Goal: Transaction & Acquisition: Purchase product/service

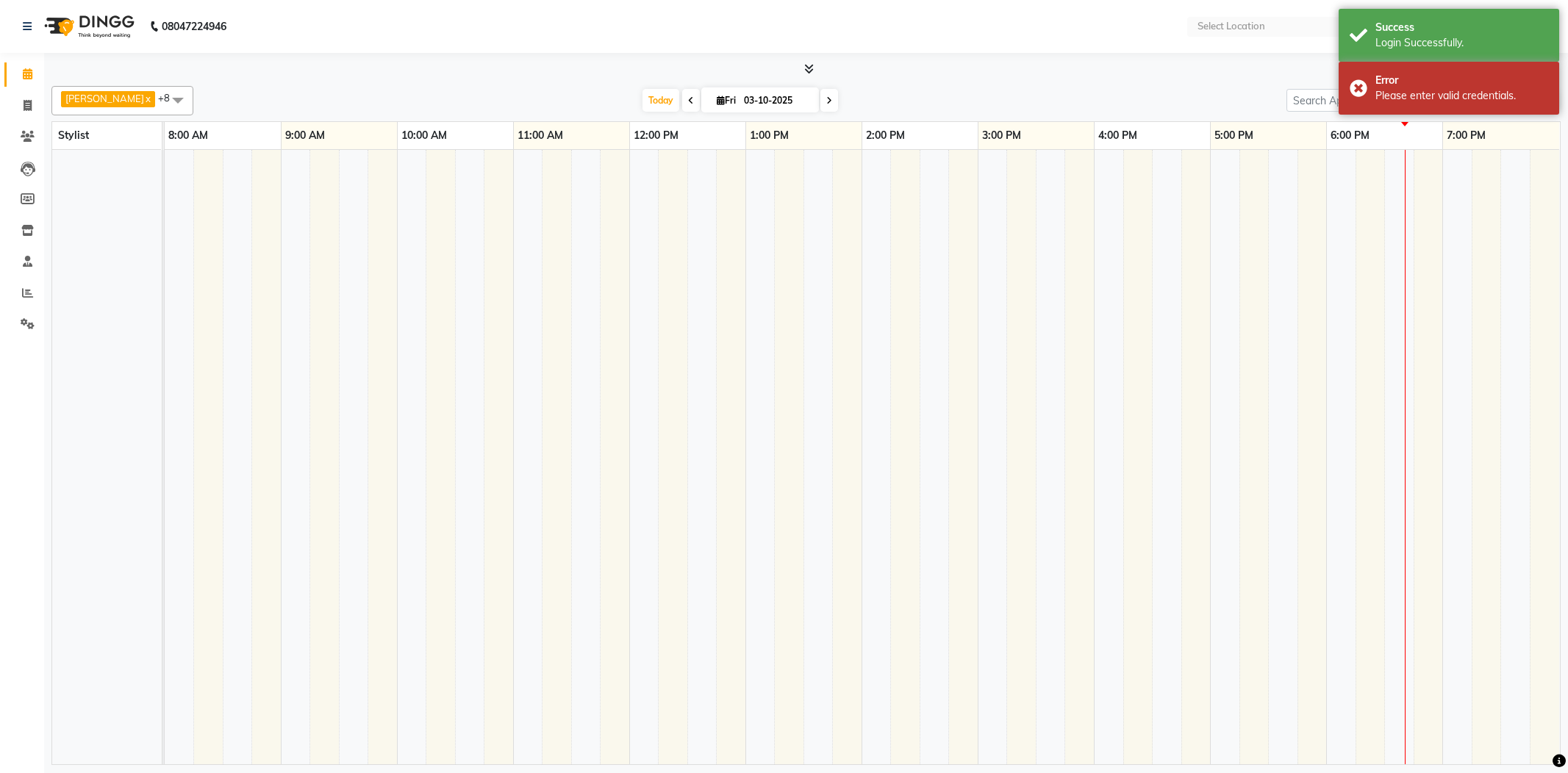
select select "en"
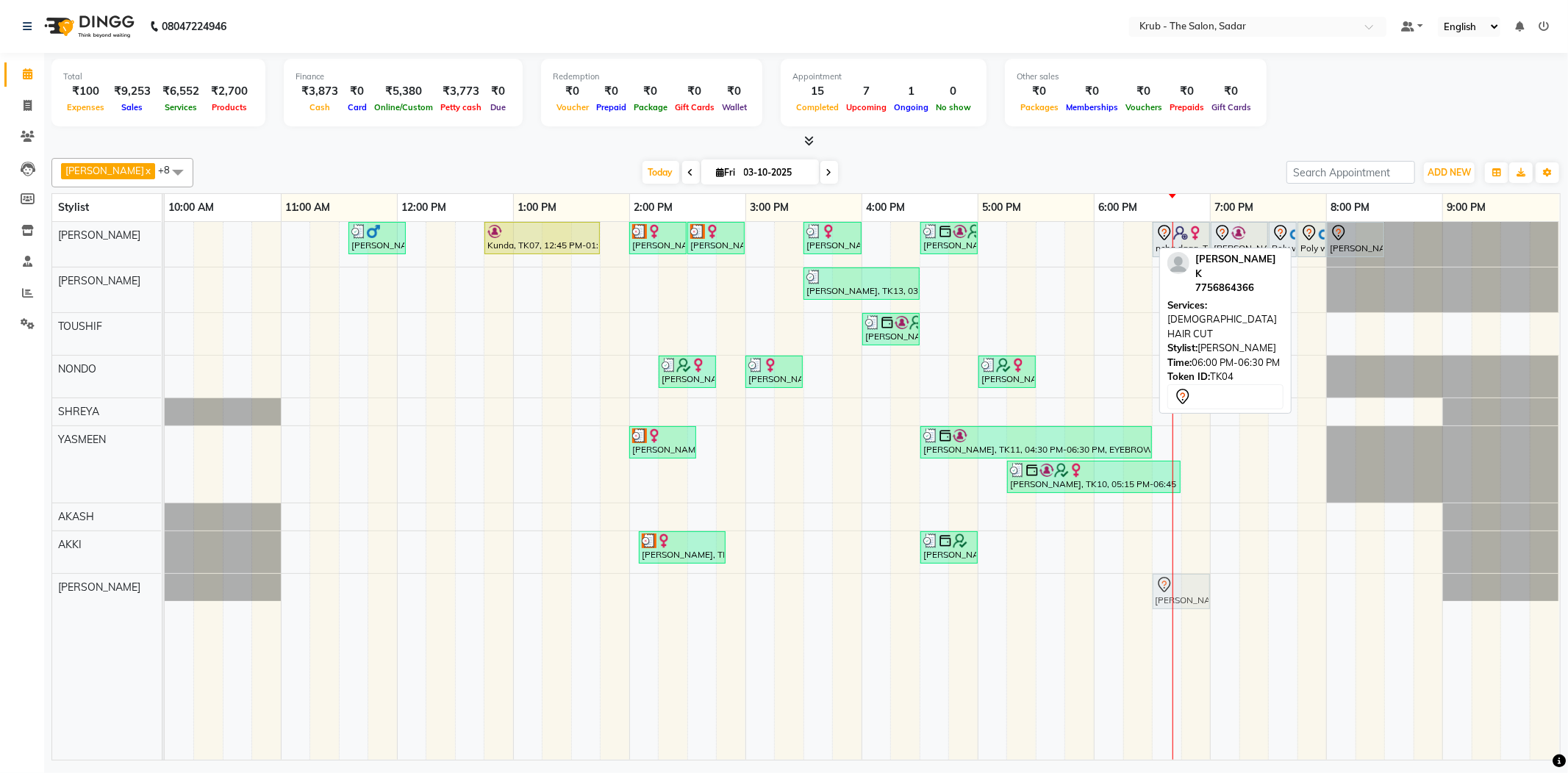
drag, startPoint x: 1110, startPoint y: 233, endPoint x: 1157, endPoint y: 583, distance: 353.1
click at [1157, 583] on tbody "Yash Thakkar, TK03, 11:35 AM-12:05 PM, MALE HAIR CUT Kunda, TK07, 12:45 PM-01:4…" at bounding box center [861, 412] width 1395 height 380
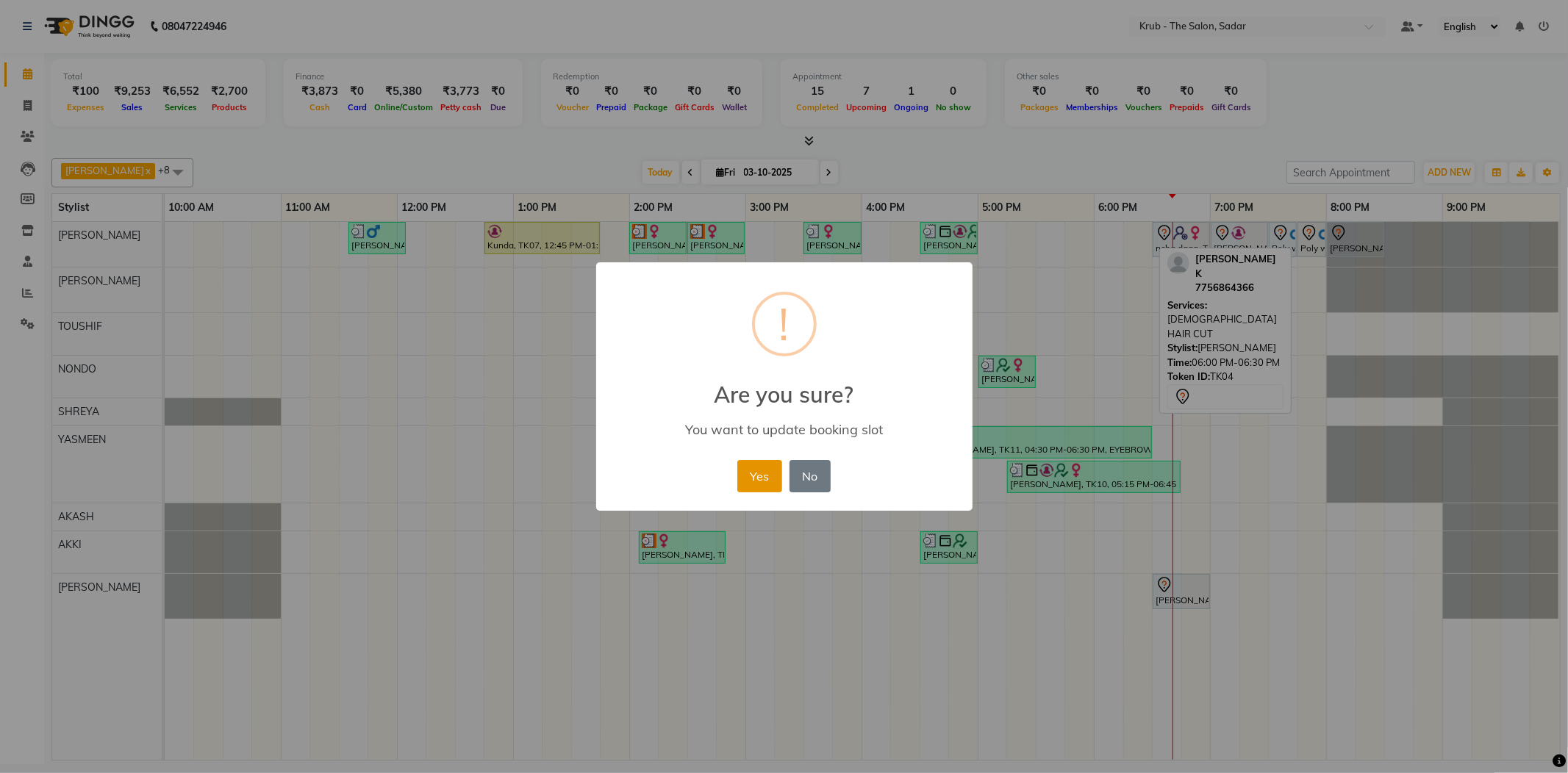
click at [775, 460] on button "Yes" at bounding box center [759, 476] width 45 height 32
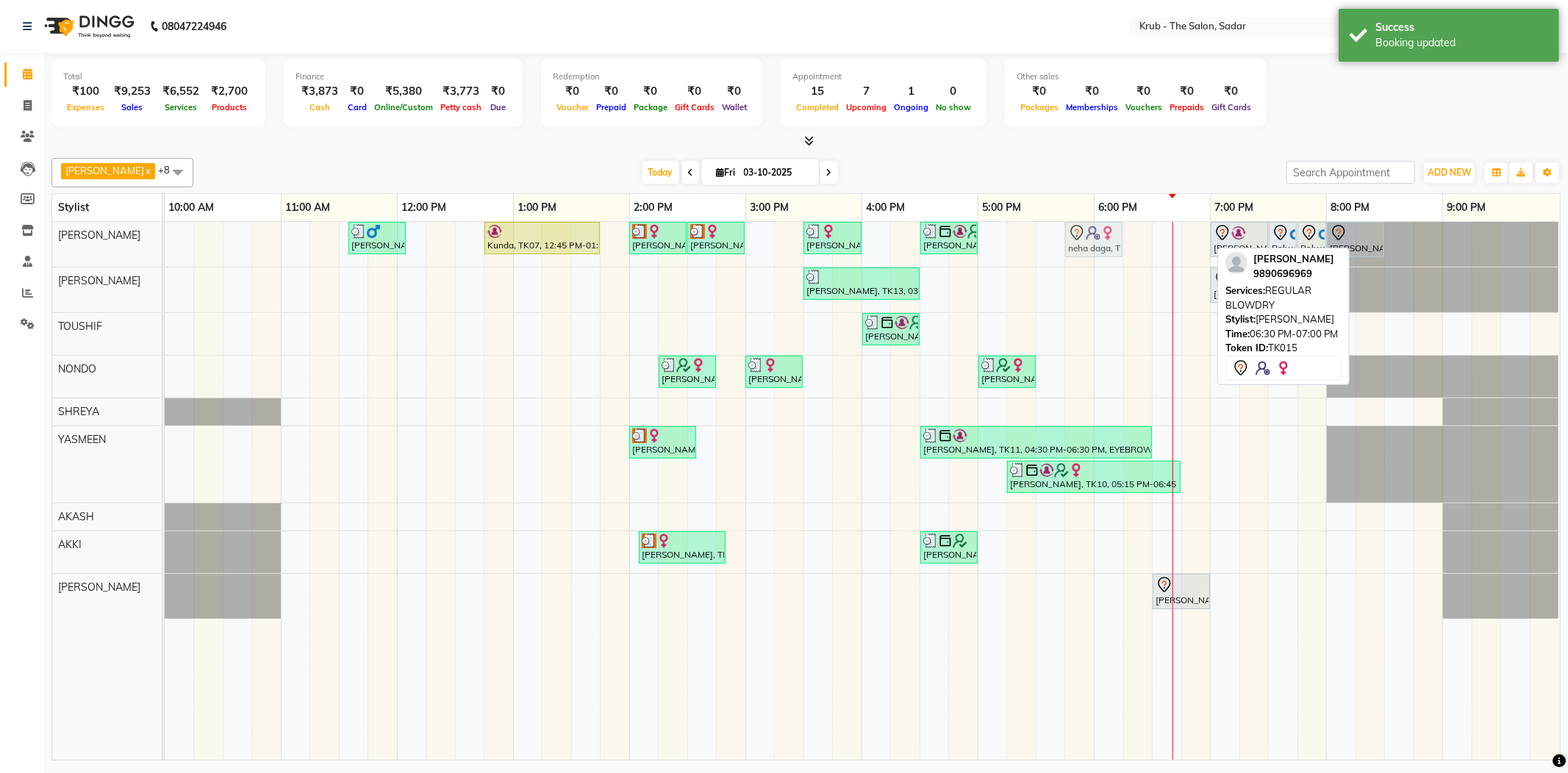
drag, startPoint x: 1180, startPoint y: 246, endPoint x: 1105, endPoint y: 245, distance: 75.0
click at [164, 245] on div "Yash Thakkar, TK03, 11:35 AM-12:05 PM, MALE HAIR CUT Kunda, TK07, 12:45 PM-01:4…" at bounding box center [164, 244] width 0 height 45
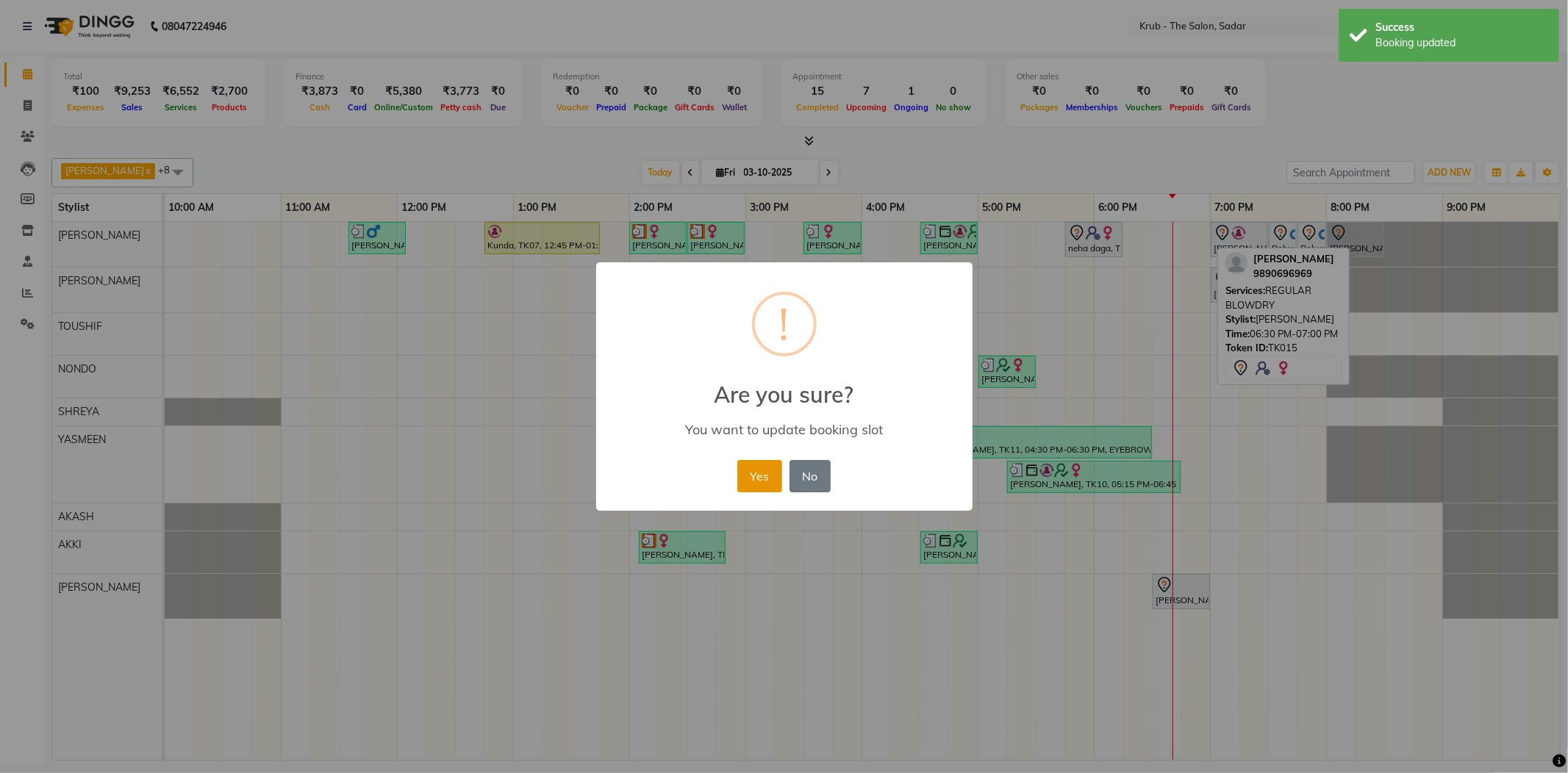
click at [768, 460] on button "Yes" at bounding box center [759, 476] width 45 height 32
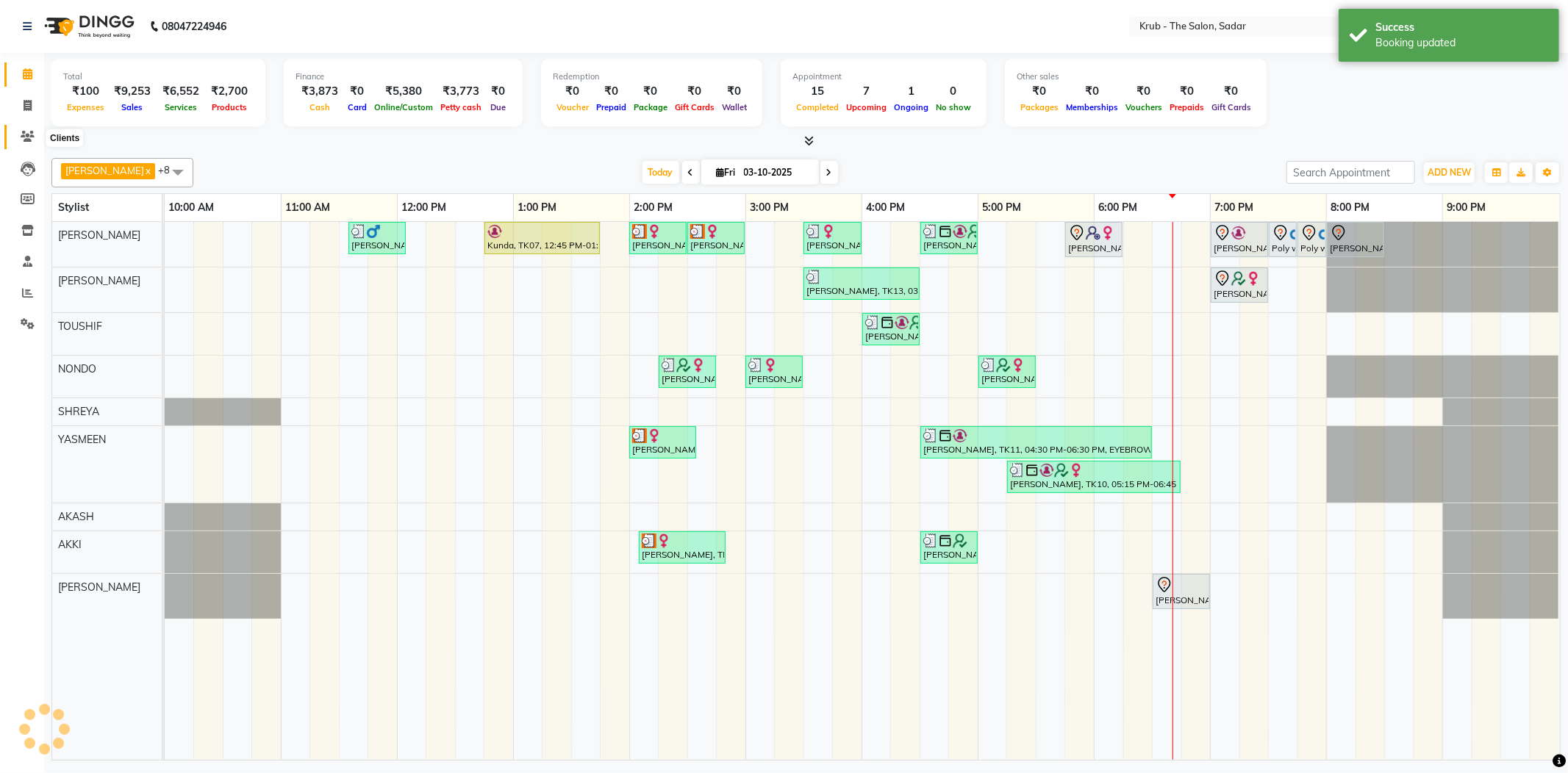
click at [32, 136] on icon at bounding box center [27, 136] width 14 height 11
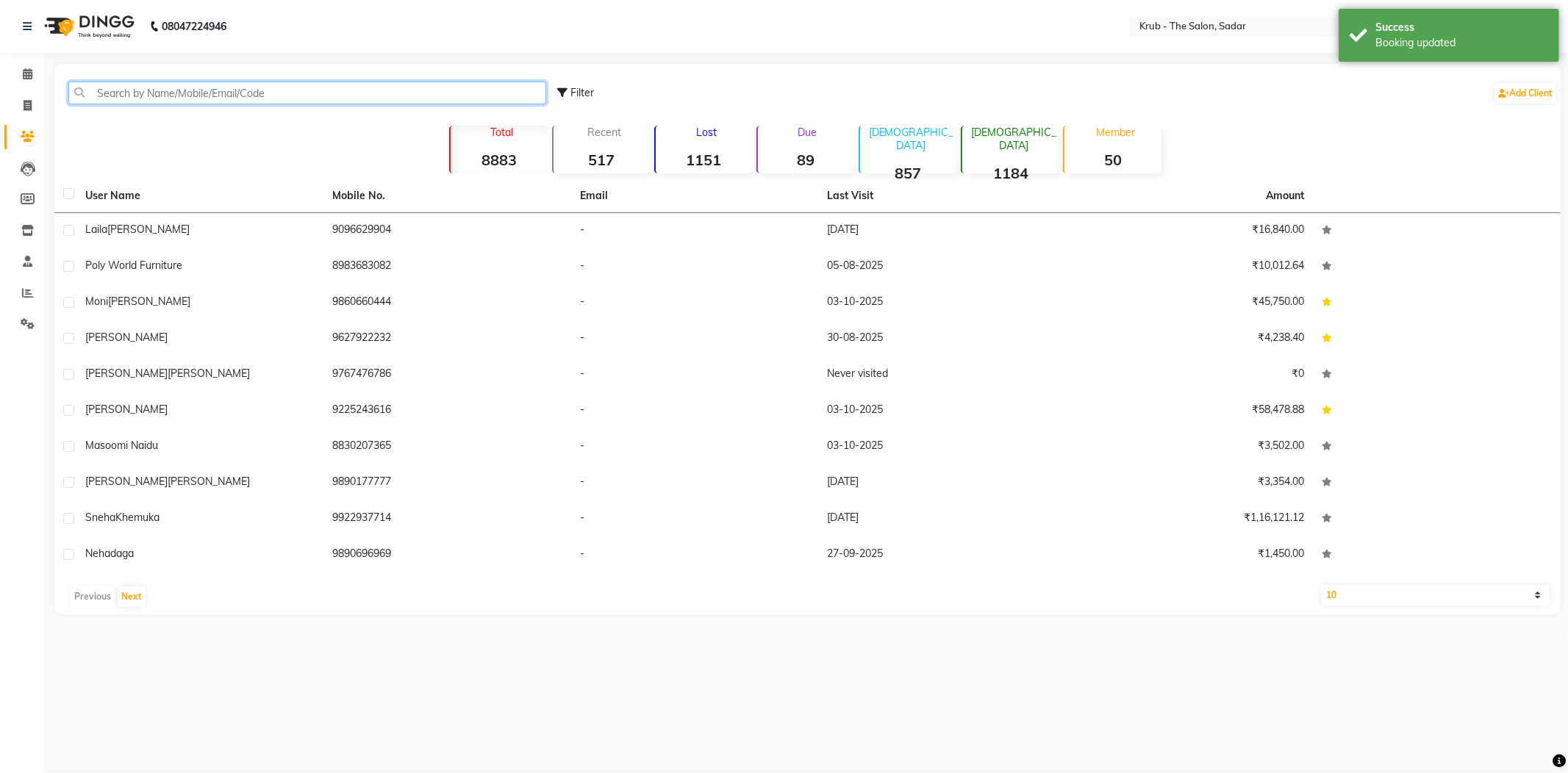
click at [222, 87] on input "text" at bounding box center [307, 93] width 477 height 23
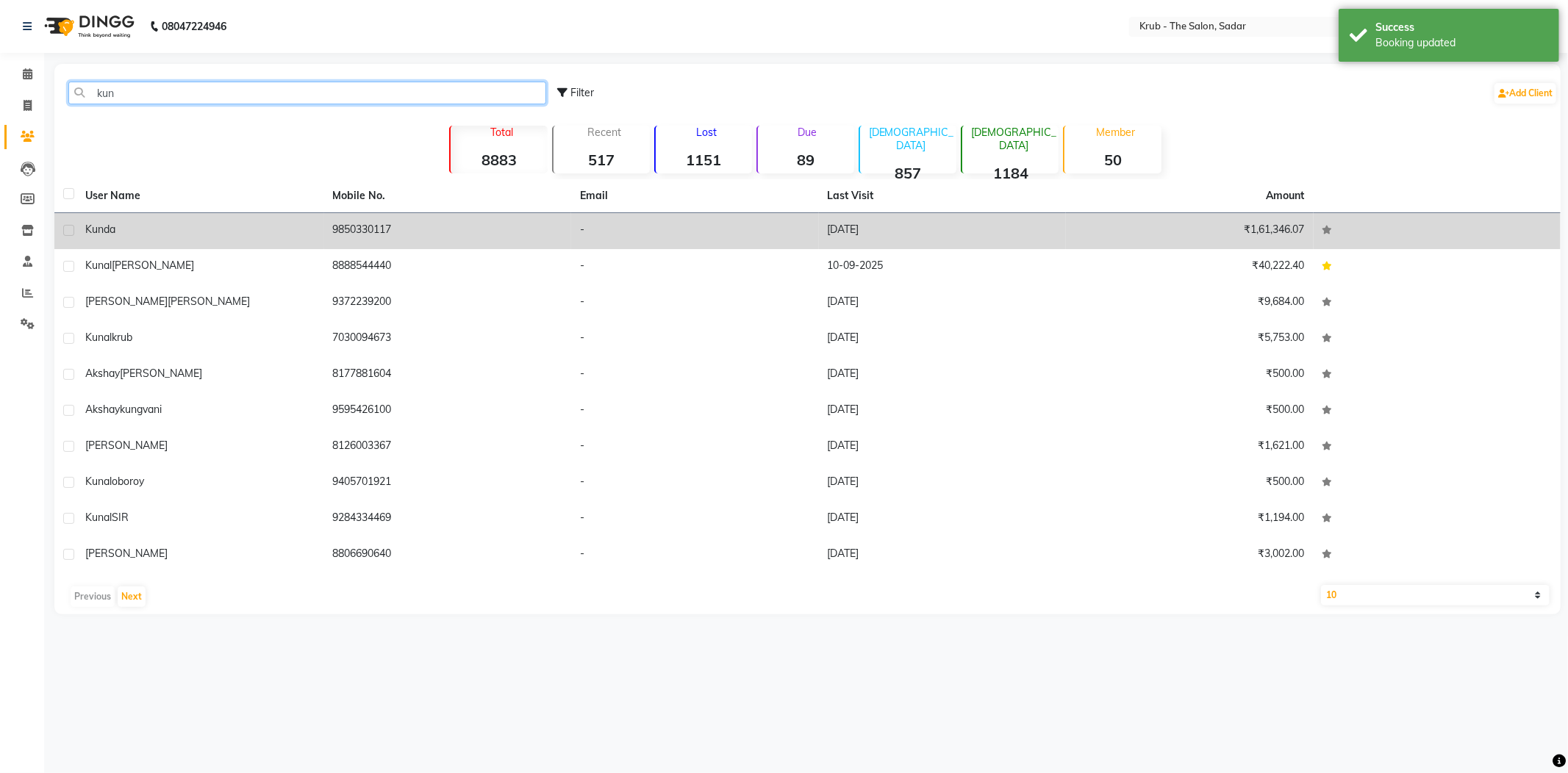
type input "kun"
click at [513, 213] on td "9850330117" at bounding box center [447, 231] width 247 height 36
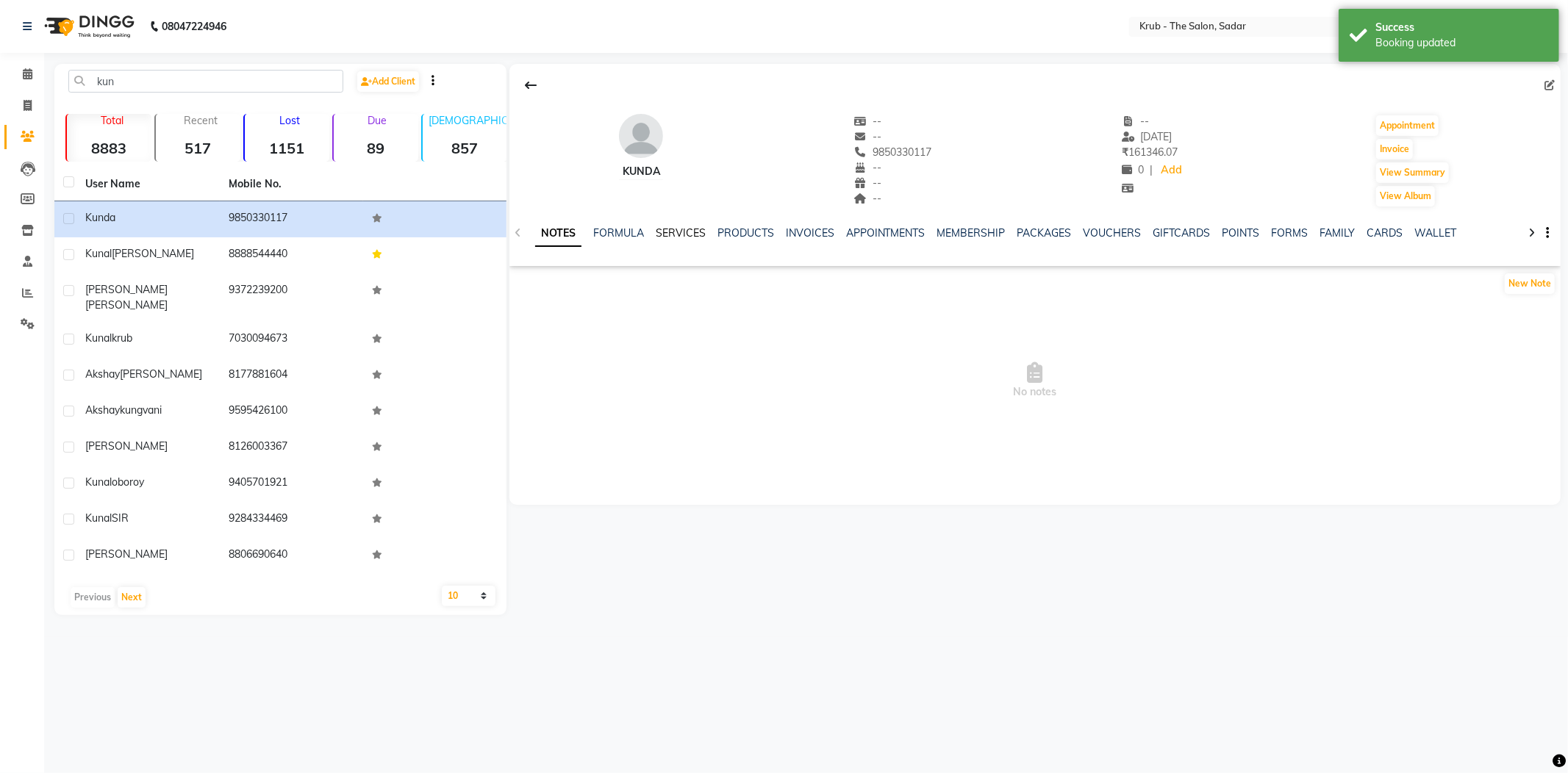
click at [669, 227] on link "SERVICES" at bounding box center [680, 232] width 50 height 13
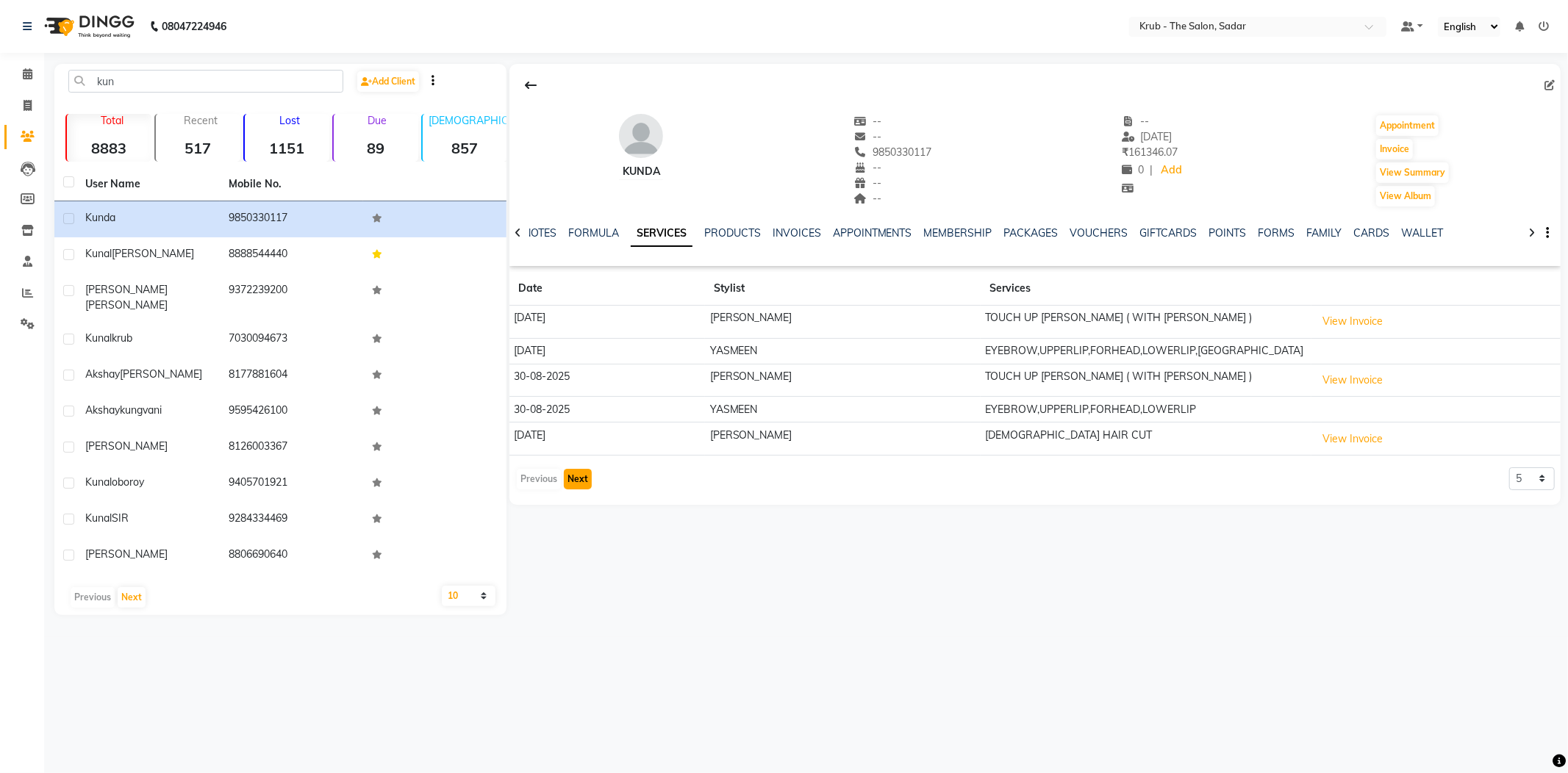
click at [569, 469] on button "Next" at bounding box center [578, 479] width 28 height 21
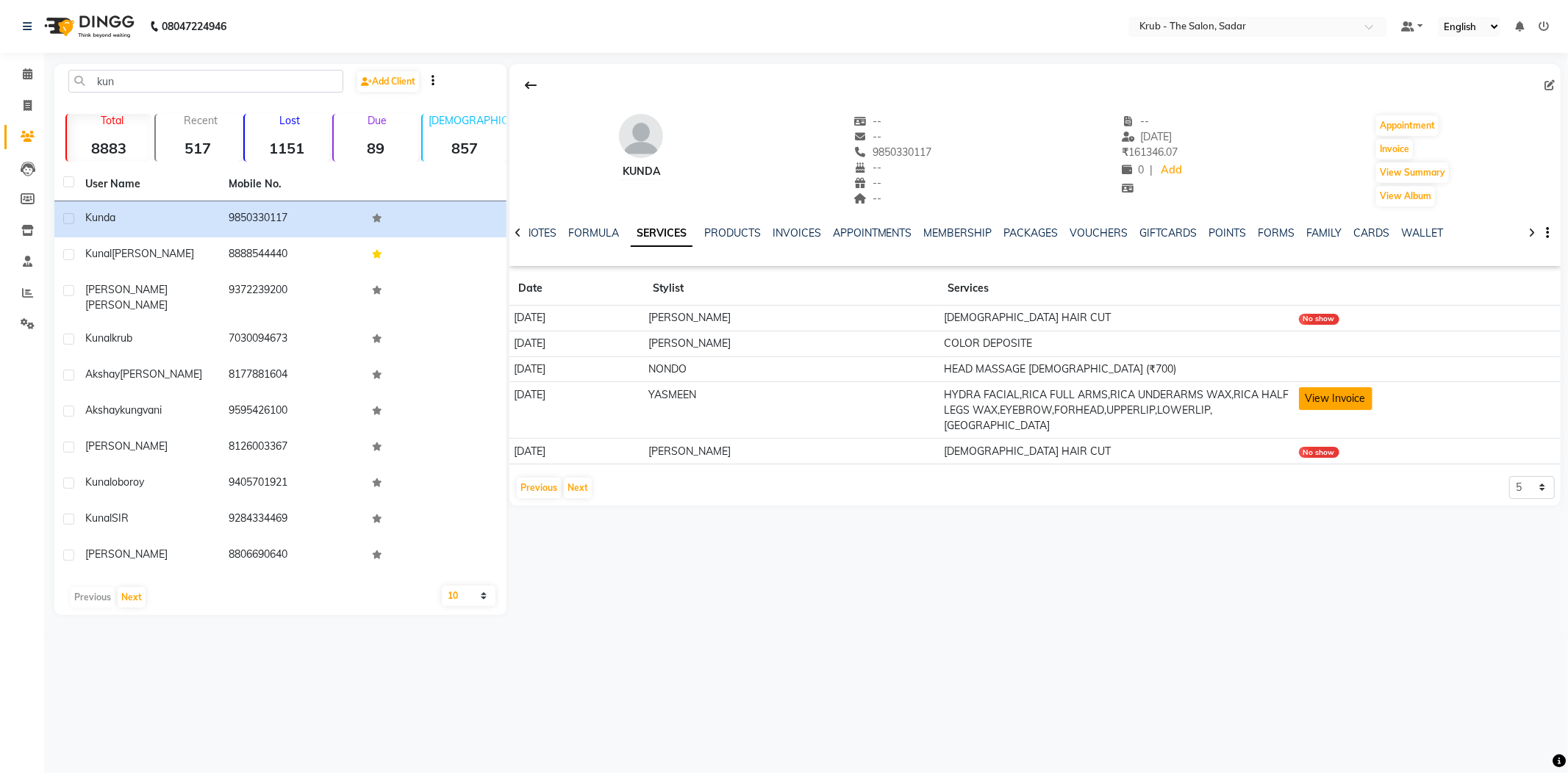
click at [1354, 387] on button "View Invoice" at bounding box center [1335, 398] width 73 height 23
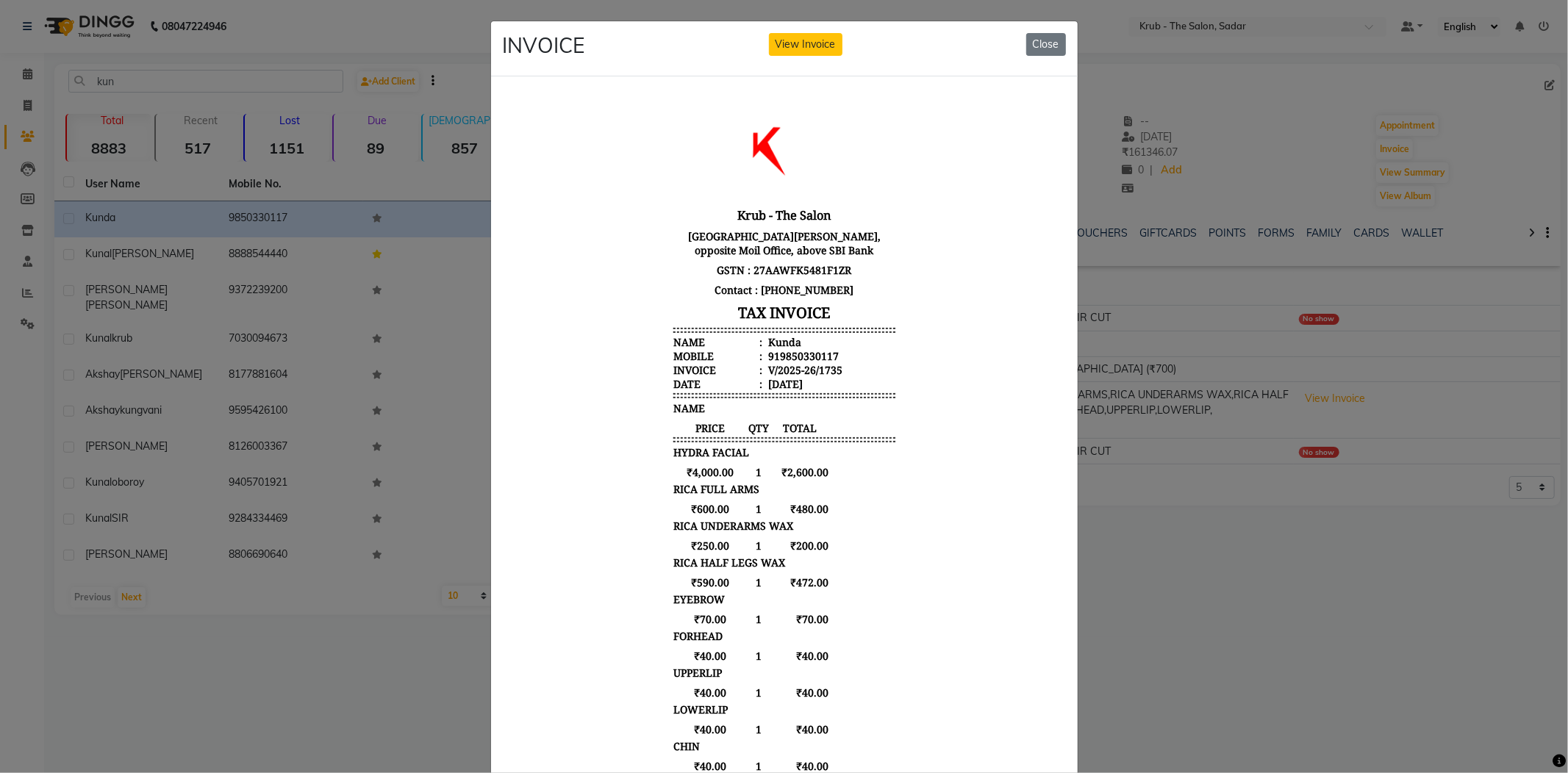
scroll to position [12, 0]
click at [1276, 541] on ngb-modal-window "INVOICE View Invoice Close" at bounding box center [784, 386] width 1568 height 773
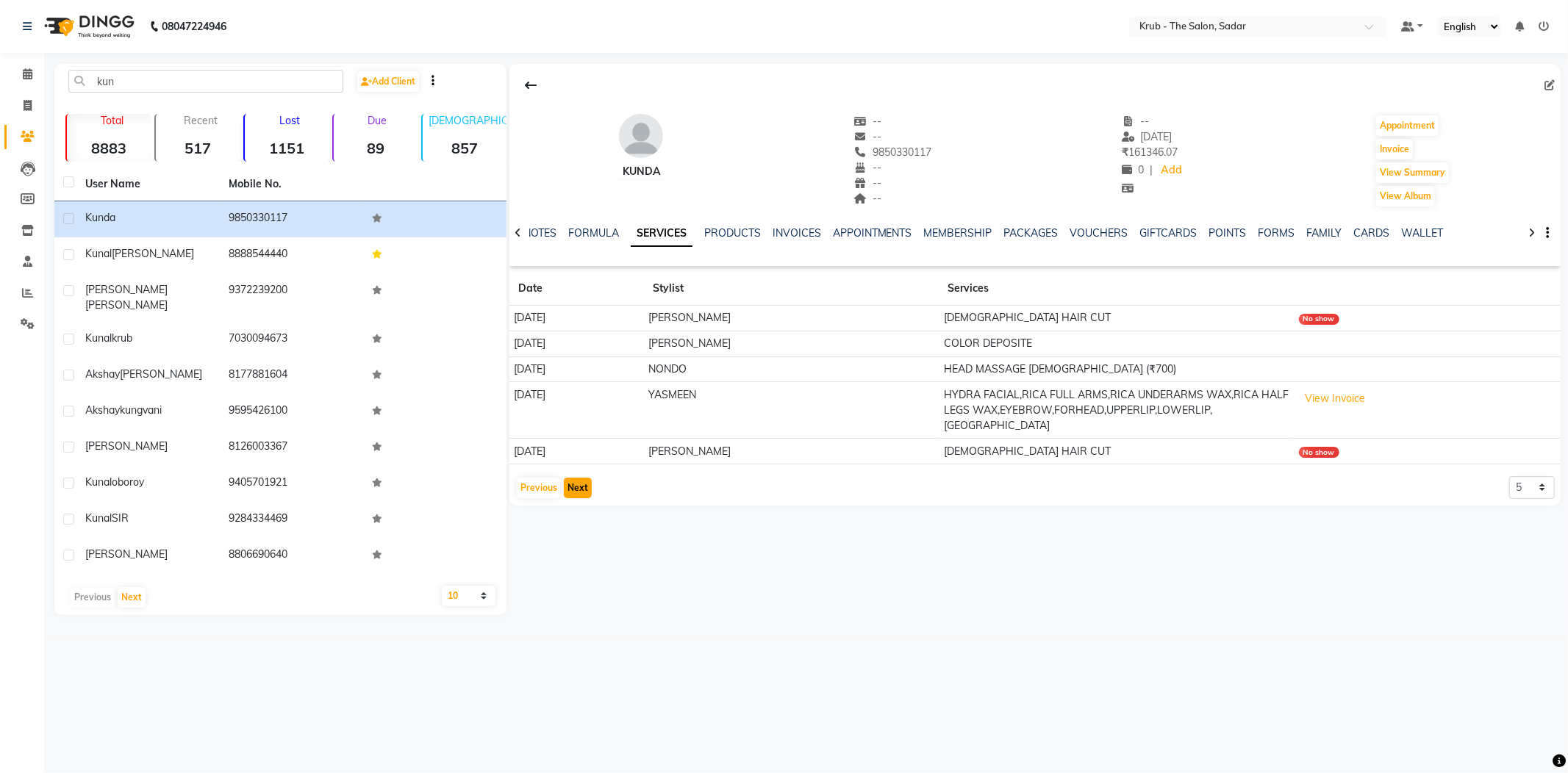
click at [579, 477] on button "Next" at bounding box center [578, 487] width 28 height 21
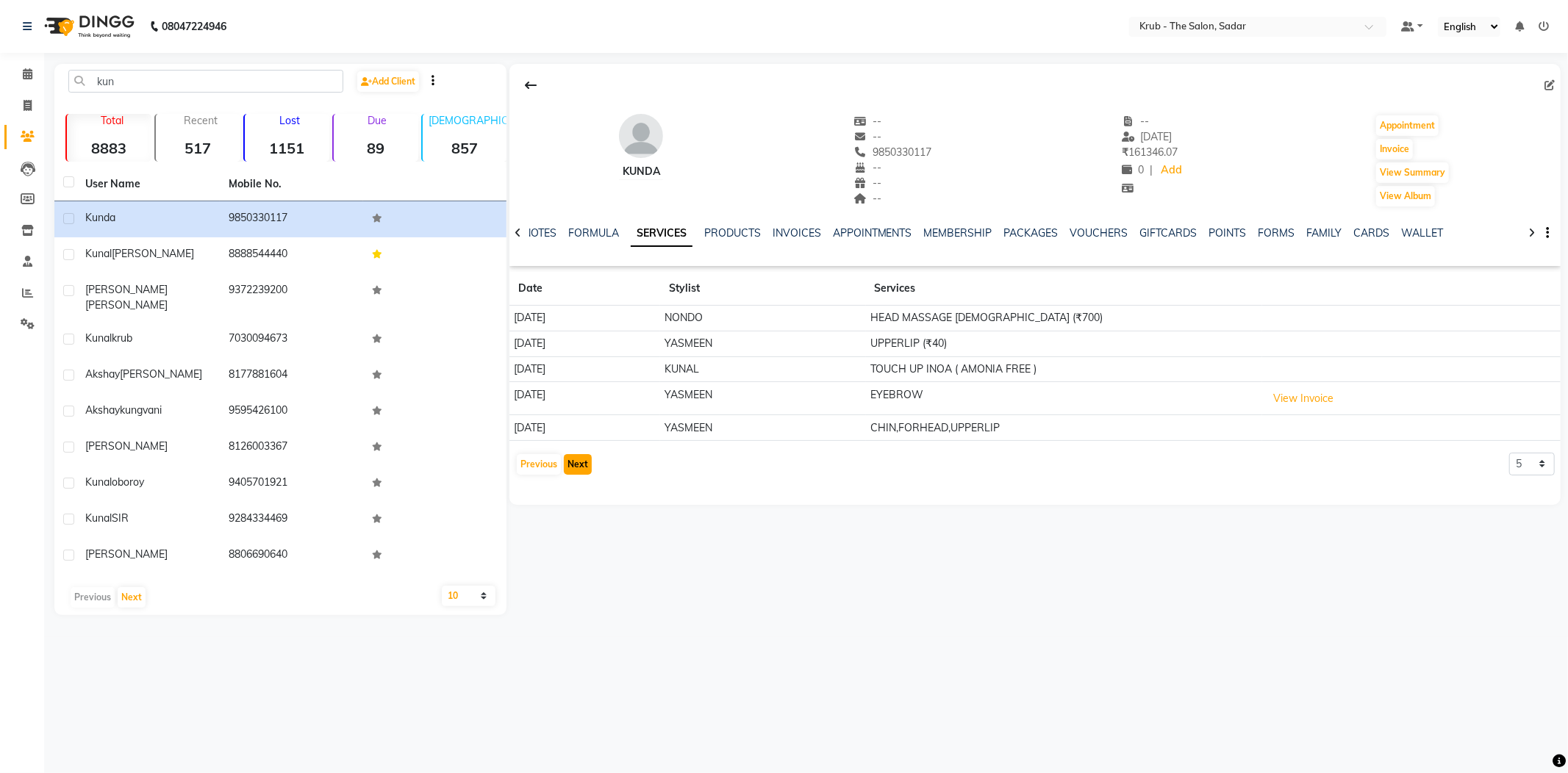
click at [589, 454] on button "Next" at bounding box center [578, 464] width 28 height 21
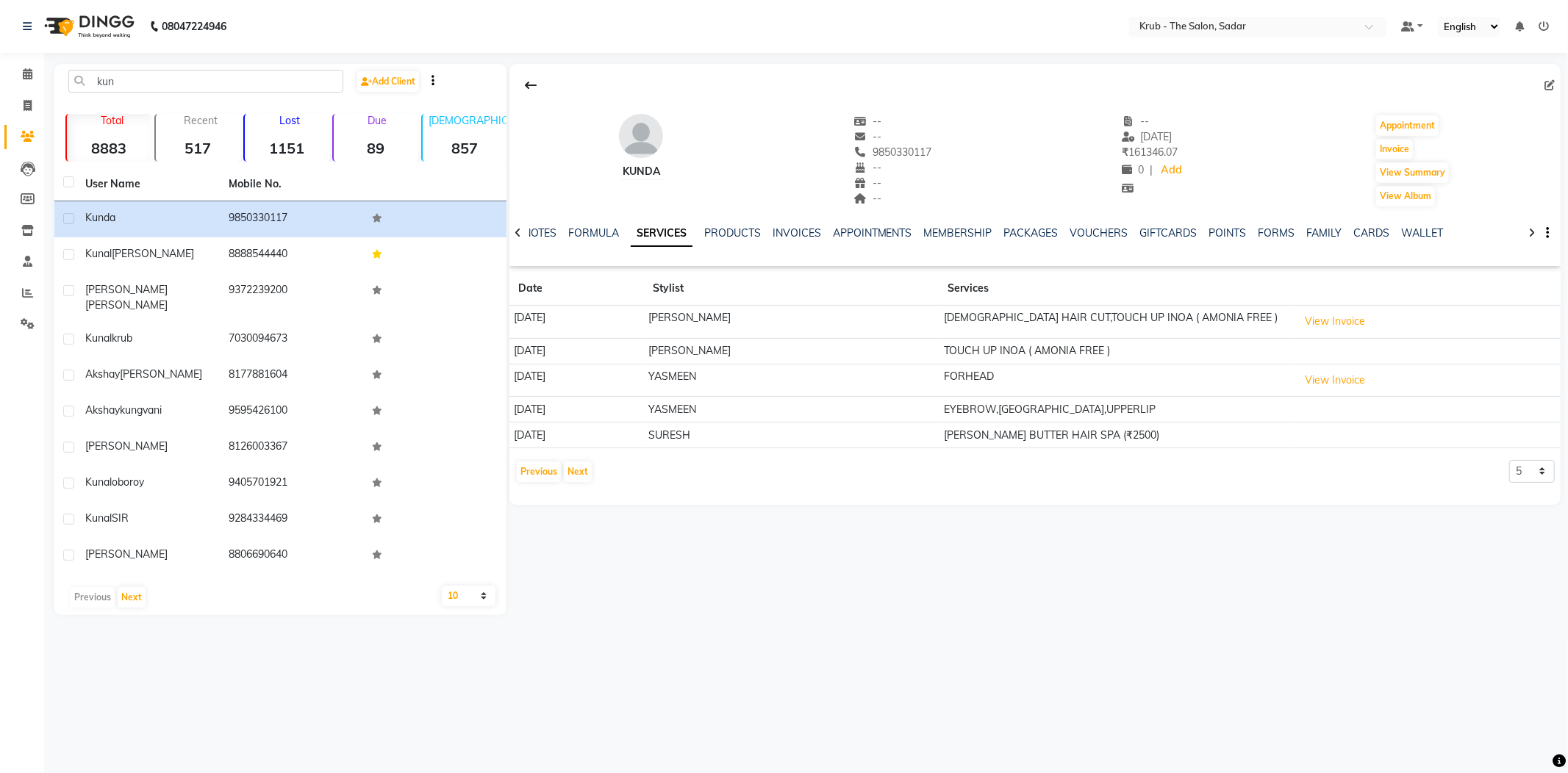
click at [1320, 364] on td "View Invoice" at bounding box center [1427, 380] width 267 height 33
click at [1340, 310] on button "View Invoice" at bounding box center [1335, 321] width 73 height 23
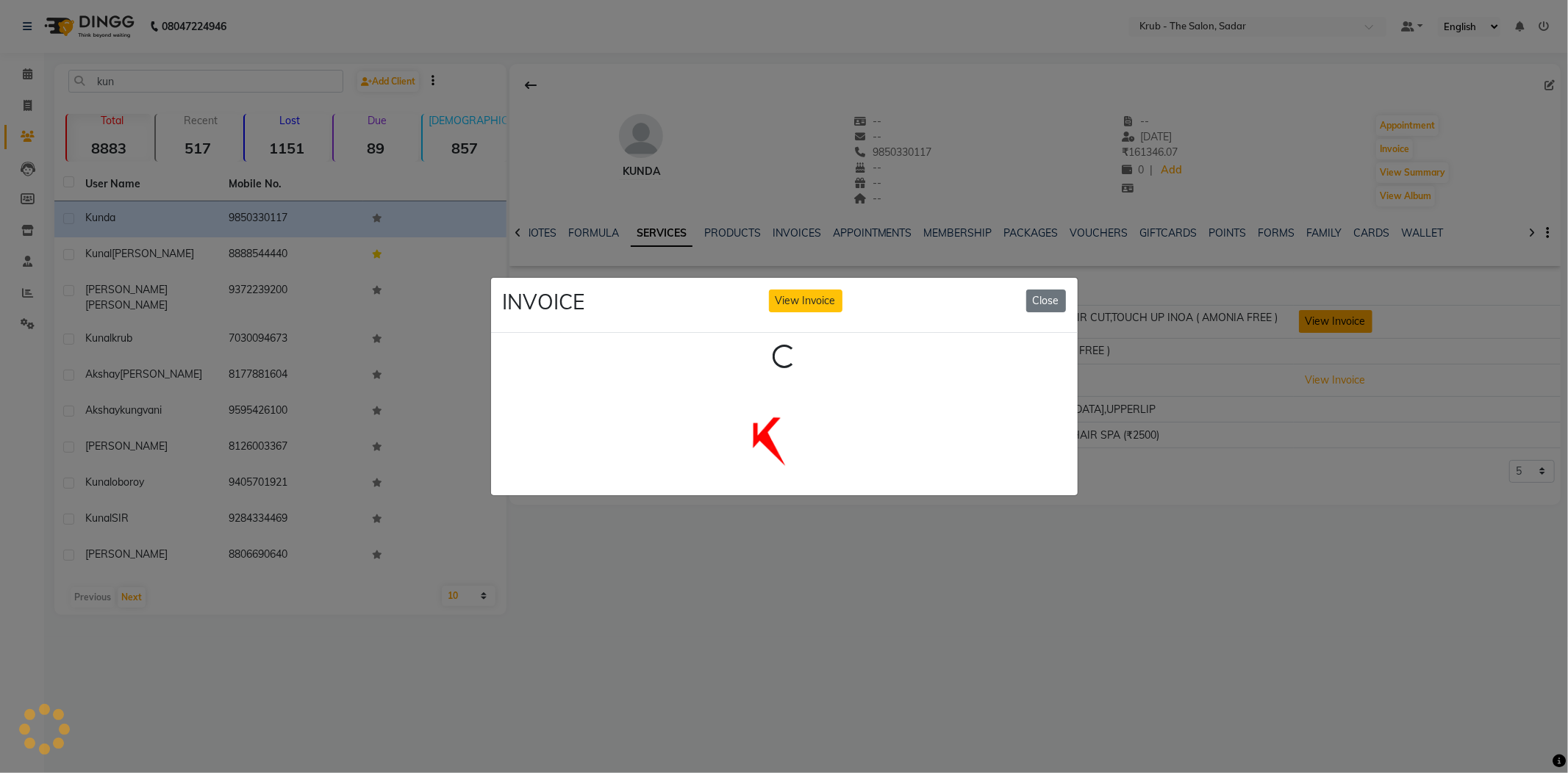
scroll to position [0, 0]
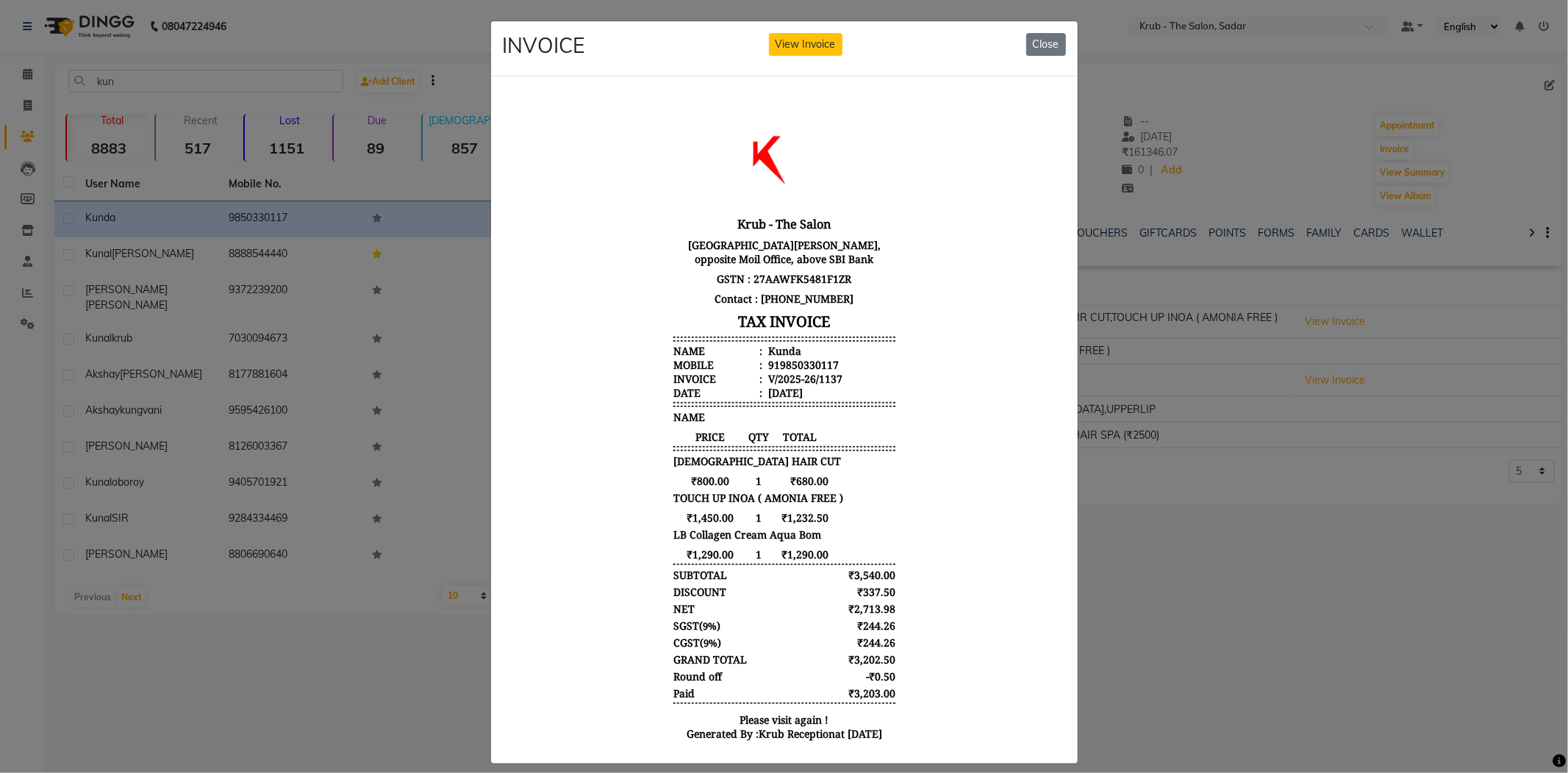
click at [1289, 445] on ngb-modal-window "INVOICE View Invoice Close" at bounding box center [784, 386] width 1568 height 773
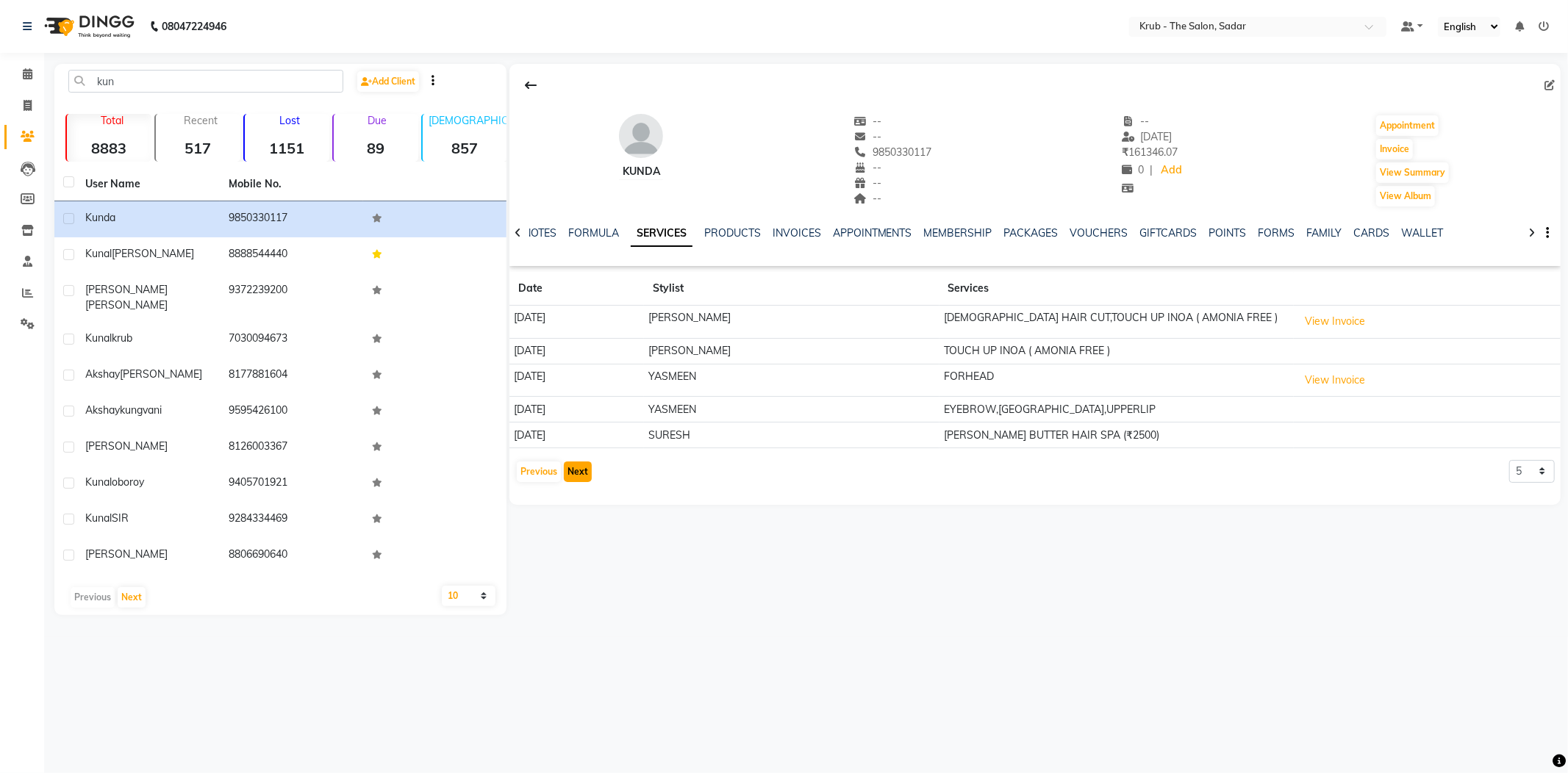
click at [570, 462] on button "Next" at bounding box center [578, 472] width 28 height 21
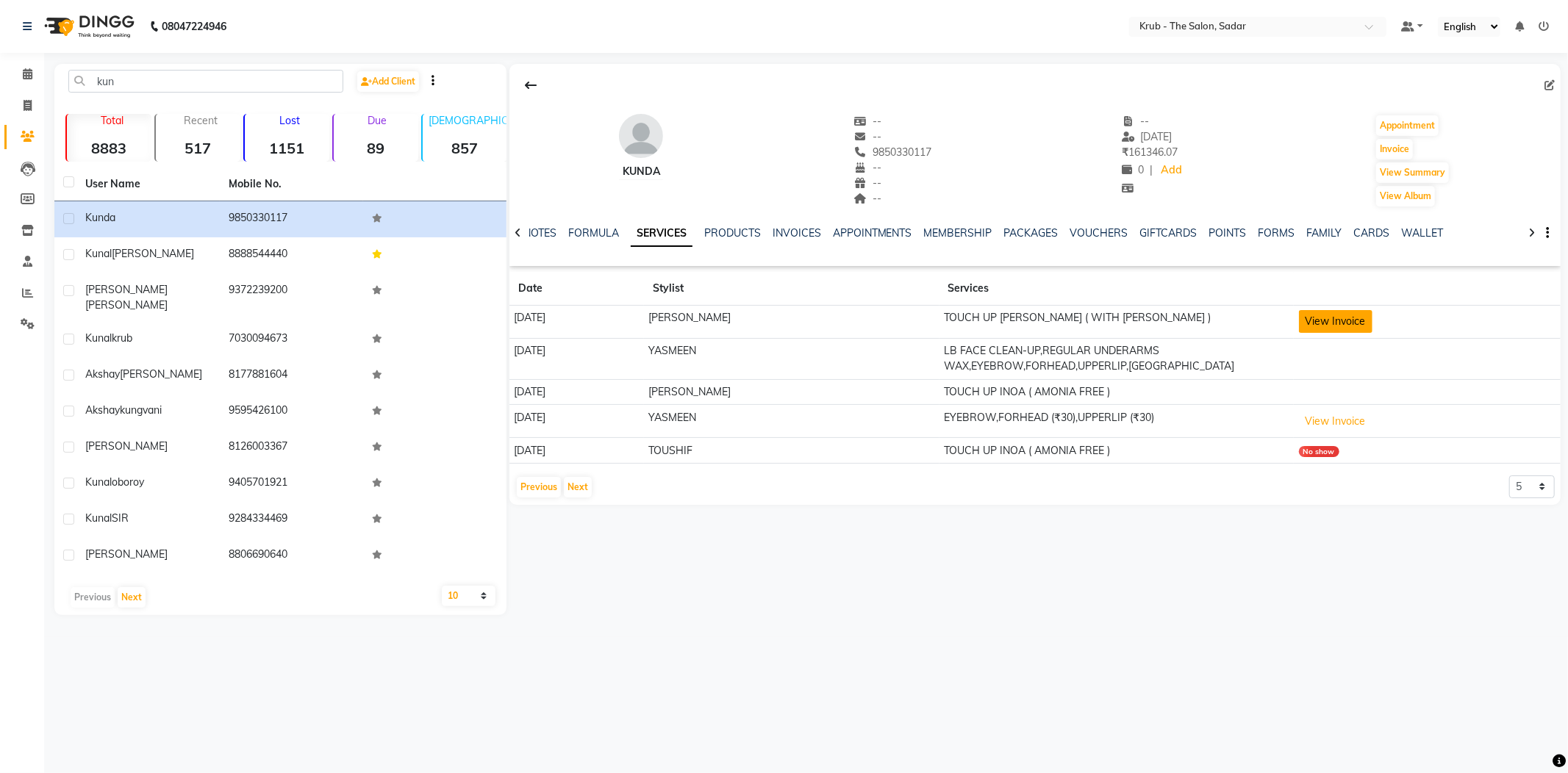
click at [1315, 310] on button "View Invoice" at bounding box center [1335, 321] width 73 height 23
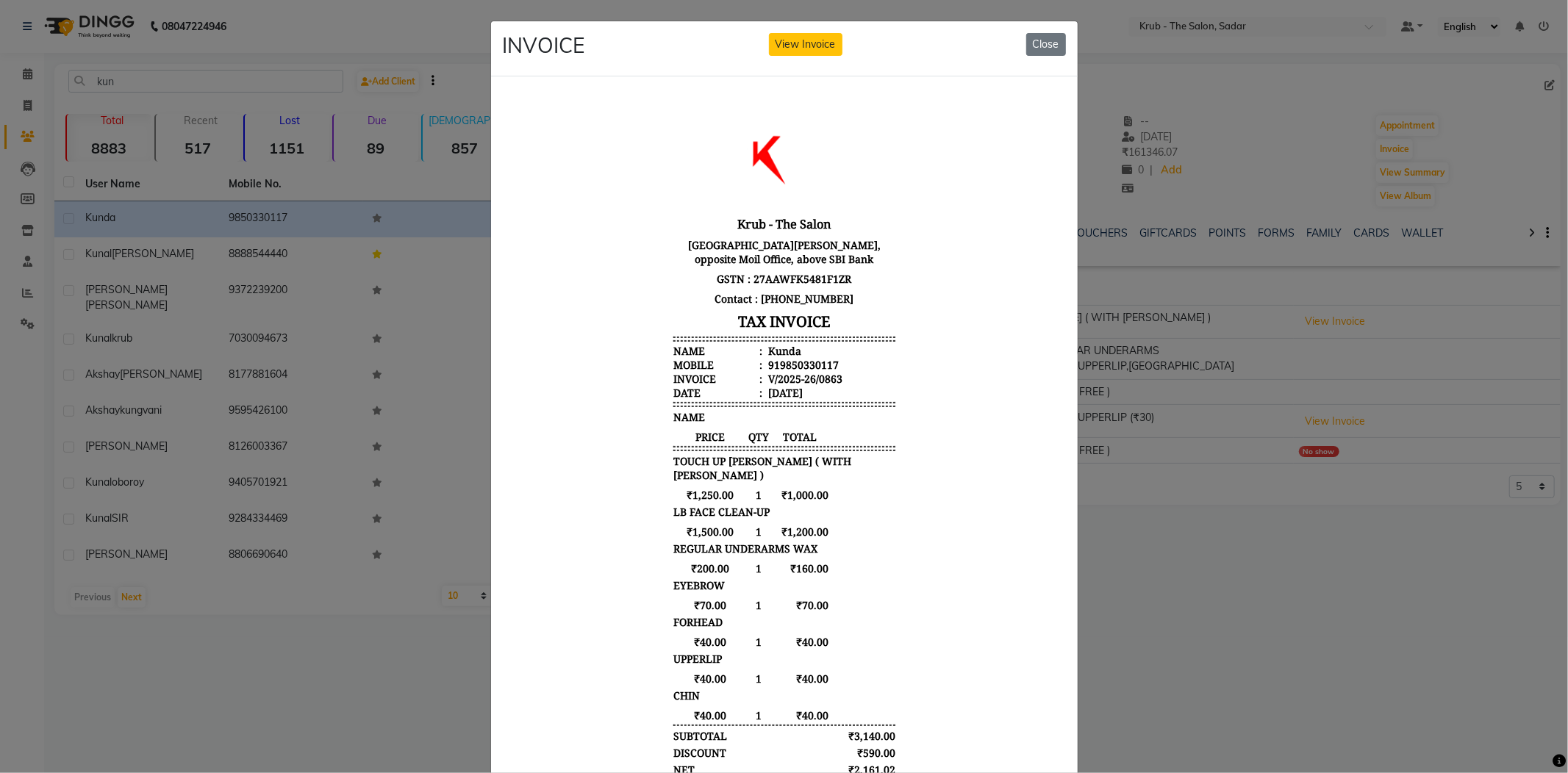
click at [1211, 435] on ngb-modal-window "INVOICE View Invoice Close" at bounding box center [784, 386] width 1568 height 773
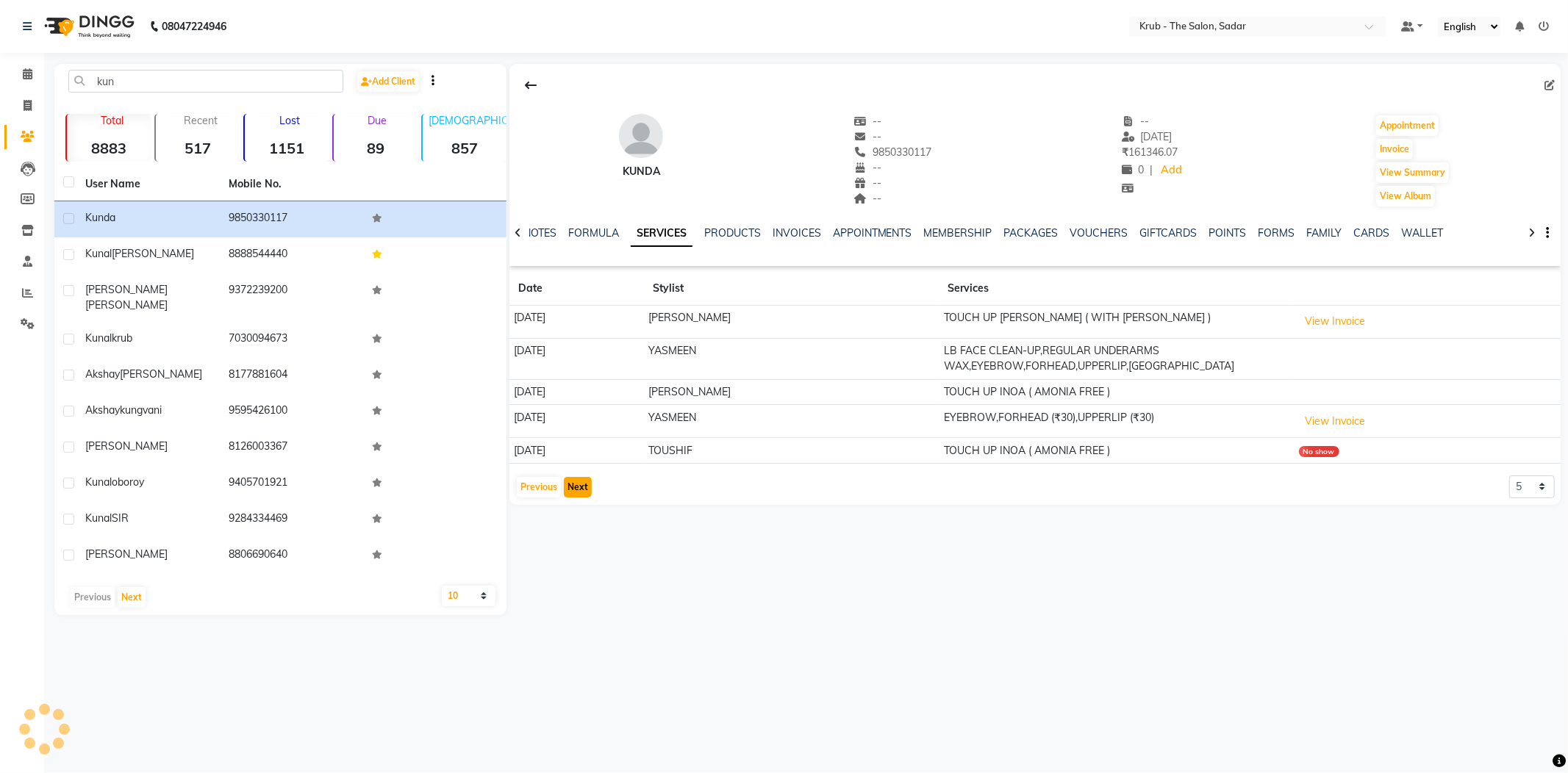
click at [574, 477] on button "Next" at bounding box center [578, 487] width 28 height 21
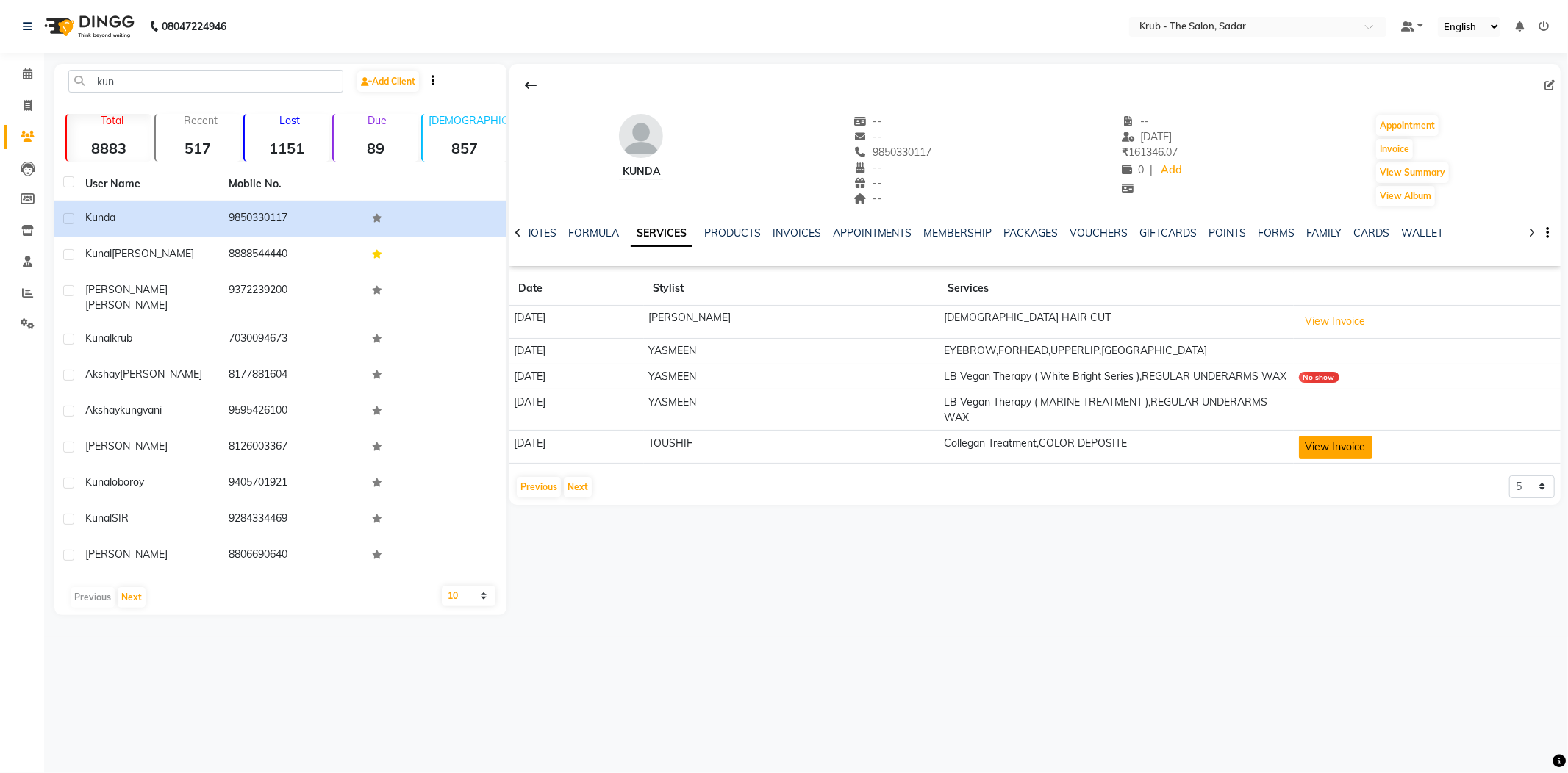
click at [1345, 435] on button "View Invoice" at bounding box center [1335, 447] width 73 height 23
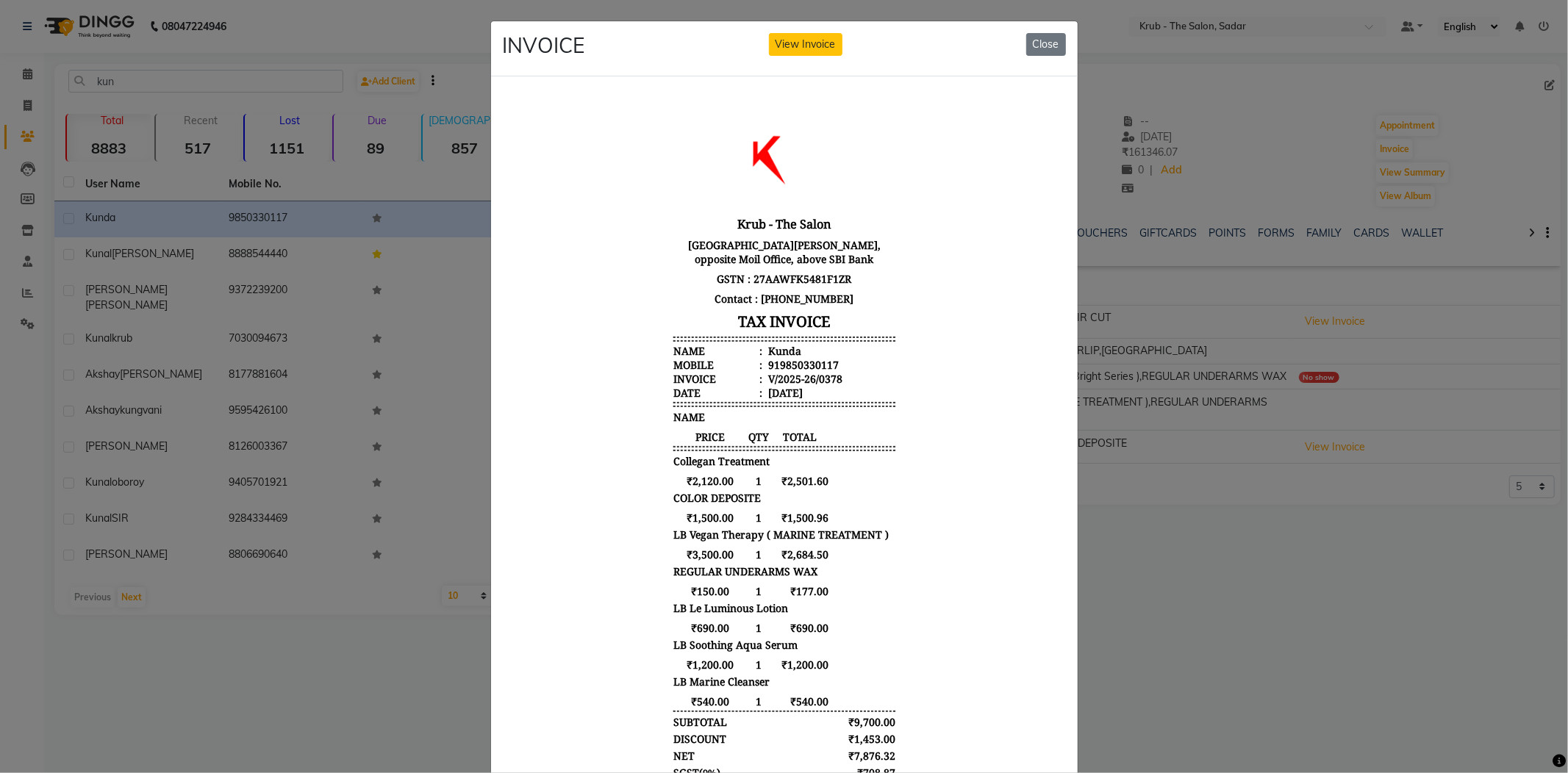
click at [1185, 457] on ngb-modal-window "INVOICE View Invoice Close" at bounding box center [784, 386] width 1568 height 773
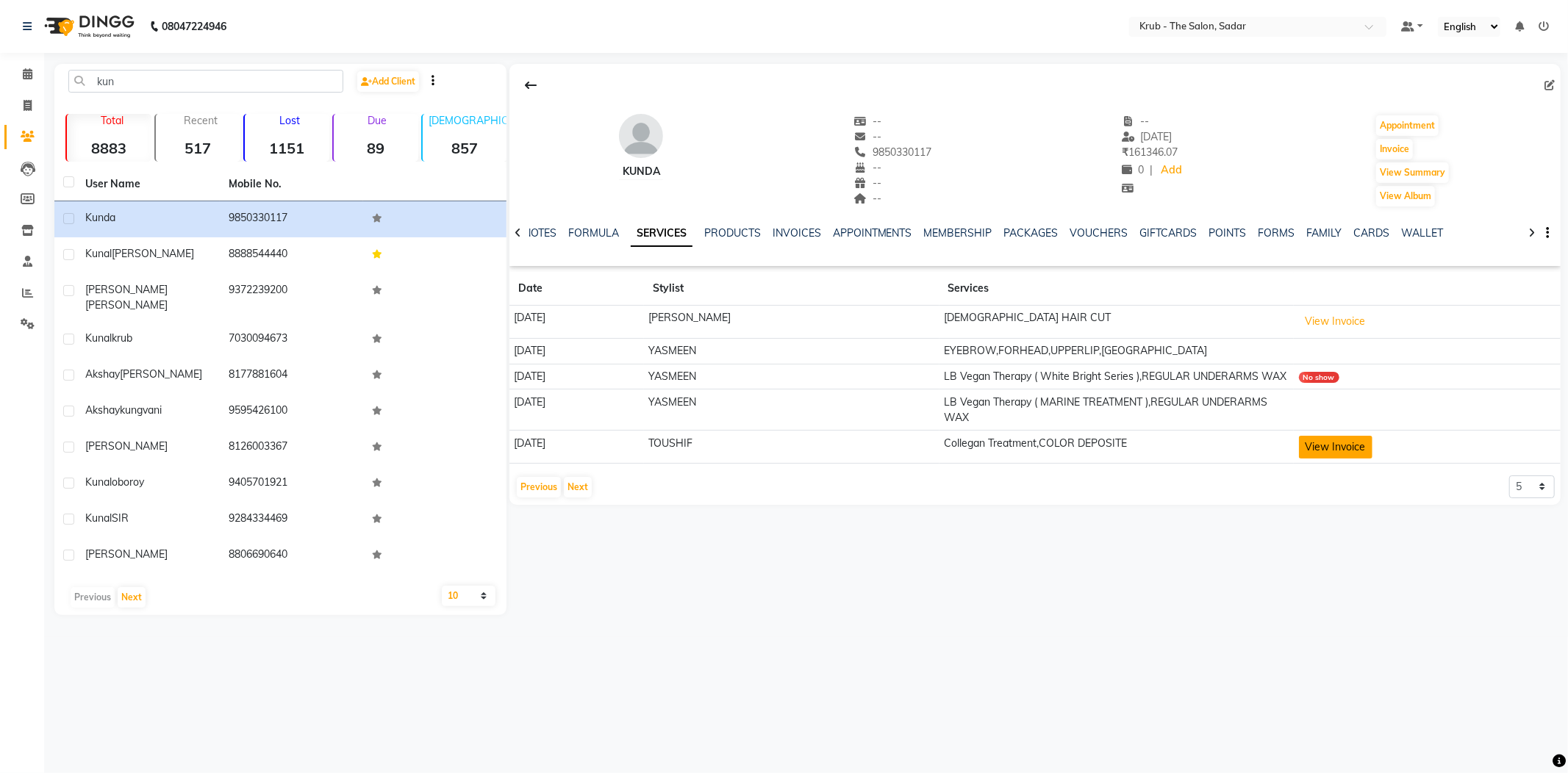
click at [1325, 435] on button "View Invoice" at bounding box center [1335, 447] width 73 height 23
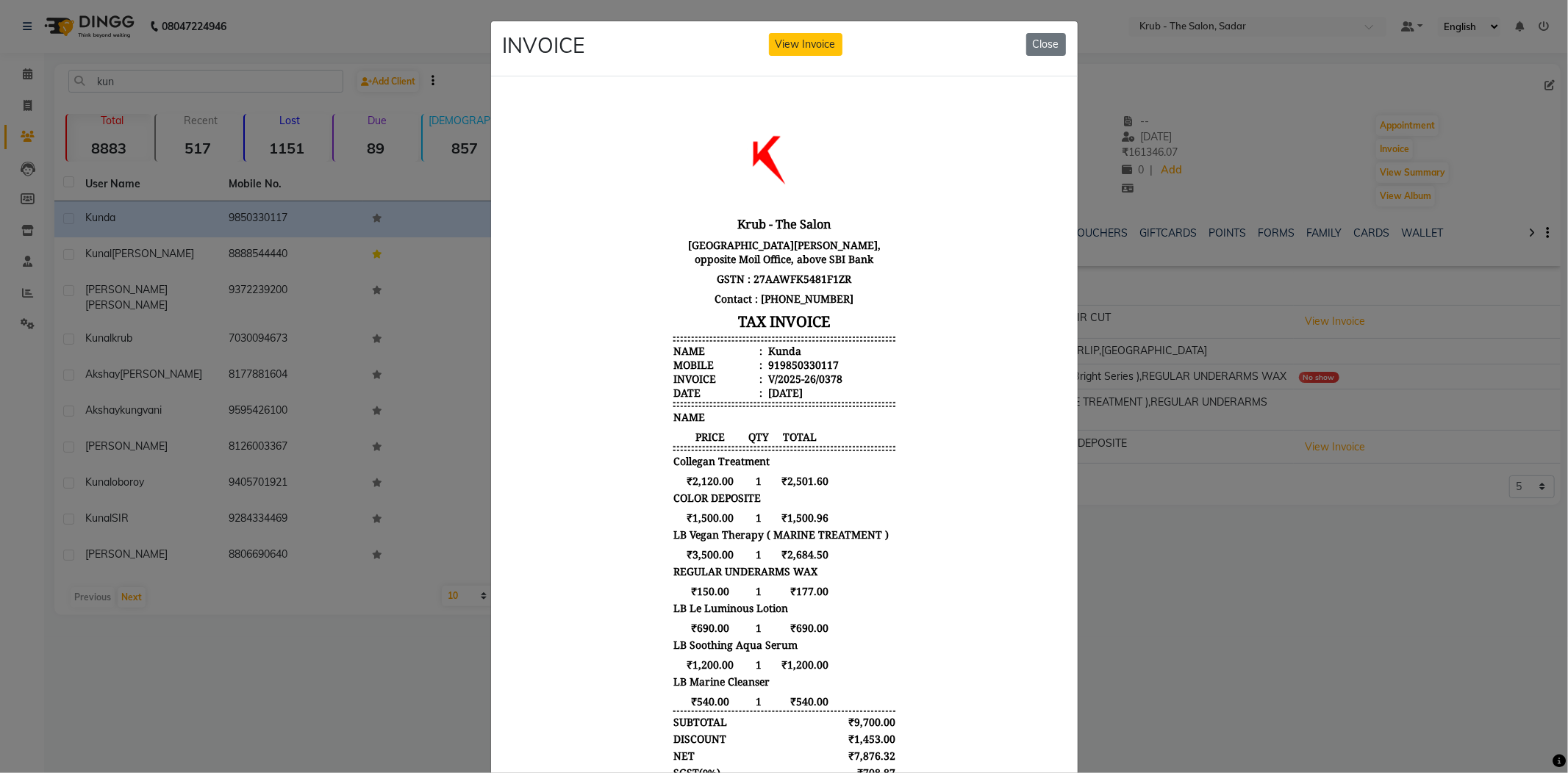
click at [1224, 523] on ngb-modal-window "INVOICE View Invoice Close" at bounding box center [784, 386] width 1568 height 773
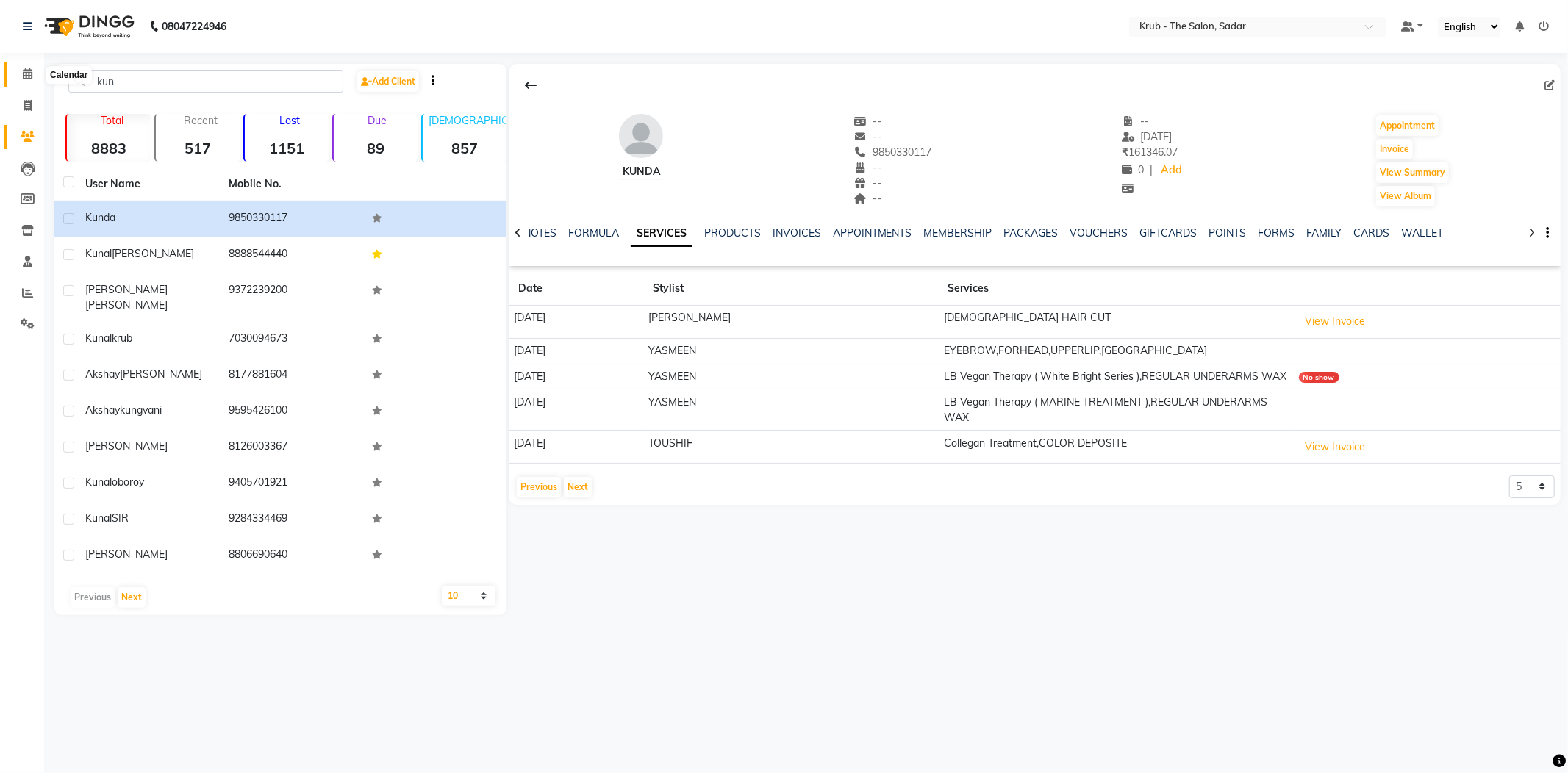
click at [16, 68] on span at bounding box center [27, 75] width 25 height 17
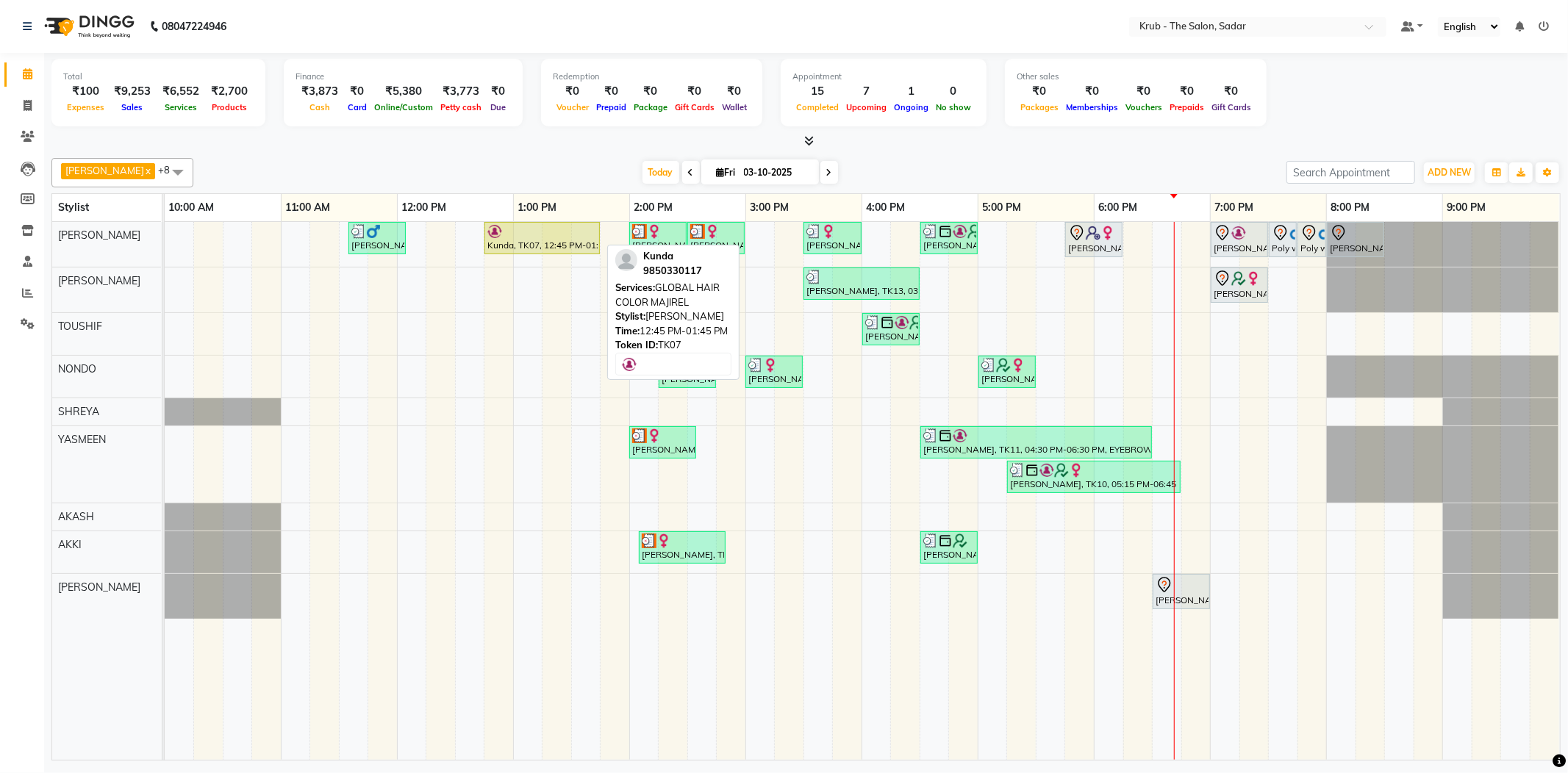
click at [518, 246] on div "Kunda, TK07, 12:45 PM-01:45 PM, GLOBAL HAIR COLOR MAJIREL" at bounding box center [542, 238] width 113 height 28
select select "1"
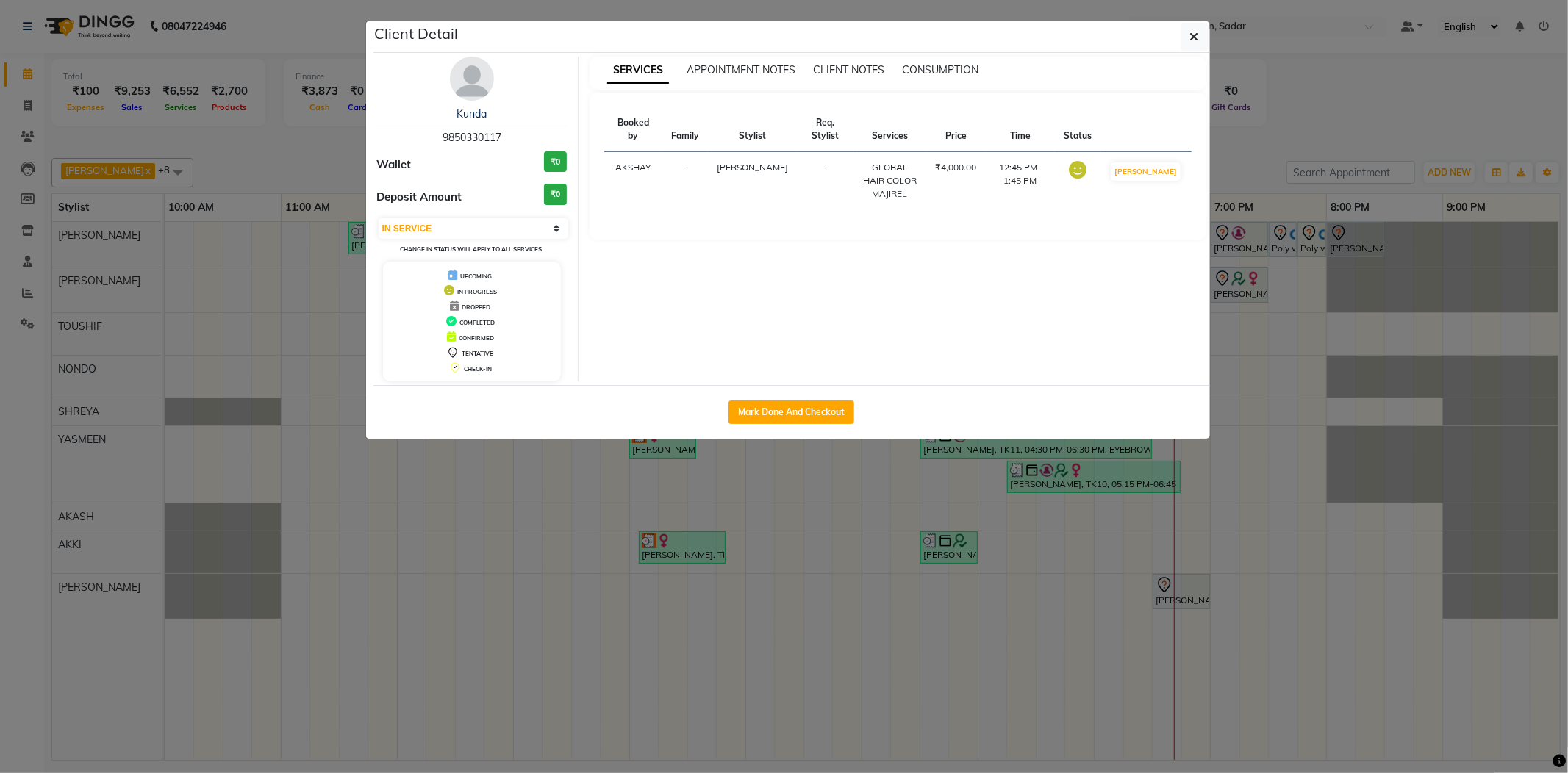
click at [1365, 163] on ngb-modal-window "Client Detail Kunda 9850330117 Wallet ₹0 Deposit Amount ₹0 Select IN SERVICE CO…" at bounding box center [784, 386] width 1568 height 773
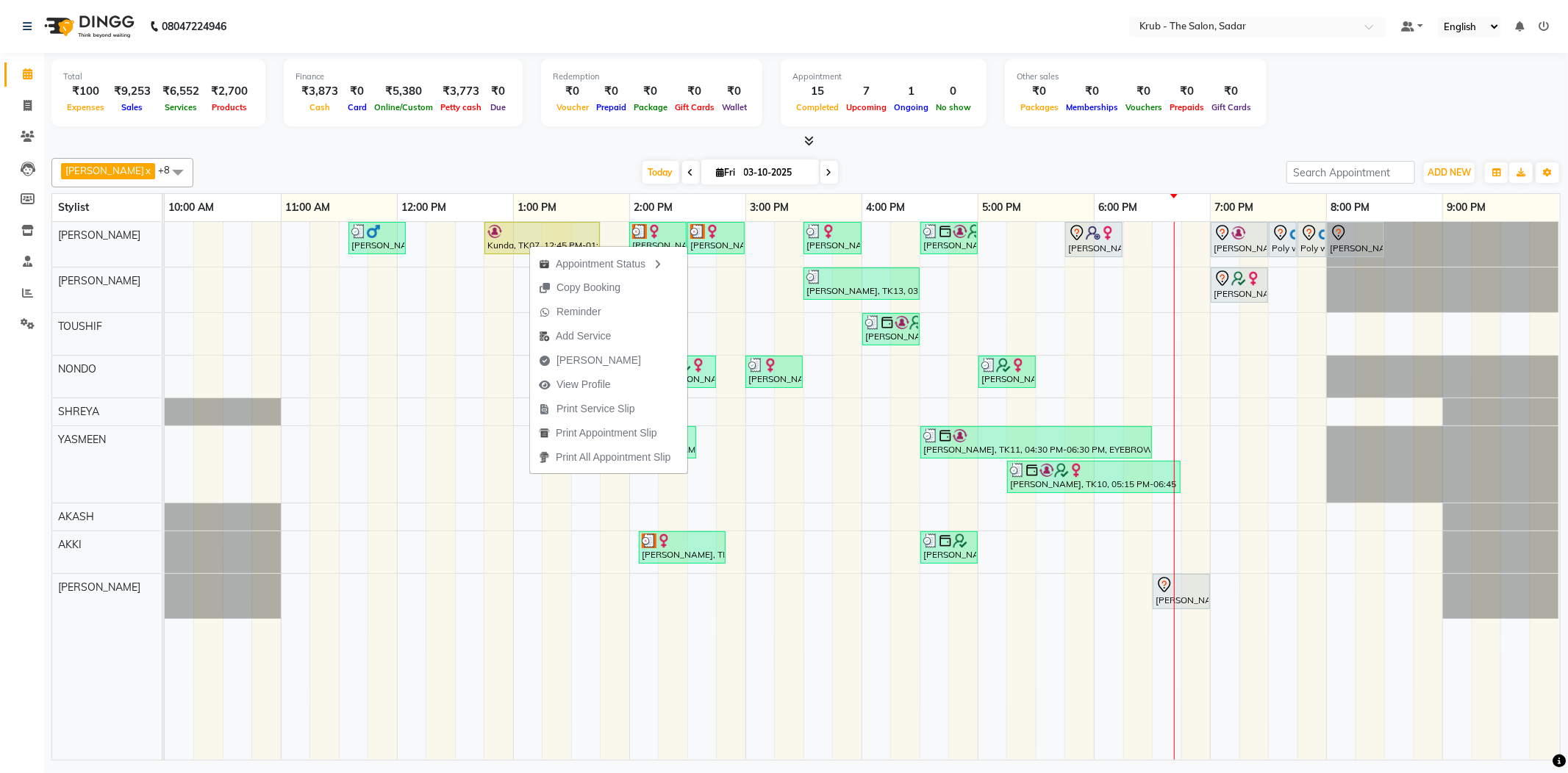
drag, startPoint x: 993, startPoint y: 173, endPoint x: 976, endPoint y: 179, distance: 18.0
click at [991, 174] on div "[DATE] [DATE]" at bounding box center [740, 173] width 1078 height 22
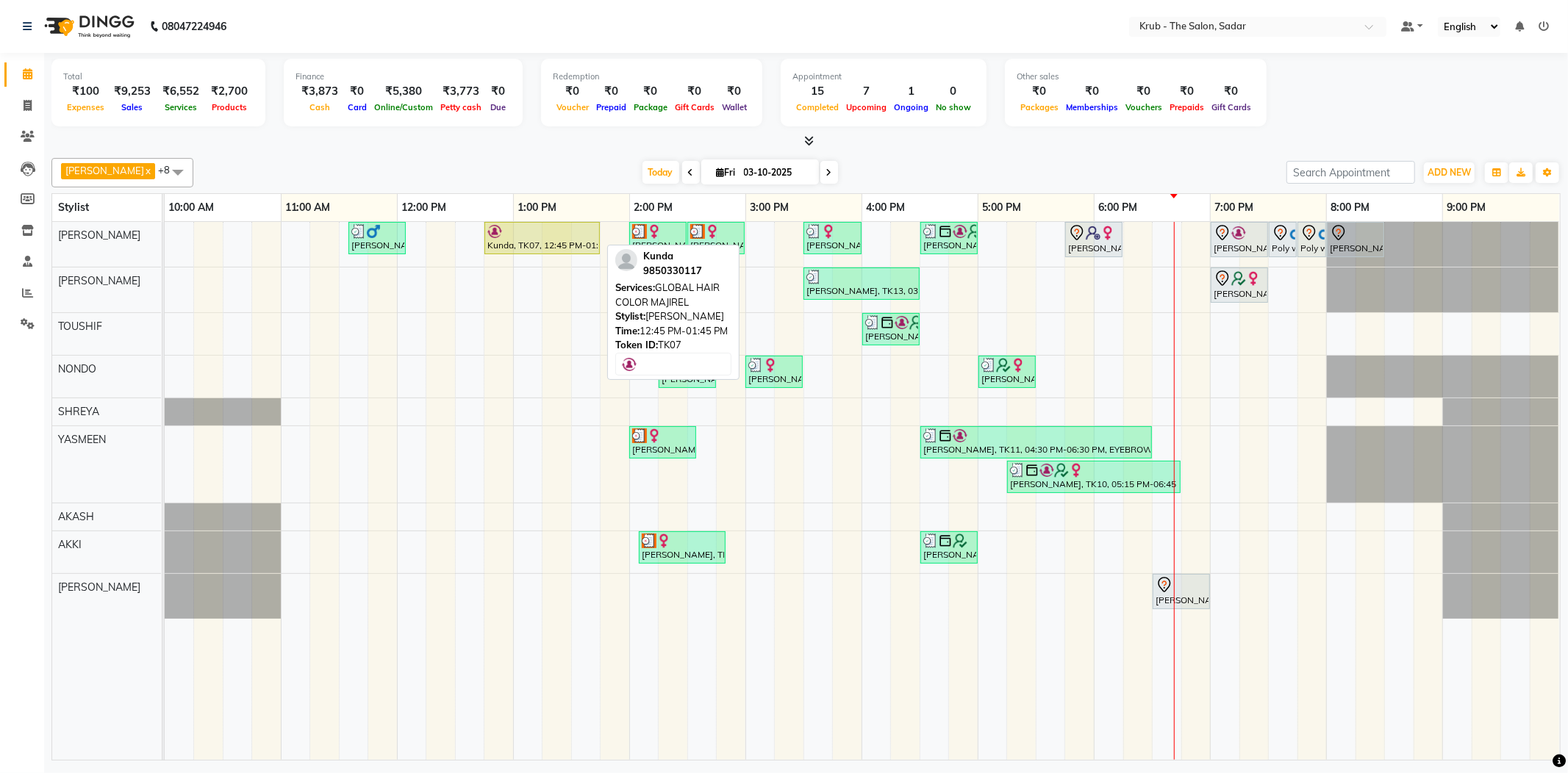
click at [486, 236] on div "Kunda, TK07, 12:45 PM-01:45 PM, GLOBAL HAIR COLOR MAJIREL" at bounding box center [542, 238] width 113 height 28
select select "1"
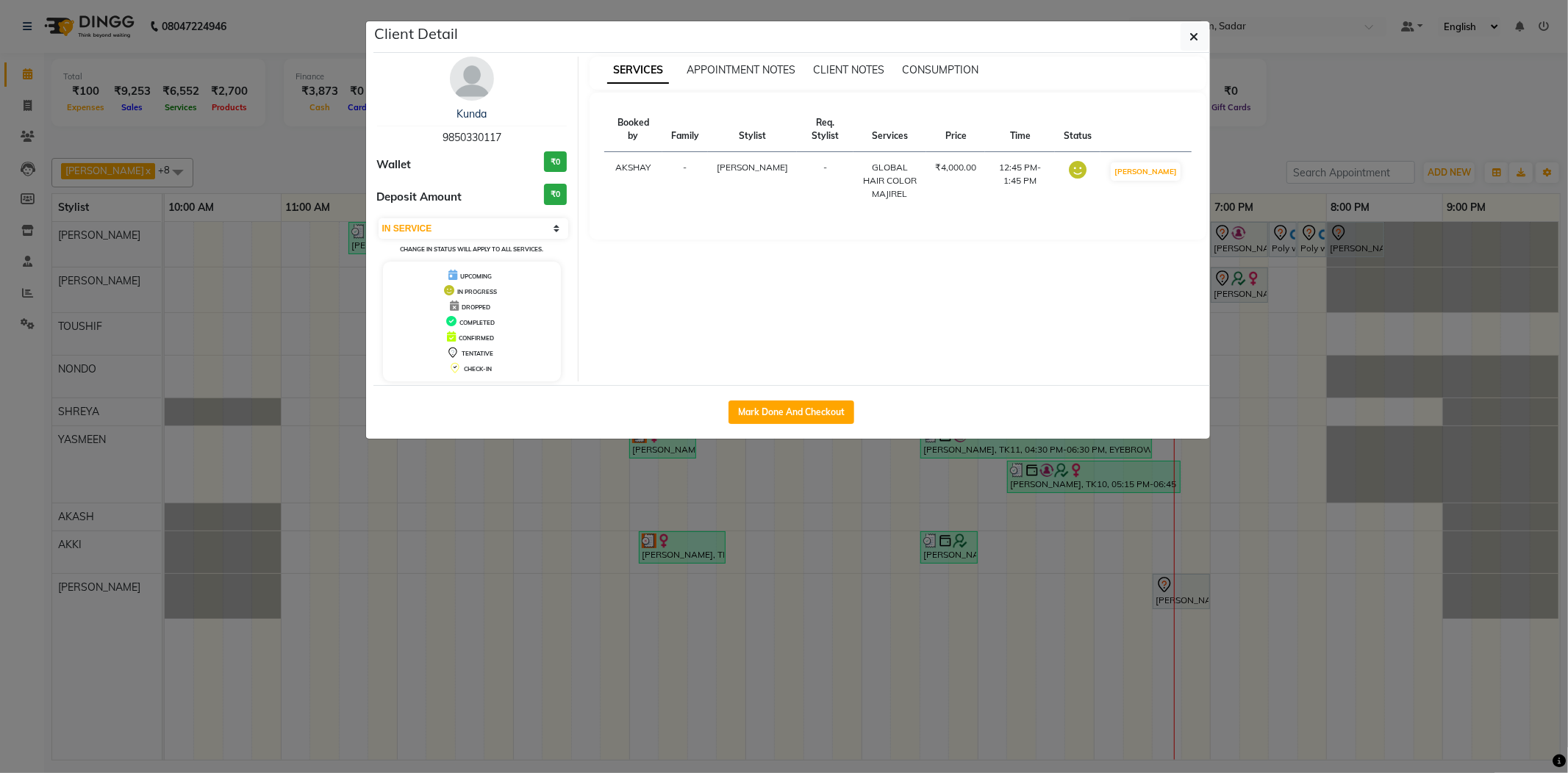
click at [1273, 169] on ngb-modal-window "Client Detail Kunda 9850330117 Wallet ₹0 Deposit Amount ₹0 Select IN SERVICE CO…" at bounding box center [784, 386] width 1568 height 773
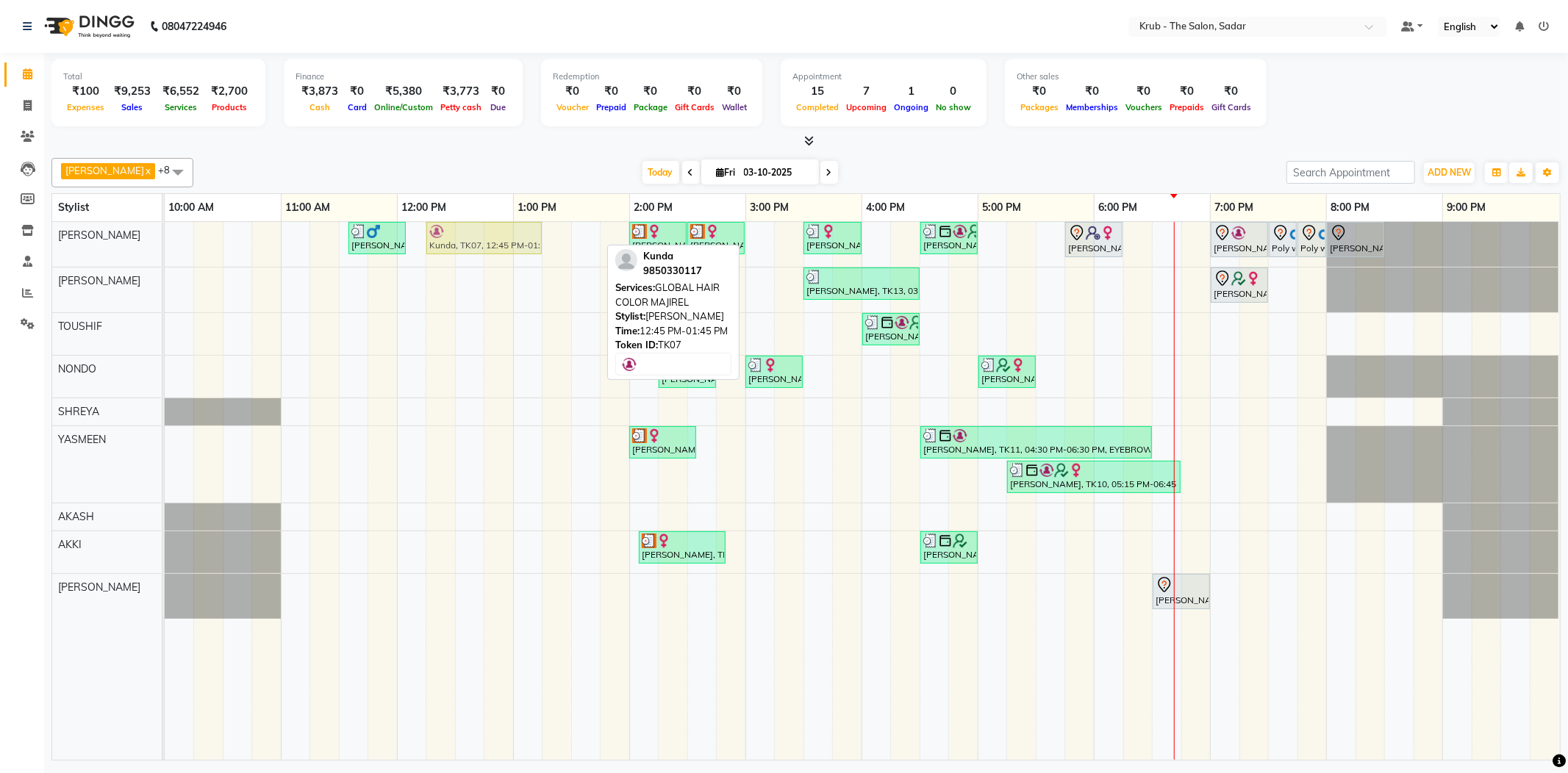
drag, startPoint x: 550, startPoint y: 237, endPoint x: 495, endPoint y: 248, distance: 56.1
click at [164, 248] on div "Yash Thakkar, TK03, 11:35 AM-12:05 PM, MALE HAIR CUT Kunda, TK07, 12:45 PM-01:4…" at bounding box center [164, 244] width 0 height 45
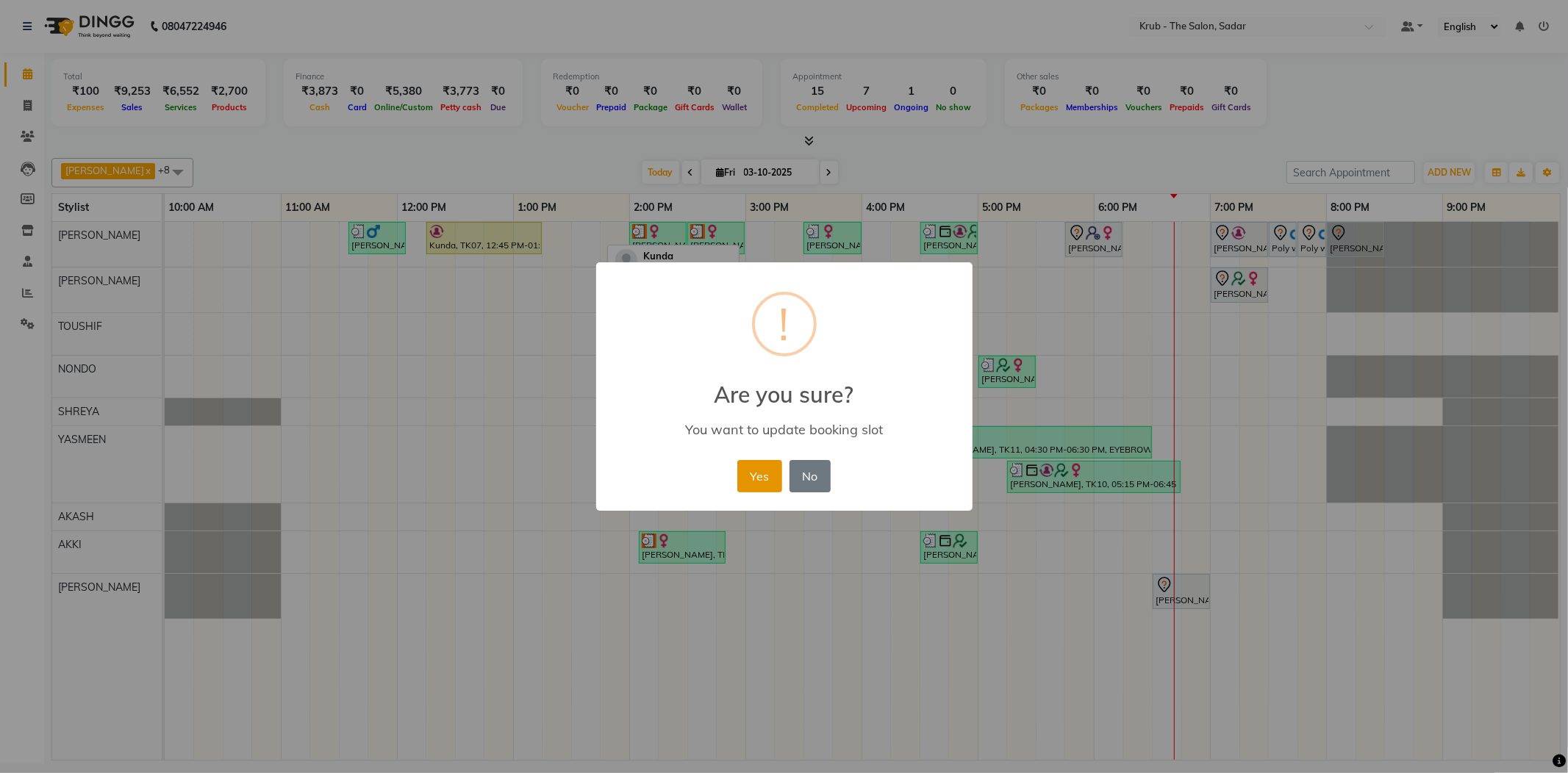
click at [754, 463] on button "Yes" at bounding box center [759, 476] width 45 height 32
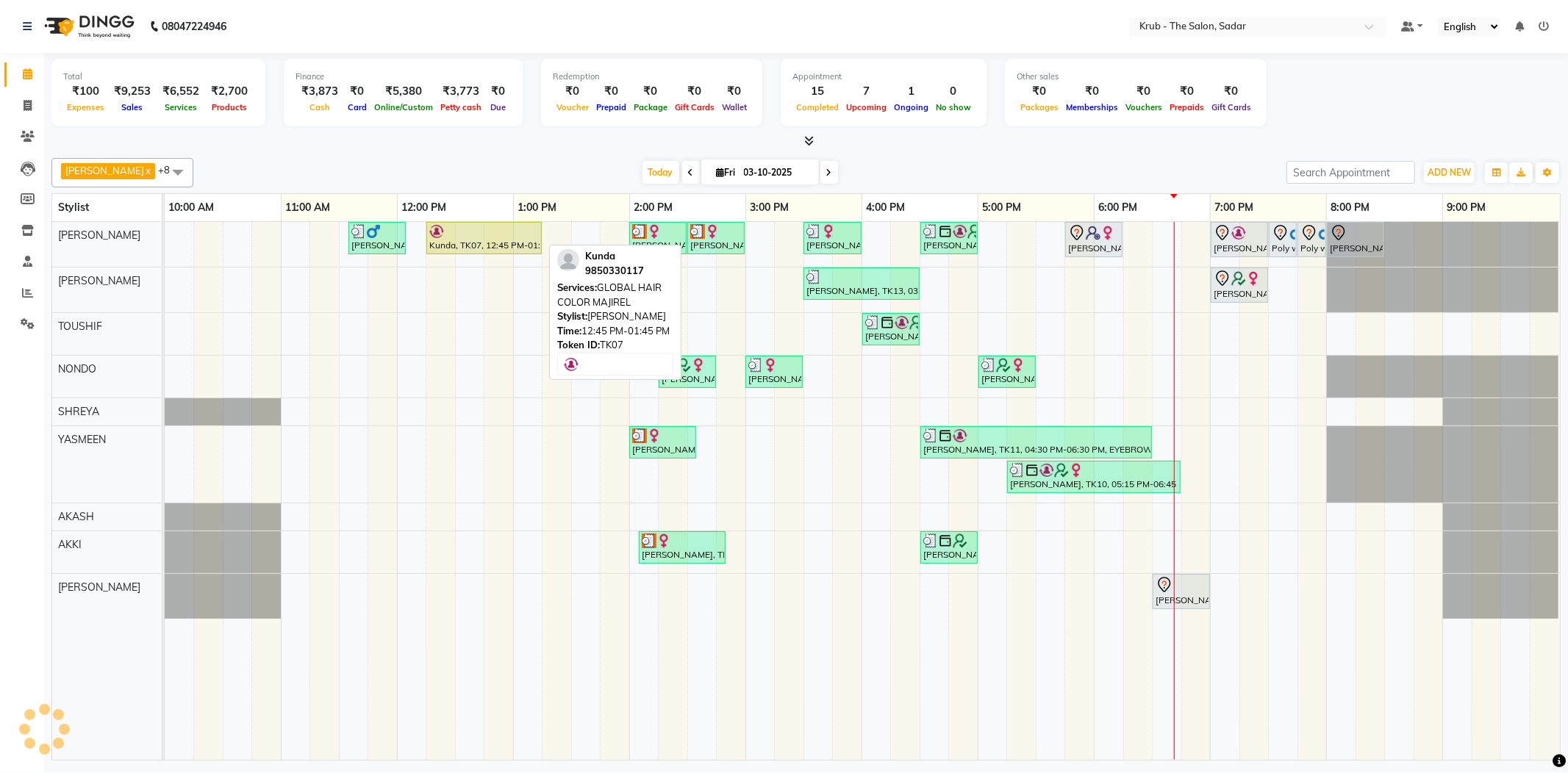
click at [497, 236] on div "Kunda, TK07, 12:45 PM-01:45 PM, GLOBAL HAIR COLOR MAJIREL" at bounding box center [484, 238] width 113 height 28
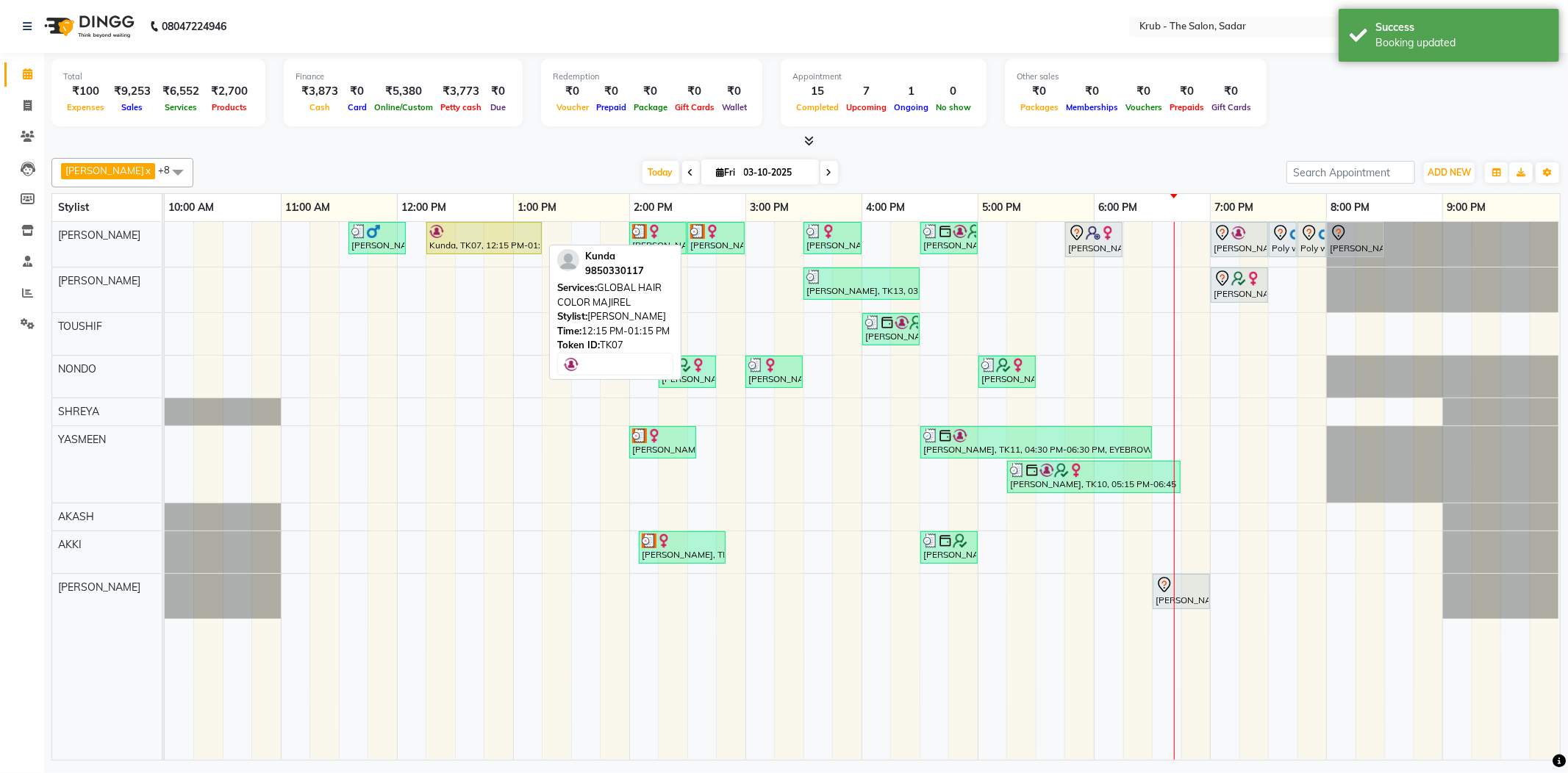
click at [501, 226] on div at bounding box center [483, 232] width 109 height 15
select select "1"
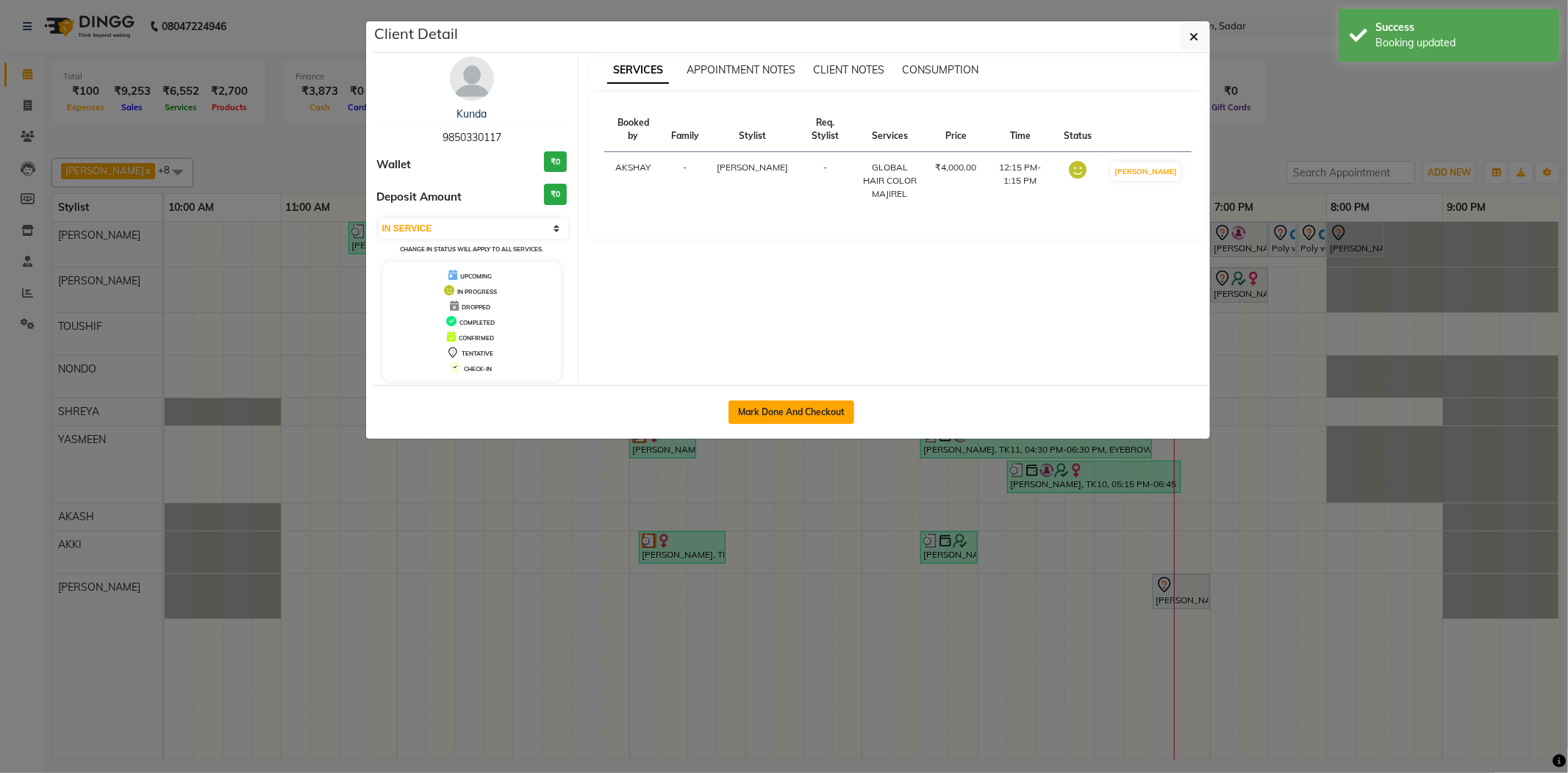
click at [798, 415] on button "Mark Done And Checkout" at bounding box center [791, 412] width 126 height 24
select select "service"
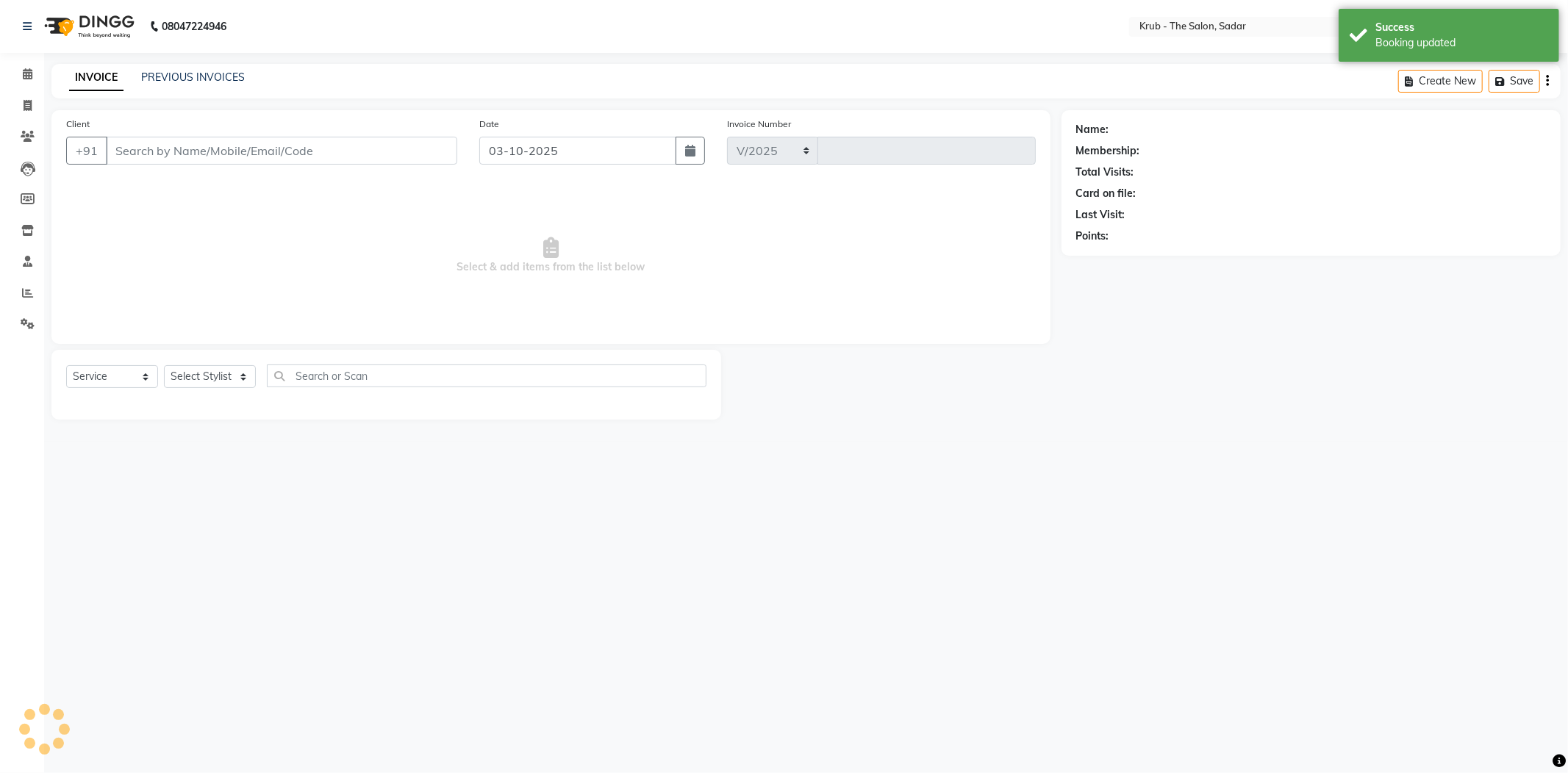
select select "4449"
type input "2550"
type input "9850330117"
select select "24979"
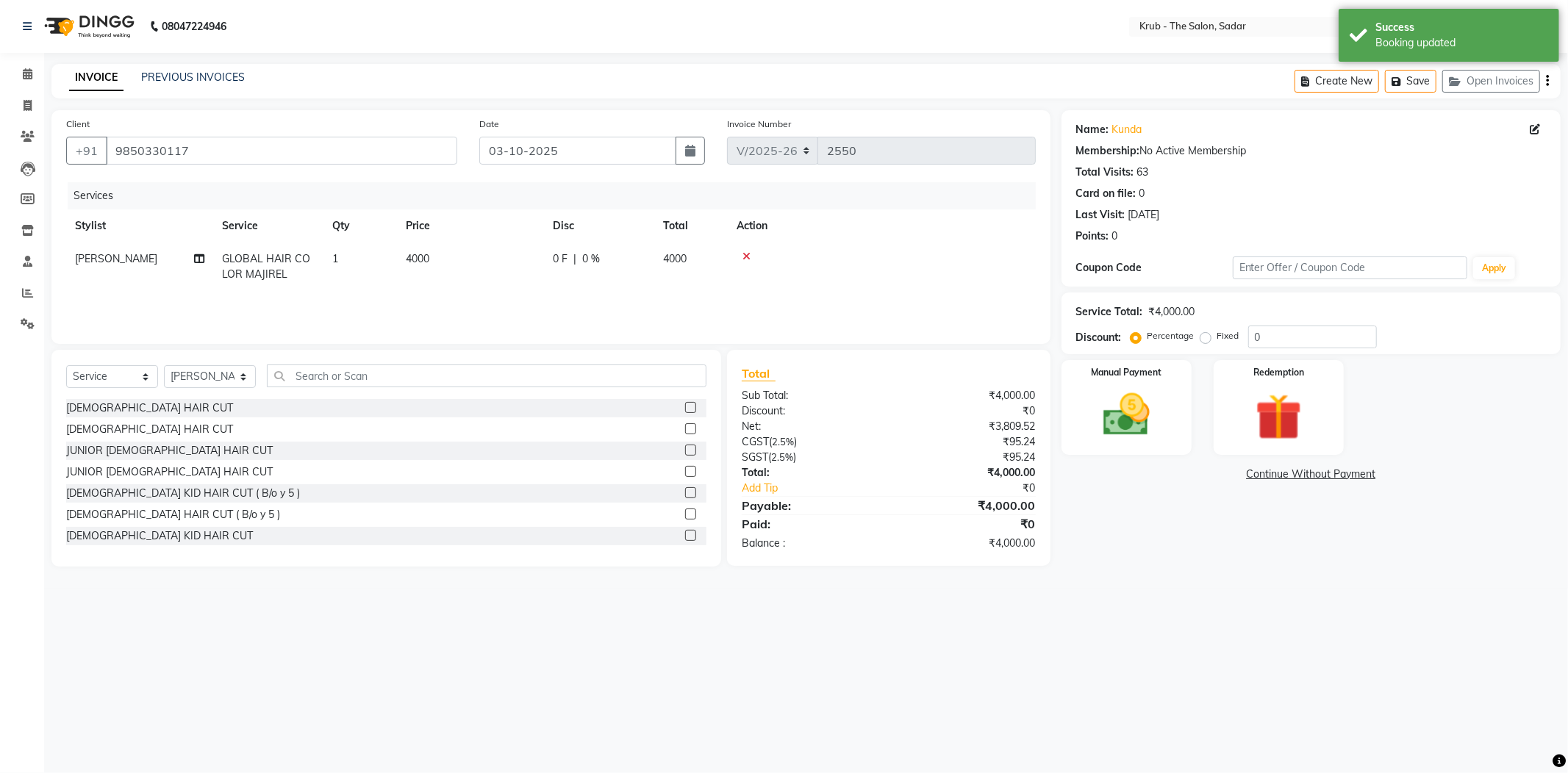
click at [316, 242] on td "GLOBAL HAIR COLOR MAJIREL" at bounding box center [268, 266] width 110 height 48
select select "24979"
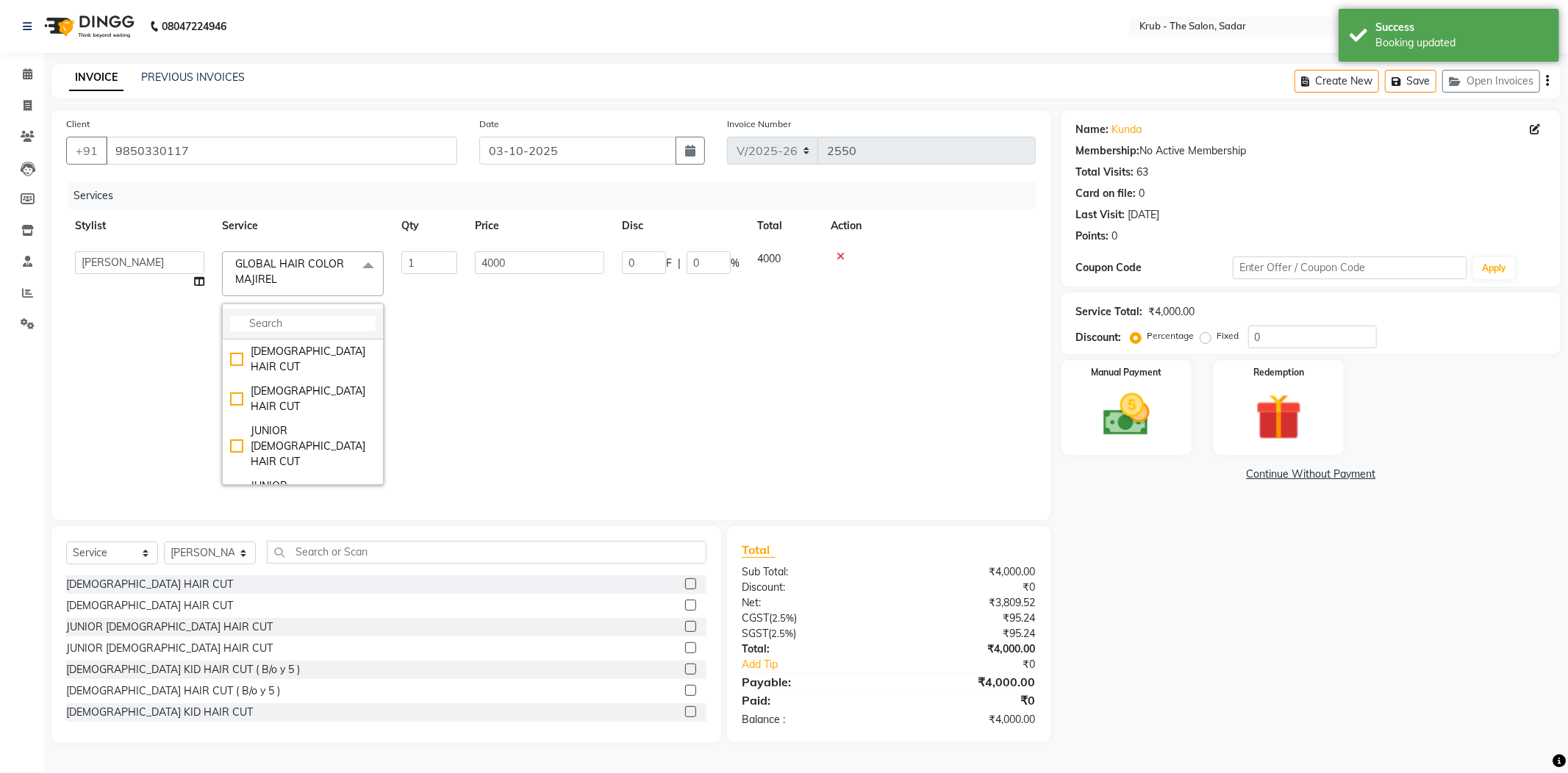
click at [280, 309] on li at bounding box center [302, 324] width 160 height 31
click at [283, 316] on input "multiselect-search" at bounding box center [302, 324] width 145 height 16
click at [296, 316] on input "multiselect-search" at bounding box center [302, 324] width 145 height 16
type input "colo"
click at [334, 344] on div "COLOR DEPOSITE" at bounding box center [302, 352] width 145 height 16
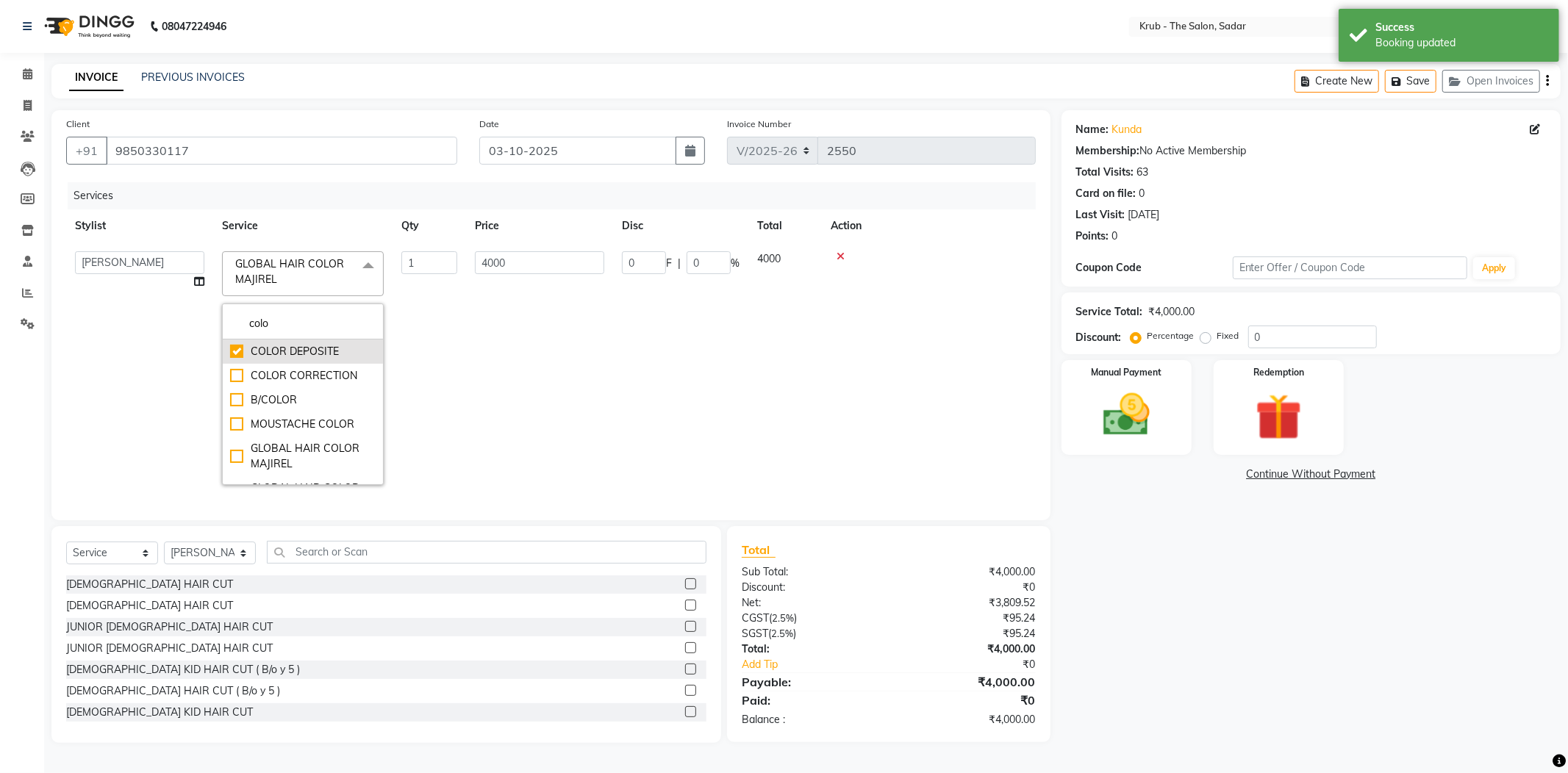
checkbox input "true"
checkbox input "false"
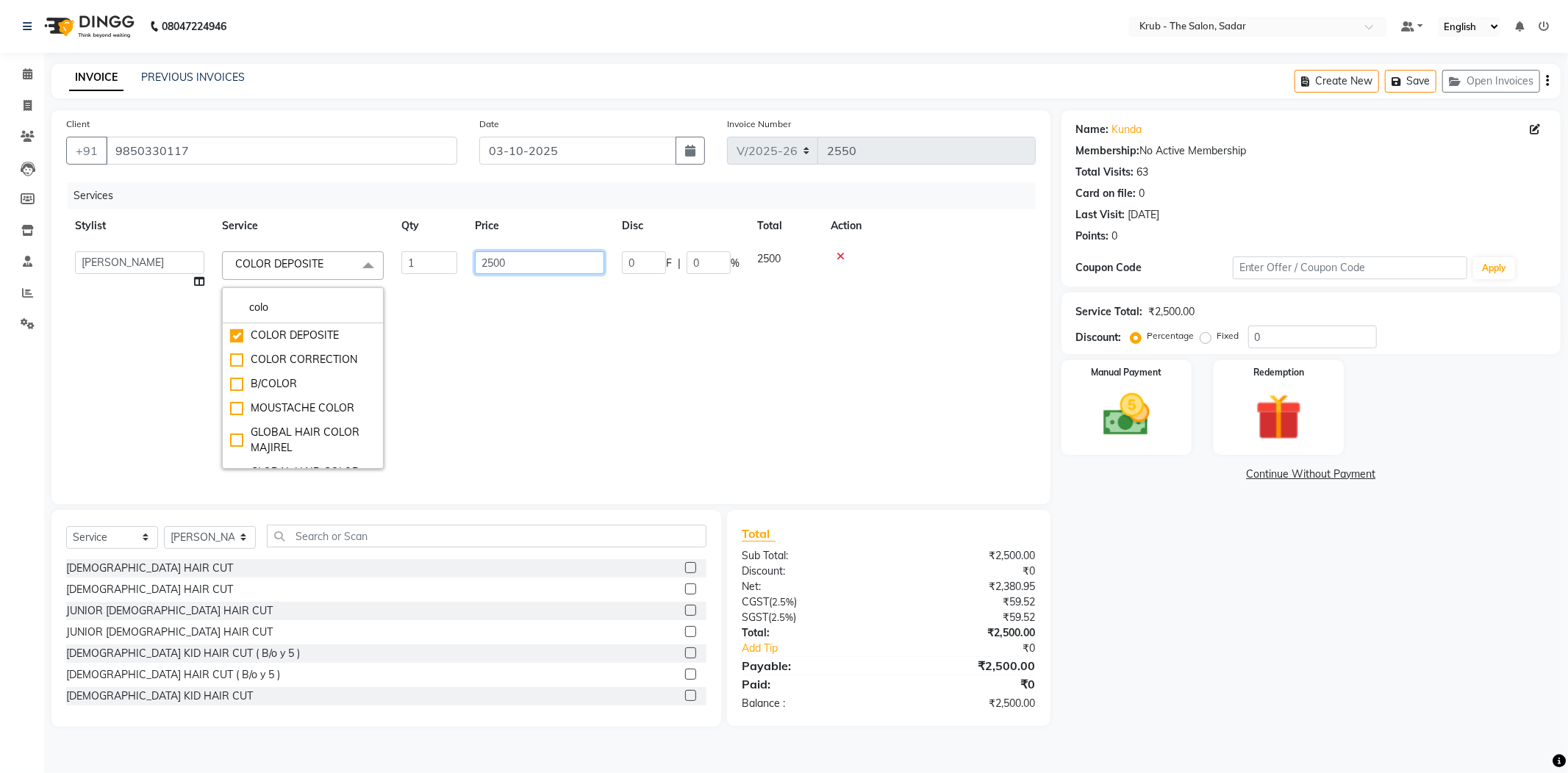
drag, startPoint x: 531, startPoint y: 242, endPoint x: 453, endPoint y: 244, distance: 78.0
click at [468, 244] on td "2500" at bounding box center [539, 360] width 147 height 235
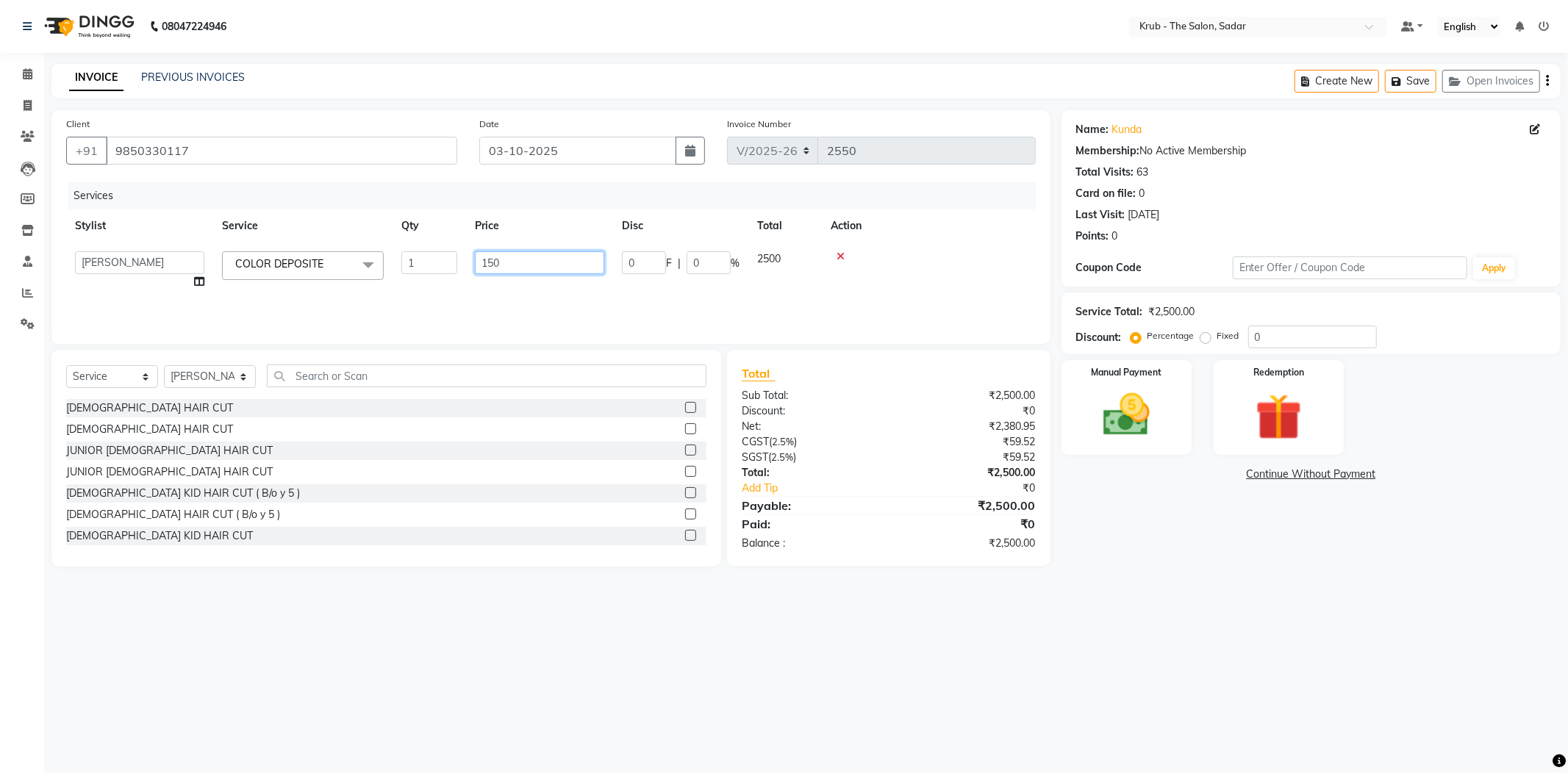
type input "1500"
click at [519, 209] on th "Price" at bounding box center [539, 226] width 147 height 33
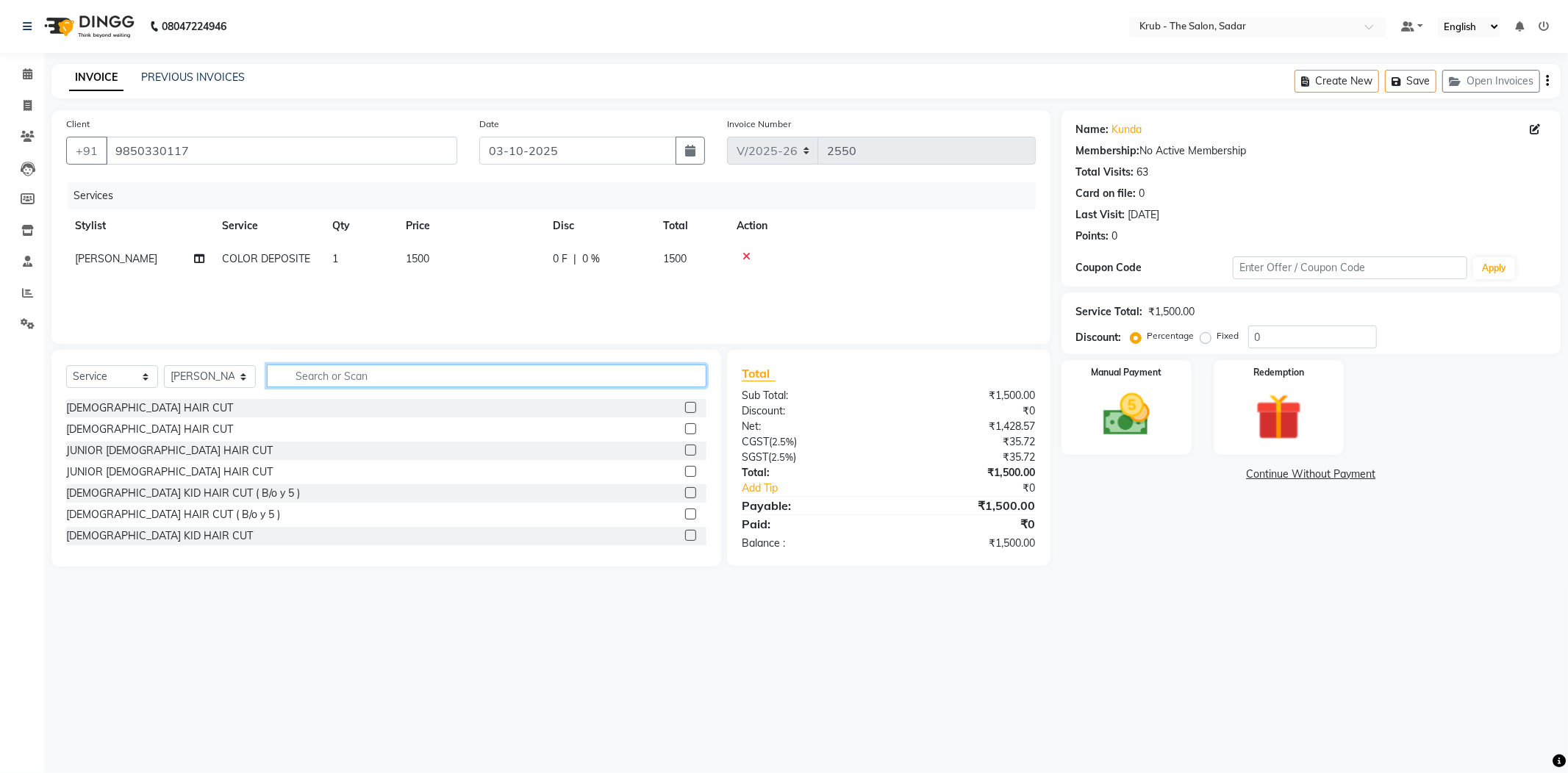
drag, startPoint x: 336, startPoint y: 353, endPoint x: 344, endPoint y: 347, distance: 10.0
click at [344, 365] on input "text" at bounding box center [487, 376] width 440 height 23
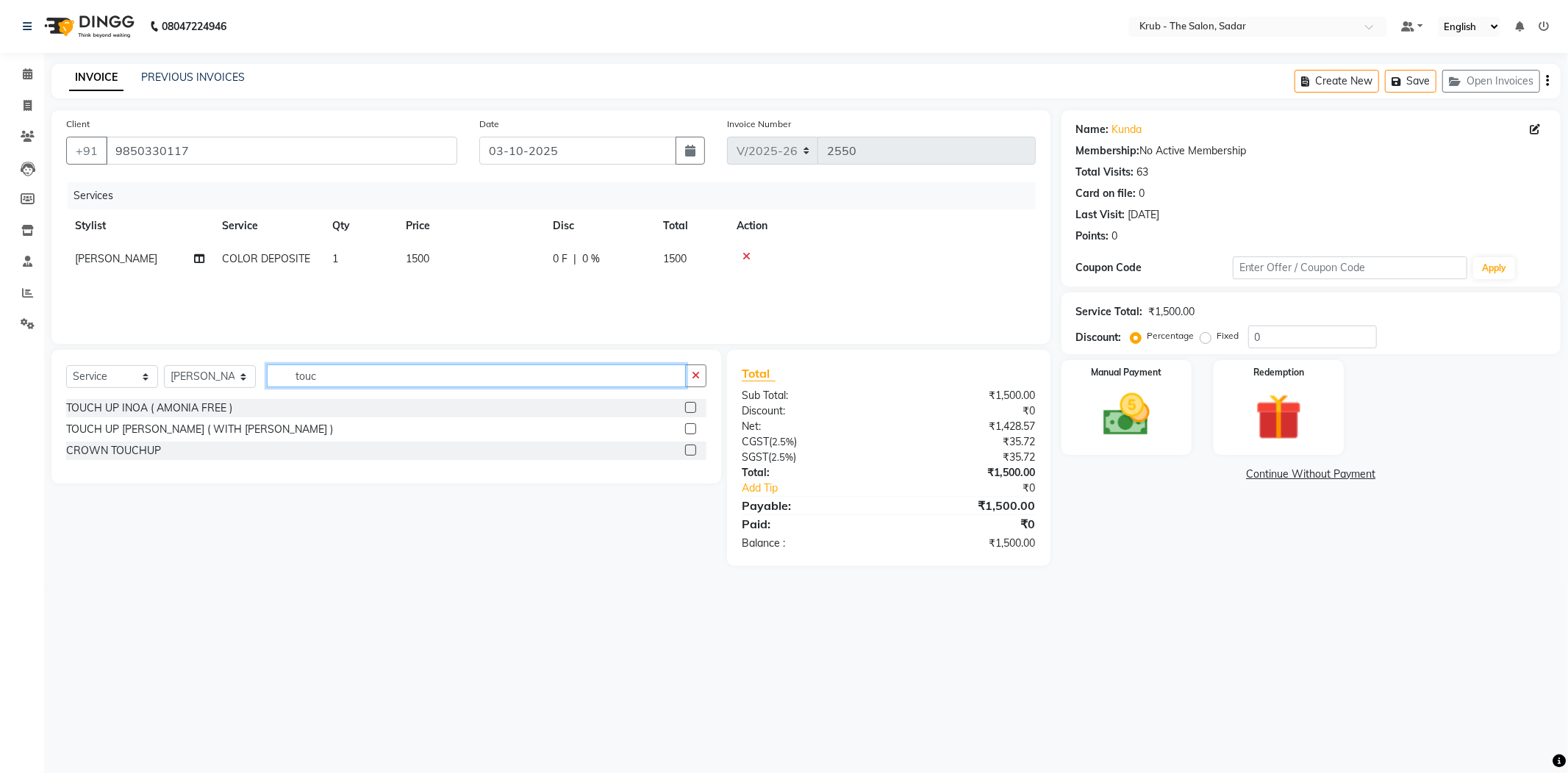
type input "touc"
click at [696, 423] on label at bounding box center [690, 428] width 11 height 11
click at [694, 425] on input "checkbox" at bounding box center [690, 430] width 10 height 10
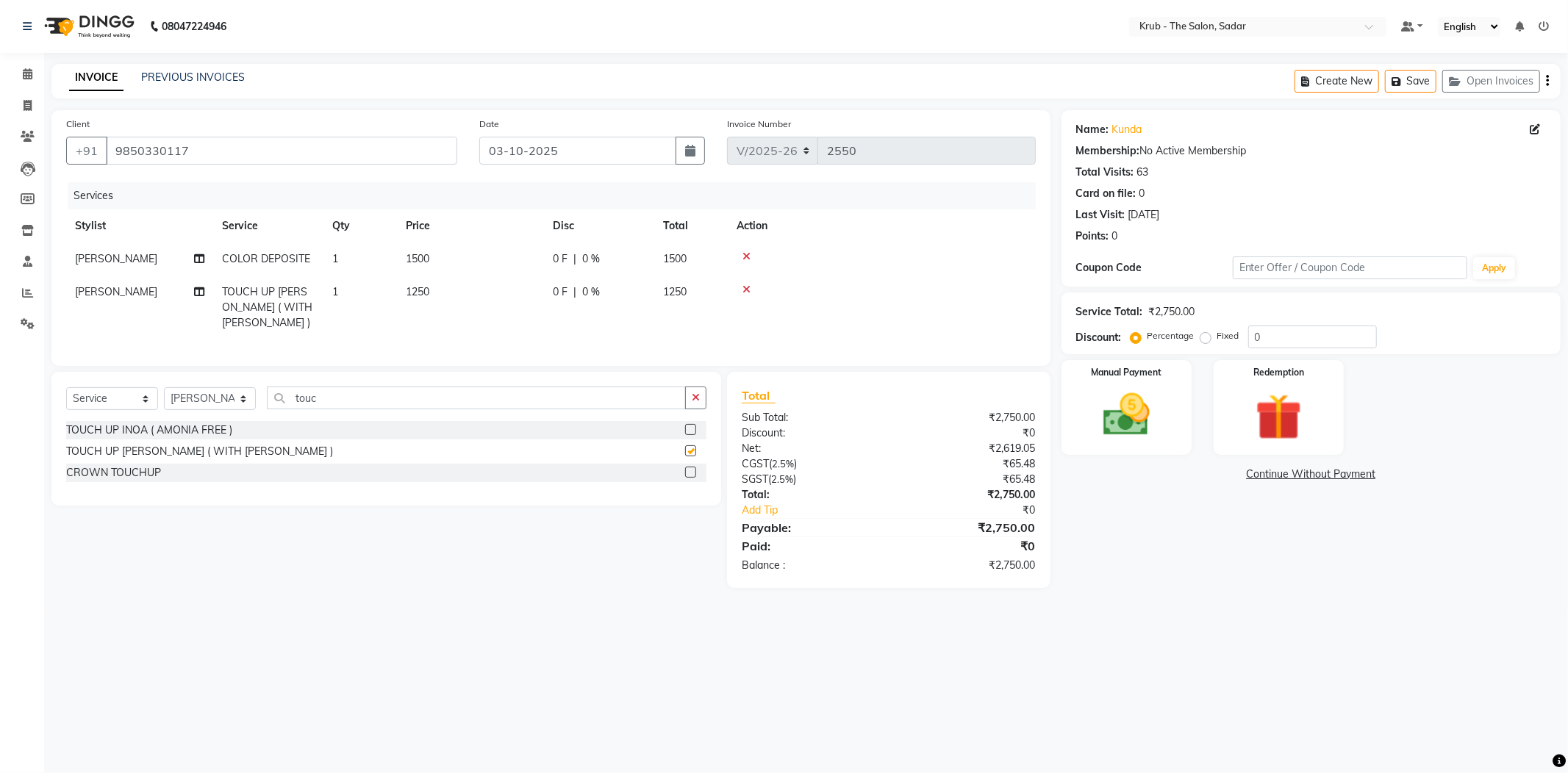
checkbox input "false"
click at [519, 275] on td "1250" at bounding box center [470, 307] width 147 height 64
select select "24979"
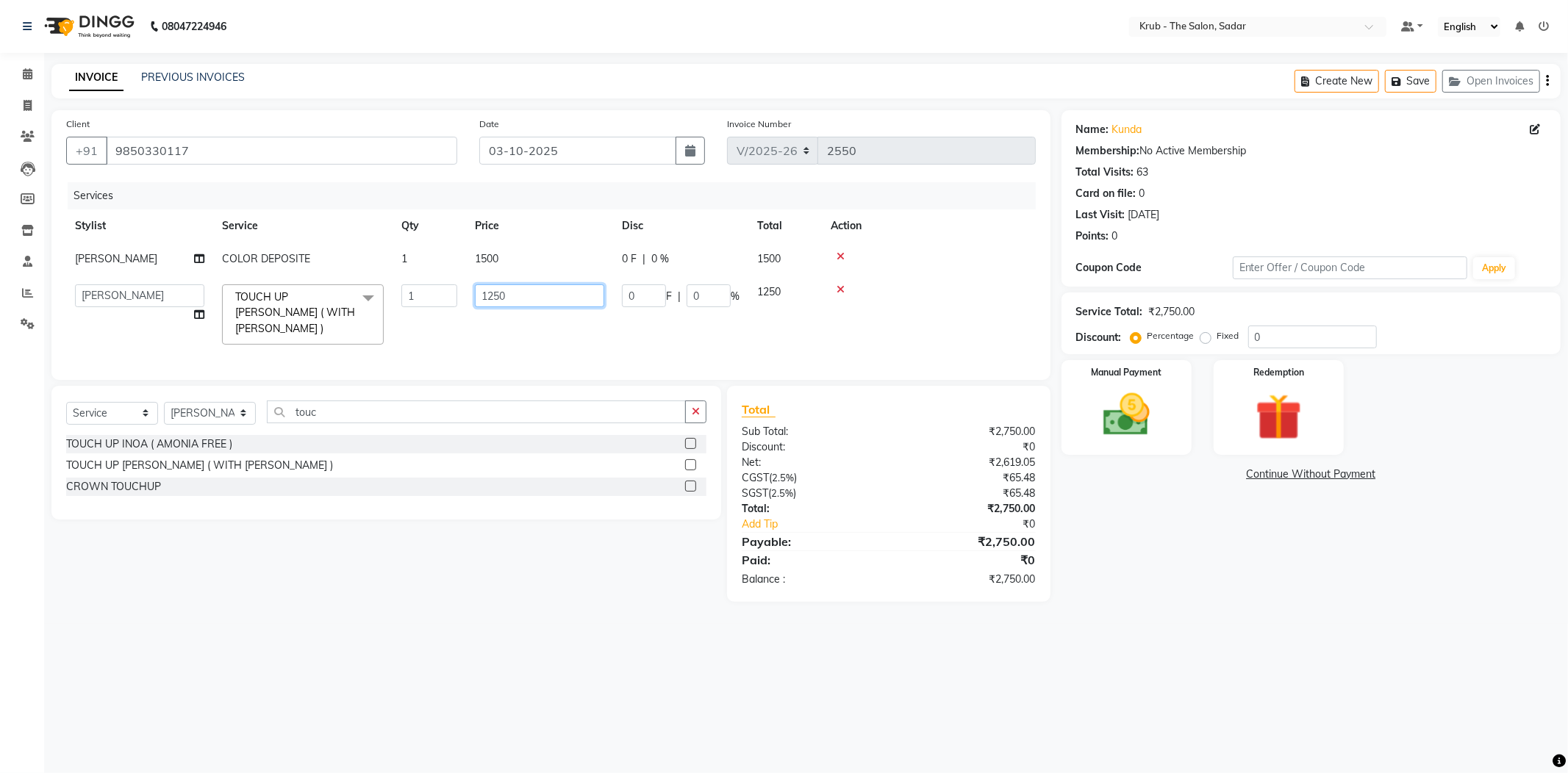
drag, startPoint x: 519, startPoint y: 275, endPoint x: 449, endPoint y: 288, distance: 71.2
click at [449, 288] on tr "AKASH AKKI AKSHAY AMIT Andreas GURVEER Krub Reception KUNAL NONDO RAJESH SHREYA…" at bounding box center [551, 314] width 970 height 78
click at [538, 284] on input "1250" at bounding box center [539, 296] width 129 height 23
type input "1"
type input "1000"
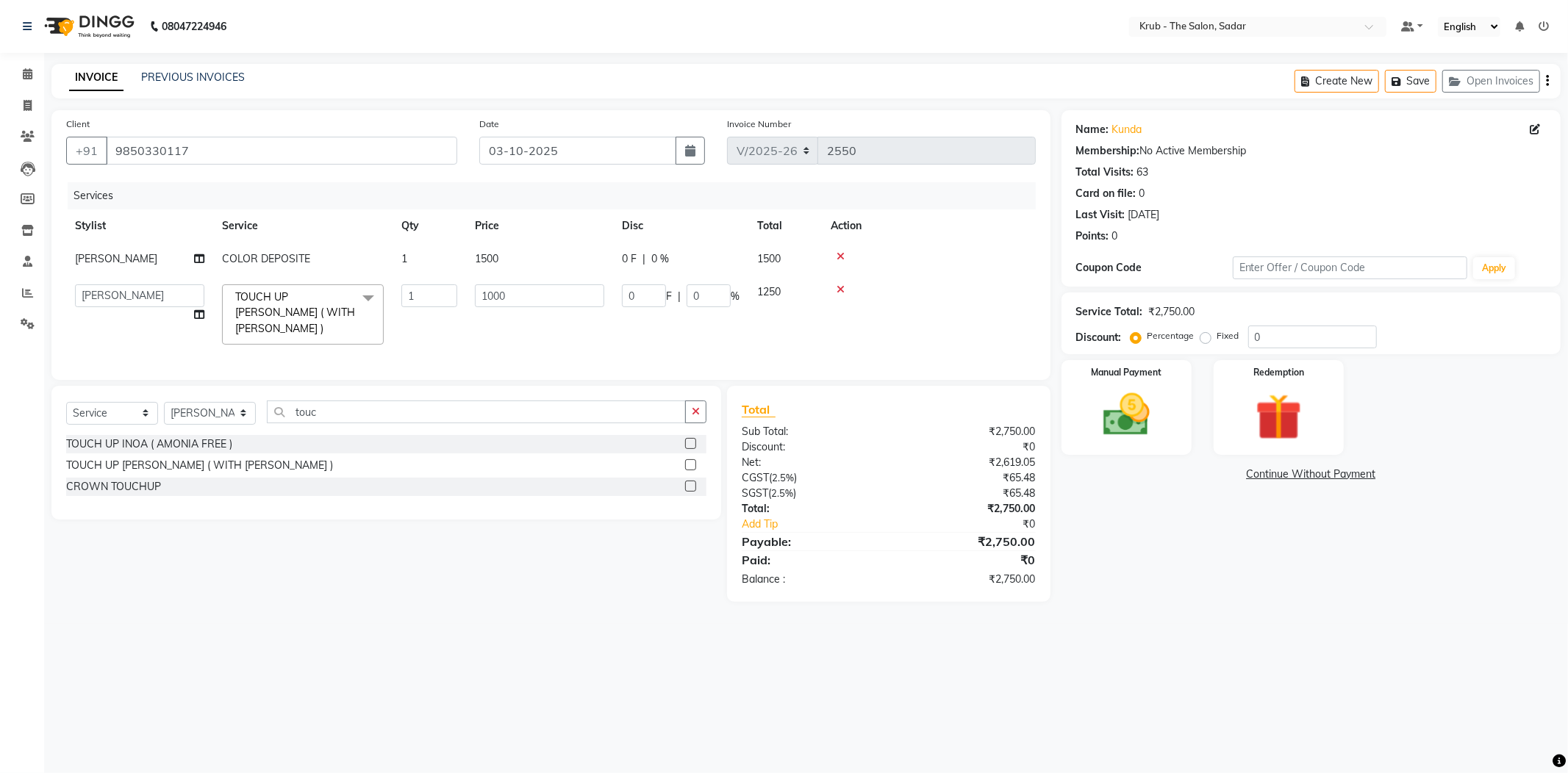
click at [1168, 527] on div "Name: Kunda Membership: No Active Membership Total Visits: 63 Card on file: 0 L…" at bounding box center [1317, 356] width 510 height 491
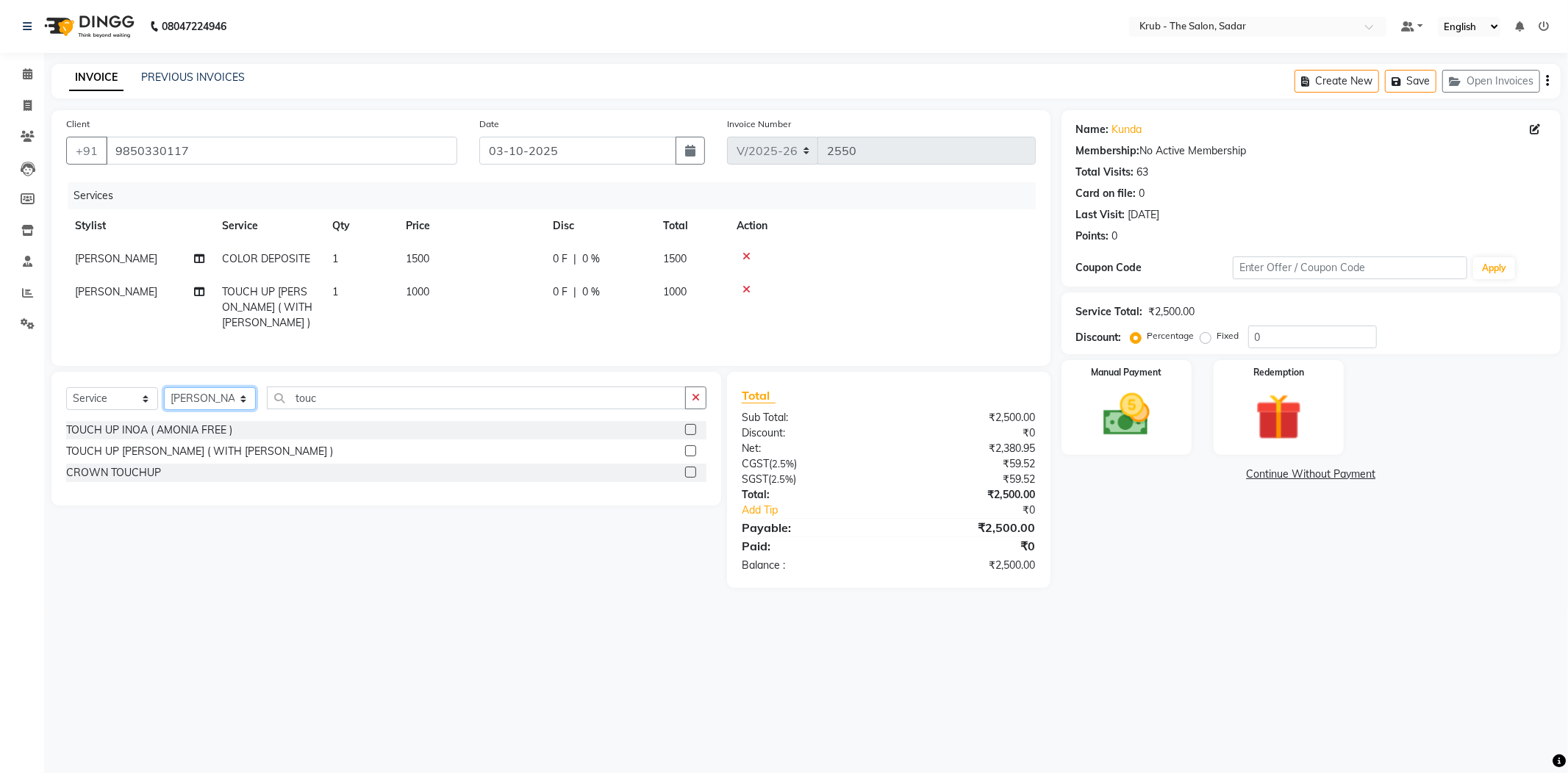
click at [220, 389] on select "Select Stylist AKASH [PERSON_NAME] [PERSON_NAME] [PERSON_NAME] Reception KUNAL …" at bounding box center [210, 398] width 92 height 23
select select "24987"
click at [164, 387] on select "Select Stylist AKASH [PERSON_NAME] [PERSON_NAME] [PERSON_NAME] Reception KUNAL …" at bounding box center [210, 398] width 92 height 23
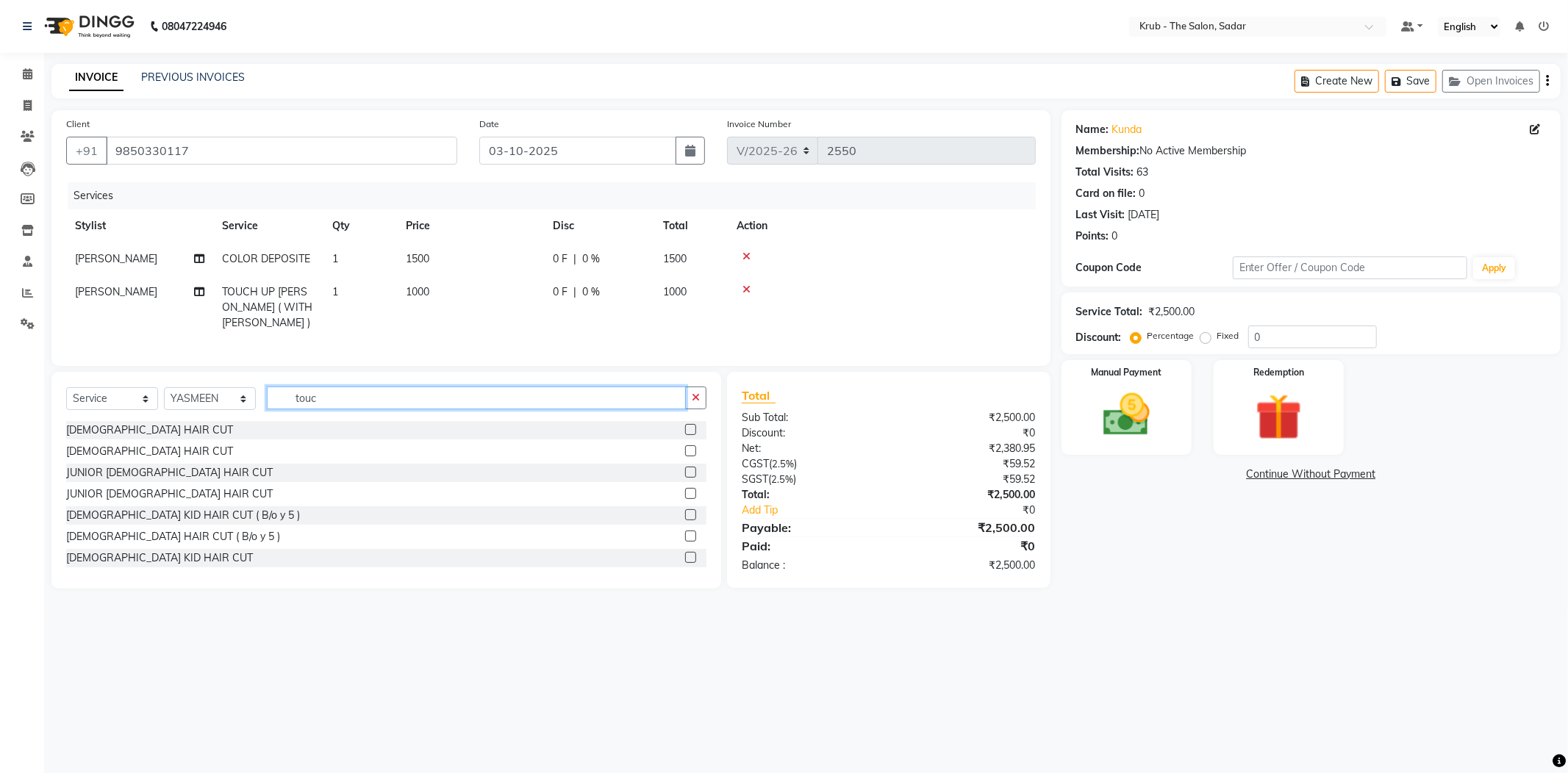
drag, startPoint x: 328, startPoint y: 392, endPoint x: 229, endPoint y: 394, distance: 99.0
click at [229, 394] on div "Select Service Product Membership Package Voucher Prepaid Gift Card Select Styl…" at bounding box center [386, 403] width 640 height 35
click at [98, 387] on select "Select Service Product Membership Package Voucher Prepaid Gift Card" at bounding box center [113, 398] width 92 height 23
select select "product"
click at [67, 387] on select "Select Service Product Membership Package Voucher Prepaid Gift Card" at bounding box center [113, 398] width 92 height 23
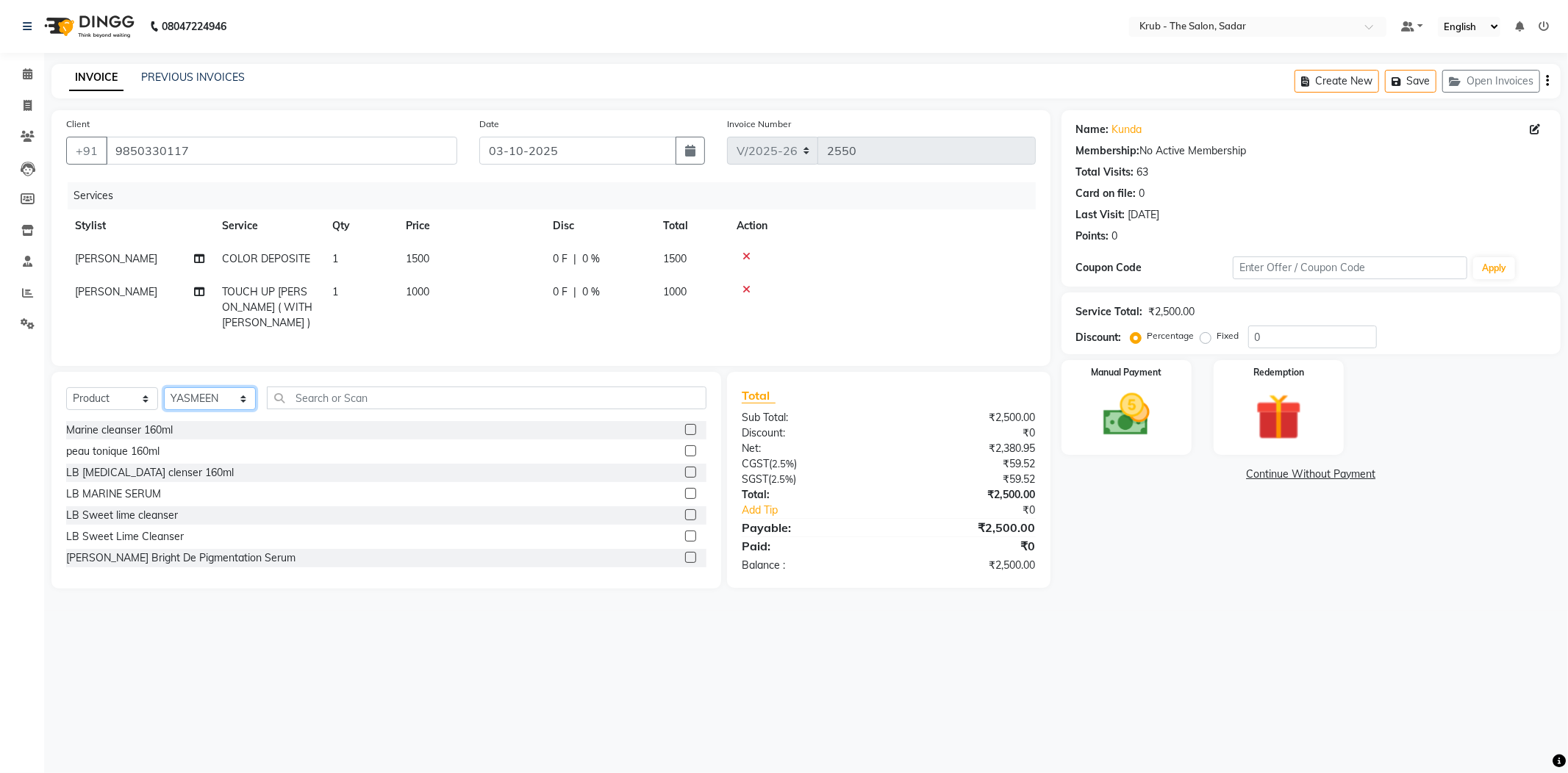
click at [190, 392] on select "Select Stylist AKASH [PERSON_NAME] [PERSON_NAME] [PERSON_NAME] Reception KUNAL …" at bounding box center [210, 398] width 92 height 23
select select "24991"
click at [164, 387] on select "Select Stylist AKASH [PERSON_NAME] [PERSON_NAME] [PERSON_NAME] Reception KUNAL …" at bounding box center [210, 398] width 92 height 23
click at [345, 386] on input "text" at bounding box center [487, 398] width 440 height 23
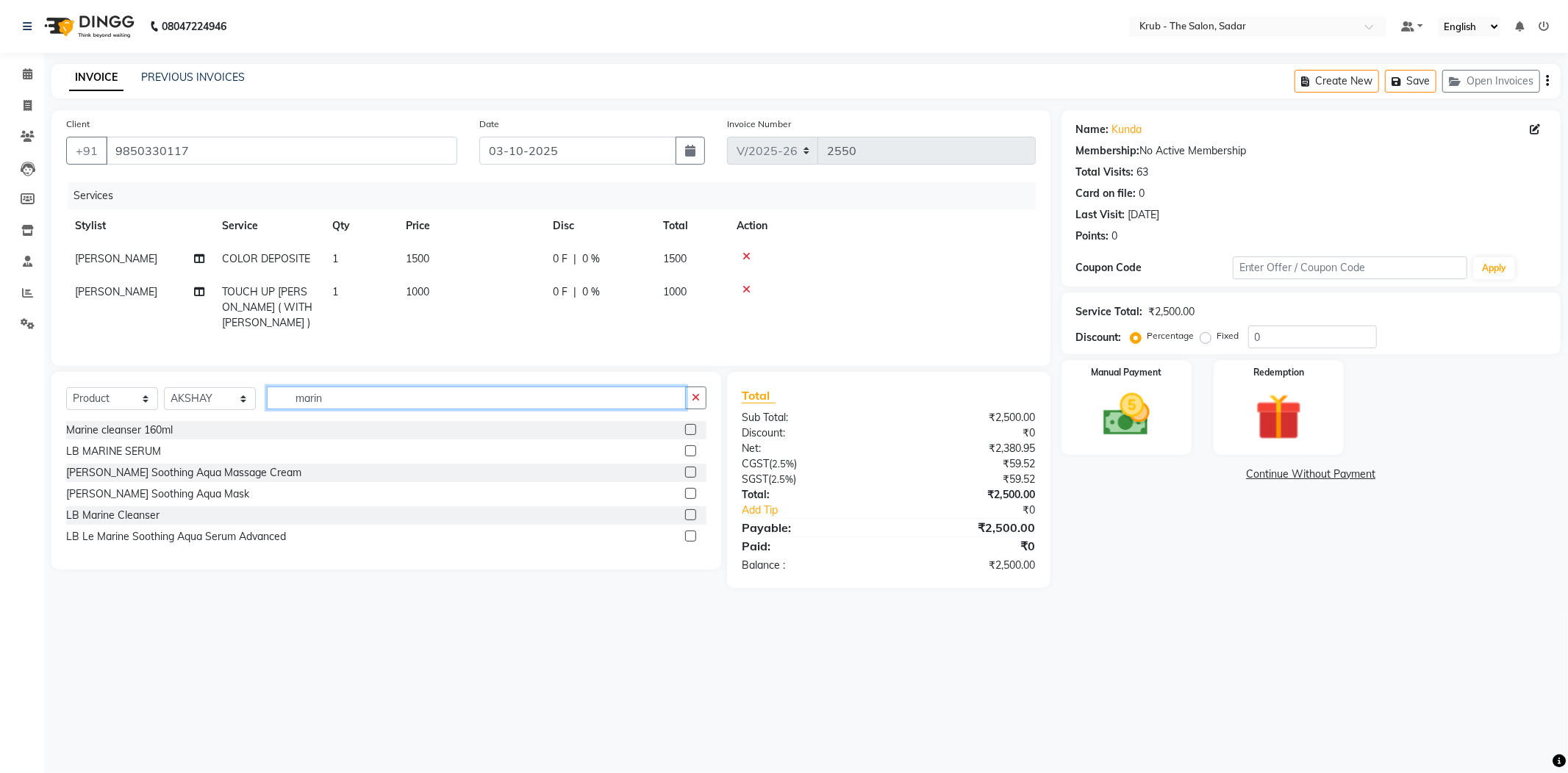
type input "marin"
click at [694, 424] on label at bounding box center [690, 429] width 11 height 11
click at [694, 426] on input "checkbox" at bounding box center [690, 430] width 10 height 10
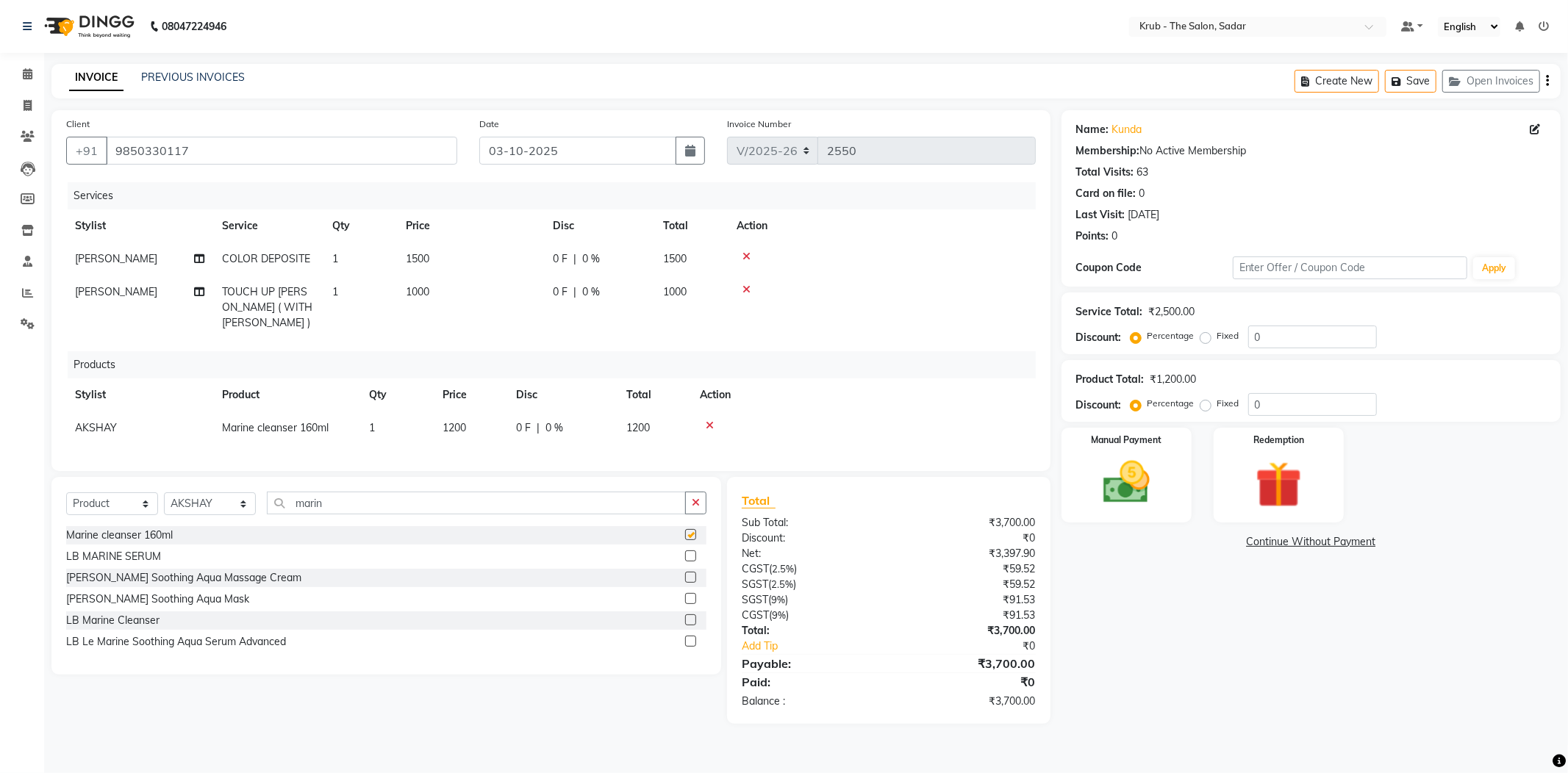
checkbox input "false"
drag, startPoint x: 186, startPoint y: 479, endPoint x: 187, endPoint y: 494, distance: 15.0
click at [186, 492] on select "Select Stylist AKASH [PERSON_NAME] [PERSON_NAME] [PERSON_NAME] Reception KUNAL …" at bounding box center [210, 504] width 92 height 23
select select "24987"
click at [164, 492] on select "Select Stylist AKASH [PERSON_NAME] [PERSON_NAME] [PERSON_NAME] Reception KUNAL …" at bounding box center [210, 504] width 92 height 23
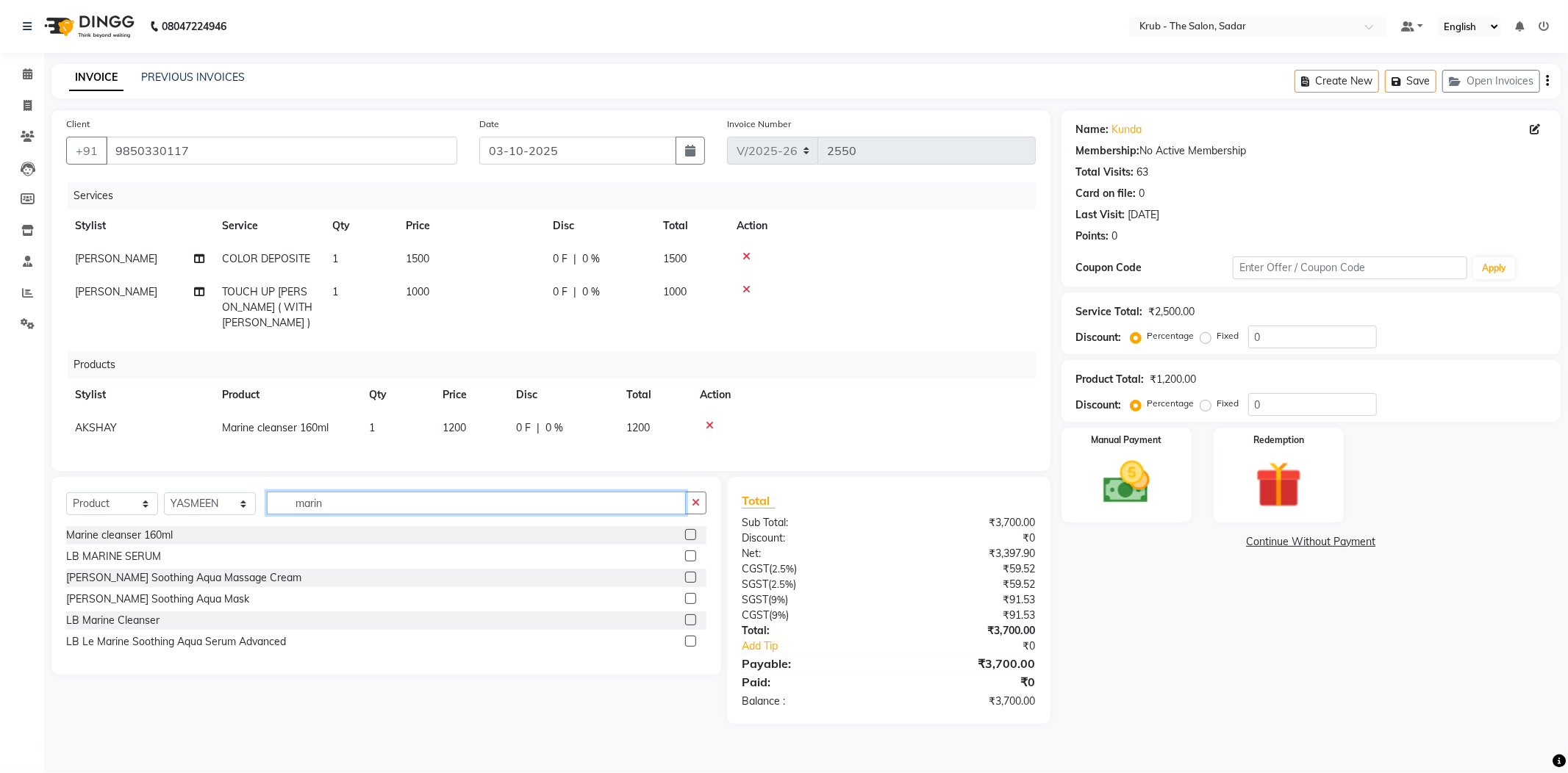
drag, startPoint x: 328, startPoint y: 489, endPoint x: 204, endPoint y: 489, distance: 124.0
click at [204, 491] on div "Select Service Product Membership Package Voucher Prepaid Gift Card Select Styl…" at bounding box center [386, 508] width 640 height 35
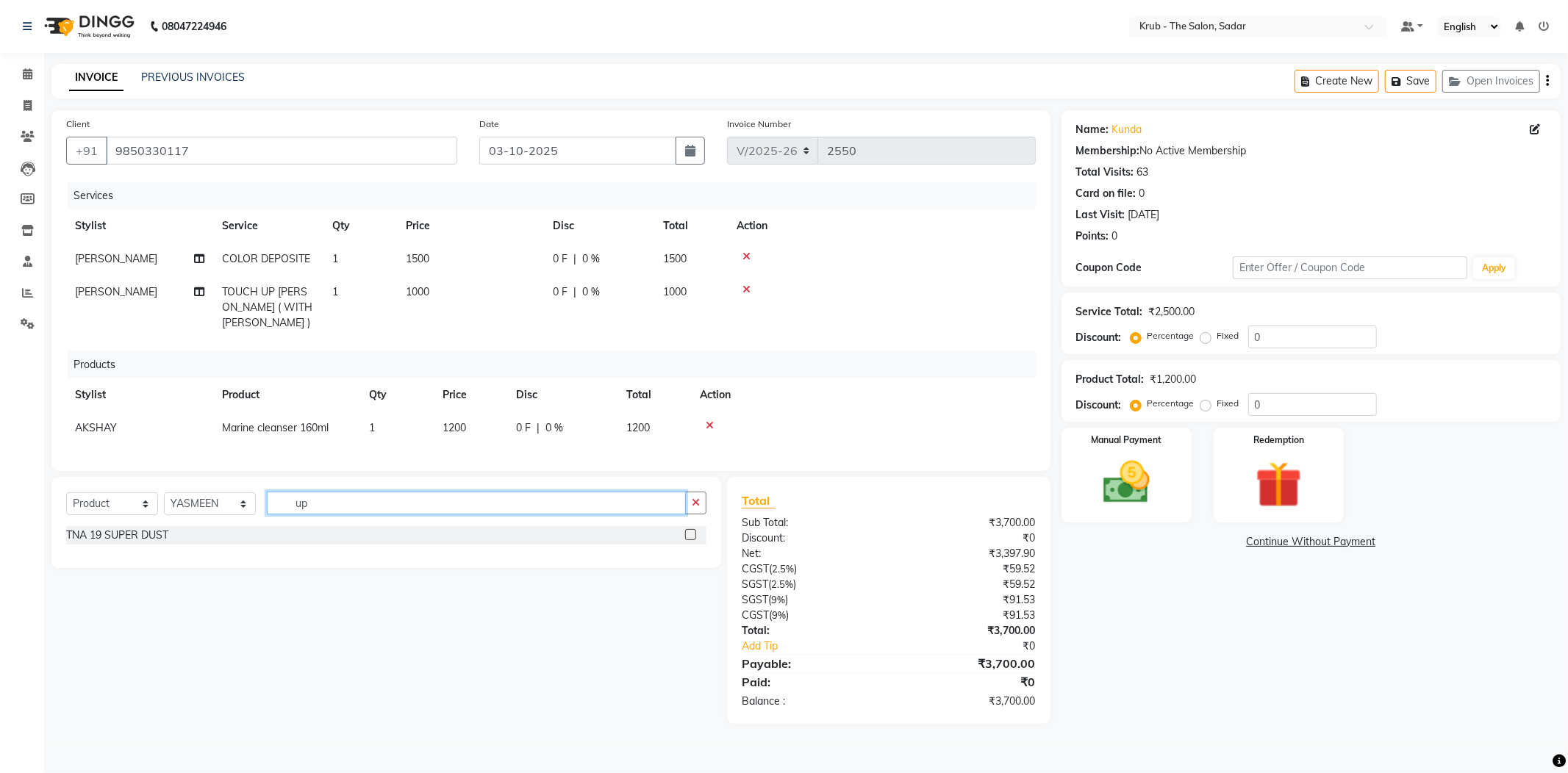
type input "up"
click at [95, 492] on select "Select Service Product Membership Package Voucher Prepaid Gift Card" at bounding box center [113, 504] width 92 height 23
select select "service"
click at [67, 492] on select "Select Service Product Membership Package Voucher Prepaid Gift Card" at bounding box center [113, 504] width 92 height 23
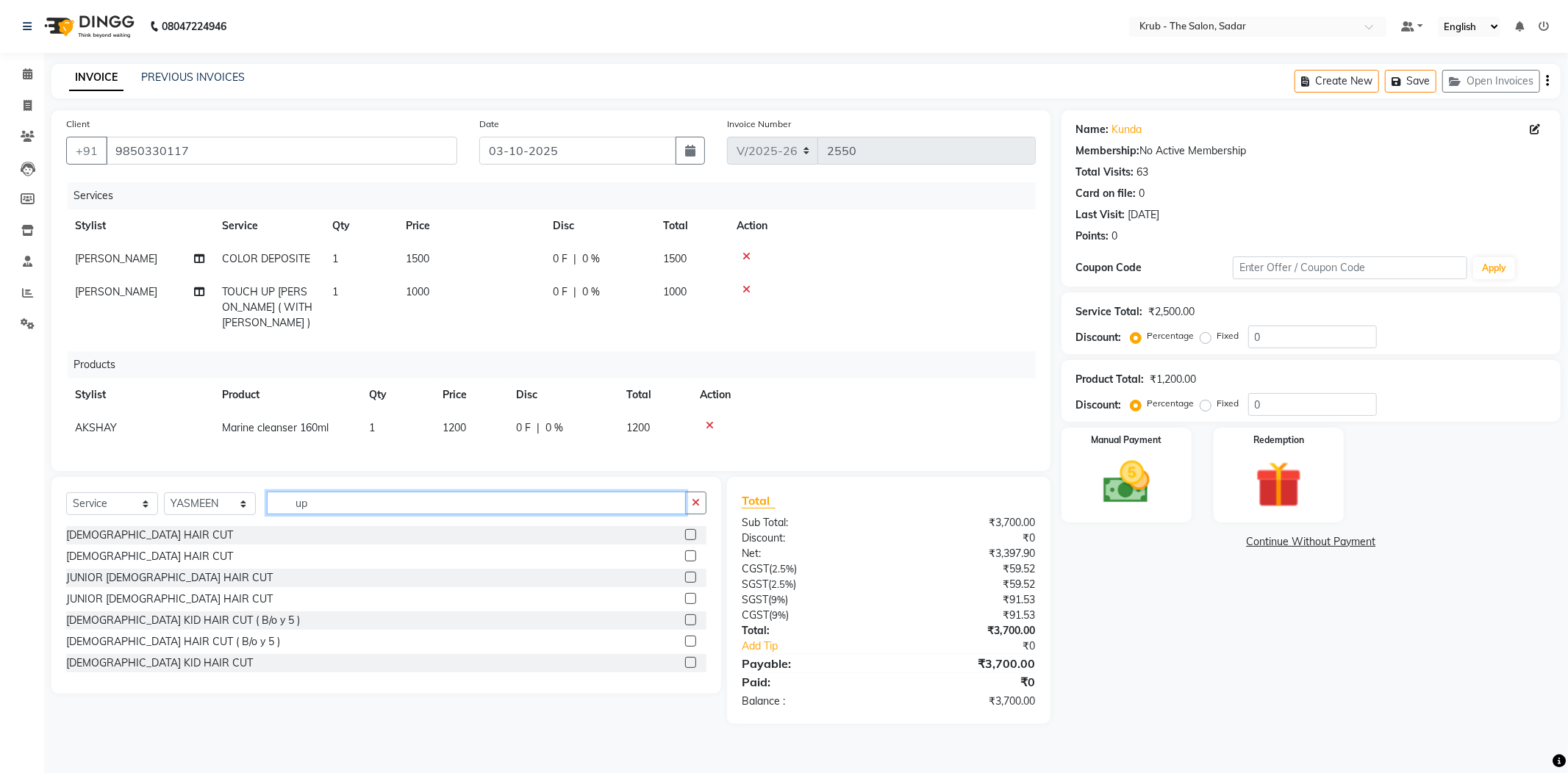
click at [344, 491] on input "up" at bounding box center [477, 503] width 419 height 23
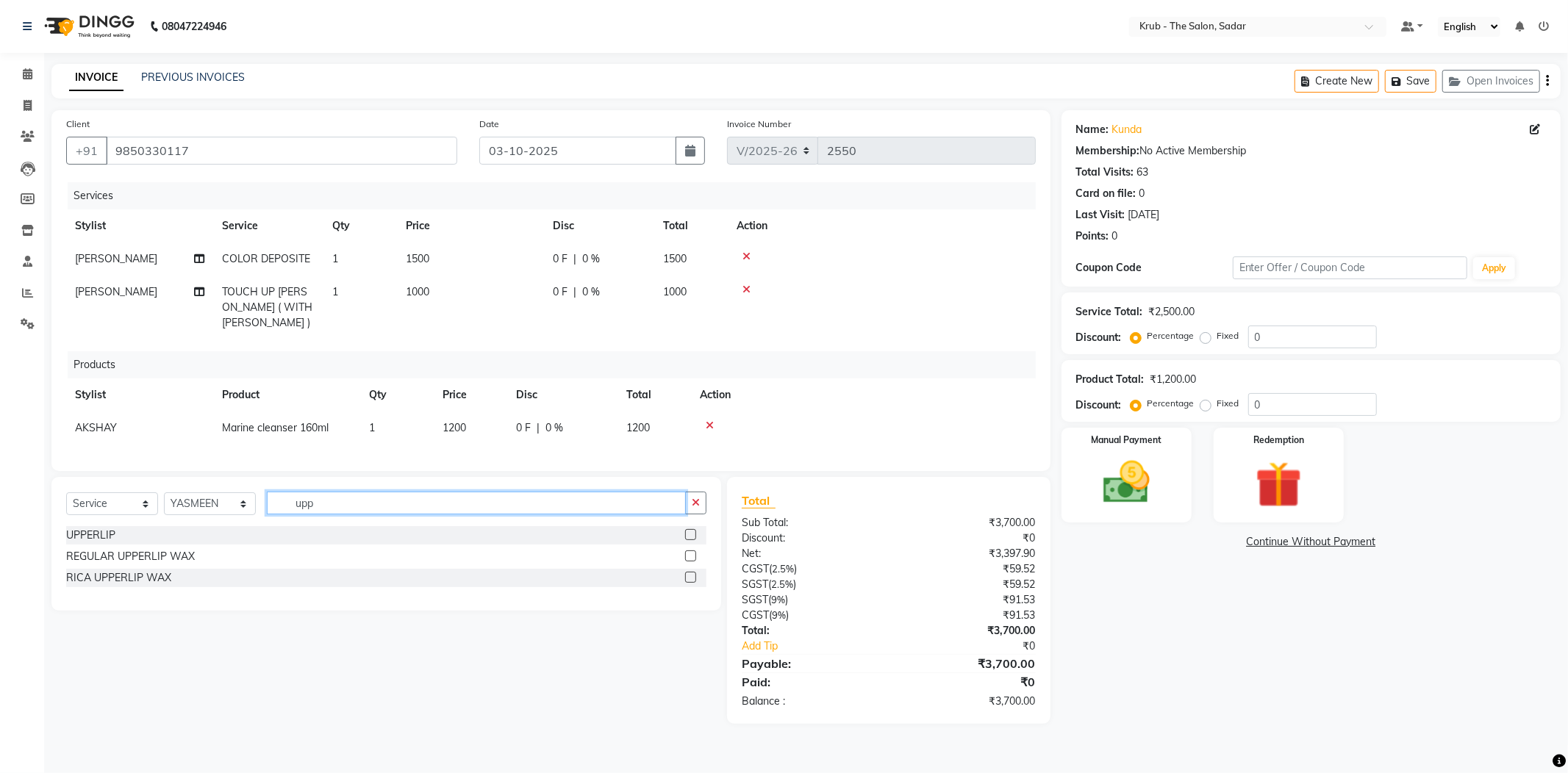
type input "upp"
click at [695, 529] on label at bounding box center [690, 534] width 11 height 11
click at [694, 531] on input "checkbox" at bounding box center [690, 536] width 10 height 10
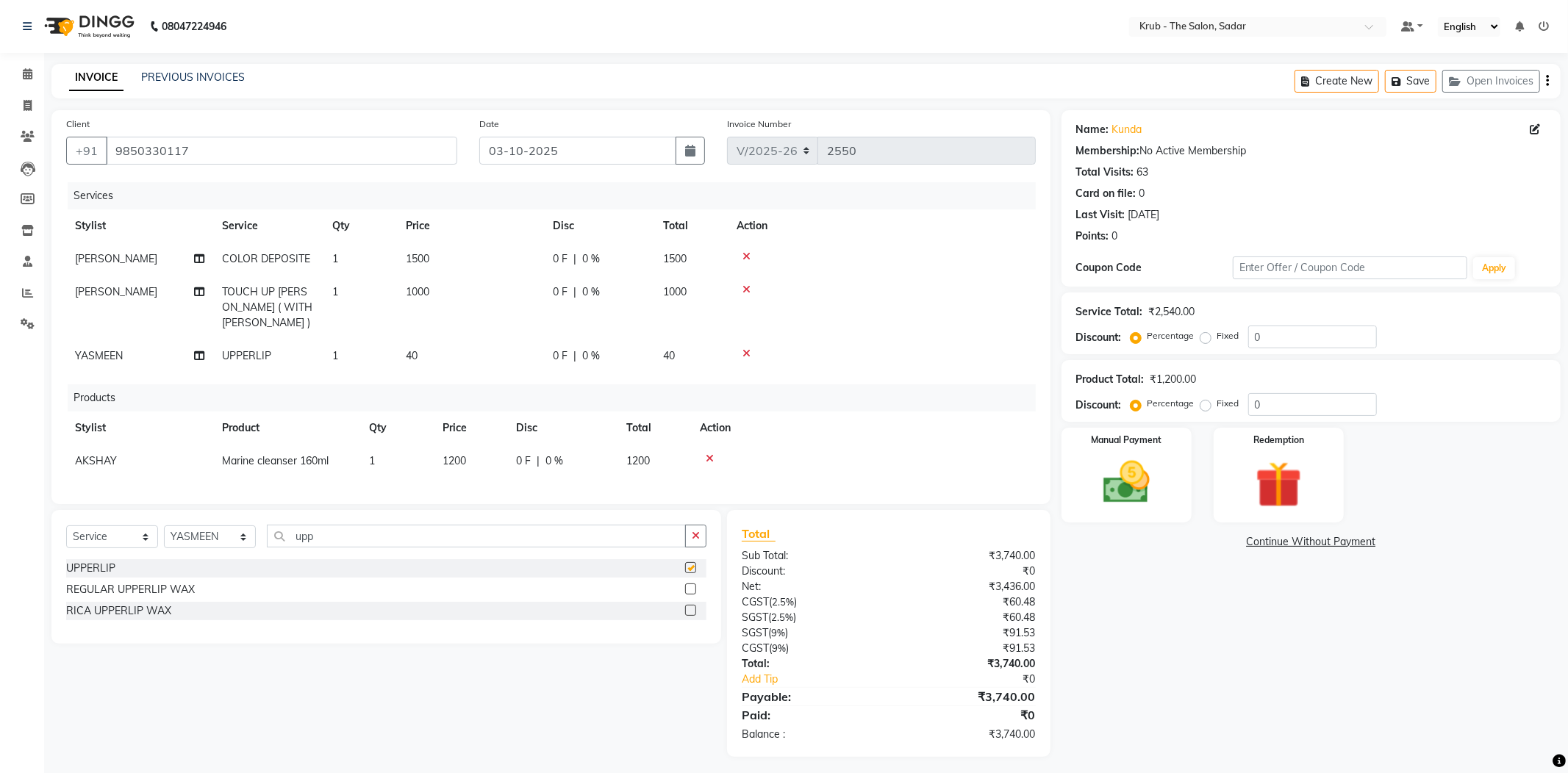
checkbox input "false"
click at [1159, 455] on img at bounding box center [1127, 483] width 79 height 56
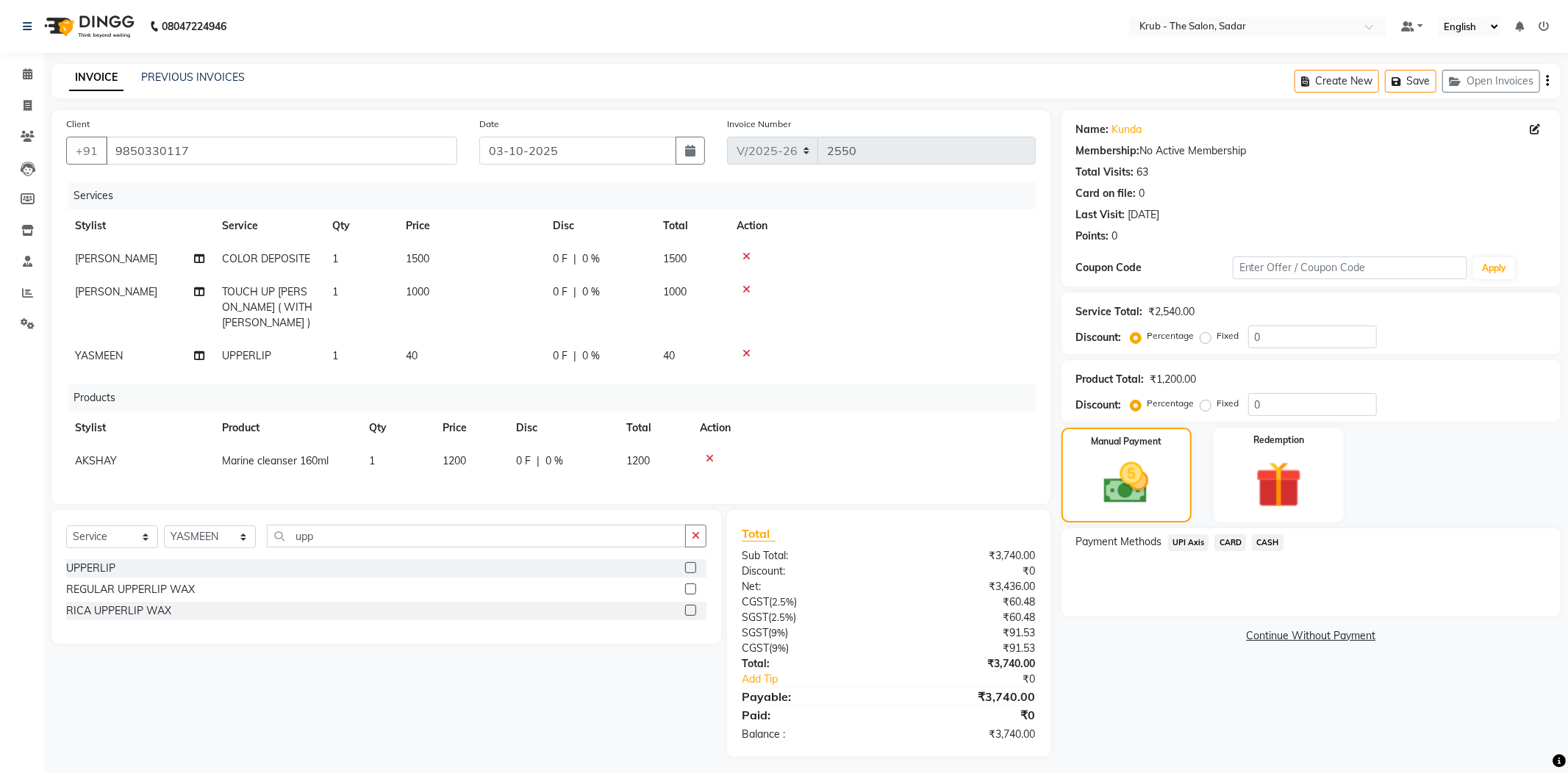
click at [1284, 534] on span "CASH" at bounding box center [1267, 542] width 31 height 17
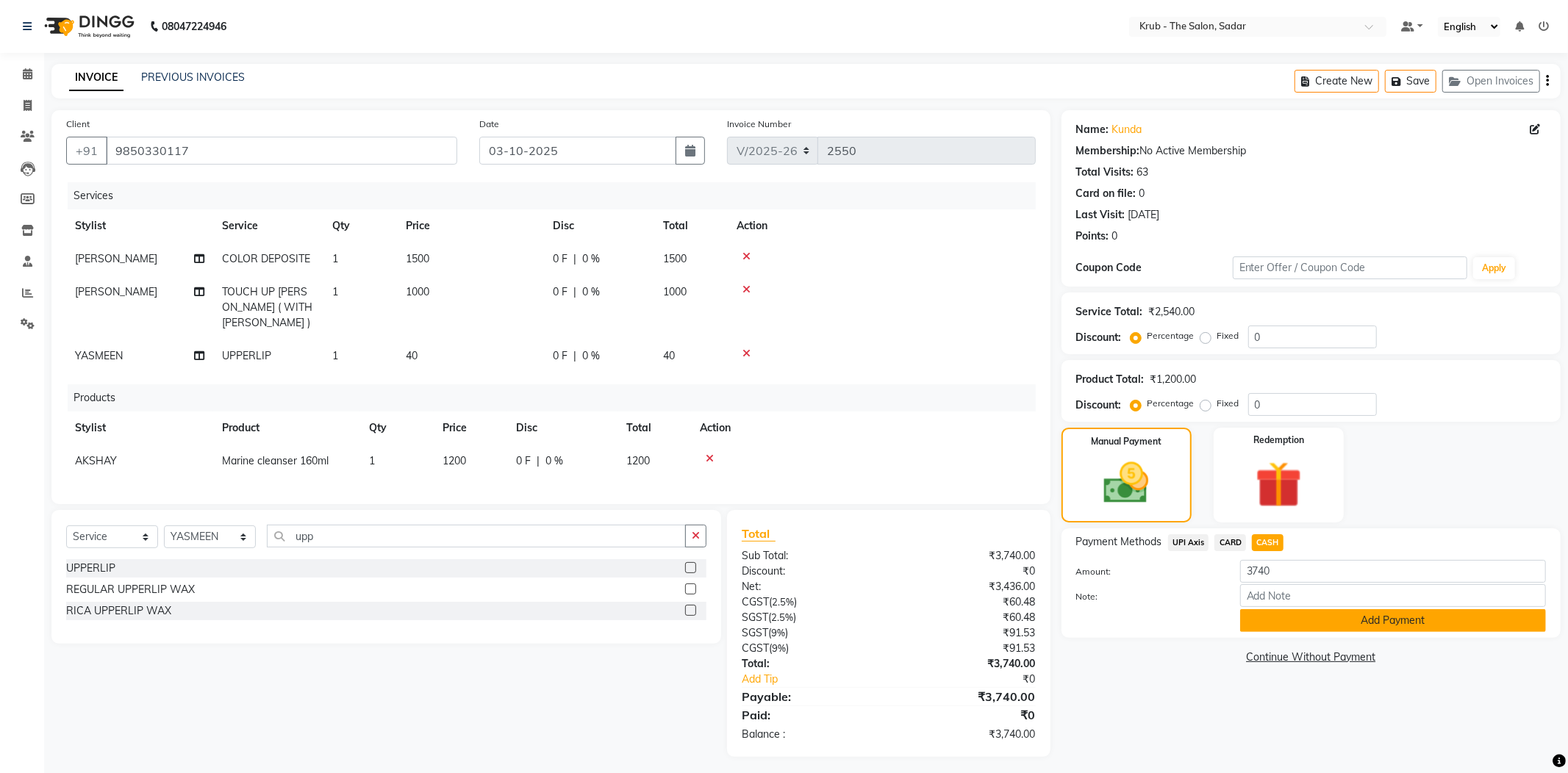
click at [1289, 610] on button "Add Payment" at bounding box center [1393, 621] width 306 height 23
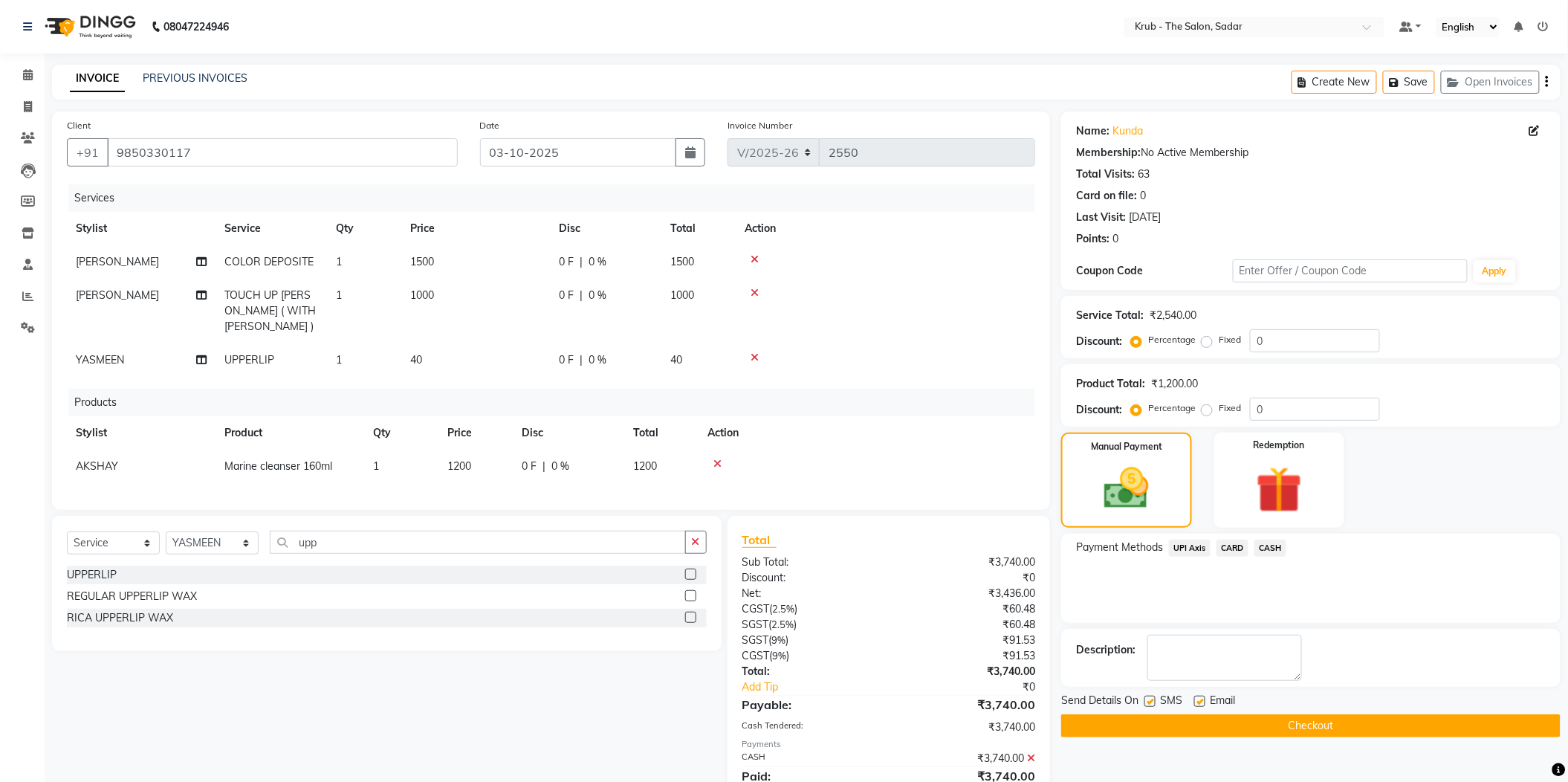
click at [1200, 696] on label at bounding box center [1199, 701] width 11 height 11
click at [1200, 697] on input "checkbox" at bounding box center [1199, 702] width 10 height 10
checkbox input "false"
click at [1155, 696] on label at bounding box center [1149, 701] width 11 height 11
click at [1154, 697] on input "checkbox" at bounding box center [1149, 702] width 10 height 10
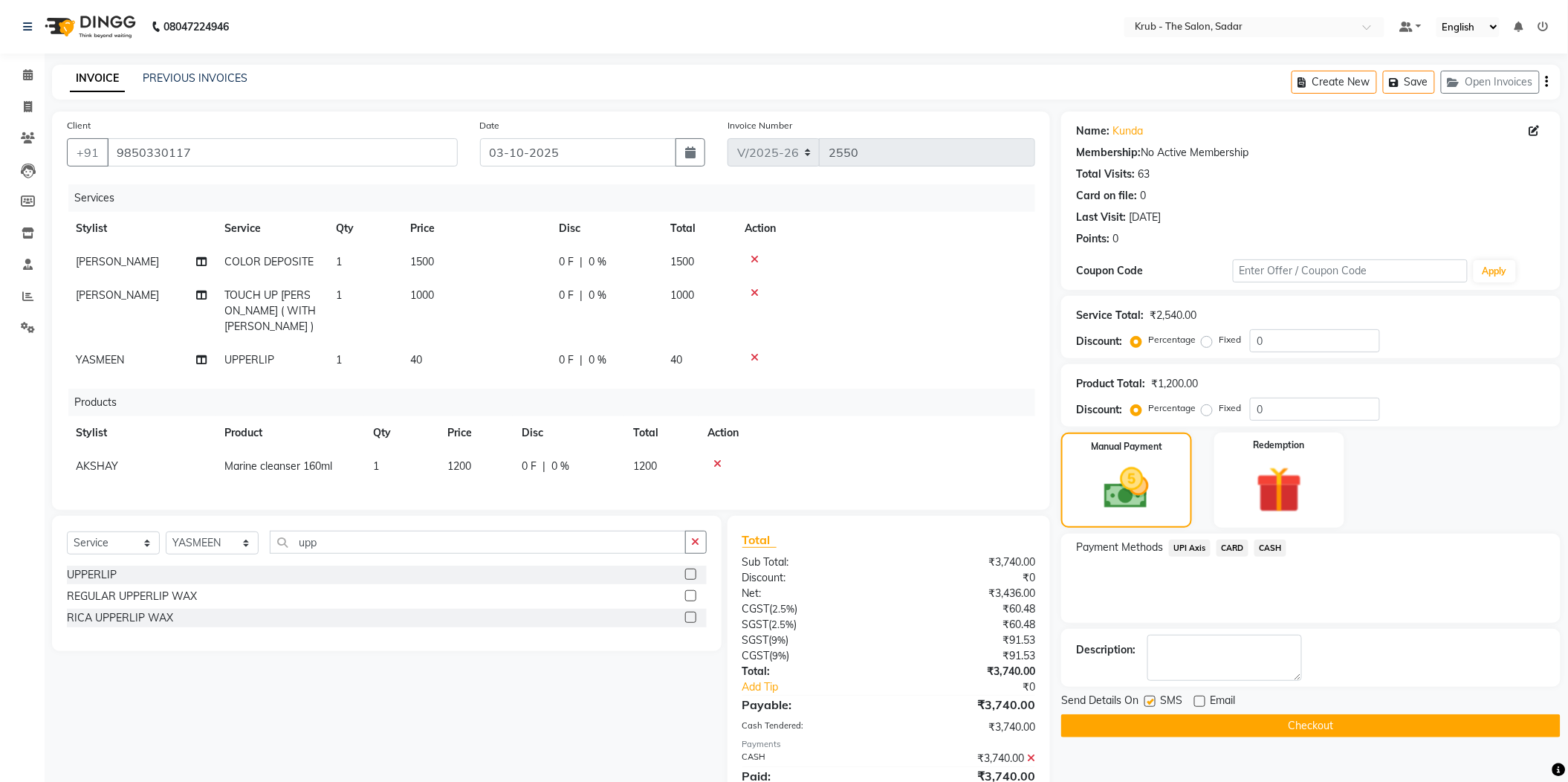
checkbox input "false"
click at [1226, 715] on button "Checkout" at bounding box center [1310, 726] width 499 height 23
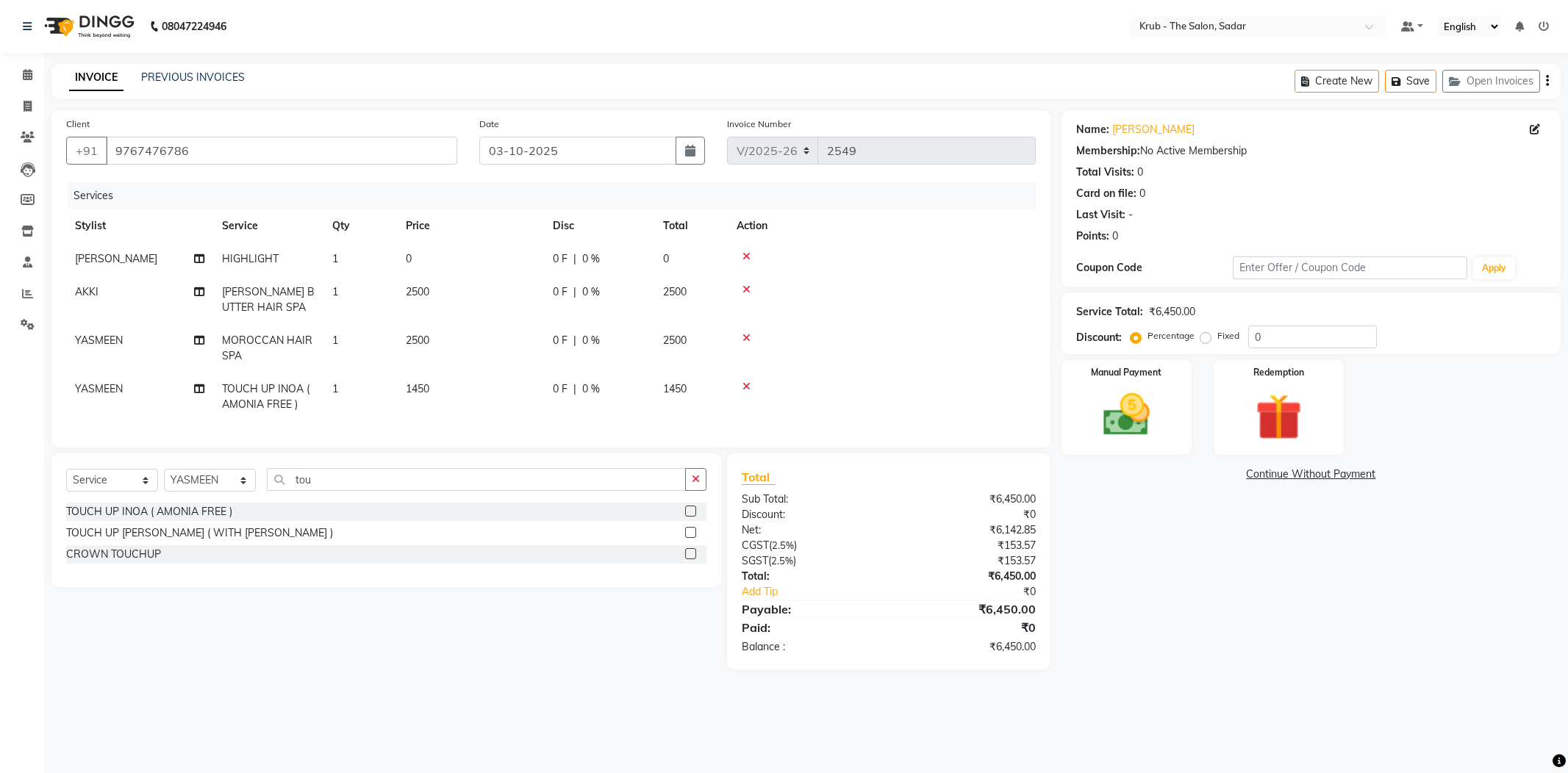
select select "4449"
select select "service"
select select "24987"
click at [268, 334] on span "MOROCCAN HAIR SPA" at bounding box center [267, 347] width 90 height 29
select select "24987"
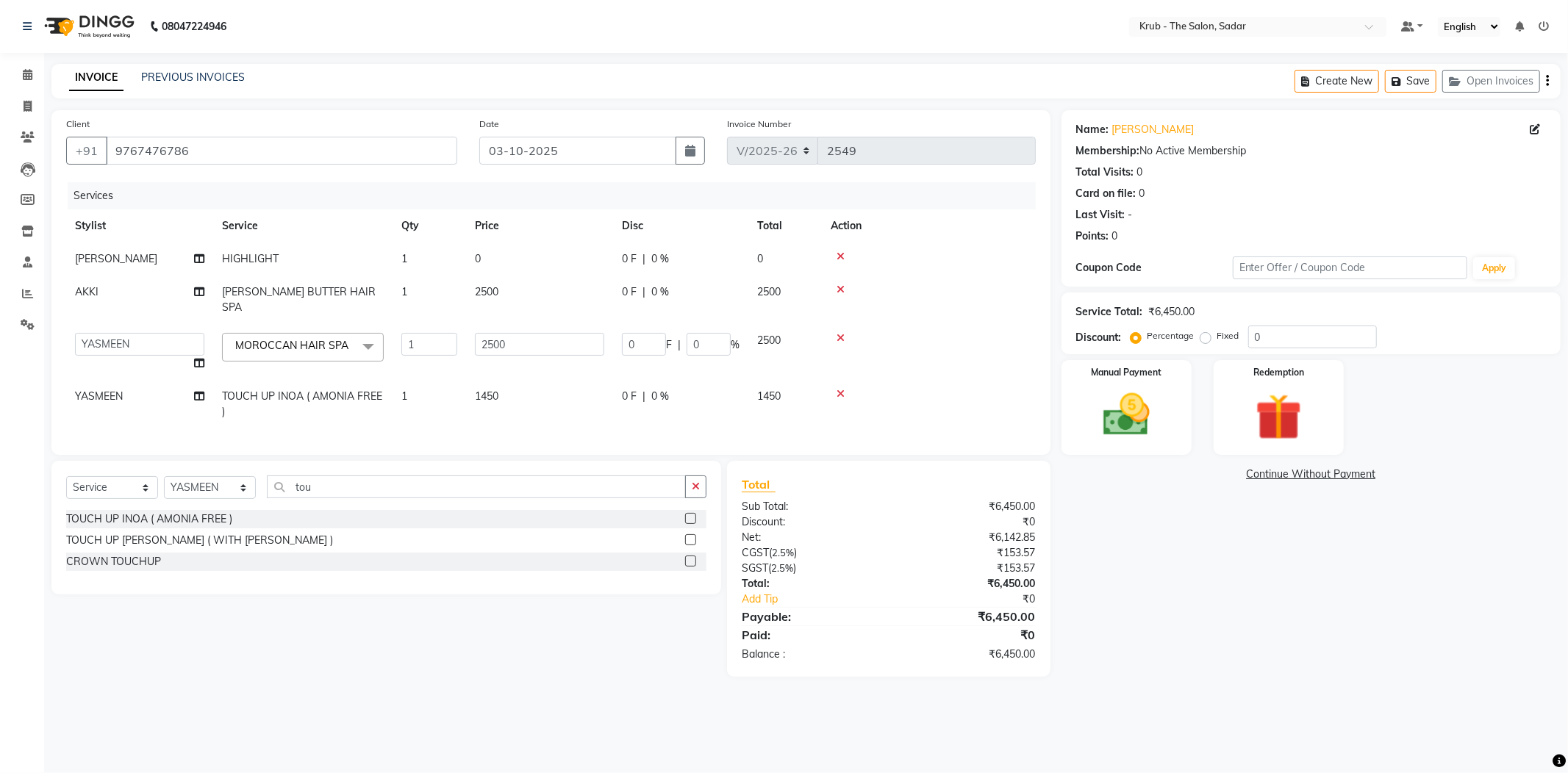
click at [268, 338] on span "MOROCCAN HAIR SPA x" at bounding box center [295, 345] width 127 height 16
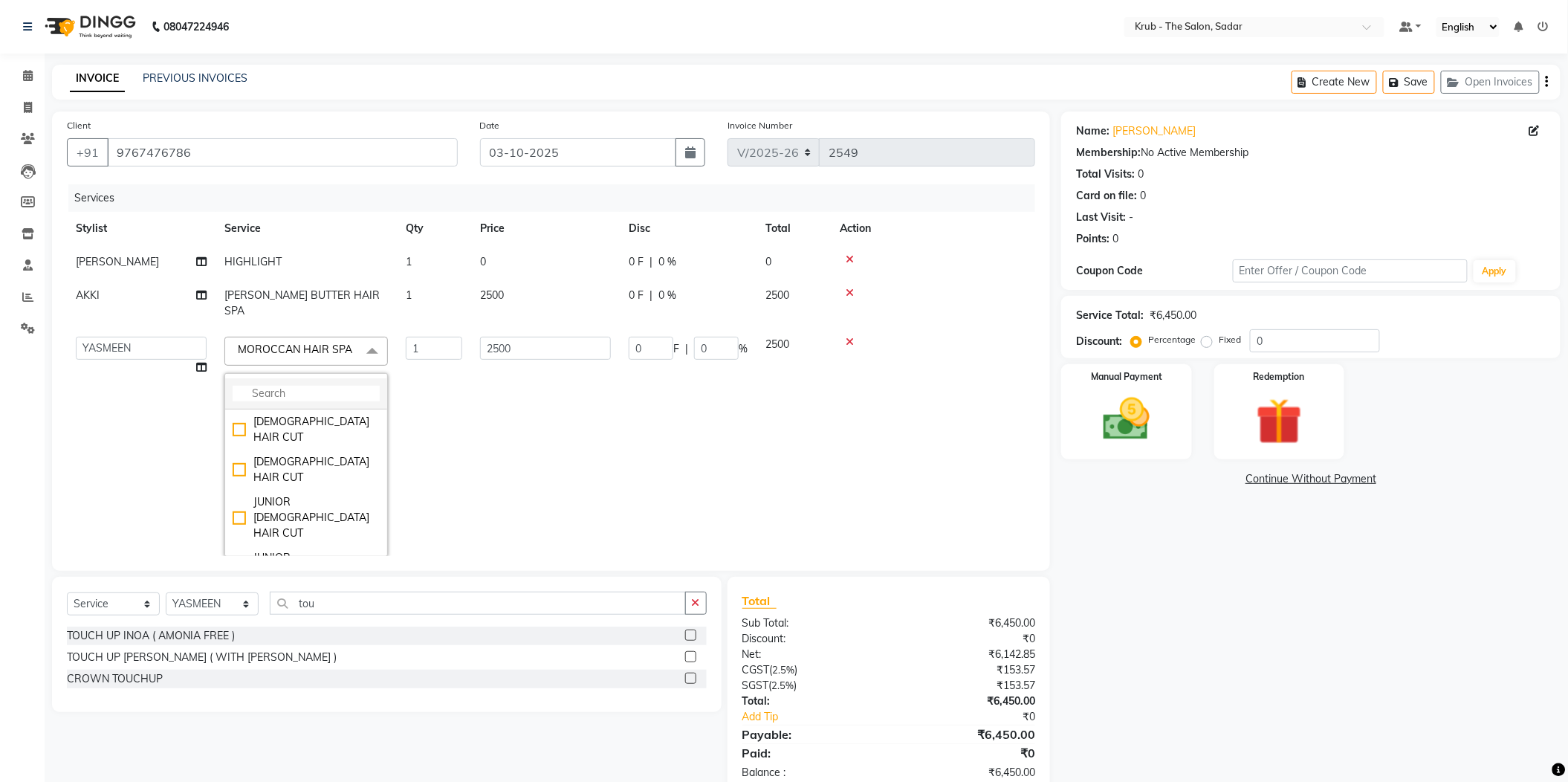
click at [277, 386] on input "multiselect-search" at bounding box center [306, 393] width 147 height 16
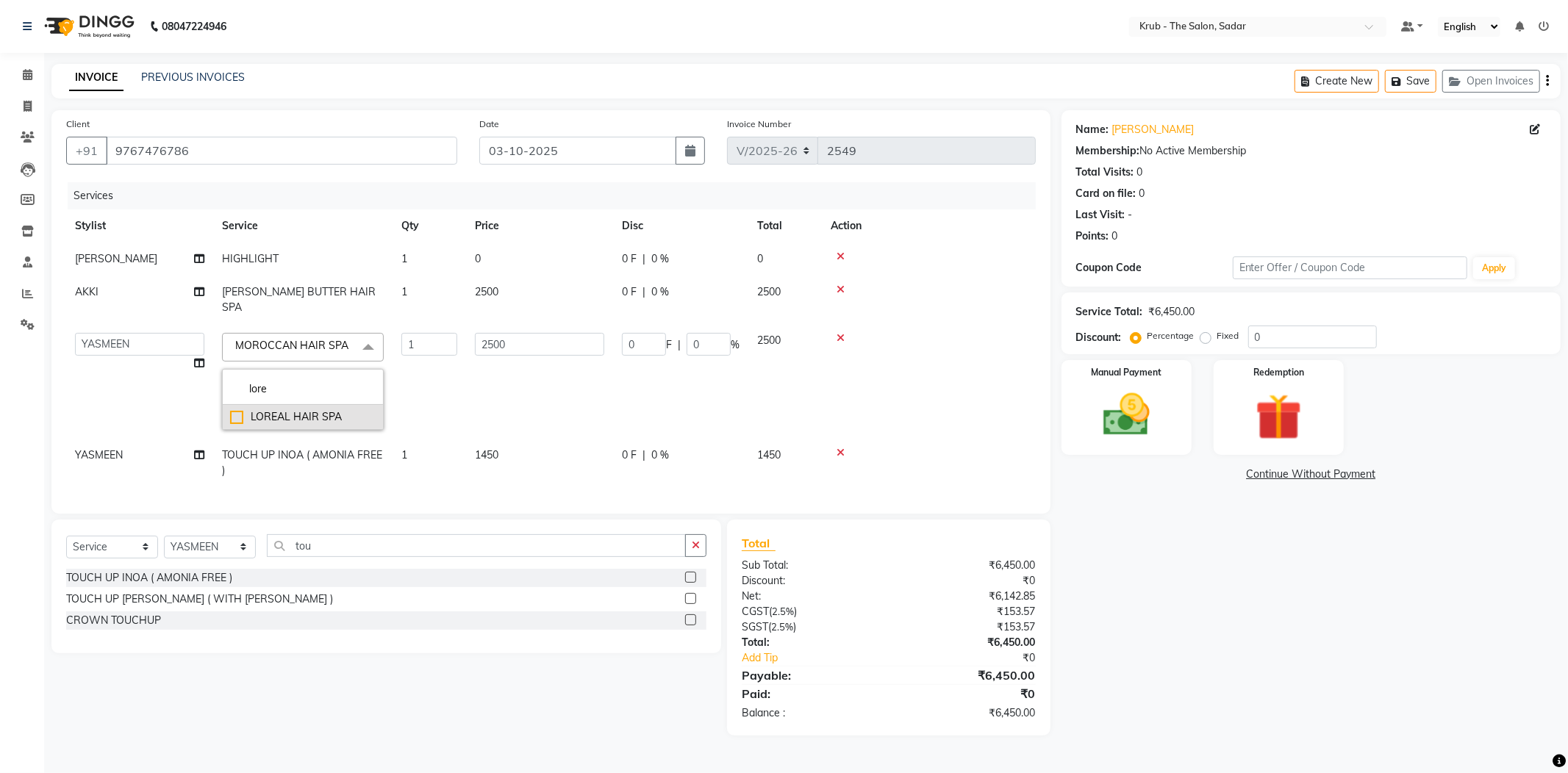
type input "lore"
click at [295, 409] on div "LOREAL HAIR SPA" at bounding box center [302, 416] width 145 height 16
checkbox input "true"
click at [513, 333] on input "1416" at bounding box center [539, 344] width 129 height 23
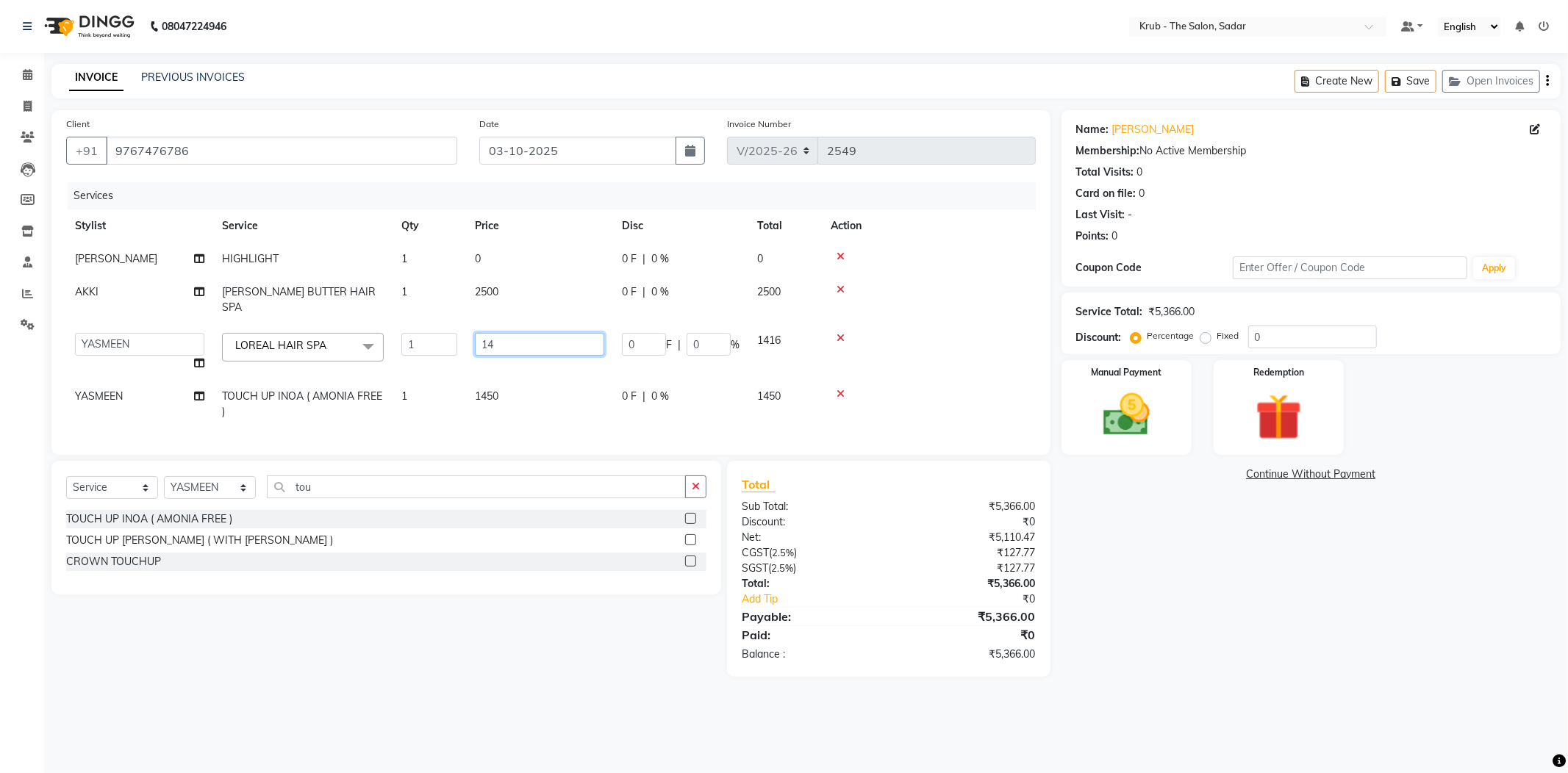
type input "1"
type input "1500"
click at [541, 212] on th "Price" at bounding box center [539, 226] width 147 height 33
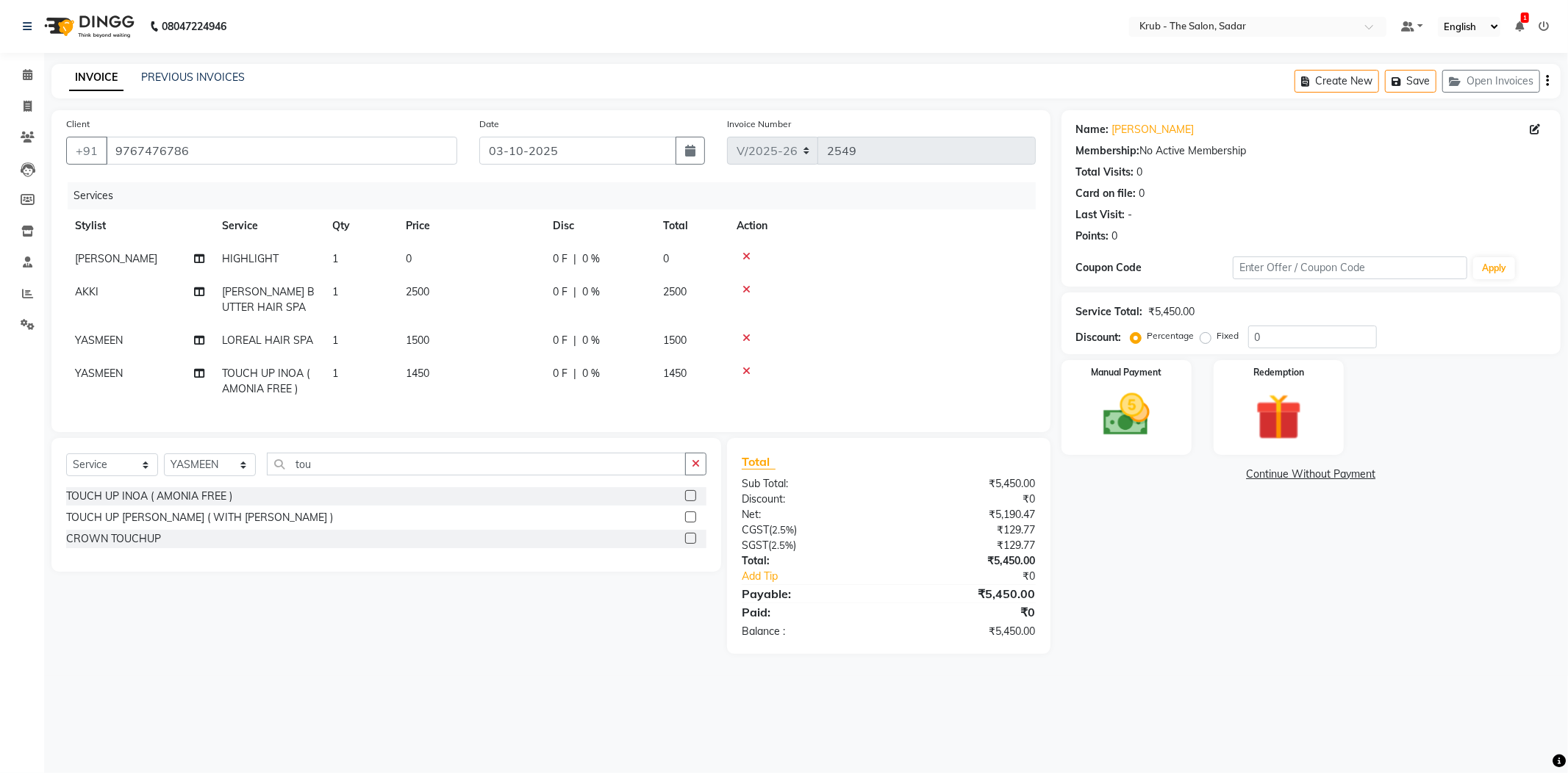
click at [742, 284] on icon at bounding box center [746, 289] width 8 height 11
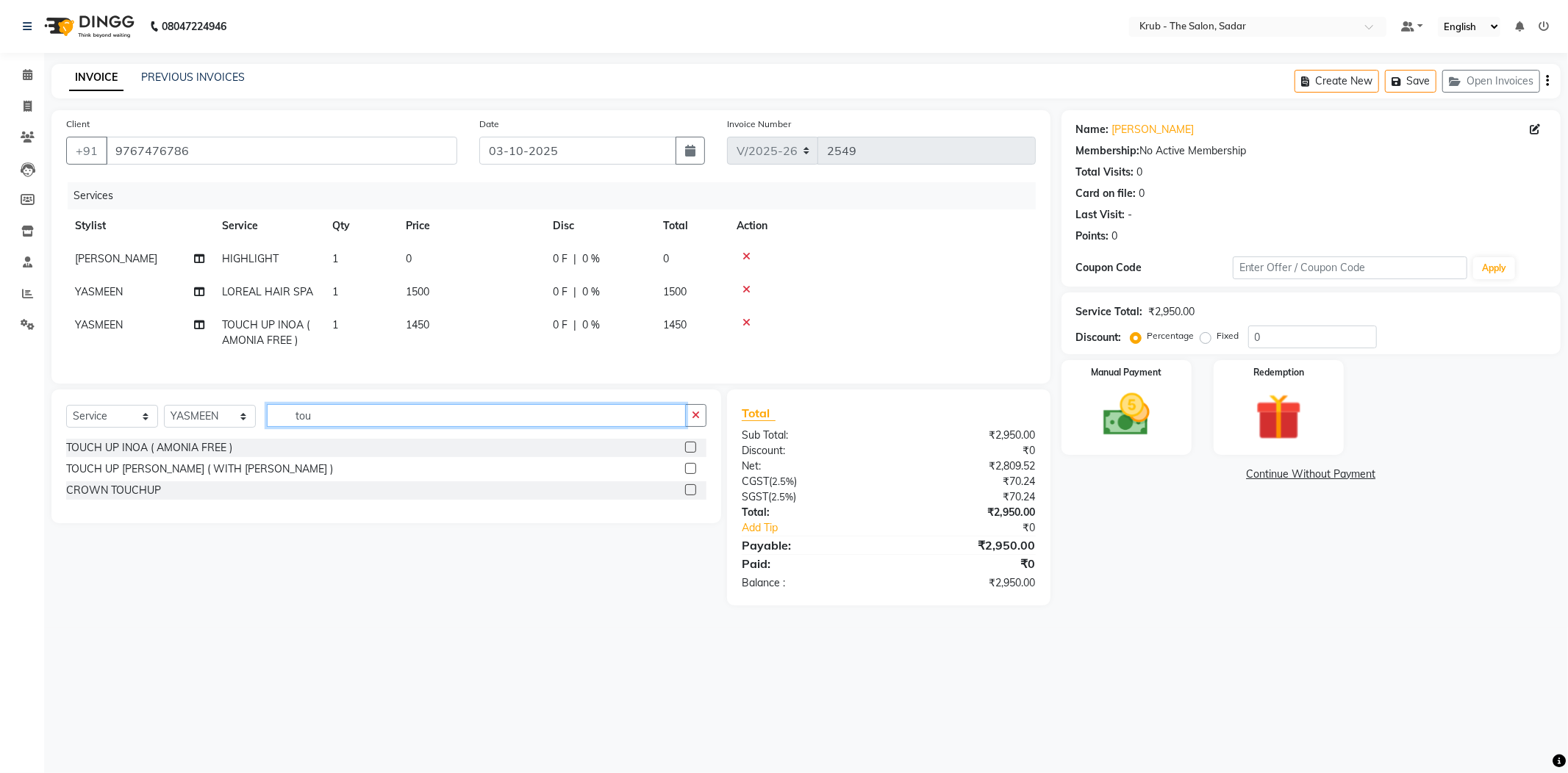
drag, startPoint x: 183, startPoint y: 409, endPoint x: 421, endPoint y: 312, distance: 257.0
click at [214, 404] on div "Select Service Product Membership Package Voucher Prepaid Gift Card Select Styl…" at bounding box center [386, 421] width 640 height 35
type input "bas"
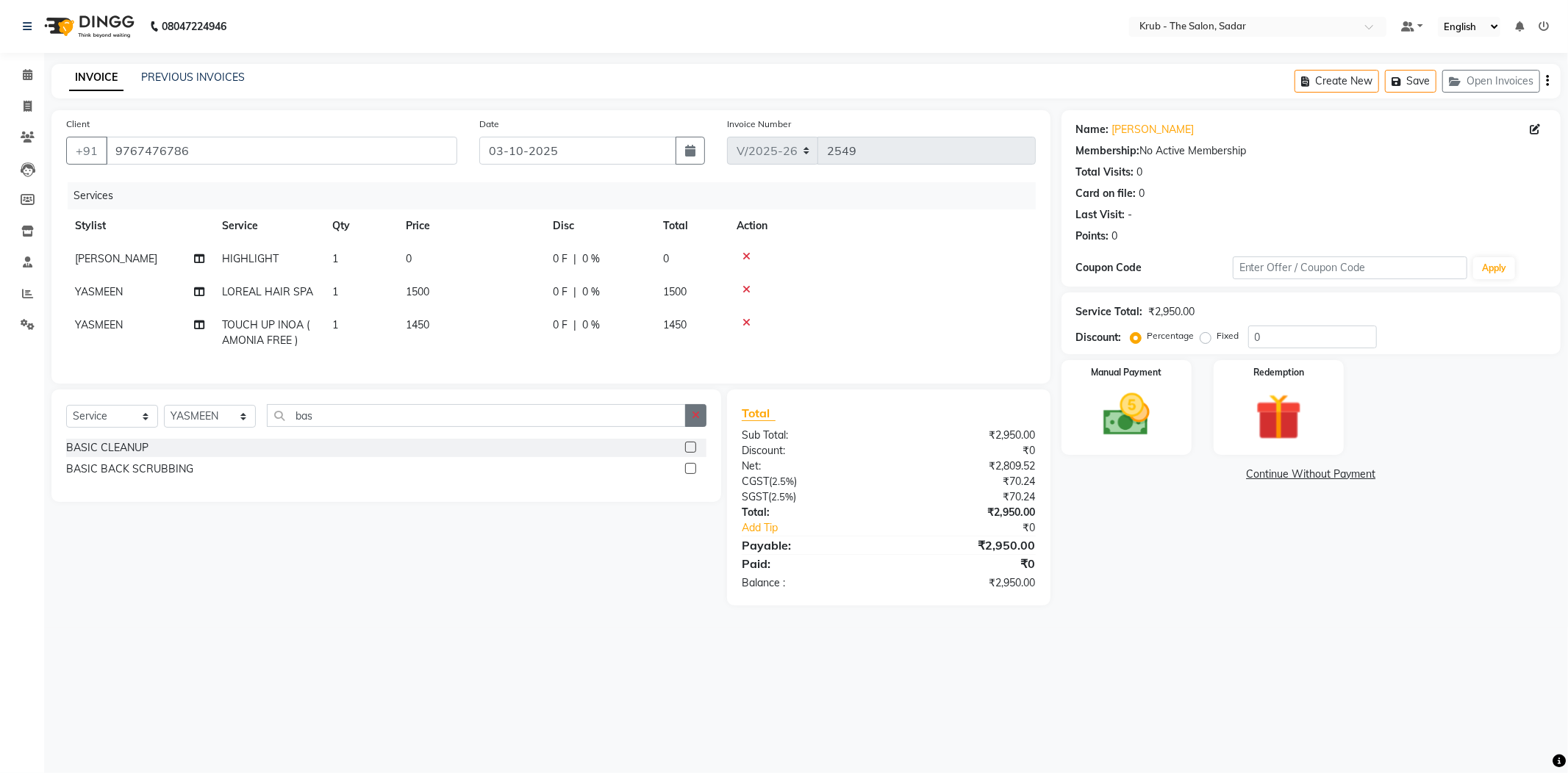
click at [691, 442] on label at bounding box center [690, 447] width 11 height 11
click at [691, 443] on input "checkbox" at bounding box center [690, 448] width 10 height 10
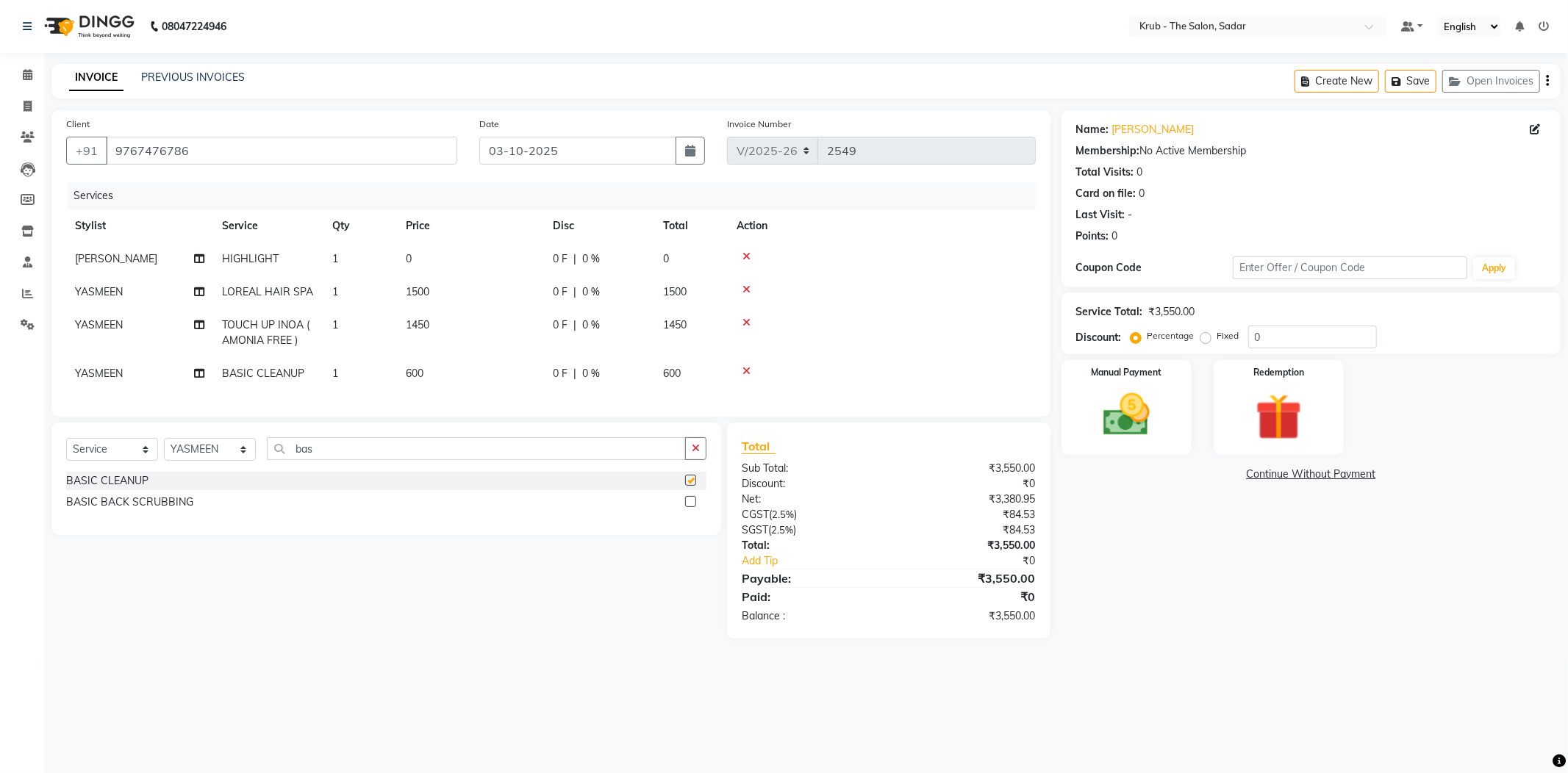
checkbox input "false"
drag, startPoint x: 338, startPoint y: 441, endPoint x: 222, endPoint y: 439, distance: 116.0
click at [222, 439] on div "Select Service Product Membership Package Voucher Prepaid Gift Card Select Styl…" at bounding box center [386, 454] width 640 height 35
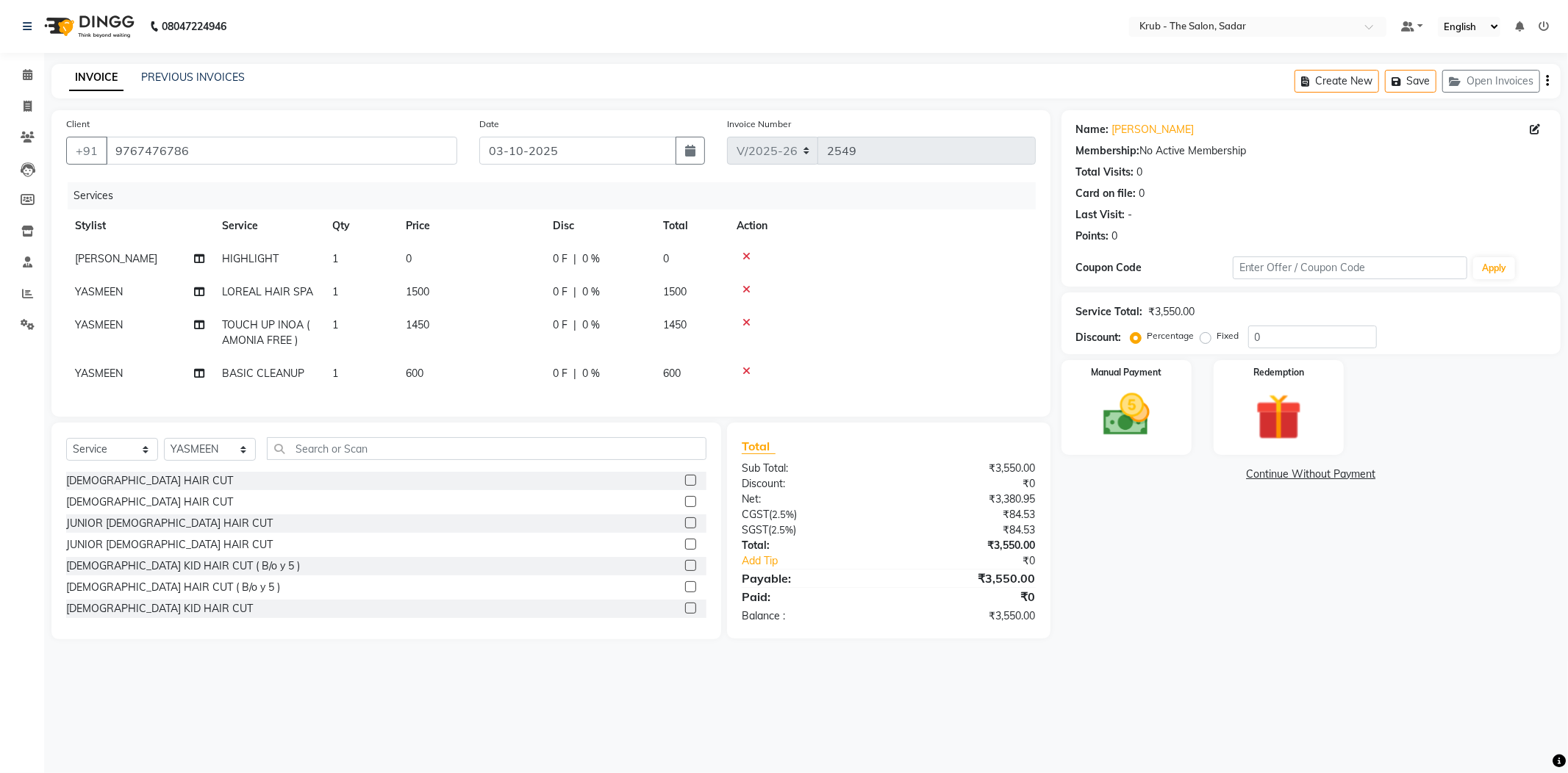
click at [685, 475] on label at bounding box center [690, 480] width 11 height 11
click at [685, 476] on input "checkbox" at bounding box center [690, 481] width 10 height 10
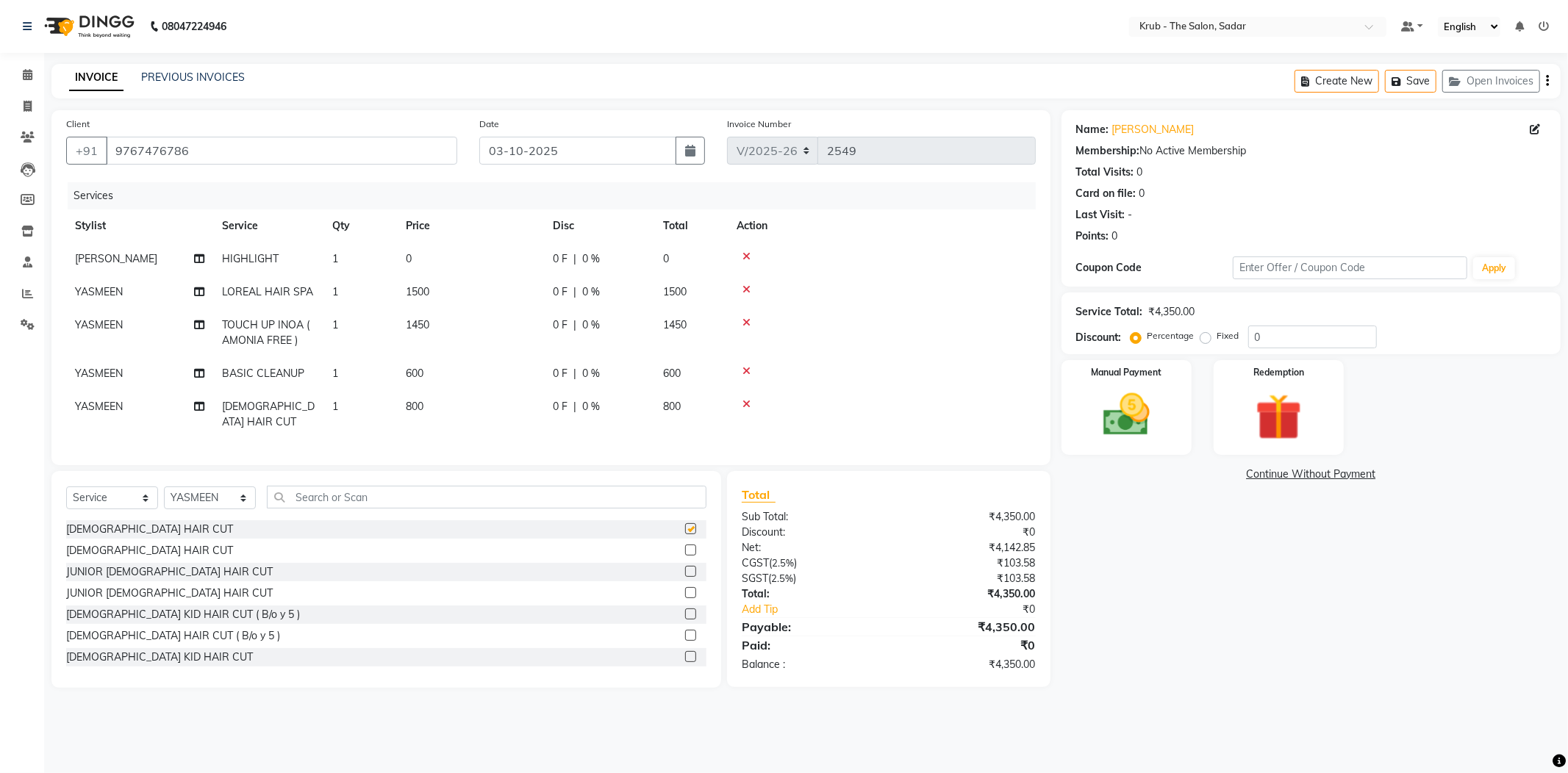
checkbox input "false"
click at [319, 485] on input "text" at bounding box center [487, 497] width 440 height 23
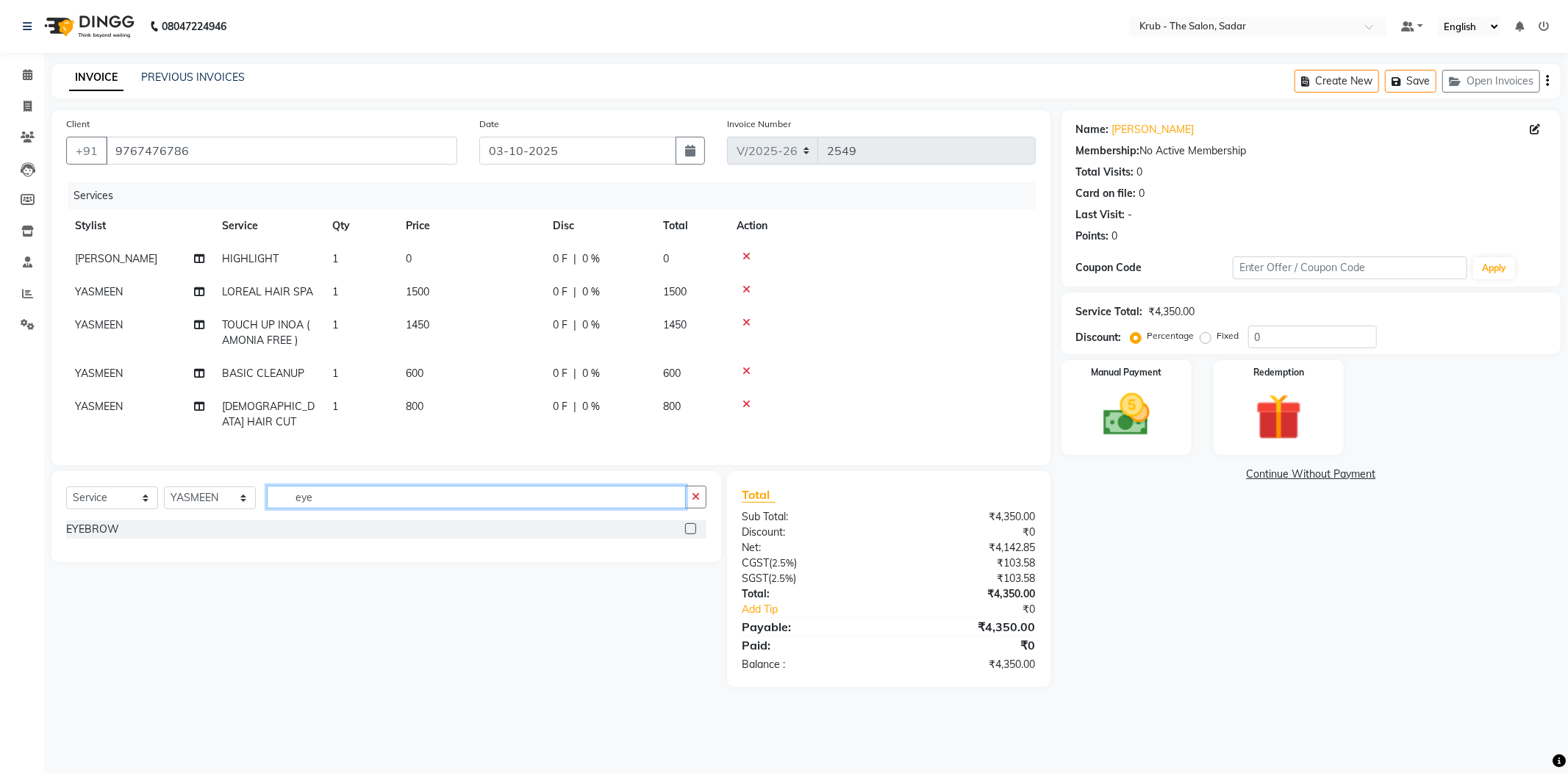
type input "eye"
click at [696, 523] on label at bounding box center [690, 528] width 11 height 11
click at [694, 525] on input "checkbox" at bounding box center [690, 530] width 10 height 10
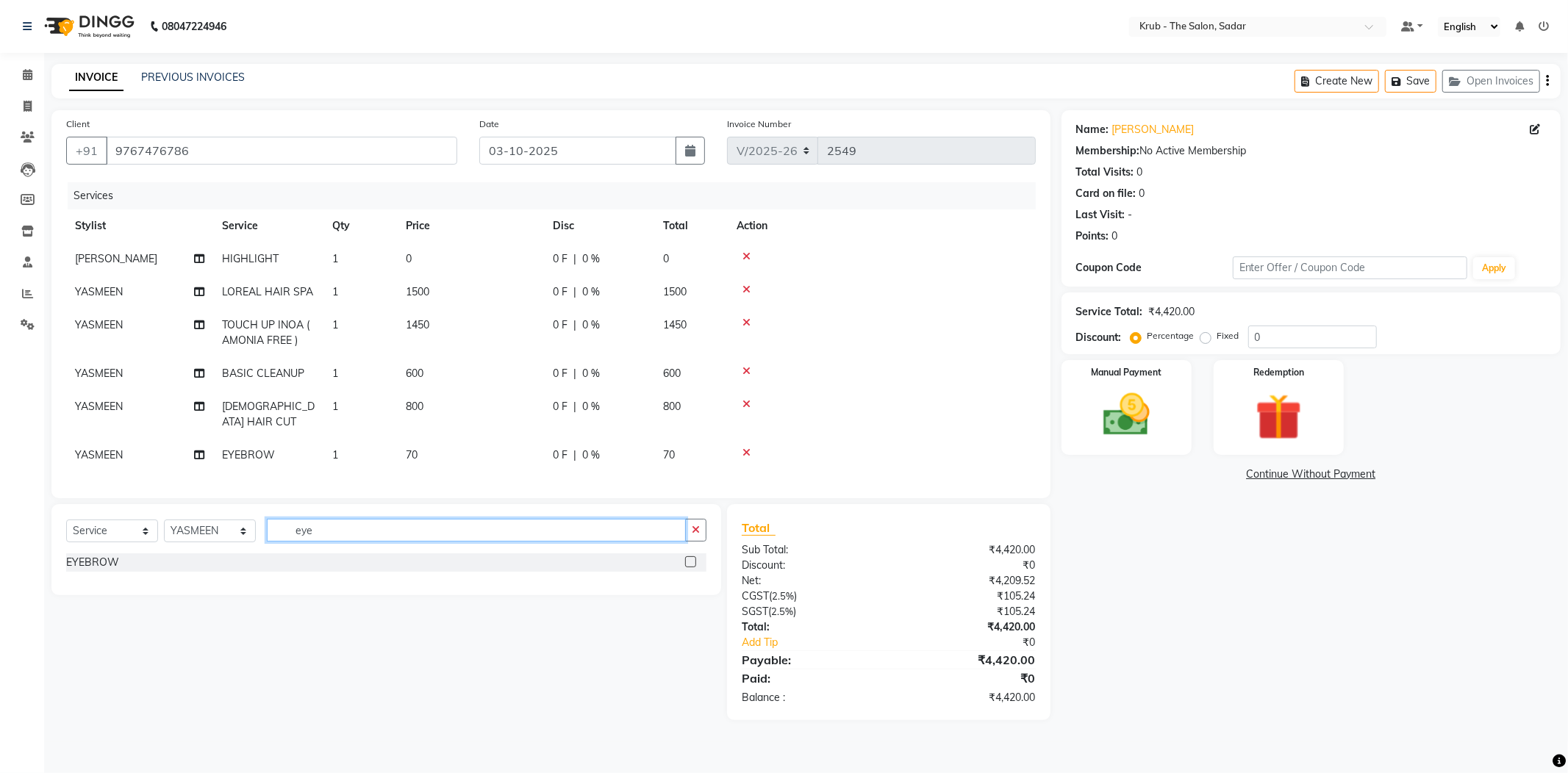
checkbox input "false"
drag, startPoint x: 335, startPoint y: 495, endPoint x: 200, endPoint y: 505, distance: 135.4
click at [200, 518] on div "Select Service Product Membership Package Voucher Prepaid Gift Card Select Styl…" at bounding box center [386, 536] width 640 height 35
type input "for"
click at [689, 556] on label at bounding box center [690, 561] width 11 height 11
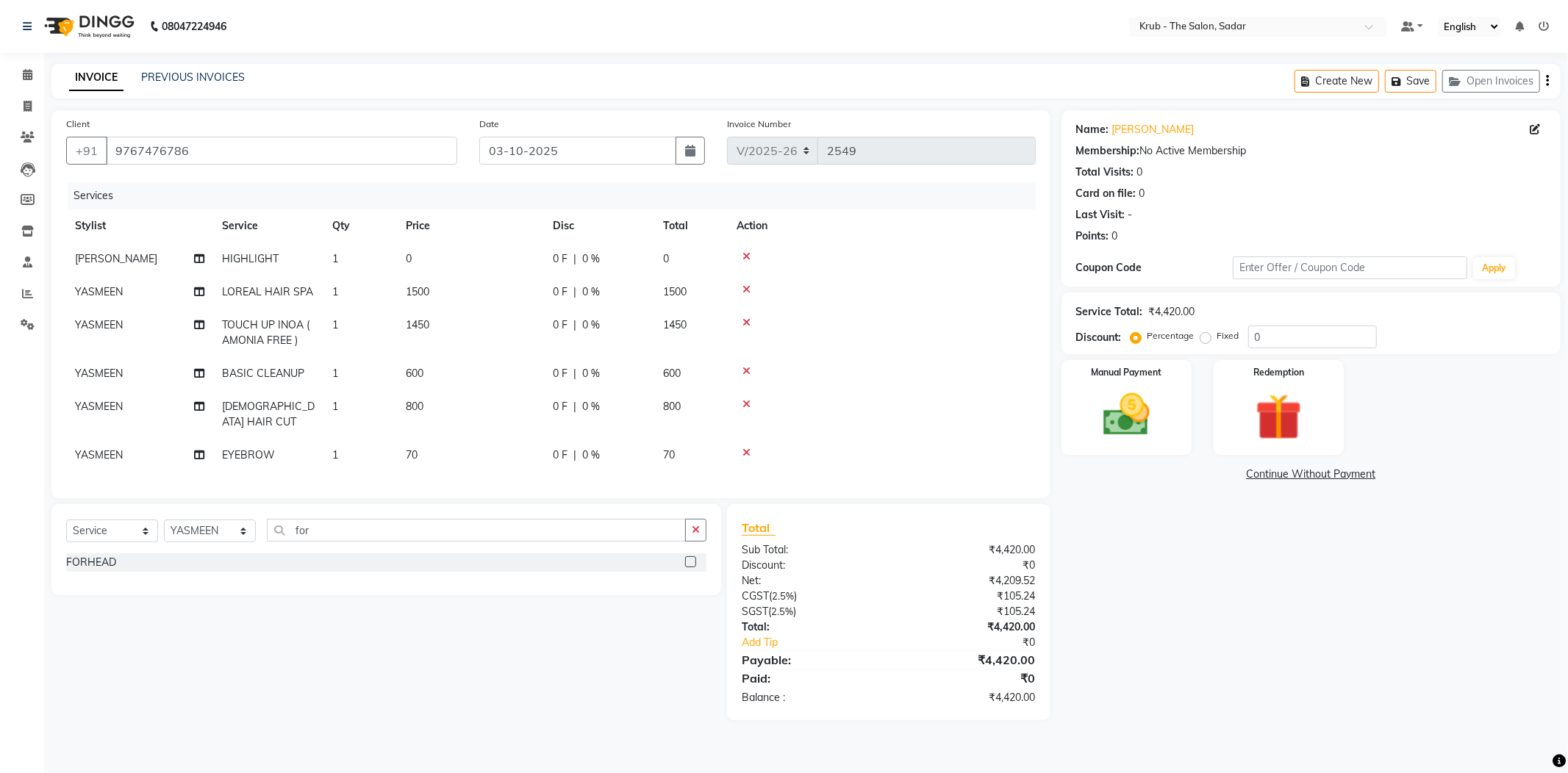
click at [689, 558] on input "checkbox" at bounding box center [690, 563] width 10 height 10
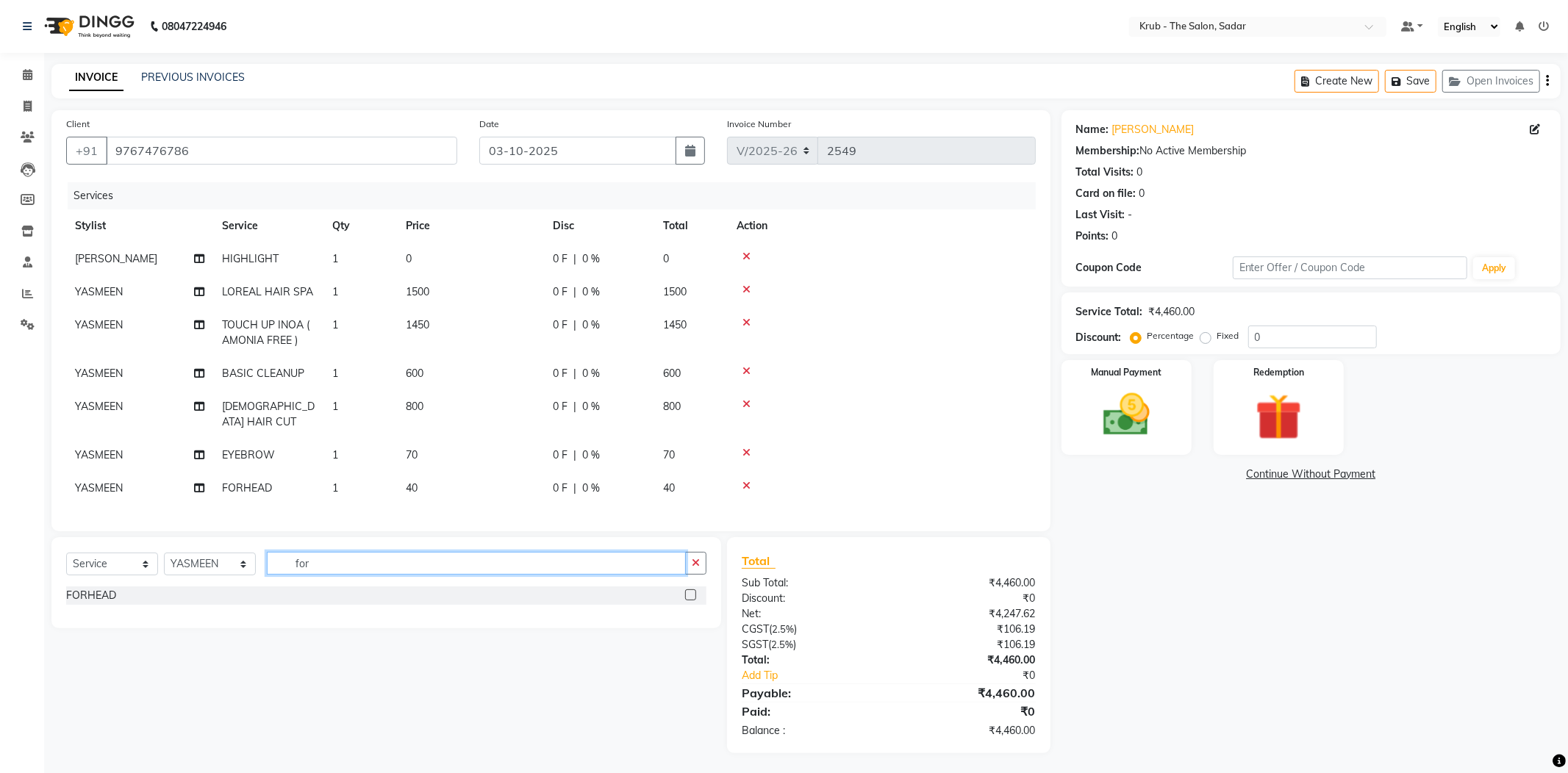
checkbox input "false"
drag, startPoint x: 244, startPoint y: 533, endPoint x: 164, endPoint y: 548, distance: 81.4
click at [164, 548] on div "Select Service Product Membership Package Voucher Prepaid Gift Card Select Styl…" at bounding box center [386, 582] width 670 height 91
type input "upp"
click at [694, 589] on label at bounding box center [690, 594] width 11 height 11
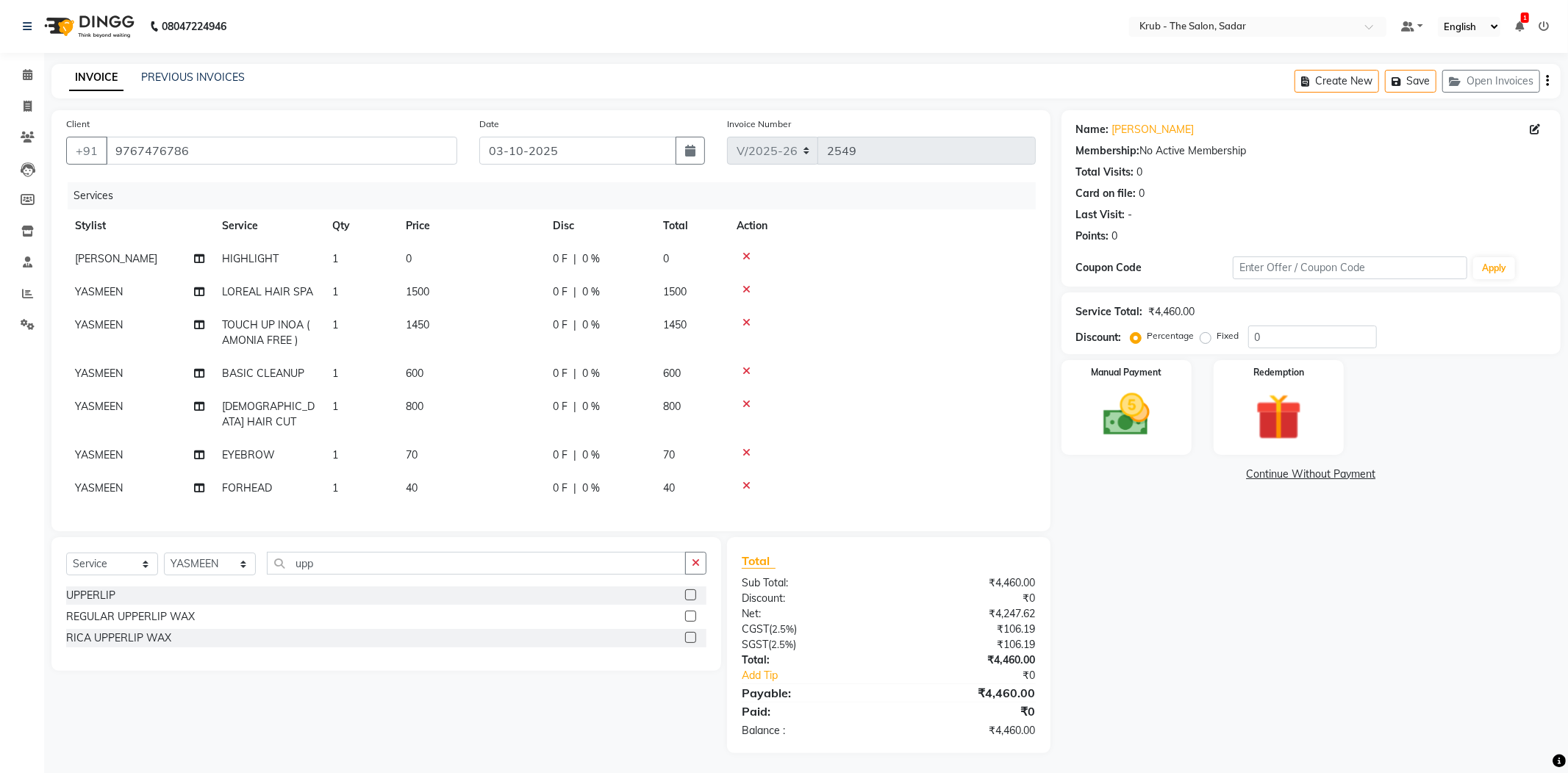
click at [694, 591] on input "checkbox" at bounding box center [690, 596] width 10 height 10
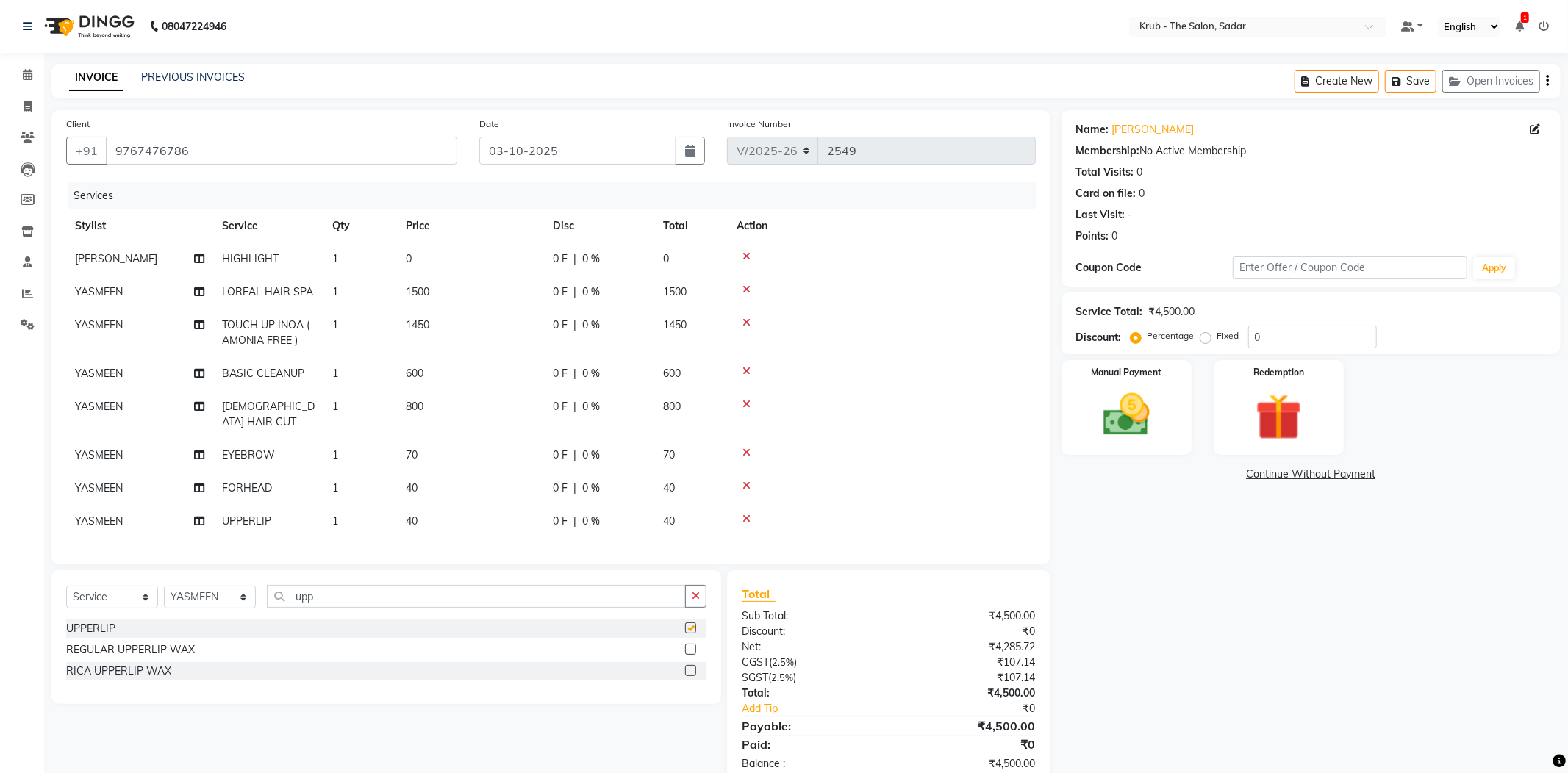
checkbox input "false"
click at [618, 26] on nav "08047224946 Select Location × Krub - The Salon, Sadar Default Panel My Panel En…" at bounding box center [784, 26] width 1568 height 53
click at [459, 248] on td "0" at bounding box center [470, 259] width 147 height 33
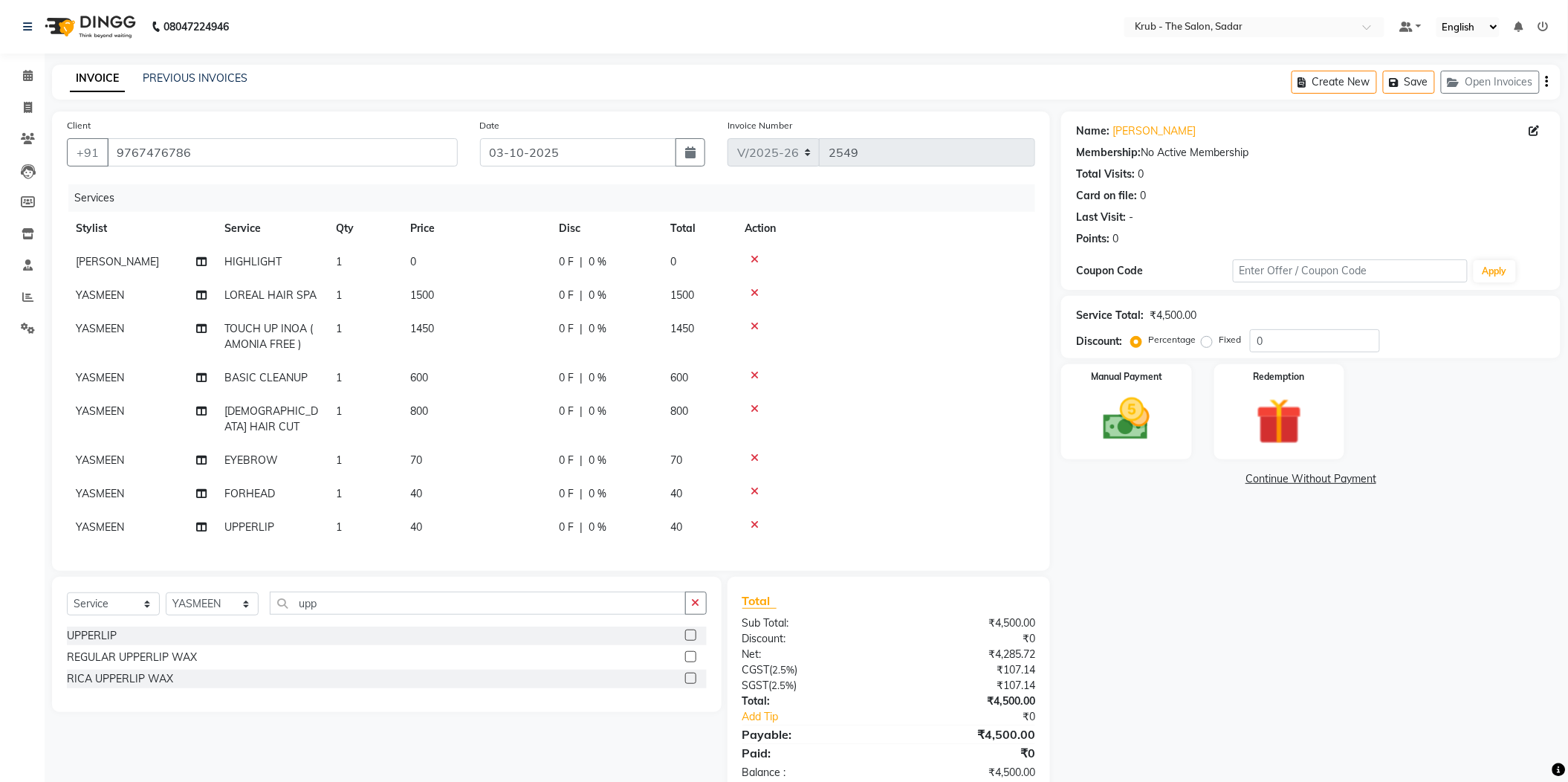
select select "24979"
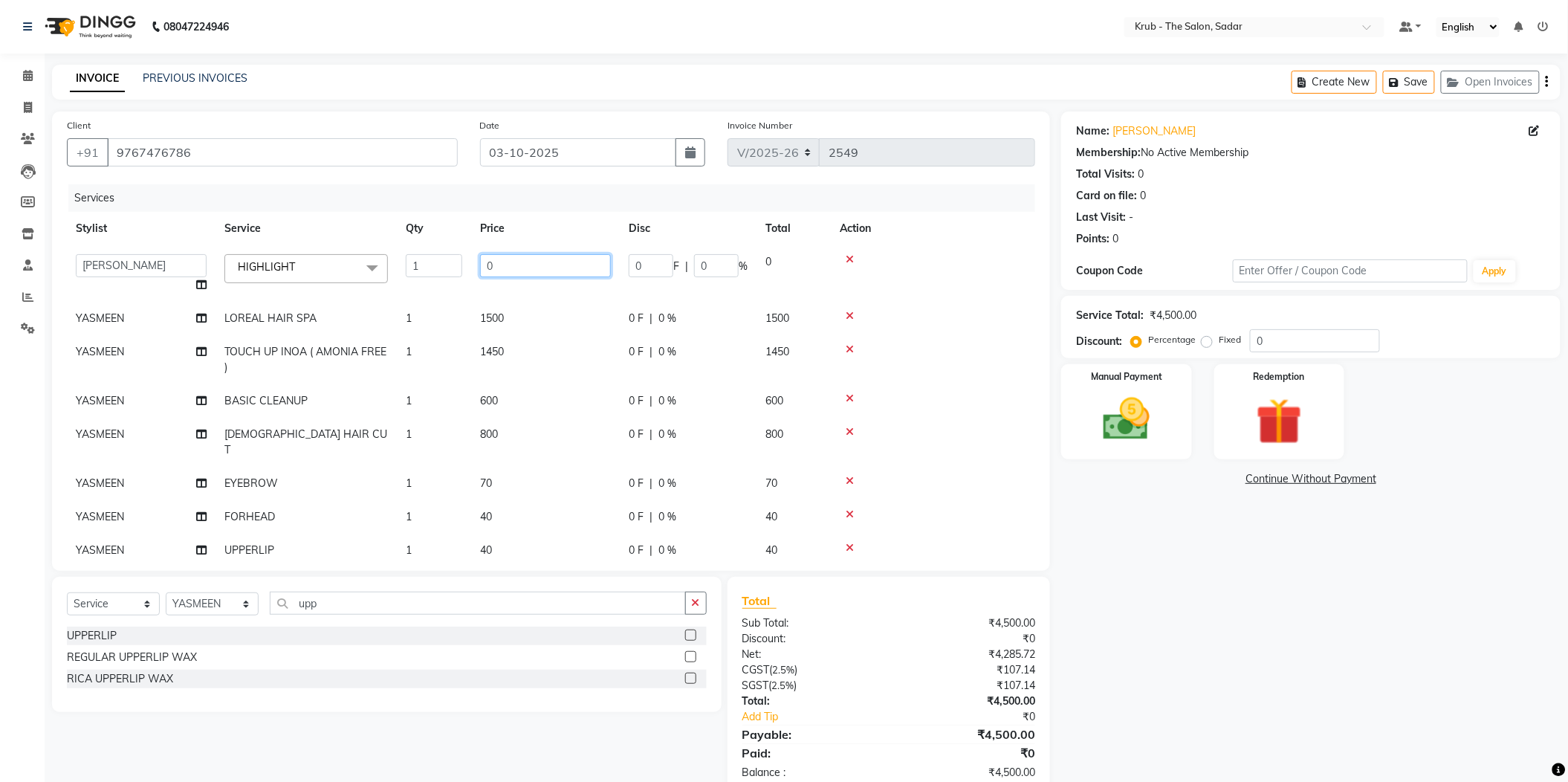
drag, startPoint x: 507, startPoint y: 242, endPoint x: 474, endPoint y: 253, distance: 34.8
click at [480, 254] on input "0" at bounding box center [545, 266] width 130 height 23
type input "8000"
click at [553, 212] on tr "Stylist Service Qty Price Disc Total Action" at bounding box center [551, 229] width 968 height 33
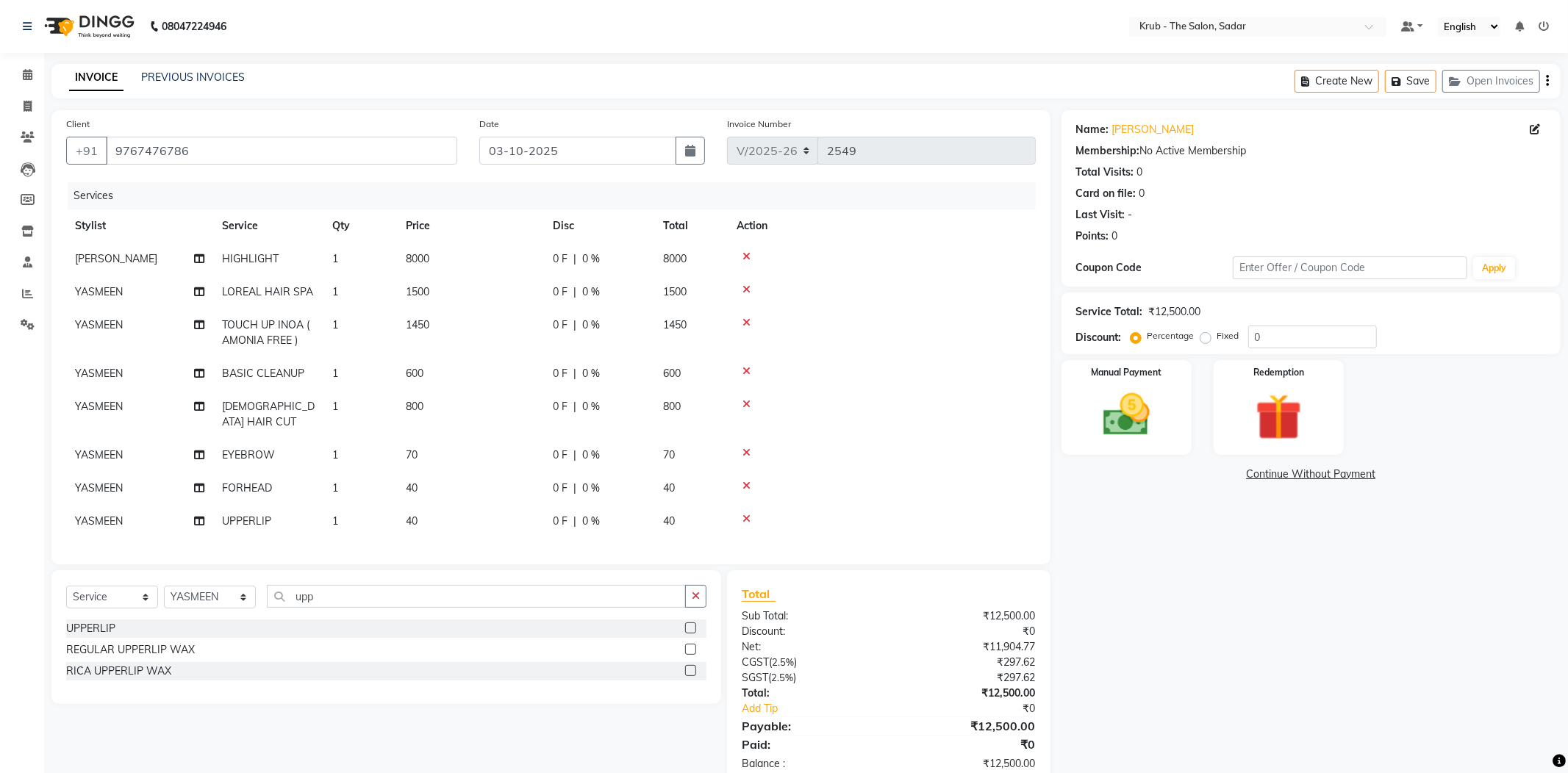
click at [519, 275] on td "1500" at bounding box center [470, 292] width 147 height 33
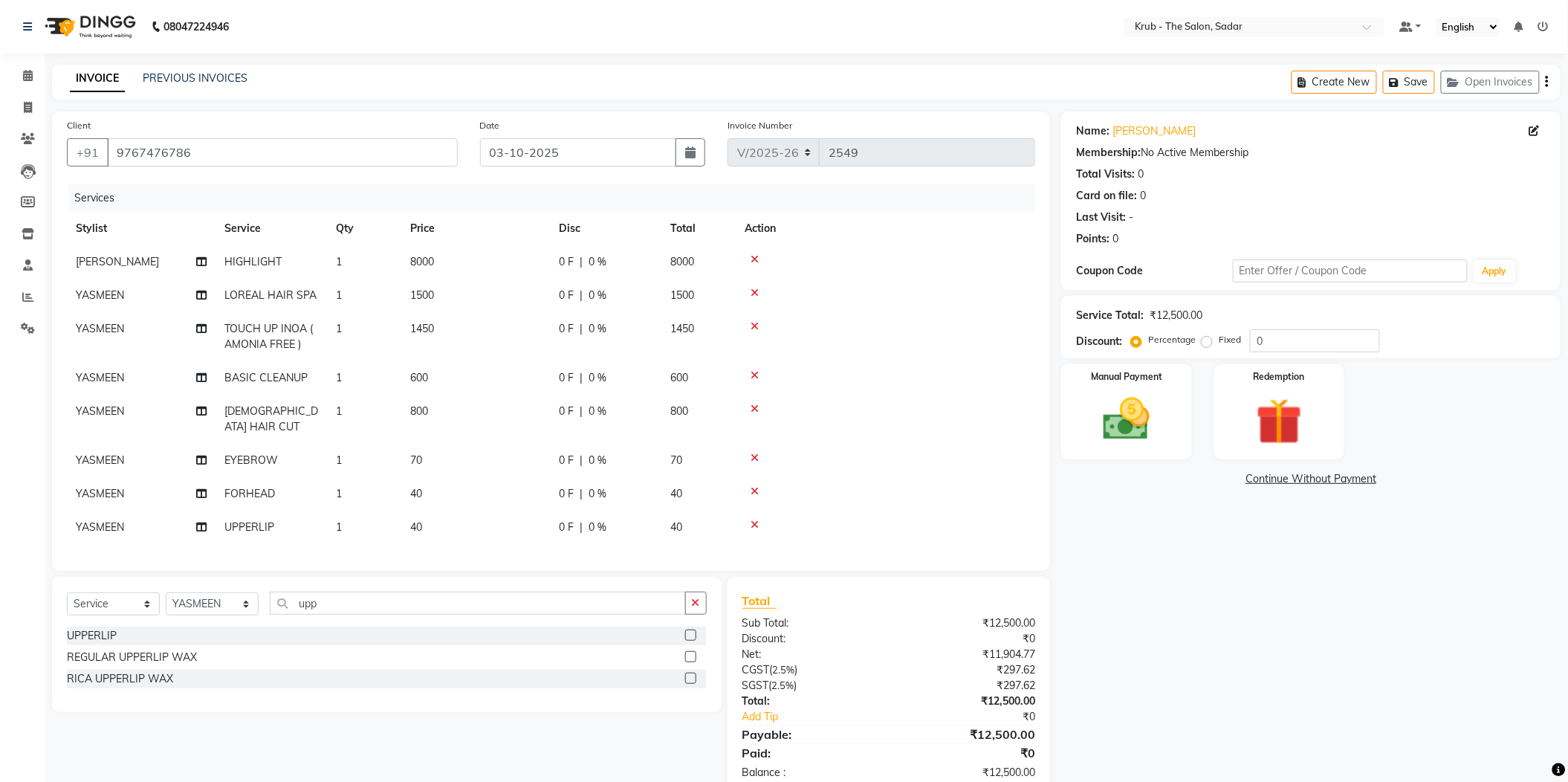
select select "24987"
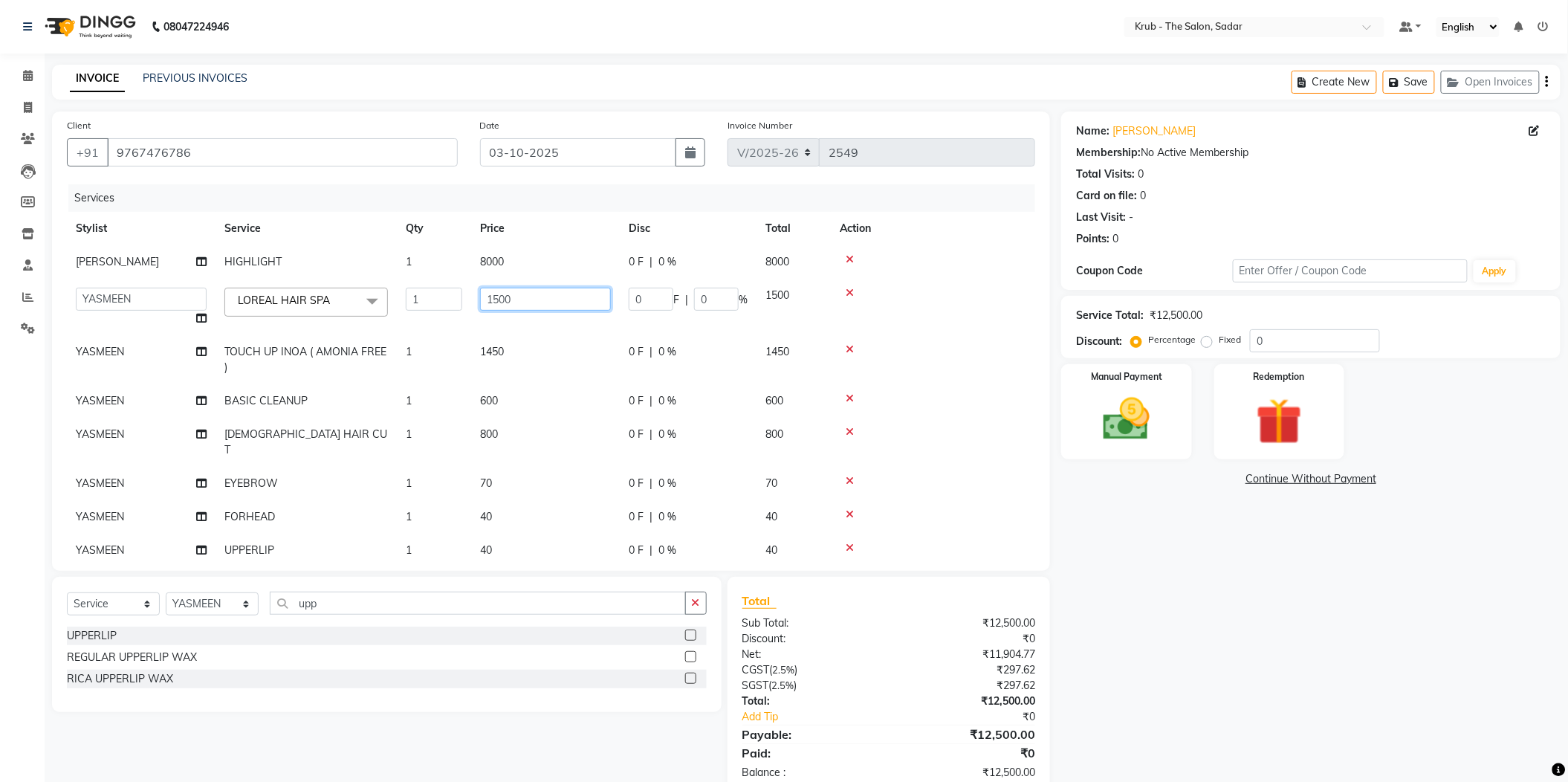
drag, startPoint x: 514, startPoint y: 280, endPoint x: 453, endPoint y: 293, distance: 62.4
click at [453, 293] on tr "AKASH AKKI AKSHAY AMIT Andreas GURVEER Krub Reception KUNAL NONDO RAJESH SHREYA…" at bounding box center [551, 307] width 968 height 57
type input "1200"
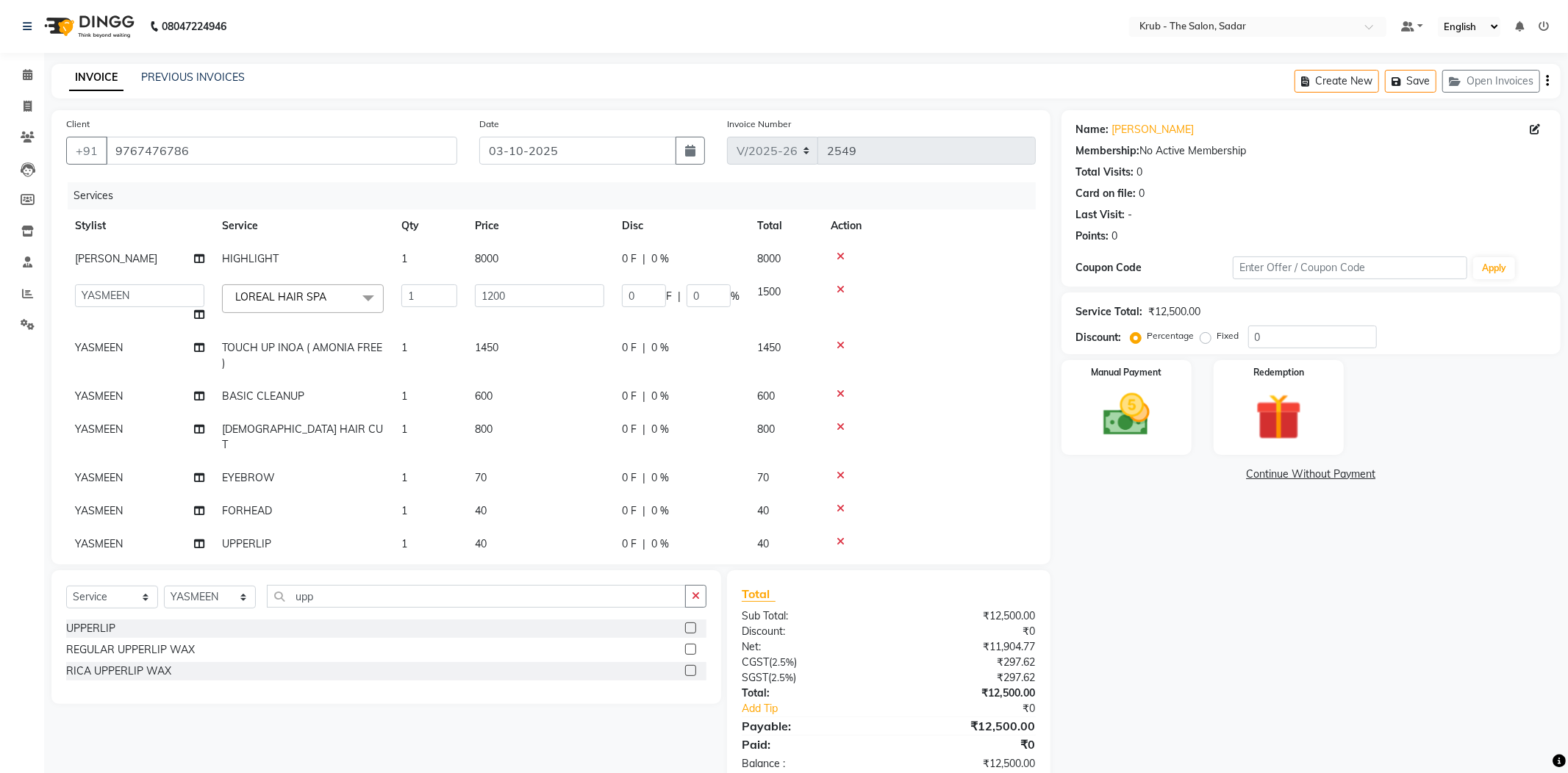
click at [537, 192] on div "Services" at bounding box center [556, 196] width 979 height 27
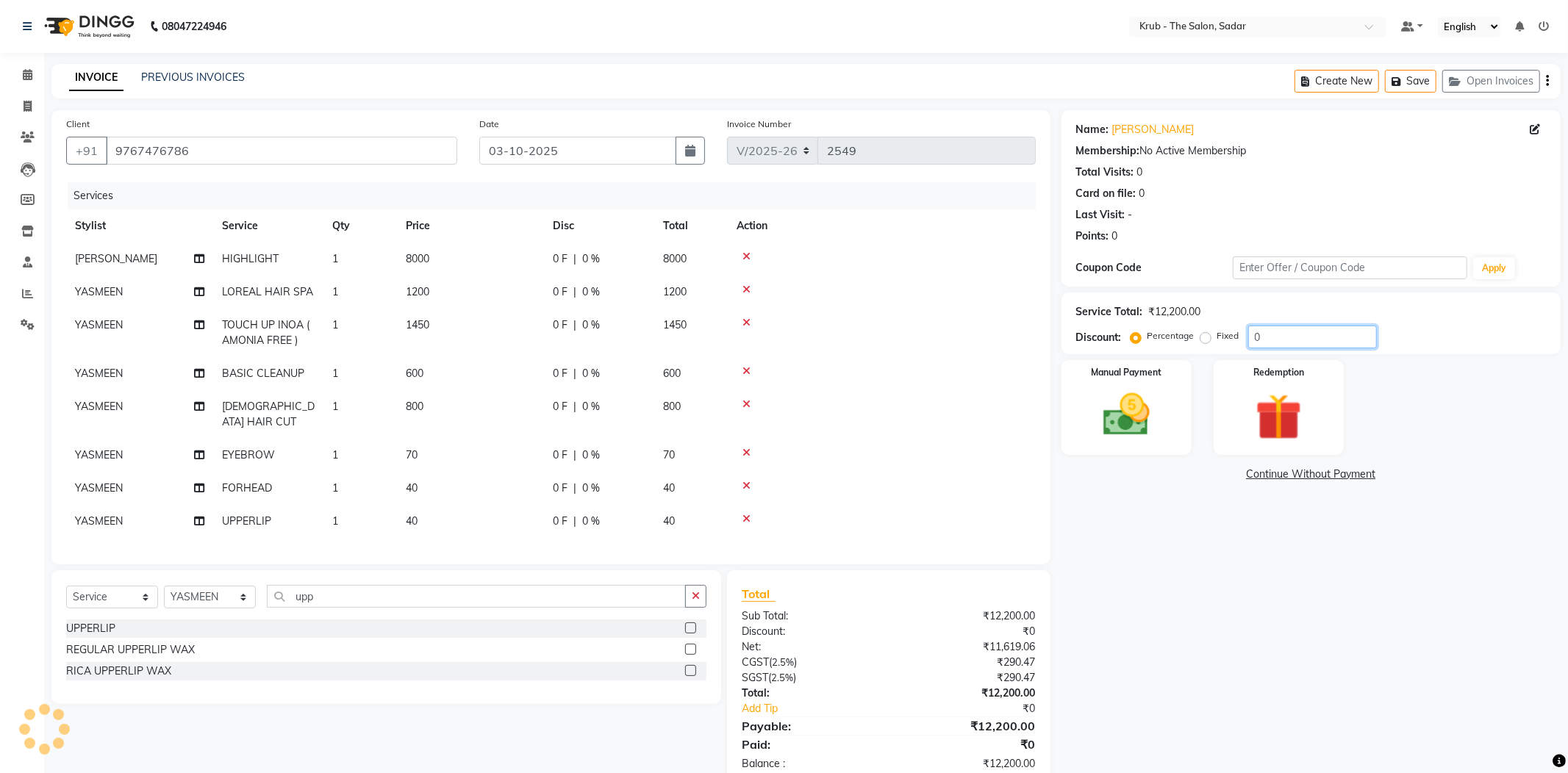
click at [1198, 328] on div "Percentage Fixed 0" at bounding box center [1255, 337] width 243 height 23
type input "10"
click at [663, 252] on span "7200" at bounding box center [675, 259] width 24 height 13
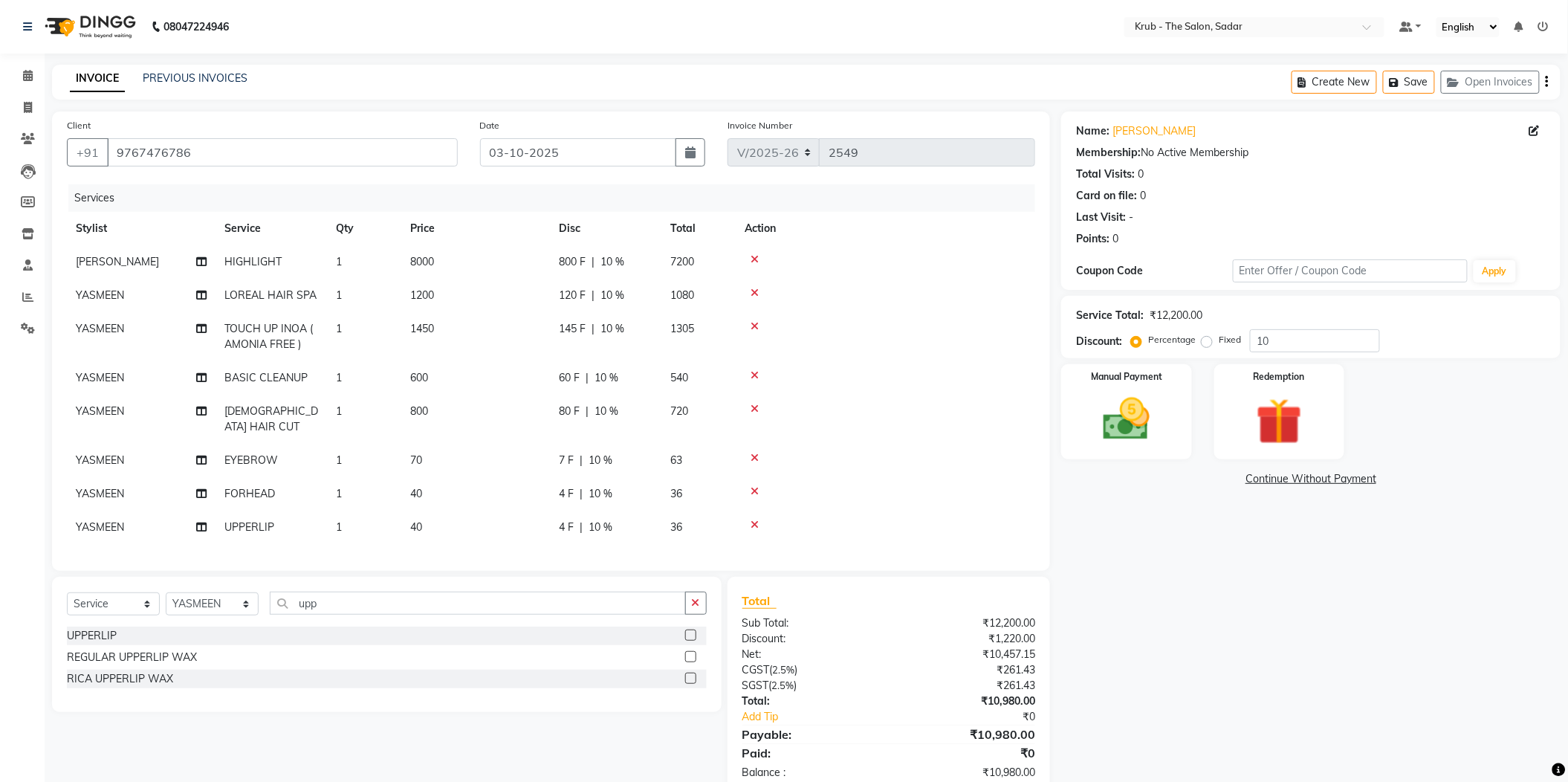
select select "24979"
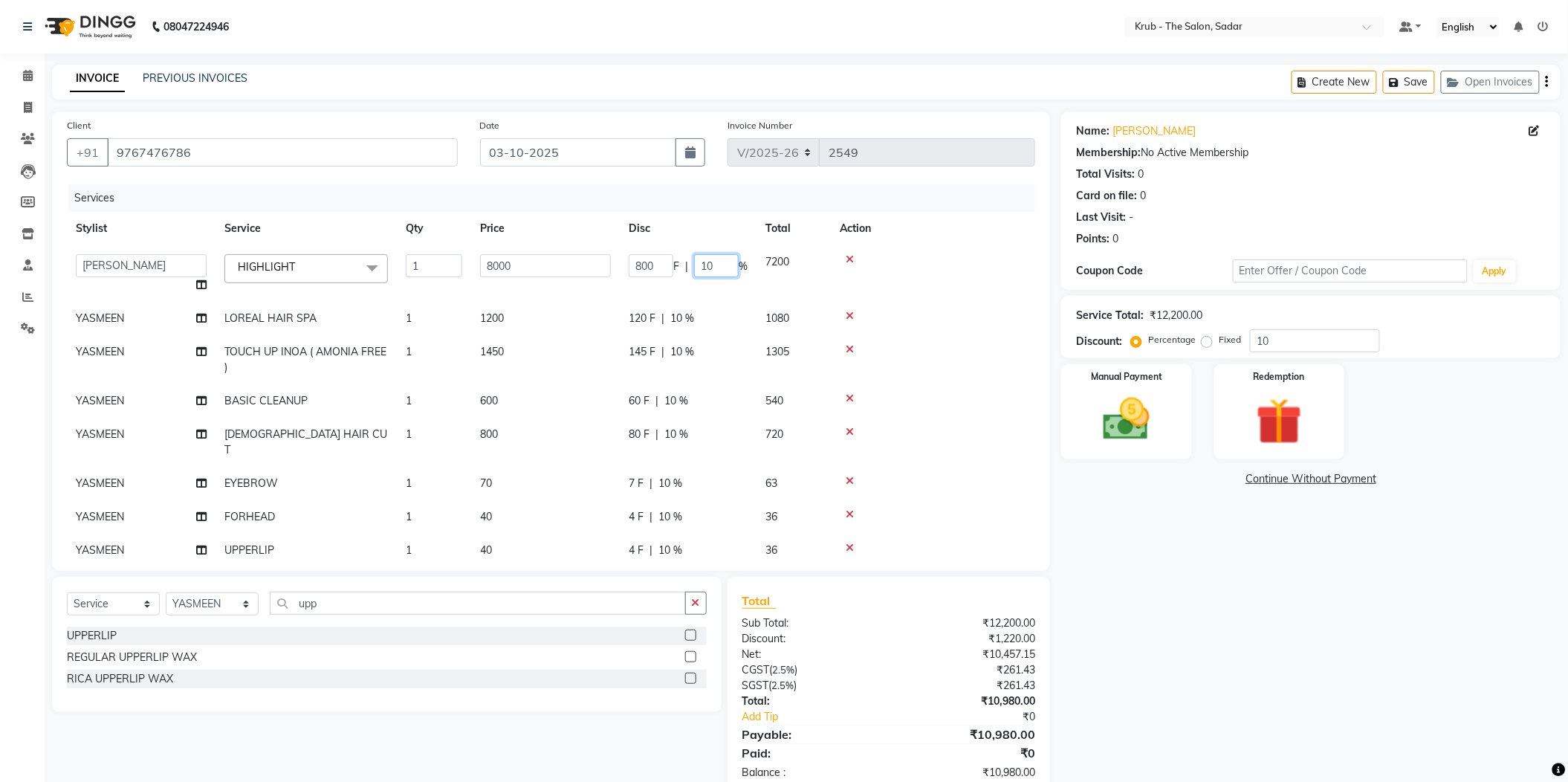
drag, startPoint x: 708, startPoint y: 245, endPoint x: 645, endPoint y: 271, distance: 68.2
click at [645, 271] on td "800 F | 10 %" at bounding box center [688, 273] width 137 height 57
type input "0"
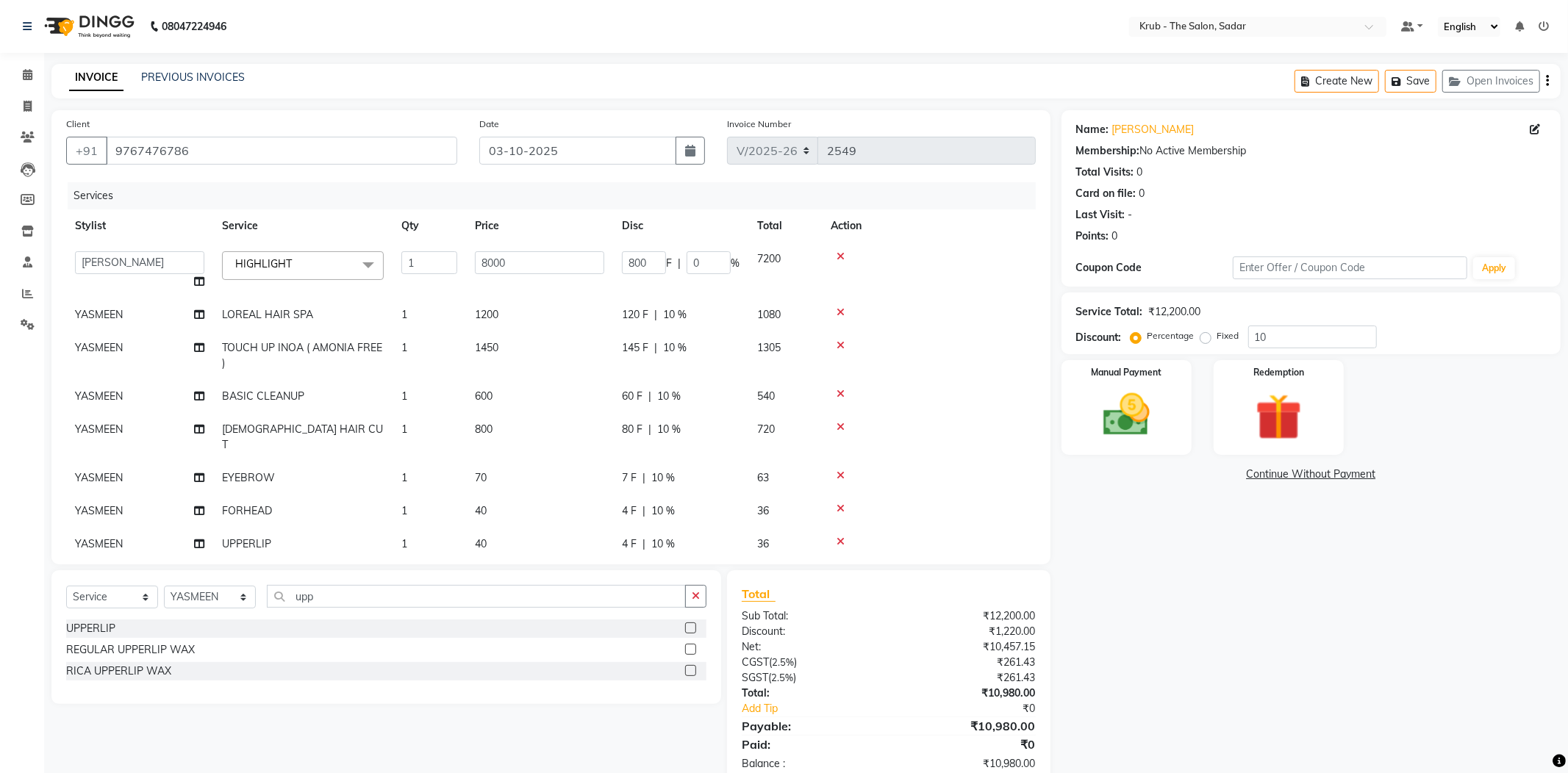
click at [662, 209] on tr "Stylist Service Qty Price Disc Total Action" at bounding box center [551, 226] width 970 height 33
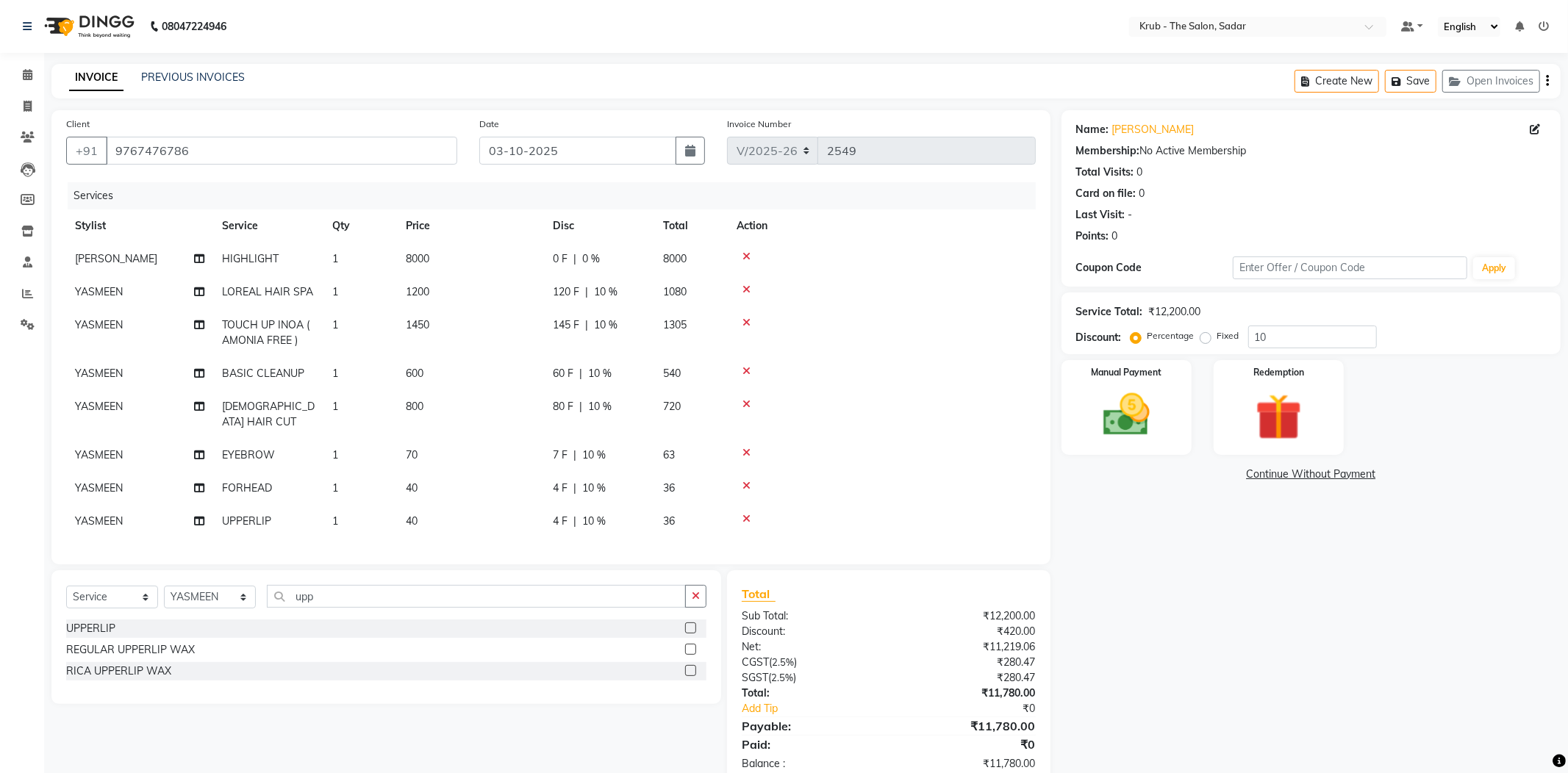
drag, startPoint x: 971, startPoint y: 712, endPoint x: 1086, endPoint y: 706, distance: 115.2
click at [1086, 706] on div "Client +91 9767476786 Date 03-10-2025 Invoice Number V/2025 V/2025-26 2549 Serv…" at bounding box center [805, 448] width 1531 height 676
click at [1221, 678] on div "Name: Ayesha Sheikh Membership: No Active Membership Total Visits: 0 Card on fi…" at bounding box center [1317, 448] width 510 height 676
click at [1521, 22] on icon at bounding box center [1519, 26] width 9 height 11
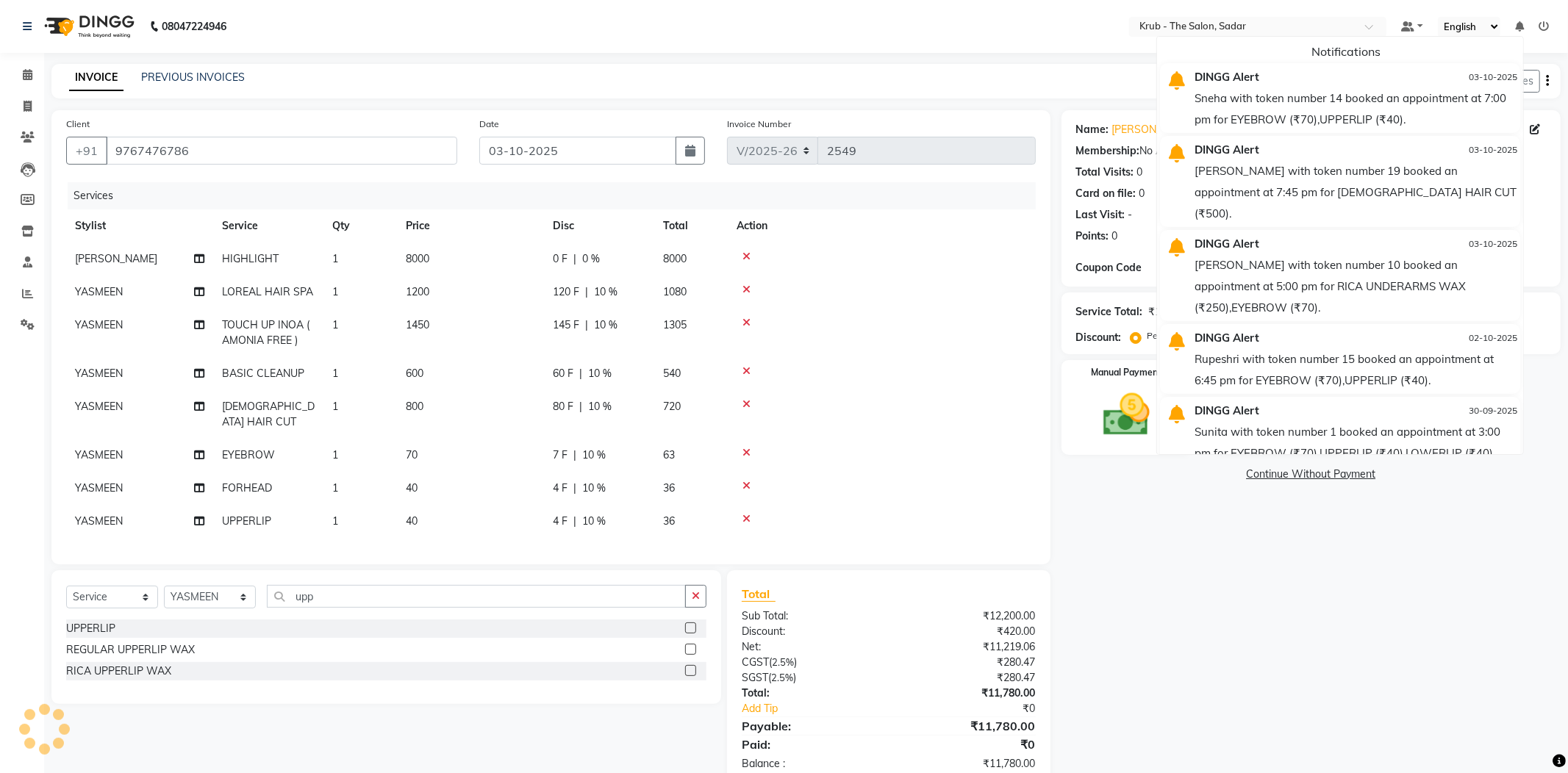
click at [1521, 22] on icon at bounding box center [1519, 26] width 9 height 11
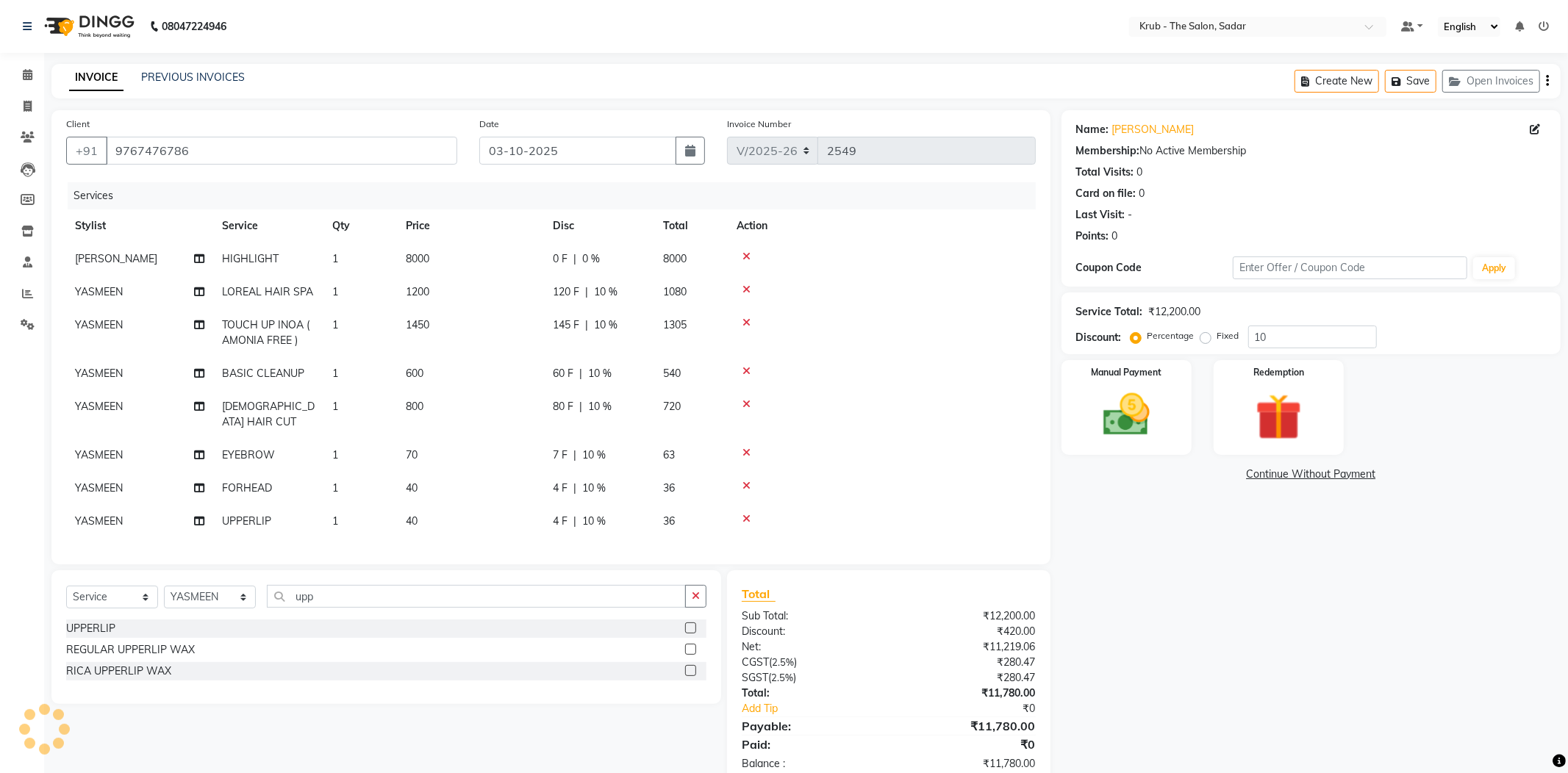
click at [1521, 22] on icon at bounding box center [1519, 26] width 9 height 11
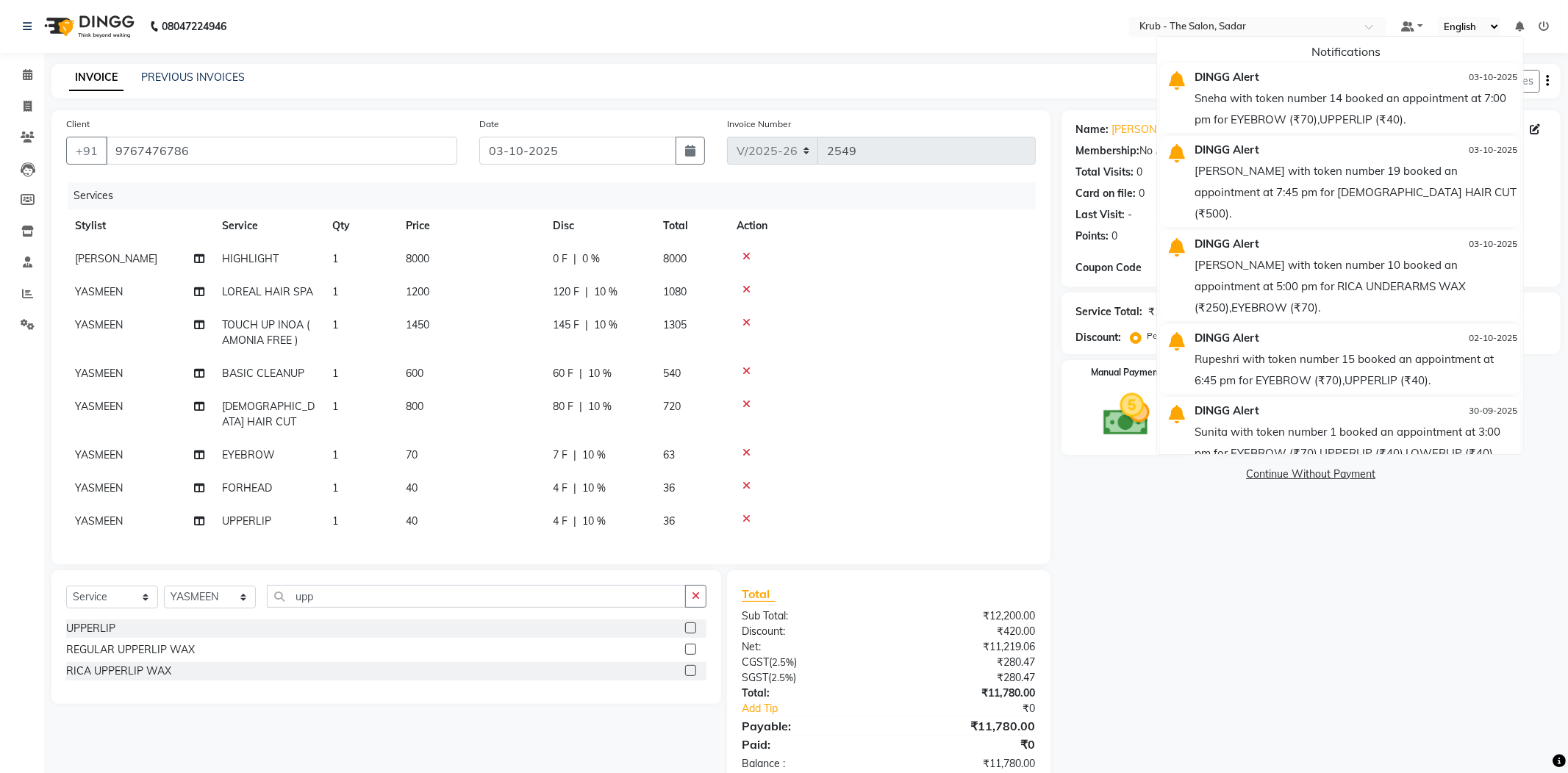
click at [1521, 22] on icon at bounding box center [1519, 26] width 9 height 11
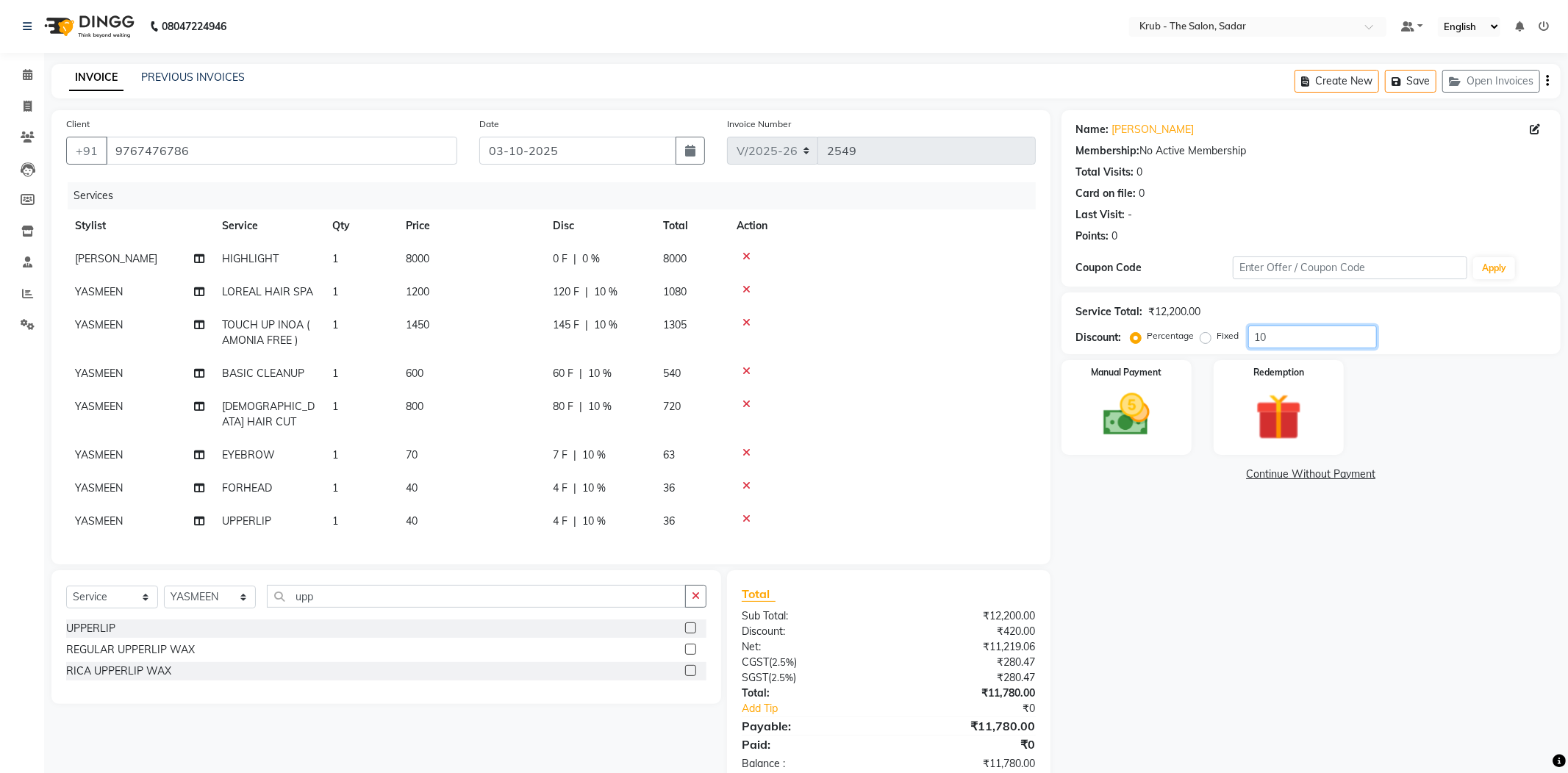
click at [1298, 325] on input "10" at bounding box center [1312, 337] width 129 height 23
type input "10"
click at [651, 251] on td "800 F | 10 %" at bounding box center [599, 259] width 110 height 33
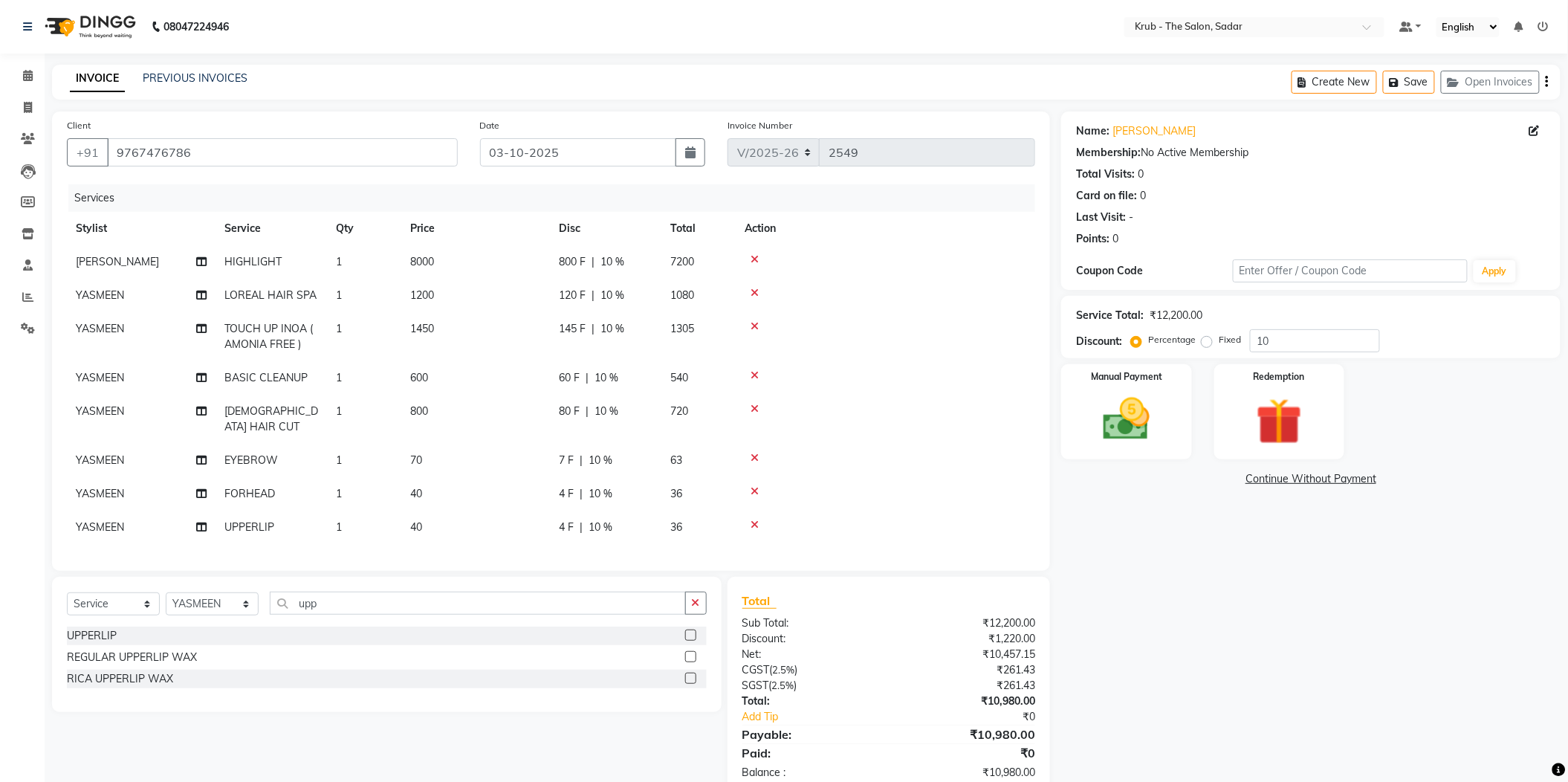
select select "24979"
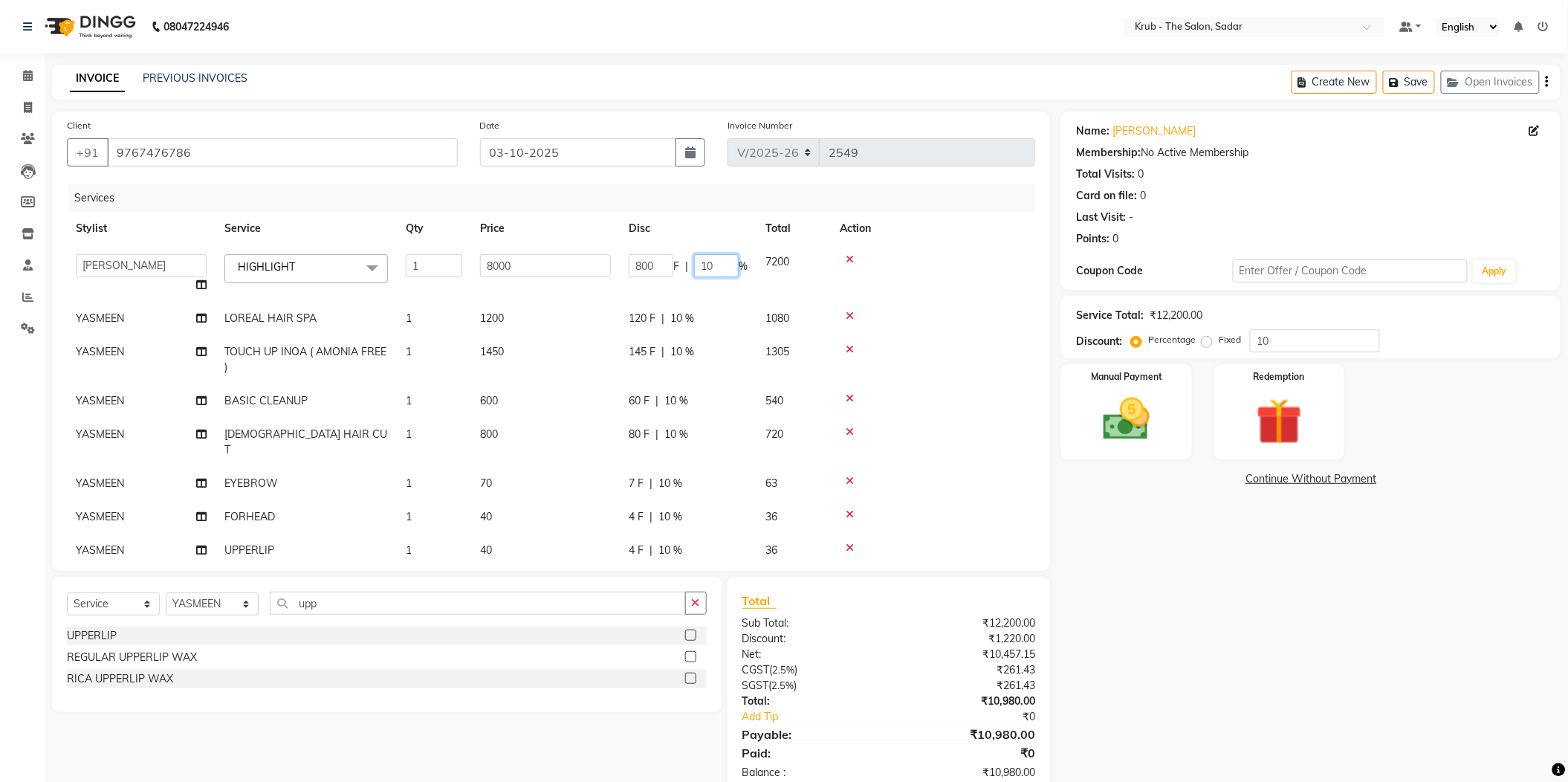
drag, startPoint x: 715, startPoint y: 243, endPoint x: 679, endPoint y: 260, distance: 39.8
click at [679, 260] on td "800 F | 10 %" at bounding box center [688, 273] width 137 height 57
type input "0"
click at [701, 185] on div "Services" at bounding box center [557, 198] width 978 height 27
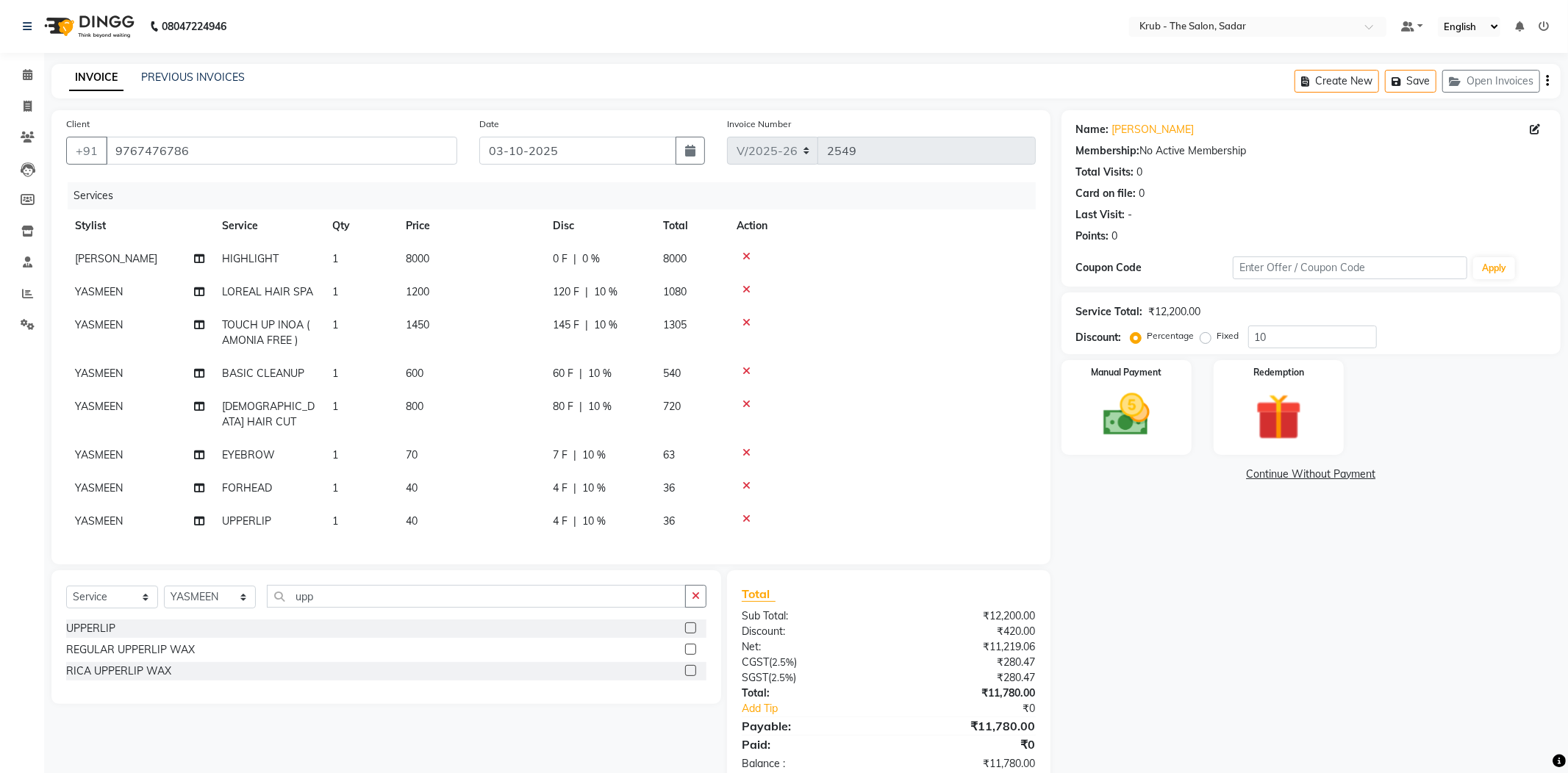
click at [630, 284] on div "120 F | 10 %" at bounding box center [599, 292] width 93 height 16
select select "24987"
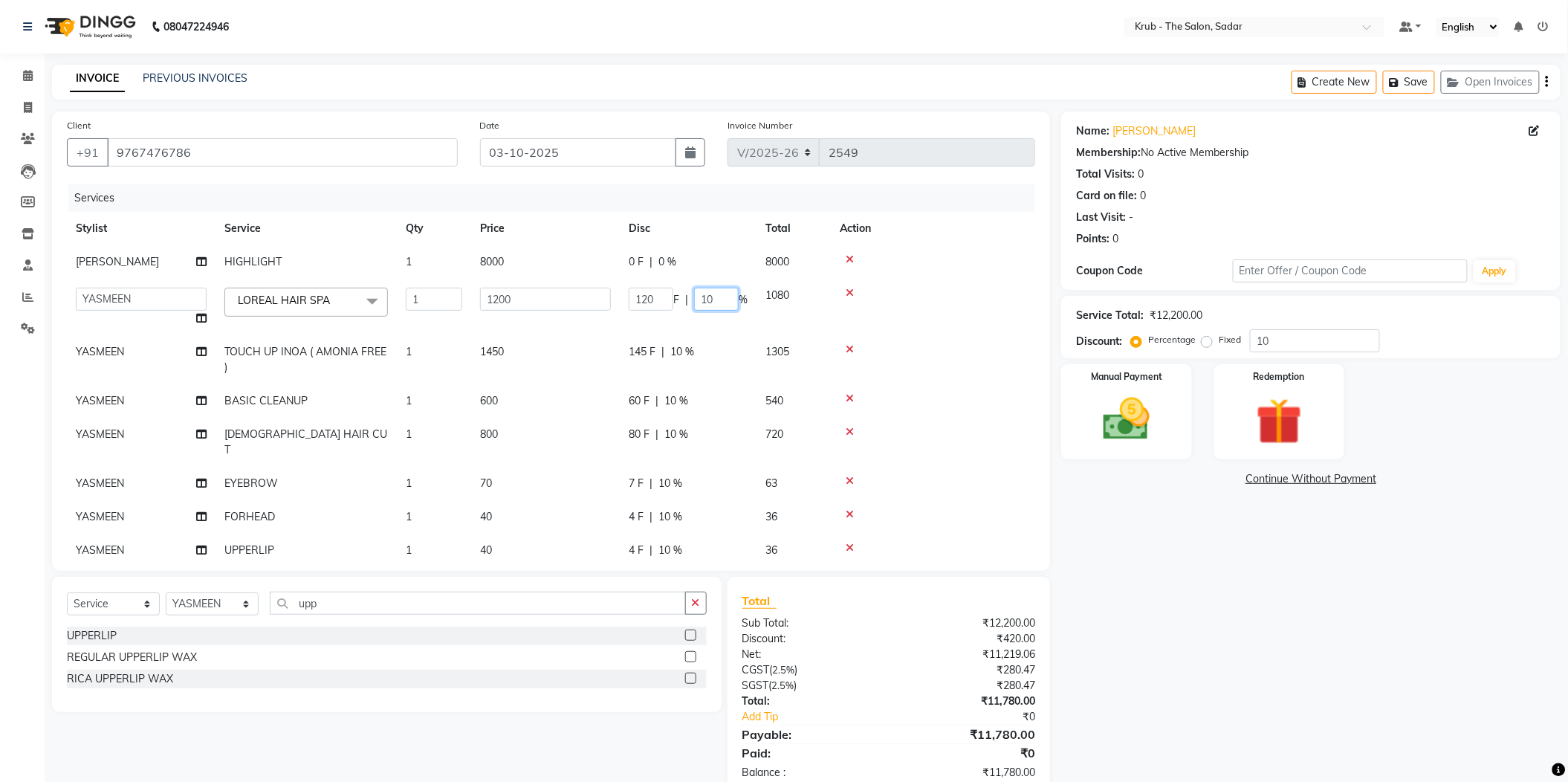
click at [706, 288] on input "10" at bounding box center [716, 299] width 45 height 23
type input "12"
click at [705, 217] on tr "Stylist Service Qty Price Disc Total Action" at bounding box center [551, 229] width 968 height 33
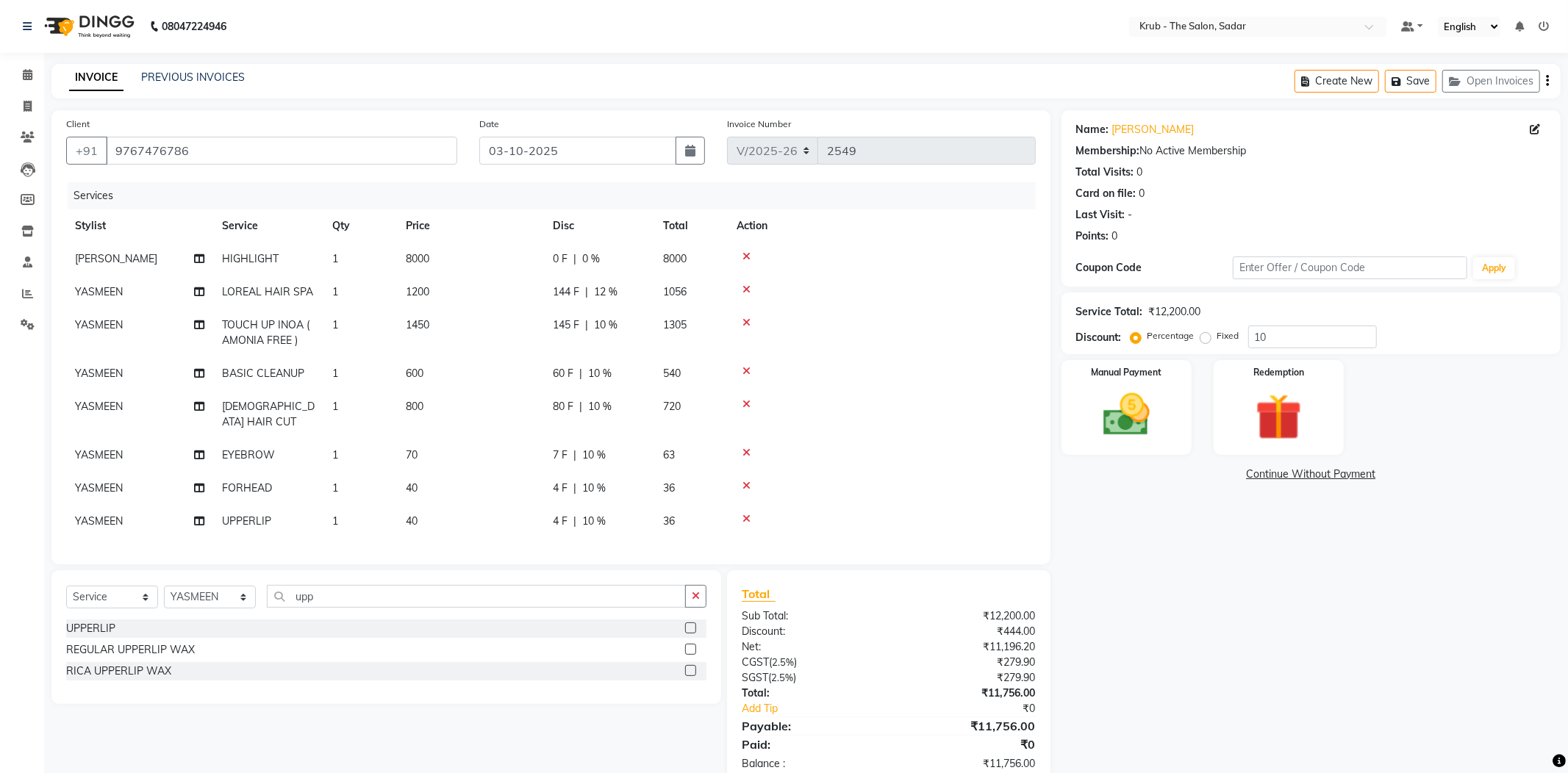
click at [678, 318] on span "1305" at bounding box center [675, 324] width 24 height 13
select select "24987"
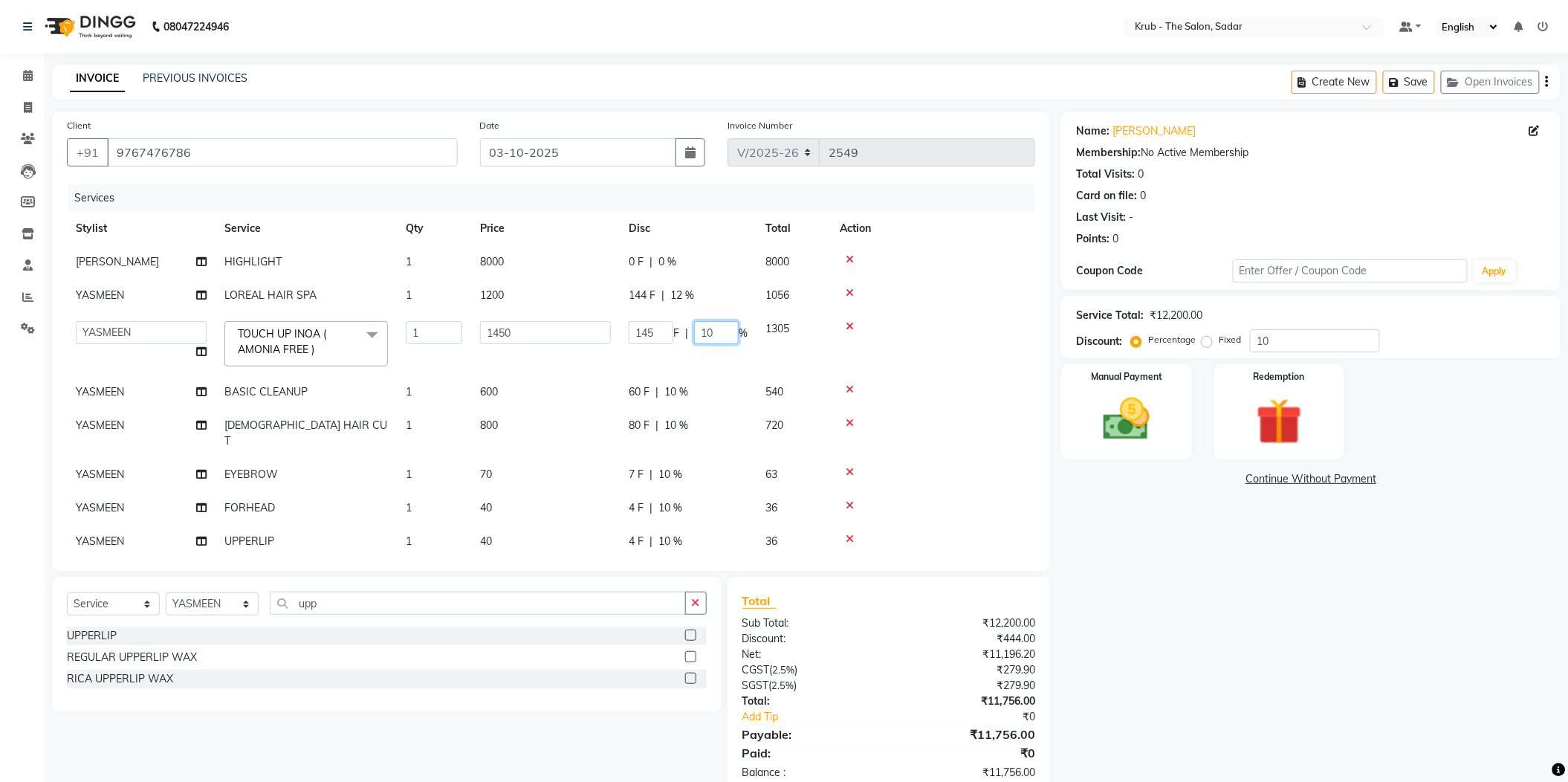
click at [706, 321] on input "10" at bounding box center [716, 332] width 45 height 23
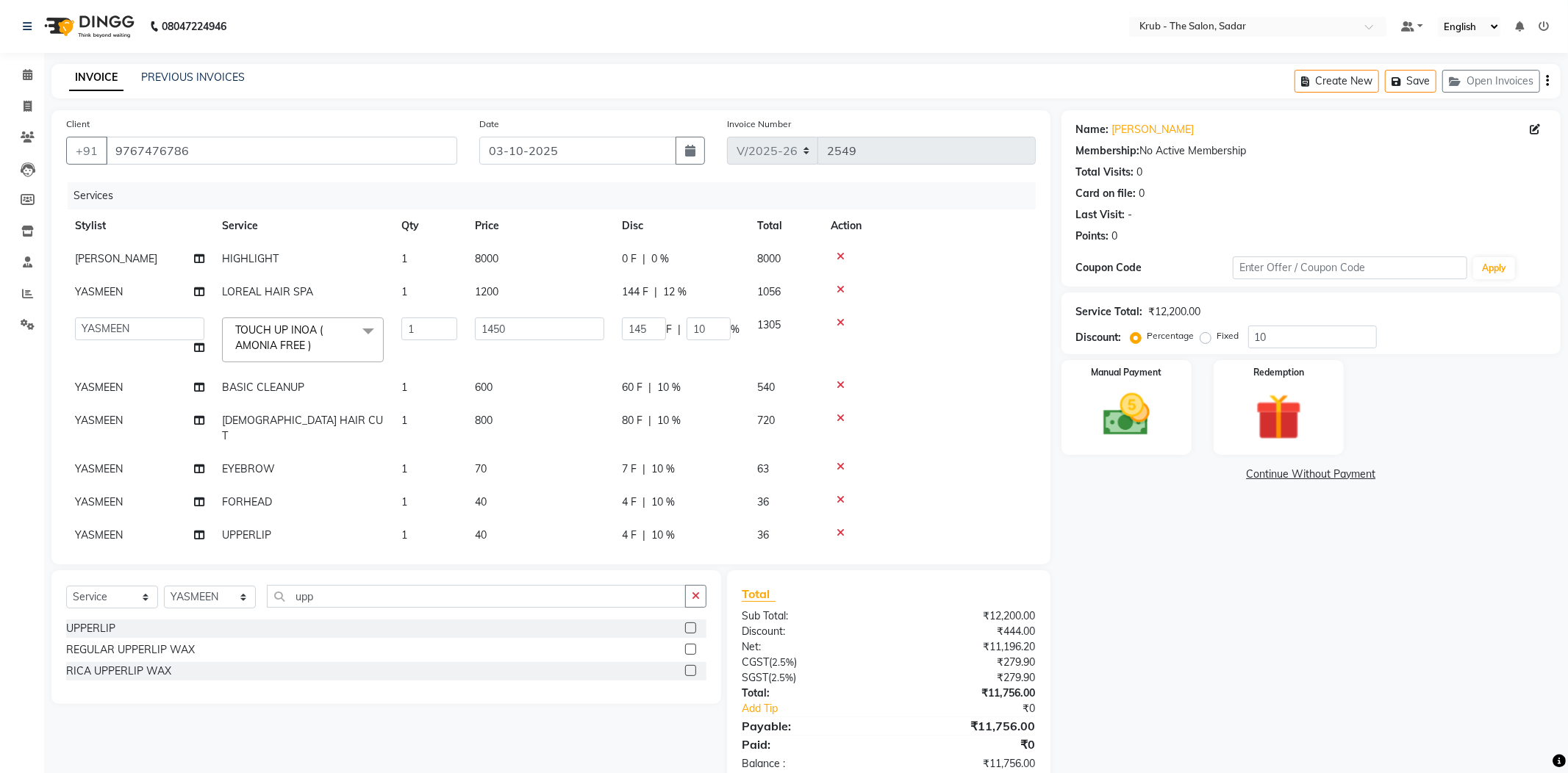
click at [698, 275] on tr "YASMEEN LOREAL HAIR SPA 1 1200 144 F | 12 % 1056" at bounding box center [551, 292] width 970 height 33
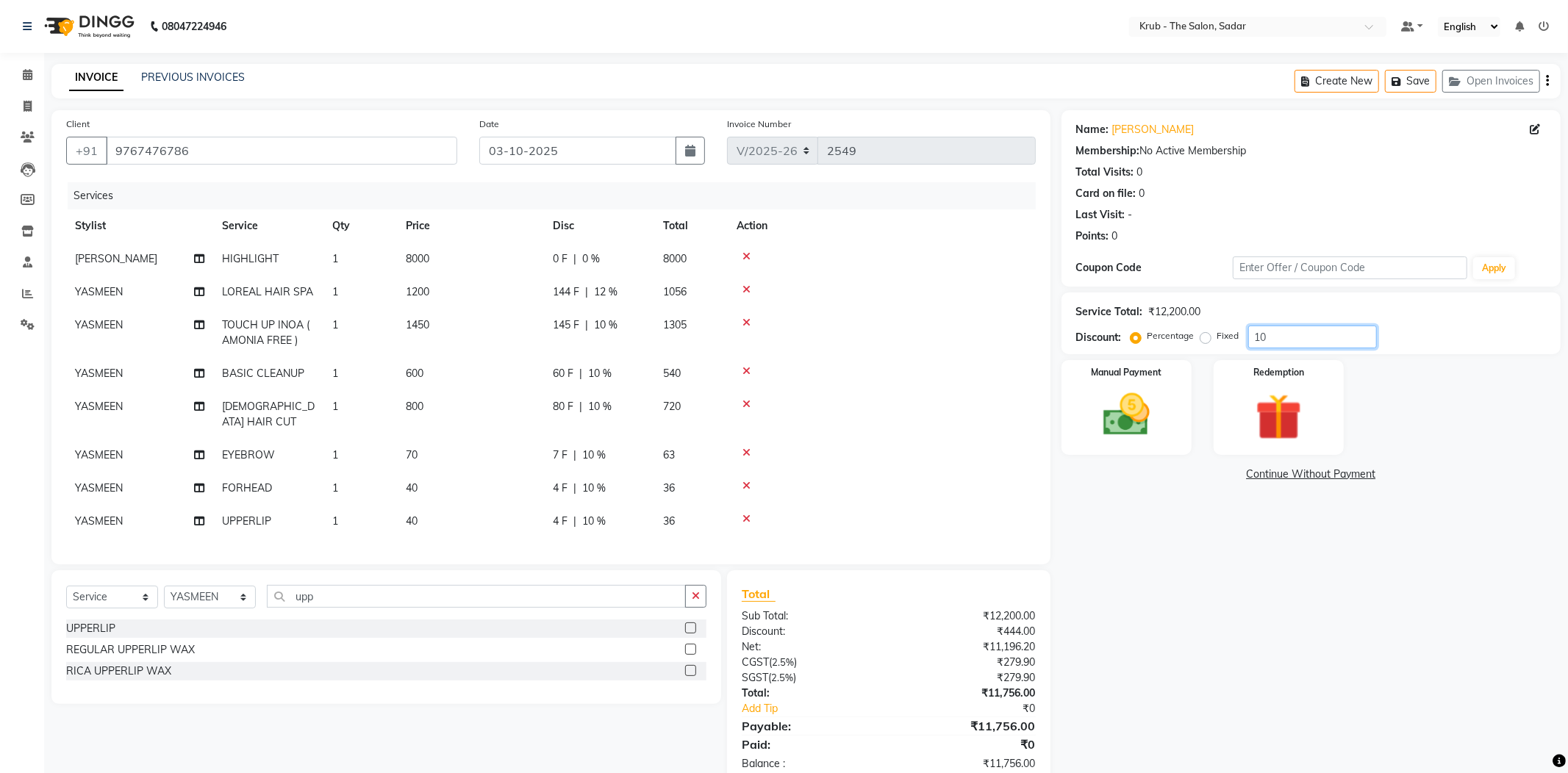
drag, startPoint x: 1259, startPoint y: 315, endPoint x: 1209, endPoint y: 324, distance: 50.8
click at [1209, 325] on div "Percentage Fixed 10" at bounding box center [1255, 337] width 243 height 23
type input "15"
drag, startPoint x: 1271, startPoint y: 555, endPoint x: 822, endPoint y: 318, distance: 507.7
click at [1271, 554] on div "Name: Ayesha Sheikh Membership: No Active Membership Total Visits: 0 Card on fi…" at bounding box center [1317, 448] width 510 height 676
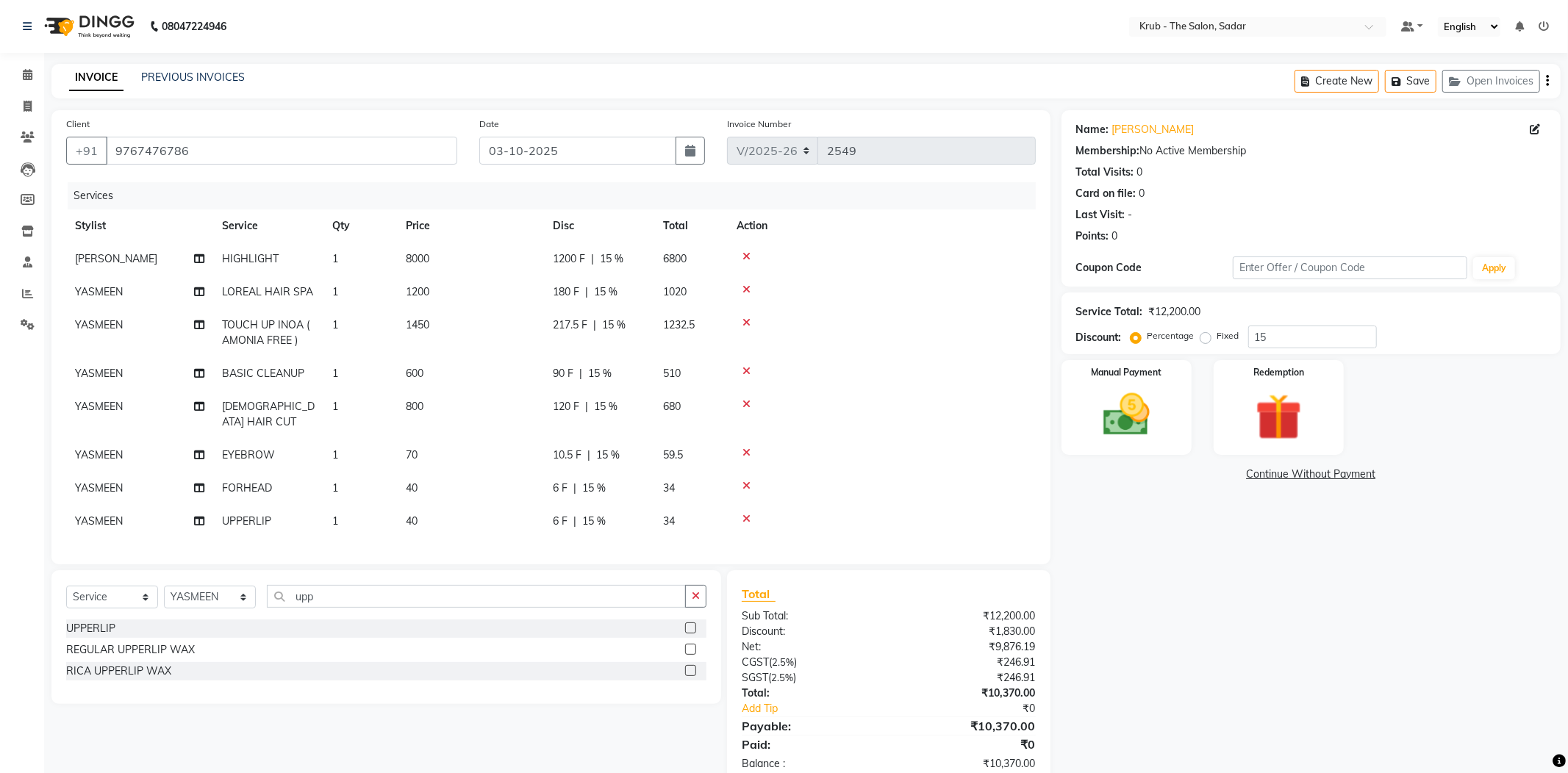
click at [671, 275] on td "1020" at bounding box center [690, 292] width 73 height 33
select select "24987"
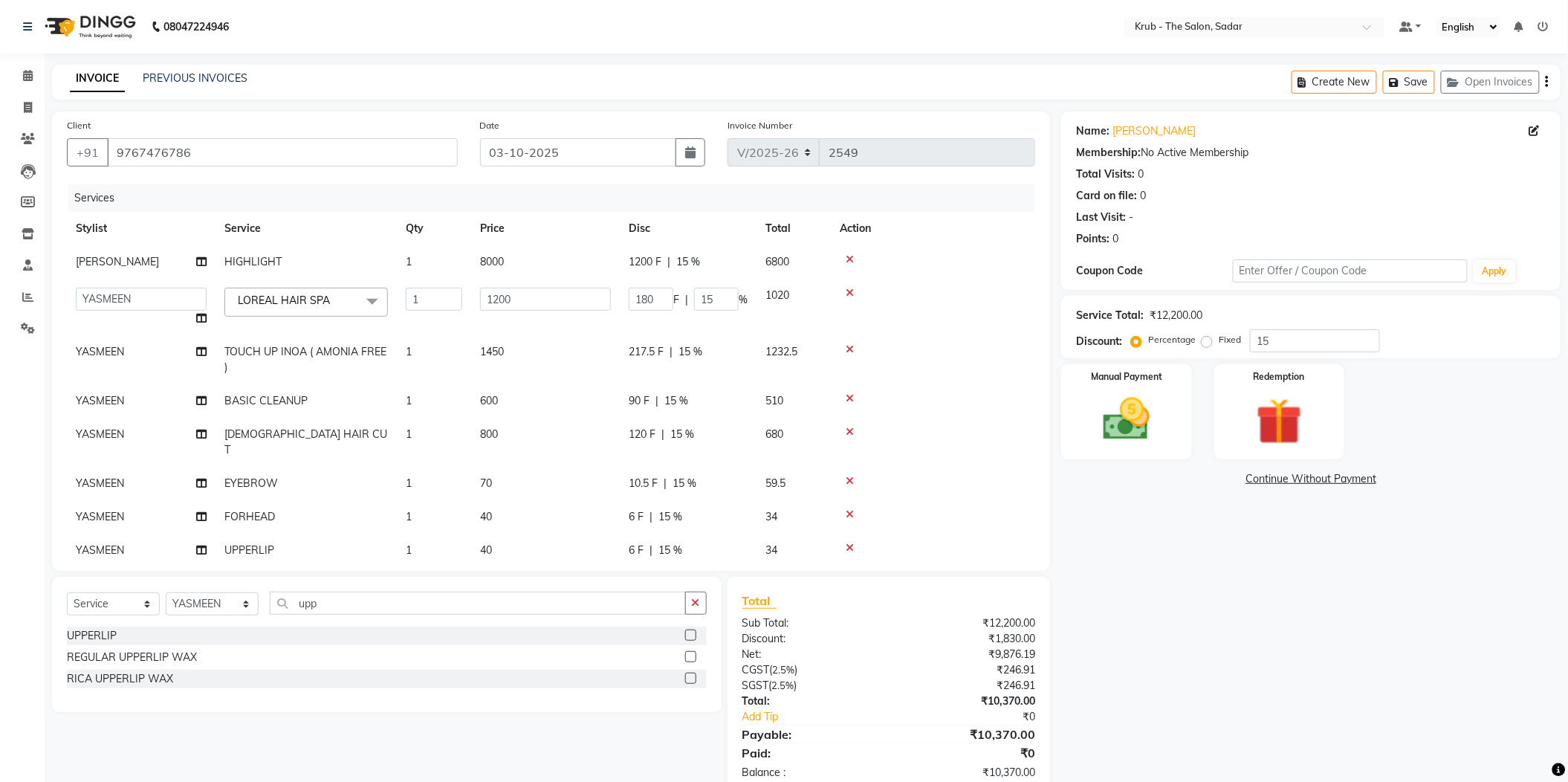
click at [699, 254] on div "1200 F | 15 %" at bounding box center [688, 262] width 119 height 16
select select "24979"
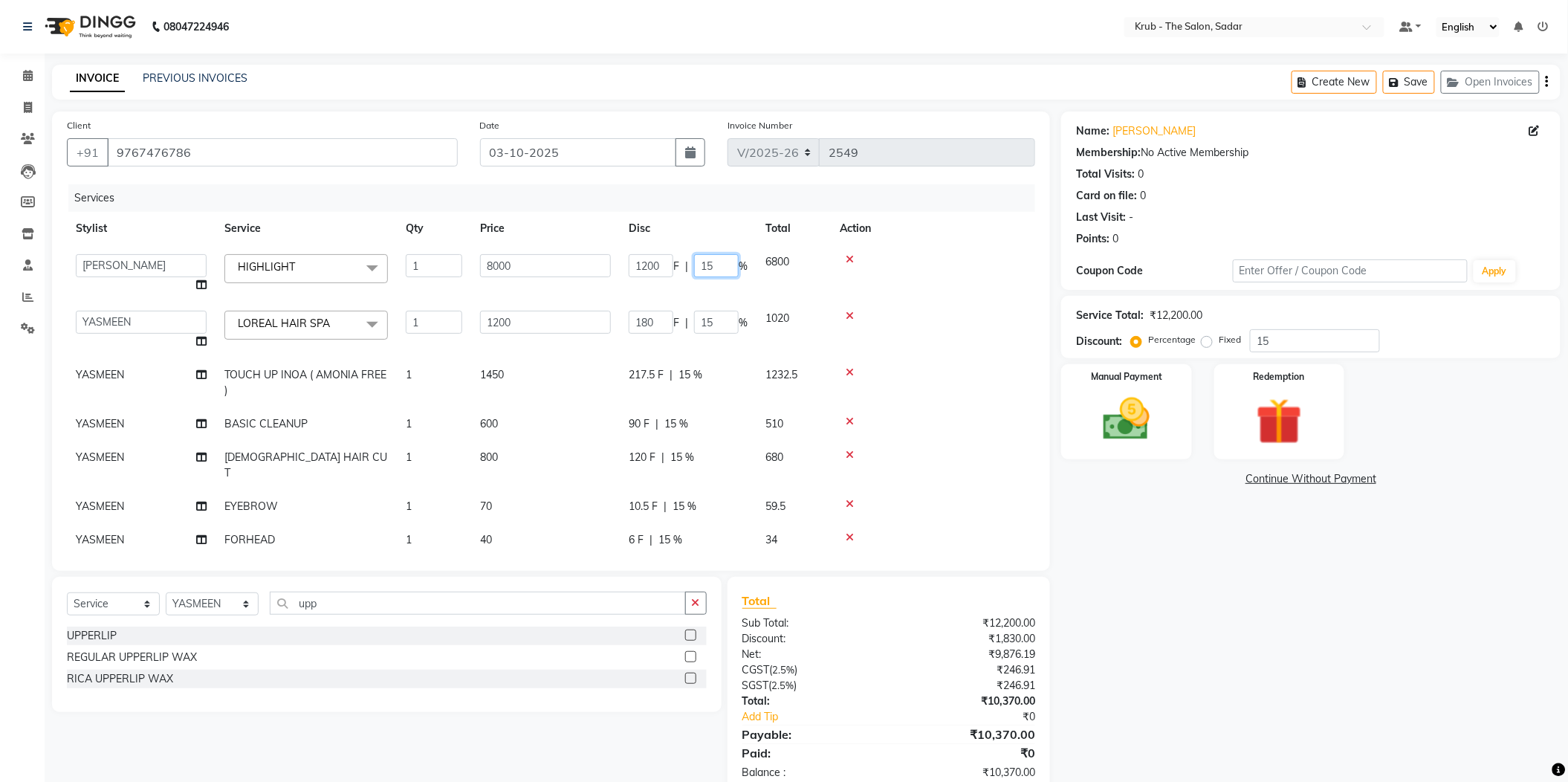
drag, startPoint x: 714, startPoint y: 248, endPoint x: 658, endPoint y: 241, distance: 56.4
click at [655, 258] on td "1200 F | 15 %" at bounding box center [688, 273] width 137 height 57
type input "0"
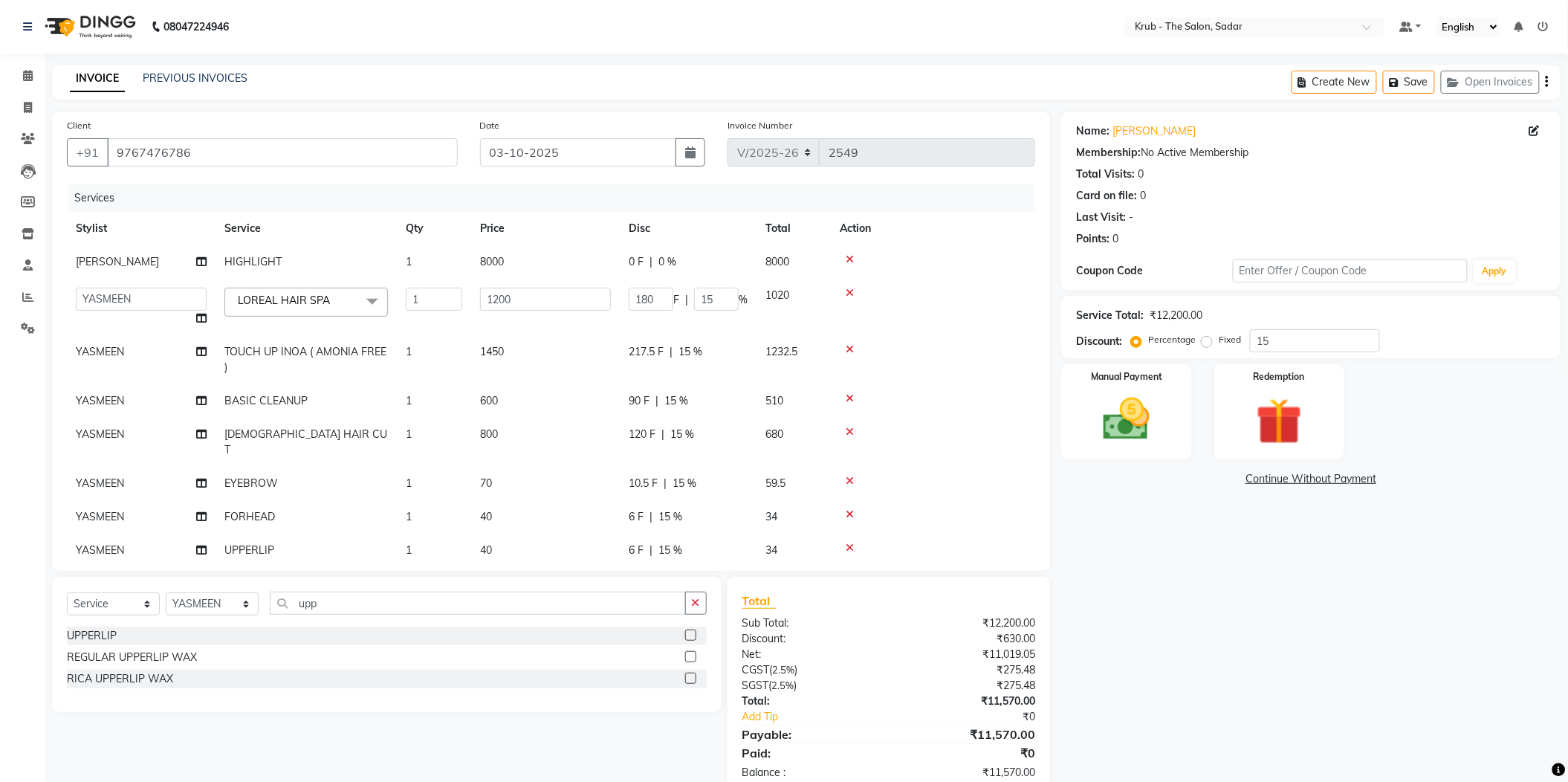
click at [672, 212] on th "Disc" at bounding box center [688, 229] width 137 height 33
drag, startPoint x: 720, startPoint y: 279, endPoint x: 660, endPoint y: 293, distance: 61.6
click at [660, 293] on td "180 F | 15 %" at bounding box center [688, 307] width 137 height 57
type input "0"
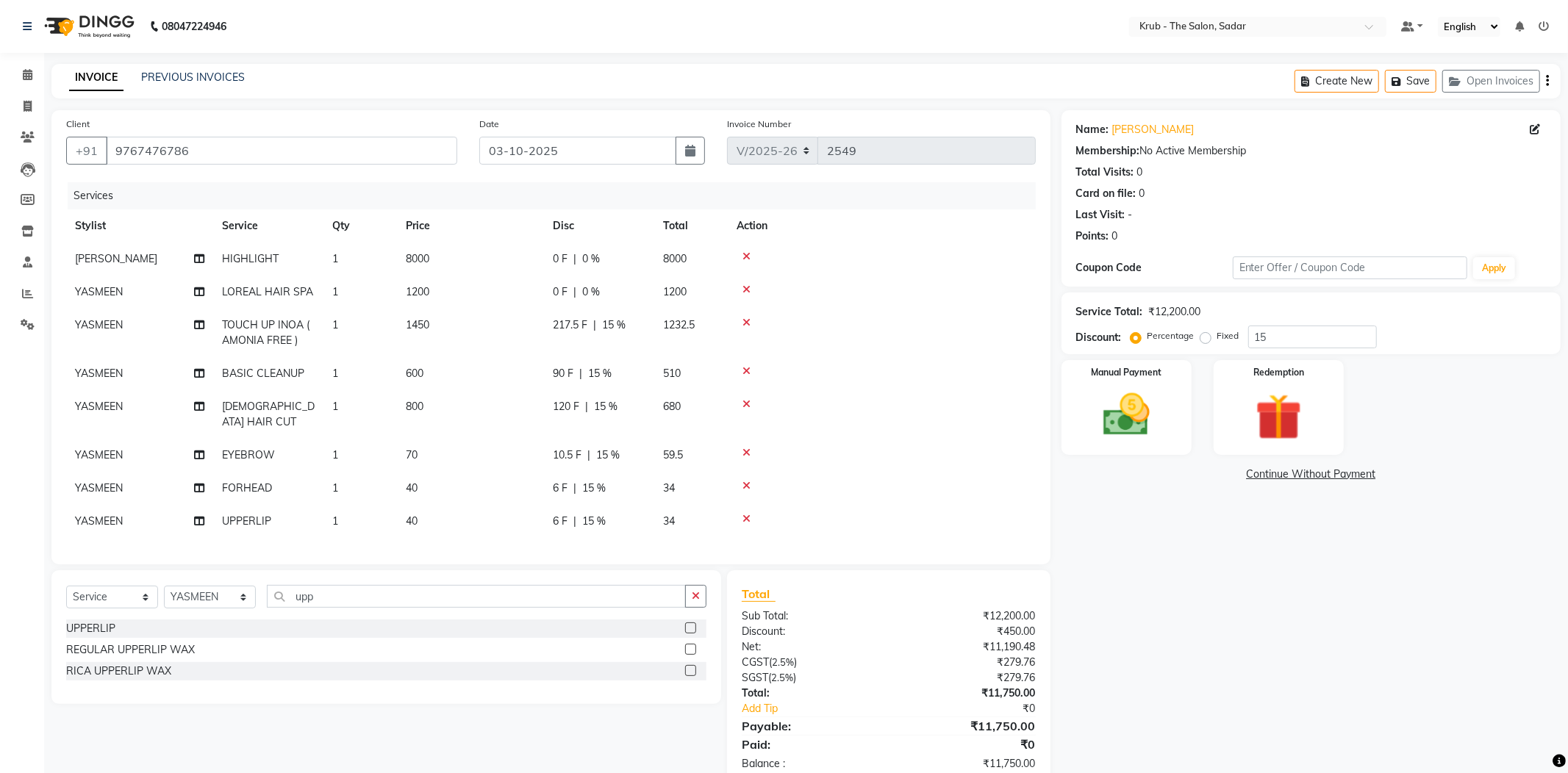
click at [700, 182] on div "Services" at bounding box center [556, 196] width 979 height 27
click at [644, 280] on td "0 F | 0 %" at bounding box center [599, 292] width 110 height 33
select select "24987"
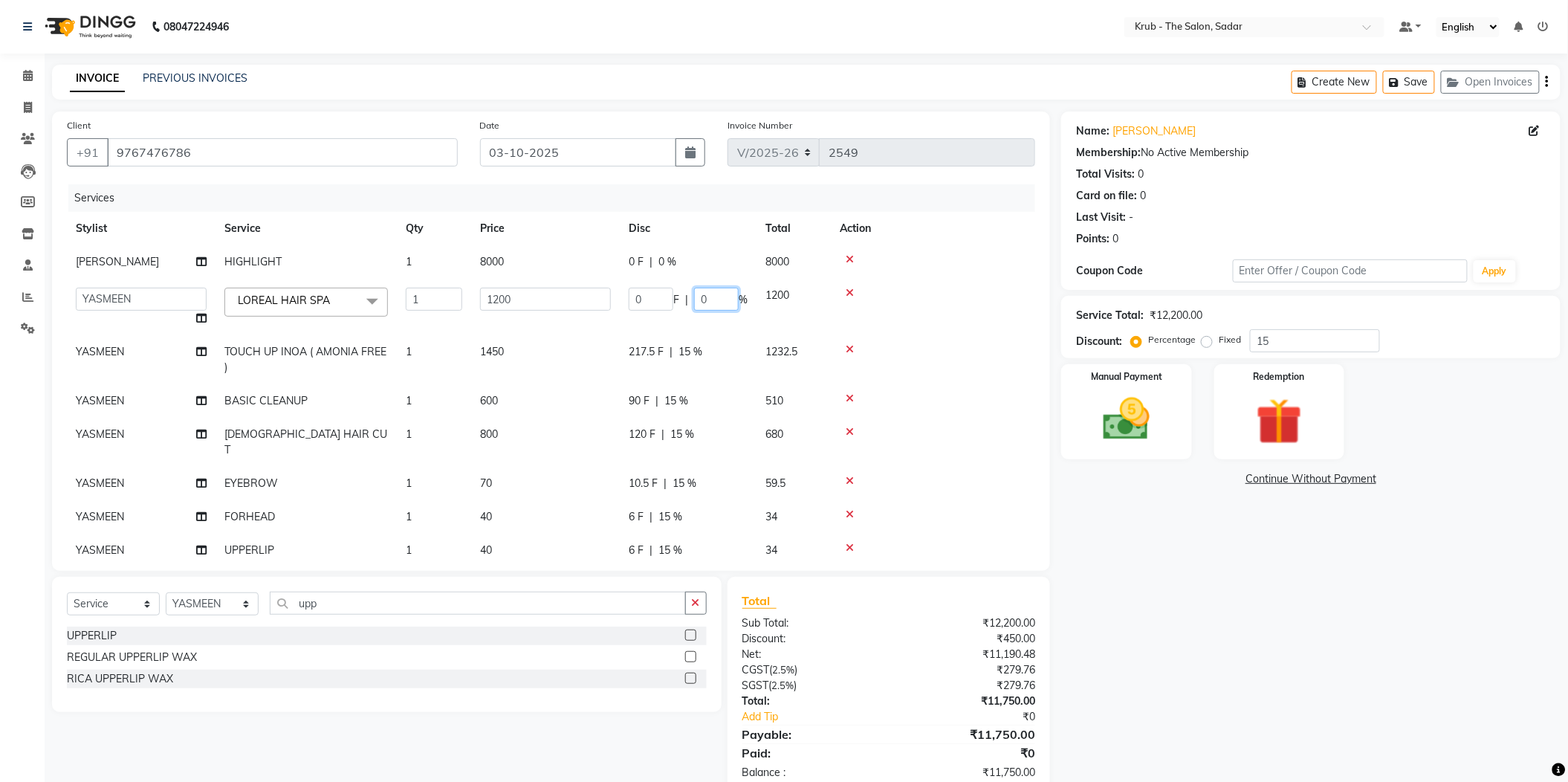
drag, startPoint x: 705, startPoint y: 269, endPoint x: 686, endPoint y: 280, distance: 22.0
click at [694, 288] on input "0" at bounding box center [716, 299] width 45 height 23
type input "15"
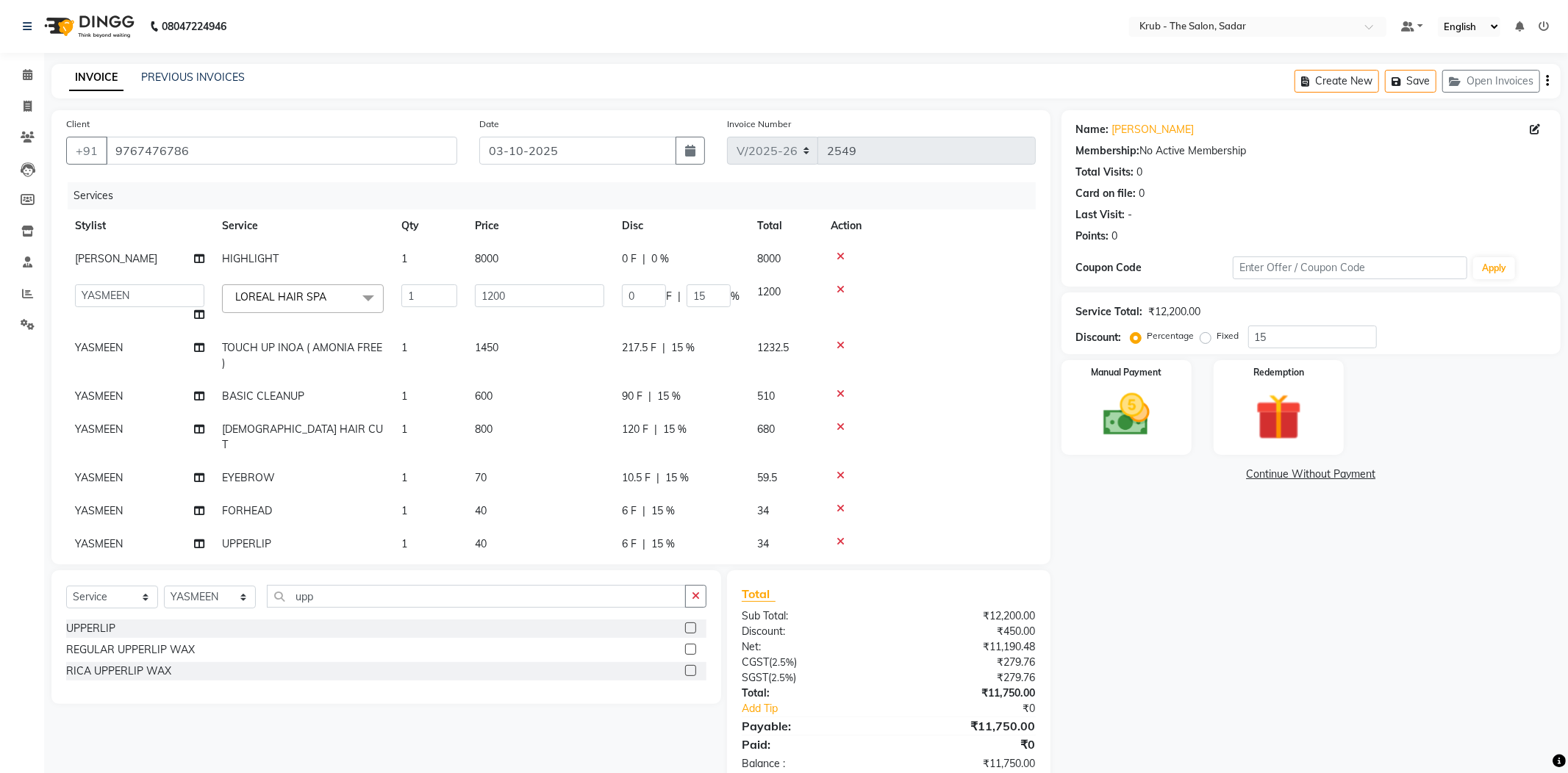
click at [756, 98] on main "INVOICE PREVIOUS INVOICES Create New Save Open Invoices Client +91 9767476786 D…" at bounding box center [806, 436] width 1524 height 744
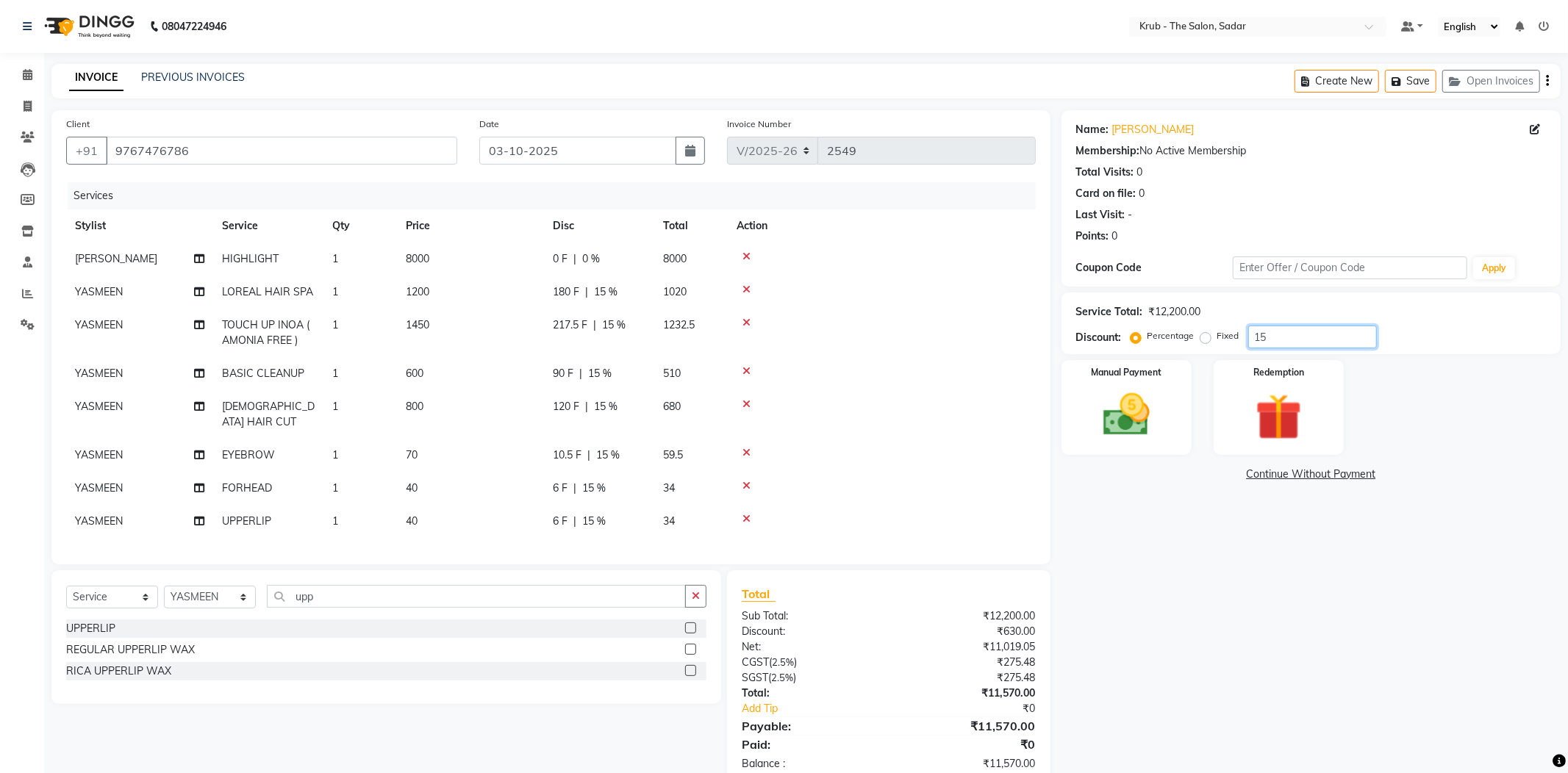
drag, startPoint x: 1289, startPoint y: 315, endPoint x: 1201, endPoint y: 315, distance: 88.0
click at [1209, 325] on div "Percentage Fixed 15" at bounding box center [1255, 337] width 243 height 23
type input "20"
click at [691, 275] on td "960" at bounding box center [690, 292] width 73 height 33
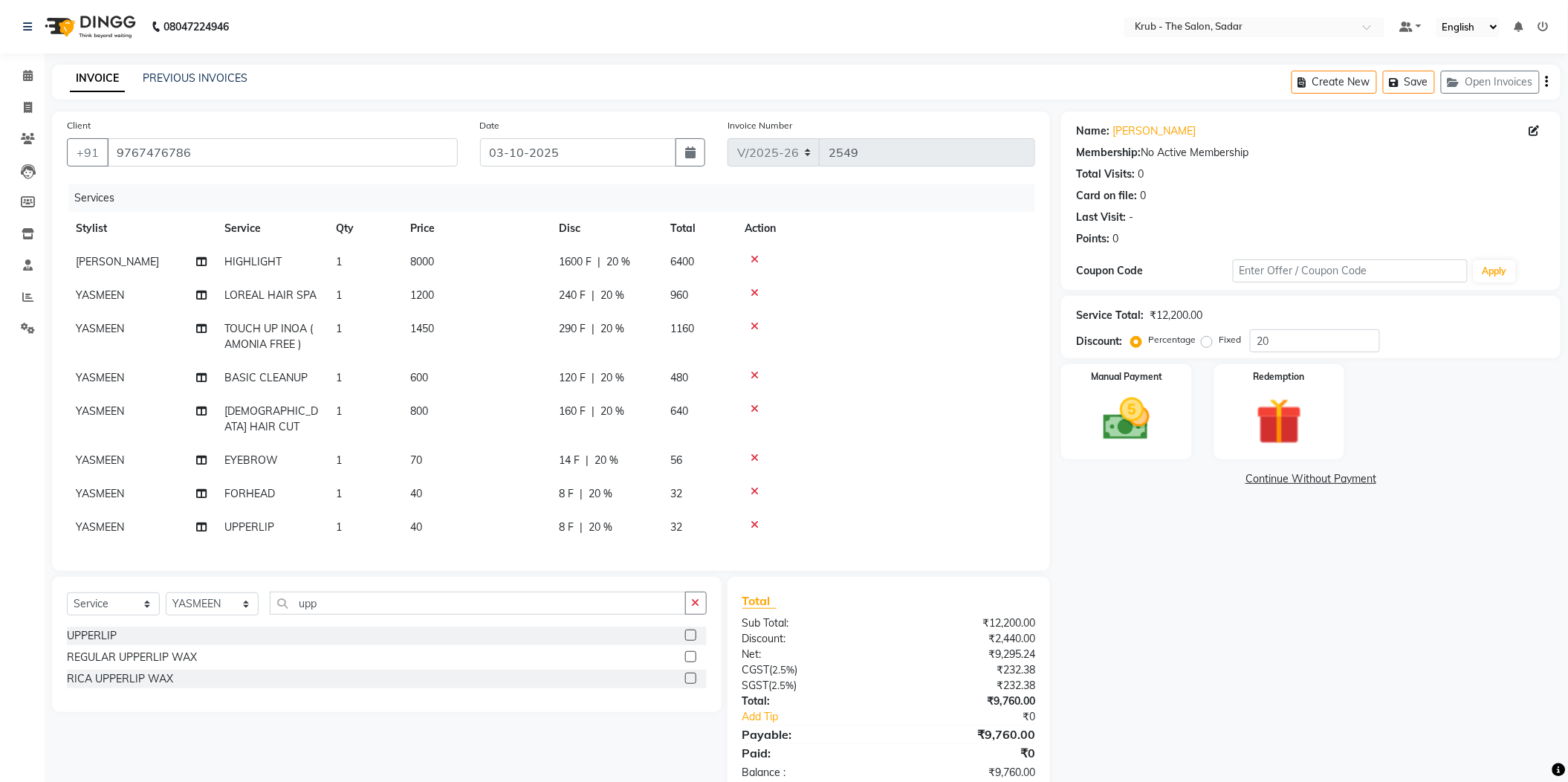
select select "24987"
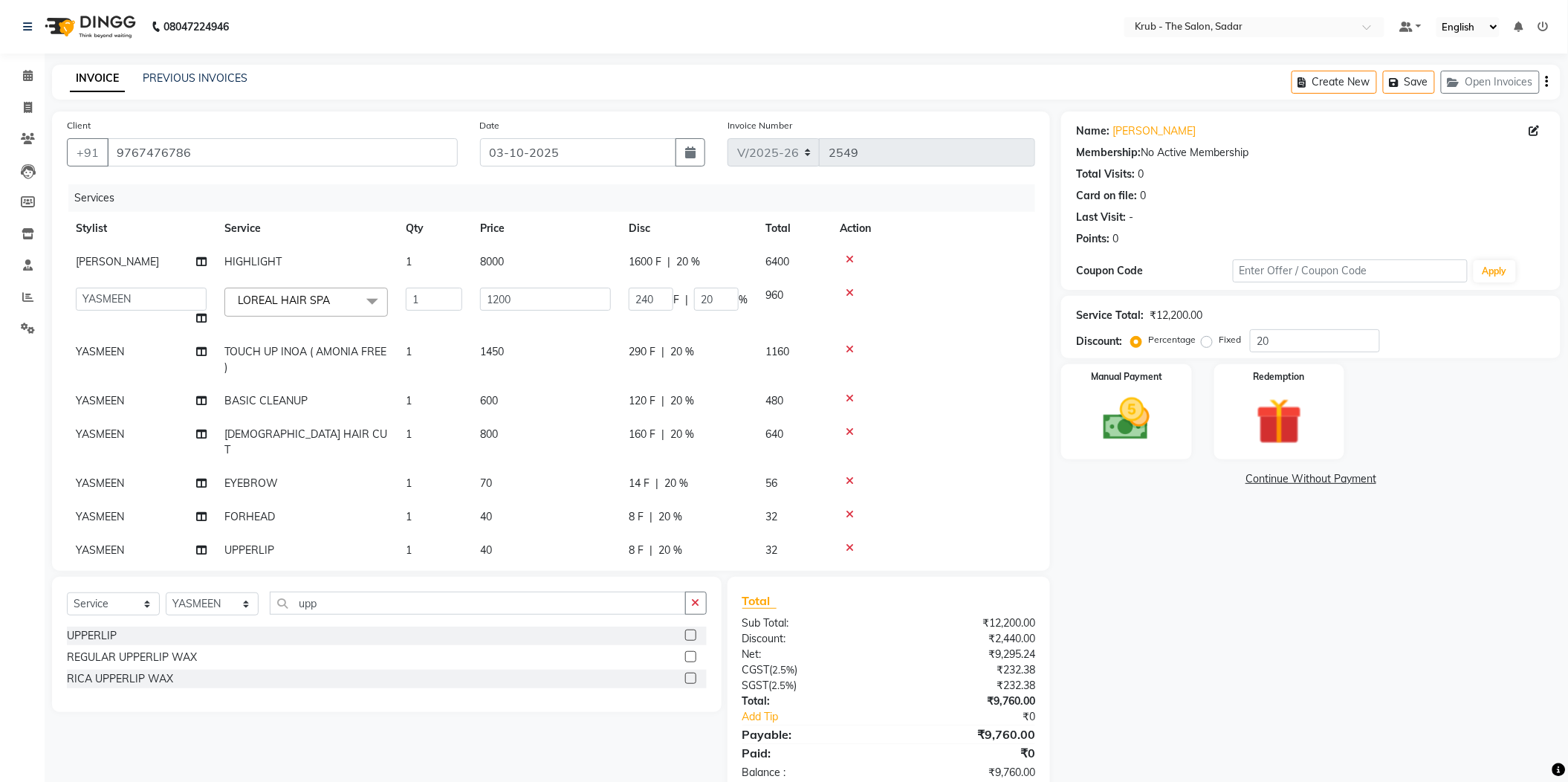
click at [718, 254] on div "1600 F | 20 %" at bounding box center [688, 262] width 119 height 16
select select "24979"
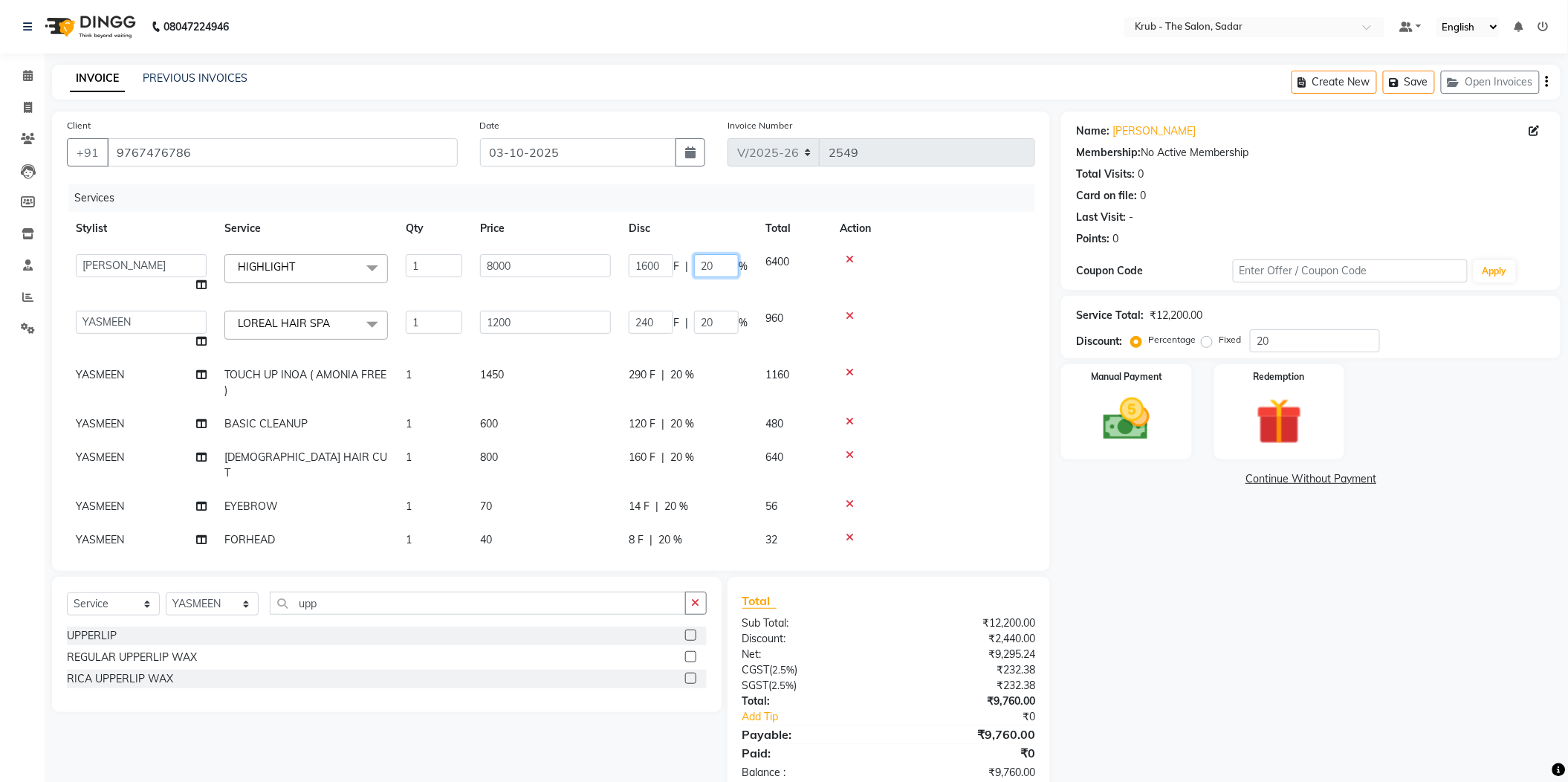
drag, startPoint x: 718, startPoint y: 250, endPoint x: 646, endPoint y: 253, distance: 72.1
click at [646, 254] on div "1600 F | 20 %" at bounding box center [688, 266] width 119 height 23
type input "0"
click at [715, 85] on div "INVOICE PREVIOUS INVOICES Create New Save Open Invoices" at bounding box center [807, 82] width 1509 height 35
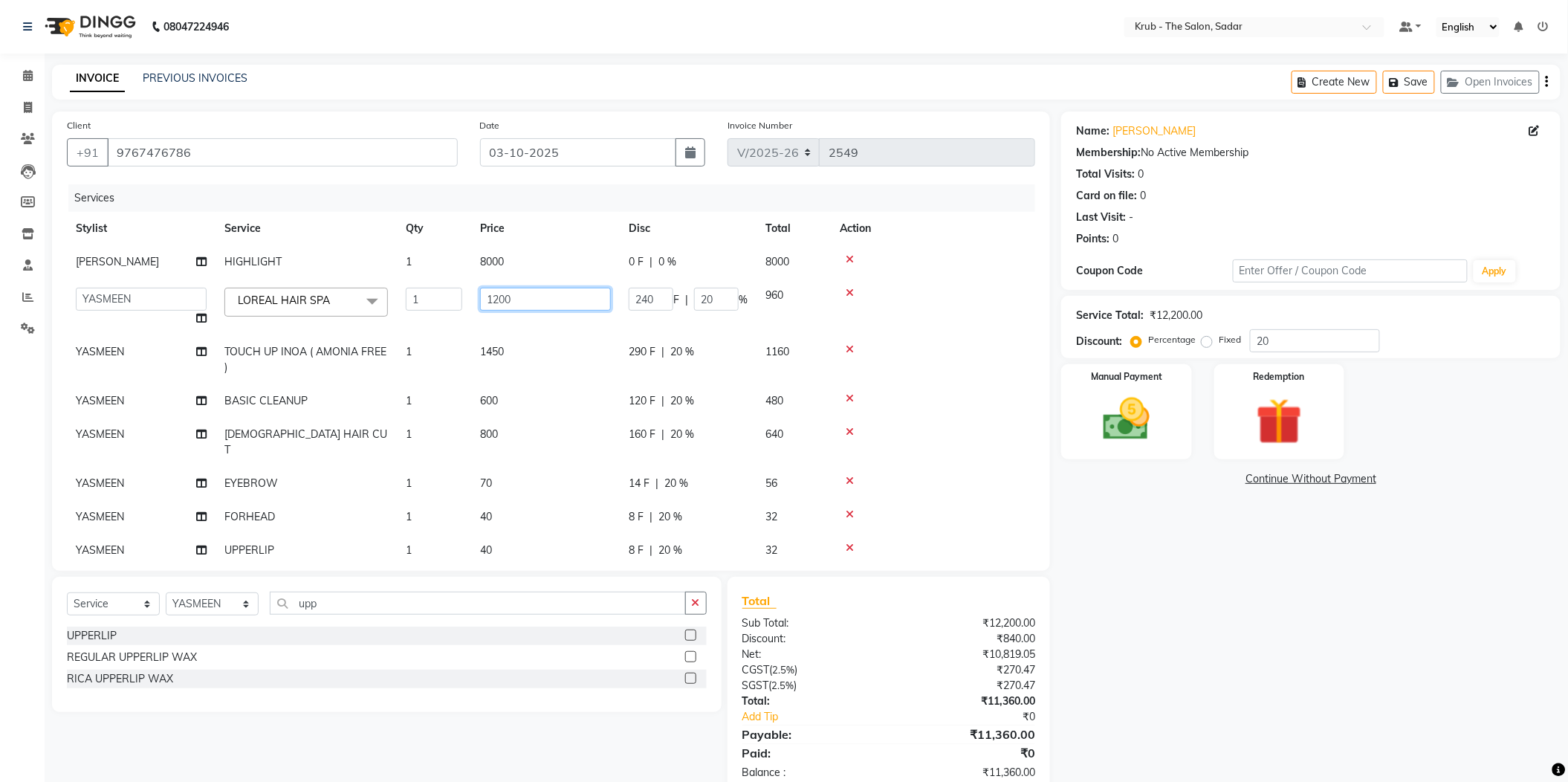
drag, startPoint x: 560, startPoint y: 283, endPoint x: 566, endPoint y: 229, distance: 54.3
click at [560, 288] on input "1200" at bounding box center [545, 299] width 130 height 23
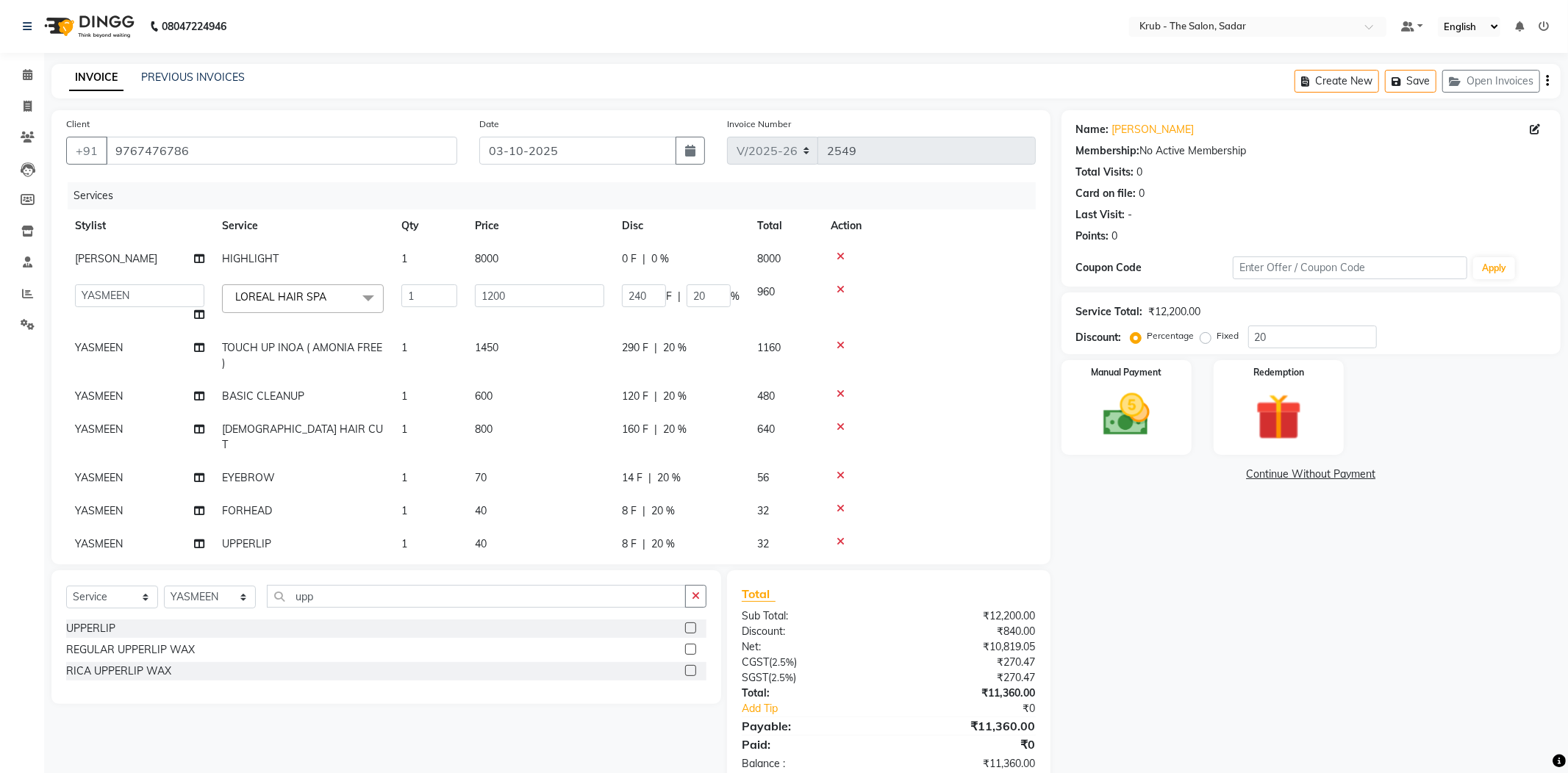
click at [560, 242] on tr "GURVEER HIGHLIGHT 1 8000 0 F | 0 % 8000" at bounding box center [551, 259] width 970 height 33
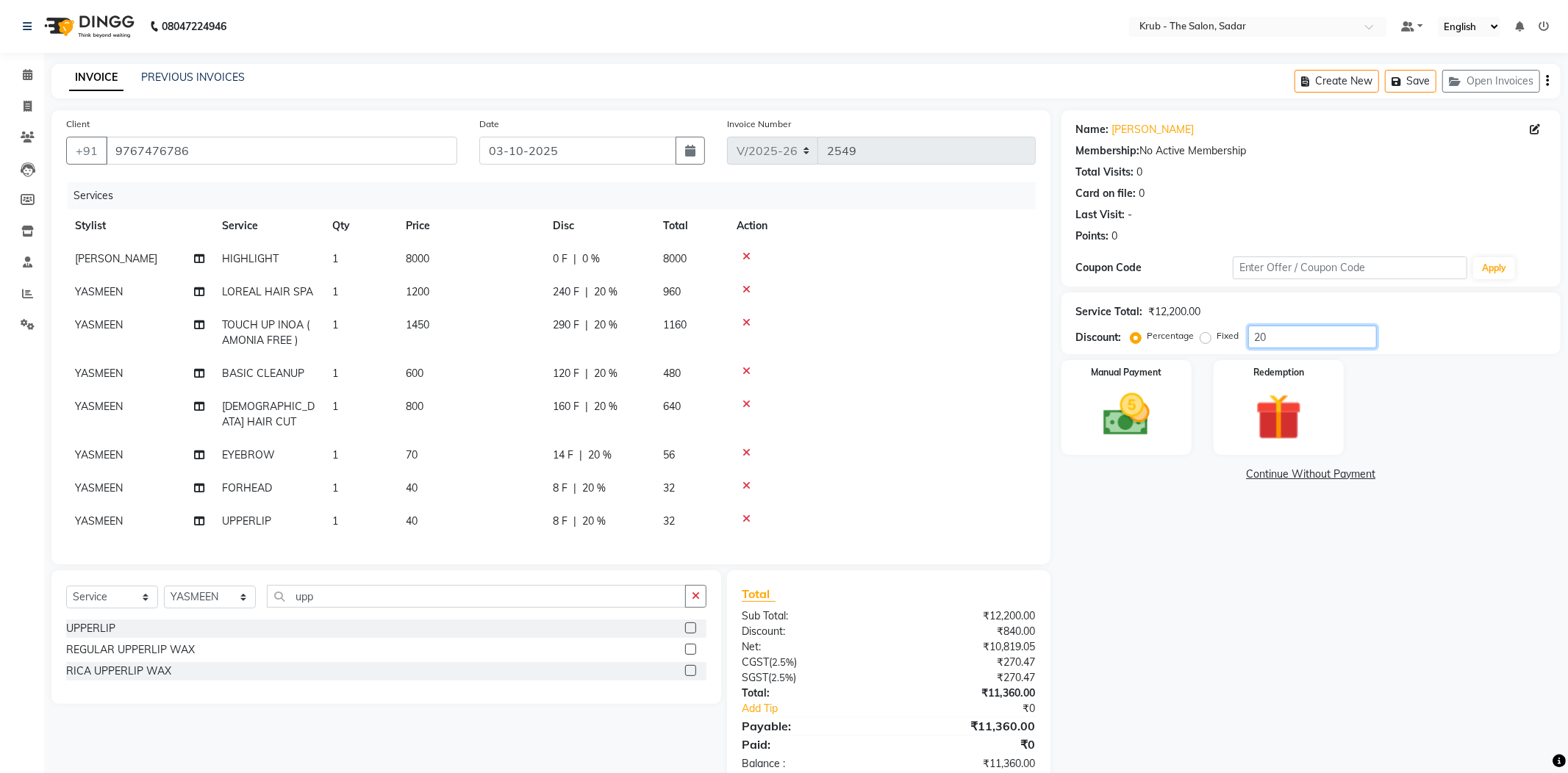
click at [1295, 330] on input "20" at bounding box center [1312, 337] width 129 height 23
type input "2"
type input "25"
click at [636, 242] on td "2000 F | 25 %" at bounding box center [599, 259] width 110 height 33
select select "24979"
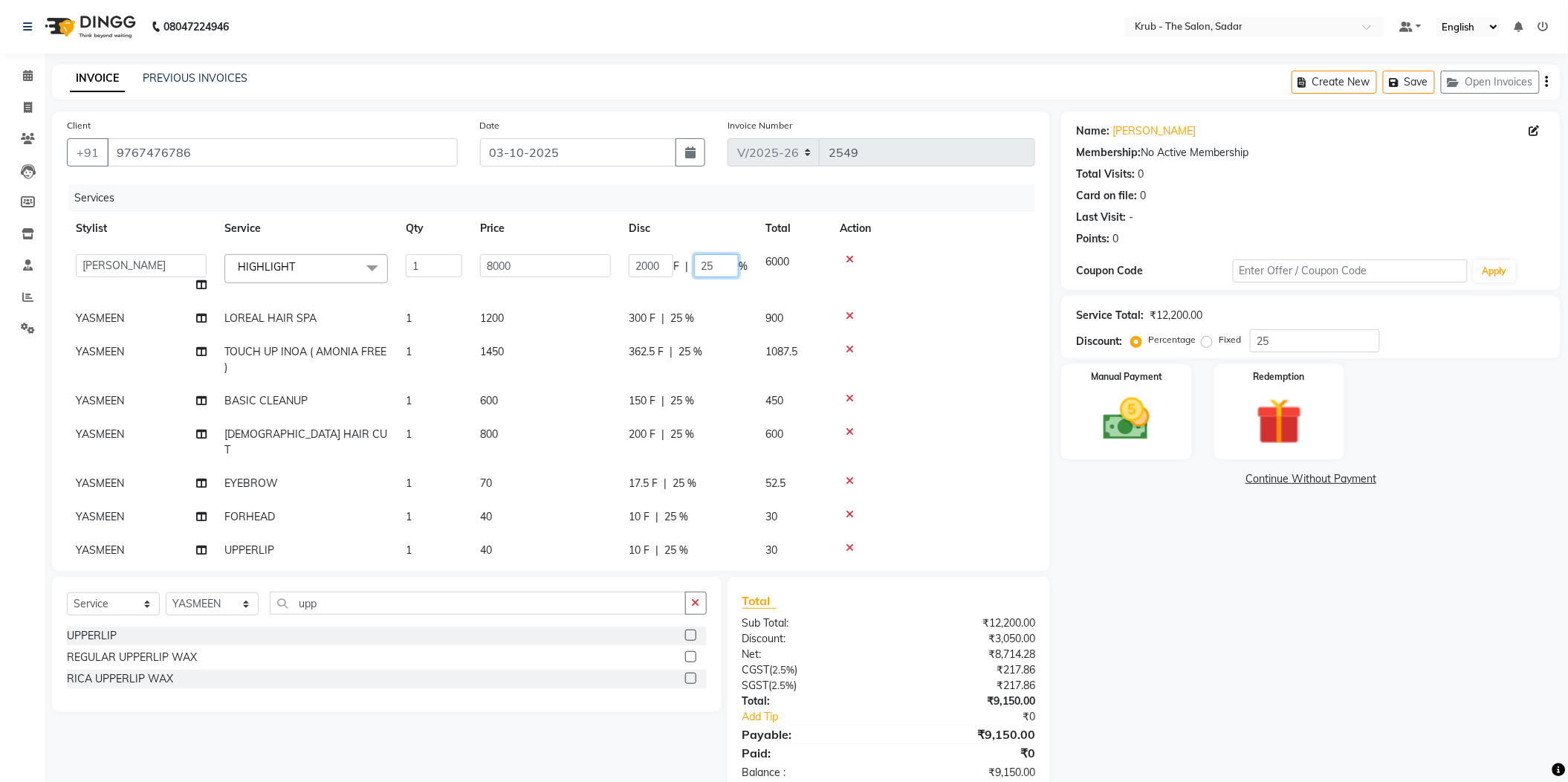
drag, startPoint x: 706, startPoint y: 248, endPoint x: 655, endPoint y: 248, distance: 51.0
click at [655, 254] on div "2000 F | 25 %" at bounding box center [688, 266] width 119 height 23
type input "0"
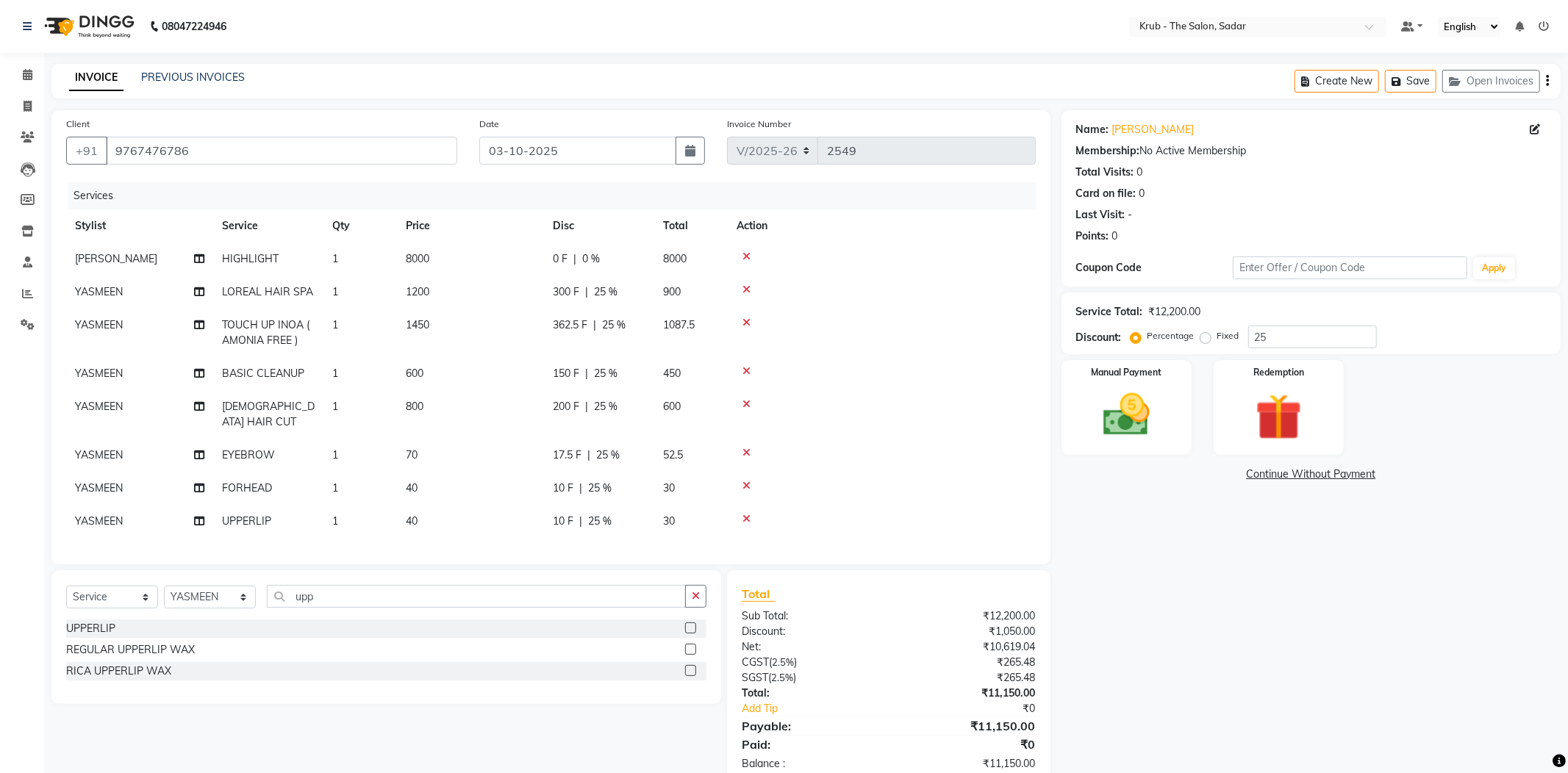
click at [663, 209] on tr "Stylist Service Qty Price Disc Total Action" at bounding box center [551, 226] width 970 height 33
click at [1277, 325] on input "25" at bounding box center [1312, 337] width 129 height 23
type input "2"
type input "27"
click at [654, 250] on td "5840" at bounding box center [690, 259] width 73 height 33
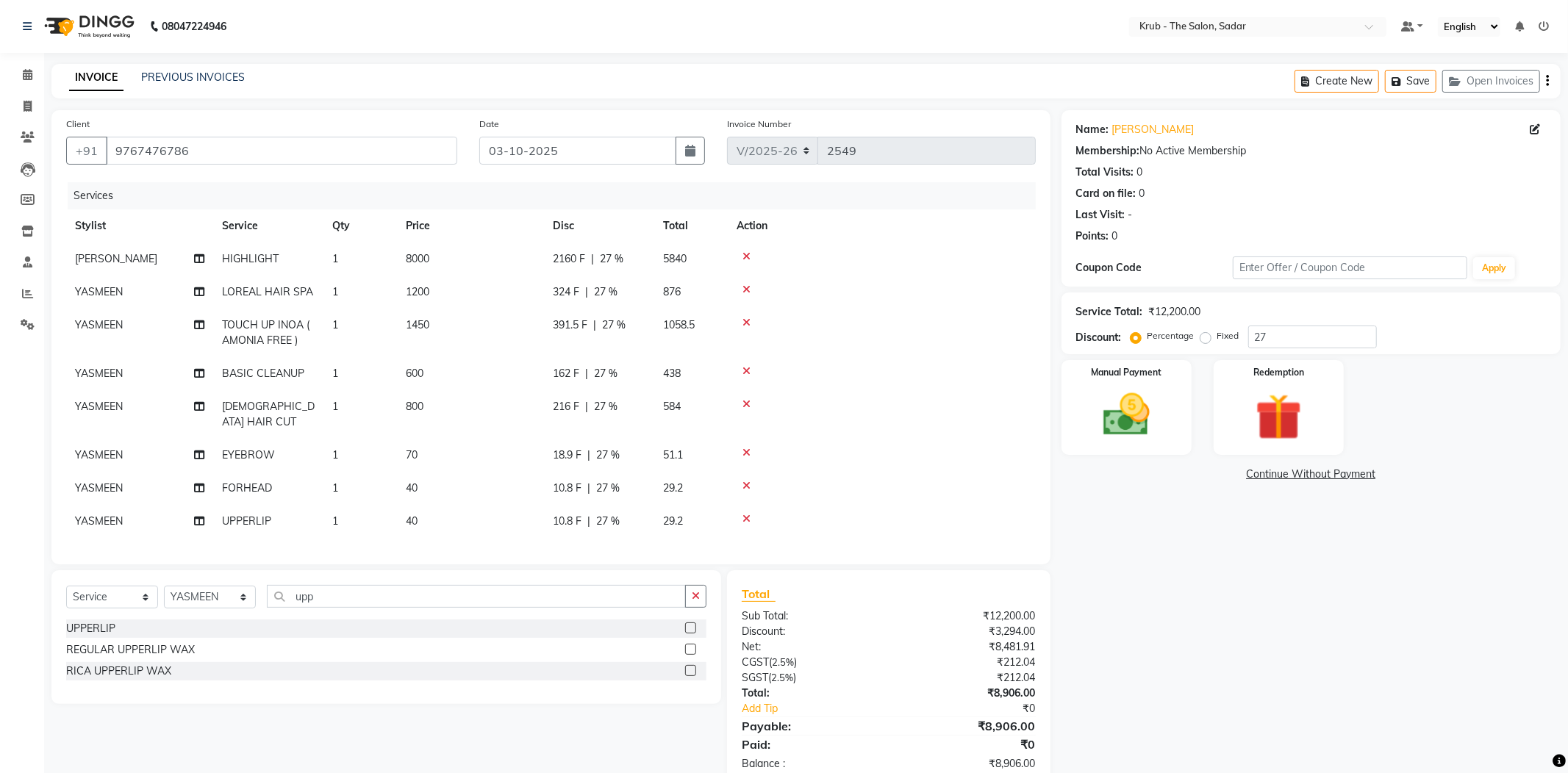
select select "24979"
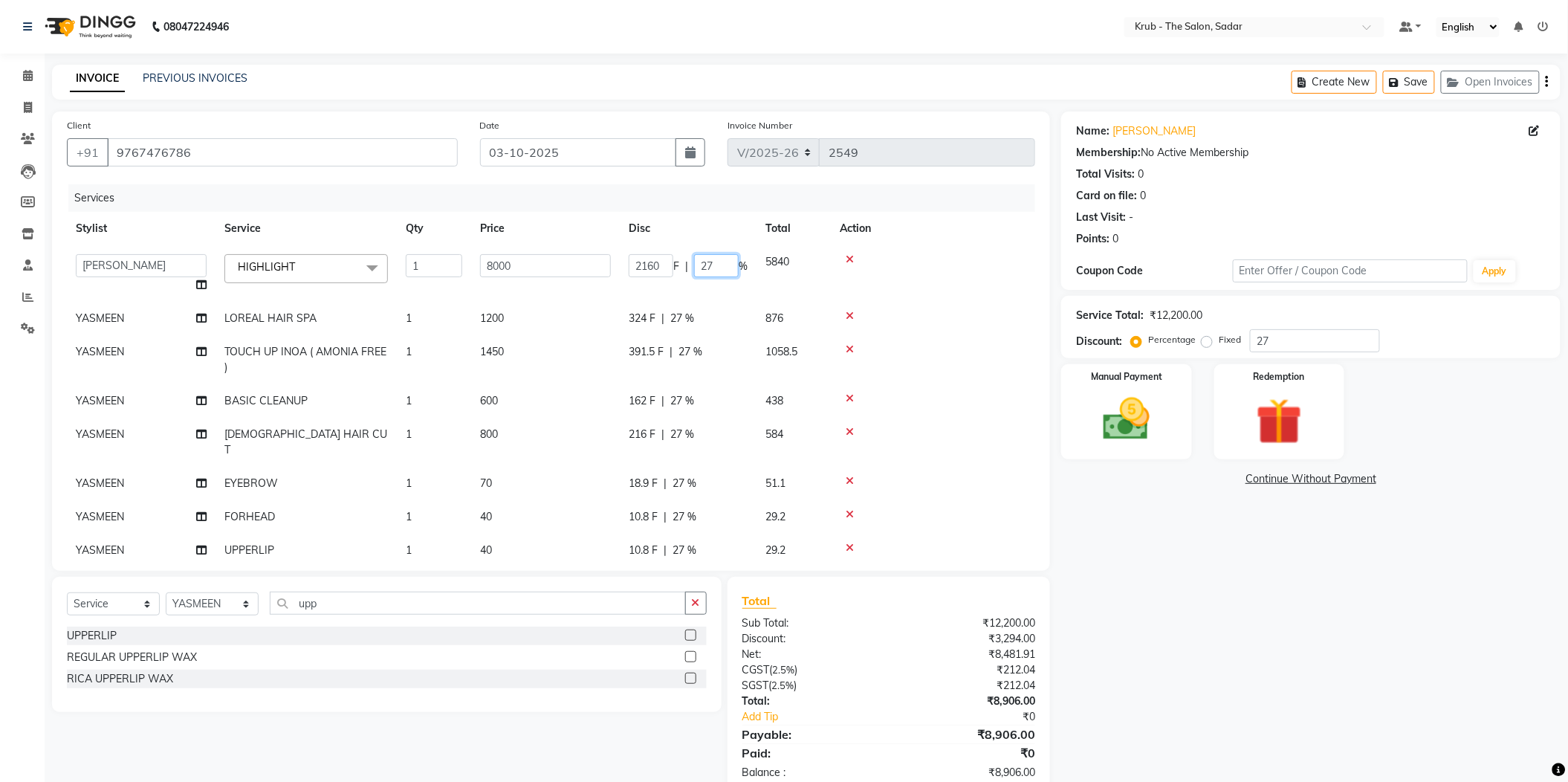
drag, startPoint x: 706, startPoint y: 247, endPoint x: 672, endPoint y: 260, distance: 36.4
click at [672, 260] on td "2160 F | 27 %" at bounding box center [688, 273] width 137 height 57
type input "0"
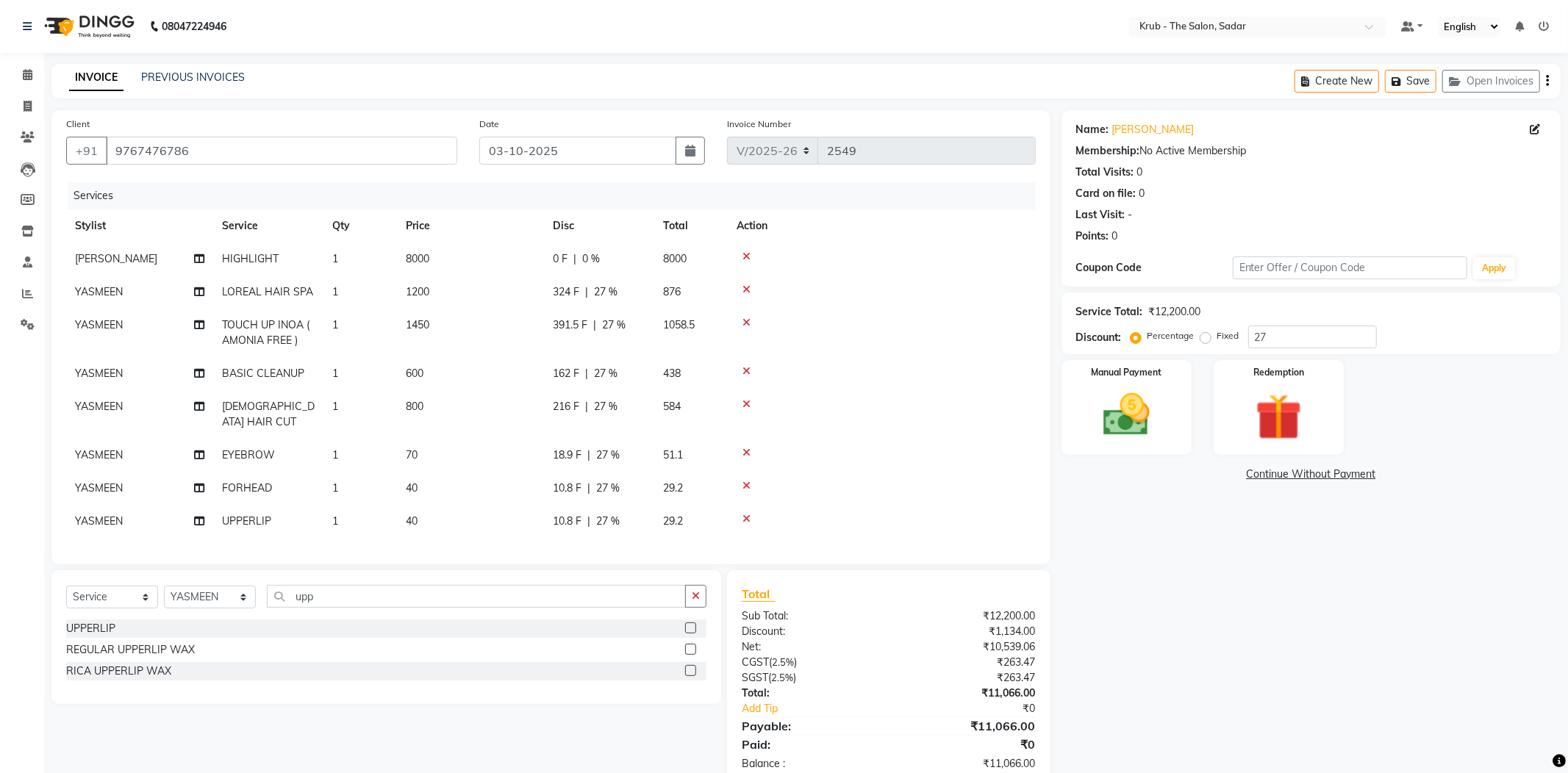
click at [683, 209] on tr "Stylist Service Qty Price Disc Total Action" at bounding box center [551, 226] width 970 height 33
click at [1307, 325] on input "27" at bounding box center [1312, 337] width 129 height 23
type input "2"
type input "29"
click at [653, 253] on tbody "GURVEER HIGHLIGHT 1 8000 2320 F | 29 % 5680 YASMEEN LOREAL HAIR SPA 1 1200 348 …" at bounding box center [551, 390] width 970 height 296
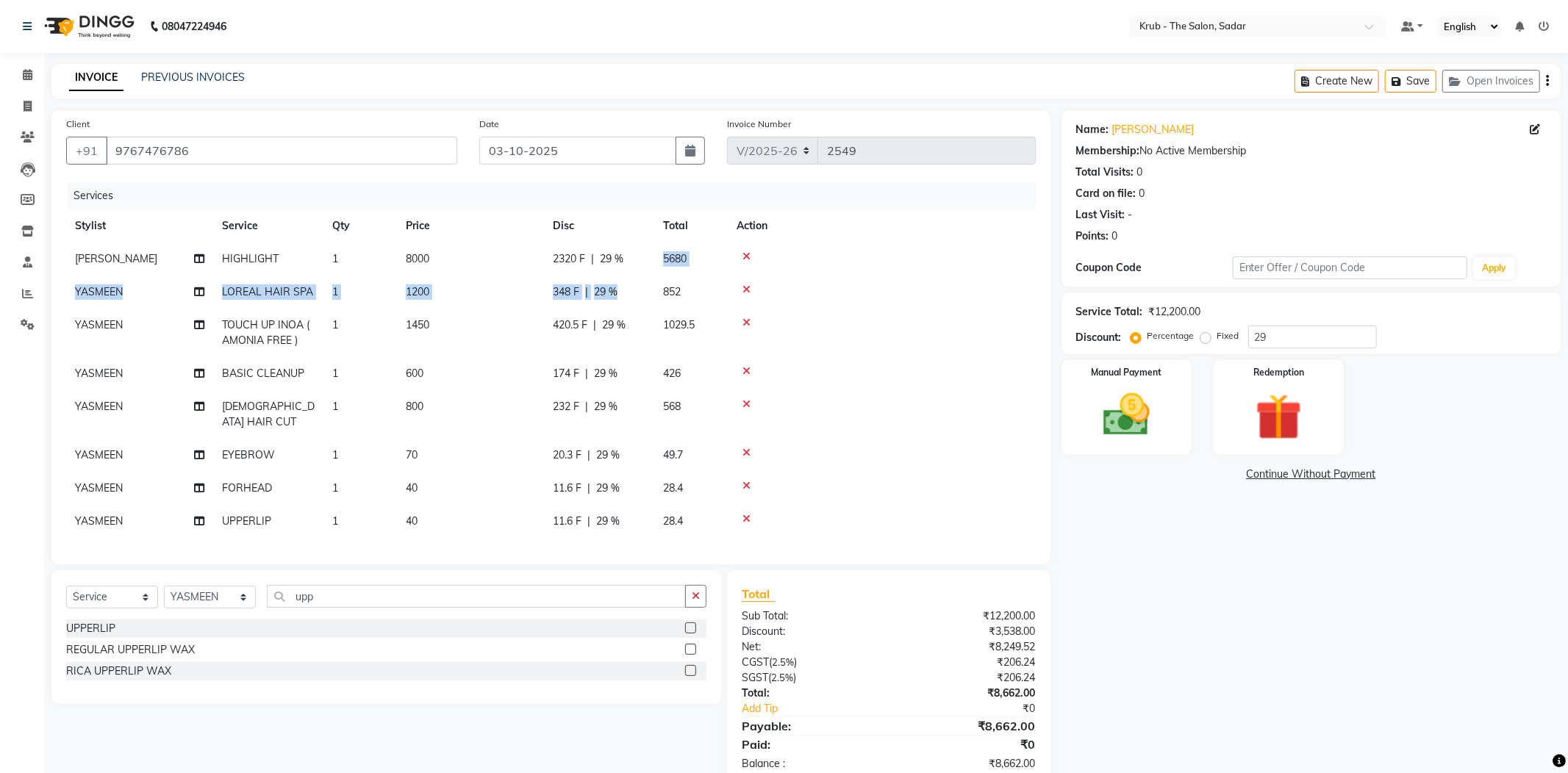
click at [703, 245] on td "5680" at bounding box center [690, 259] width 73 height 33
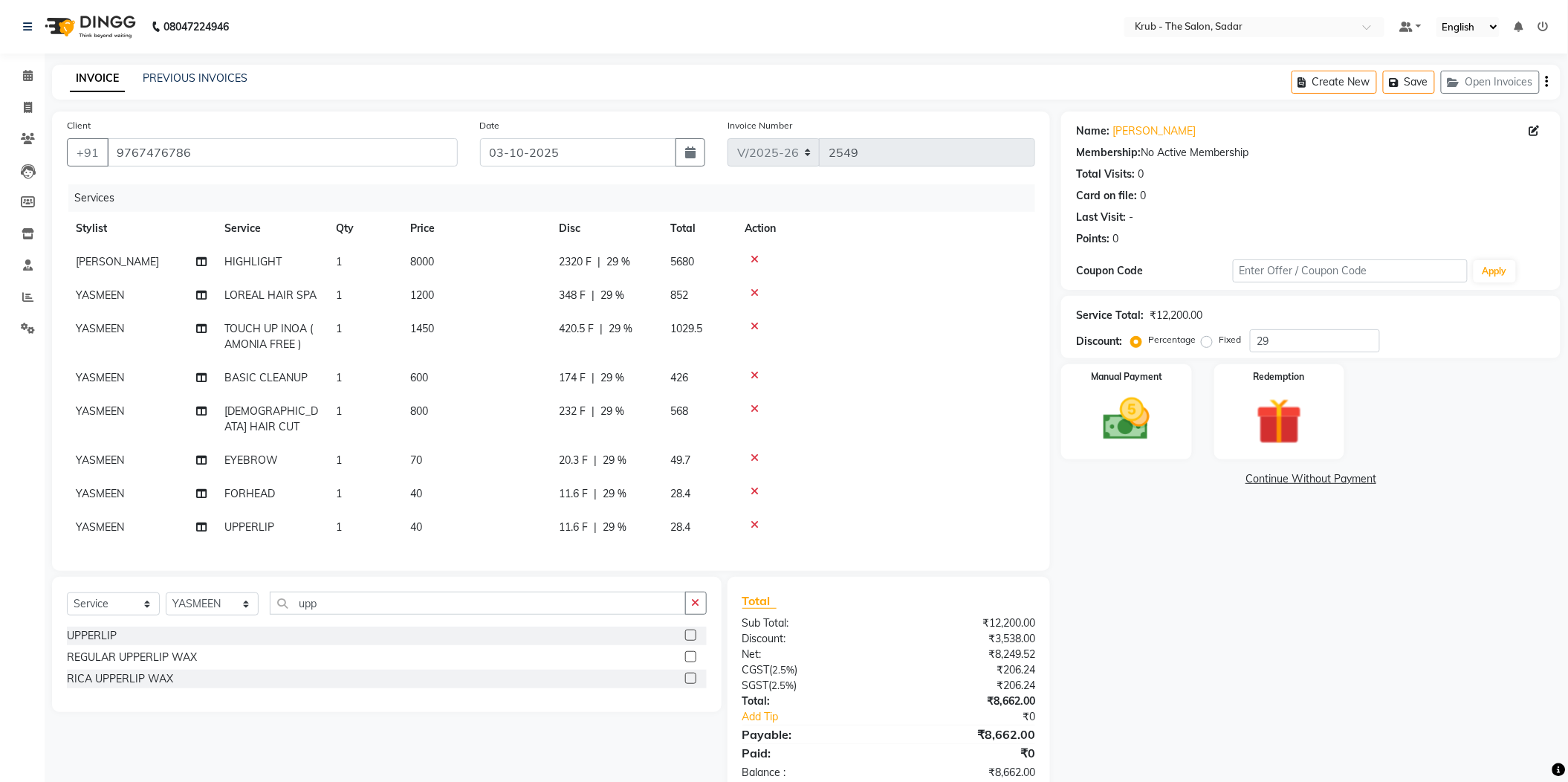
select select "24979"
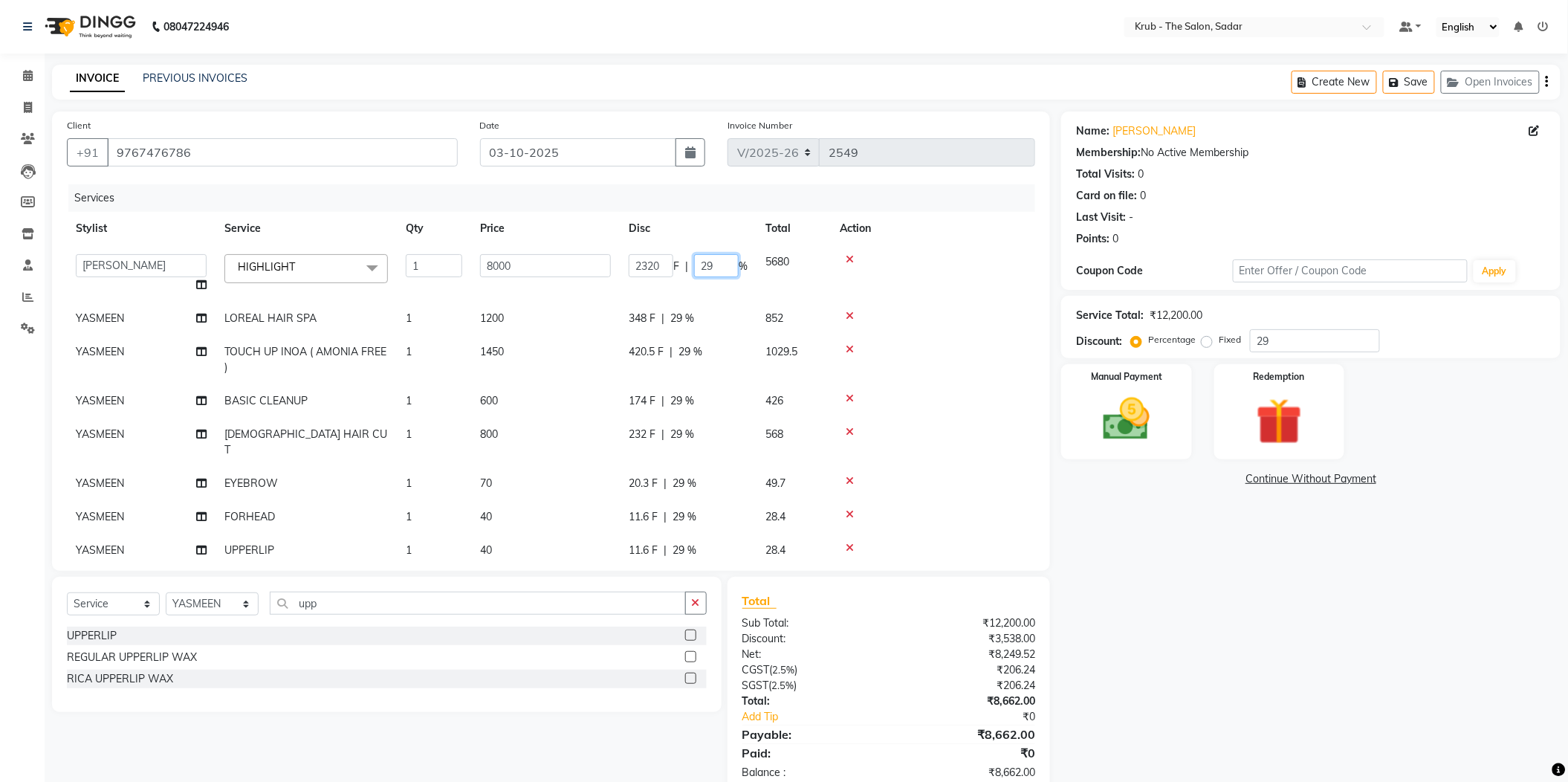
click at [651, 257] on td "2320 F | 29 %" at bounding box center [688, 273] width 137 height 57
type input "0"
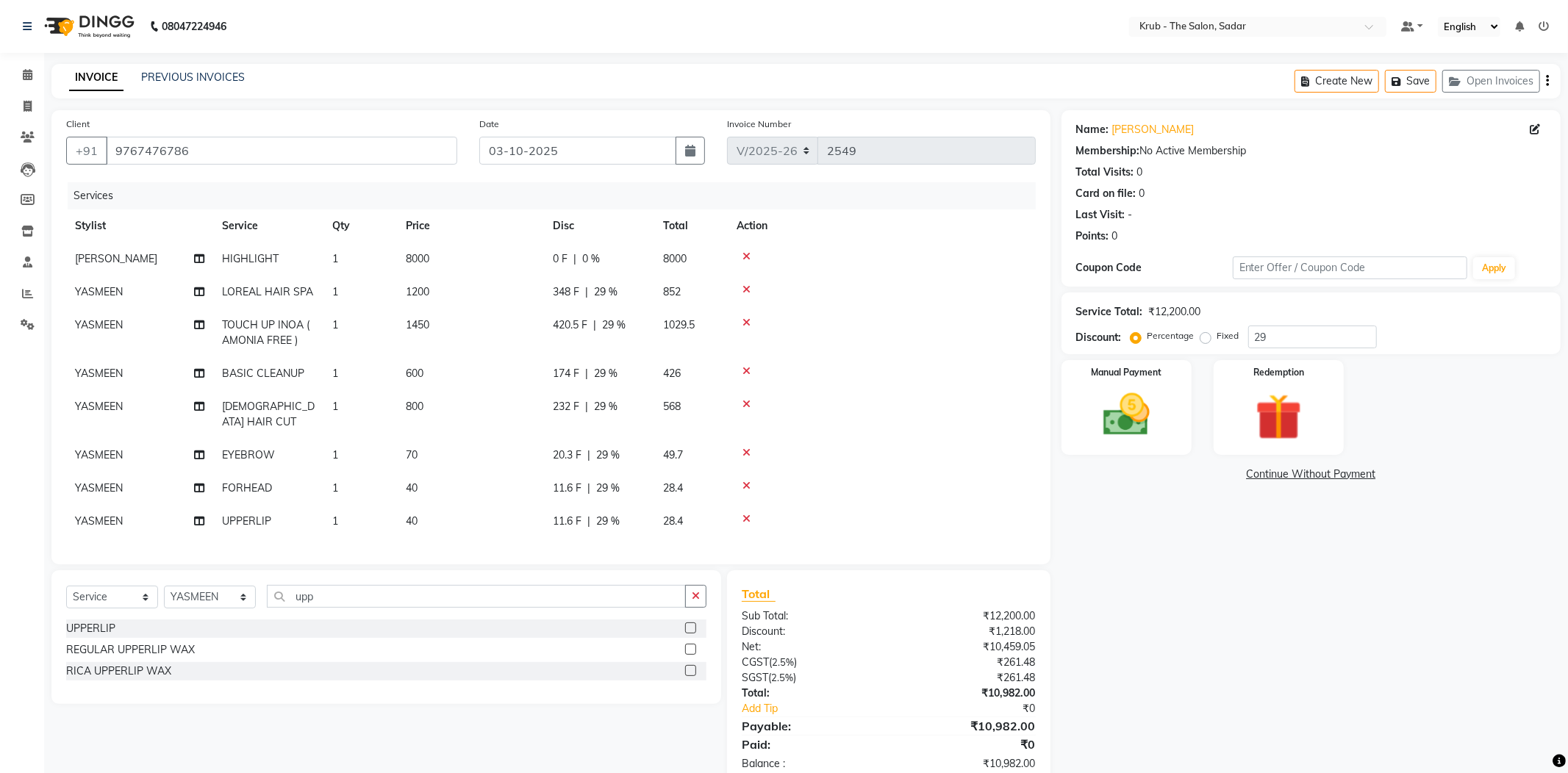
click at [675, 209] on tr "Stylist Service Qty Price Disc Total Action" at bounding box center [551, 226] width 970 height 33
click at [1295, 325] on input "29" at bounding box center [1312, 337] width 129 height 23
type input "2"
type input "28"
click at [722, 253] on td "5760" at bounding box center [690, 259] width 73 height 33
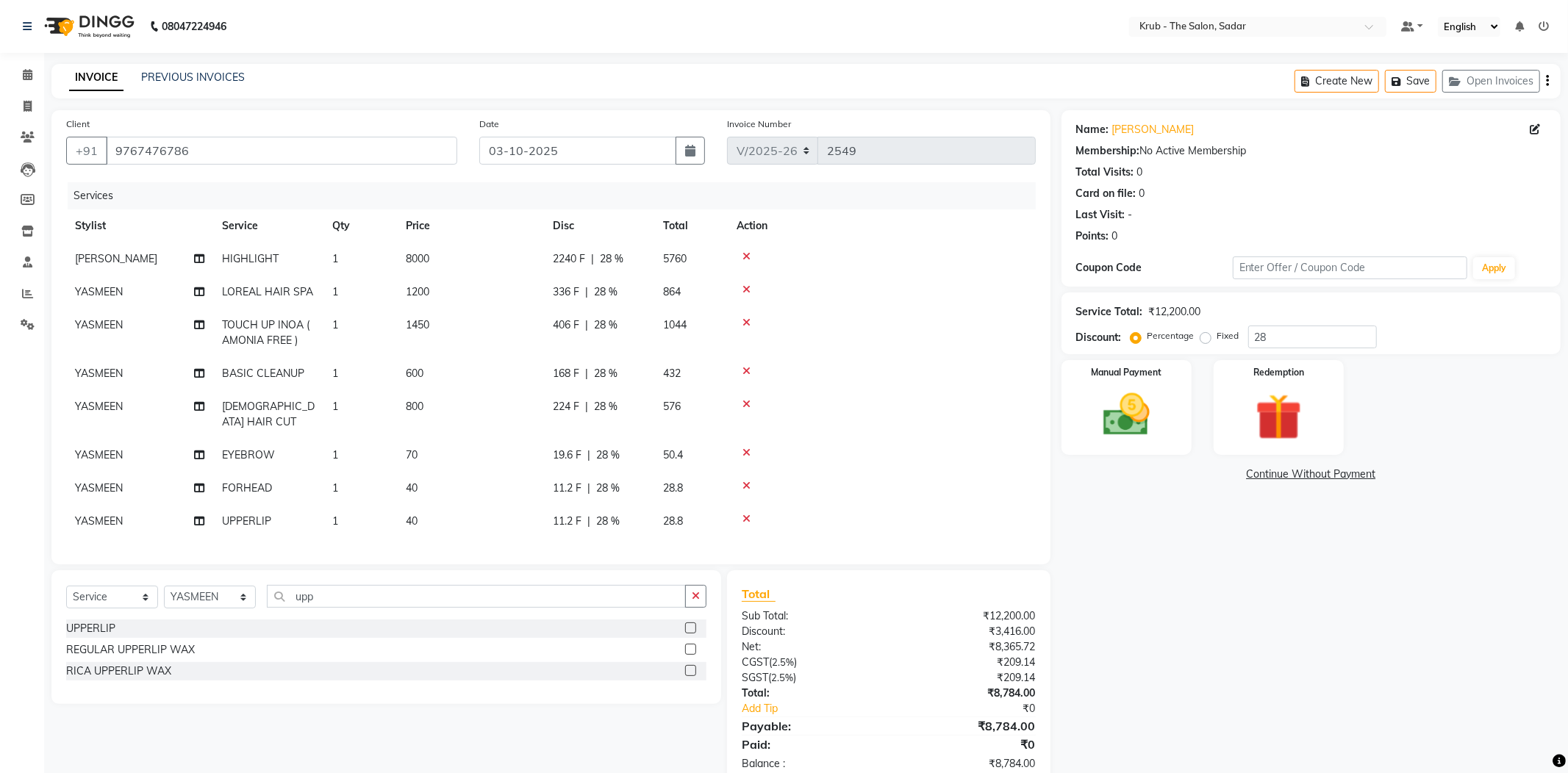
select select "24979"
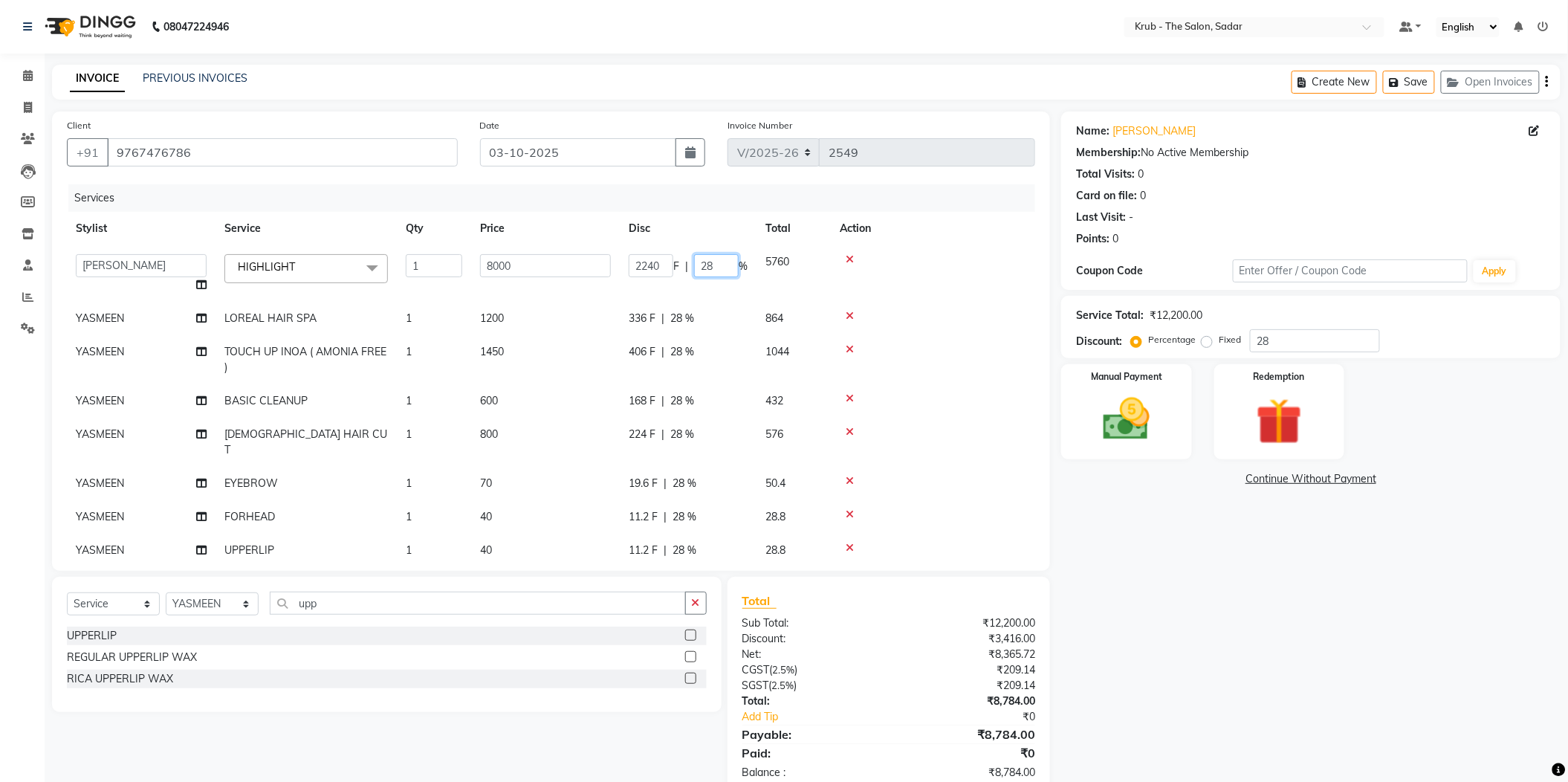
click at [705, 256] on input "28" at bounding box center [716, 266] width 45 height 23
drag, startPoint x: 708, startPoint y: 254, endPoint x: 639, endPoint y: 264, distance: 69.7
click at [640, 264] on td "2240 F | 28 %" at bounding box center [688, 273] width 137 height 57
type input "0"
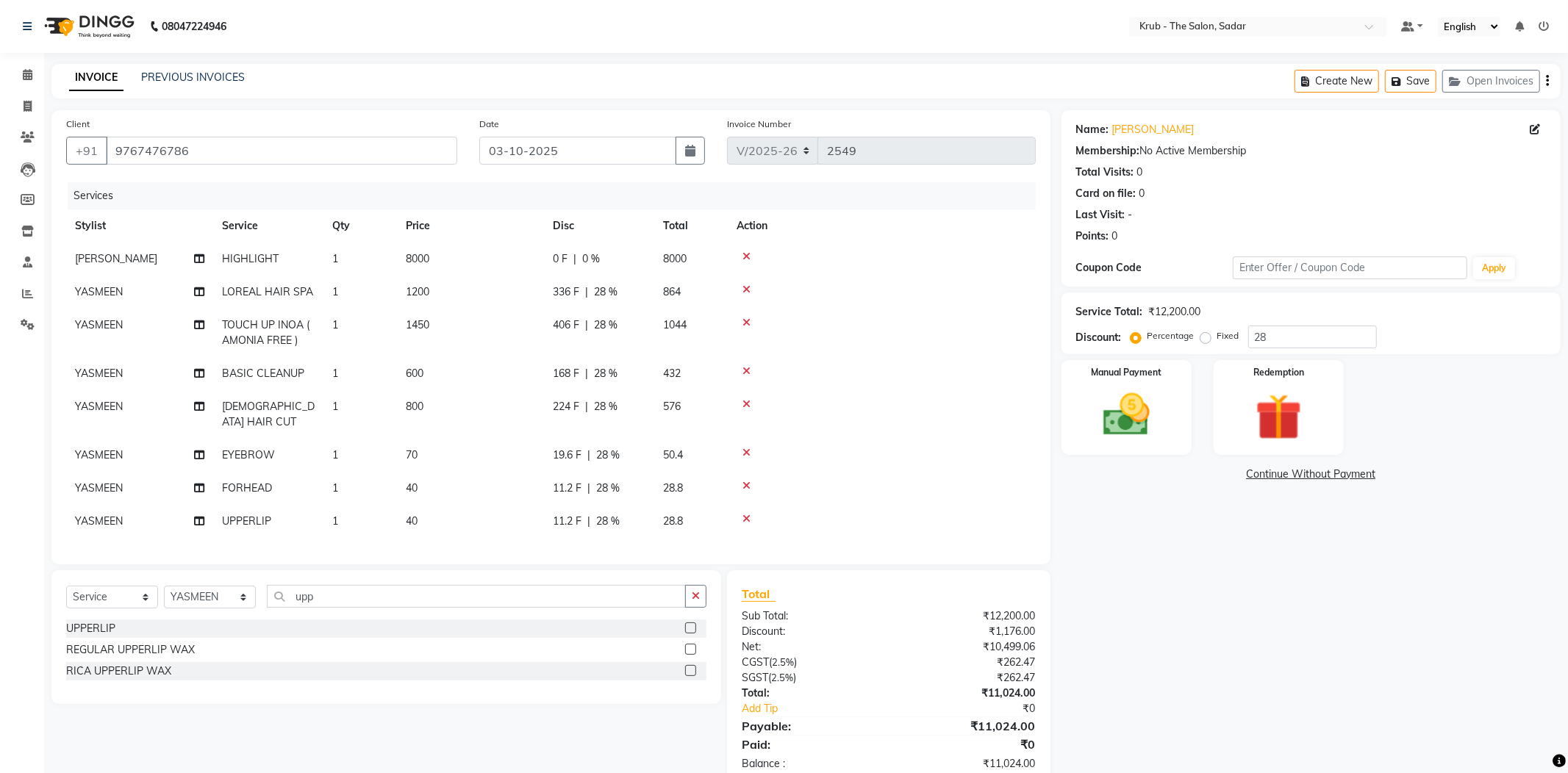
click at [667, 183] on div "Services" at bounding box center [556, 196] width 979 height 27
click at [1279, 325] on input "28" at bounding box center [1312, 337] width 129 height 23
type input "28.5"
click at [642, 251] on div "2280 F | 28.5 %" at bounding box center [599, 259] width 93 height 16
select select "24979"
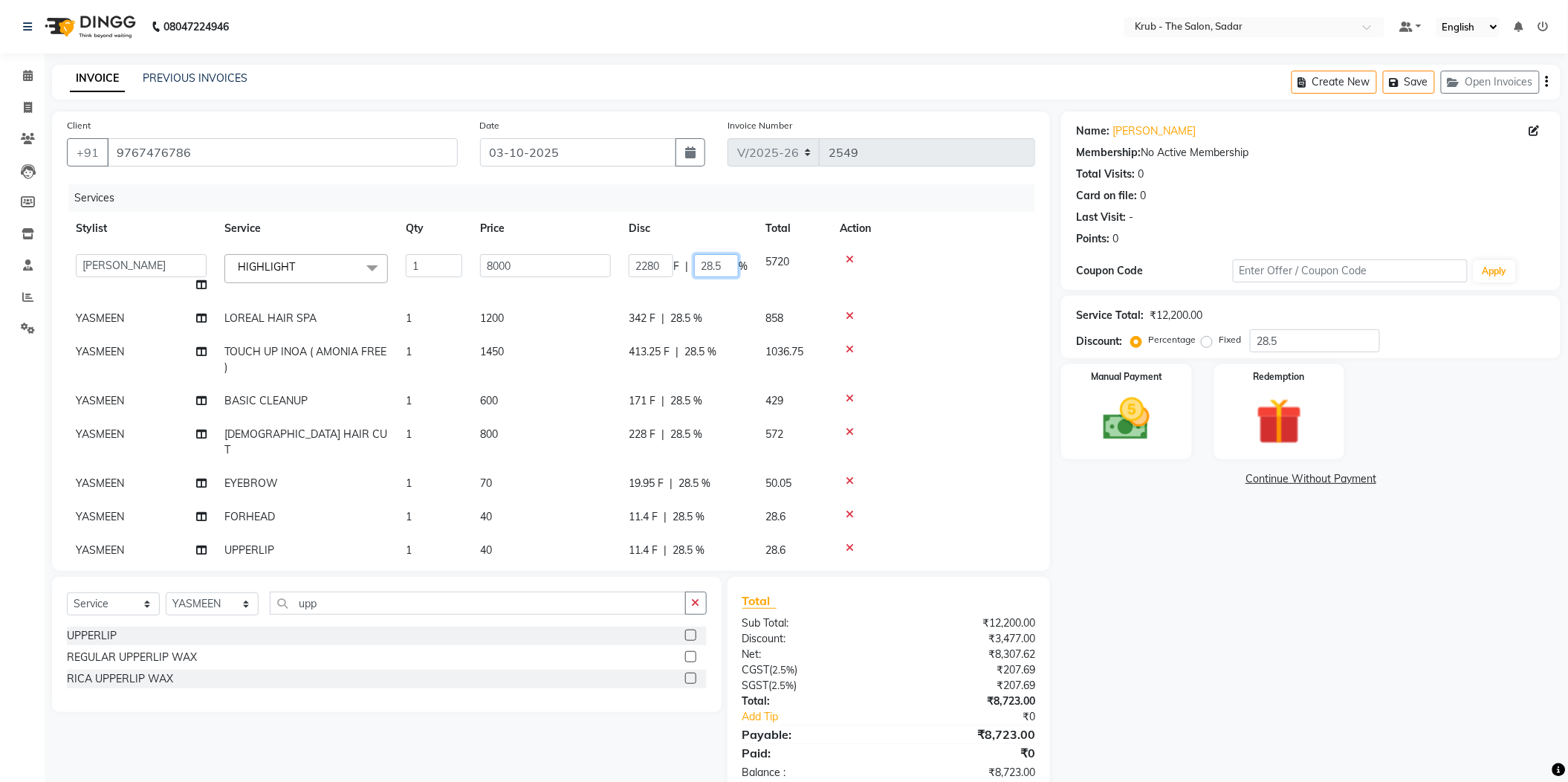
drag, startPoint x: 710, startPoint y: 248, endPoint x: 658, endPoint y: 250, distance: 52.0
click at [658, 254] on div "2280 F | 28.5 %" at bounding box center [688, 266] width 119 height 23
type input "5"
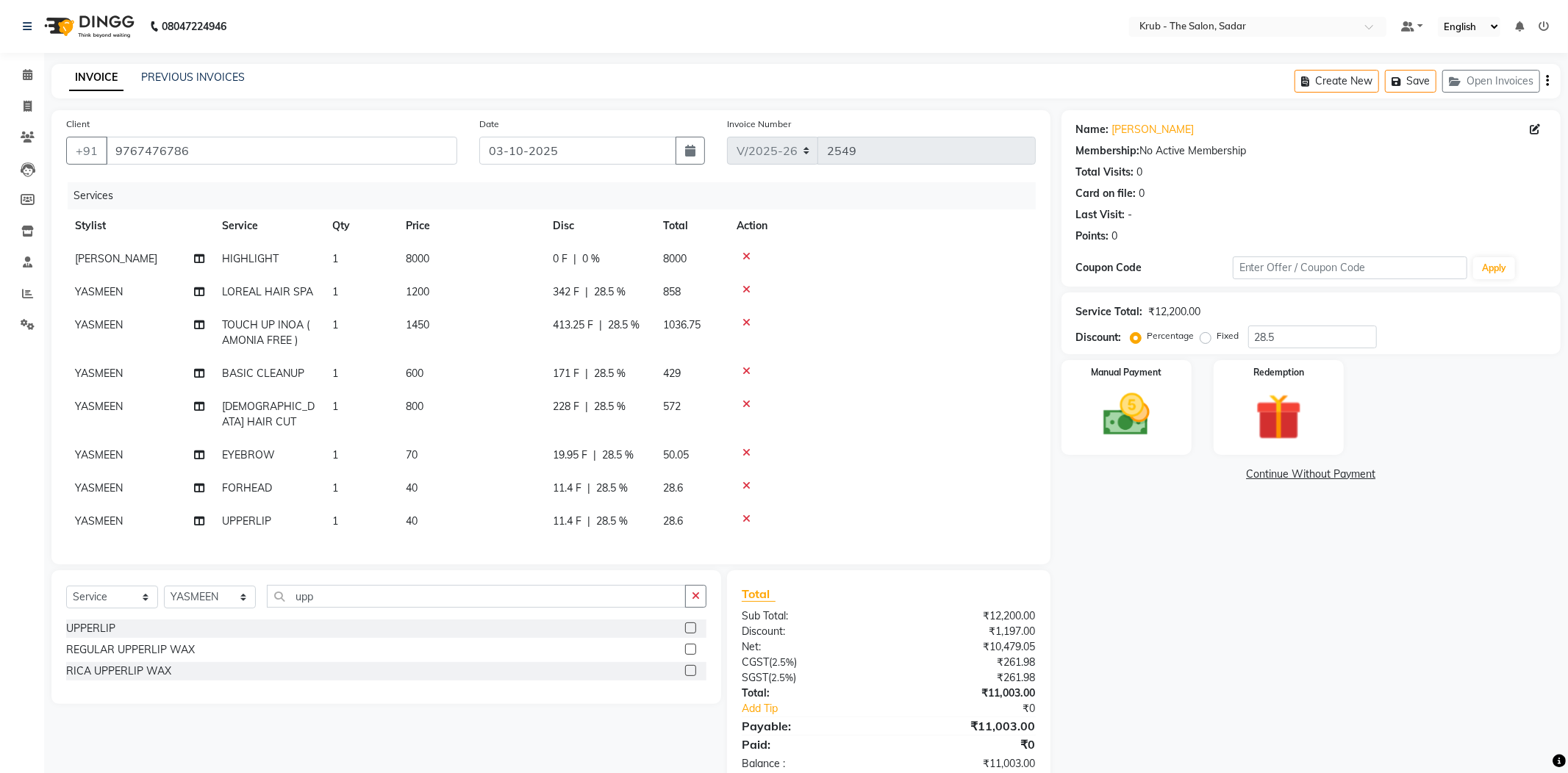
drag, startPoint x: 663, startPoint y: 221, endPoint x: 717, endPoint y: 21, distance: 207.2
click at [666, 215] on tr "Stylist Service Qty Price Disc Total Action" at bounding box center [551, 226] width 970 height 33
click at [1163, 409] on img at bounding box center [1127, 415] width 79 height 56
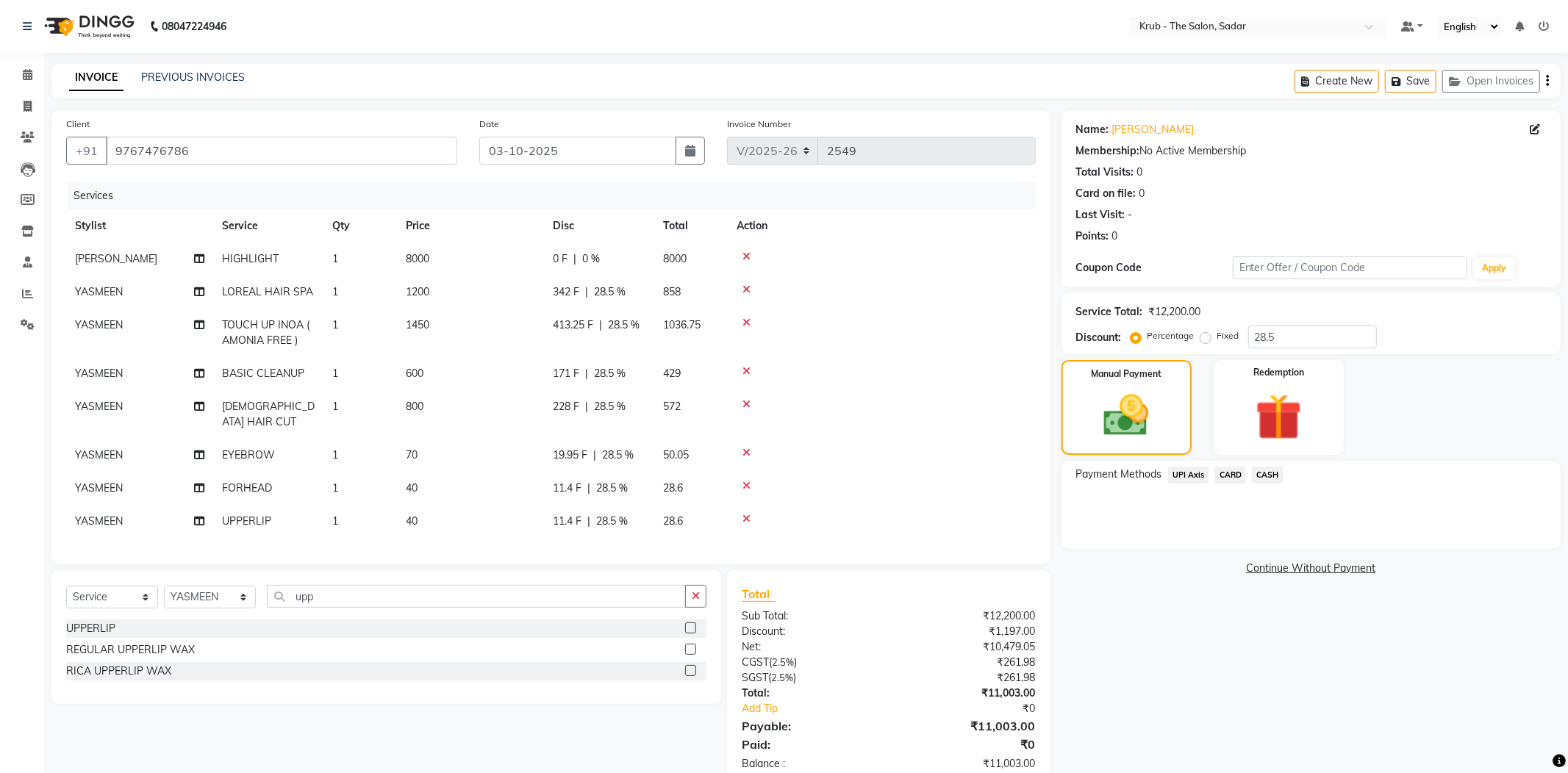
click at [1257, 467] on div "CASH" at bounding box center [1265, 476] width 38 height 20
click at [1279, 467] on span "CASH" at bounding box center [1267, 475] width 31 height 17
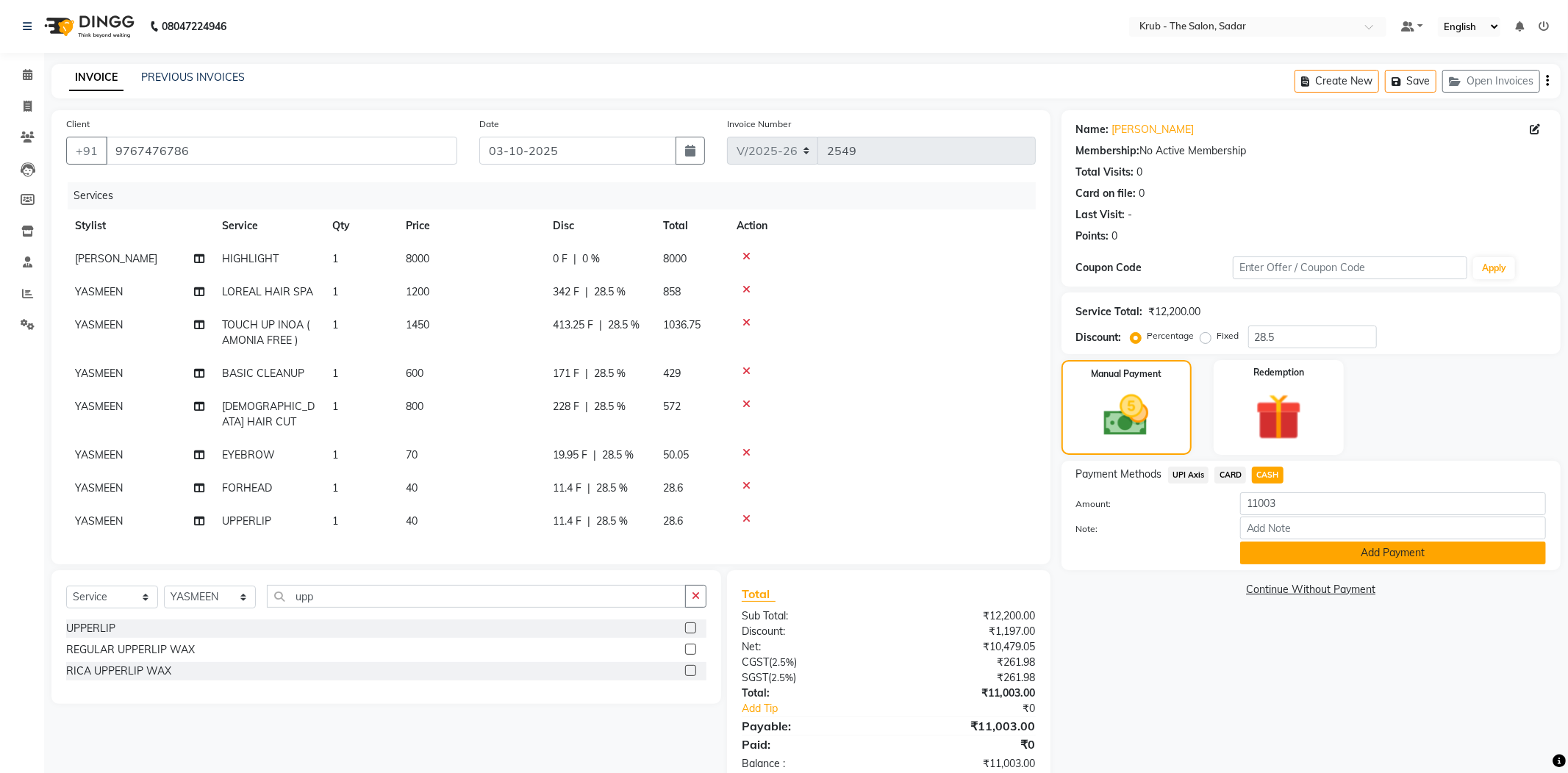
click at [1316, 541] on button "Add Payment" at bounding box center [1393, 553] width 306 height 23
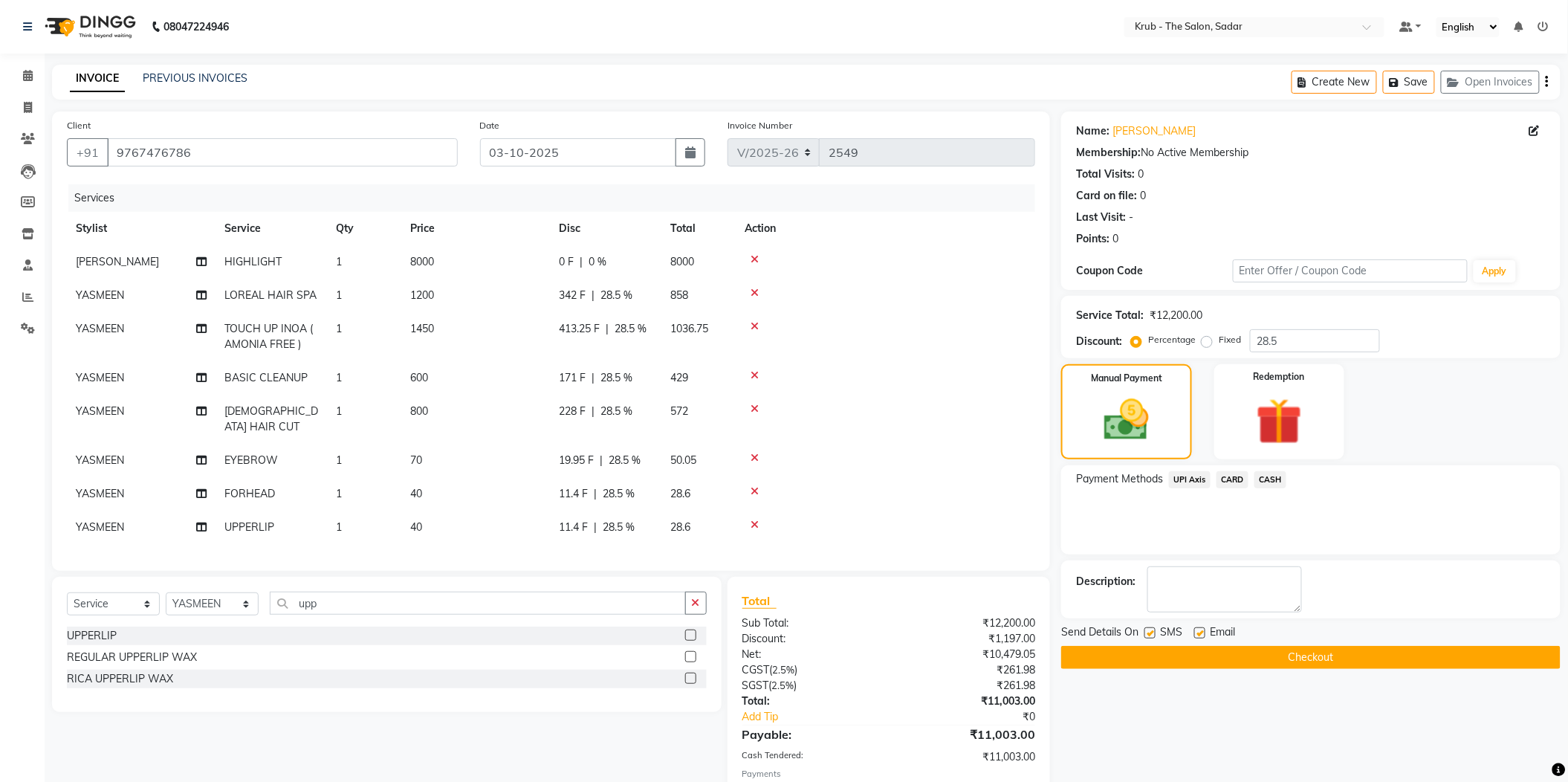
click at [1199, 627] on label at bounding box center [1199, 632] width 11 height 11
click at [1199, 629] on input "checkbox" at bounding box center [1199, 634] width 10 height 10
checkbox input "false"
click at [1158, 624] on div "SMS" at bounding box center [1169, 633] width 50 height 18
click at [1154, 627] on label at bounding box center [1149, 632] width 11 height 11
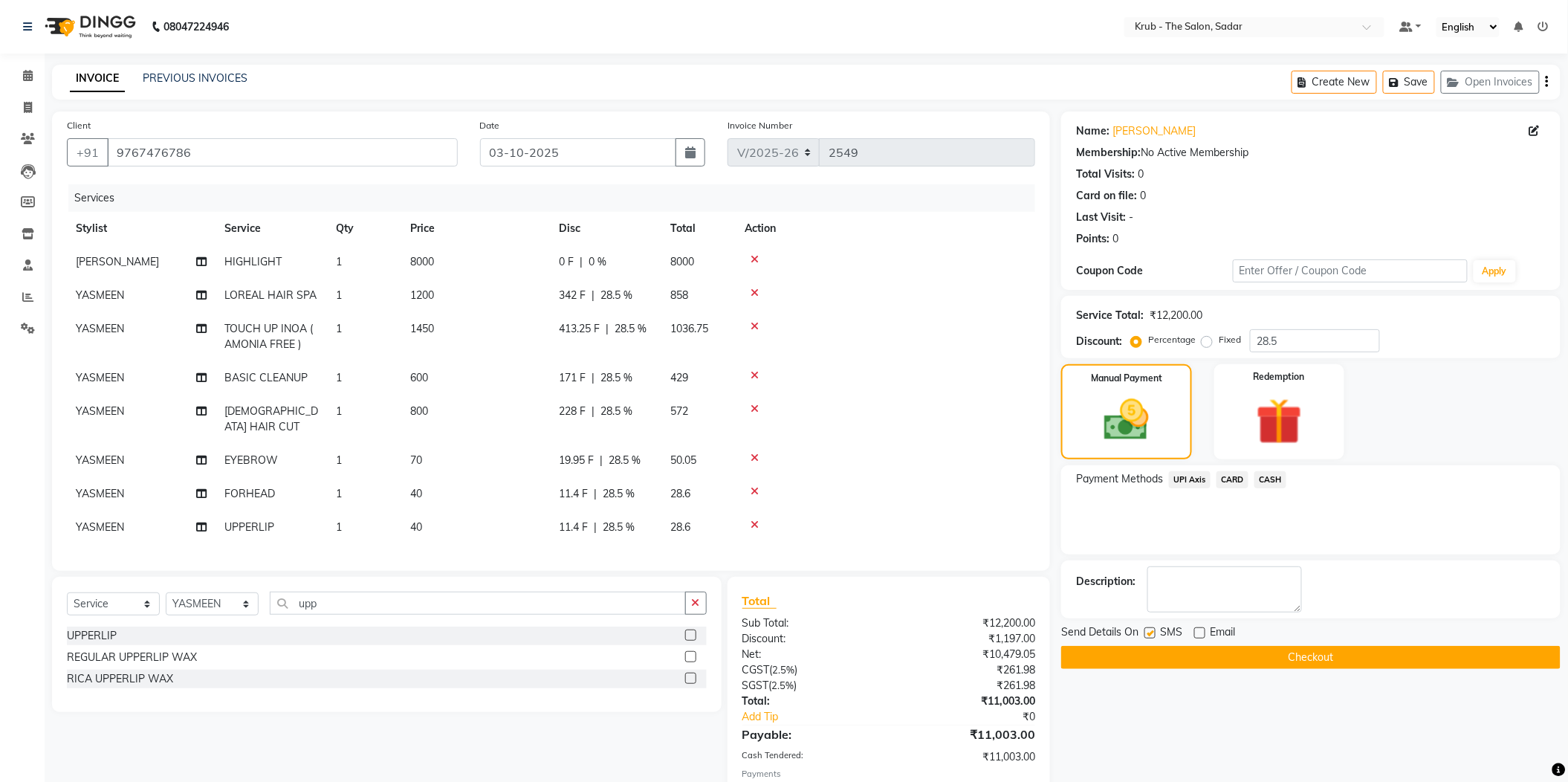
click at [1154, 629] on input "checkbox" at bounding box center [1149, 634] width 10 height 10
checkbox input "false"
click at [1207, 646] on button "Checkout" at bounding box center [1310, 657] width 499 height 23
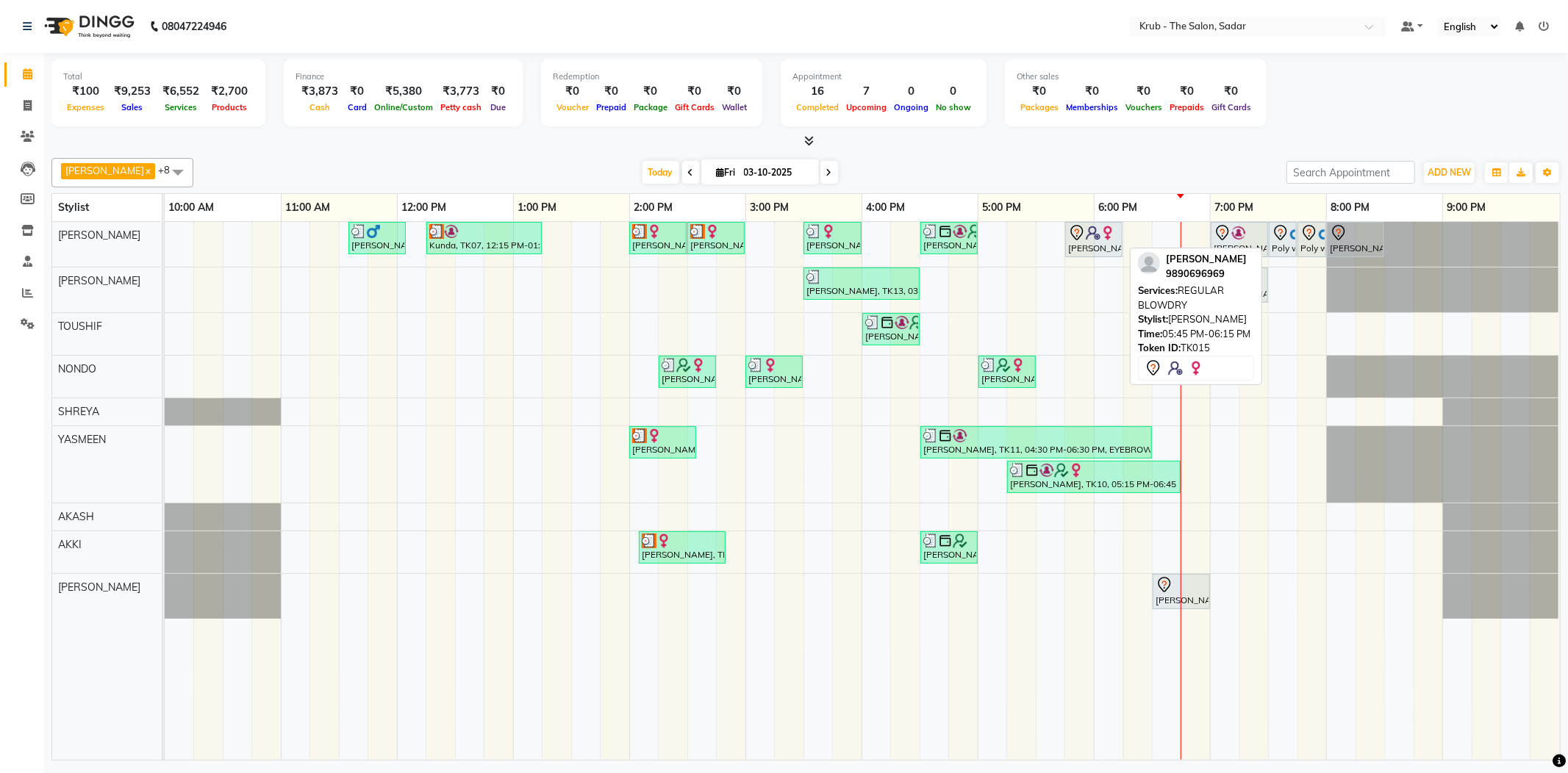
click at [1086, 239] on div "[PERSON_NAME], TK15, 05:45 PM-06:15 PM, REGULAR BLOWDRY" at bounding box center [1094, 240] width 54 height 31
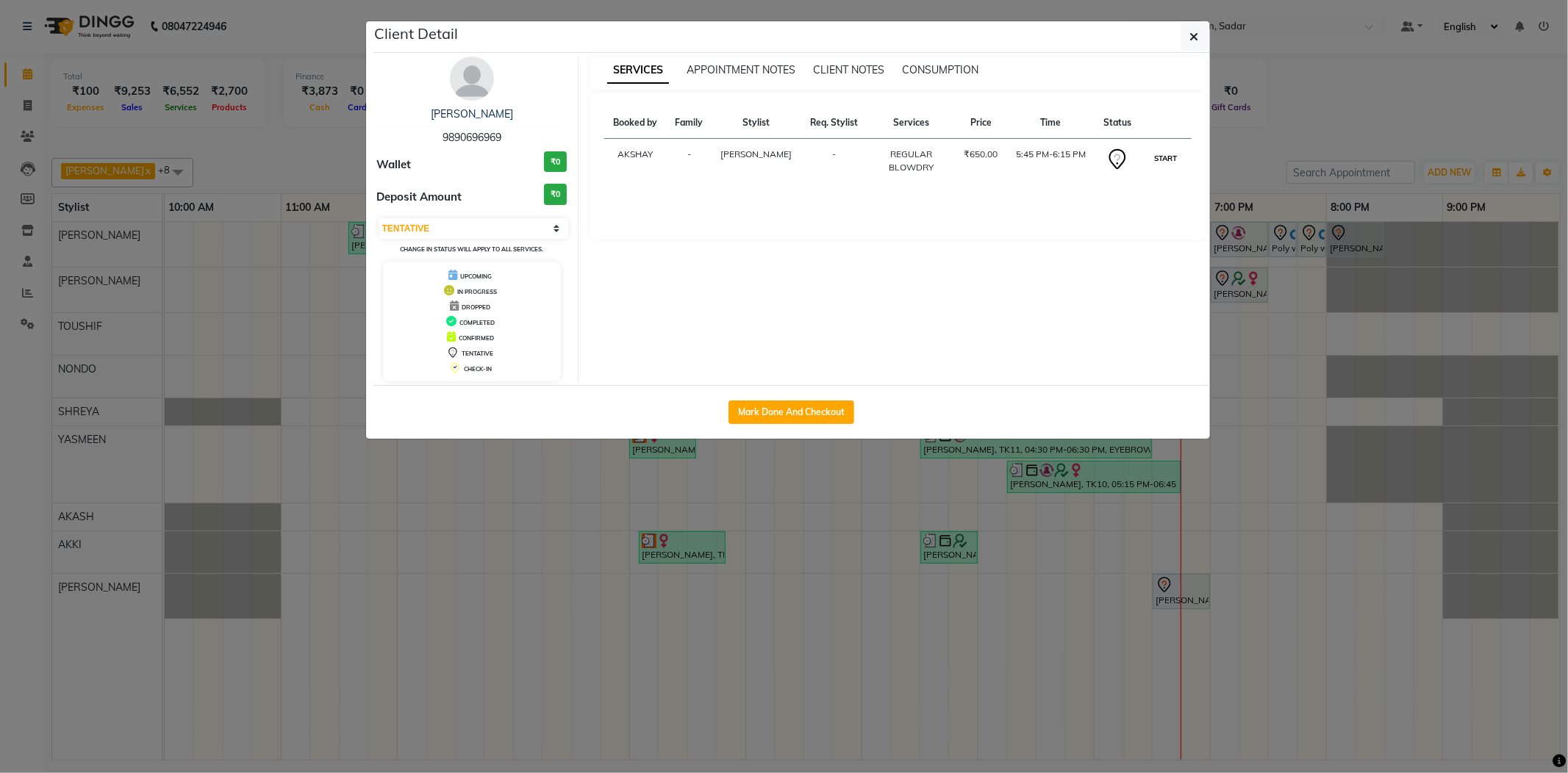
click at [1151, 150] on button "START" at bounding box center [1165, 159] width 30 height 18
select select "1"
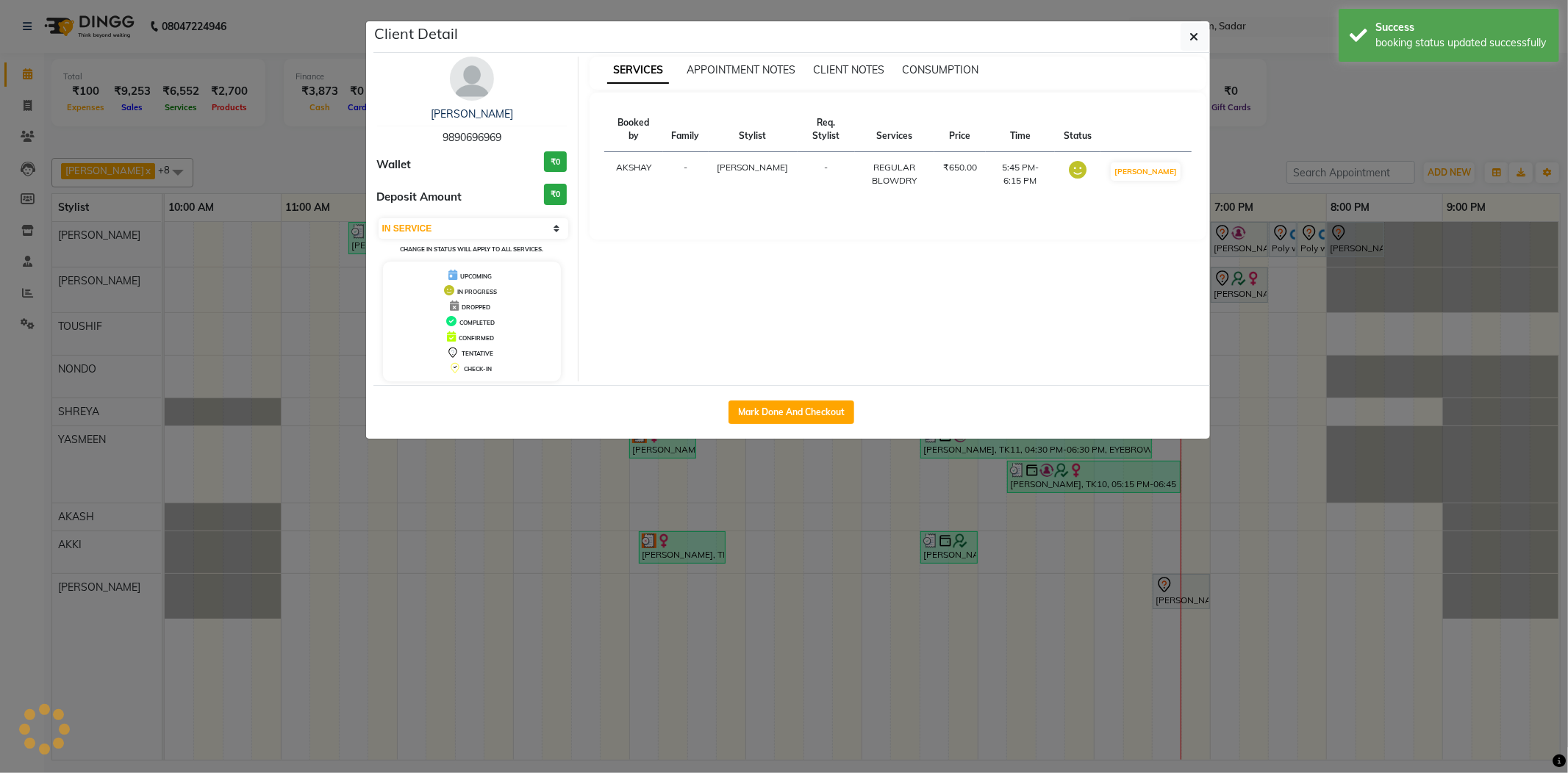
click at [1257, 145] on ngb-modal-window "Client Detail neha daga 9890696969 Wallet ₹0 Deposit Amount ₹0 Select IN SERVIC…" at bounding box center [784, 386] width 1568 height 773
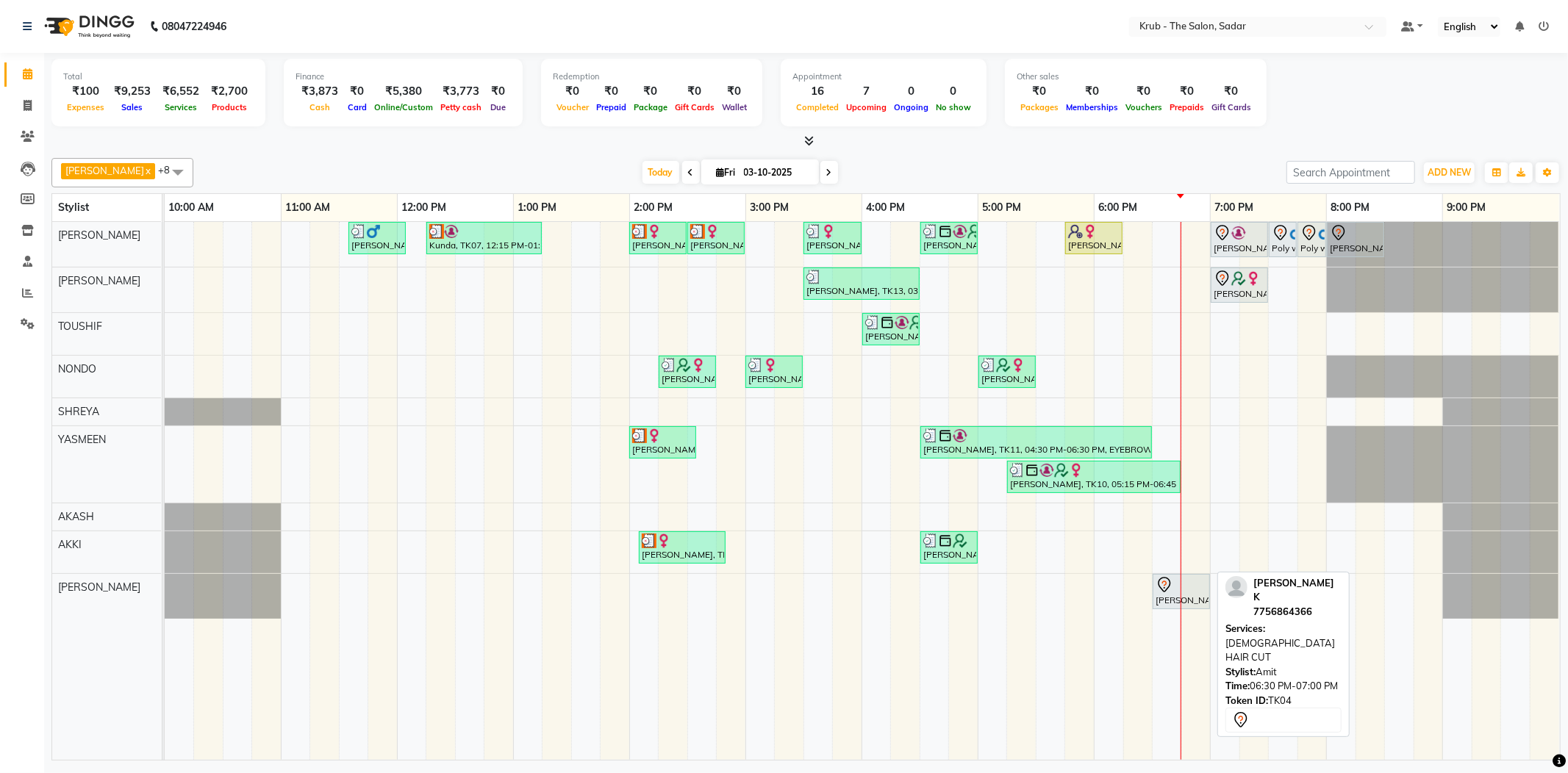
click at [1187, 591] on div "[PERSON_NAME], TK04, 06:30 PM-07:00 PM, [DEMOGRAPHIC_DATA] HAIR CUT" at bounding box center [1181, 591] width 54 height 31
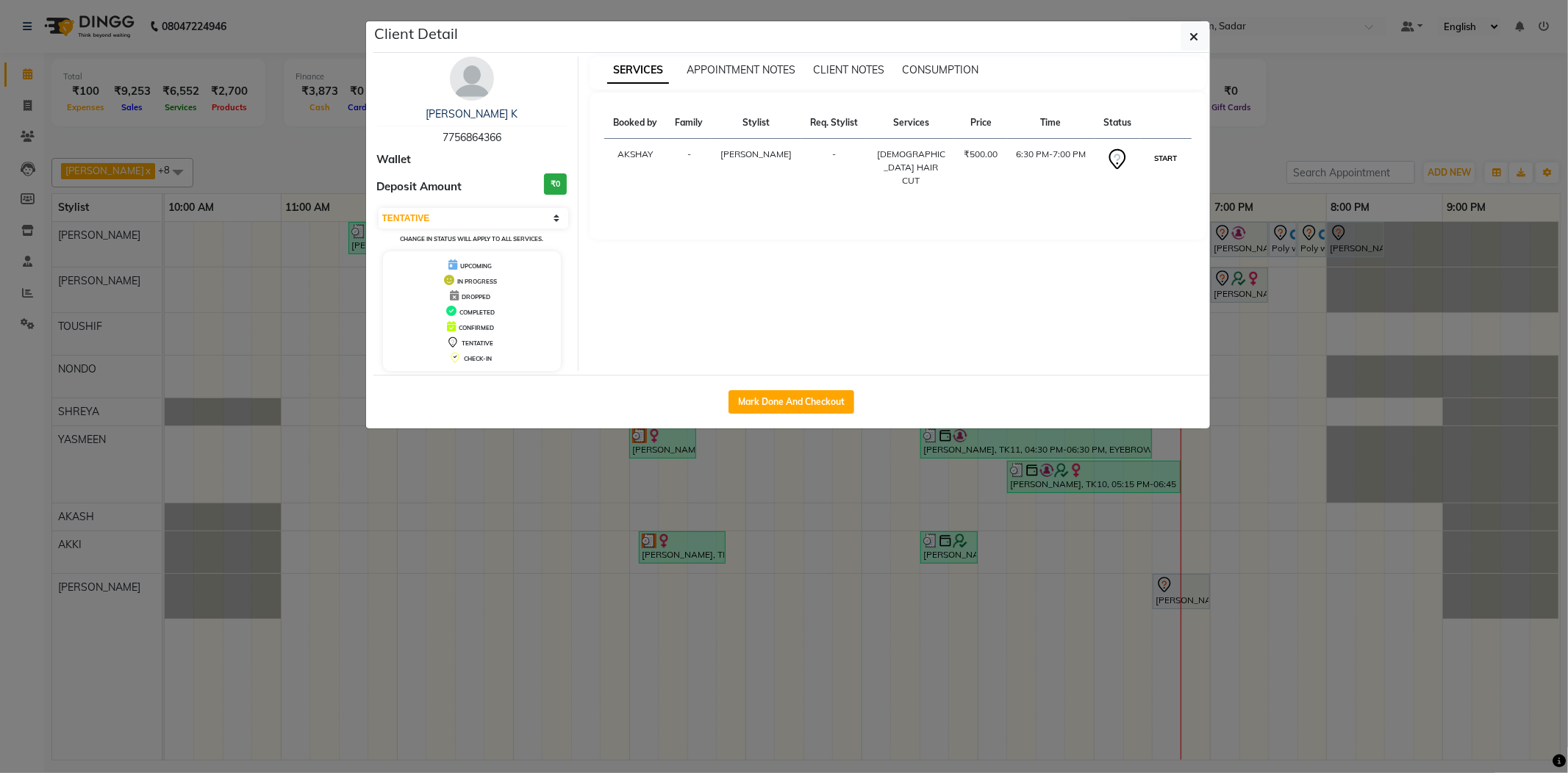
click at [1168, 153] on button "START" at bounding box center [1165, 159] width 30 height 18
select select "1"
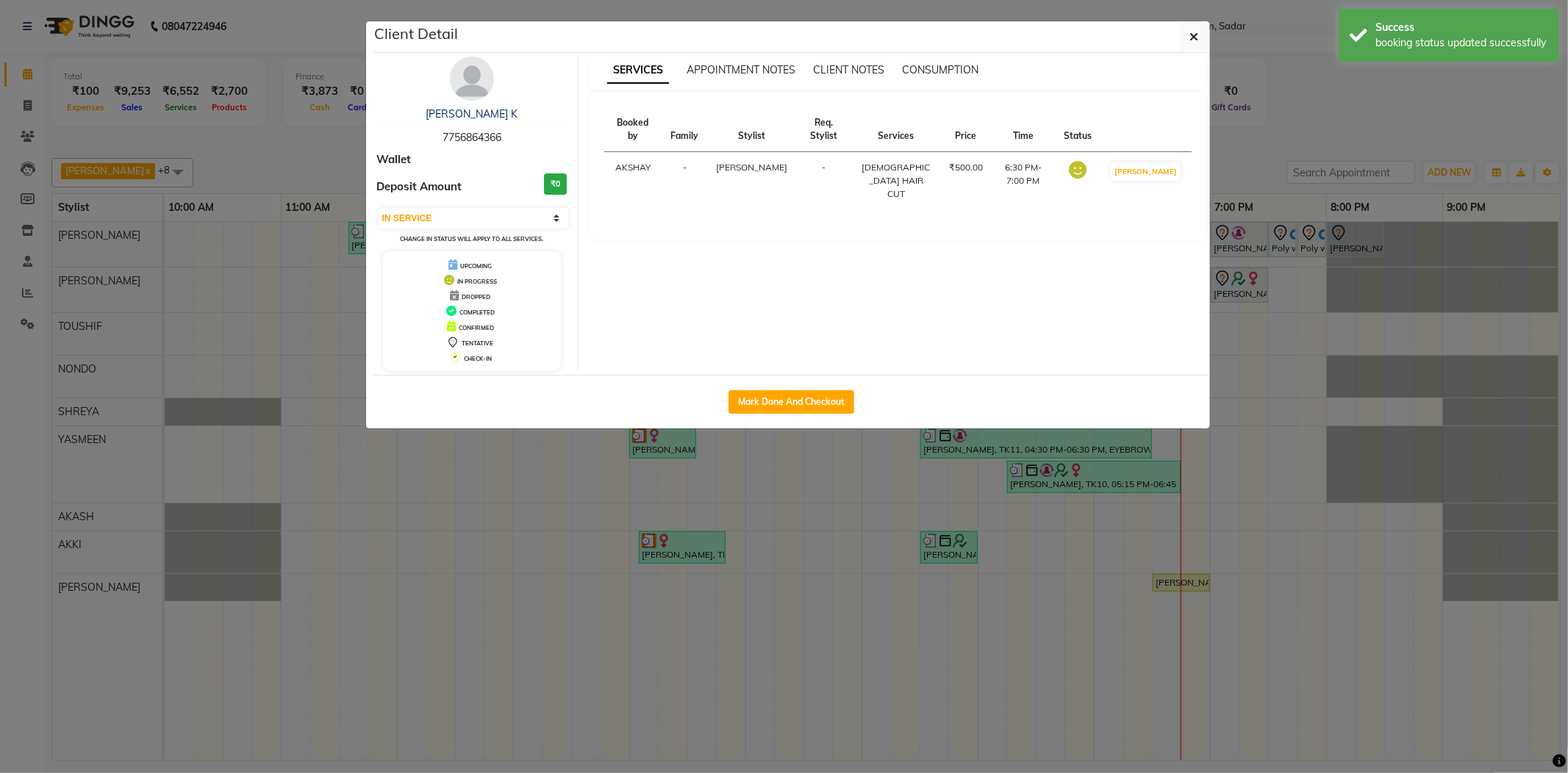
click at [1251, 148] on ngb-modal-window "Client Detail [PERSON_NAME] K 7756864366 Wallet Deposit Amount ₹0 Select IN SER…" at bounding box center [784, 386] width 1568 height 773
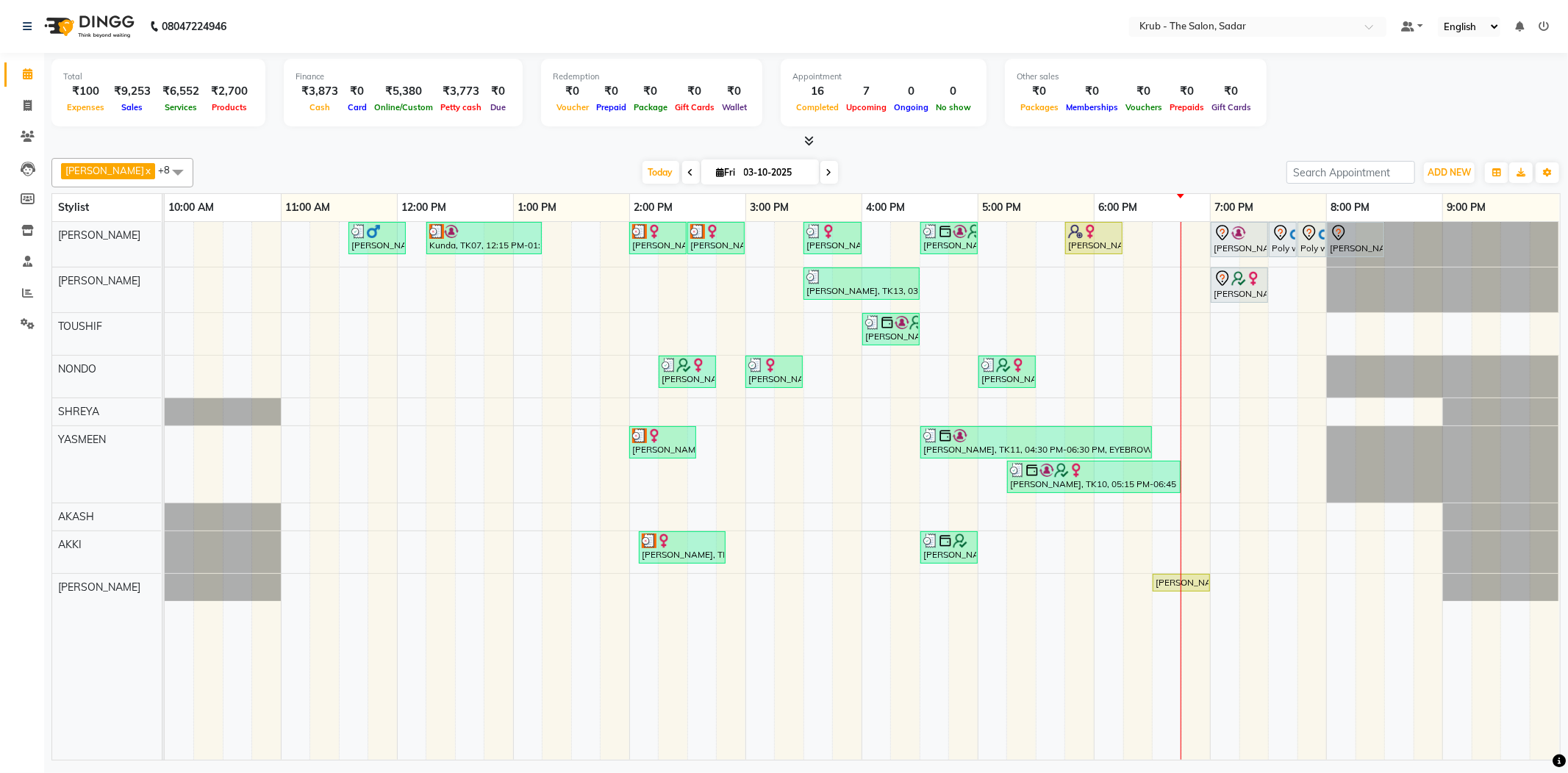
click at [1145, 285] on div "Yash Thakkar, TK03, 11:35 AM-12:05 PM, MALE HAIR CUT Kunda, TK07, 12:15 PM-01:1…" at bounding box center [862, 490] width 1395 height 538
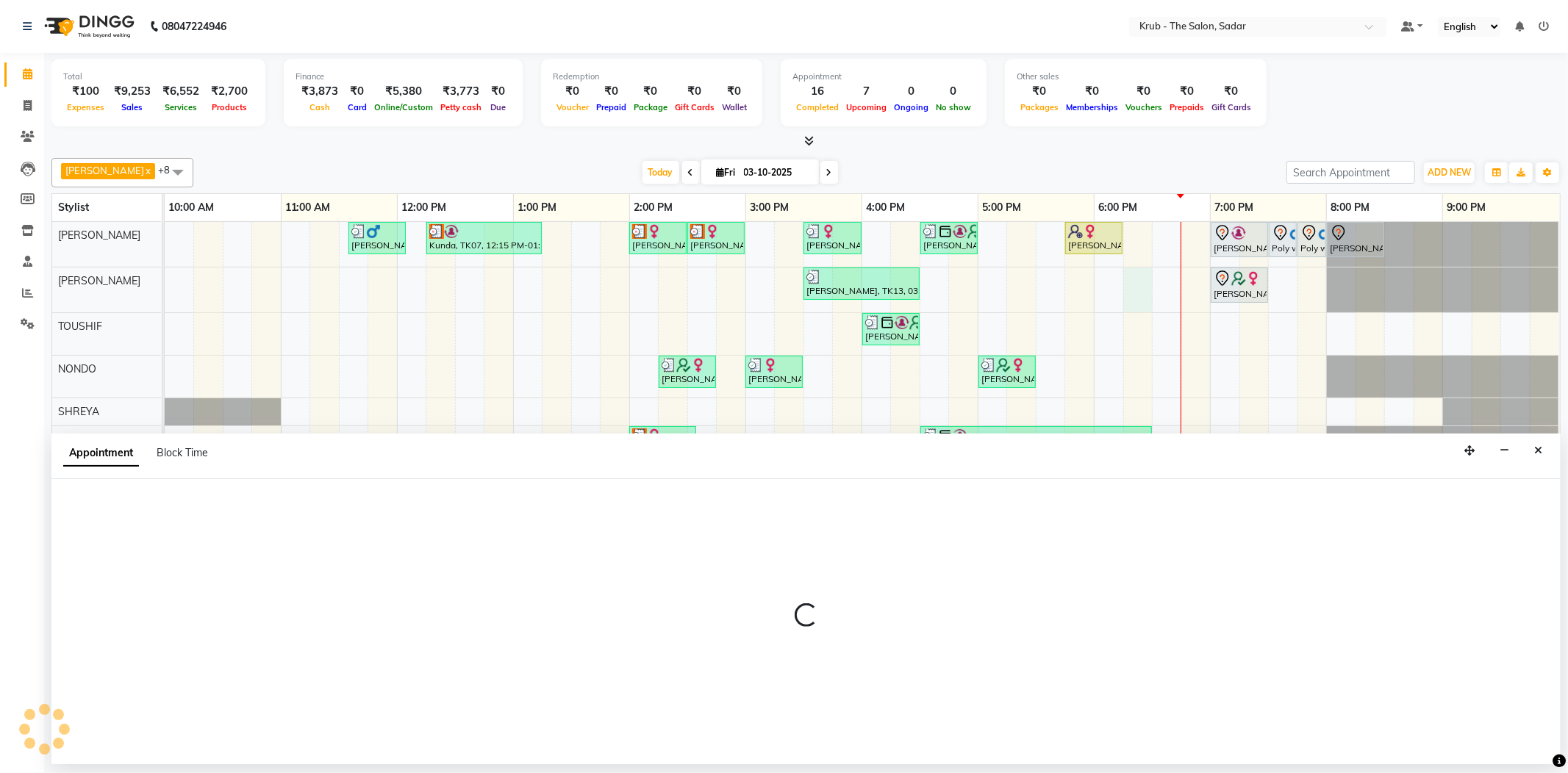
select select "24980"
select select "1095"
select select "tentative"
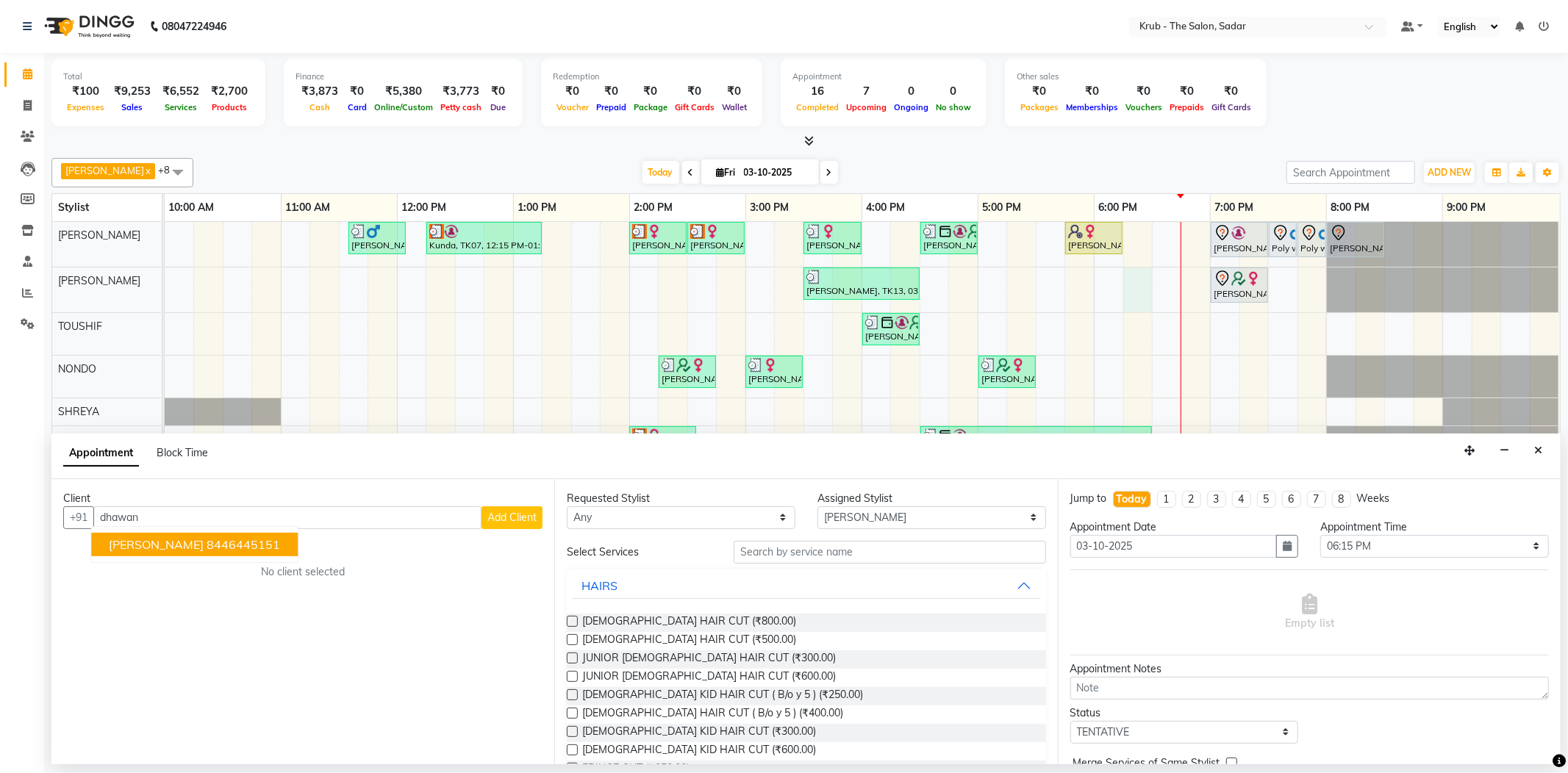
click at [187, 544] on button "Shruti Dhawan 8446445151" at bounding box center [194, 544] width 206 height 24
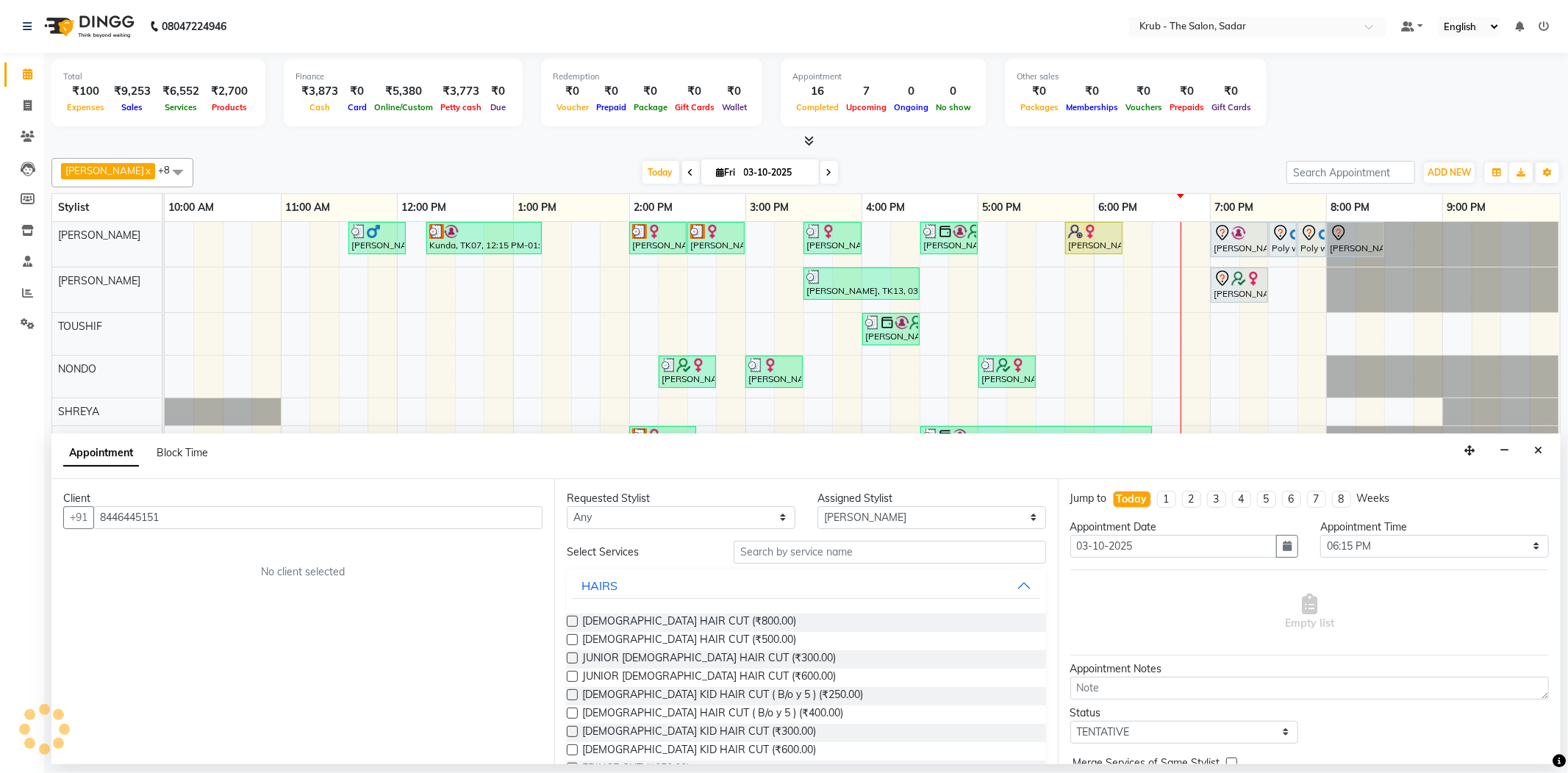
type input "8446445151"
click at [809, 541] on input "text" at bounding box center [889, 552] width 311 height 23
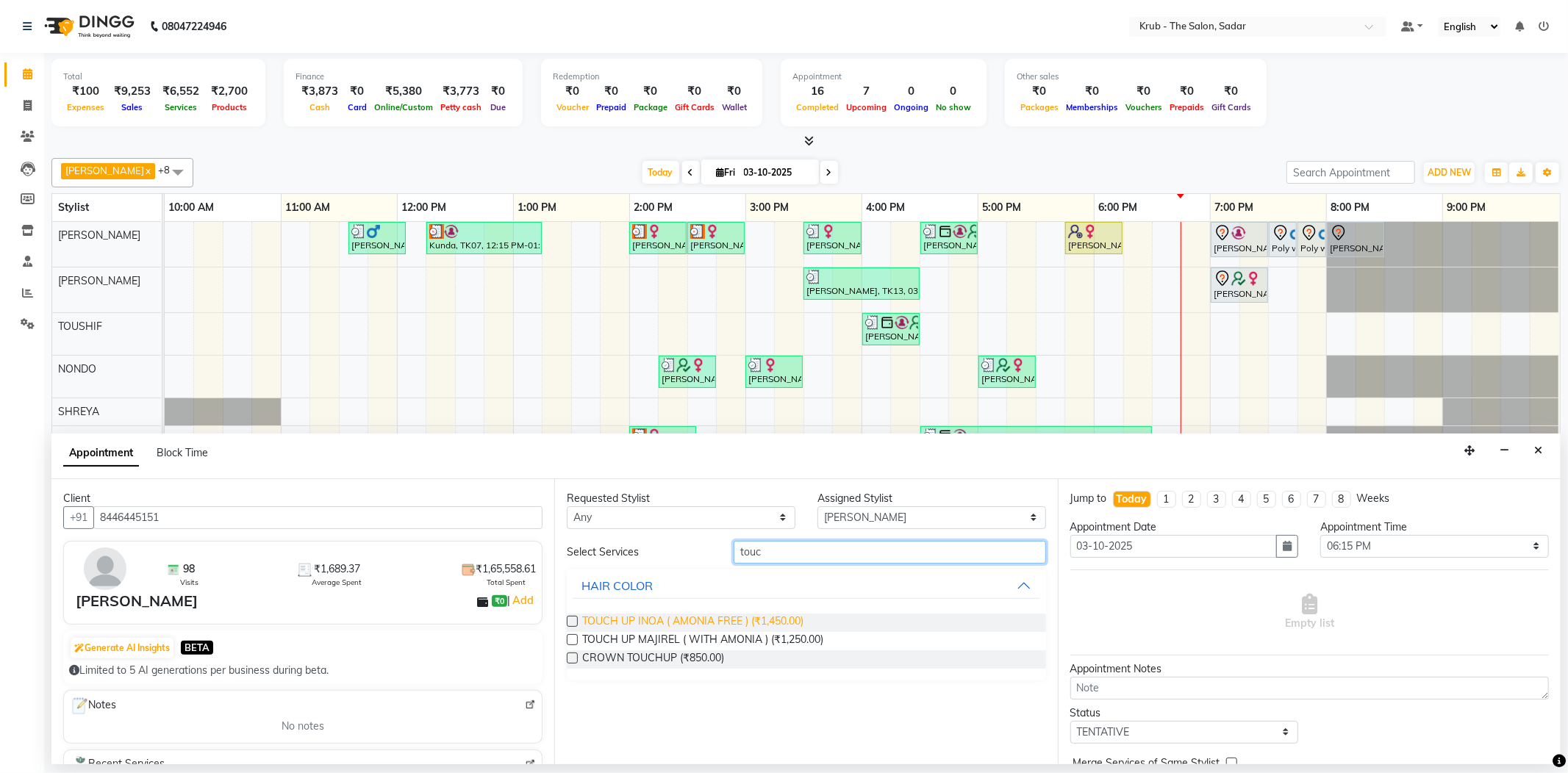
type input "touc"
click at [775, 614] on span "TOUCH UP INOA ( AMONIA FREE ) (₹1,450.00)" at bounding box center [692, 623] width 221 height 18
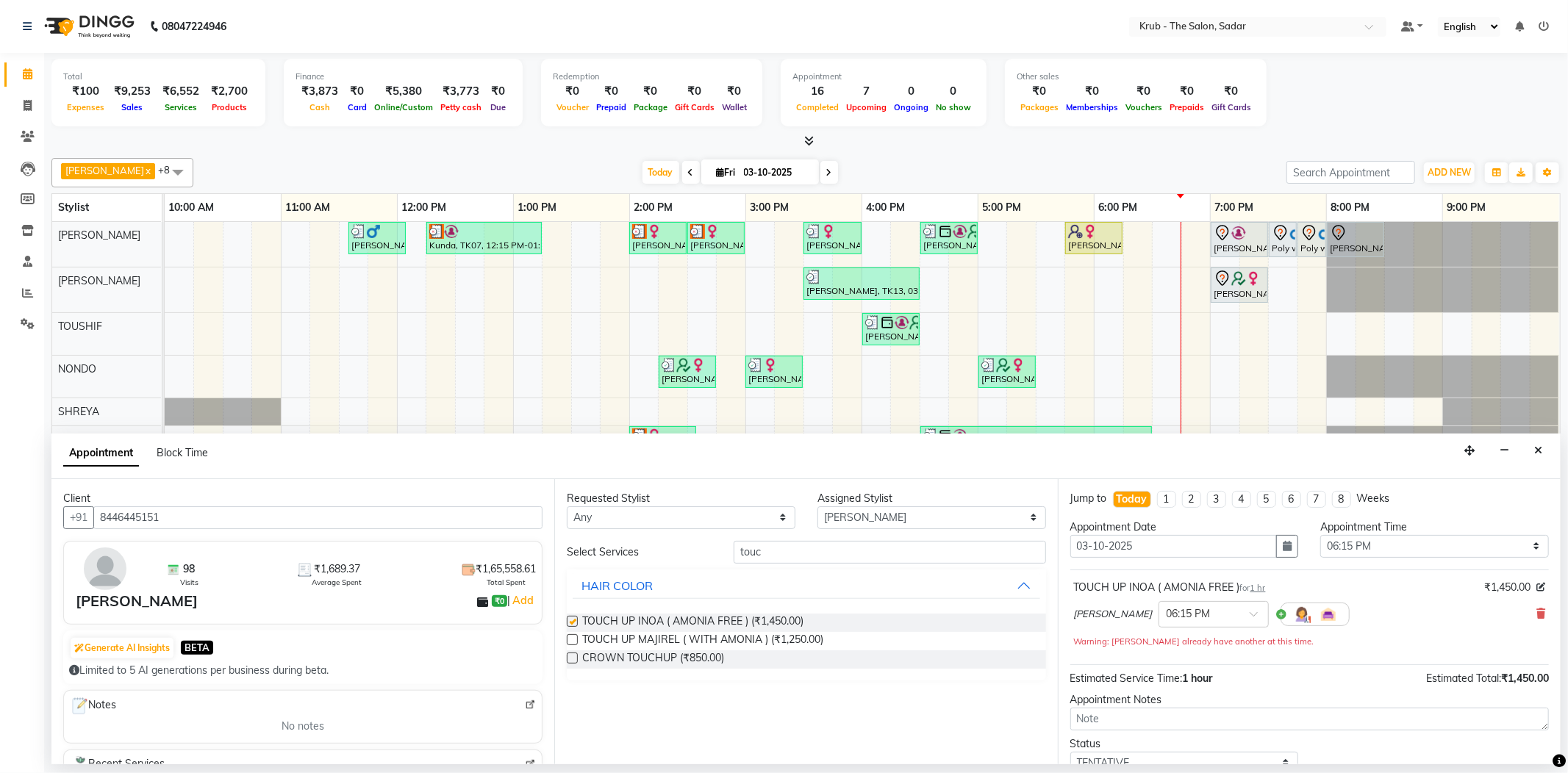
checkbox input "false"
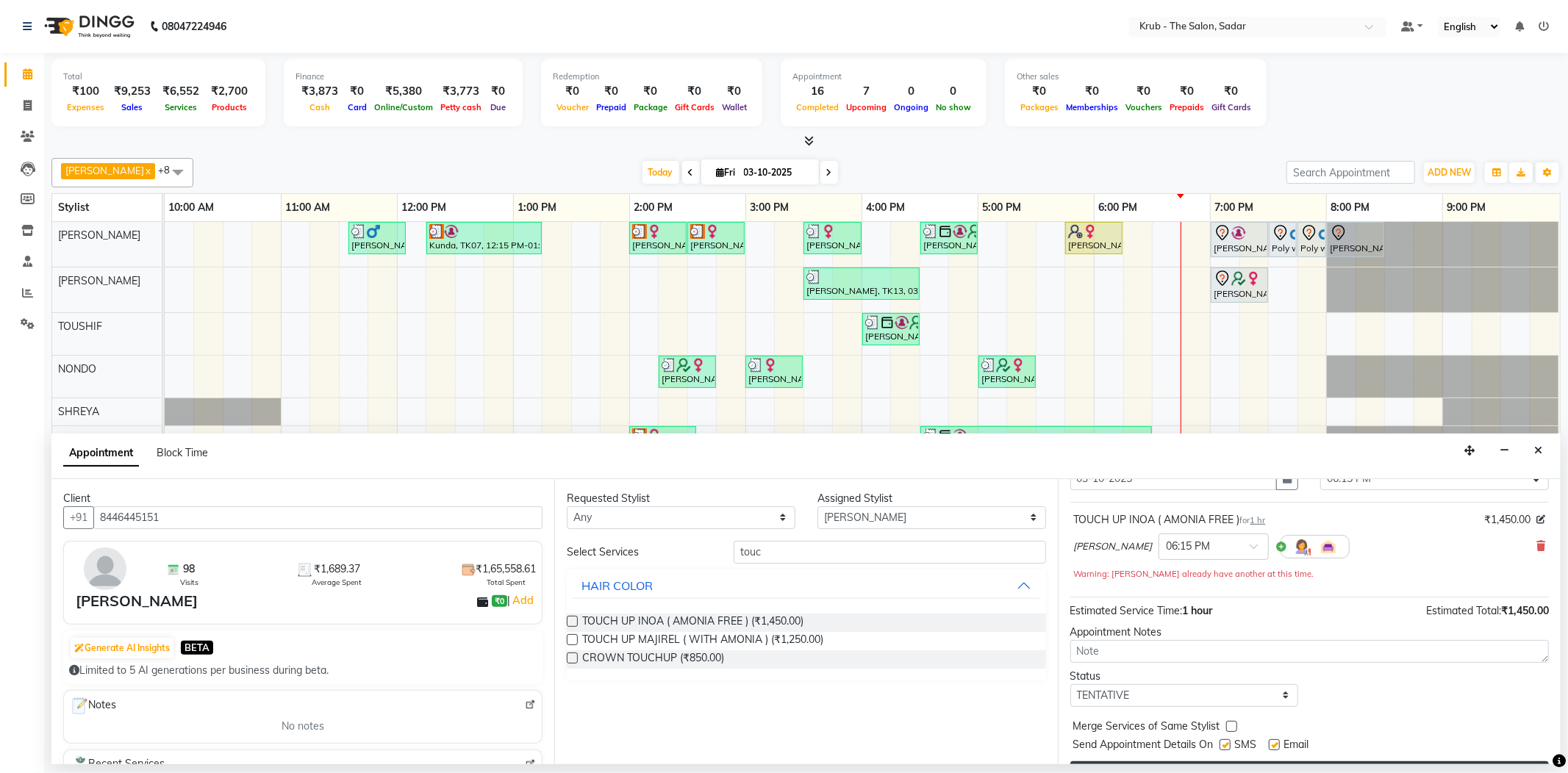
scroll to position [93, 0]
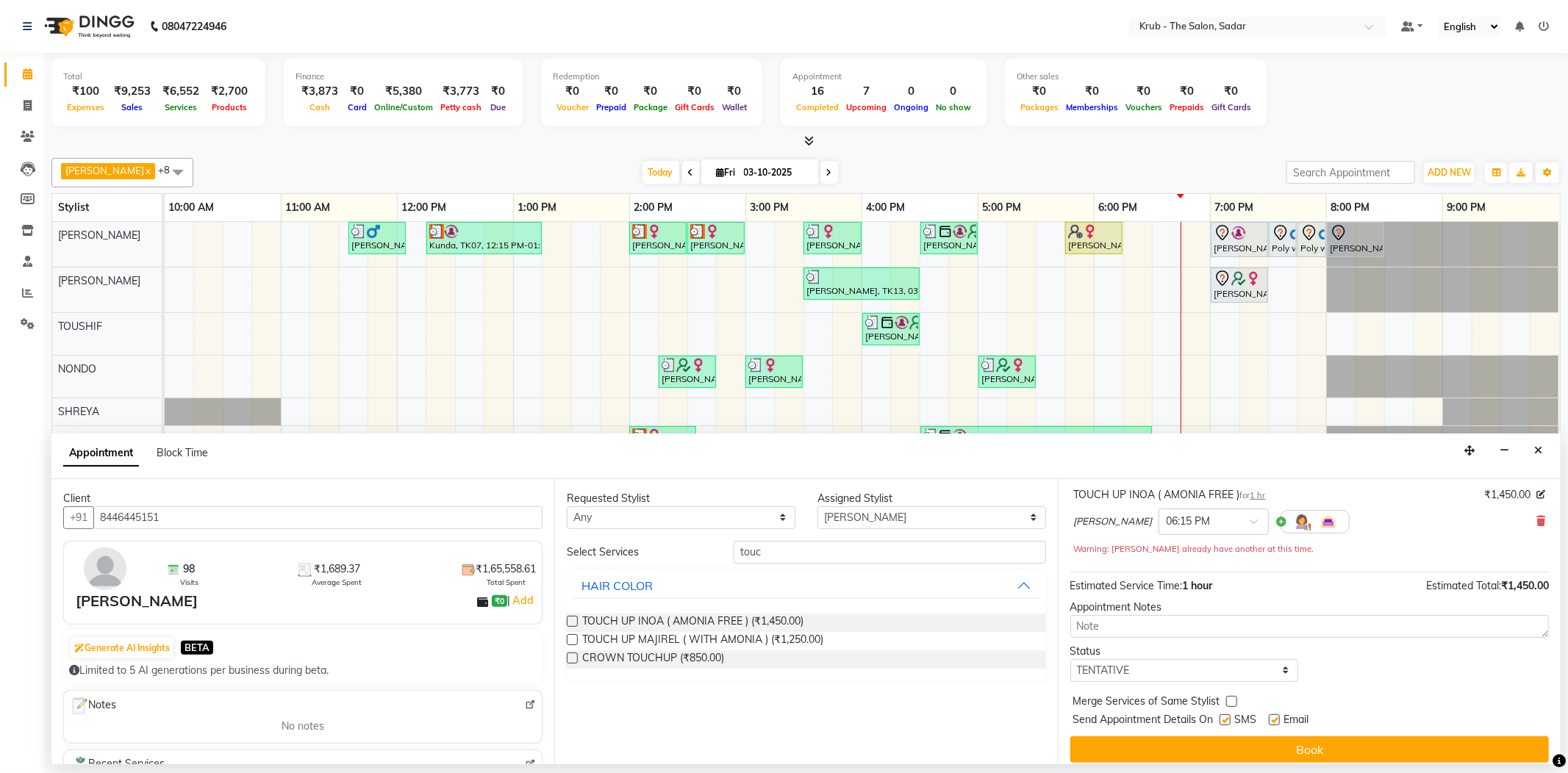
click at [1269, 714] on label at bounding box center [1274, 719] width 11 height 11
click at [1269, 716] on input "checkbox" at bounding box center [1274, 721] width 10 height 10
checkbox input "false"
click at [1222, 714] on label at bounding box center [1224, 719] width 11 height 11
click at [1222, 716] on input "checkbox" at bounding box center [1224, 721] width 10 height 10
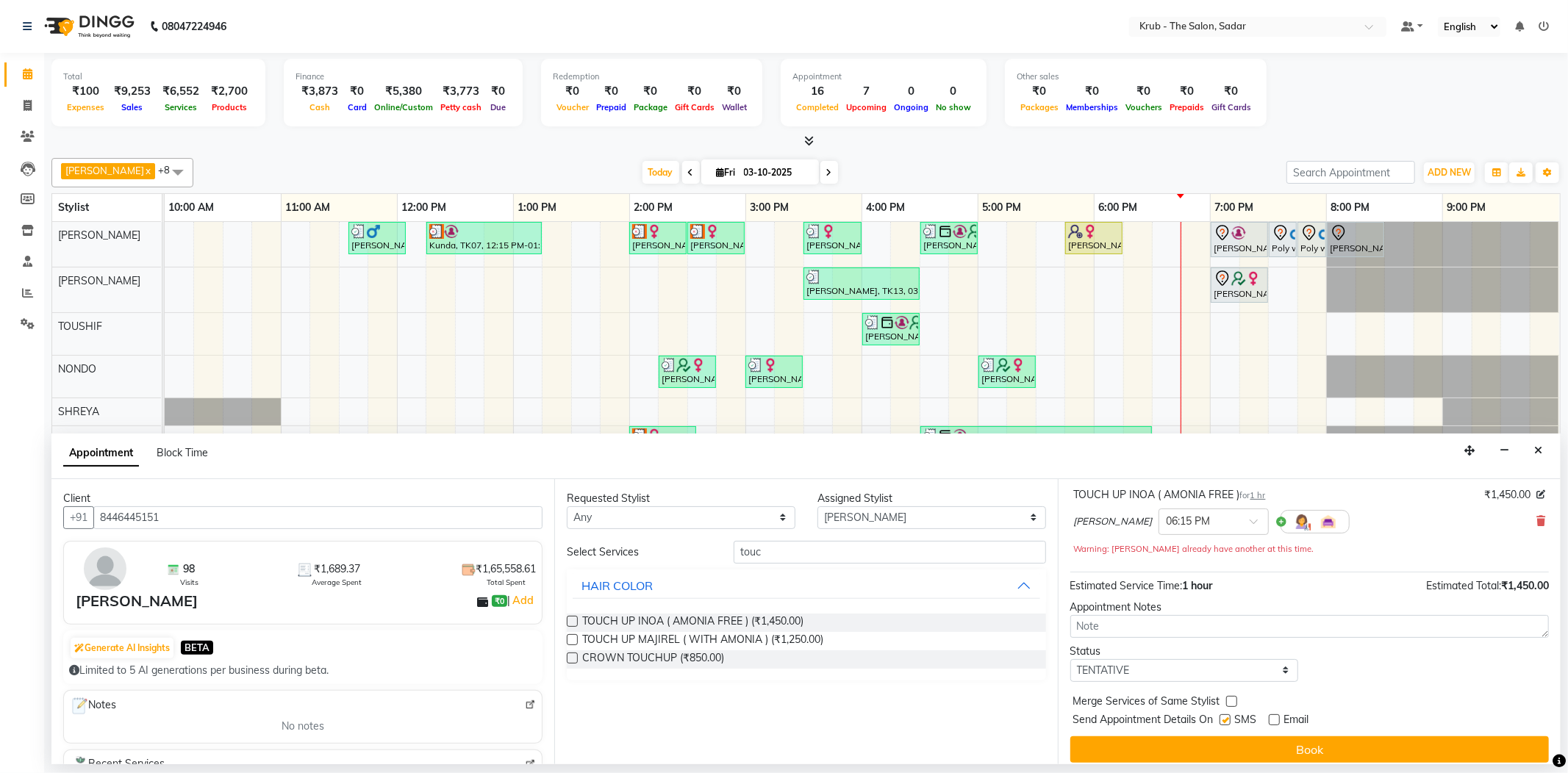
checkbox input "false"
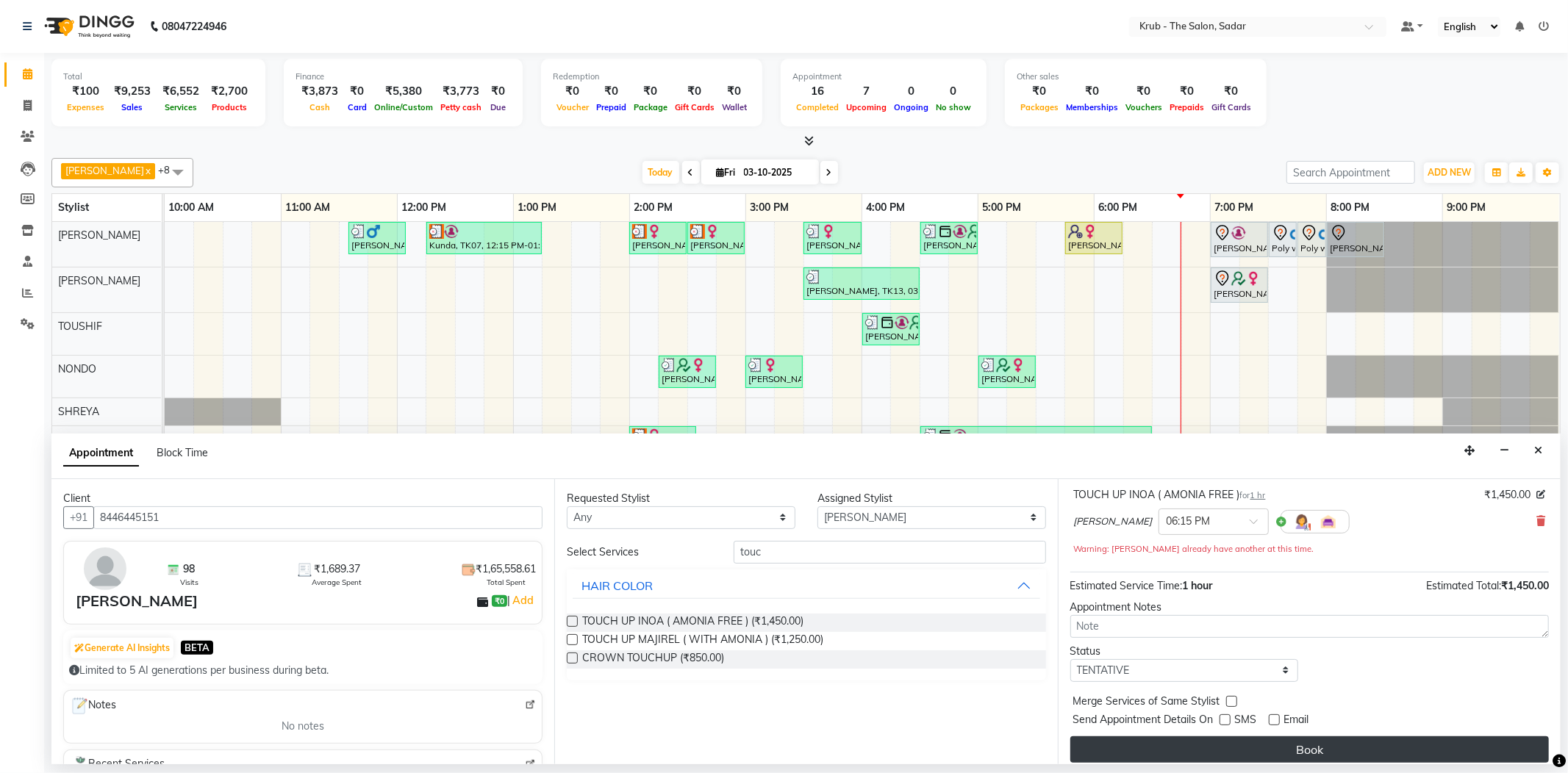
click at [1275, 736] on button "Book" at bounding box center [1309, 749] width 478 height 26
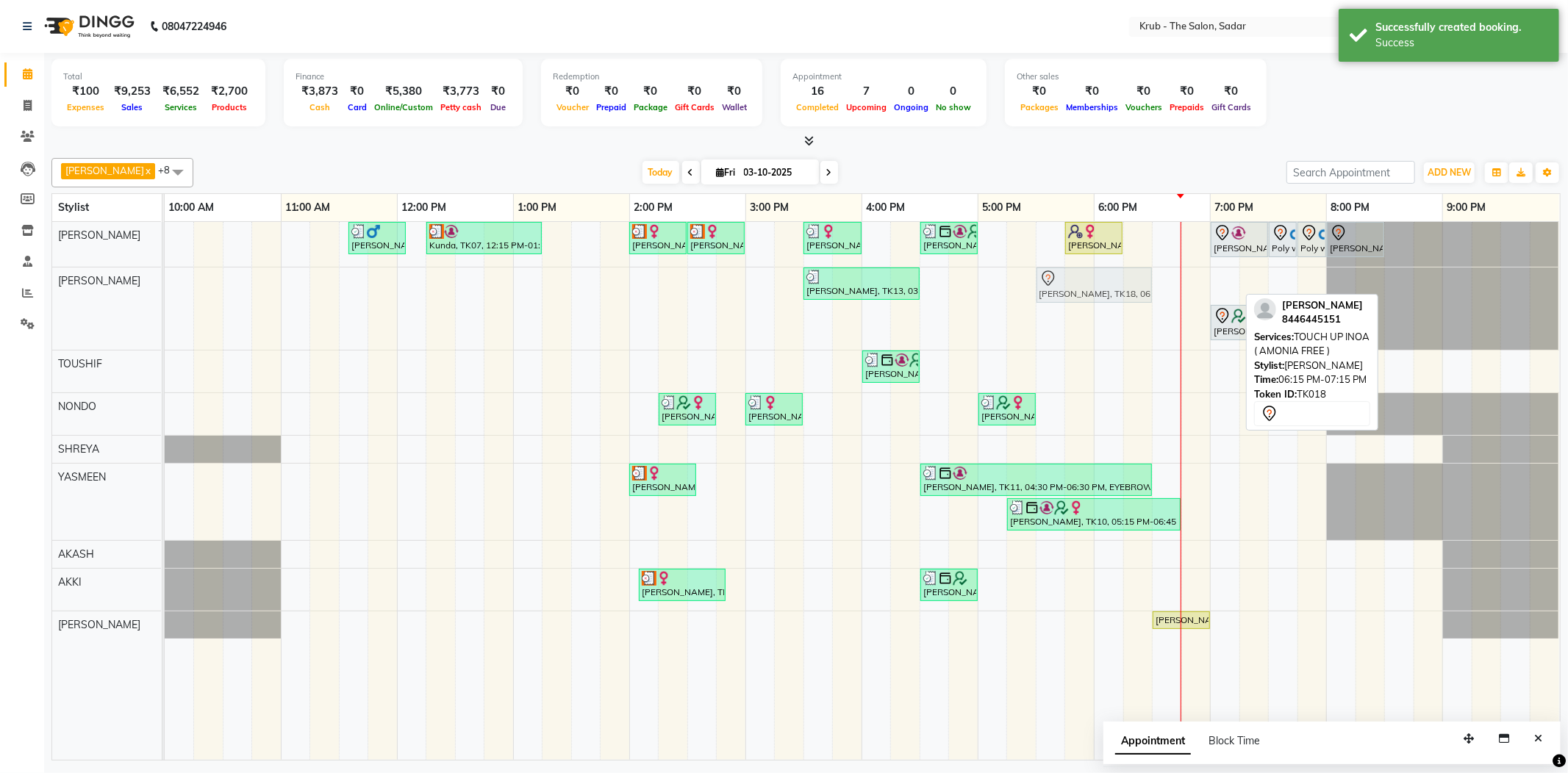
drag, startPoint x: 1177, startPoint y: 270, endPoint x: 1094, endPoint y: 289, distance: 85.1
click at [164, 289] on div "Sonal Sharma, TK13, 03:30 PM-04:30 PM, TOUCH UP MAJIREL ( WITH AMONIA ) Shruti …" at bounding box center [164, 309] width 0 height 82
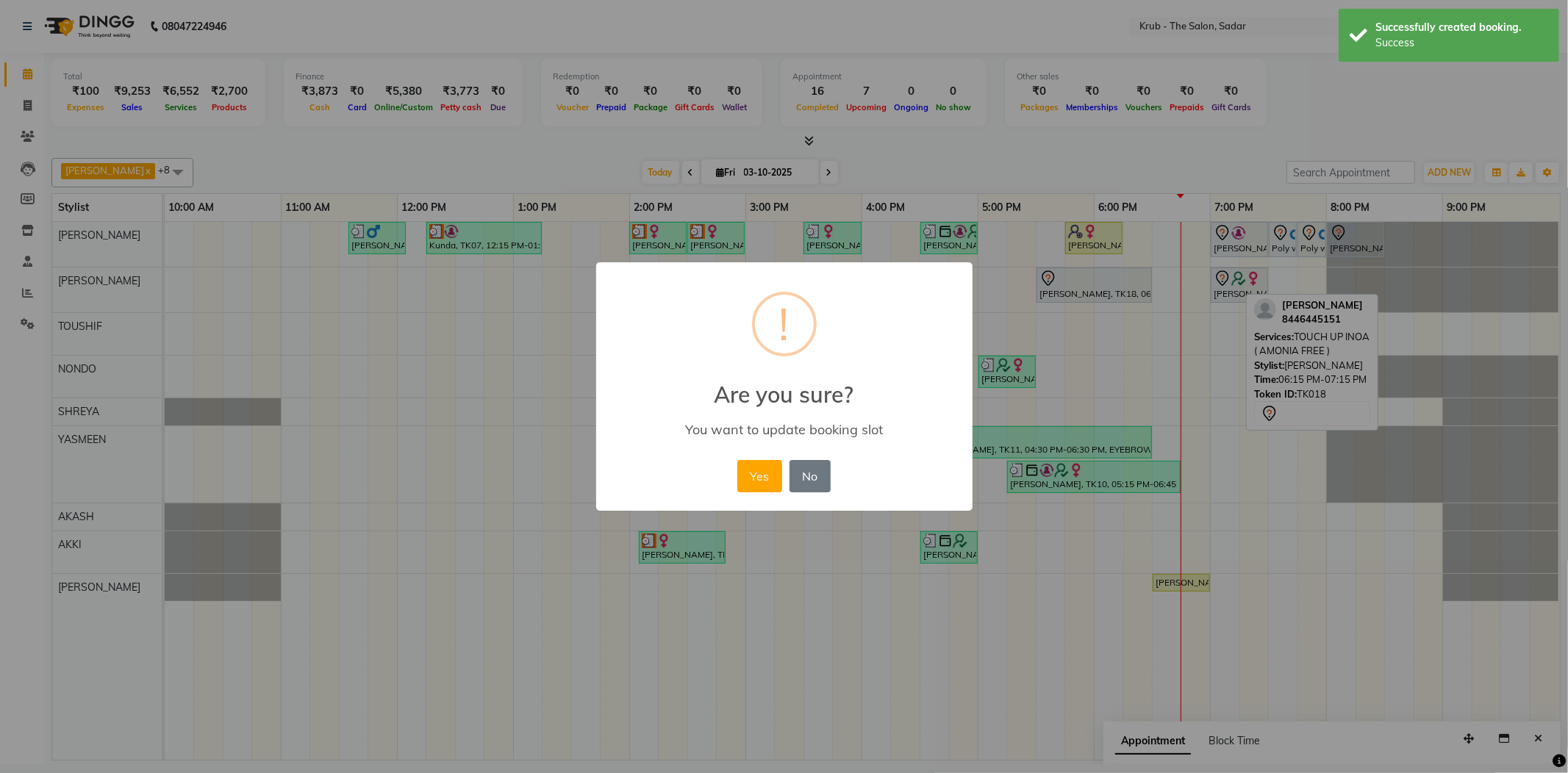
click at [765, 456] on div "Yes No No" at bounding box center [784, 476] width 101 height 39
click at [764, 460] on button "Yes" at bounding box center [759, 476] width 45 height 32
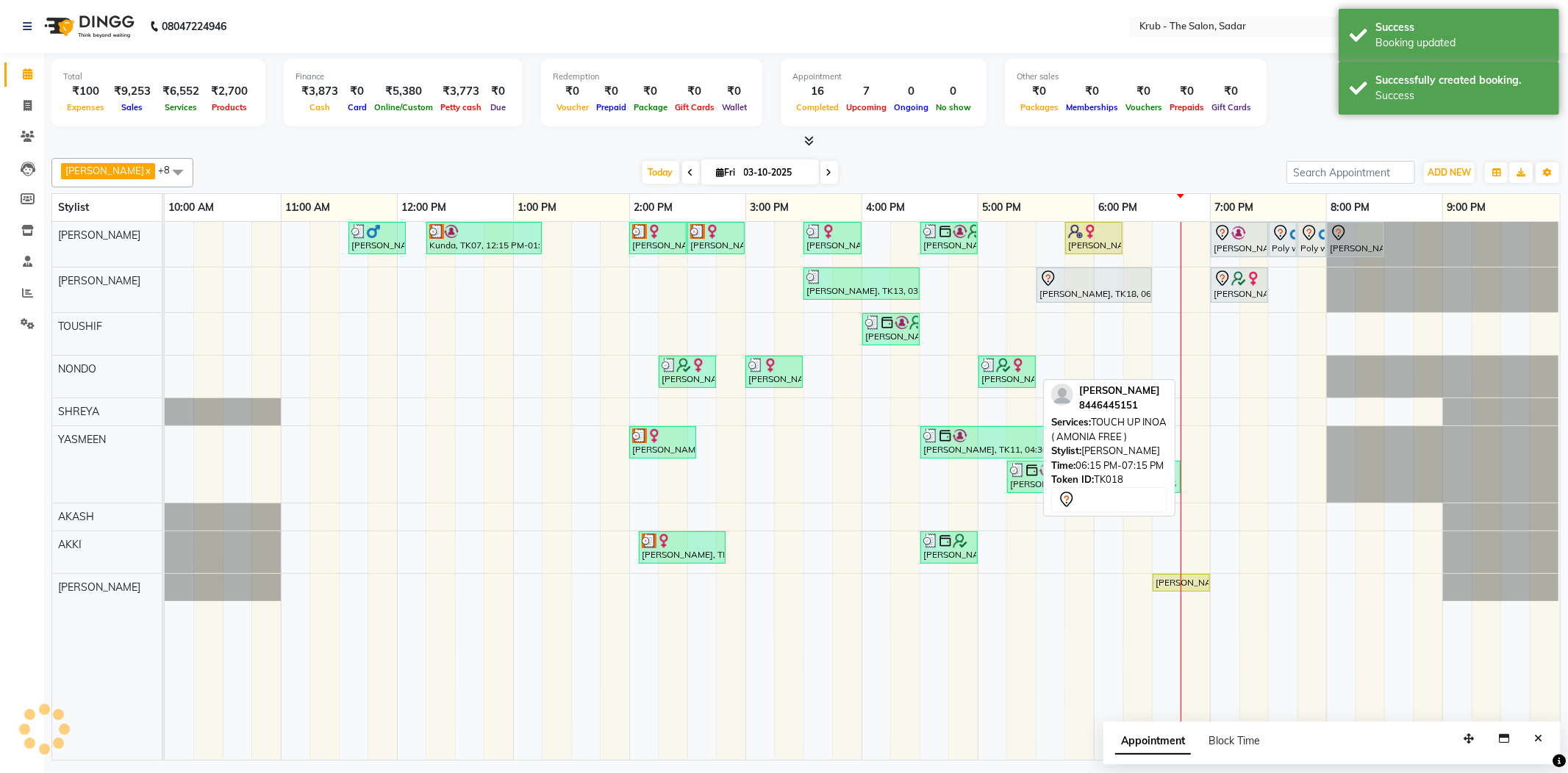
click at [1076, 291] on div "Shruti Dhawan, TK18, 06:15 PM-07:15 PM, TOUCH UP INOA ( AMONIA FREE )" at bounding box center [1094, 285] width 113 height 31
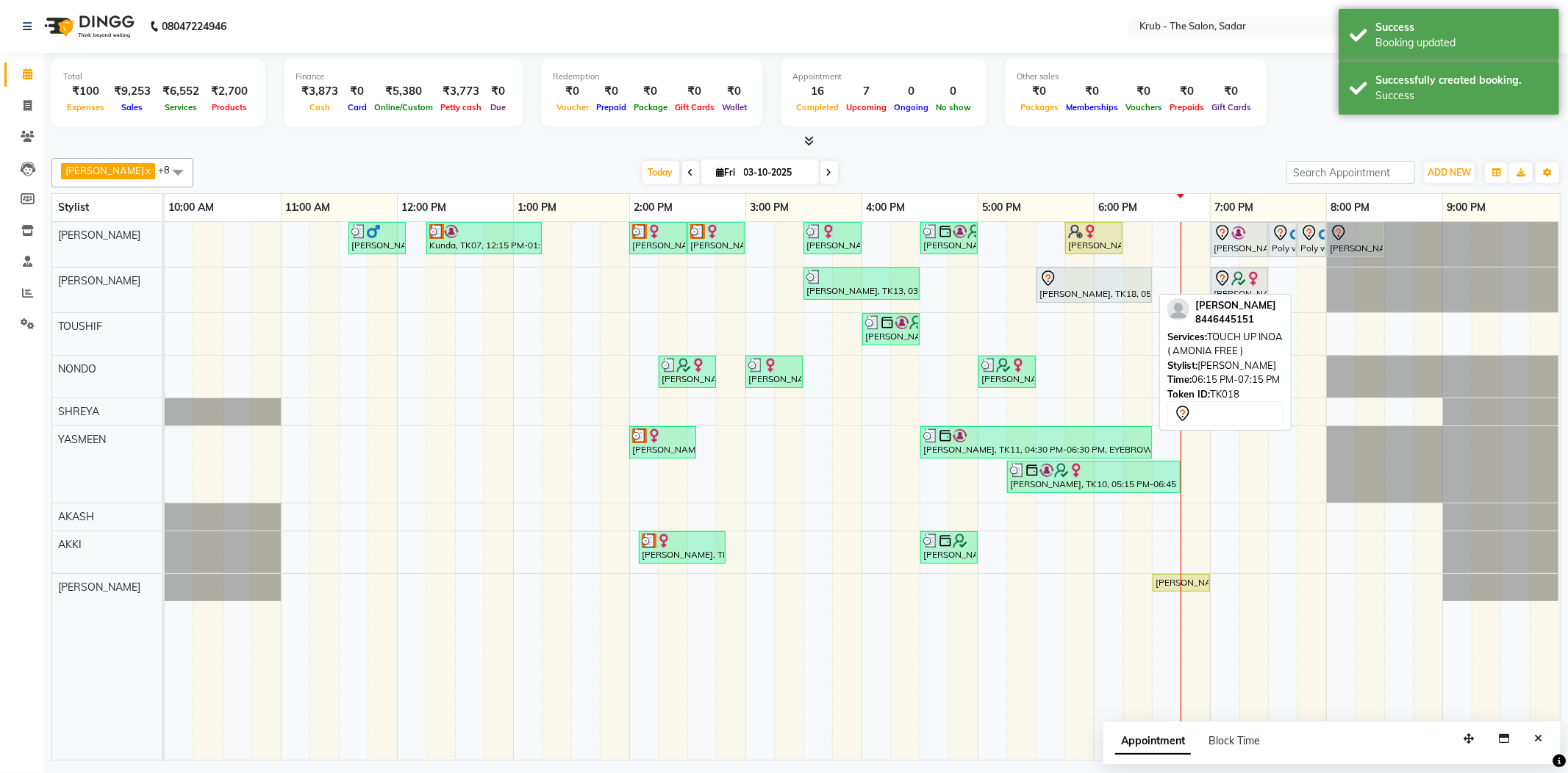
click at [1080, 286] on div "[PERSON_NAME], TK18, 05:30 PM-06:30 PM, TOUCH UP INOA ( AMONIA FREE )" at bounding box center [1094, 285] width 113 height 31
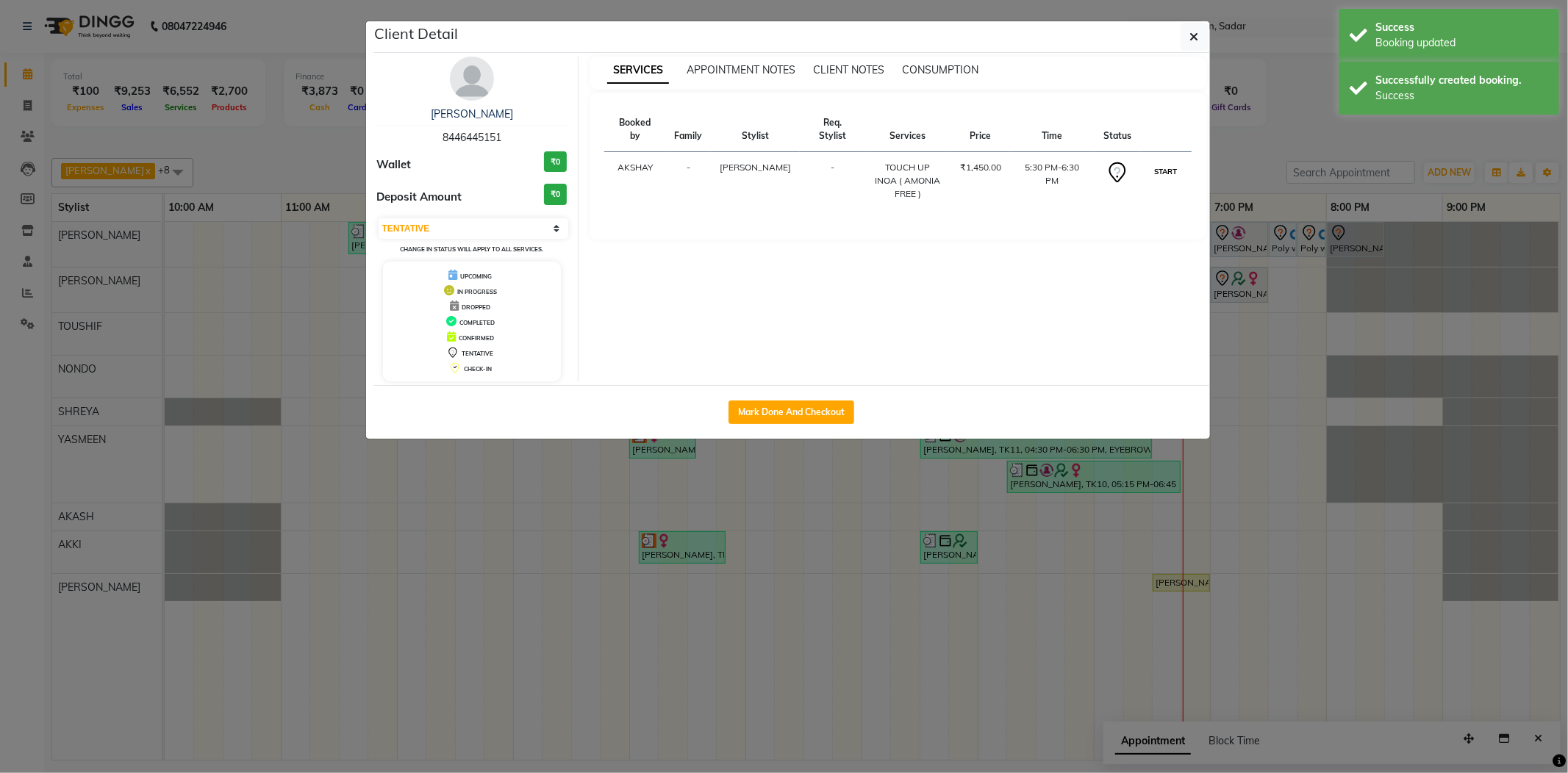
click at [1170, 163] on button "START" at bounding box center [1165, 172] width 30 height 18
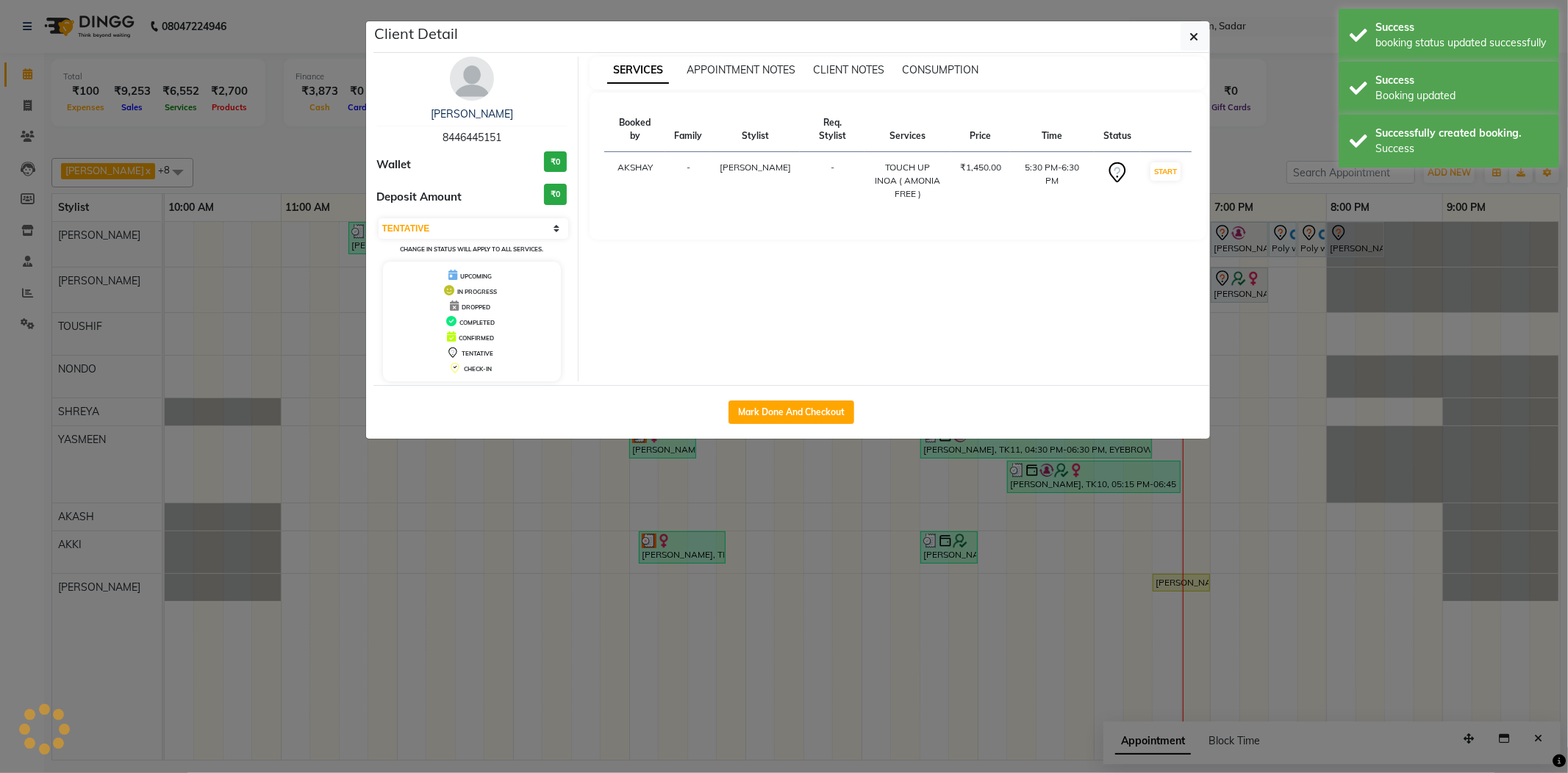
select select "1"
click at [1224, 140] on ngb-modal-window "Client Detail Shruti Dhawan 8446445151 Wallet ₹0 Deposit Amount ₹0 Select IN SE…" at bounding box center [784, 386] width 1568 height 773
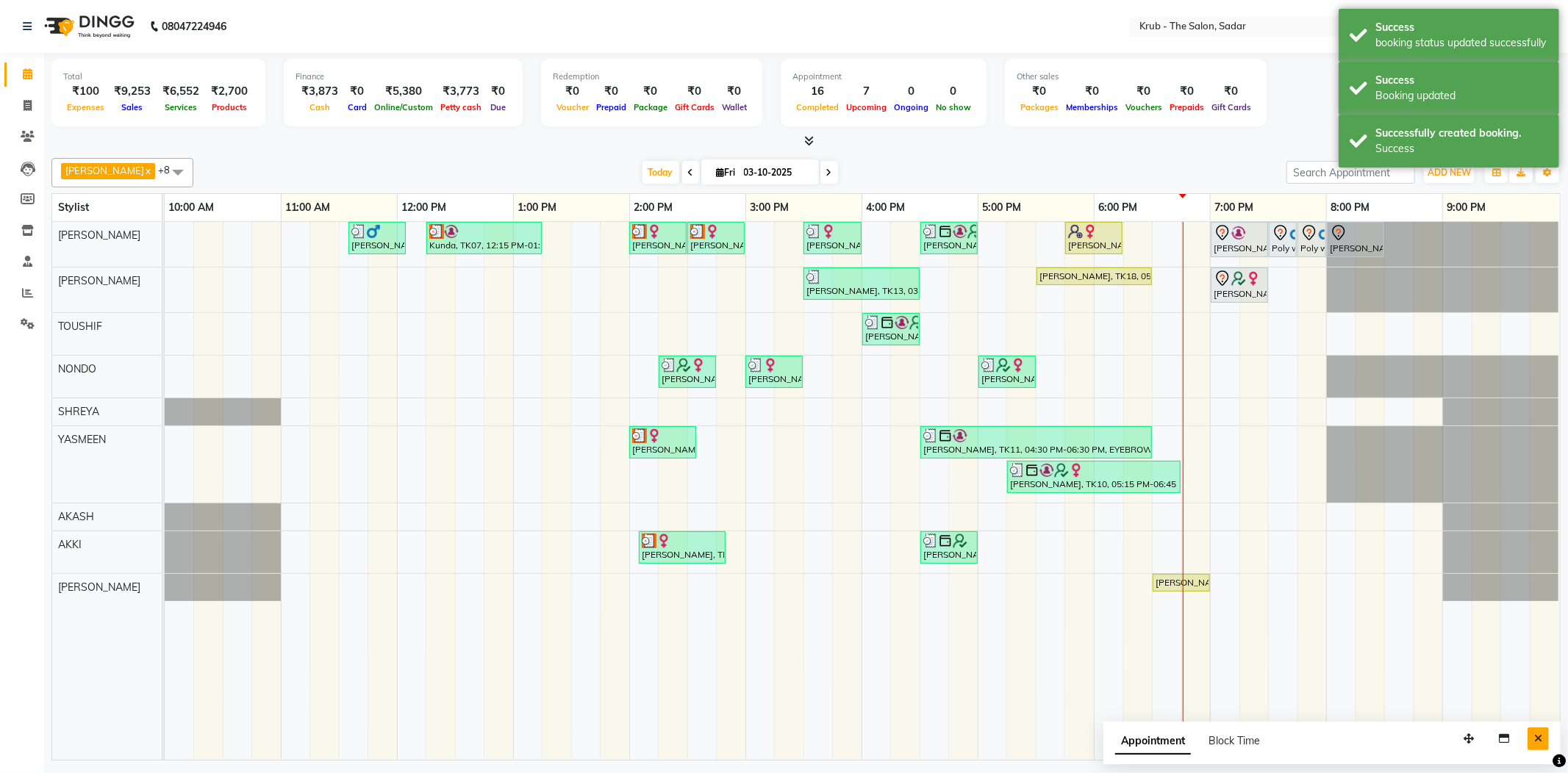
click at [1545, 734] on button "Close" at bounding box center [1538, 739] width 21 height 23
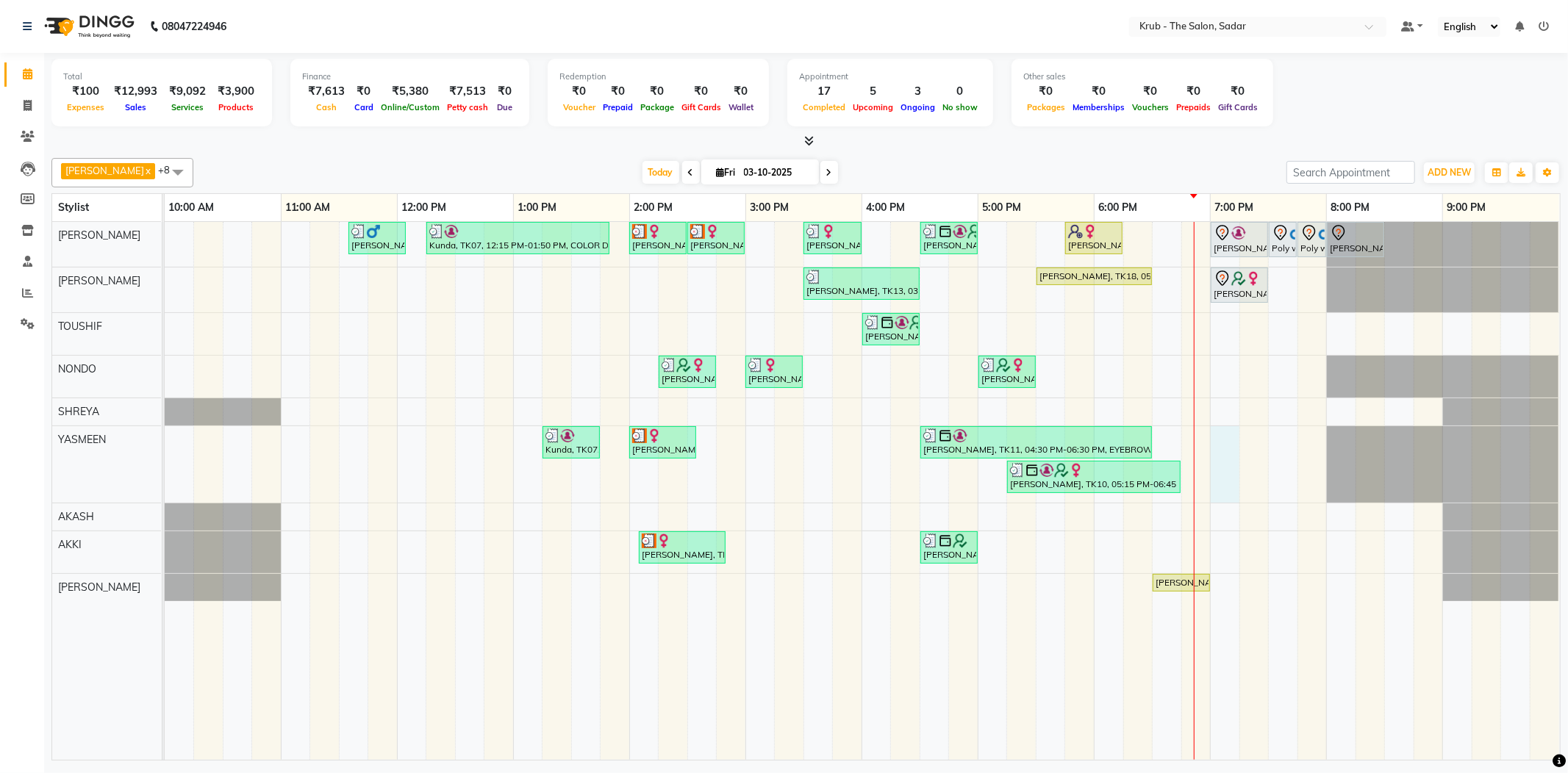
click at [1223, 438] on div "[PERSON_NAME], TK03, 11:35 AM-12:05 PM, [DEMOGRAPHIC_DATA] HAIR CUT Kunda, TK07…" at bounding box center [862, 490] width 1395 height 538
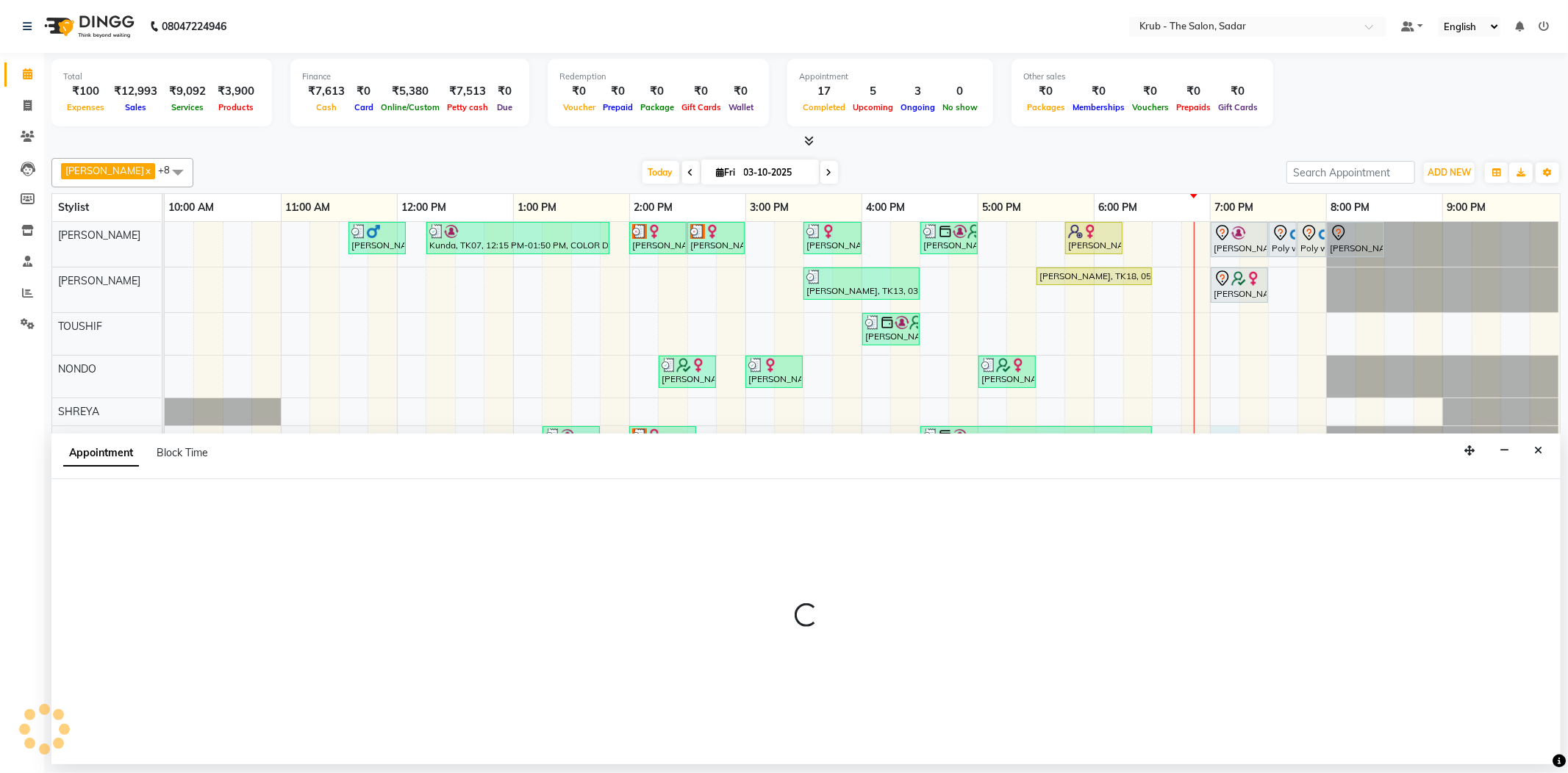
select select "24987"
select select "1140"
select select "tentative"
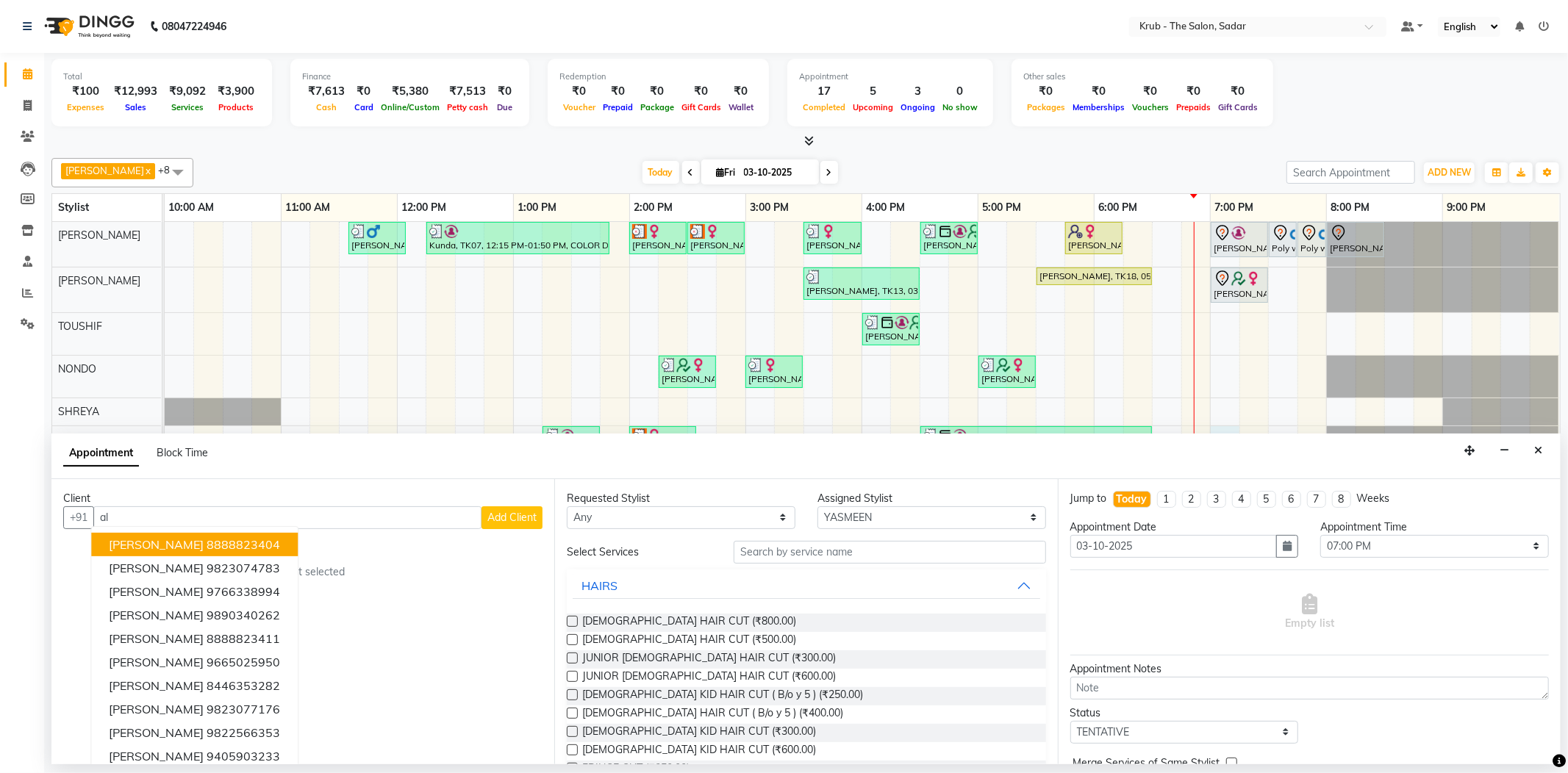
type input "a"
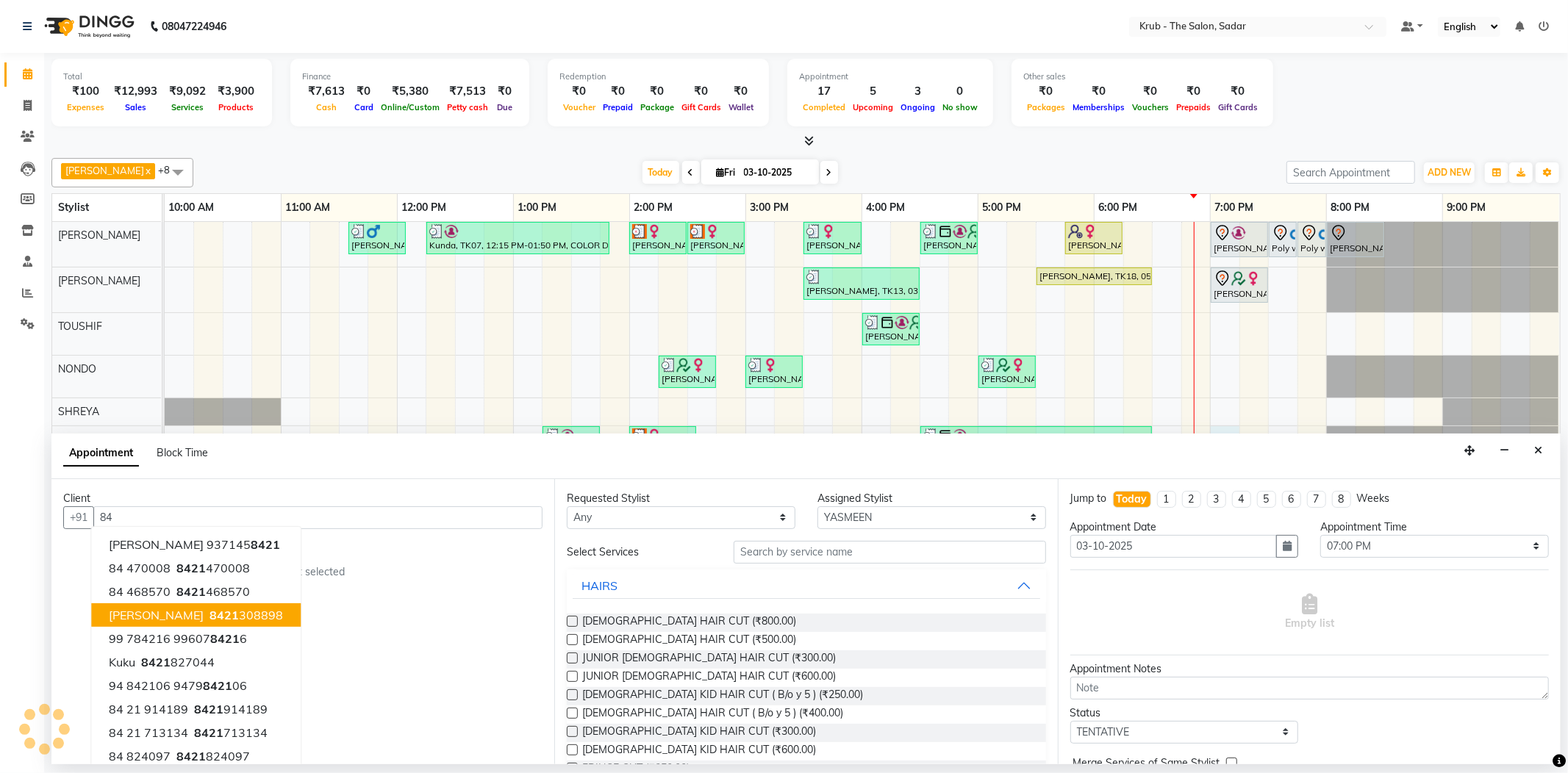
type input "8"
type input "a"
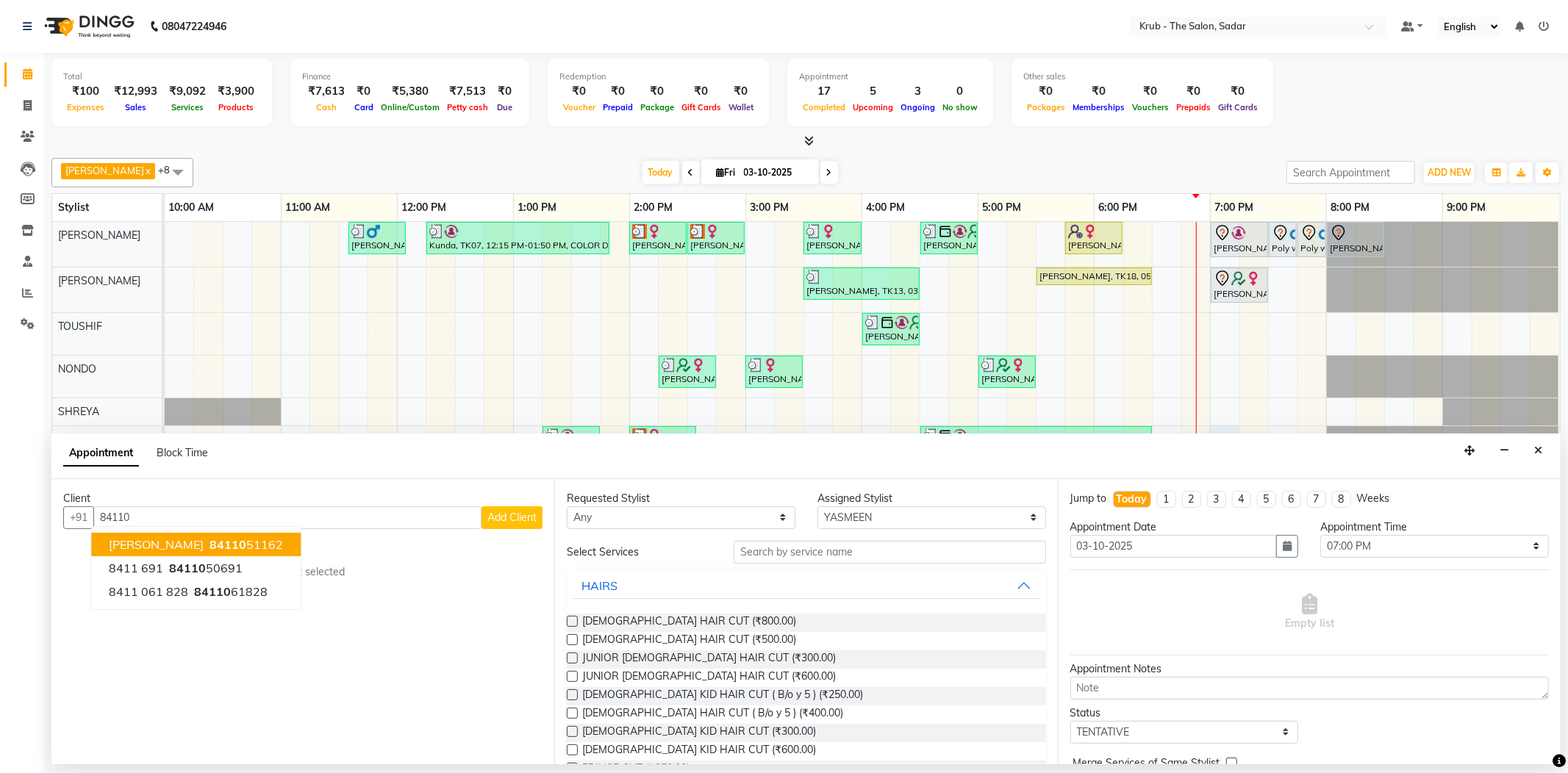
click at [201, 535] on button "Ali 84110 51162" at bounding box center [196, 544] width 210 height 24
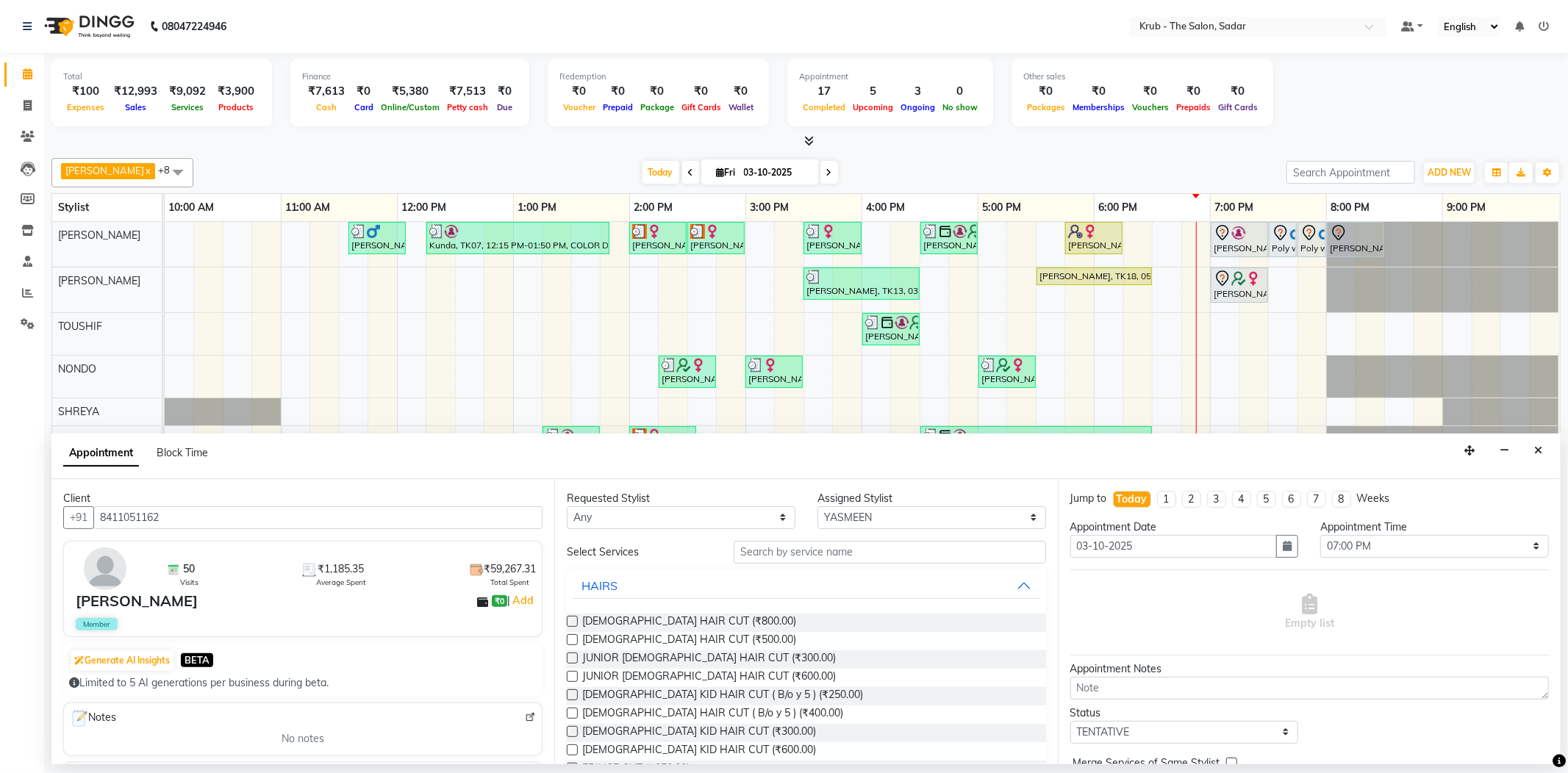
type input "8411051162"
click at [807, 541] on input "text" at bounding box center [889, 552] width 311 height 23
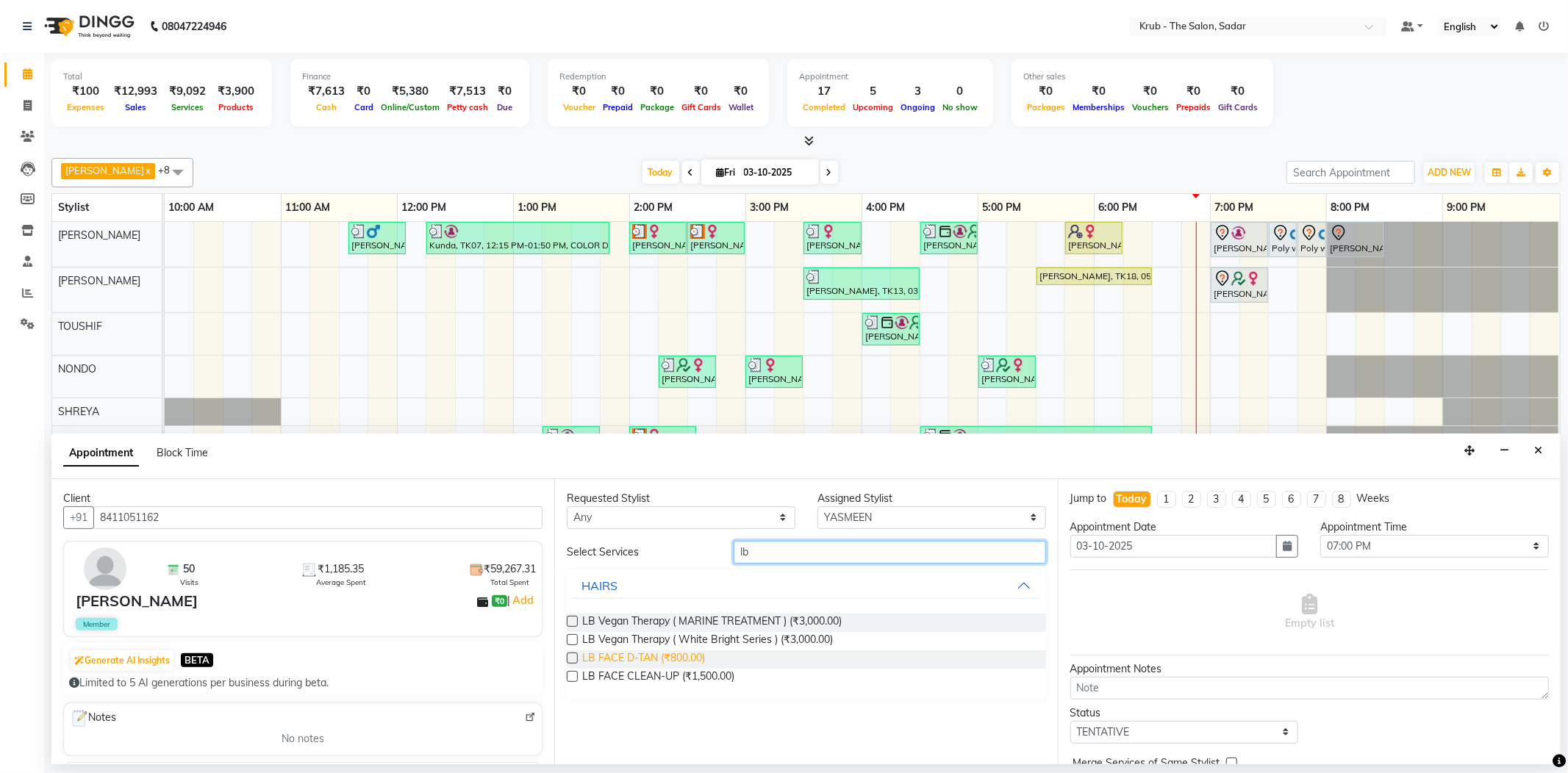
type input "lb"
click at [669, 651] on span "LB FACE D-TAN (₹800.00)" at bounding box center [643, 660] width 122 height 18
checkbox input "false"
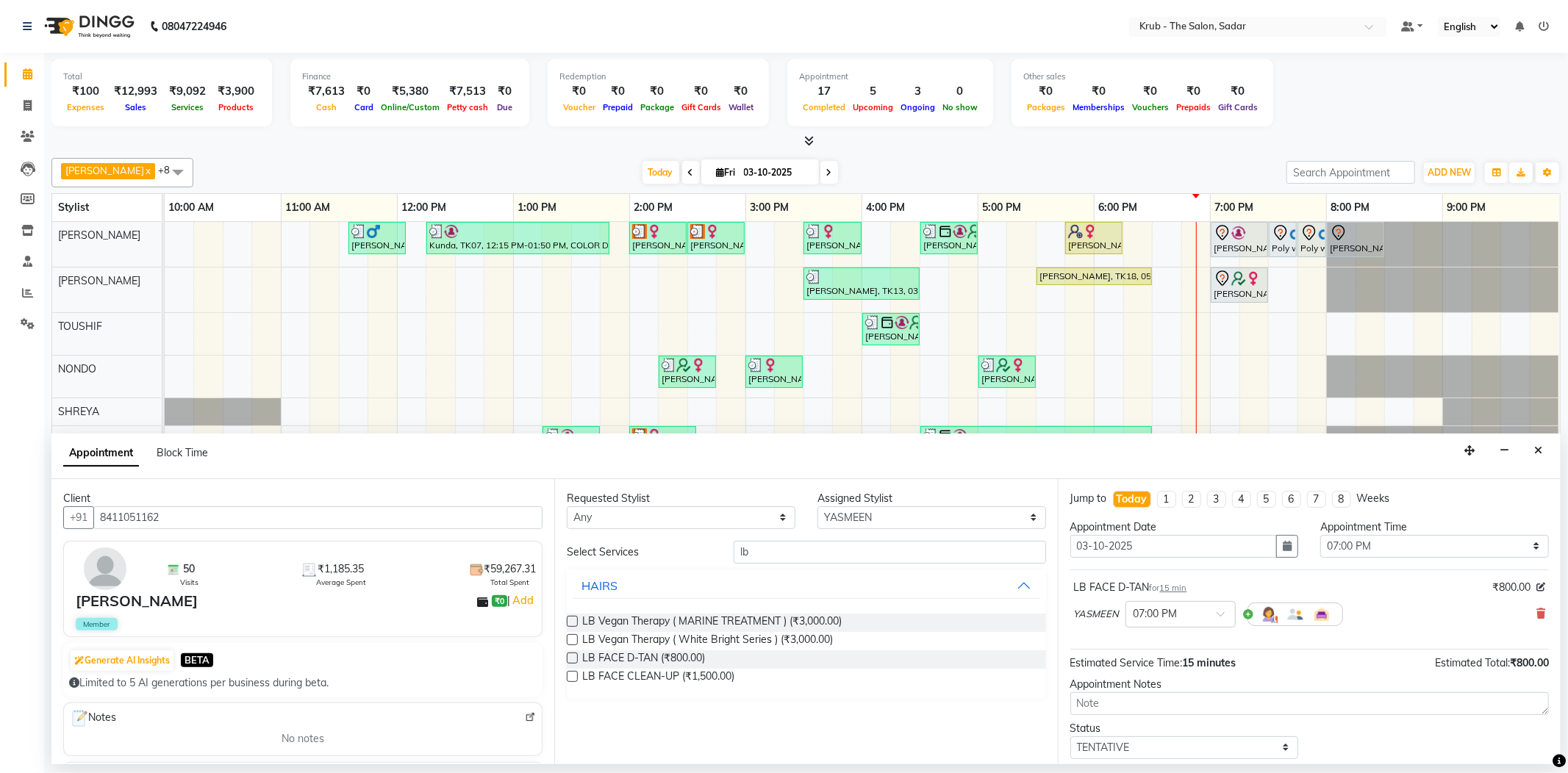
scroll to position [77, 0]
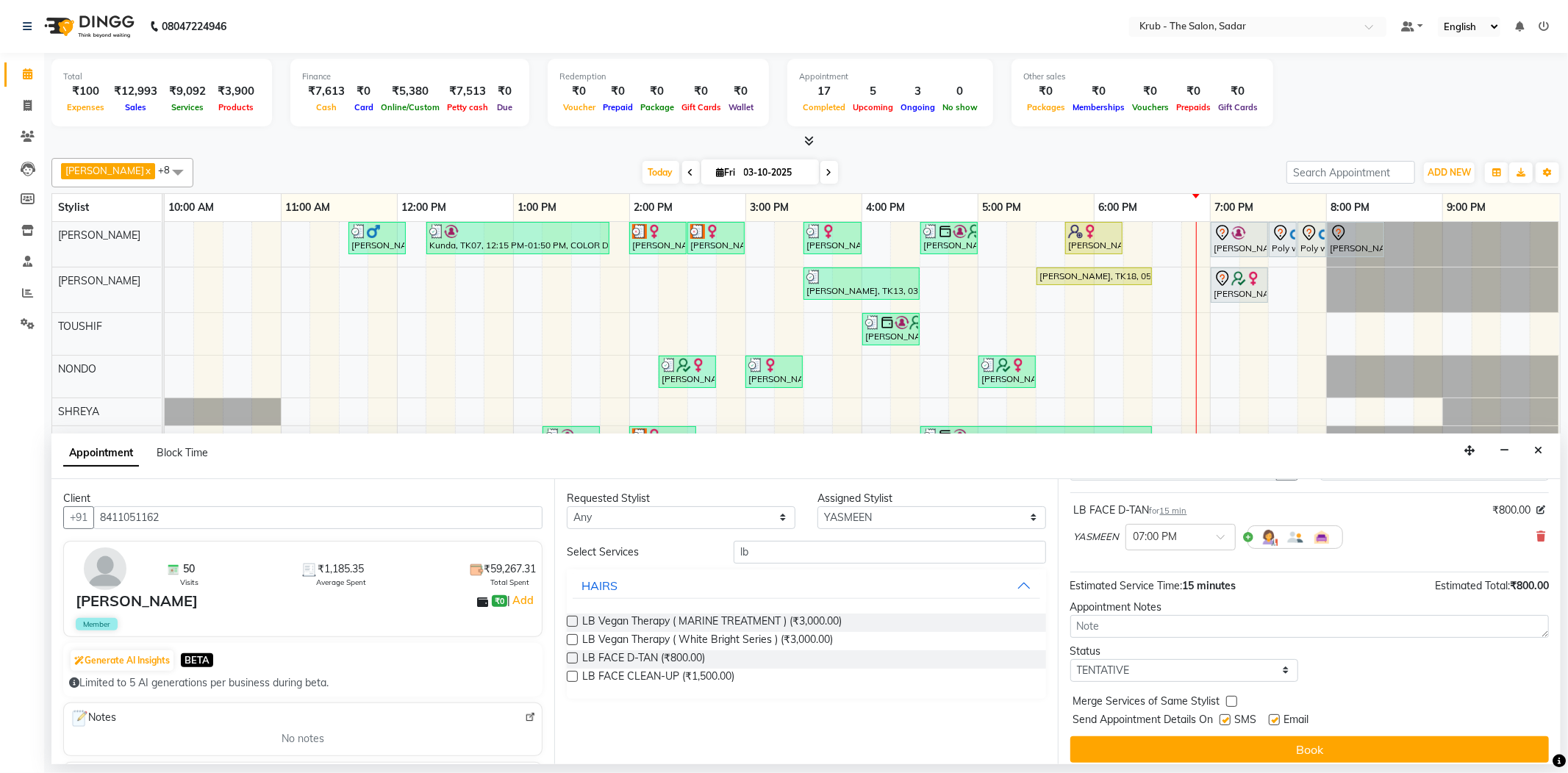
click at [1275, 714] on label at bounding box center [1274, 719] width 11 height 11
click at [1275, 716] on input "checkbox" at bounding box center [1274, 721] width 10 height 10
checkbox input "false"
click at [1215, 712] on div "Send Appointment Details On SMS Email" at bounding box center [1311, 721] width 476 height 18
click at [1222, 714] on label at bounding box center [1224, 719] width 11 height 11
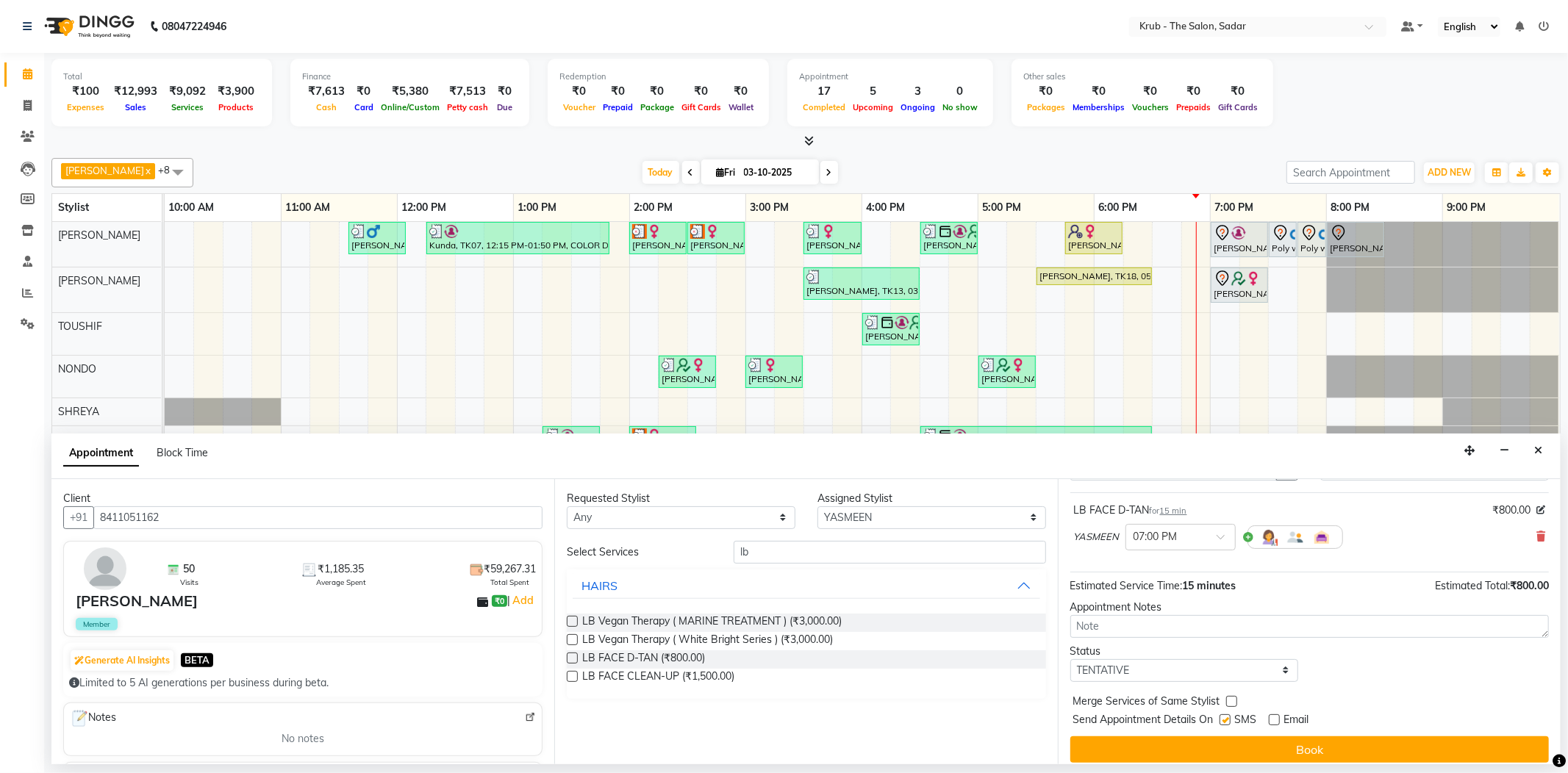
click at [1222, 716] on input "checkbox" at bounding box center [1224, 721] width 10 height 10
checkbox input "false"
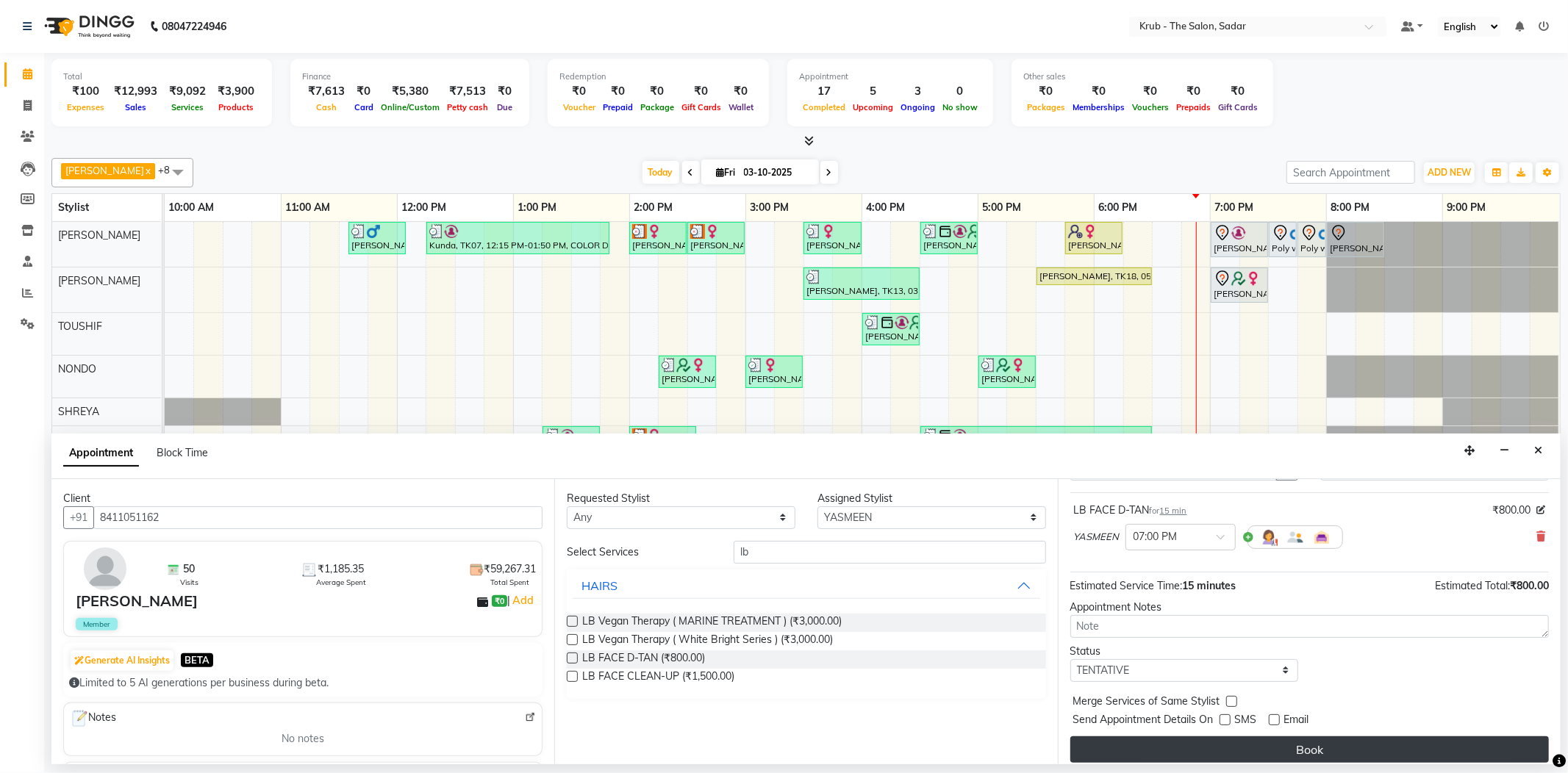
click at [1284, 736] on button "Book" at bounding box center [1309, 749] width 478 height 26
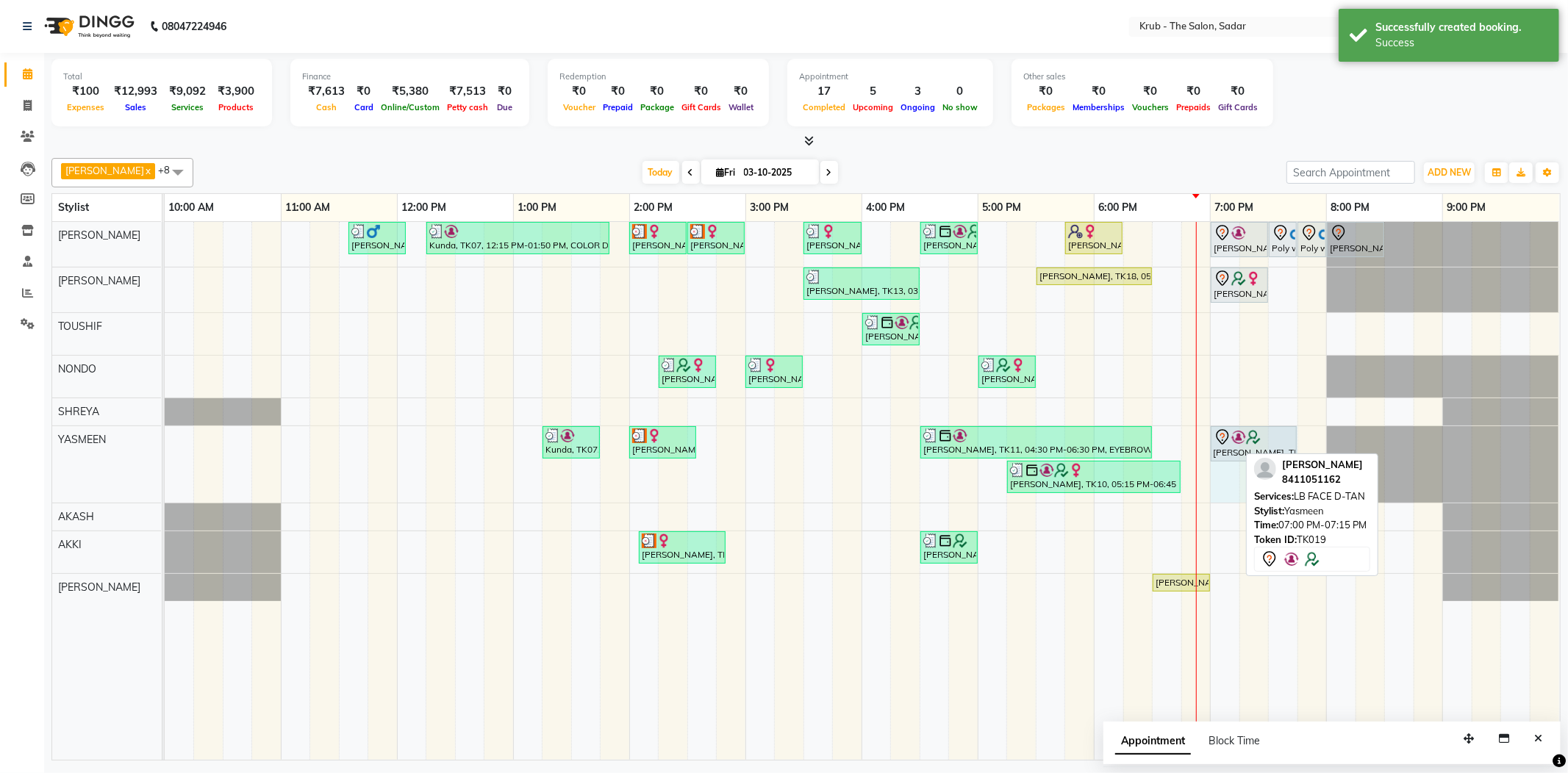
drag, startPoint x: 1236, startPoint y: 447, endPoint x: 1285, endPoint y: 444, distance: 49.1
click at [164, 442] on div "Kunda, TK07, 01:15 PM-01:45 PM, [GEOGRAPHIC_DATA][PERSON_NAME], TK02, 02:00 PM-…" at bounding box center [164, 464] width 0 height 76
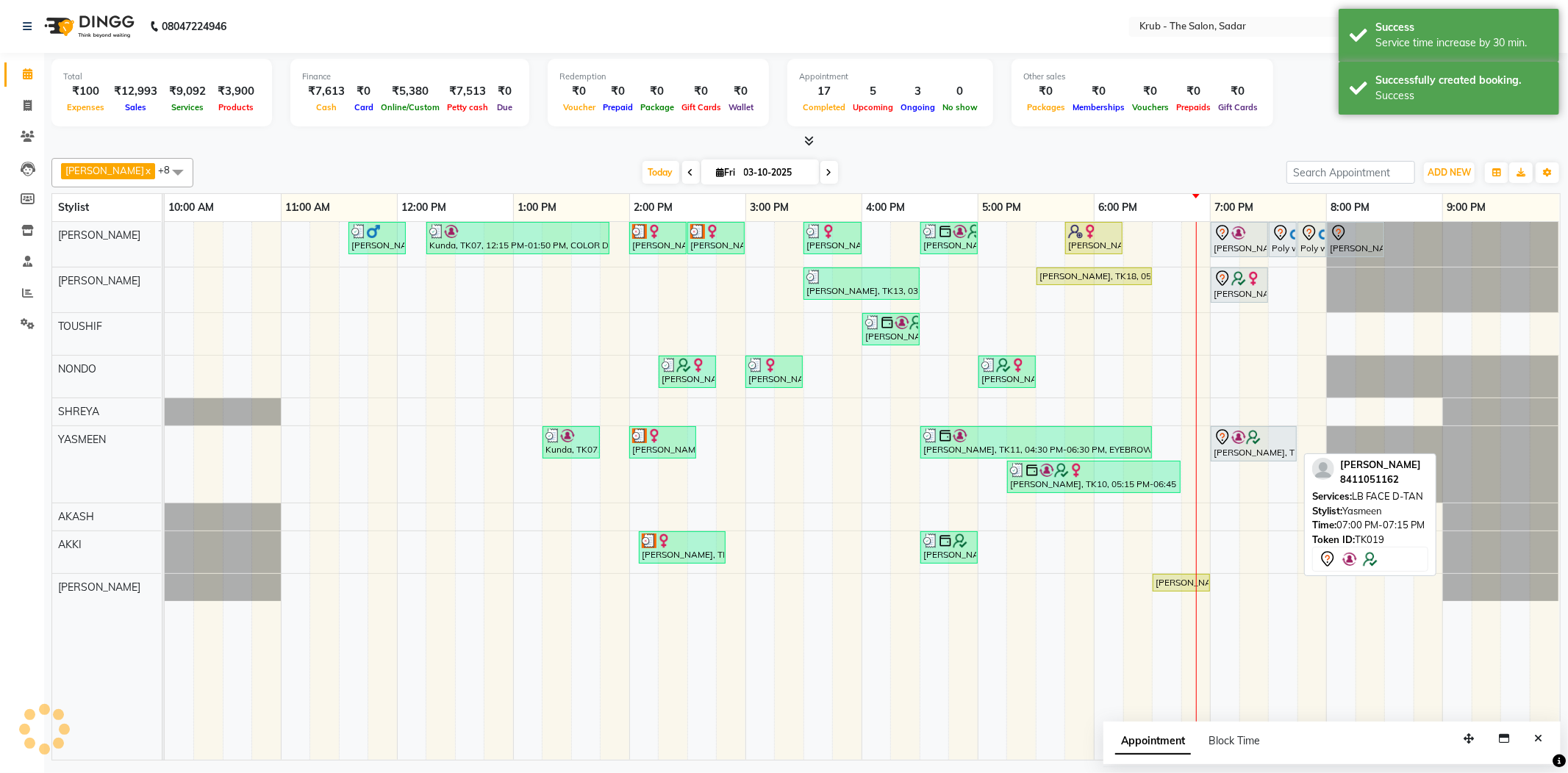
click at [1257, 442] on div at bounding box center [1253, 436] width 80 height 17
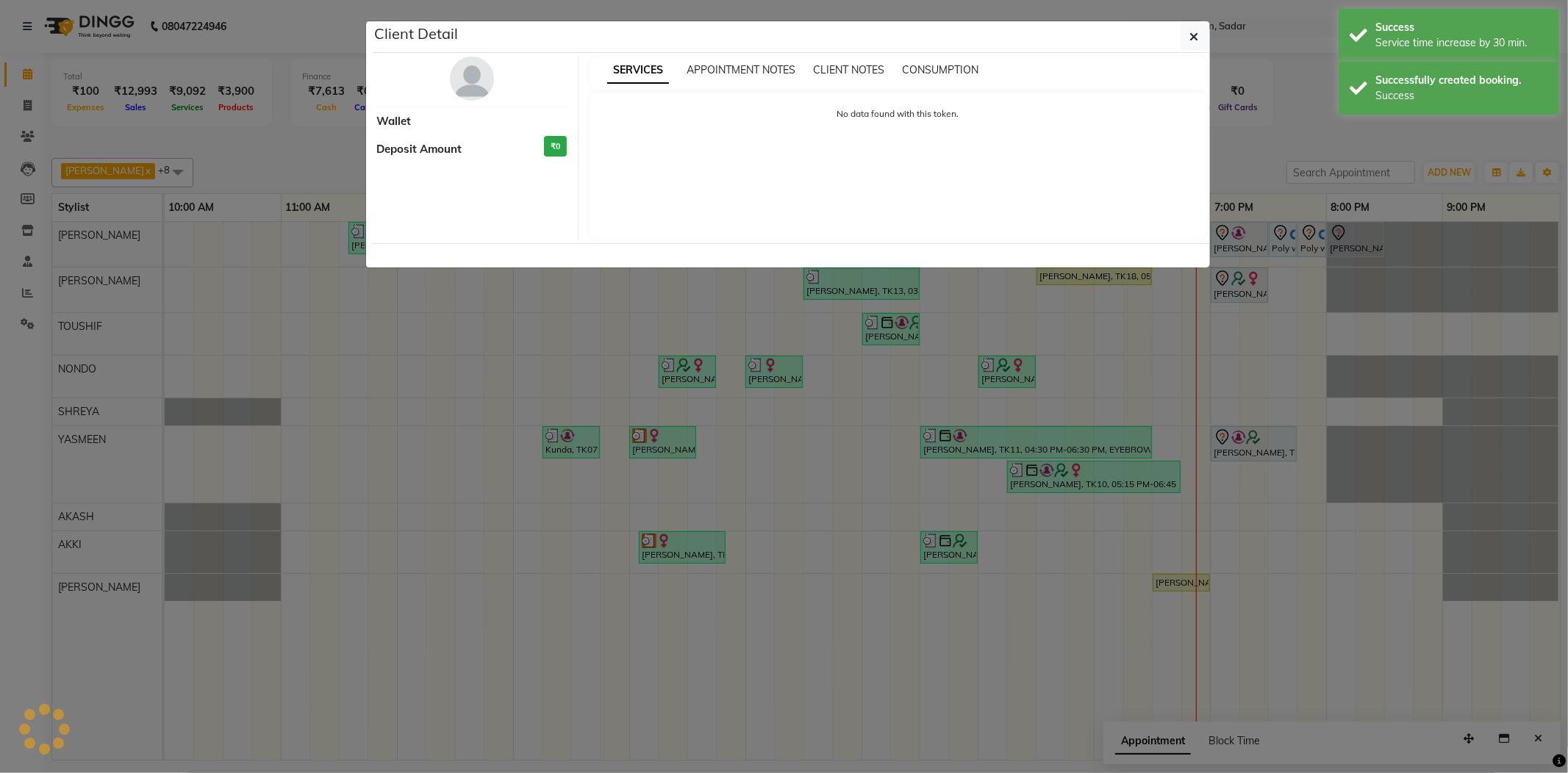
select select "7"
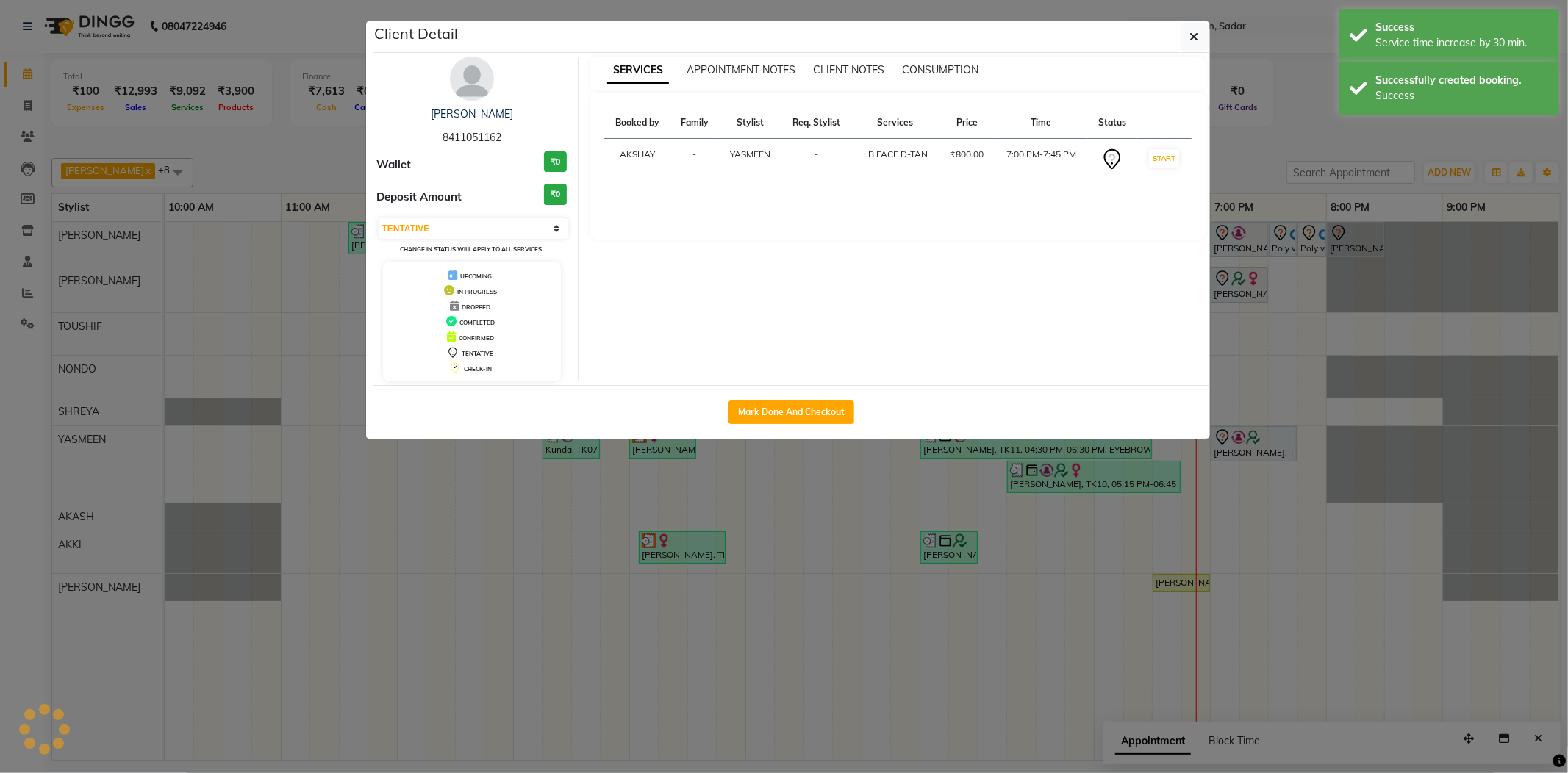
click at [1243, 445] on ngb-modal-window "Client Detail Ali 8411051162 Wallet ₹0 Deposit Amount ₹0 Select IN SERVICE CONF…" at bounding box center [784, 386] width 1568 height 773
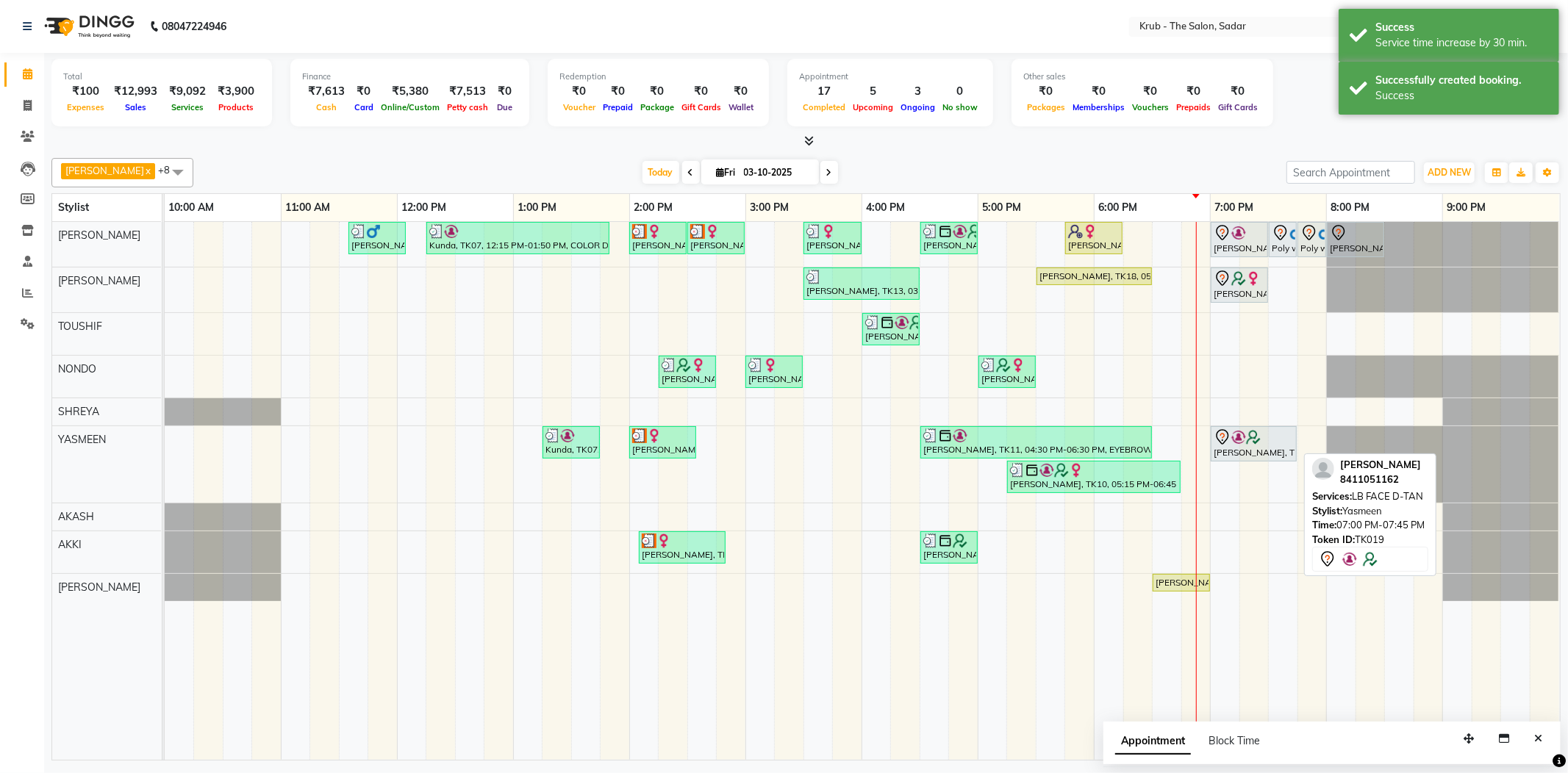
click at [1247, 441] on img at bounding box center [1253, 437] width 15 height 15
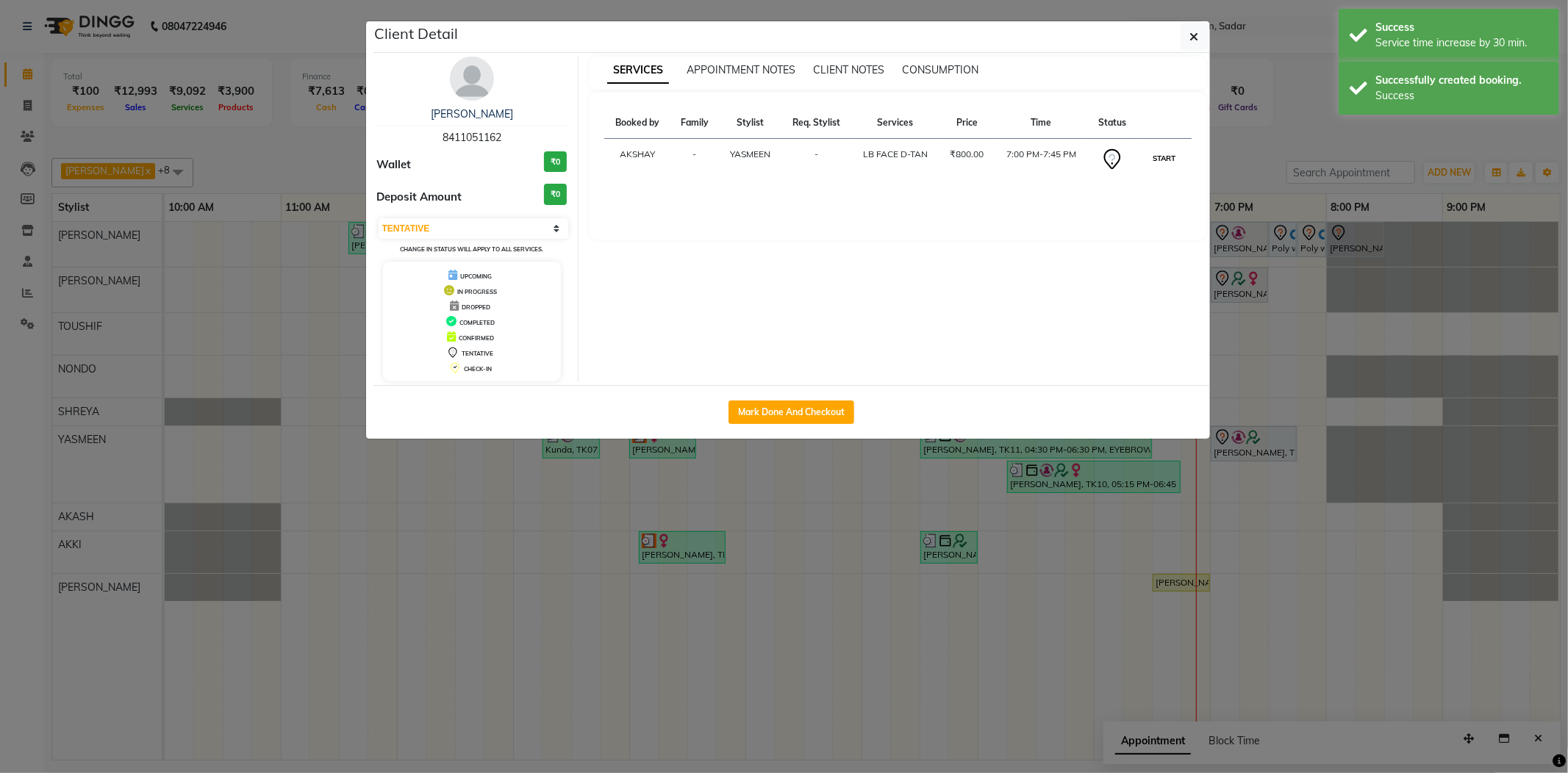
click at [1149, 157] on button "START" at bounding box center [1164, 159] width 30 height 18
click at [1228, 149] on ngb-modal-window "Client Detail Ali 8411051162 Wallet ₹0 Deposit Amount ₹0 Select IN SERVICE CONF…" at bounding box center [784, 386] width 1568 height 773
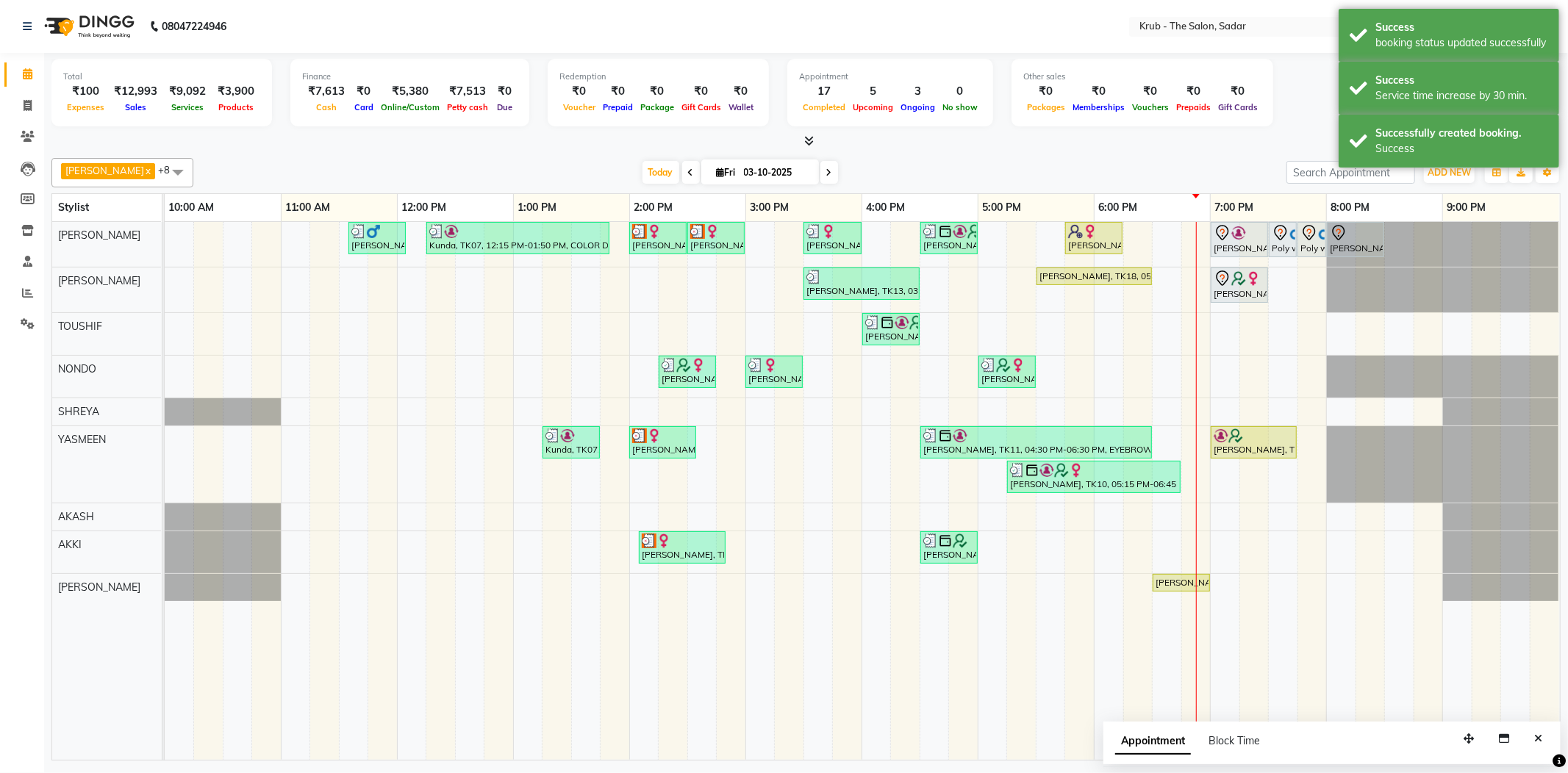
select select "1"
click at [1528, 733] on div "Appointment Block Time Maximize" at bounding box center [1332, 743] width 457 height 45
click at [1535, 732] on button "Close" at bounding box center [1538, 739] width 21 height 23
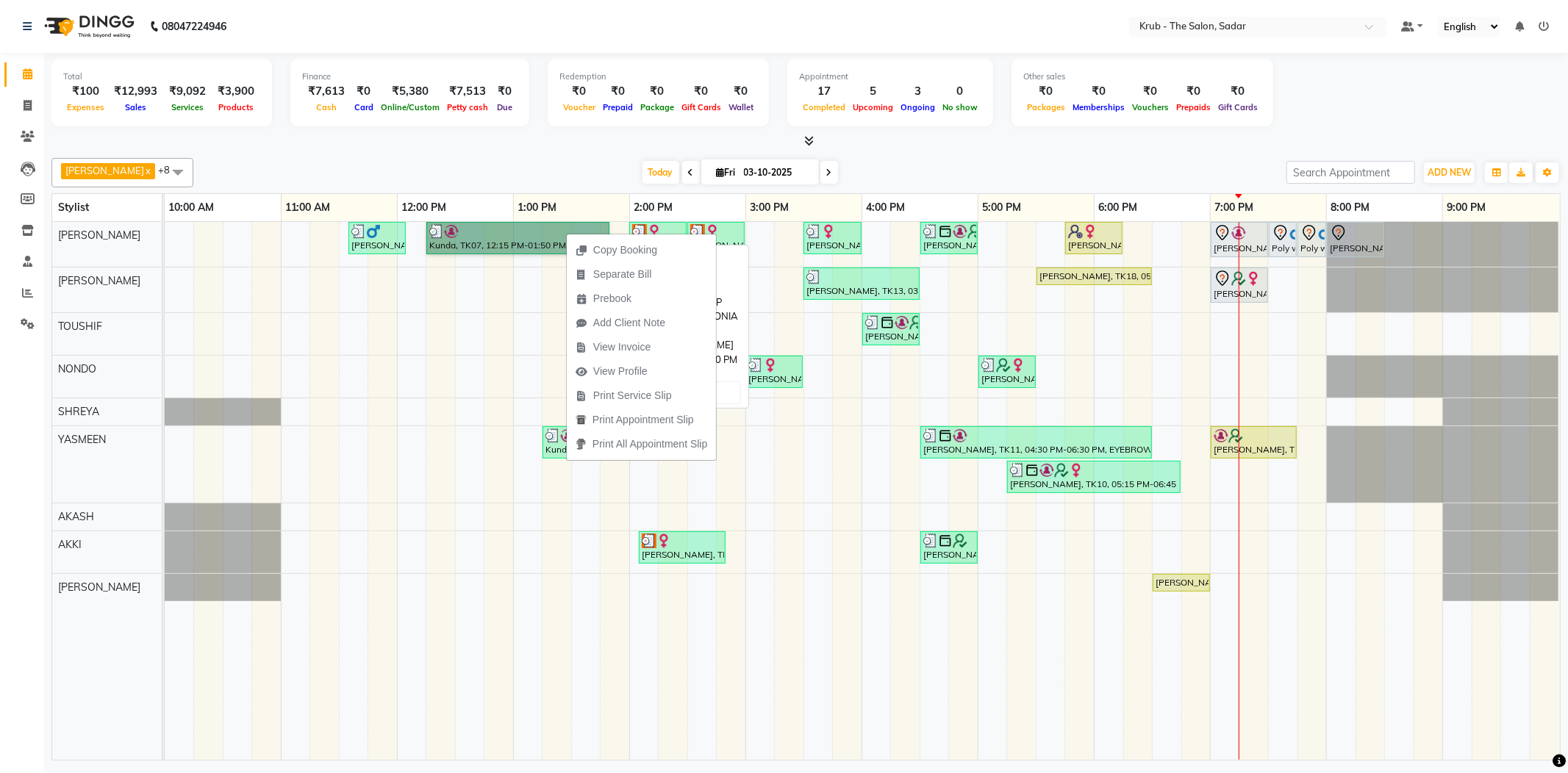
click at [546, 227] on link "Kunda, TK07, 12:15 PM-01:50 PM, COLOR DEPOSITE,TOUCH UP MAJIREL ( WITH AMONIA )" at bounding box center [518, 237] width 183 height 32
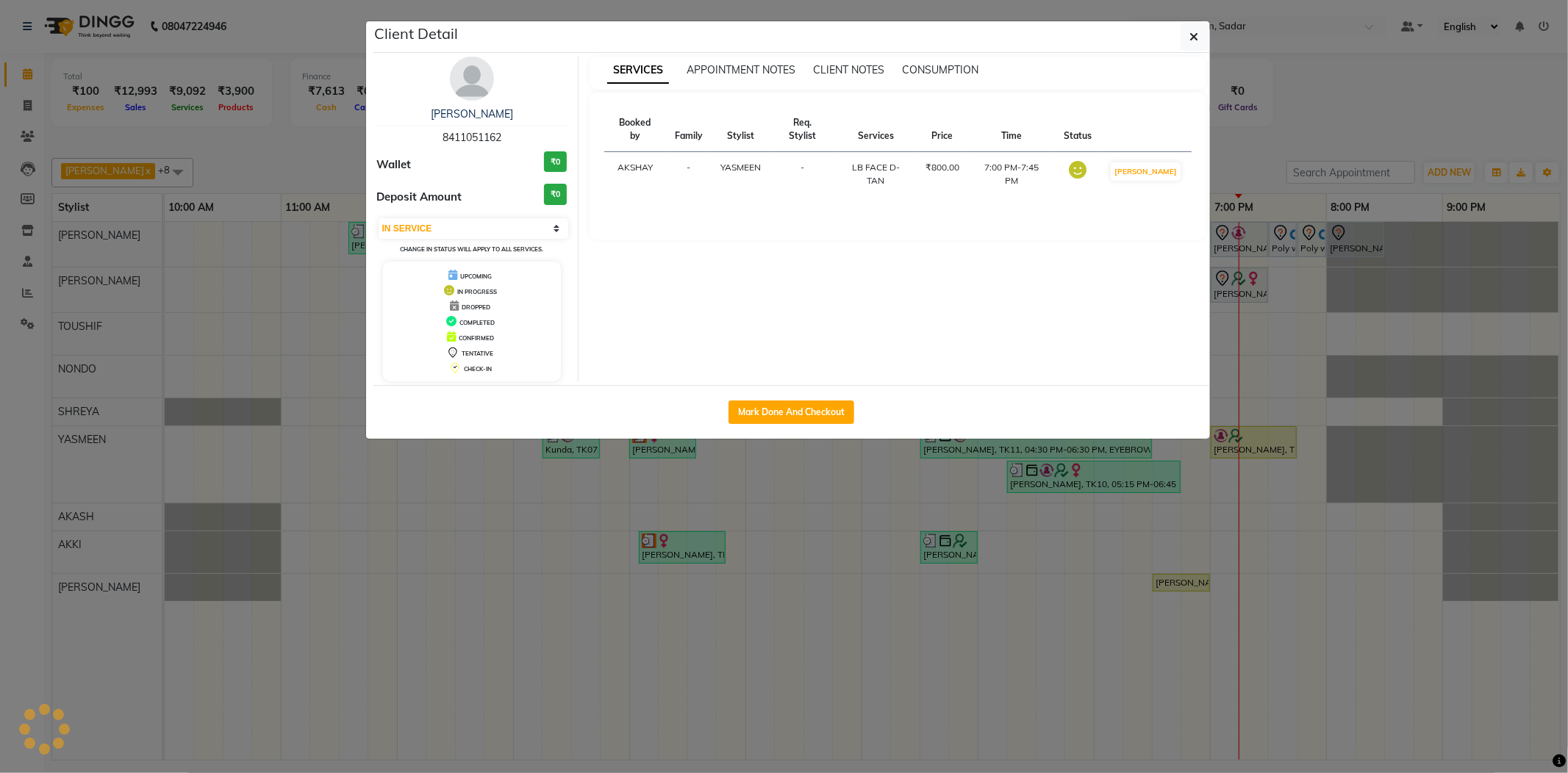
select select "3"
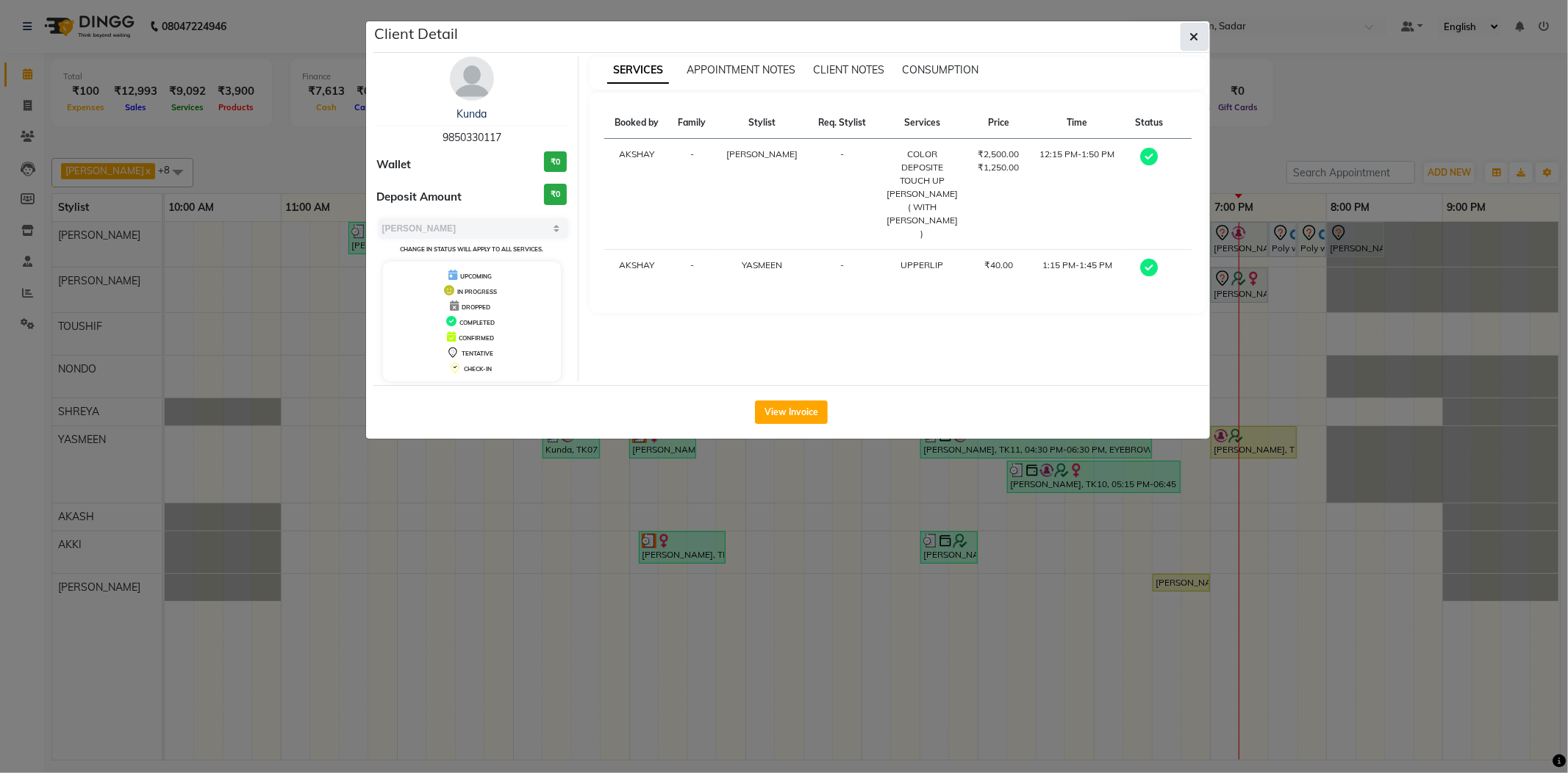
click at [1191, 31] on icon "button" at bounding box center [1194, 37] width 9 height 12
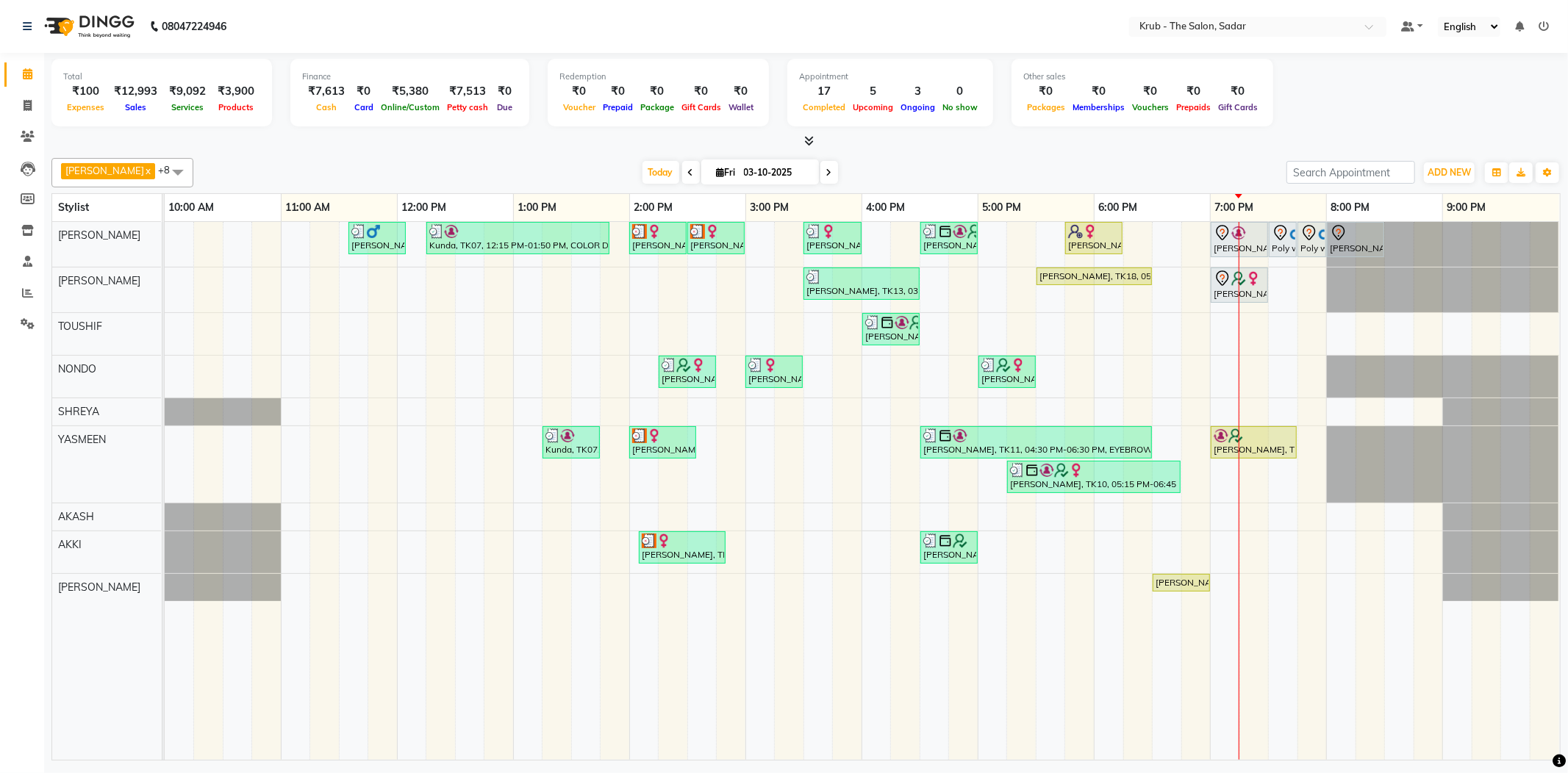
click at [1086, 237] on div "[PERSON_NAME], TK15, 05:45 PM-06:15 PM, REGULAR BLOWDRY" at bounding box center [1094, 238] width 54 height 28
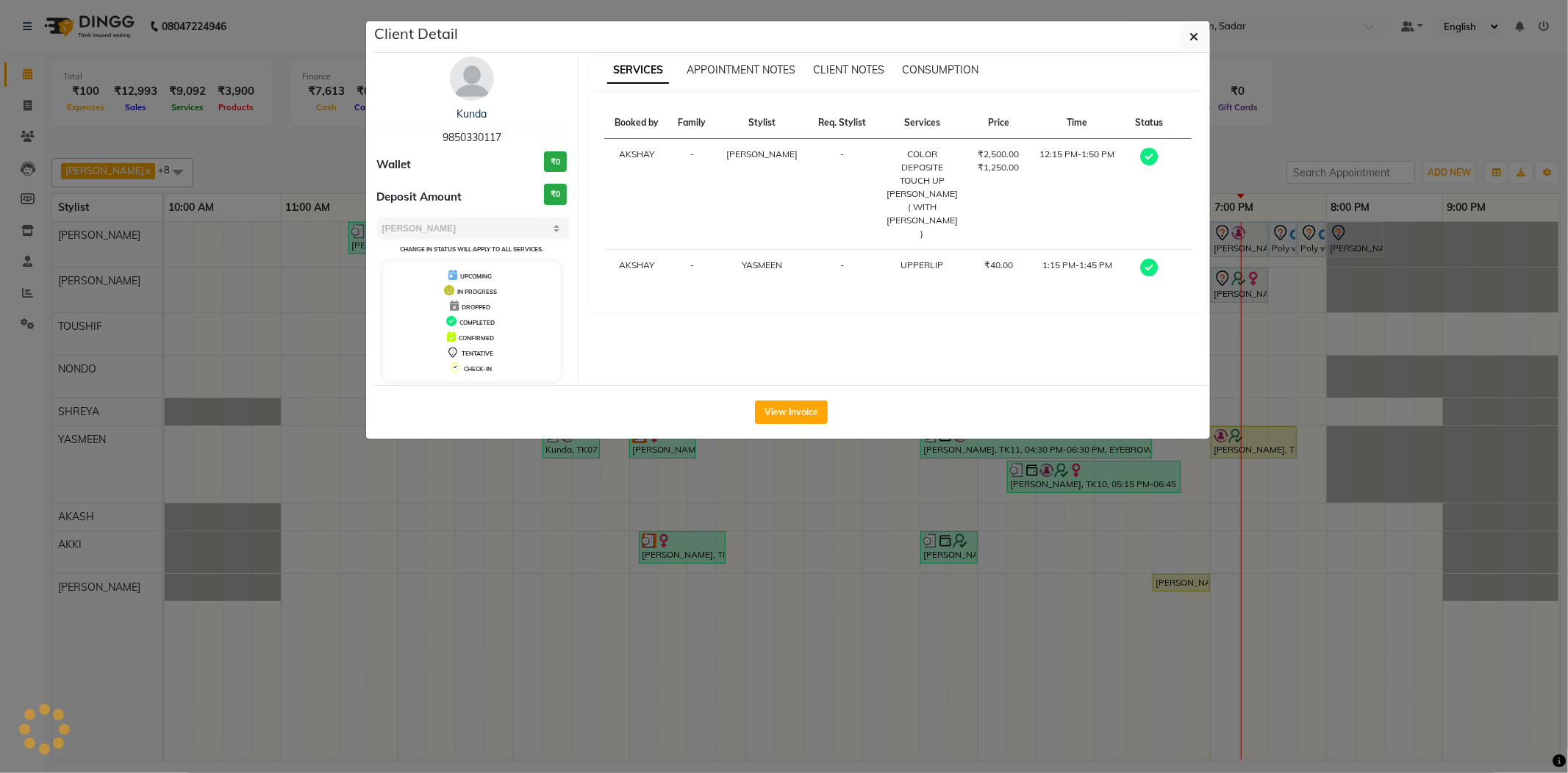
select select "1"
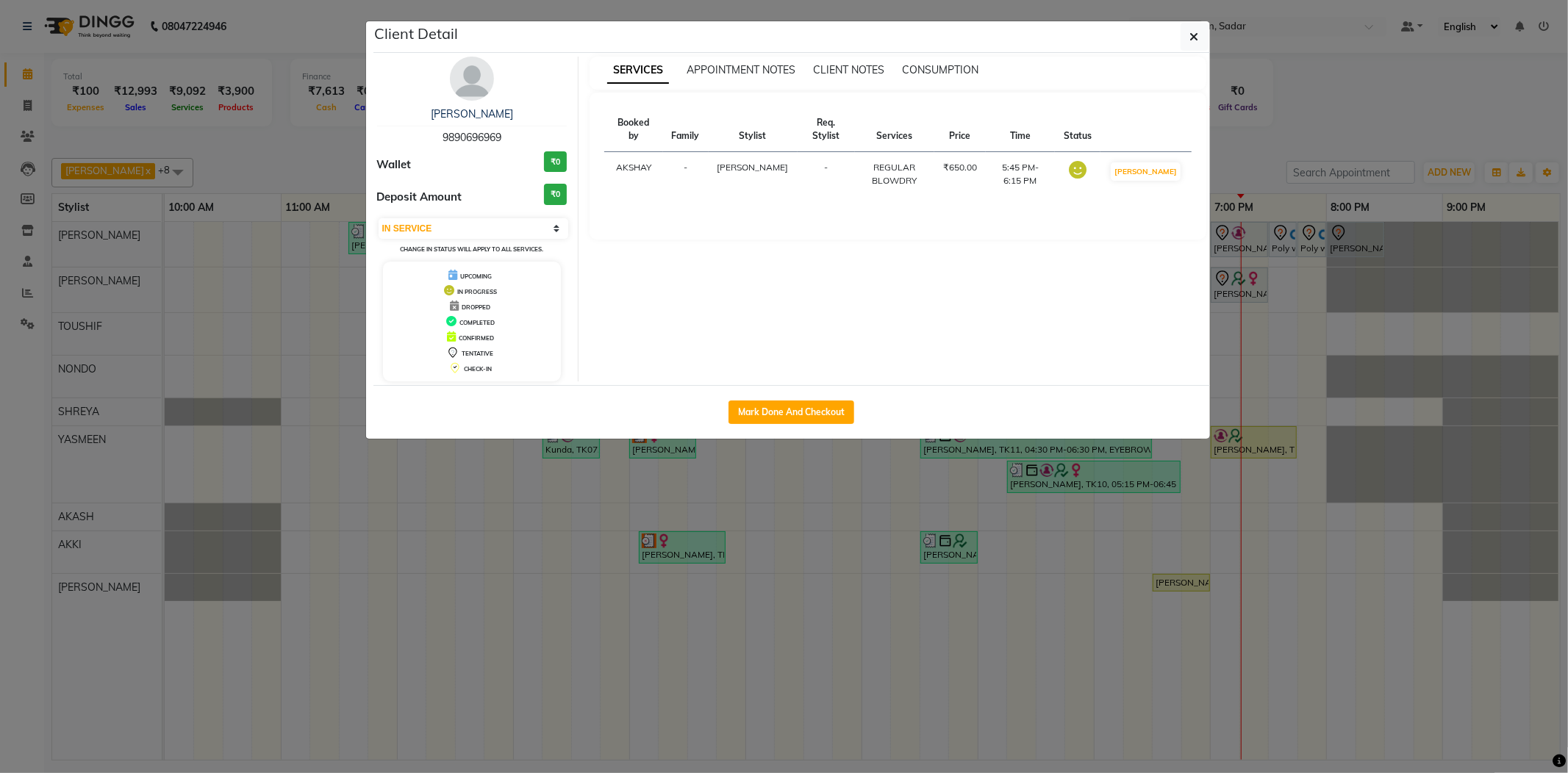
click at [803, 400] on div "Mark Done And Checkout" at bounding box center [791, 412] width 837 height 53
click at [796, 398] on div "Mark Done And Checkout" at bounding box center [791, 412] width 837 height 53
click at [791, 439] on div "Mark Done And Checkout" at bounding box center [791, 412] width 837 height 53
click at [800, 414] on button "Mark Done And Checkout" at bounding box center [791, 412] width 126 height 24
select select "service"
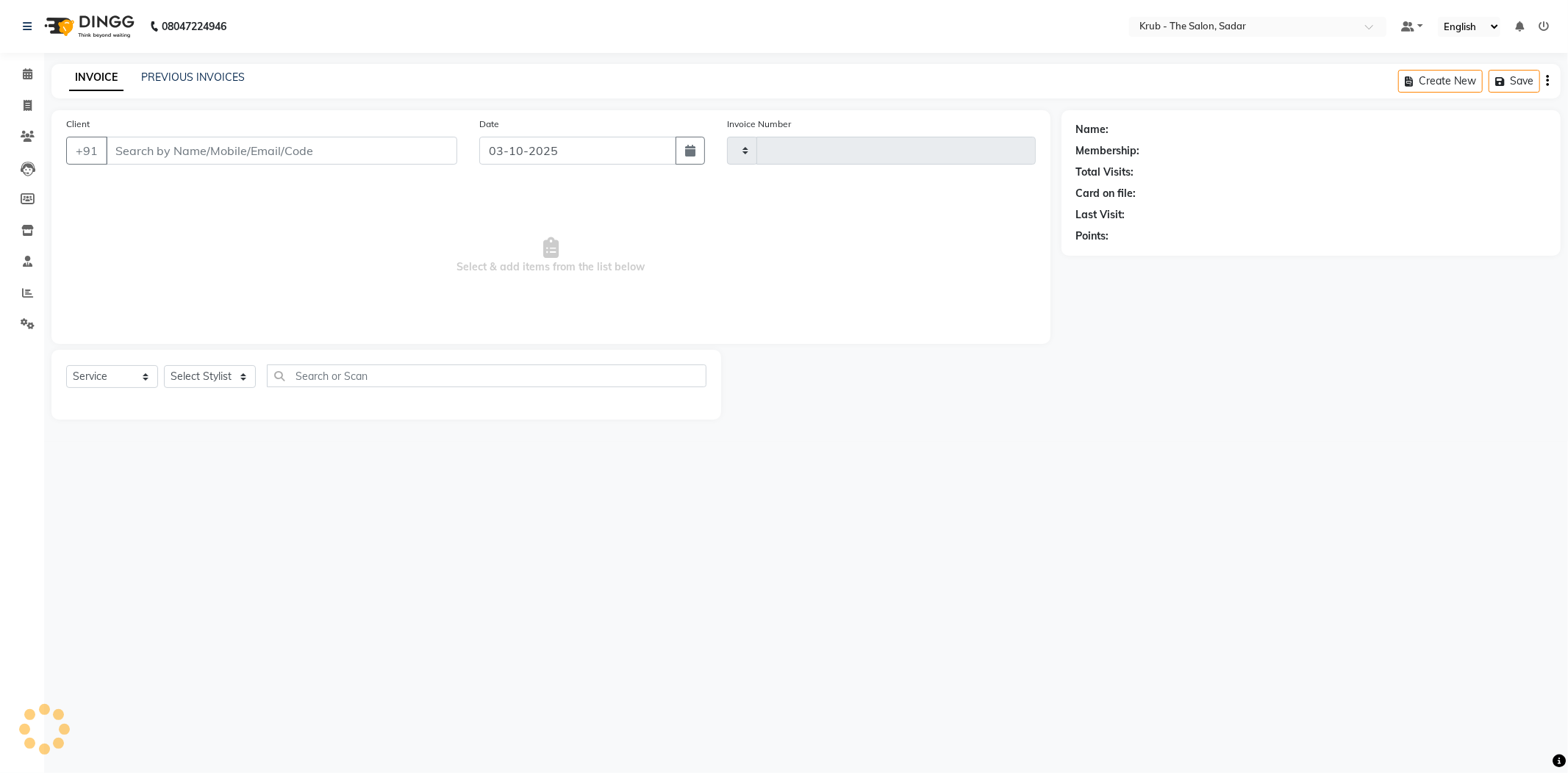
type input "2551"
select select "4449"
type input "9890696969"
select select "24979"
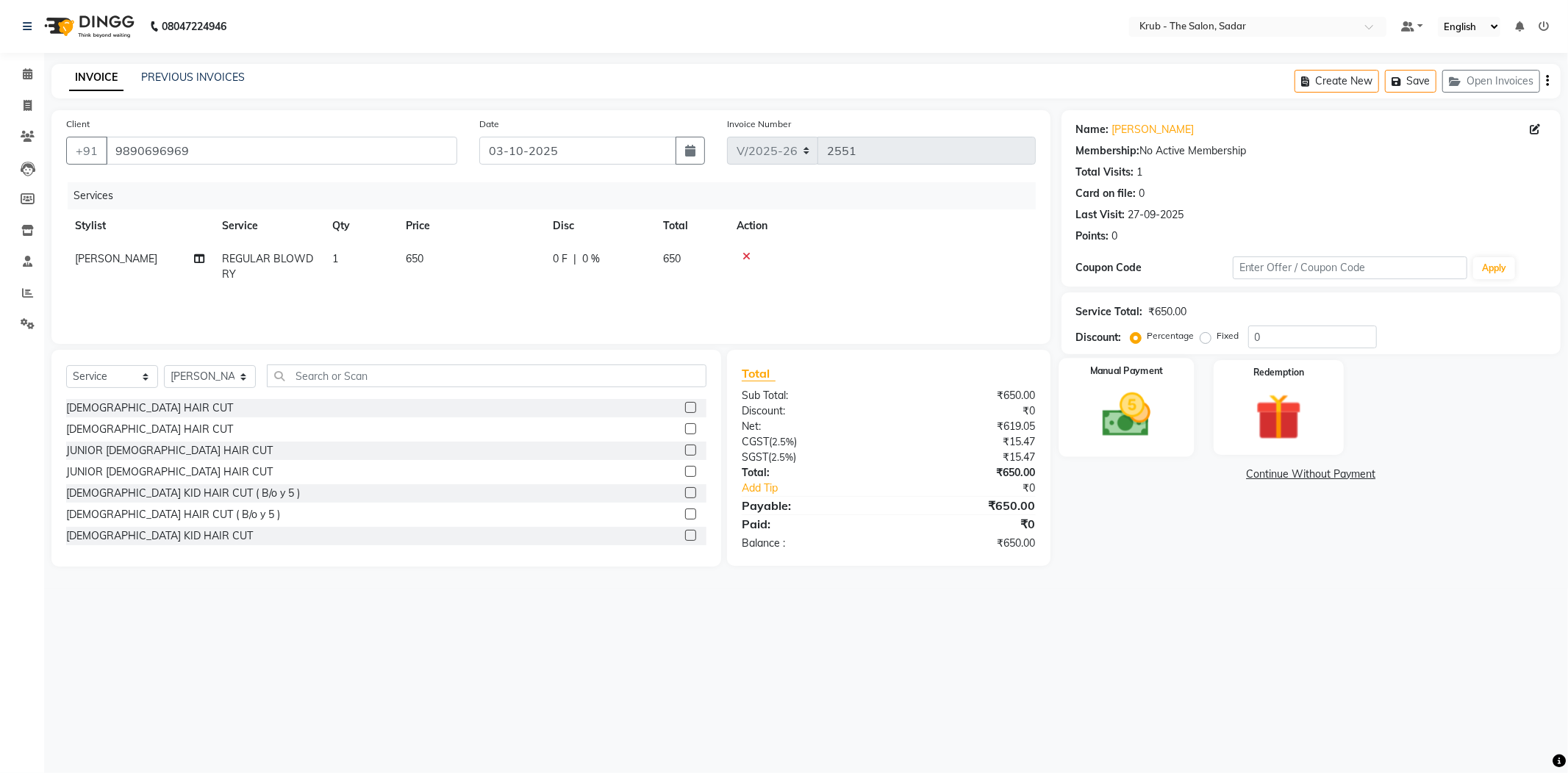
click at [1132, 398] on img at bounding box center [1127, 415] width 79 height 56
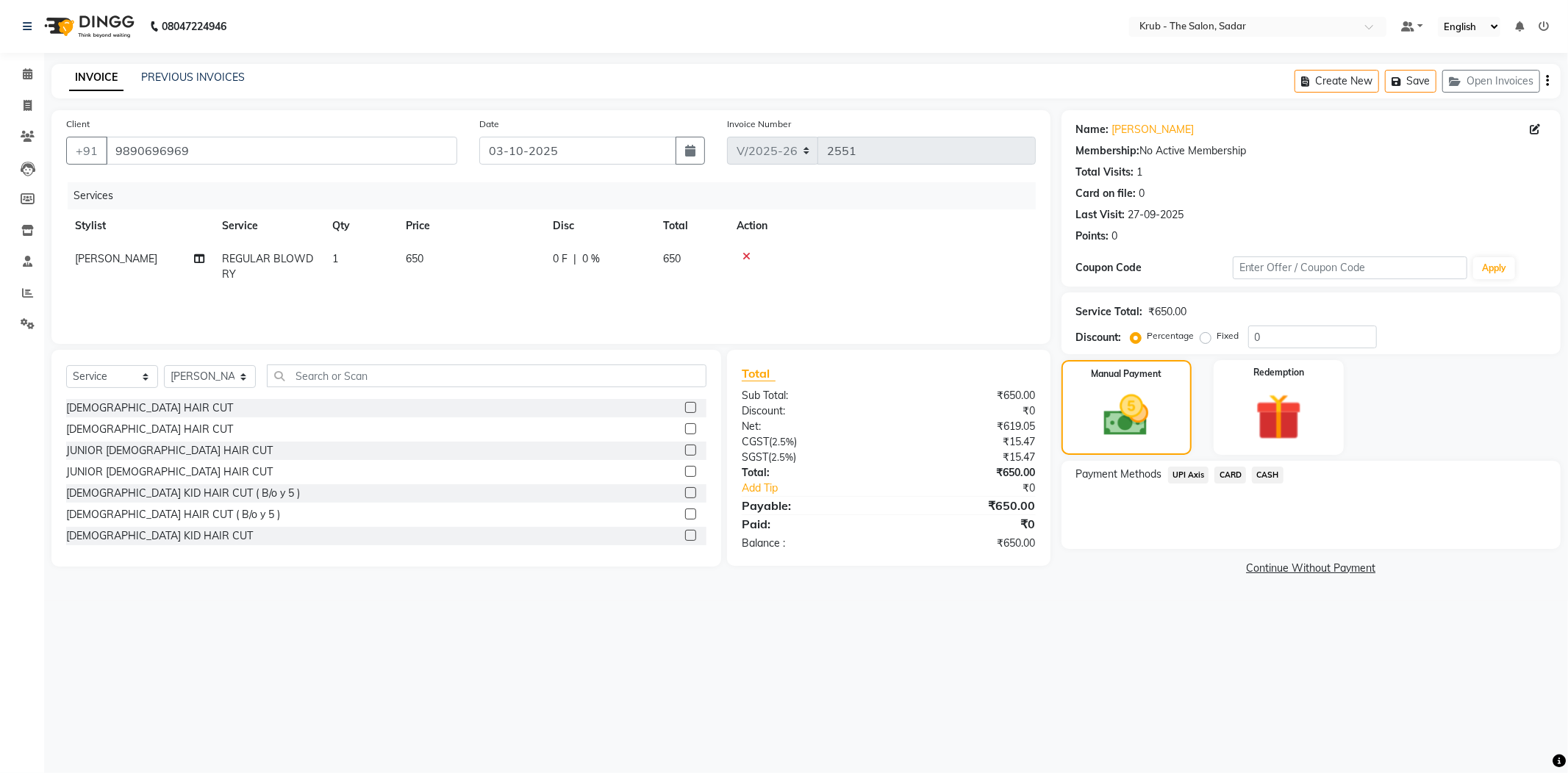
click at [1278, 467] on span "CASH" at bounding box center [1267, 475] width 31 height 17
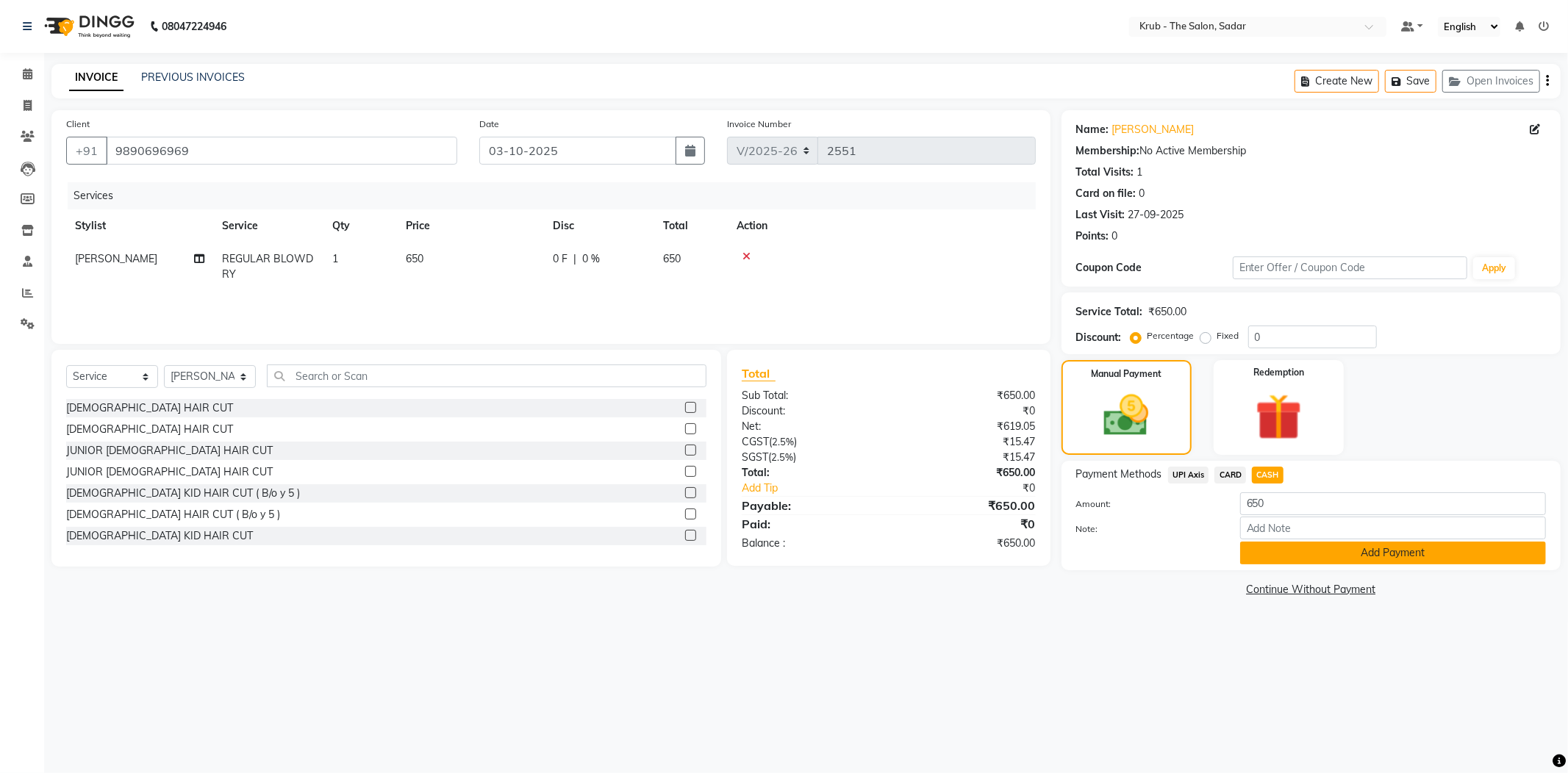
click at [1330, 541] on button "Add Payment" at bounding box center [1393, 553] width 306 height 23
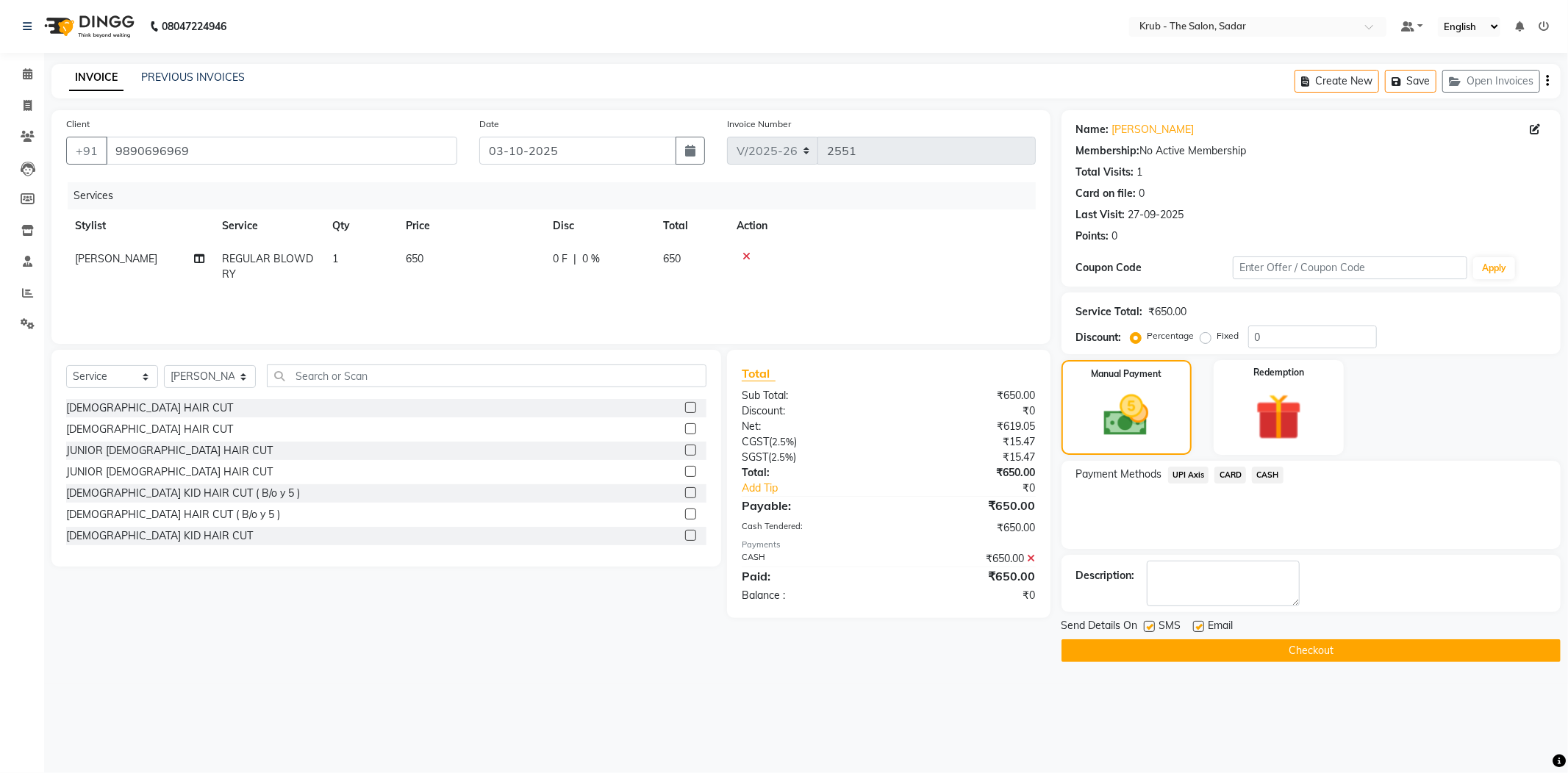
click at [1161, 639] on button "Checkout" at bounding box center [1311, 651] width 499 height 23
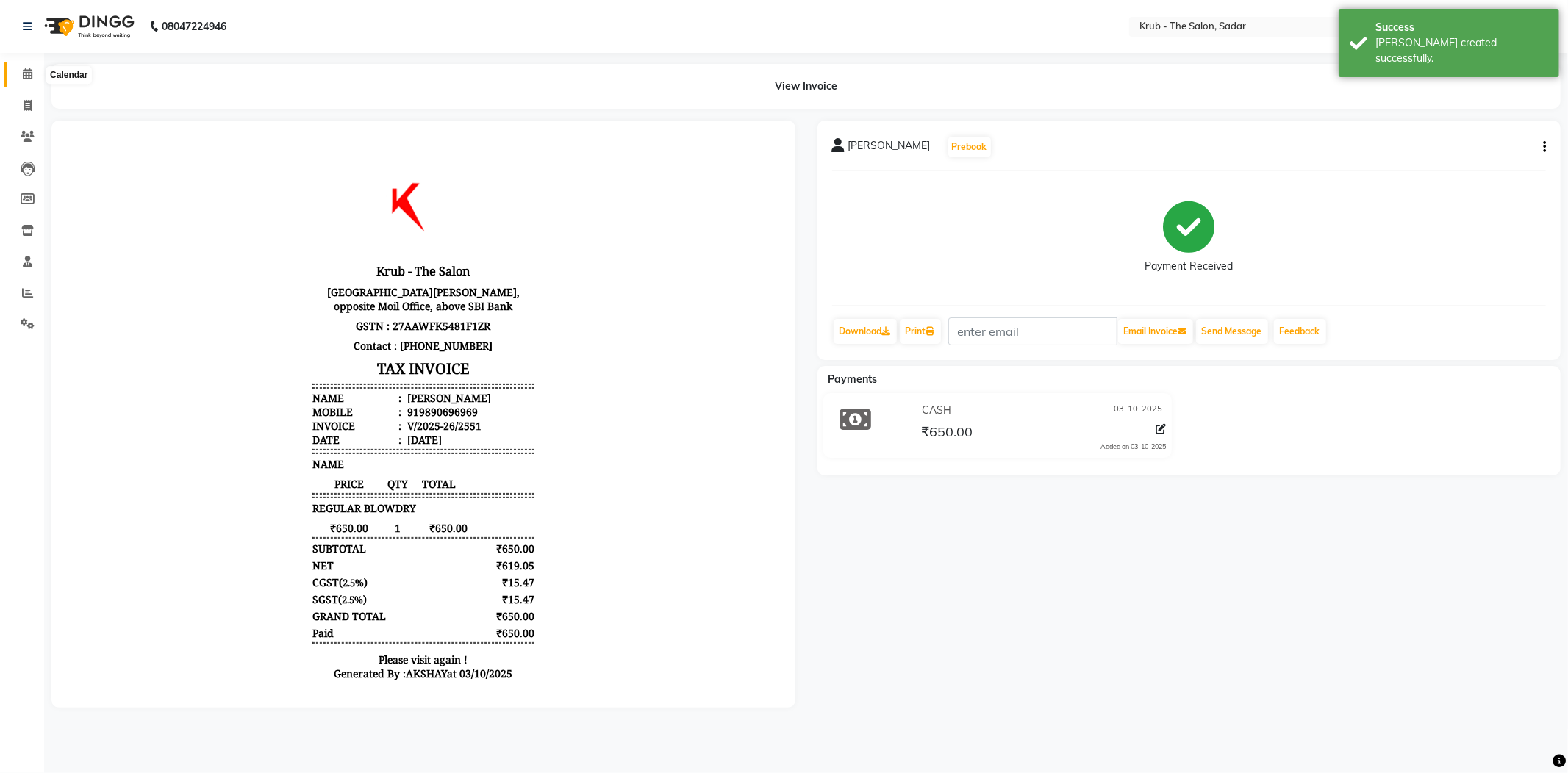
click at [23, 75] on icon at bounding box center [28, 73] width 10 height 11
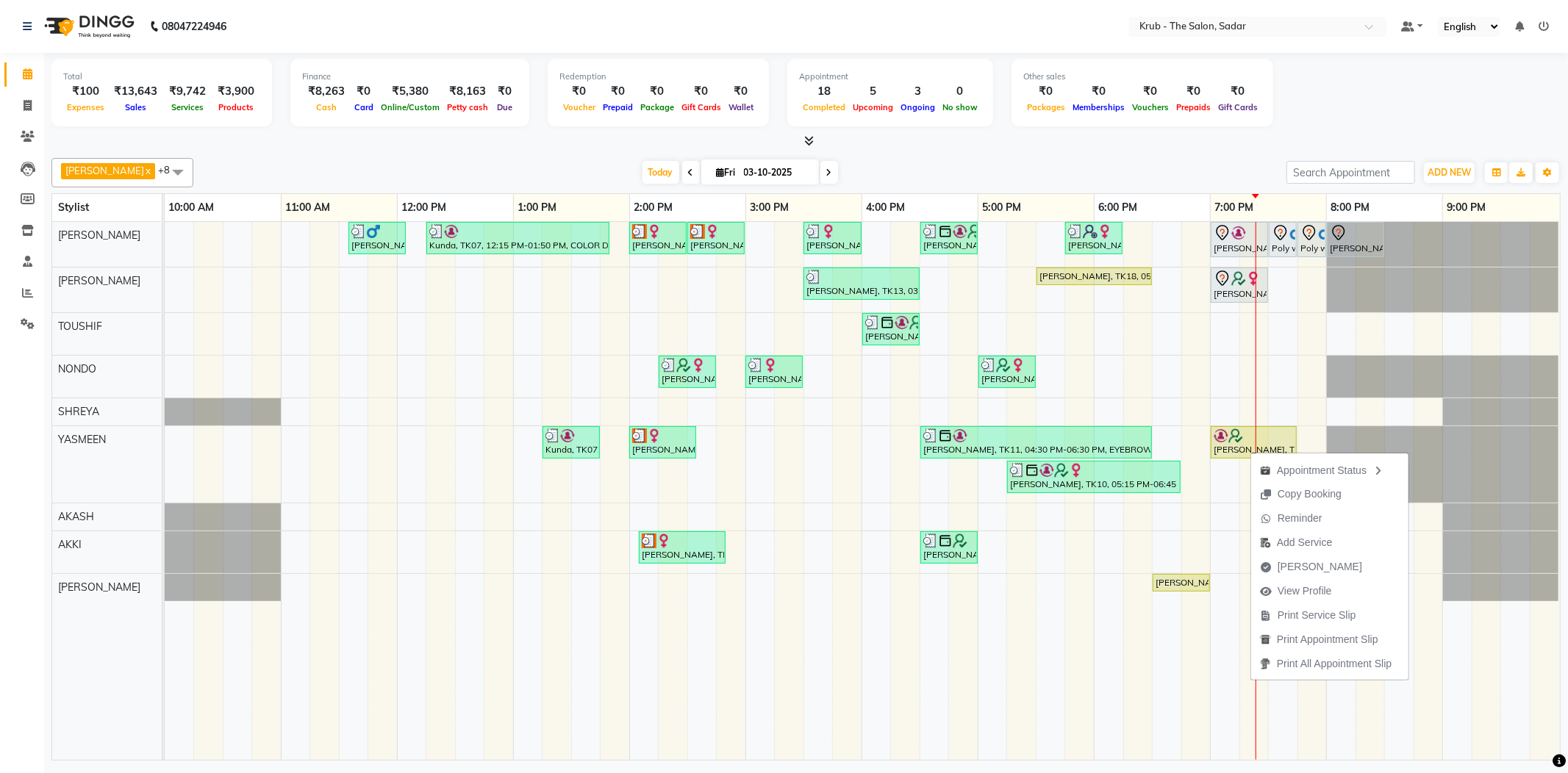
click at [1192, 158] on div "GURVEER x RAJESH x TOUSHIF x NONDO x SHREYA x YASMEEN x AKASH x AKKI x AMIT x +…" at bounding box center [806, 173] width 1509 height 30
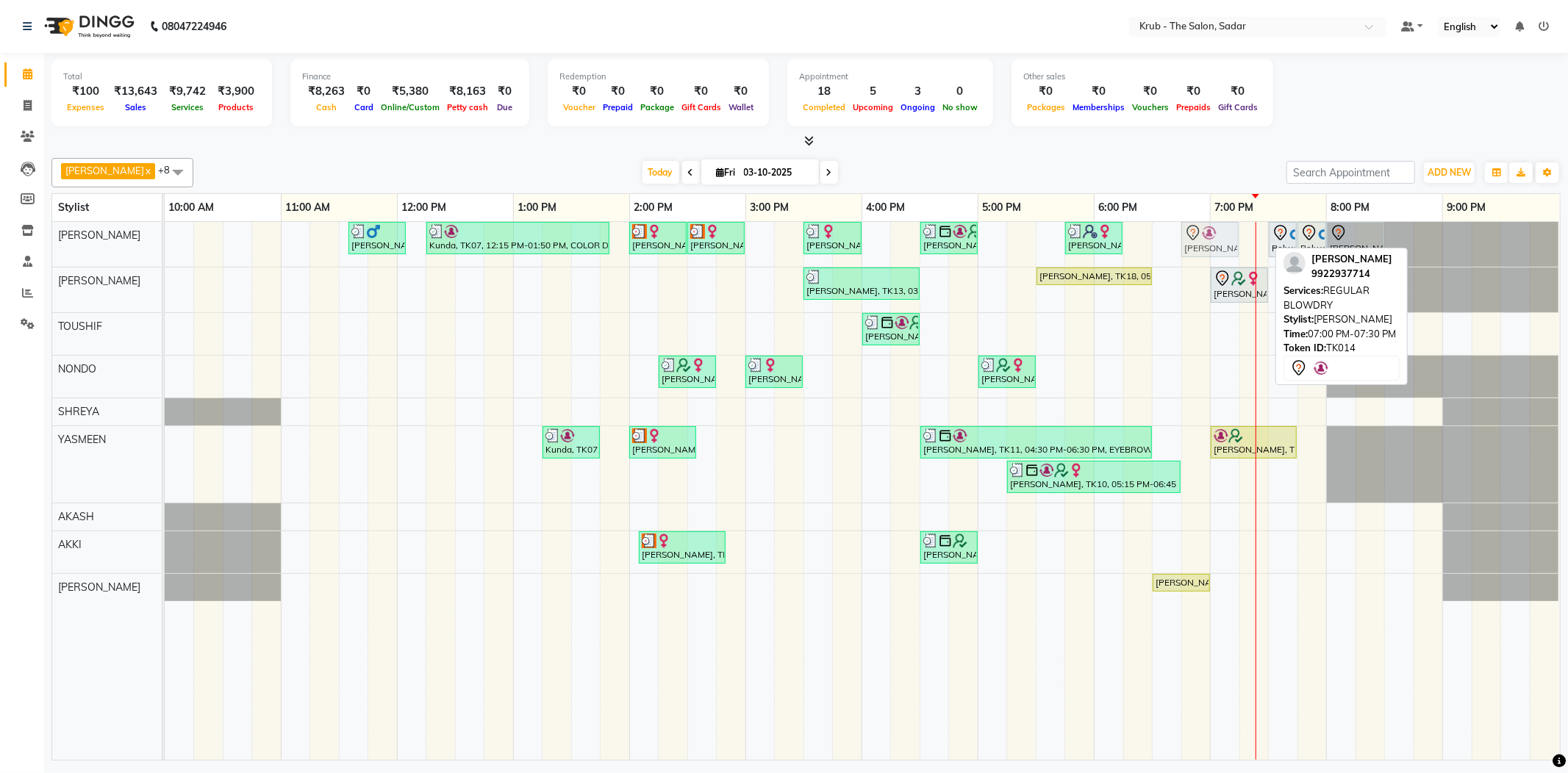
drag, startPoint x: 1239, startPoint y: 235, endPoint x: 1208, endPoint y: 241, distance: 31.6
click at [164, 241] on div "Yash Thakkar, TK03, 11:35 AM-12:05 PM, MALE HAIR CUT Kunda, TK07, 12:15 PM-01:5…" at bounding box center [164, 244] width 0 height 45
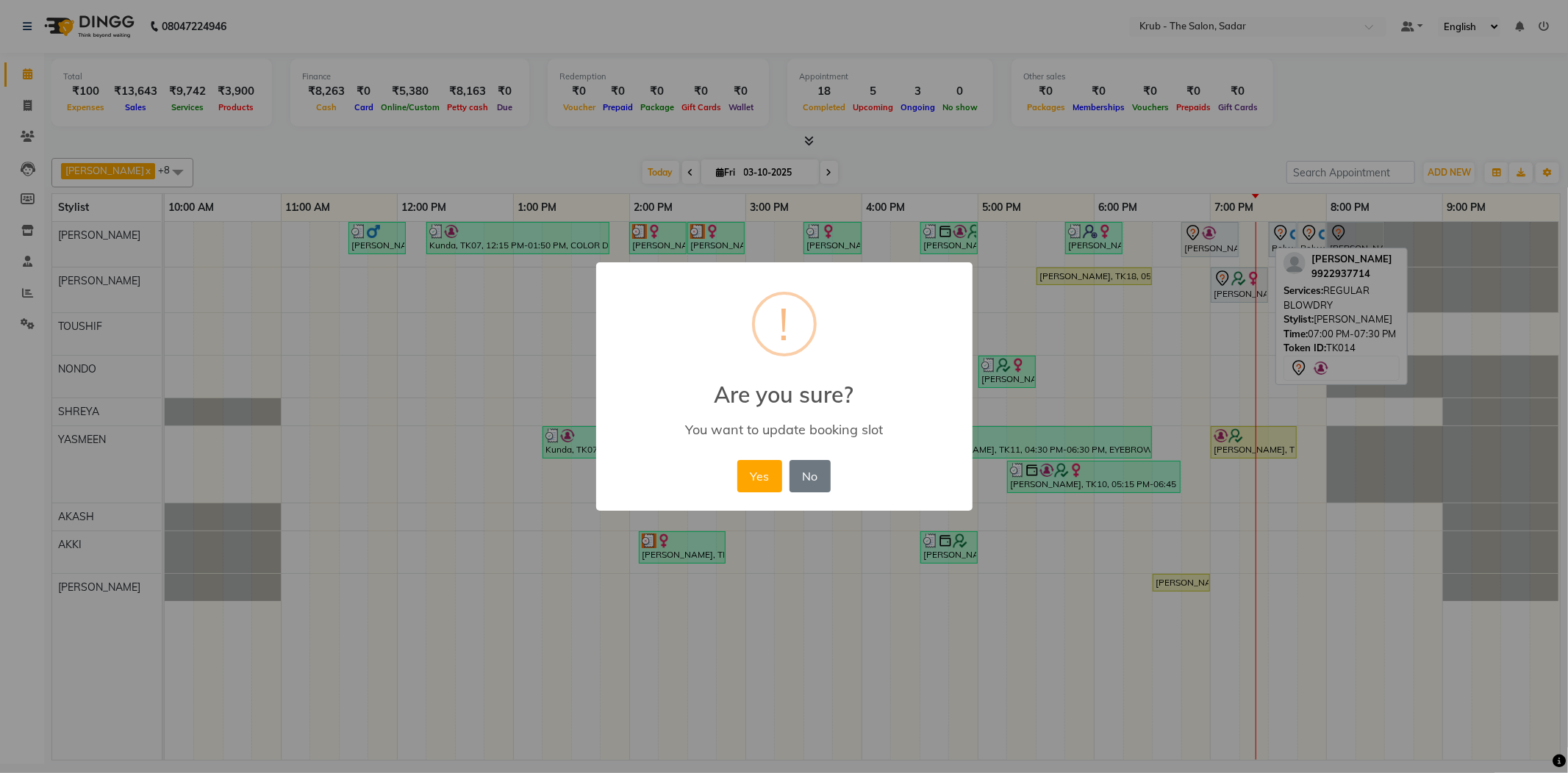
click at [783, 459] on div "Yes No No" at bounding box center [784, 476] width 101 height 39
click at [762, 468] on button "Yes" at bounding box center [759, 476] width 45 height 32
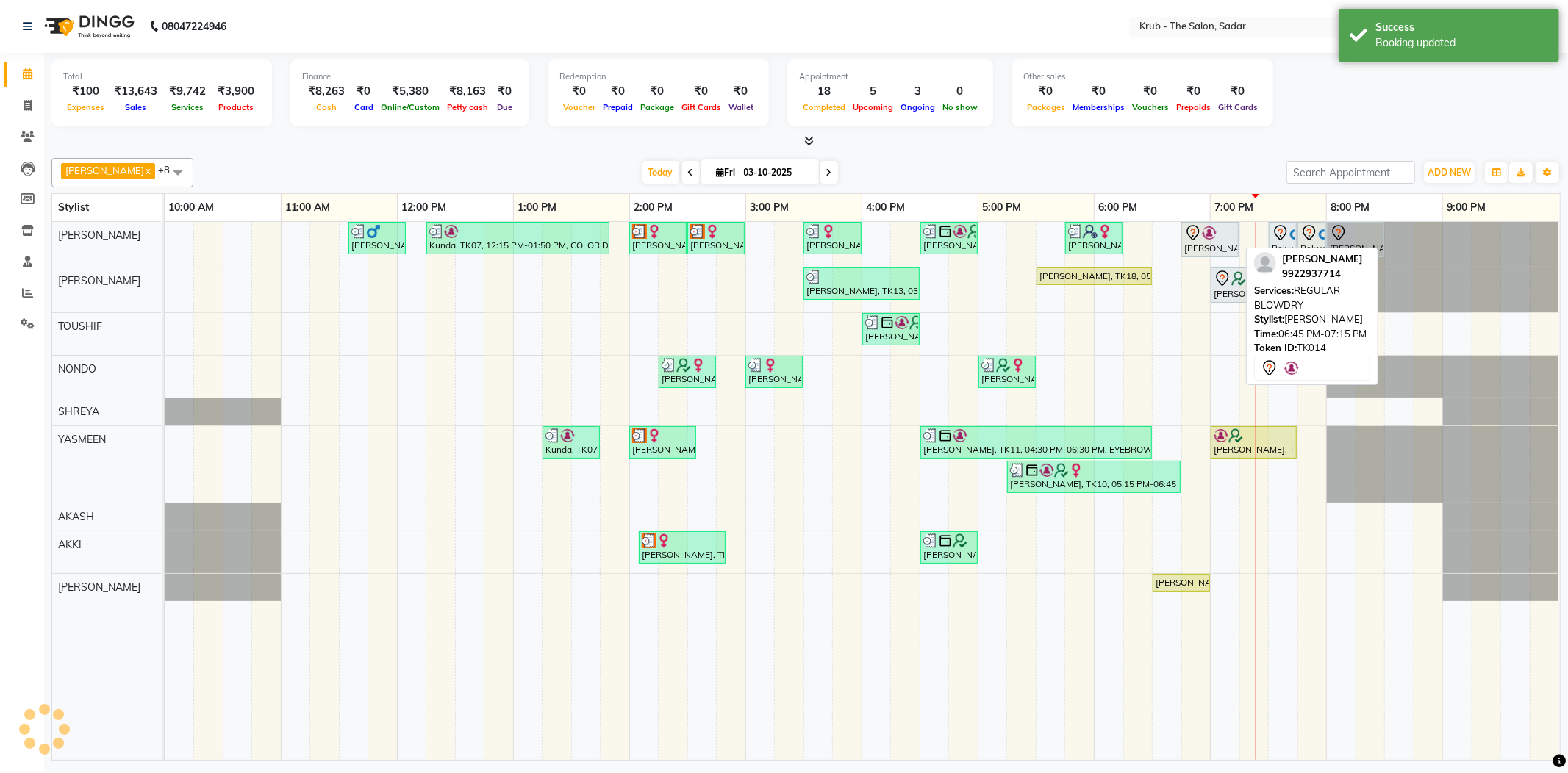
click at [1194, 239] on div "Sneha Khemuka, TK14, 06:45 PM-07:15 PM, REGULAR BLOWDRY" at bounding box center [1210, 240] width 54 height 31
click at [1194, 238] on div "Sneha Khemuka, TK14, 06:45 PM-07:15 PM, REGULAR BLOWDRY" at bounding box center [1210, 240] width 54 height 31
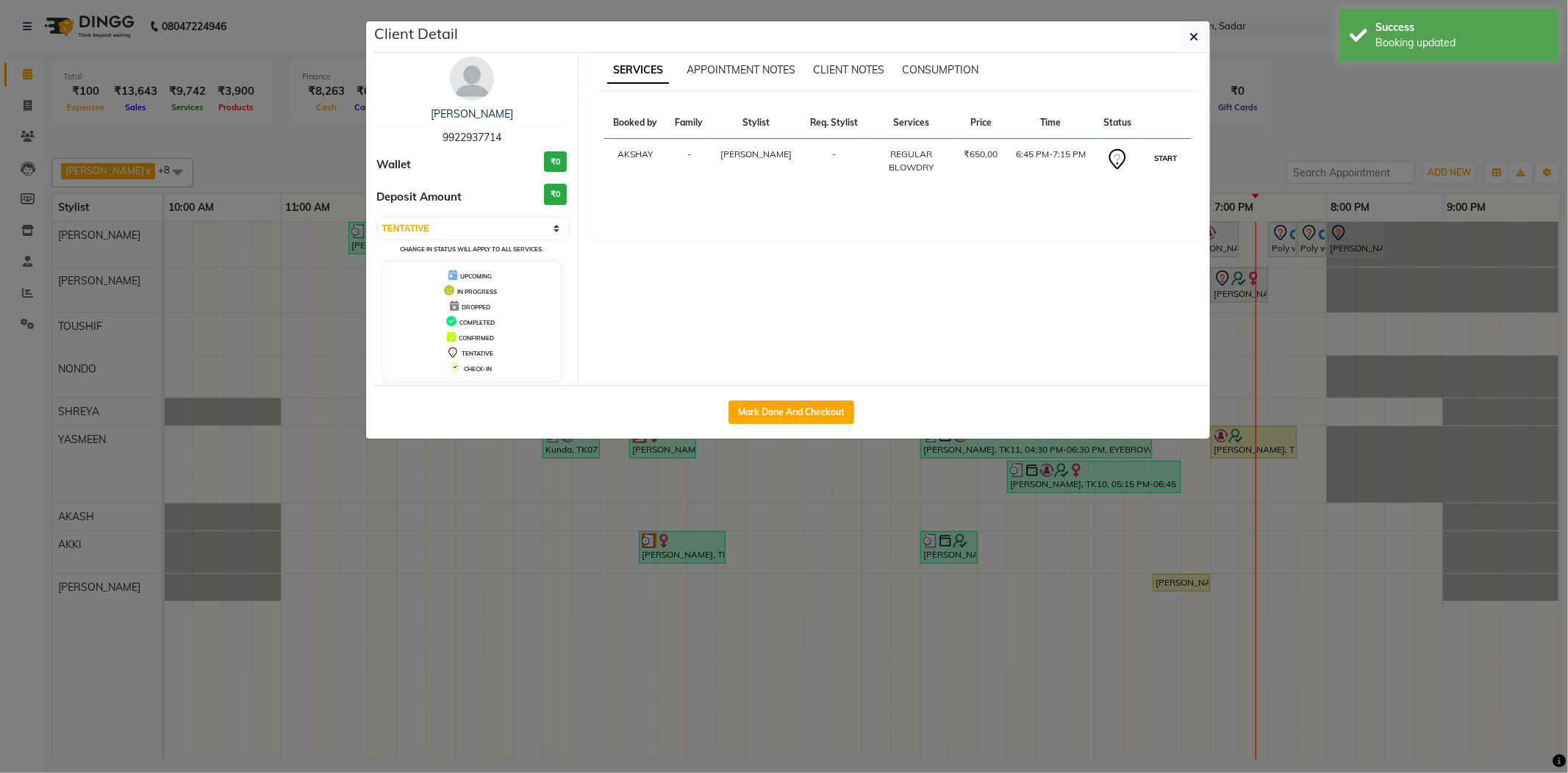
click at [1162, 156] on button "START" at bounding box center [1165, 159] width 30 height 18
select select "1"
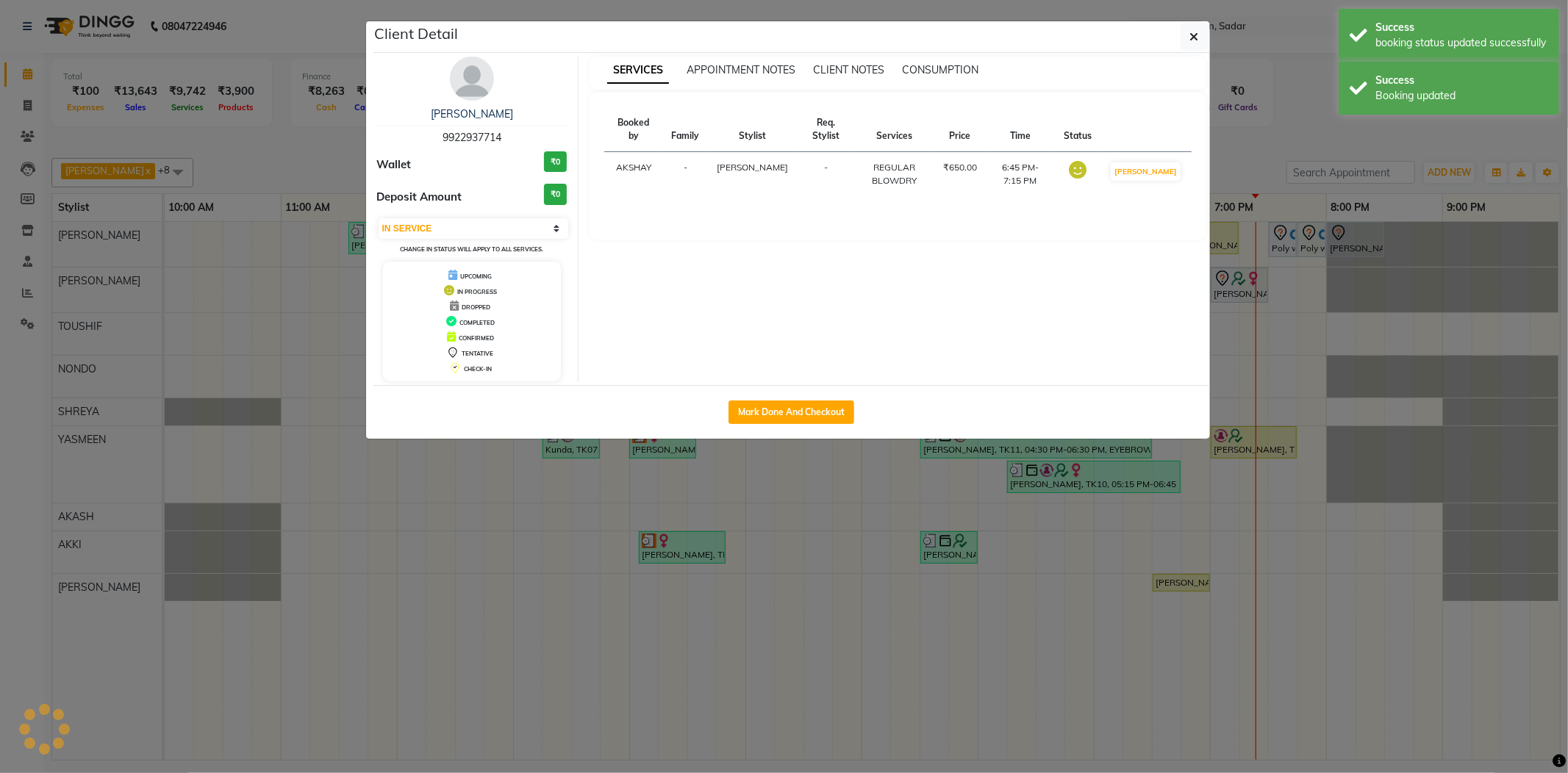
click at [1260, 159] on ngb-modal-window "Client Detail Sneha Khemuka 9922937714 Wallet ₹0 Deposit Amount ₹0 Select IN SE…" at bounding box center [784, 386] width 1568 height 773
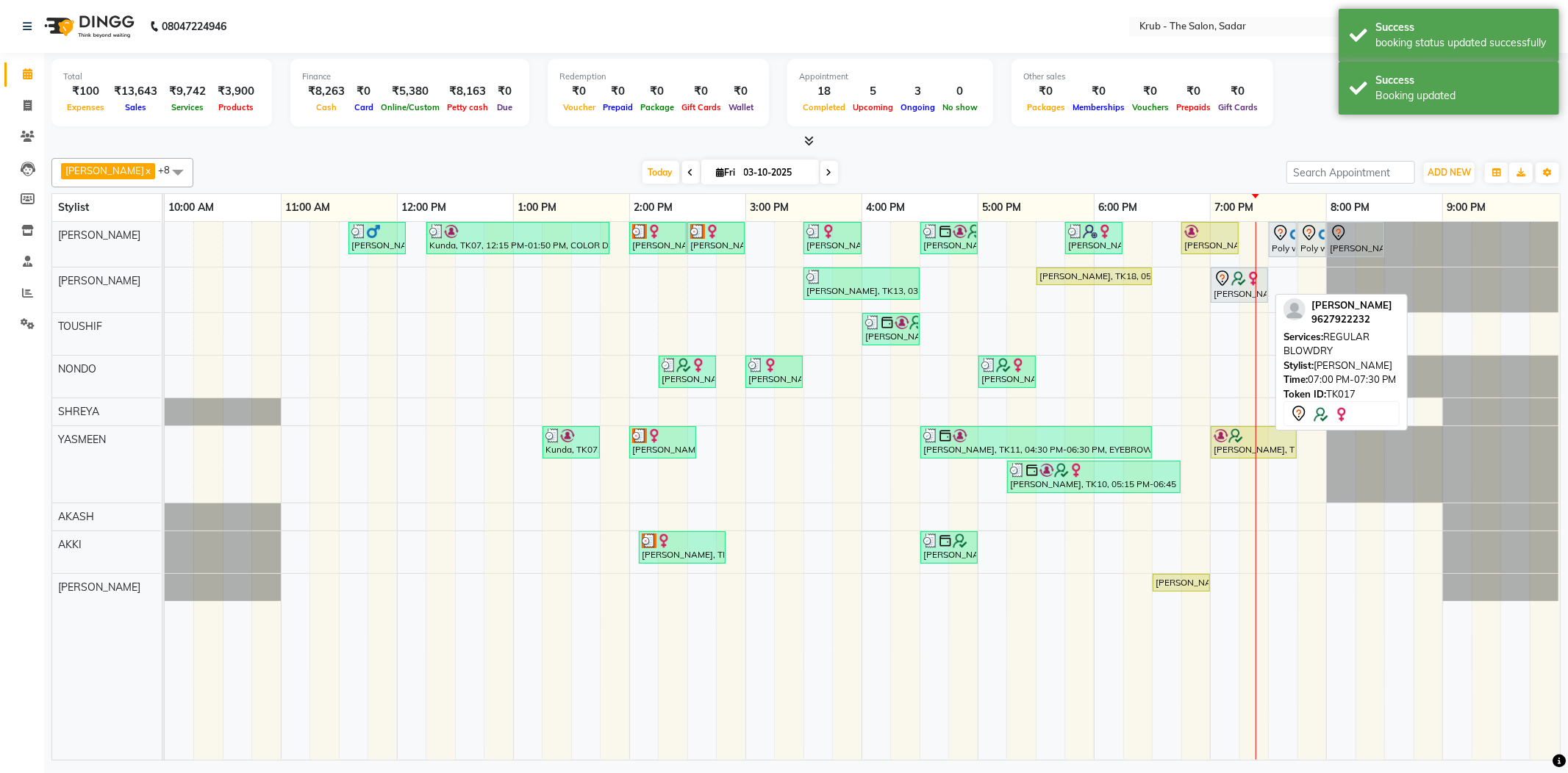
click at [1236, 289] on div "Anisha Ma'am, TK17, 07:00 PM-07:30 PM, REGULAR BLOWDRY" at bounding box center [1239, 285] width 54 height 31
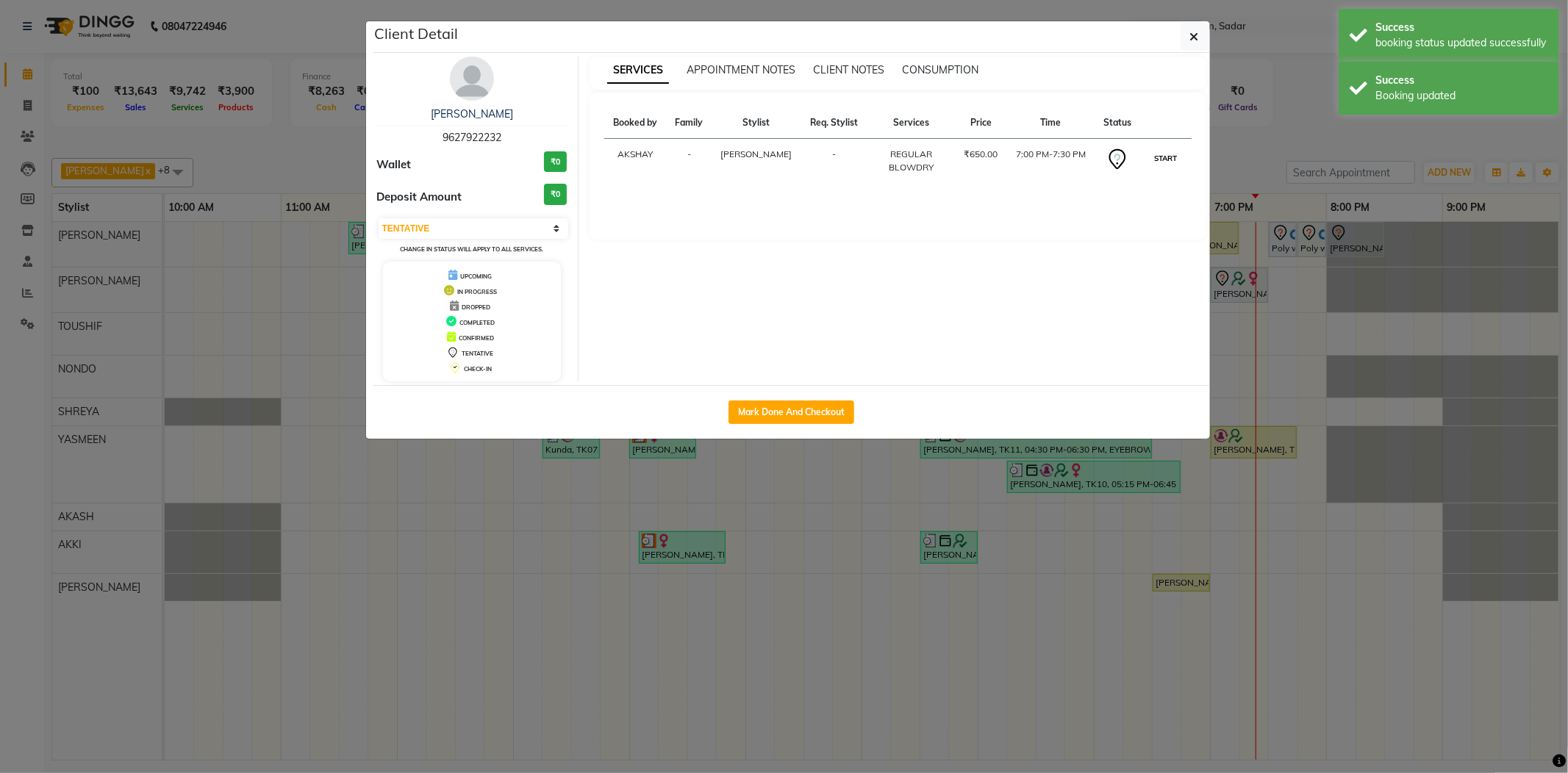
click at [1167, 156] on button "START" at bounding box center [1165, 159] width 30 height 18
select select "1"
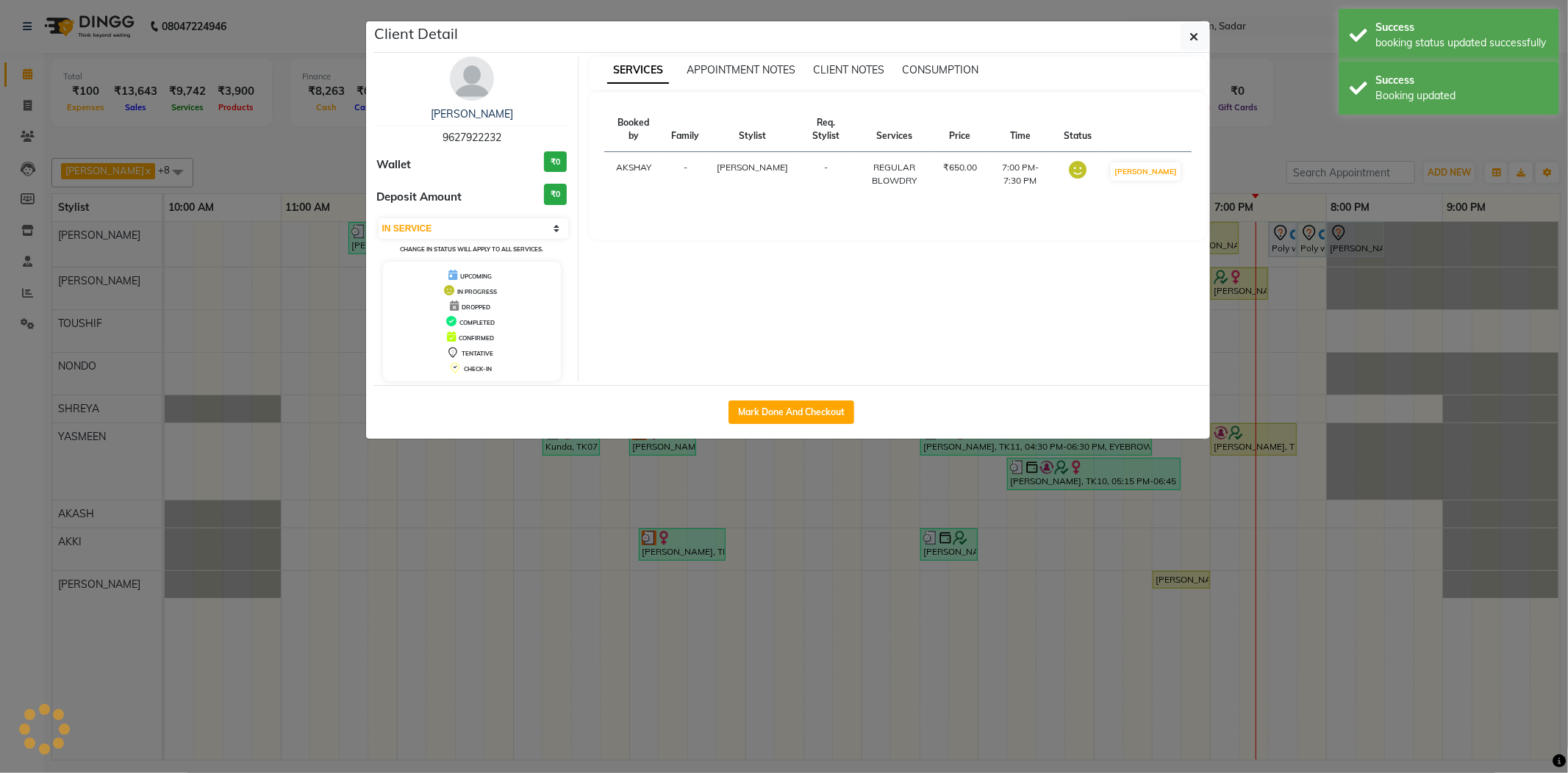
click at [1241, 154] on ngb-modal-window "Client Detail Anisha Ma'am 9627922232 Wallet ₹0 Deposit Amount ₹0 Select IN SER…" at bounding box center [784, 386] width 1568 height 773
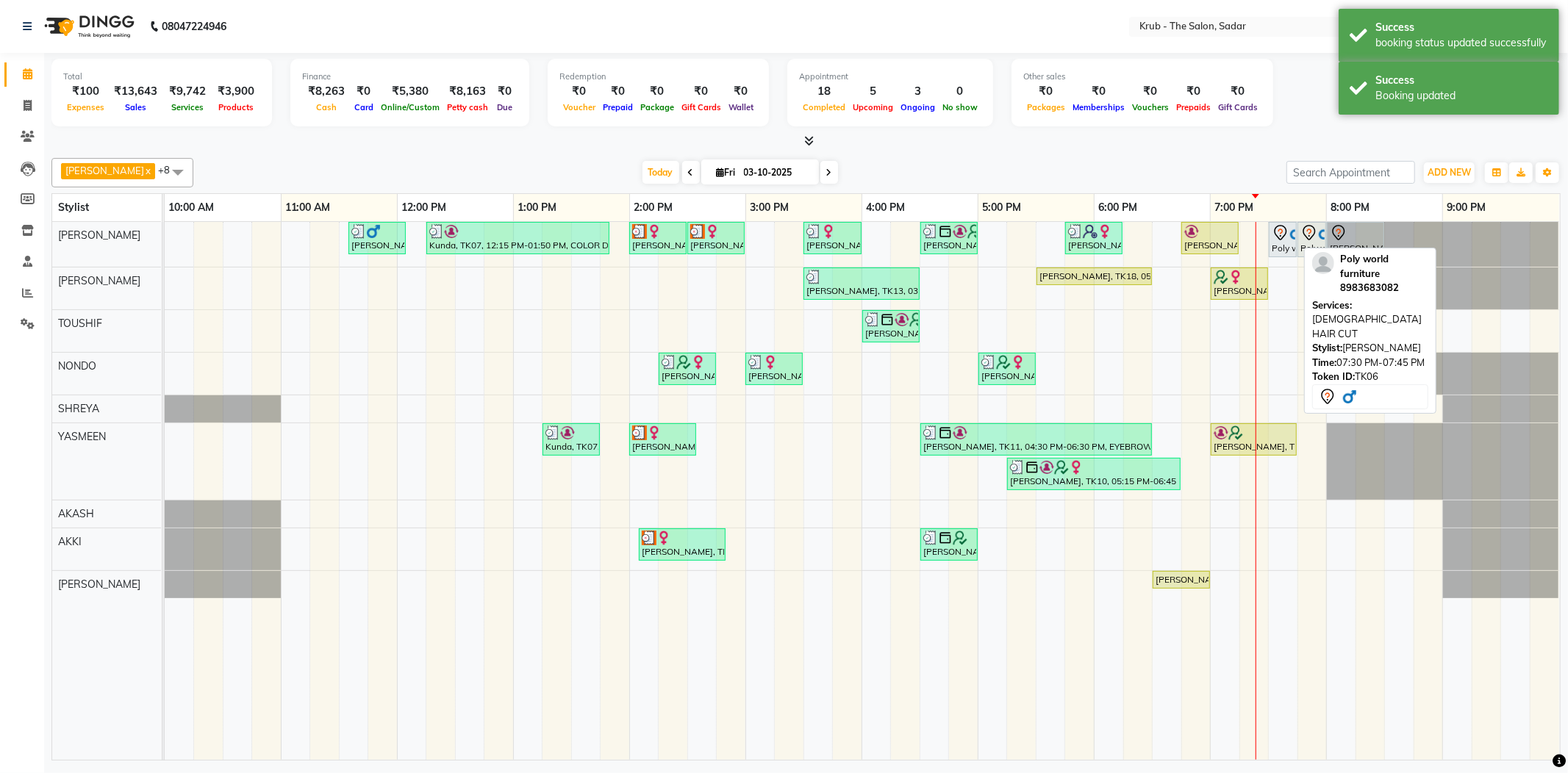
click at [1277, 232] on icon at bounding box center [1280, 232] width 12 height 16
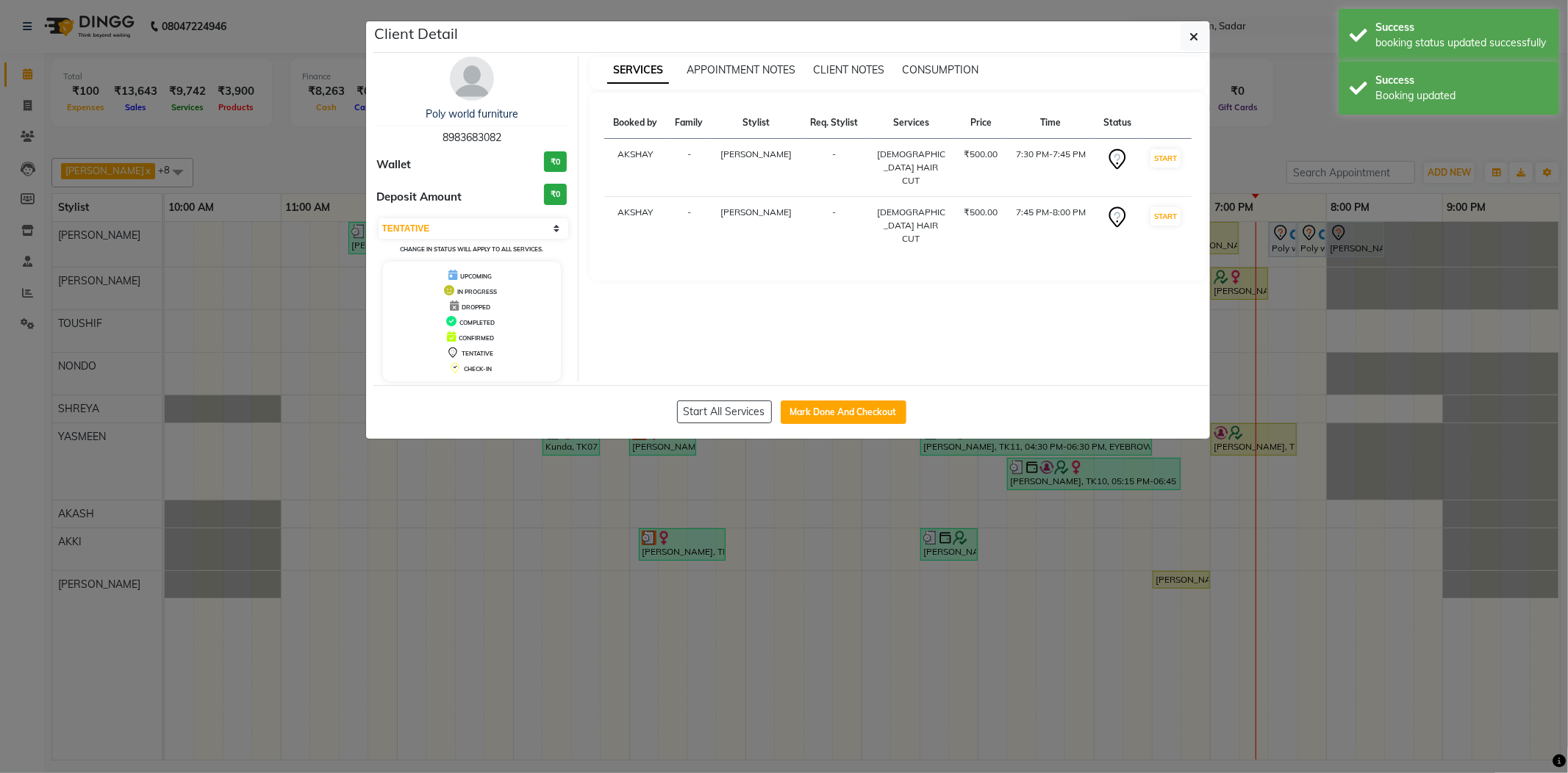
click at [1166, 203] on td "START" at bounding box center [1165, 226] width 51 height 58
click at [1165, 207] on button "START" at bounding box center [1165, 216] width 30 height 18
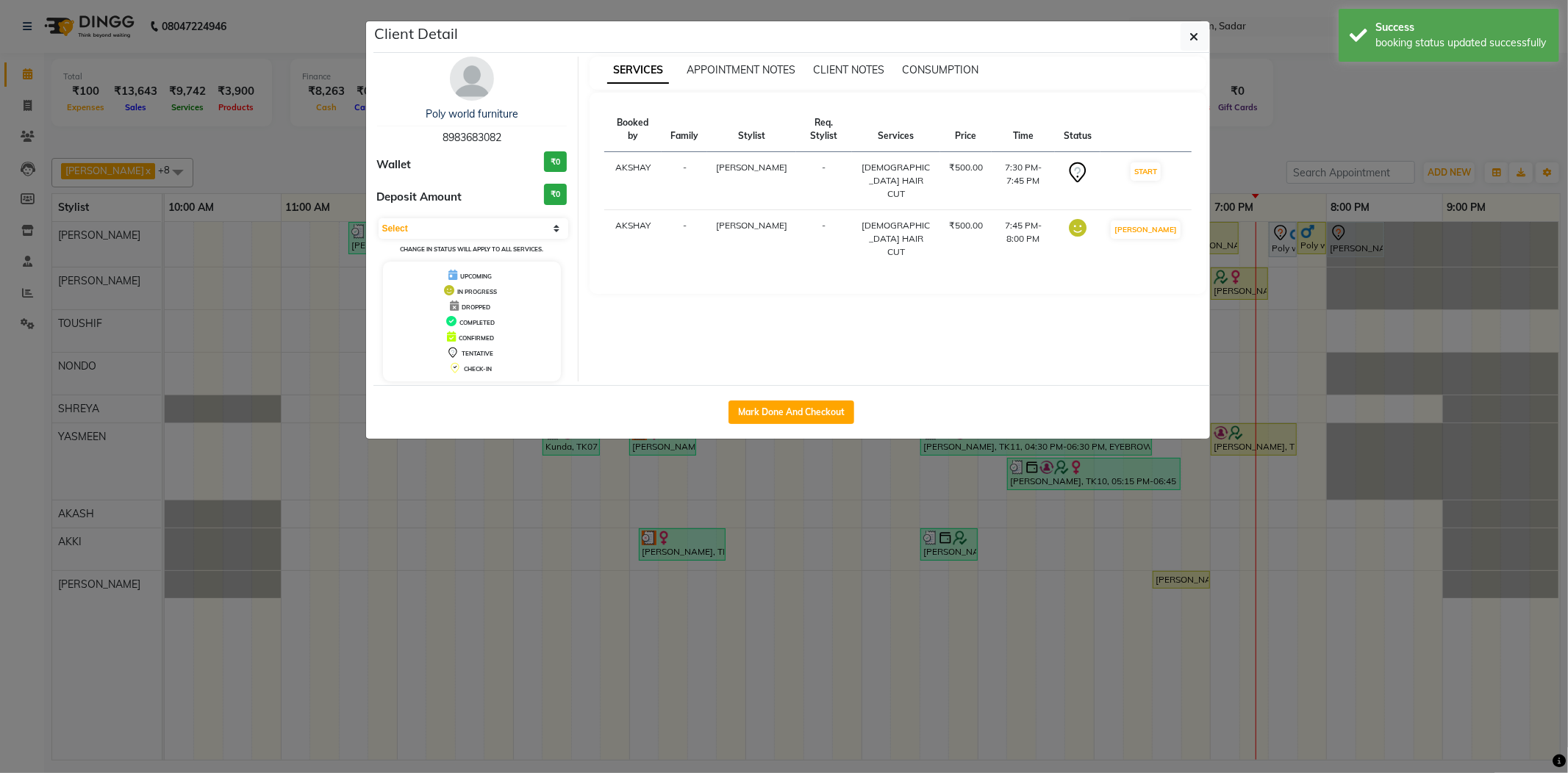
select select "1"
click at [1274, 151] on ngb-modal-window "Client Detail Poly world furniture 8983683082 Wallet ₹0 Deposit Amount ₹0 Selec…" at bounding box center [784, 386] width 1568 height 773
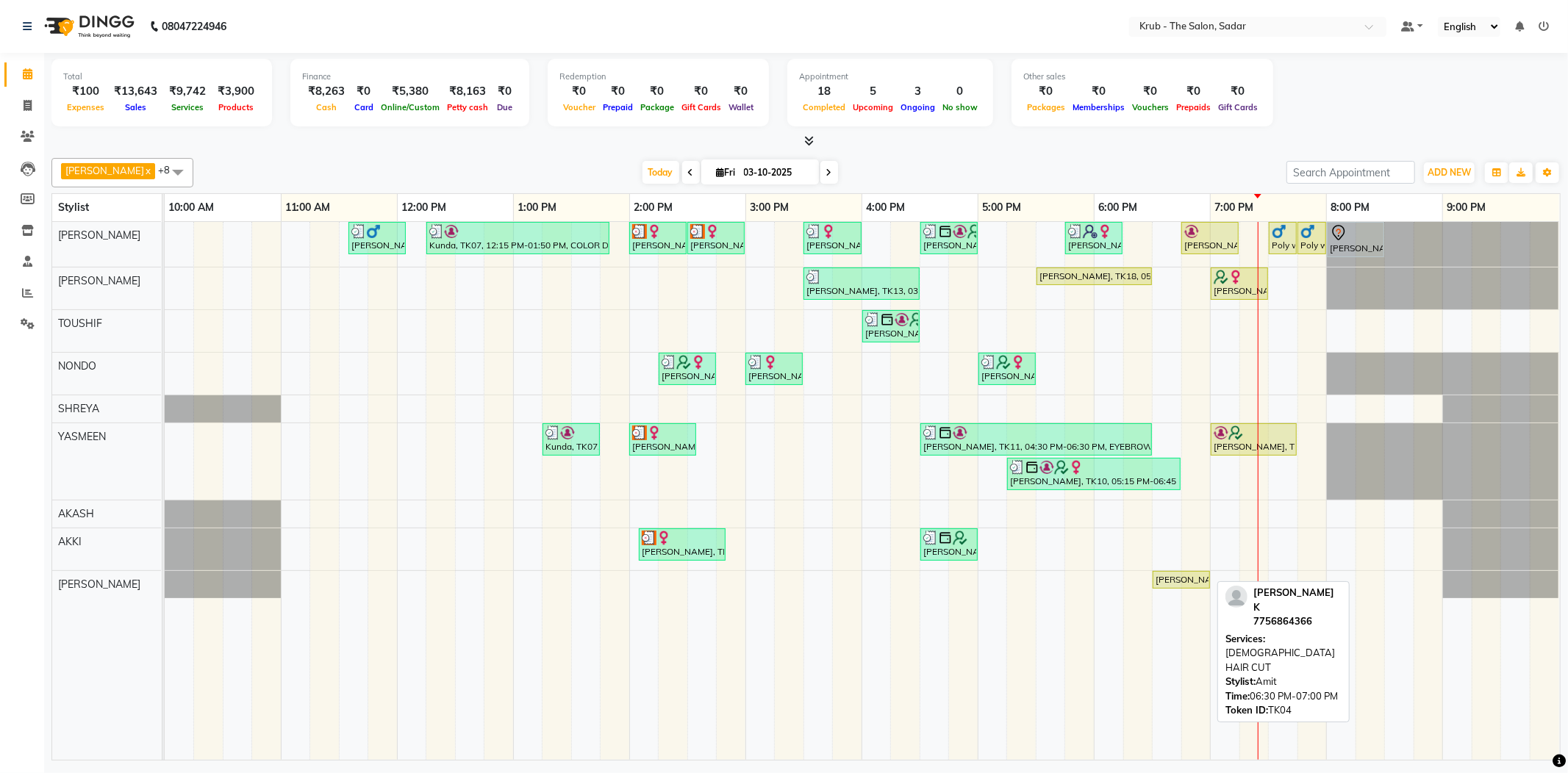
click at [1168, 573] on div "[PERSON_NAME], TK04, 06:30 PM-07:00 PM, [DEMOGRAPHIC_DATA] HAIR CUT" at bounding box center [1181, 580] width 54 height 13
select select "1"
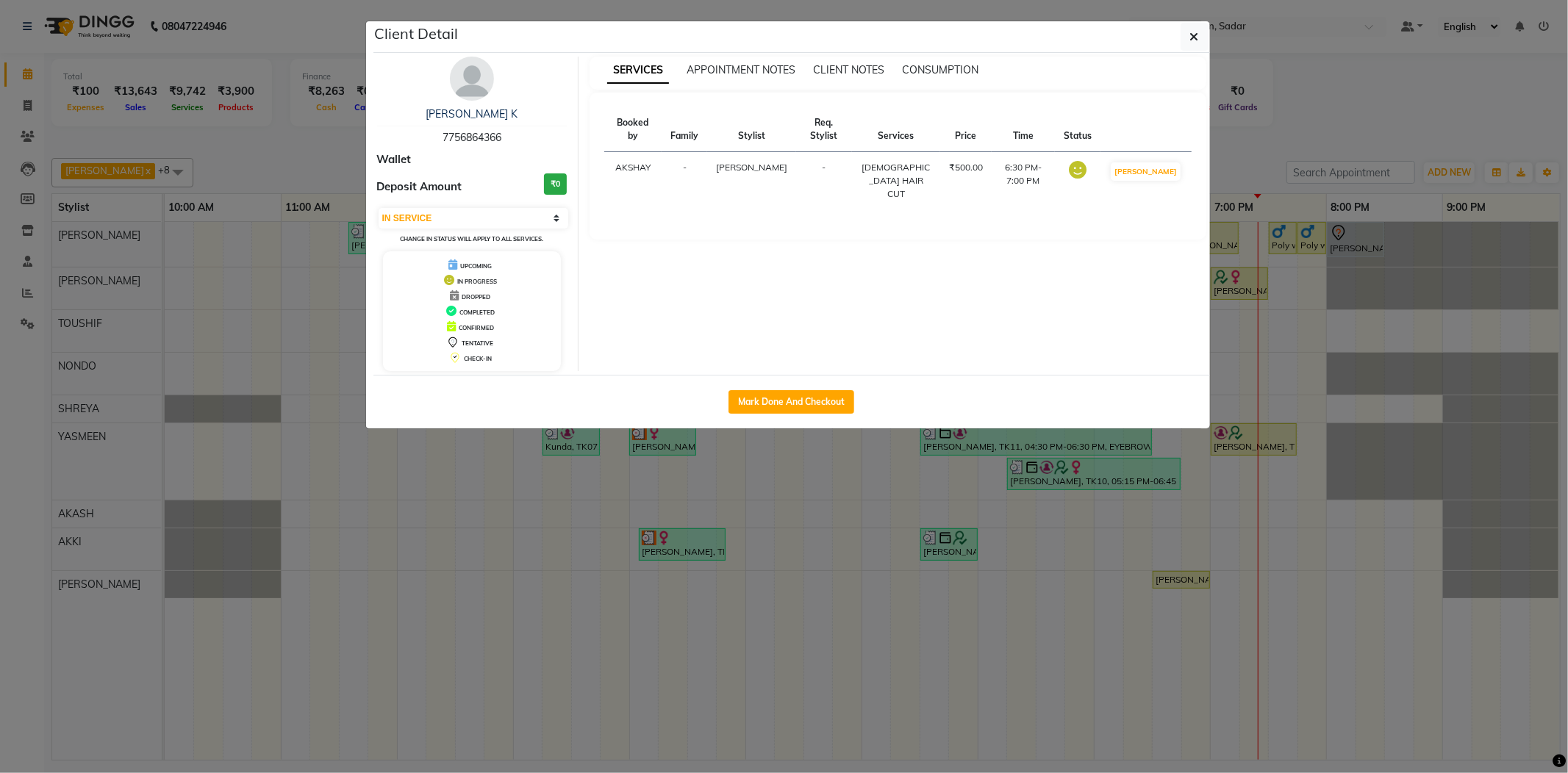
click at [1390, 153] on ngb-modal-window "Client Detail Pratik K 7756864366 Wallet Deposit Amount ₹0 Select IN SERVICE CO…" at bounding box center [784, 386] width 1568 height 773
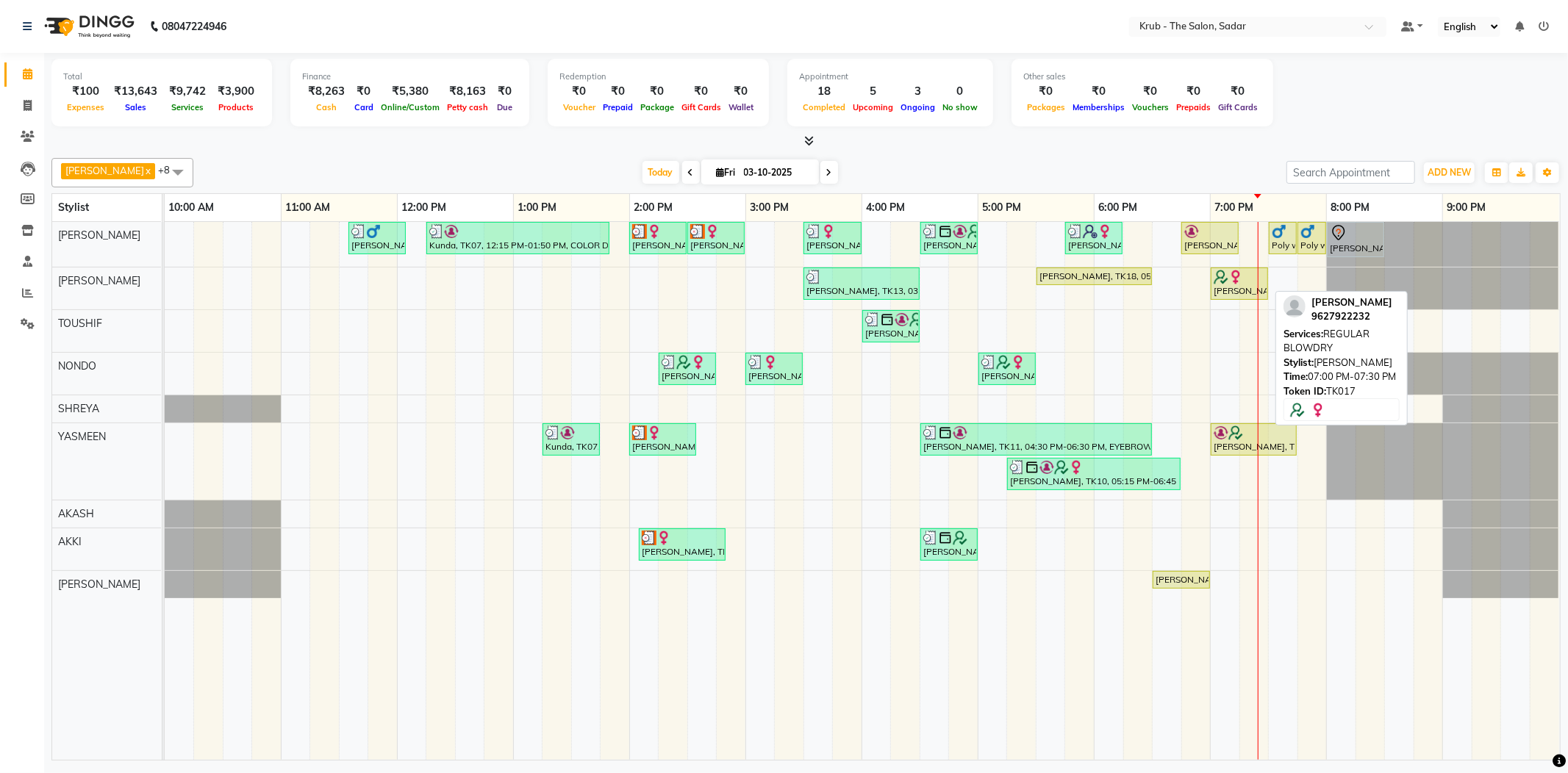
click at [1251, 286] on div "Anisha Ma'am, TK17, 07:00 PM-07:30 PM, REGULAR BLOWDRY" at bounding box center [1239, 283] width 54 height 28
select select "1"
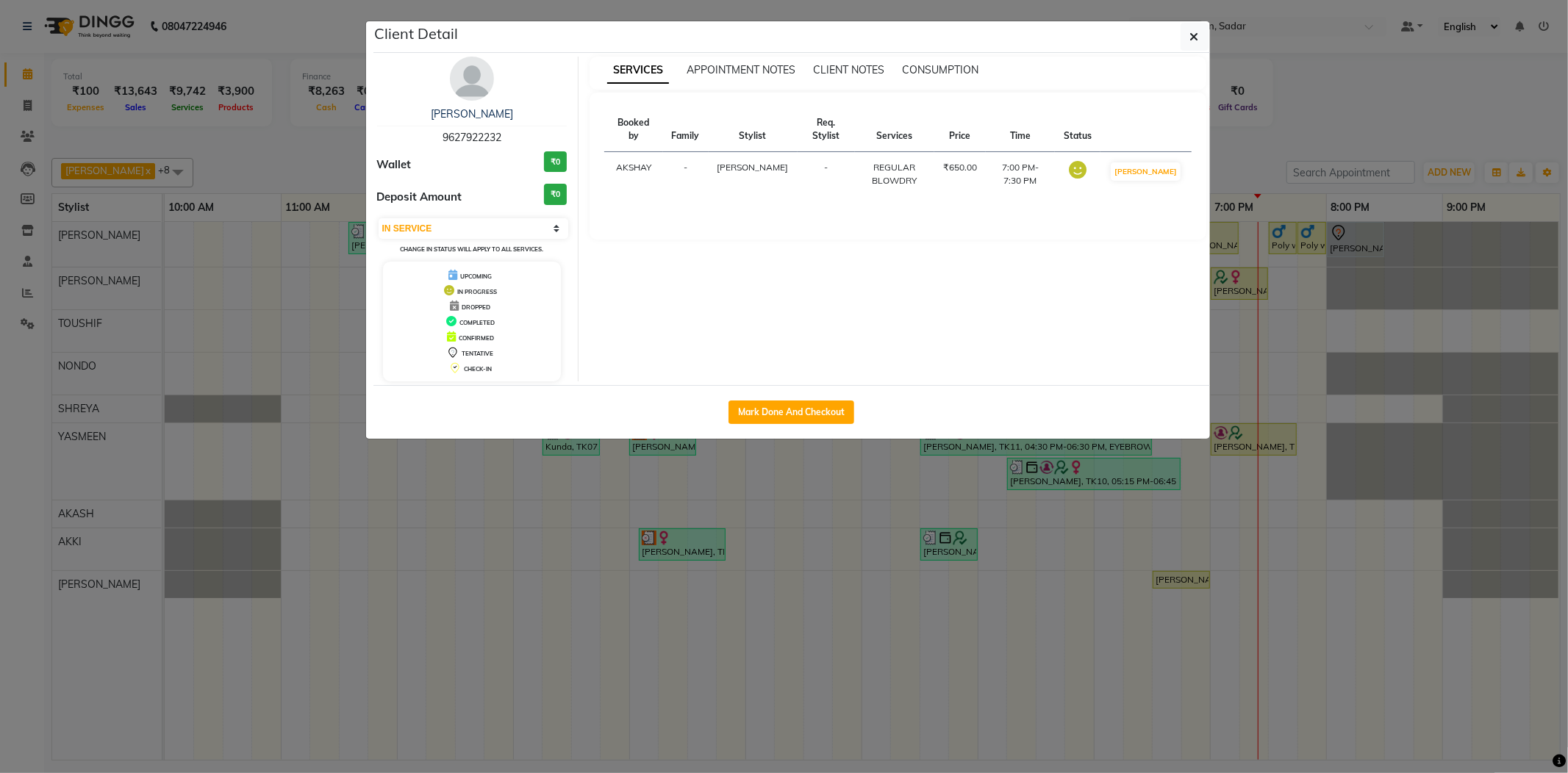
click at [1359, 159] on ngb-modal-window "Client Detail Anisha Ma'am 9627922232 Wallet ₹0 Deposit Amount ₹0 Select IN SER…" at bounding box center [784, 386] width 1568 height 773
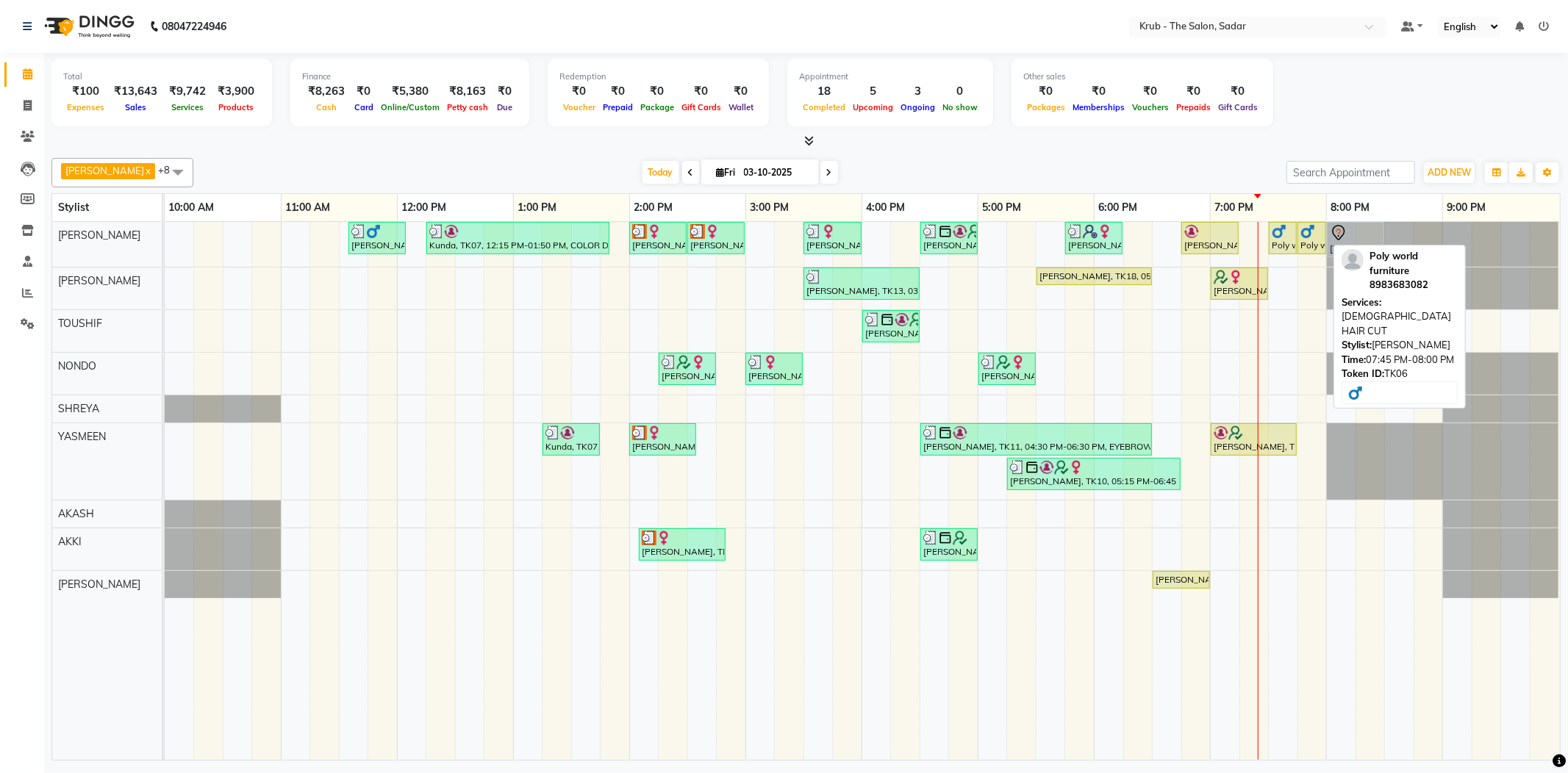
click at [1299, 239] on div "Poly world furniture, TK06, 07:45 PM-08:00 PM, MALE HAIR CUT" at bounding box center [1312, 238] width 25 height 28
select select "1"
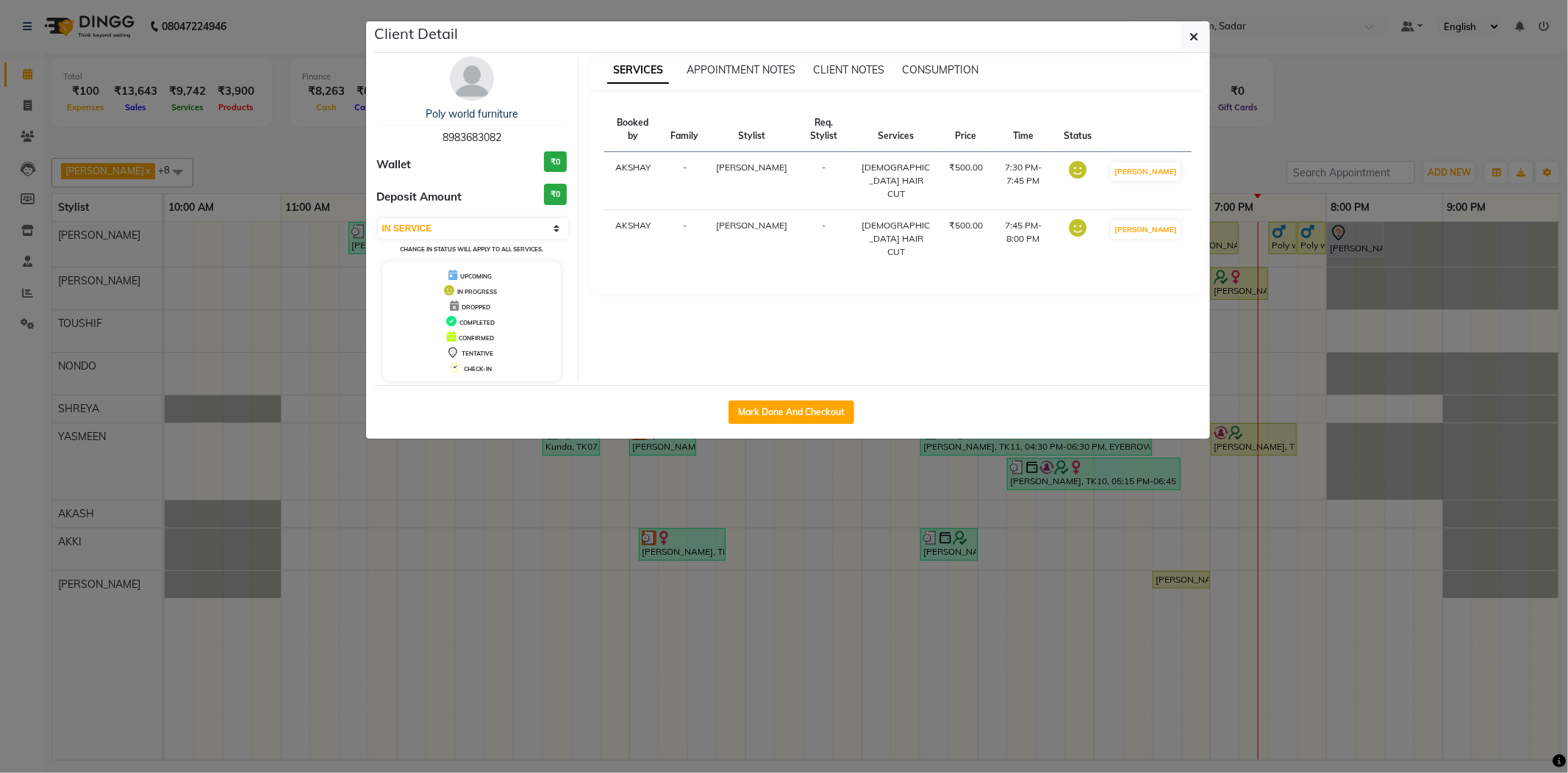
click at [1382, 124] on ngb-modal-window "Client Detail Poly world furniture 8983683082 Wallet ₹0 Deposit Amount ₹0 Selec…" at bounding box center [784, 386] width 1568 height 773
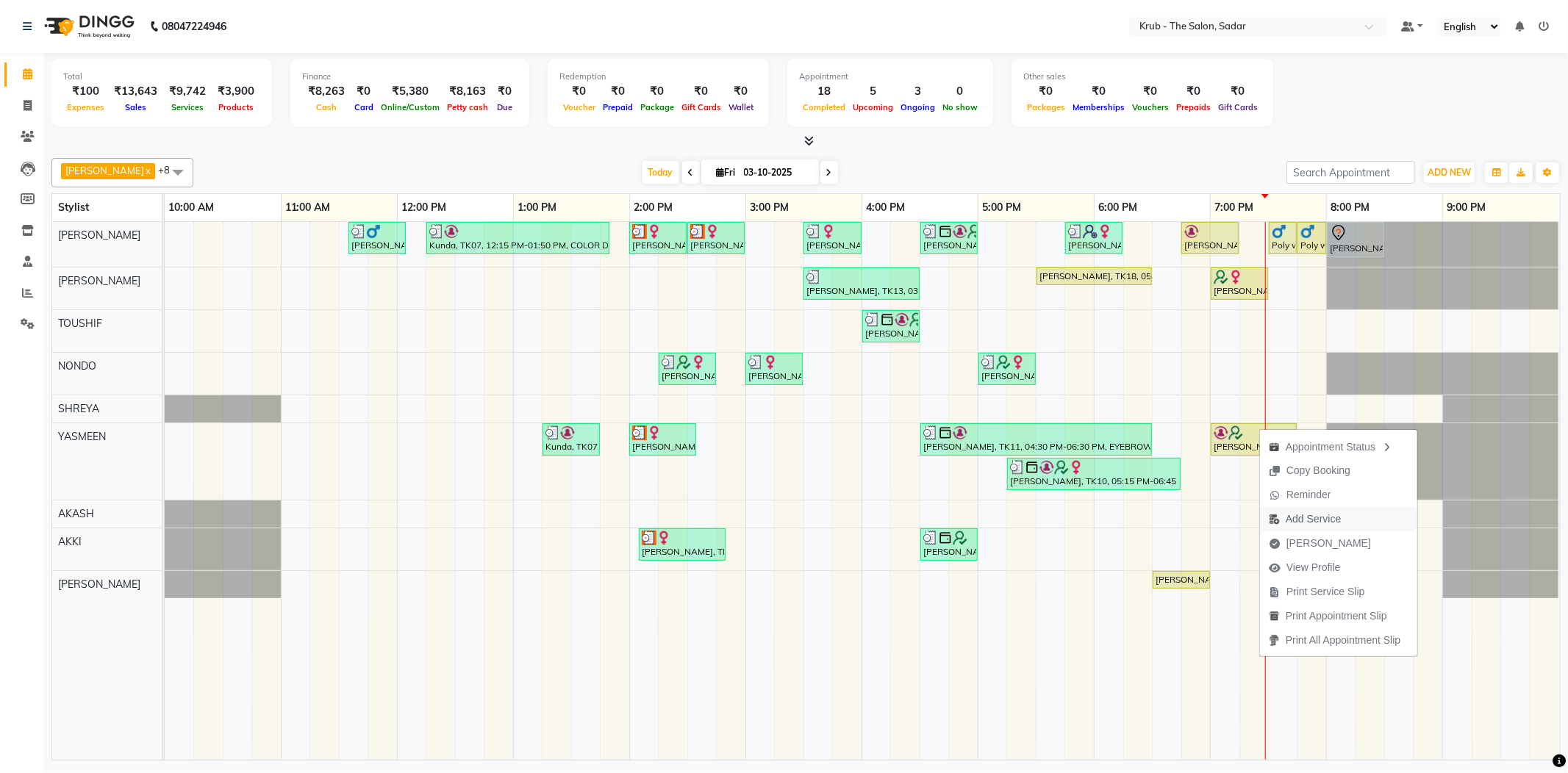
click at [1332, 518] on span "Add Service" at bounding box center [1312, 519] width 55 height 16
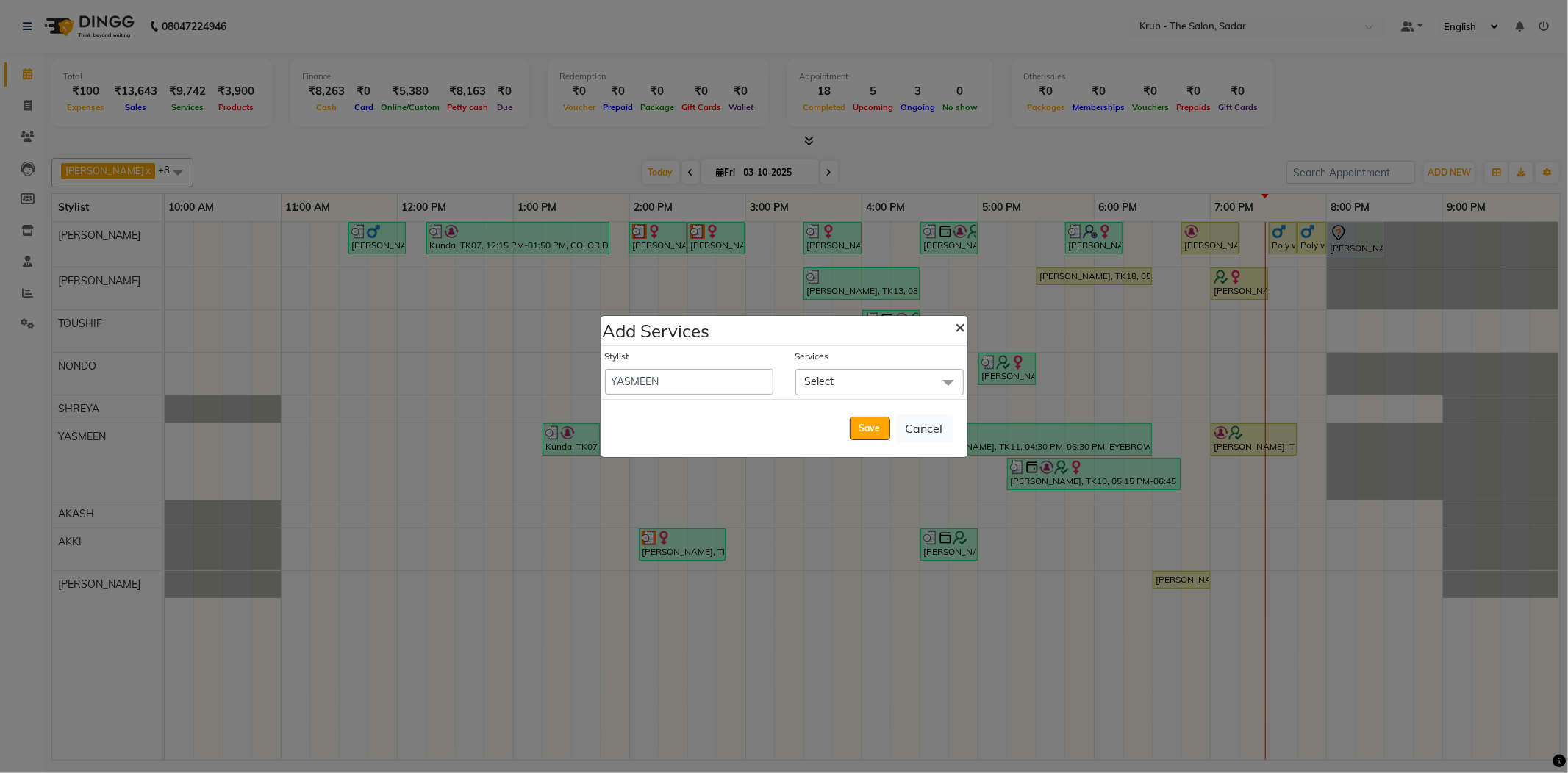
click at [958, 334] on span "×" at bounding box center [961, 326] width 11 height 22
select select "90733"
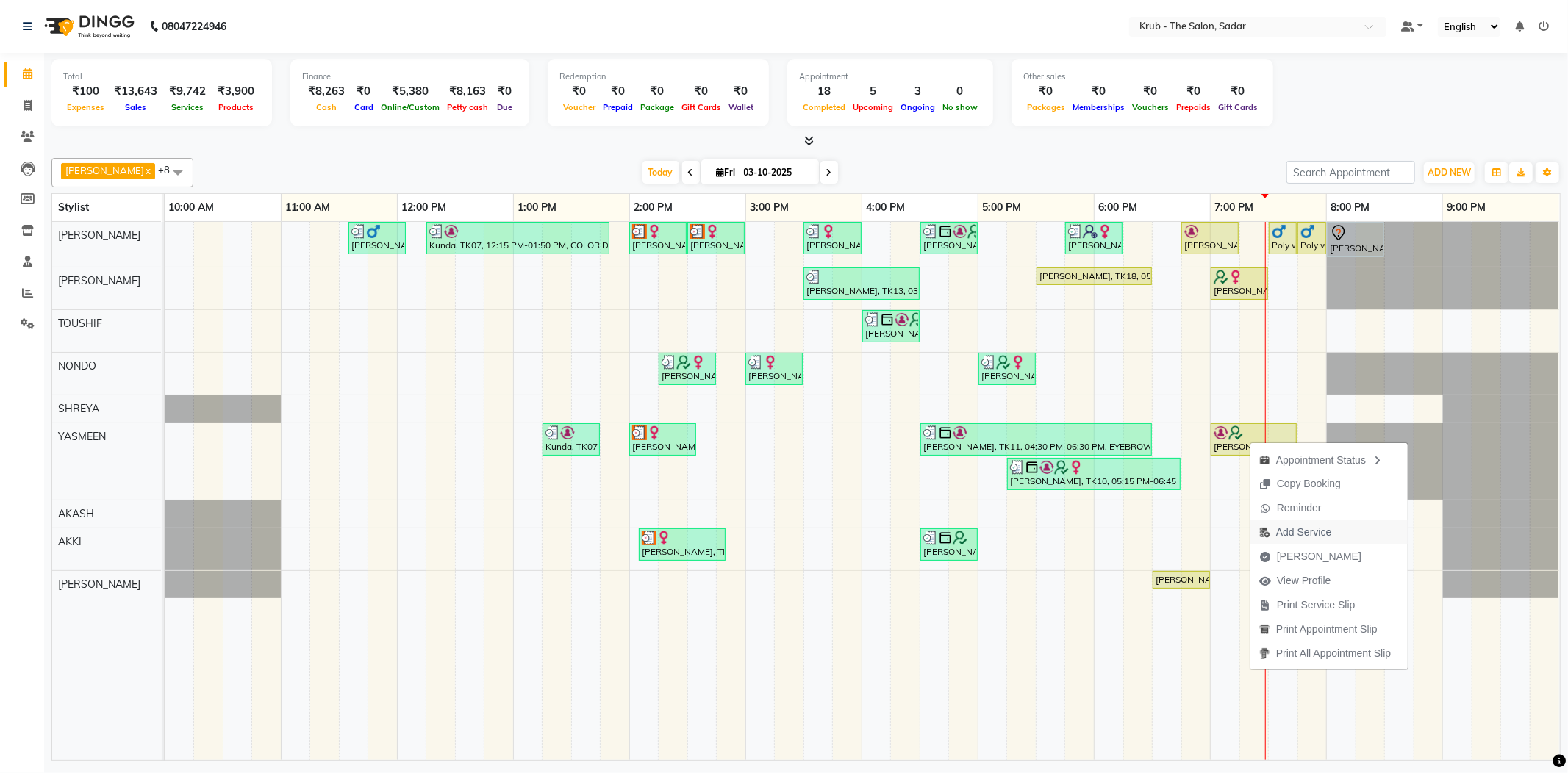
click at [1300, 530] on span "Add Service" at bounding box center [1303, 532] width 55 height 16
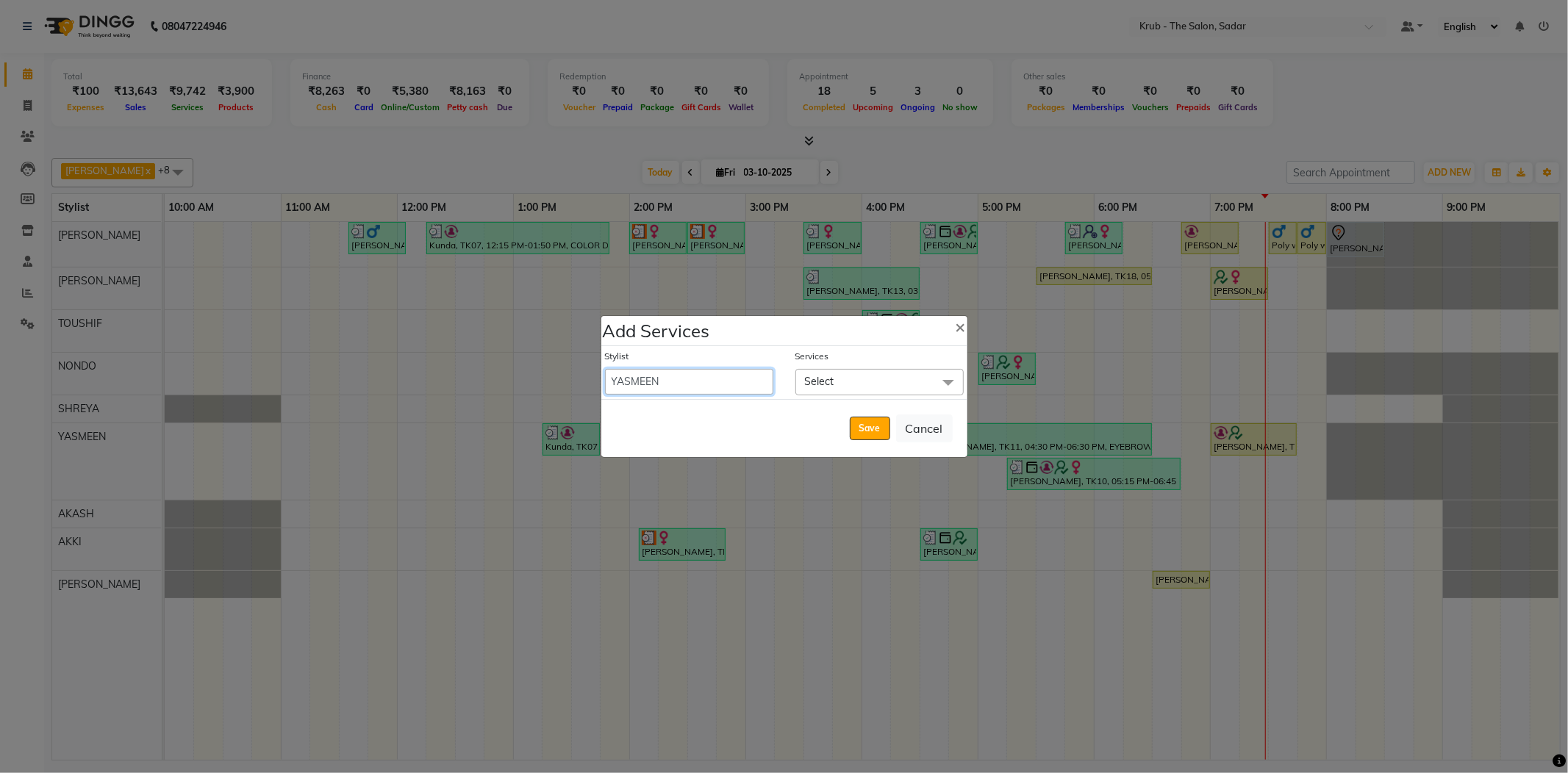
click at [648, 393] on select "AKASH AKKI AKSHAY AMIT Andreas GURVEER Krub Reception KUNAL NONDO RAJESH SHREYA…" at bounding box center [689, 381] width 168 height 25
select select "24979"
click at [605, 370] on select "AKASH AKKI AKSHAY AMIT Andreas GURVEER Krub Reception KUNAL NONDO RAJESH SHREYA…" at bounding box center [689, 381] width 168 height 25
select select "1185"
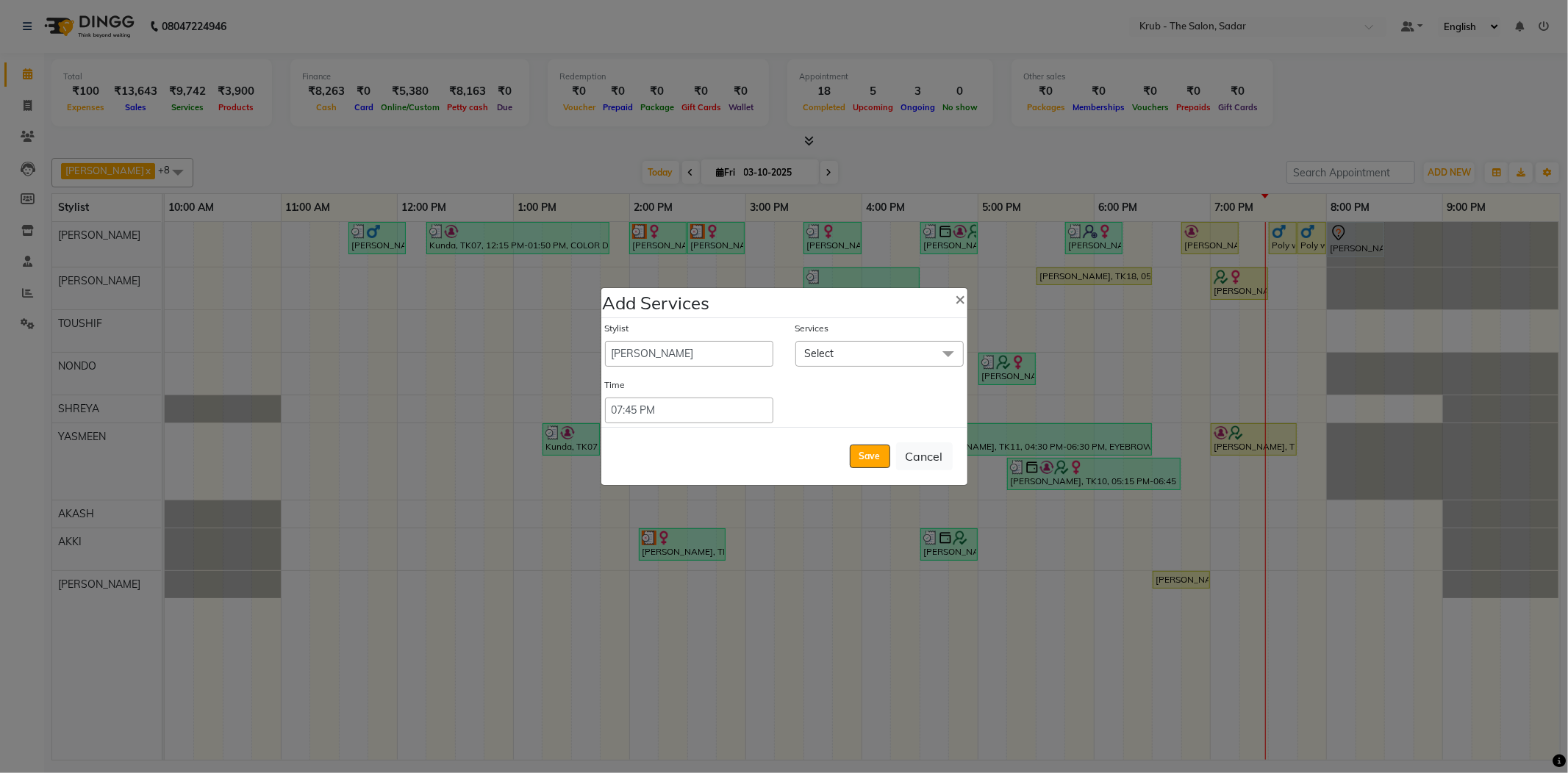
click at [868, 366] on span "Select" at bounding box center [879, 353] width 168 height 25
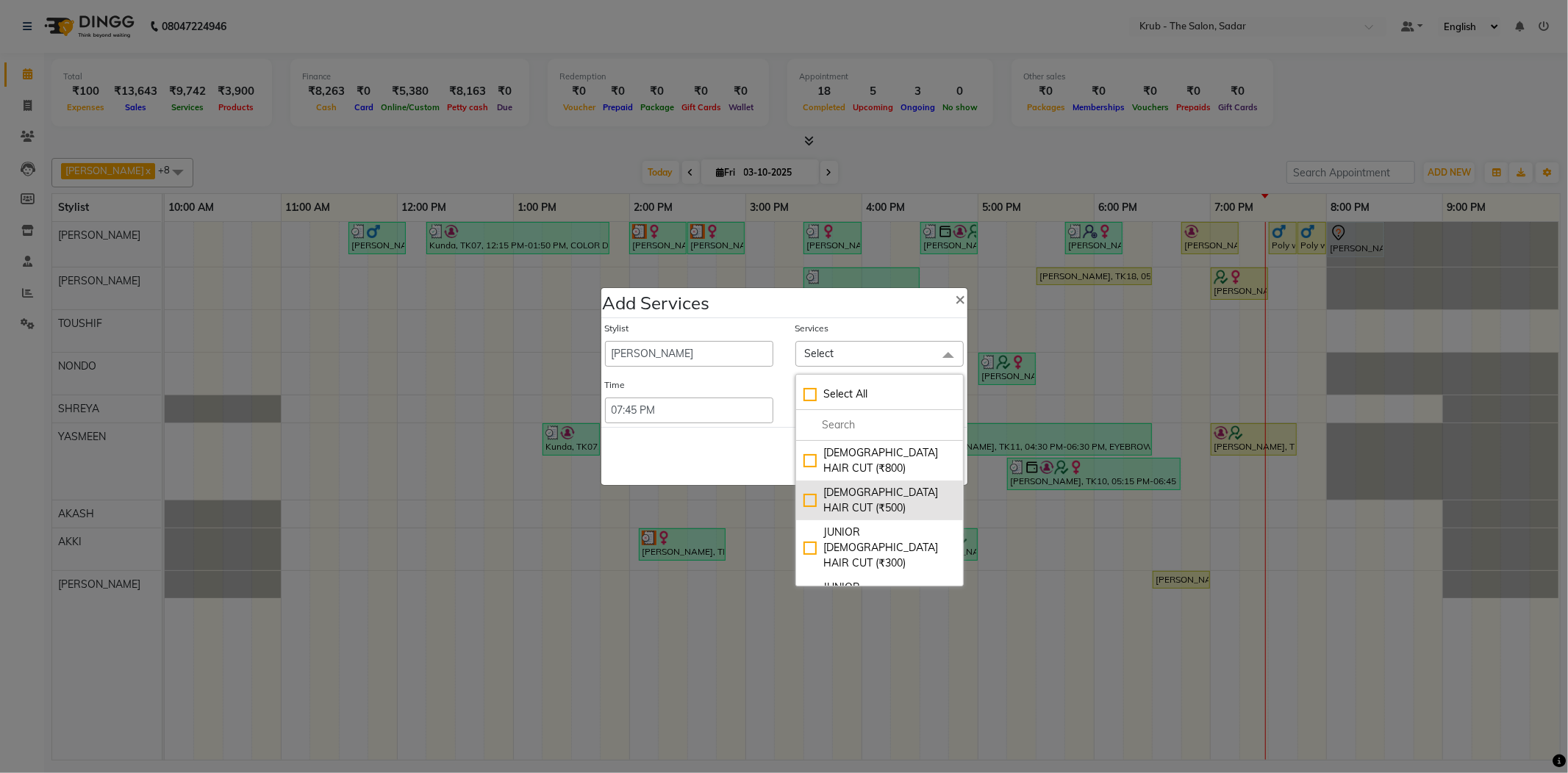
click at [874, 495] on div "MALE HAIR CUT (₹500)" at bounding box center [879, 500] width 152 height 31
checkbox input "true"
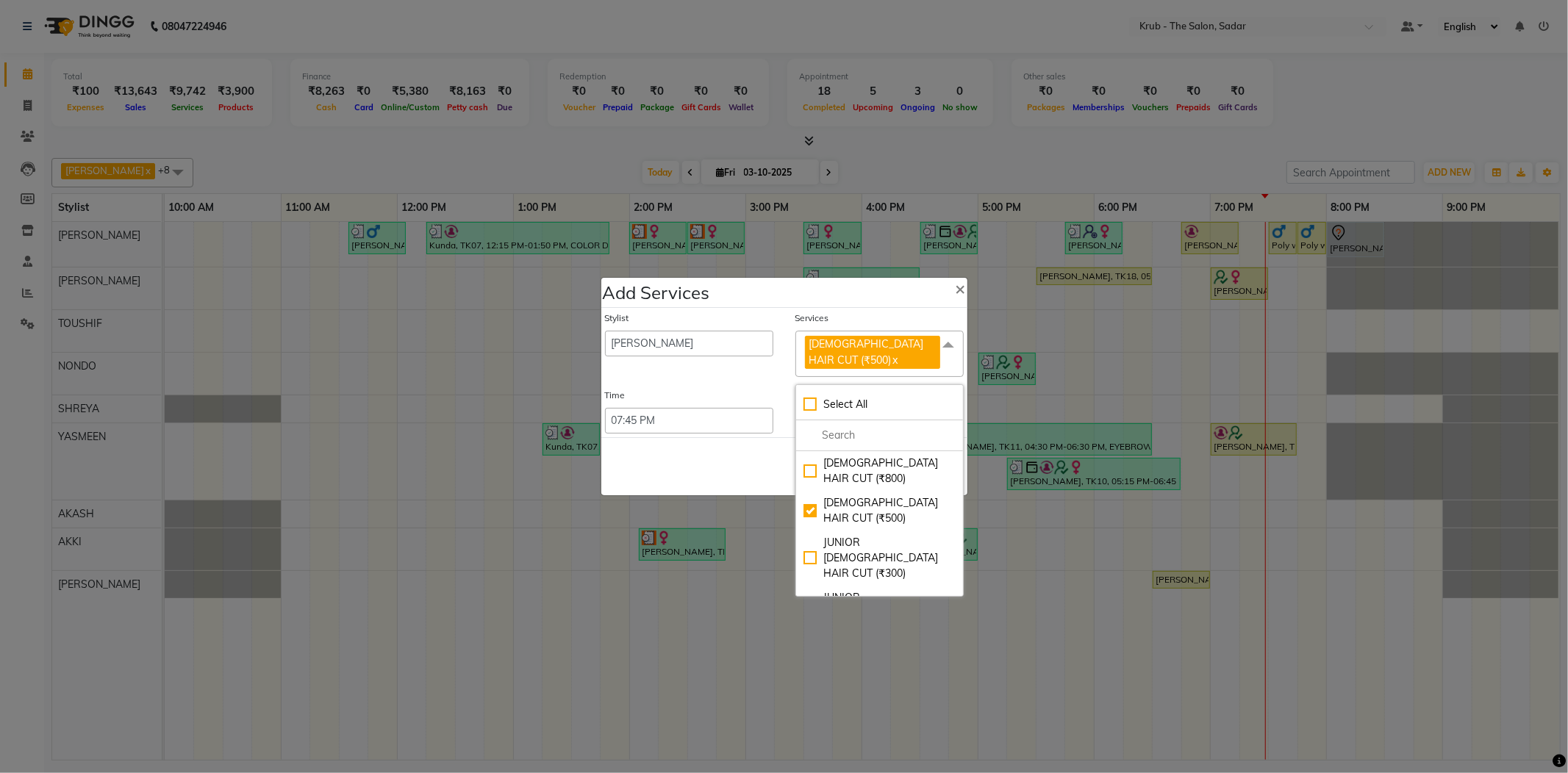
click at [729, 393] on div "Time" at bounding box center [689, 398] width 168 height 19
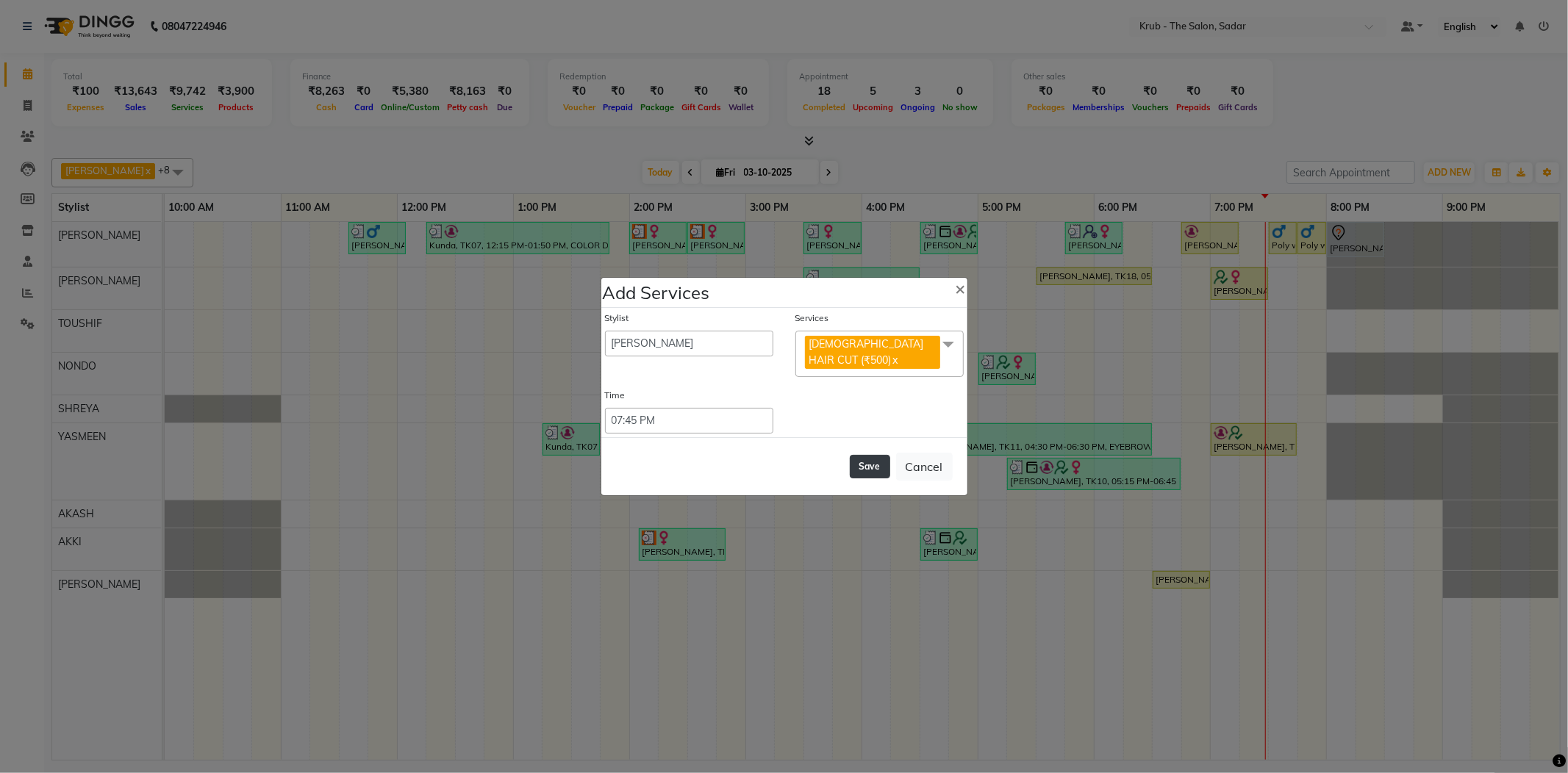
click at [879, 455] on button "Save" at bounding box center [869, 467] width 40 height 24
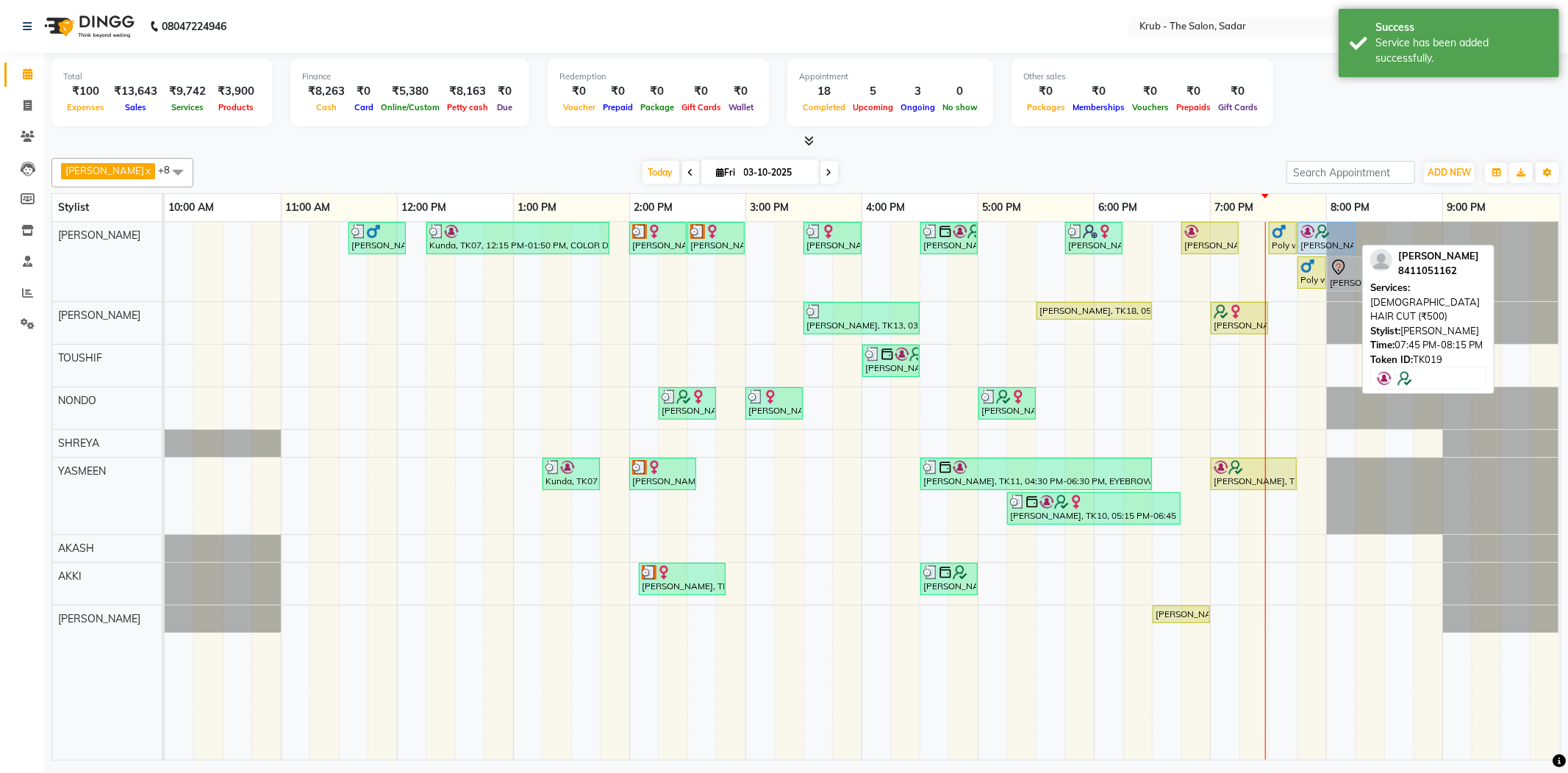
click at [1312, 242] on div "Ali, TK19, 07:45 PM-08:15 PM, MALE HAIR CUT (₹500)" at bounding box center [1326, 238] width 54 height 28
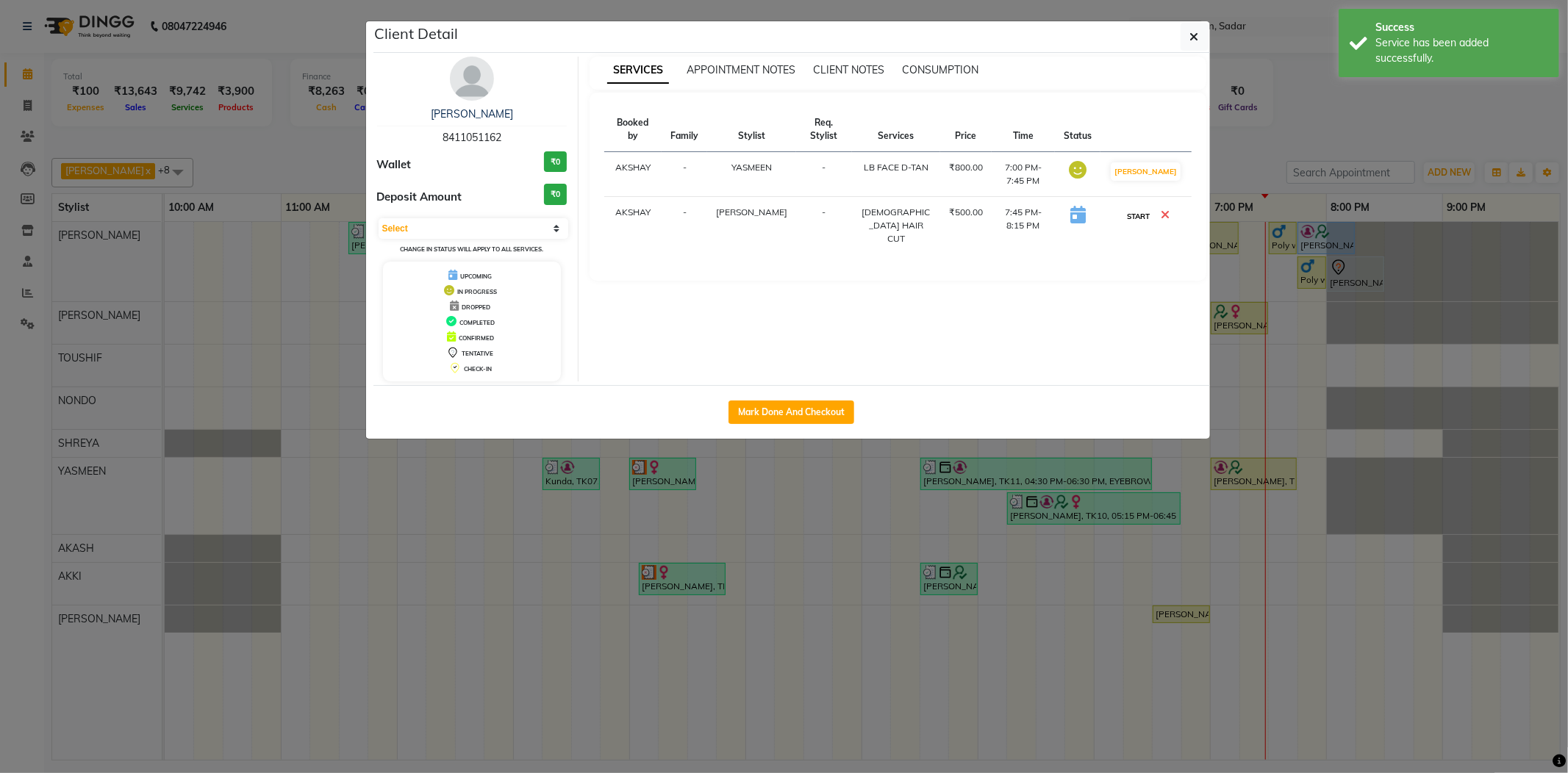
click at [1139, 222] on button "START" at bounding box center [1138, 216] width 30 height 18
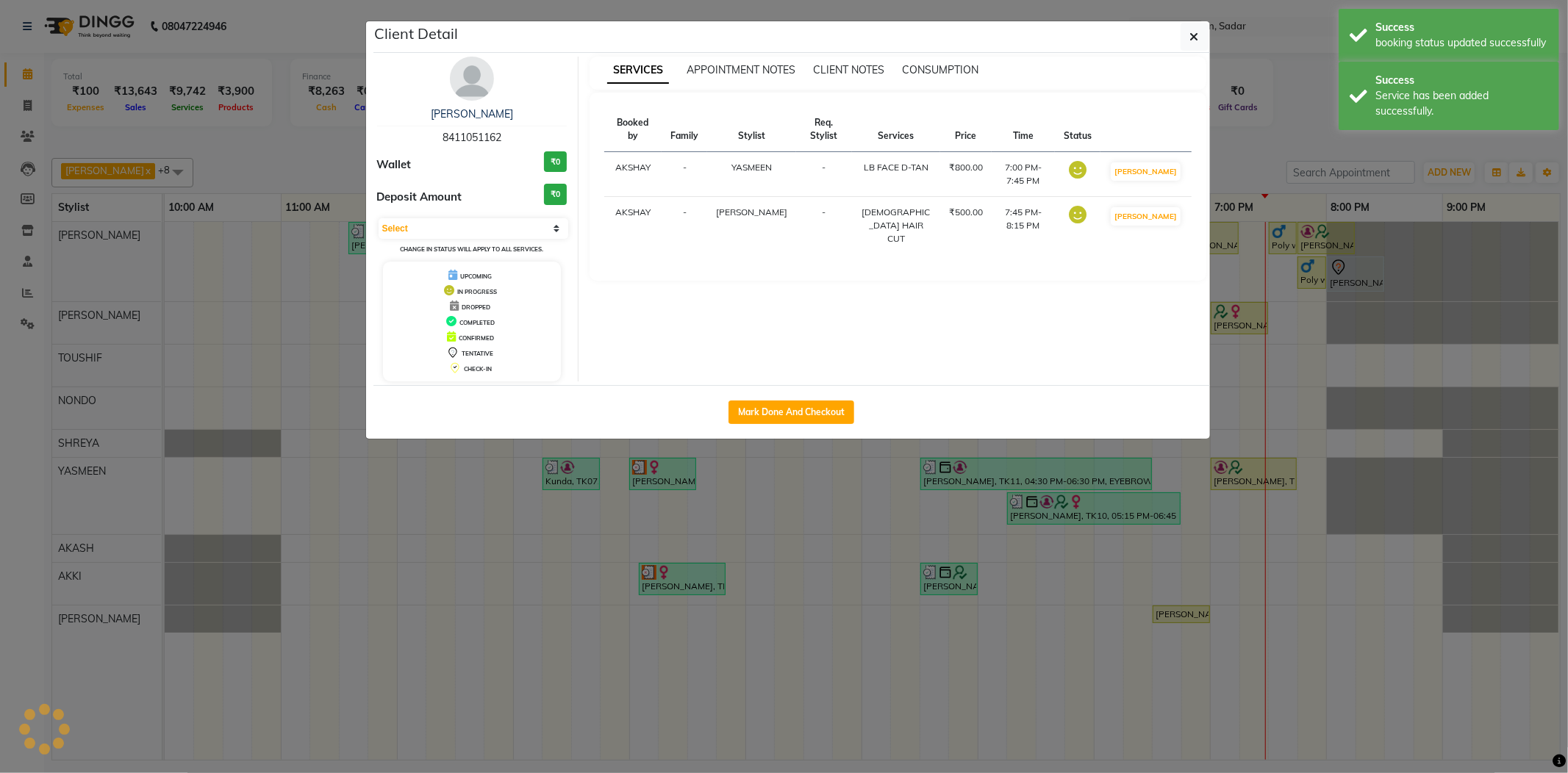
select select "1"
click at [1262, 150] on ngb-modal-window "Client Detail Ali 8411051162 Wallet ₹0 Deposit Amount ₹0 Select IN SERVICE CONF…" at bounding box center [784, 386] width 1568 height 773
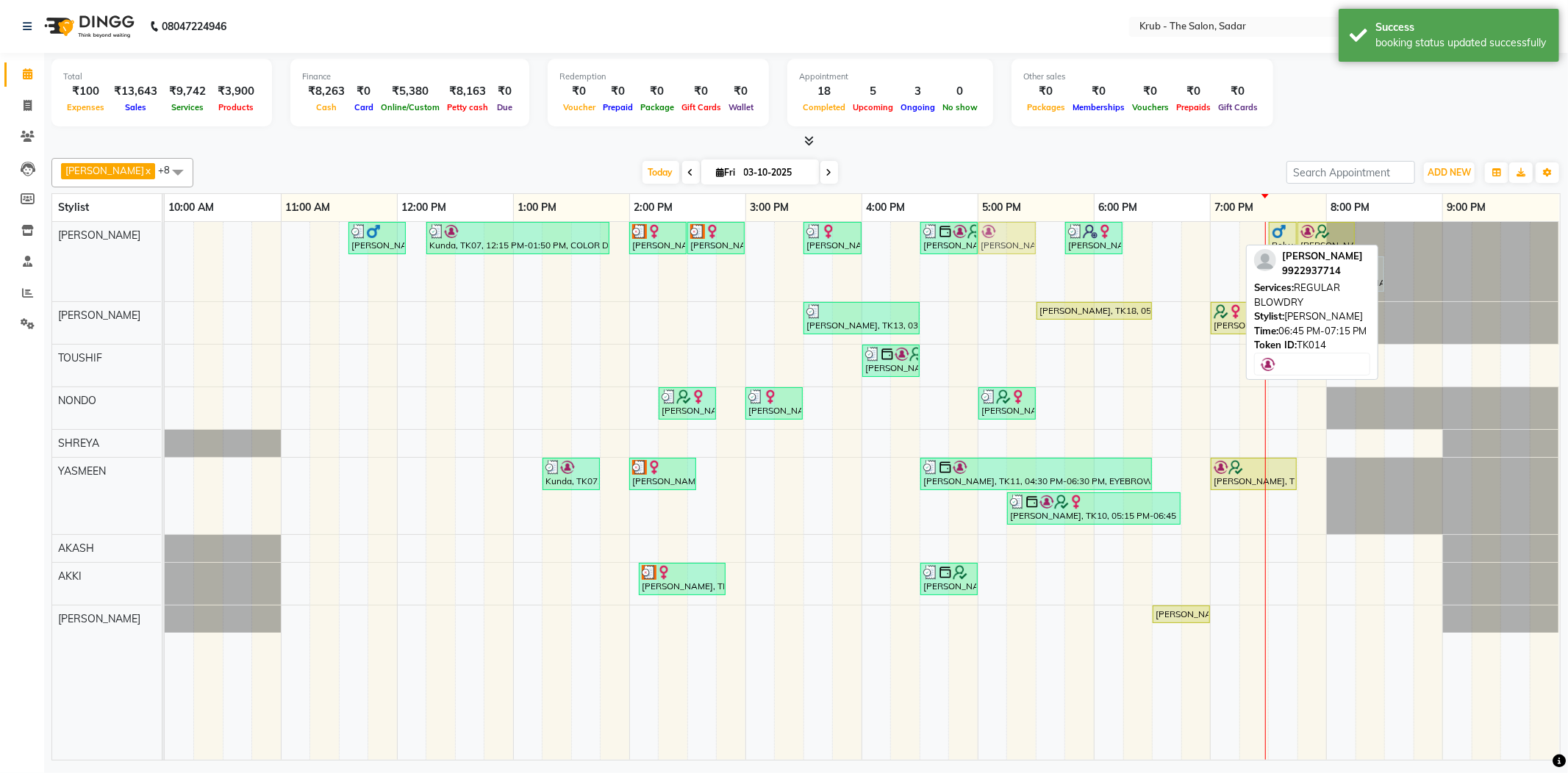
drag, startPoint x: 1200, startPoint y: 232, endPoint x: 1010, endPoint y: 287, distance: 197.8
click at [1010, 287] on div "Yash Thakkar, TK03, 11:35 AM-12:05 PM, MALE HAIR CUT Kunda, TK07, 12:15 PM-01:5…" at bounding box center [862, 490] width 1395 height 538
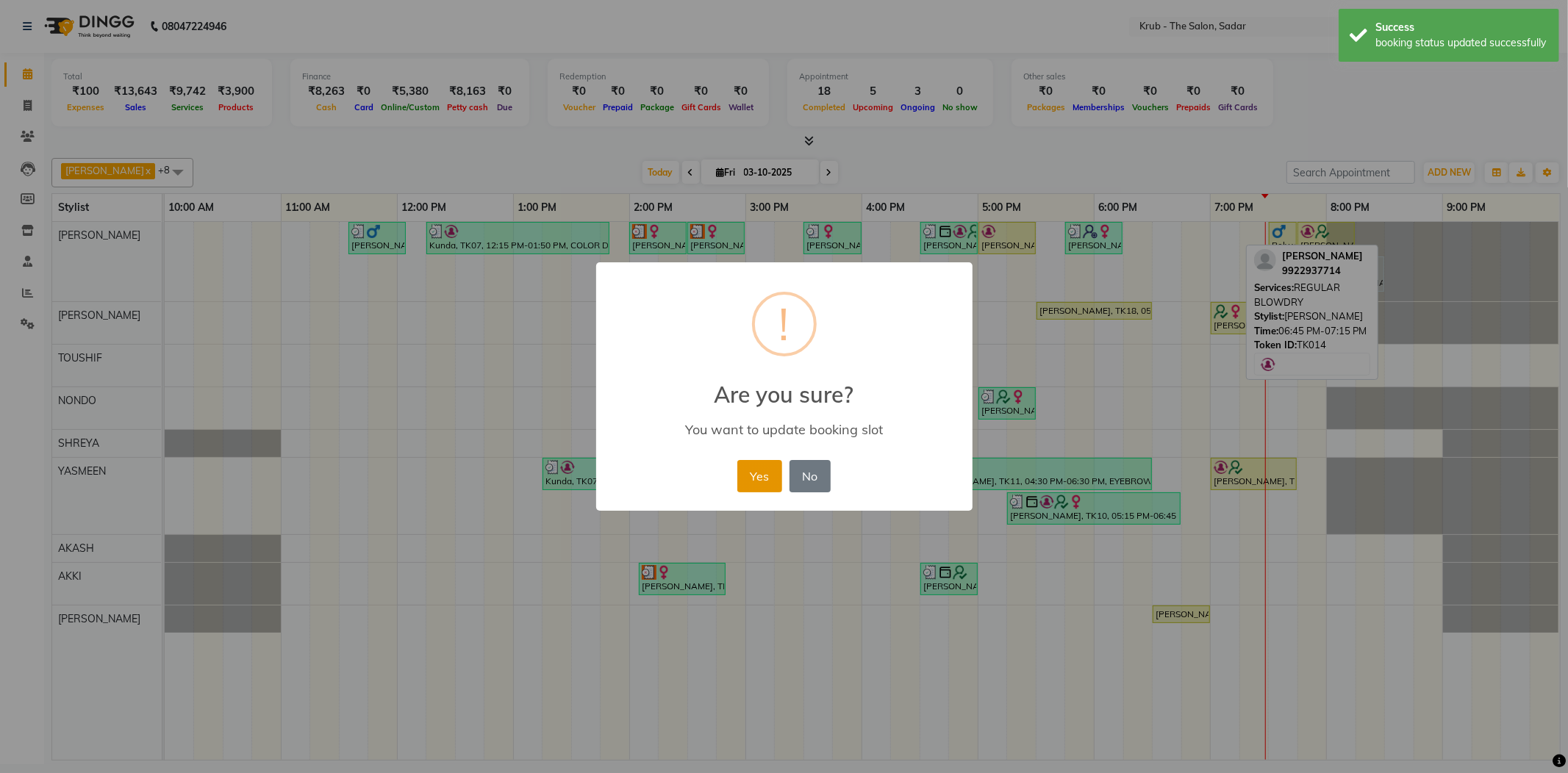
click at [751, 468] on button "Yes" at bounding box center [759, 476] width 45 height 32
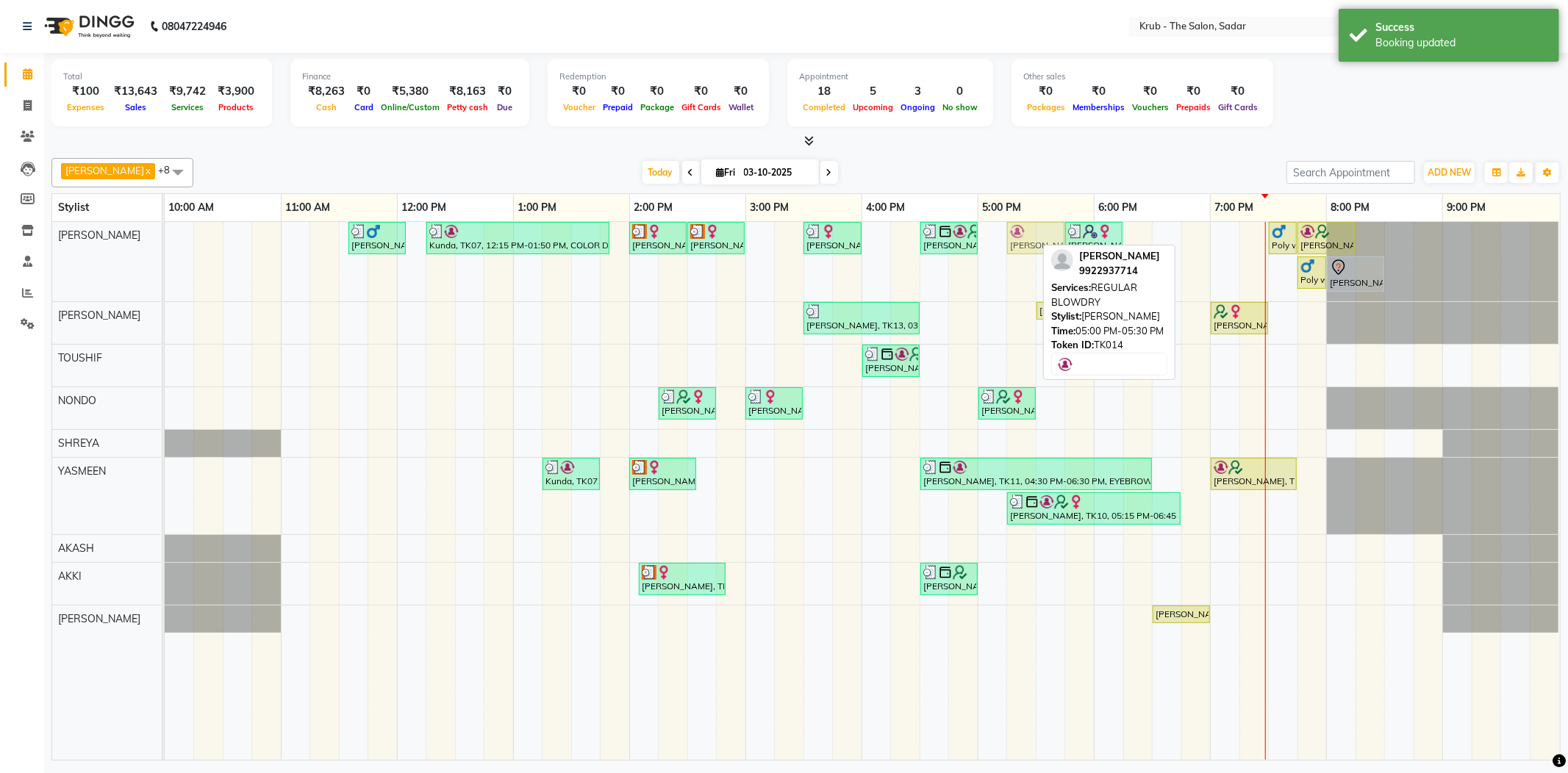
drag, startPoint x: 1013, startPoint y: 236, endPoint x: 1030, endPoint y: 286, distance: 52.8
click at [1030, 286] on div "Yash Thakkar, TK03, 11:35 AM-12:05 PM, MALE HAIR CUT Kunda, TK07, 12:15 PM-01:5…" at bounding box center [862, 490] width 1395 height 538
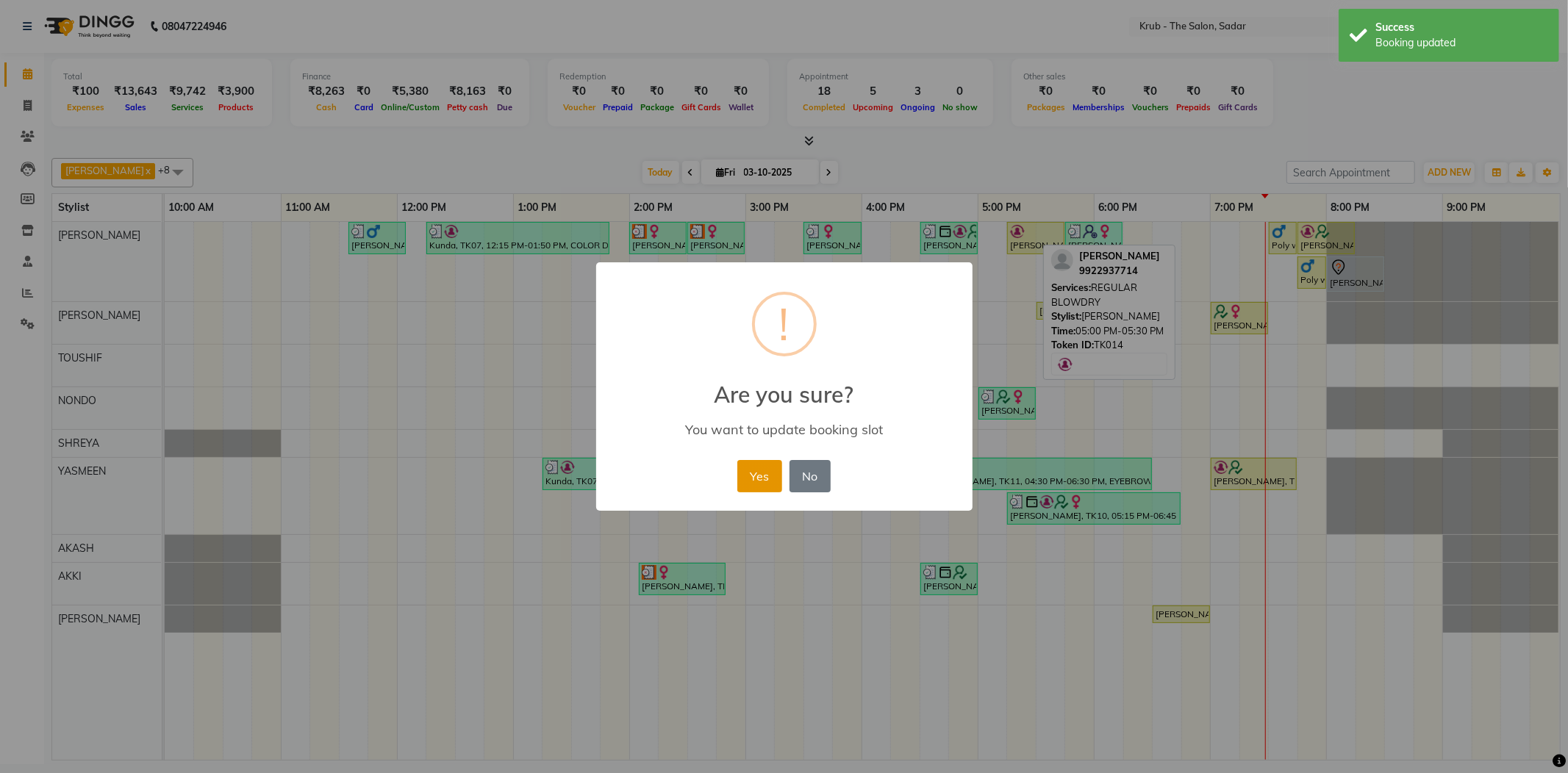
click at [764, 462] on button "Yes" at bounding box center [759, 476] width 45 height 32
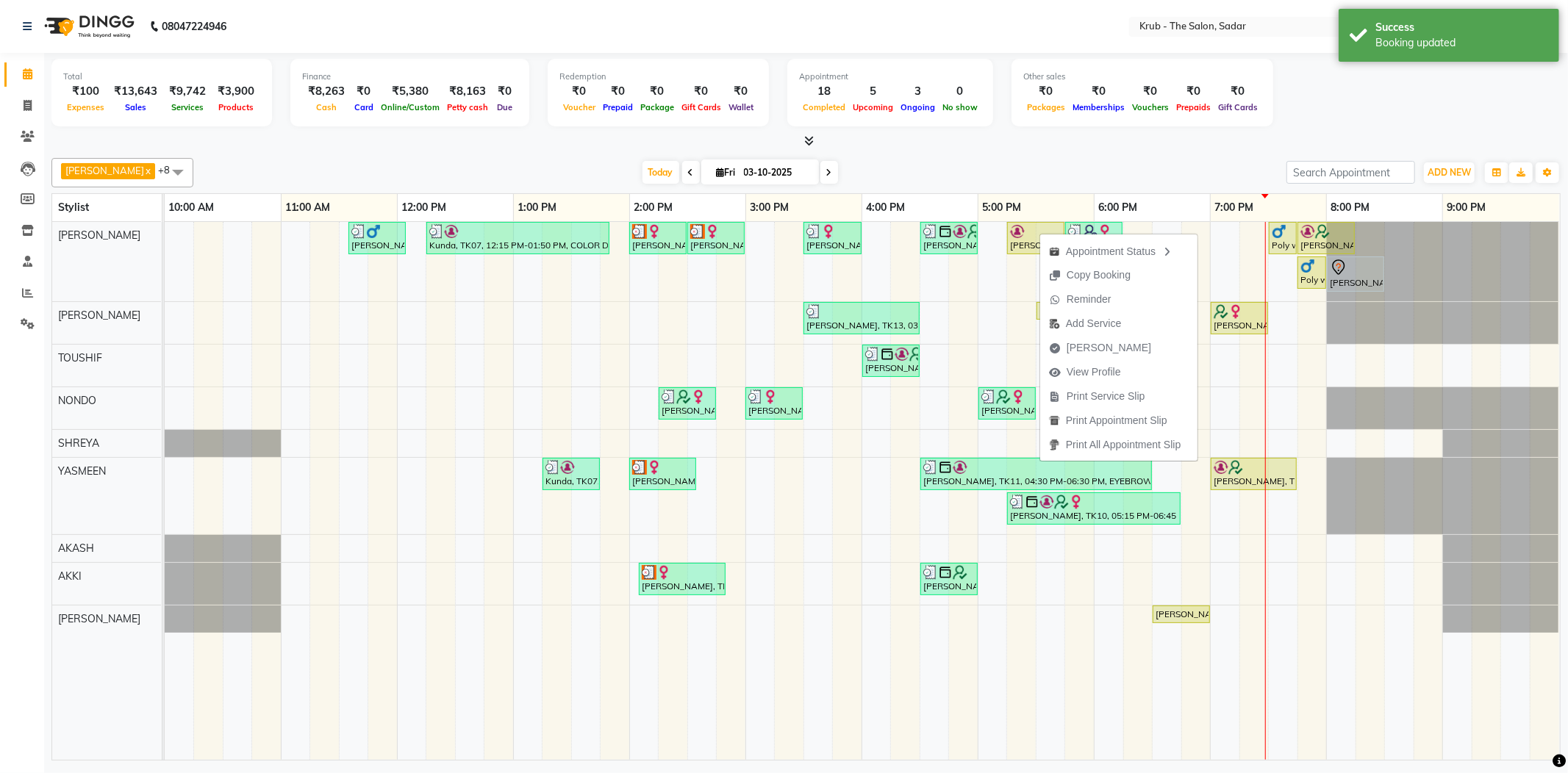
click at [1109, 162] on div "Today Fri 03-10-2025" at bounding box center [740, 173] width 1078 height 22
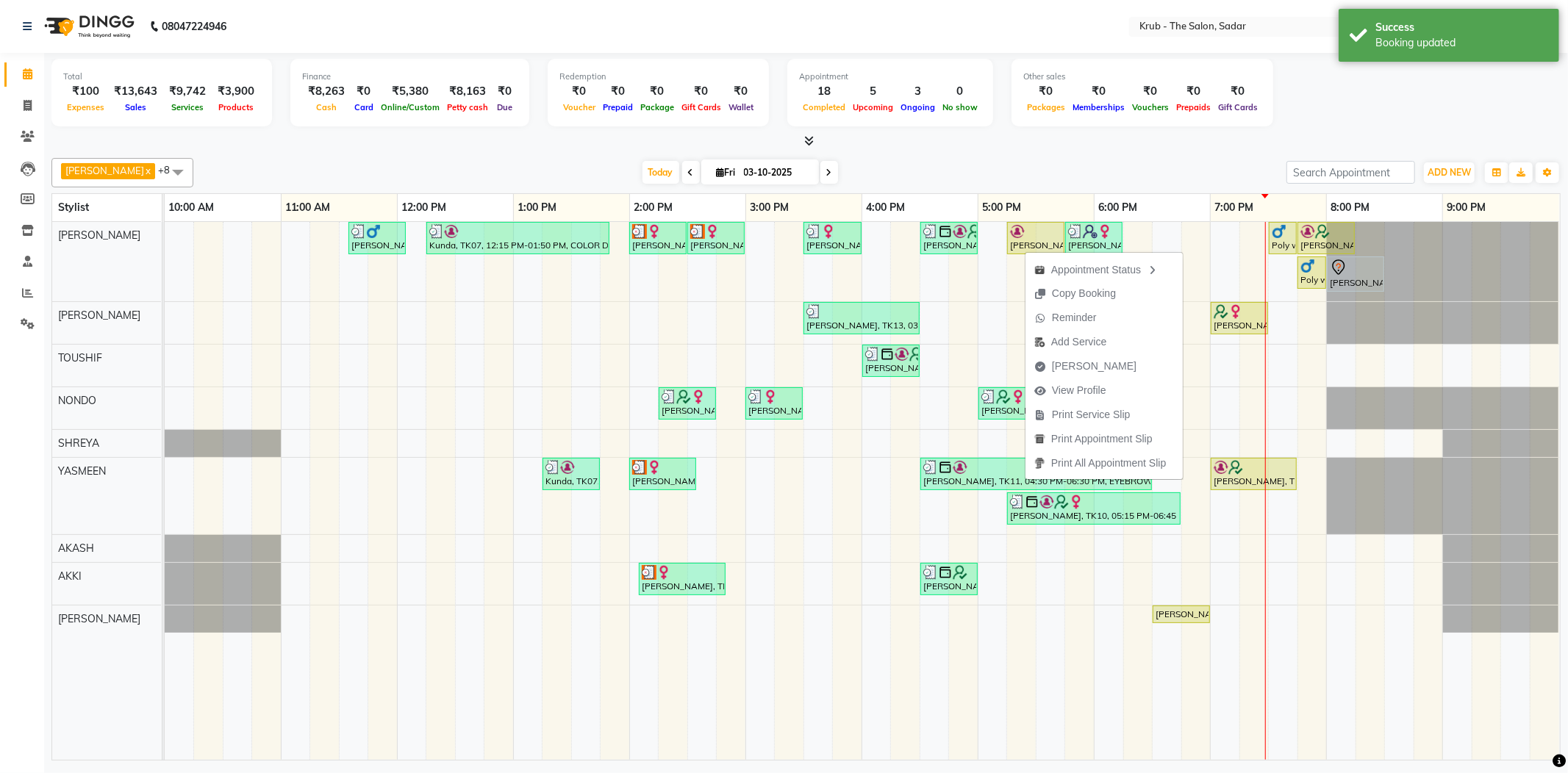
click at [1113, 158] on div "GURVEER x RAJESH x TOUSHIF x NONDO x SHREYA x YASMEEN x AKASH x AKKI x AMIT x +…" at bounding box center [806, 173] width 1509 height 30
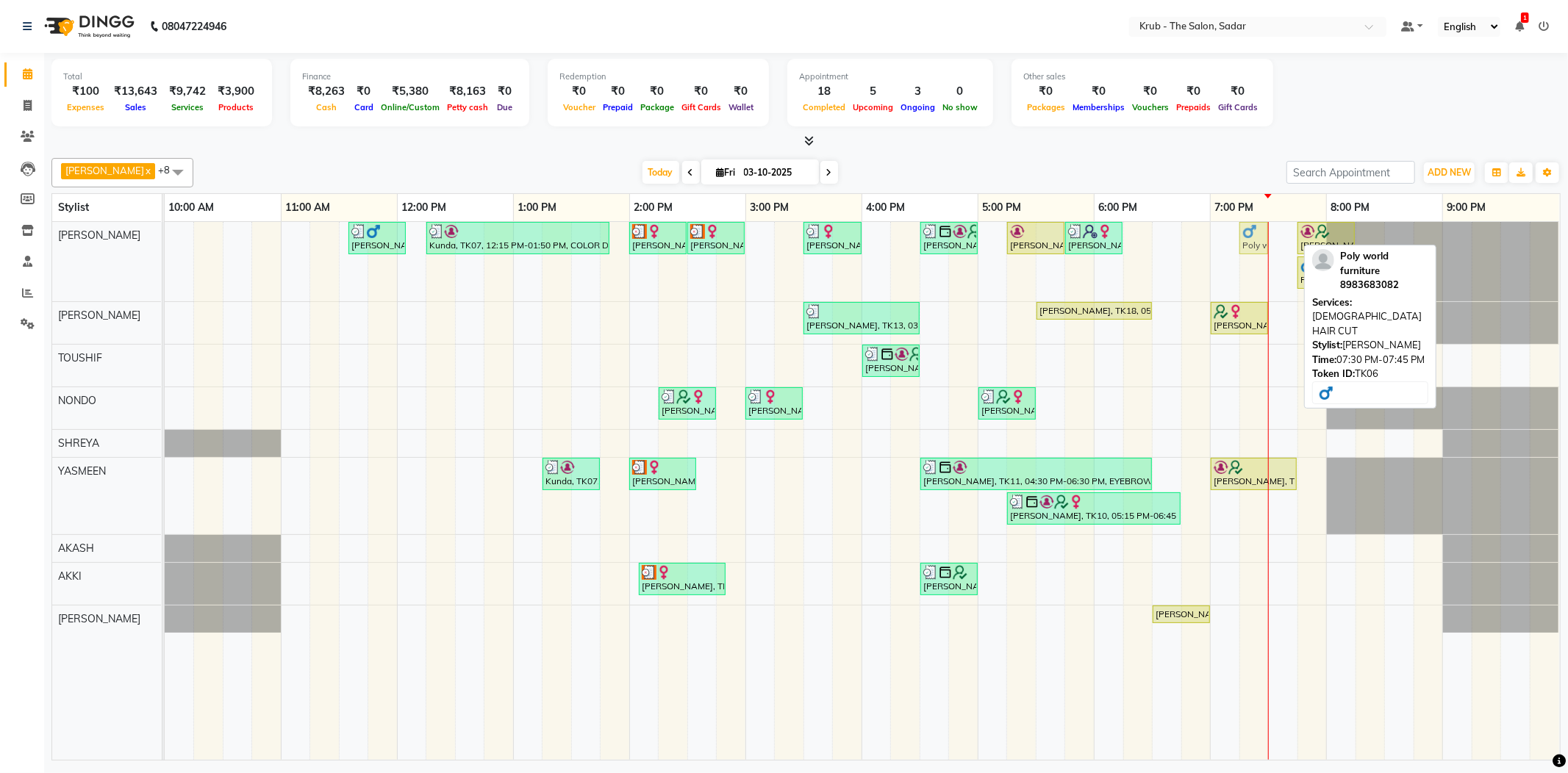
drag, startPoint x: 1289, startPoint y: 242, endPoint x: 1260, endPoint y: 247, distance: 29.4
click at [164, 247] on div "Yash Thakkar, TK03, 11:35 AM-12:05 PM, MALE HAIR CUT Kunda, TK07, 12:15 PM-01:5…" at bounding box center [164, 261] width 0 height 80
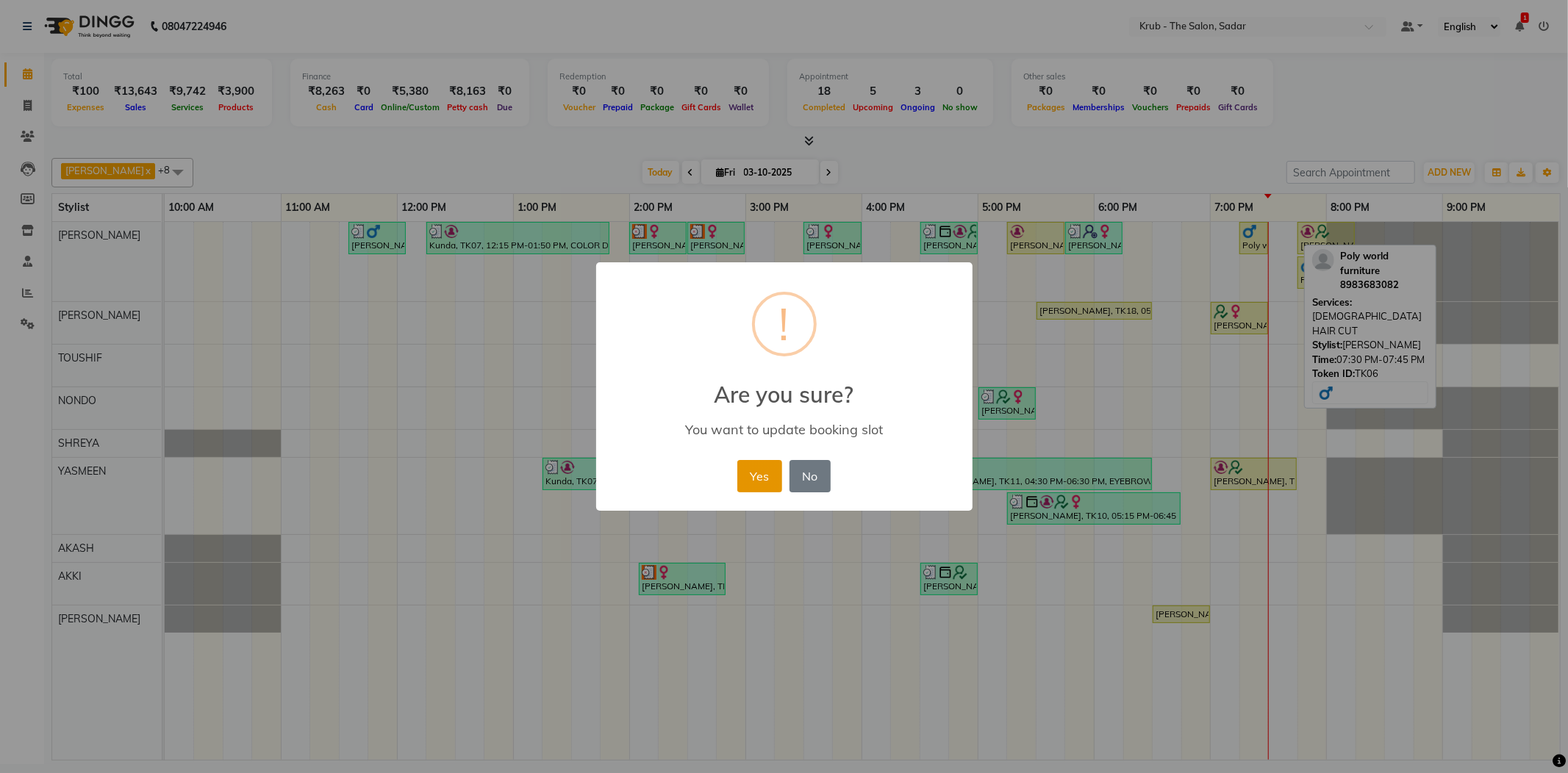
click at [775, 460] on button "Yes" at bounding box center [759, 476] width 45 height 32
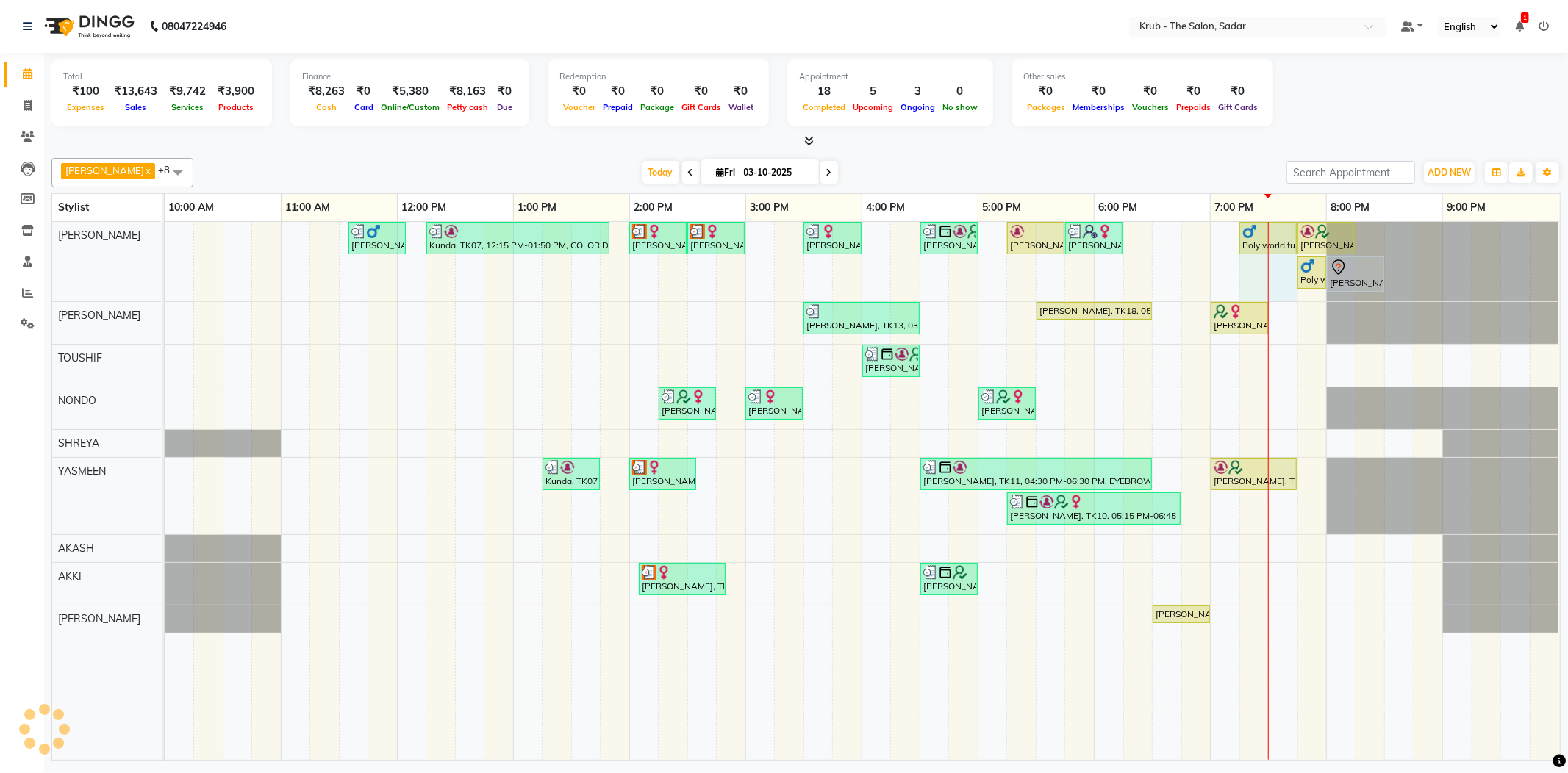
click at [164, 237] on div "Yash Thakkar, TK03, 11:35 AM-12:05 PM, MALE HAIR CUT Kunda, TK07, 12:15 PM-01:5…" at bounding box center [164, 261] width 0 height 80
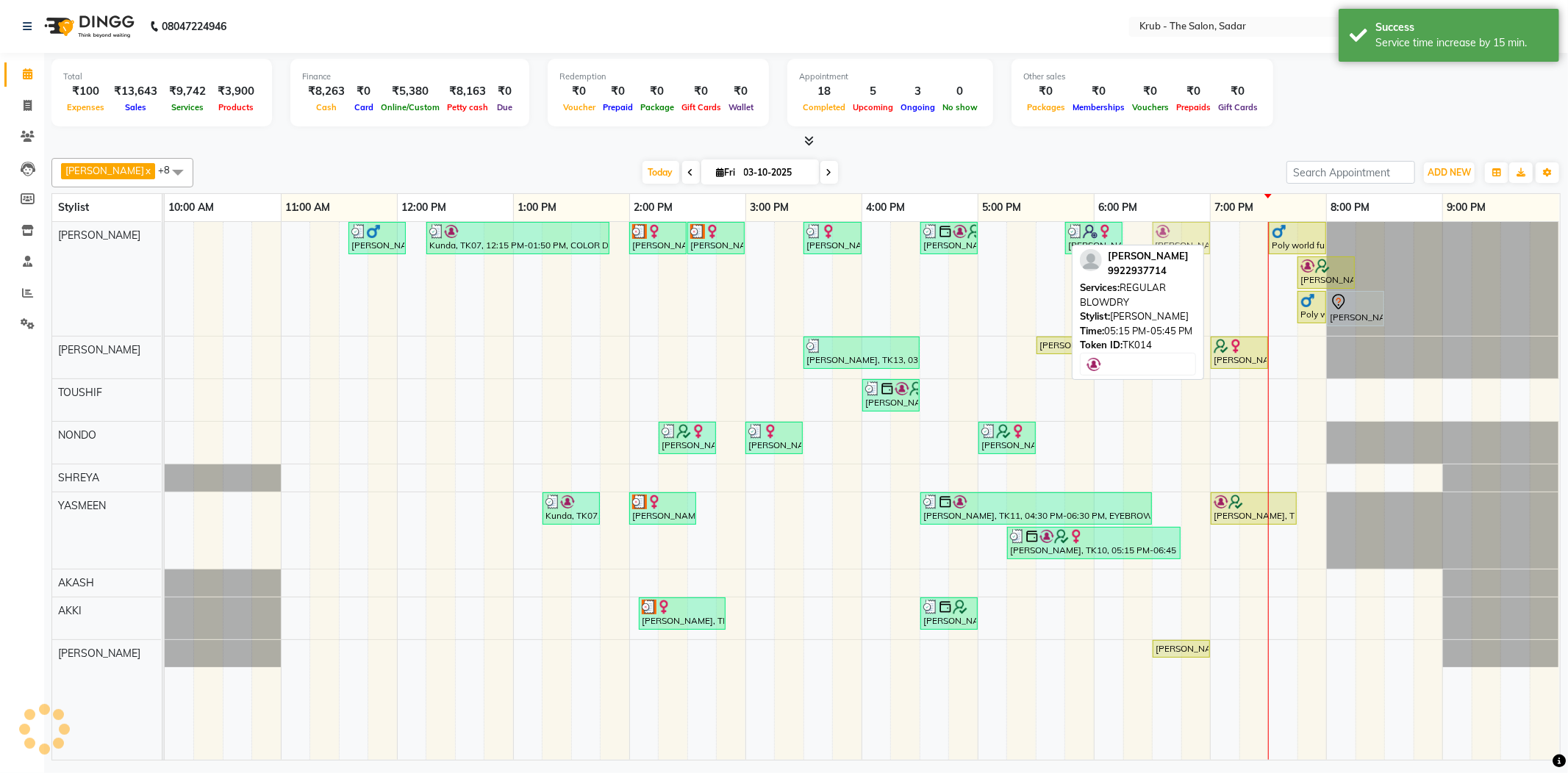
drag, startPoint x: 1029, startPoint y: 229, endPoint x: 1174, endPoint y: 231, distance: 145.0
click at [164, 231] on div "Yash Thakkar, TK03, 11:35 AM-12:05 PM, MALE HAIR CUT Kunda, TK07, 12:15 PM-01:5…" at bounding box center [164, 278] width 0 height 114
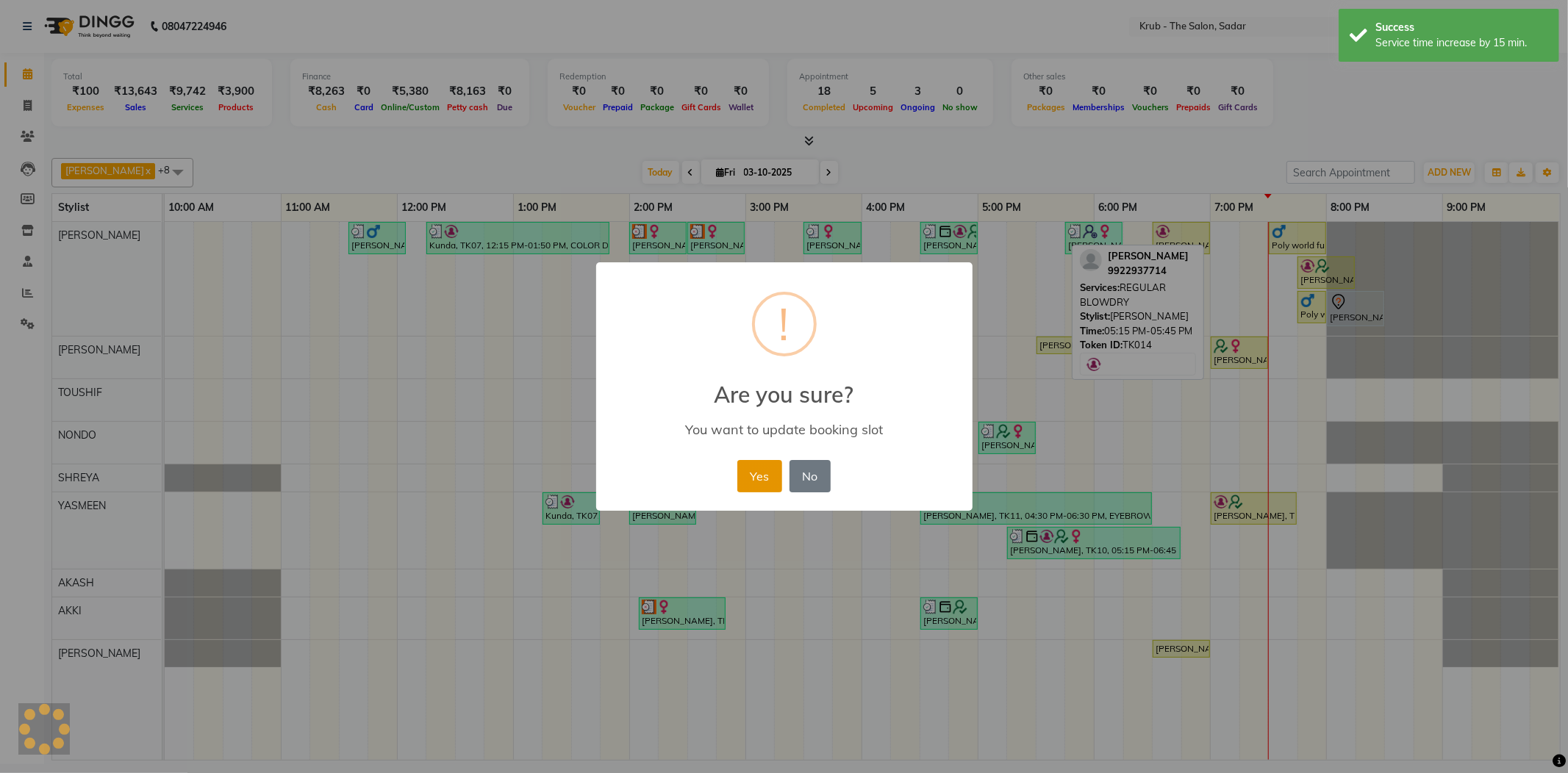
click at [779, 460] on button "Yes" at bounding box center [759, 476] width 45 height 32
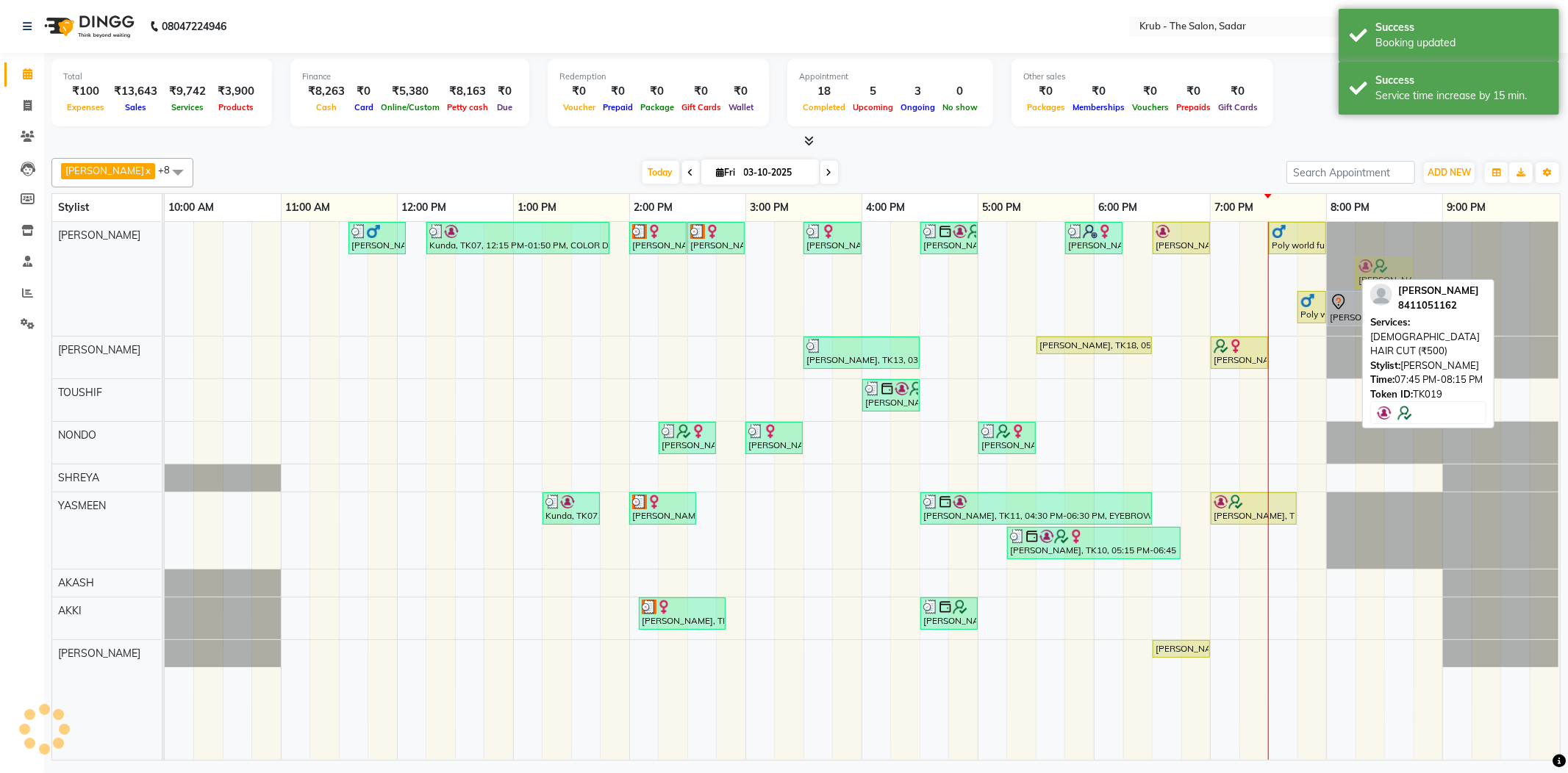
drag, startPoint x: 1315, startPoint y: 272, endPoint x: 1362, endPoint y: 241, distance: 56.3
click at [1362, 241] on div "Yash Thakkar, TK03, 11:35 AM-12:05 PM, MALE HAIR CUT Kunda, TK07, 12:15 PM-01:5…" at bounding box center [861, 278] width 1395 height 114
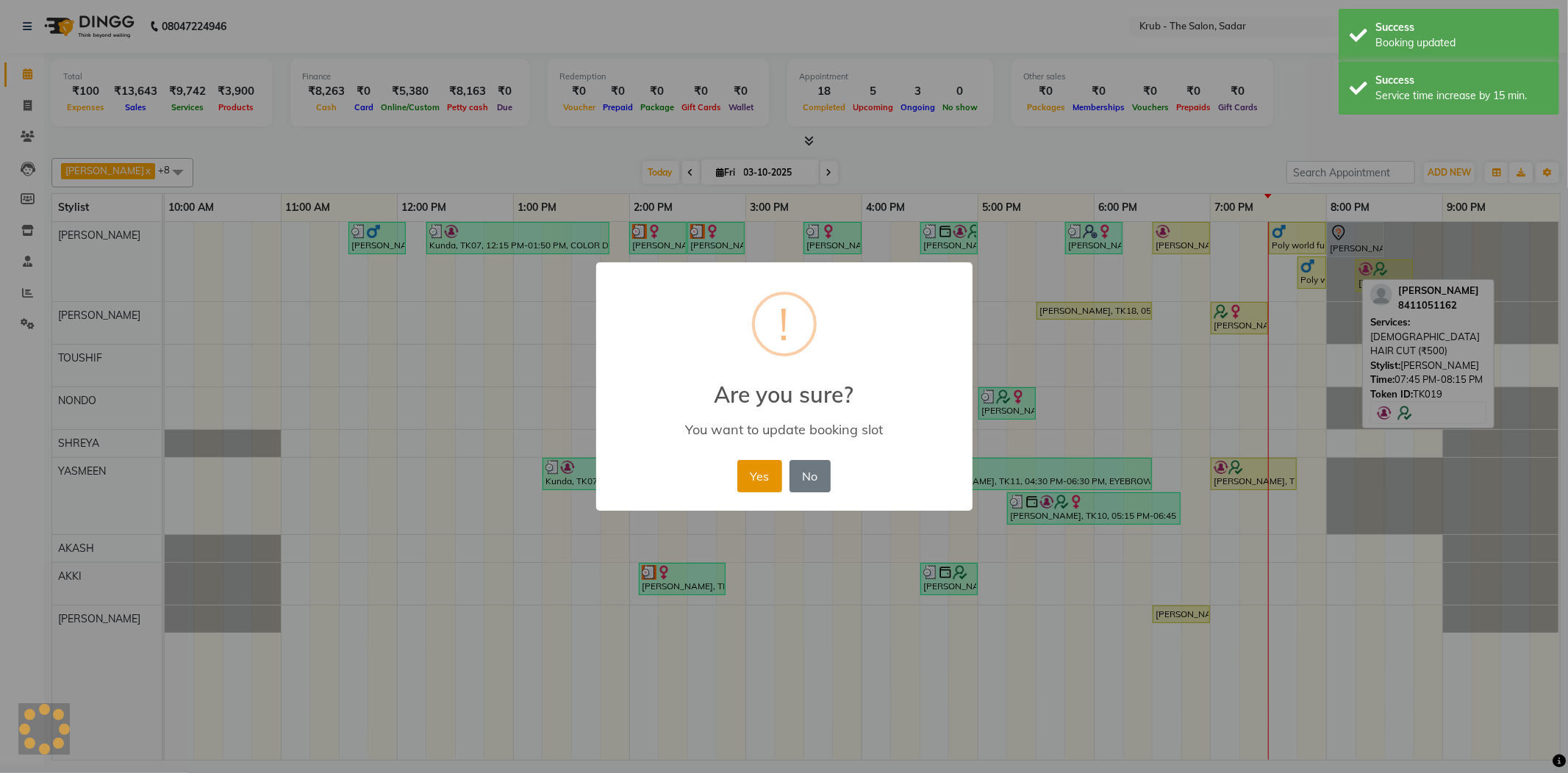
click at [768, 460] on button "Yes" at bounding box center [759, 476] width 45 height 32
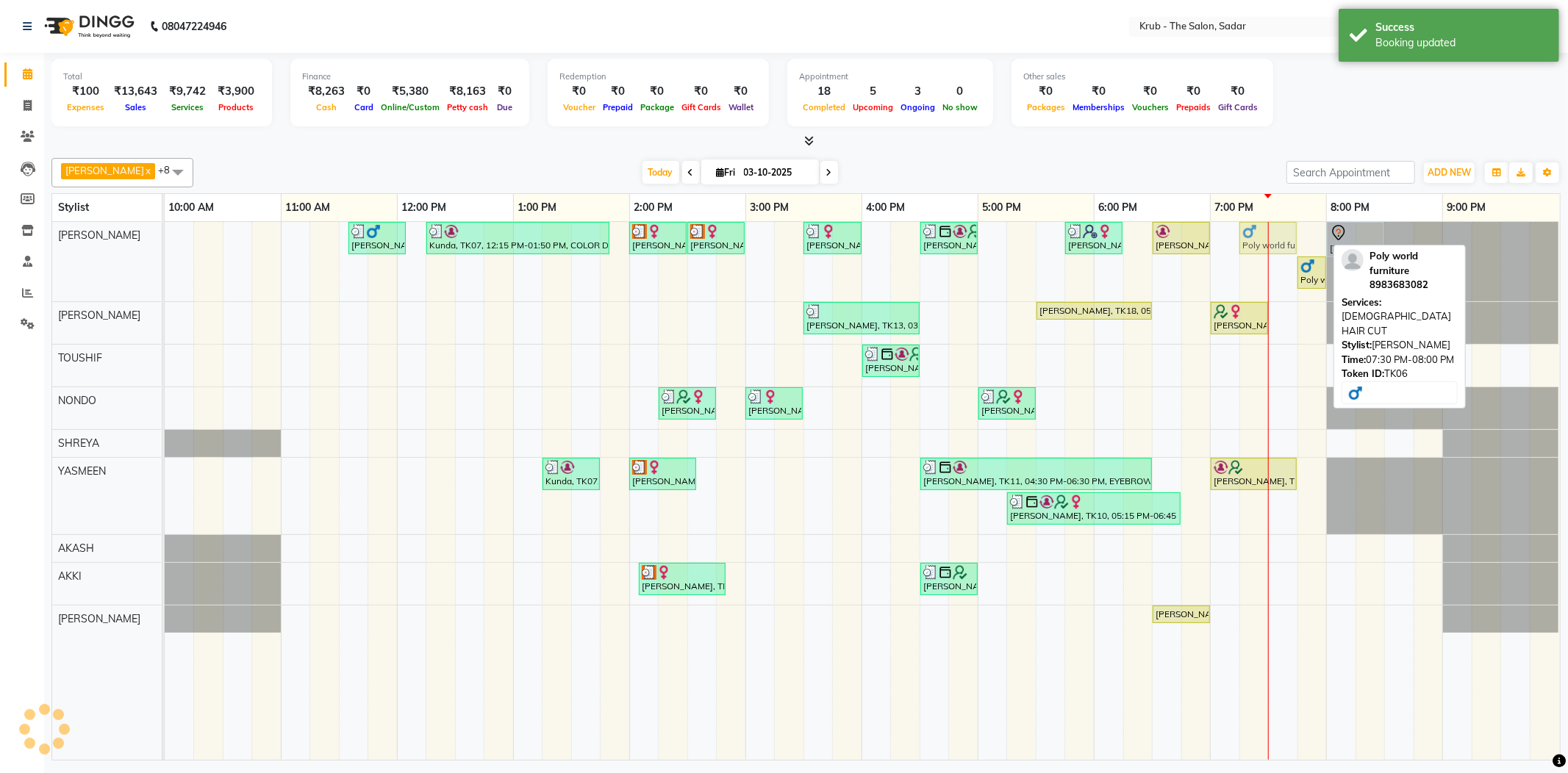
drag, startPoint x: 1301, startPoint y: 238, endPoint x: 1282, endPoint y: 242, distance: 19.4
click at [164, 242] on div "Yash Thakkar, TK03, 11:35 AM-12:05 PM, MALE HAIR CUT Kunda, TK07, 12:15 PM-01:5…" at bounding box center [164, 261] width 0 height 80
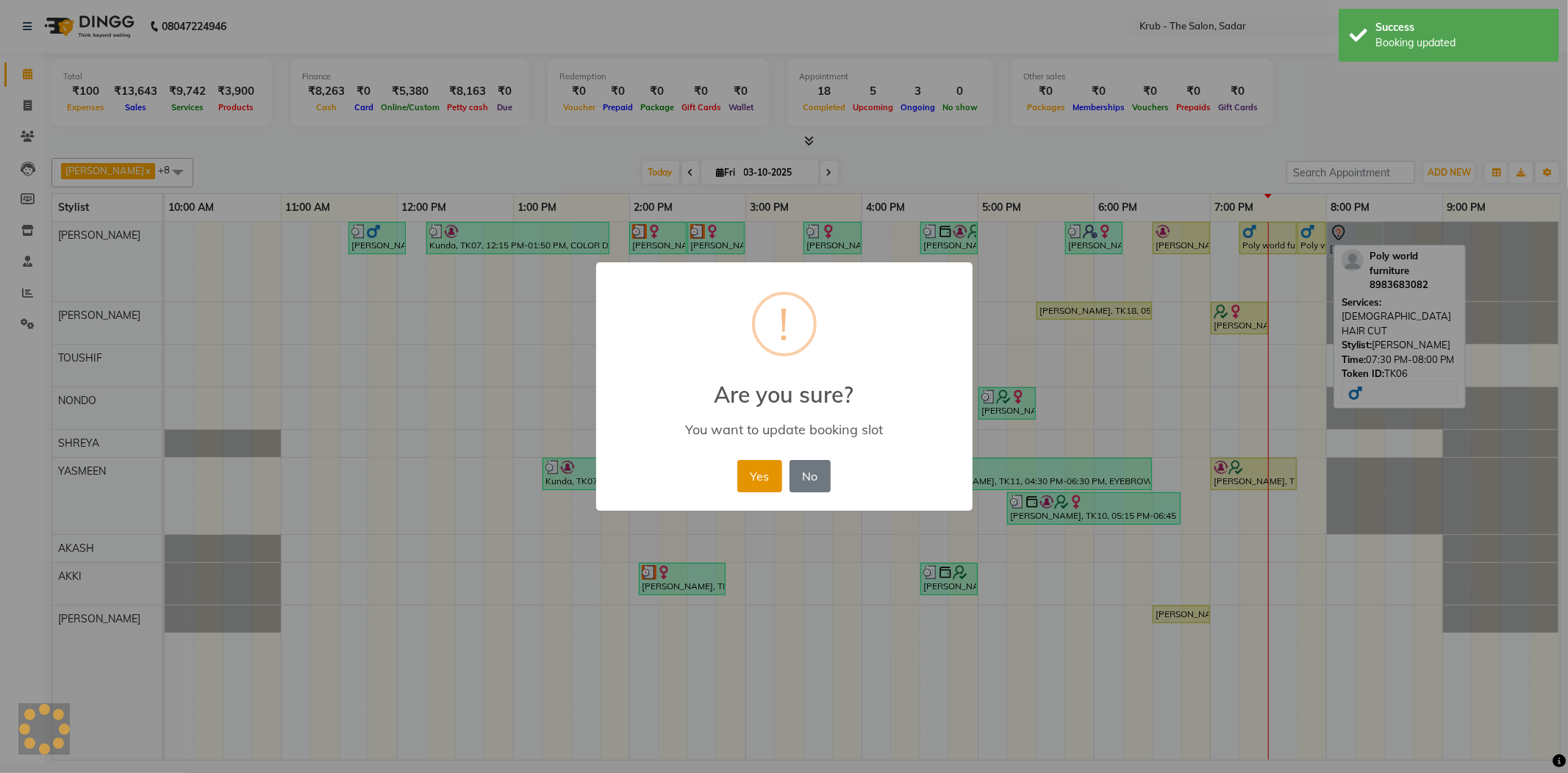
click at [762, 460] on button "Yes" at bounding box center [759, 476] width 45 height 32
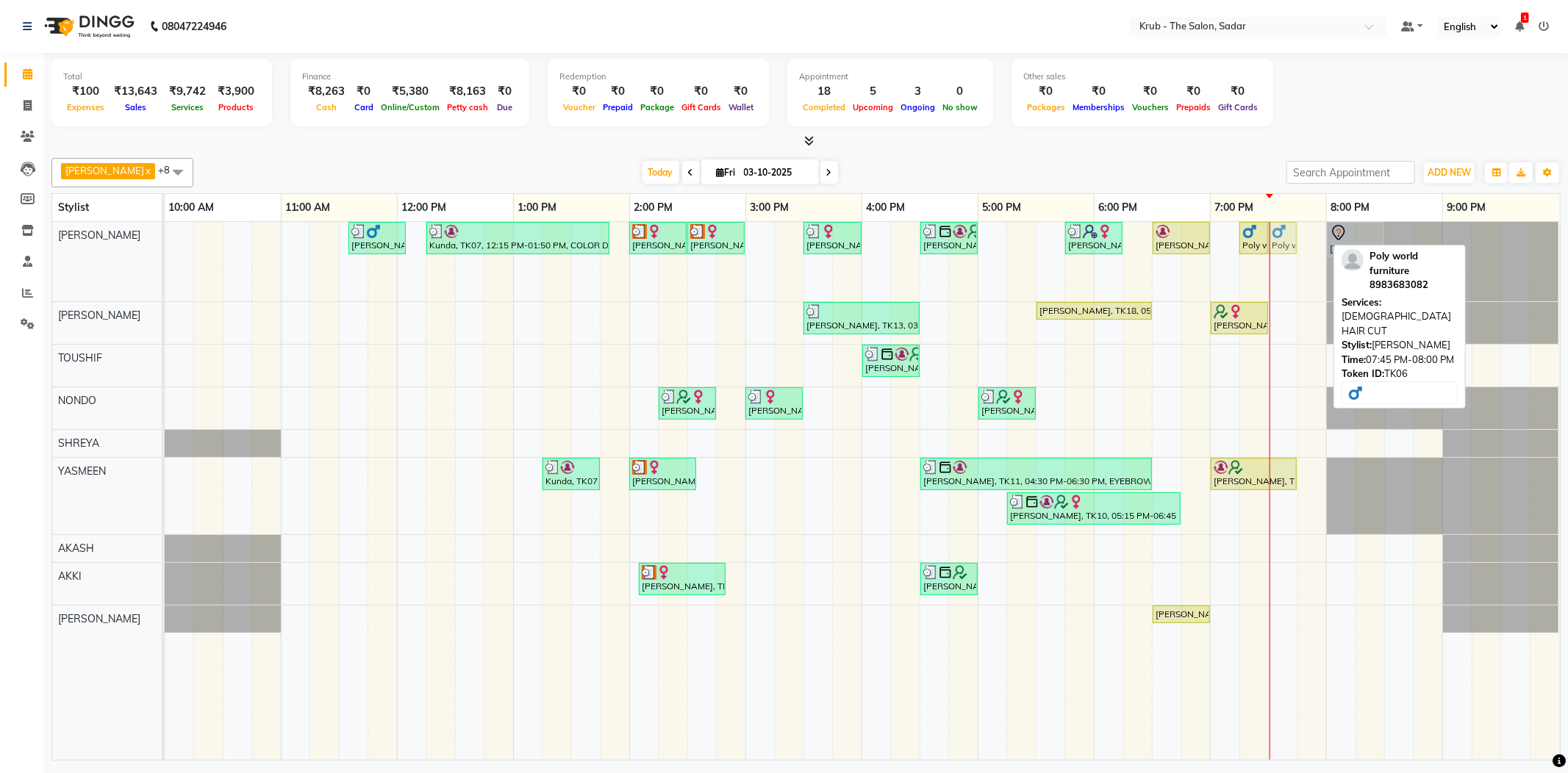
drag, startPoint x: 1303, startPoint y: 236, endPoint x: 1283, endPoint y: 271, distance: 40.3
click at [1283, 271] on div "Yash Thakkar, TK03, 11:35 AM-12:05 PM, MALE HAIR CUT Kunda, TK07, 12:15 PM-01:5…" at bounding box center [862, 490] width 1395 height 538
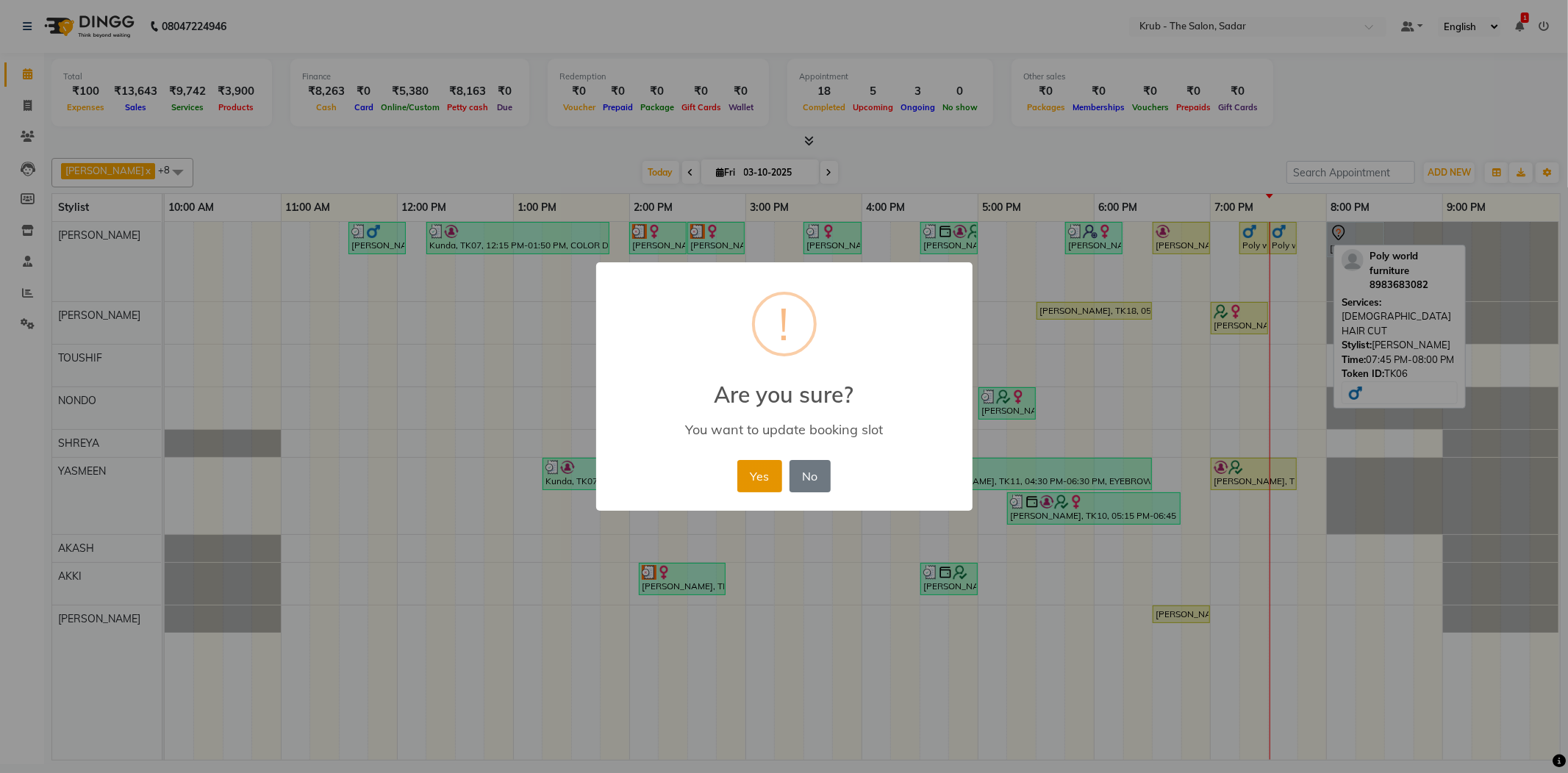
click at [765, 462] on button "Yes" at bounding box center [759, 476] width 45 height 32
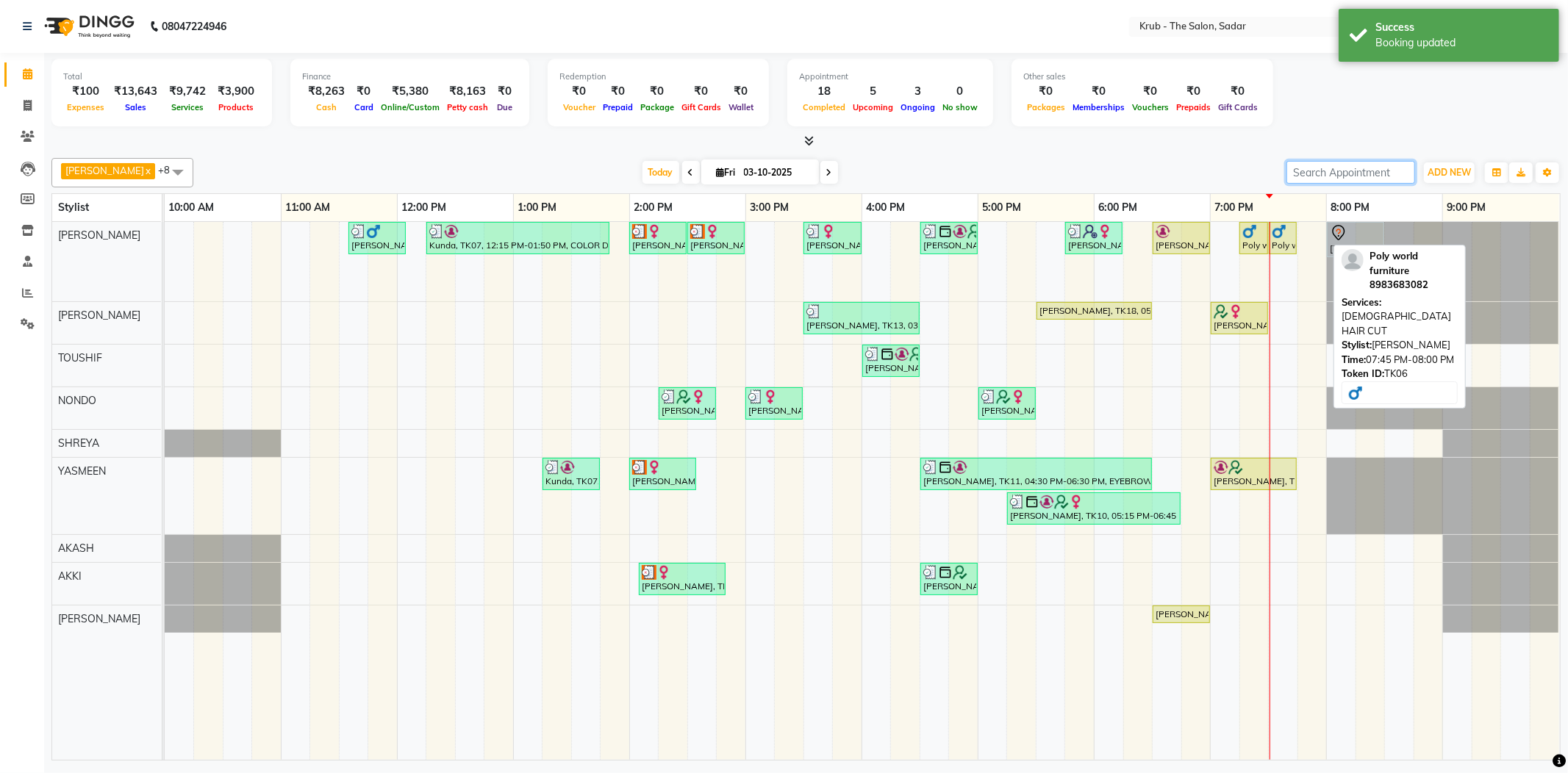
click at [1383, 168] on input "search" at bounding box center [1350, 173] width 129 height 23
type input "Krub - The Salon, Sadar English Total ₹1,007 Expenses ₹11,214 Sales ₹11,214 Ser…"
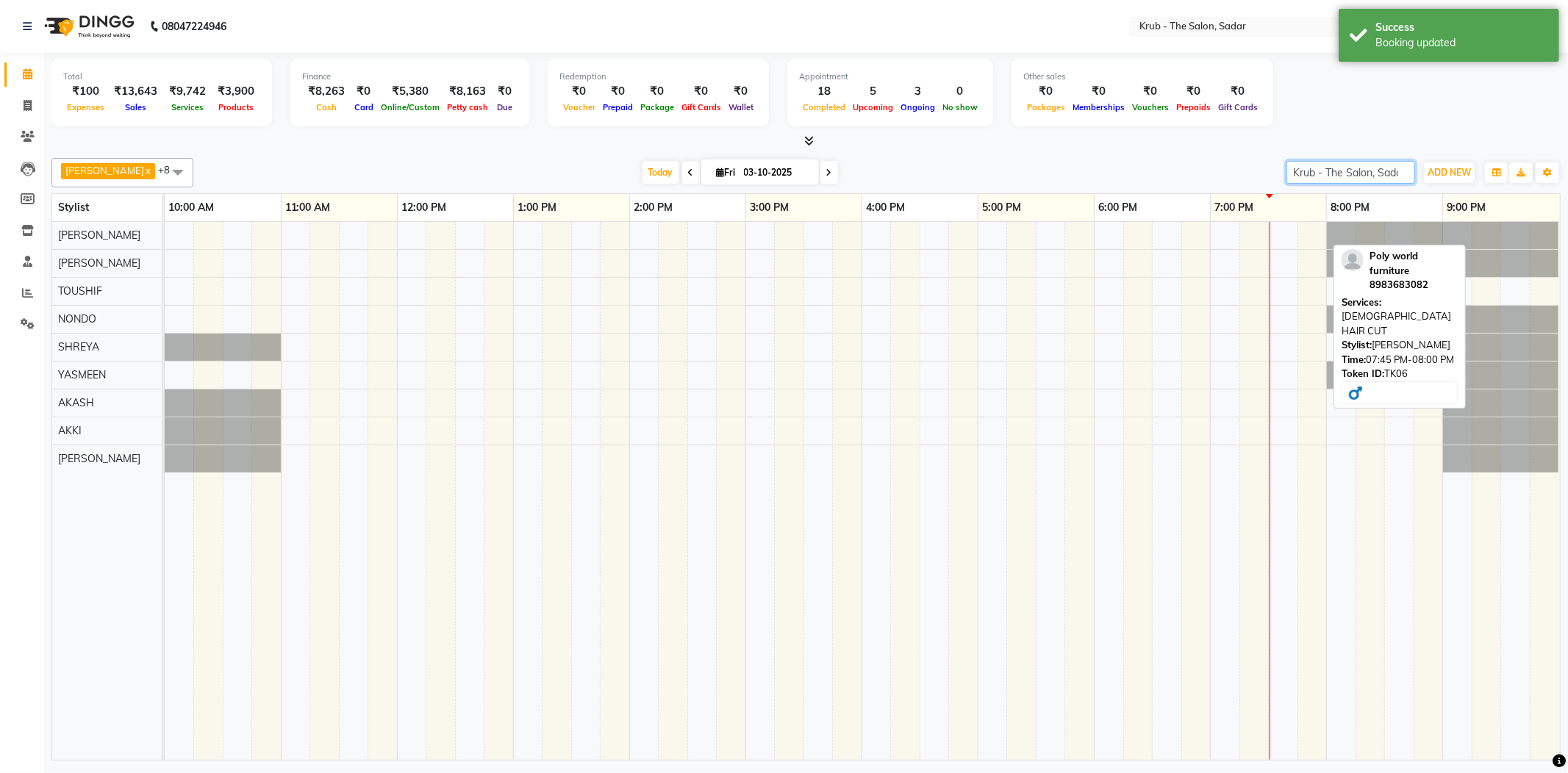
click at [1401, 171] on input "Krub - The Salon, Sadar English Total ₹1,007 Expenses ₹11,214 Sales ₹11,214 Ser…" at bounding box center [1350, 173] width 129 height 23
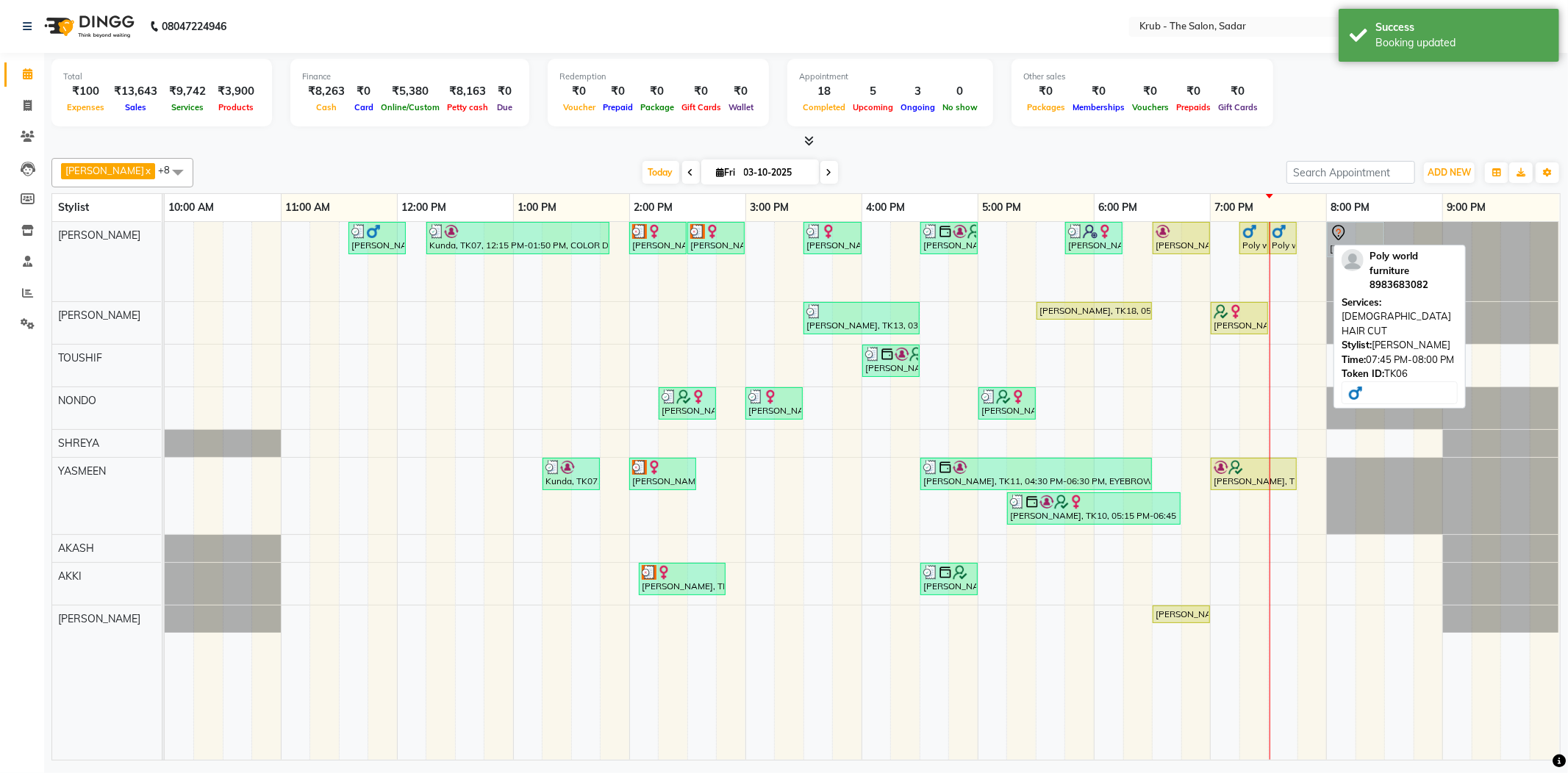
click at [1250, 119] on div "Other sales ₹0 Packages ₹0 Memberships ₹0 Vouchers ₹0 Prepaids ₹0 Gift Cards" at bounding box center [1142, 93] width 261 height 67
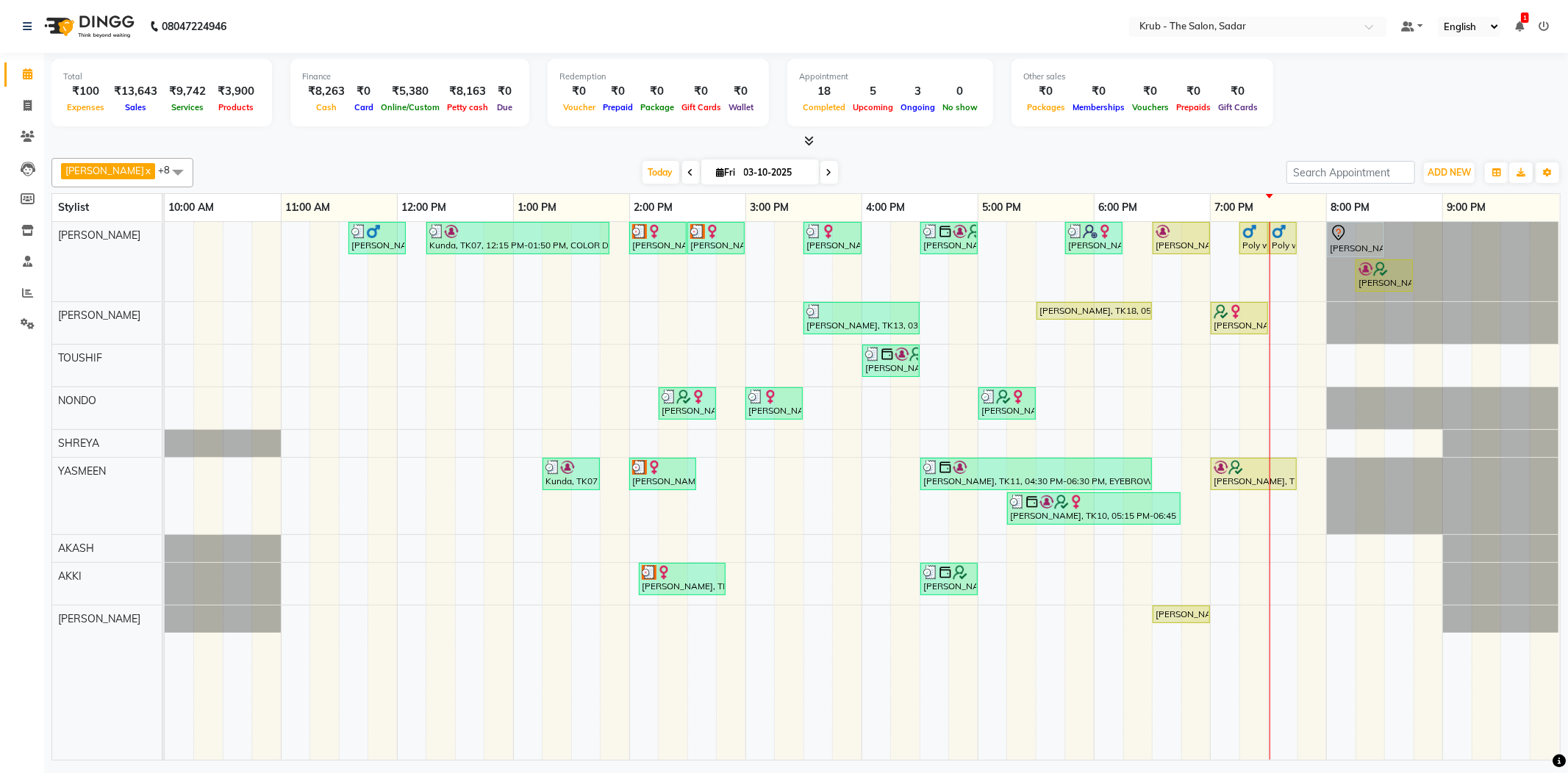
click at [1285, 194] on div "7:00 PM" at bounding box center [1268, 207] width 115 height 27
click at [1180, 147] on div "Total ₹100 Expenses ₹13,643 Sales ₹9,742 Services ₹3,900 Products Finance ₹8,26…" at bounding box center [806, 408] width 1524 height 711
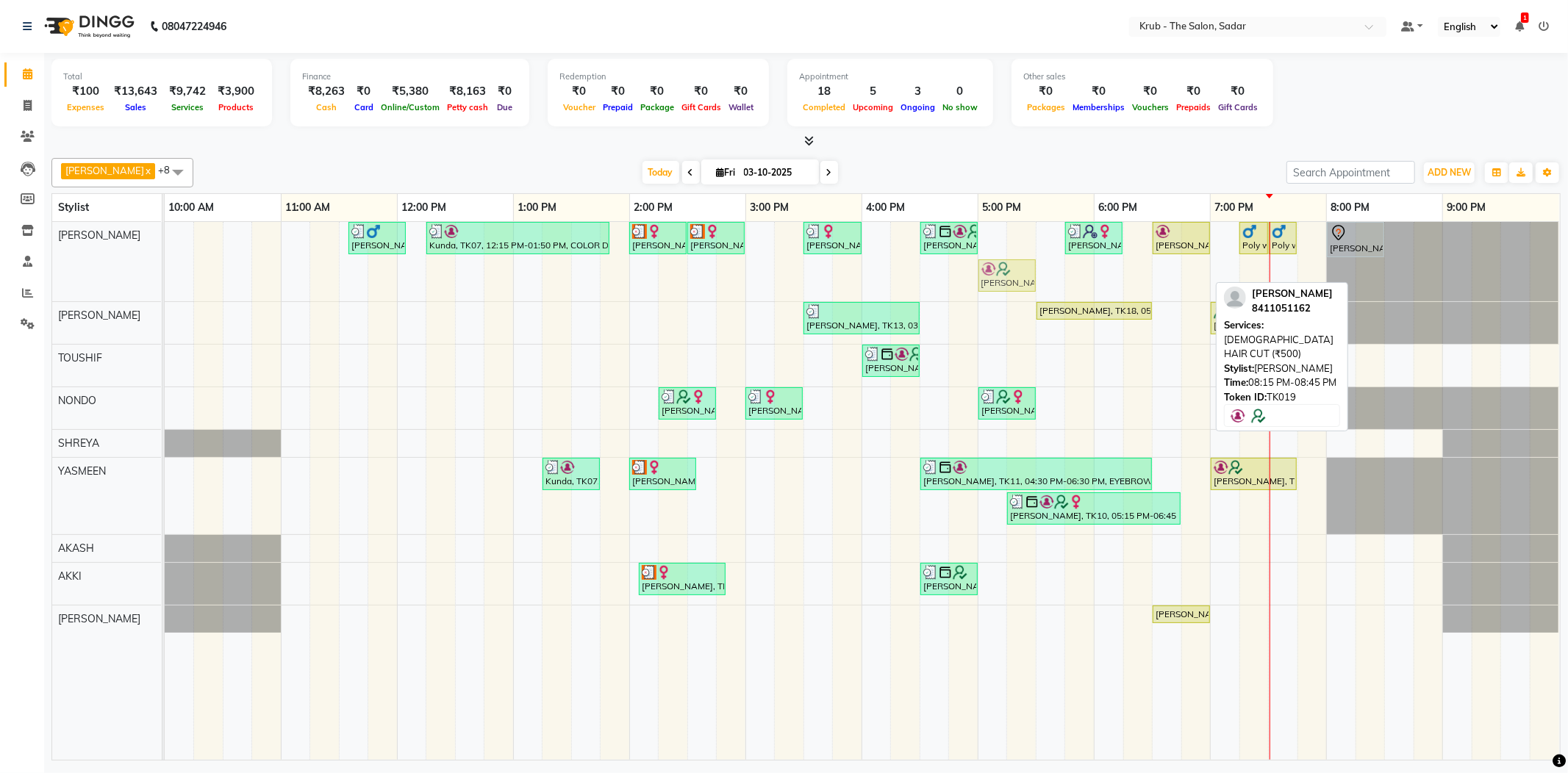
drag, startPoint x: 1376, startPoint y: 274, endPoint x: 1006, endPoint y: 219, distance: 374.1
click at [1006, 222] on div "Yash Thakkar, TK03, 11:35 AM-12:05 PM, MALE HAIR CUT Kunda, TK07, 12:15 PM-01:5…" at bounding box center [862, 490] width 1395 height 538
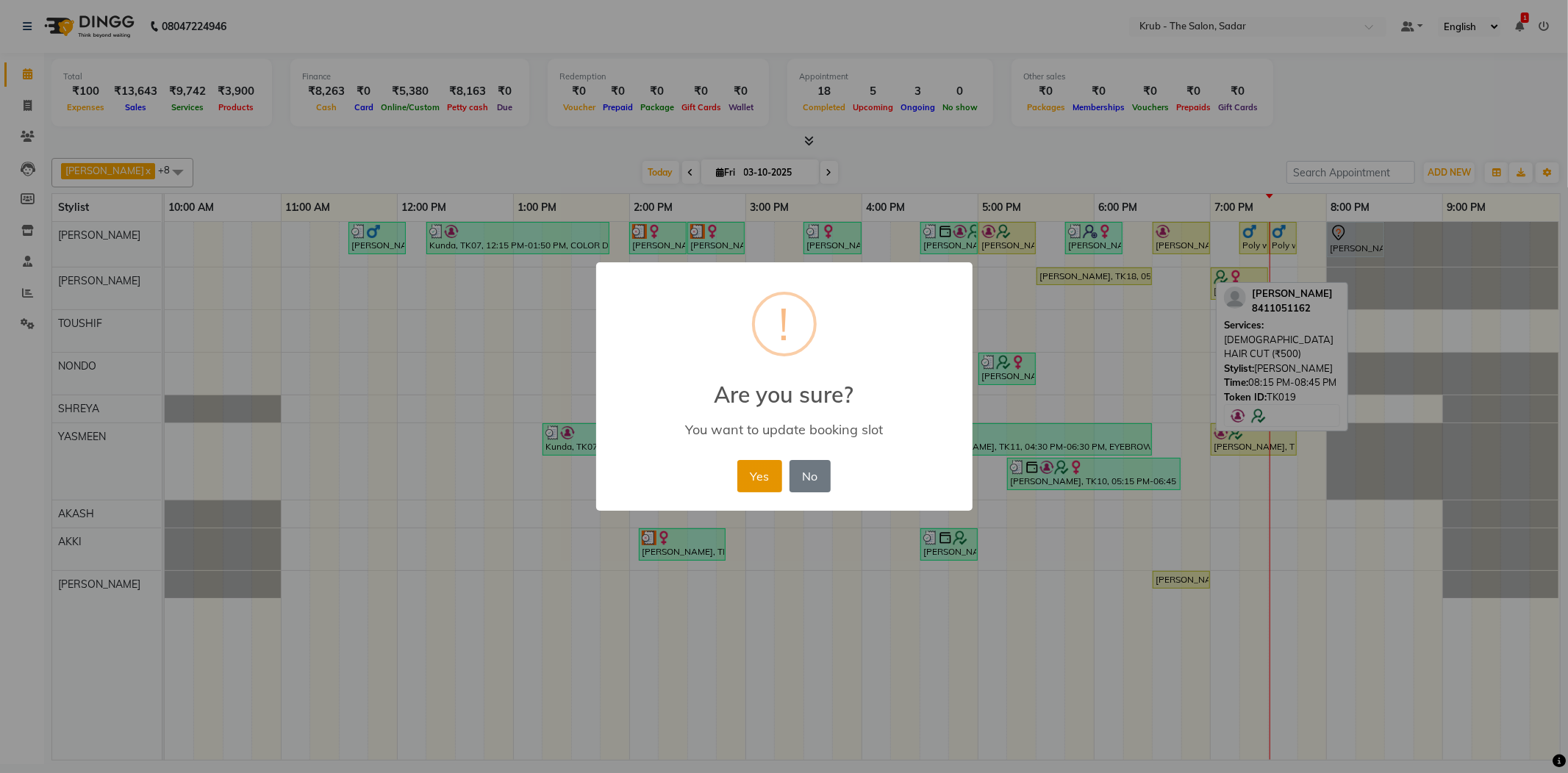
click at [759, 462] on button "Yes" at bounding box center [759, 476] width 45 height 32
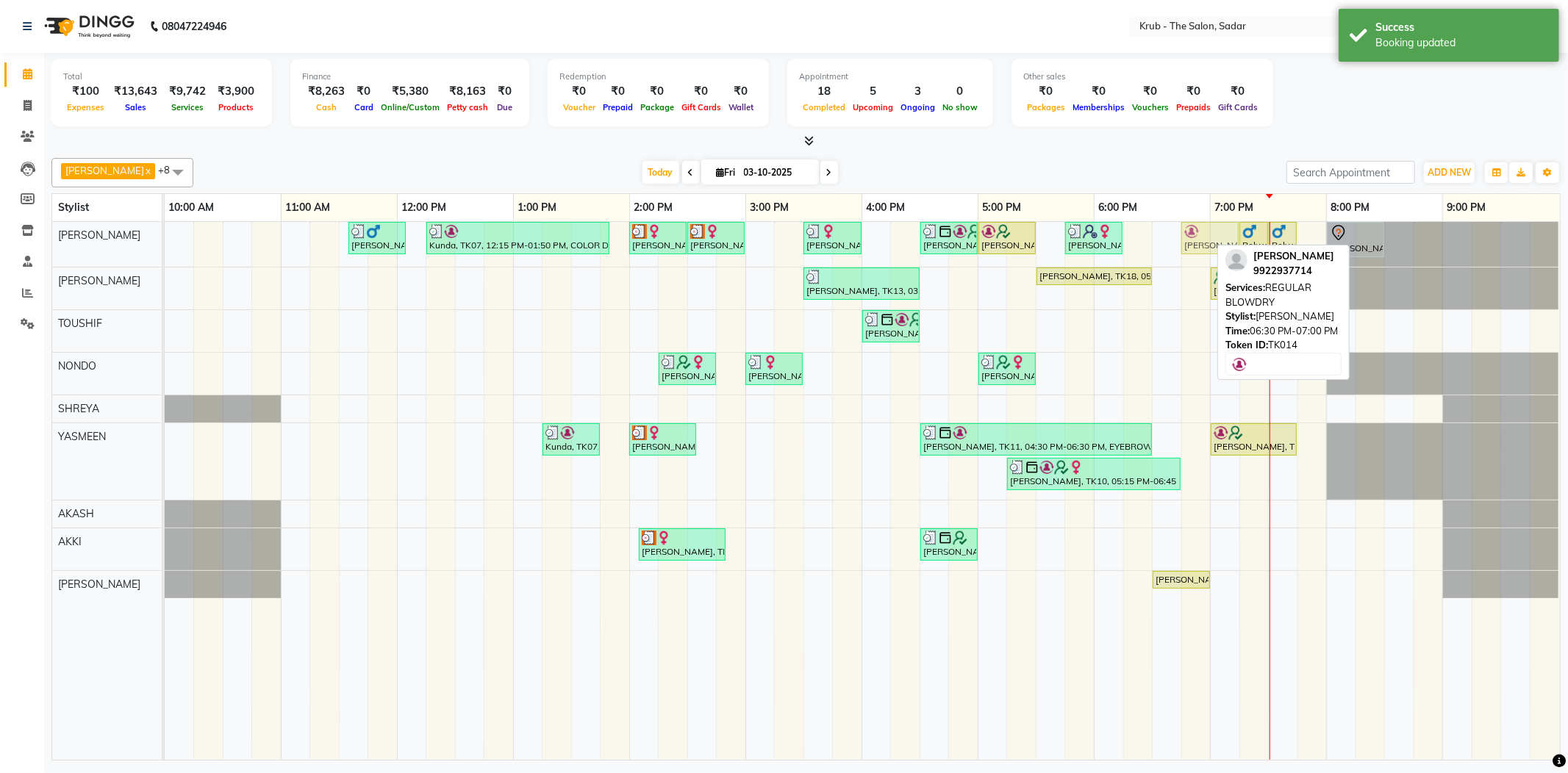
click at [164, 240] on div "Yash Thakkar, TK03, 11:35 AM-12:05 PM, MALE HAIR CUT Kunda, TK07, 12:15 PM-01:5…" at bounding box center [164, 244] width 0 height 45
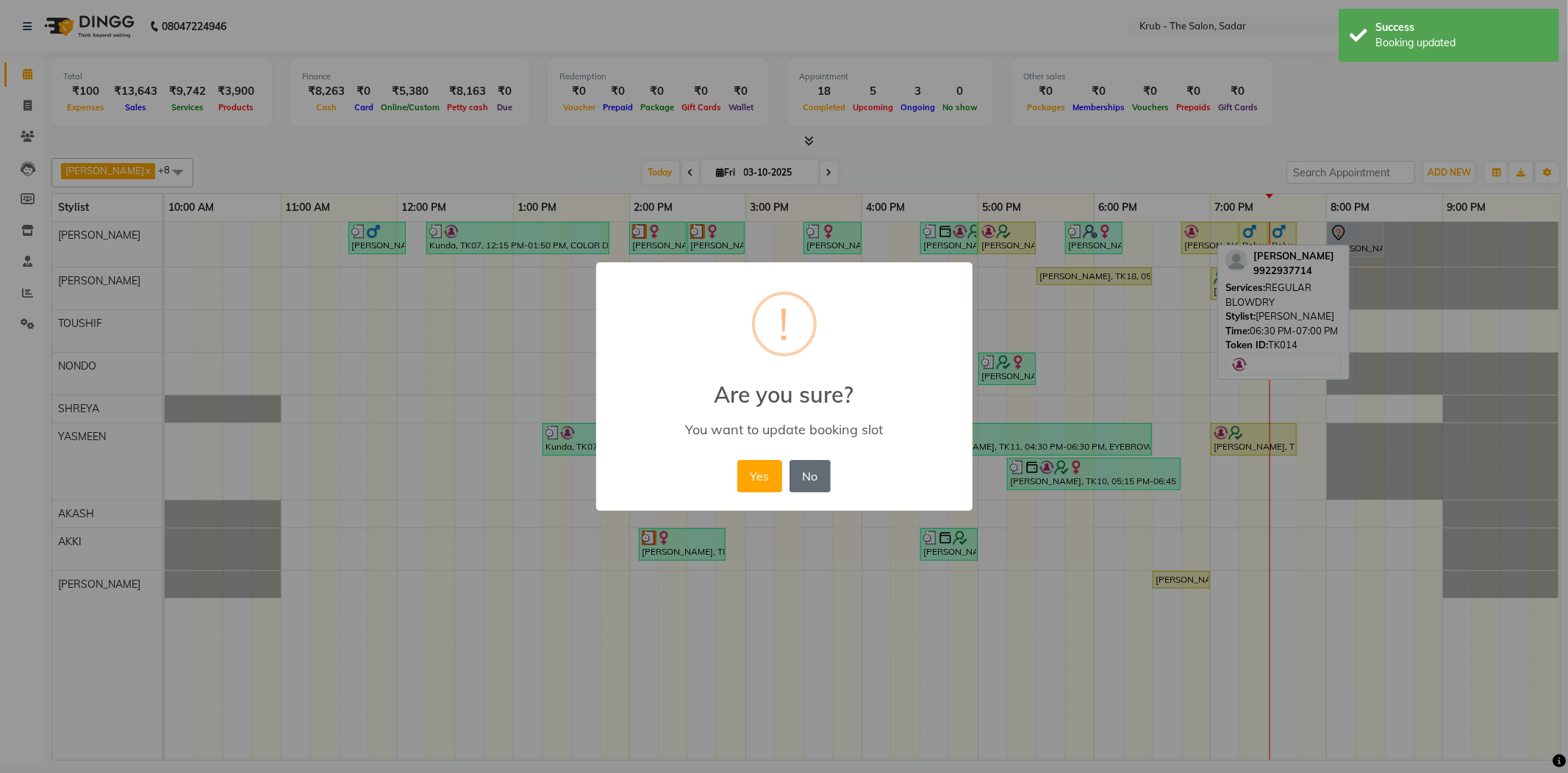
click at [804, 460] on button "No" at bounding box center [810, 476] width 41 height 32
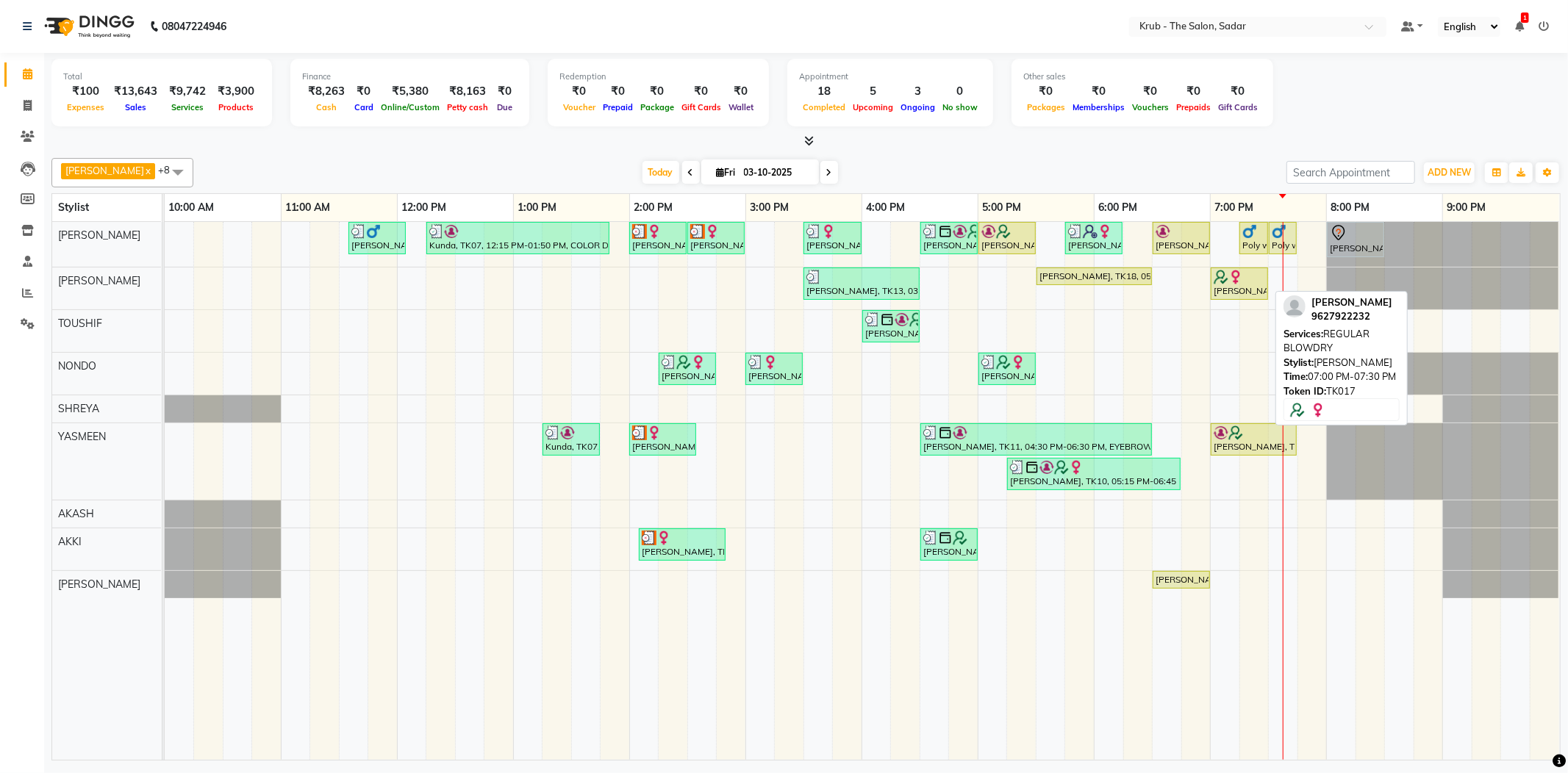
click at [1230, 282] on div "Anisha Ma'am, TK17, 07:00 PM-07:30 PM, REGULAR BLOWDRY" at bounding box center [1239, 283] width 54 height 28
click at [1247, 289] on div "Anisha Ma'am, TK17, 07:00 PM-07:30 PM, REGULAR BLOWDRY" at bounding box center [1239, 283] width 54 height 28
select select "1"
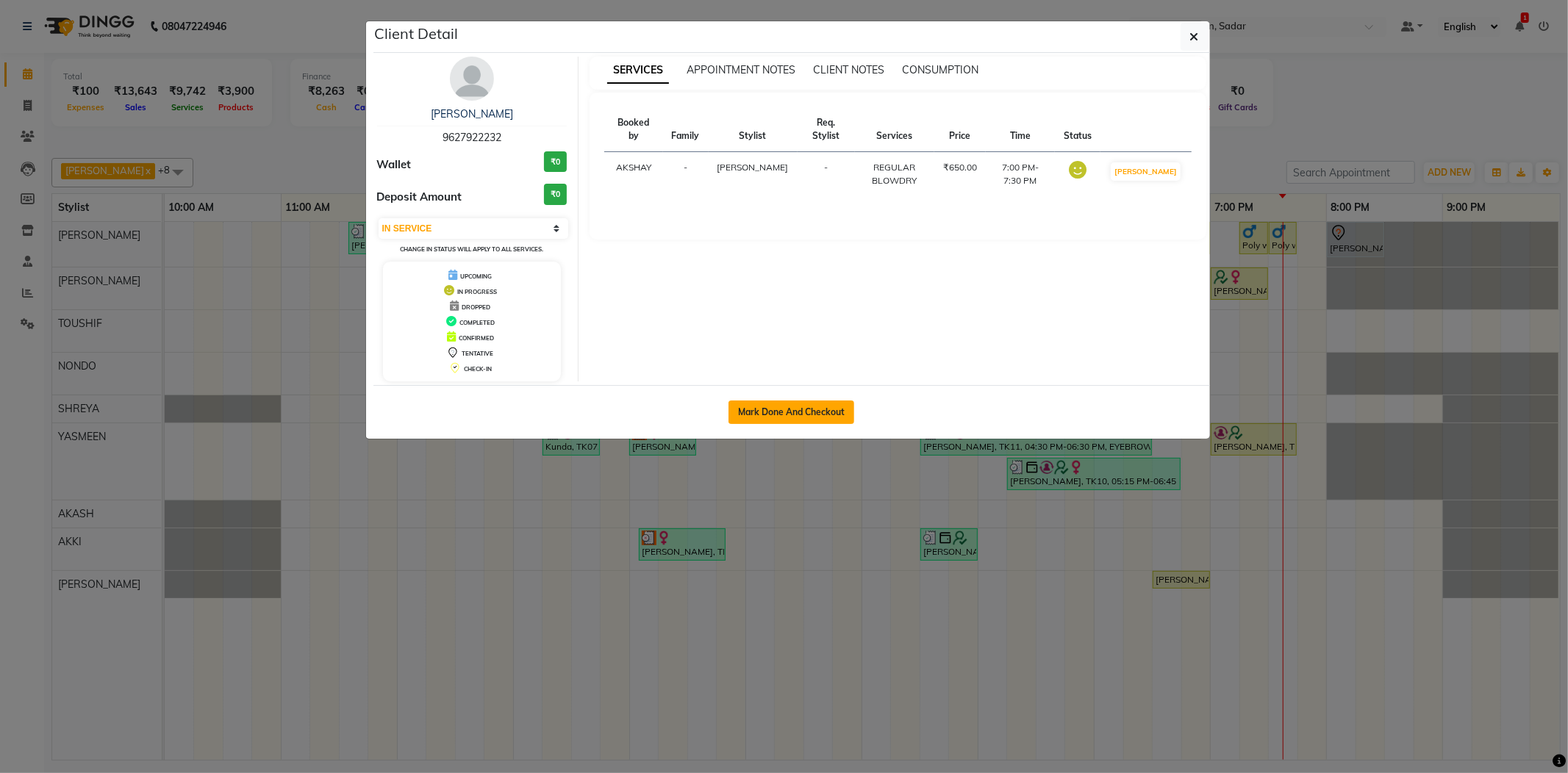
click at [800, 414] on button "Mark Done And Checkout" at bounding box center [791, 412] width 126 height 24
select select "service"
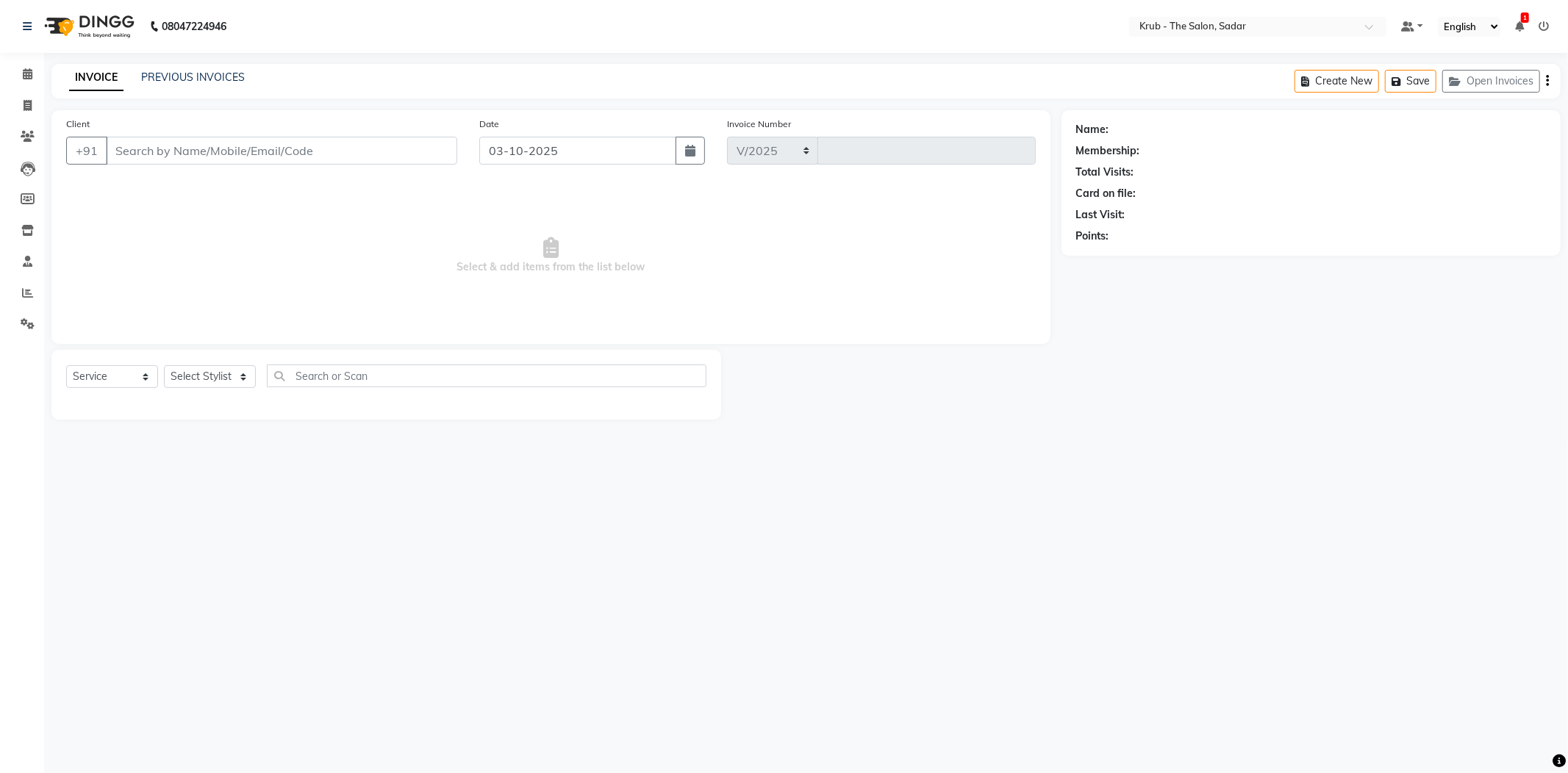
select select "4449"
type input "2552"
type input "9627922232"
select select "24980"
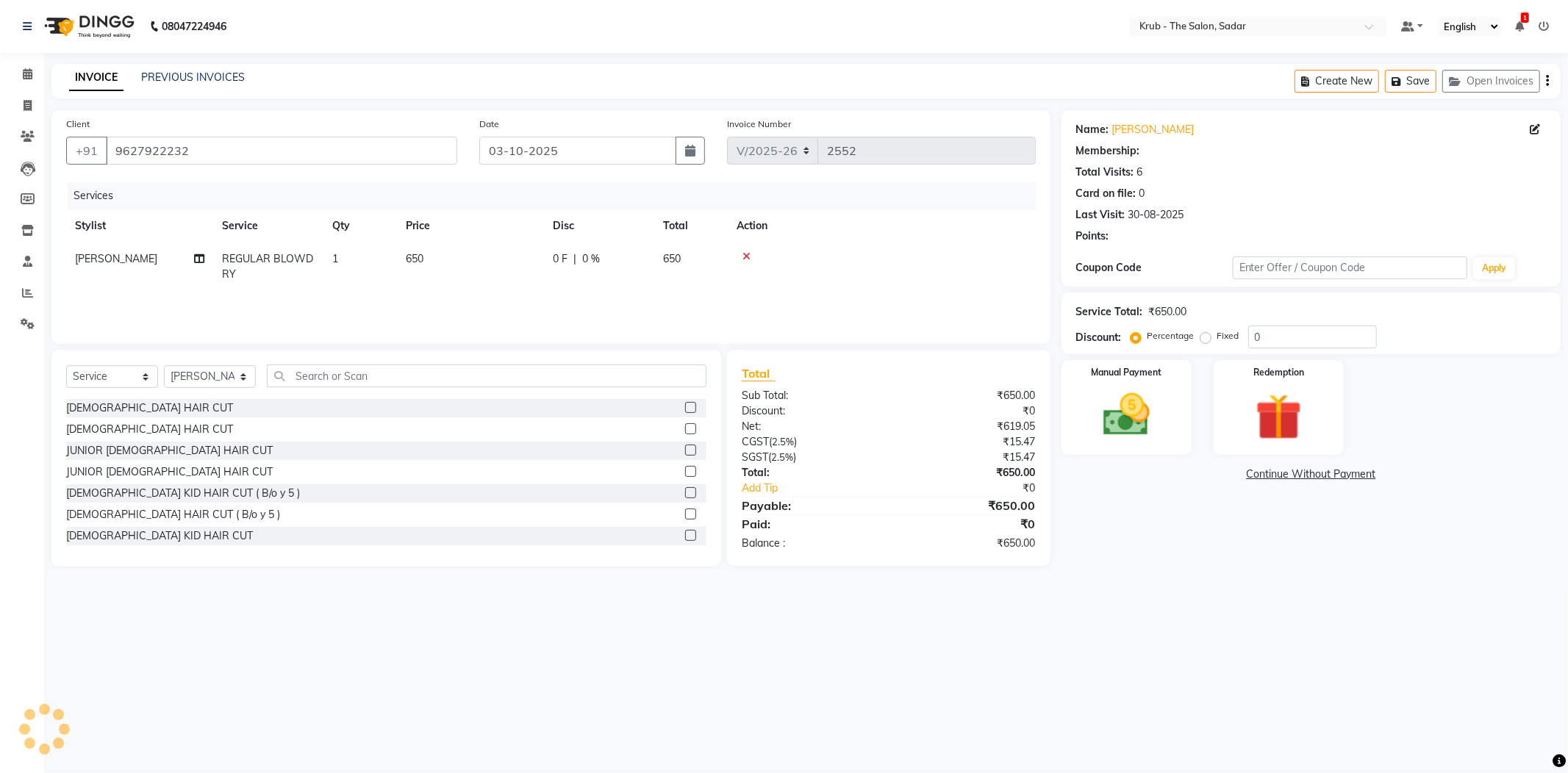
select select "1: Object"
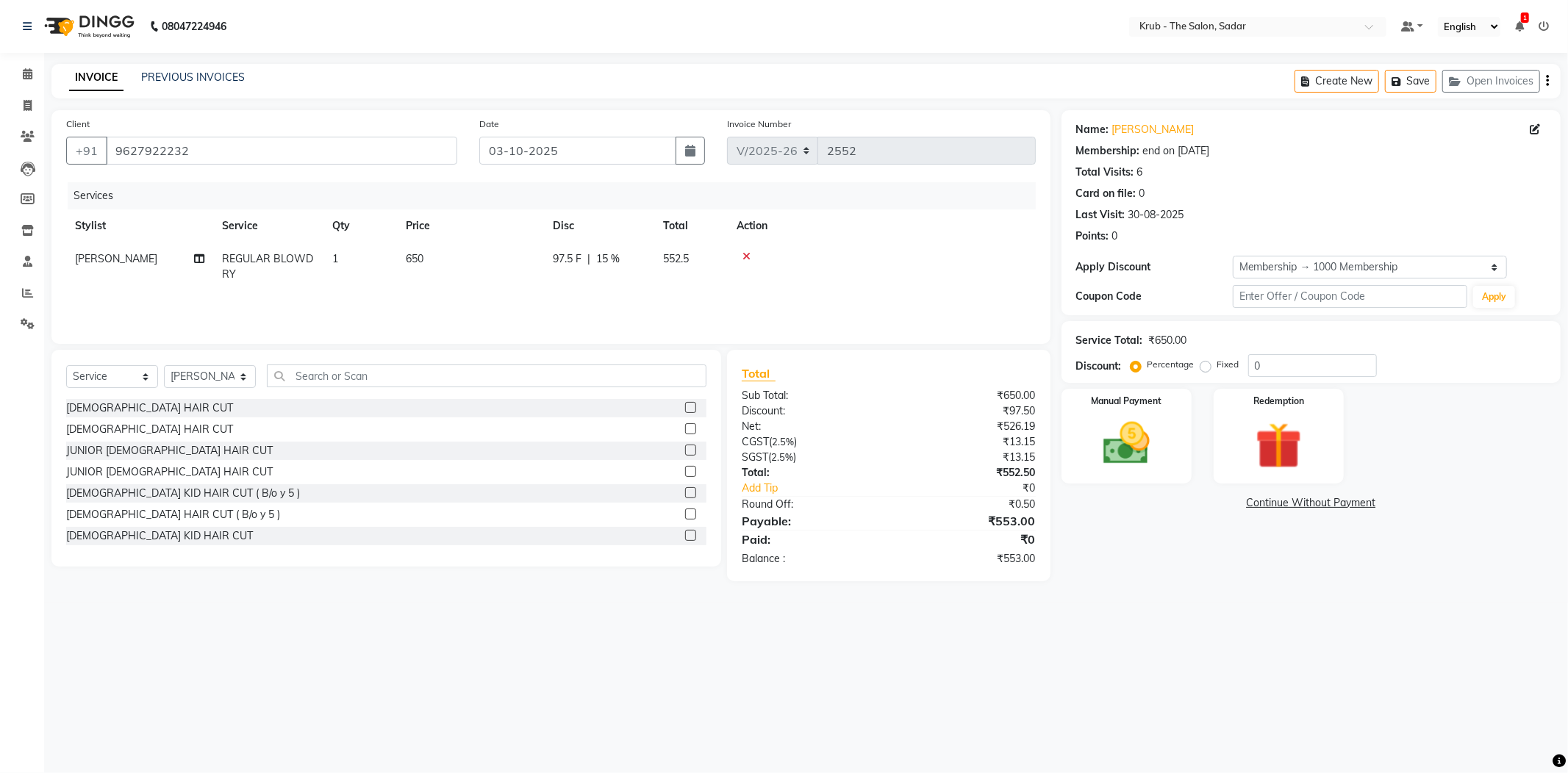
click at [278, 252] on span "REGULAR BLOWDRY" at bounding box center [267, 266] width 91 height 29
select select "24980"
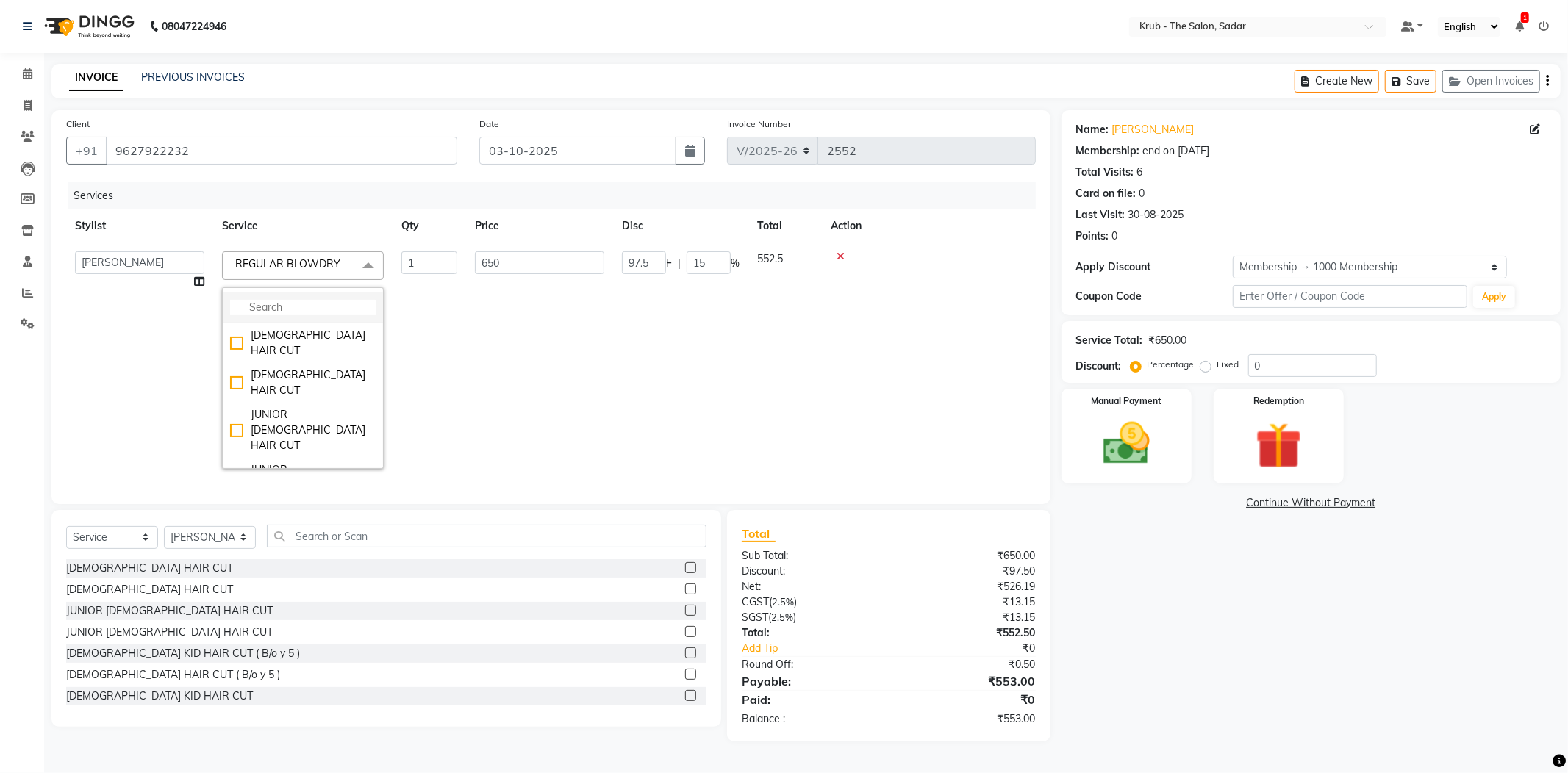
type input "15"
click at [274, 300] on input "multiselect-search" at bounding box center [302, 307] width 145 height 16
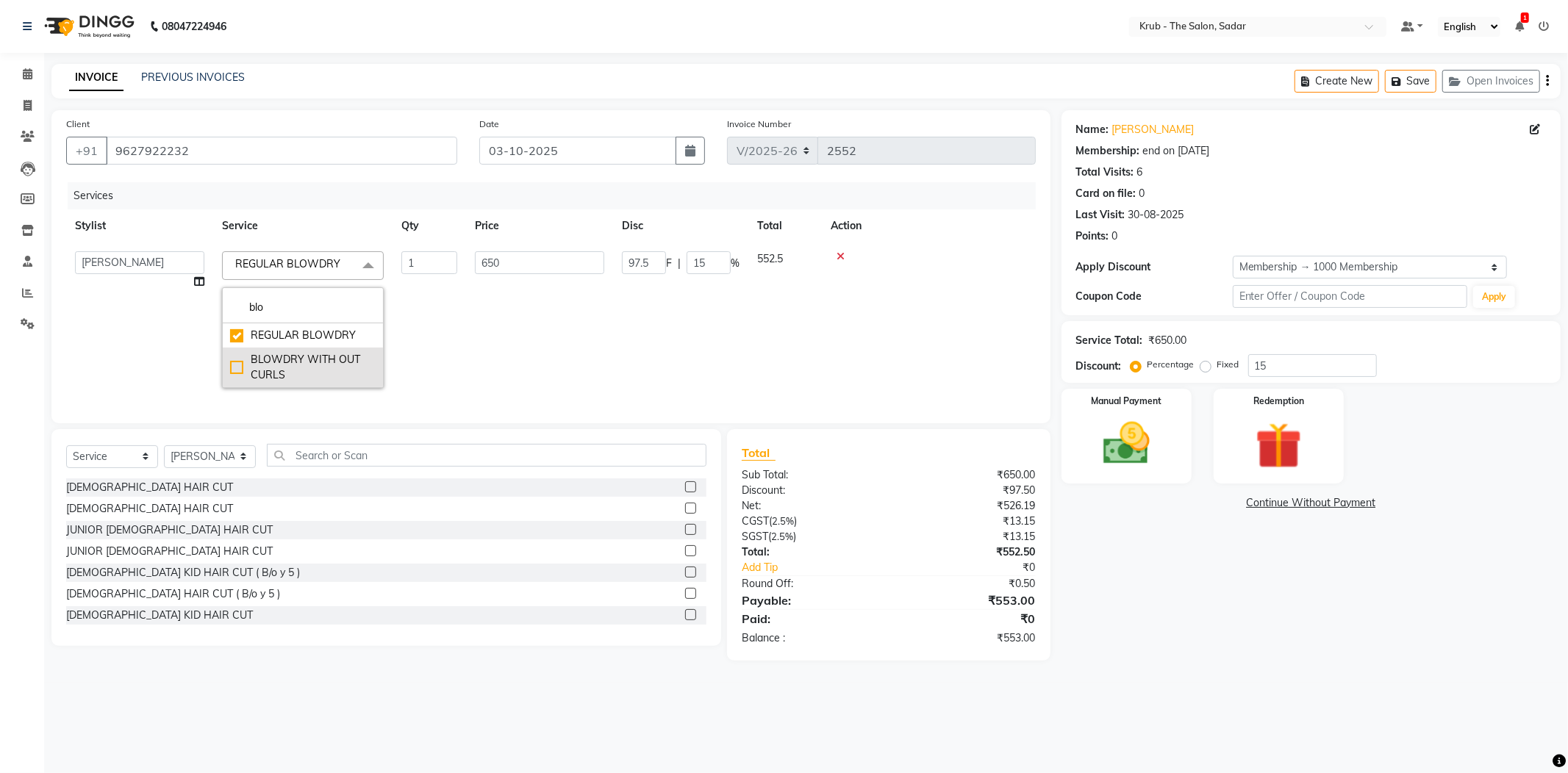
type input "blo"
click at [309, 347] on li "BLOWDRY WITH OUT CURLS" at bounding box center [302, 367] width 160 height 39
checkbox input "false"
checkbox input "true"
type input "750"
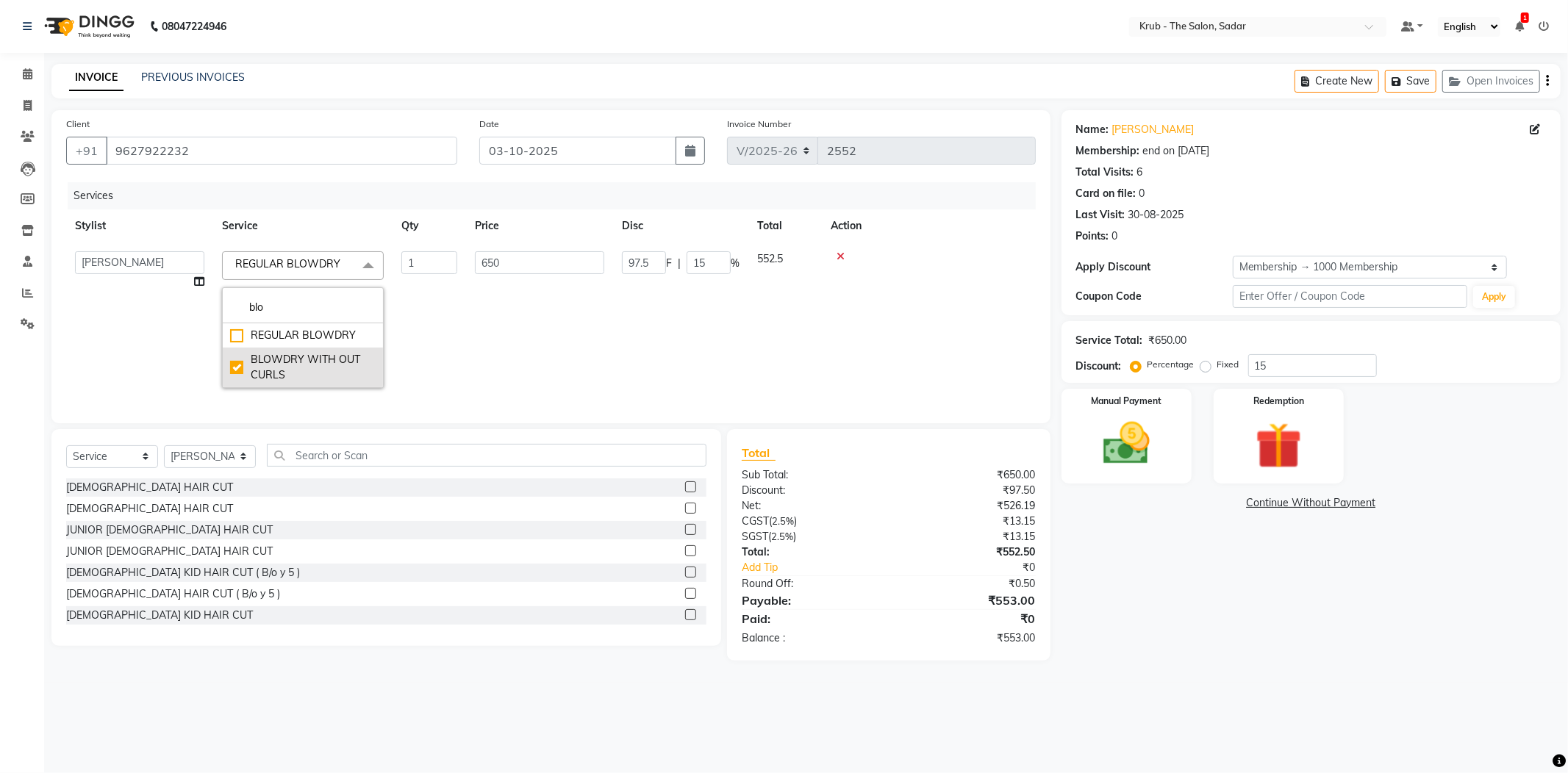
type input "112.5"
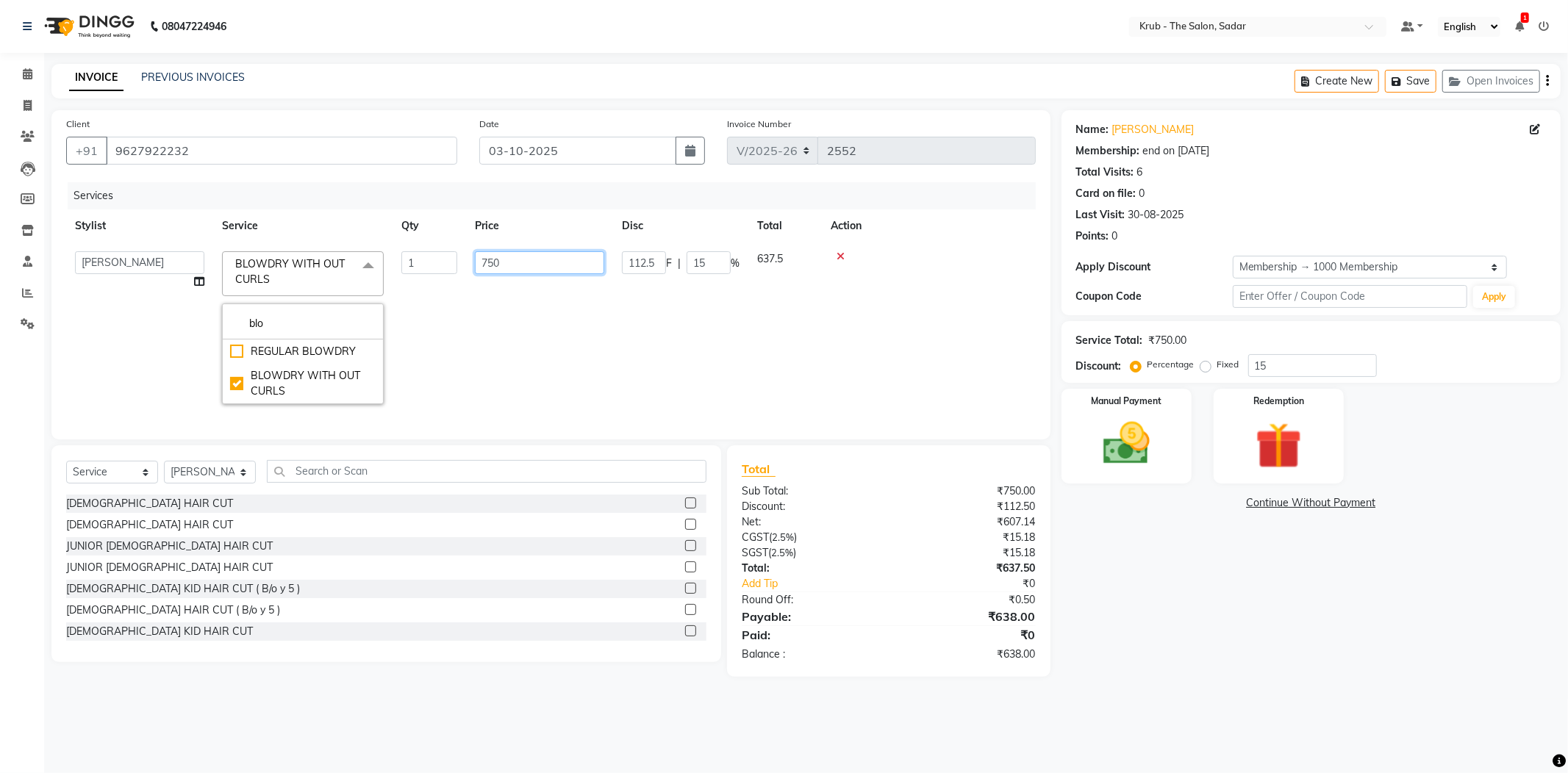
click at [507, 251] on input "750" at bounding box center [539, 263] width 129 height 23
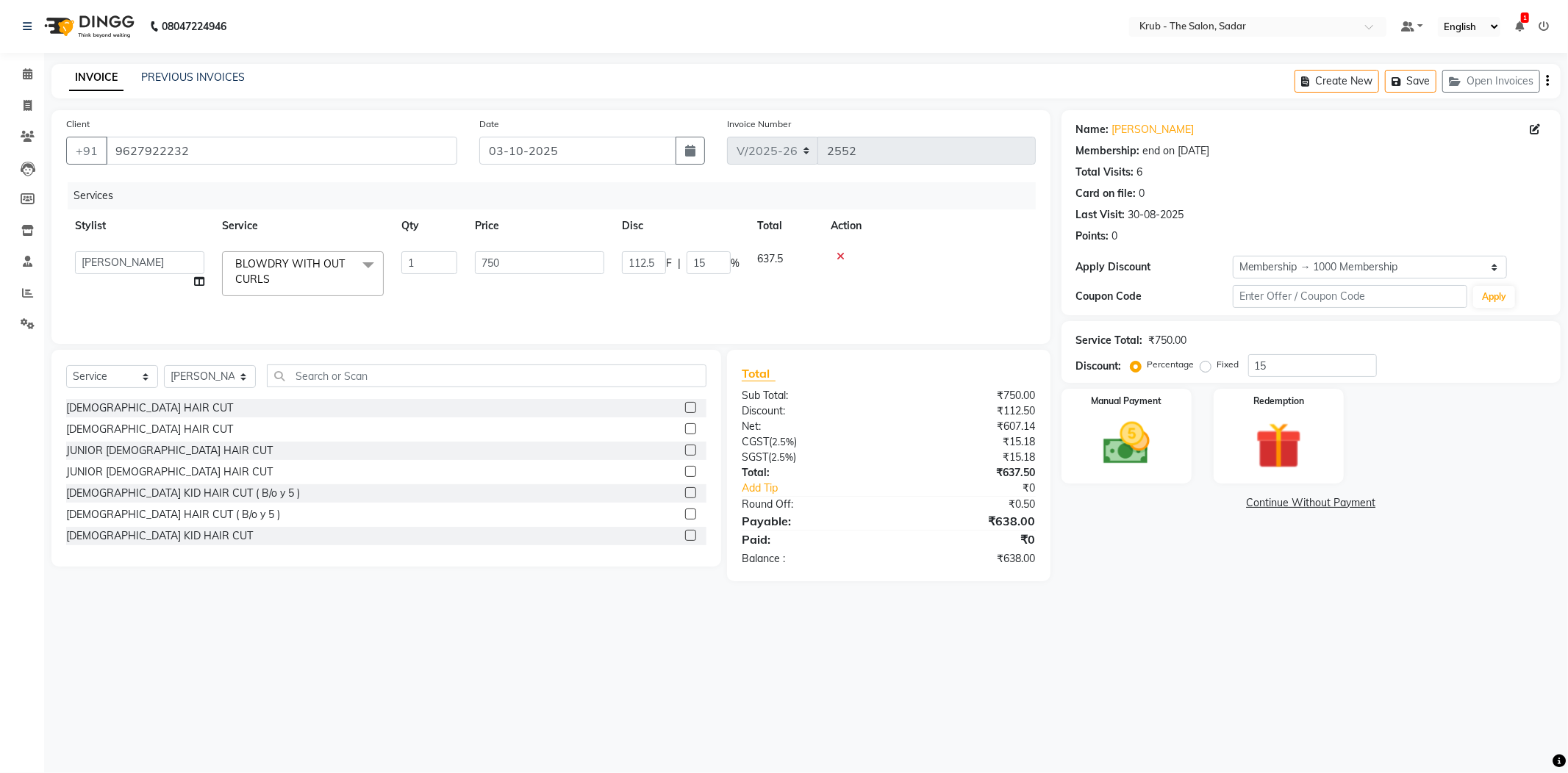
click at [524, 209] on th "Price" at bounding box center [539, 226] width 147 height 33
click at [1125, 429] on img at bounding box center [1127, 444] width 79 height 56
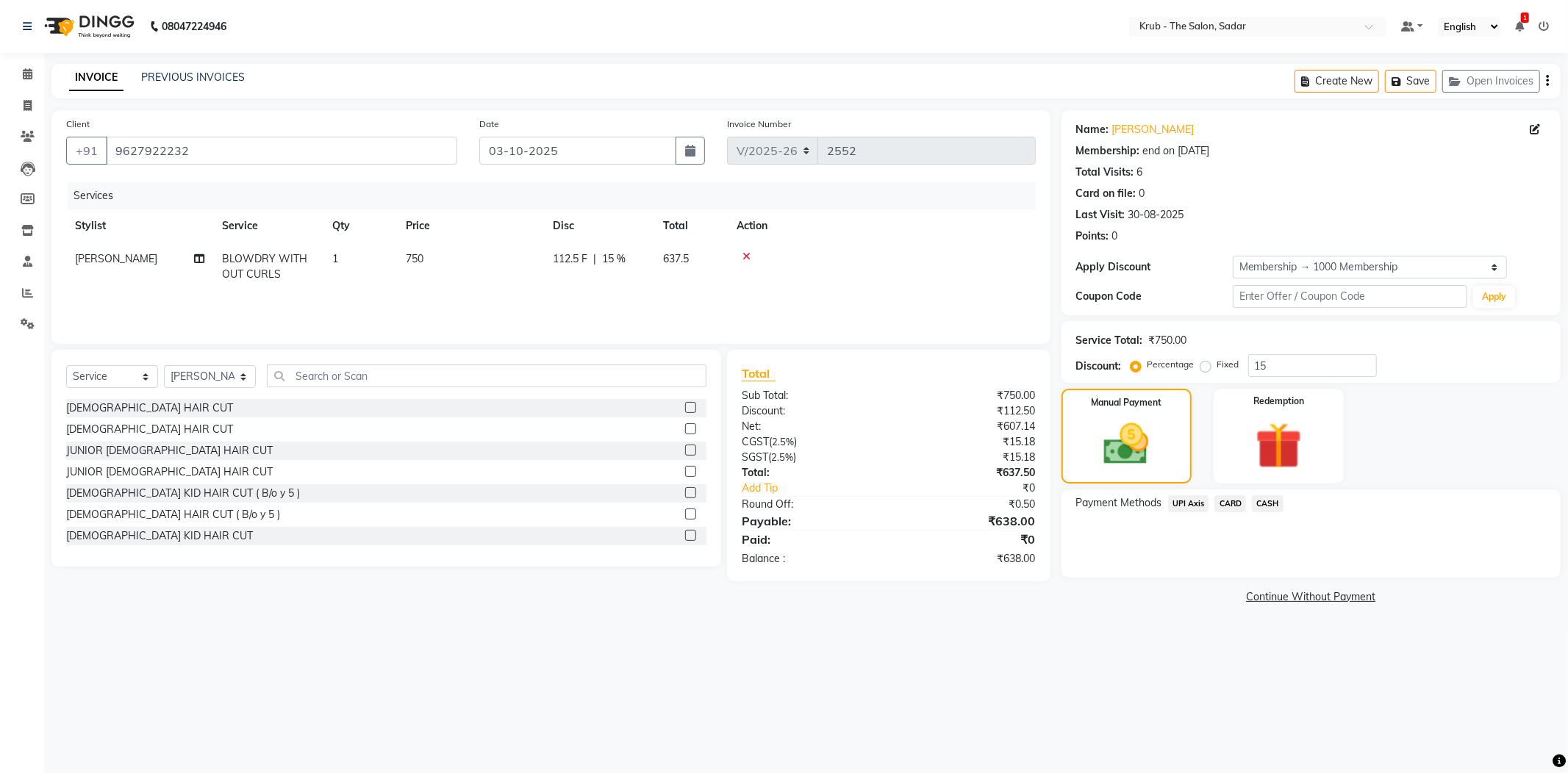
click at [1179, 495] on span "UPI Axis" at bounding box center [1188, 504] width 41 height 17
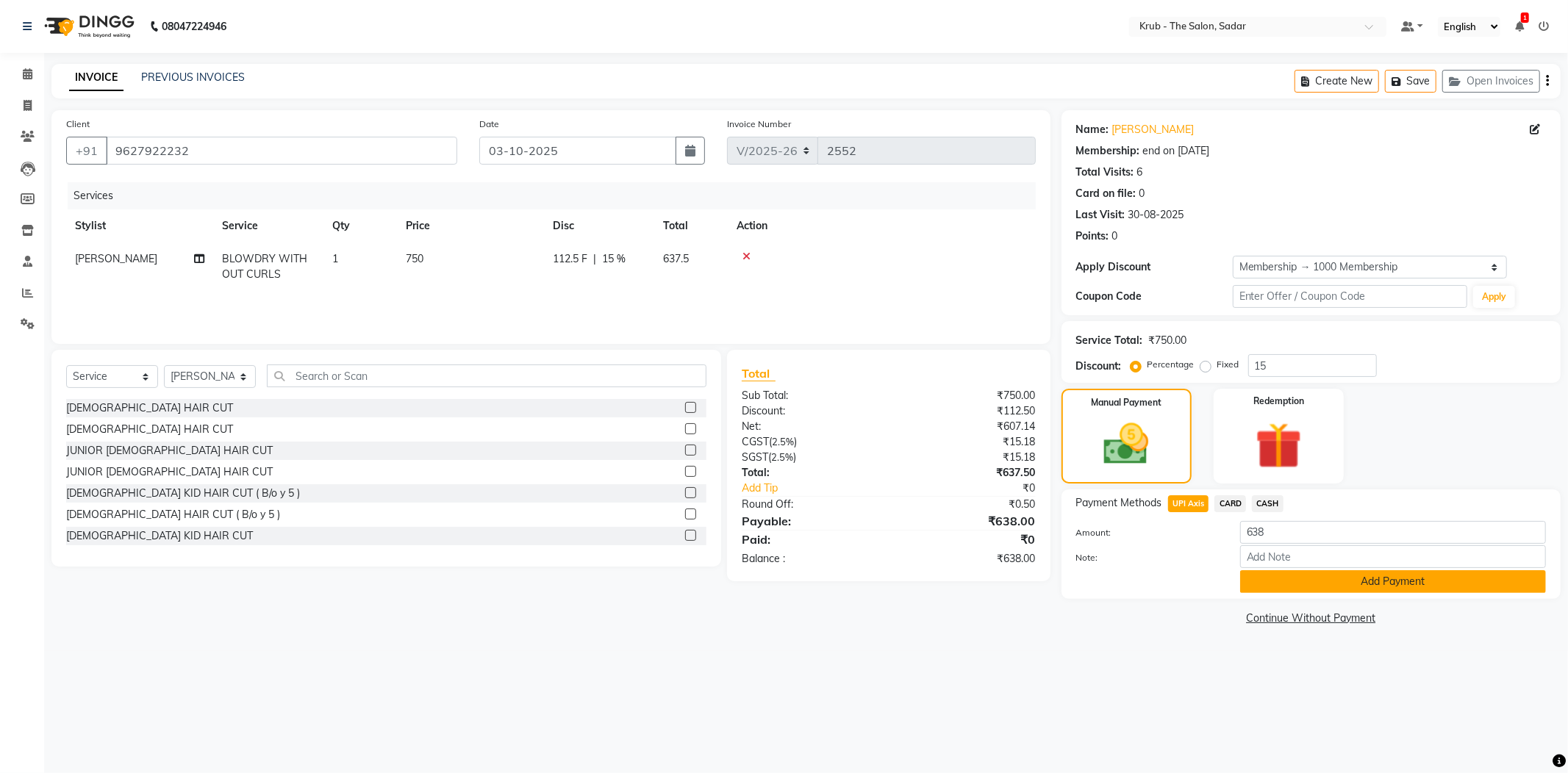
click at [1285, 570] on button "Add Payment" at bounding box center [1393, 582] width 306 height 23
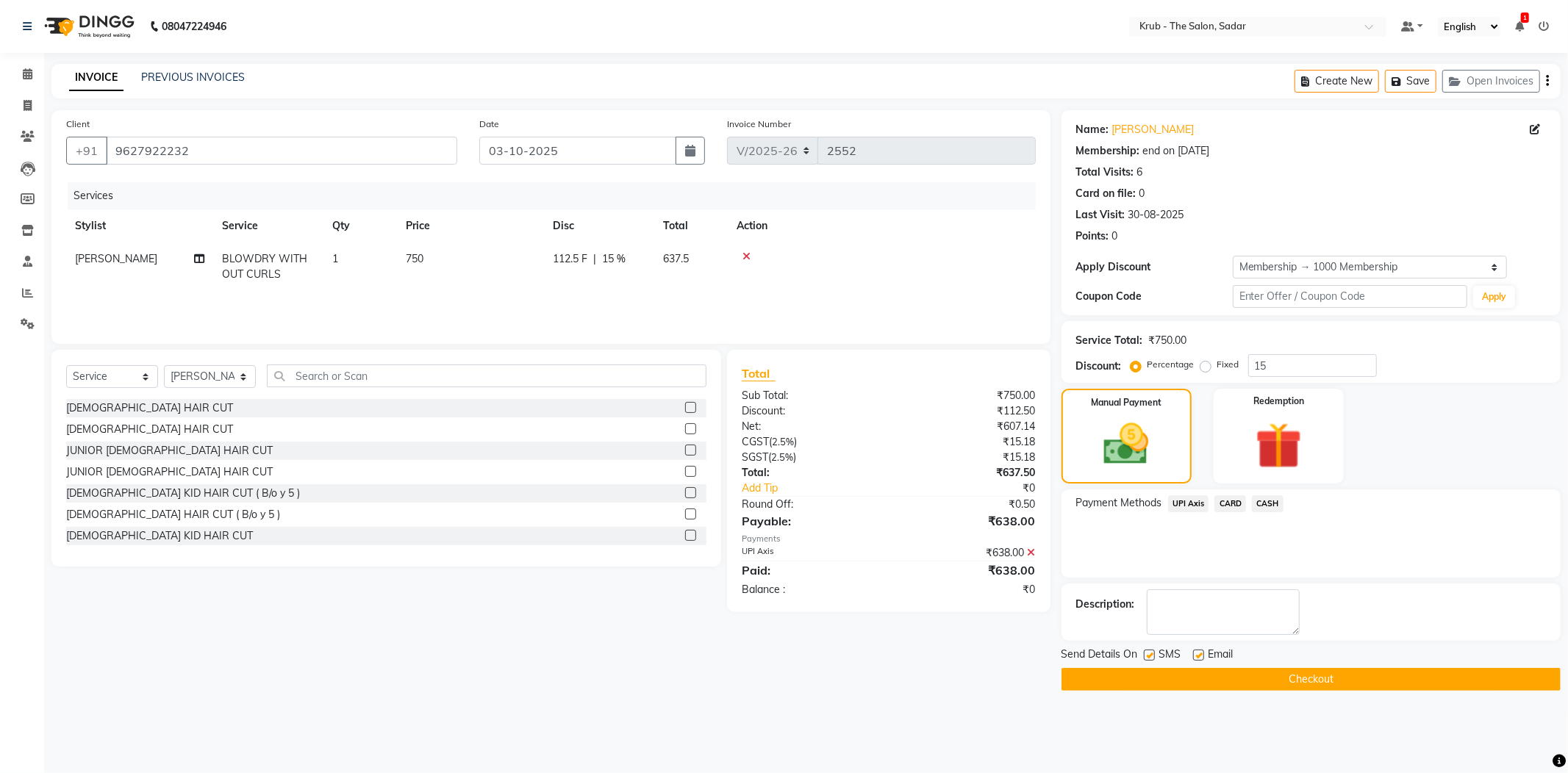
click at [1197, 650] on label at bounding box center [1198, 655] width 11 height 11
click at [1197, 651] on input "checkbox" at bounding box center [1198, 656] width 10 height 10
checkbox input "false"
click at [1154, 650] on label at bounding box center [1149, 655] width 11 height 11
click at [1153, 651] on input "checkbox" at bounding box center [1149, 656] width 10 height 10
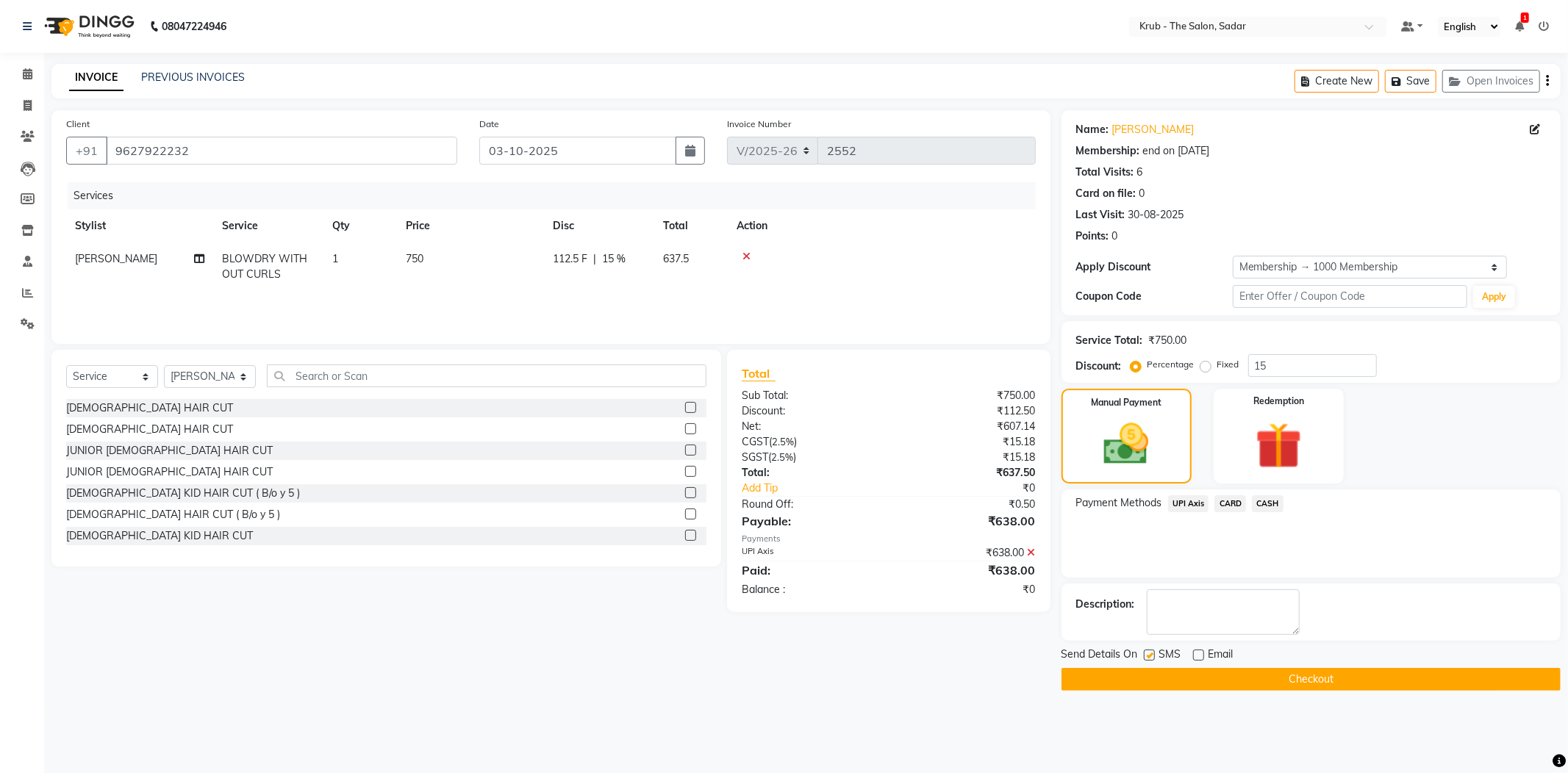
checkbox input "false"
click at [1259, 668] on button "Checkout" at bounding box center [1311, 679] width 499 height 23
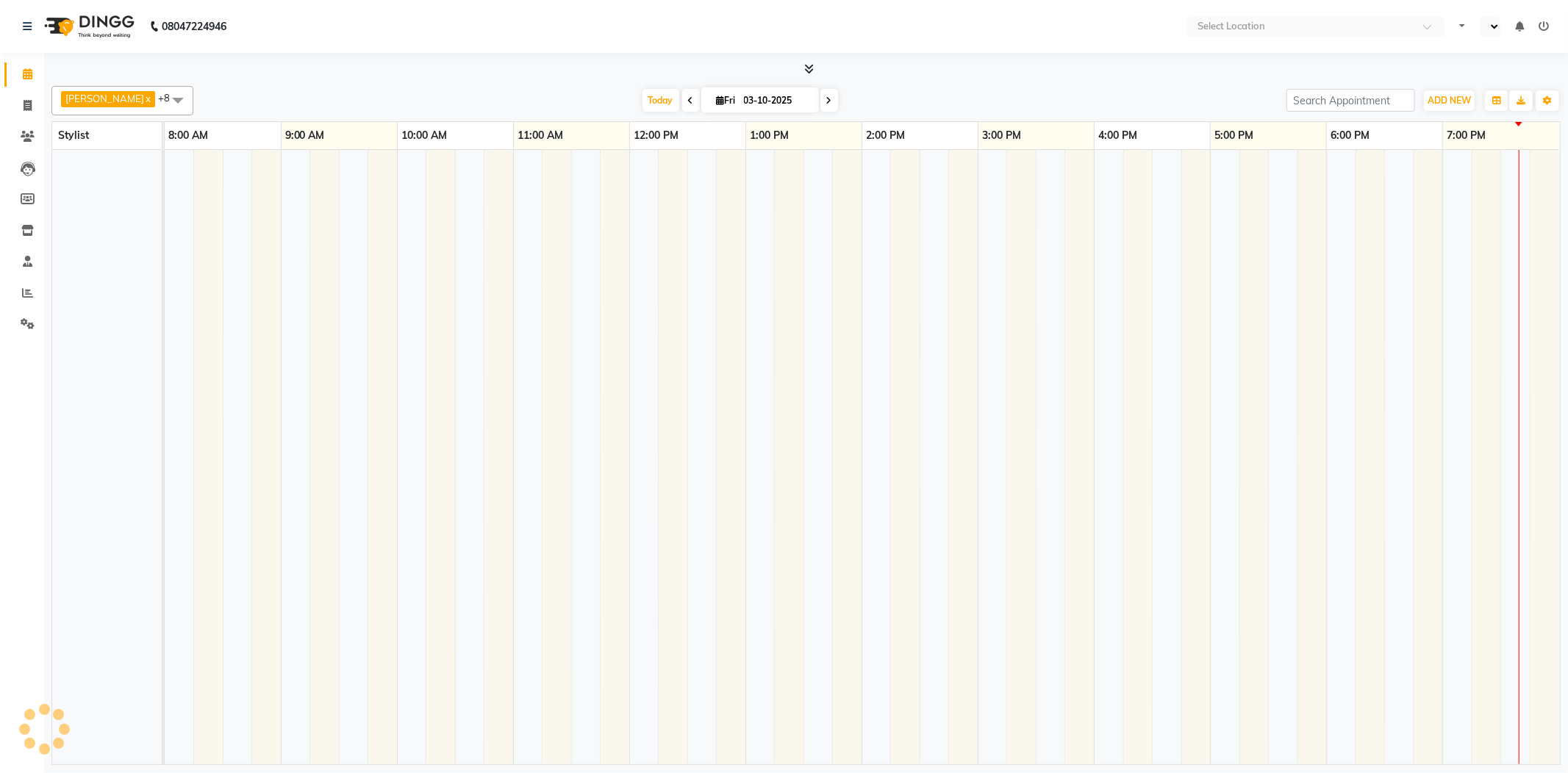
select select "en"
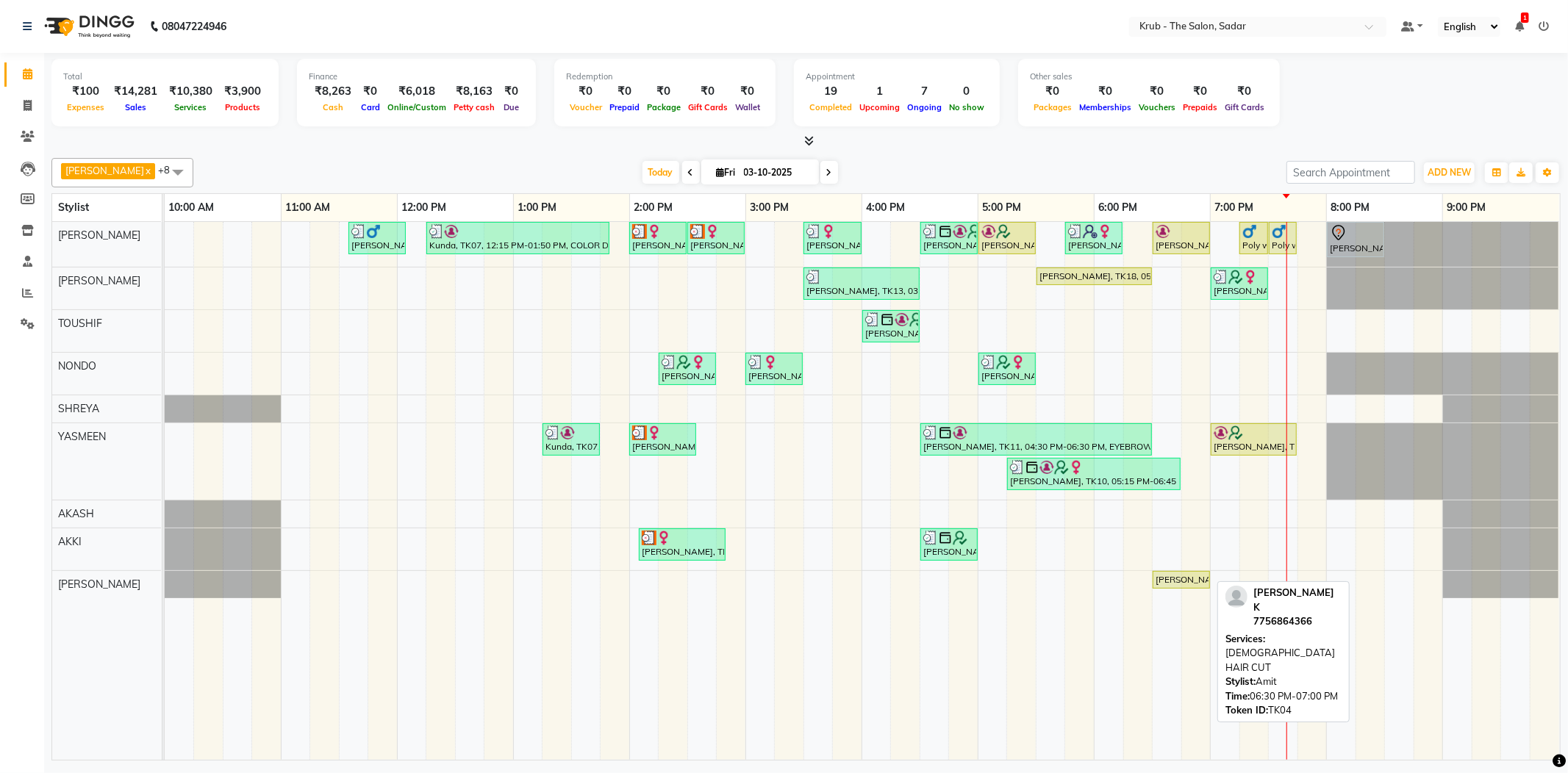
click at [1197, 576] on div "[PERSON_NAME], TK04, 06:30 PM-07:00 PM, [DEMOGRAPHIC_DATA] HAIR CUT" at bounding box center [1181, 580] width 54 height 13
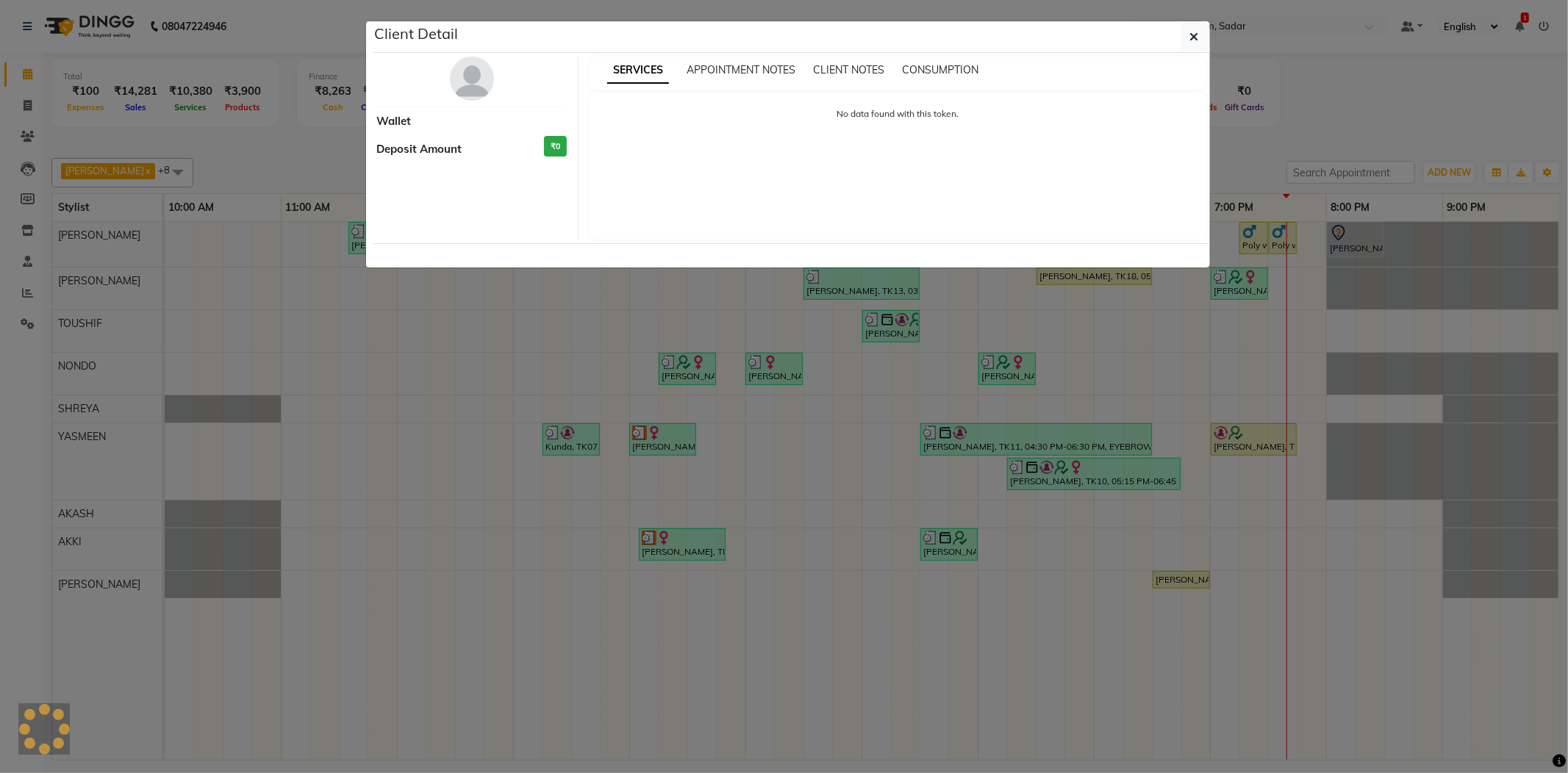
select select "1"
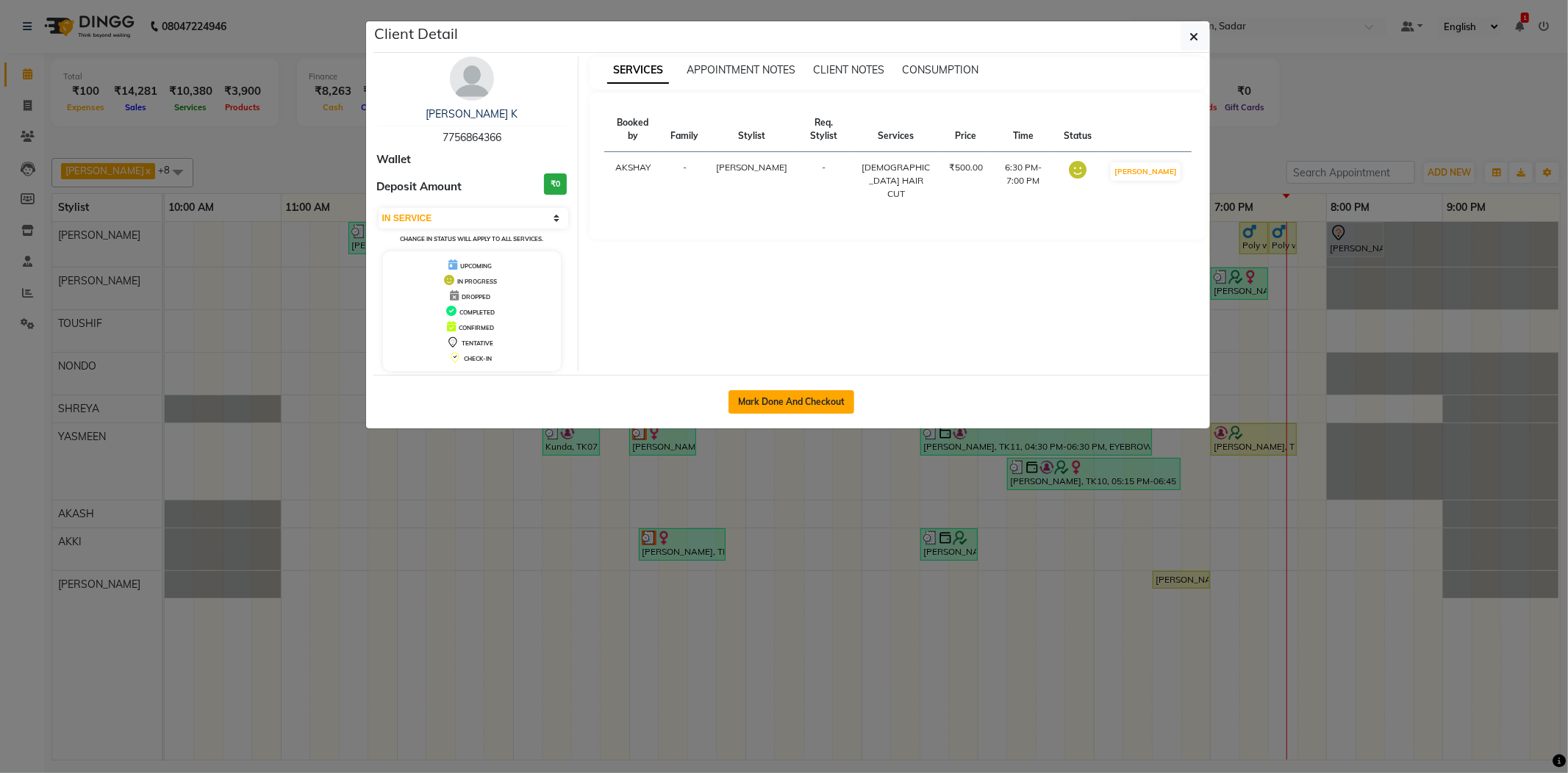
click at [800, 400] on button "Mark Done And Checkout" at bounding box center [791, 402] width 126 height 24
select select "service"
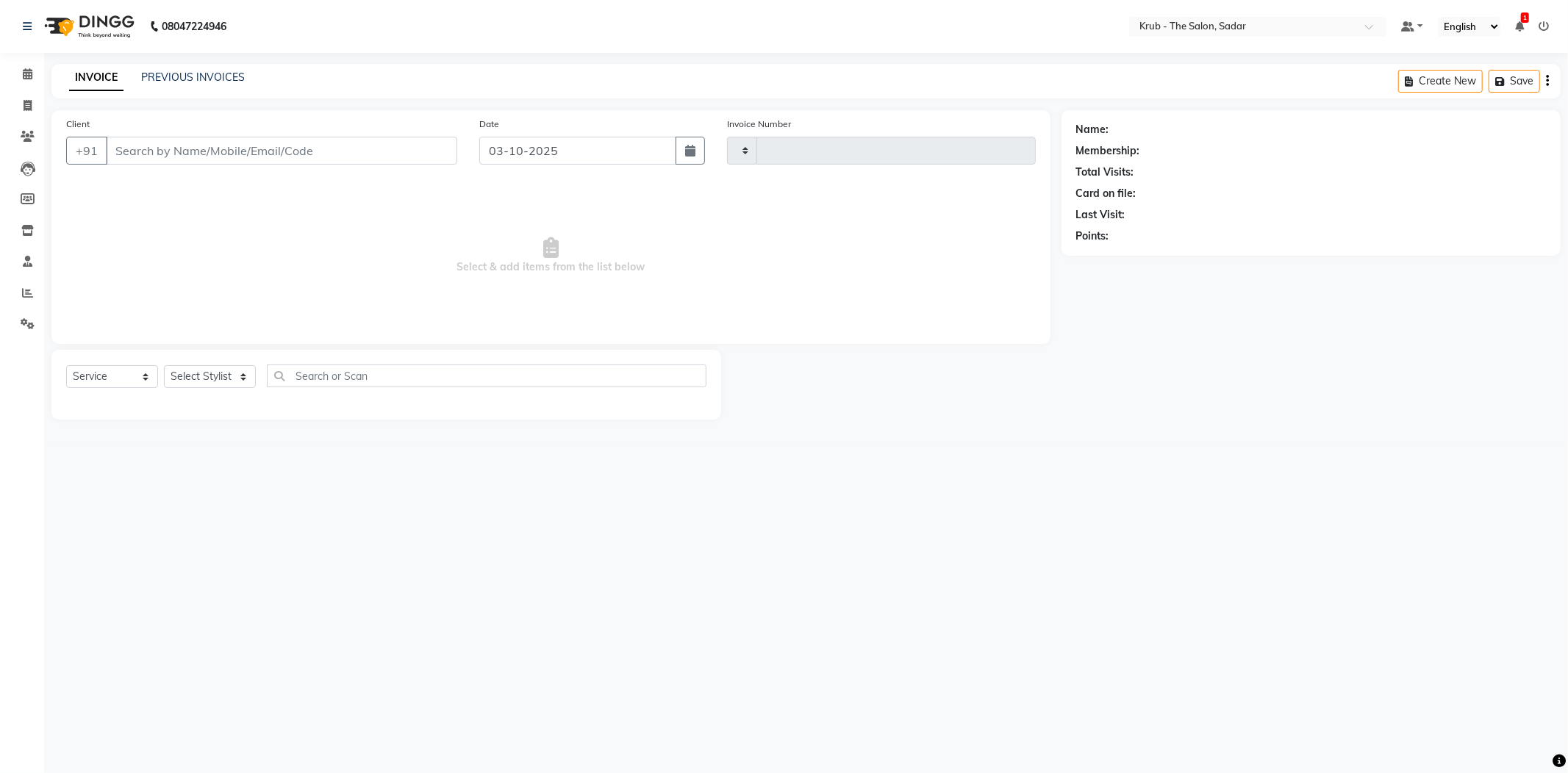
type input "2553"
select select "4449"
type input "7756864366"
select select "92103"
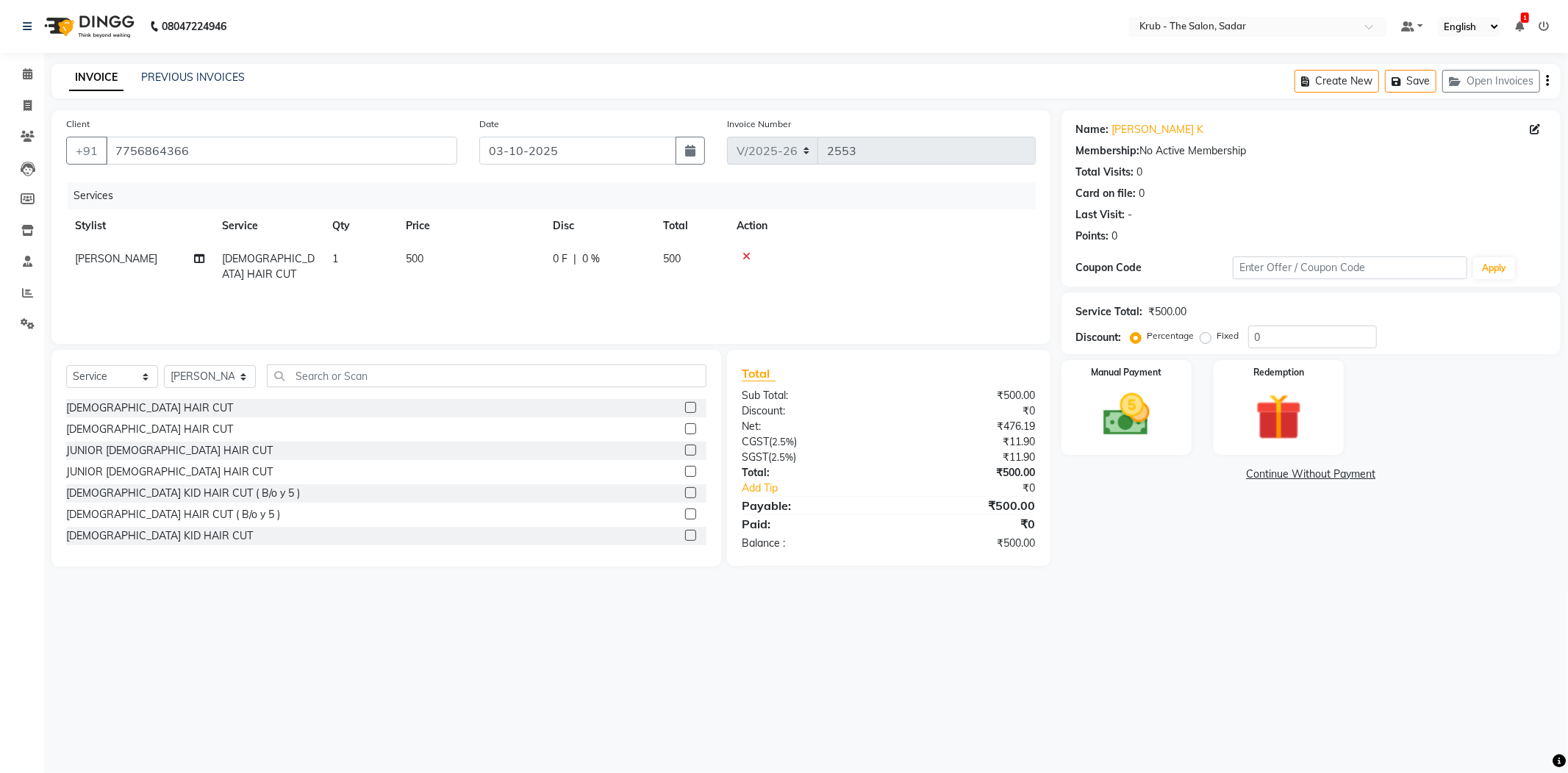
drag, startPoint x: 1137, startPoint y: 407, endPoint x: 1176, endPoint y: 439, distance: 50.4
click at [1137, 407] on img at bounding box center [1127, 414] width 76 height 53
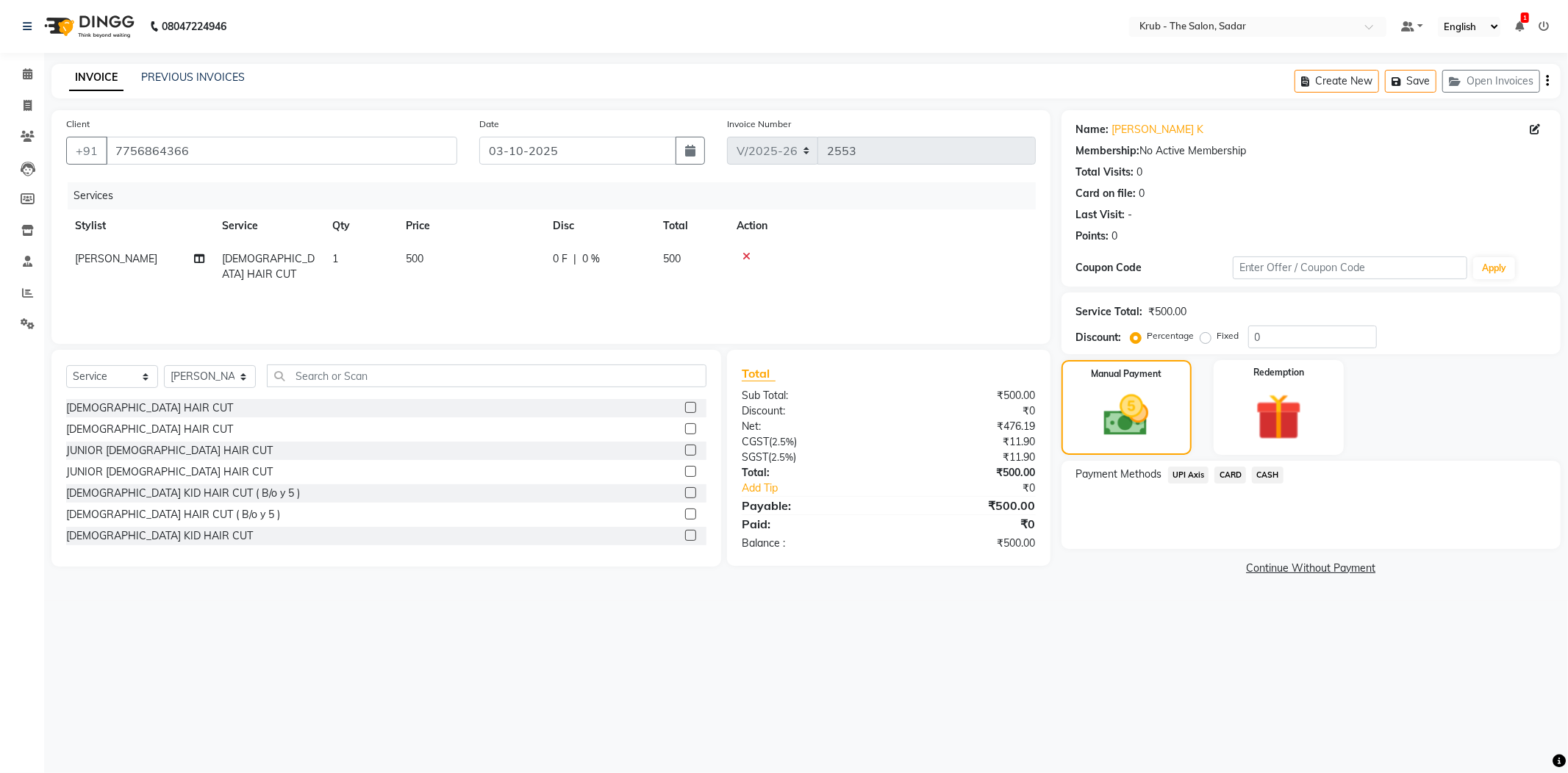
click at [1273, 467] on span "CASH" at bounding box center [1267, 475] width 31 height 17
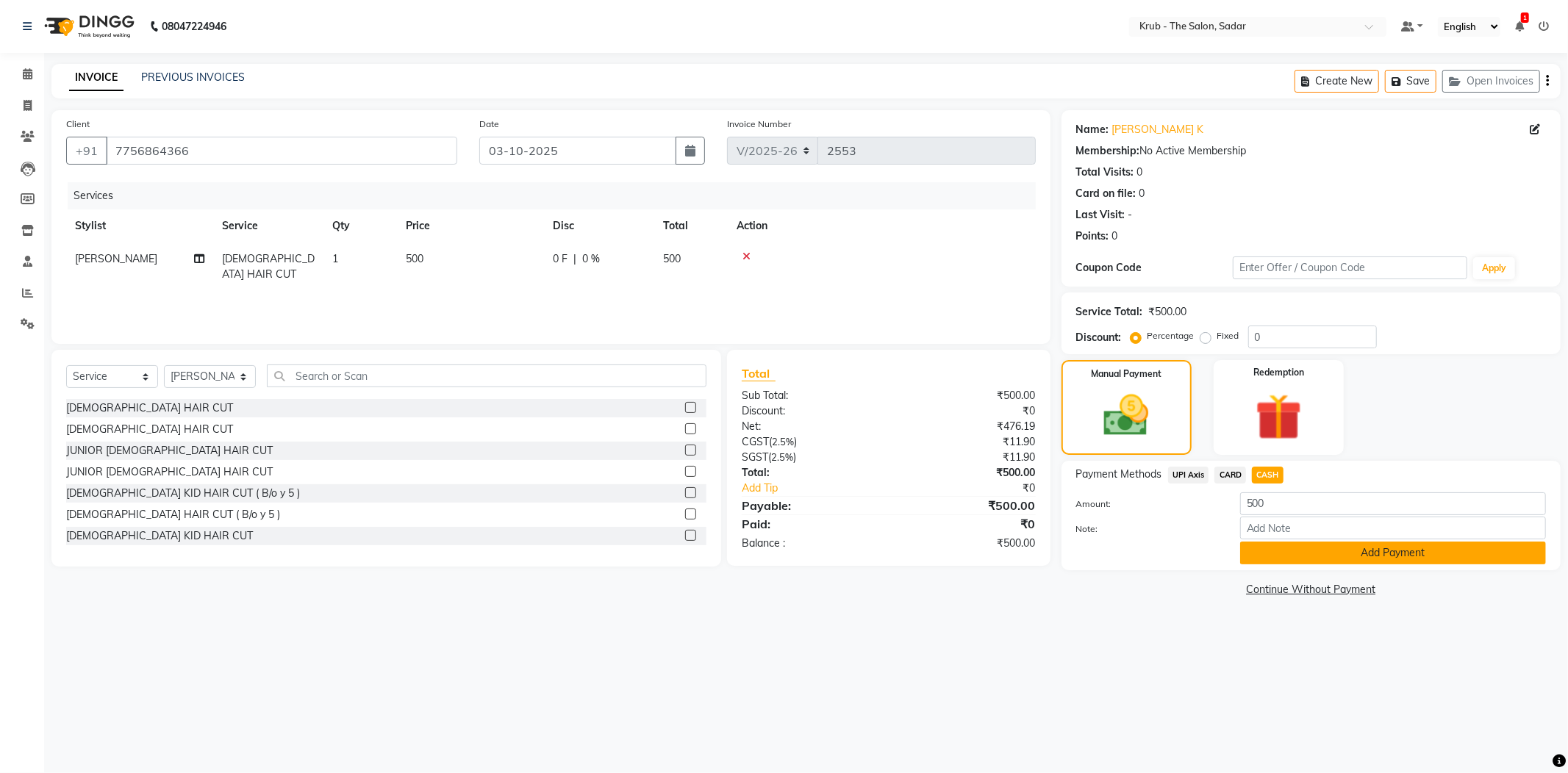
click at [1354, 541] on button "Add Payment" at bounding box center [1393, 553] width 306 height 23
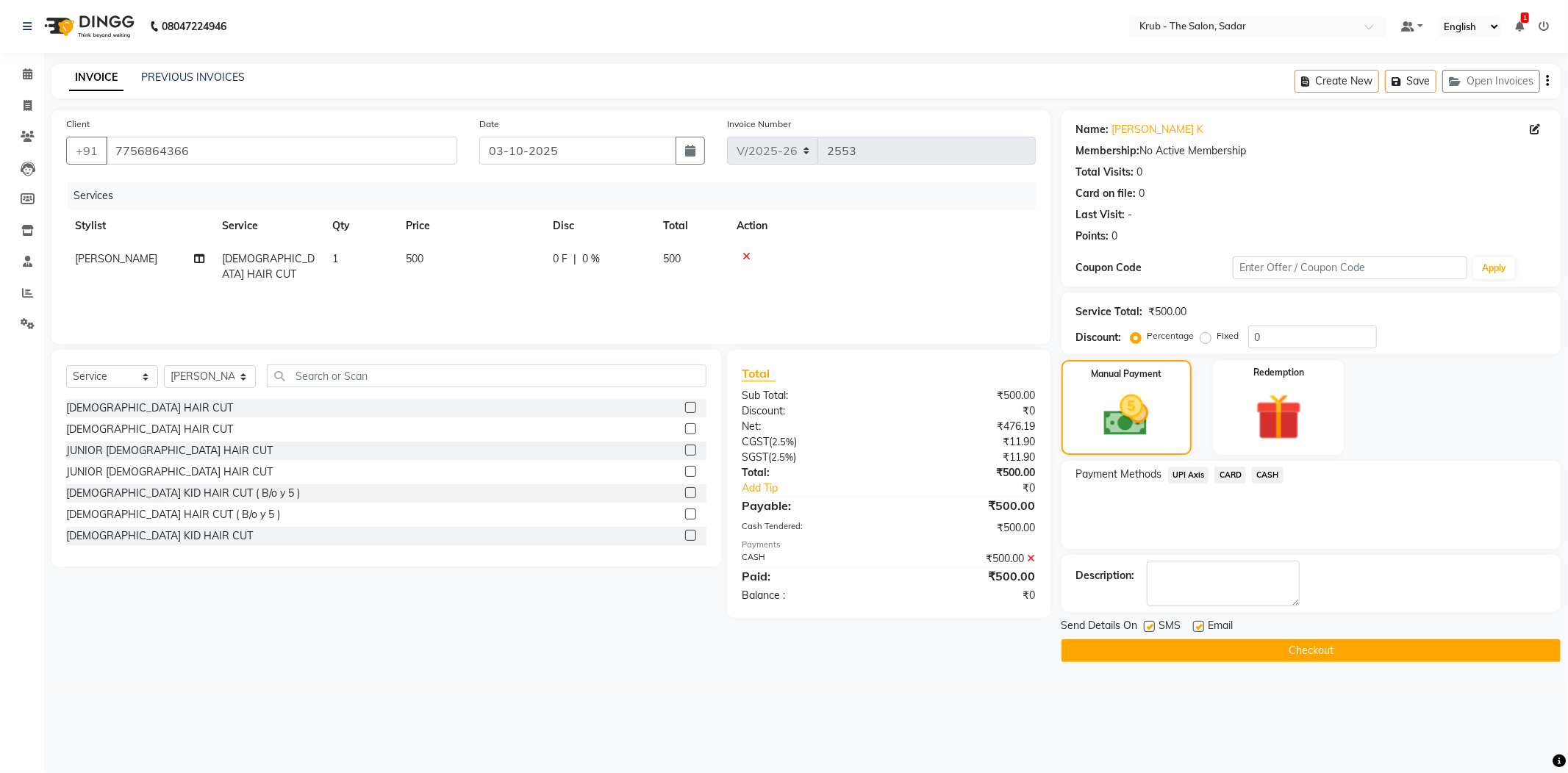
click at [1198, 621] on label at bounding box center [1198, 626] width 11 height 11
click at [1198, 623] on input "checkbox" at bounding box center [1198, 628] width 10 height 10
checkbox input "false"
click at [1153, 621] on label at bounding box center [1149, 626] width 11 height 11
click at [1153, 623] on input "checkbox" at bounding box center [1149, 628] width 10 height 10
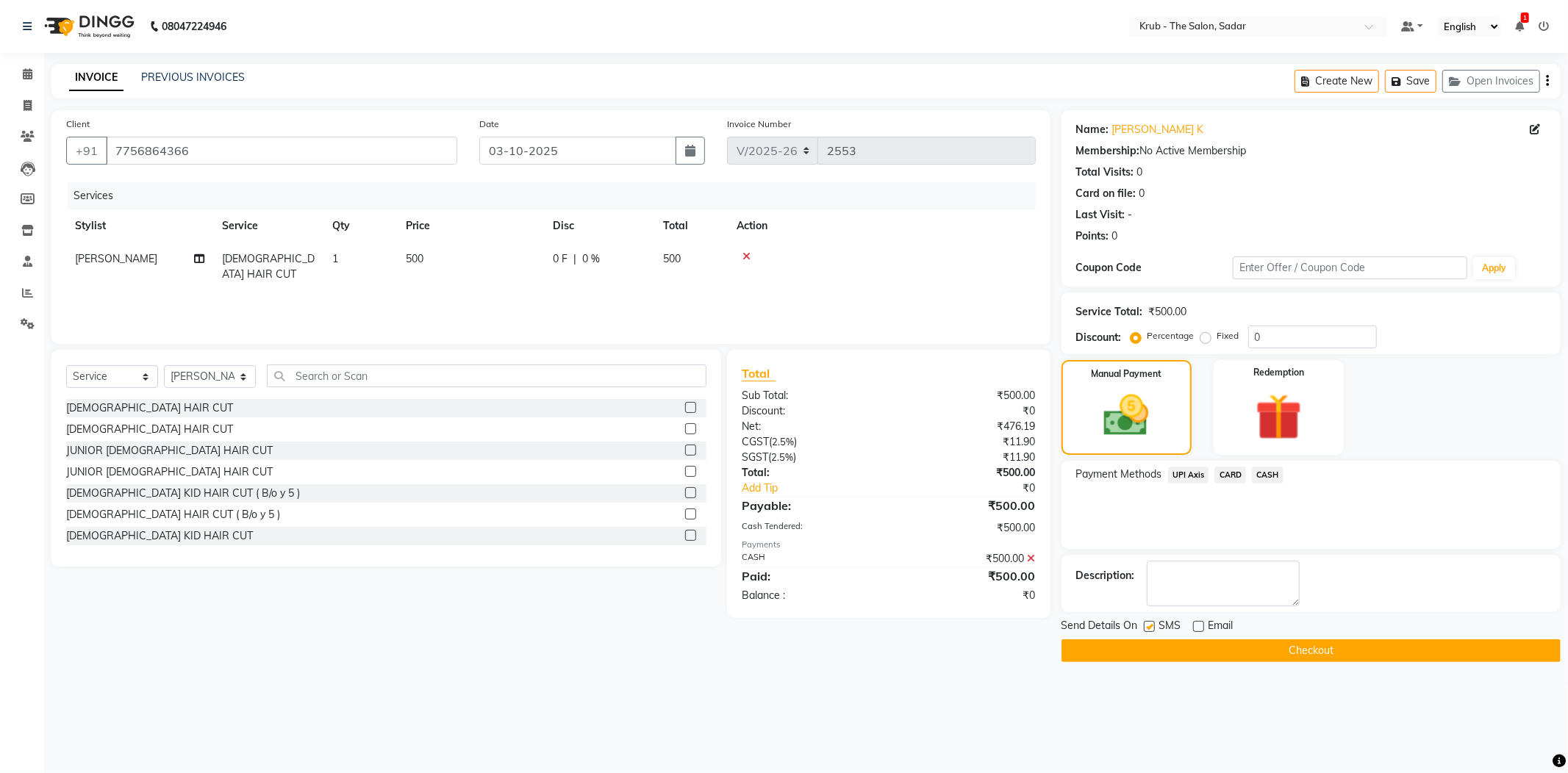
checkbox input "false"
click at [1220, 639] on button "Checkout" at bounding box center [1311, 651] width 499 height 23
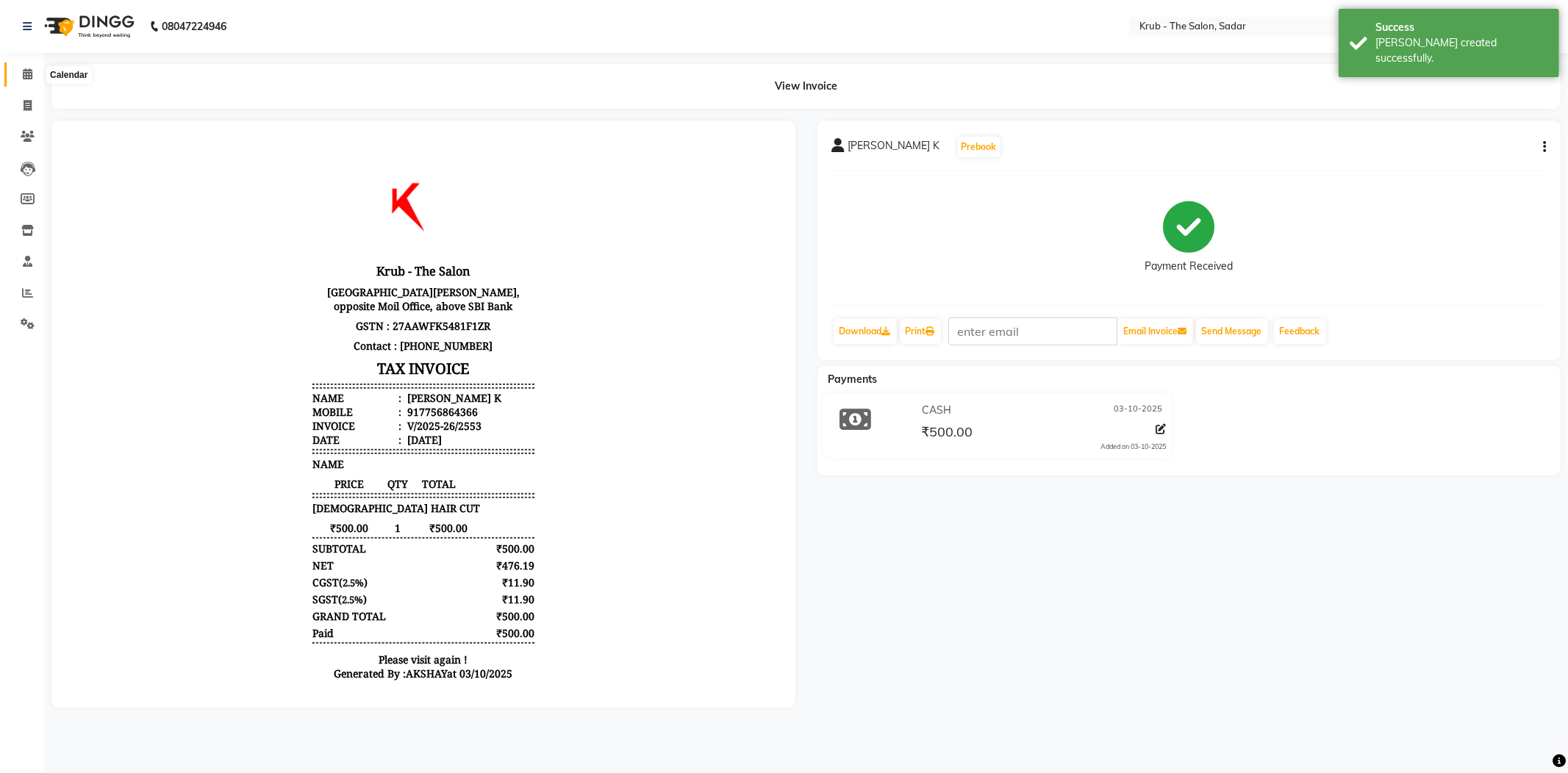
click at [26, 78] on icon at bounding box center [28, 73] width 10 height 11
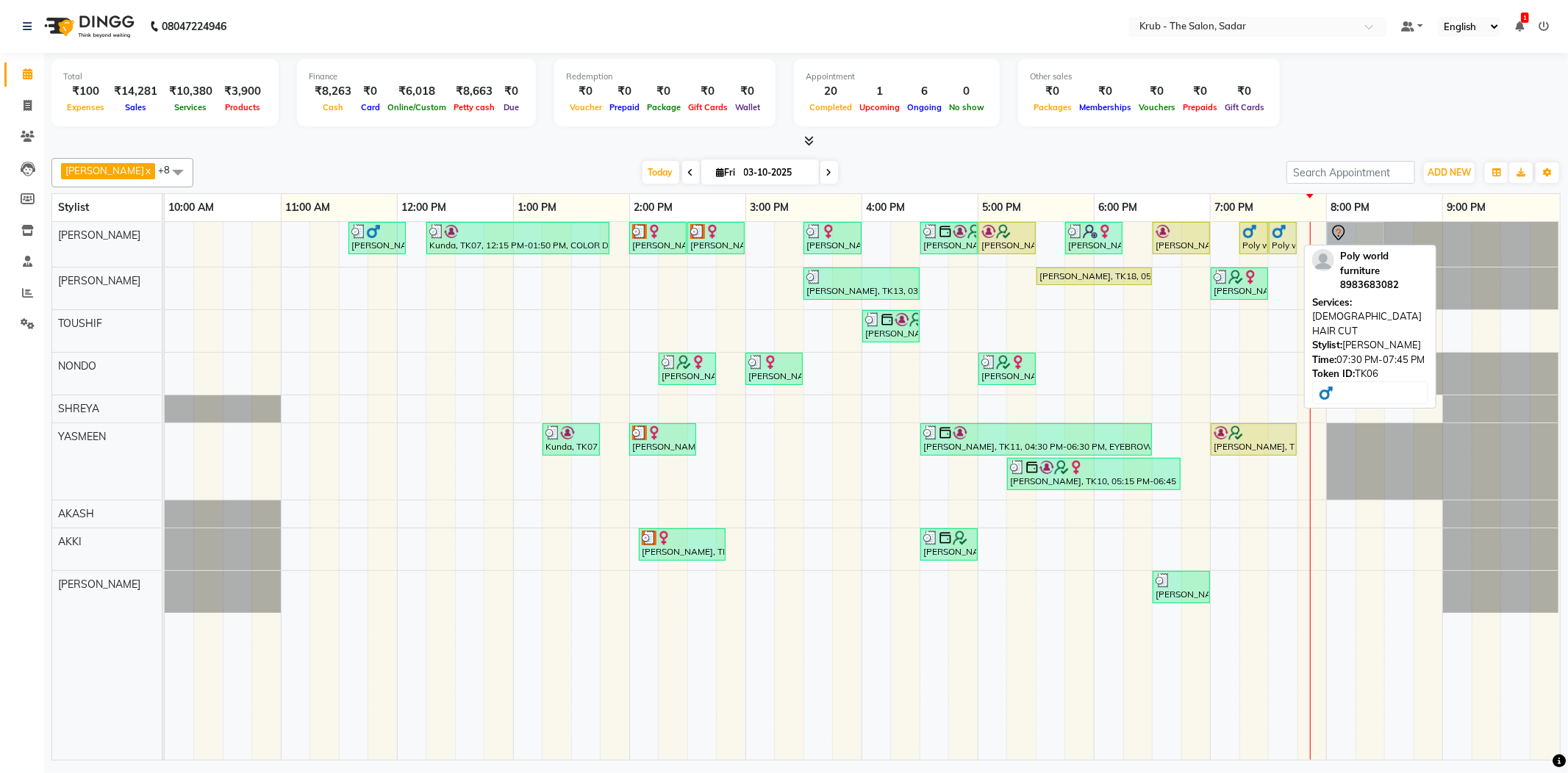
click at [1275, 233] on img at bounding box center [1279, 232] width 15 height 15
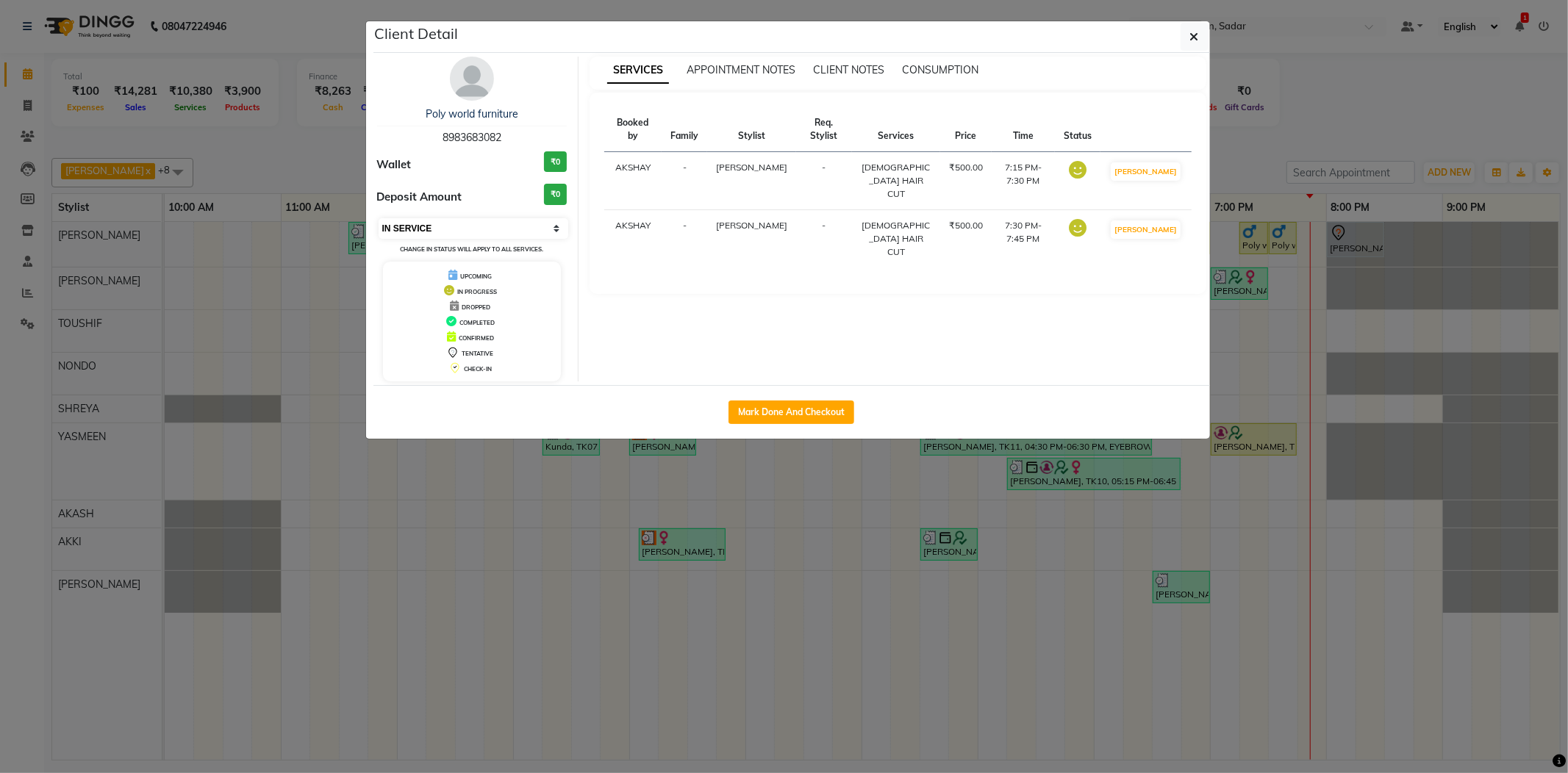
click at [434, 223] on select "Select IN SERVICE CONFIRMED TENTATIVE CHECK IN MARK DONE DROPPED UPCOMING" at bounding box center [474, 228] width 191 height 21
select select "5"
click at [379, 219] on select "Select IN SERVICE CONFIRMED TENTATIVE CHECK IN MARK DONE DROPPED UPCOMING" at bounding box center [474, 228] width 191 height 21
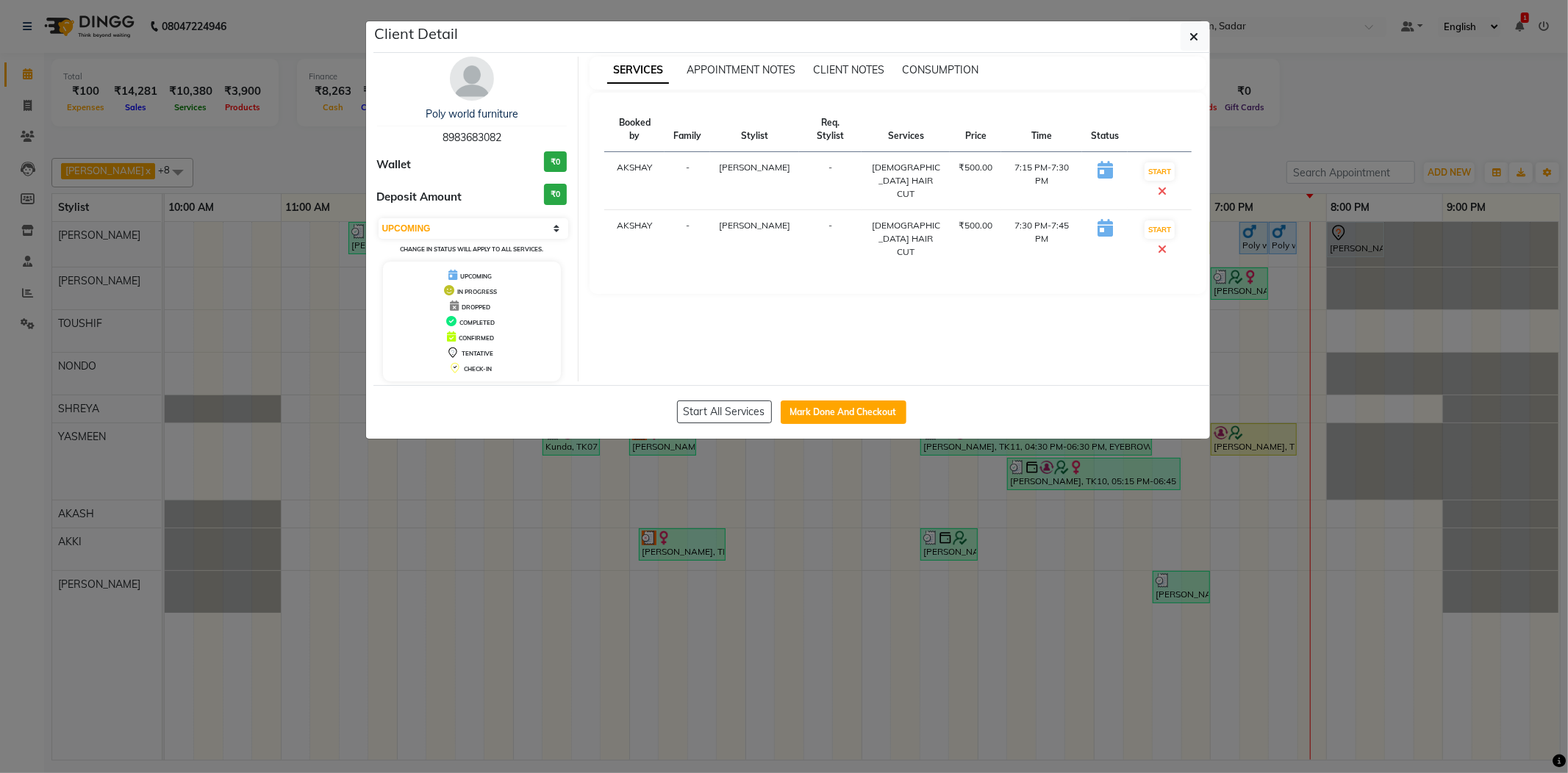
click at [1167, 243] on icon at bounding box center [1162, 249] width 9 height 12
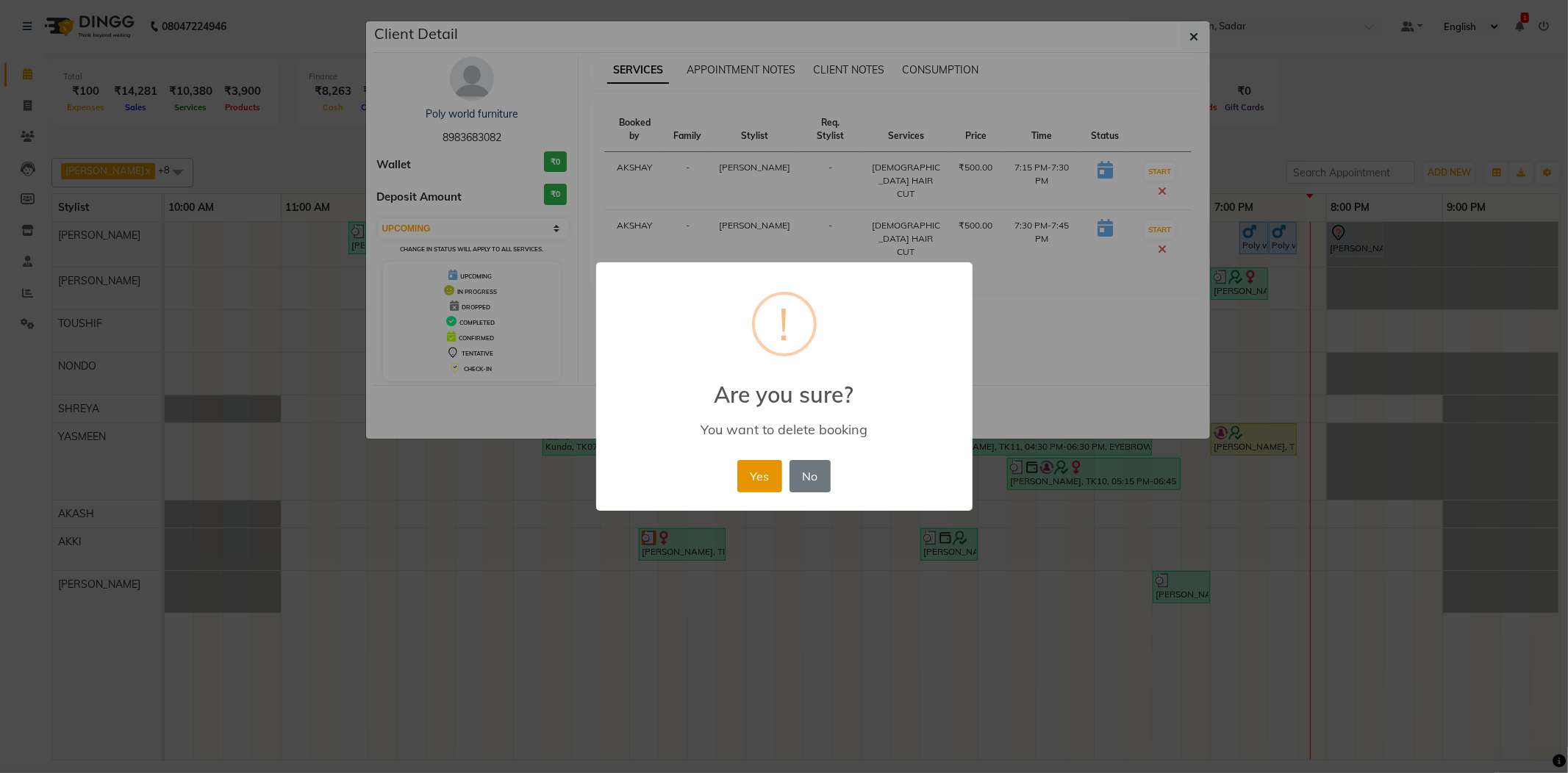
click at [760, 469] on button "Yes" at bounding box center [759, 476] width 45 height 32
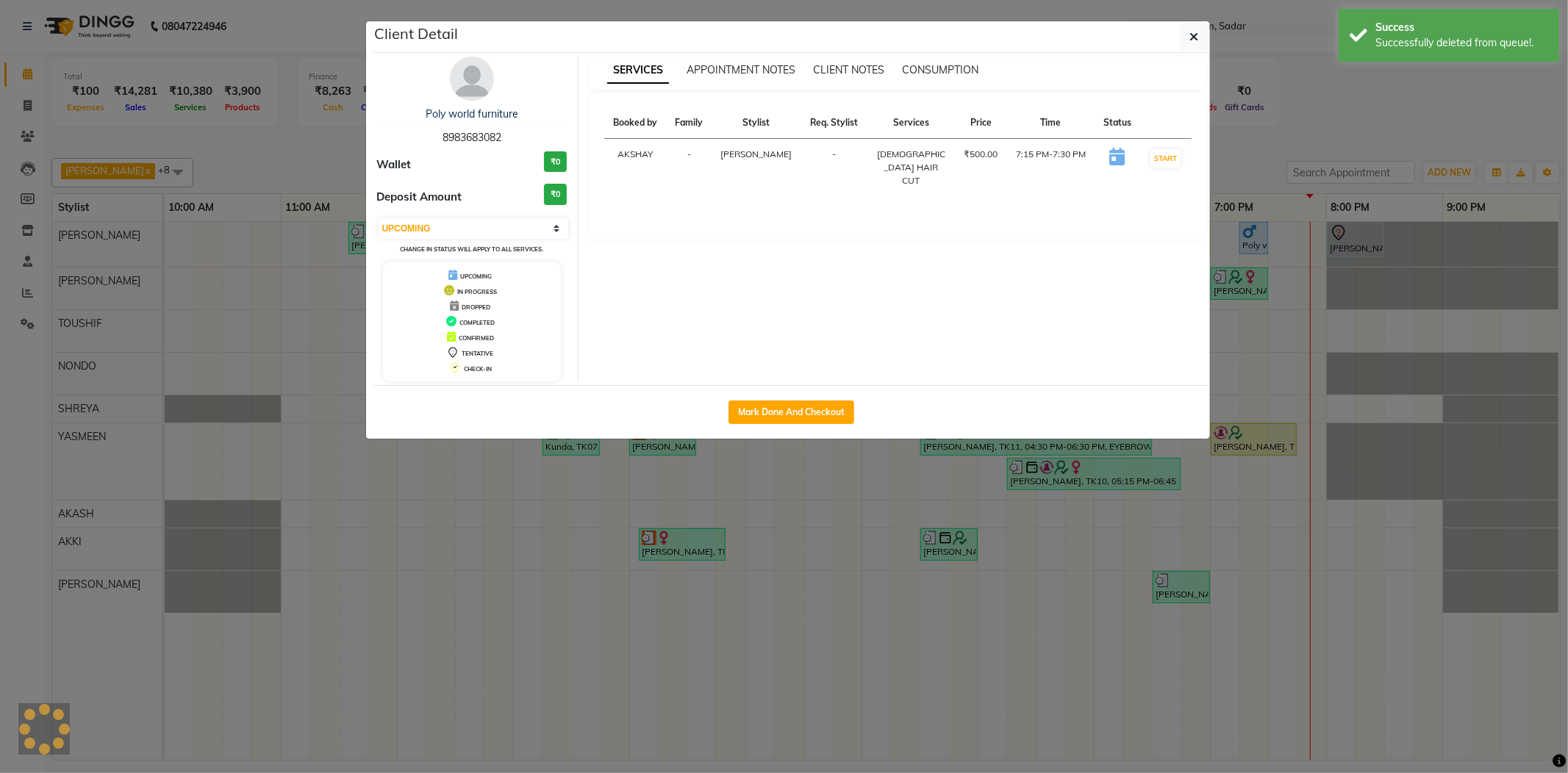
click at [1283, 181] on ngb-modal-window "Client Detail Poly world furniture 8983683082 Wallet ₹0 Deposit Amount ₹0 Selec…" at bounding box center [784, 386] width 1568 height 773
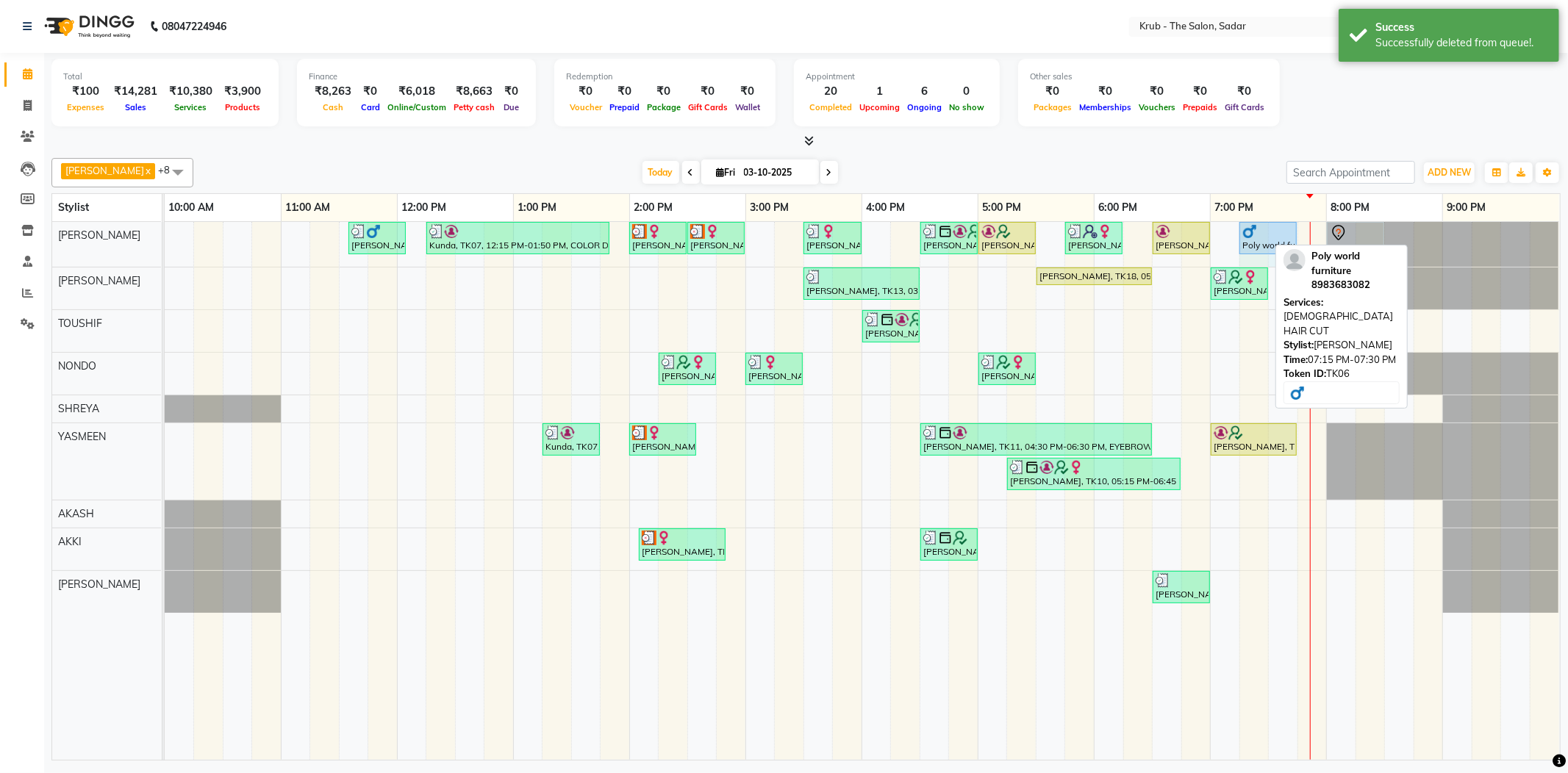
drag, startPoint x: 1265, startPoint y: 238, endPoint x: 1274, endPoint y: 233, distance: 10.3
click at [164, 233] on div "[PERSON_NAME], TK03, 11:35 AM-12:05 PM, [DEMOGRAPHIC_DATA] HAIR CUT Kunda, TK07…" at bounding box center [164, 244] width 0 height 45
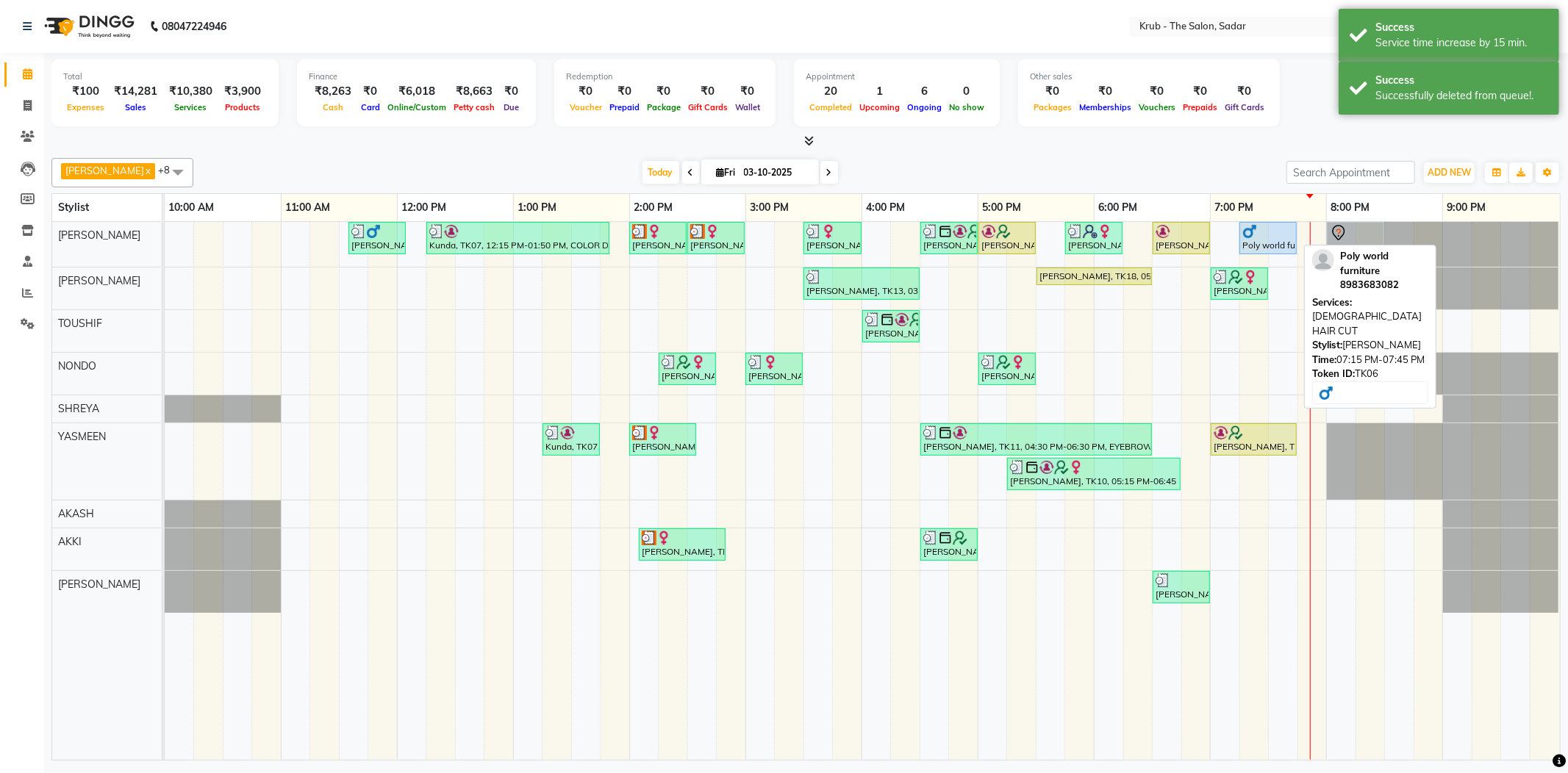
click at [1269, 231] on div at bounding box center [1268, 232] width 52 height 15
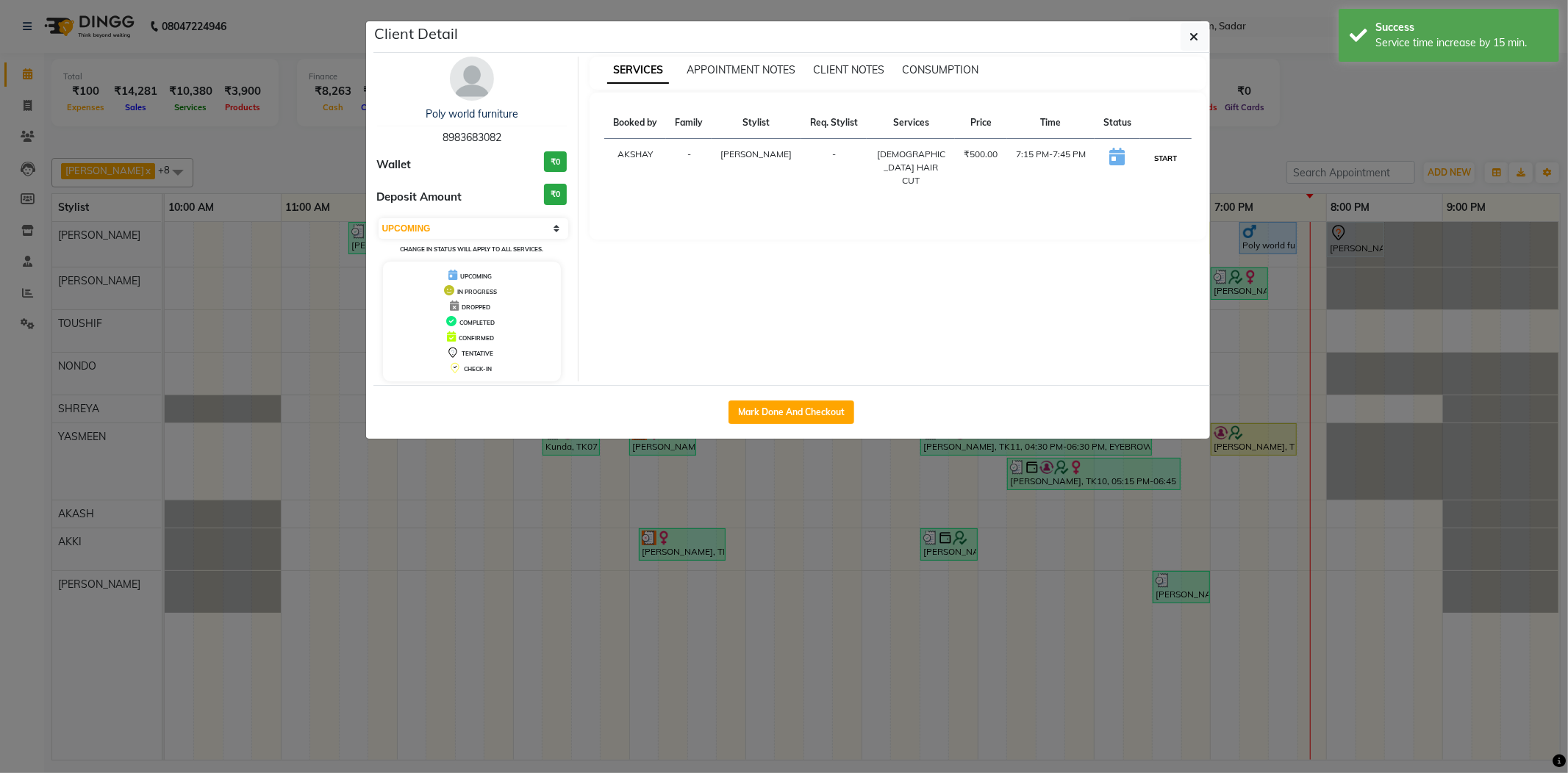
click at [1167, 156] on button "START" at bounding box center [1165, 159] width 30 height 18
select select "1"
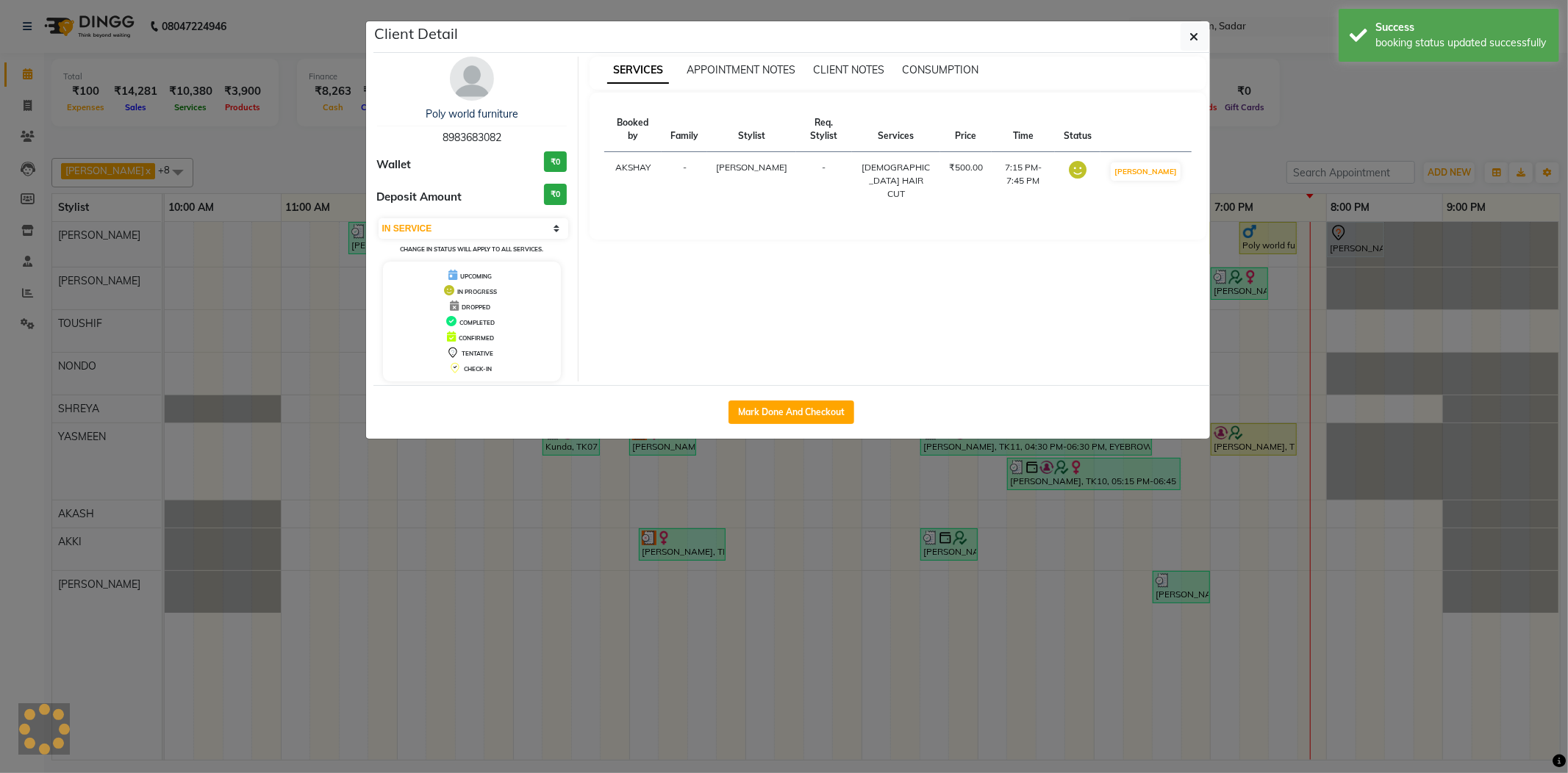
click at [1247, 159] on ngb-modal-window "Client Detail Poly world furniture 8983683082 Wallet ₹0 Deposit Amount ₹0 Selec…" at bounding box center [784, 386] width 1568 height 773
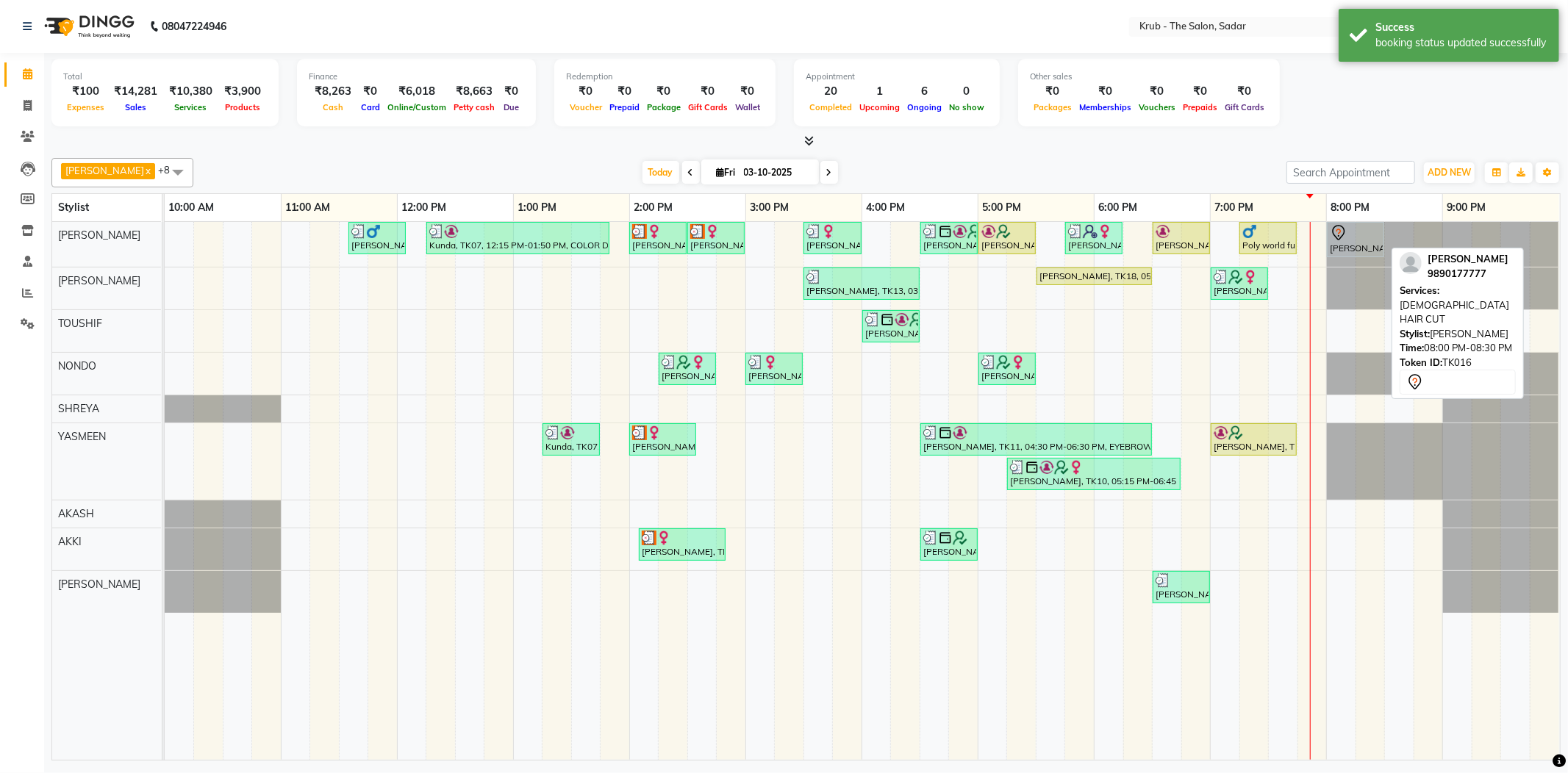
click at [1354, 231] on div at bounding box center [1355, 232] width 52 height 17
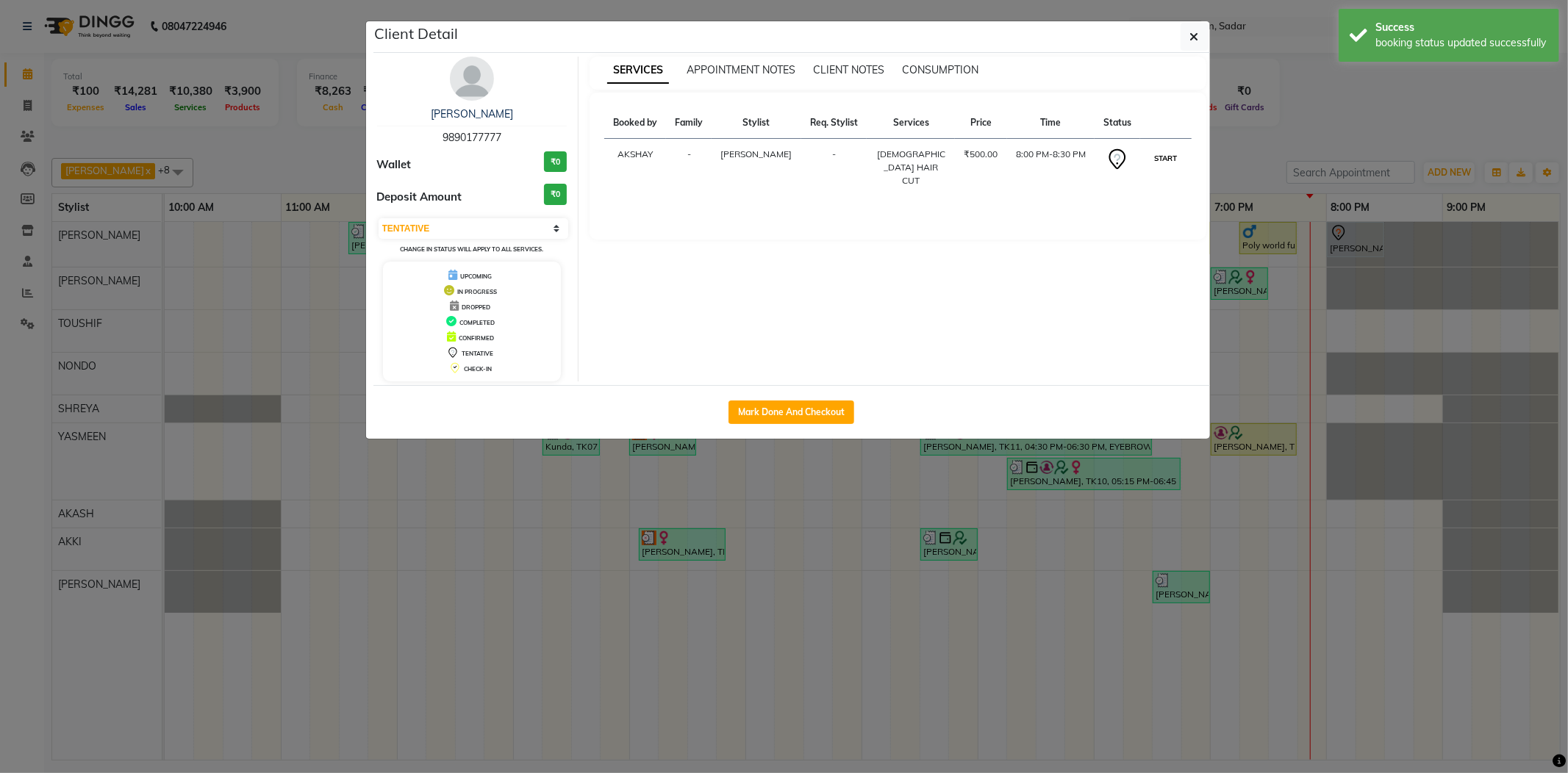
click at [1165, 150] on button "START" at bounding box center [1165, 159] width 30 height 18
select select "1"
click at [1275, 136] on ngb-modal-window "Client Detail Loveen Sawlani 9890177777 Wallet ₹0 Deposit Amount ₹0 Select IN S…" at bounding box center [784, 386] width 1568 height 773
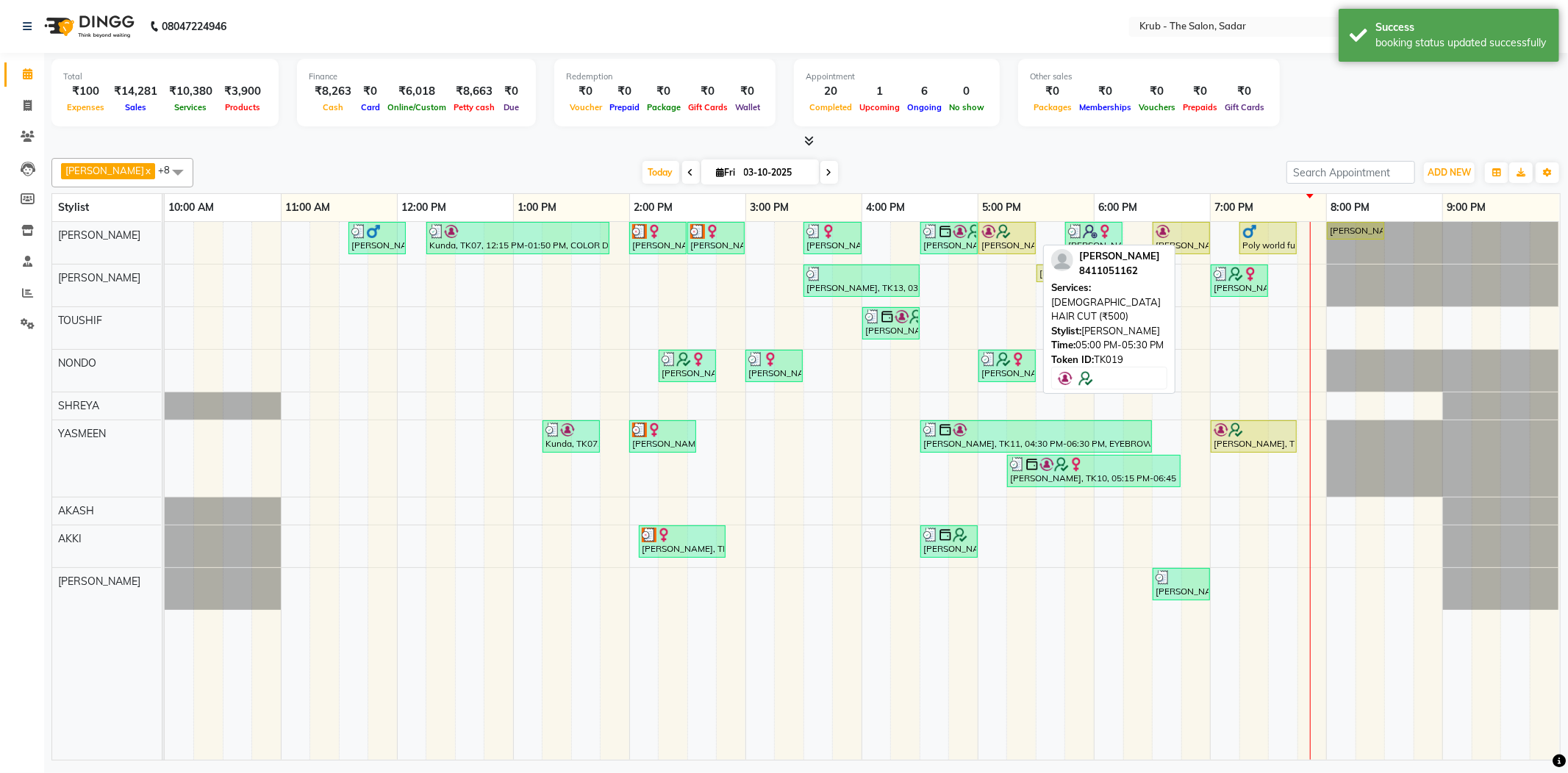
click at [1000, 227] on img at bounding box center [1003, 232] width 15 height 15
select select "1"
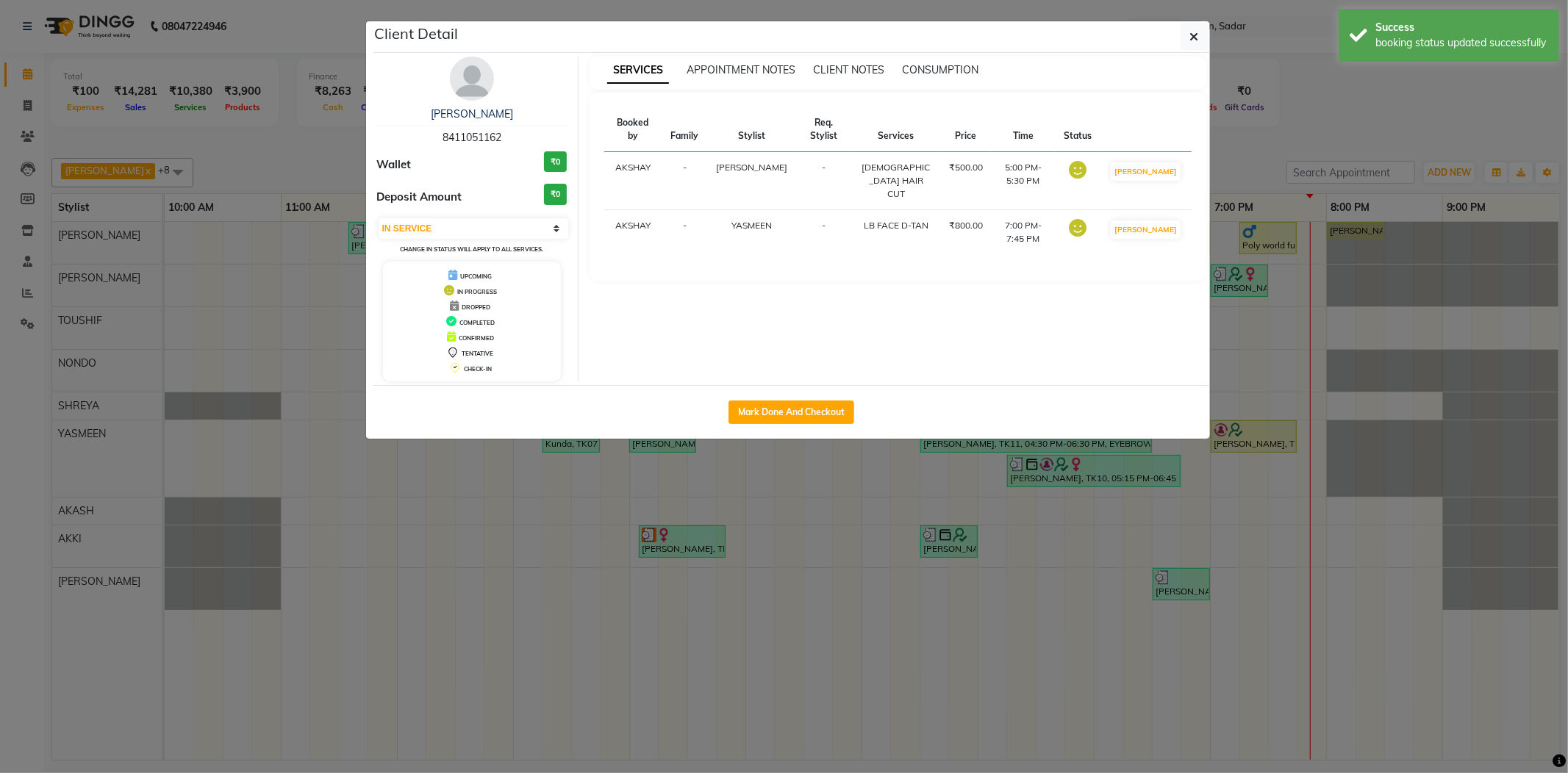
click at [1250, 149] on ngb-modal-window "Client Detail Ali 8411051162 Wallet ₹0 Deposit Amount ₹0 Select IN SERVICE CONF…" at bounding box center [784, 386] width 1568 height 773
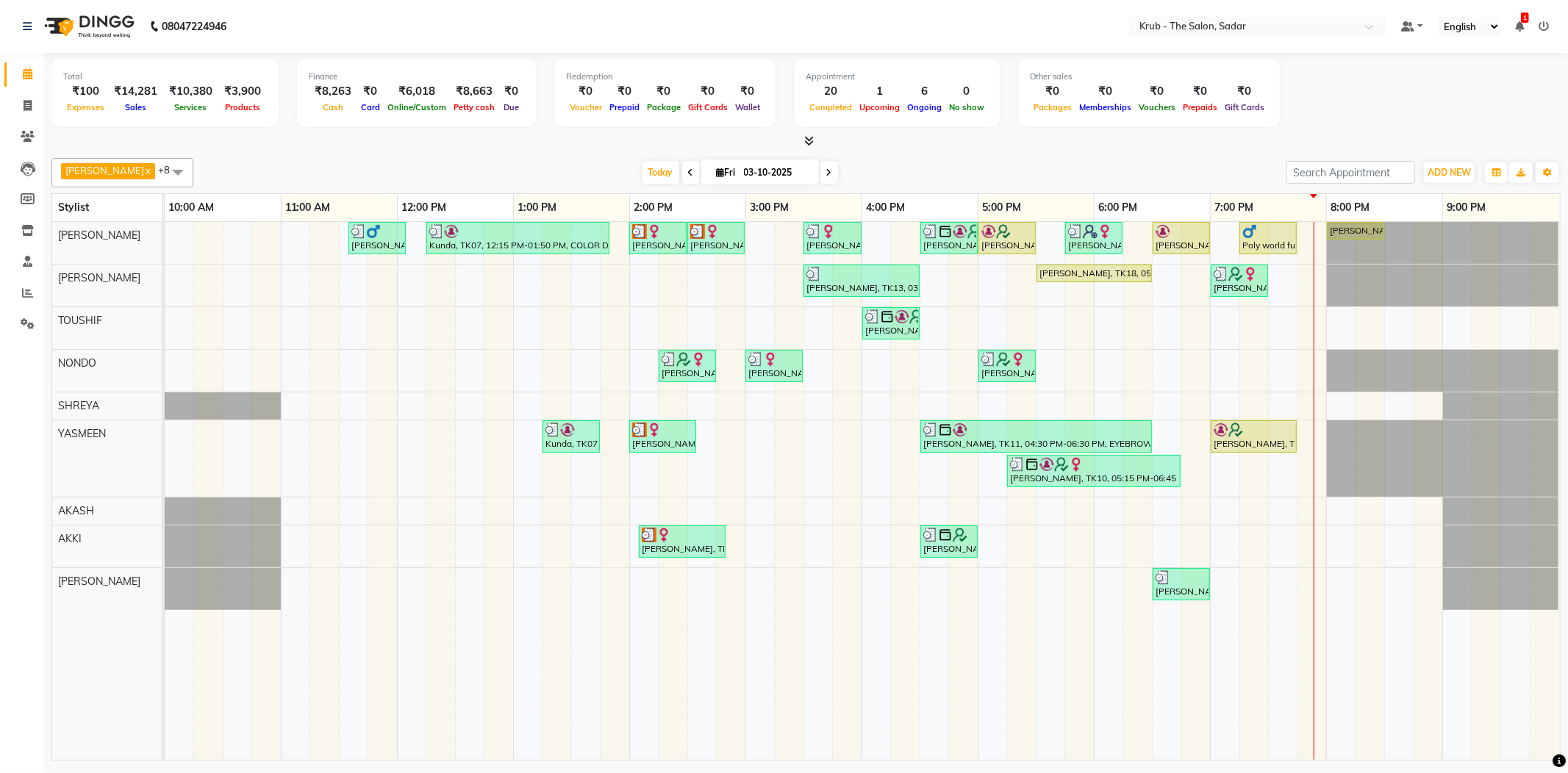
click at [1236, 121] on div "Other sales ₹0 Packages ₹0 Memberships ₹0 Vouchers ₹0 Prepaids ₹0 Gift Cards" at bounding box center [1149, 93] width 261 height 67
click at [1519, 21] on icon at bounding box center [1519, 26] width 9 height 11
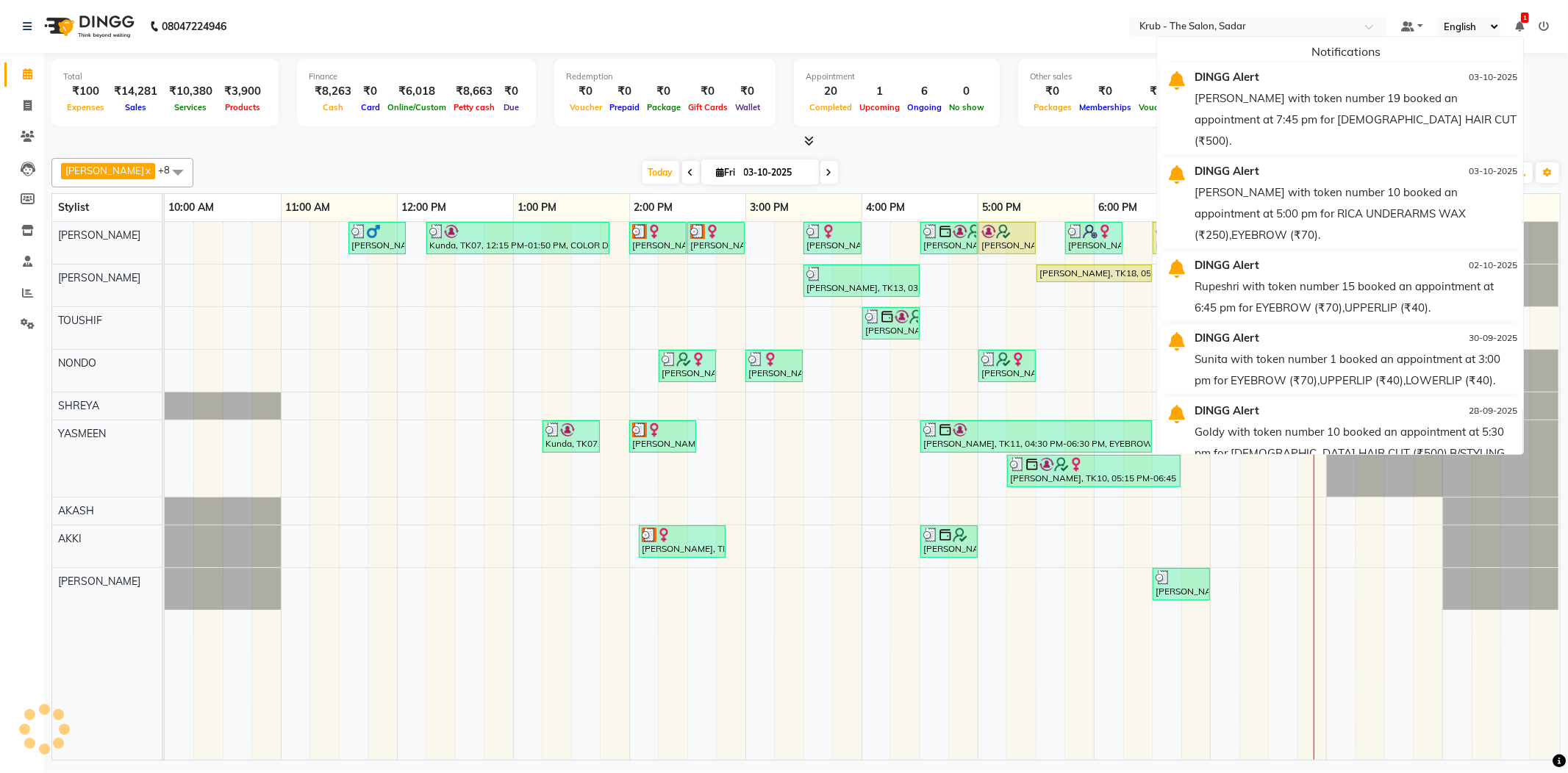
click at [1519, 21] on icon at bounding box center [1519, 26] width 9 height 11
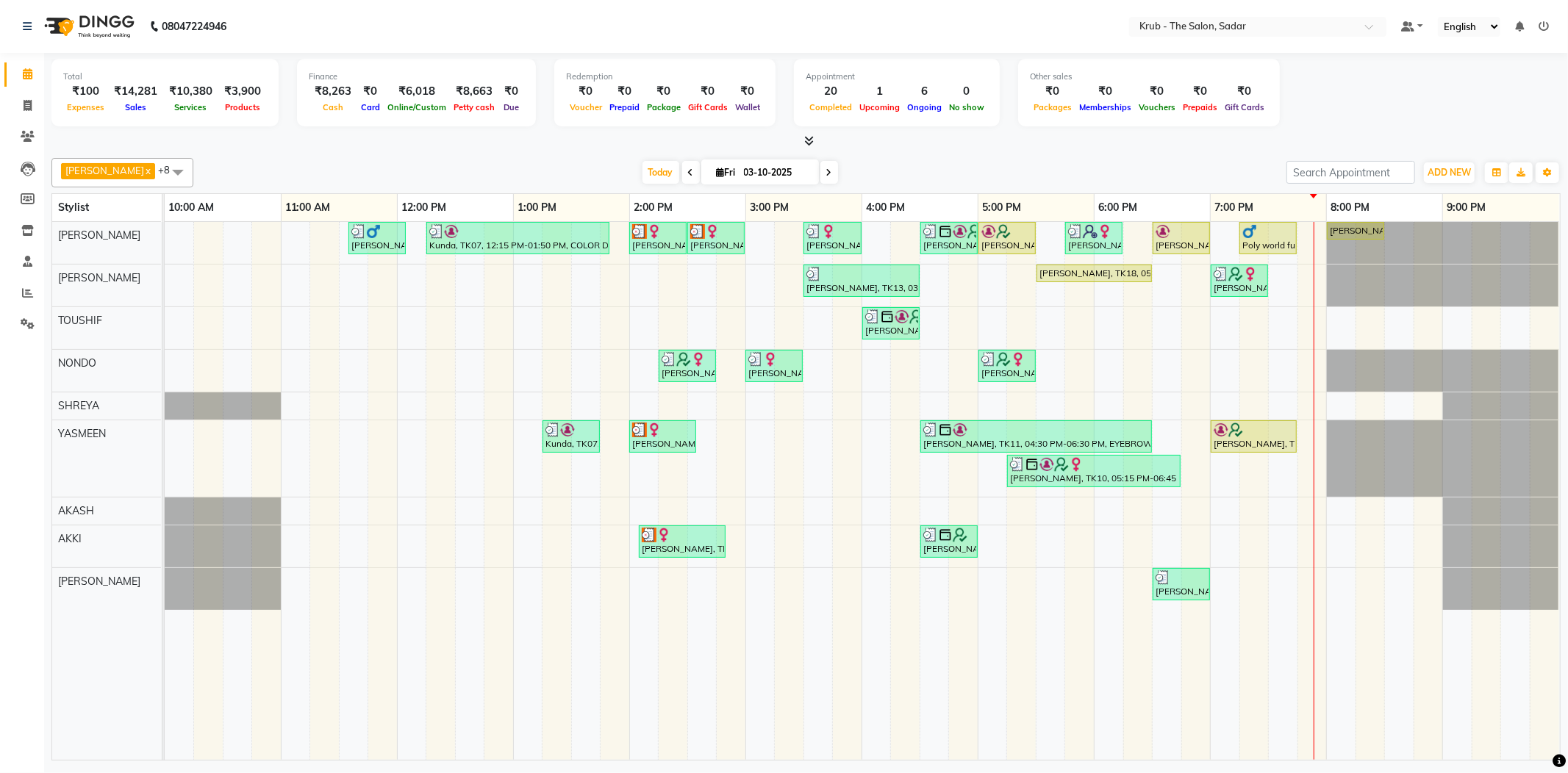
click at [1236, 140] on div at bounding box center [806, 141] width 1509 height 16
click at [1007, 233] on img at bounding box center [1003, 232] width 15 height 15
select select "1"
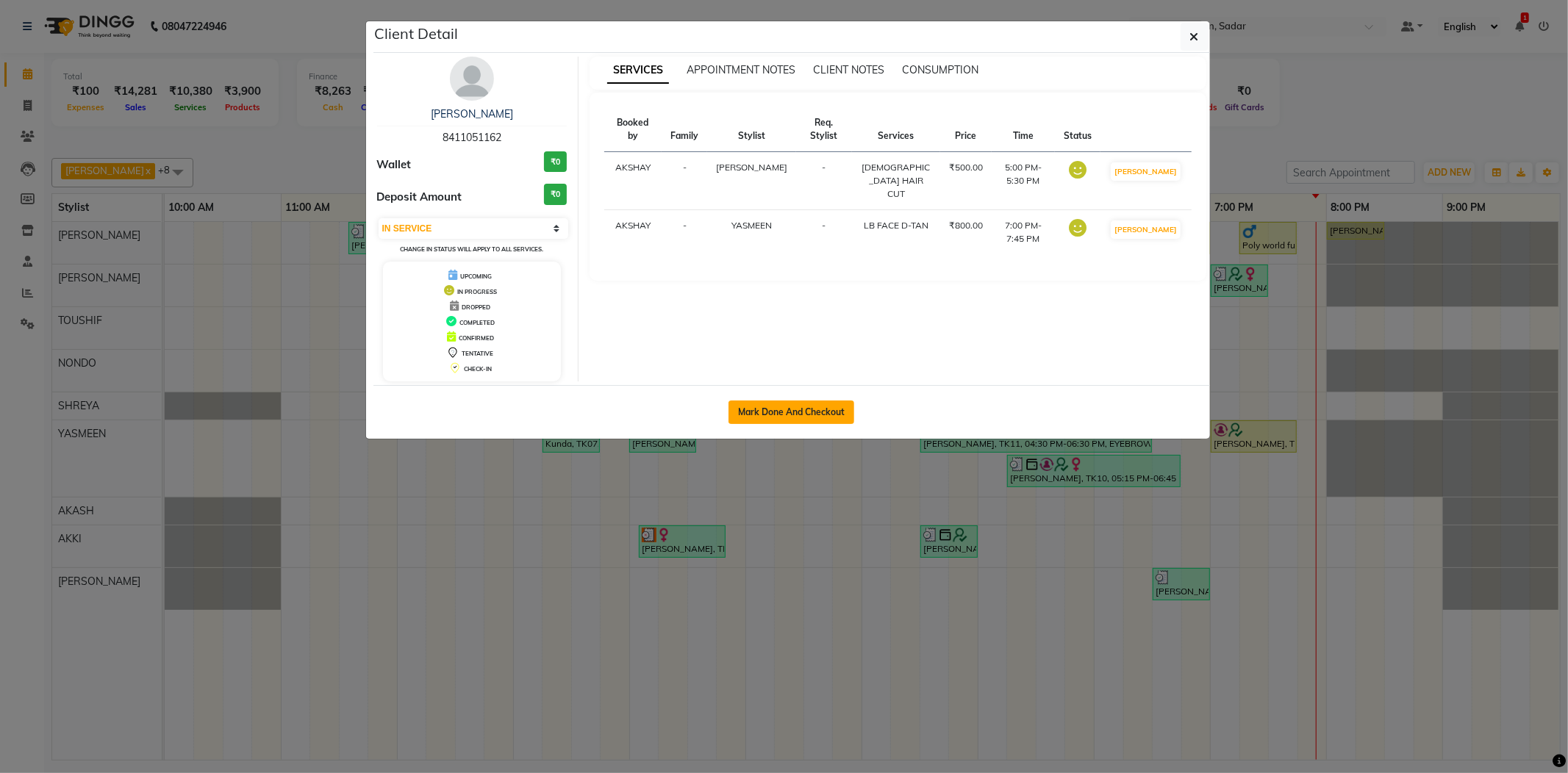
click at [769, 421] on button "Mark Done And Checkout" at bounding box center [791, 412] width 126 height 24
select select "service"
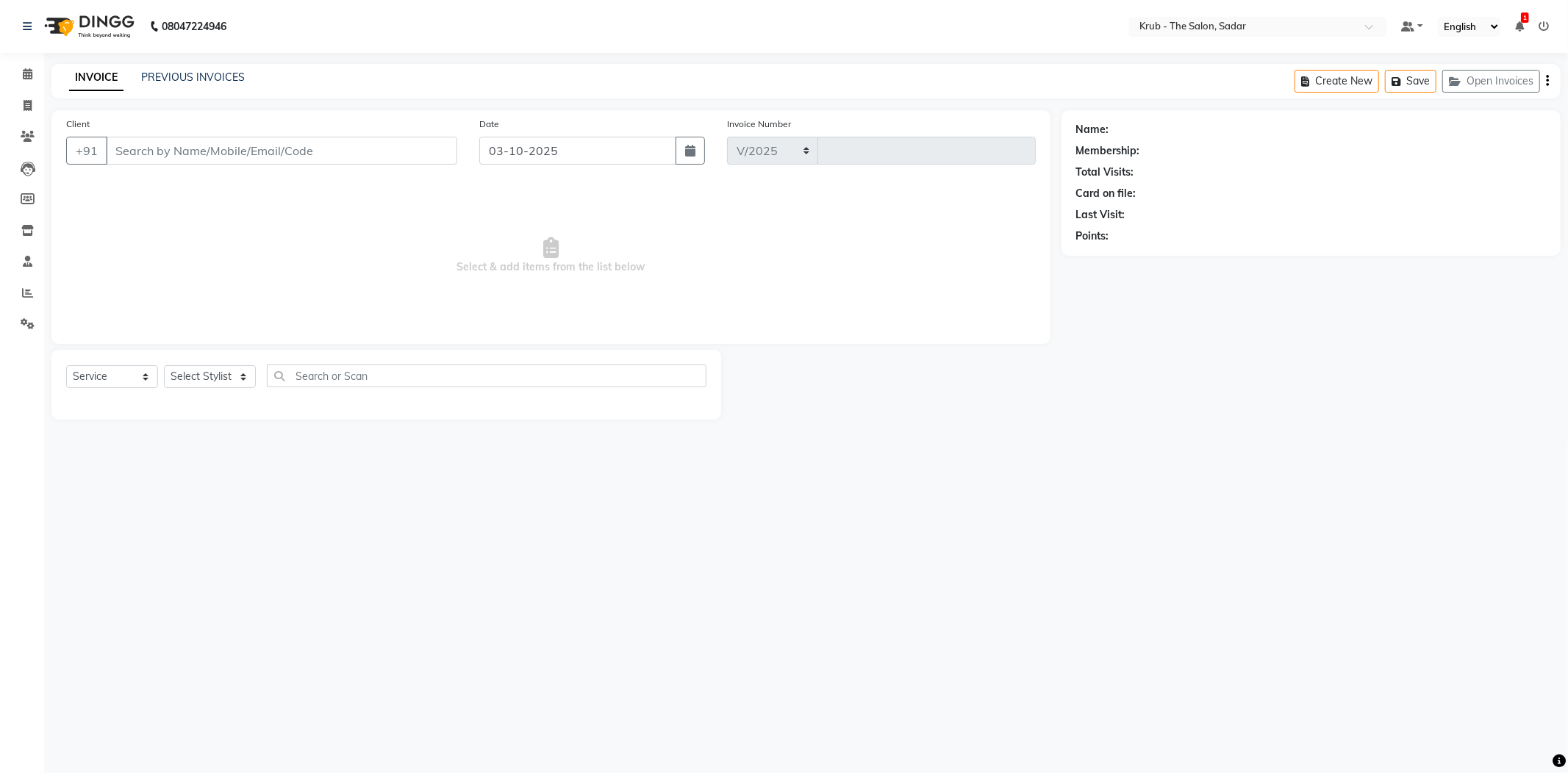
select select "4449"
type input "2554"
type input "8411051162"
select select "24979"
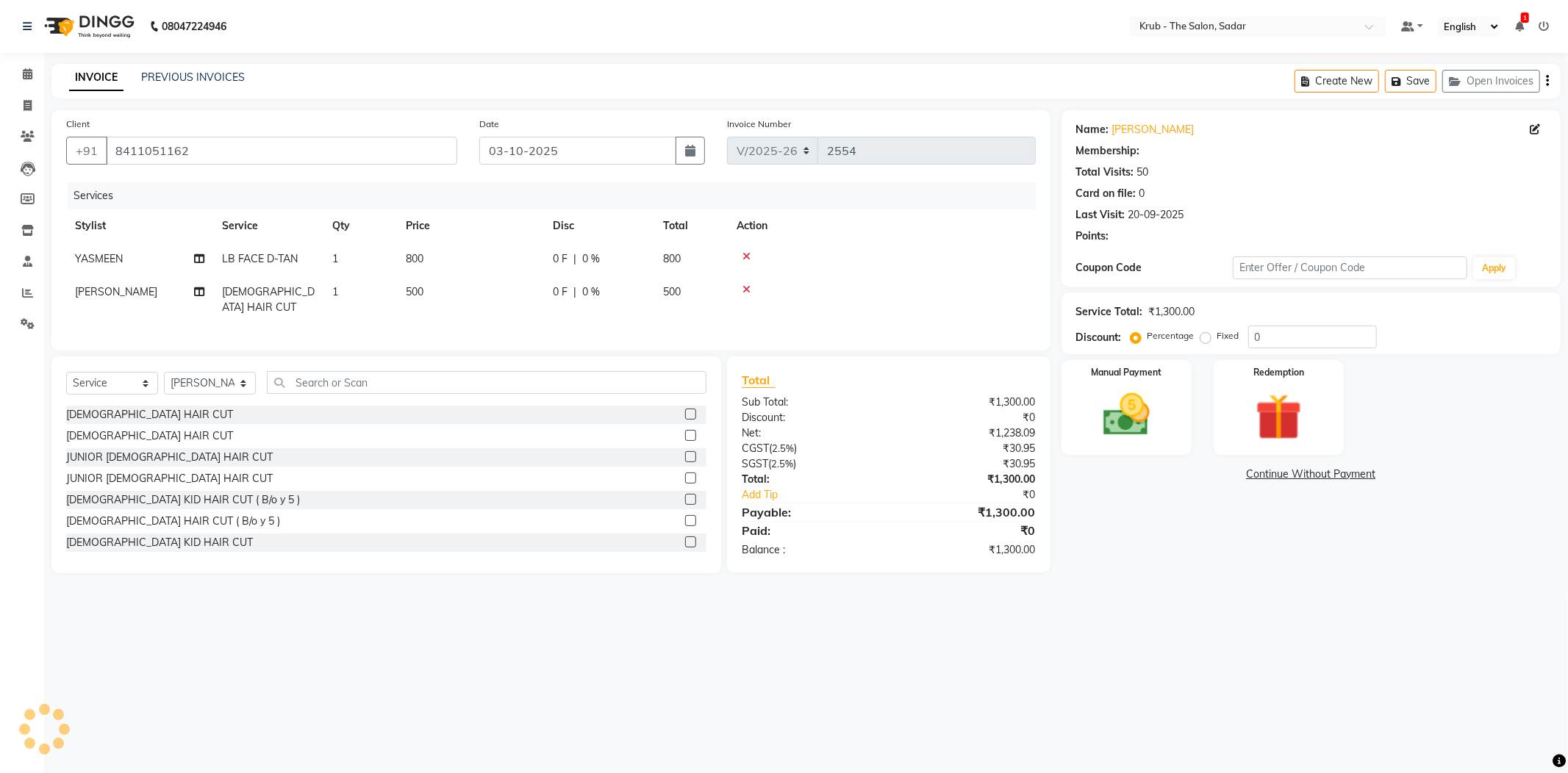
select select "1: Object"
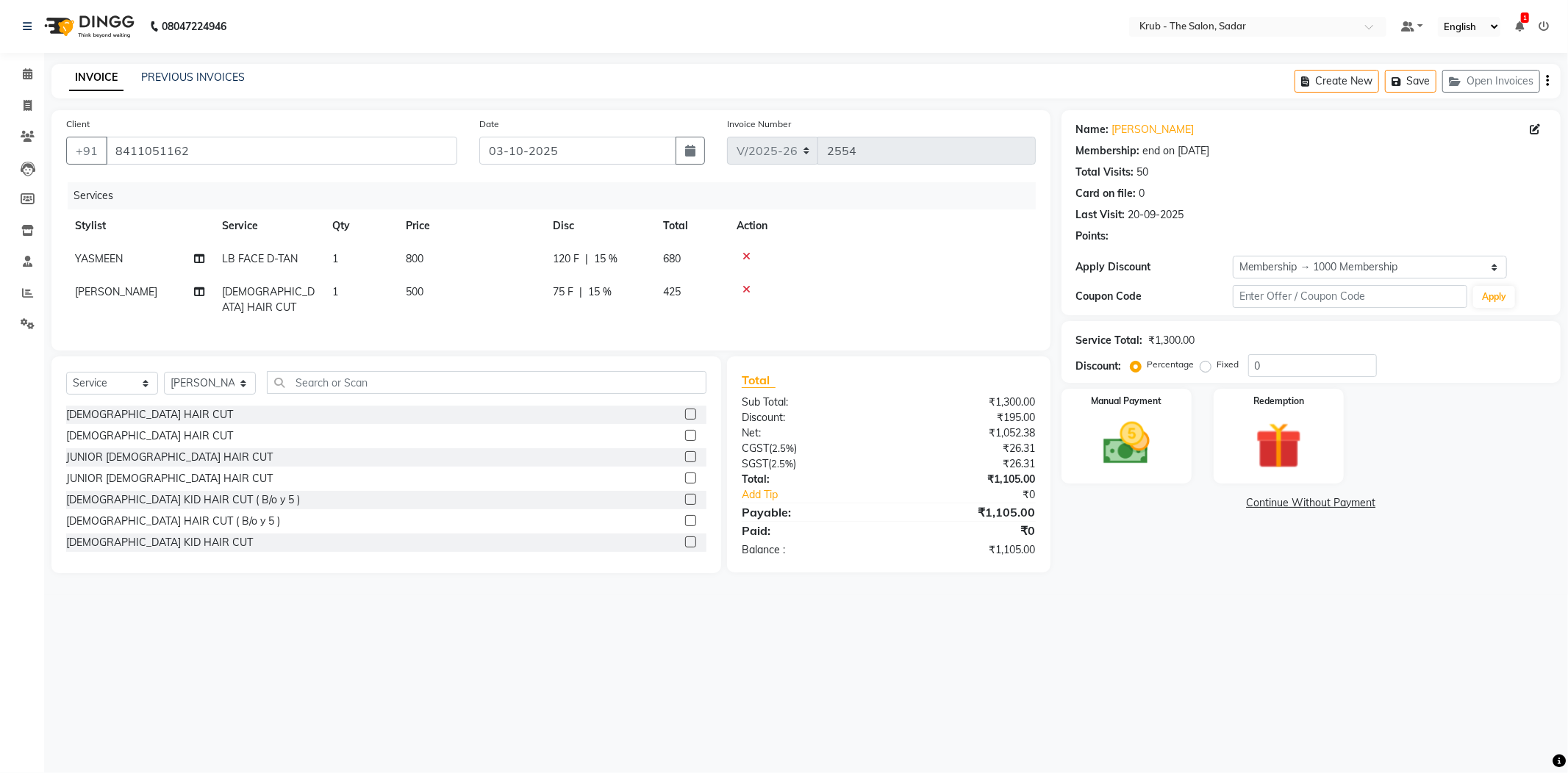
type input "15"
click at [224, 372] on select "Select Stylist AKASH [PERSON_NAME] [PERSON_NAME] [PERSON_NAME] Reception KUNAL …" at bounding box center [210, 384] width 92 height 23
click at [353, 371] on input "text" at bounding box center [487, 383] width 440 height 23
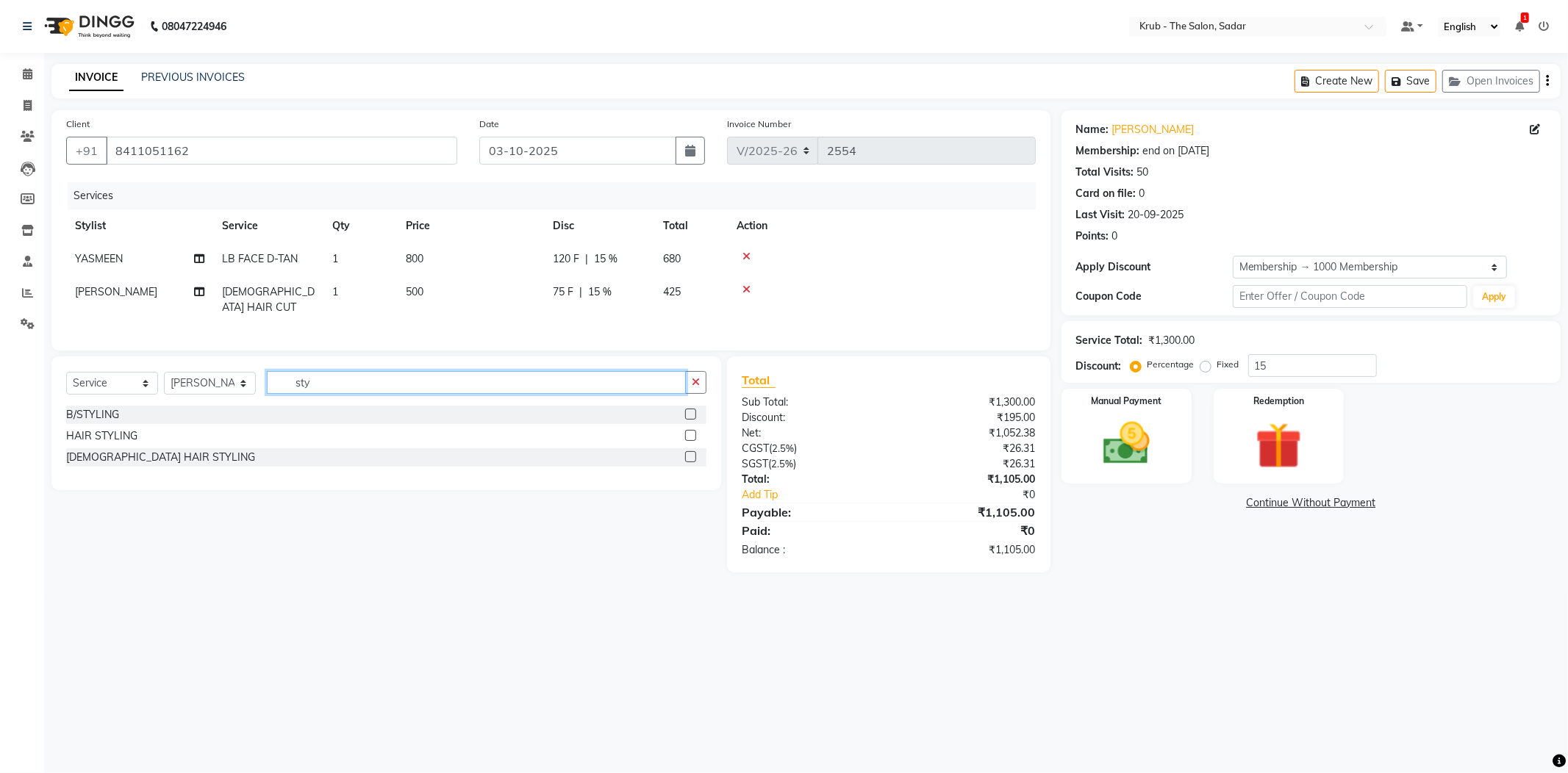
type input "sty"
click at [696, 408] on label at bounding box center [690, 413] width 11 height 11
click at [694, 410] on input "checkbox" at bounding box center [690, 415] width 10 height 10
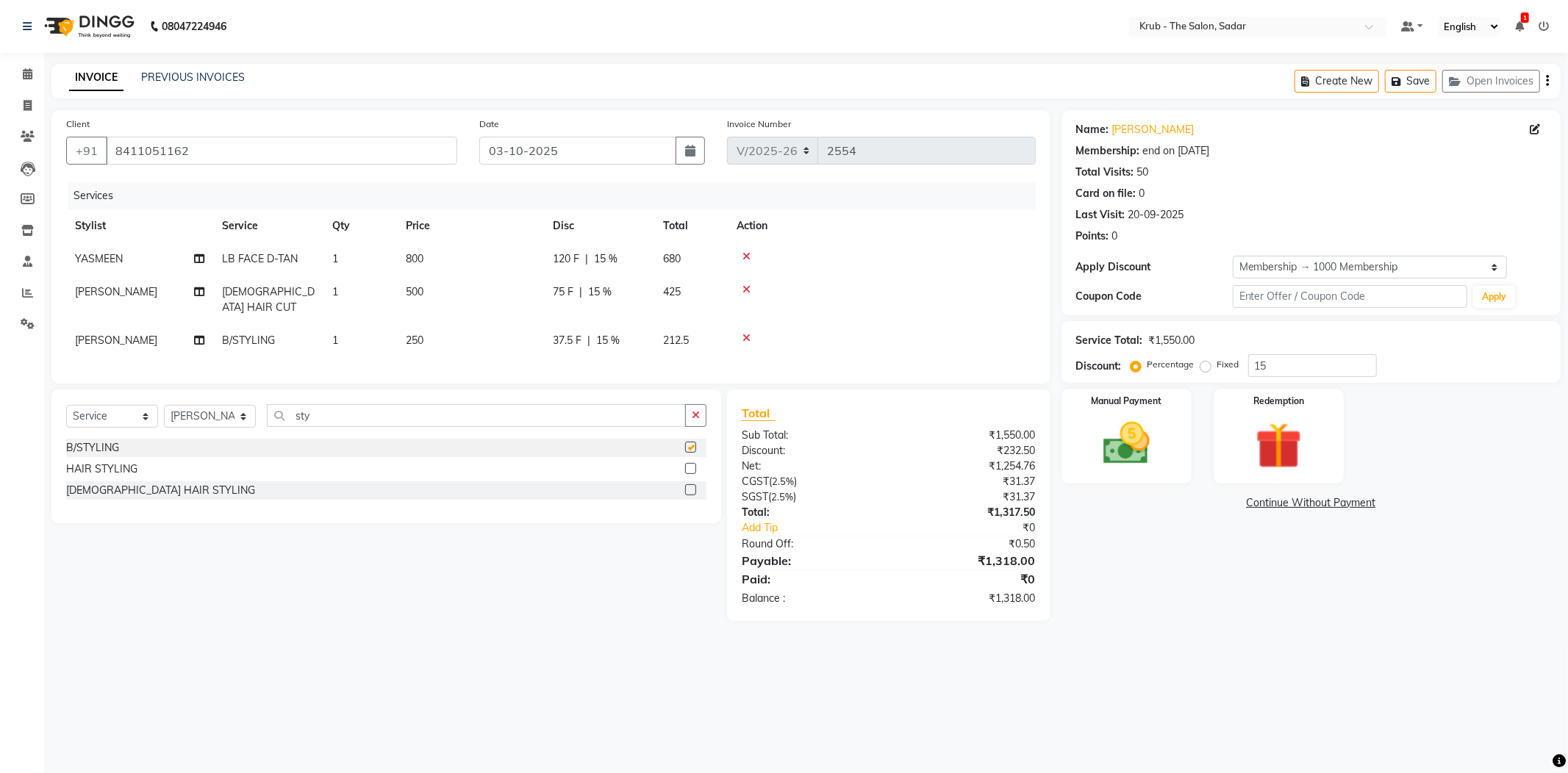
checkbox input "false"
click at [1145, 453] on div "Manual Payment" at bounding box center [1126, 435] width 136 height 99
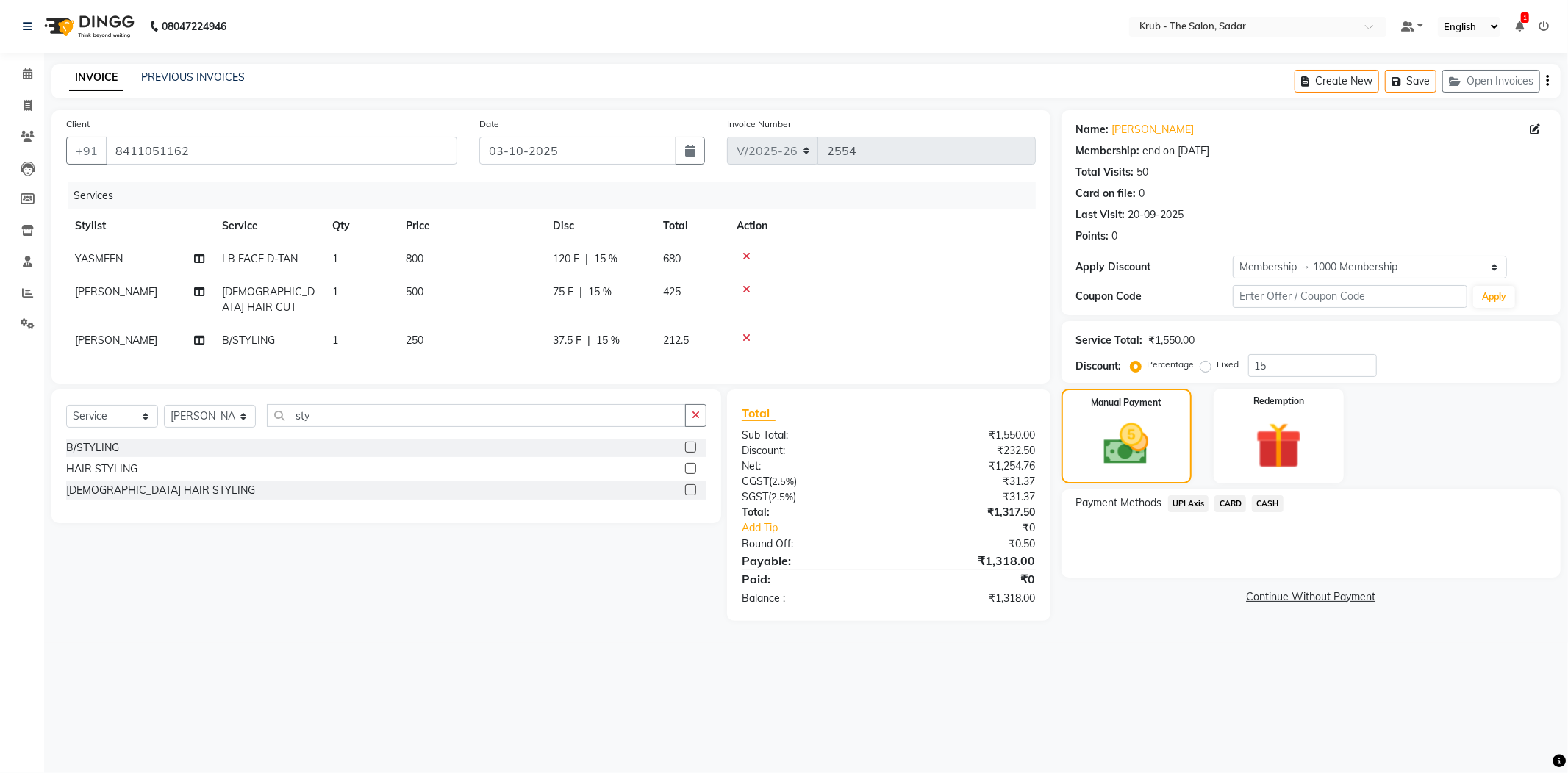
click at [1280, 495] on span "CASH" at bounding box center [1267, 504] width 31 height 17
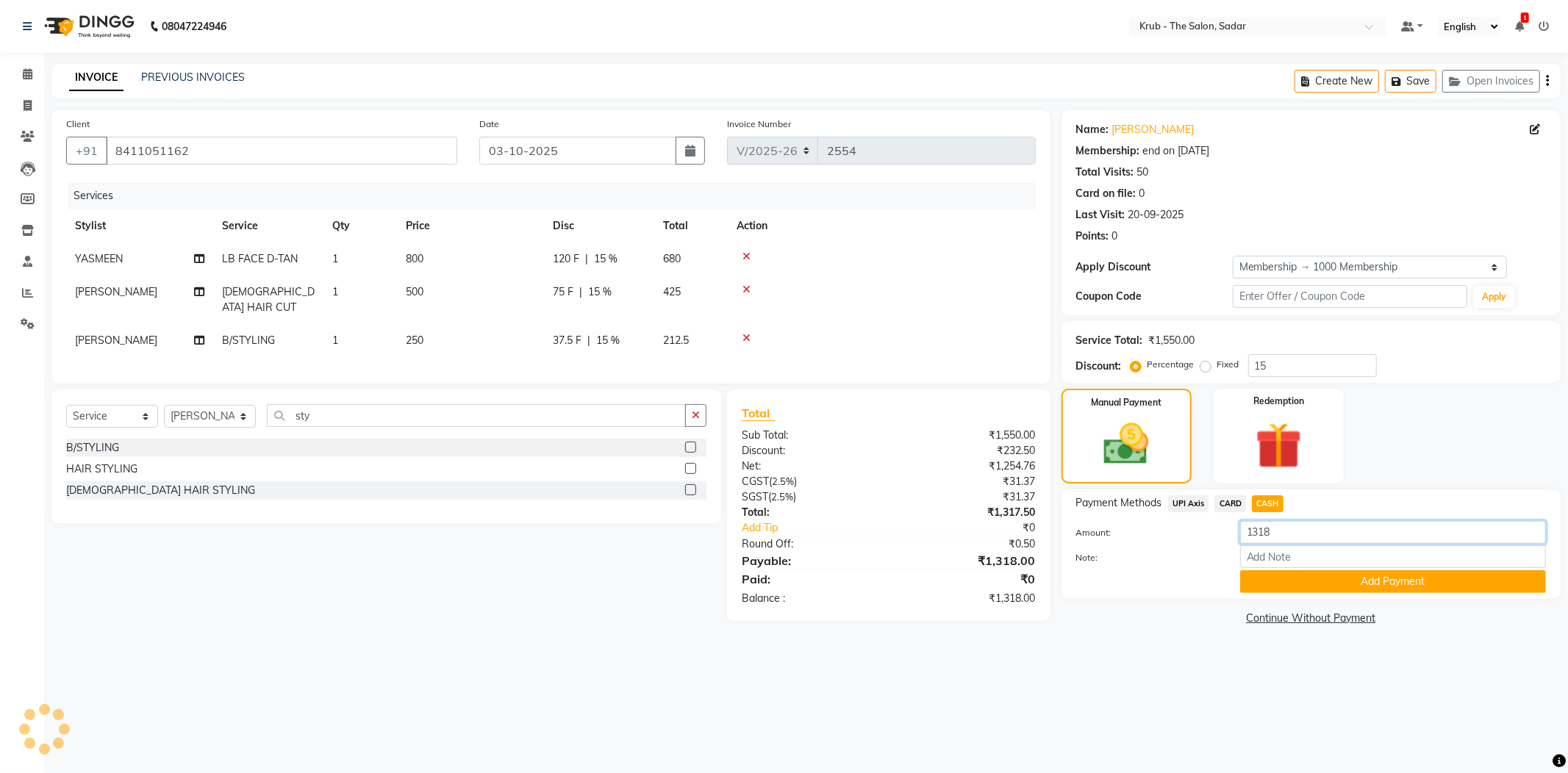
drag, startPoint x: 1185, startPoint y: 524, endPoint x: 1171, endPoint y: 529, distance: 14.9
click at [1171, 529] on div "Amount: 1318 Note: Add Payment" at bounding box center [1311, 557] width 470 height 72
type input "600"
click at [1354, 570] on button "Add Payment" at bounding box center [1393, 582] width 306 height 23
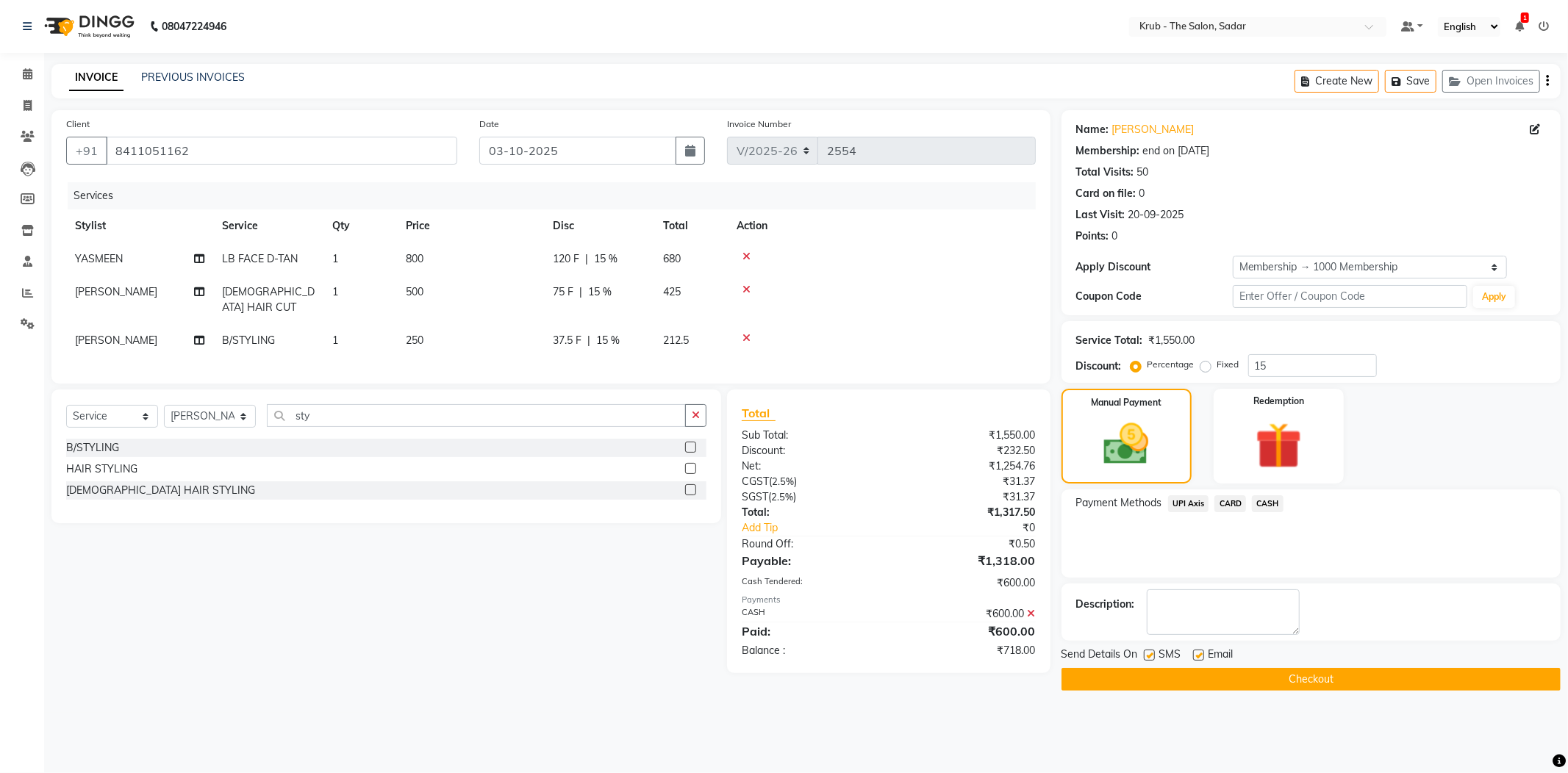
click at [1183, 495] on span "UPI Axis" at bounding box center [1188, 504] width 41 height 17
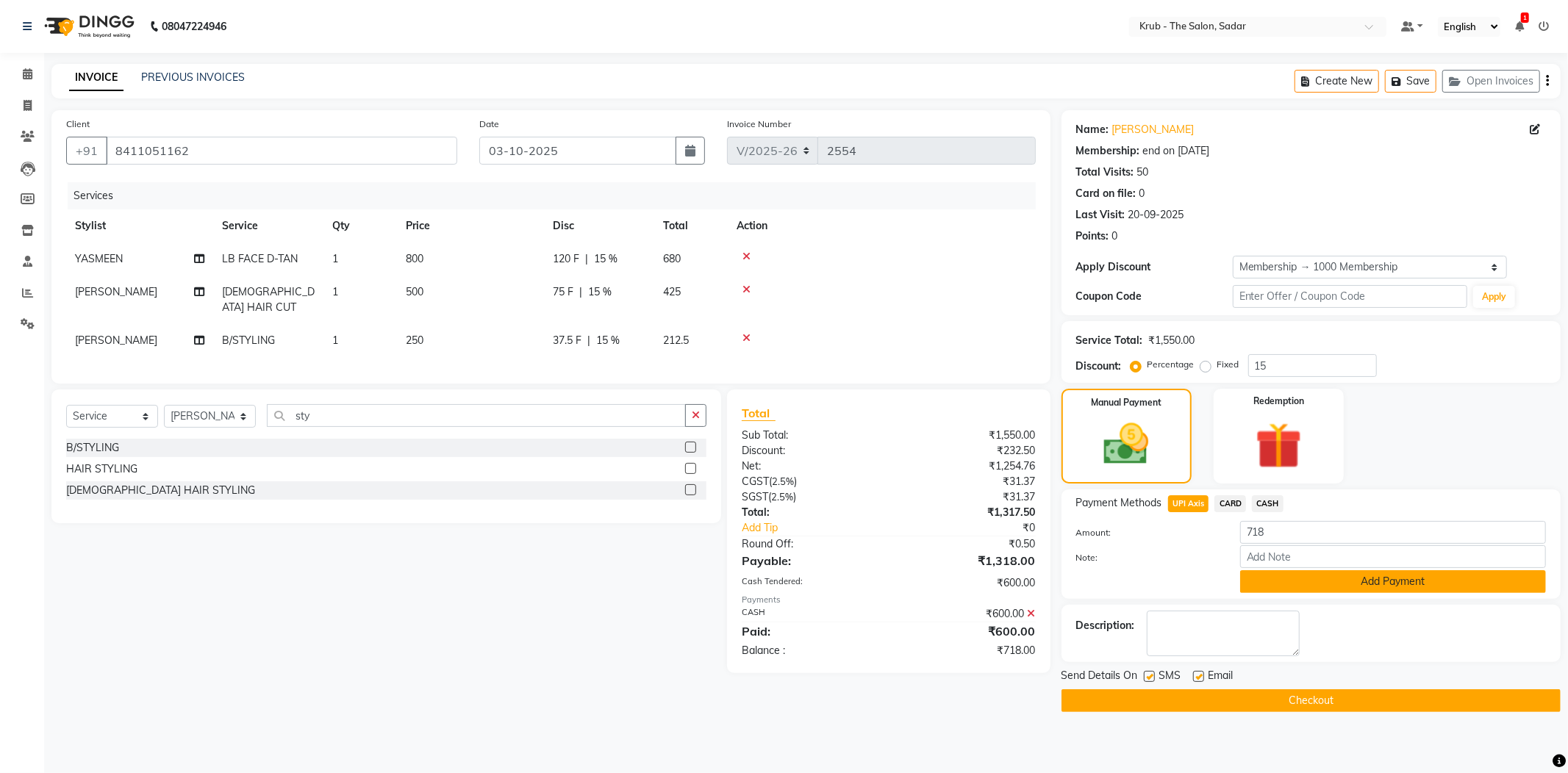
click at [1285, 570] on button "Add Payment" at bounding box center [1393, 582] width 306 height 23
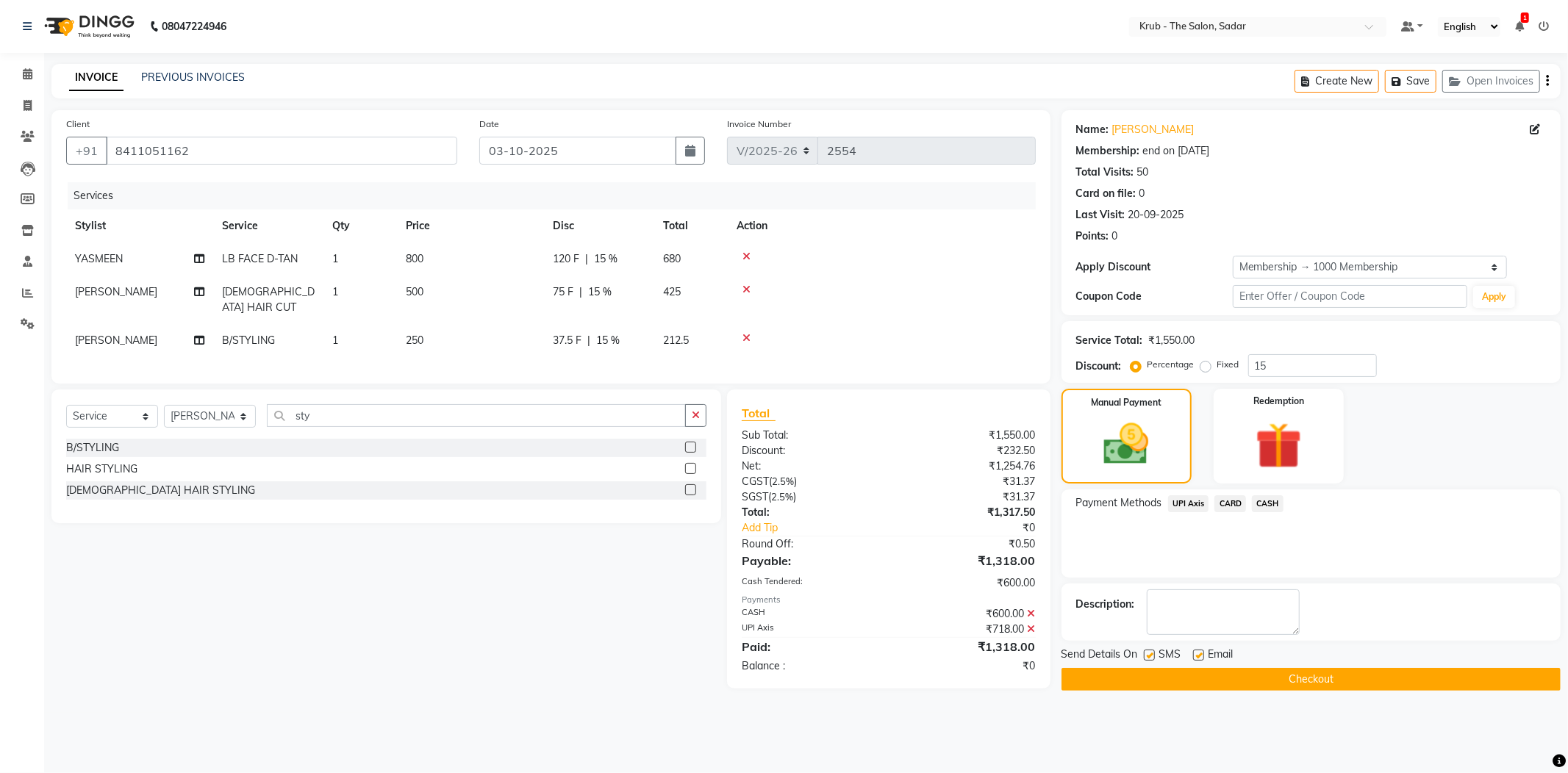
drag, startPoint x: 1198, startPoint y: 626, endPoint x: 1165, endPoint y: 624, distance: 33.1
click at [1193, 650] on label at bounding box center [1198, 655] width 11 height 11
click at [1193, 651] on input "checkbox" at bounding box center [1198, 656] width 10 height 10
checkbox input "false"
click at [1151, 650] on label at bounding box center [1149, 655] width 11 height 11
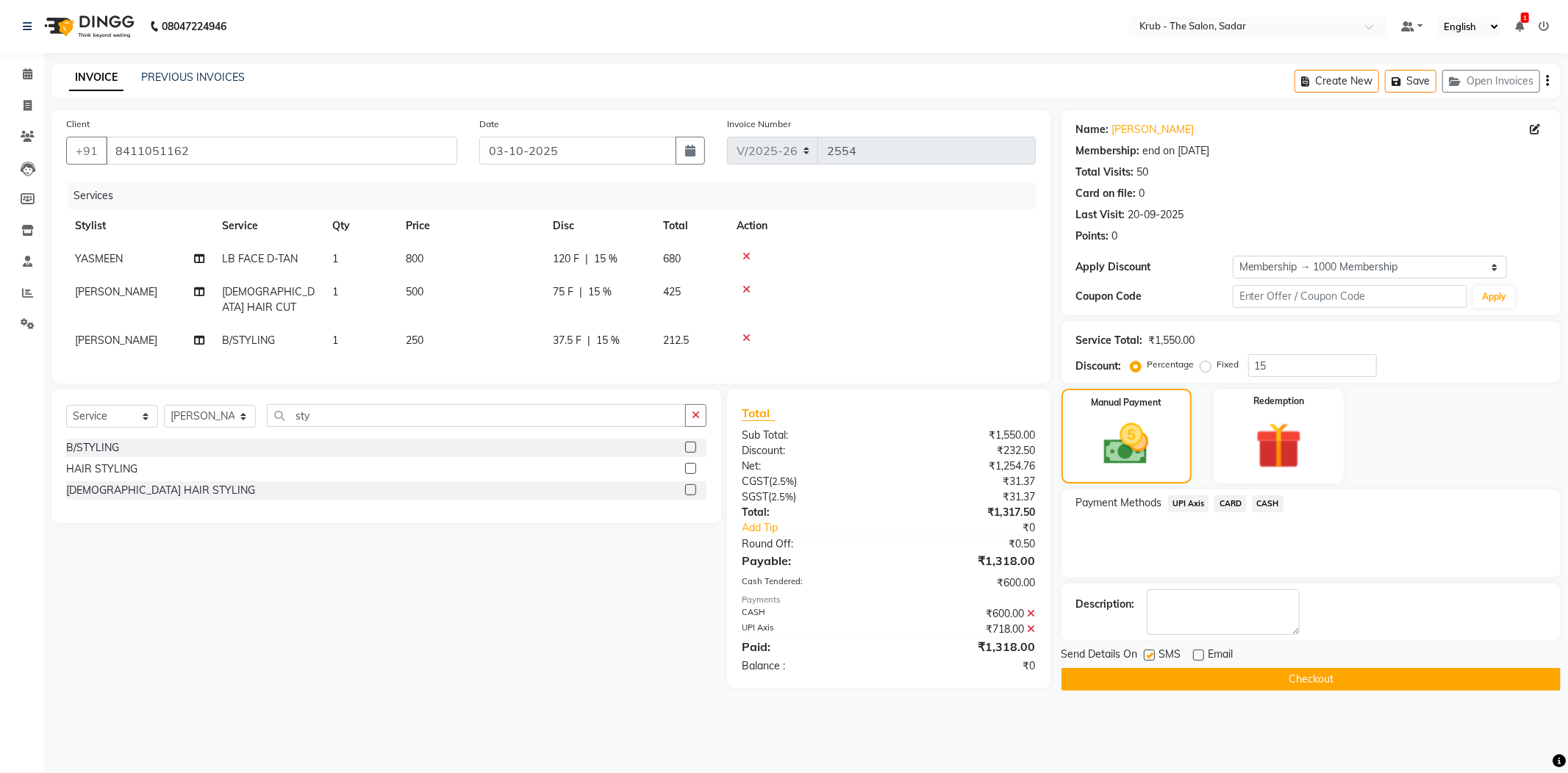
click at [1151, 651] on input "checkbox" at bounding box center [1149, 656] width 10 height 10
checkbox input "false"
click at [1238, 668] on button "Checkout" at bounding box center [1311, 679] width 499 height 23
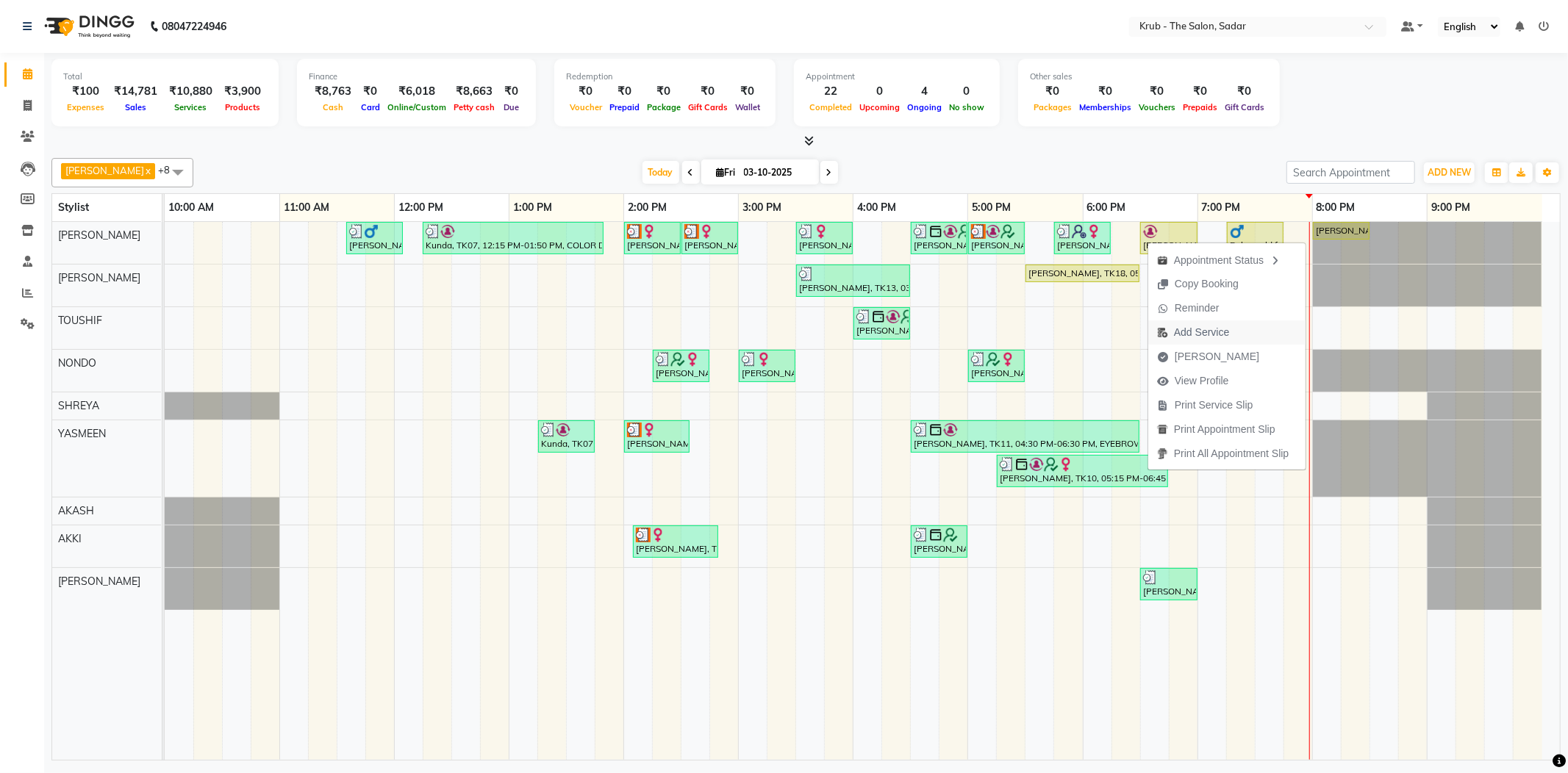
click at [1201, 330] on span "Add Service" at bounding box center [1201, 332] width 55 height 16
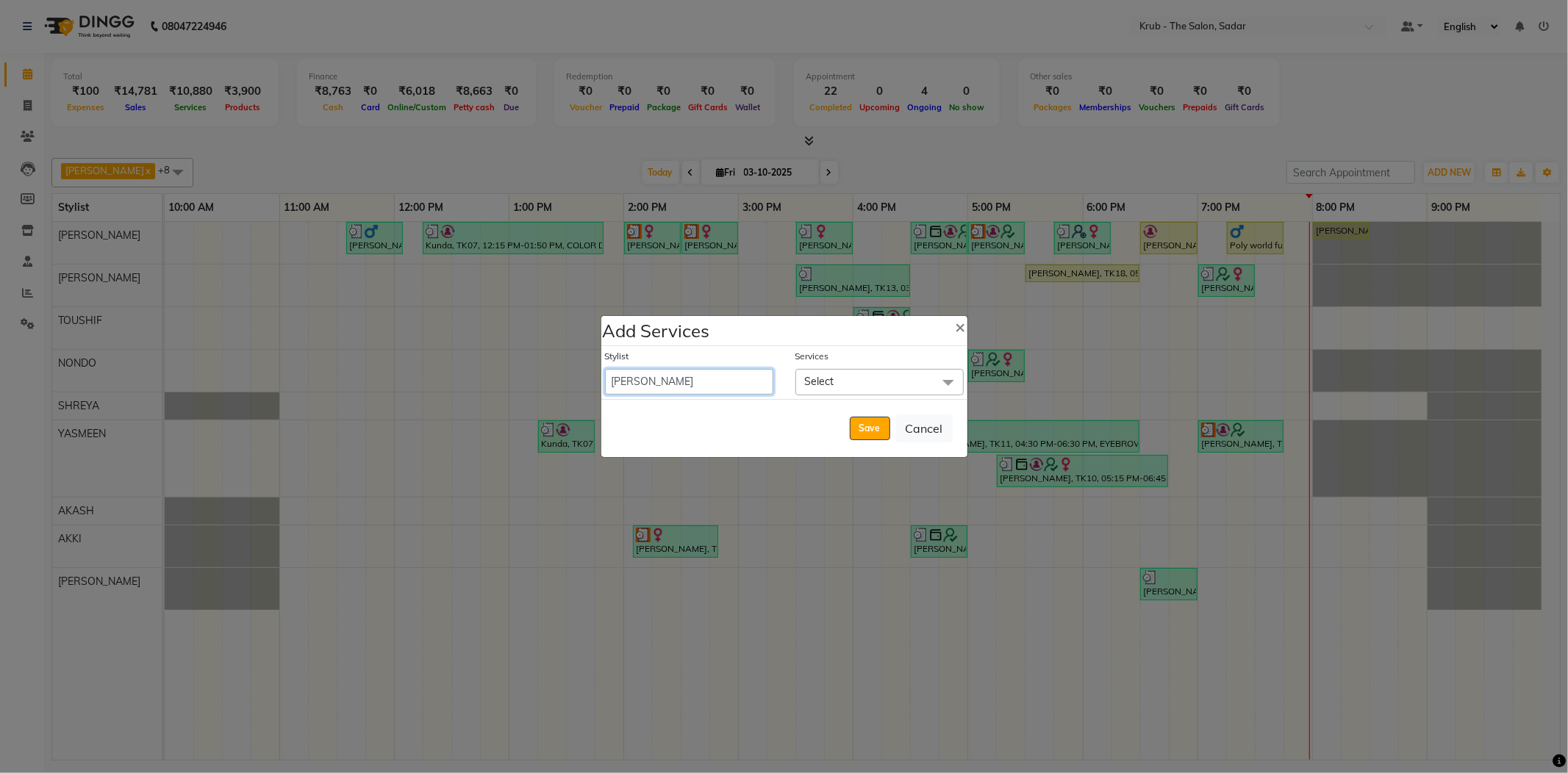
drag, startPoint x: 673, startPoint y: 375, endPoint x: 672, endPoint y: 386, distance: 11.0
click at [673, 380] on select "AKASH AKKI AKSHAY AMIT Andreas GURVEER Krub Reception KUNAL NONDO RAJESH SHREYA…" at bounding box center [689, 381] width 168 height 25
select select "24987"
click at [605, 370] on select "AKASH AKKI AKSHAY AMIT Andreas GURVEER Krub Reception KUNAL NONDO RAJESH SHREYA…" at bounding box center [689, 381] width 168 height 25
select select "1140"
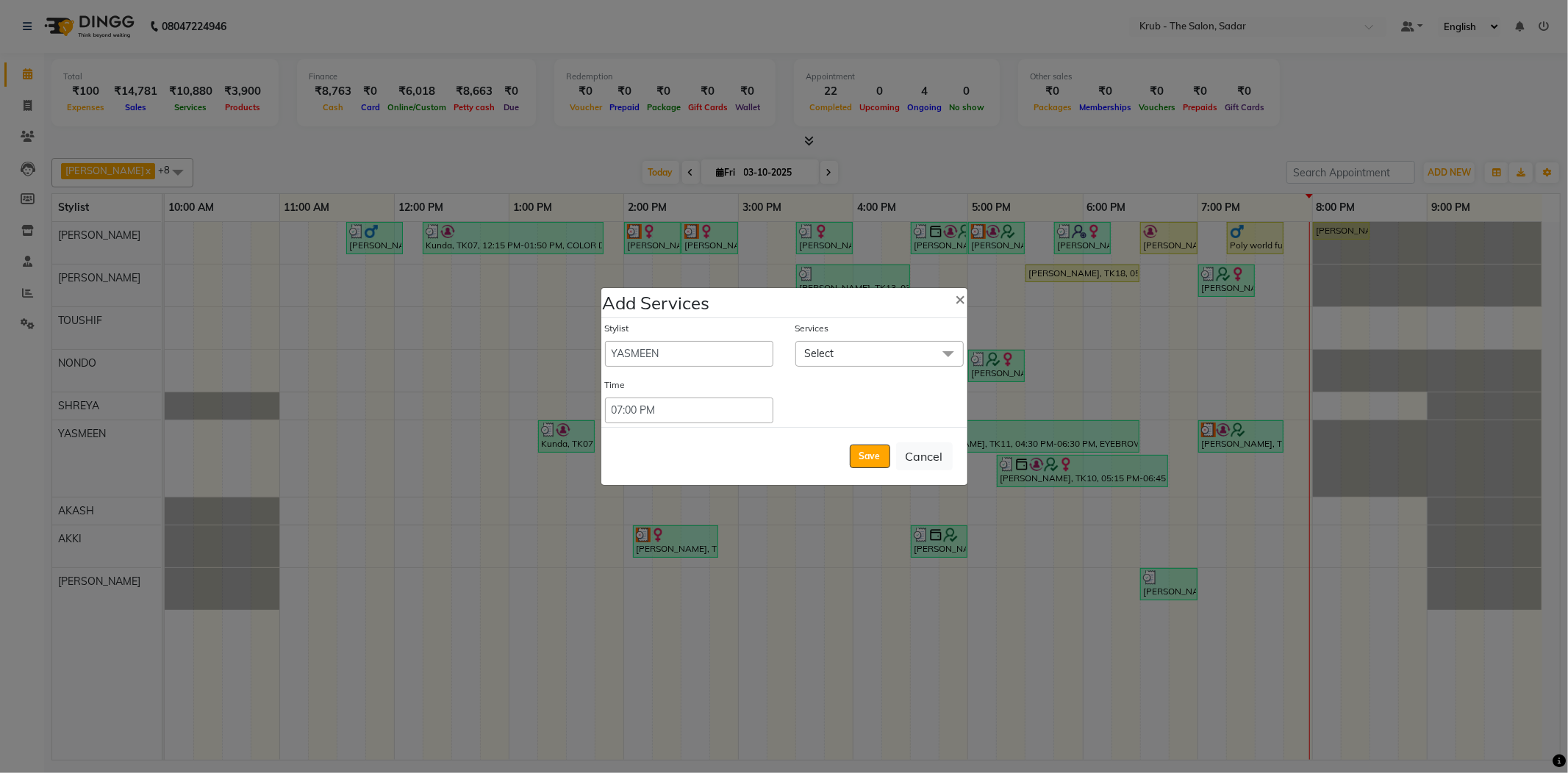
click at [845, 361] on span "Select" at bounding box center [879, 353] width 168 height 25
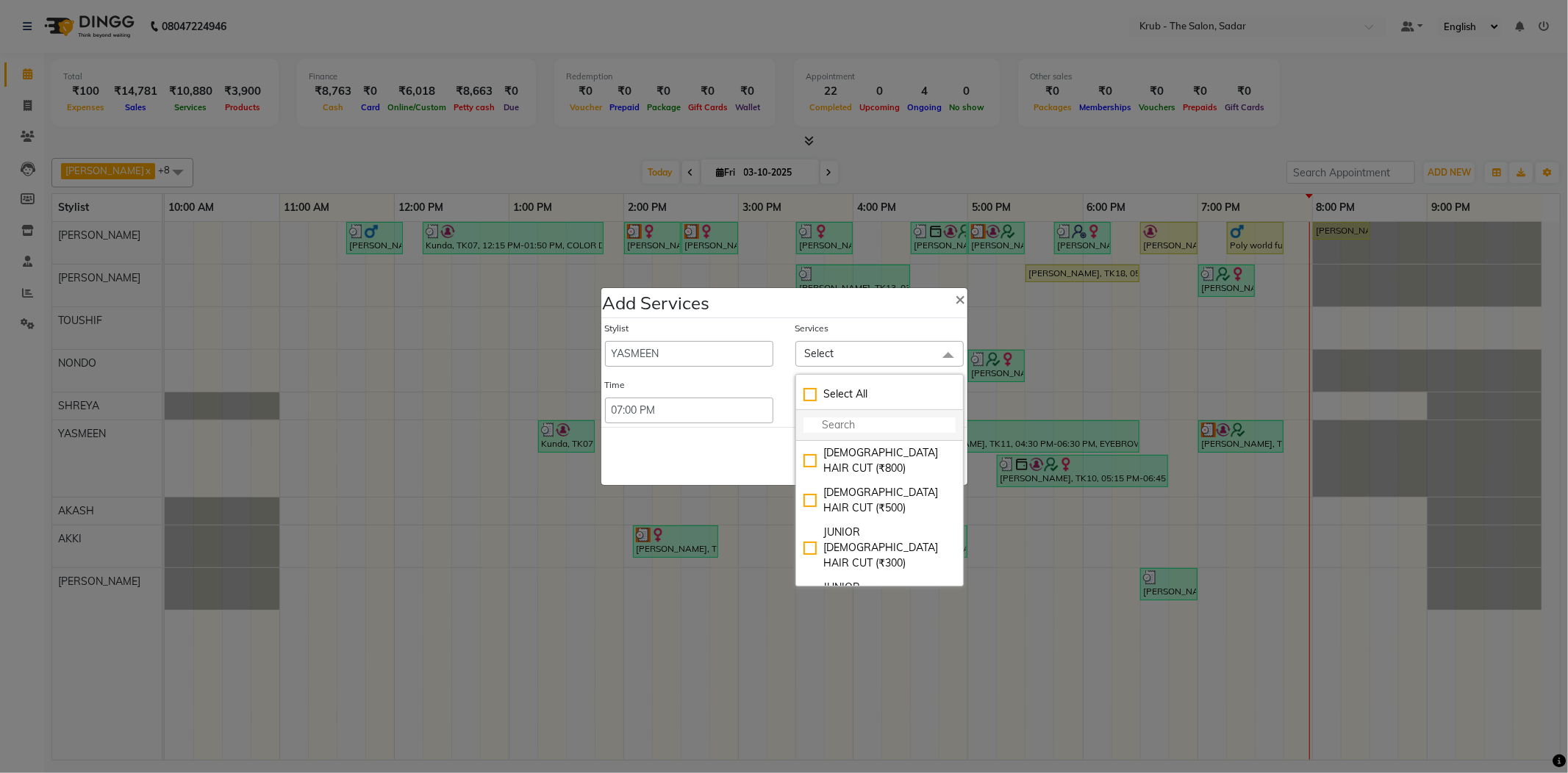
click at [842, 421] on input "multiselect-search" at bounding box center [879, 425] width 152 height 16
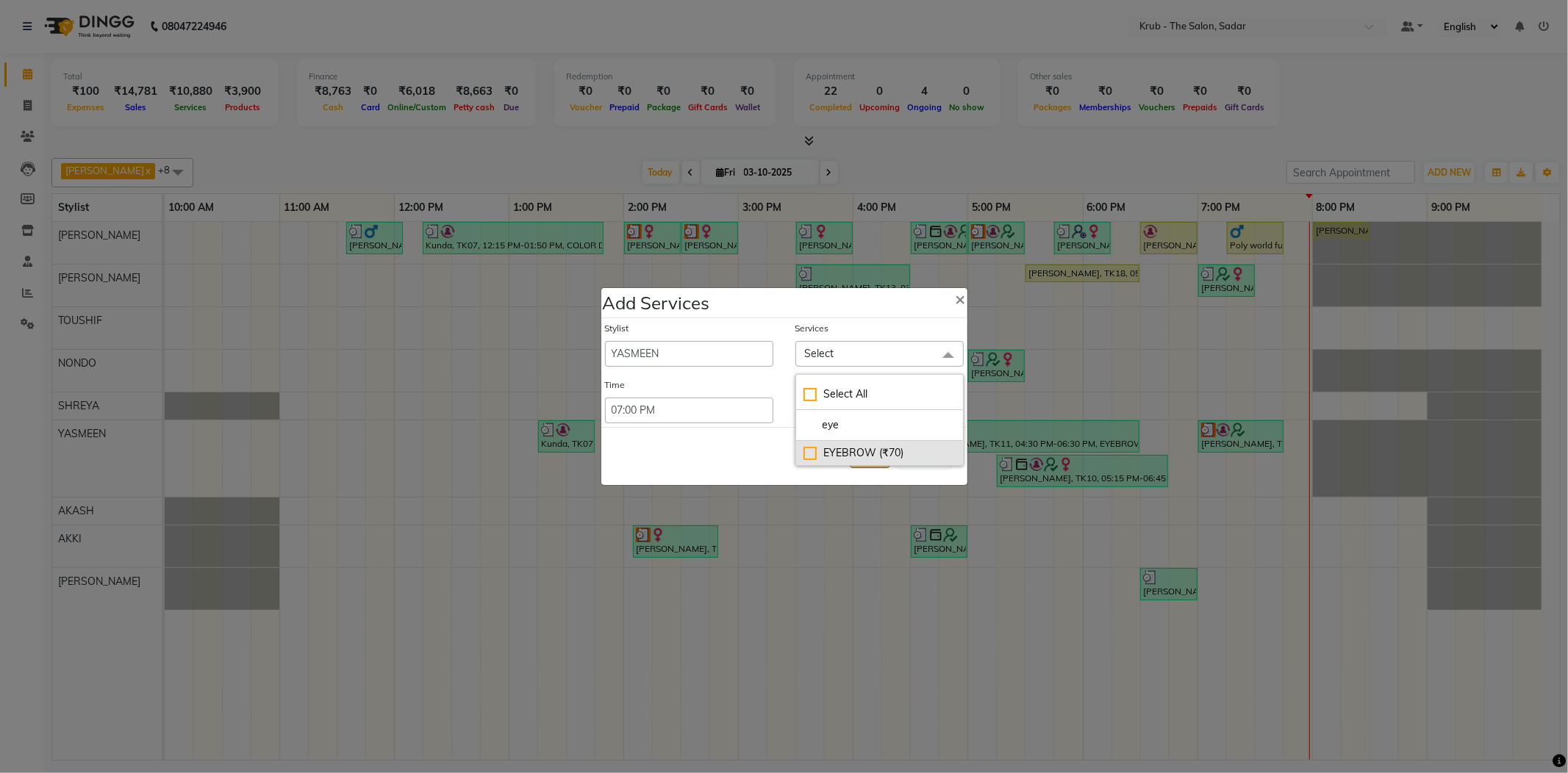
type input "eye"
click at [855, 449] on div "EYEBROW (₹70)" at bounding box center [879, 453] width 152 height 16
checkbox input "true"
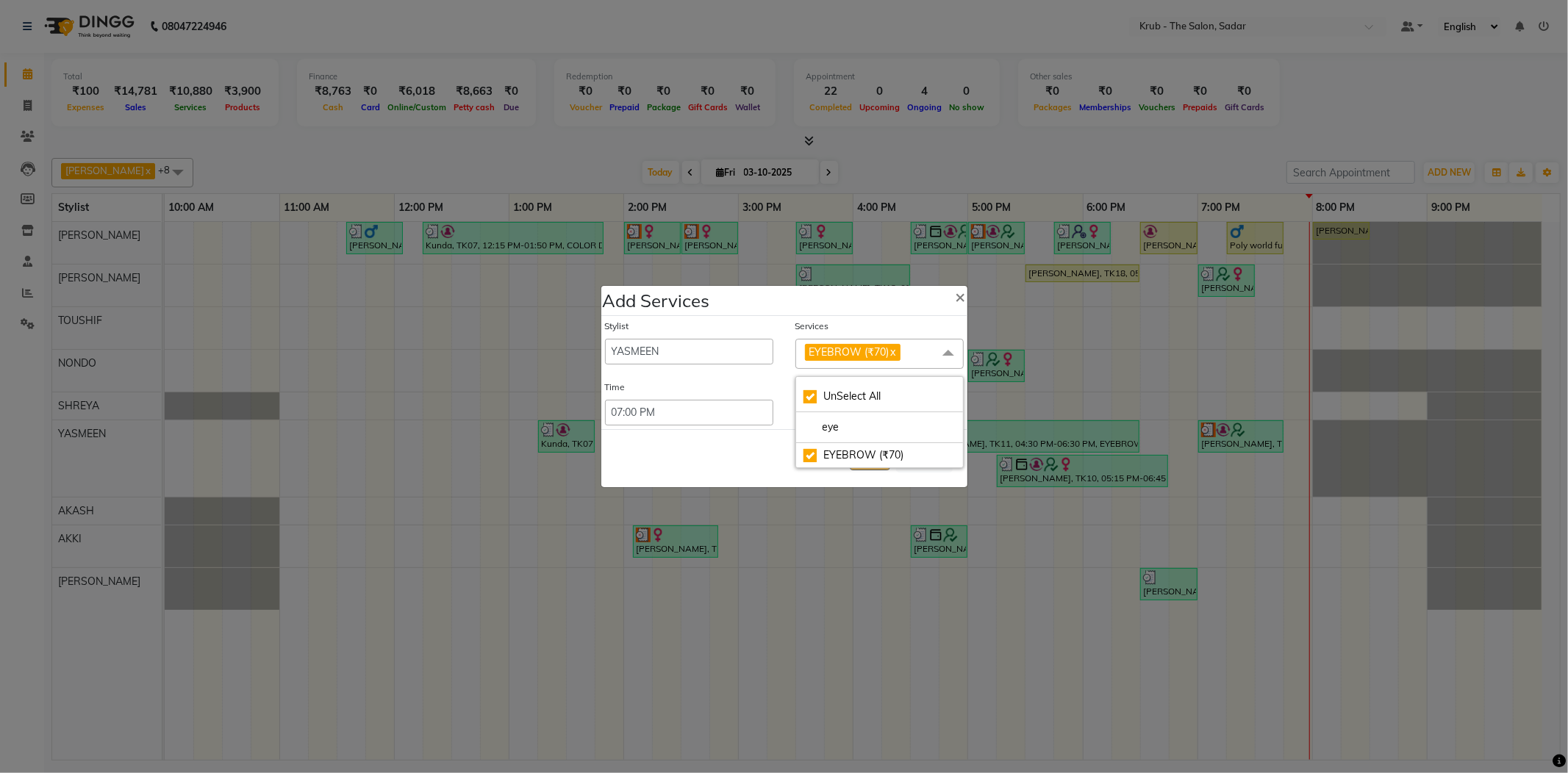
drag, startPoint x: 749, startPoint y: 456, endPoint x: 777, endPoint y: 445, distance: 30.1
click at [754, 456] on div "Save Cancel" at bounding box center [784, 458] width 366 height 58
checkbox input "false"
drag, startPoint x: 943, startPoint y: 362, endPoint x: 895, endPoint y: 389, distance: 55.1
click at [942, 362] on span at bounding box center [948, 352] width 30 height 28
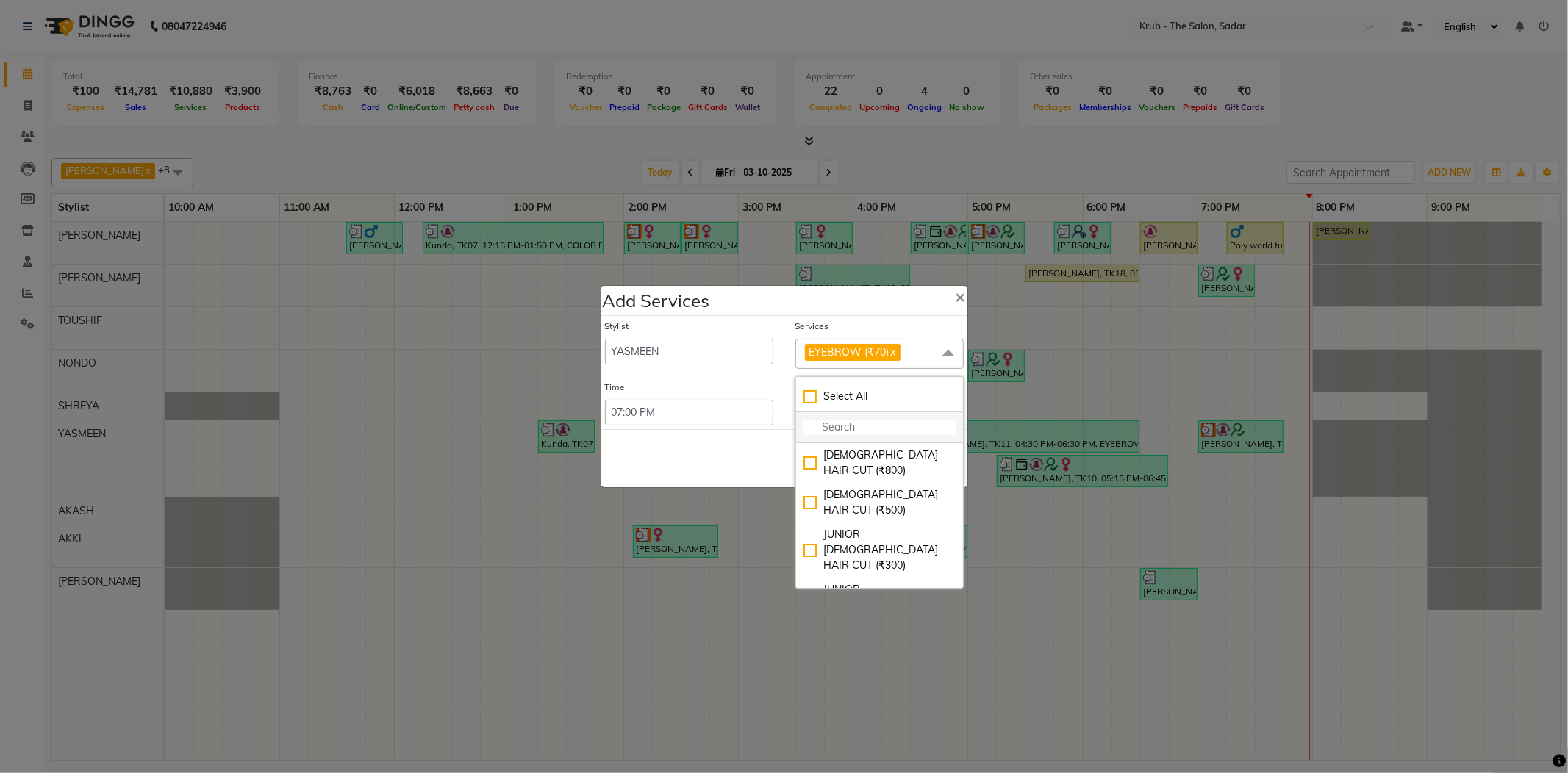
click at [832, 421] on li at bounding box center [879, 428] width 167 height 31
click at [835, 427] on input "multiselect-search" at bounding box center [879, 427] width 152 height 16
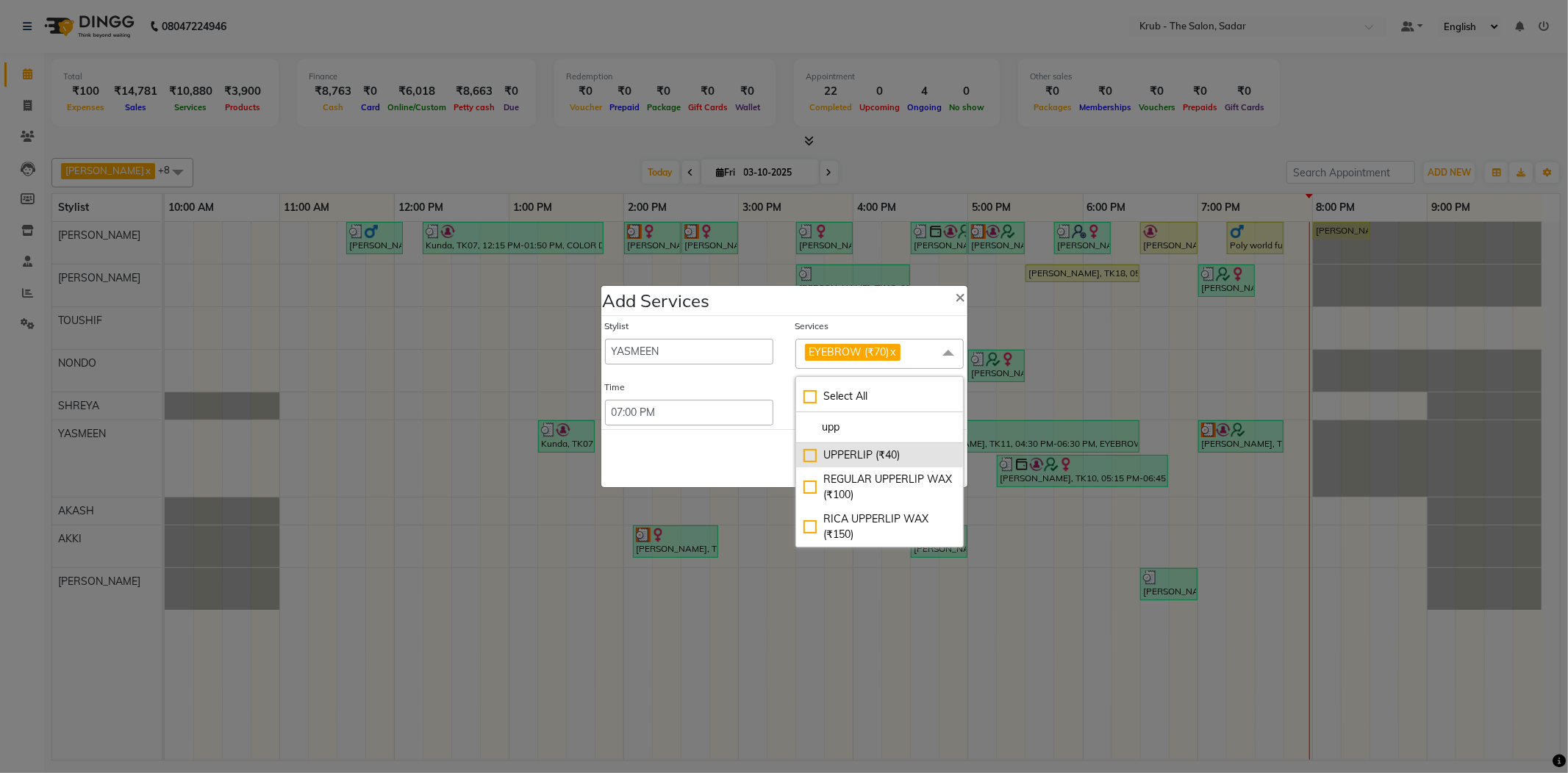
type input "upp"
click at [851, 458] on div "UPPERLIP (₹40)" at bounding box center [879, 455] width 152 height 16
checkbox input "true"
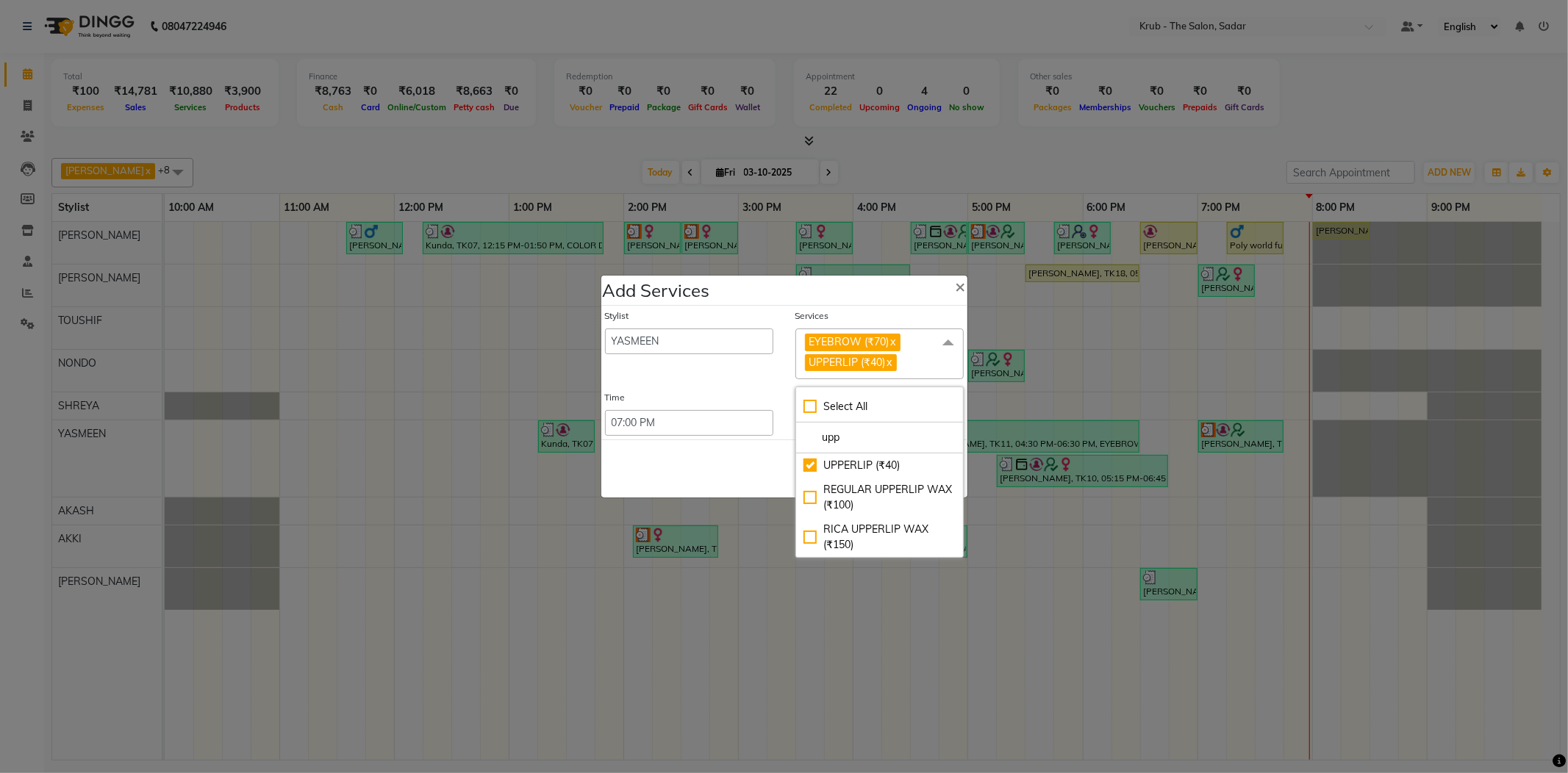
drag, startPoint x: 774, startPoint y: 460, endPoint x: 786, endPoint y: 460, distance: 12.0
click at [775, 460] on div "Save Cancel" at bounding box center [784, 468] width 366 height 58
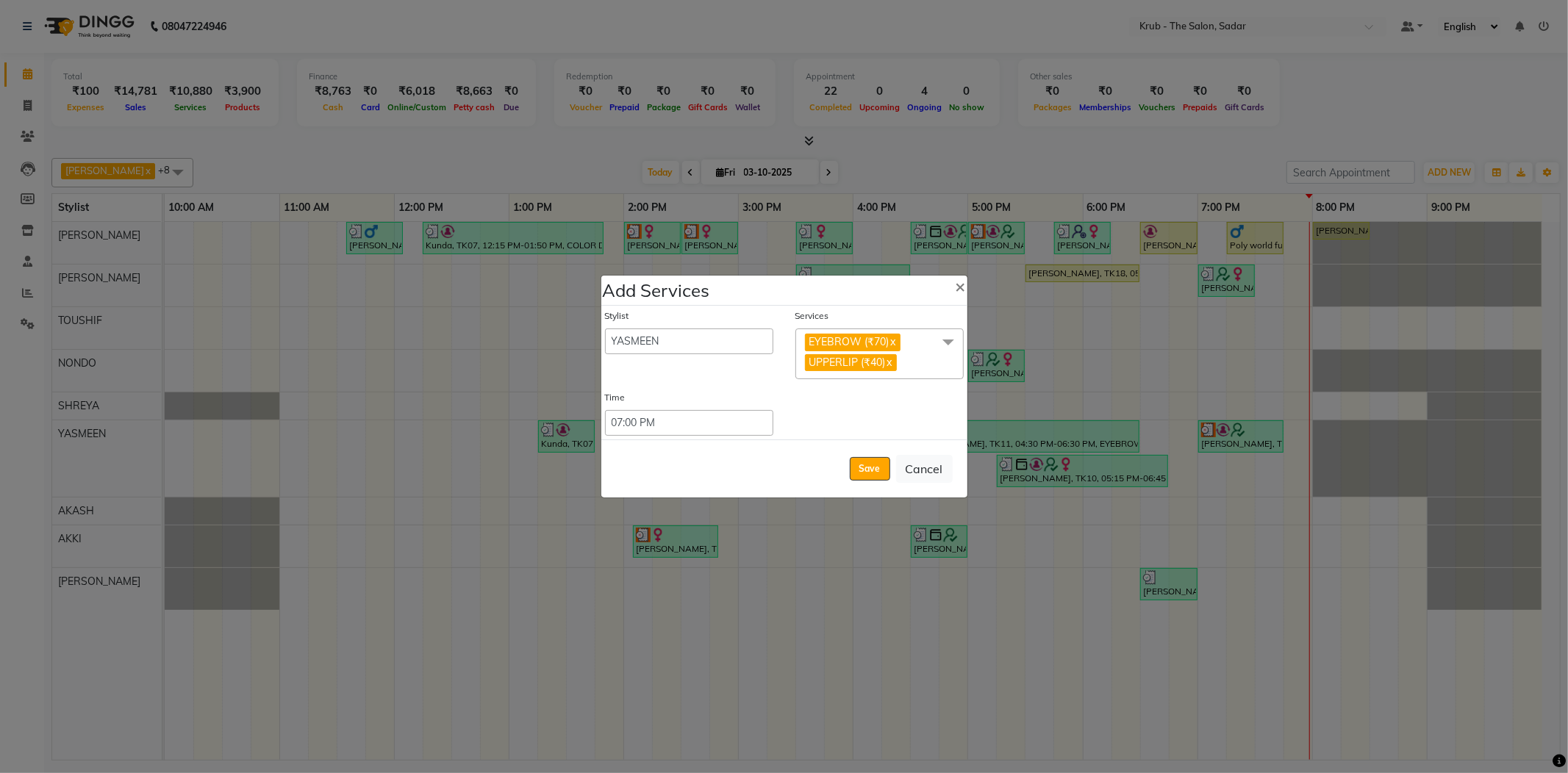
click at [855, 462] on div "Save Cancel" at bounding box center [784, 468] width 366 height 58
click at [866, 464] on button "Save" at bounding box center [869, 468] width 40 height 24
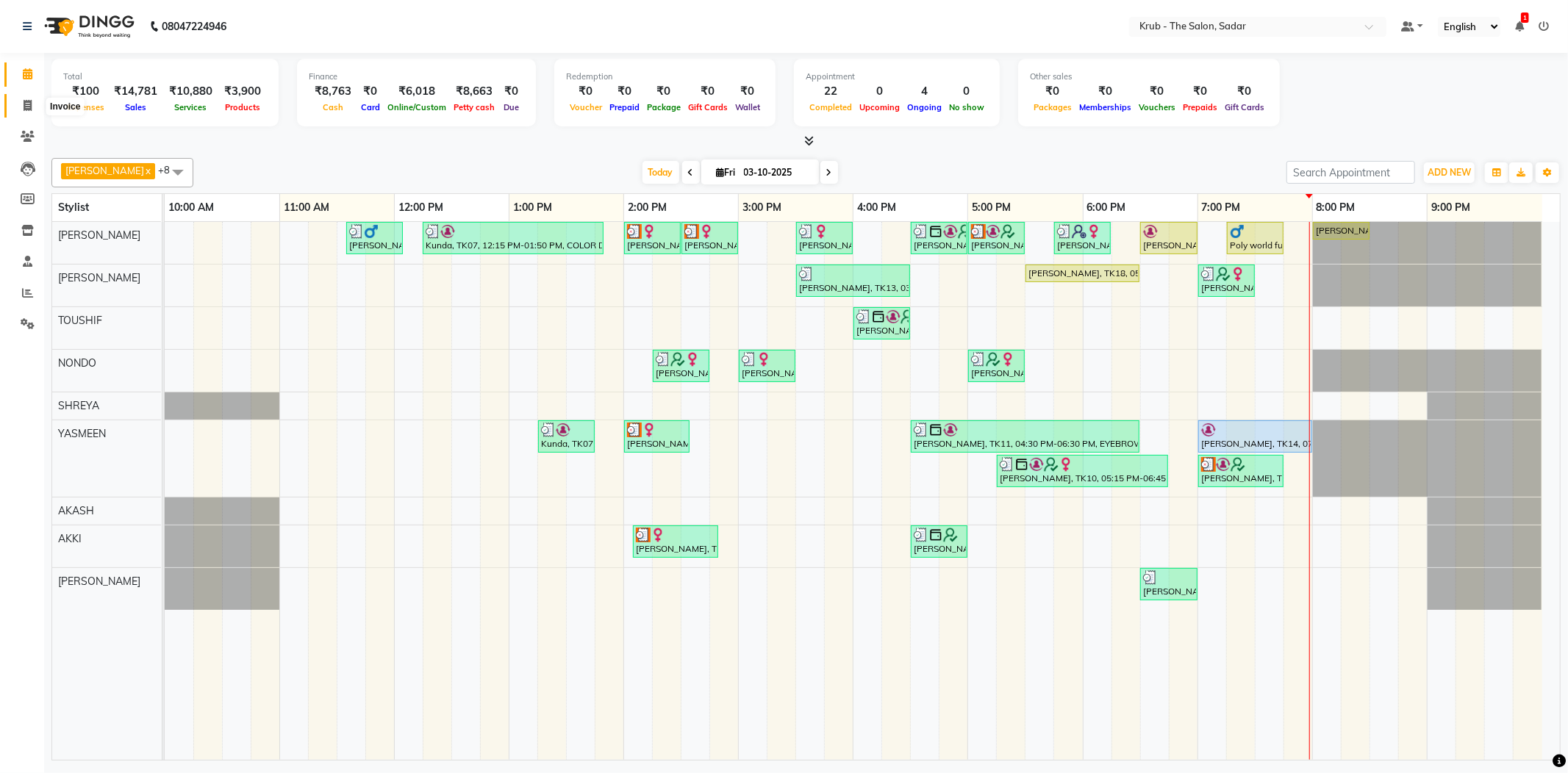
click at [33, 104] on span at bounding box center [27, 106] width 25 height 17
select select "service"
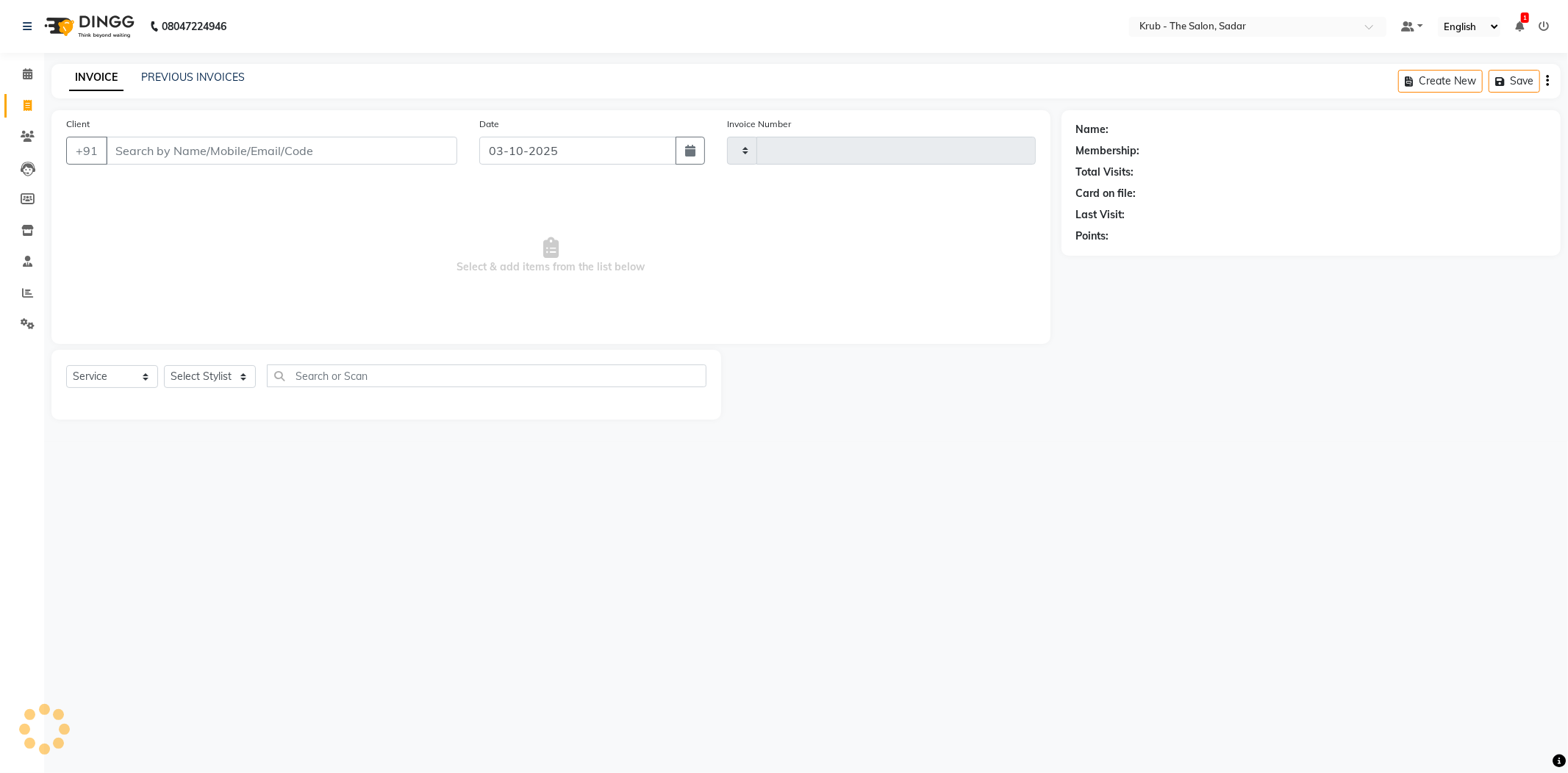
type input "a"
type input "2554"
select select "4449"
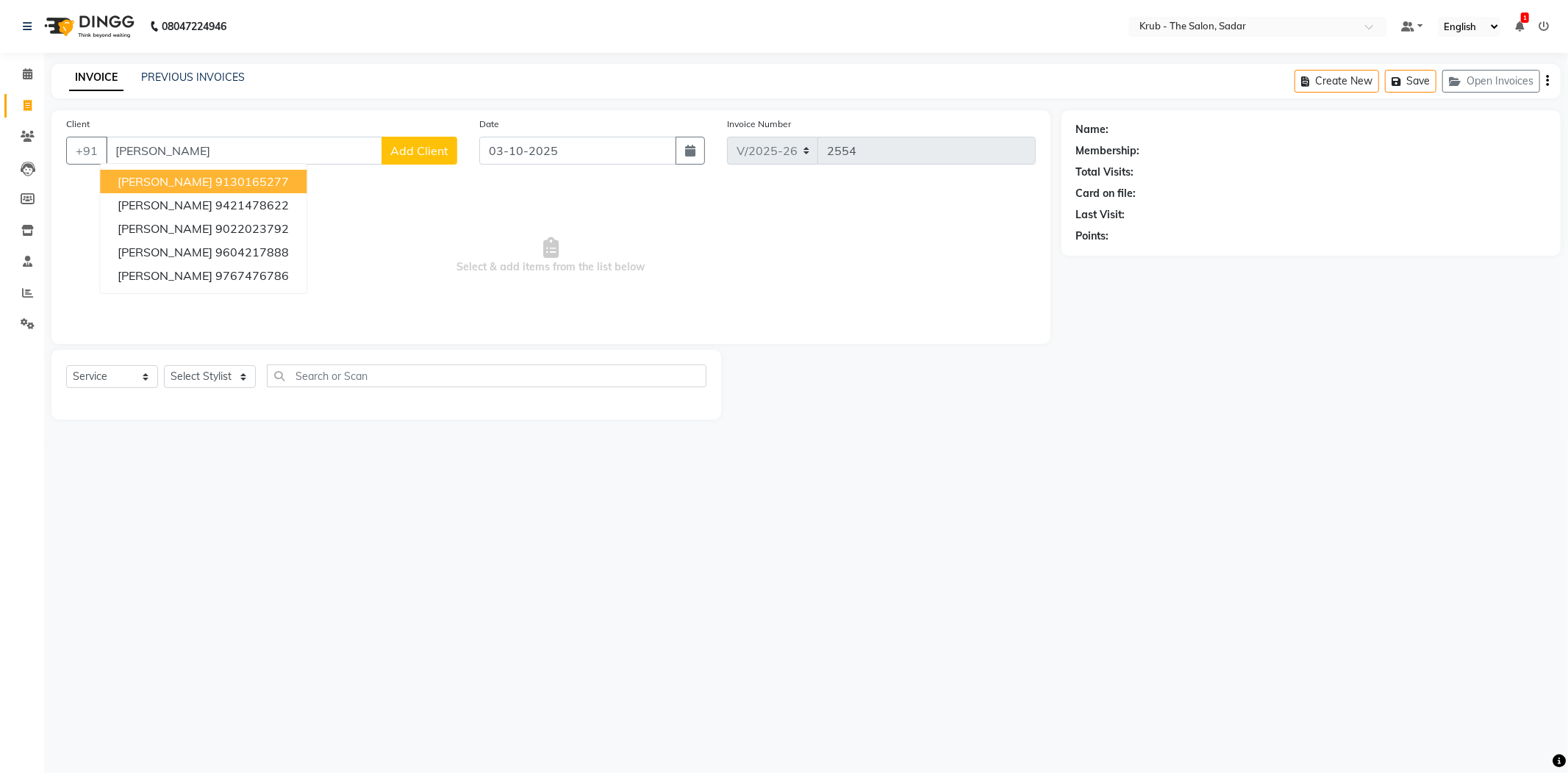
click at [215, 174] on ngb-highlight "9130165277" at bounding box center [251, 182] width 73 height 15
type input "9130165277"
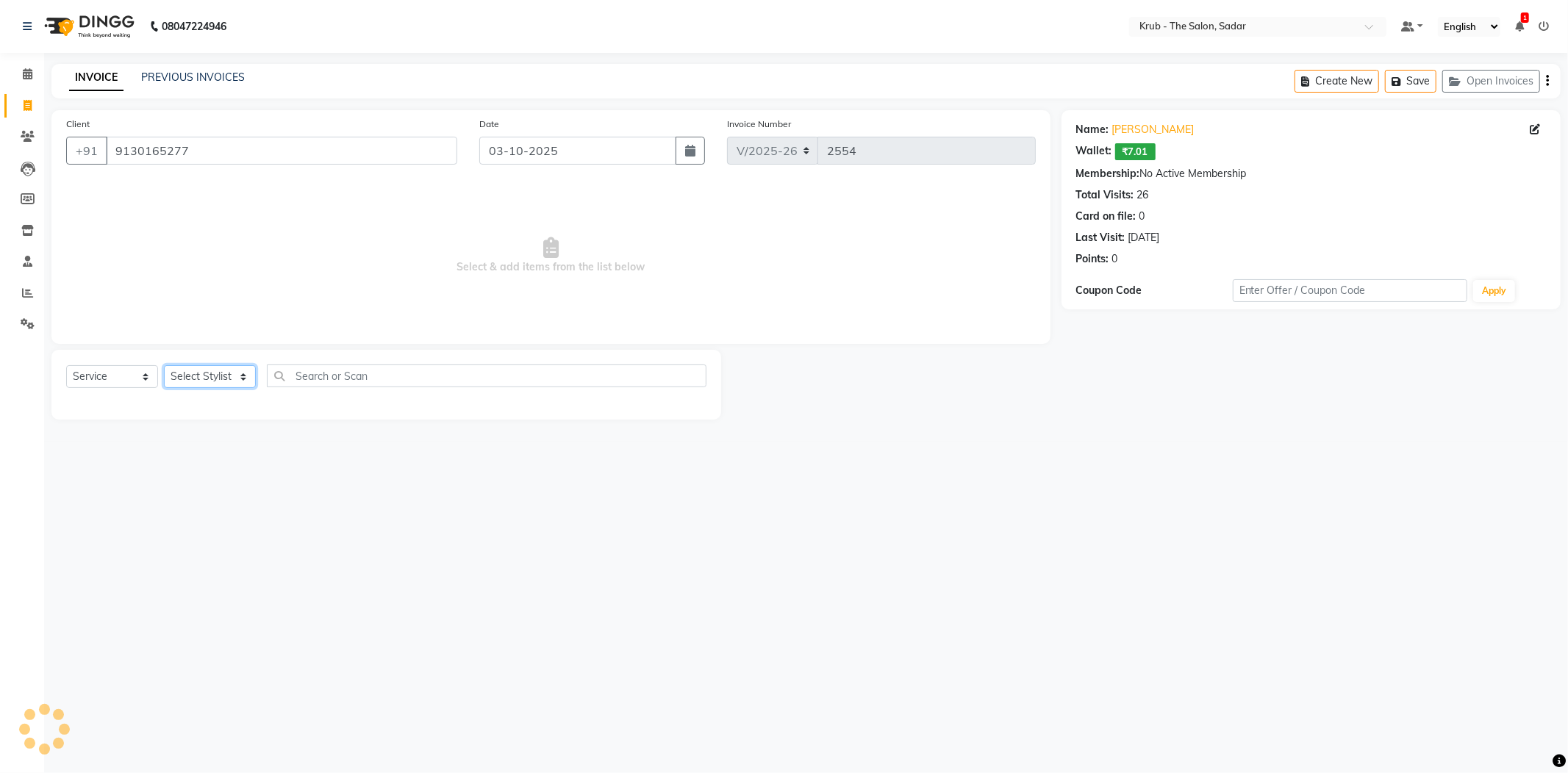
click at [201, 366] on select "Select Stylist AKASH AKKI AKSHAY AMIT Andreas GURVEER Krub Reception KUNAL NOND…" at bounding box center [210, 377] width 92 height 23
select select "24987"
click at [164, 366] on select "Select Stylist AKASH AKKI AKSHAY AMIT Andreas GURVEER Krub Reception KUNAL NOND…" at bounding box center [210, 377] width 92 height 23
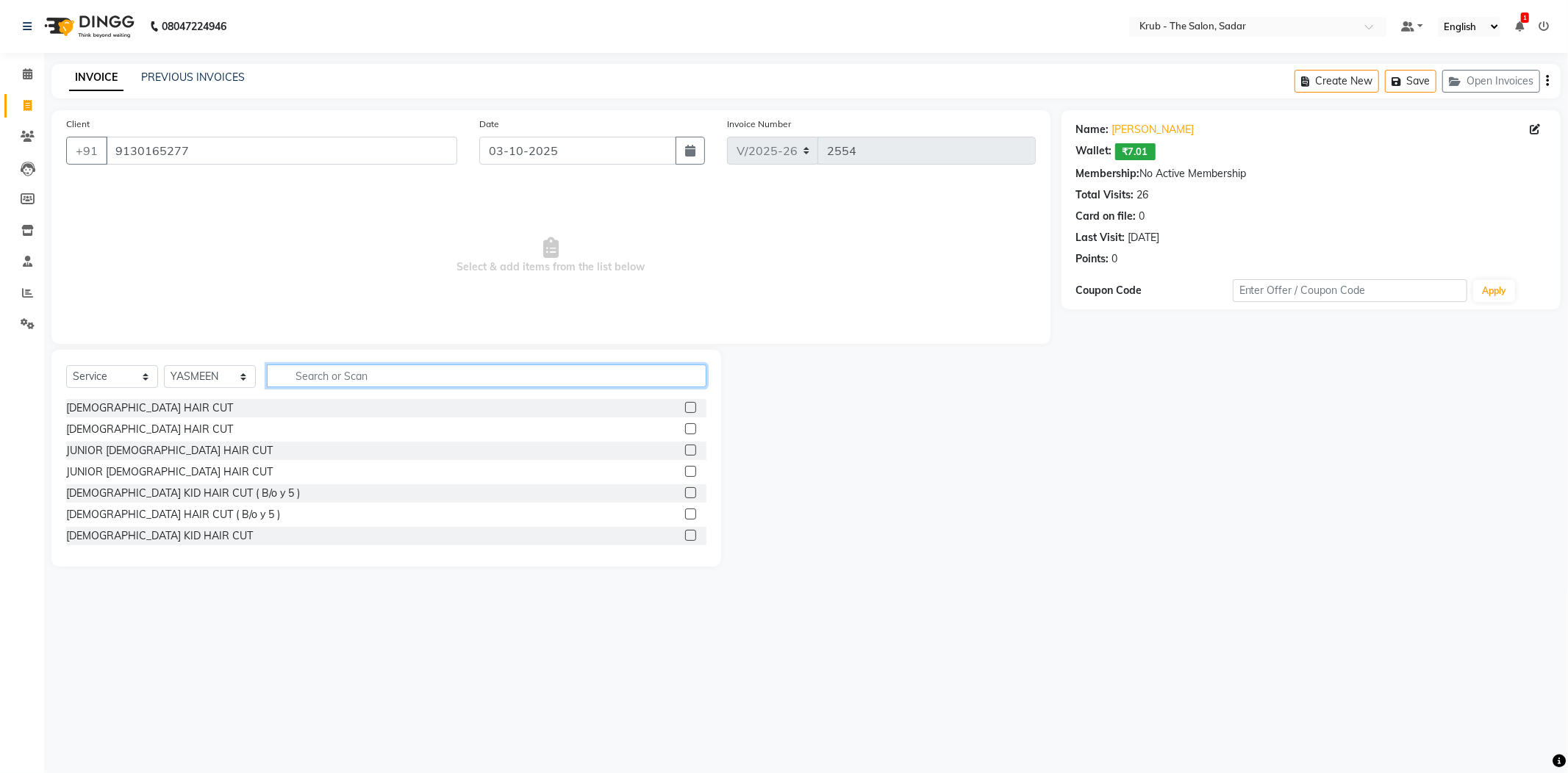
click at [334, 365] on input "text" at bounding box center [487, 376] width 440 height 23
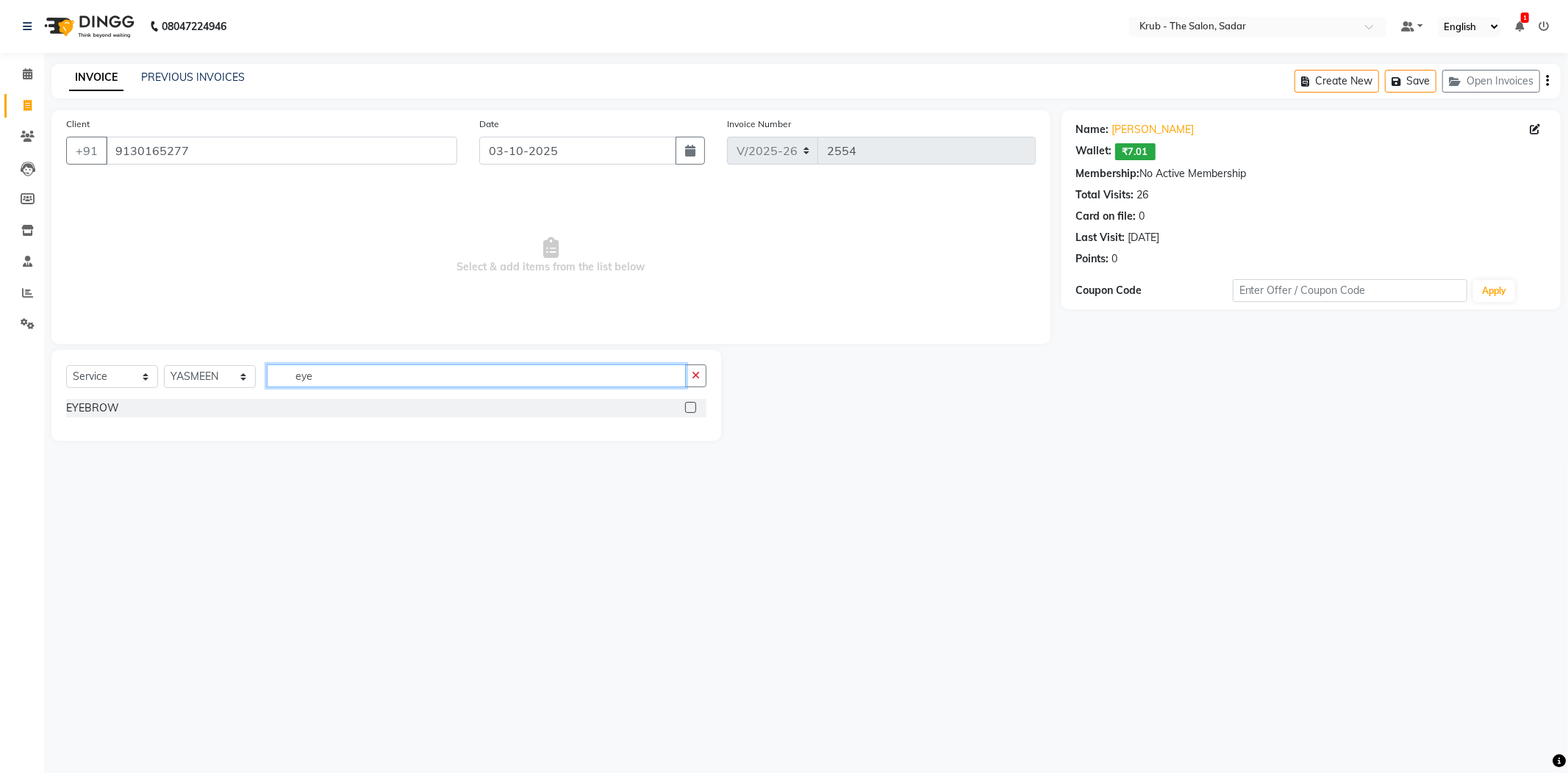
type input "eye"
click at [689, 402] on label at bounding box center [690, 407] width 11 height 11
click at [689, 403] on input "checkbox" at bounding box center [690, 408] width 10 height 10
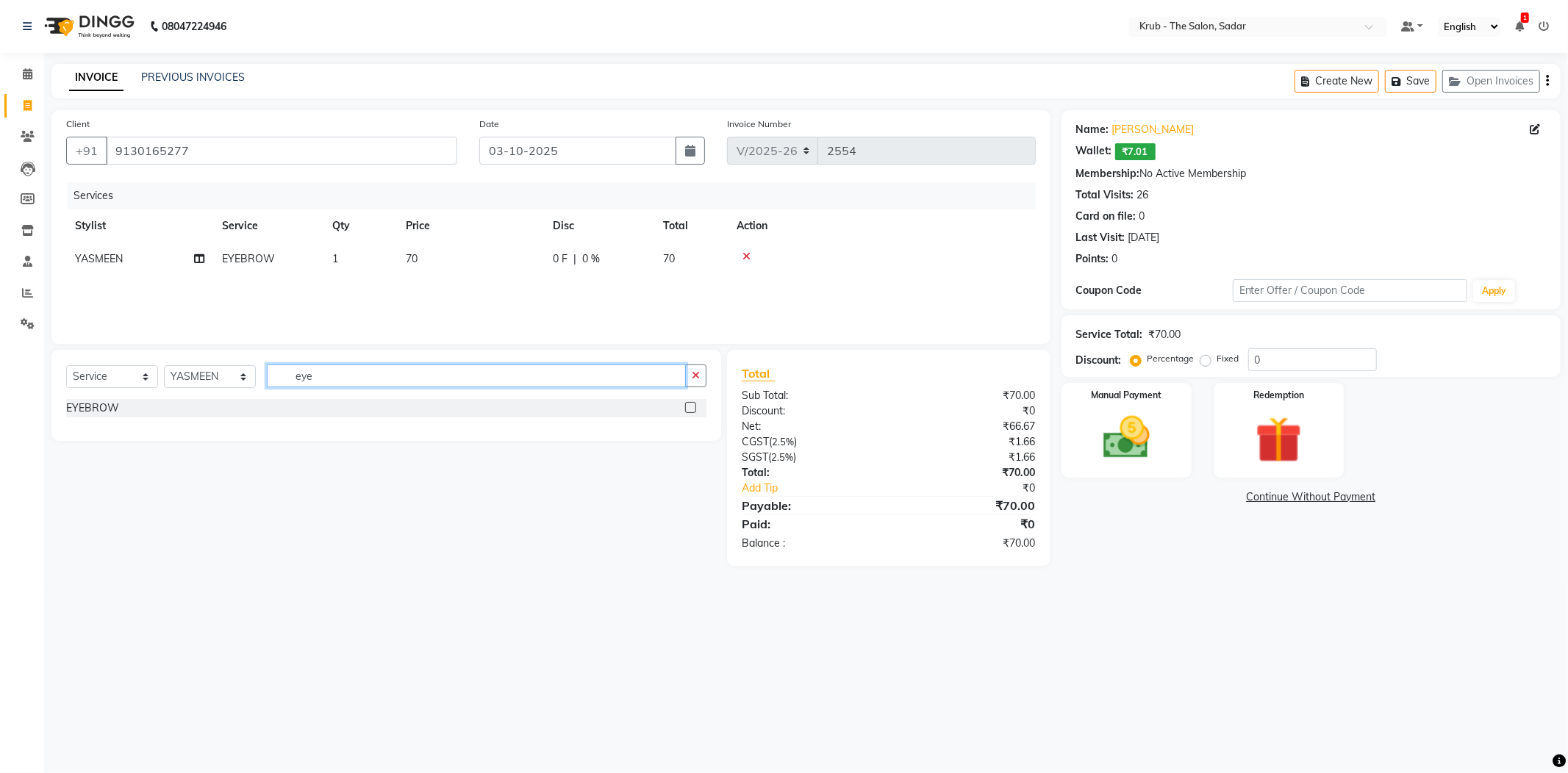
checkbox input "false"
drag, startPoint x: 263, startPoint y: 352, endPoint x: 246, endPoint y: 353, distance: 17.0
click at [247, 365] on div "Select Service Product Membership Package Voucher Prepaid Gift Card Select Styl…" at bounding box center [386, 382] width 640 height 35
type input "upp"
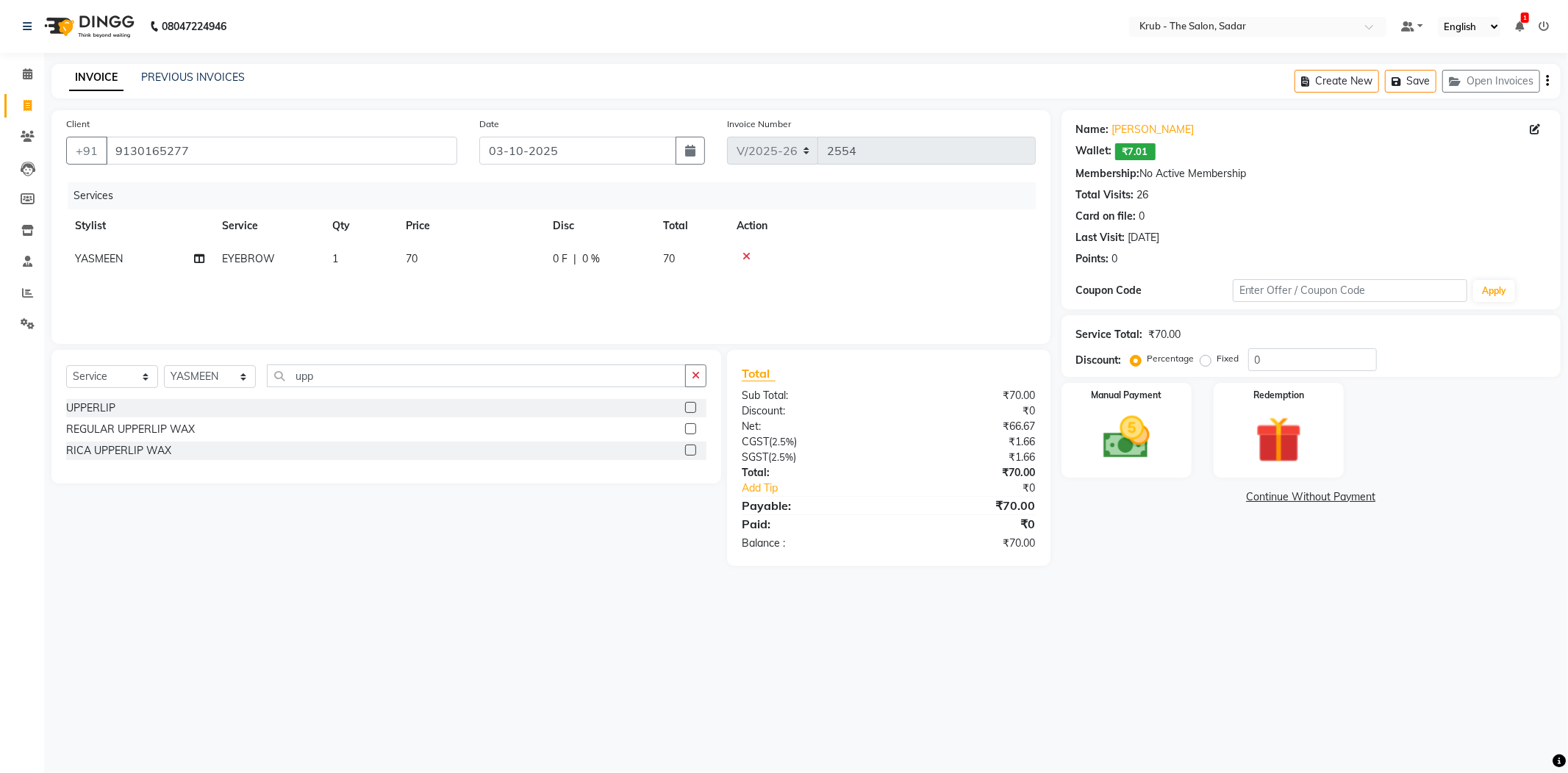
click at [694, 402] on label at bounding box center [690, 407] width 11 height 11
click at [694, 403] on input "checkbox" at bounding box center [690, 408] width 10 height 10
checkbox input "false"
click at [216, 371] on div "Select Service Product Membership Package Voucher Prepaid Gift Card Select Styl…" at bounding box center [386, 382] width 640 height 35
click at [215, 366] on select "Select Stylist AKASH AKKI AKSHAY AMIT Andreas GURVEER Krub Reception KUNAL NOND…" at bounding box center [210, 377] width 92 height 23
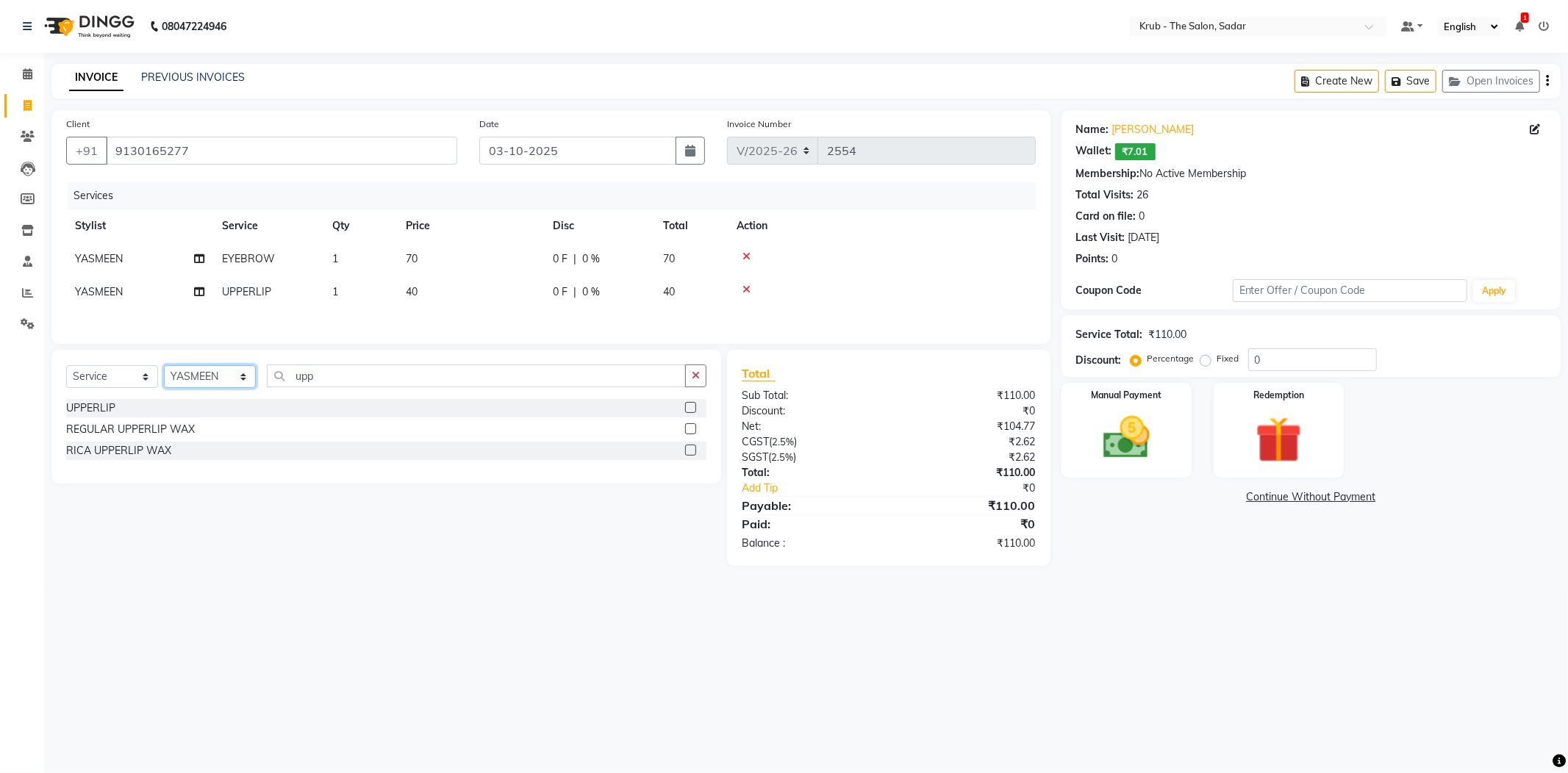
select select "89642"
click at [164, 366] on select "Select Stylist AKASH AKKI AKSHAY AMIT Andreas GURVEER Krub Reception KUNAL NOND…" at bounding box center [210, 377] width 92 height 23
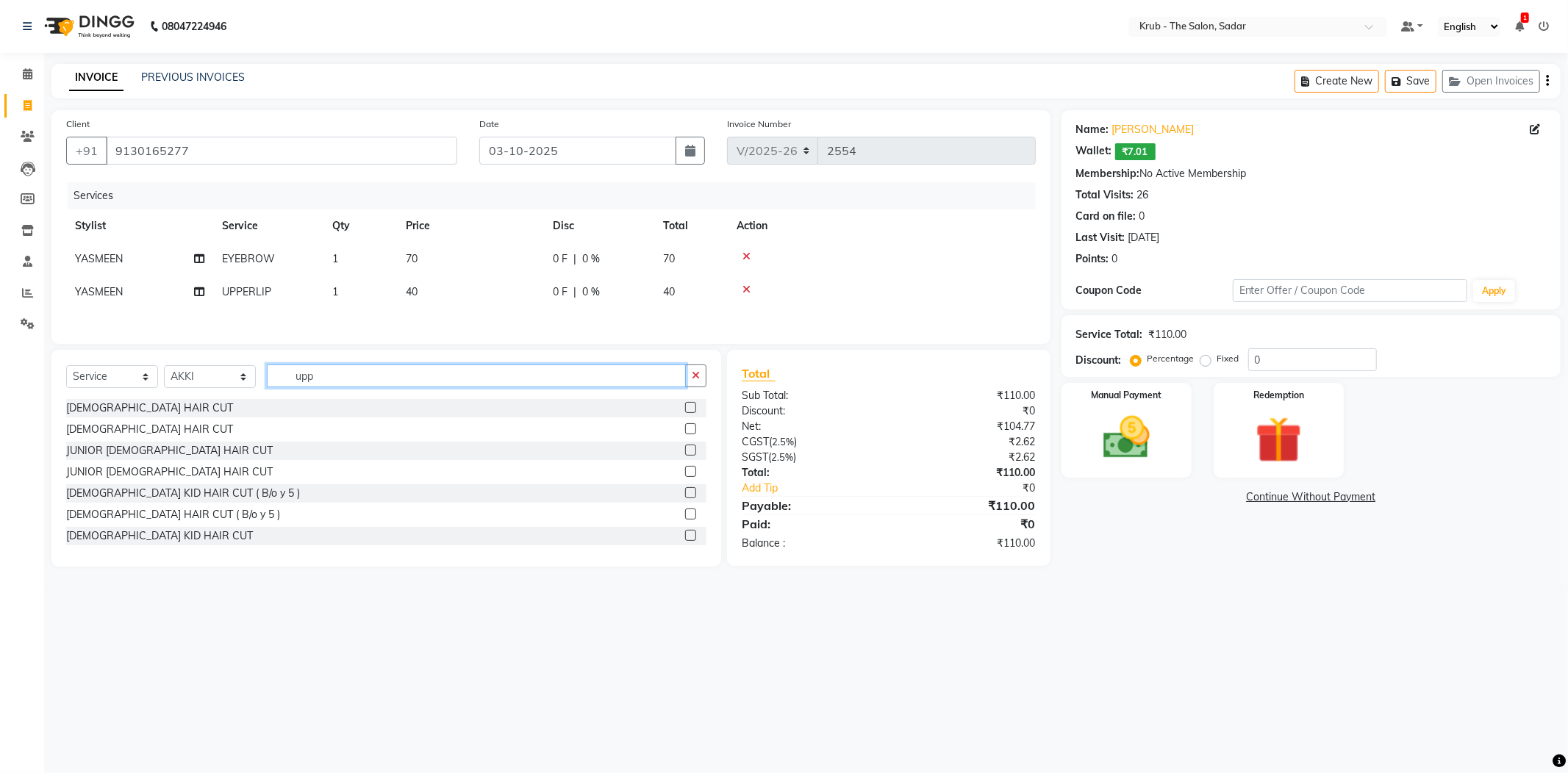
drag, startPoint x: 315, startPoint y: 362, endPoint x: 270, endPoint y: 366, distance: 45.2
click at [270, 366] on input "upp" at bounding box center [477, 376] width 419 height 23
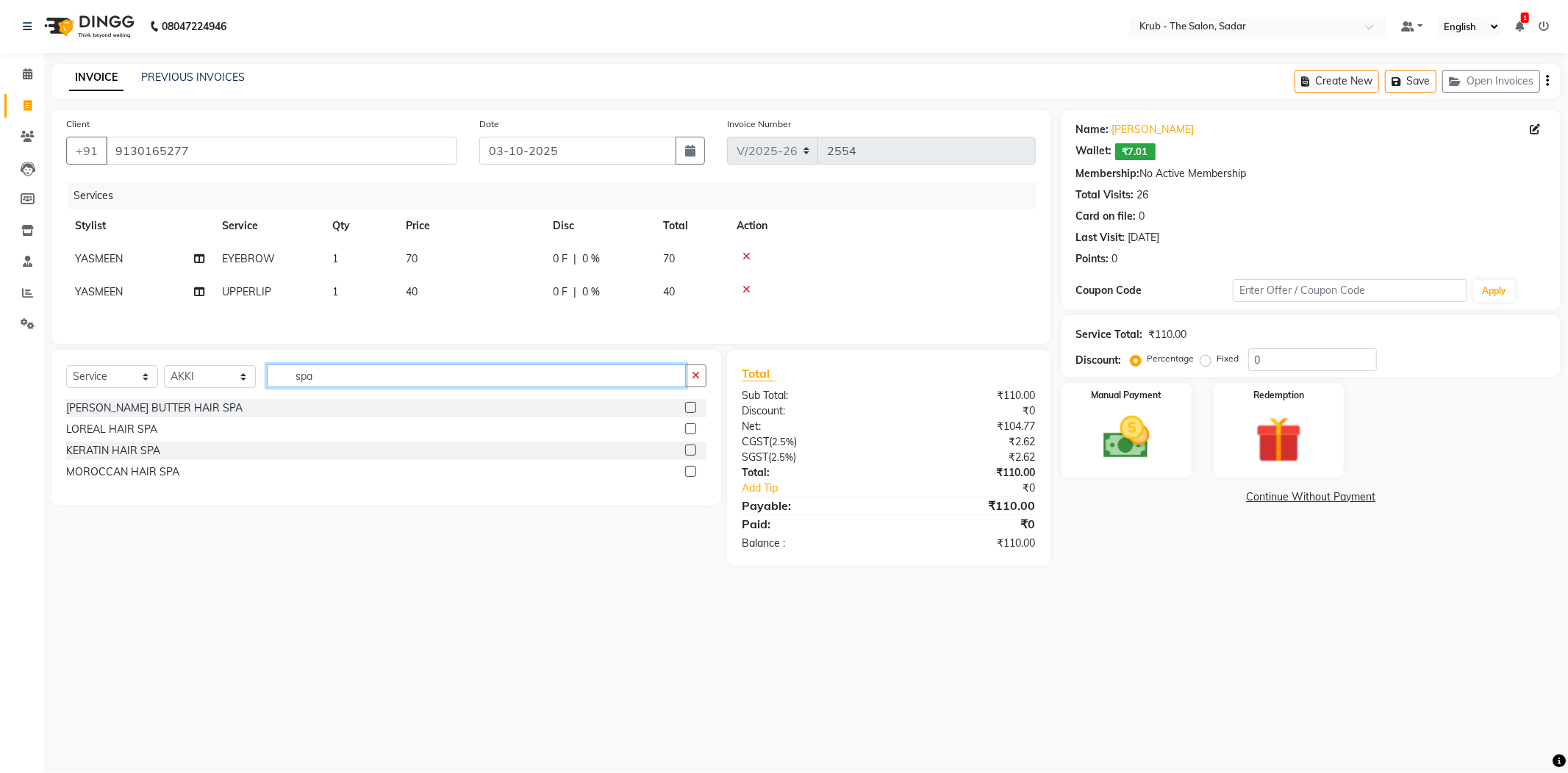
type input "spa"
click at [694, 402] on label at bounding box center [690, 407] width 11 height 11
click at [694, 403] on input "checkbox" at bounding box center [690, 408] width 10 height 10
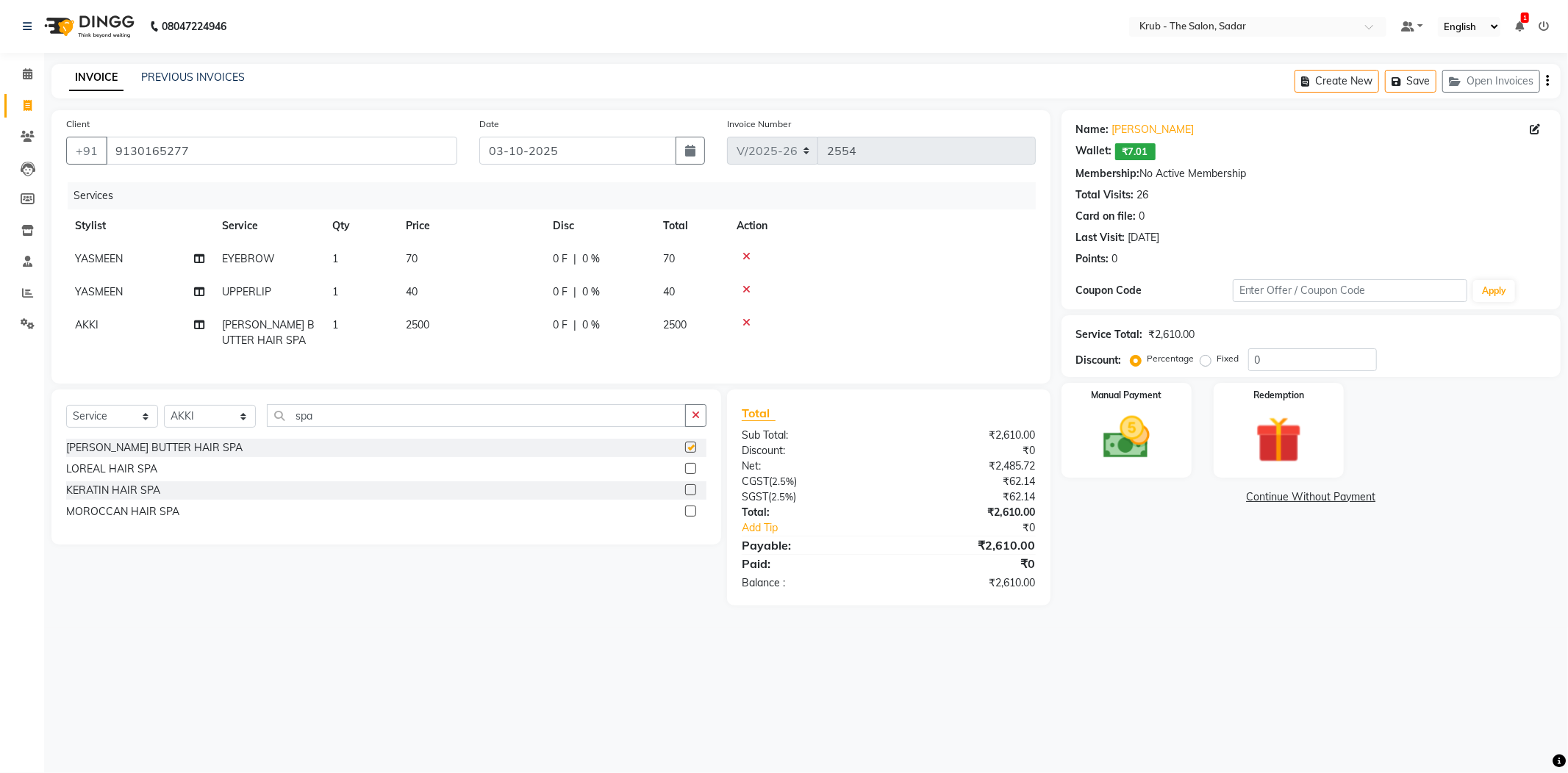
checkbox input "false"
click at [265, 318] on span "[PERSON_NAME] BUTTER HAIR SPA" at bounding box center [268, 332] width 93 height 29
select select "89642"
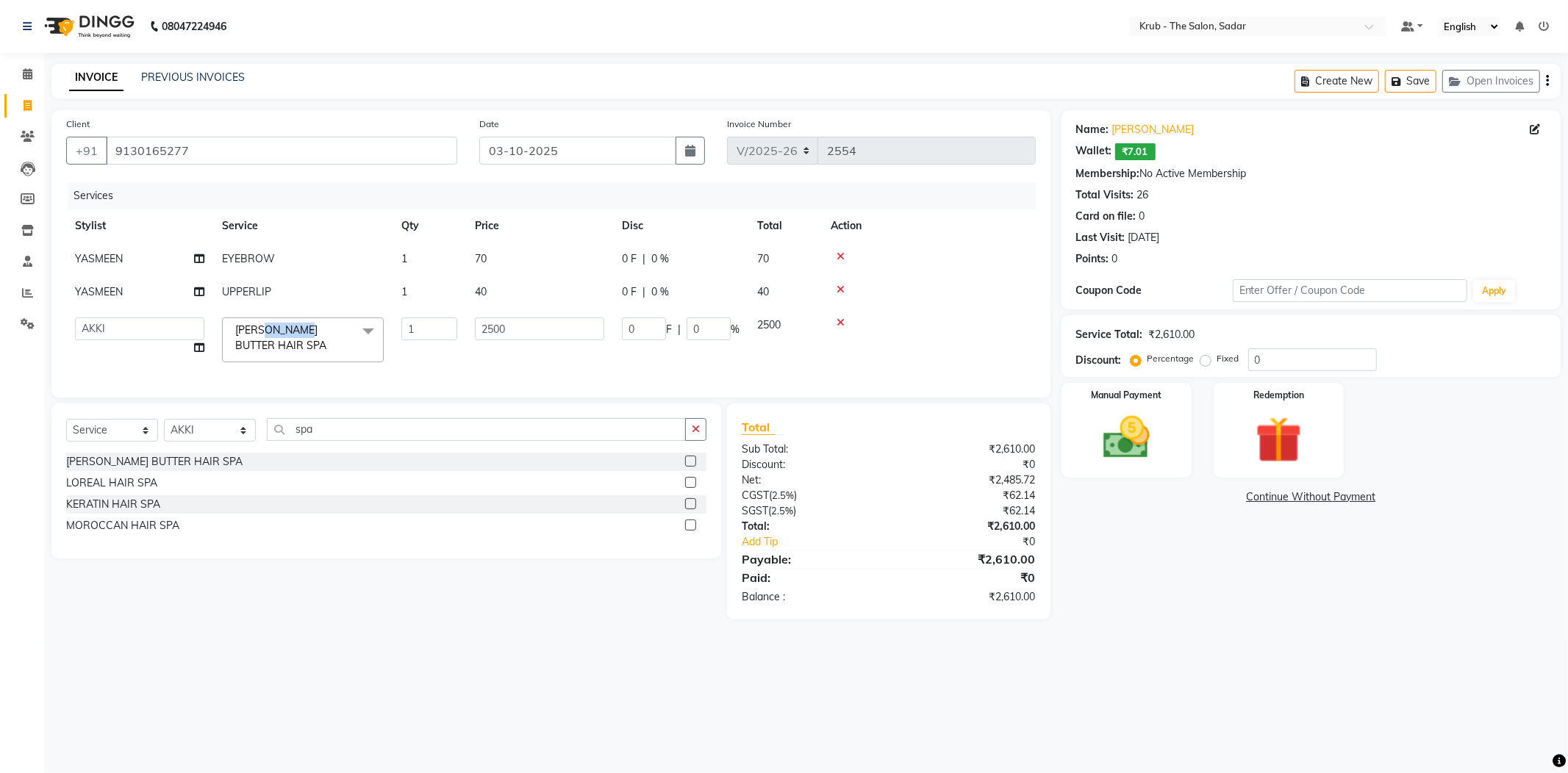
click at [265, 324] on span "[PERSON_NAME] BUTTER HAIR SPA" at bounding box center [280, 338] width 91 height 29
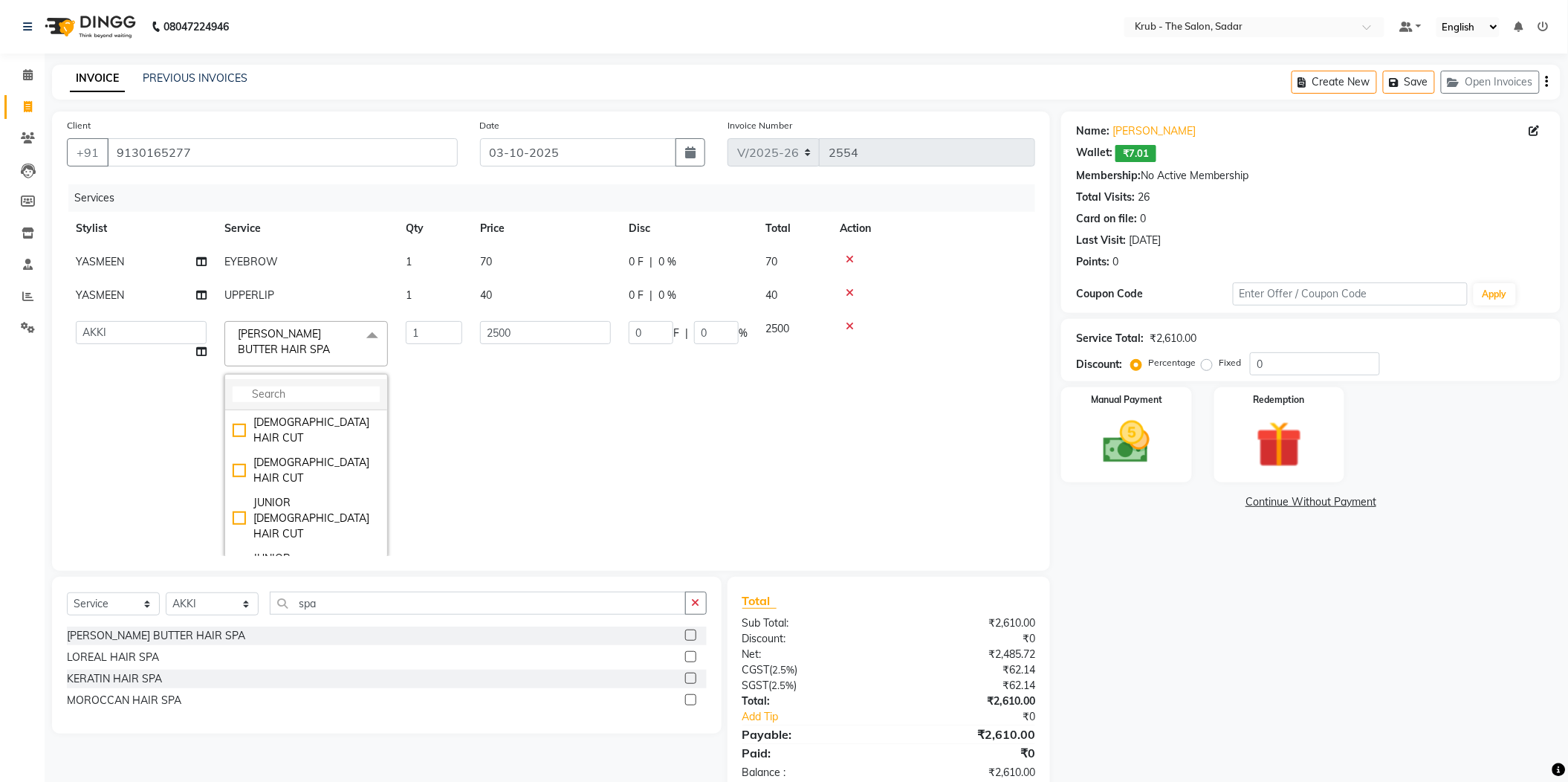
click at [279, 386] on input "multiselect-search" at bounding box center [306, 394] width 147 height 16
type input "l"
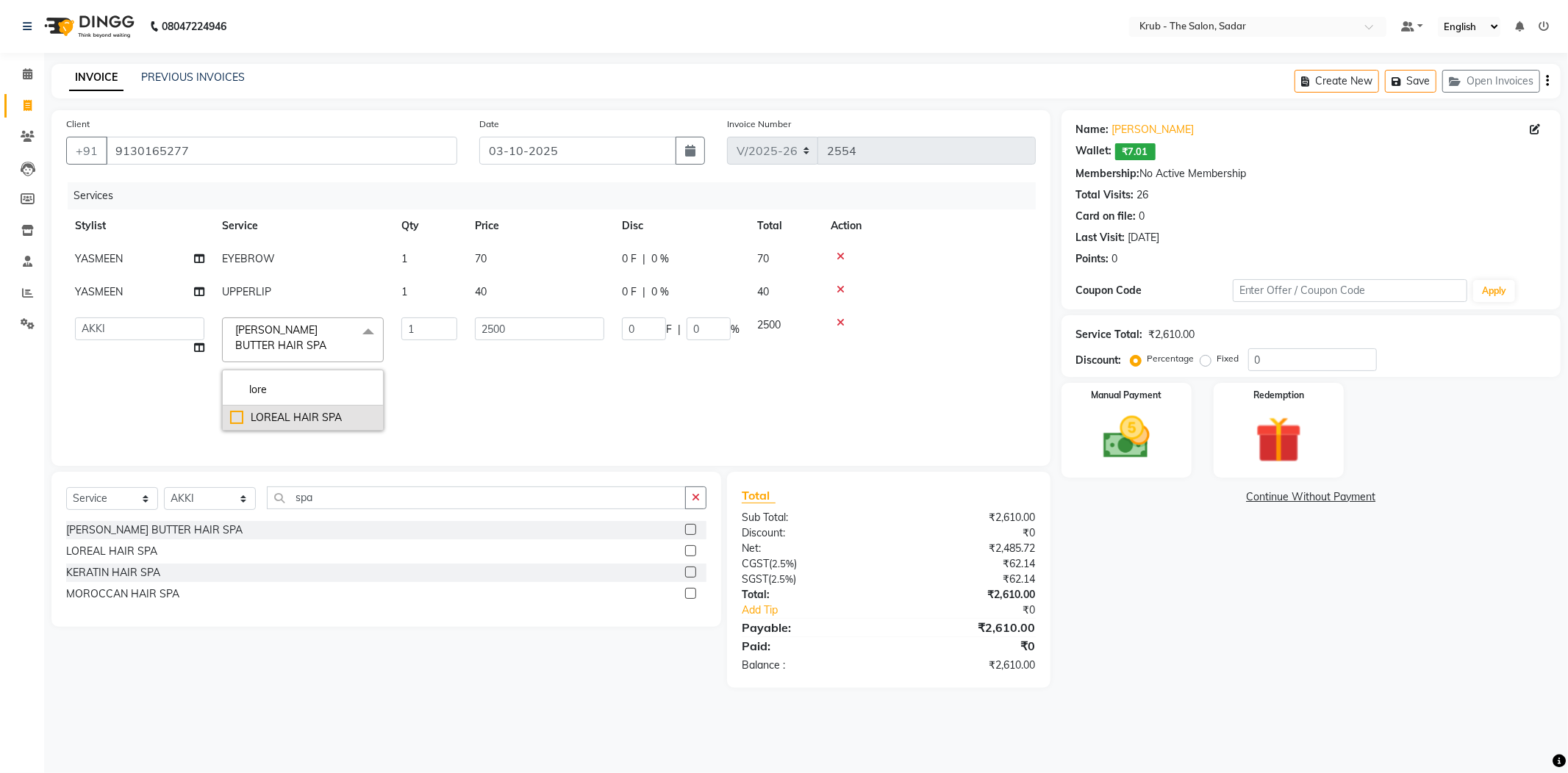
type input "lore"
click at [326, 410] on div "LOREAL HAIR SPA" at bounding box center [302, 417] width 145 height 16
type input "1416"
checkbox input "true"
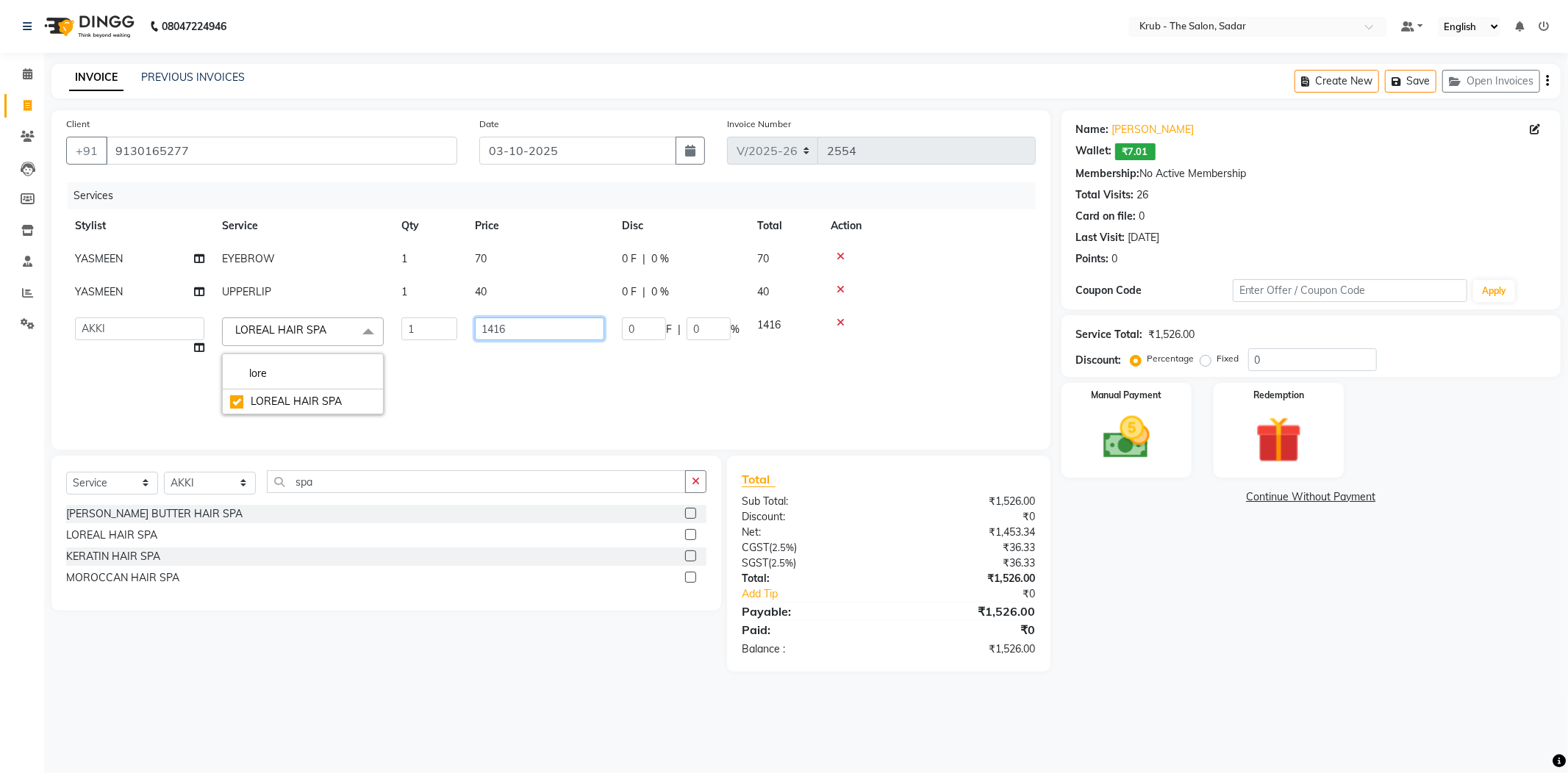
drag, startPoint x: 541, startPoint y: 297, endPoint x: 447, endPoint y: 316, distance: 95.9
click at [447, 316] on tr "AKASH AKKI AKSHAY AMIT Andreas GURVEER Krub Reception KUNAL NONDO RAJESH SHREYA…" at bounding box center [551, 366] width 970 height 115
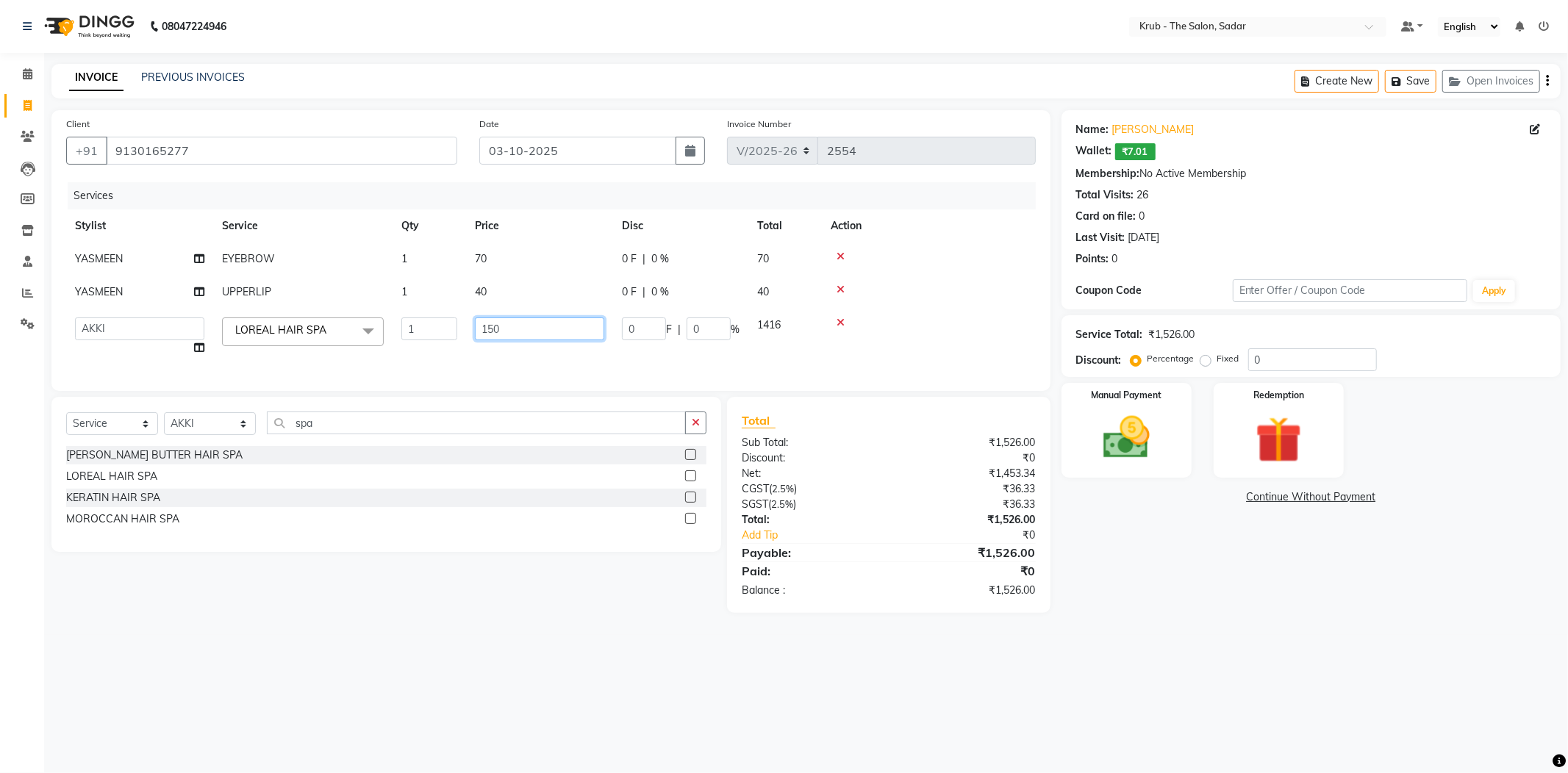
type input "1500"
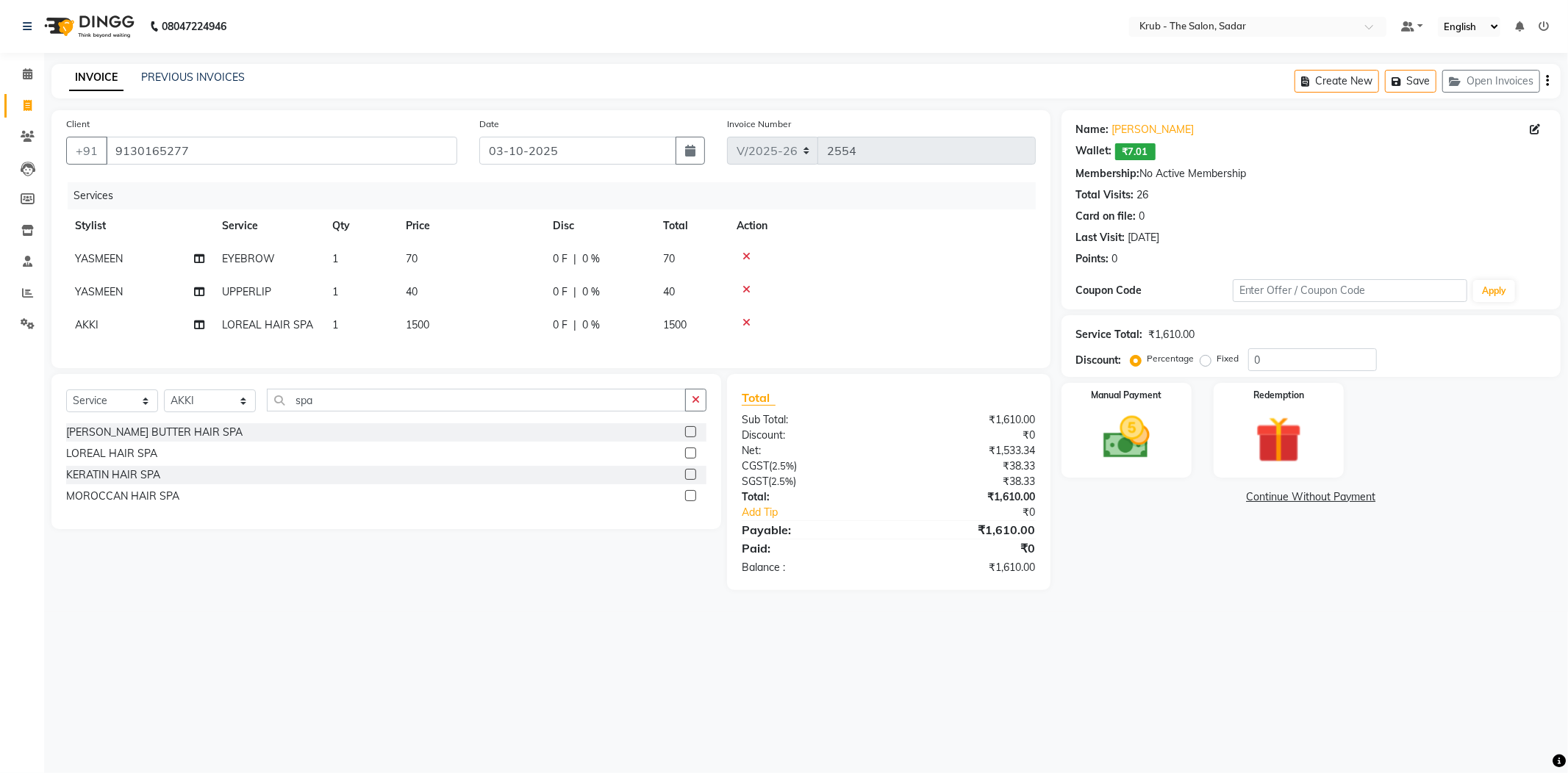
click at [557, 209] on tr "Stylist Service Qty Price Disc Total Action" at bounding box center [551, 226] width 970 height 33
click at [679, 318] on span "1500" at bounding box center [675, 324] width 24 height 13
select select "89642"
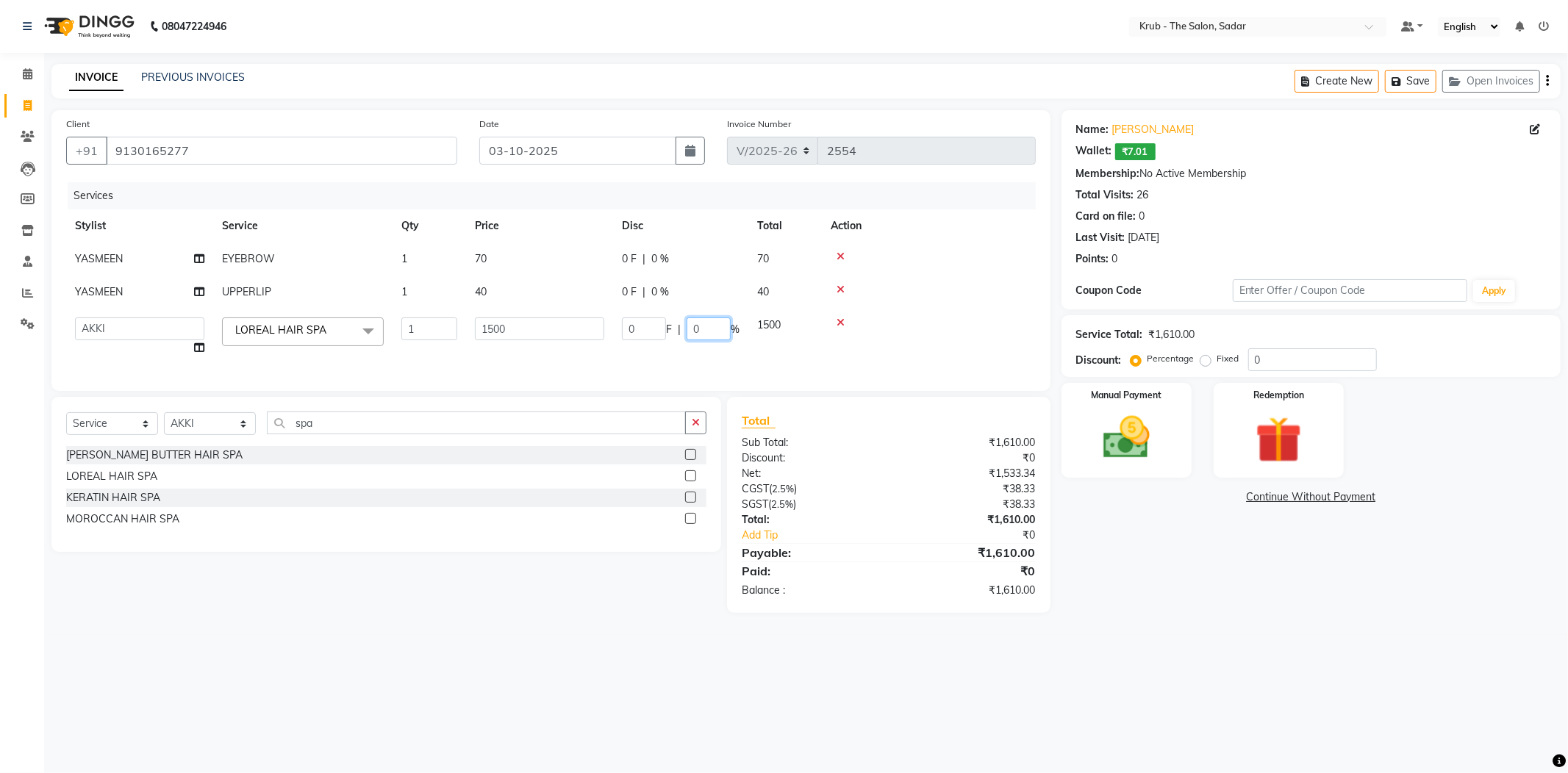
drag, startPoint x: 694, startPoint y: 304, endPoint x: 621, endPoint y: 316, distance: 74.0
click at [621, 316] on td "0 F | 0 %" at bounding box center [680, 337] width 136 height 56
type input "20"
click at [1183, 580] on main "INVOICE PREVIOUS INVOICES Create New Save Open Invoices Client +91 9130165277 D…" at bounding box center [806, 349] width 1524 height 571
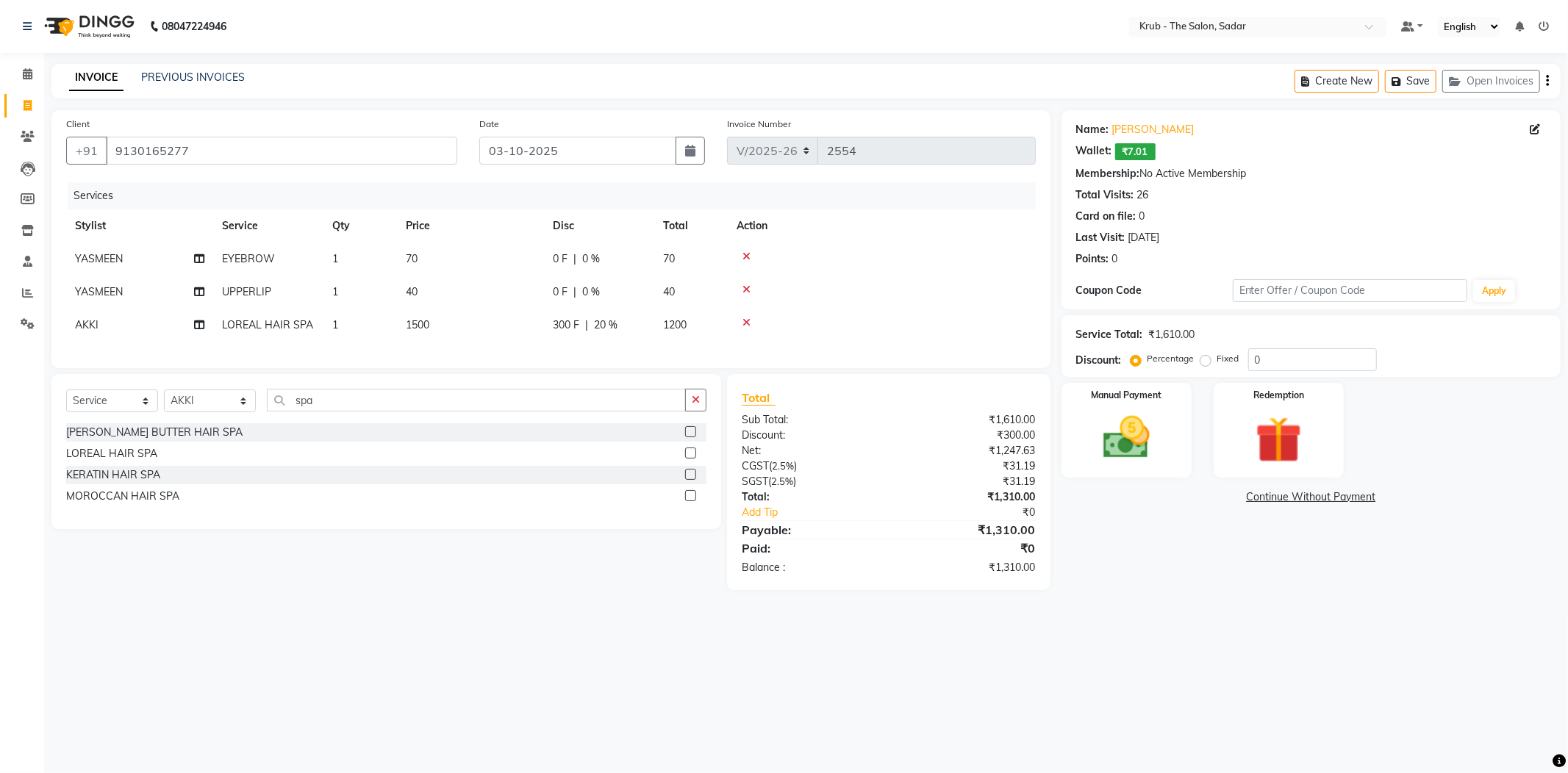
click at [665, 318] on span "1200" at bounding box center [675, 324] width 24 height 13
select select "89642"
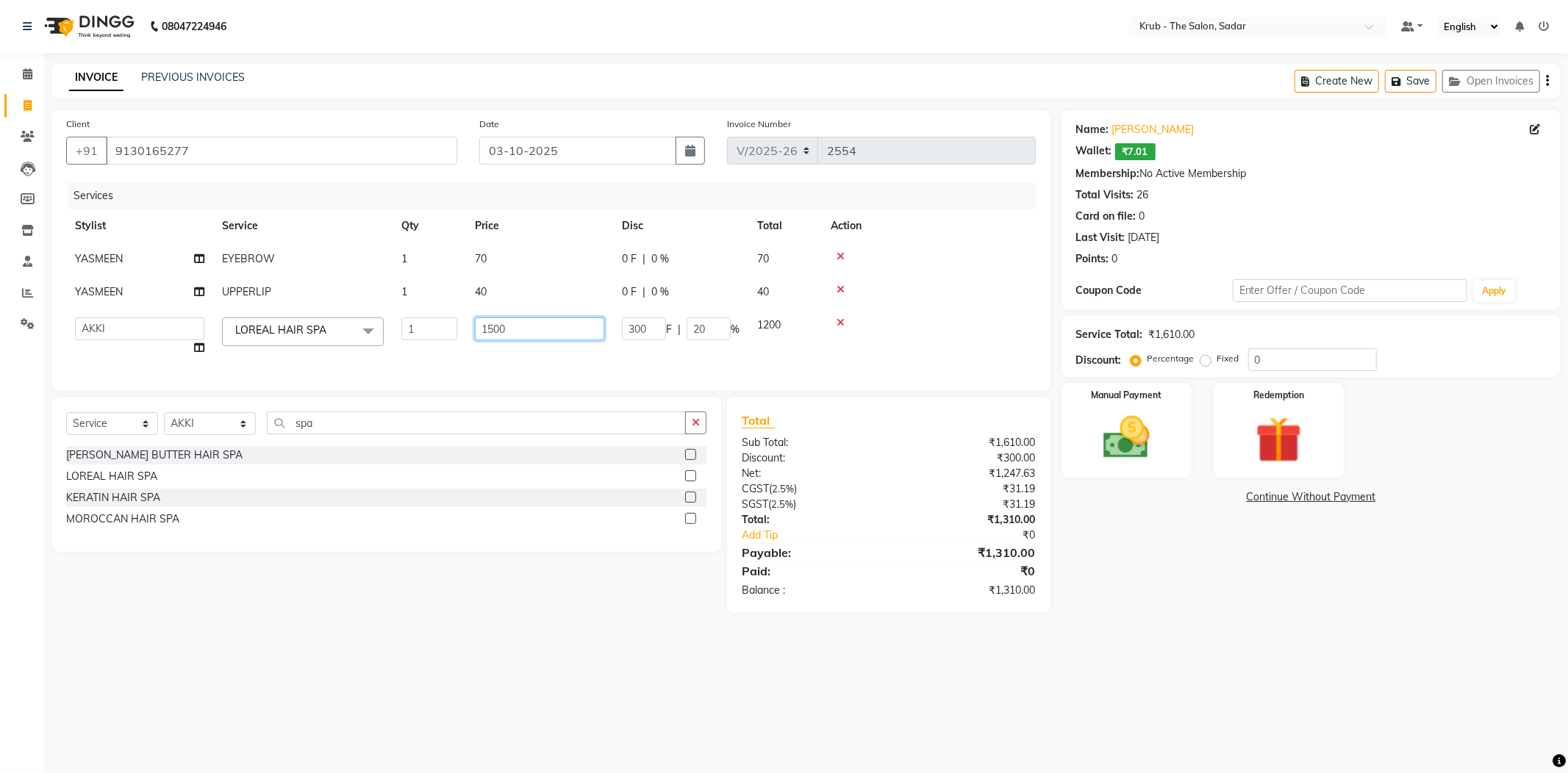
click at [524, 317] on input "1500" at bounding box center [539, 329] width 129 height 23
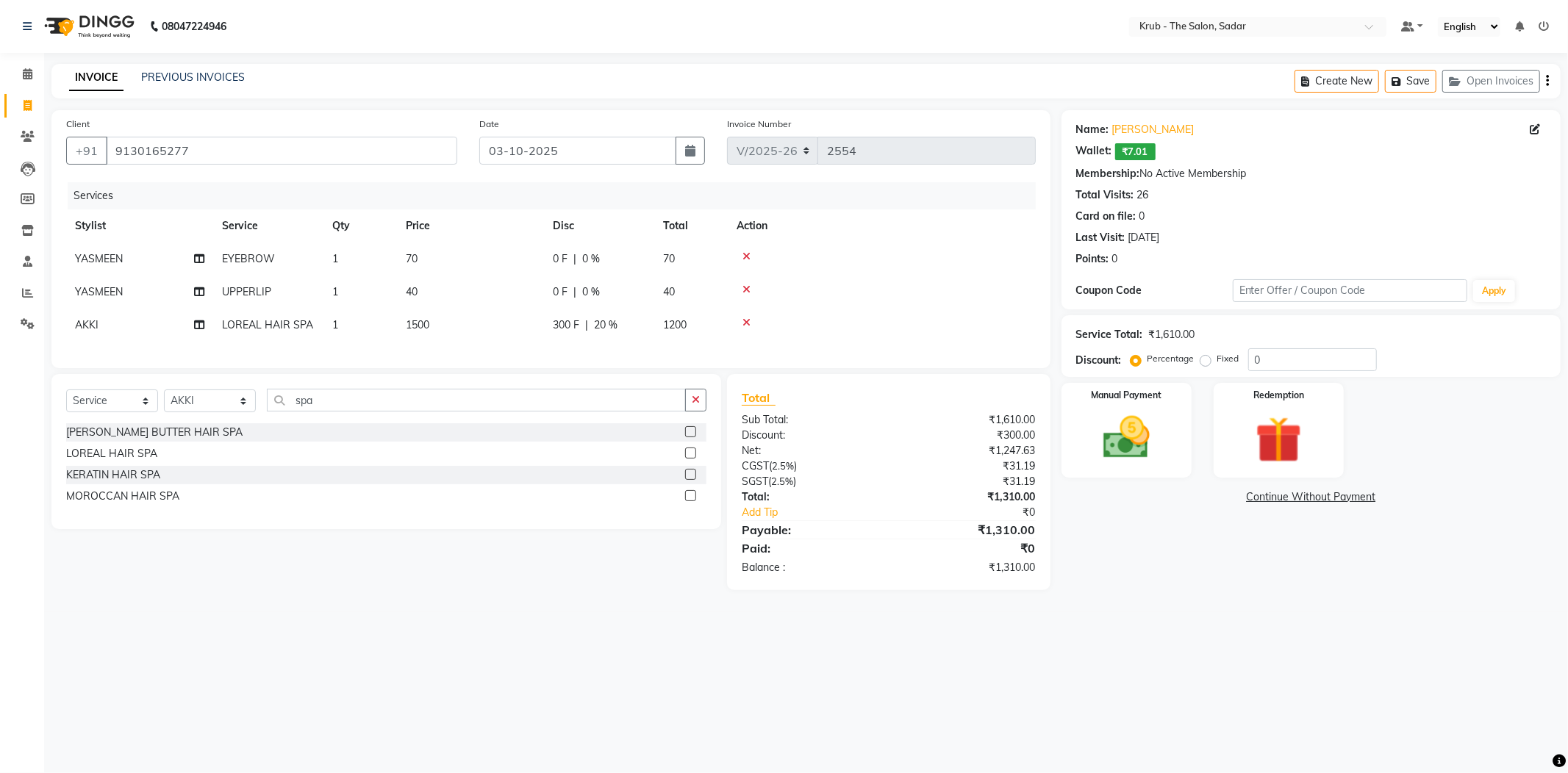
click at [565, 168] on div "Client +91 9130165277 Date 03-10-2025 Invoice Number V/2025 V/2025-26 2554 Serv…" at bounding box center [551, 239] width 999 height 258
click at [1188, 568] on div "Name: Ayesha Sheikh Wallet: ₹7.01 Membership: No Active Membership Total Visits…" at bounding box center [1317, 350] width 510 height 480
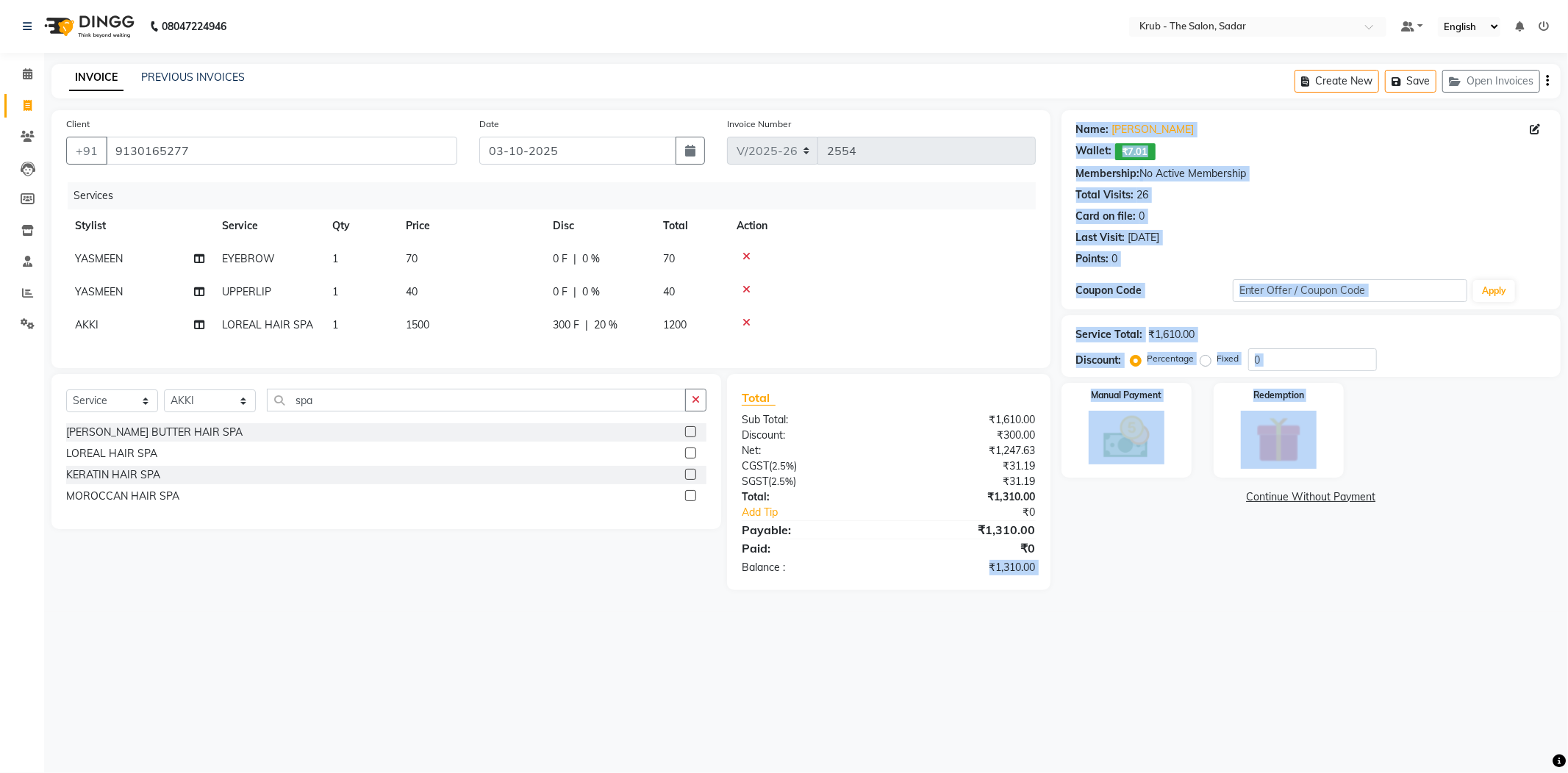
drag, startPoint x: 978, startPoint y: 541, endPoint x: 1060, endPoint y: 548, distance: 82.3
click at [1060, 548] on div "Client +91 9130165277 Date 03-10-2025 Invoice Number V/2025 V/2025-26 2554 Serv…" at bounding box center [805, 350] width 1531 height 480
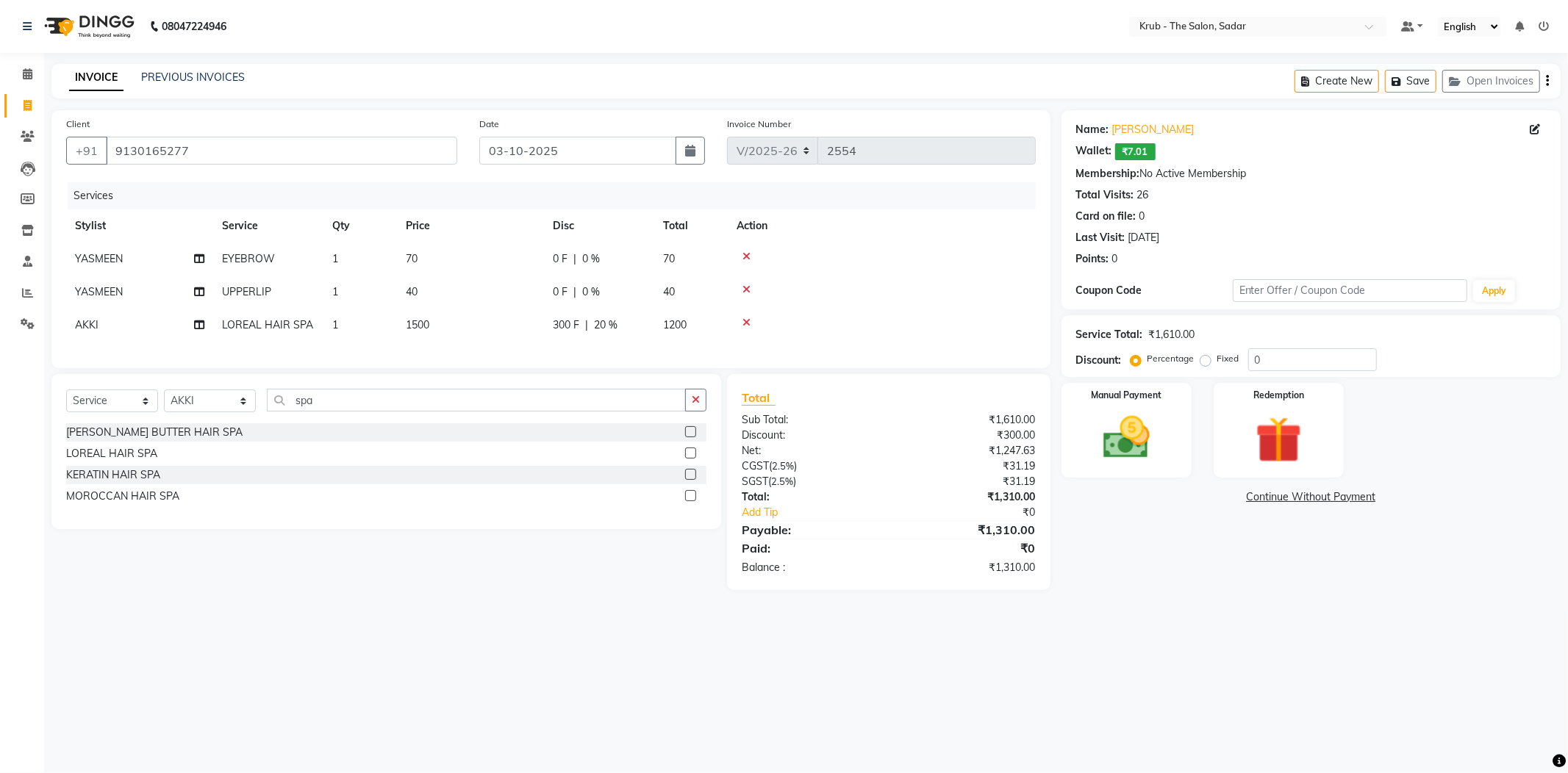
click at [1223, 574] on main "INVOICE PREVIOUS INVOICES Create New Save Open Invoices Client +91 9130165277 D…" at bounding box center [806, 338] width 1524 height 548
click at [506, 309] on td "1500" at bounding box center [470, 325] width 147 height 33
select select "89642"
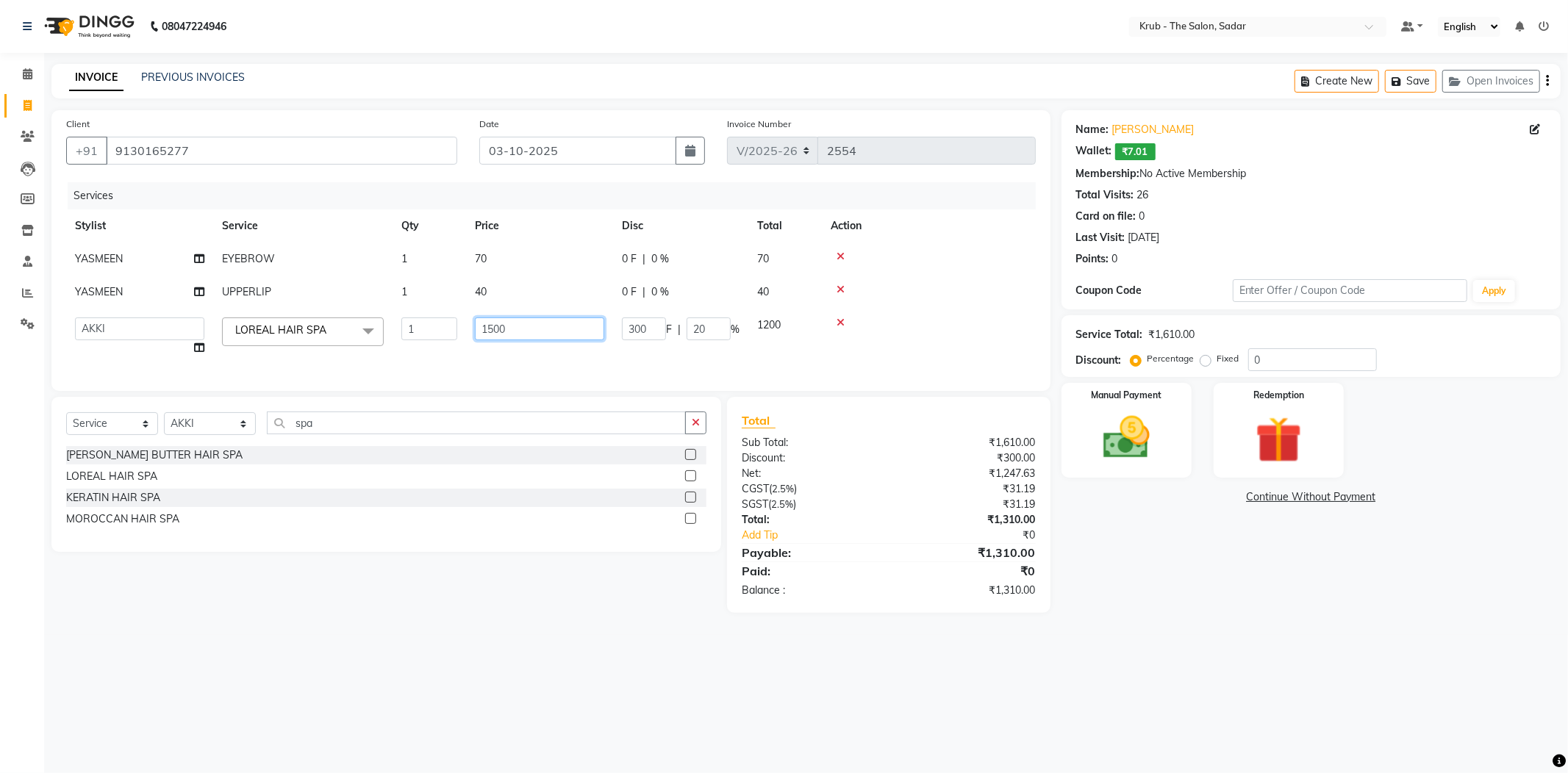
drag, startPoint x: 503, startPoint y: 301, endPoint x: 460, endPoint y: 313, distance: 44.6
click at [460, 313] on tr "AKASH AKKI AKSHAY AMIT Andreas GURVEER Krub Reception KUNAL NONDO RAJESH SHREYA…" at bounding box center [551, 337] width 970 height 56
type input "1200"
click at [592, 186] on div "Services" at bounding box center [556, 196] width 979 height 27
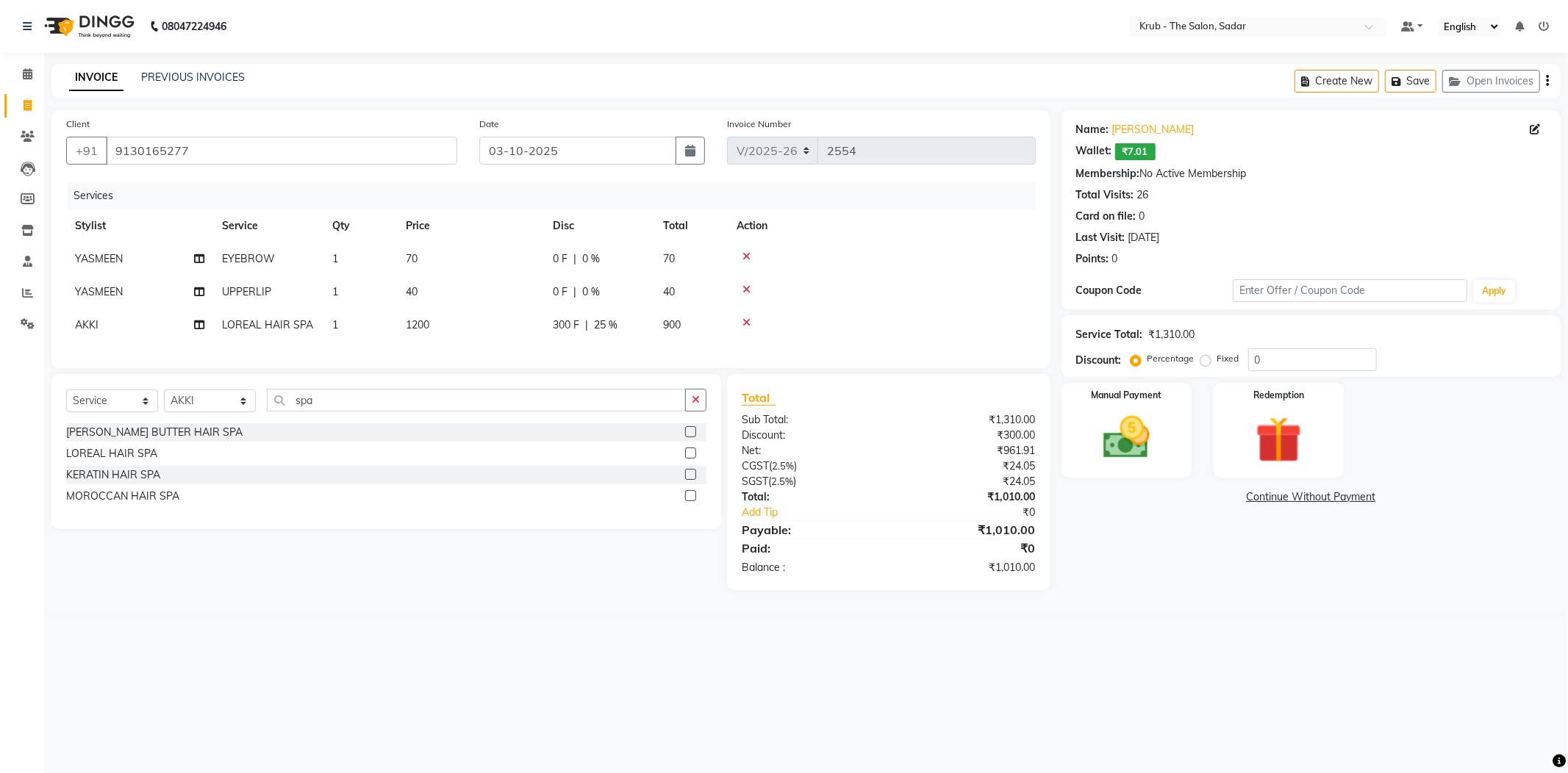
click at [689, 309] on td "900" at bounding box center [690, 325] width 73 height 33
select select "89642"
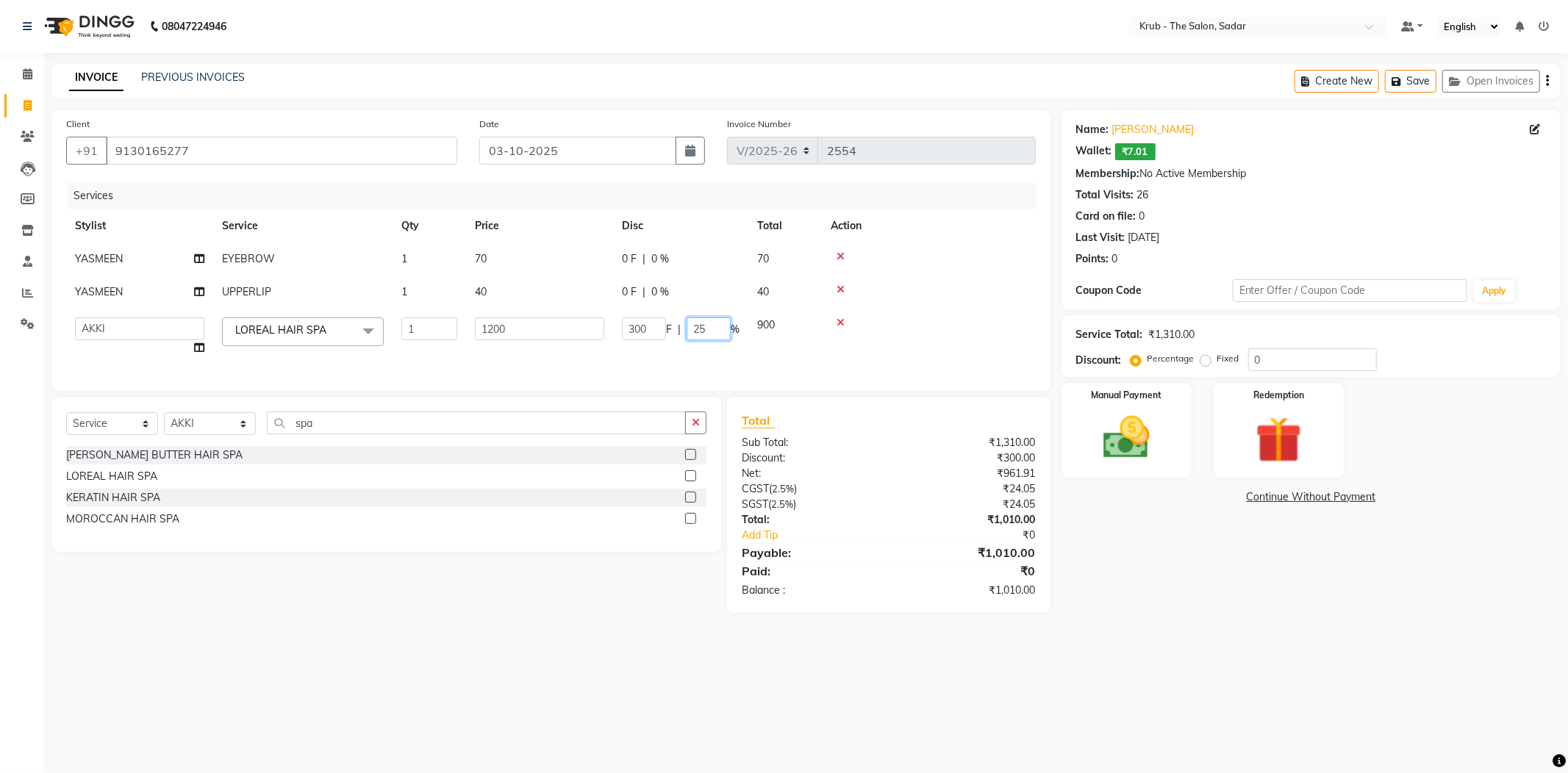
type input "0"
drag, startPoint x: 700, startPoint y: 303, endPoint x: 630, endPoint y: 271, distance: 77.0
click at [630, 317] on div "300 F | 0 %" at bounding box center [680, 329] width 118 height 23
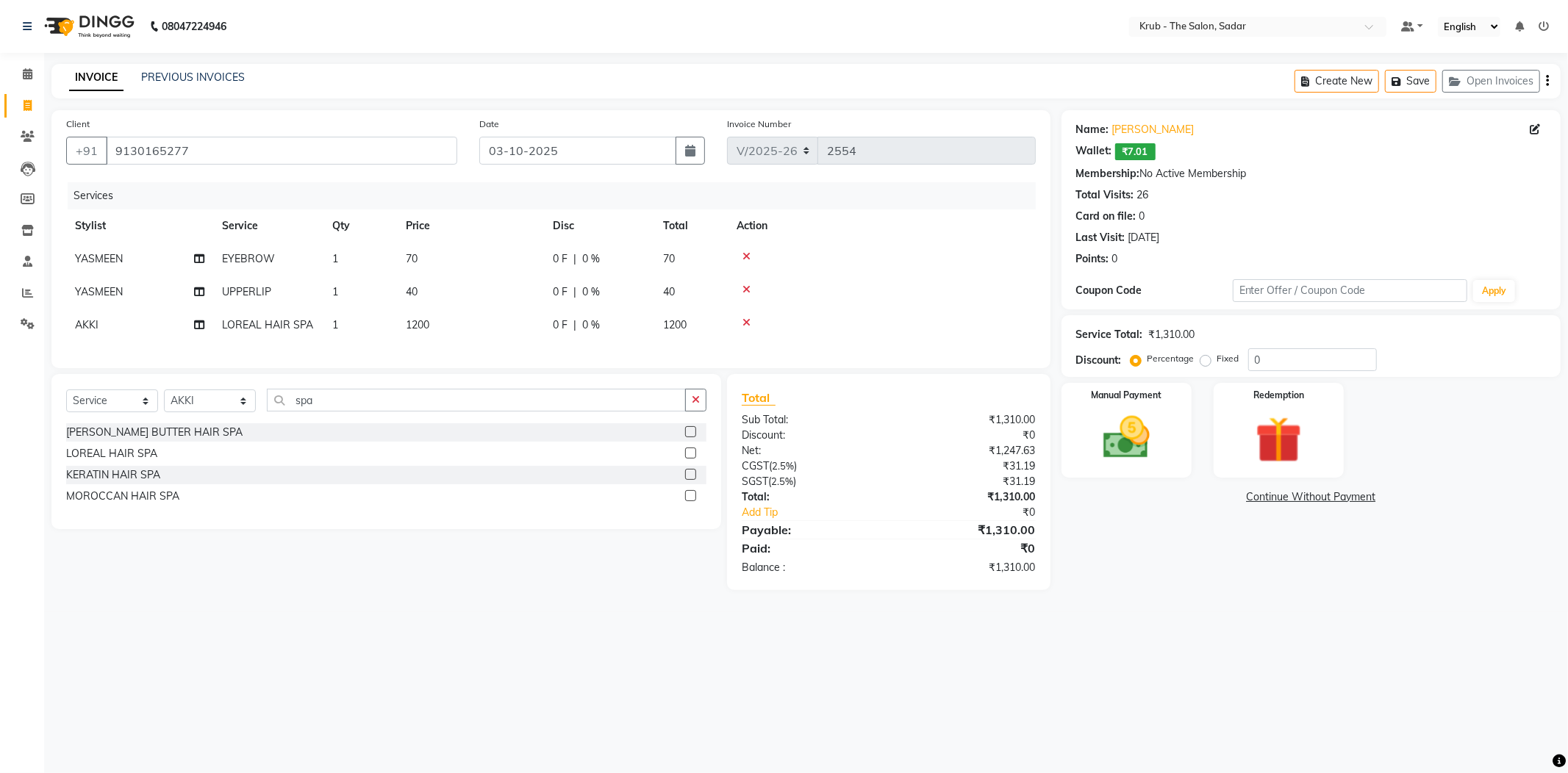
click at [626, 157] on div "Date 03-10-2025" at bounding box center [592, 145] width 247 height 60
click at [1217, 352] on label "Fixed" at bounding box center [1228, 358] width 22 height 13
click at [1203, 353] on input "Fixed" at bounding box center [1208, 358] width 11 height 11
radio input "true"
drag, startPoint x: 1276, startPoint y: 342, endPoint x: 1194, endPoint y: 357, distance: 83.4
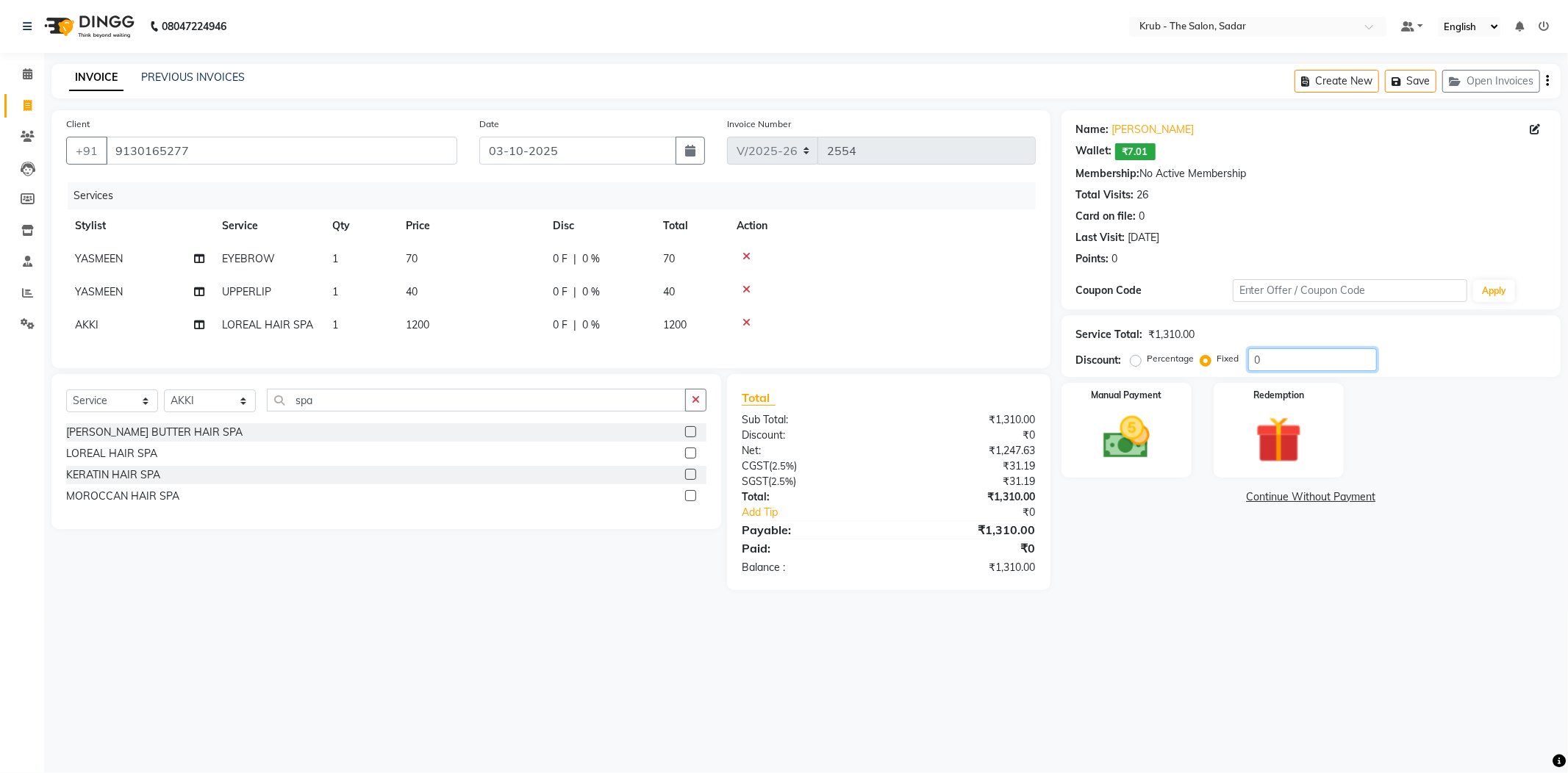
click at [1194, 357] on div "Service Total: ₹1,310.00 Discount: Percentage Fixed 0" at bounding box center [1311, 346] width 499 height 62
type input "110"
drag, startPoint x: 1126, startPoint y: 427, endPoint x: 1154, endPoint y: 444, distance: 32.8
click at [1126, 429] on img at bounding box center [1127, 438] width 79 height 56
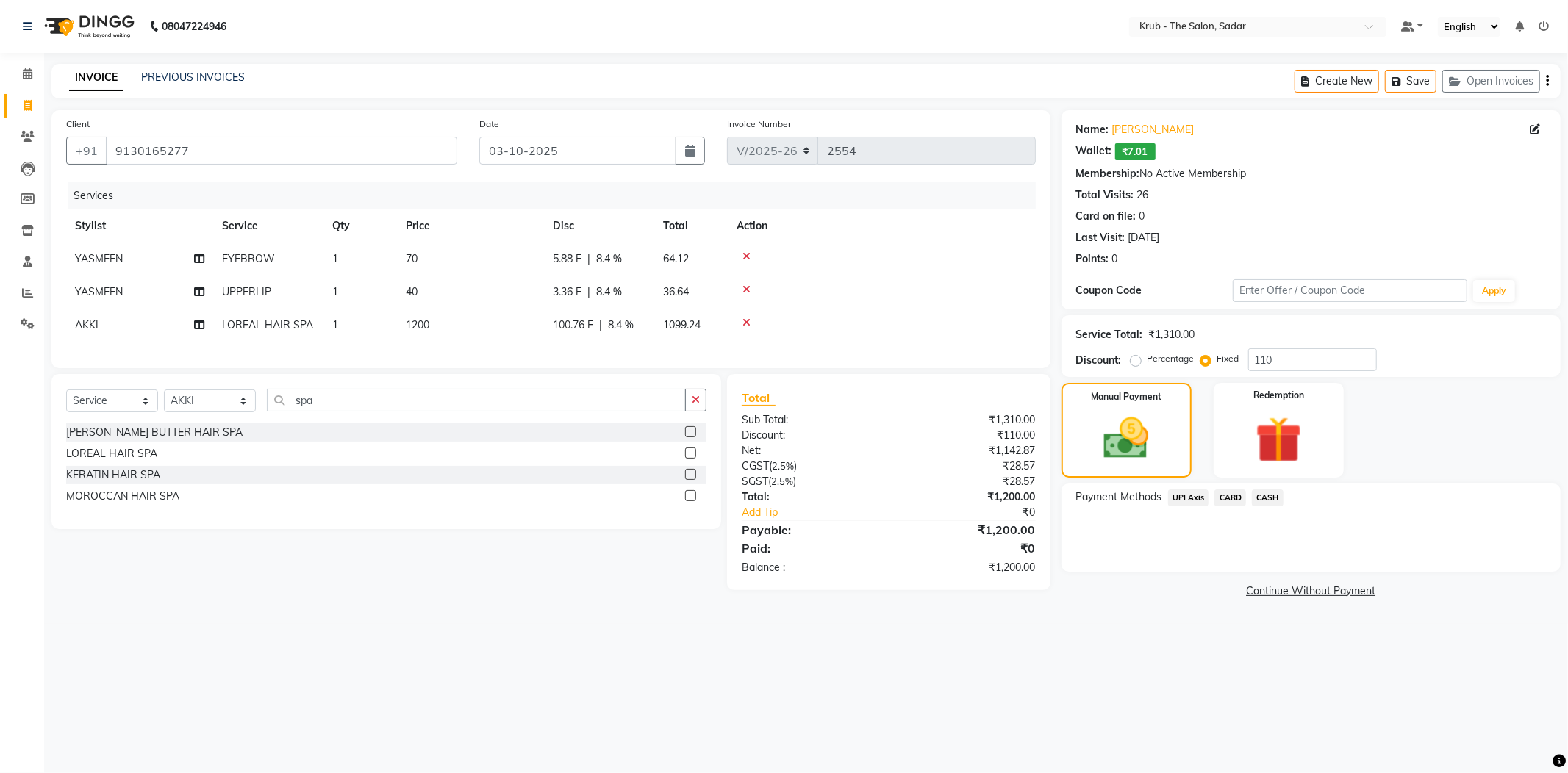
click at [1274, 490] on span "CASH" at bounding box center [1267, 498] width 31 height 17
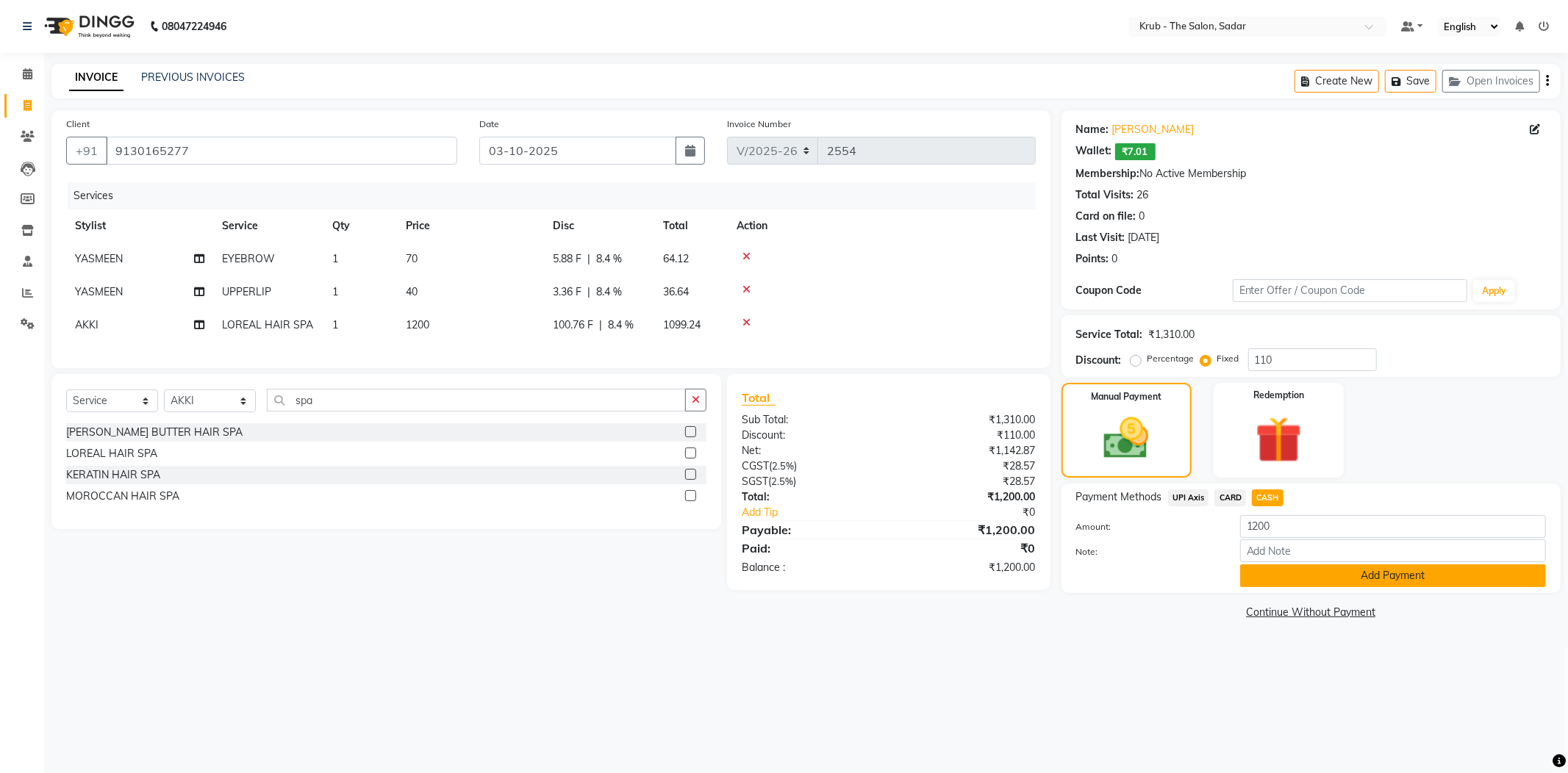
click at [1303, 564] on button "Add Payment" at bounding box center [1393, 576] width 306 height 23
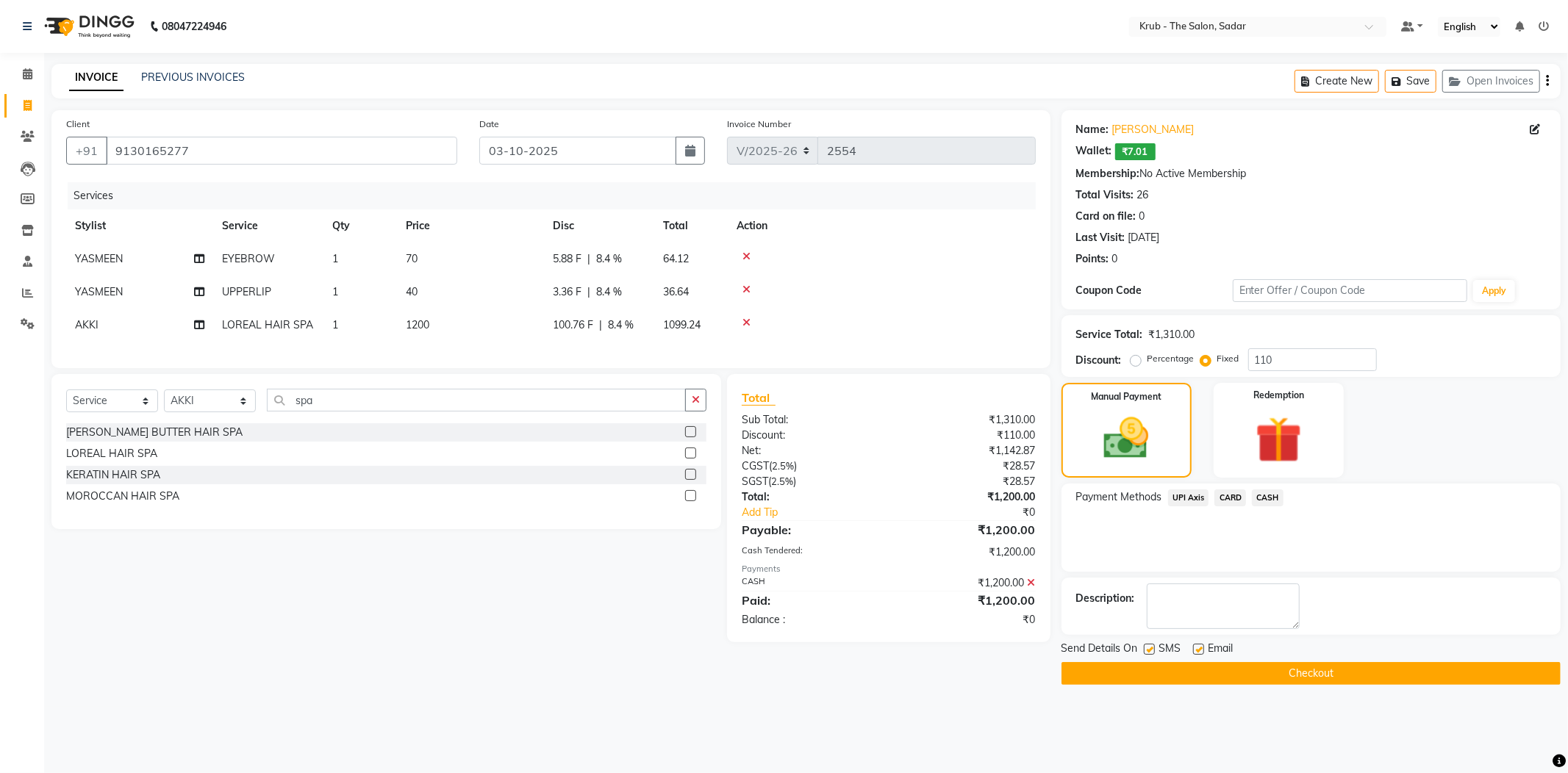
drag, startPoint x: 1200, startPoint y: 620, endPoint x: 1192, endPoint y: 620, distance: 8.0
click at [1198, 644] on label at bounding box center [1198, 649] width 11 height 11
click at [1198, 645] on input "checkbox" at bounding box center [1198, 650] width 10 height 10
checkbox input "false"
click at [1150, 644] on label at bounding box center [1149, 649] width 11 height 11
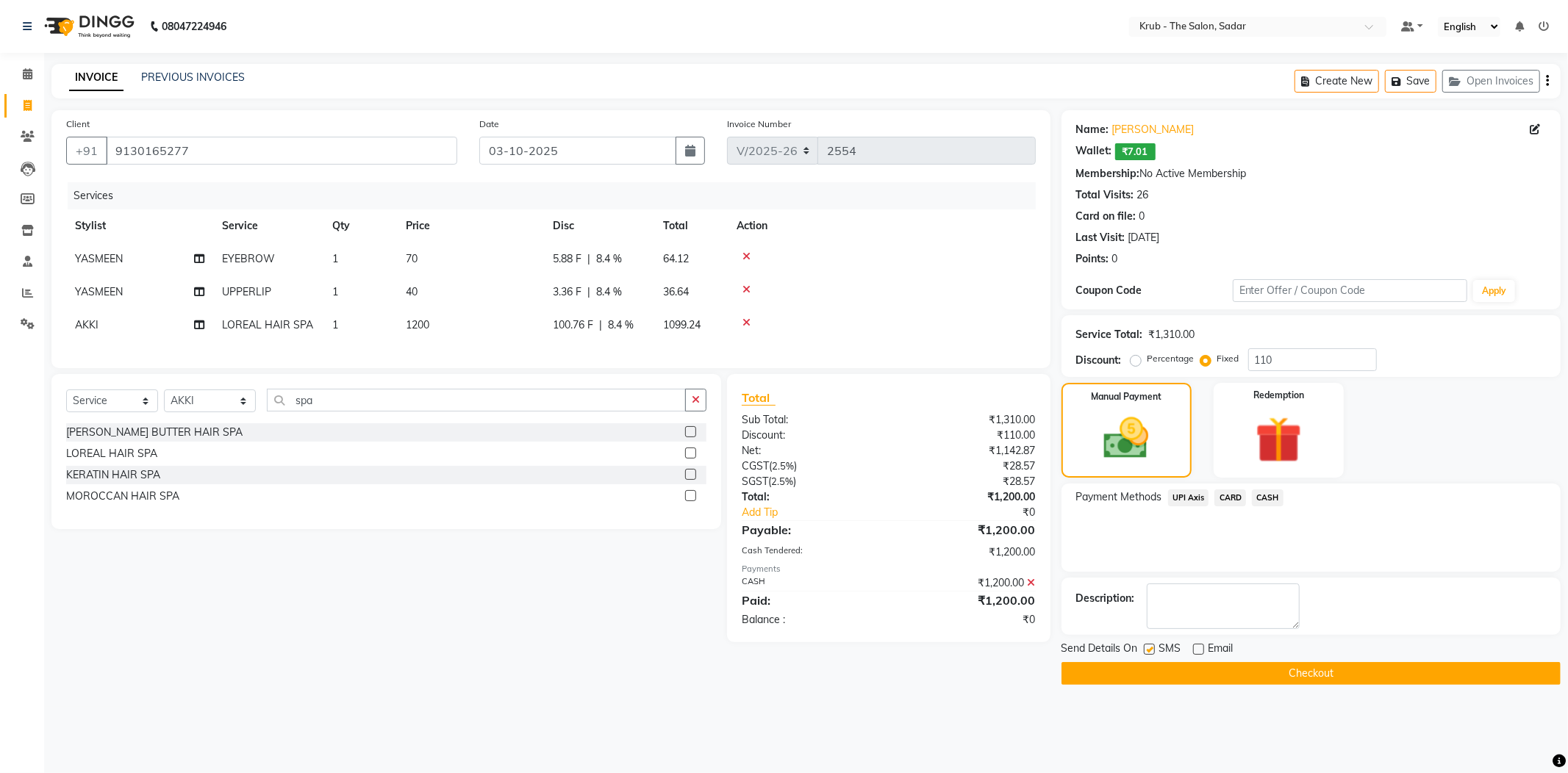
click at [1150, 645] on input "checkbox" at bounding box center [1149, 650] width 10 height 10
checkbox input "false"
click at [1197, 662] on button "Checkout" at bounding box center [1311, 674] width 499 height 23
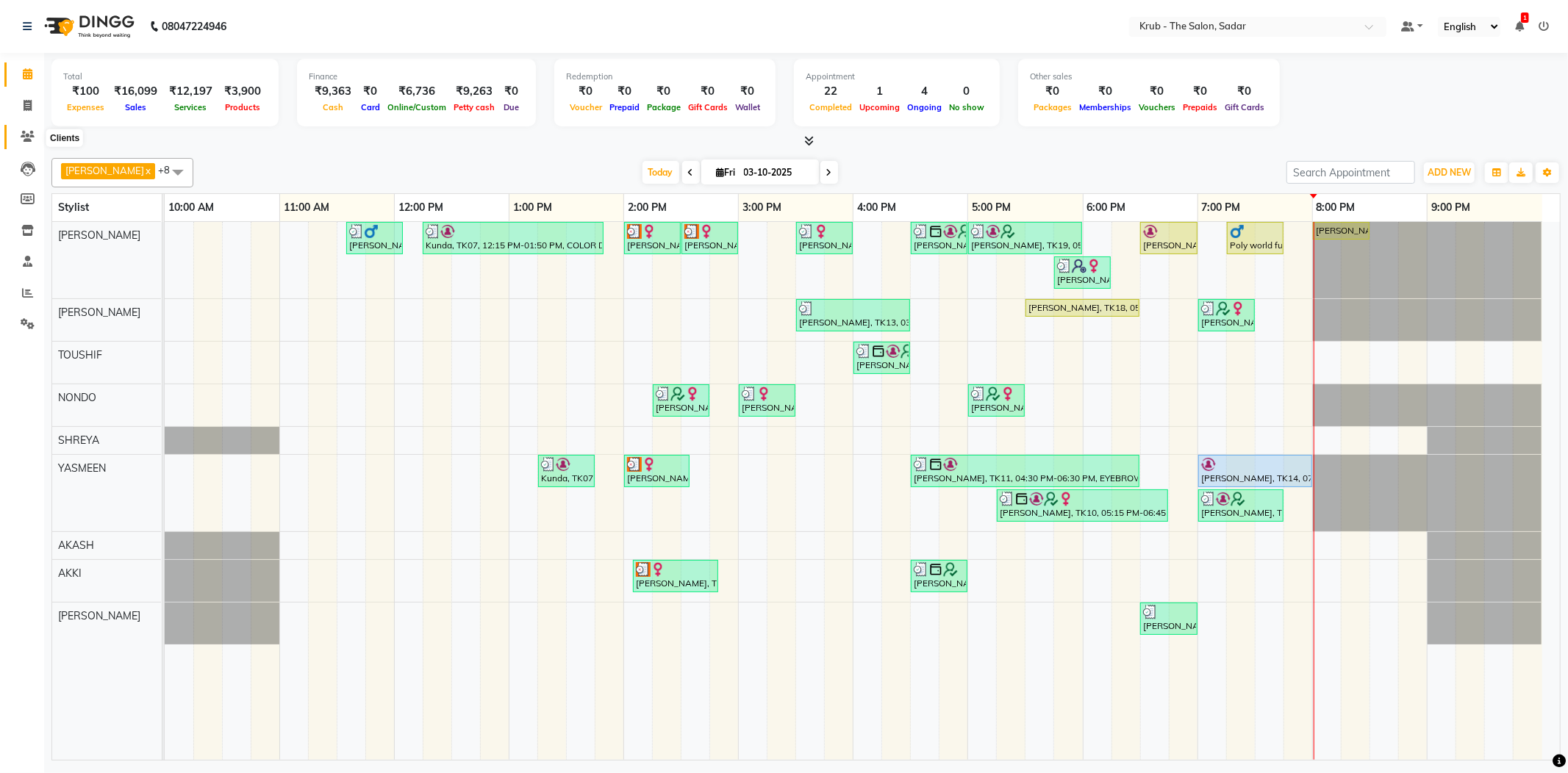
click at [24, 136] on icon at bounding box center [27, 136] width 14 height 11
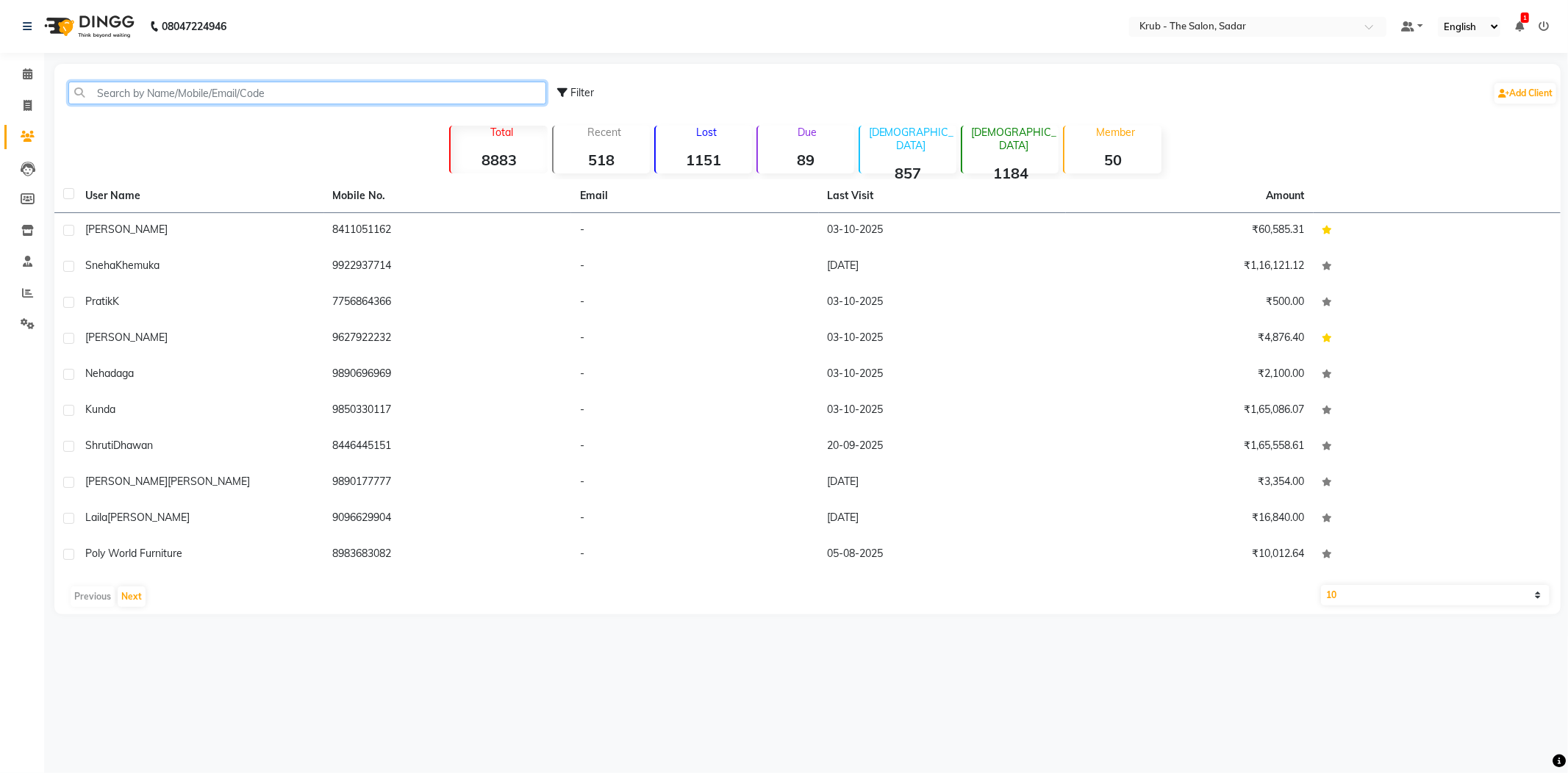
click at [251, 90] on input "text" at bounding box center [307, 93] width 477 height 23
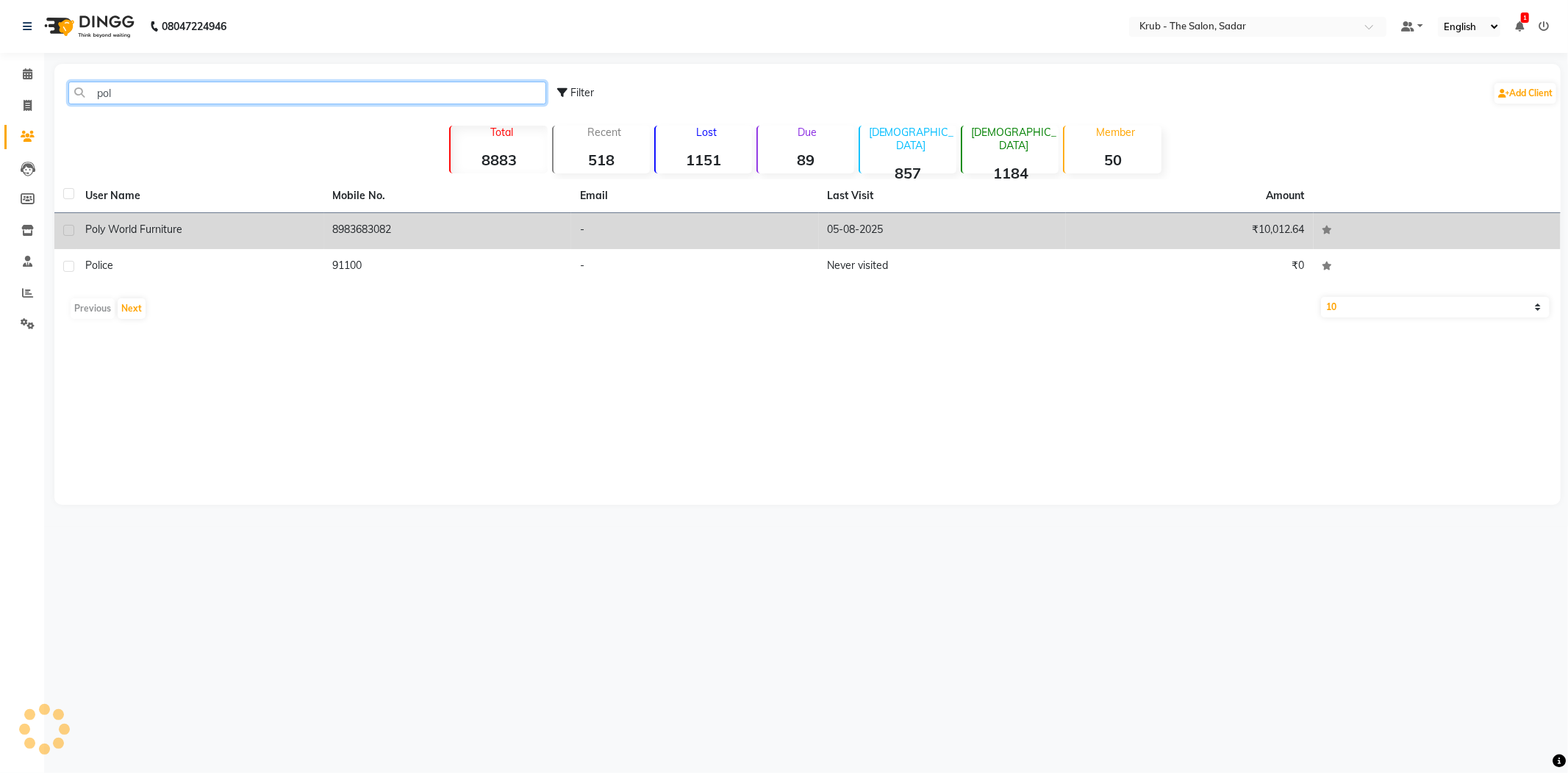
type input "pol"
drag, startPoint x: 327, startPoint y: 215, endPoint x: 500, endPoint y: 219, distance: 173.0
click at [330, 218] on td "8983683082" at bounding box center [447, 231] width 247 height 36
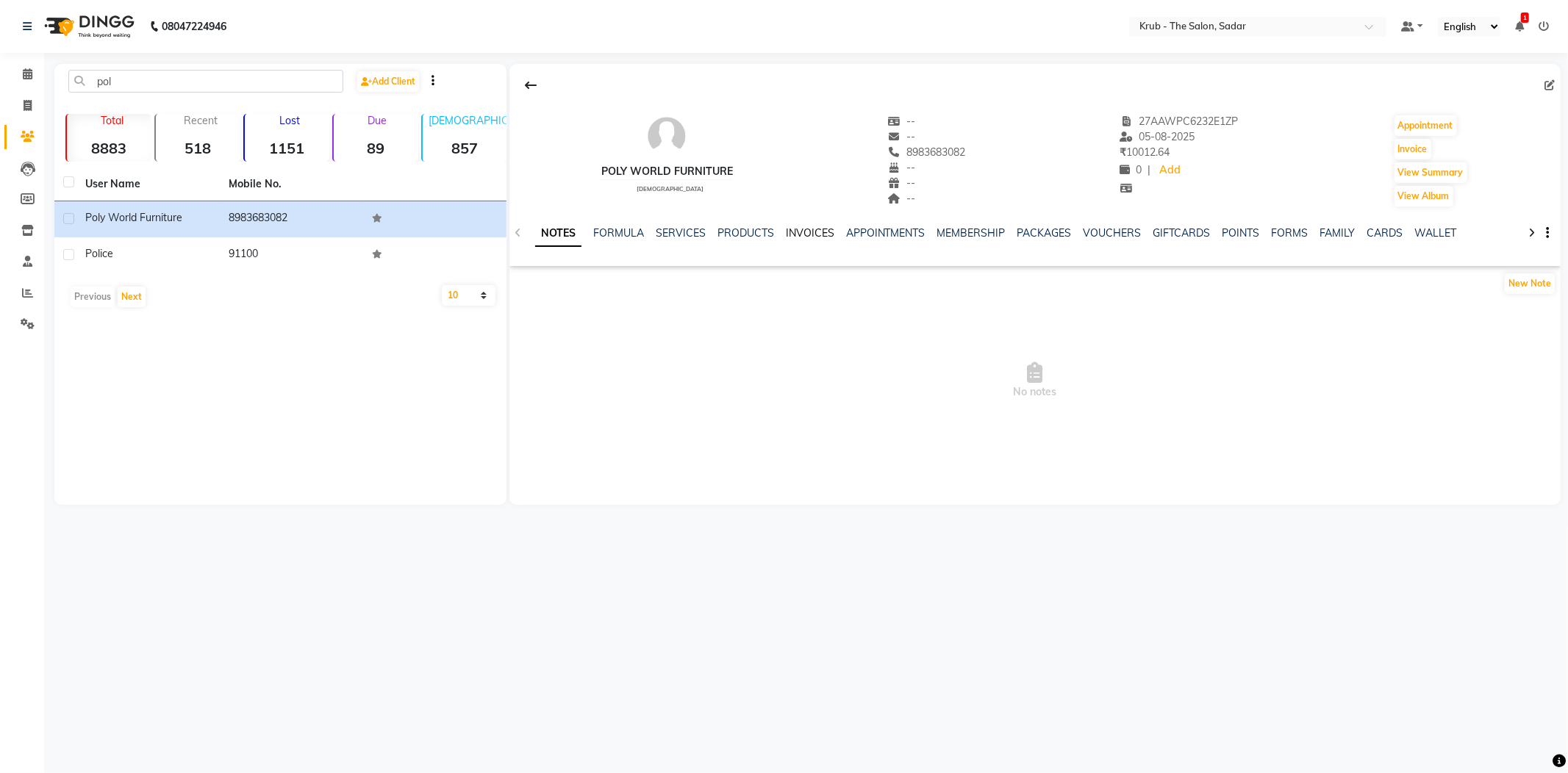
click at [786, 226] on link "INVOICES" at bounding box center [809, 232] width 48 height 13
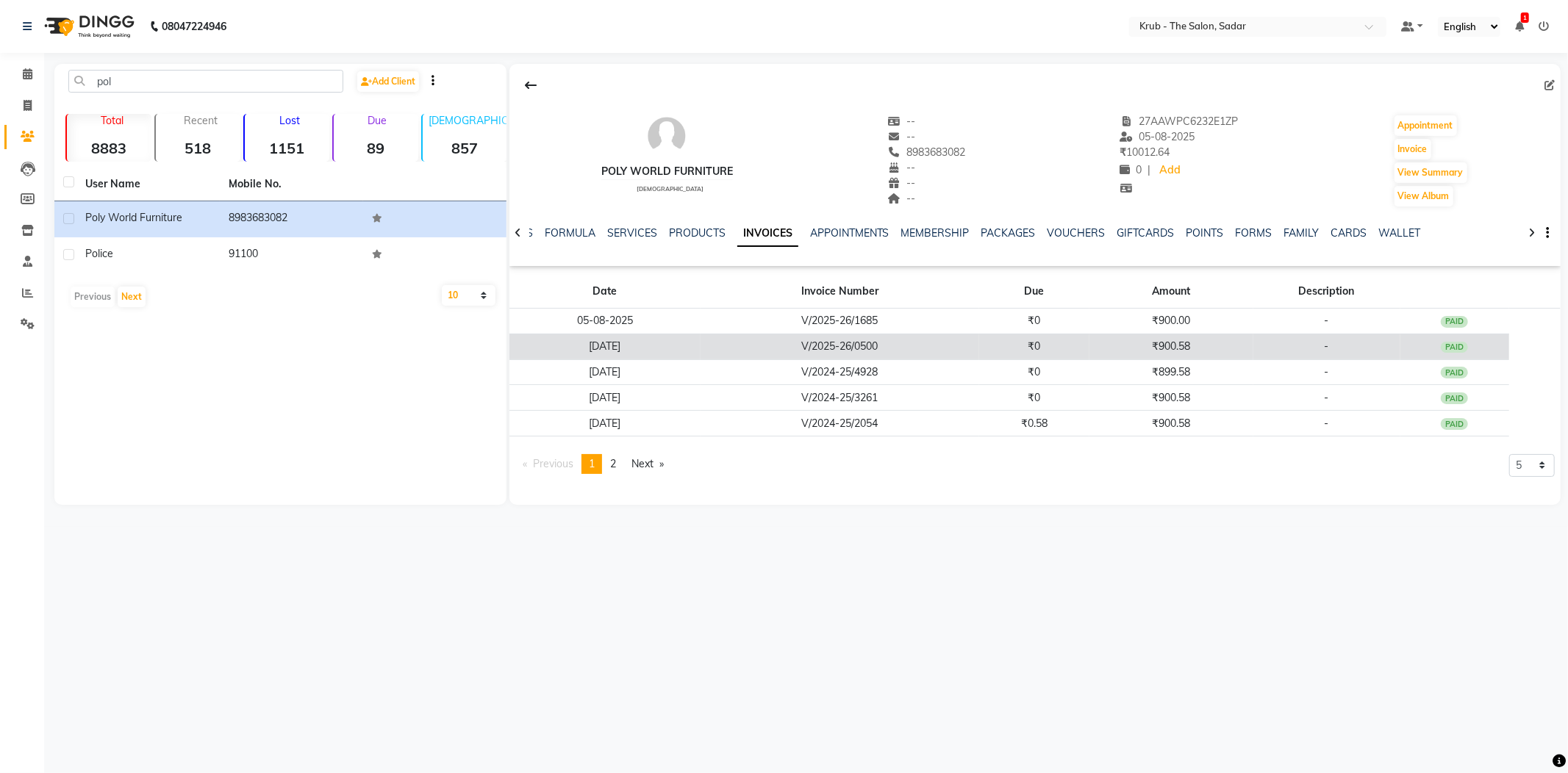
click at [1141, 334] on td "₹900.58" at bounding box center [1171, 346] width 164 height 25
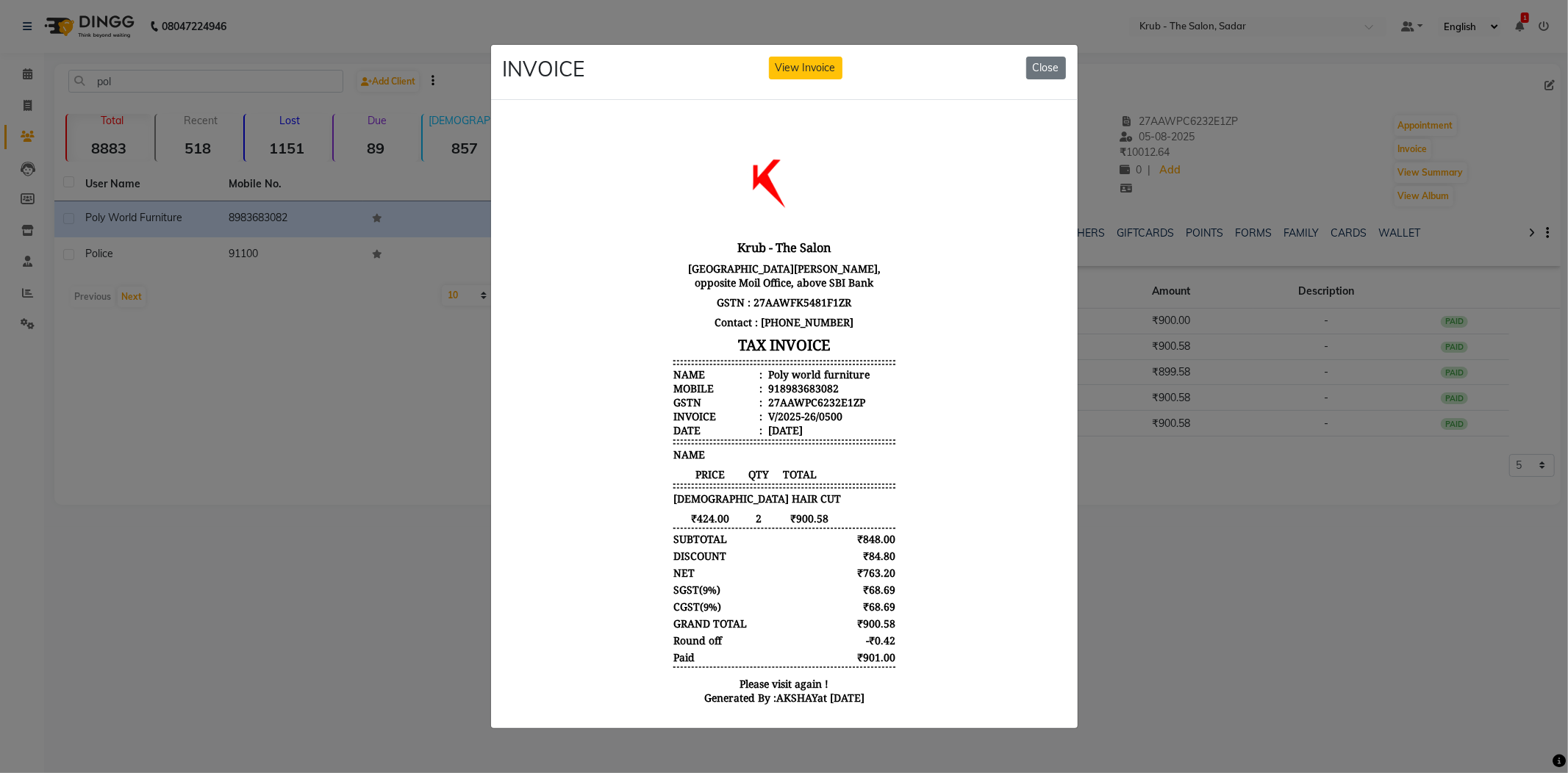
click at [1259, 546] on ngb-modal-window "INVOICE View Invoice Close" at bounding box center [784, 386] width 1568 height 773
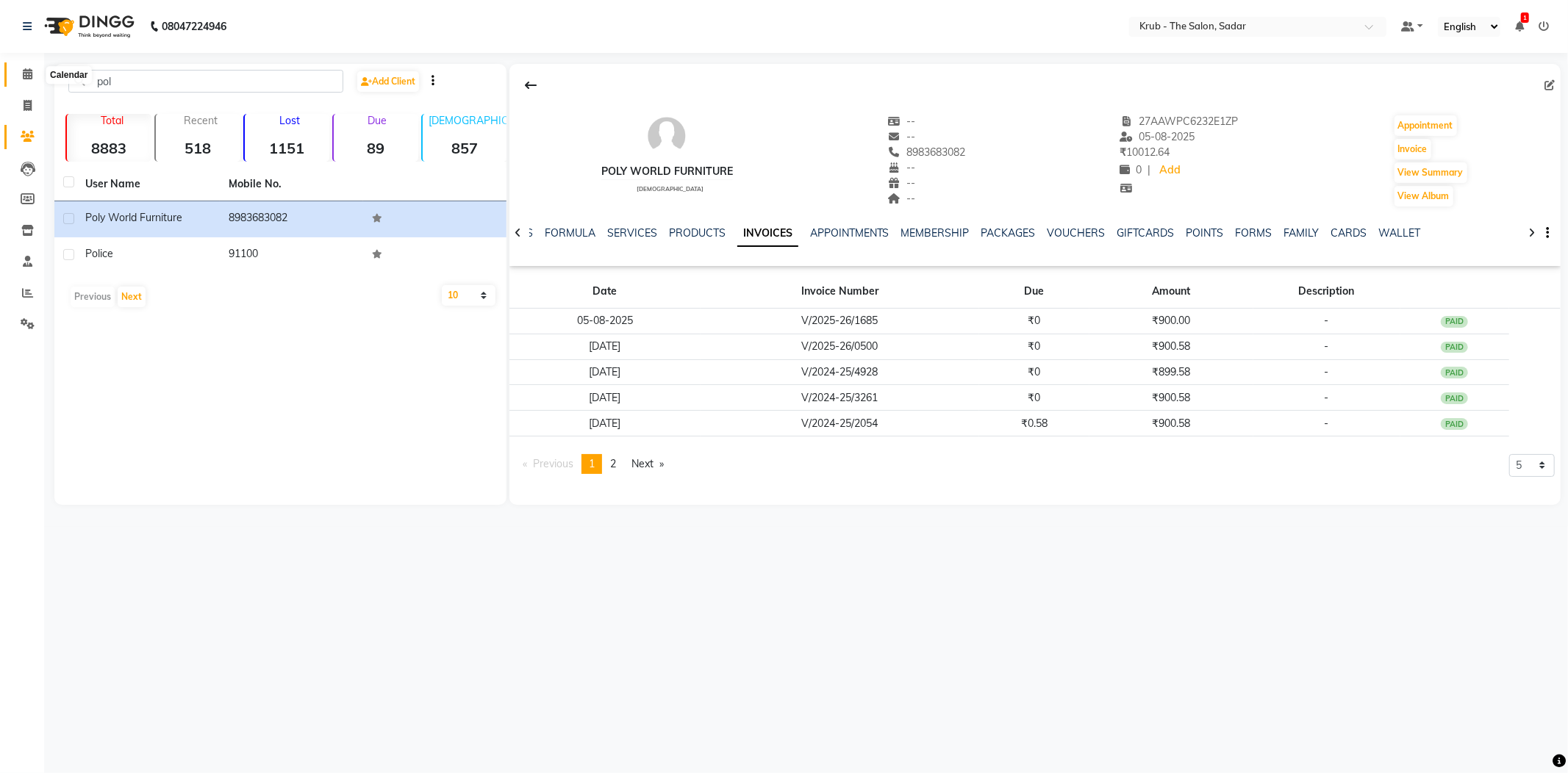
click at [17, 71] on span at bounding box center [27, 75] width 25 height 17
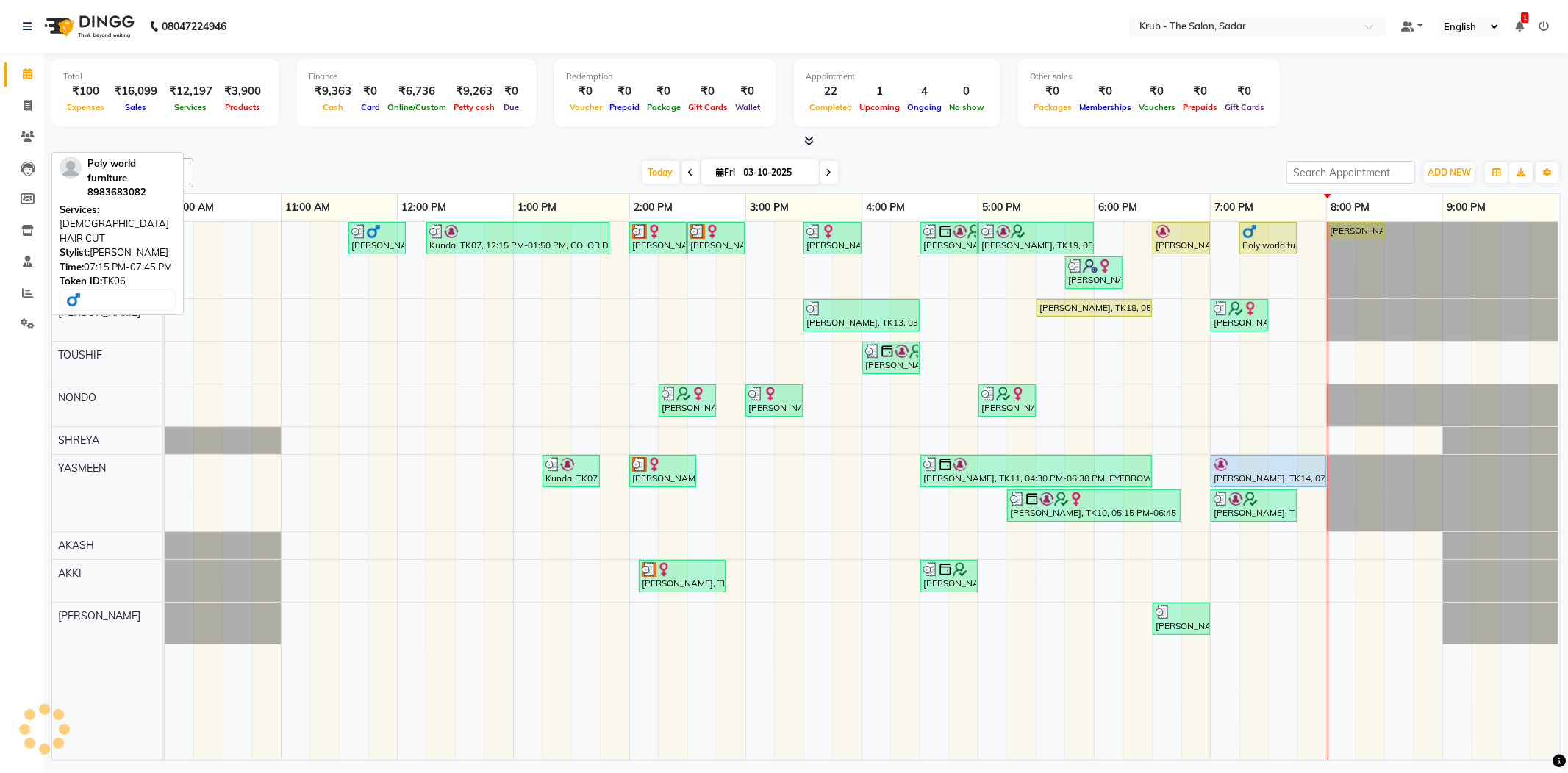
click at [1252, 240] on div "Poly world furniture, TK06, 07:15 PM-07:45 PM, [DEMOGRAPHIC_DATA] HAIR CUT" at bounding box center [1268, 238] width 54 height 28
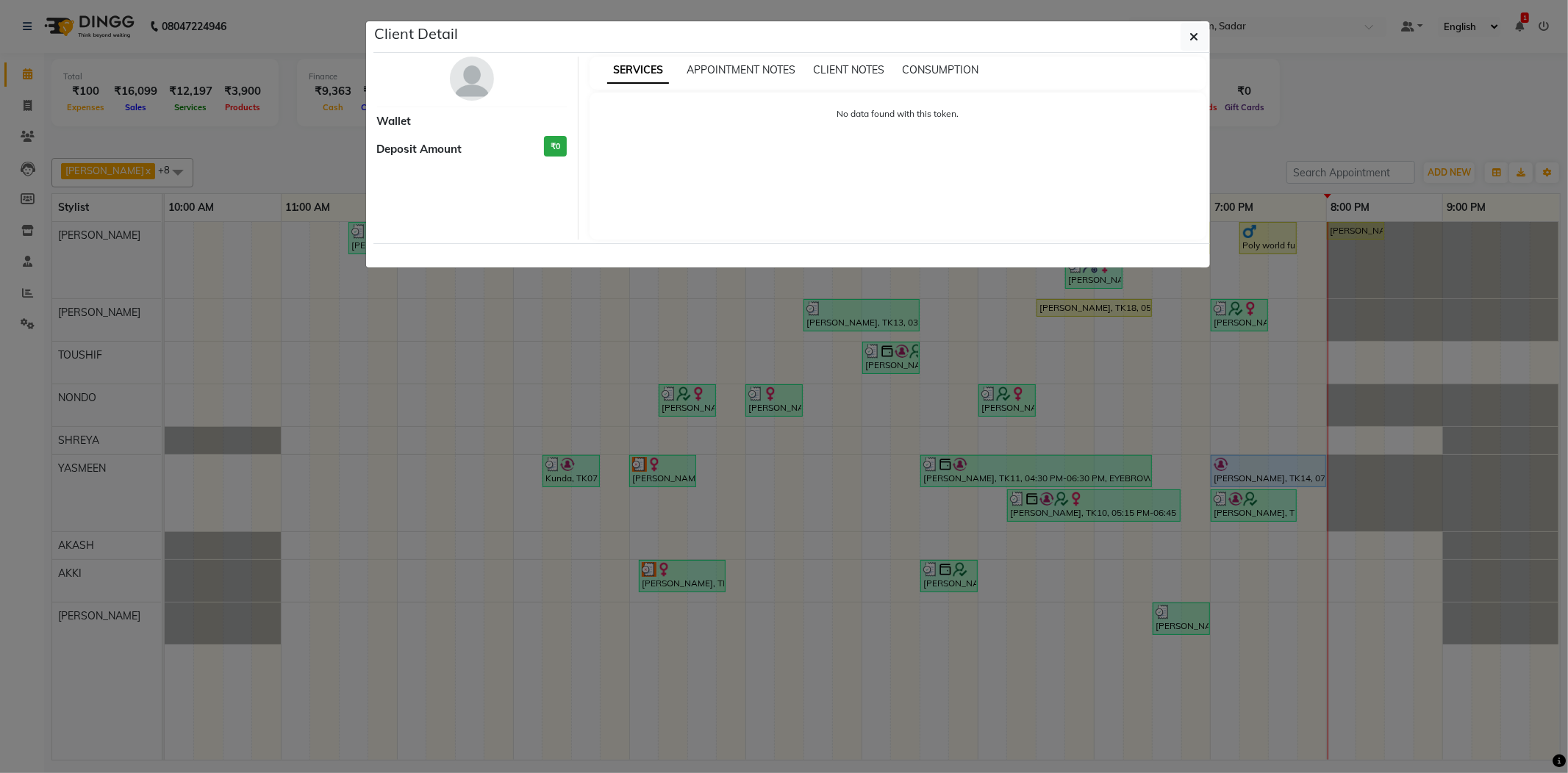
select select "1"
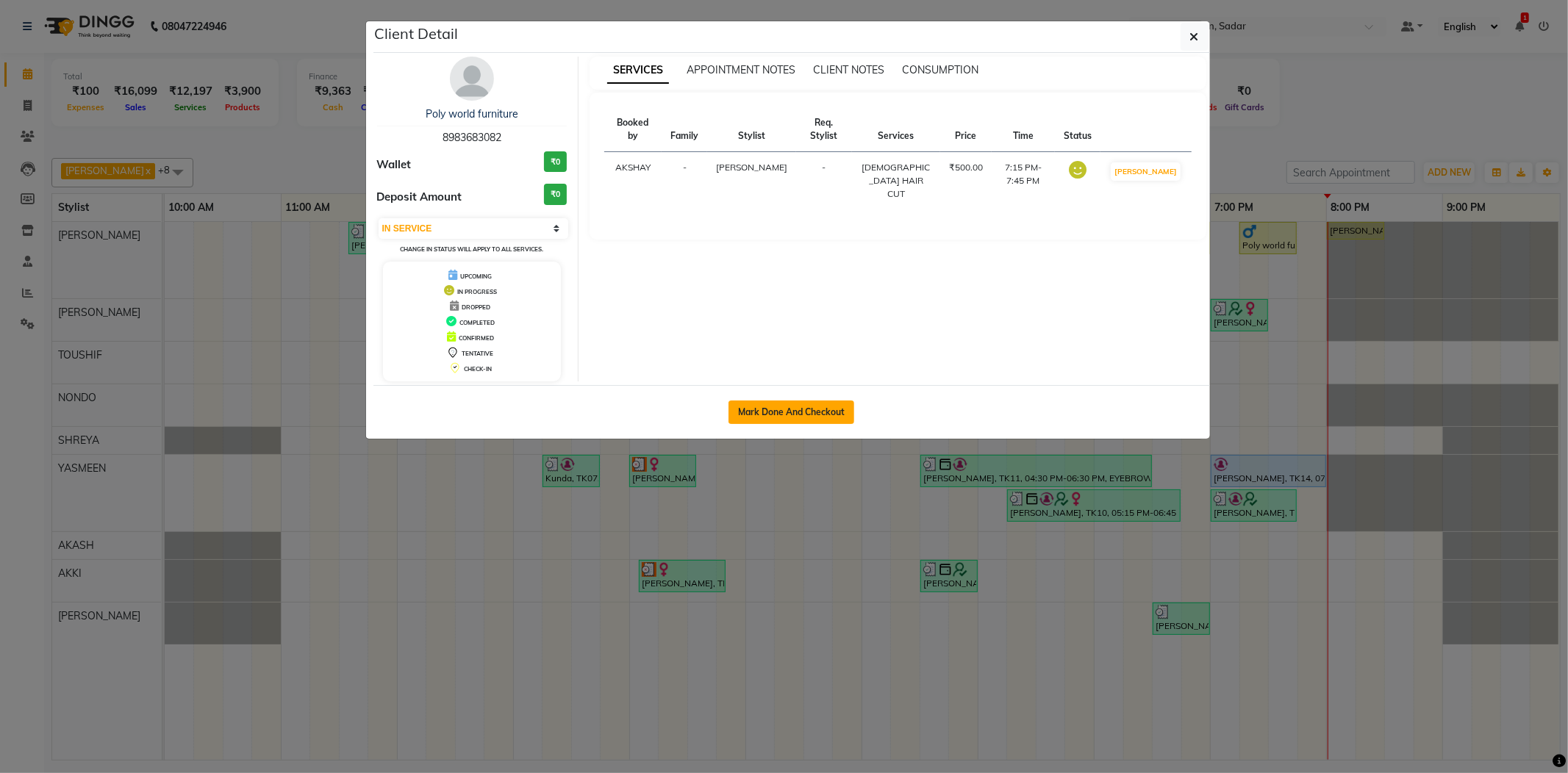
click at [812, 412] on button "Mark Done And Checkout" at bounding box center [791, 412] width 126 height 24
select select "service"
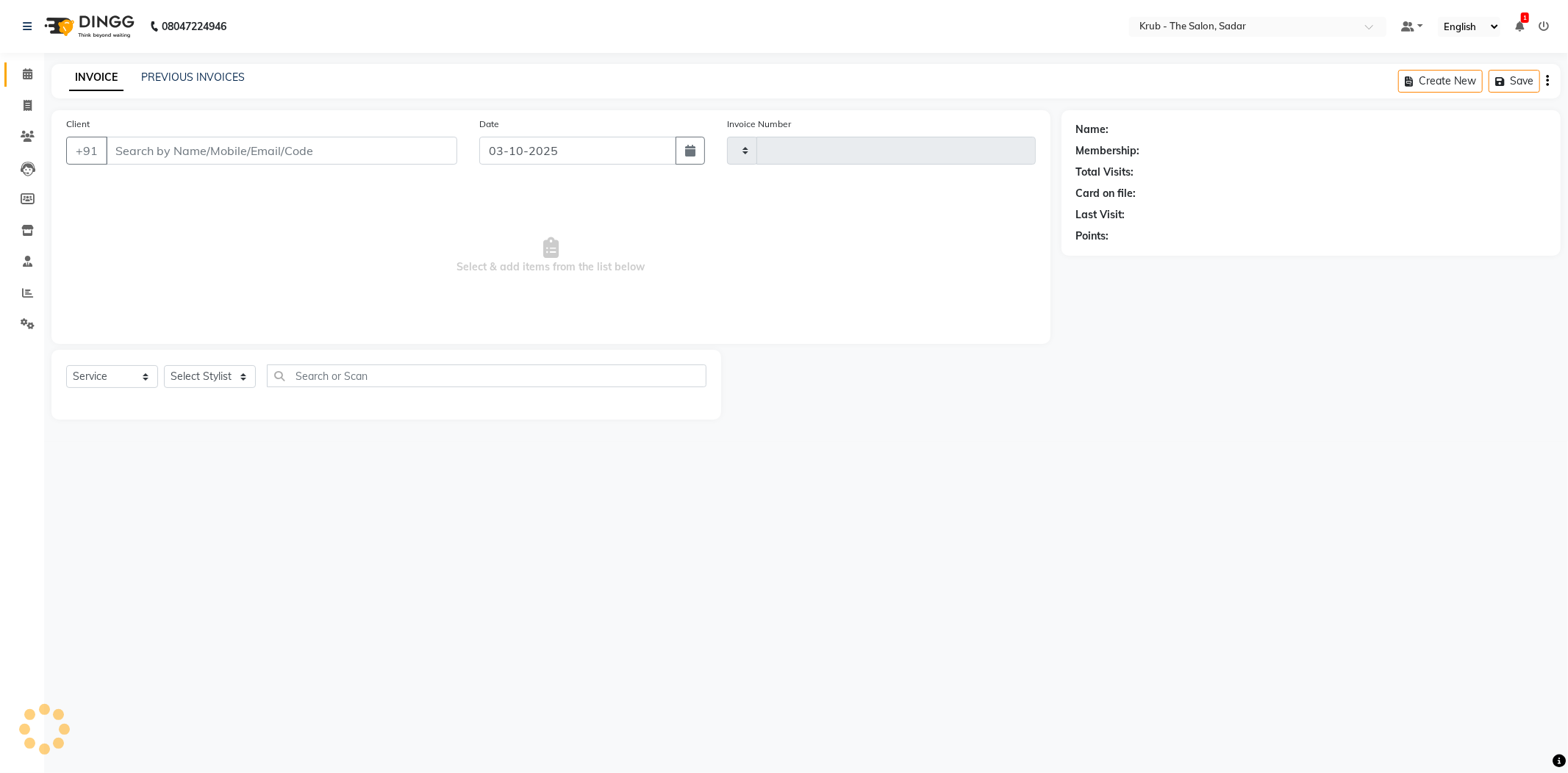
type input "2555"
select select "4449"
type input "8983683082"
select select "24979"
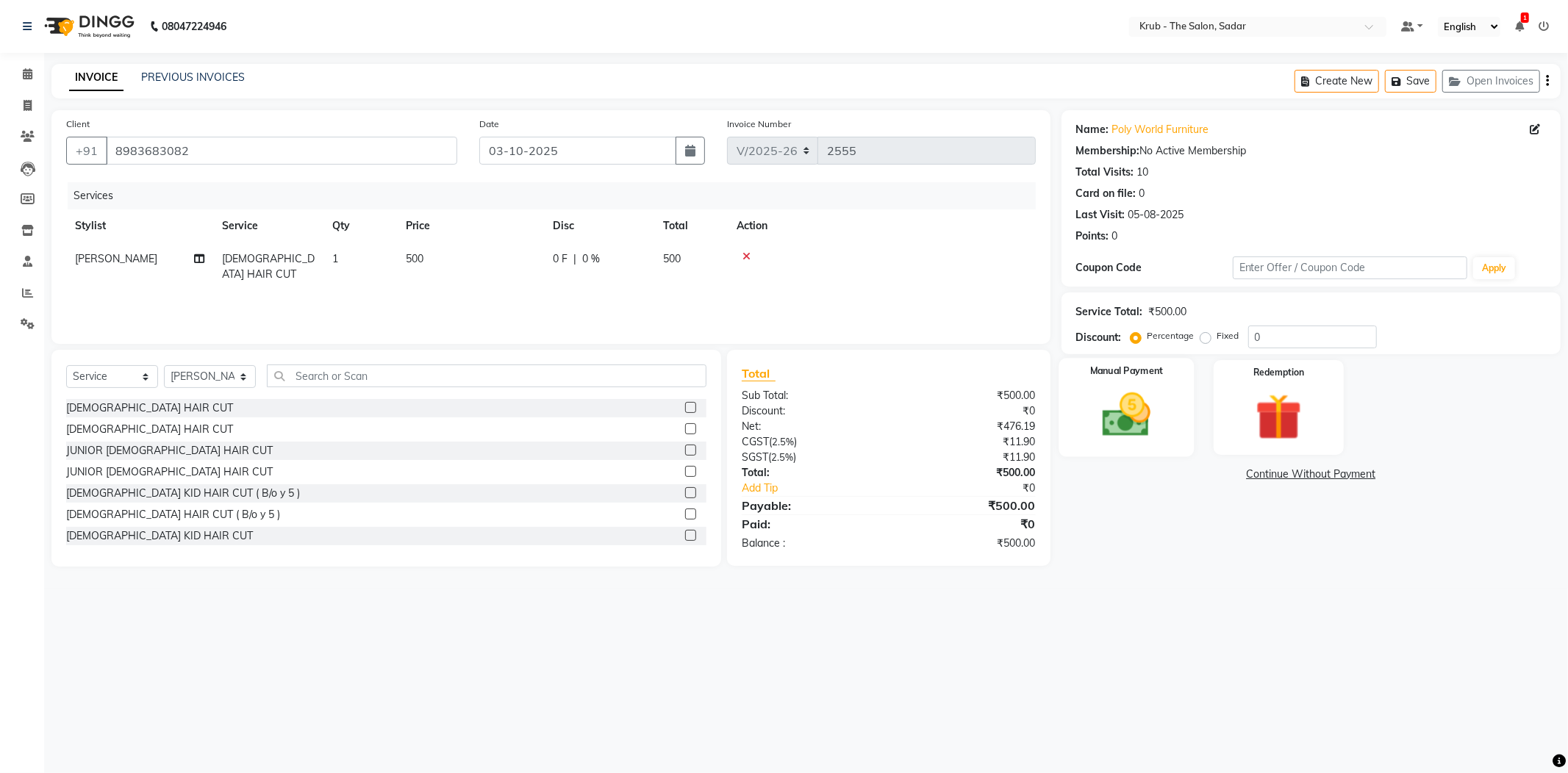
click at [1132, 400] on img at bounding box center [1127, 415] width 79 height 56
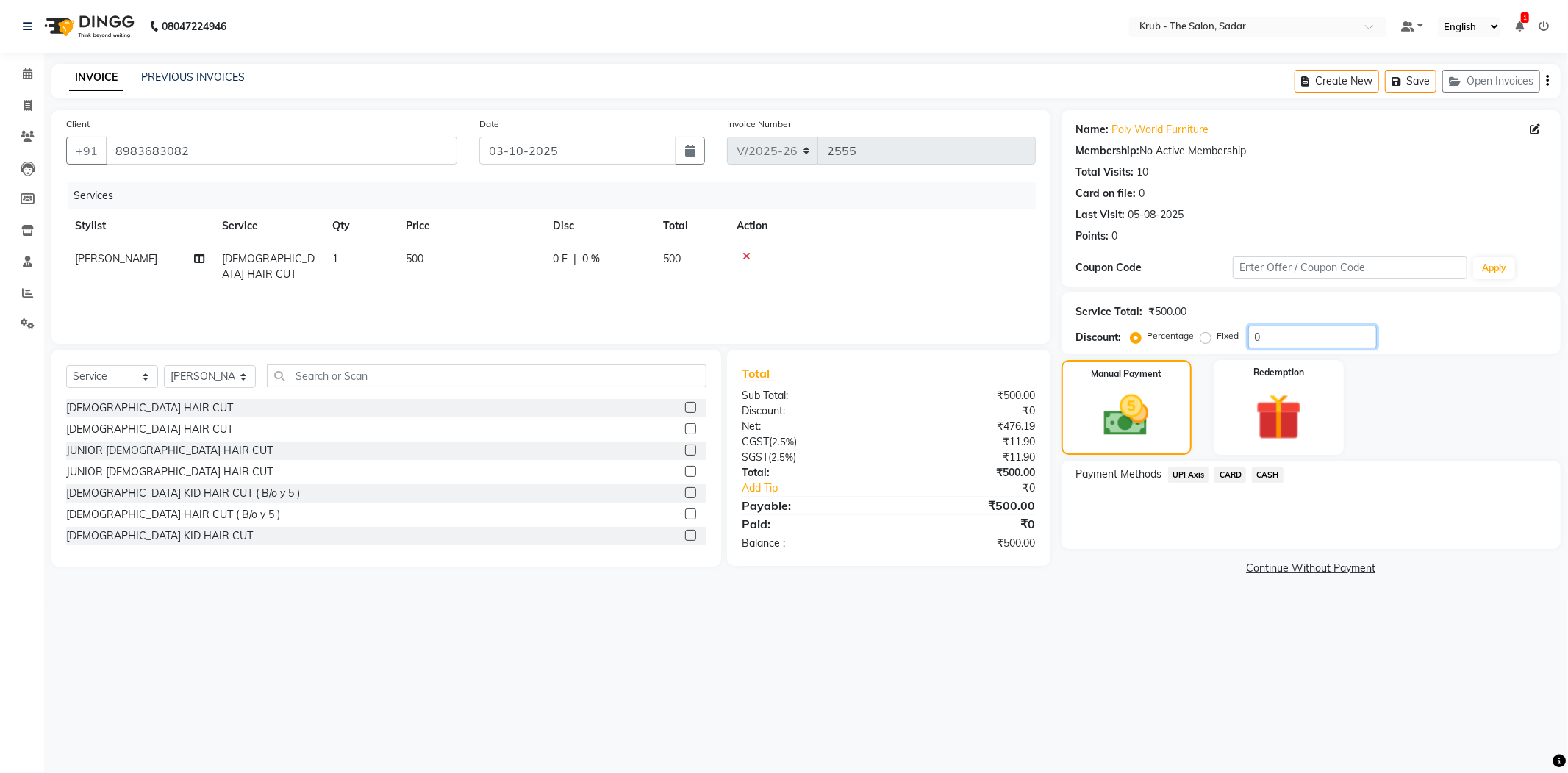
drag, startPoint x: 1238, startPoint y: 315, endPoint x: 1229, endPoint y: 315, distance: 9.0
click at [1229, 325] on div "Percentage Fixed 0" at bounding box center [1255, 337] width 243 height 23
type input "10"
drag, startPoint x: 1279, startPoint y: 454, endPoint x: 1294, endPoint y: 507, distance: 55.1
click at [1279, 467] on div "CASH" at bounding box center [1265, 476] width 38 height 20
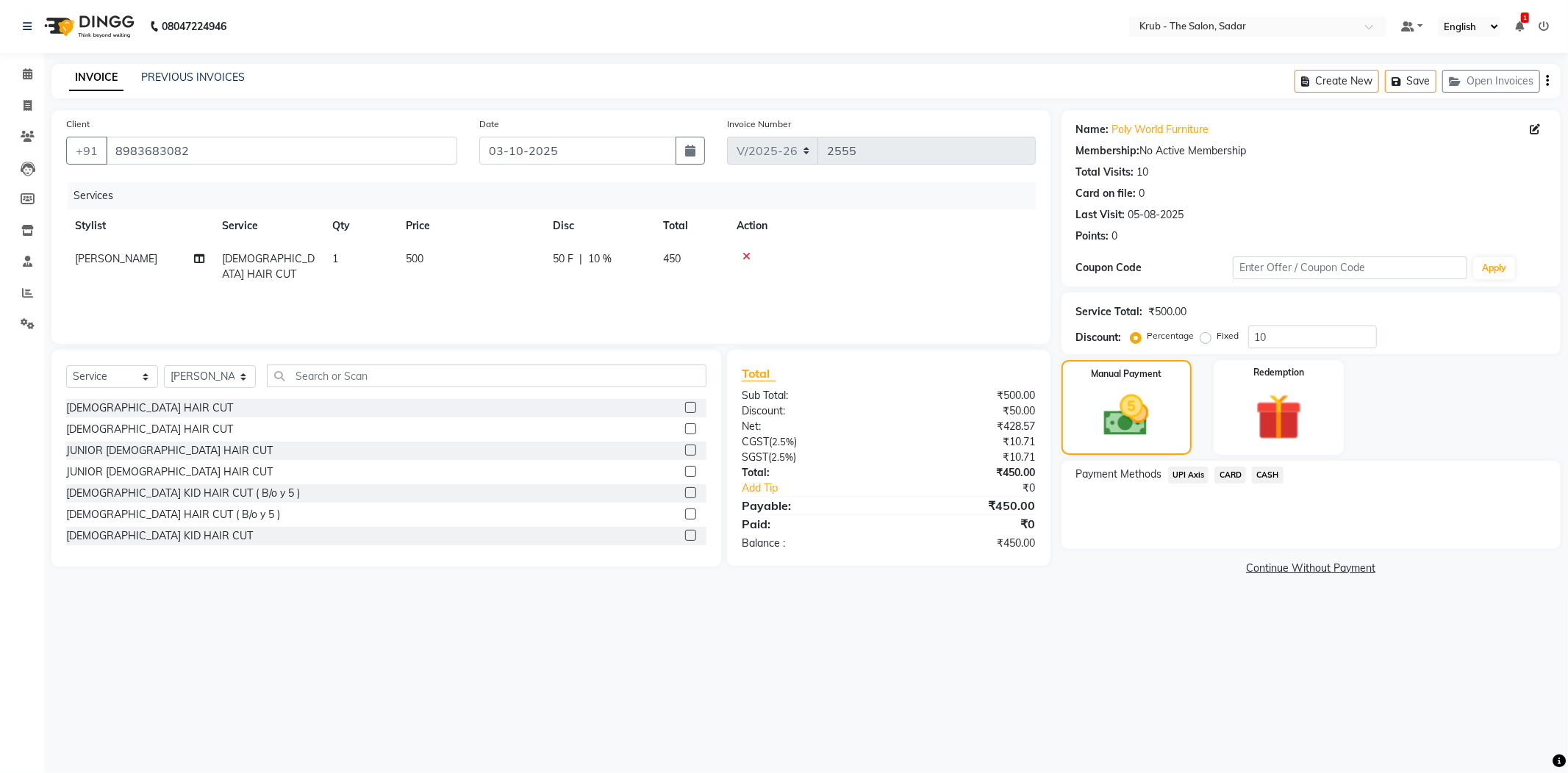
drag, startPoint x: 1269, startPoint y: 447, endPoint x: 1276, endPoint y: 465, distance: 19.3
click at [1271, 467] on span "CASH" at bounding box center [1267, 475] width 31 height 17
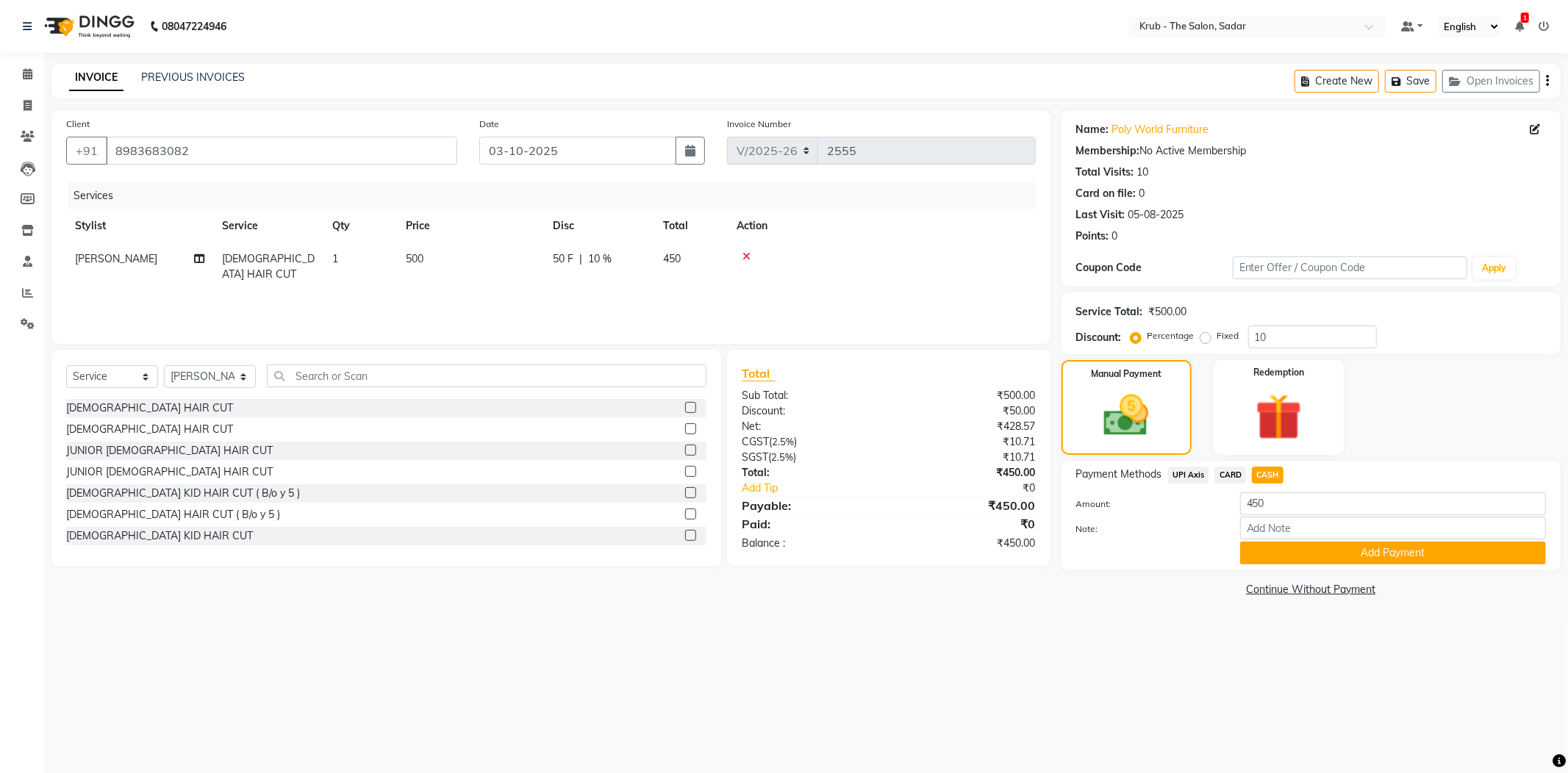
drag, startPoint x: 1298, startPoint y: 521, endPoint x: 1285, endPoint y: 532, distance: 17.0
click at [1298, 541] on button "Add Payment" at bounding box center [1393, 553] width 306 height 23
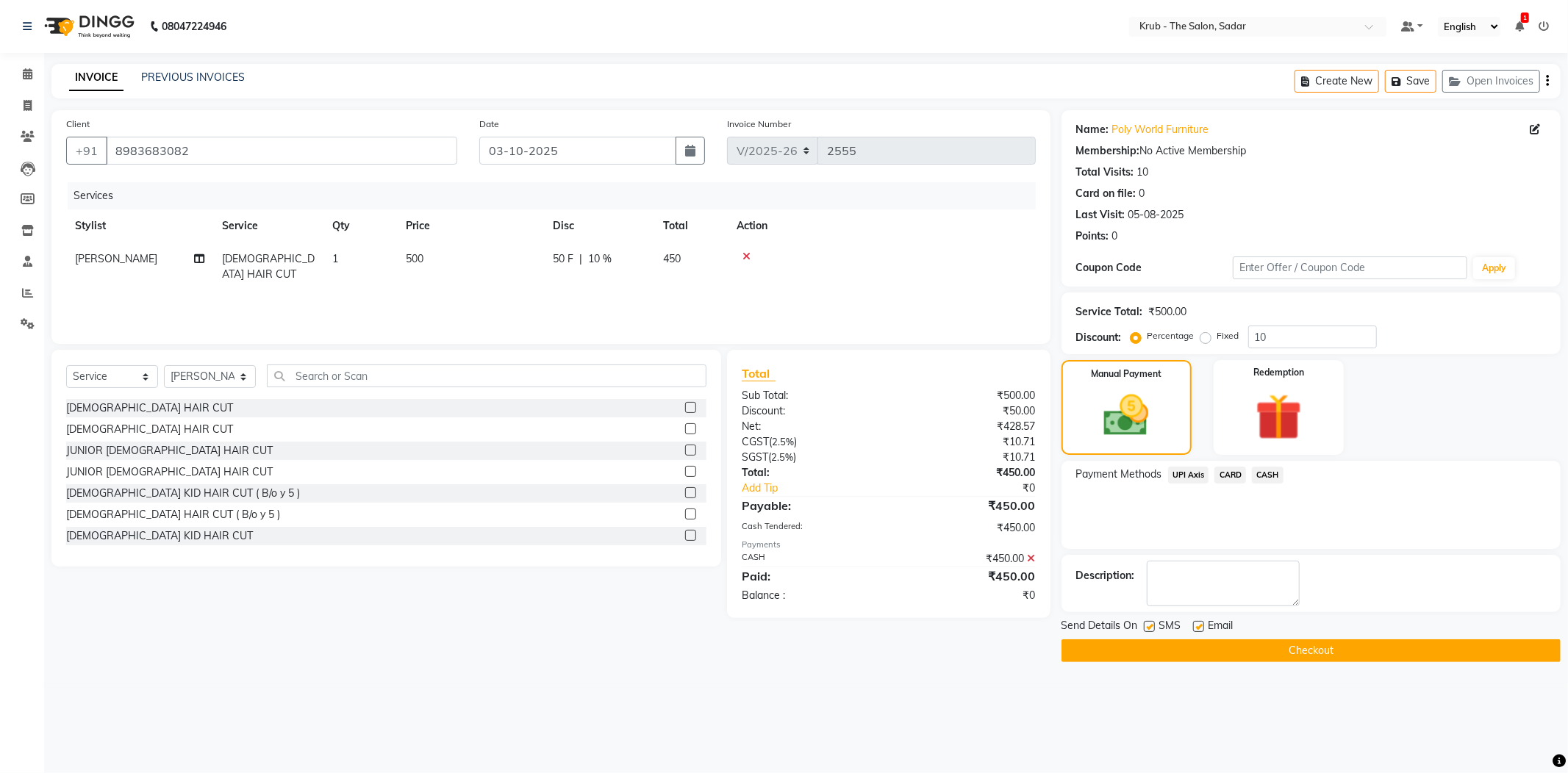
click at [1195, 621] on label at bounding box center [1198, 626] width 11 height 11
click at [1195, 623] on input "checkbox" at bounding box center [1198, 628] width 10 height 10
checkbox input "false"
click at [1151, 621] on label at bounding box center [1149, 626] width 11 height 11
click at [1151, 623] on input "checkbox" at bounding box center [1149, 628] width 10 height 10
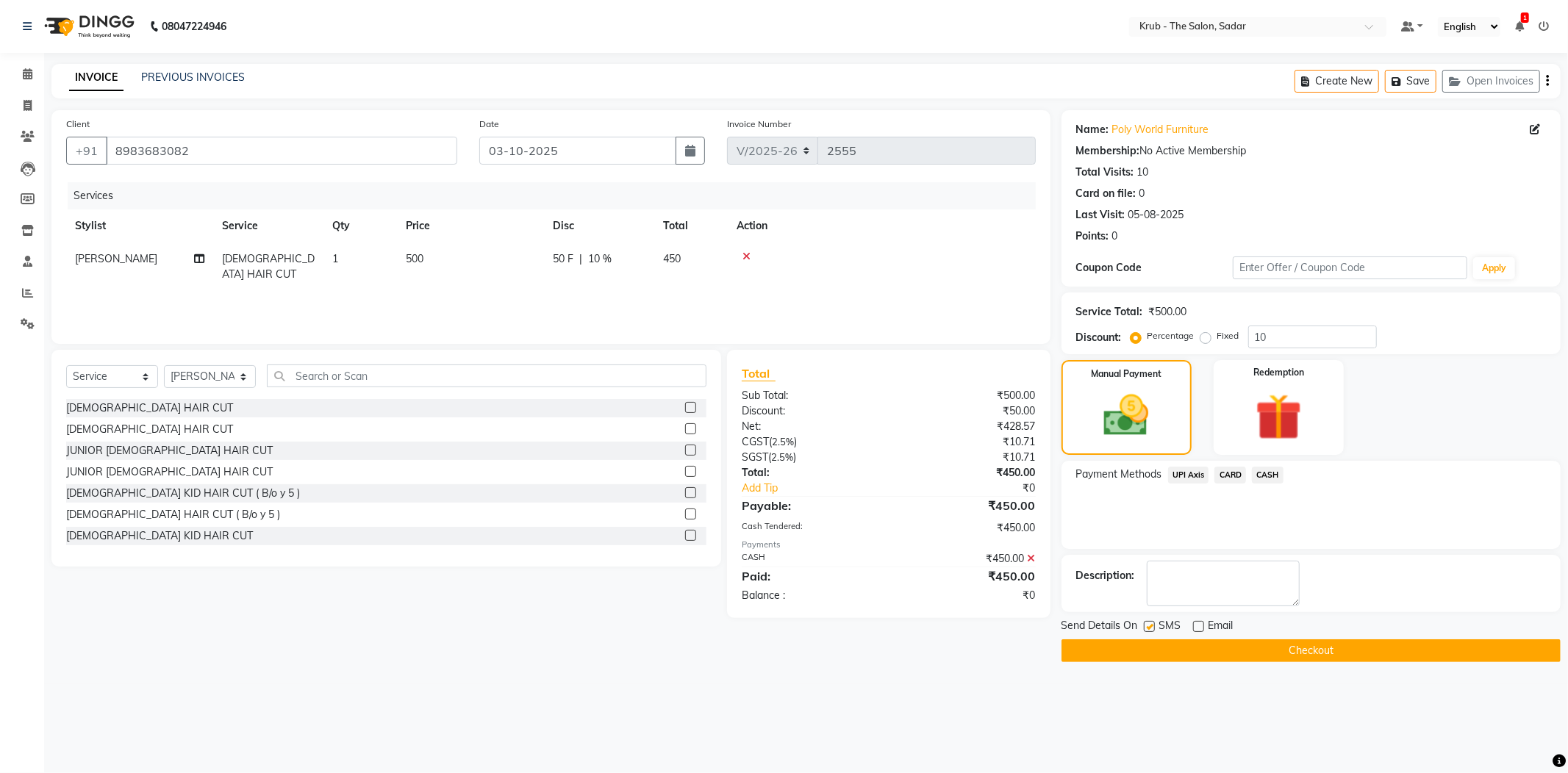
checkbox input "false"
click at [1217, 639] on button "Checkout" at bounding box center [1311, 651] width 499 height 23
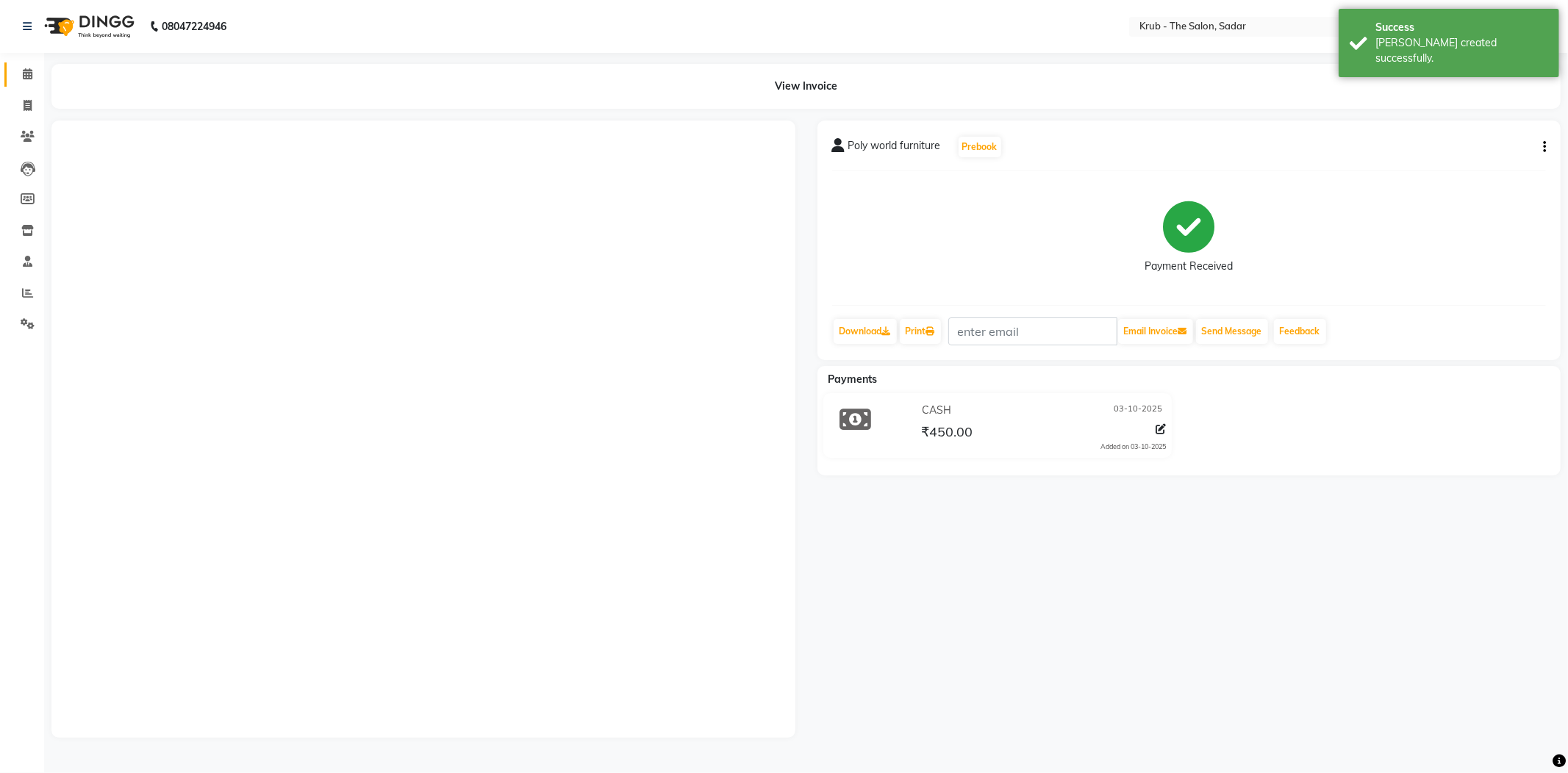
click at [32, 71] on span at bounding box center [27, 75] width 25 height 17
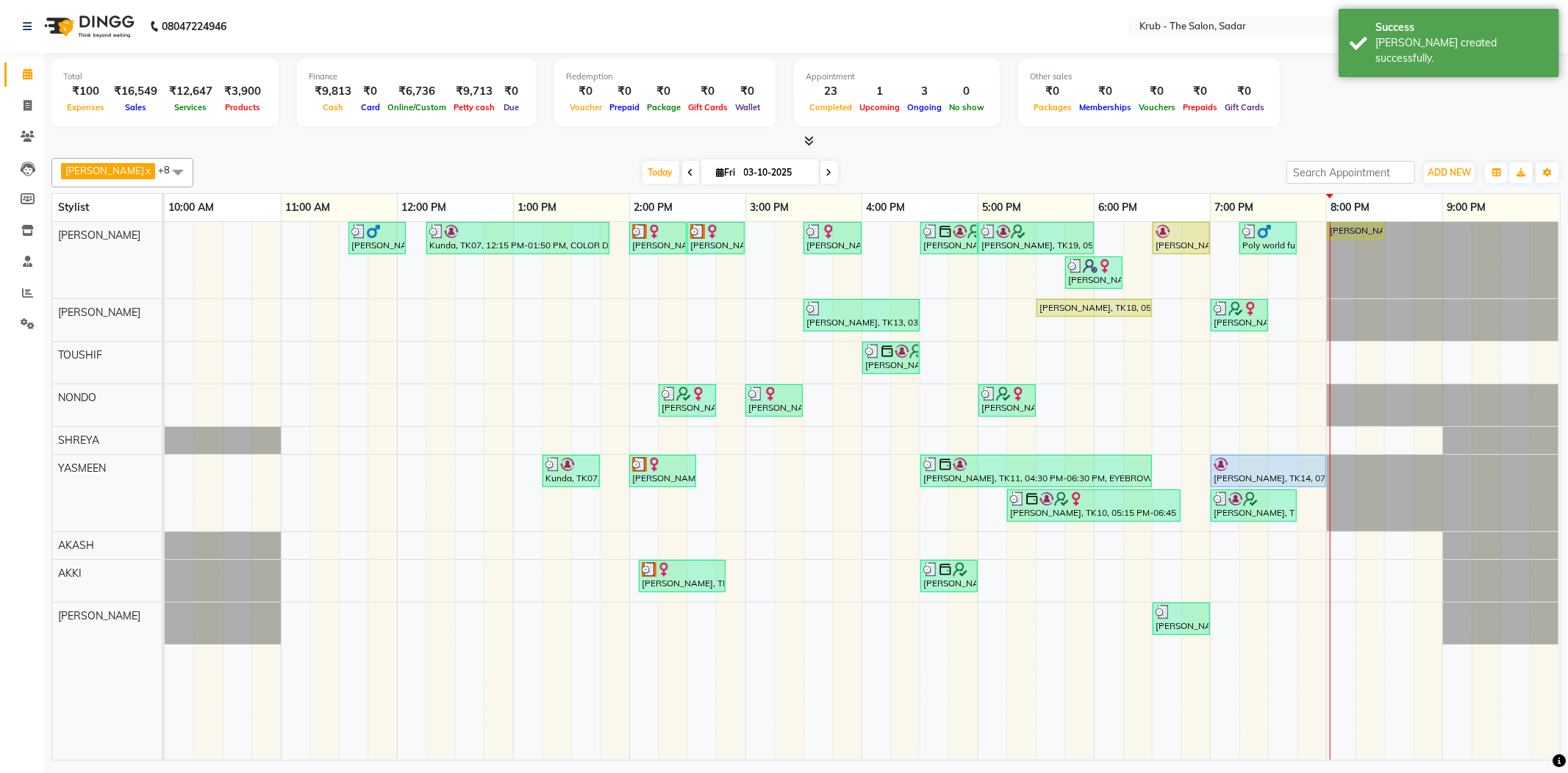
click at [741, 171] on input "03-10-2025" at bounding box center [776, 173] width 73 height 22
select select "10"
select select "2025"
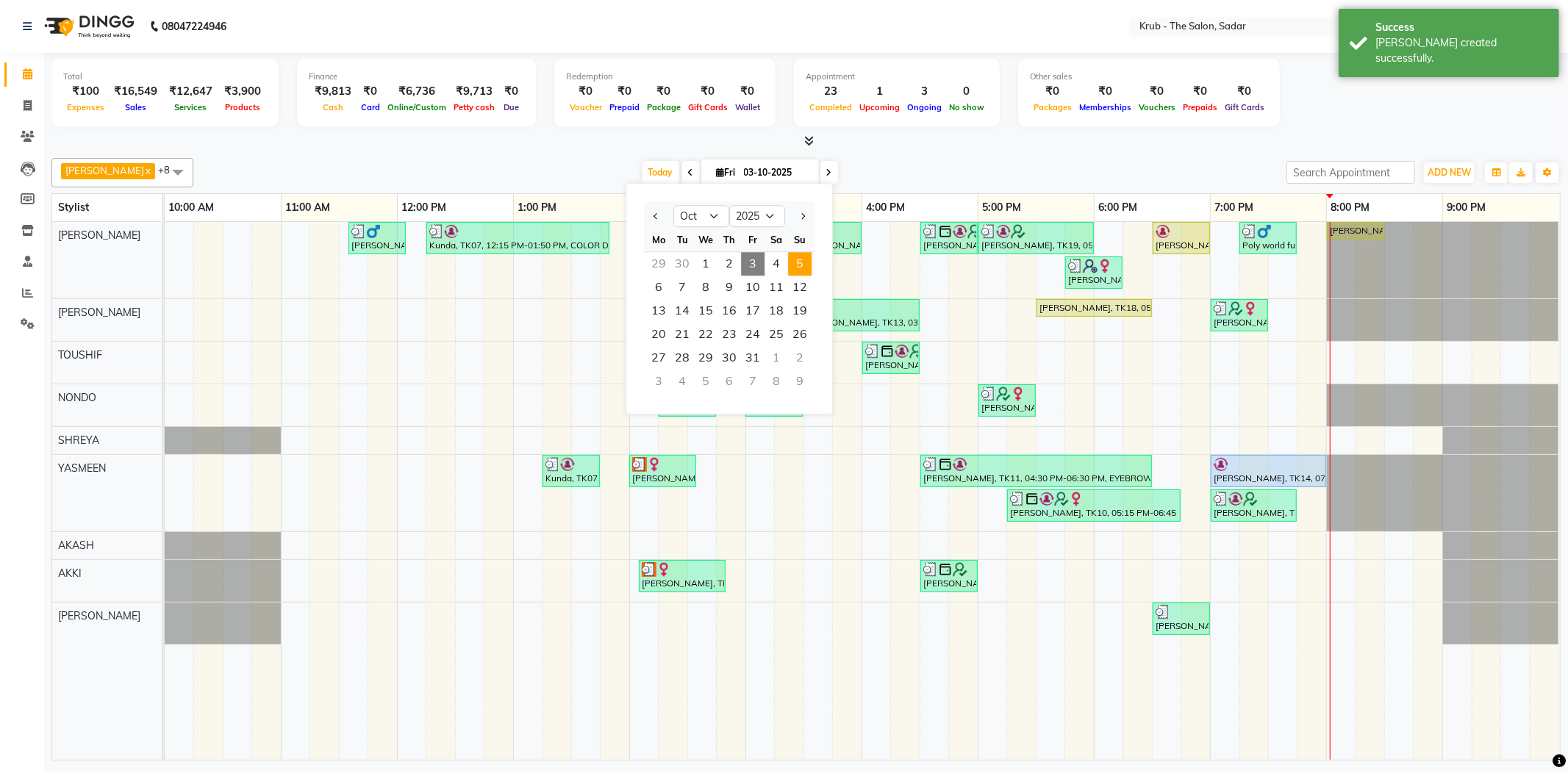
click at [788, 252] on span "5" at bounding box center [800, 264] width 24 height 24
type input "05-10-2025"
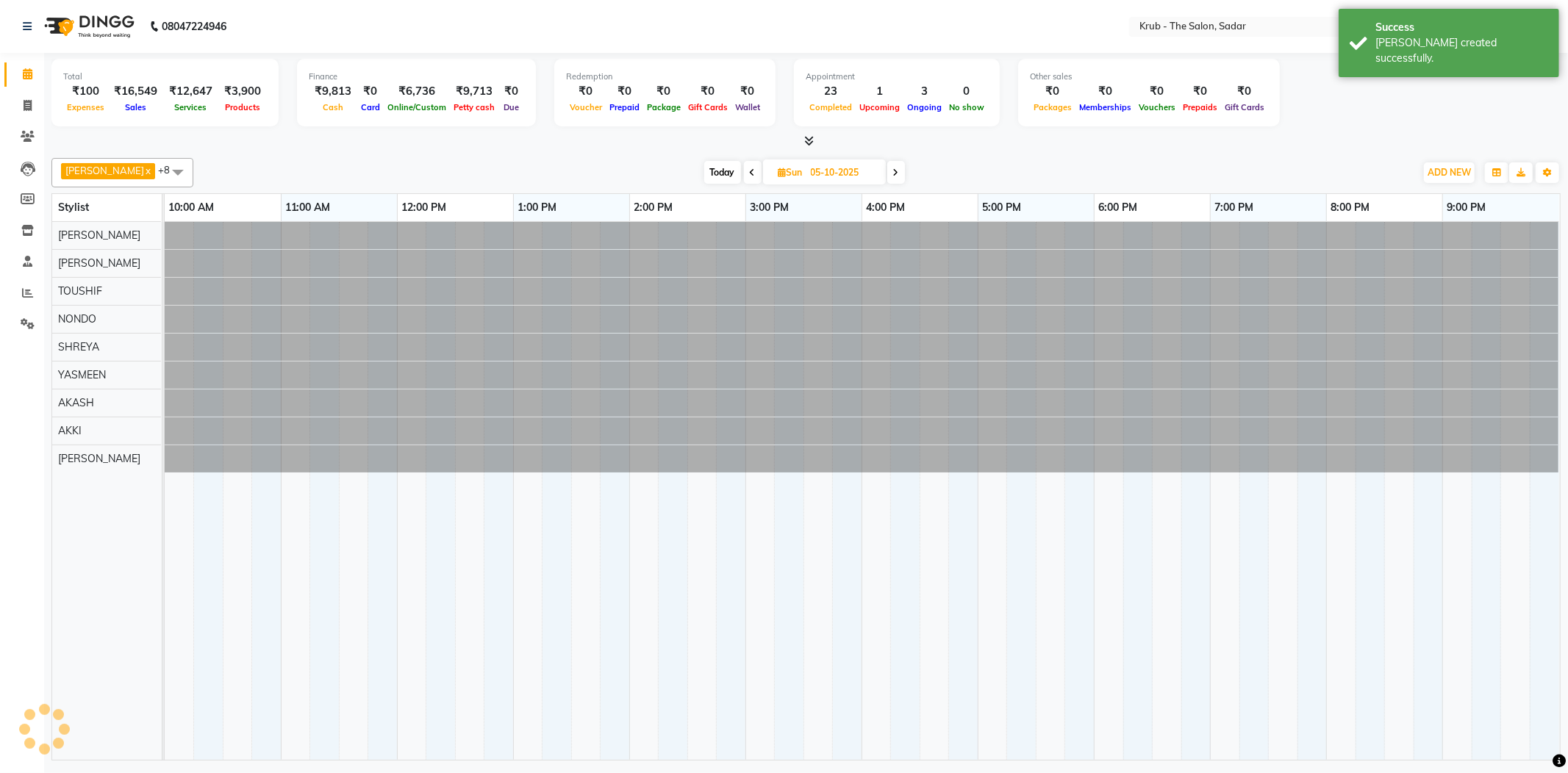
click at [164, 237] on div at bounding box center [164, 235] width 0 height 27
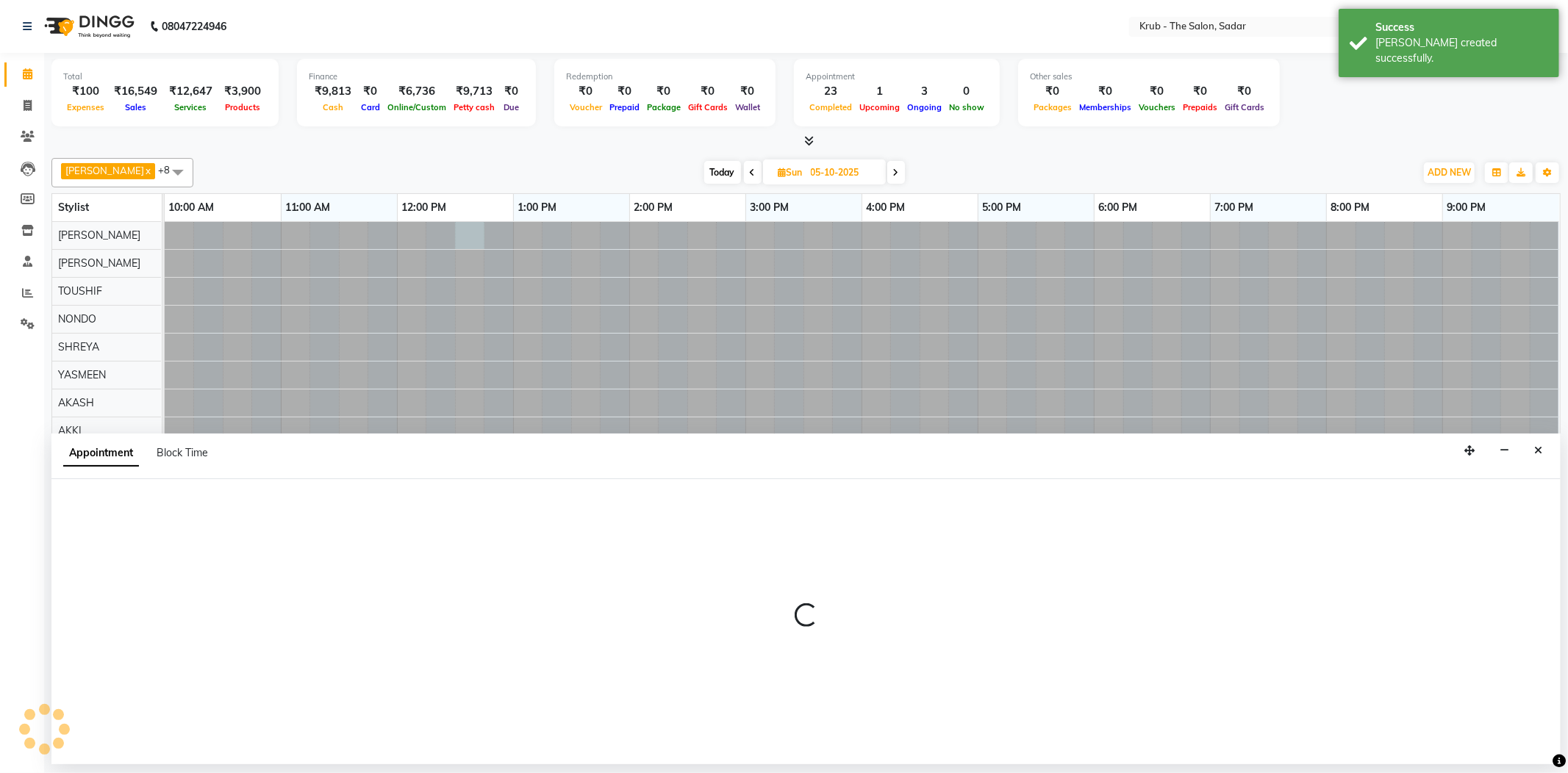
select select "24979"
select select "750"
select select "tentative"
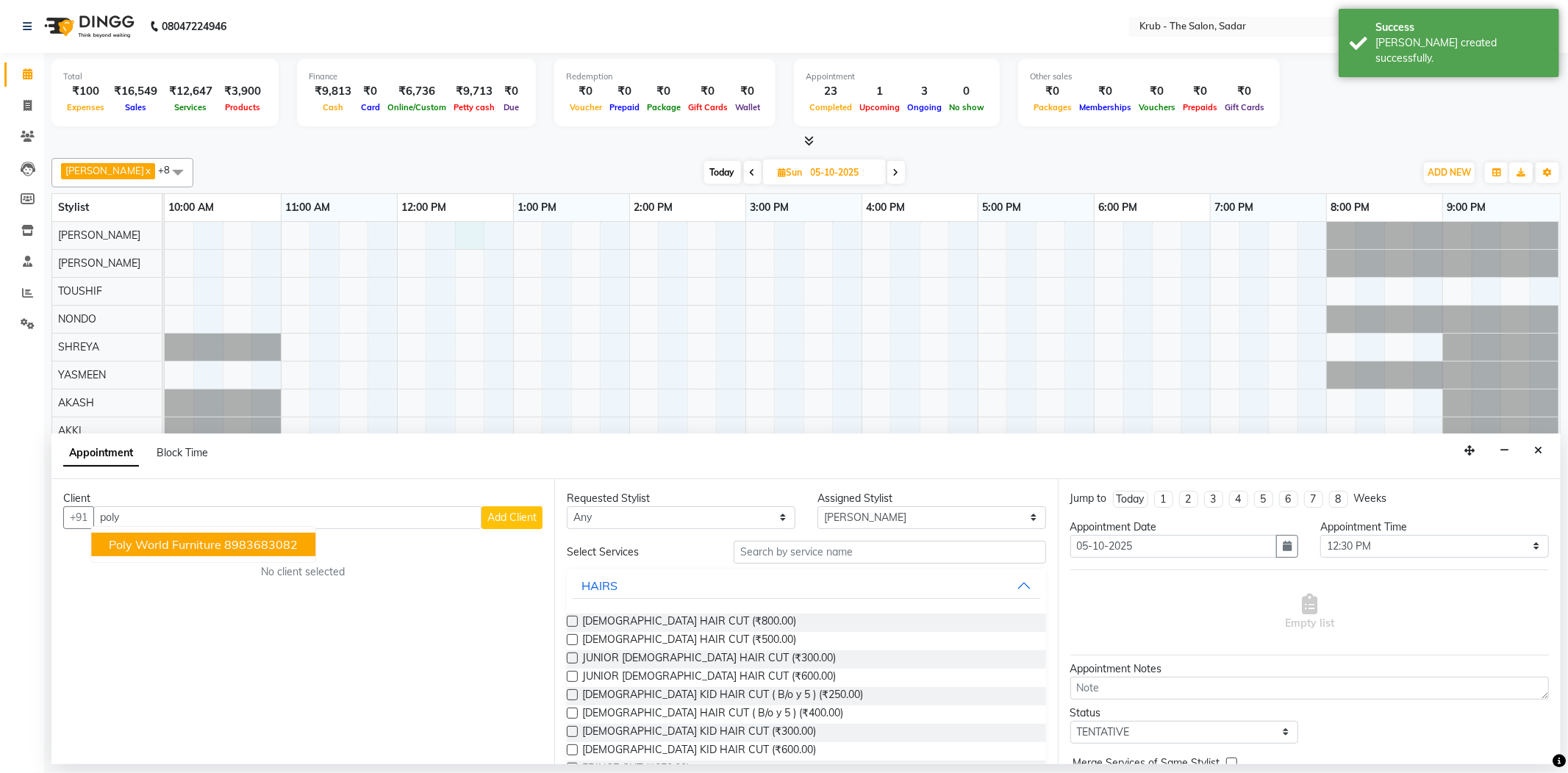
drag, startPoint x: 185, startPoint y: 533, endPoint x: 365, endPoint y: 568, distance: 183.4
click at [186, 537] on span "Poly world furniture" at bounding box center [164, 545] width 113 height 15
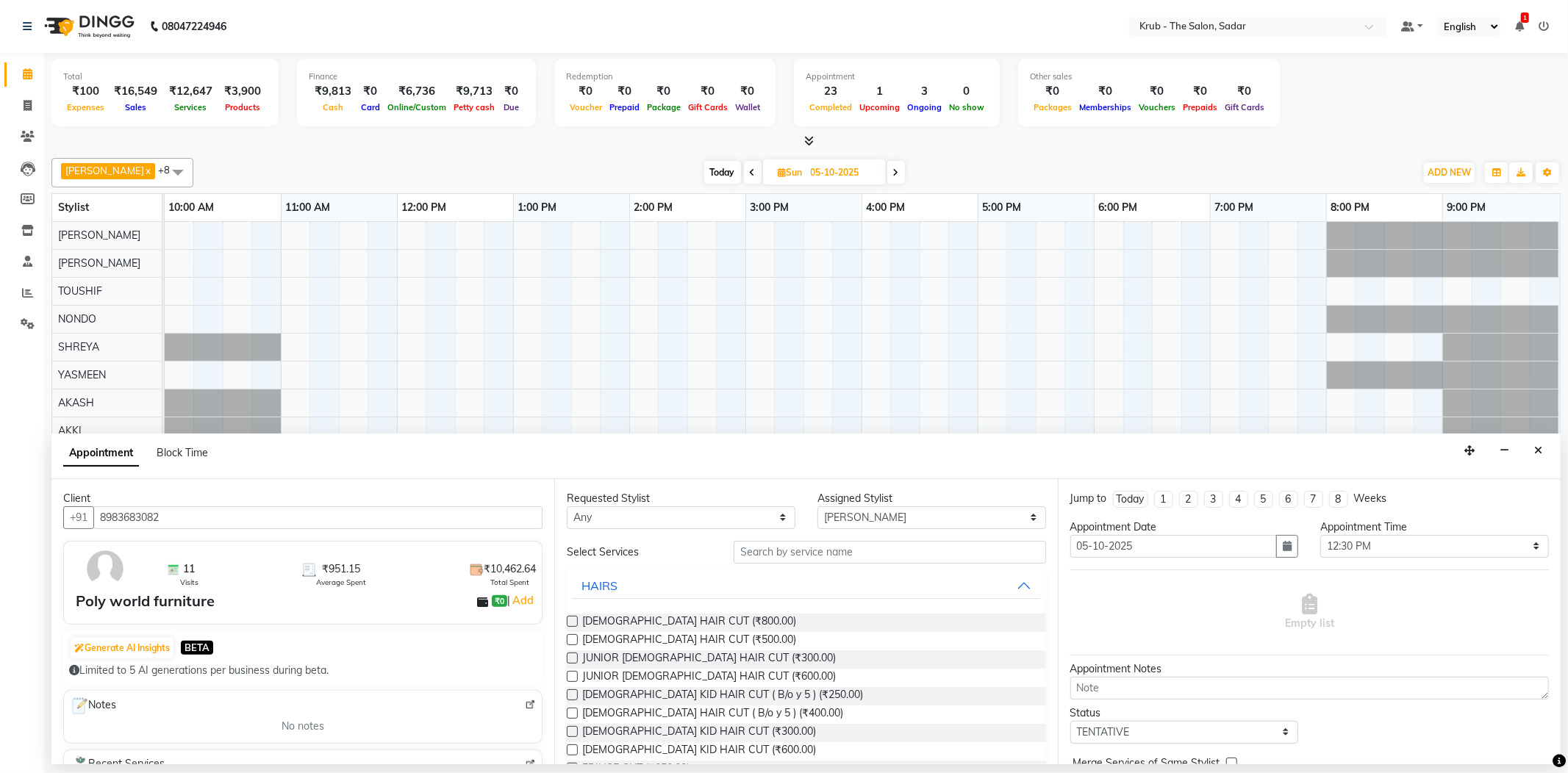
type input "8983683082"
click at [576, 632] on div "MALE HAIR CUT (₹500.00)" at bounding box center [806, 641] width 478 height 18
drag, startPoint x: 609, startPoint y: 614, endPoint x: 842, endPoint y: 641, distance: 234.6
click at [609, 632] on span "MALE HAIR CUT (₹500.00)" at bounding box center [689, 641] width 214 height 18
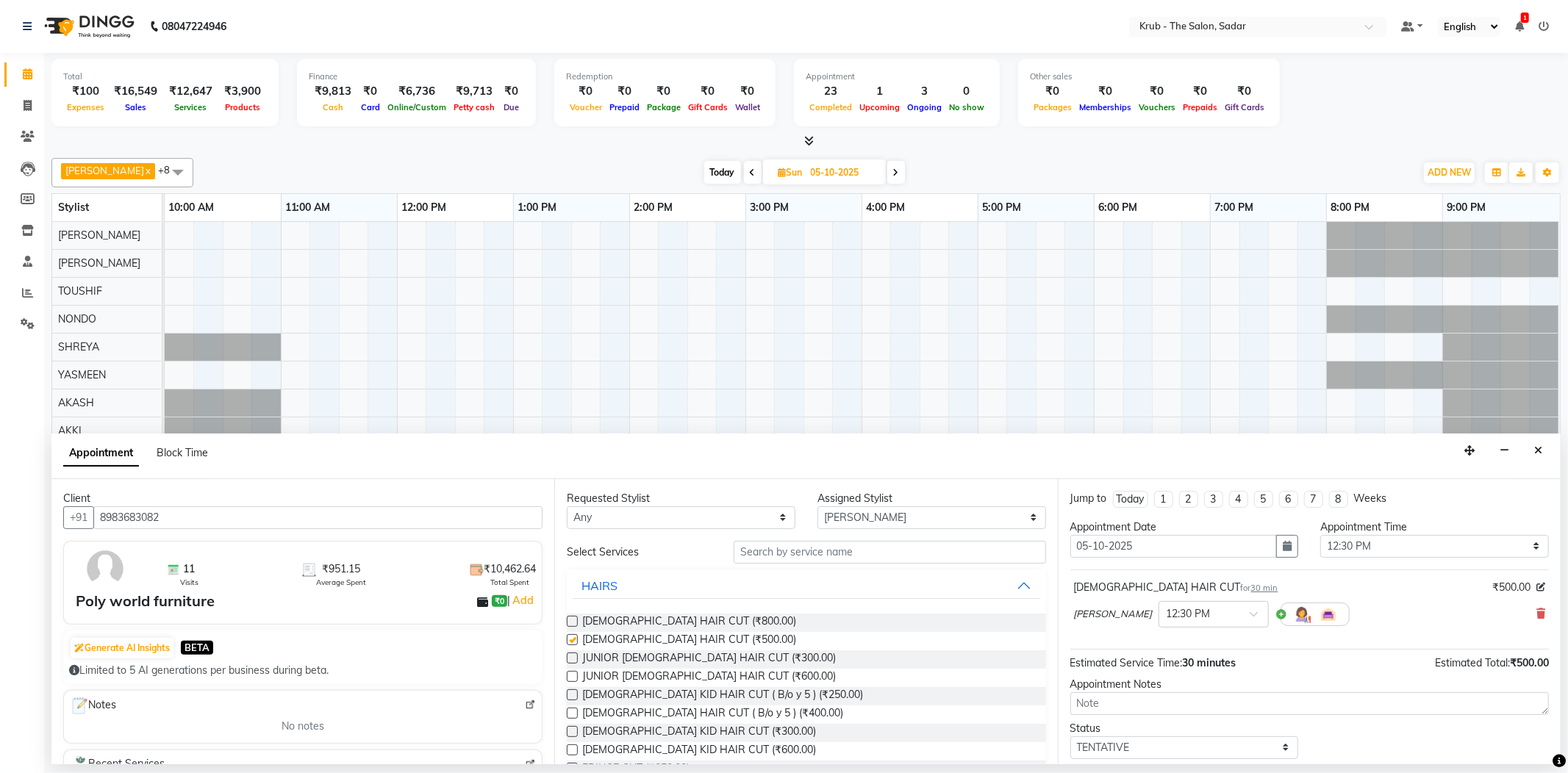
checkbox input "false"
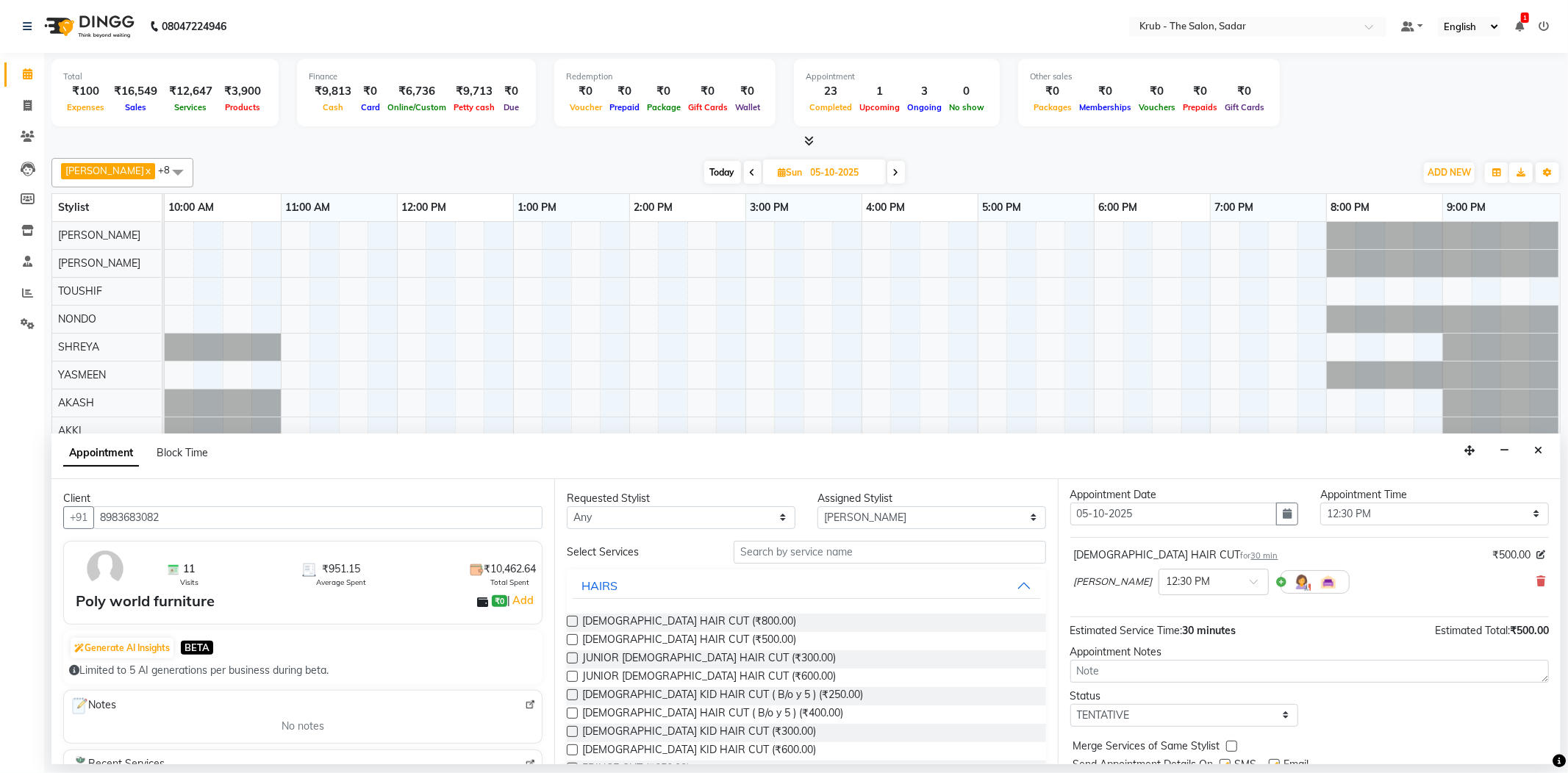
scroll to position [77, 0]
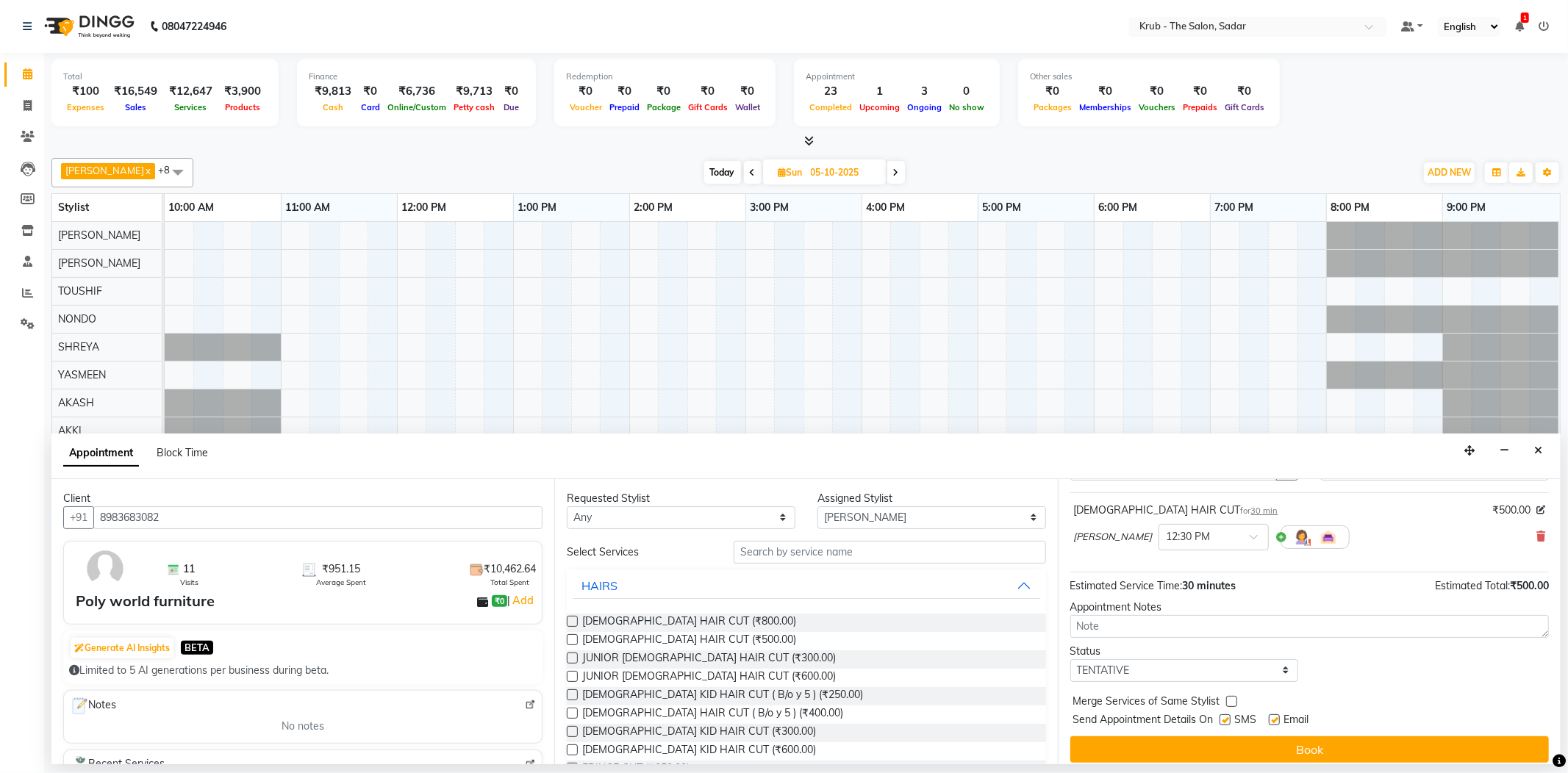
click at [1306, 736] on button "Book" at bounding box center [1309, 749] width 478 height 26
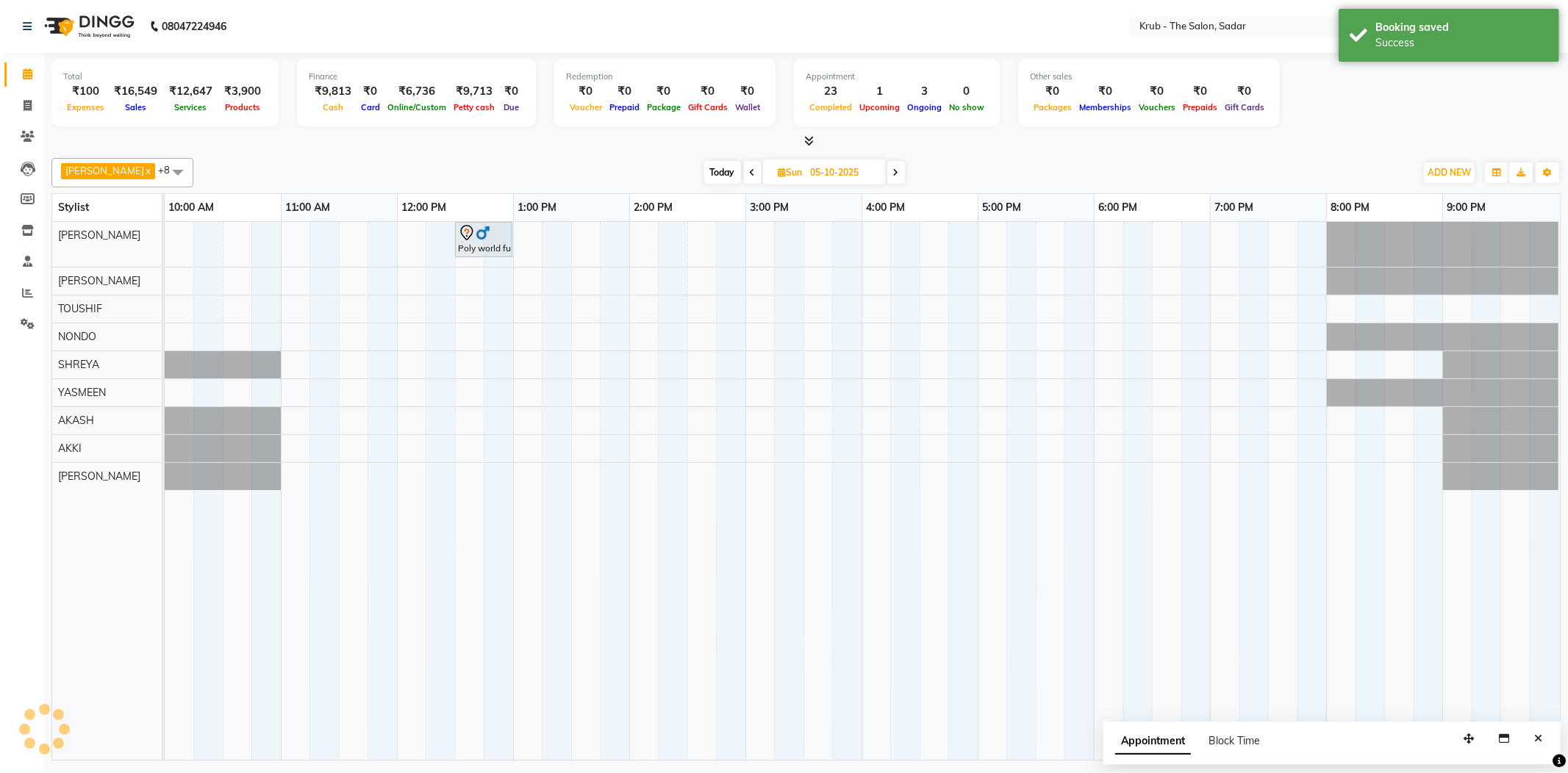
click at [829, 168] on input "05-10-2025" at bounding box center [842, 173] width 73 height 22
select select "10"
select select "2025"
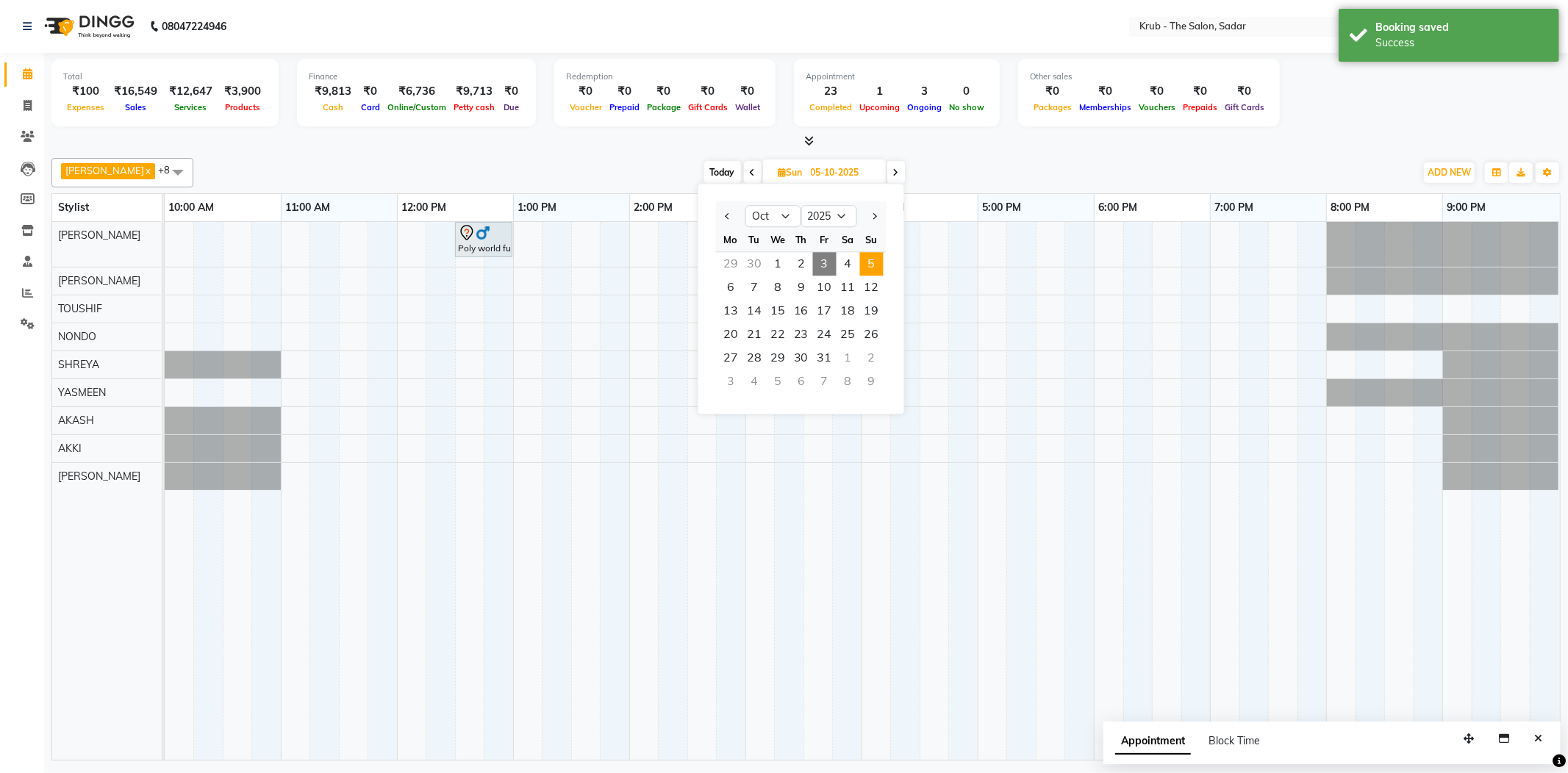
click at [813, 252] on span "3" at bounding box center [824, 264] width 24 height 24
type input "03-10-2025"
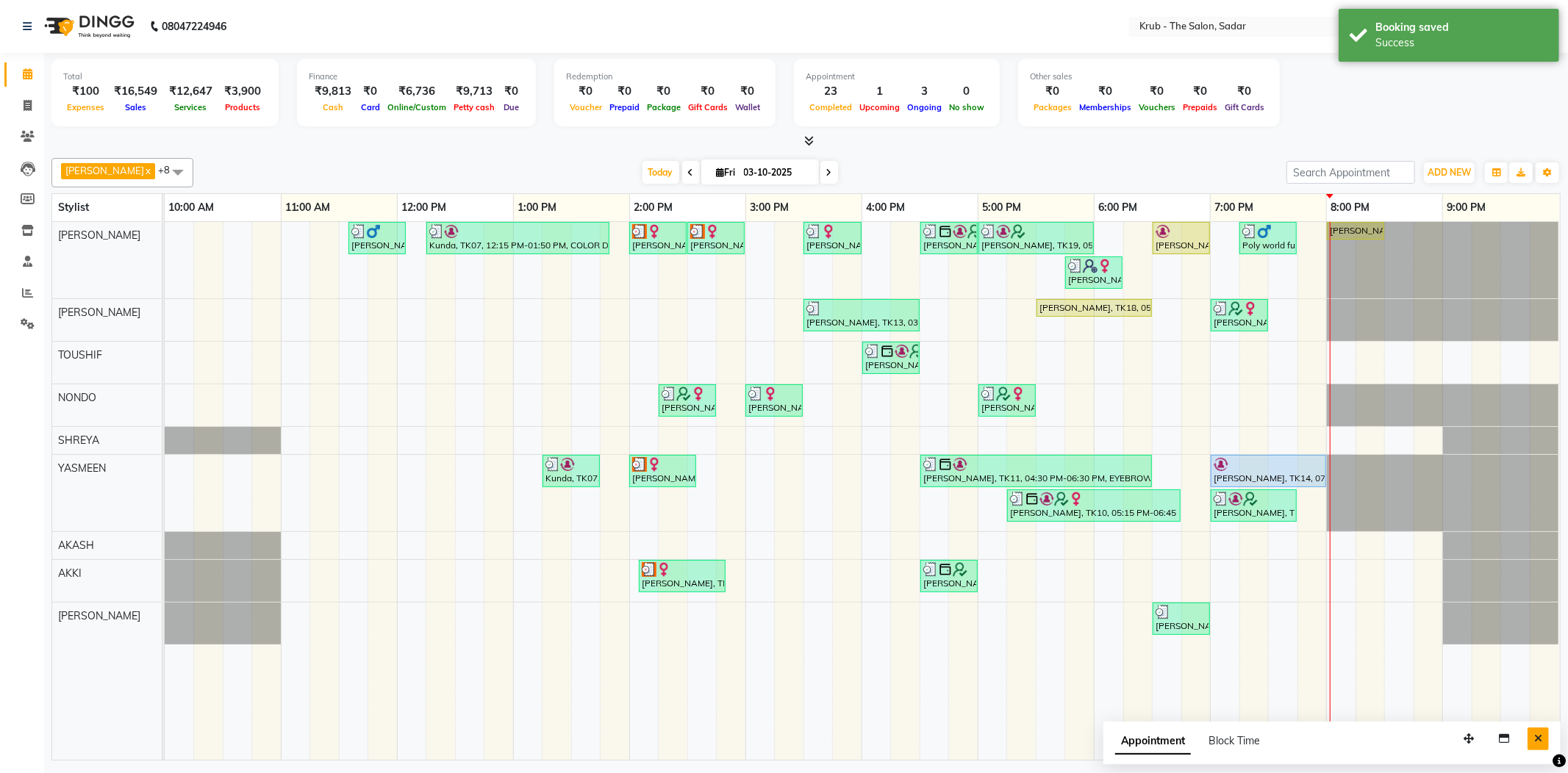
click at [1533, 729] on button "Close" at bounding box center [1538, 739] width 21 height 23
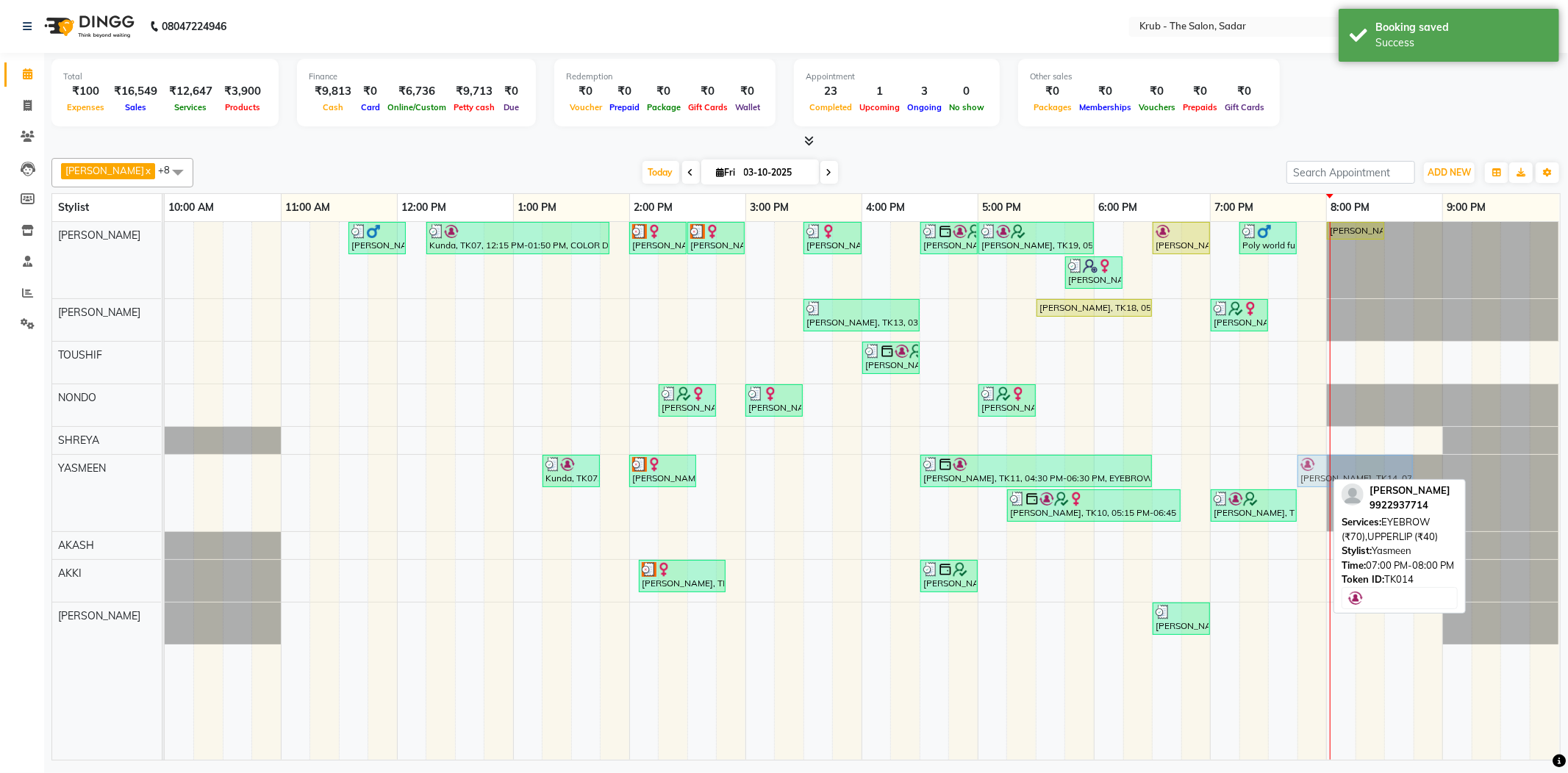
drag, startPoint x: 1256, startPoint y: 470, endPoint x: 1354, endPoint y: 469, distance: 98.0
click at [164, 469] on div "Kunda, TK07, 01:15 PM-01:45 PM, UPPERLIP Ayesha Sheikh, TK02, 02:00 PM-02:35 PM…" at bounding box center [164, 493] width 0 height 76
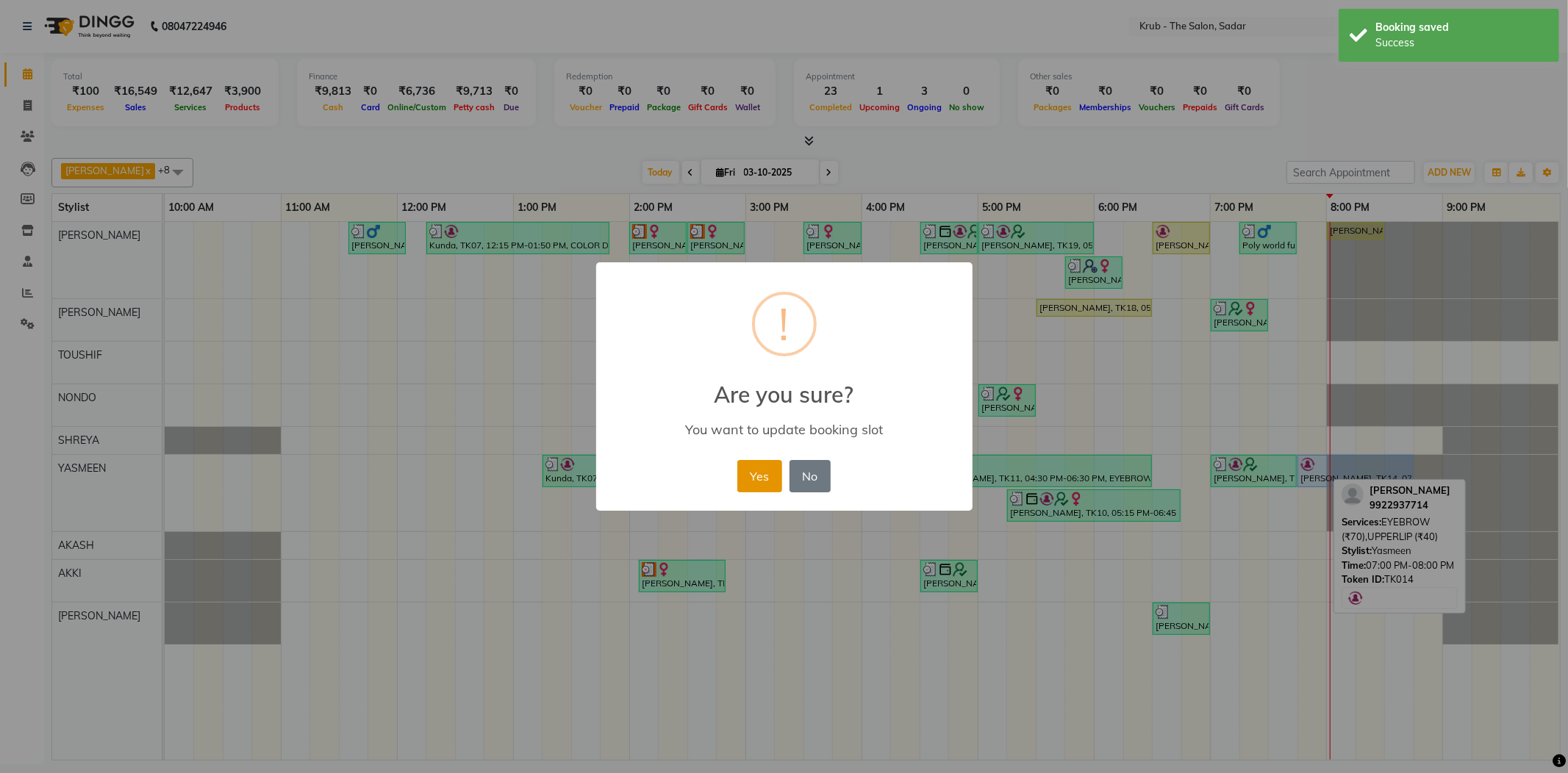
drag, startPoint x: 779, startPoint y: 456, endPoint x: 1016, endPoint y: 479, distance: 238.1
click at [781, 460] on button "Yes" at bounding box center [759, 476] width 45 height 32
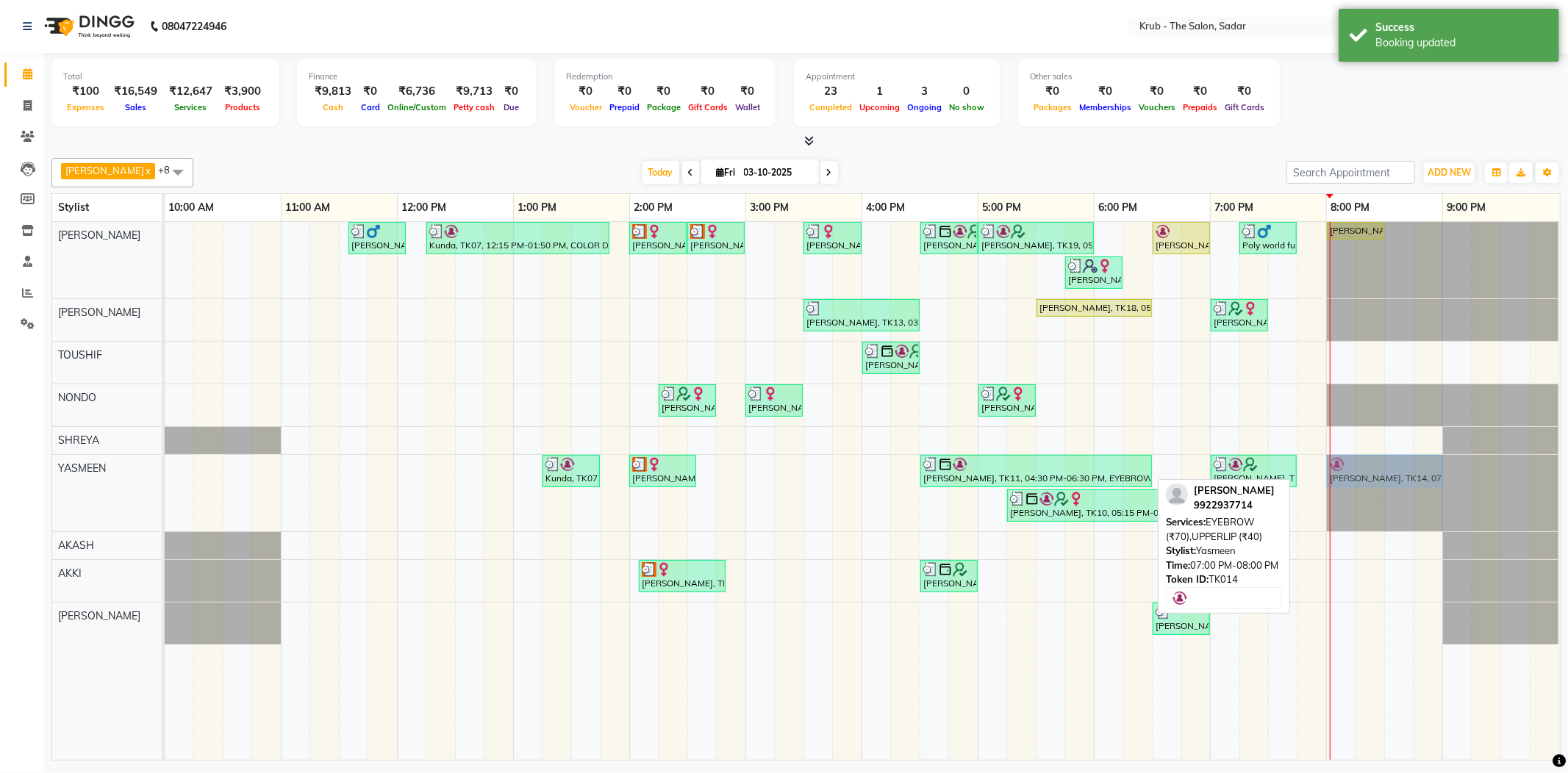
click at [164, 467] on div "Kunda, TK07, 01:15 PM-01:45 PM, UPPERLIP Ayesha Sheikh, TK02, 02:00 PM-02:35 PM…" at bounding box center [164, 493] width 0 height 76
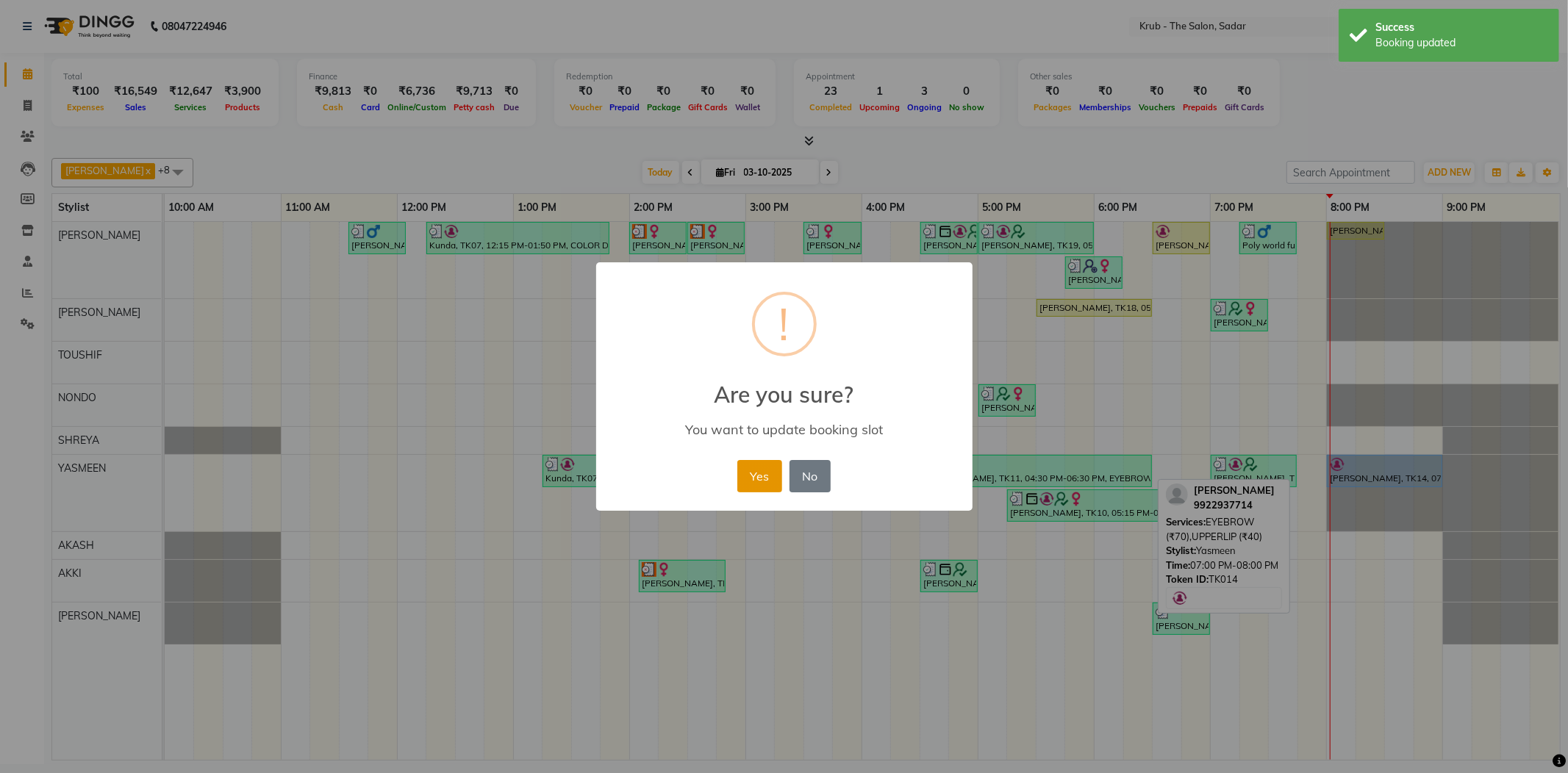
click at [770, 466] on button "Yes" at bounding box center [759, 476] width 45 height 32
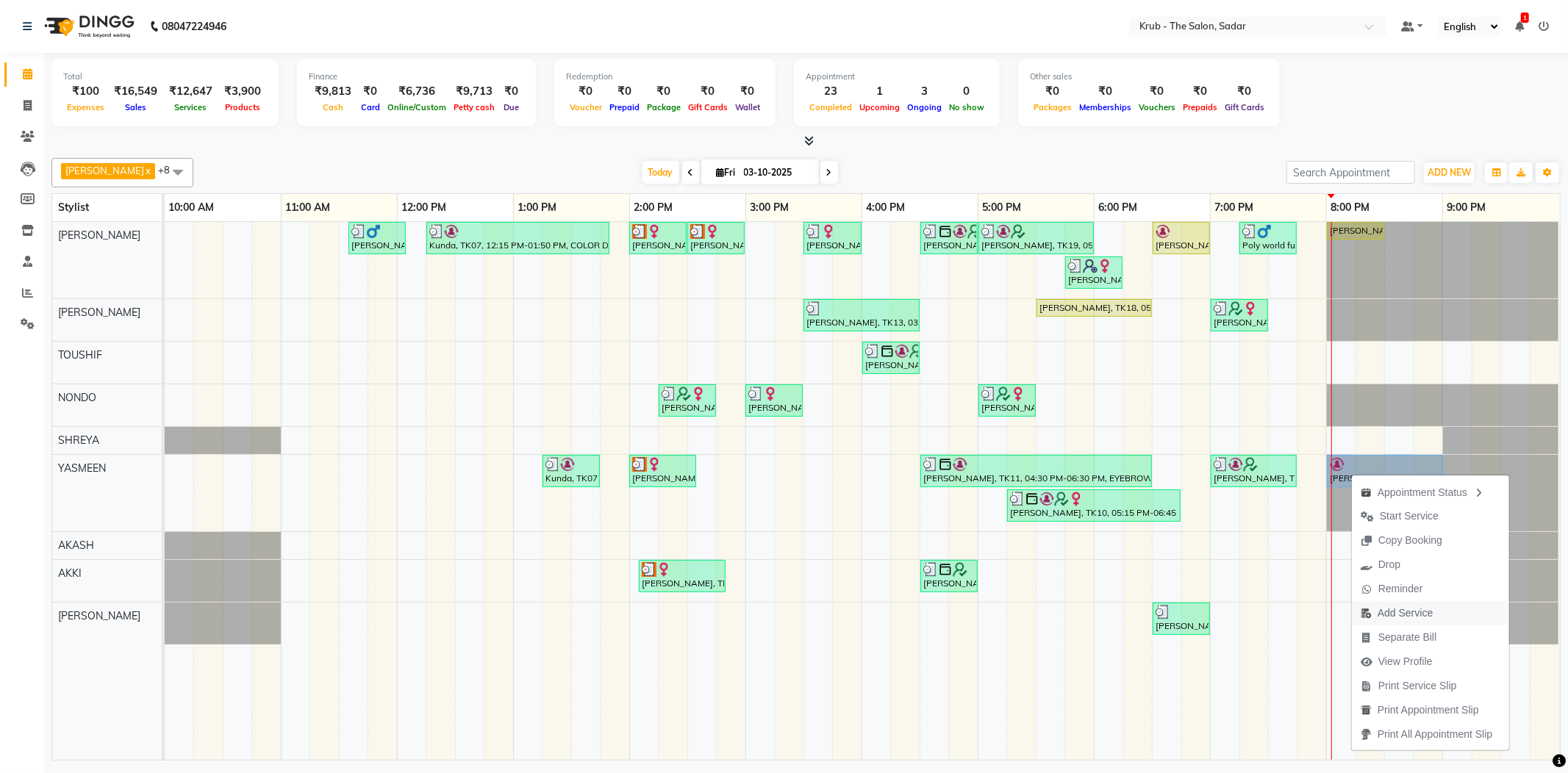
click at [1420, 607] on span "Add Service" at bounding box center [1404, 613] width 55 height 16
select select "24987"
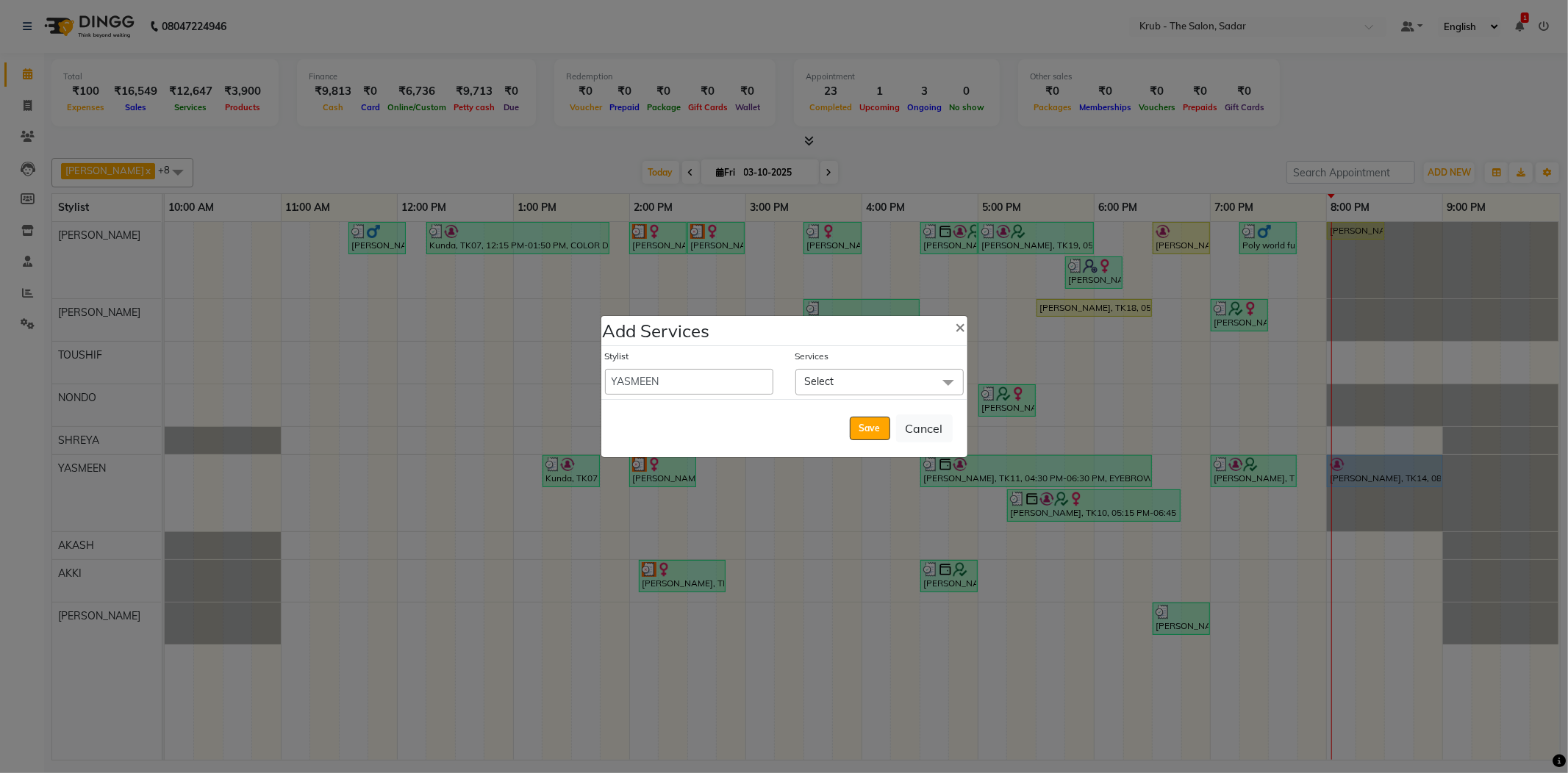
click at [885, 375] on span "Select" at bounding box center [879, 381] width 168 height 25
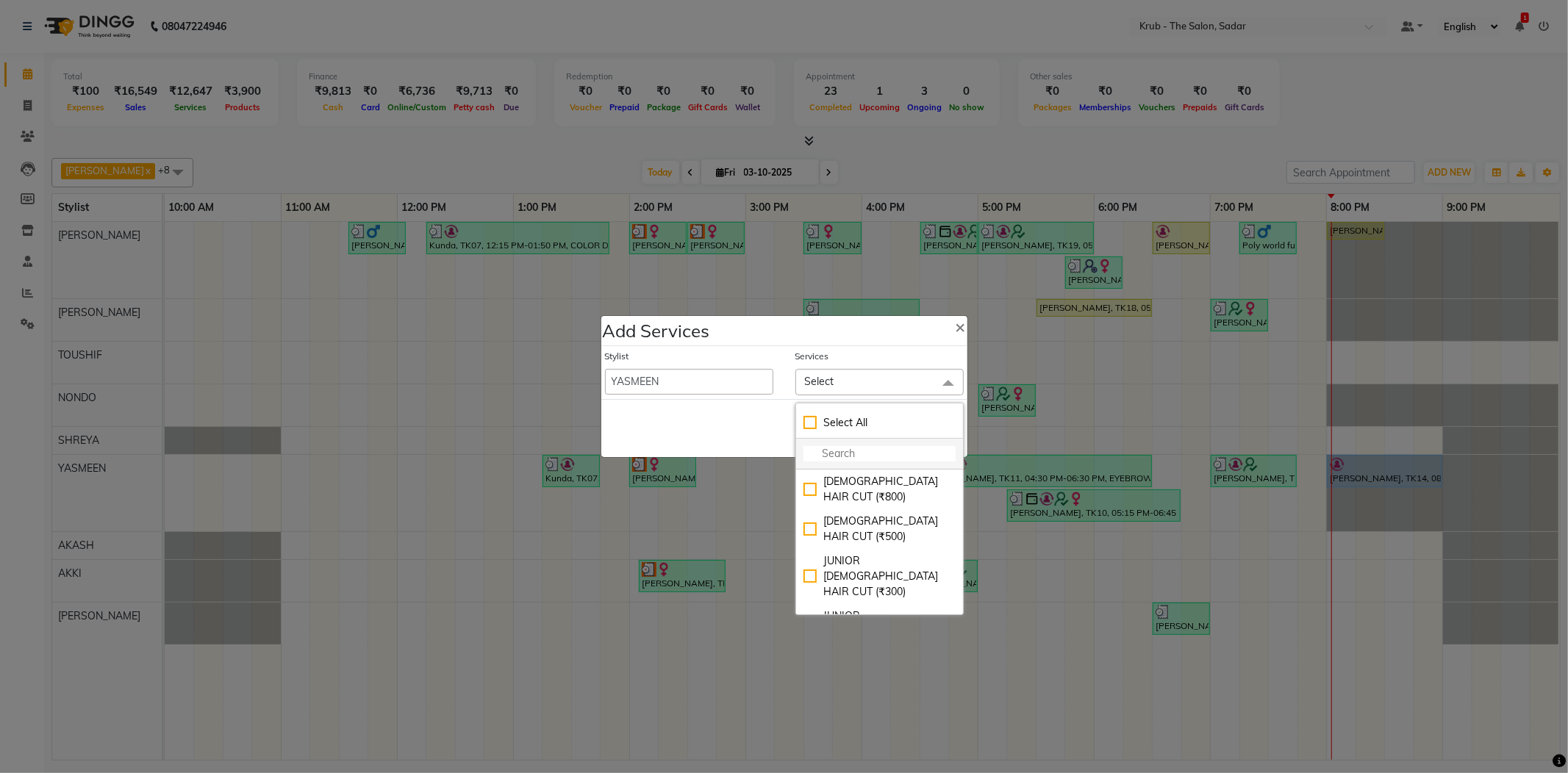
click at [860, 450] on input "multiselect-search" at bounding box center [879, 453] width 152 height 16
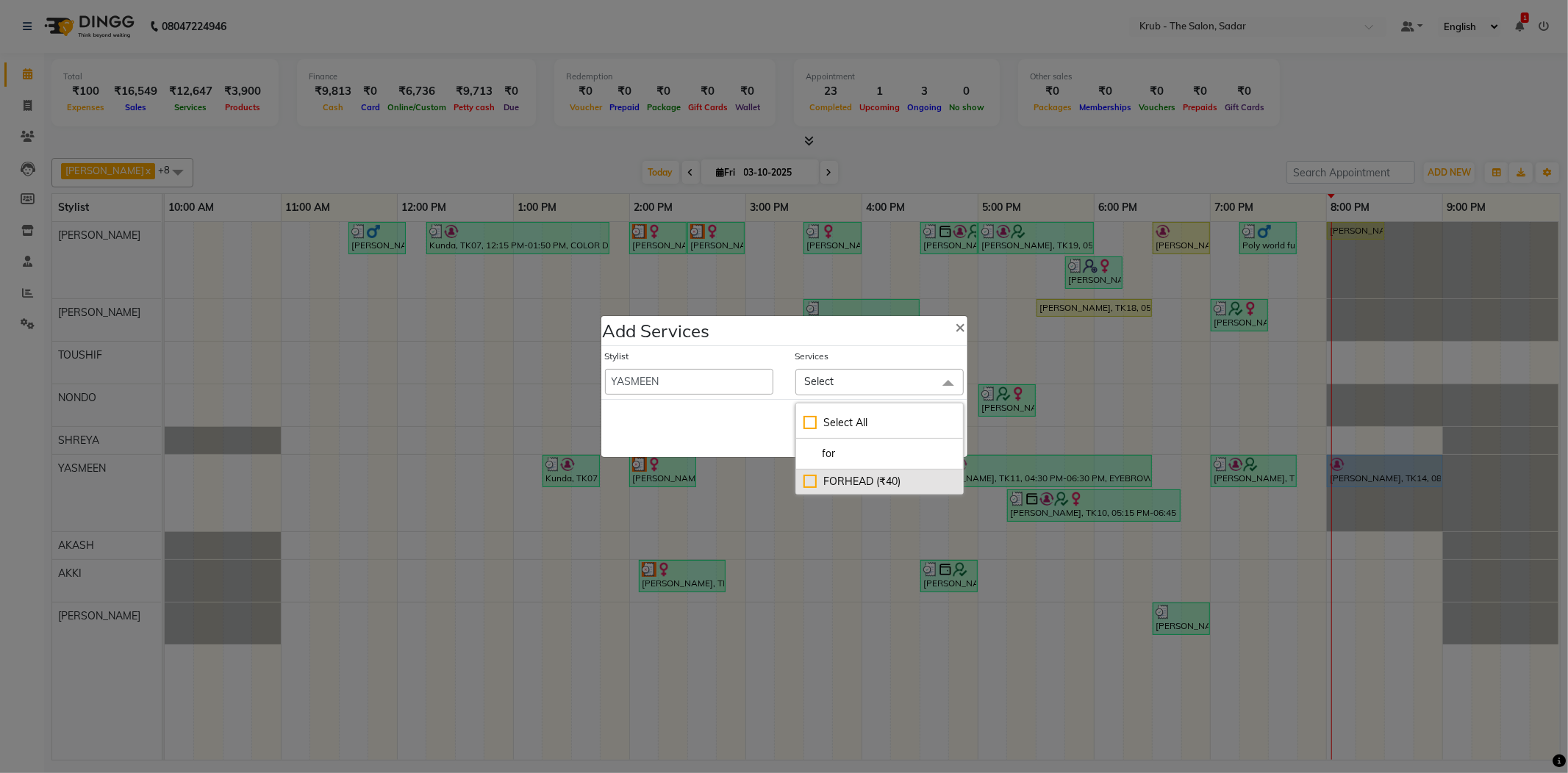
type input "for"
click at [872, 488] on div "FORHEAD (₹40)" at bounding box center [879, 481] width 152 height 16
checkbox input "true"
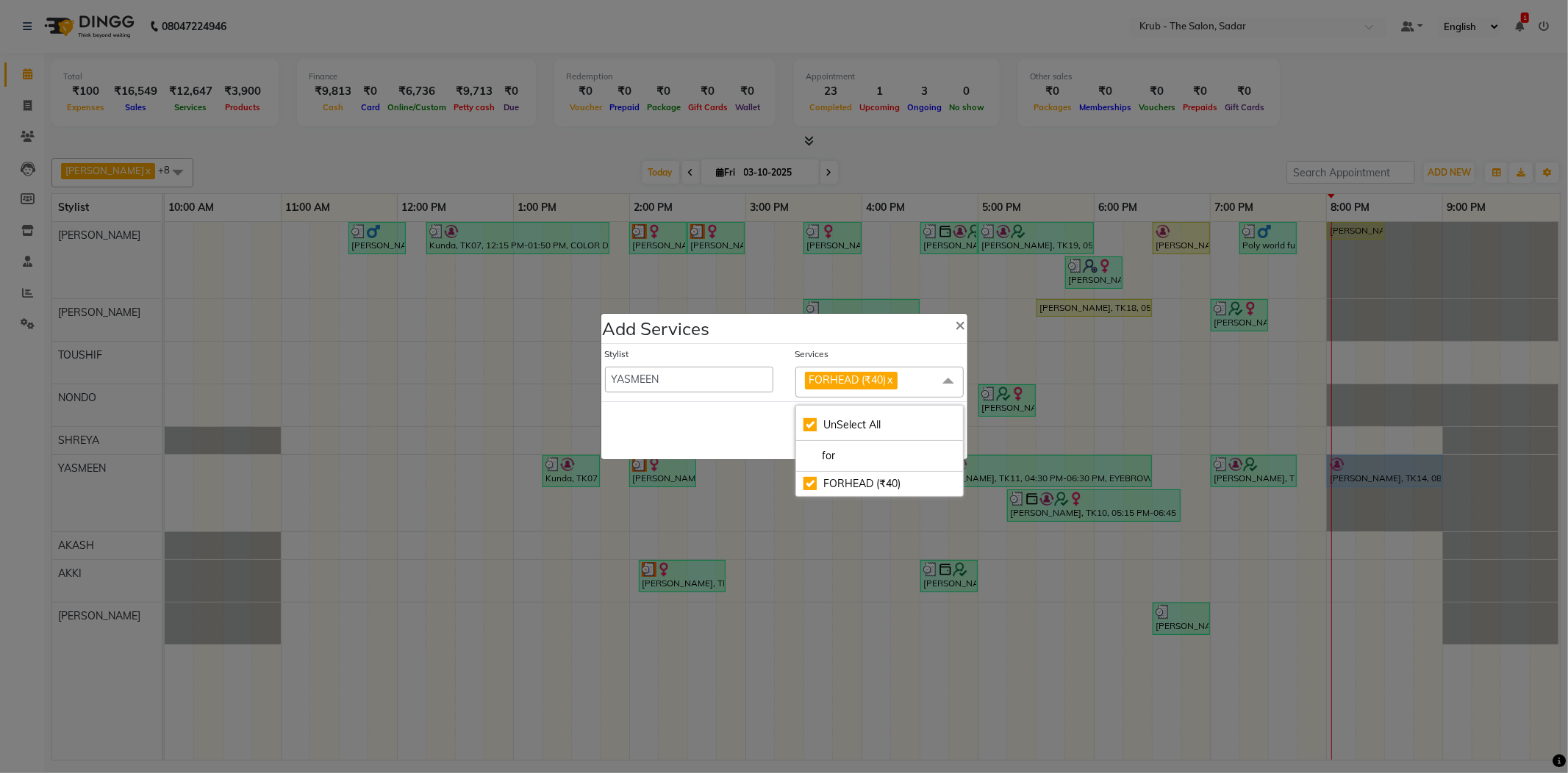
click at [744, 425] on div "Save Cancel" at bounding box center [784, 430] width 366 height 58
click at [874, 438] on button "Save" at bounding box center [869, 430] width 40 height 24
select select "90733"
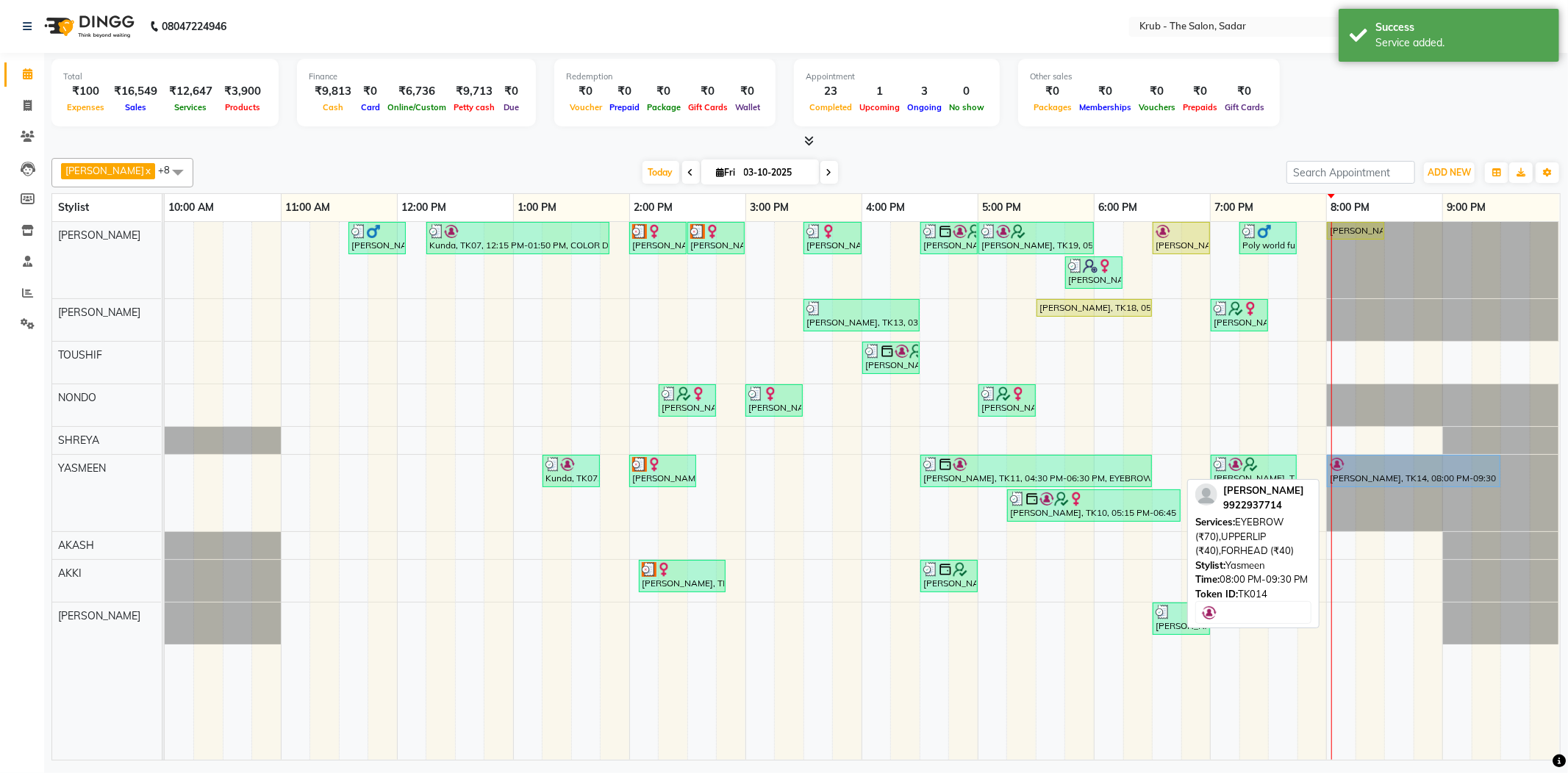
click at [1412, 469] on div "Sneha Khemuka, TK14, 08:00 PM-09:30 PM, EYEBROW (₹70),UPPERLIP (₹40),FORHEAD (₹…" at bounding box center [1414, 471] width 171 height 28
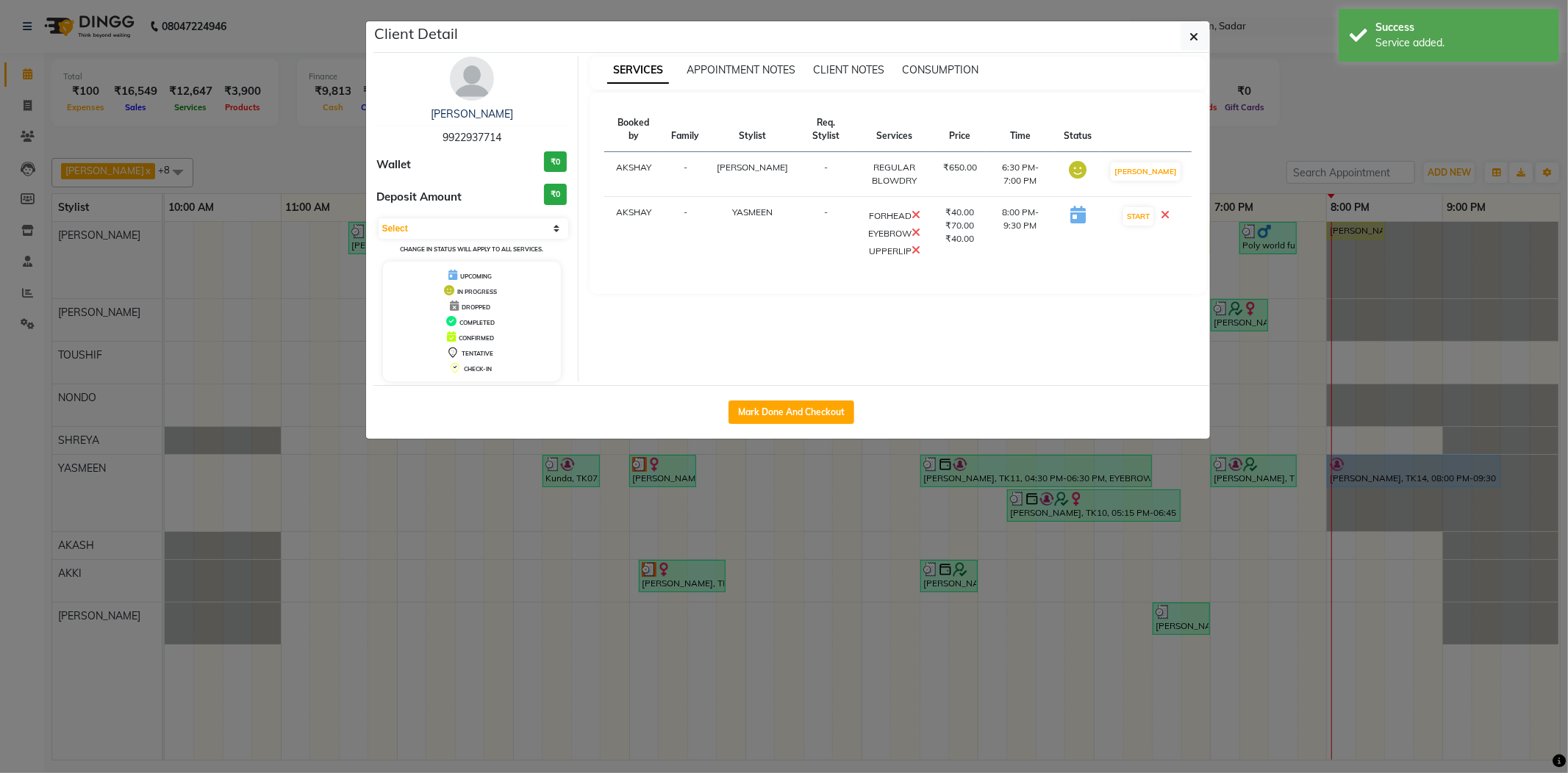
click at [1303, 130] on ngb-modal-window "Client Detail Sneha Khemuka 9922937714 Wallet ₹0 Deposit Amount ₹0 Select IN SE…" at bounding box center [784, 386] width 1568 height 773
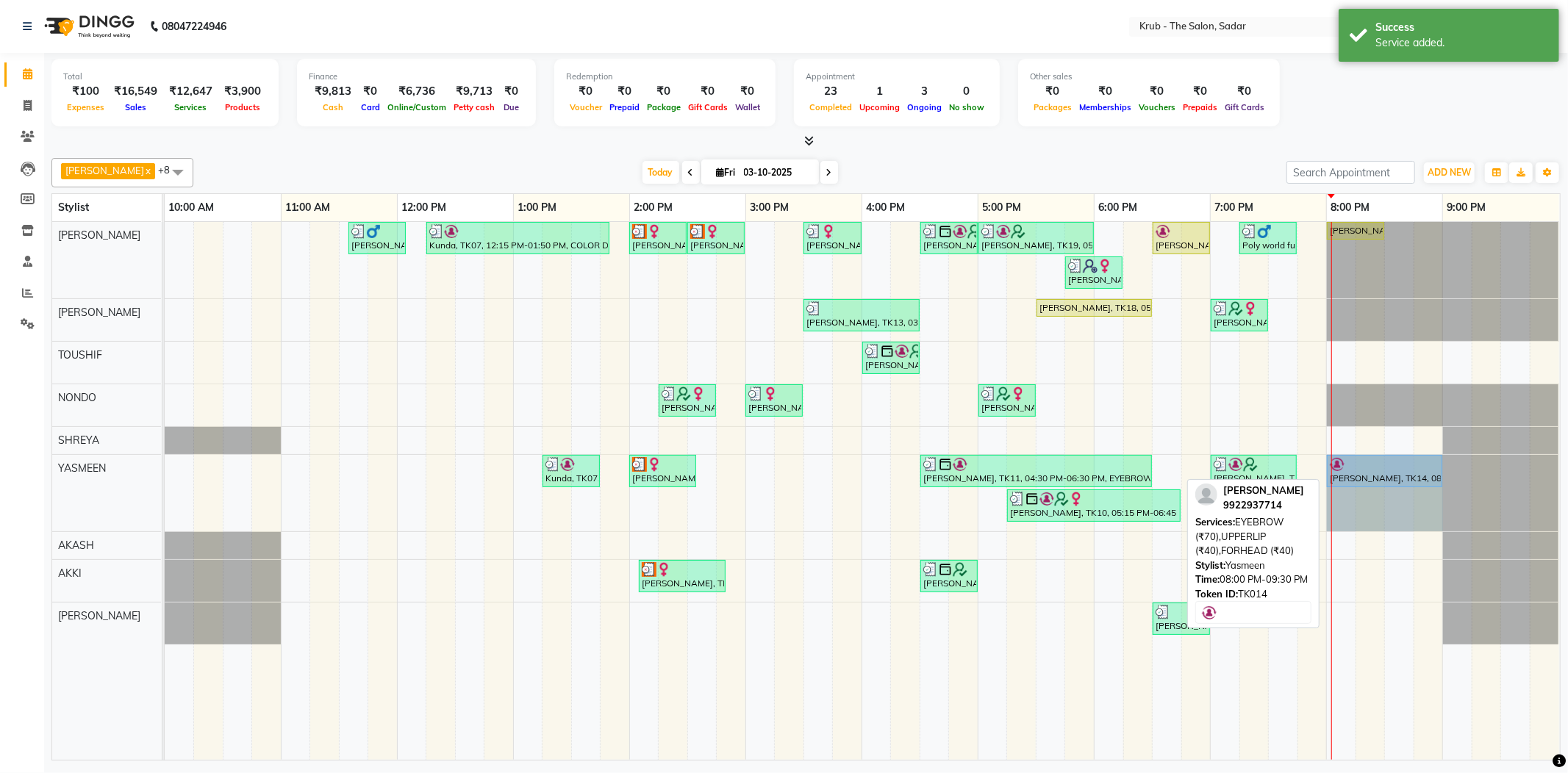
drag, startPoint x: 1501, startPoint y: 468, endPoint x: 1431, endPoint y: 469, distance: 70.0
click at [164, 469] on div "Kunda, TK07, 01:15 PM-01:45 PM, UPPERLIP Ayesha Sheikh, TK02, 02:00 PM-02:35 PM…" at bounding box center [164, 493] width 0 height 76
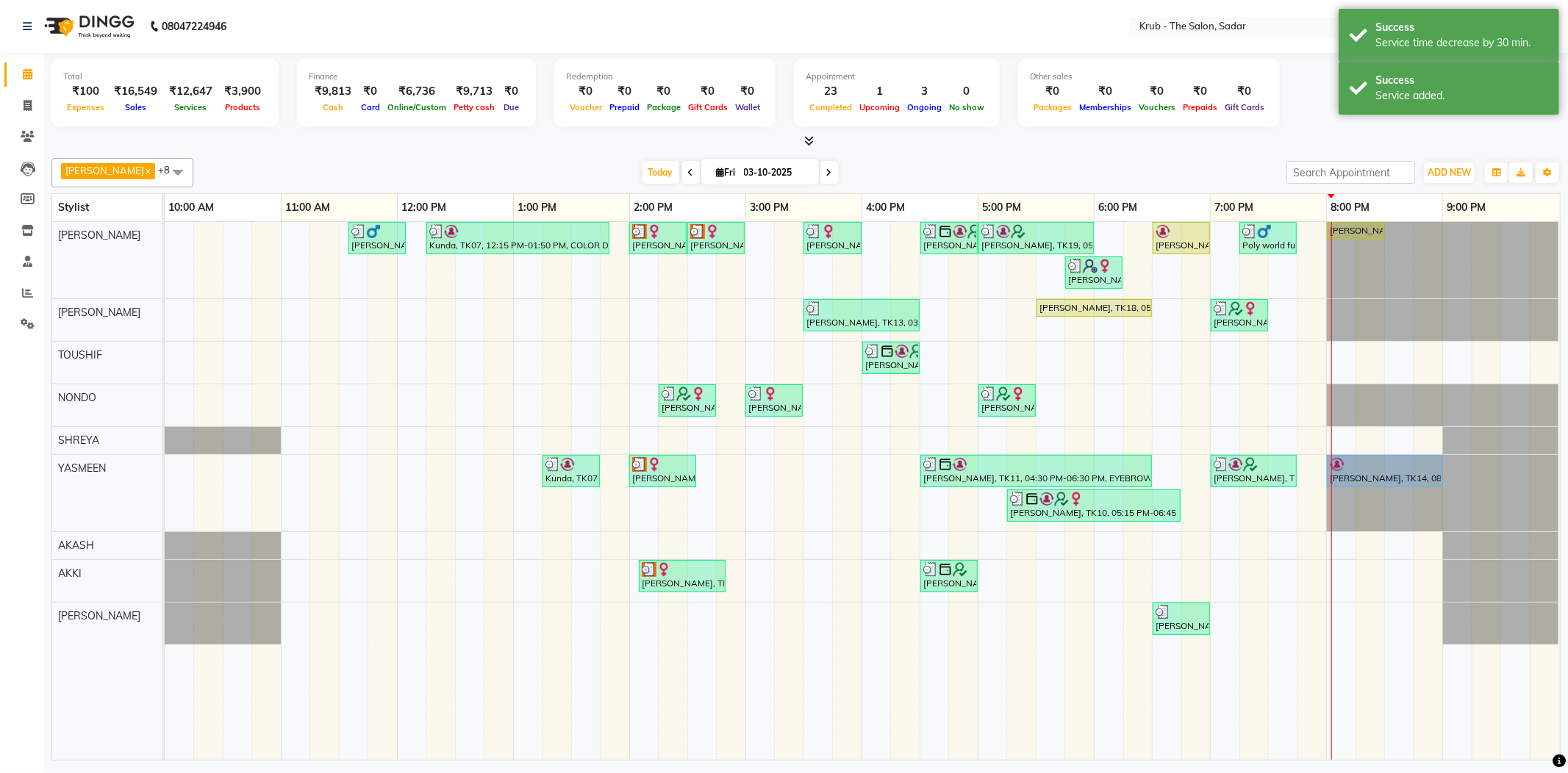
click at [1295, 358] on div "Yash Thakkar, TK03, 11:35 AM-12:05 PM, MALE HAIR CUT Kunda, TK07, 12:15 PM-01:5…" at bounding box center [862, 490] width 1395 height 538
select select "46188"
select select "tentative"
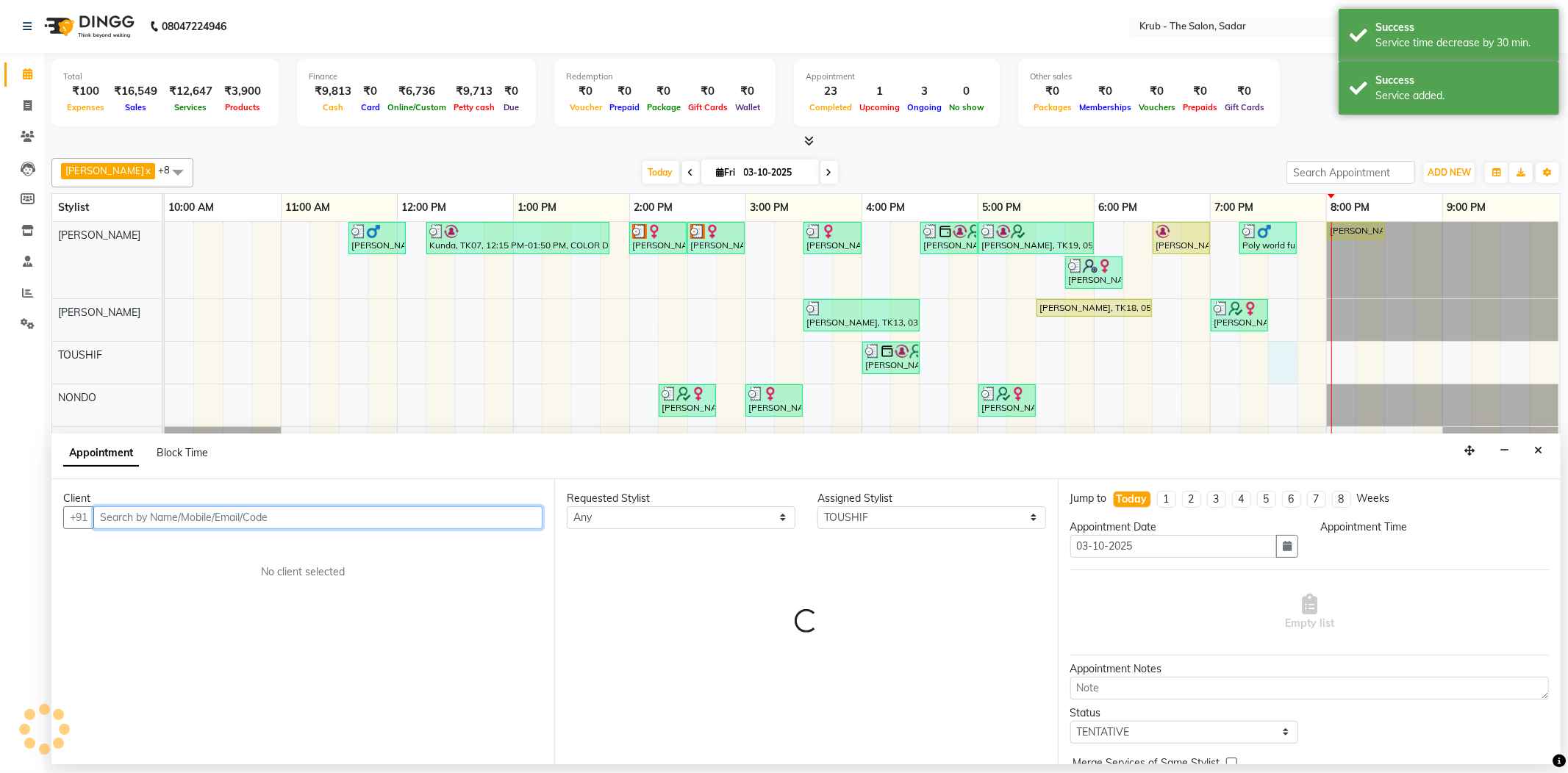
select select "1170"
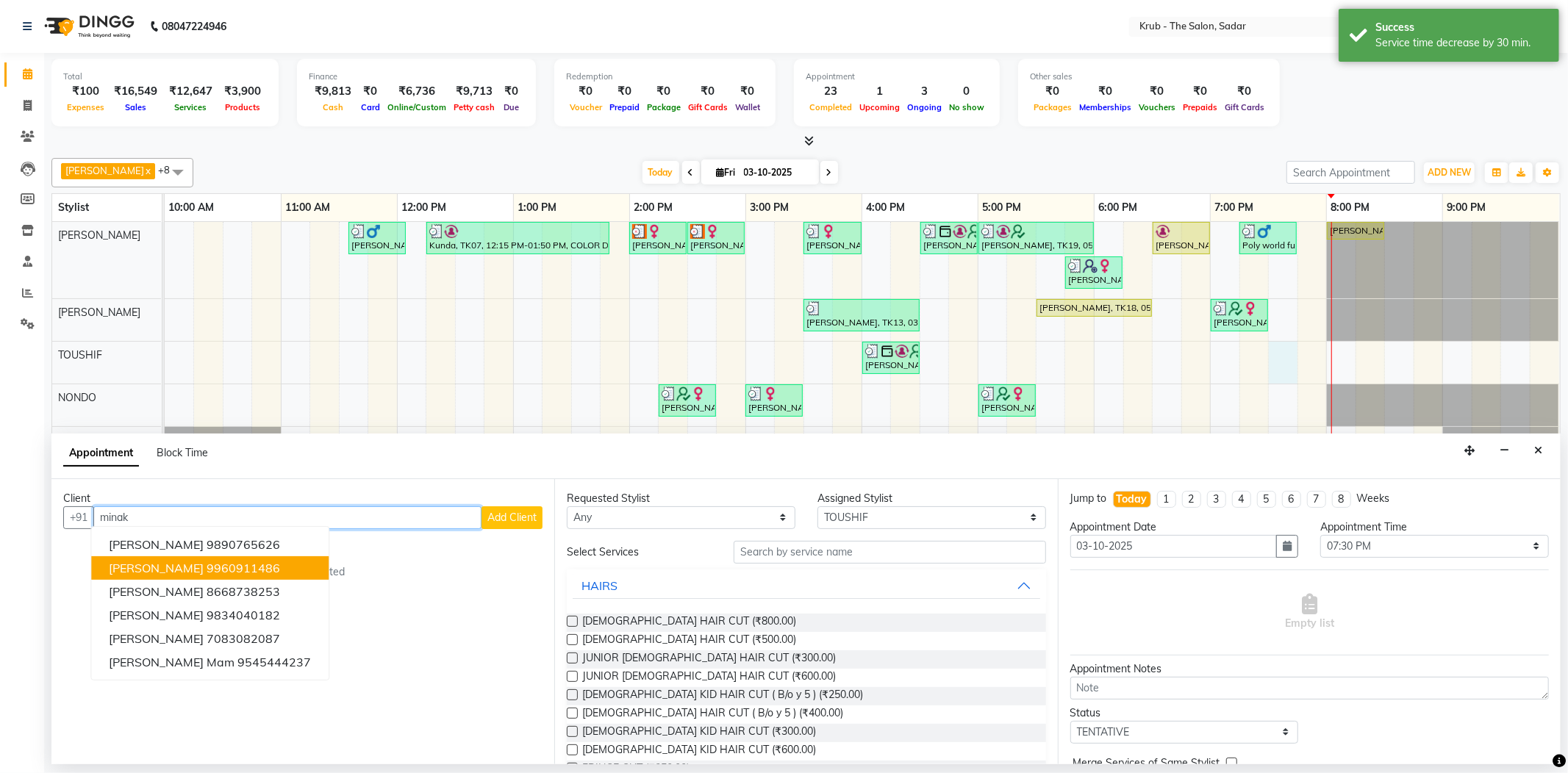
click at [171, 560] on span "Minakshi Siyal" at bounding box center [155, 568] width 95 height 15
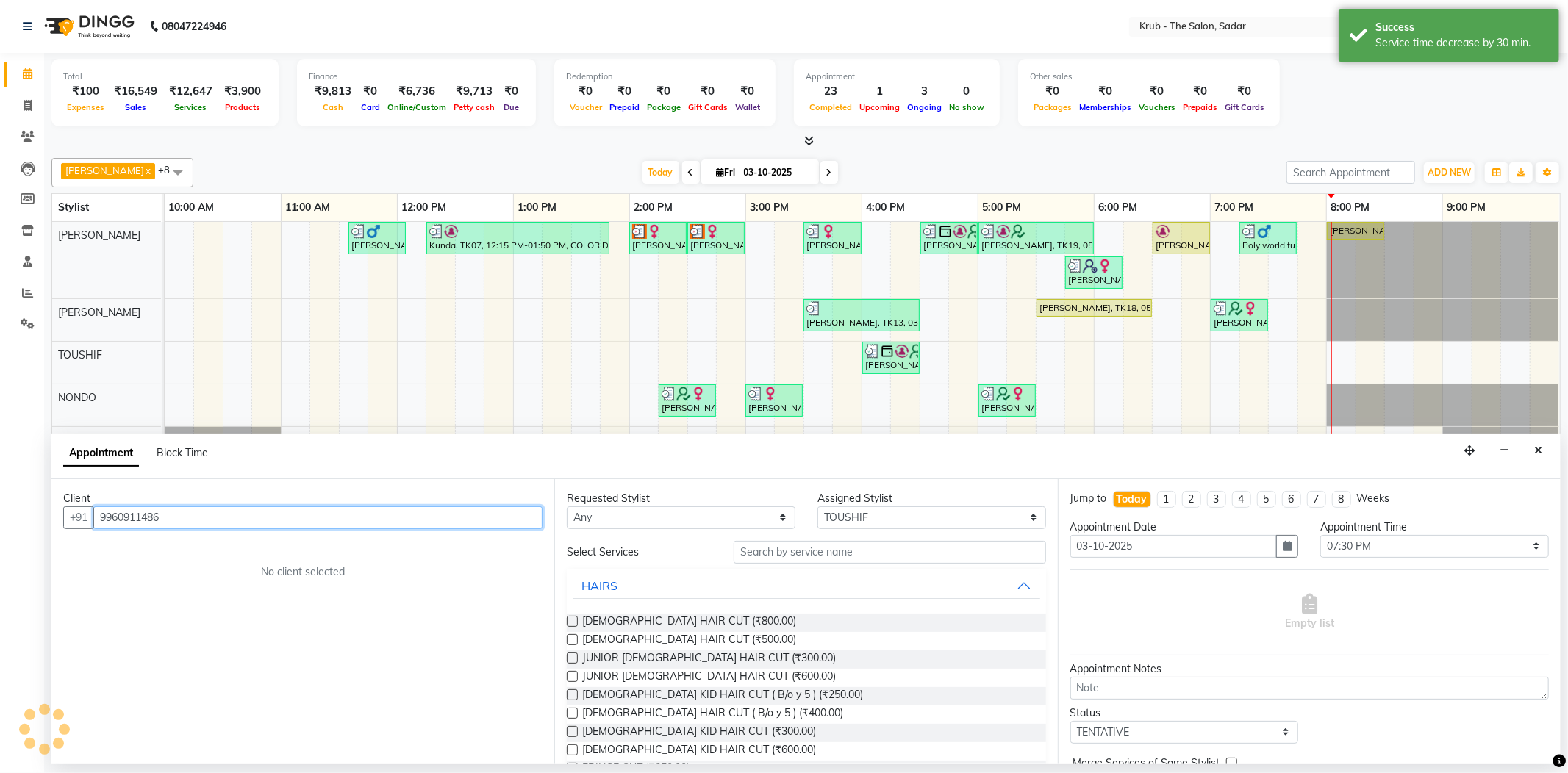
type input "9960911486"
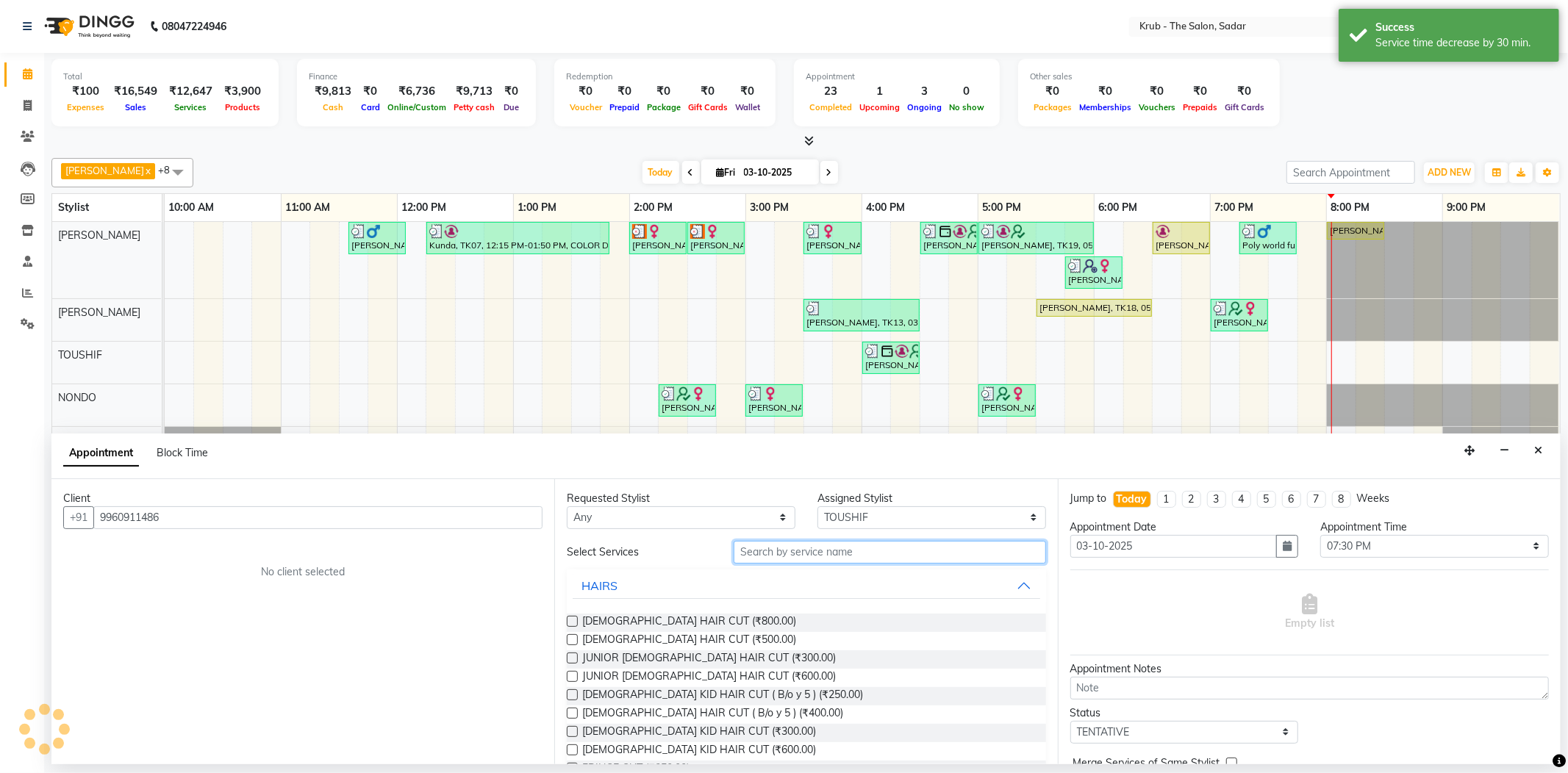
click at [756, 542] on input "text" at bounding box center [889, 552] width 311 height 23
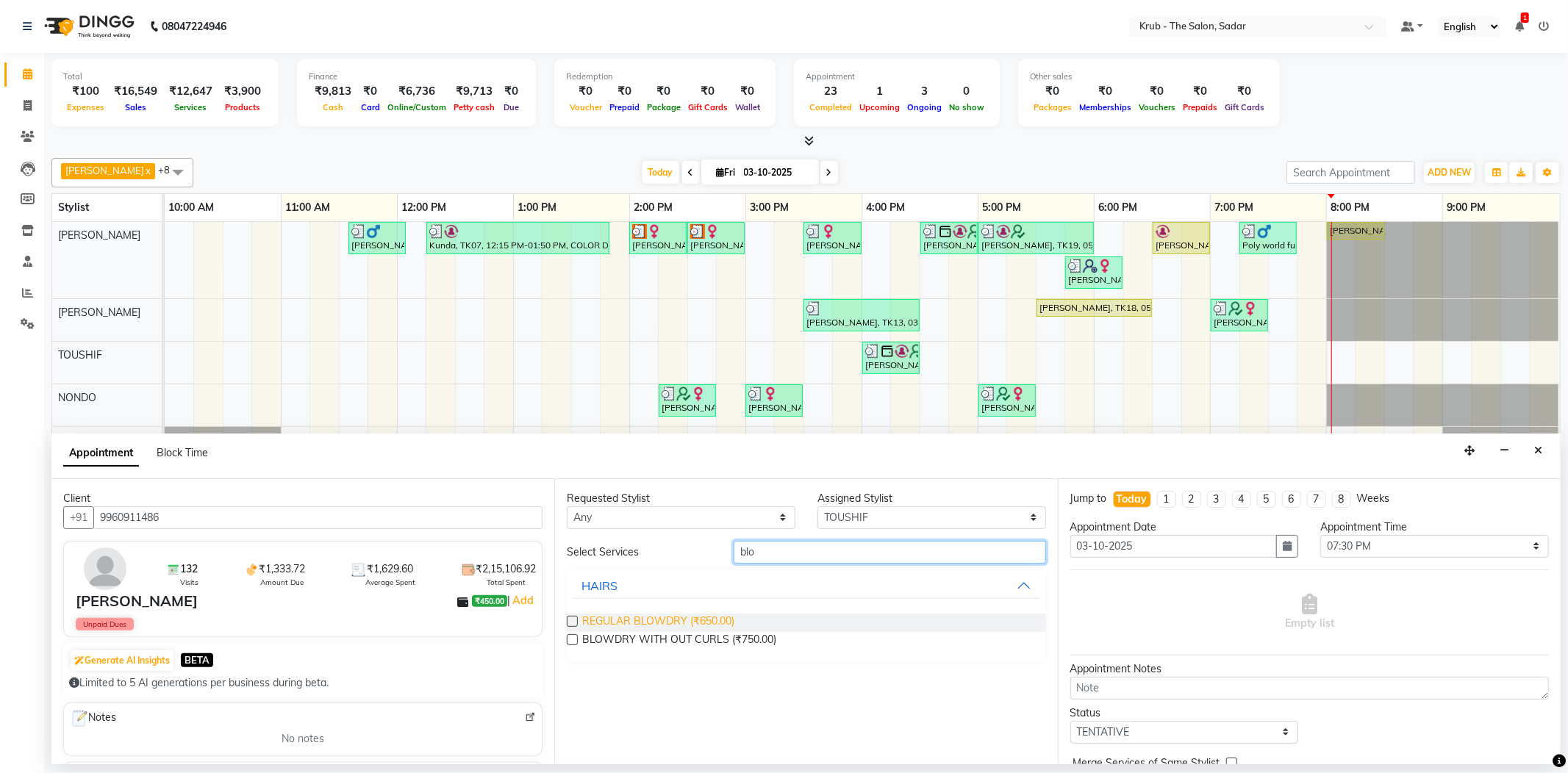
type input "blo"
drag, startPoint x: 637, startPoint y: 595, endPoint x: 874, endPoint y: 610, distance: 237.5
click at [638, 614] on span "REGULAR BLOWDRY (₹650.00)" at bounding box center [657, 623] width 152 height 18
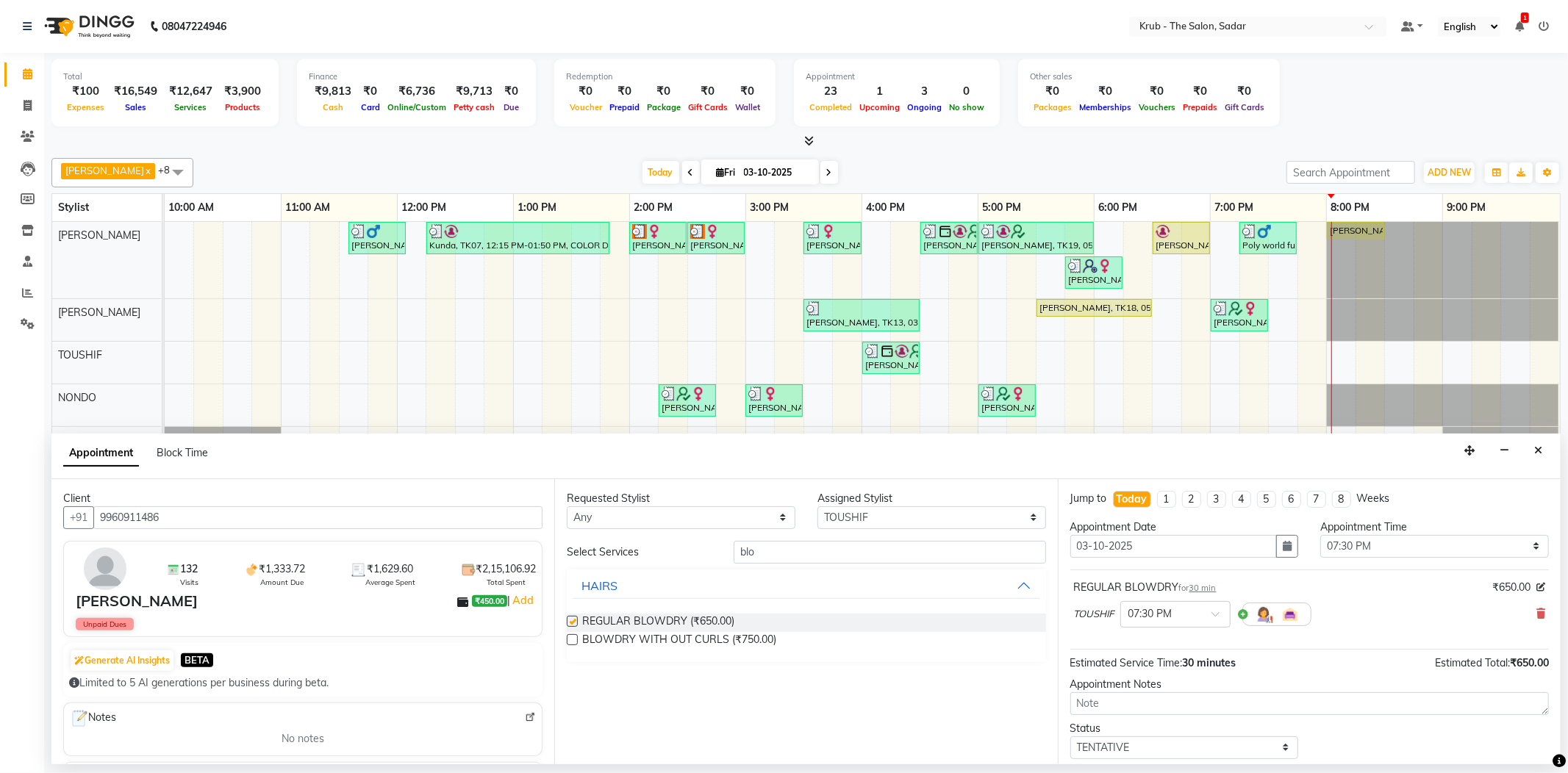
checkbox input "false"
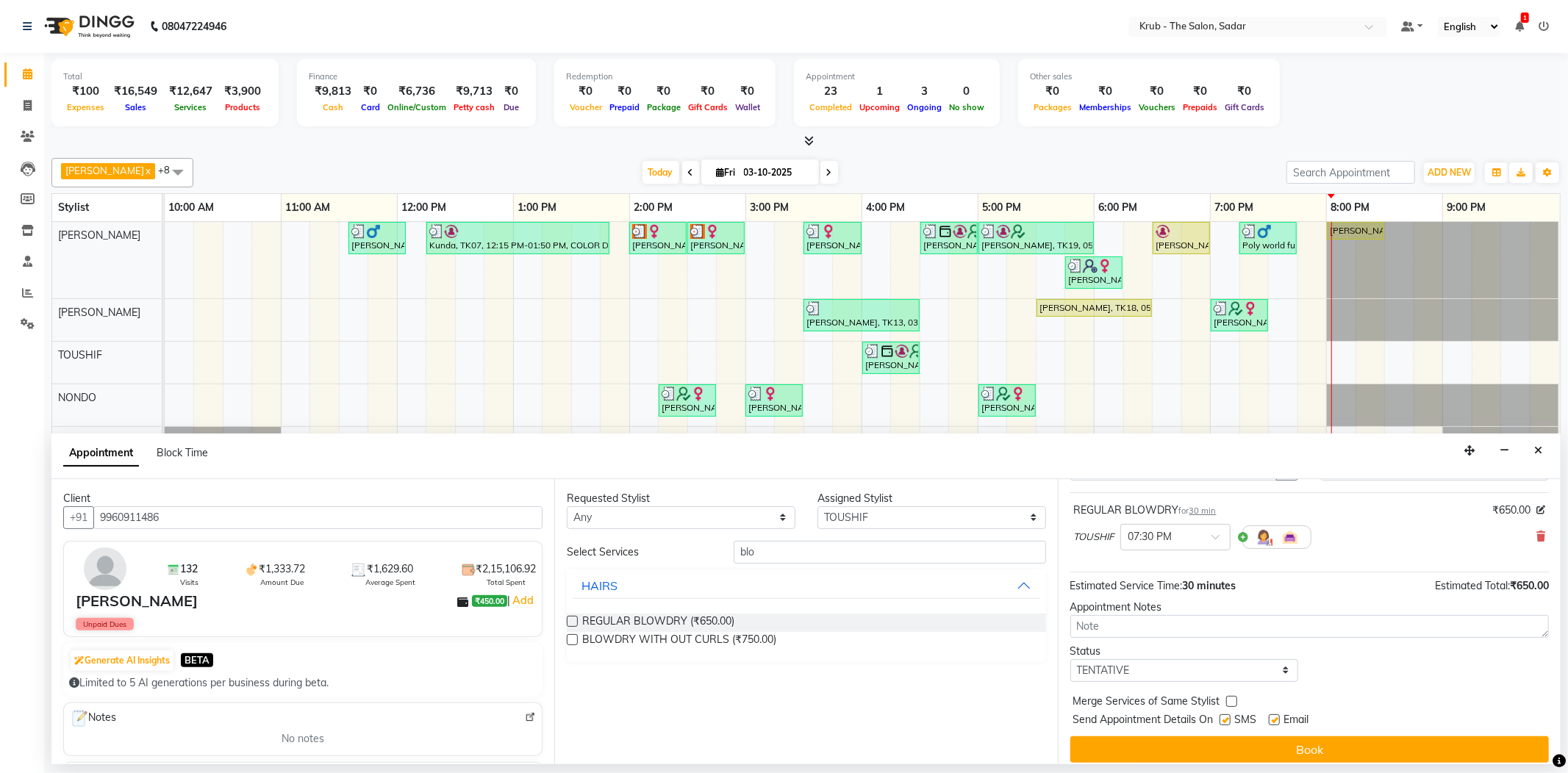
click at [1273, 715] on div at bounding box center [1274, 722] width 10 height 16
click at [1229, 714] on label at bounding box center [1224, 719] width 11 height 11
click at [1229, 716] on input "checkbox" at bounding box center [1224, 721] width 10 height 10
checkbox input "false"
click at [1280, 712] on div "Email" at bounding box center [1295, 721] width 53 height 18
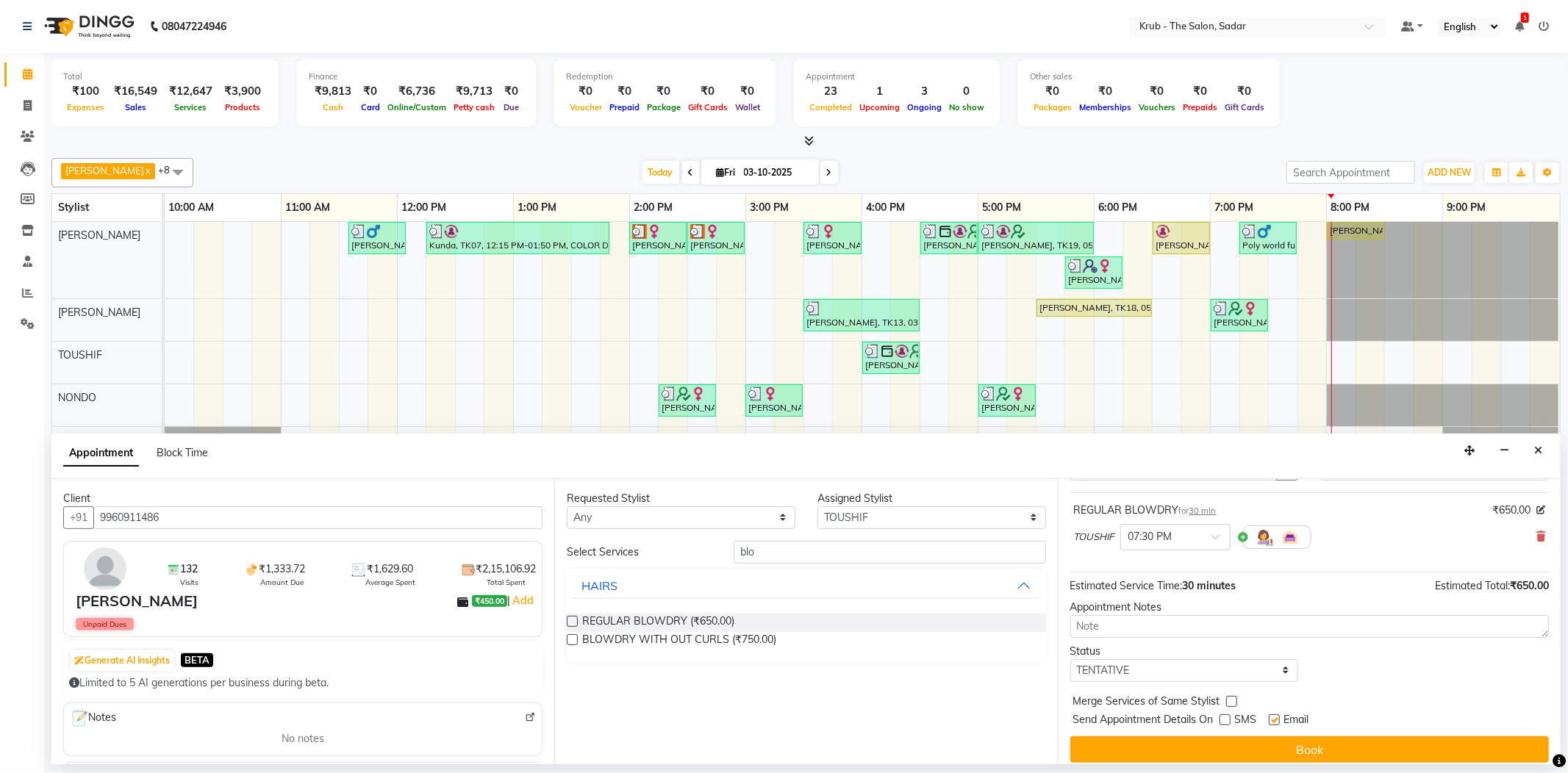
drag, startPoint x: 1274, startPoint y: 692, endPoint x: 1300, endPoint y: 708, distance: 30.5
click at [1273, 714] on label at bounding box center [1274, 719] width 11 height 11
click at [1273, 716] on input "checkbox" at bounding box center [1274, 721] width 10 height 10
checkbox input "false"
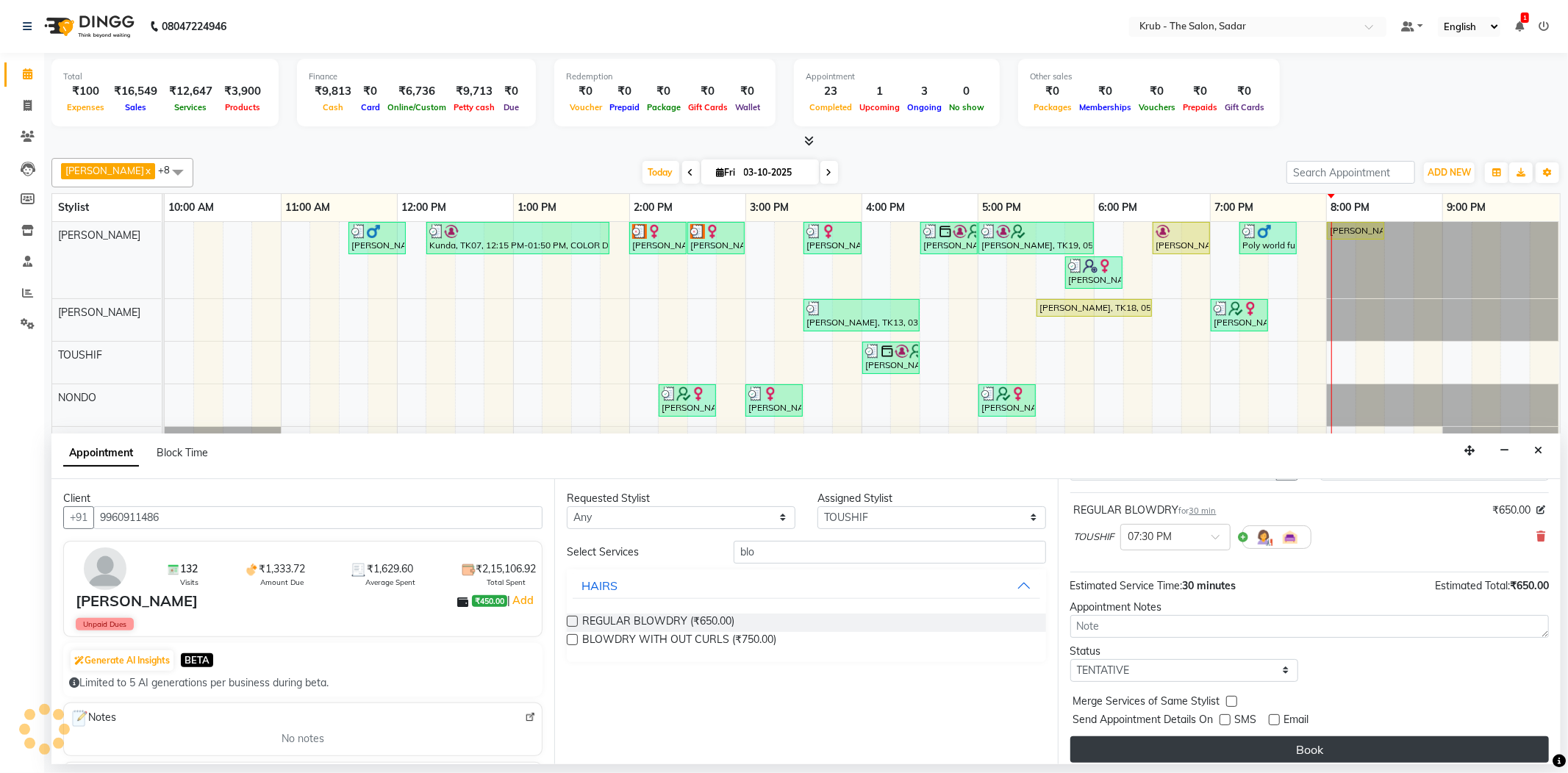
click at [1317, 736] on button "Book" at bounding box center [1309, 749] width 478 height 26
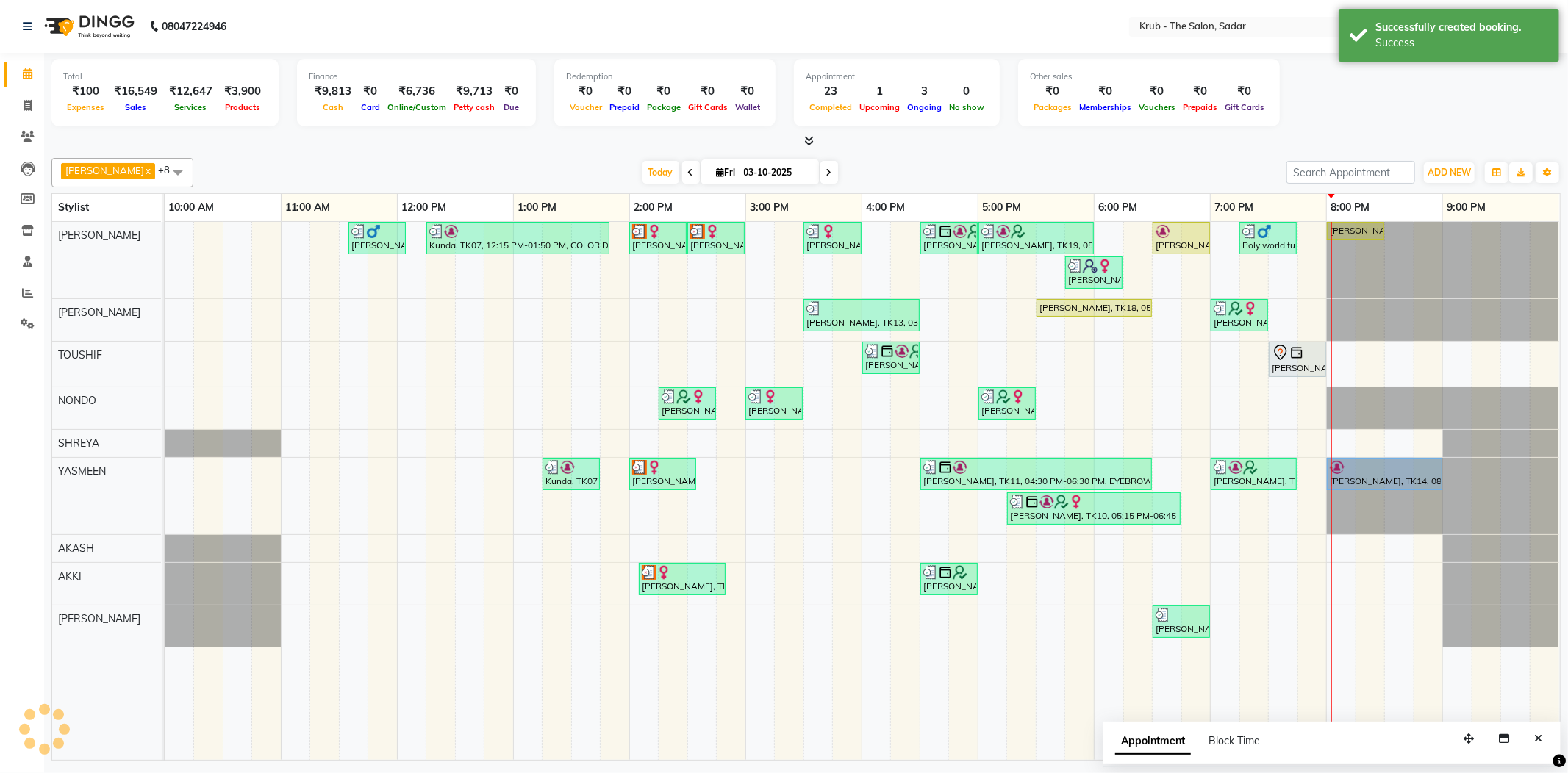
click at [1289, 357] on icon at bounding box center [1280, 352] width 17 height 17
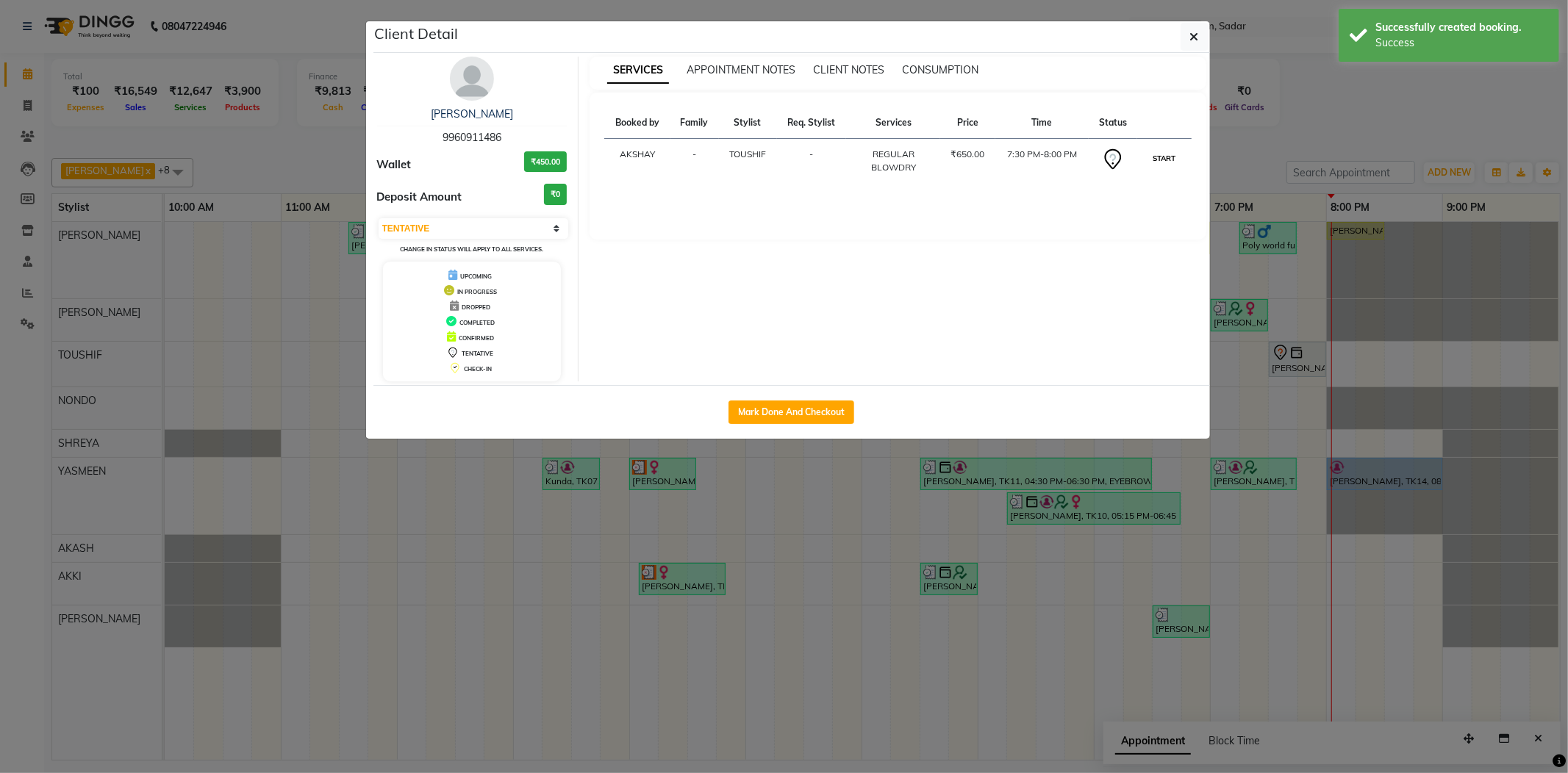
click at [1171, 154] on button "START" at bounding box center [1164, 159] width 30 height 18
click at [1232, 145] on ngb-modal-window "Client Detail Minakshi Siyal 9960911486 Wallet ₹450.00 Deposit Amount ₹0 Select…" at bounding box center [784, 386] width 1568 height 773
select select "1"
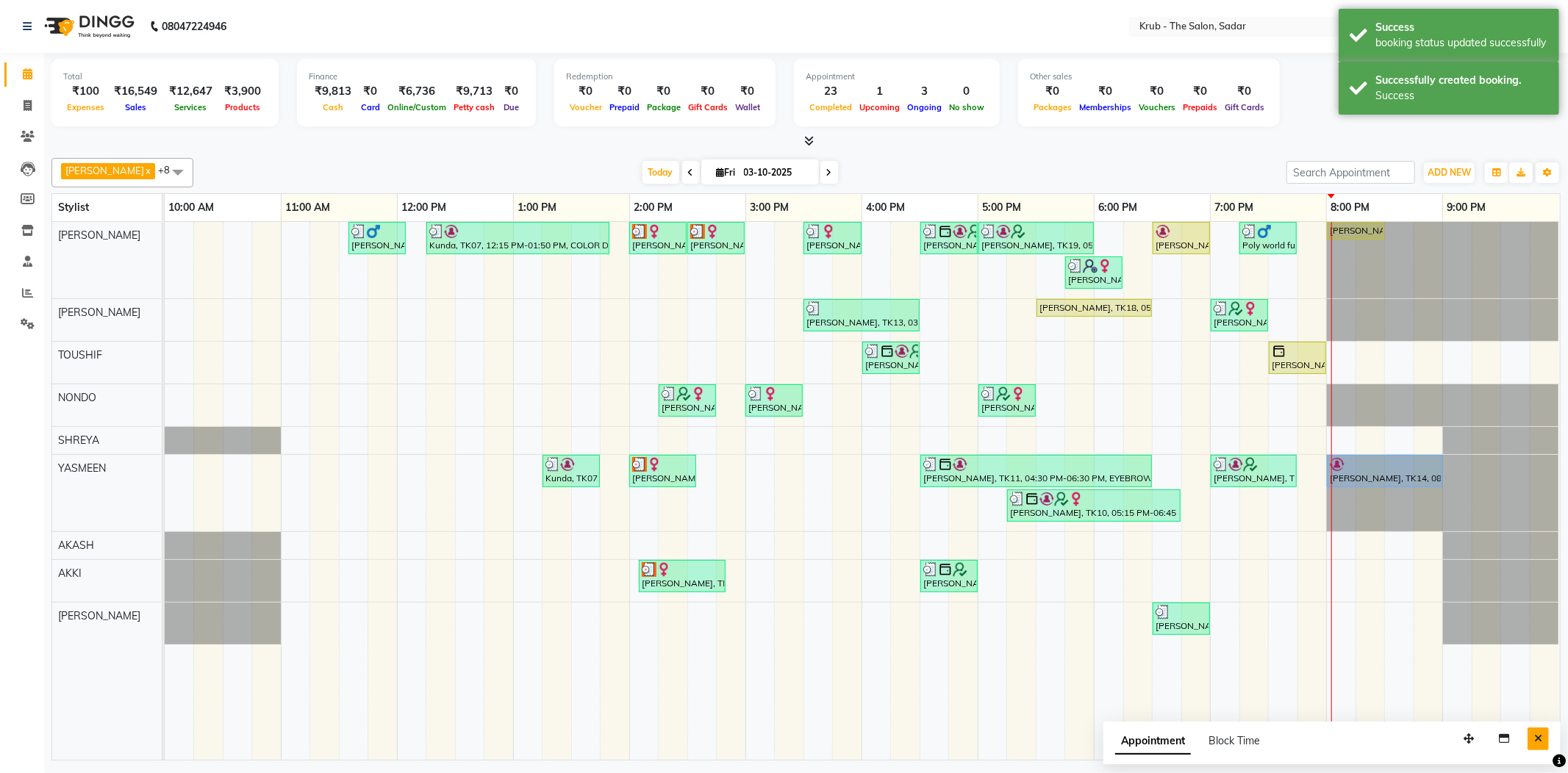
click at [1548, 742] on button "Close" at bounding box center [1538, 739] width 21 height 23
click at [1544, 736] on td at bounding box center [1544, 490] width 30 height 538
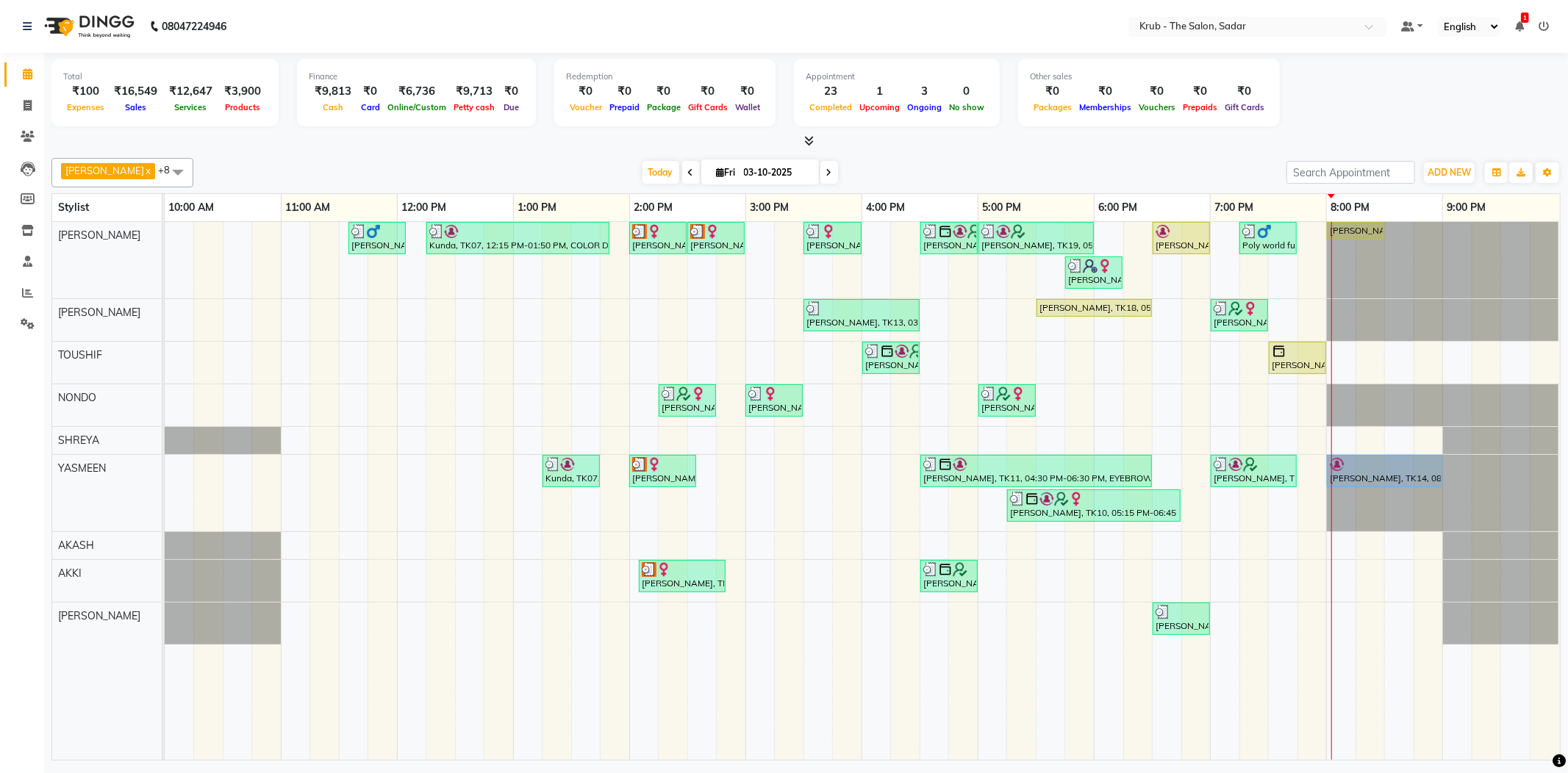
click at [1524, 28] on icon at bounding box center [1519, 26] width 9 height 11
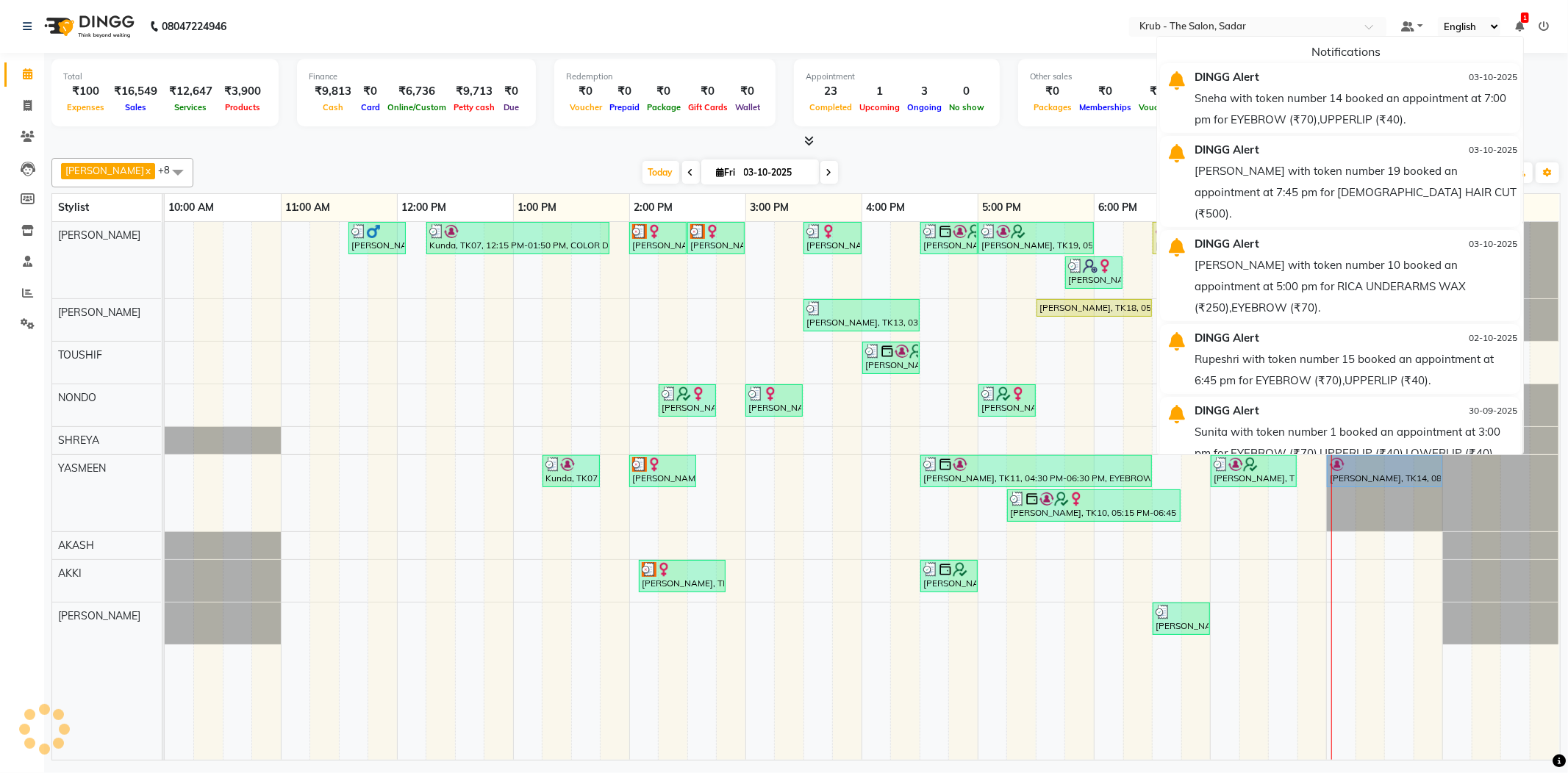
click at [1524, 28] on icon at bounding box center [1519, 26] width 9 height 11
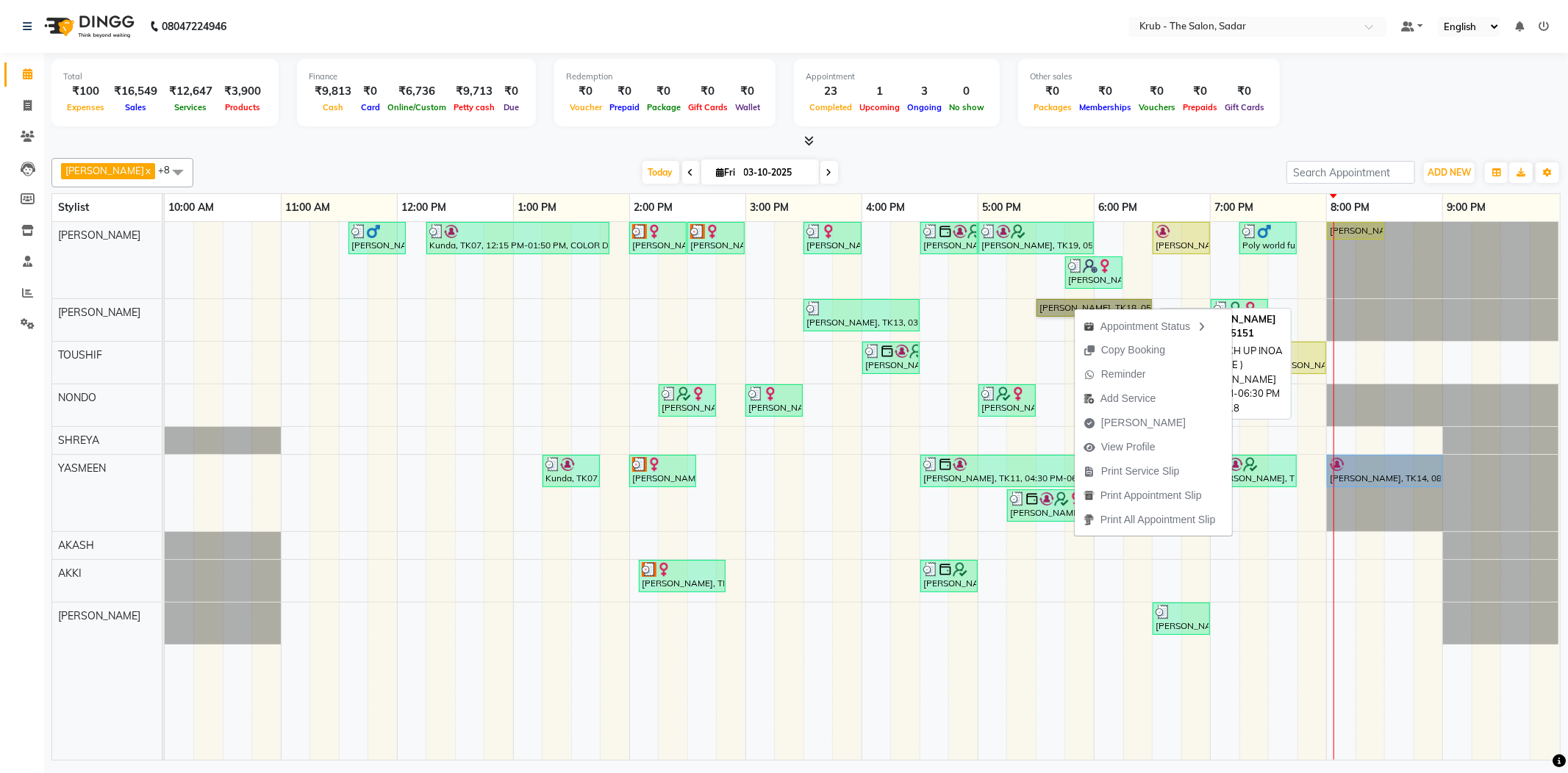
click at [1060, 301] on link "Shruti Dhawan, TK18, 05:30 PM-06:30 PM, TOUCH UP INOA ( AMONIA FREE )" at bounding box center [1094, 307] width 115 height 17
select select "1"
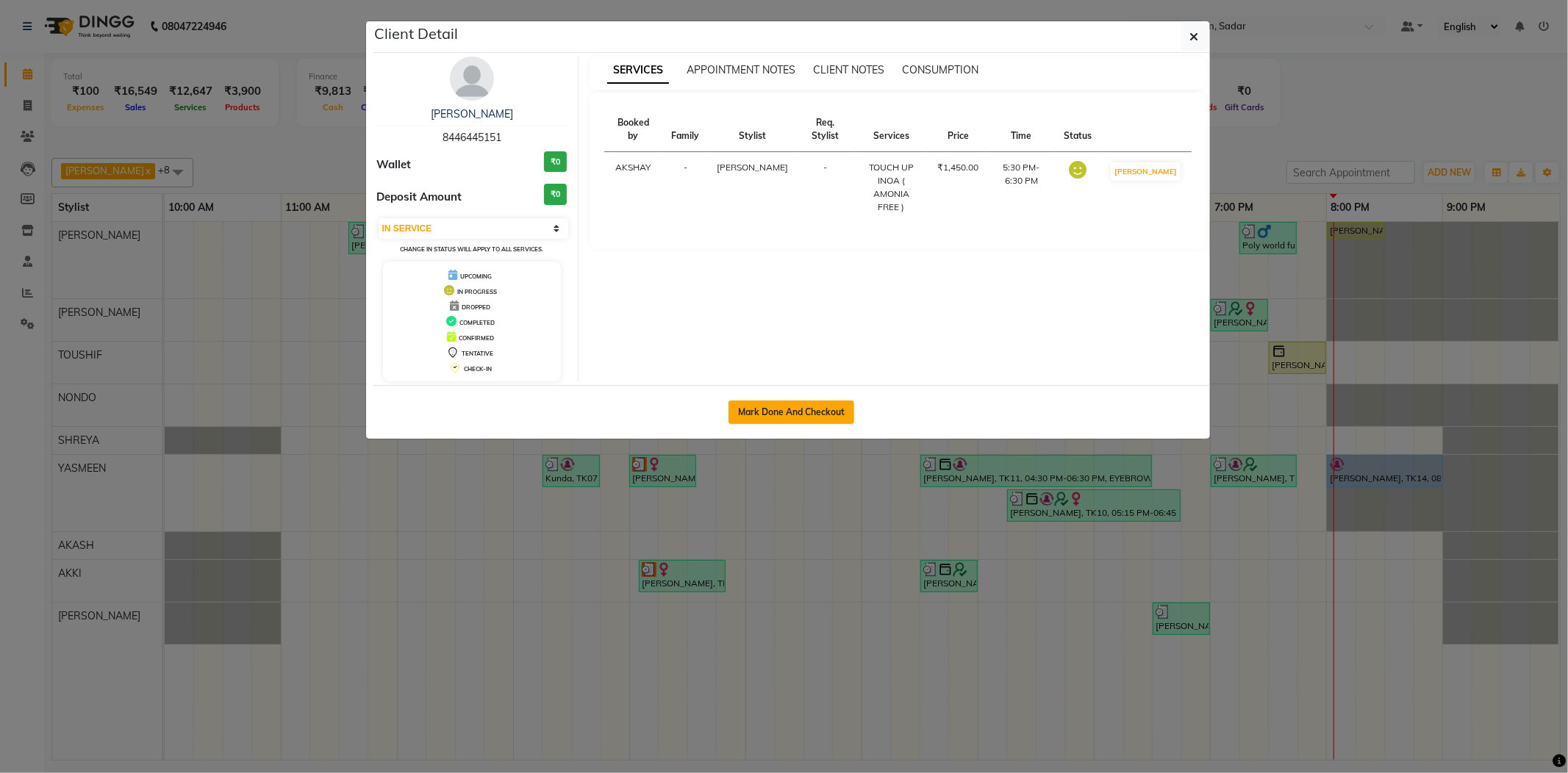
click at [811, 412] on button "Mark Done And Checkout" at bounding box center [791, 412] width 126 height 24
select select "service"
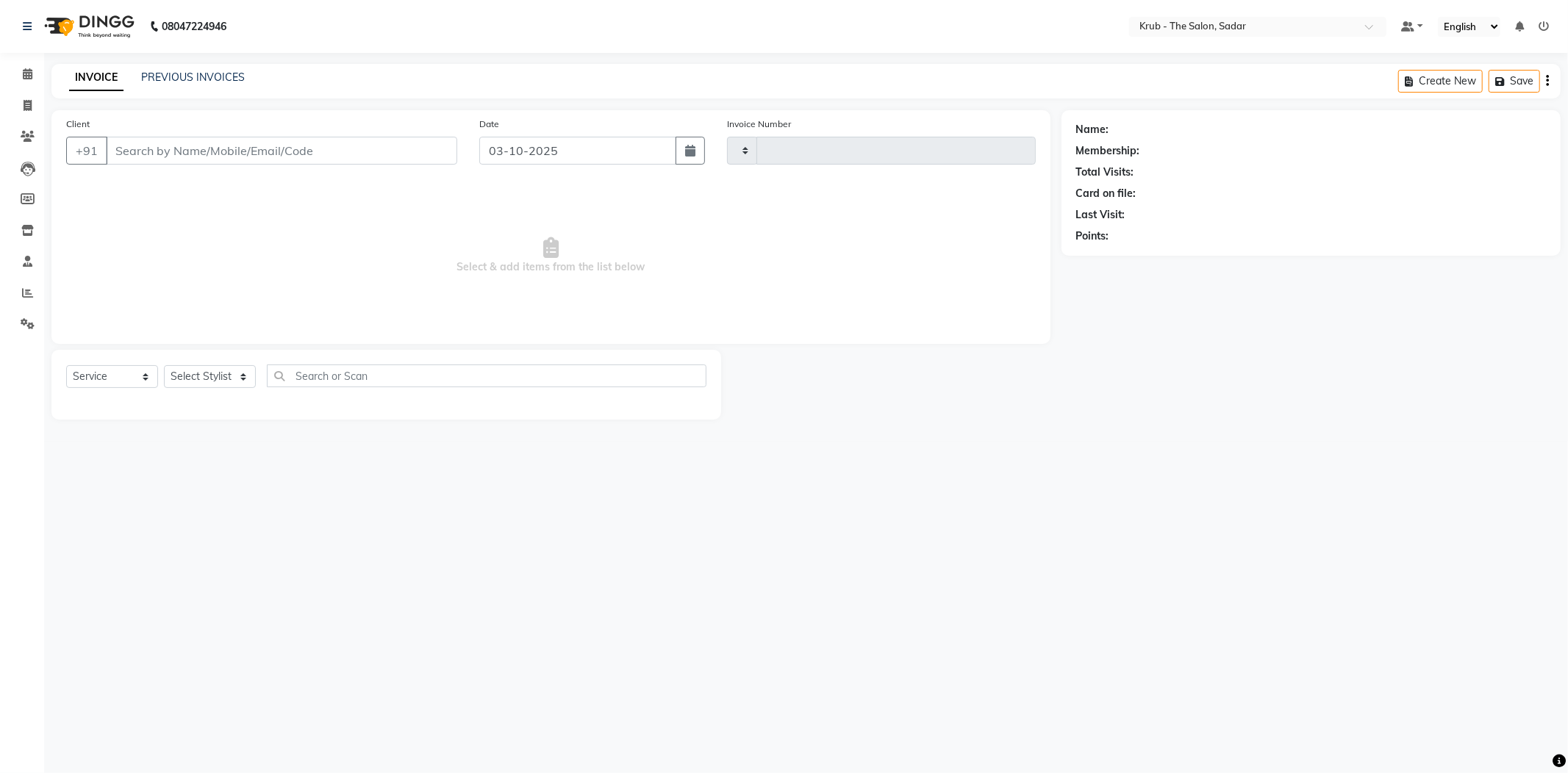
type input "2556"
select select "4449"
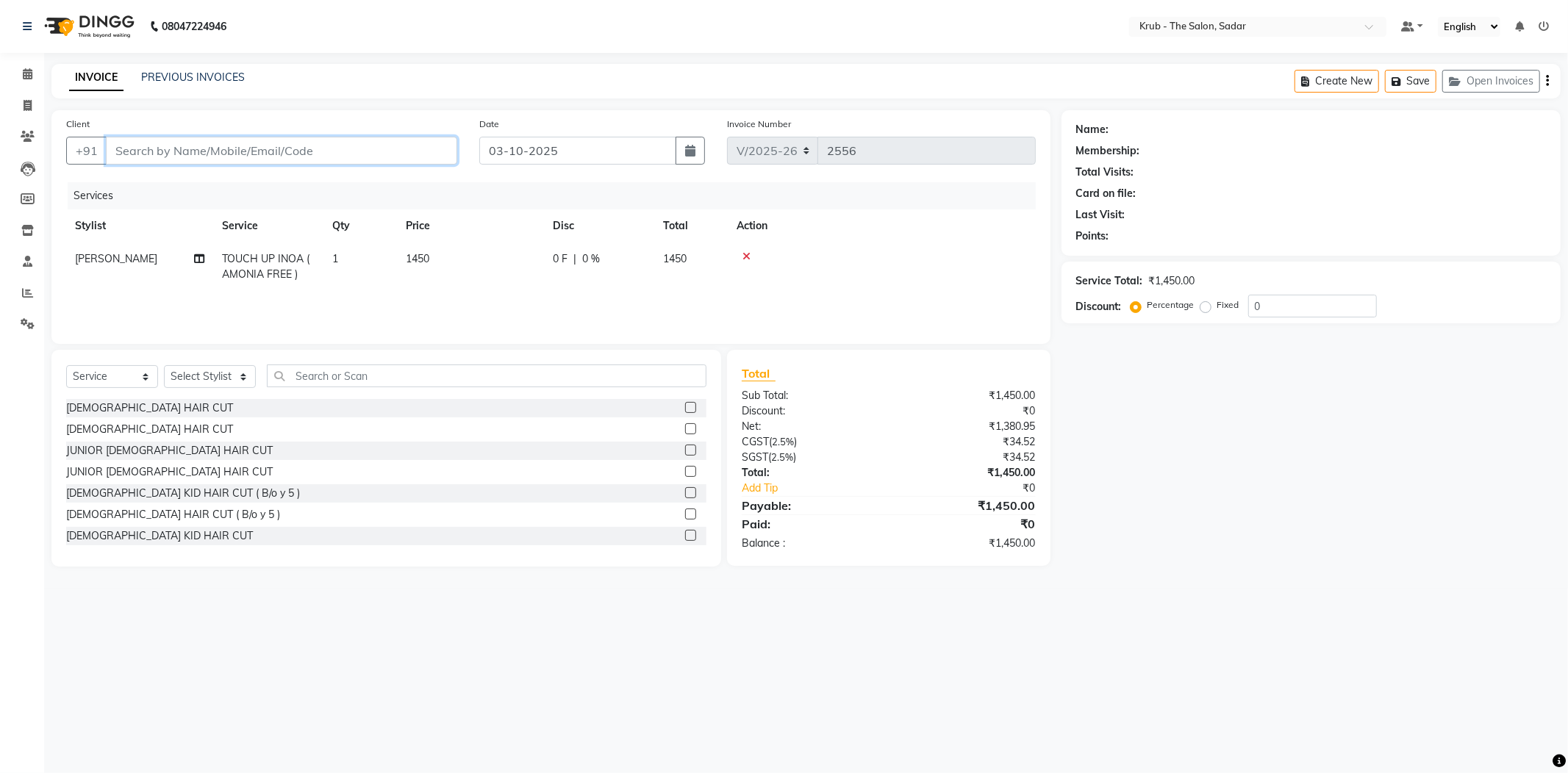
type input "8446445151"
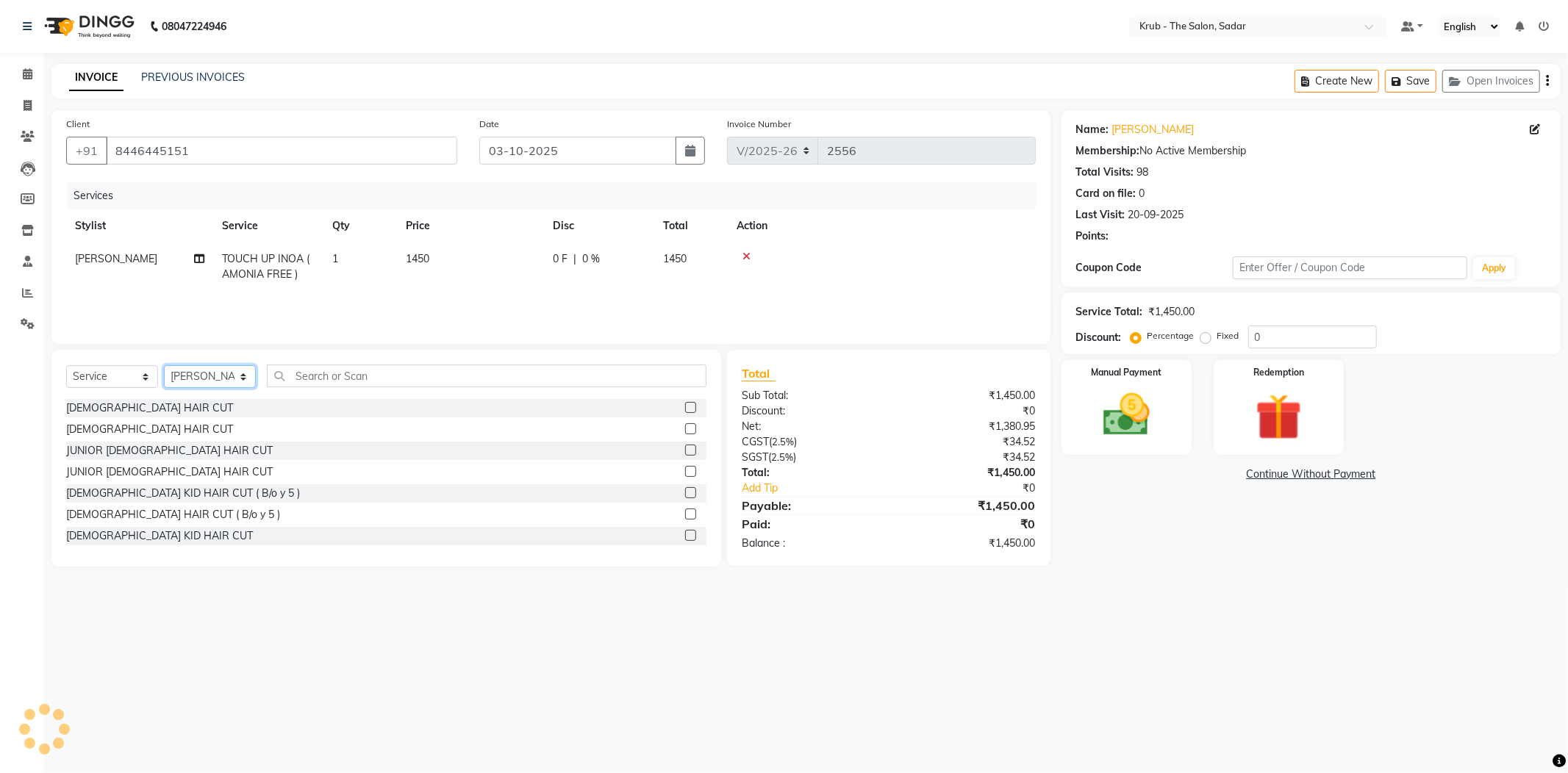
drag, startPoint x: 185, startPoint y: 354, endPoint x: 187, endPoint y: 363, distance: 9.2
click at [185, 366] on select "Select Stylist AKASH AKKI AKSHAY AMIT Andreas GURVEER Krub Reception KUNAL NOND…" at bounding box center [210, 377] width 92 height 23
select select "80307"
click at [164, 366] on select "Select Stylist AKASH AKKI AKSHAY AMIT Andreas GURVEER Krub Reception KUNAL NOND…" at bounding box center [210, 377] width 92 height 23
click at [291, 365] on input "text" at bounding box center [487, 376] width 440 height 23
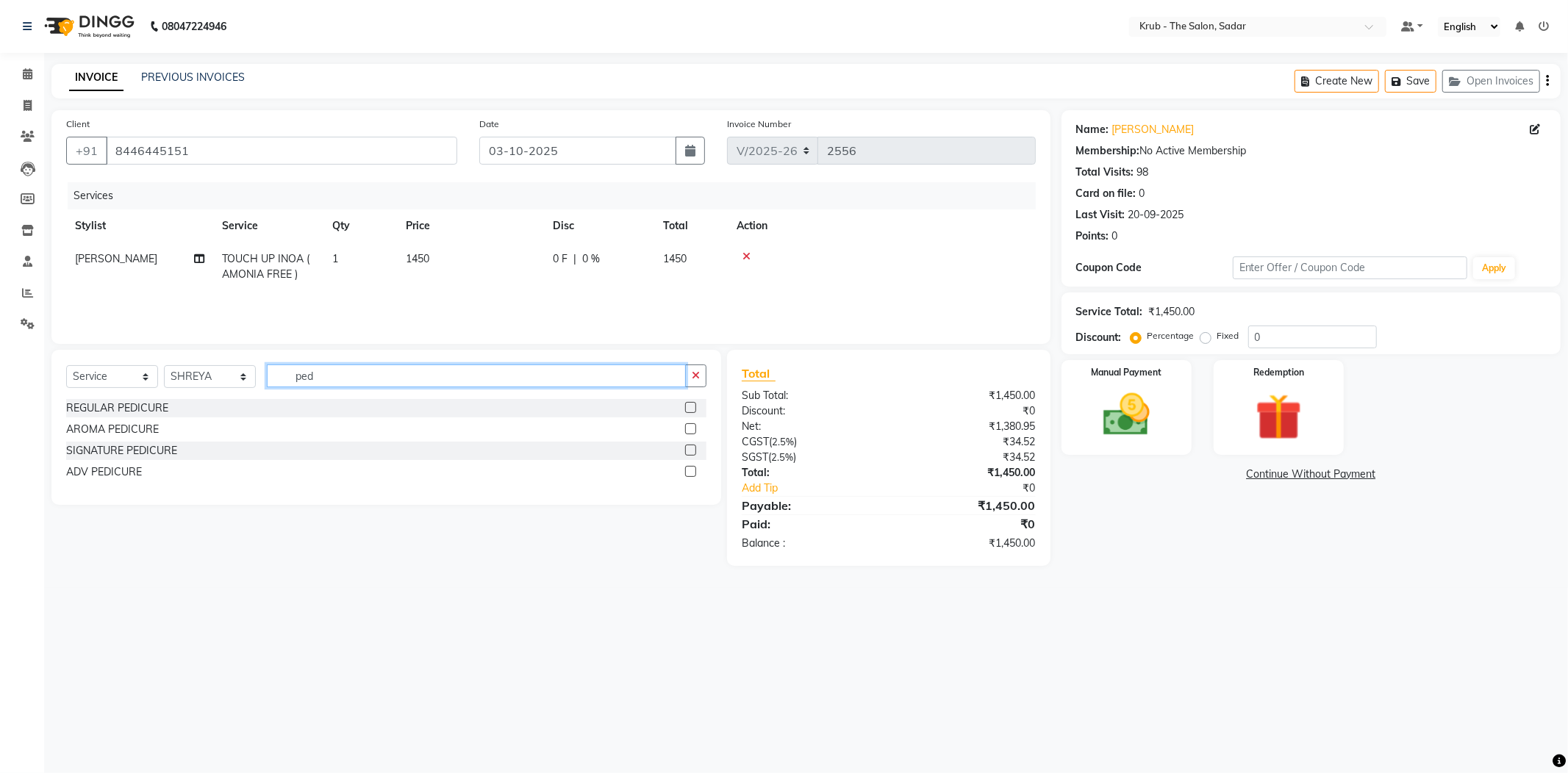
type input "ped"
click at [694, 402] on label at bounding box center [690, 407] width 11 height 11
click at [694, 403] on input "checkbox" at bounding box center [690, 408] width 10 height 10
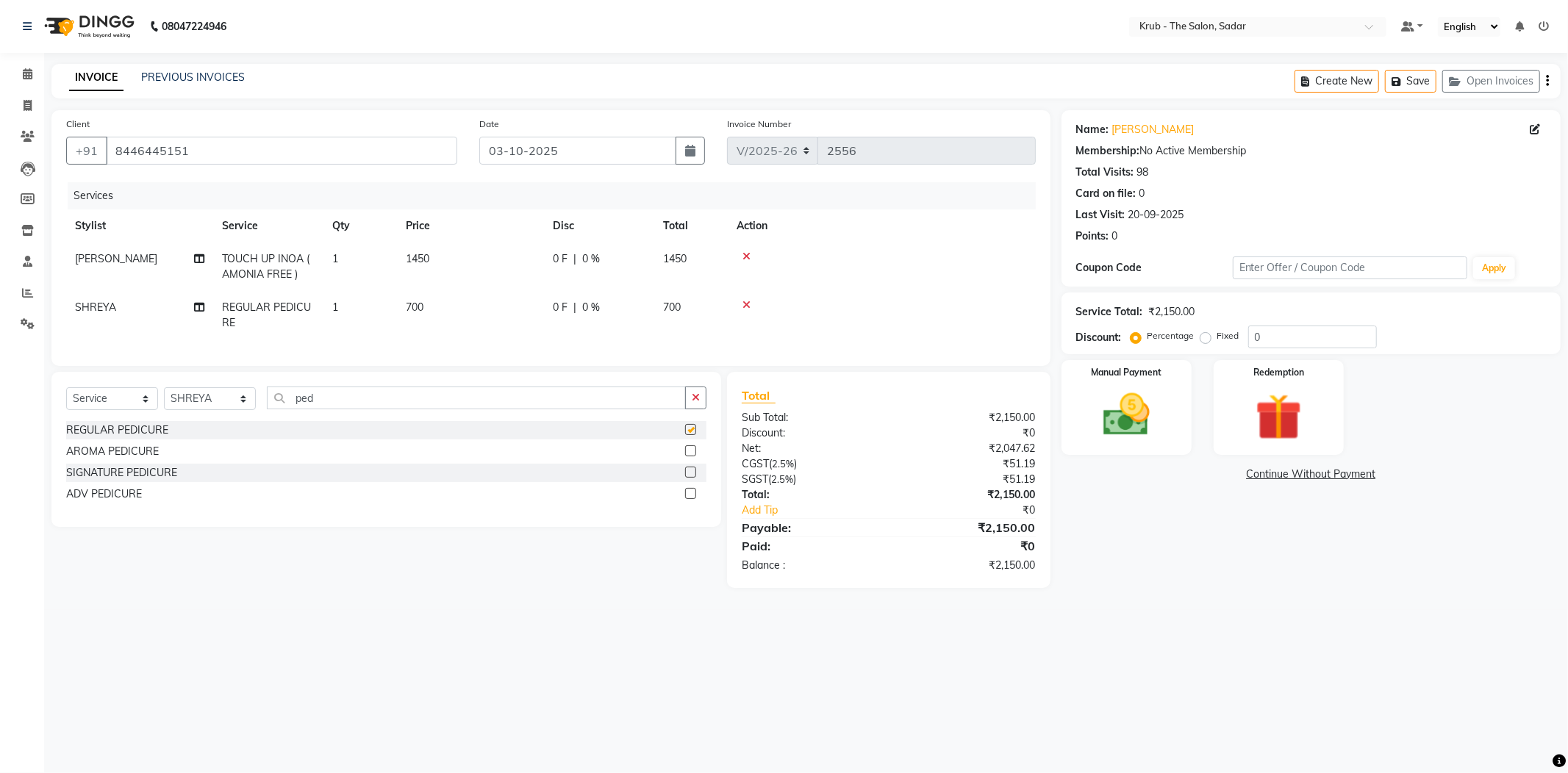
checkbox input "false"
click at [219, 389] on select "Select Stylist AKASH AKKI AKSHAY AMIT Andreas GURVEER Krub Reception KUNAL NOND…" at bounding box center [210, 398] width 92 height 23
select select "24980"
click at [164, 387] on select "Select Stylist AKASH AKKI AKSHAY AMIT Andreas GURVEER Krub Reception KUNAL NOND…" at bounding box center [210, 398] width 92 height 23
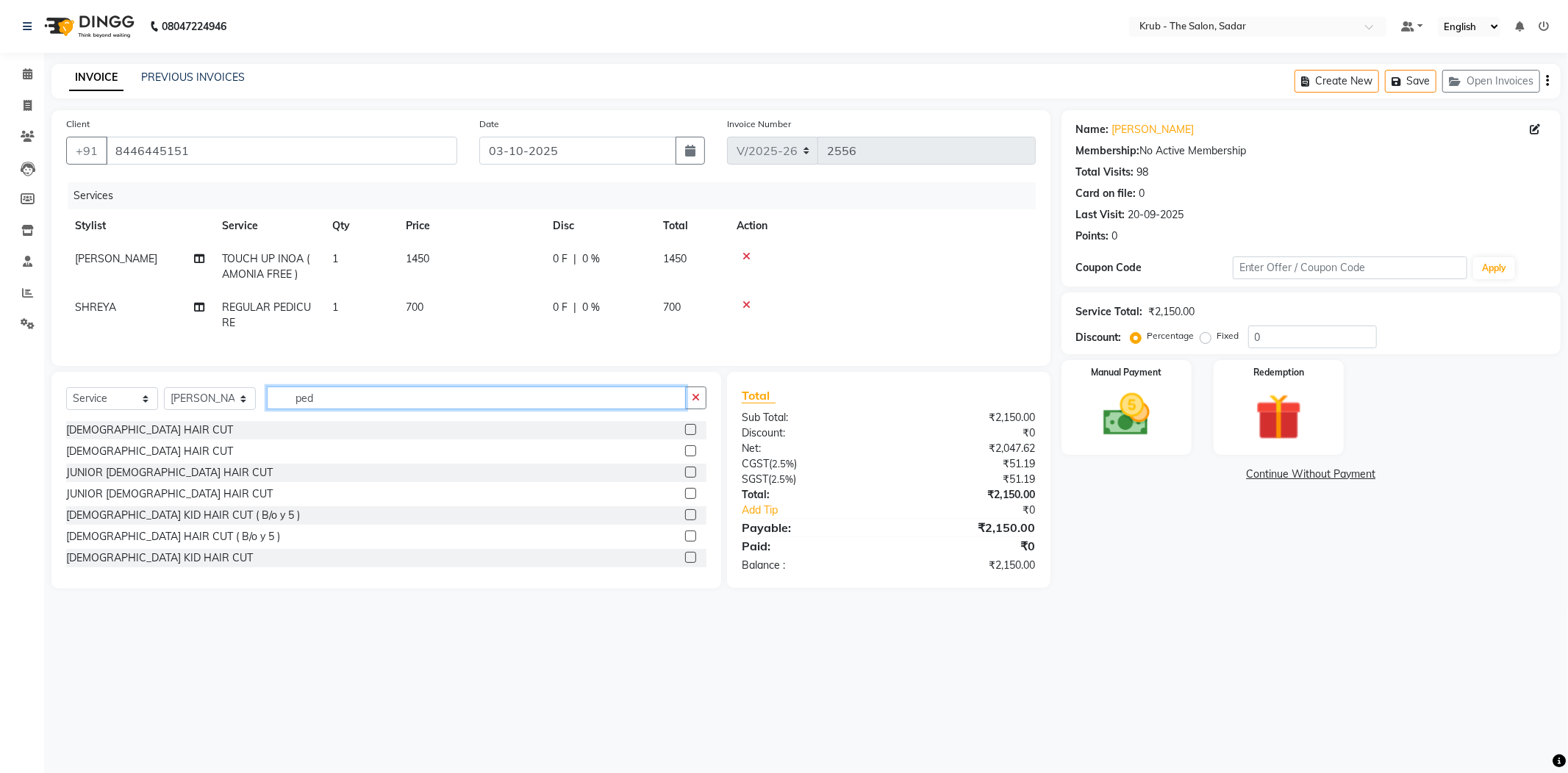
drag, startPoint x: 324, startPoint y: 389, endPoint x: 253, endPoint y: 406, distance: 73.0
click at [260, 403] on div "Select Service Product Membership Package Voucher Prepaid Gift Card Select Styl…" at bounding box center [386, 403] width 640 height 35
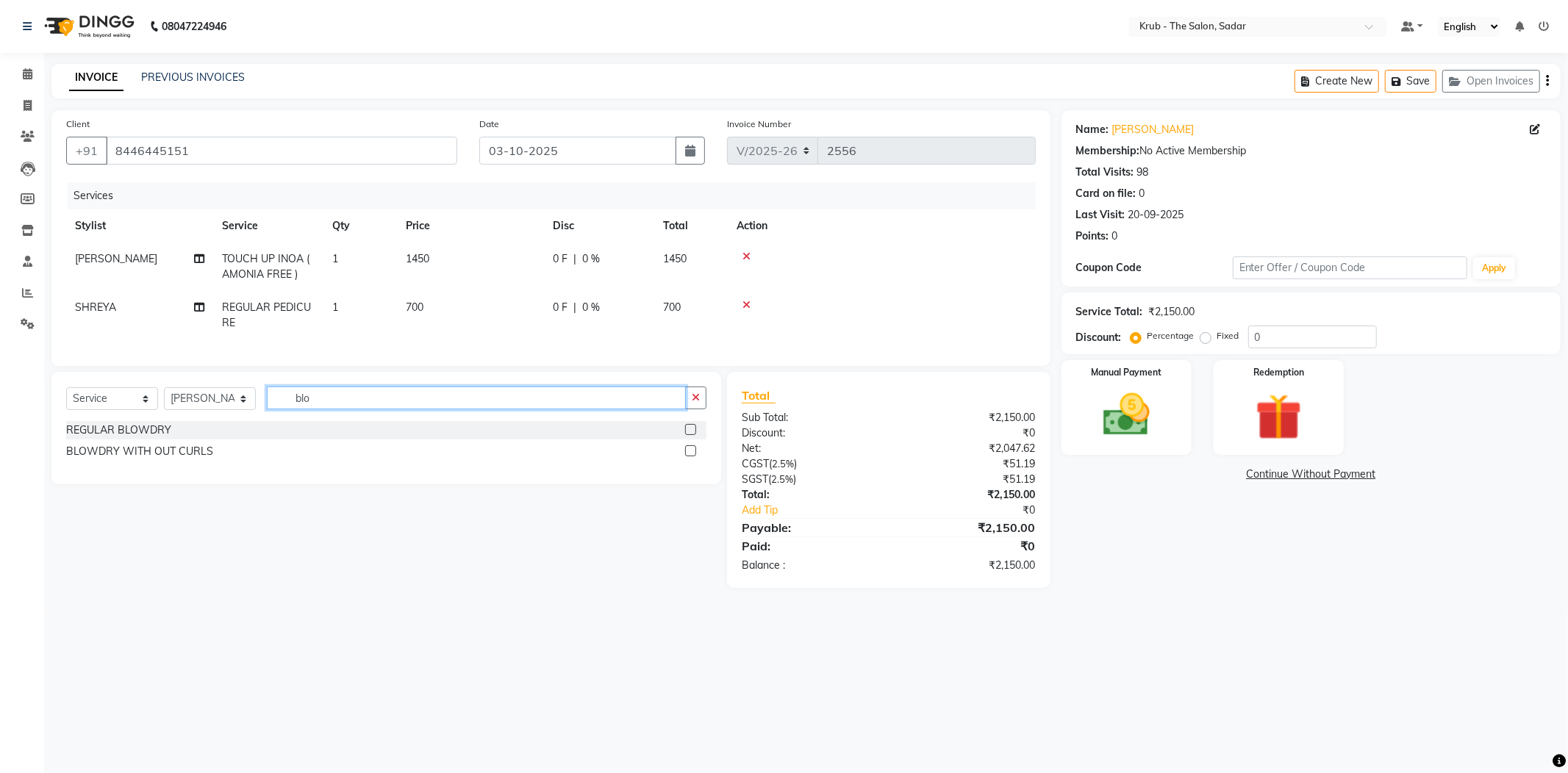
type input "blo"
click at [689, 424] on label at bounding box center [690, 429] width 11 height 11
click at [689, 426] on input "checkbox" at bounding box center [690, 430] width 10 height 10
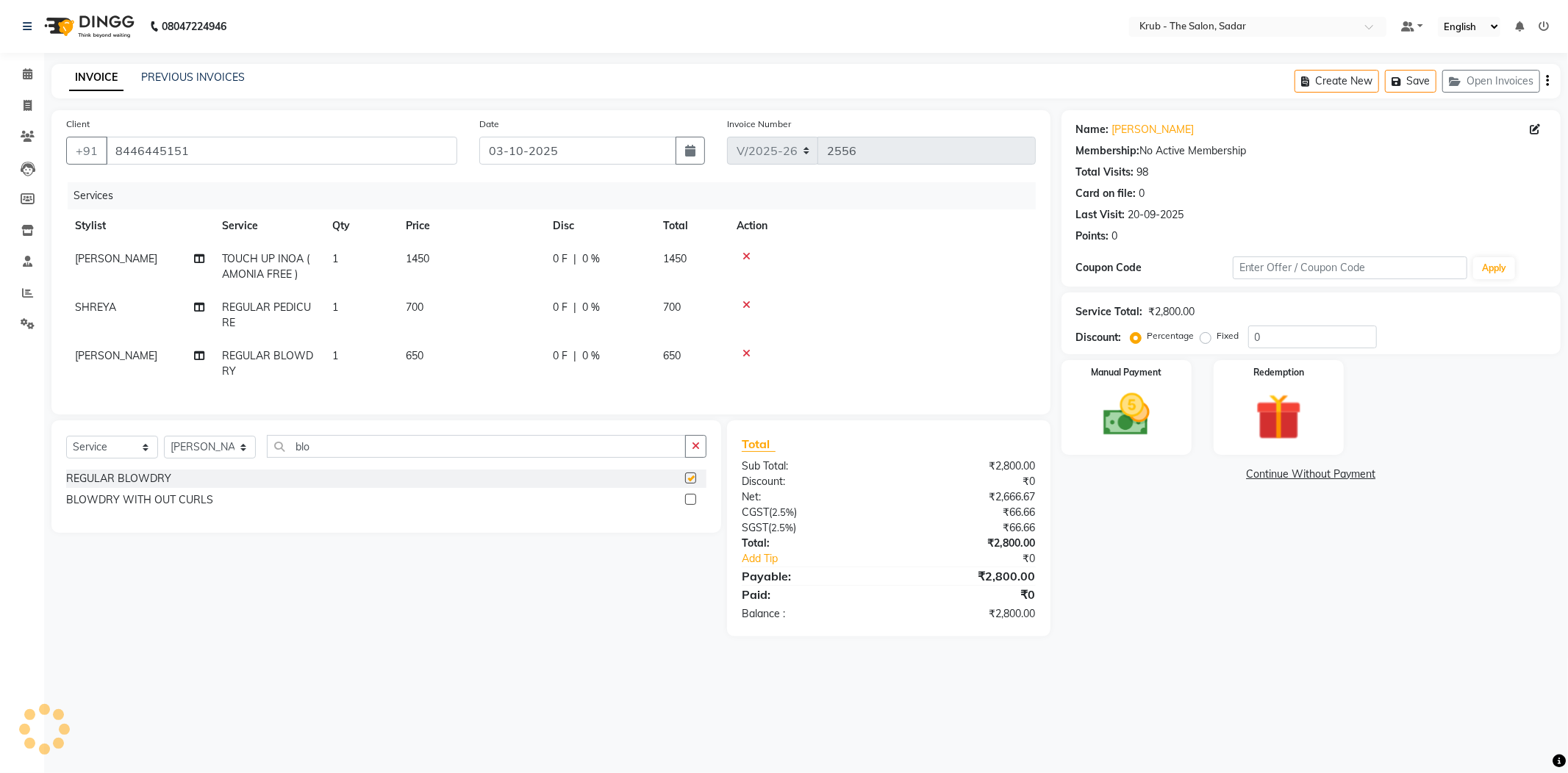
checkbox input "false"
click at [1127, 435] on div "Name: Shruti Dhawan Membership: No Active Membership Total Visits: 98 Card on f…" at bounding box center [1317, 373] width 510 height 526
click at [1132, 400] on img at bounding box center [1127, 415] width 79 height 56
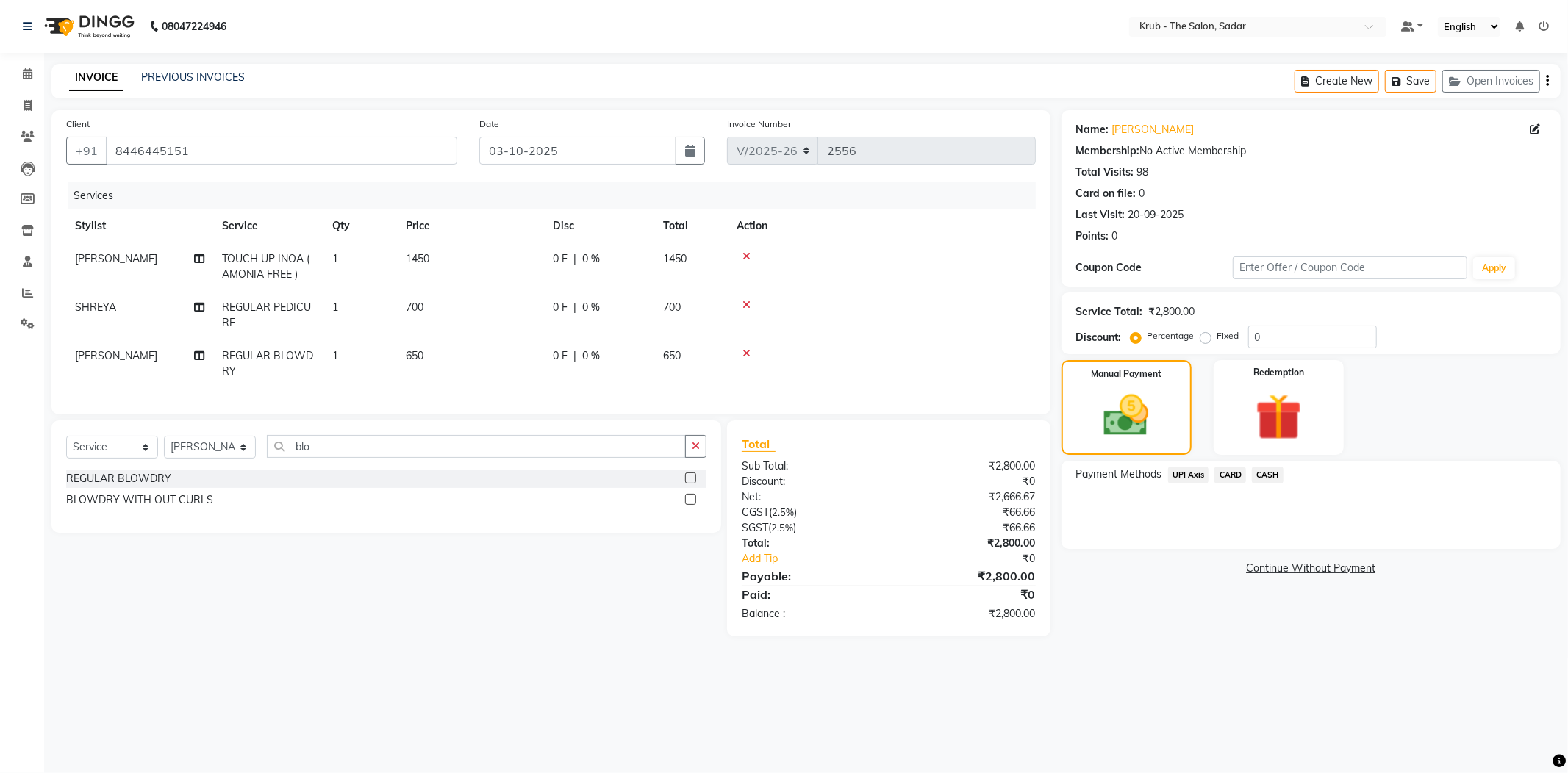
click at [1183, 467] on span "UPI Axis" at bounding box center [1188, 475] width 41 height 17
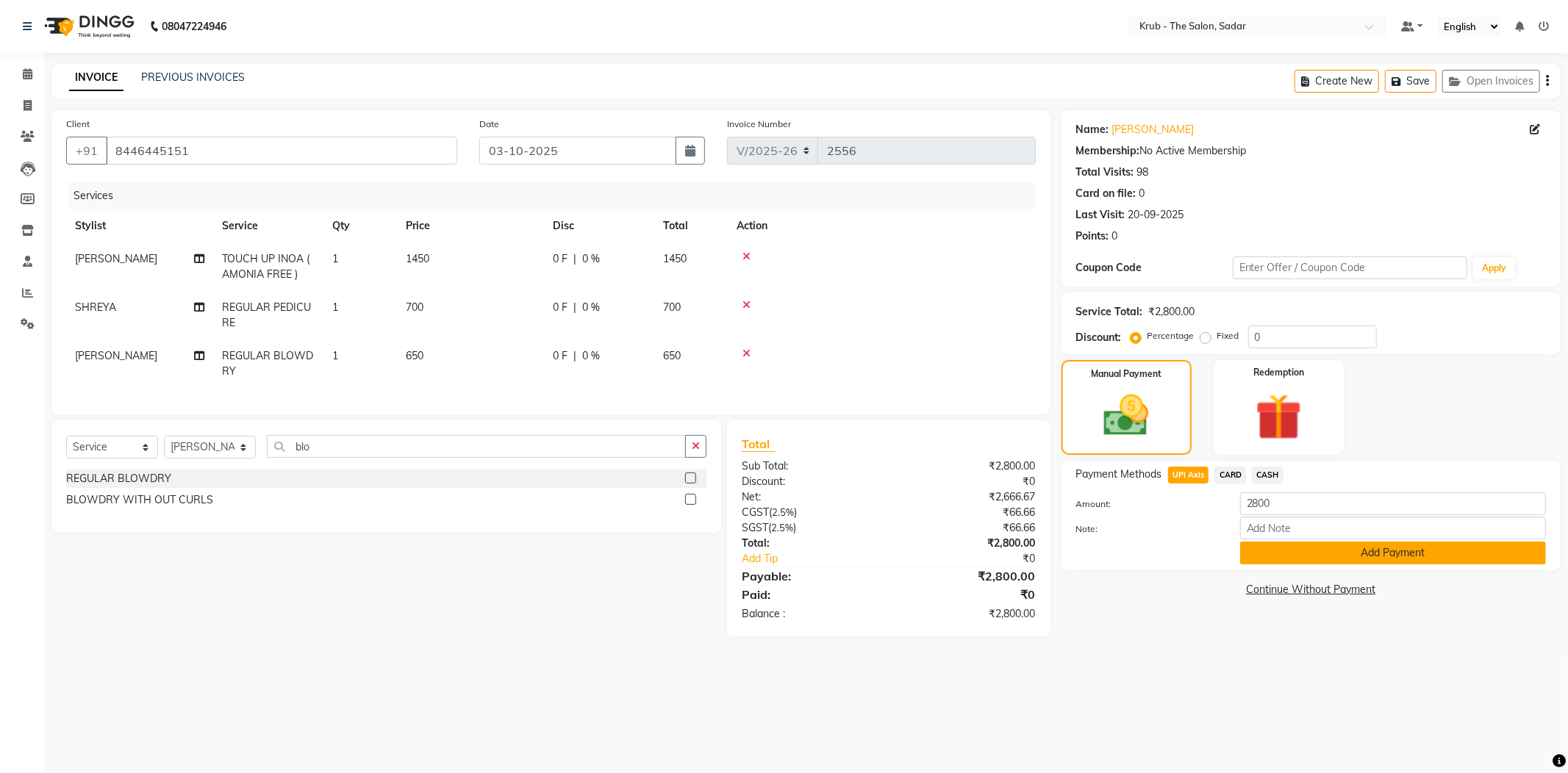
click at [1329, 541] on button "Add Payment" at bounding box center [1393, 553] width 306 height 23
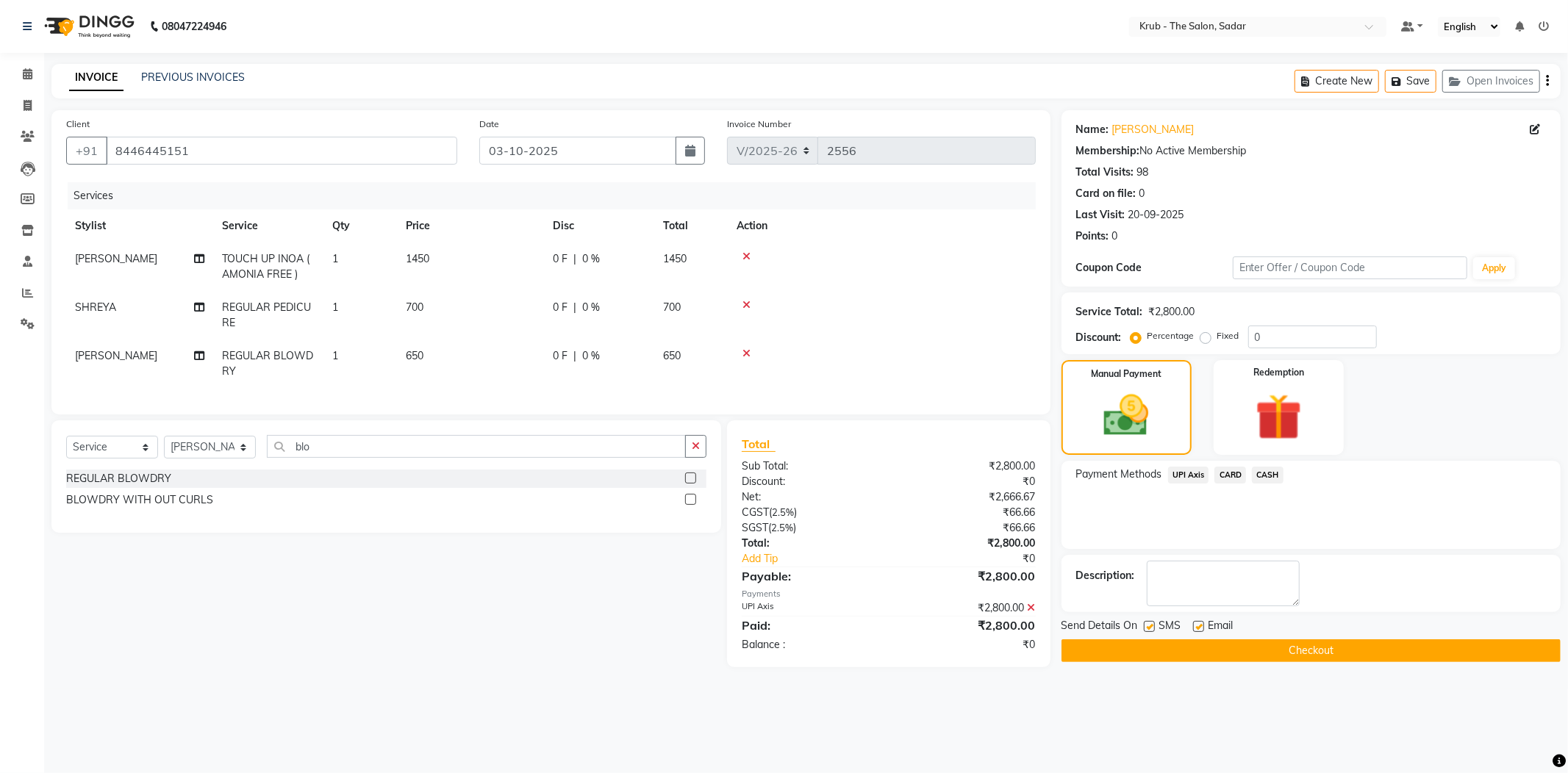
click at [1194, 621] on label at bounding box center [1198, 626] width 11 height 11
click at [1194, 623] on input "checkbox" at bounding box center [1198, 628] width 10 height 10
checkbox input "false"
click at [1151, 621] on label at bounding box center [1149, 626] width 11 height 11
click at [1151, 623] on input "checkbox" at bounding box center [1149, 628] width 10 height 10
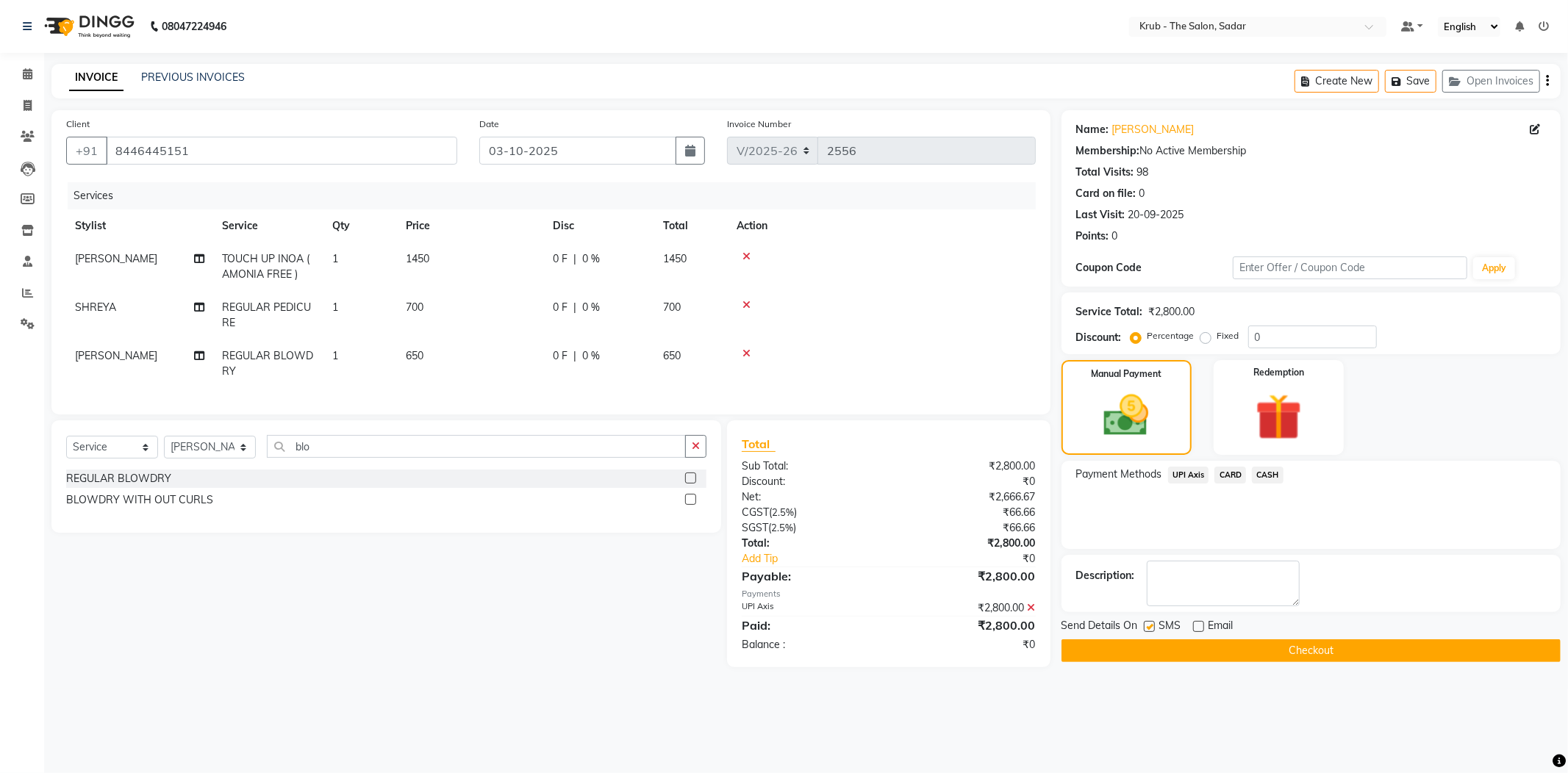
checkbox input "false"
click at [1247, 639] on button "Checkout" at bounding box center [1311, 651] width 499 height 23
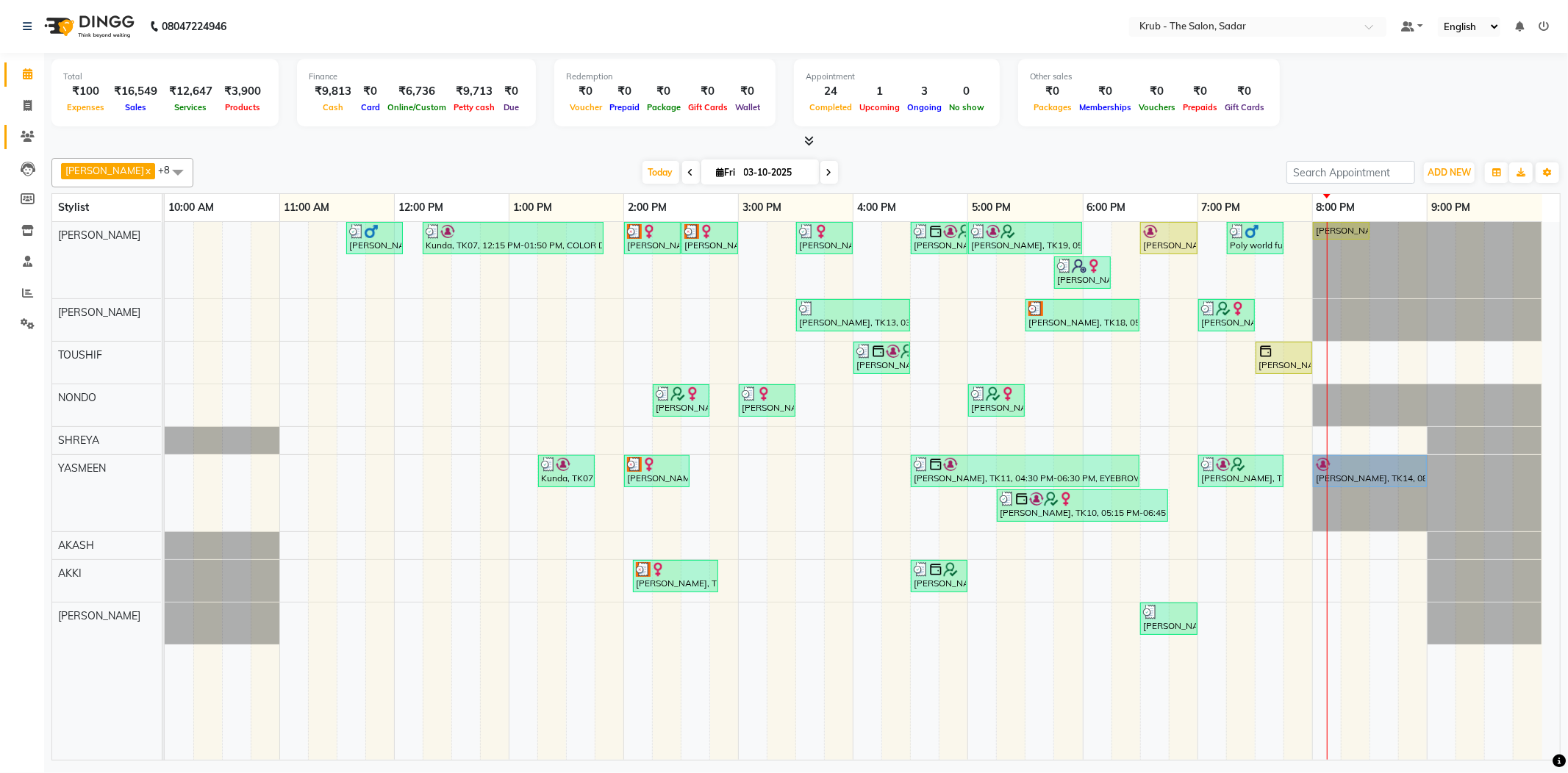
click at [12, 131] on link "Clients" at bounding box center [21, 137] width 35 height 25
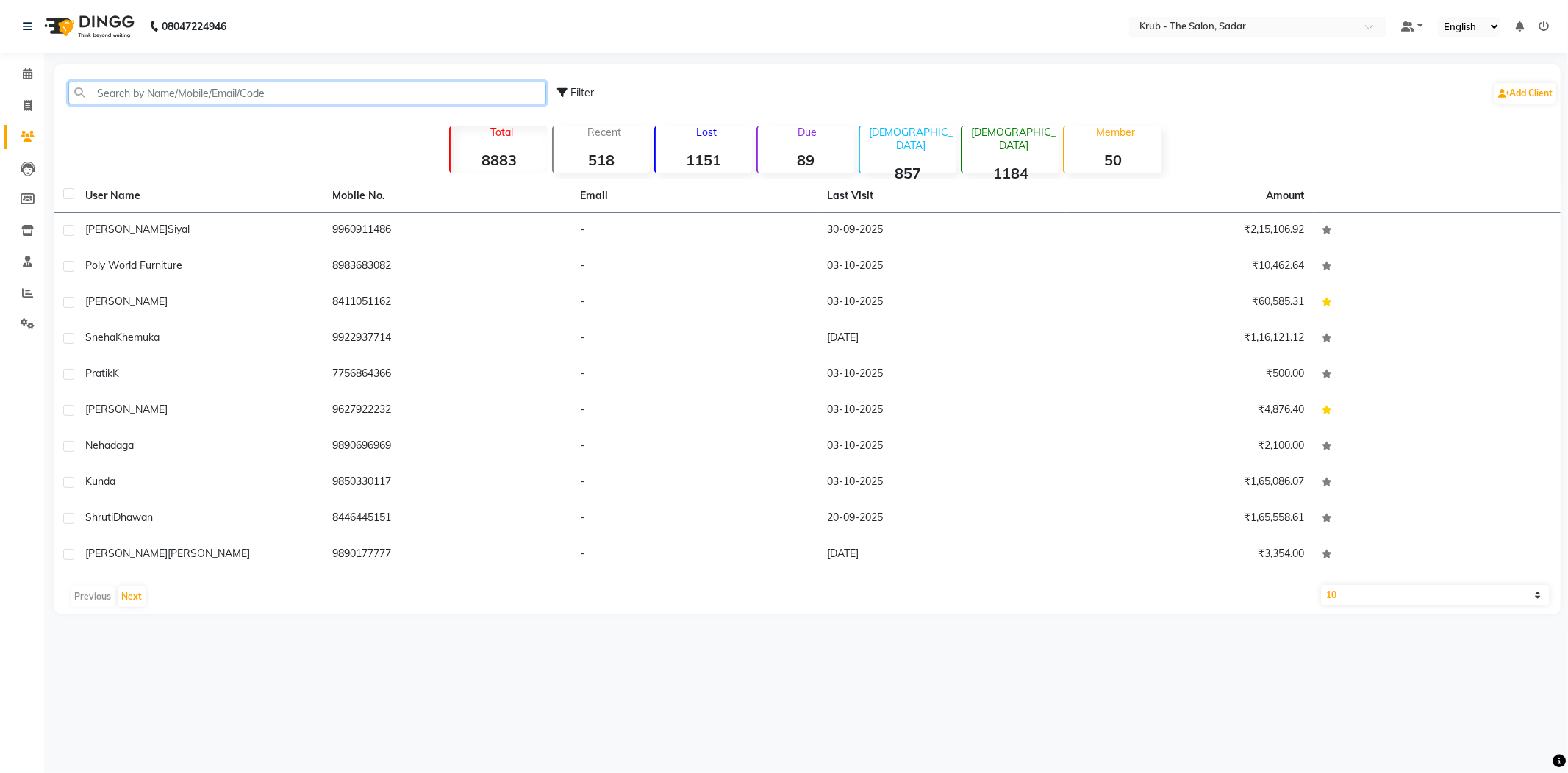
click at [277, 86] on input "text" at bounding box center [307, 93] width 477 height 23
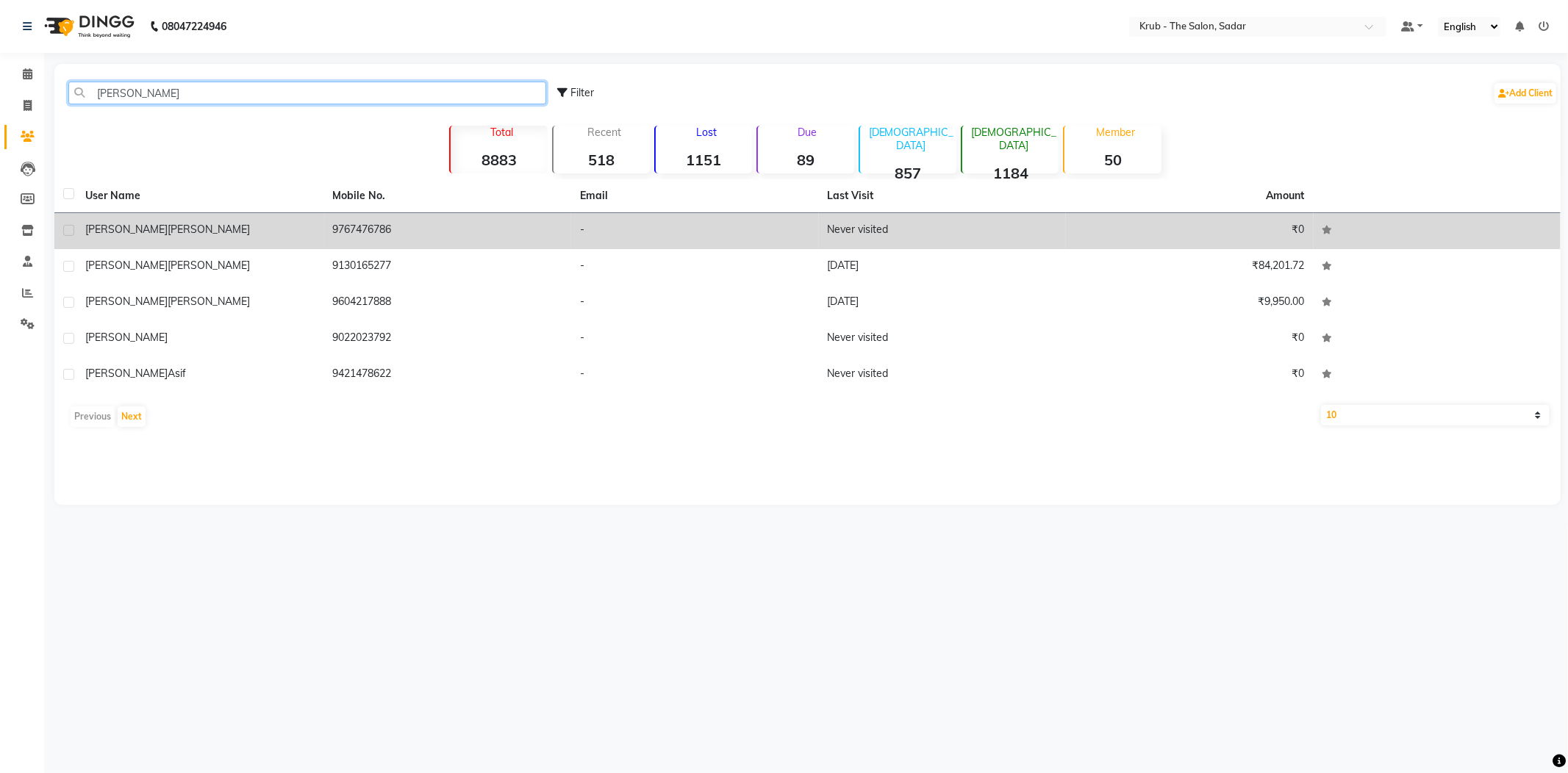
type input "[PERSON_NAME]"
click at [353, 213] on td "9767476786" at bounding box center [447, 231] width 247 height 36
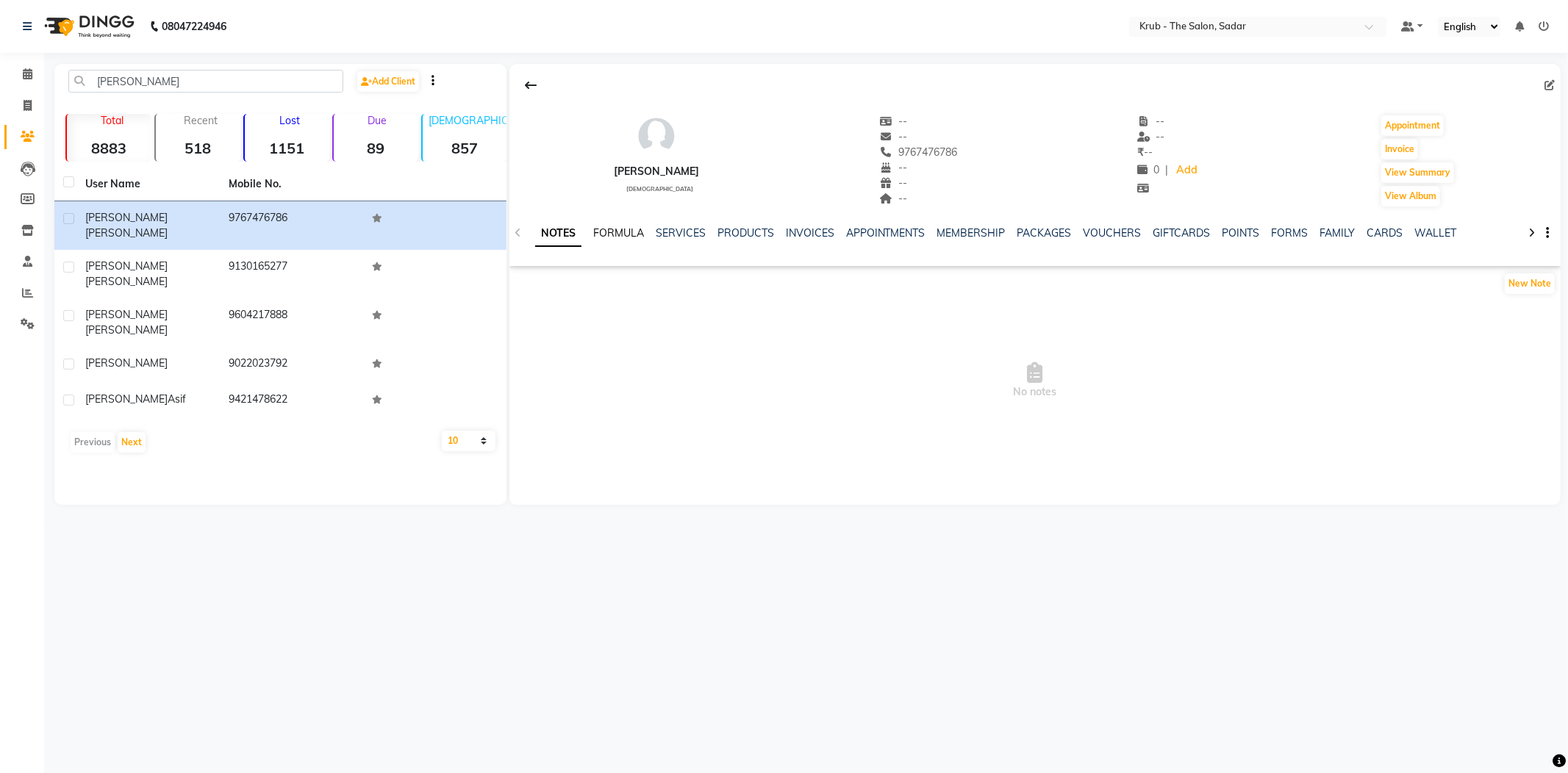
click at [622, 233] on link "FORMULA" at bounding box center [619, 232] width 51 height 13
click at [716, 226] on link "PRODUCTS" at bounding box center [744, 232] width 57 height 13
click at [660, 226] on link "SERVICES" at bounding box center [643, 232] width 50 height 13
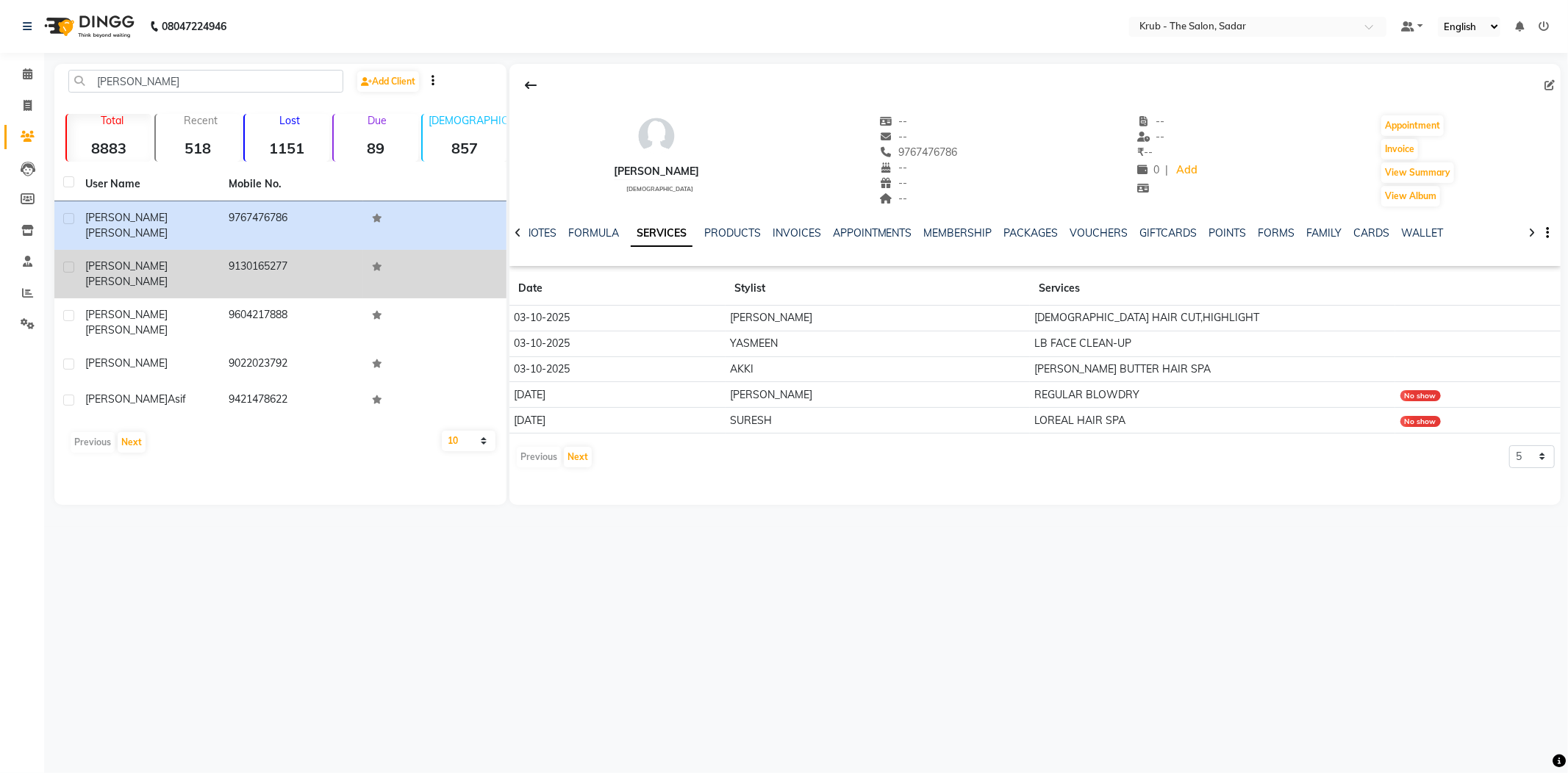
drag, startPoint x: 130, startPoint y: 233, endPoint x: 186, endPoint y: 247, distance: 57.7
click at [131, 275] on span "[PERSON_NAME]" at bounding box center [127, 282] width 82 height 13
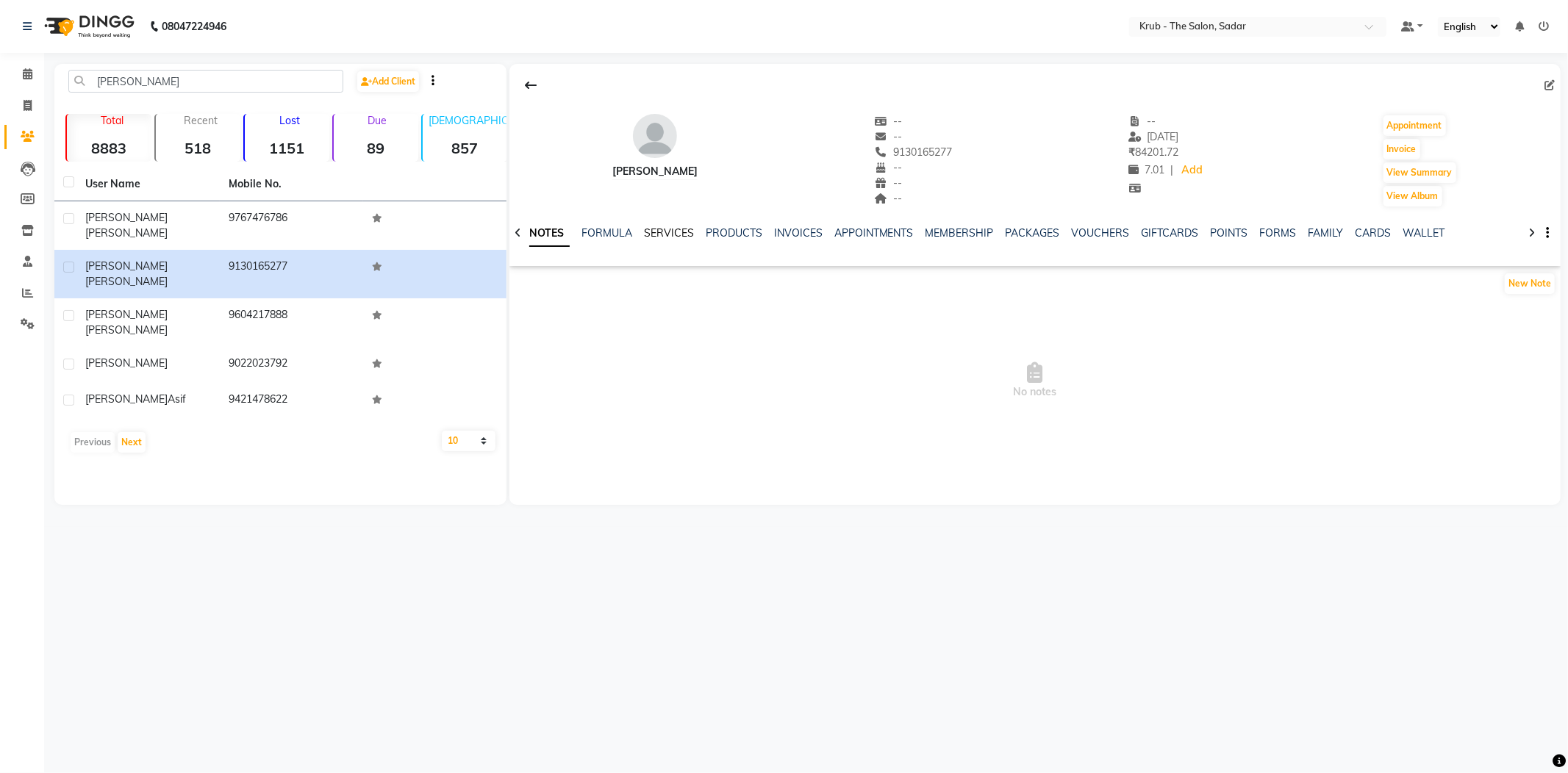
click at [657, 226] on link "SERVICES" at bounding box center [669, 232] width 50 height 13
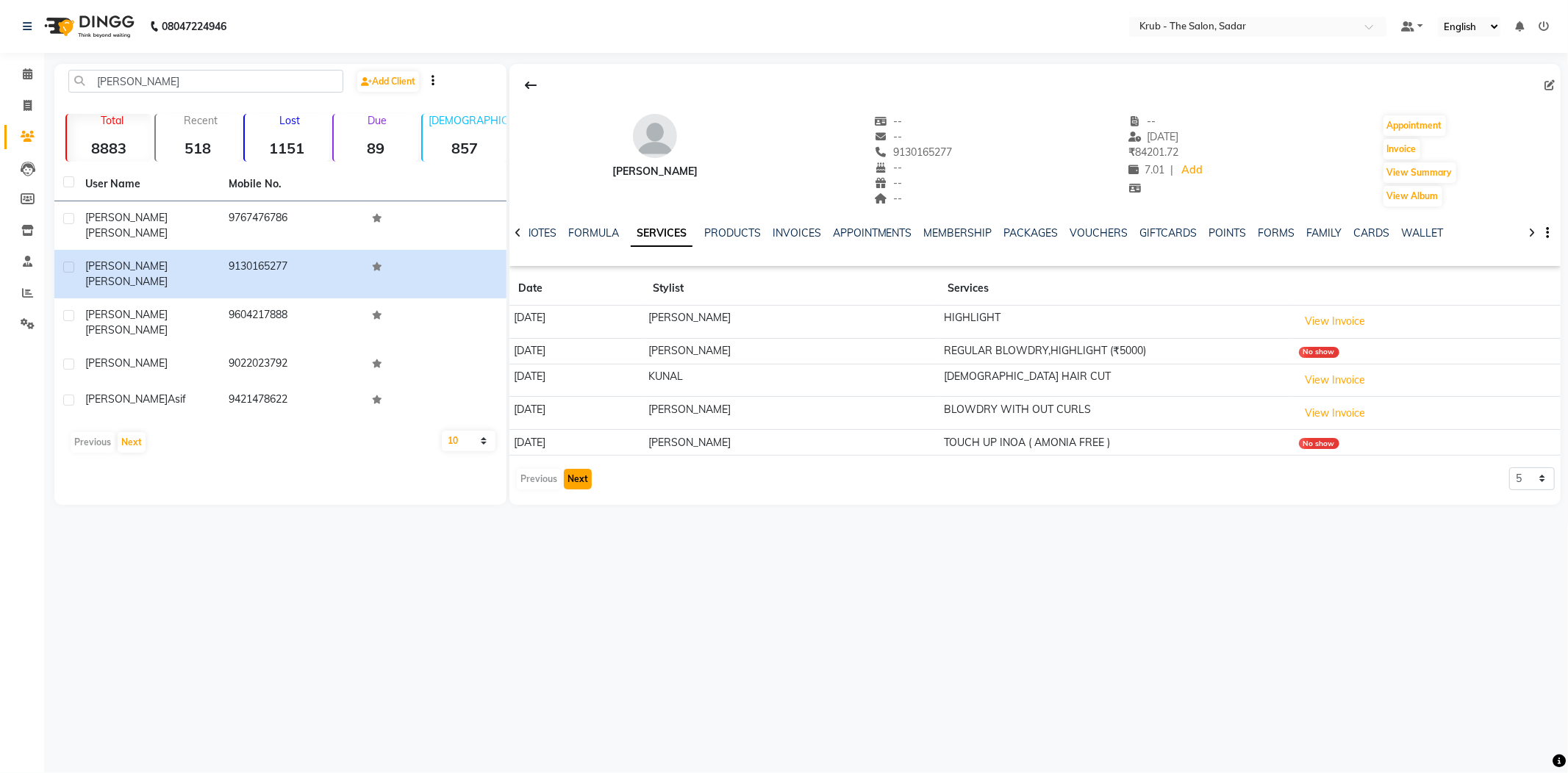
click at [580, 469] on button "Next" at bounding box center [578, 479] width 28 height 21
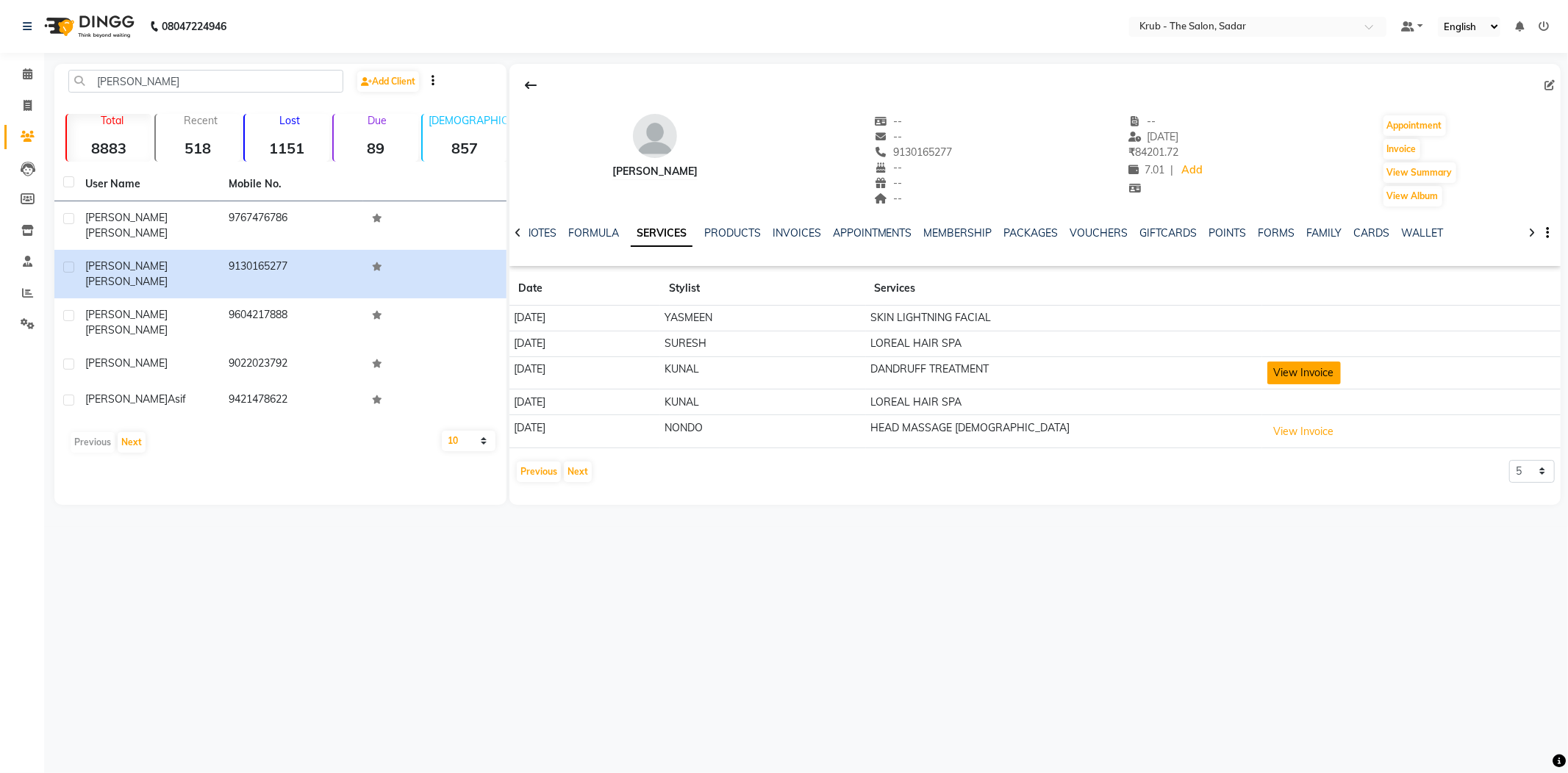
click at [1332, 361] on button "View Invoice" at bounding box center [1303, 373] width 73 height 23
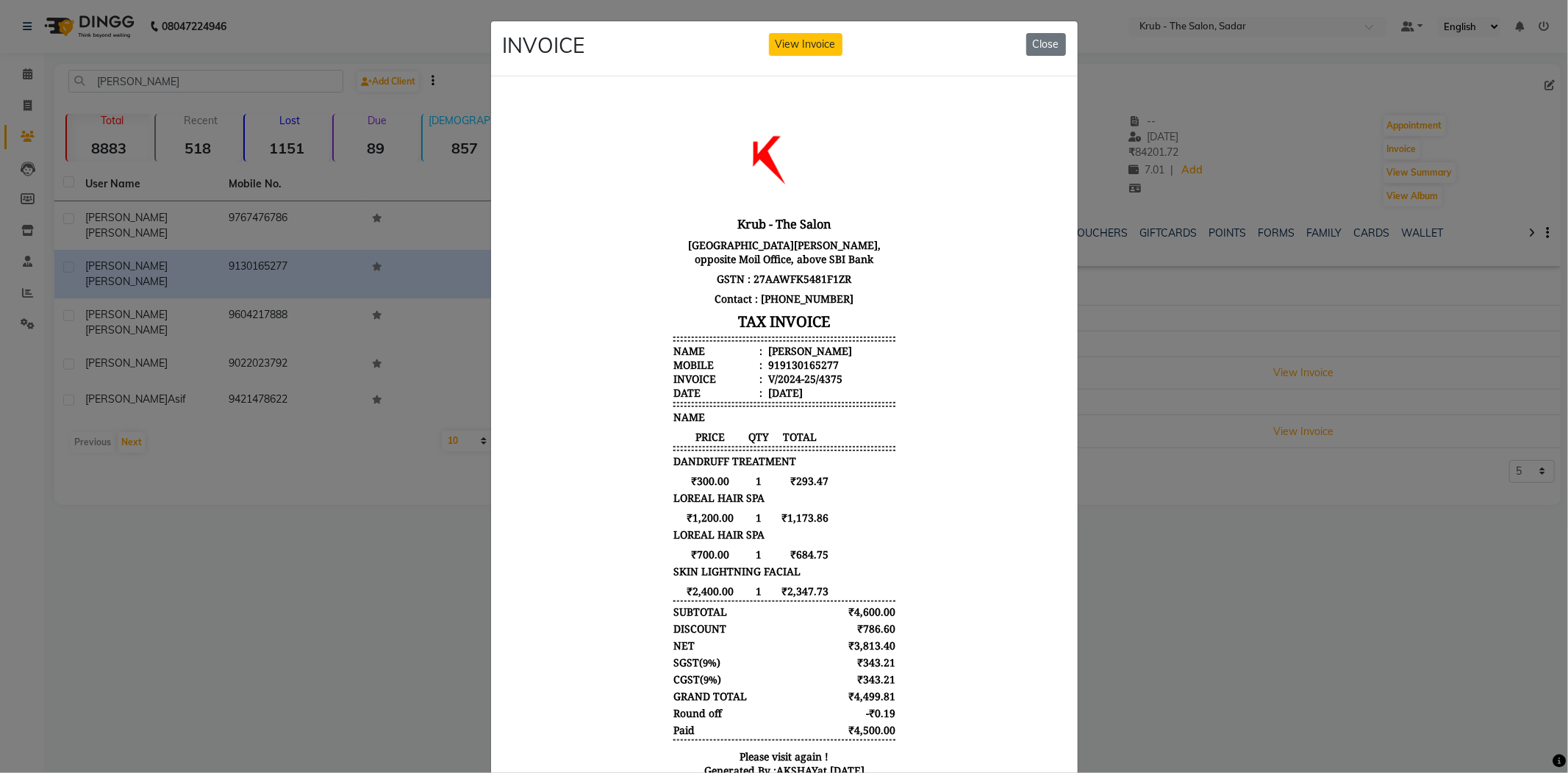
click at [1301, 421] on ngb-modal-window "INVOICE View Invoice Close" at bounding box center [784, 386] width 1568 height 773
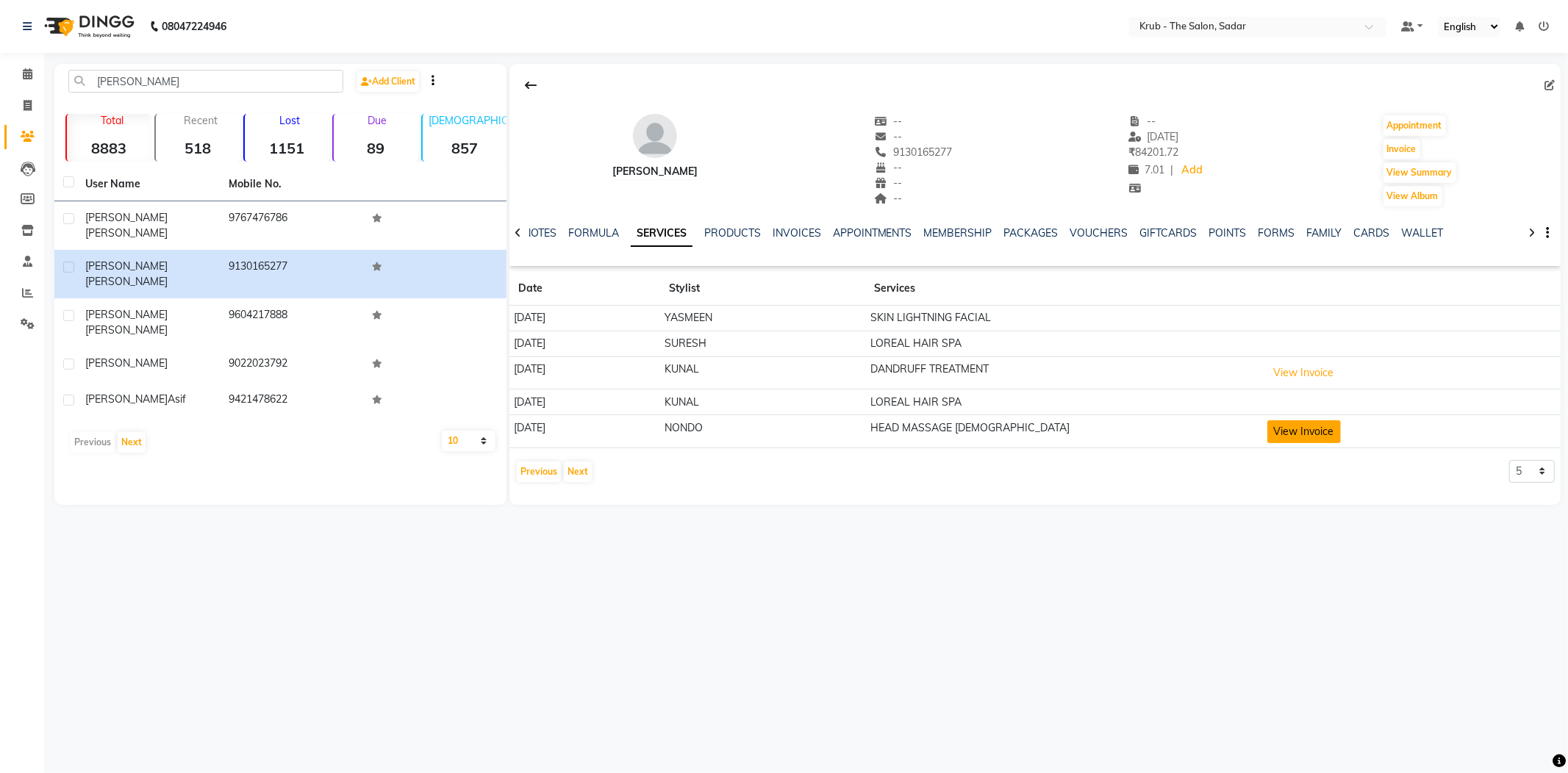
click at [1326, 421] on button "View Invoice" at bounding box center [1303, 432] width 73 height 23
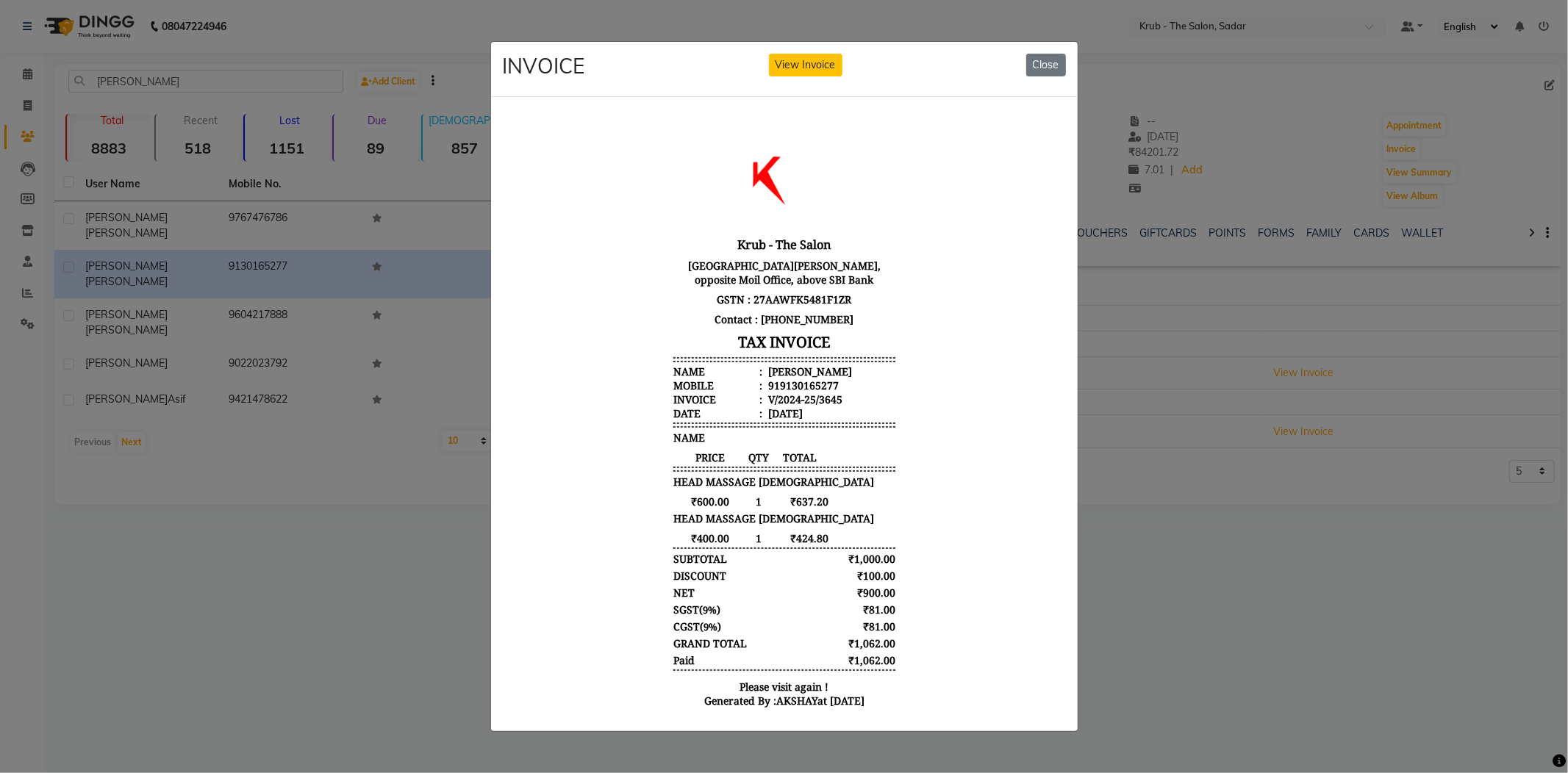
click at [1276, 430] on ngb-modal-window "INVOICE View Invoice Close" at bounding box center [784, 386] width 1568 height 773
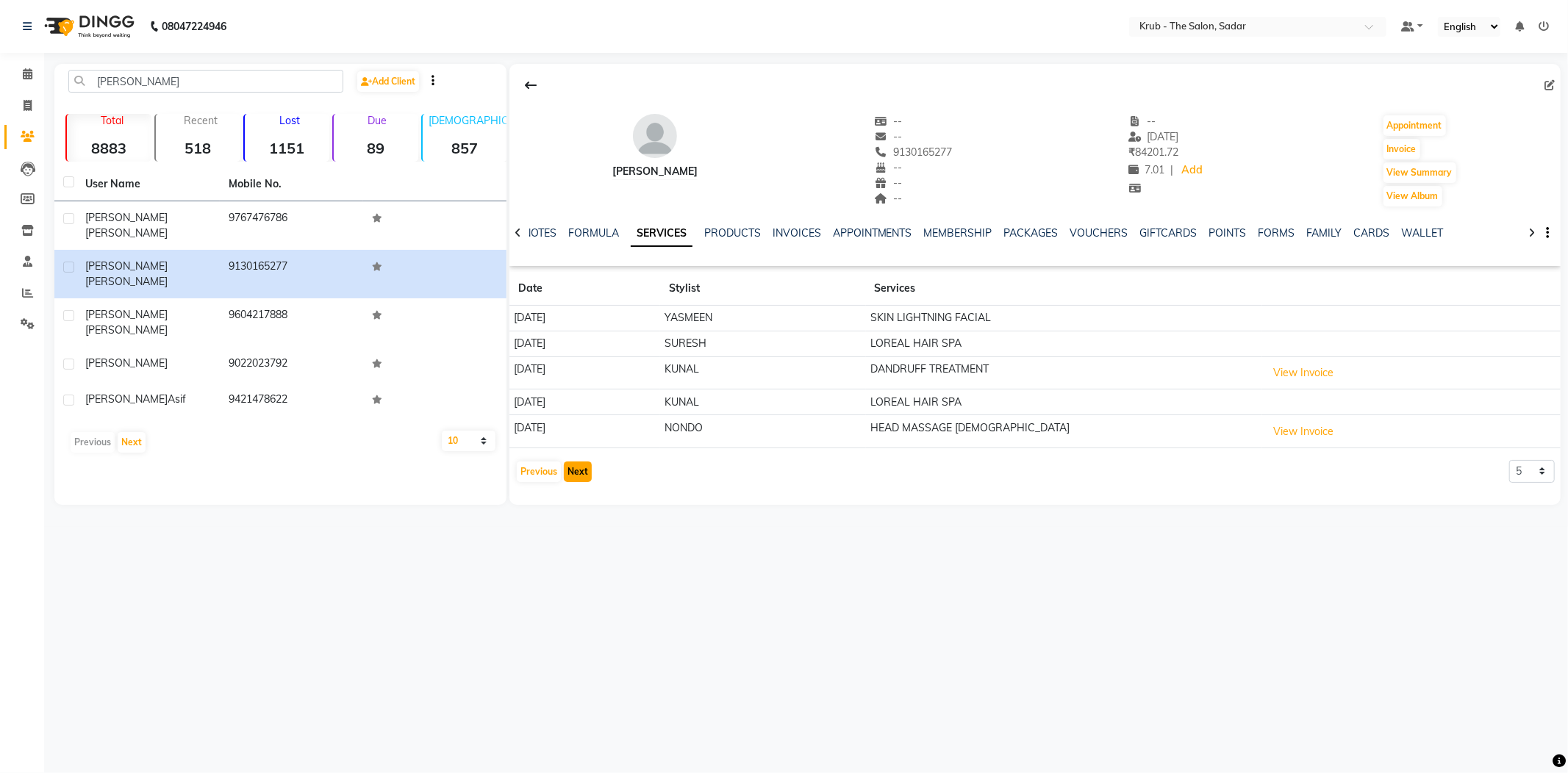
click at [576, 462] on button "Next" at bounding box center [578, 472] width 28 height 21
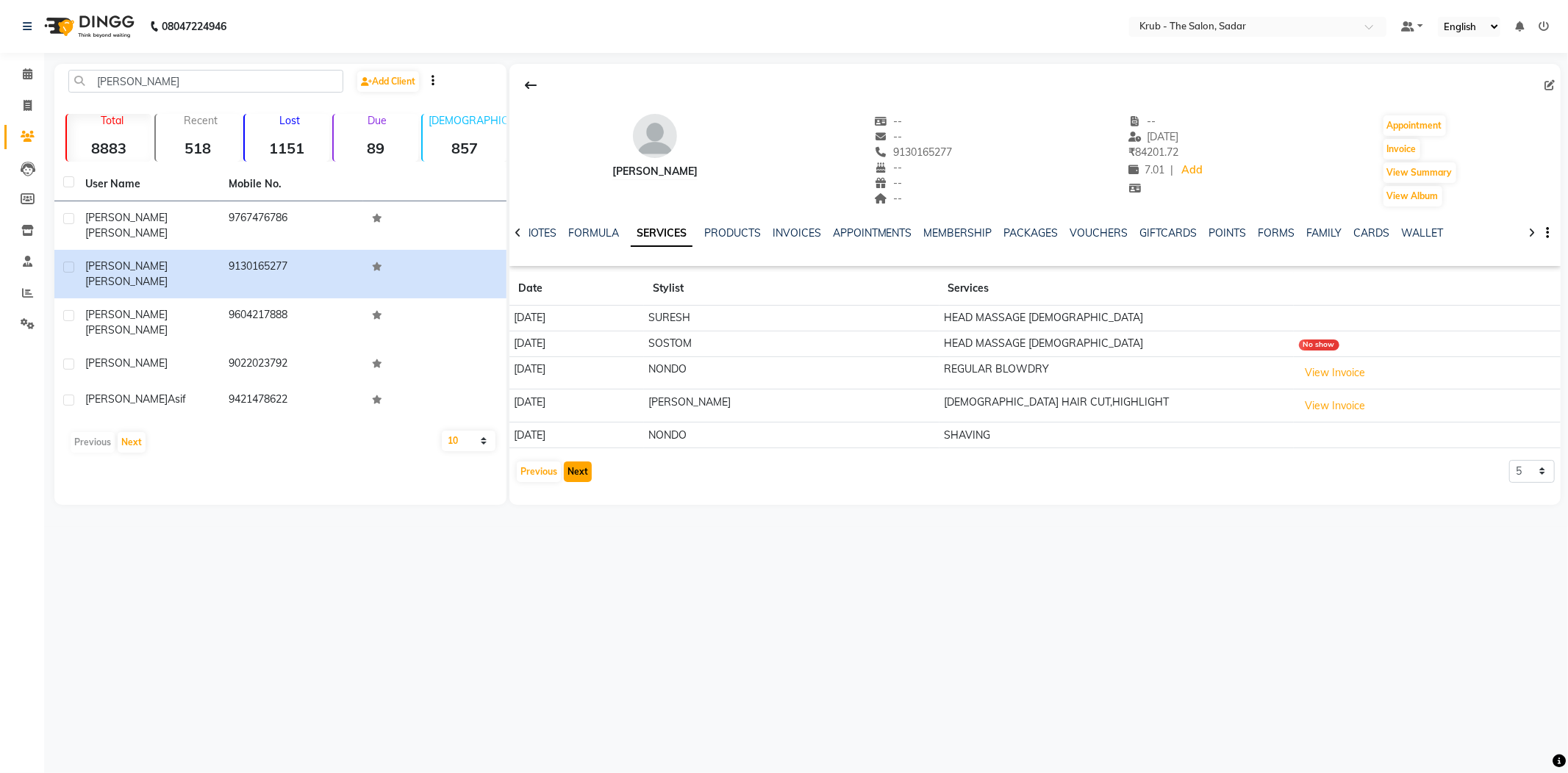
click at [574, 462] on button "Next" at bounding box center [578, 472] width 28 height 21
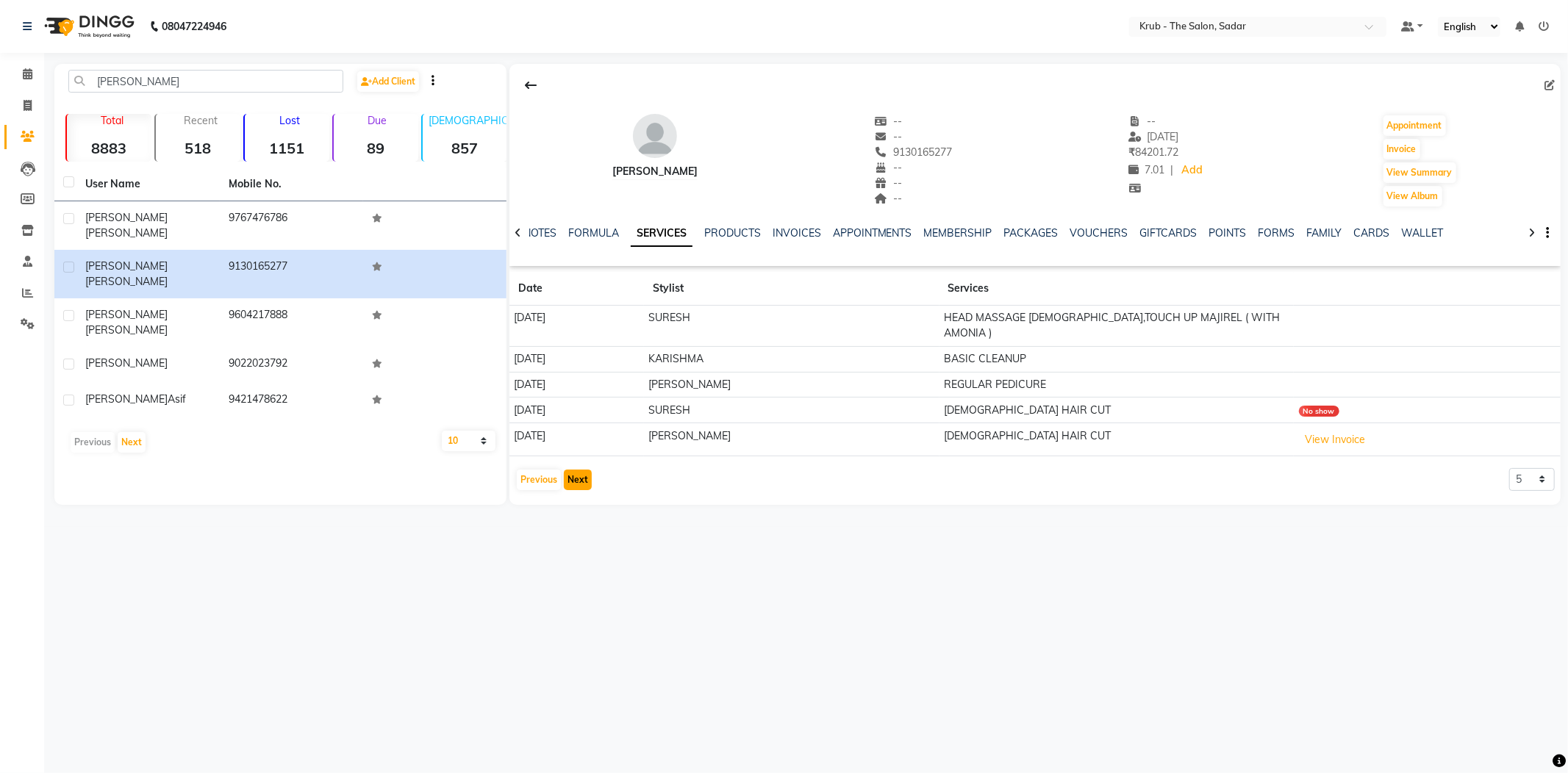
click at [580, 470] on button "Next" at bounding box center [578, 480] width 28 height 21
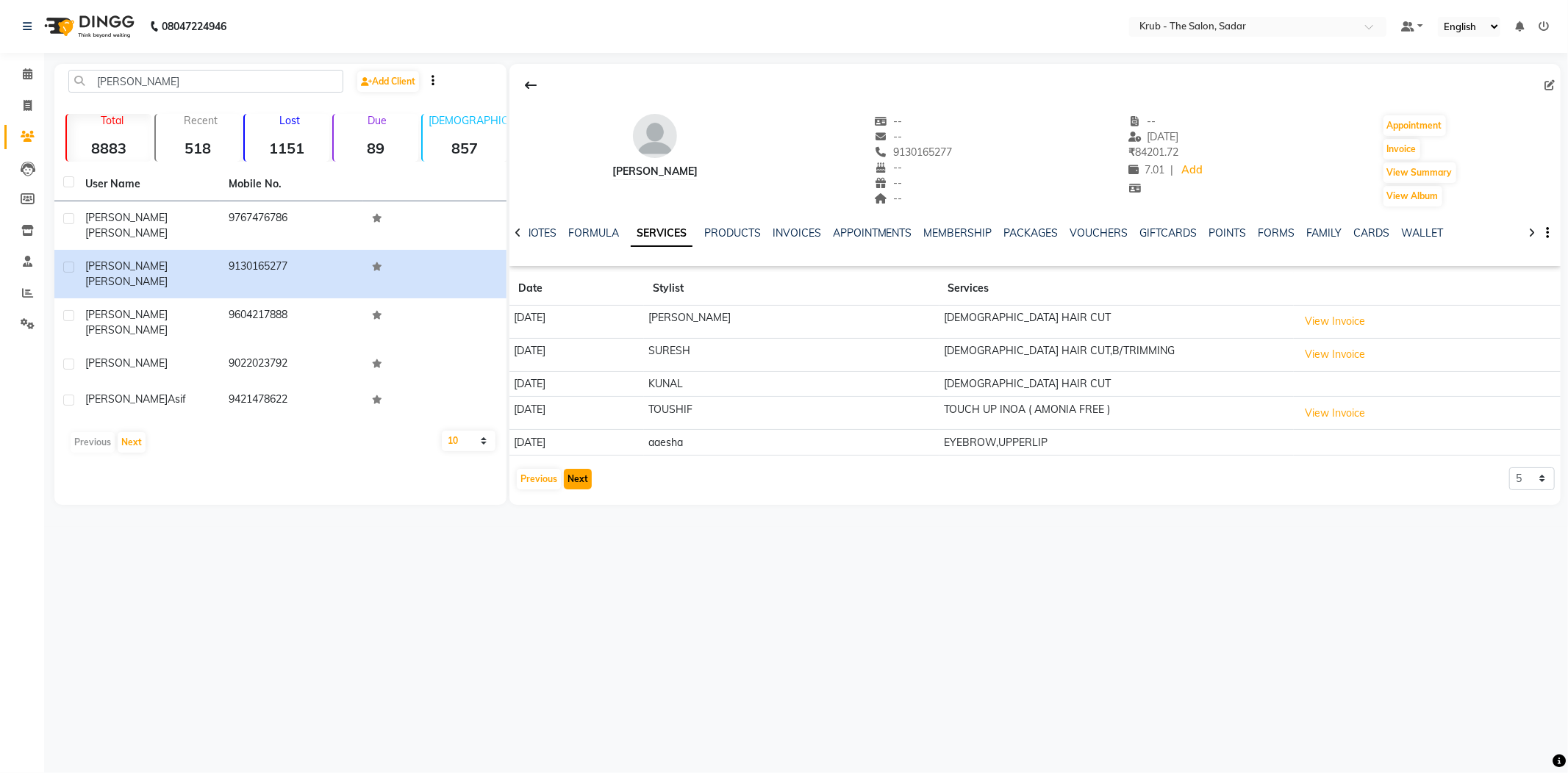
click at [580, 469] on button "Next" at bounding box center [578, 479] width 28 height 21
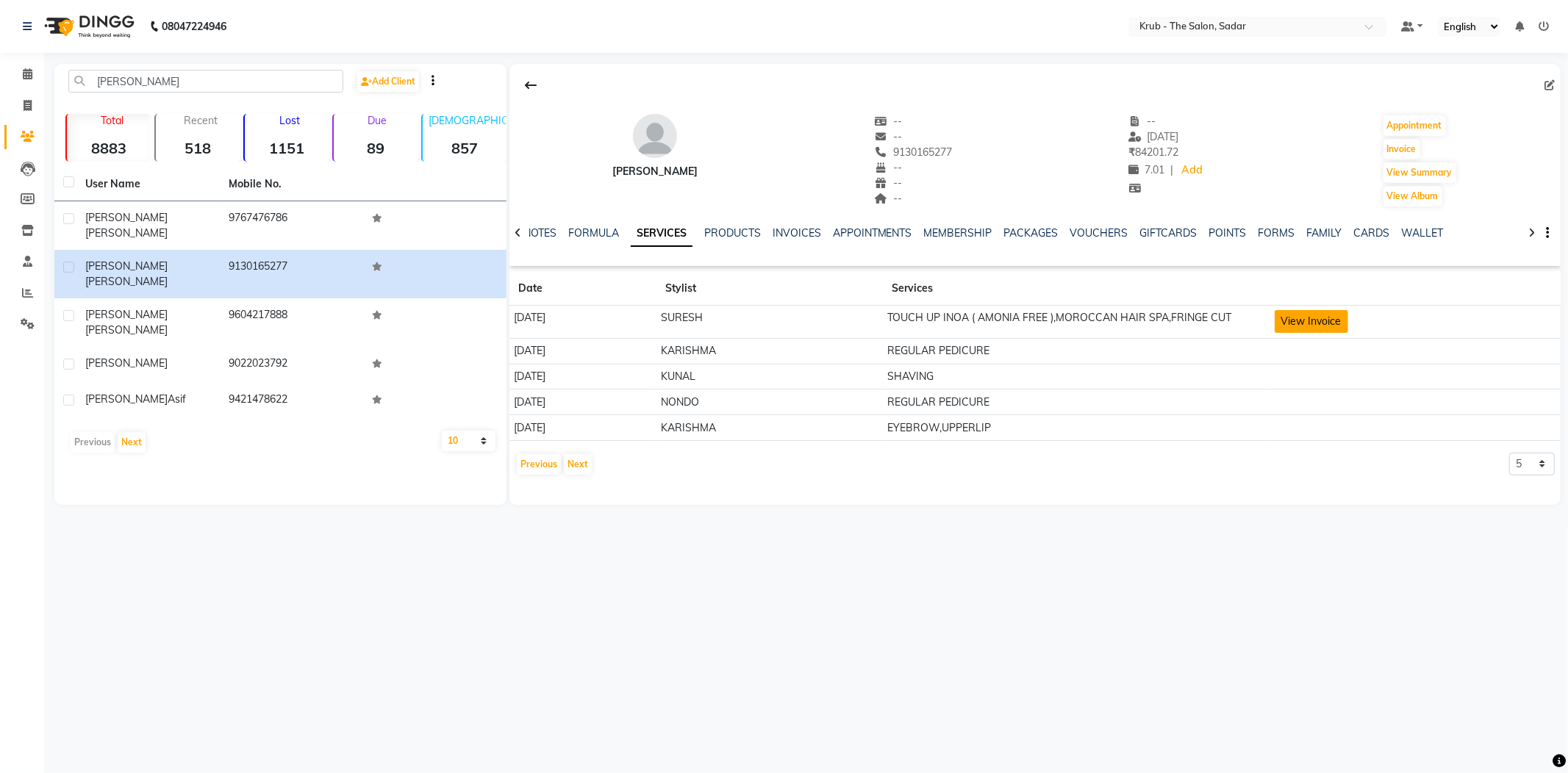
click at [1348, 320] on button "View Invoice" at bounding box center [1311, 321] width 73 height 23
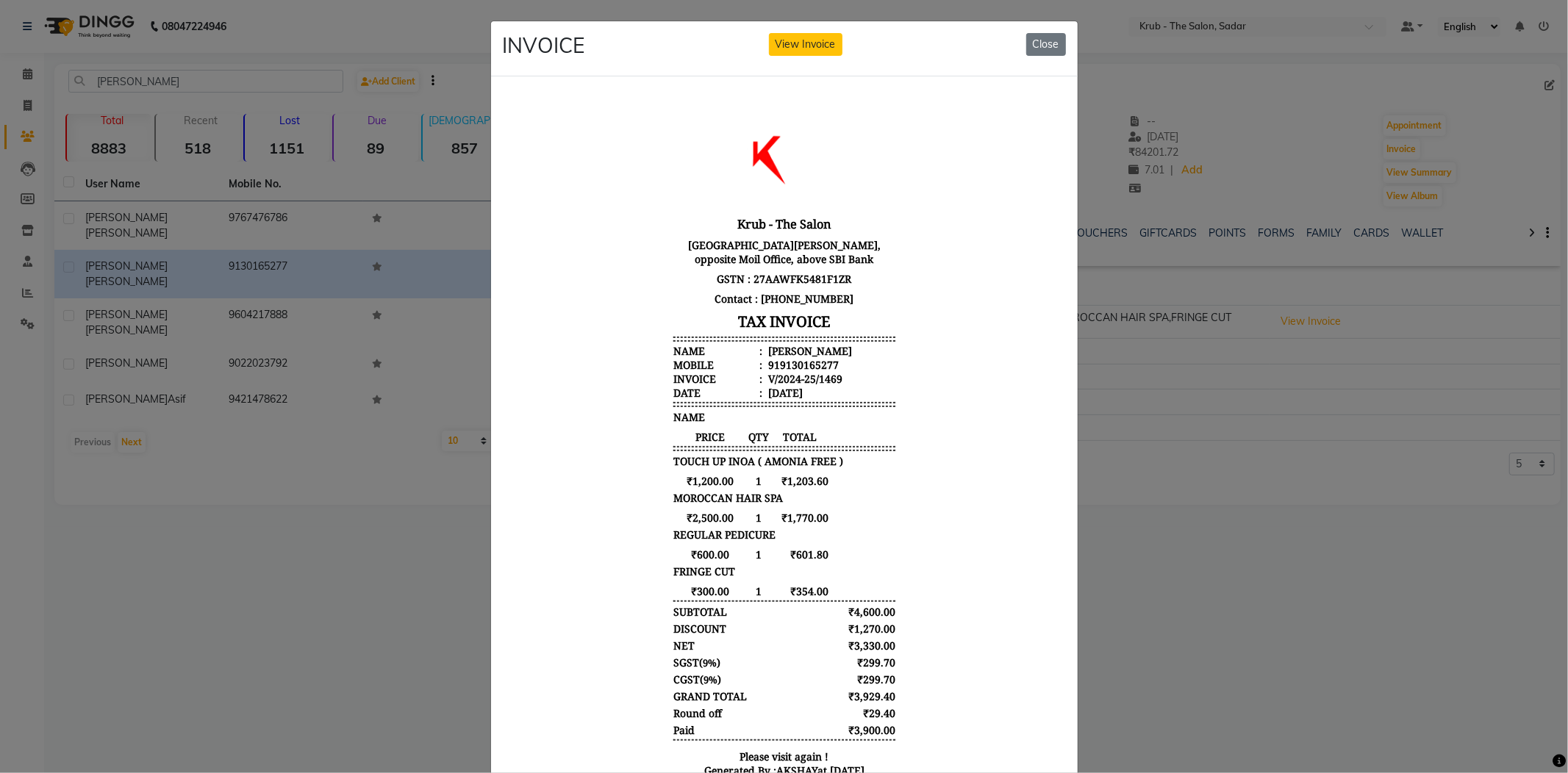
click at [1238, 416] on ngb-modal-window "INVOICE View Invoice Close" at bounding box center [784, 386] width 1568 height 773
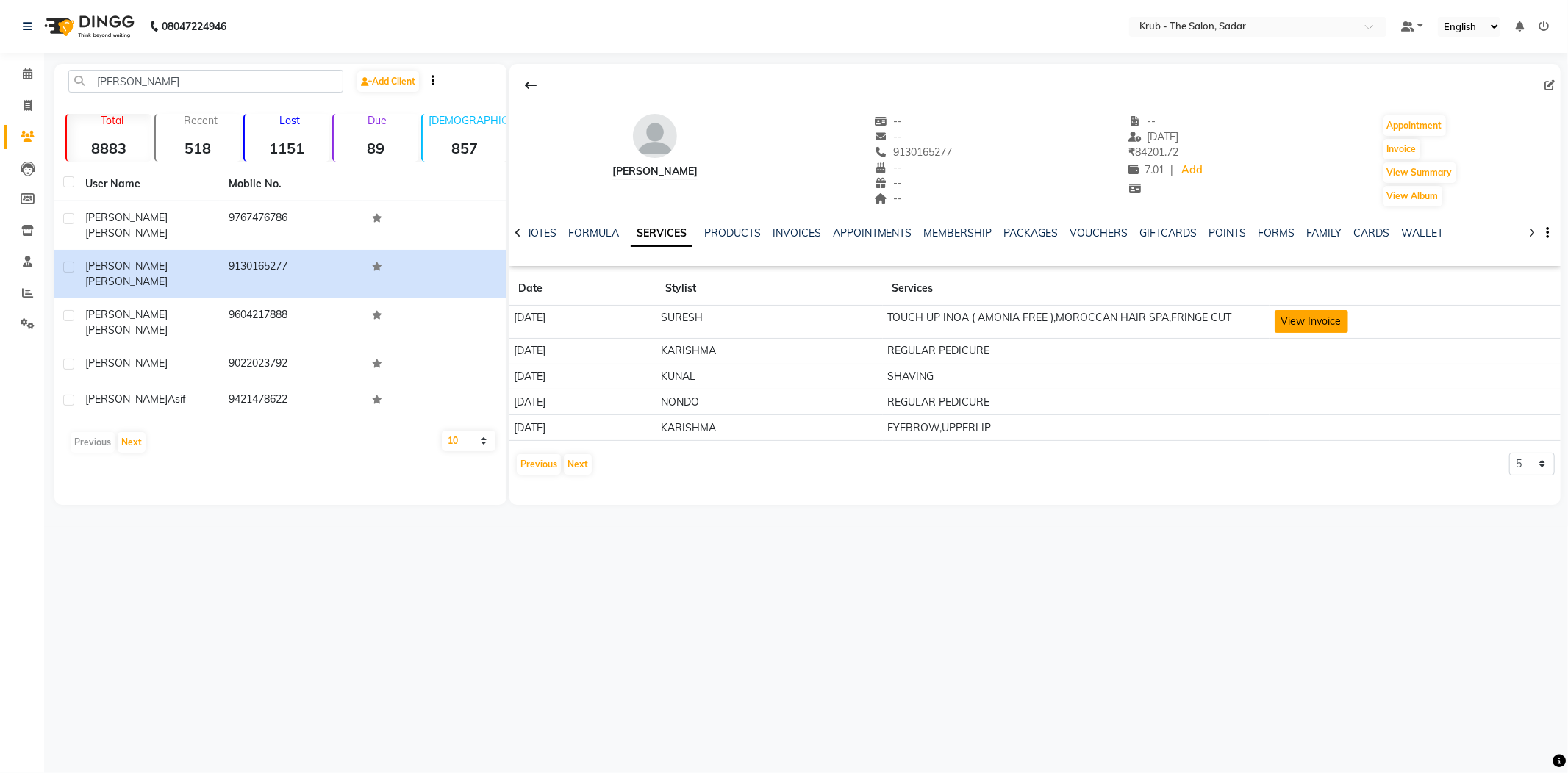
click at [1348, 310] on button "View Invoice" at bounding box center [1311, 321] width 73 height 23
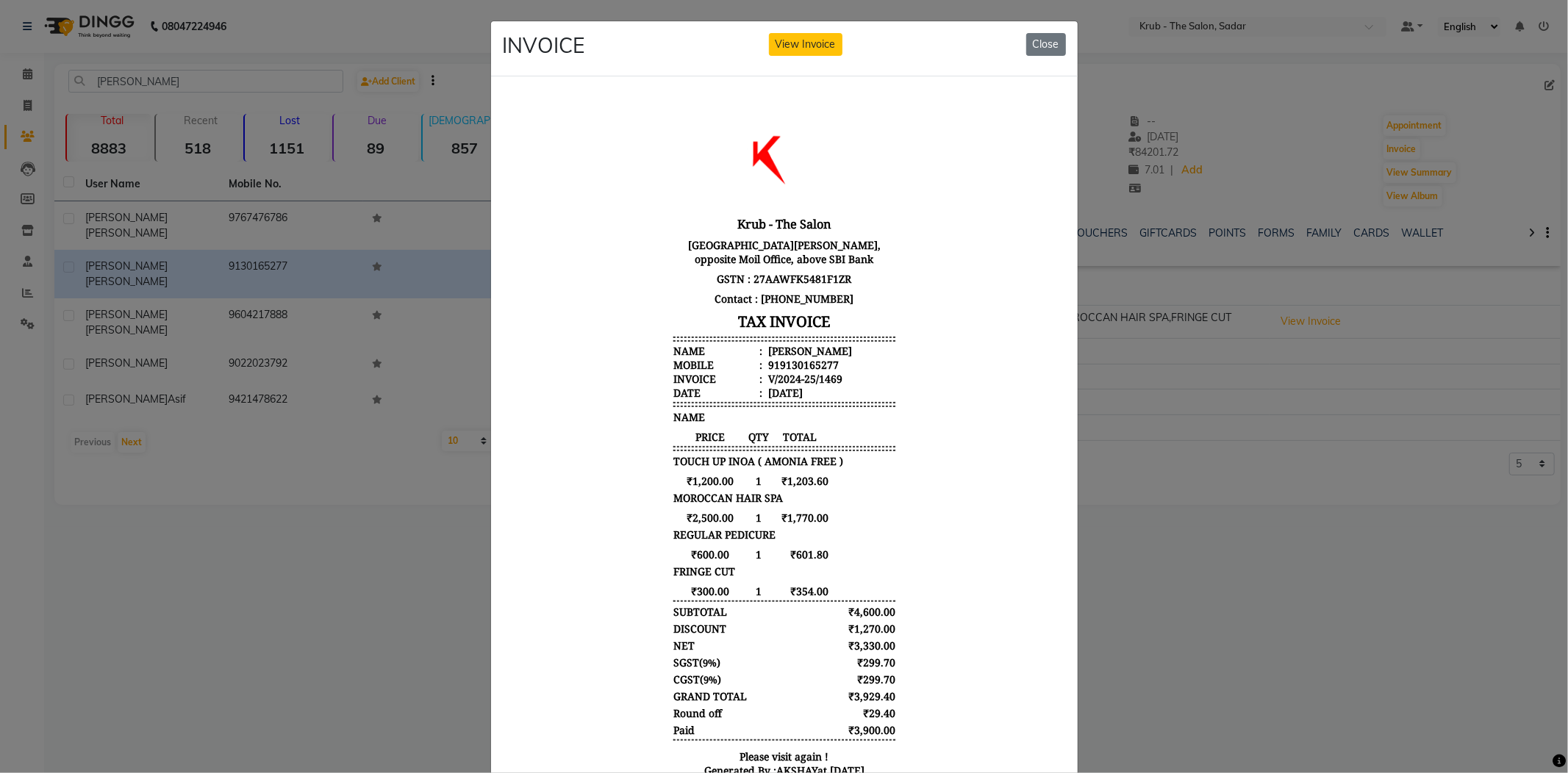
click at [1266, 354] on ngb-modal-window "INVOICE View Invoice Close" at bounding box center [784, 386] width 1568 height 773
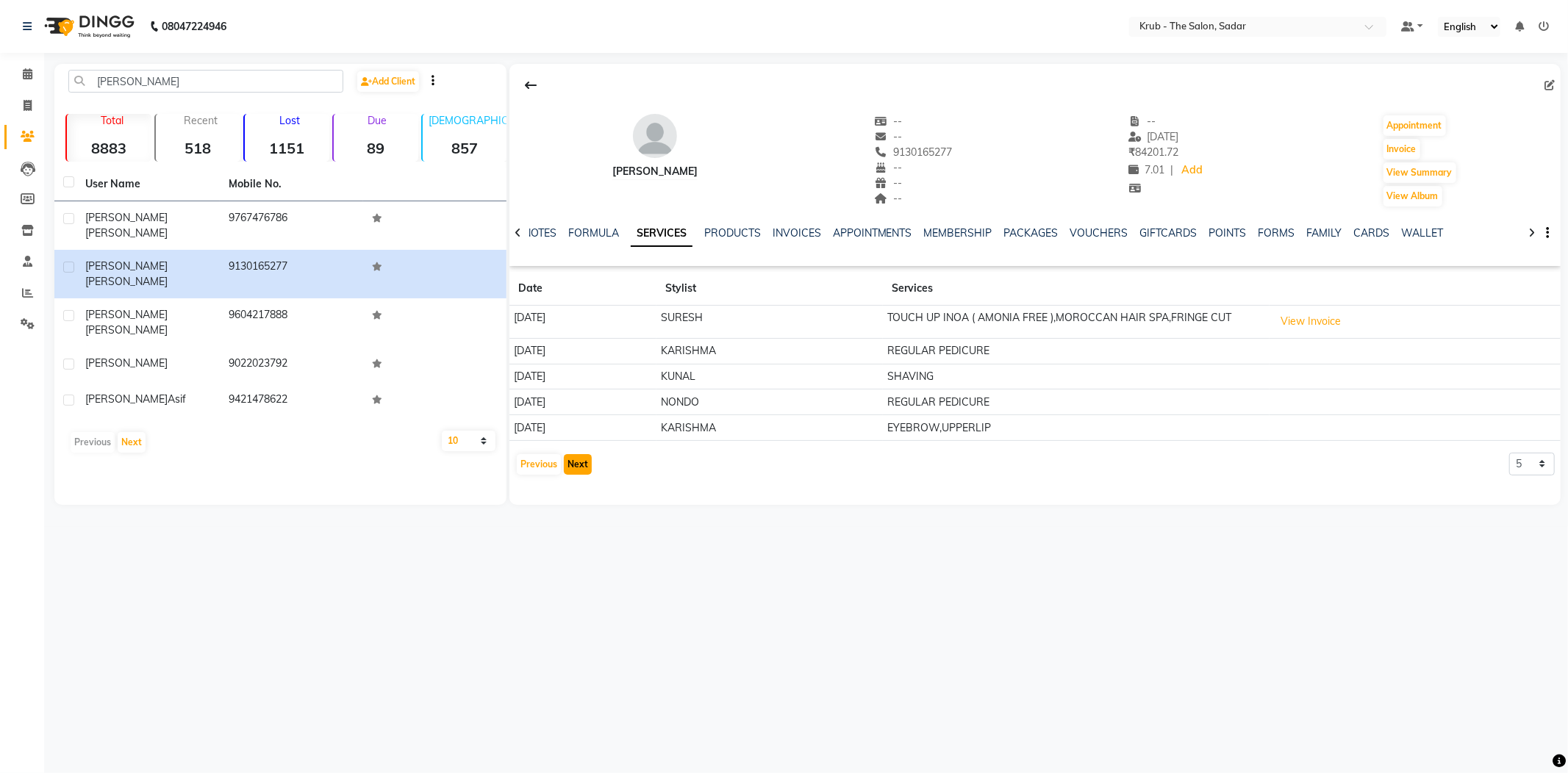
click at [581, 454] on button "Next" at bounding box center [578, 464] width 28 height 21
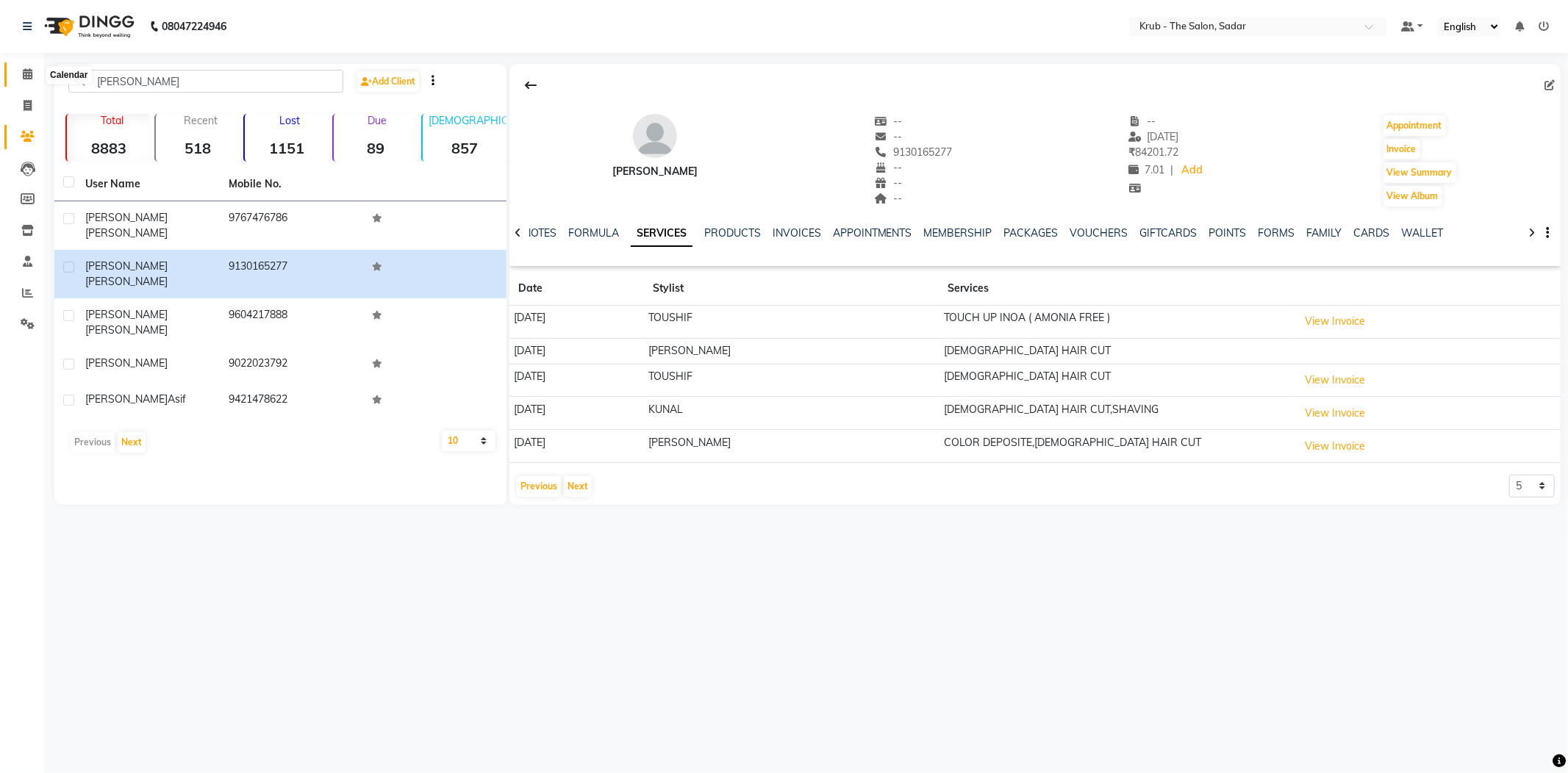
click at [21, 82] on span at bounding box center [27, 75] width 25 height 17
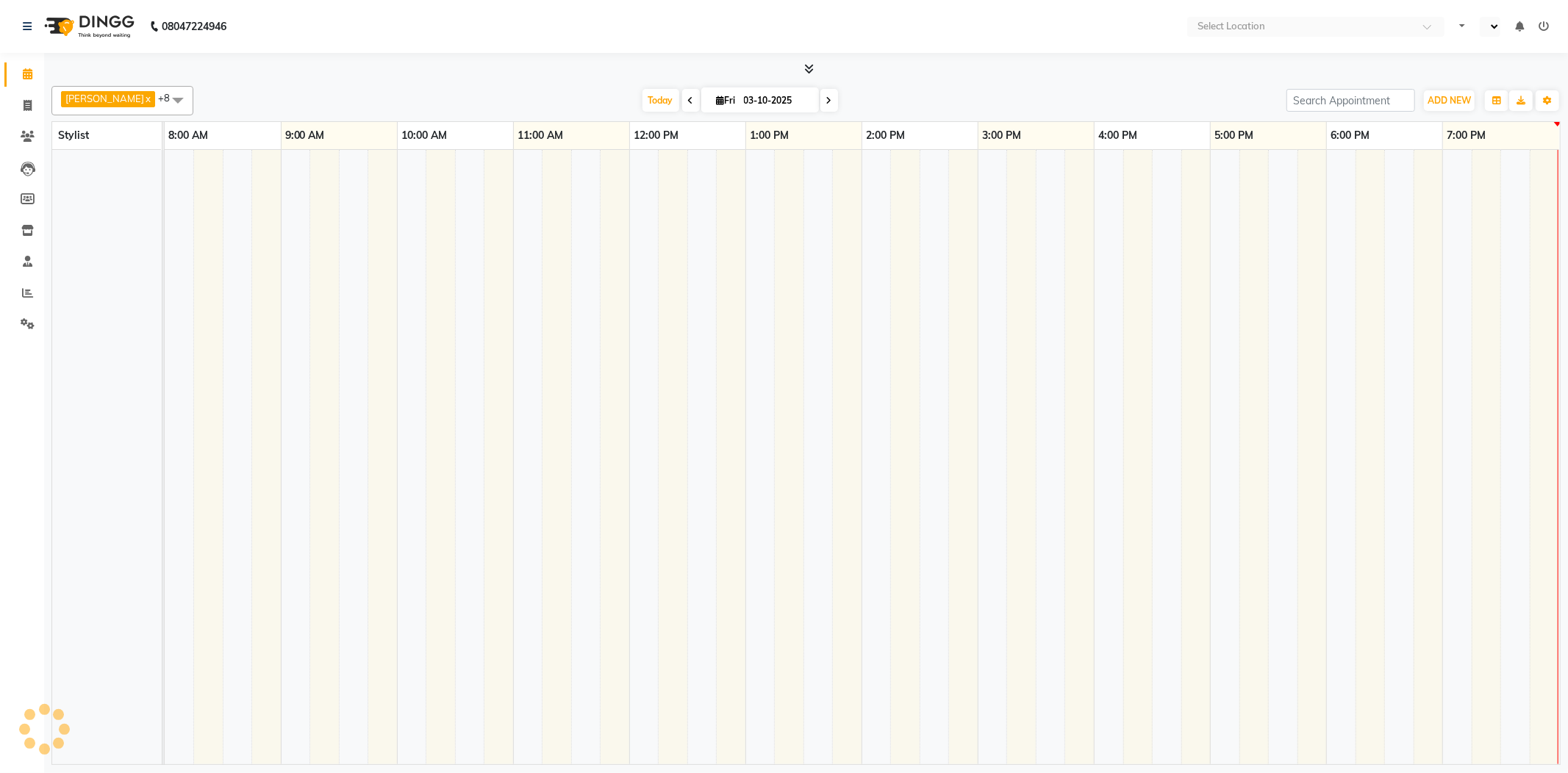
select select "en"
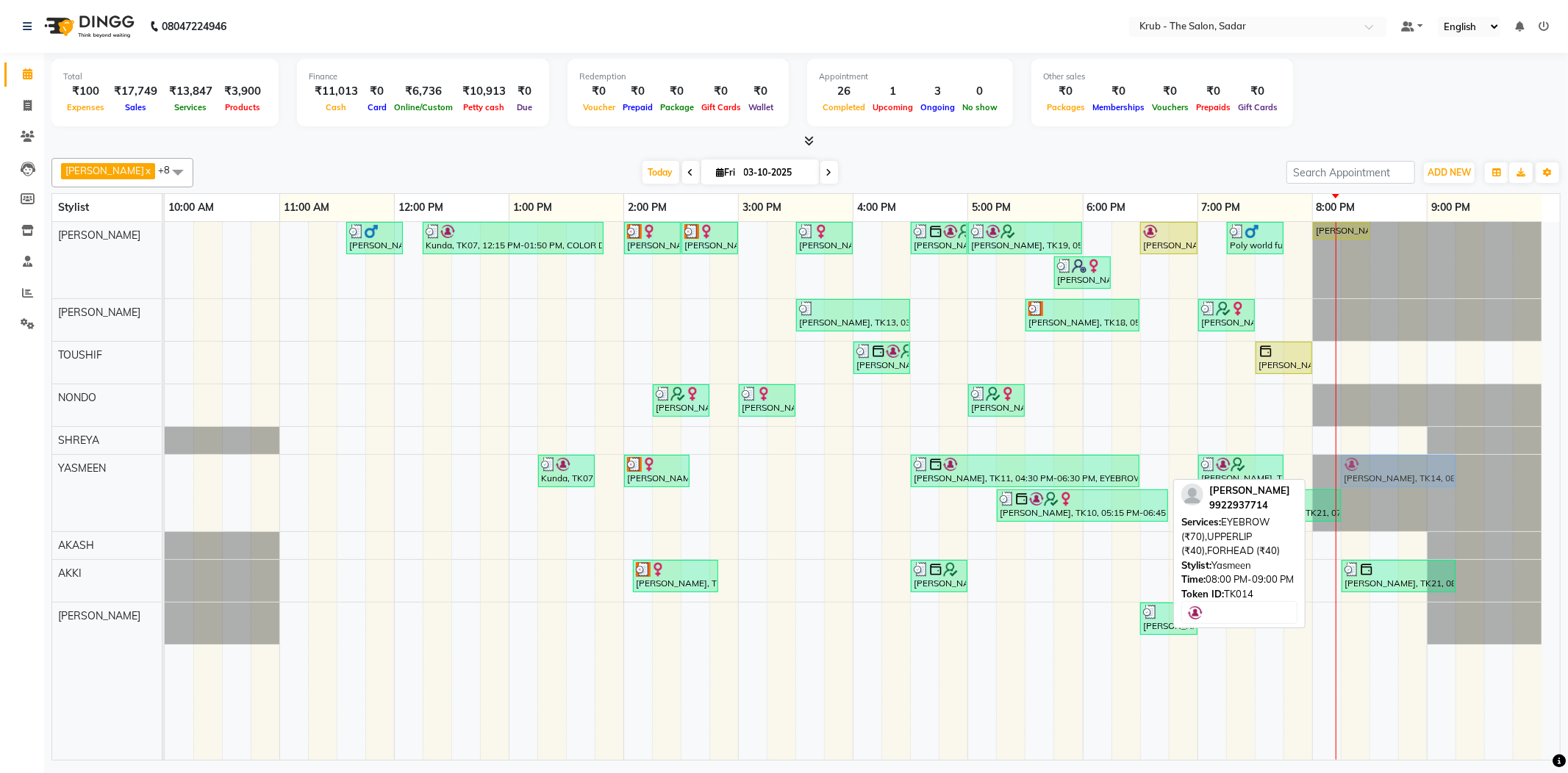
drag, startPoint x: 1365, startPoint y: 470, endPoint x: 1407, endPoint y: 465, distance: 42.3
click at [164, 465] on div "Kunda, TK07, 01:15 PM-01:45 PM, [GEOGRAPHIC_DATA][PERSON_NAME], 02:00 PM-02:35 …" at bounding box center [164, 493] width 0 height 76
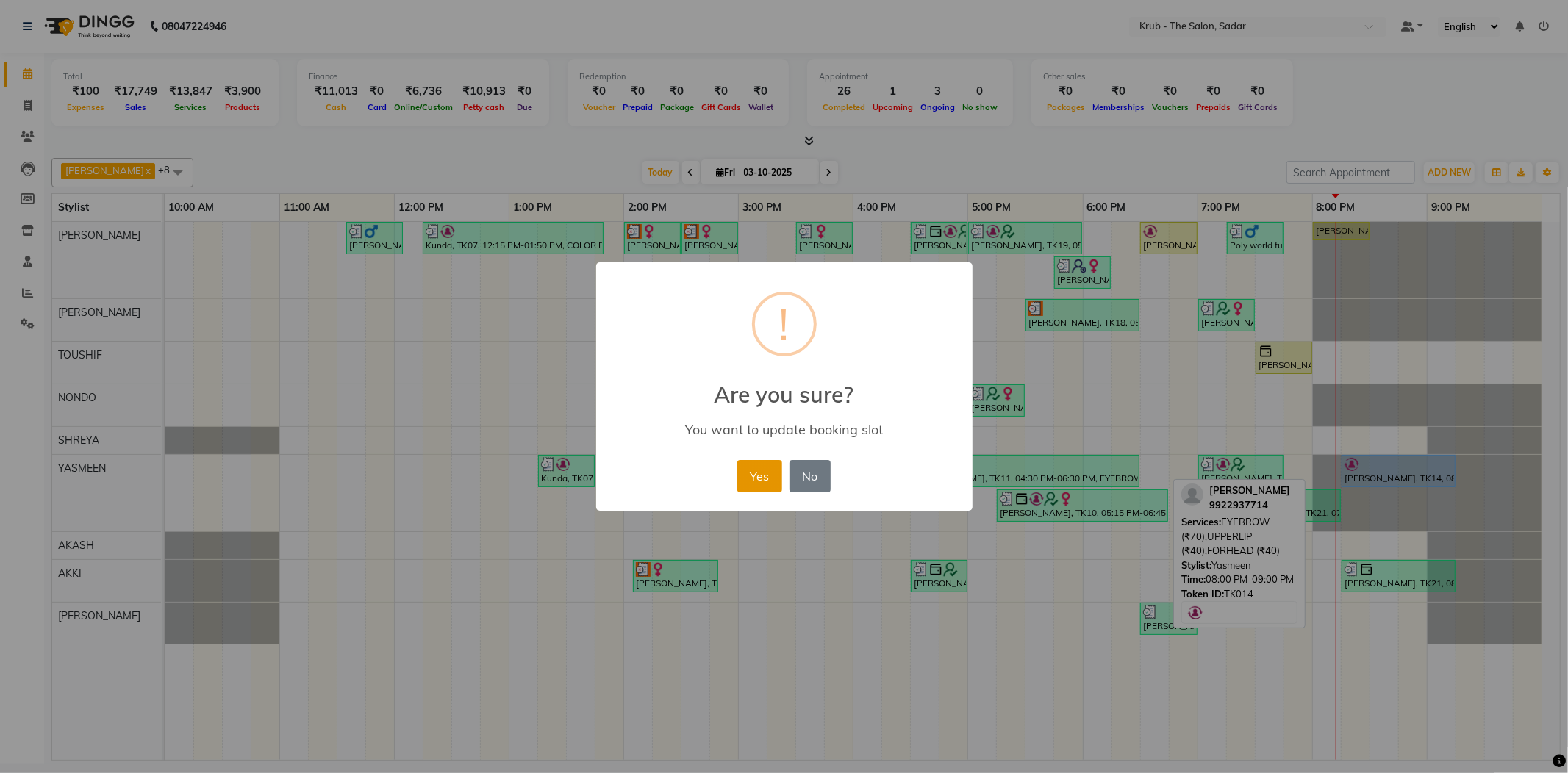
click at [770, 460] on button "Yes" at bounding box center [759, 476] width 45 height 32
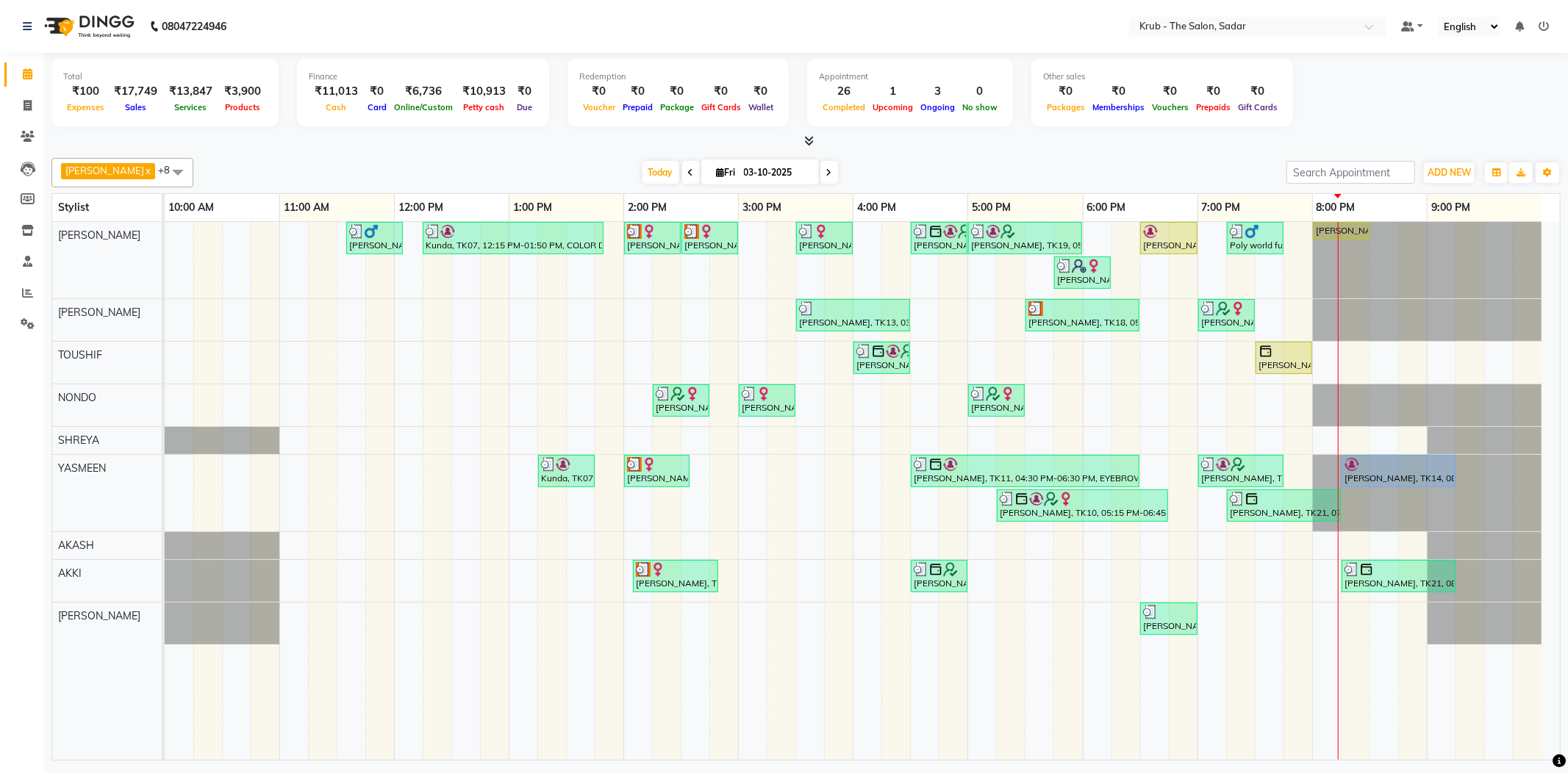
click at [292, 239] on div "[PERSON_NAME], TK03, 11:35 AM-12:05 PM, [DEMOGRAPHIC_DATA] HAIR CUT Kunda, TK07…" at bounding box center [862, 490] width 1395 height 538
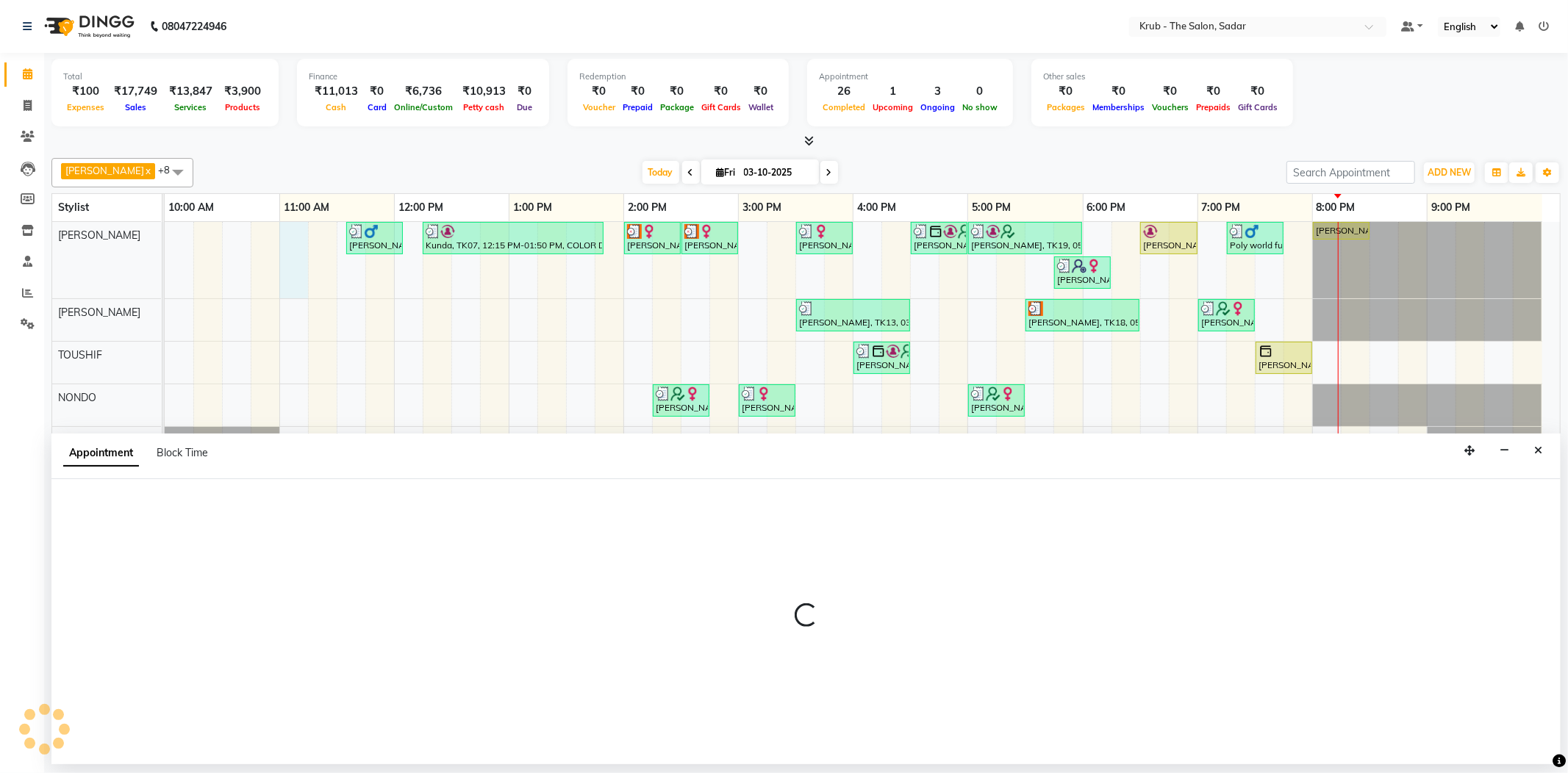
select select "24979"
select select "tentative"
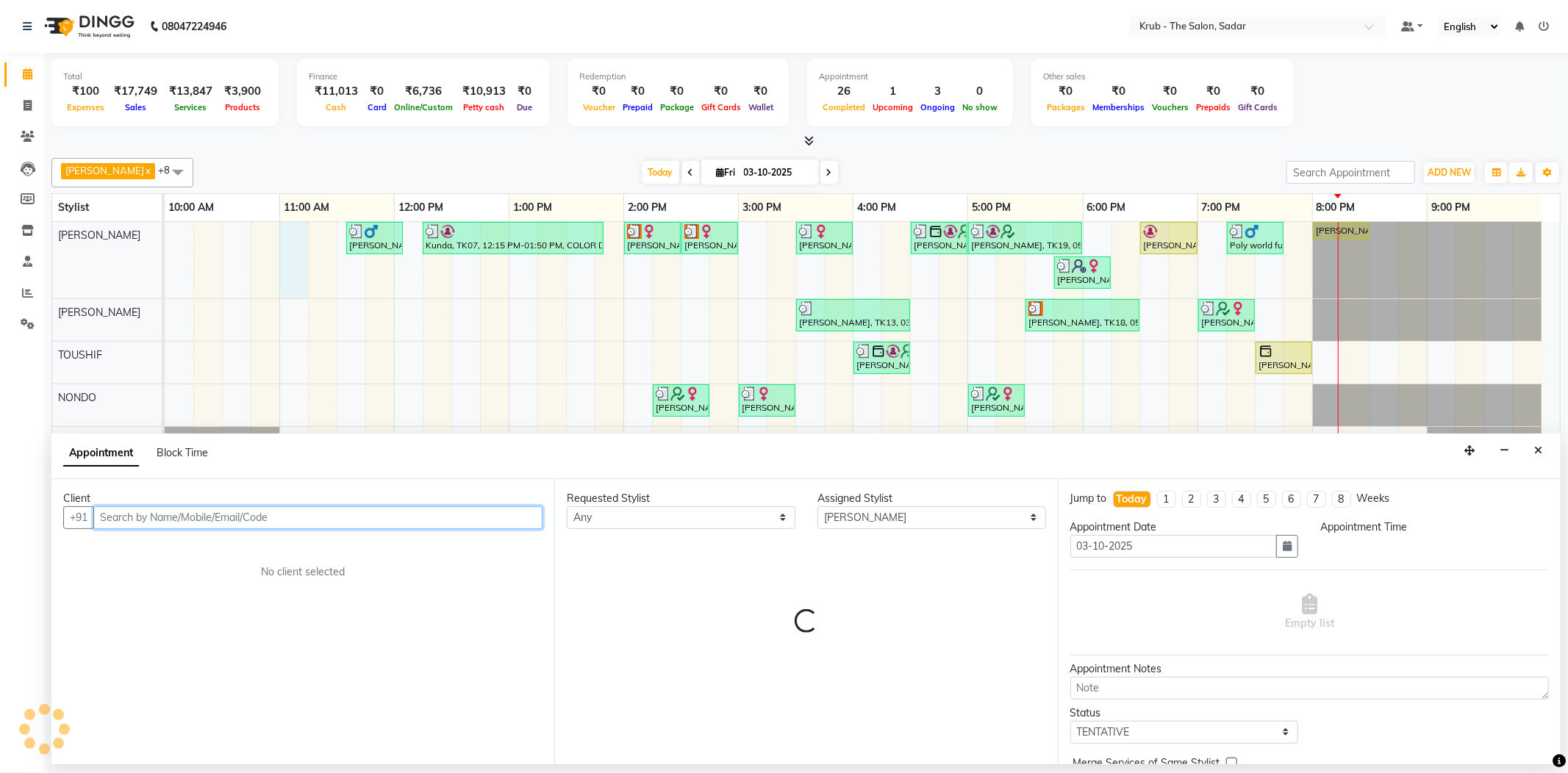
select select "660"
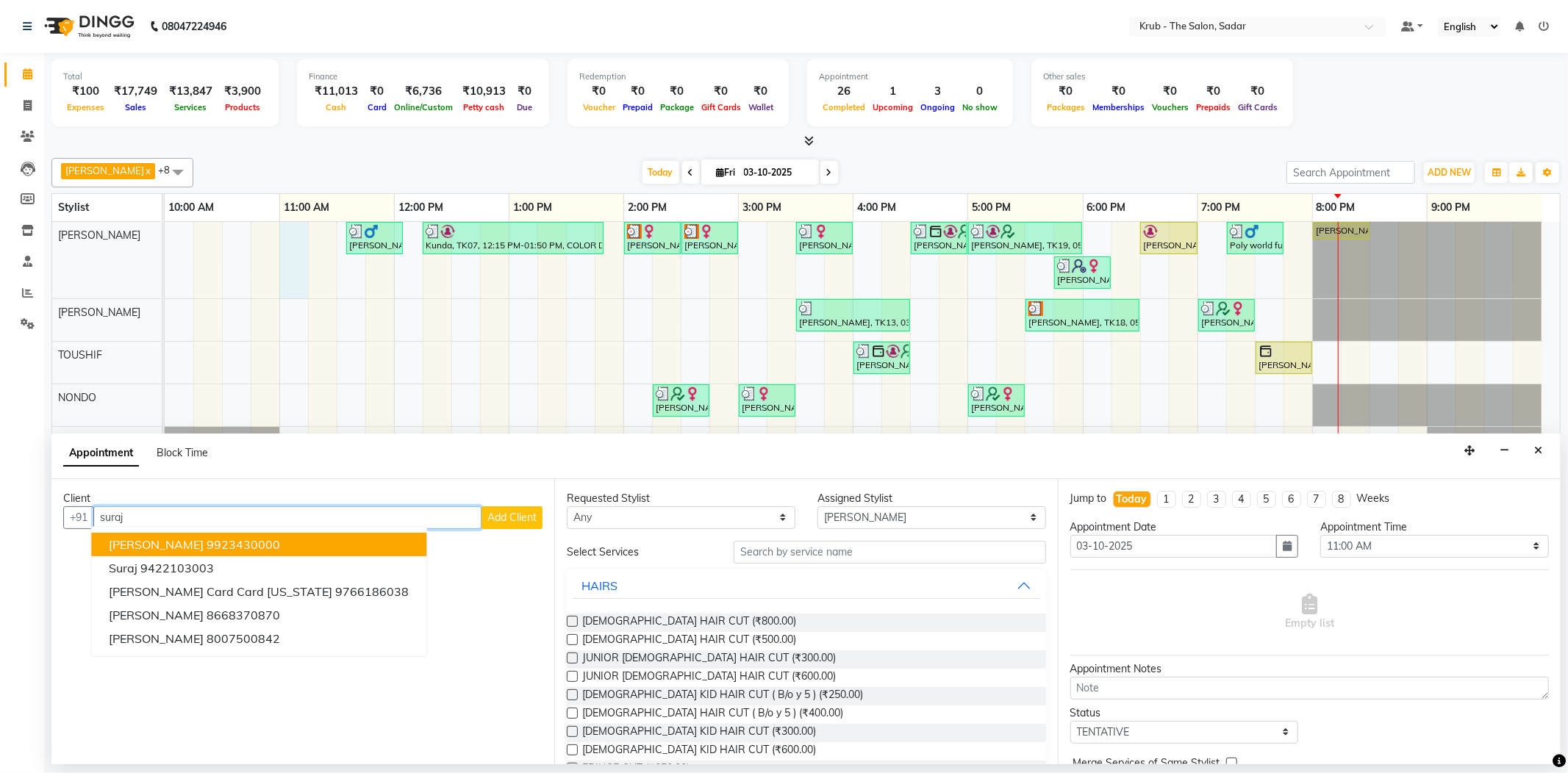
drag, startPoint x: 185, startPoint y: 536, endPoint x: 516, endPoint y: 536, distance: 331.0
click at [206, 540] on ngb-highlight "9923430000" at bounding box center [242, 545] width 73 height 15
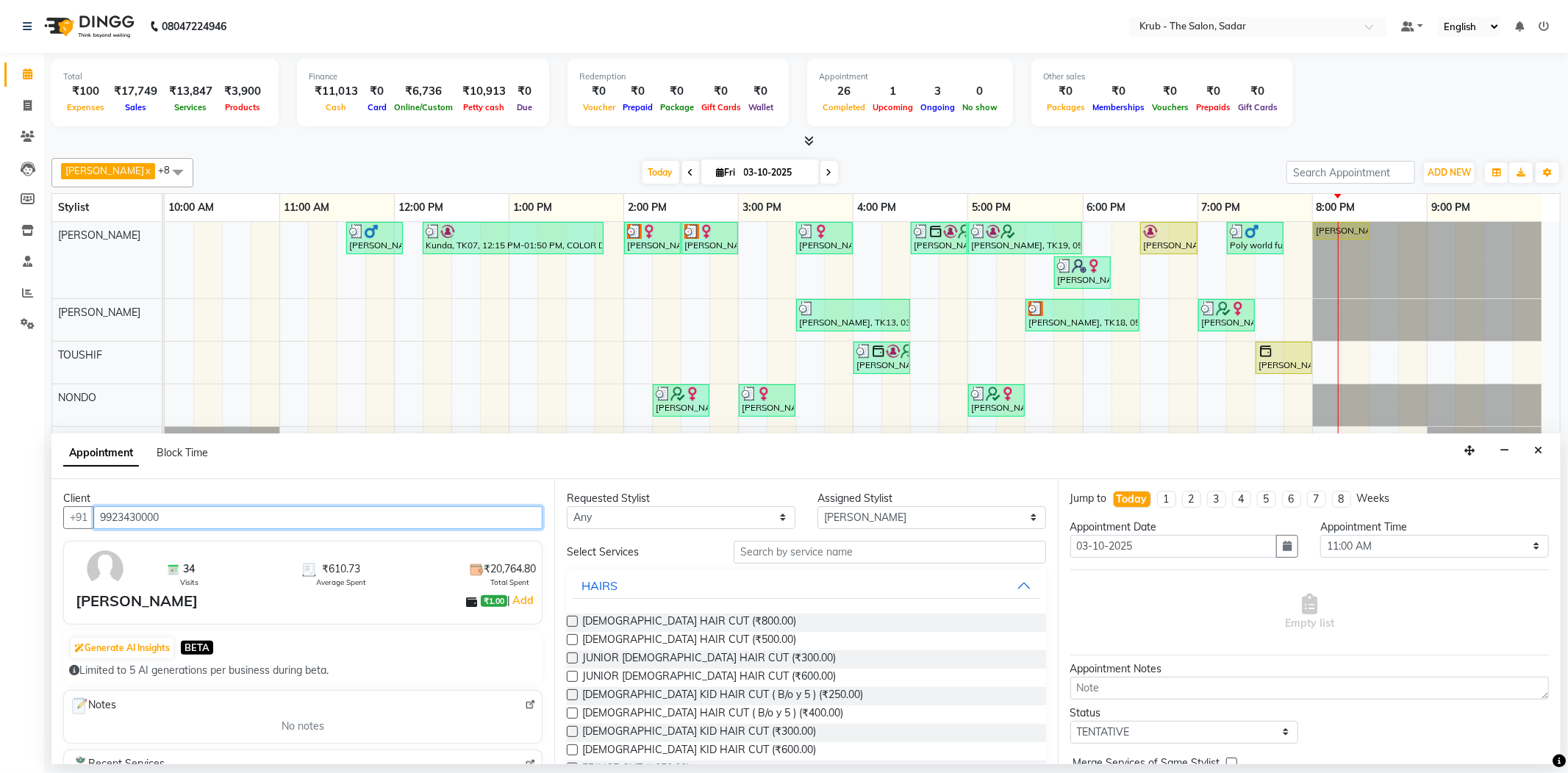
type input "9923430000"
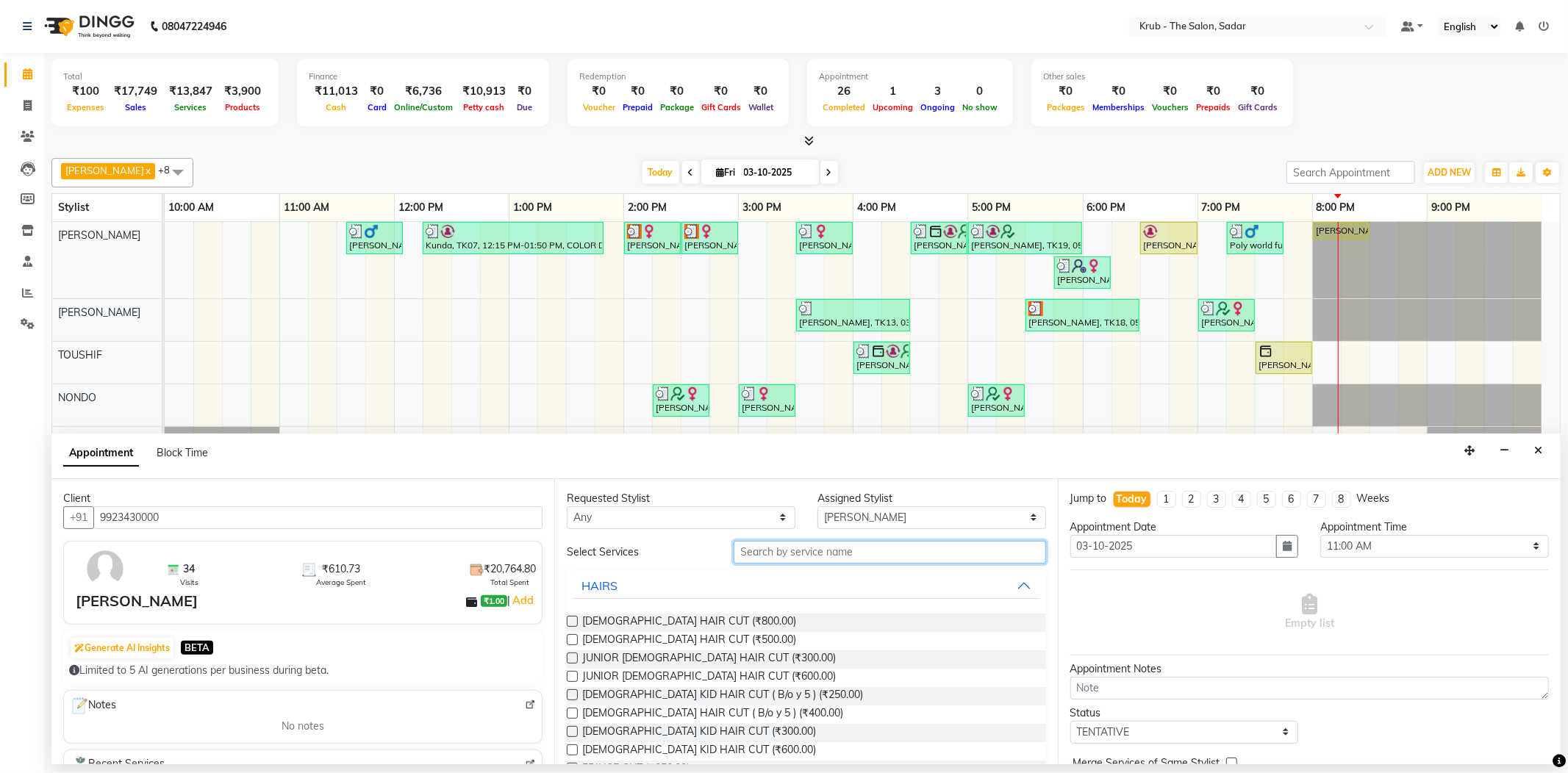
click at [749, 546] on input "text" at bounding box center [889, 552] width 311 height 23
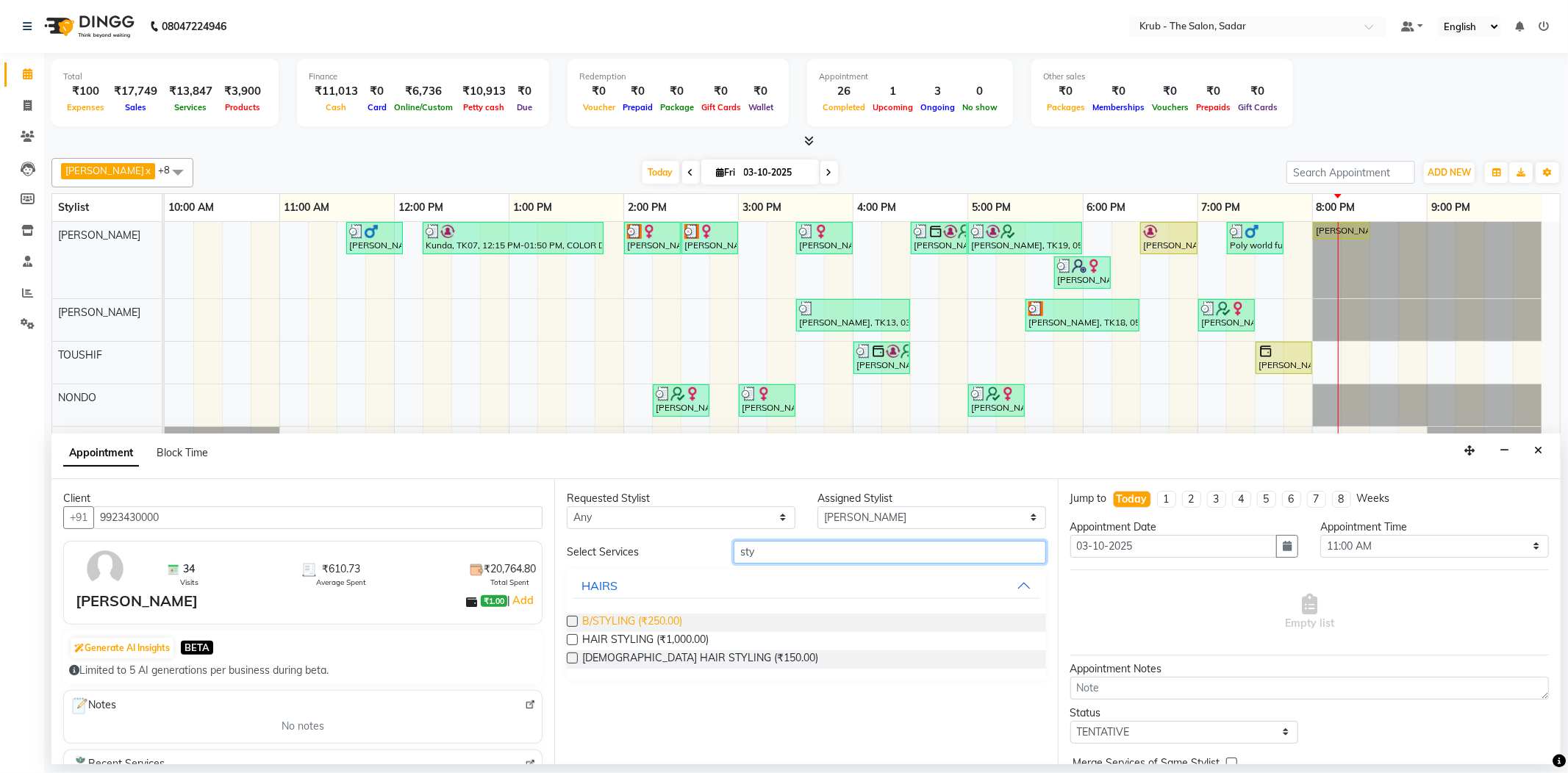
type input "sty"
click at [630, 614] on span "B/STYLING (₹250.00)" at bounding box center [632, 623] width 100 height 18
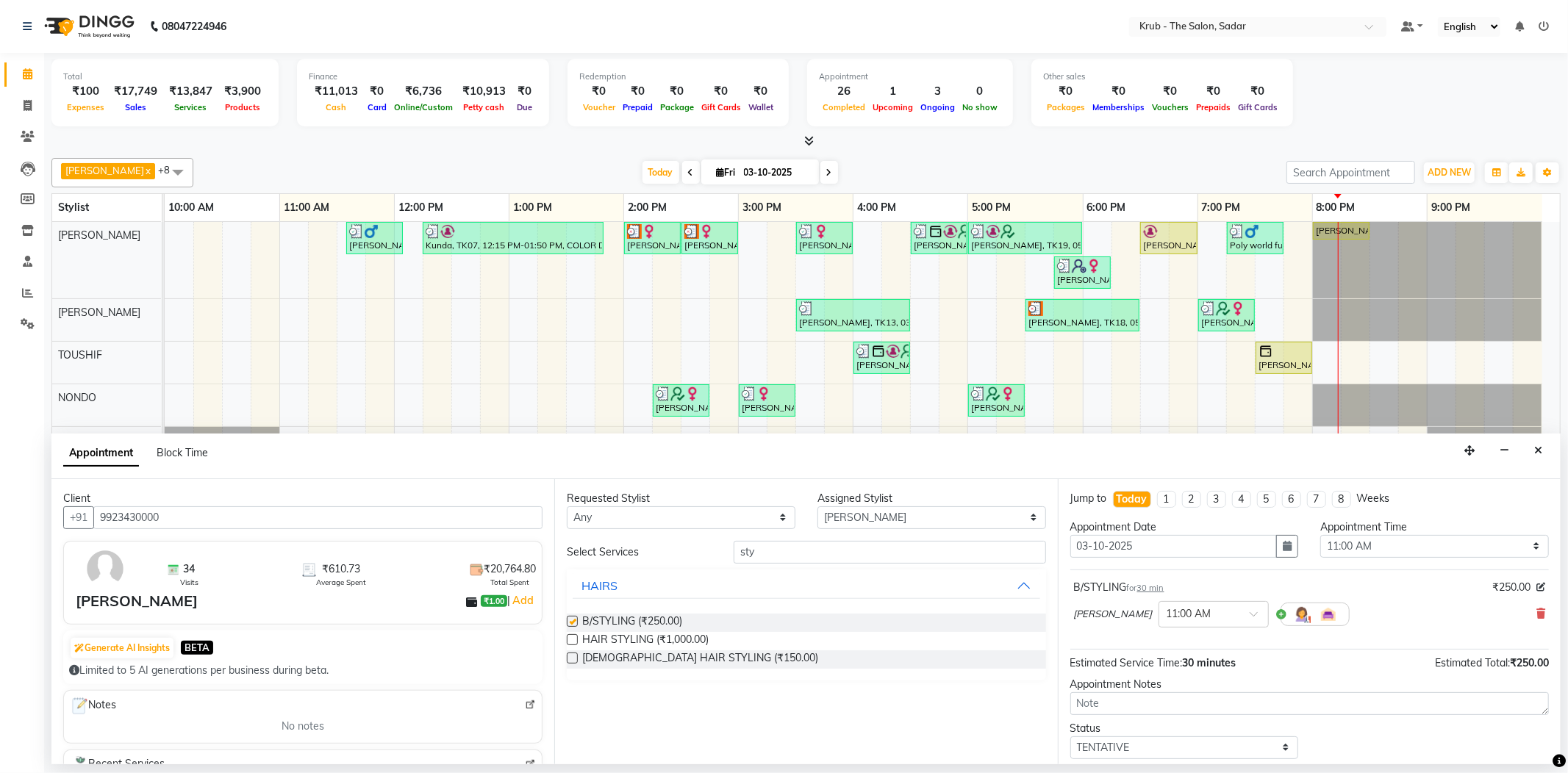
checkbox input "false"
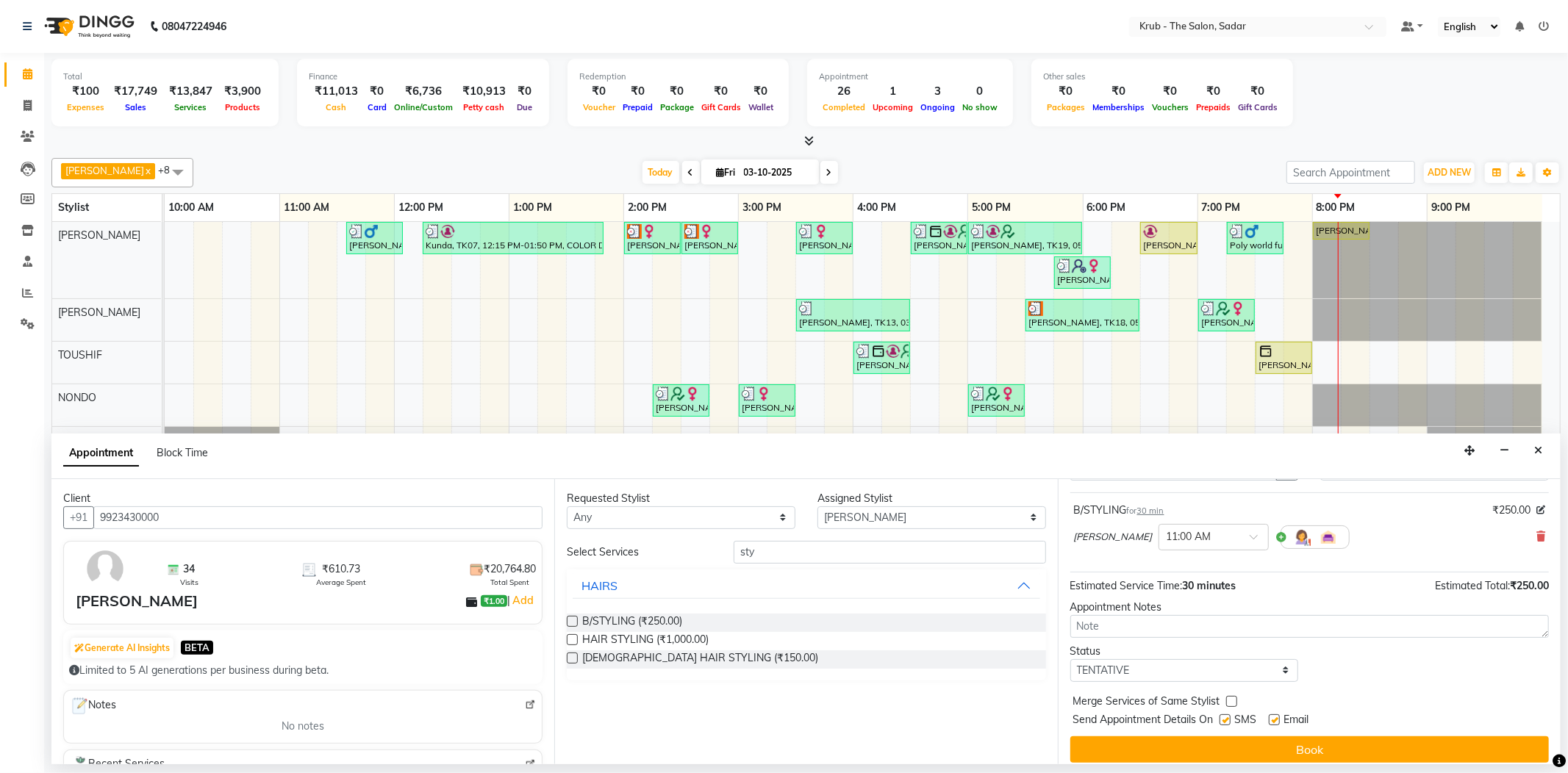
click at [1271, 714] on label at bounding box center [1274, 719] width 11 height 11
click at [1271, 716] on input "checkbox" at bounding box center [1274, 721] width 10 height 10
checkbox input "false"
click at [1224, 714] on label at bounding box center [1224, 719] width 11 height 11
click at [1224, 716] on input "checkbox" at bounding box center [1224, 721] width 10 height 10
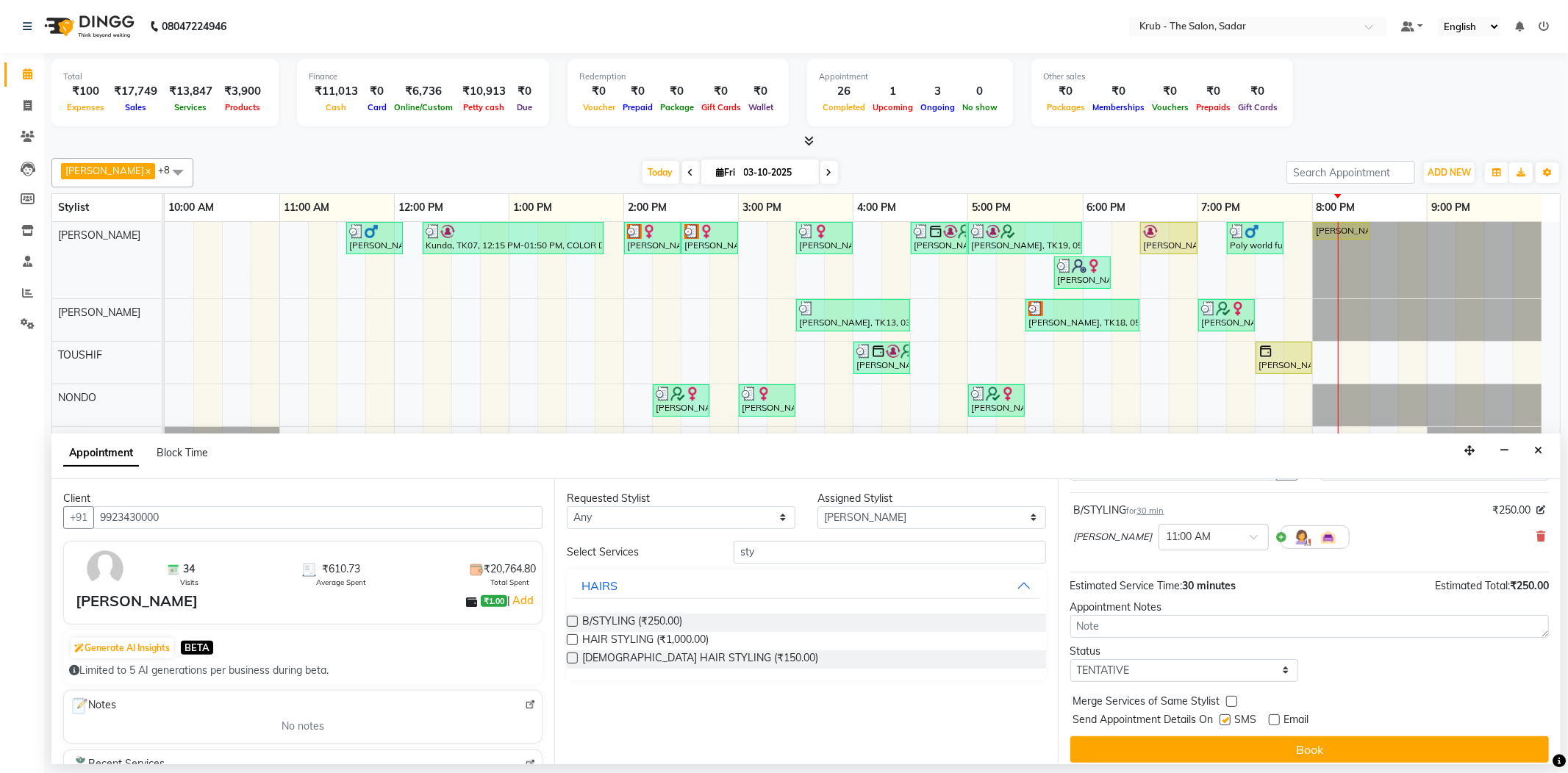
checkbox input "false"
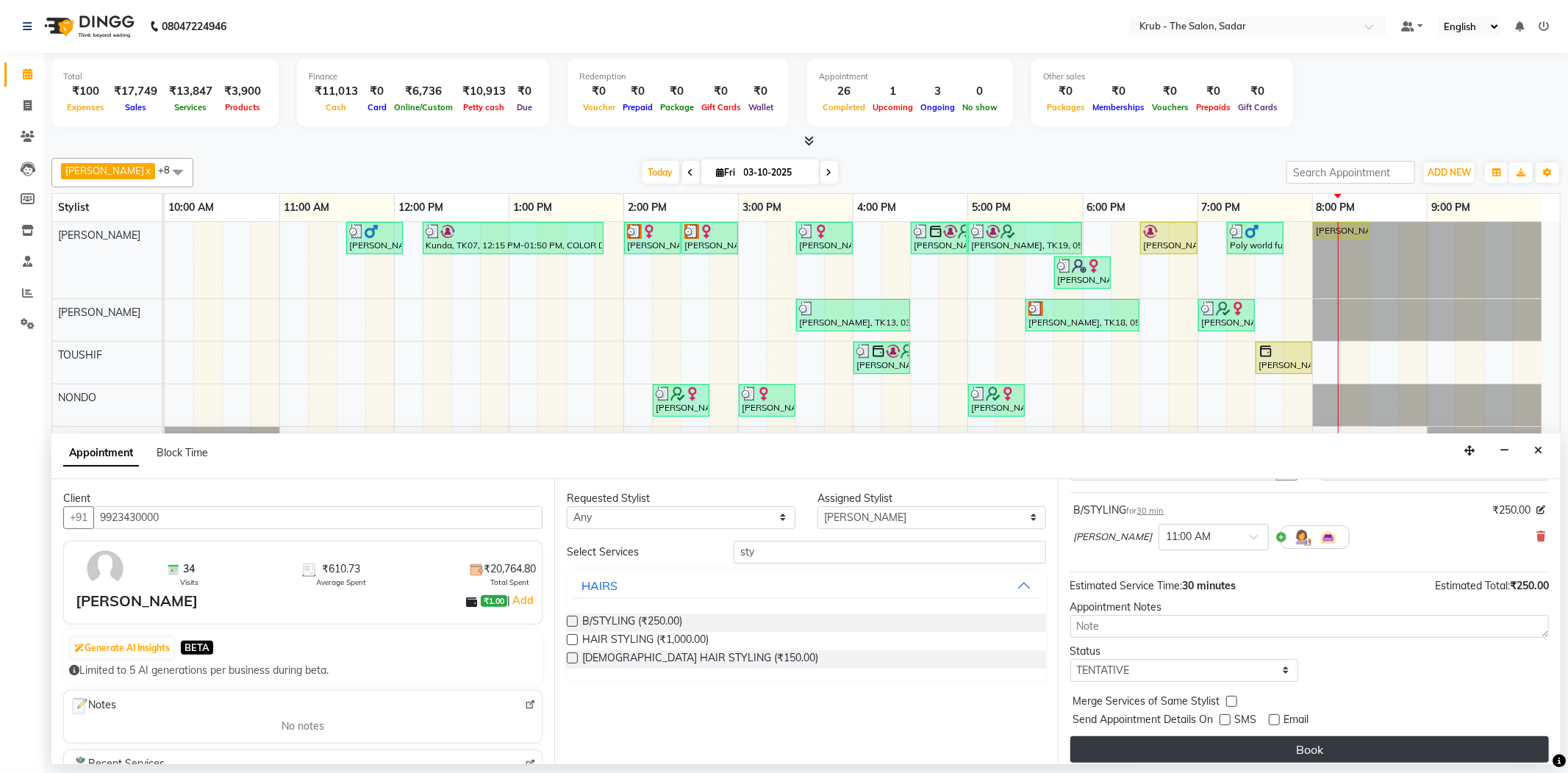
click at [1275, 736] on button "Book" at bounding box center [1309, 749] width 478 height 26
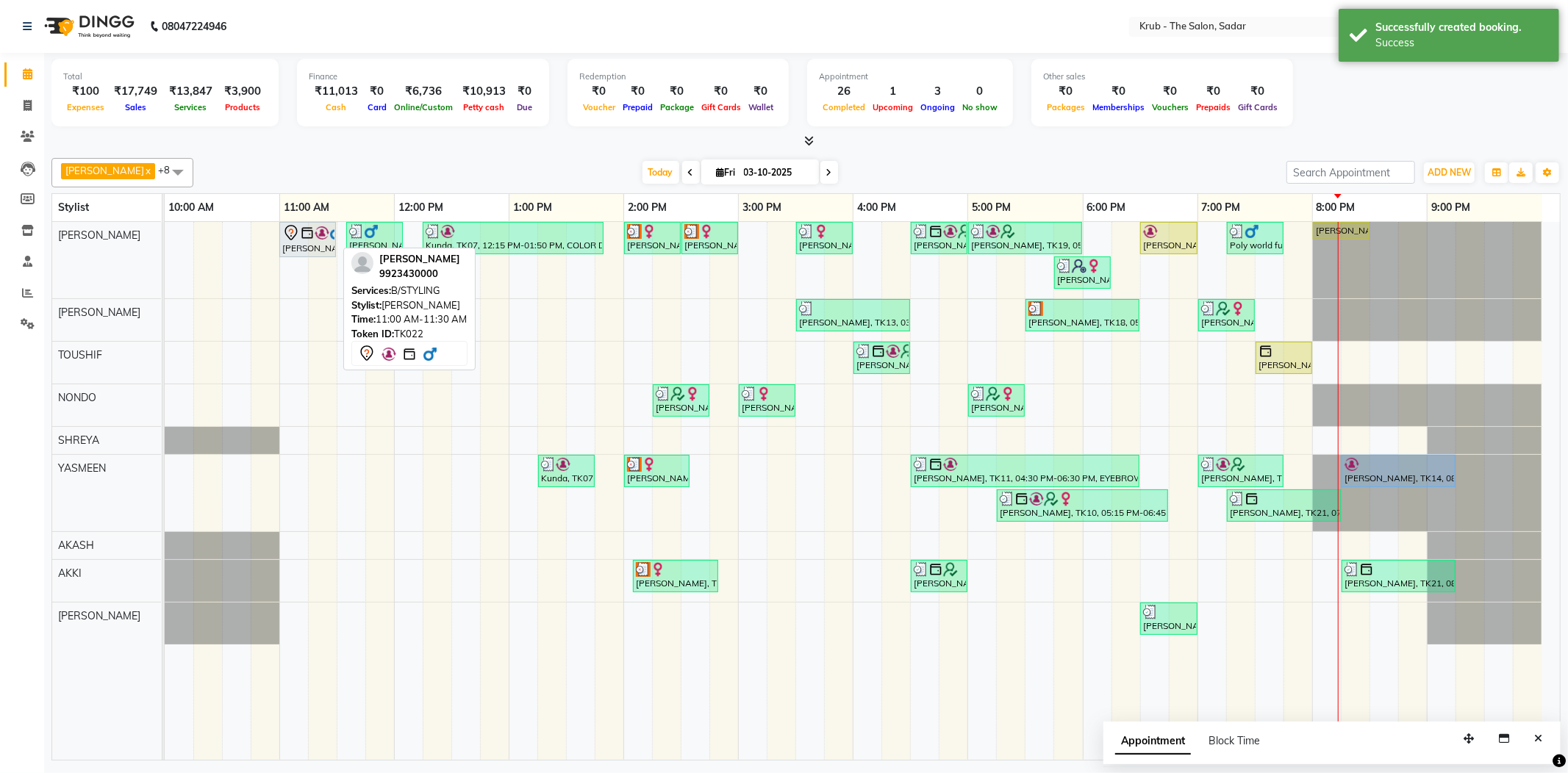
click at [310, 233] on img at bounding box center [307, 233] width 15 height 15
click at [294, 237] on icon at bounding box center [290, 232] width 17 height 17
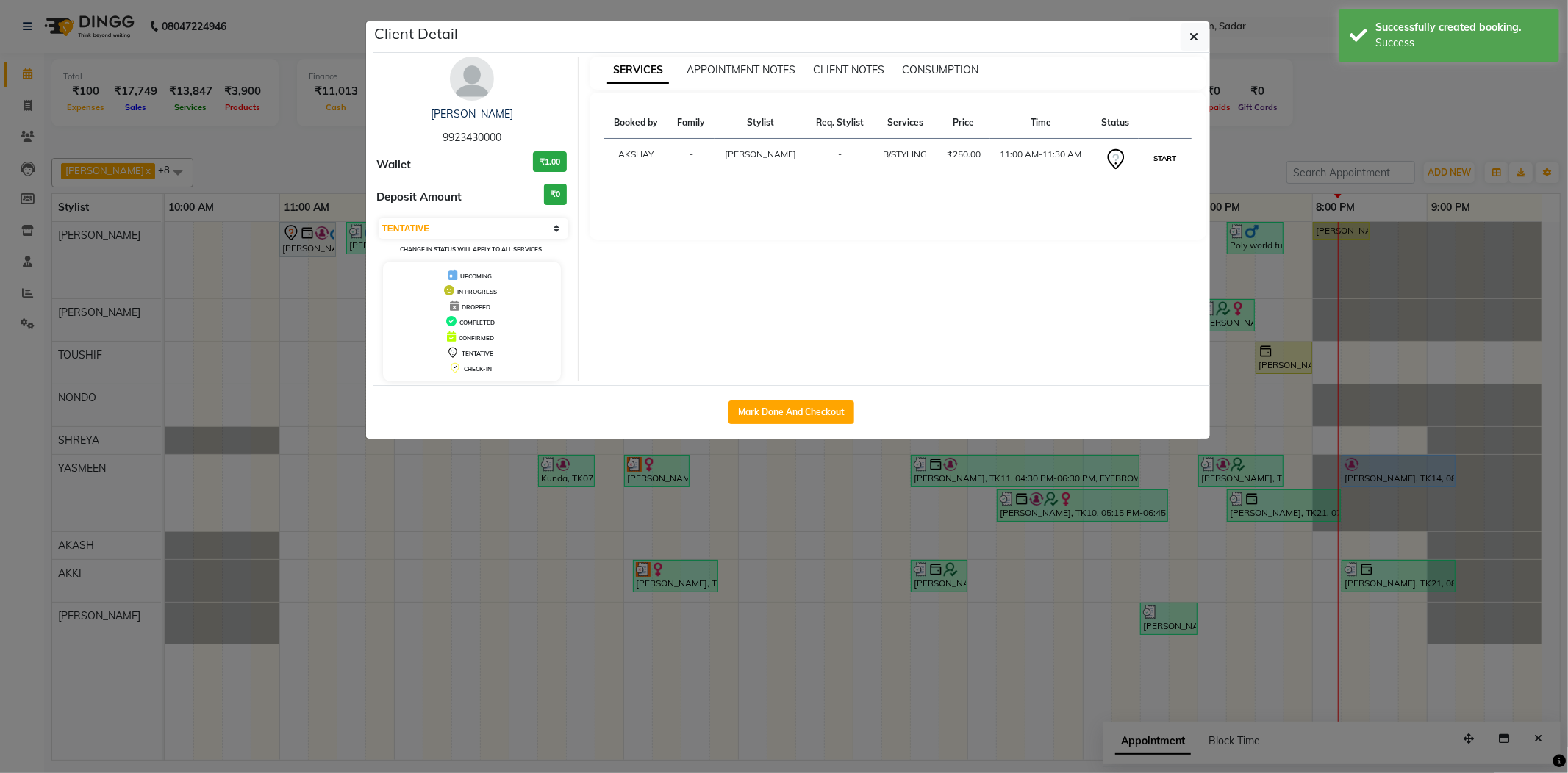
click at [1153, 150] on button "START" at bounding box center [1164, 159] width 30 height 18
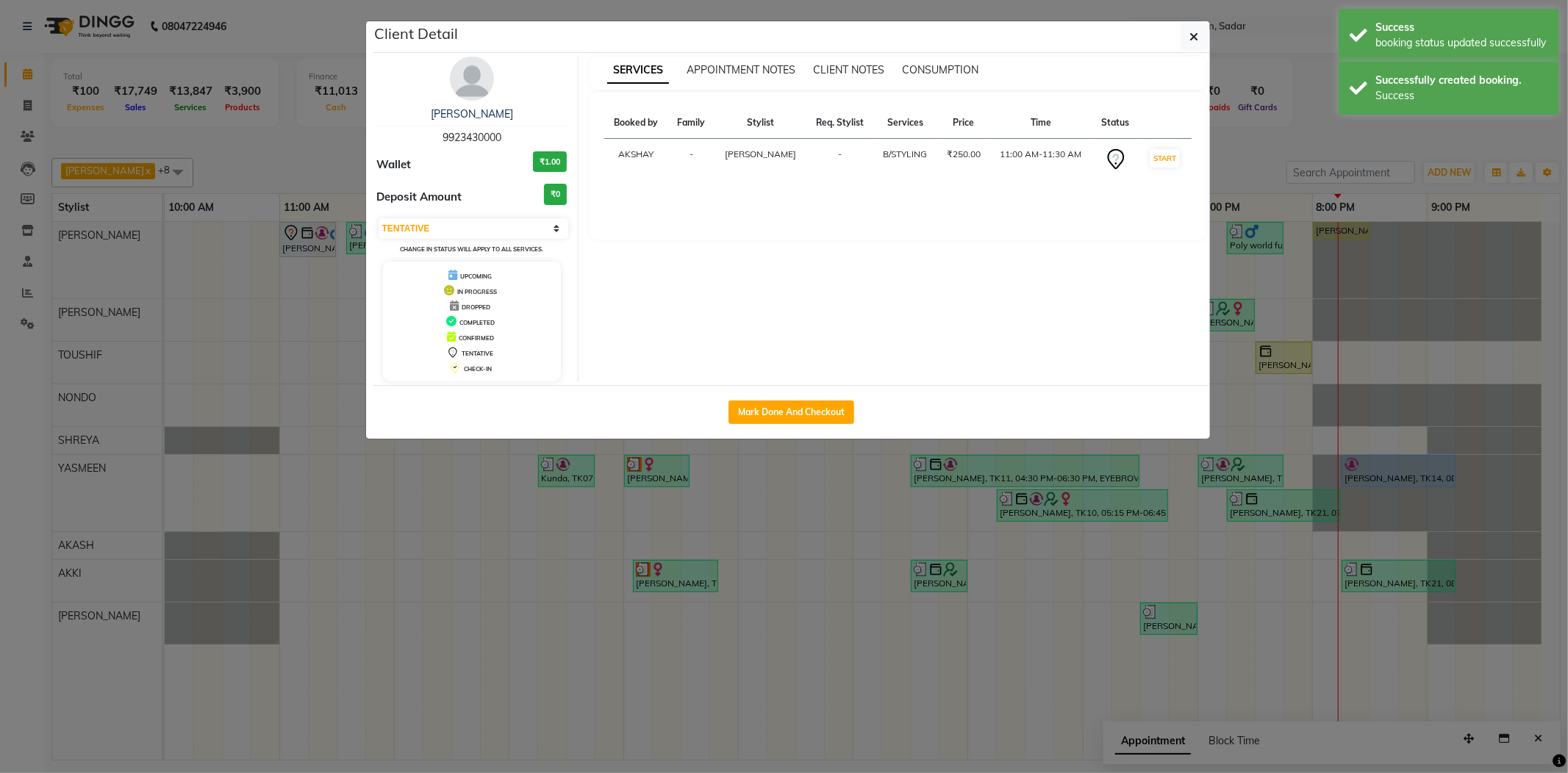
select select "1"
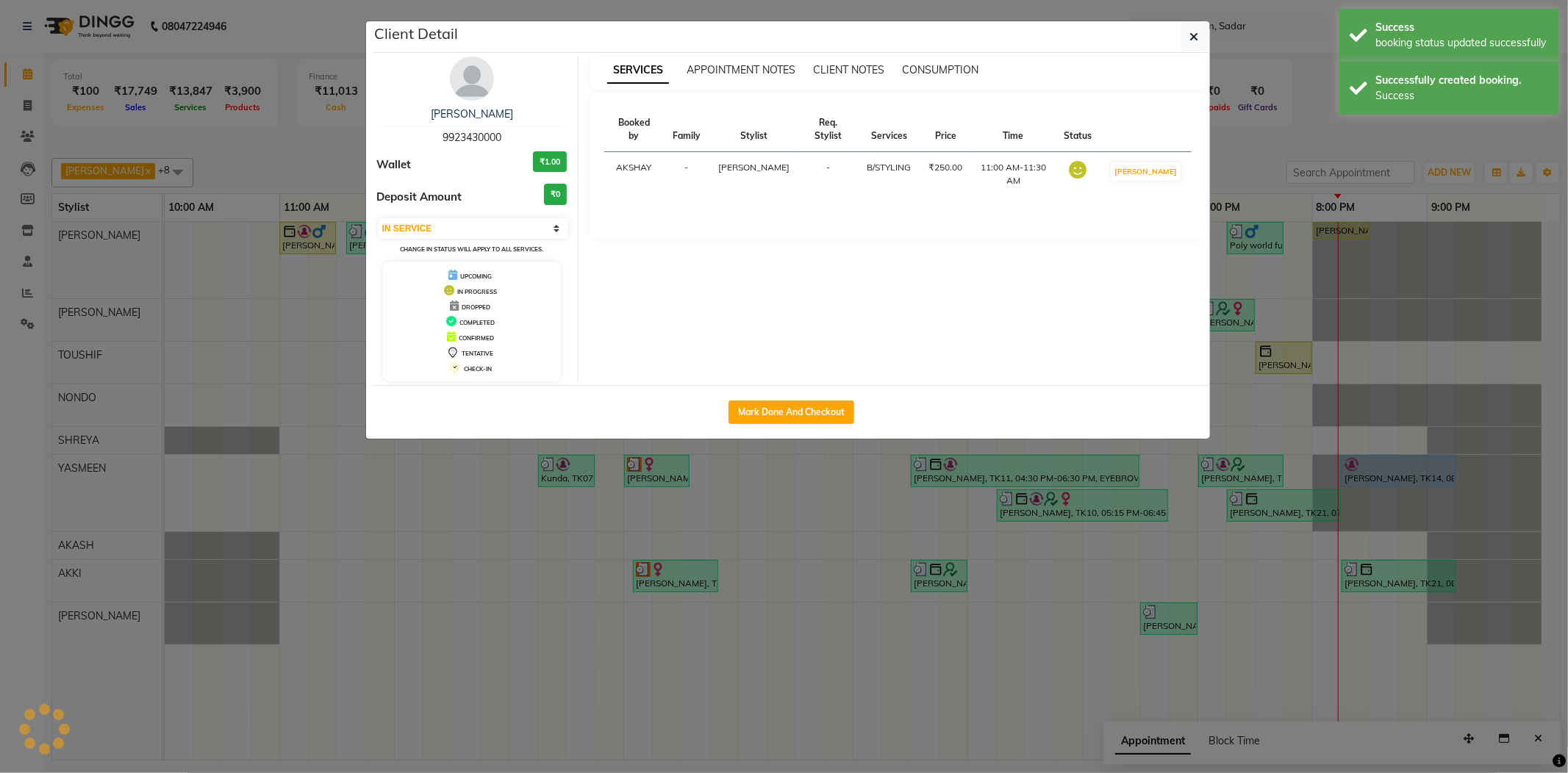
click at [1292, 151] on ngb-modal-window "Client Detail Suraj Deewani 9923430000 Wallet ₹1.00 Deposit Amount ₹0 Select IN…" at bounding box center [784, 386] width 1568 height 773
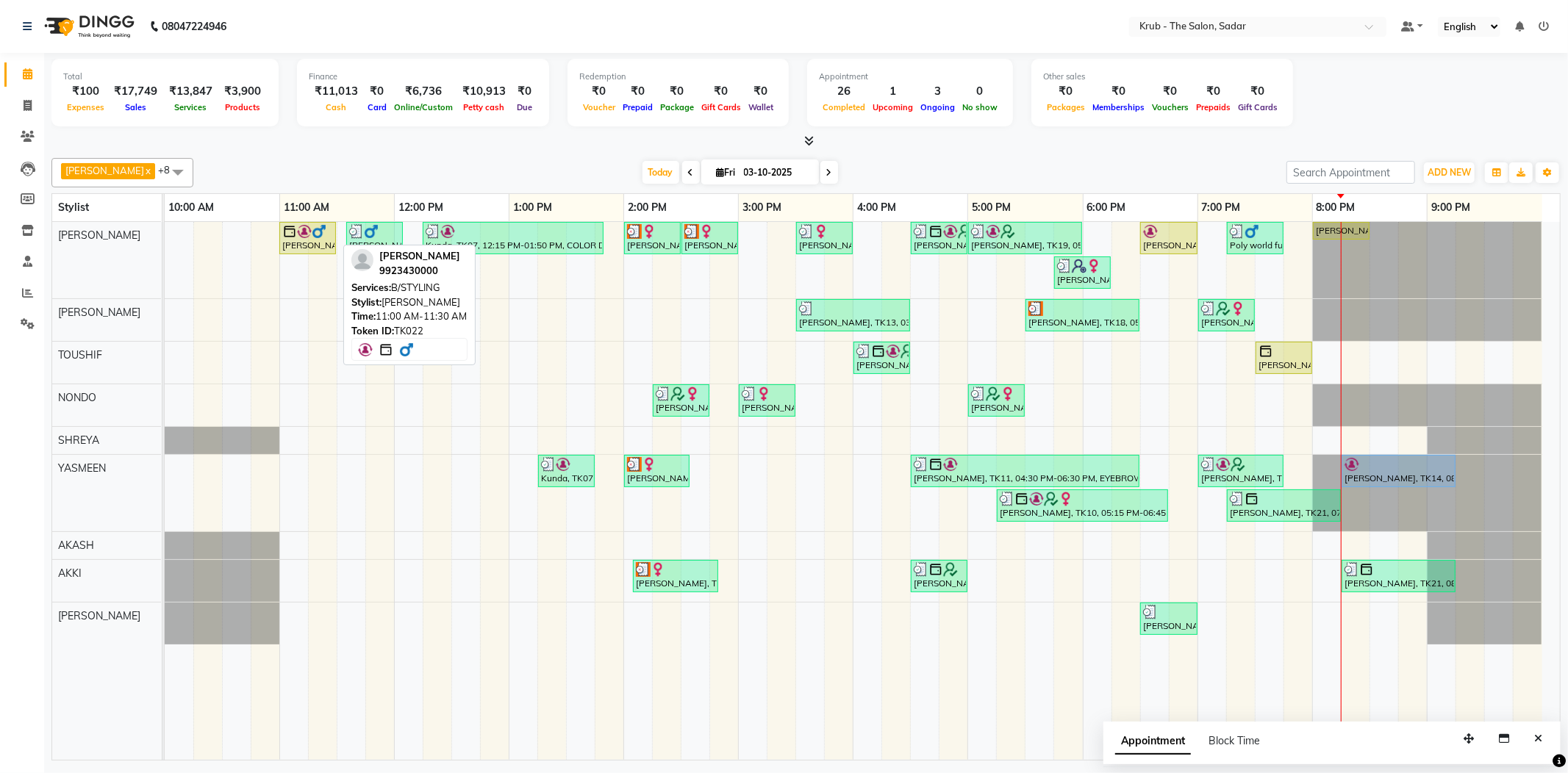
click at [297, 245] on div "[PERSON_NAME], TK22, 11:00 AM-11:30 AM, B/STYLING" at bounding box center [307, 238] width 53 height 28
select select "1"
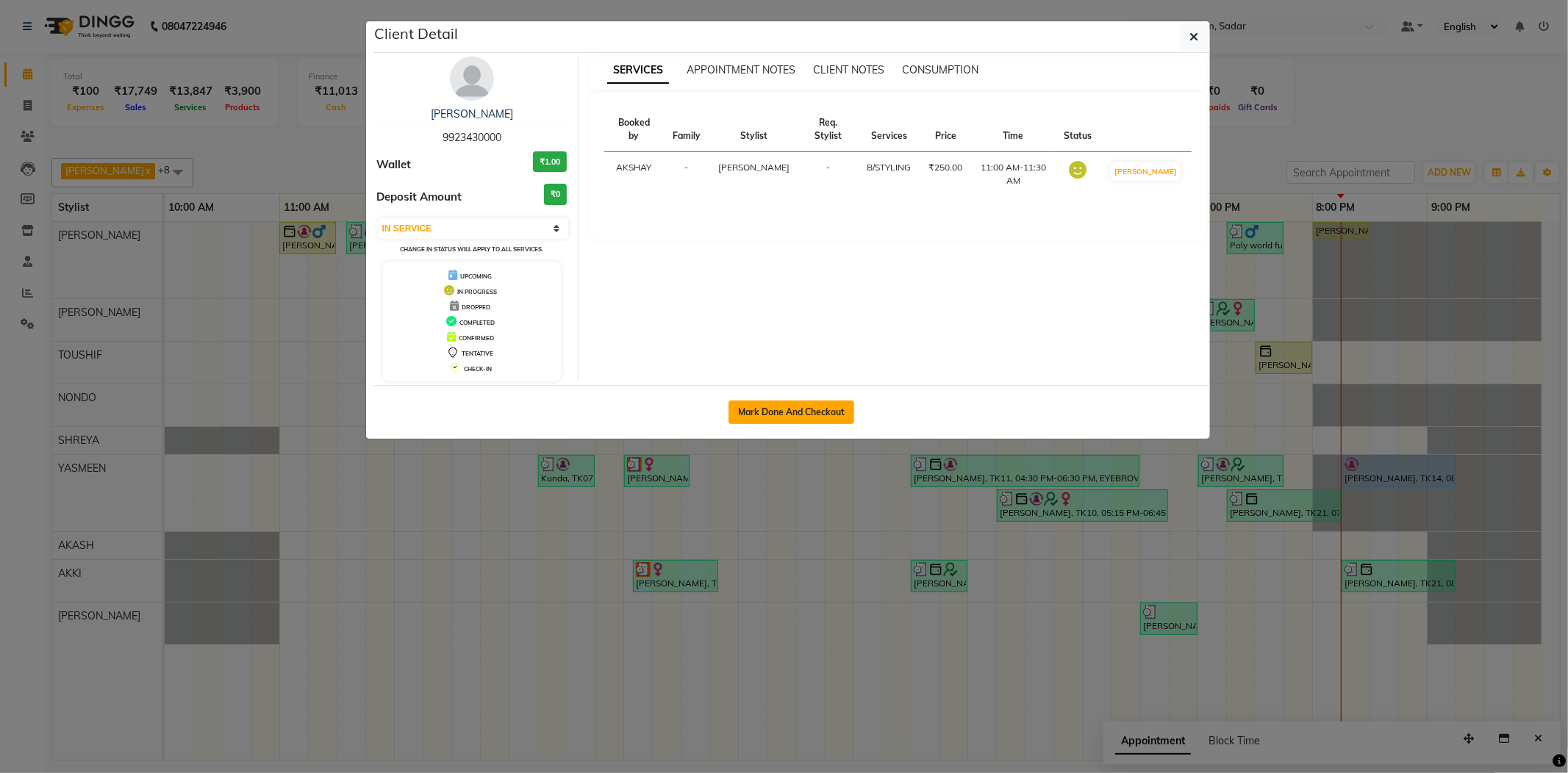
click at [785, 423] on button "Mark Done And Checkout" at bounding box center [791, 412] width 126 height 24
select select "service"
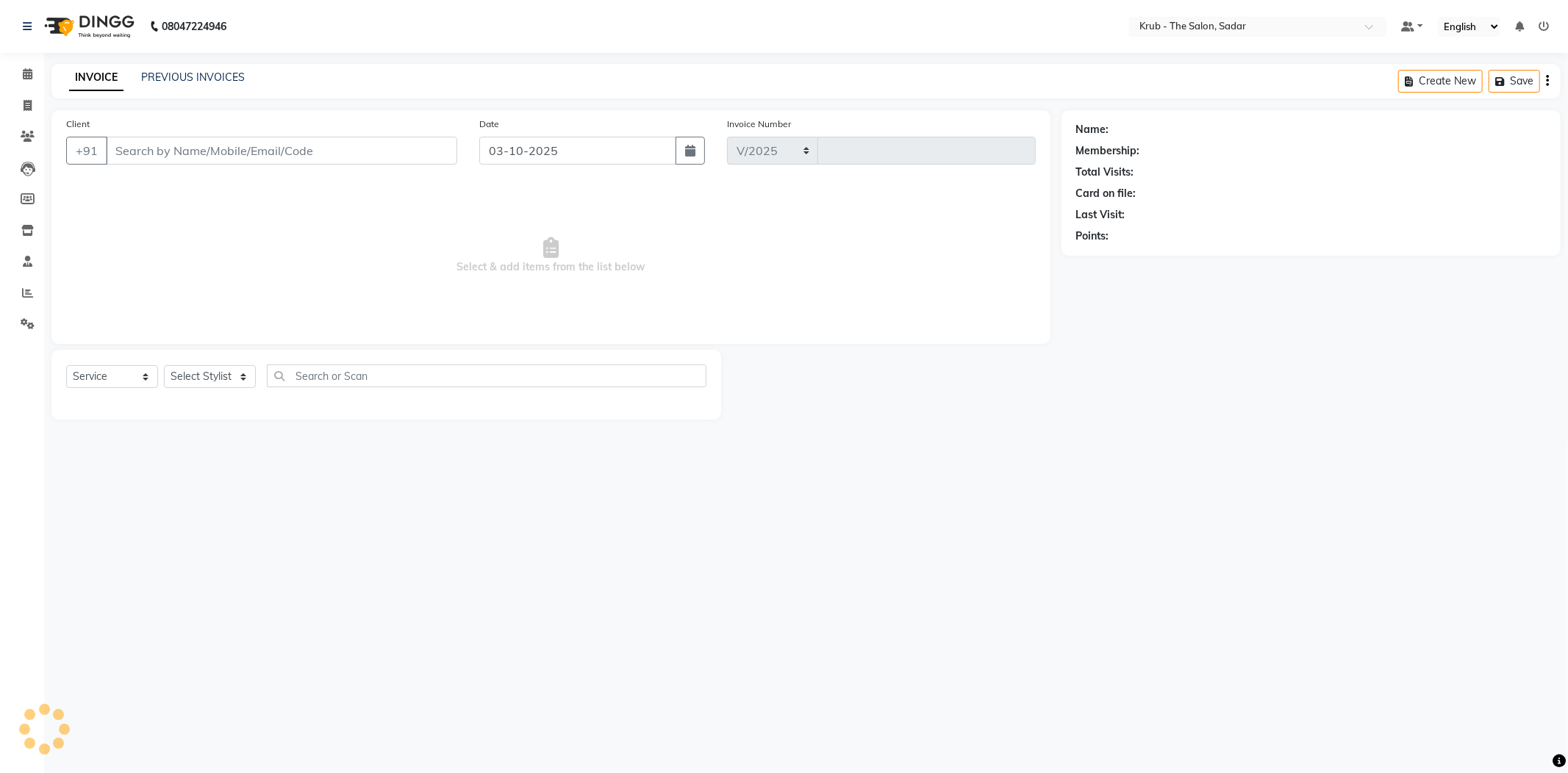
select select "4449"
type input "2557"
type input "9923430000"
select select "24979"
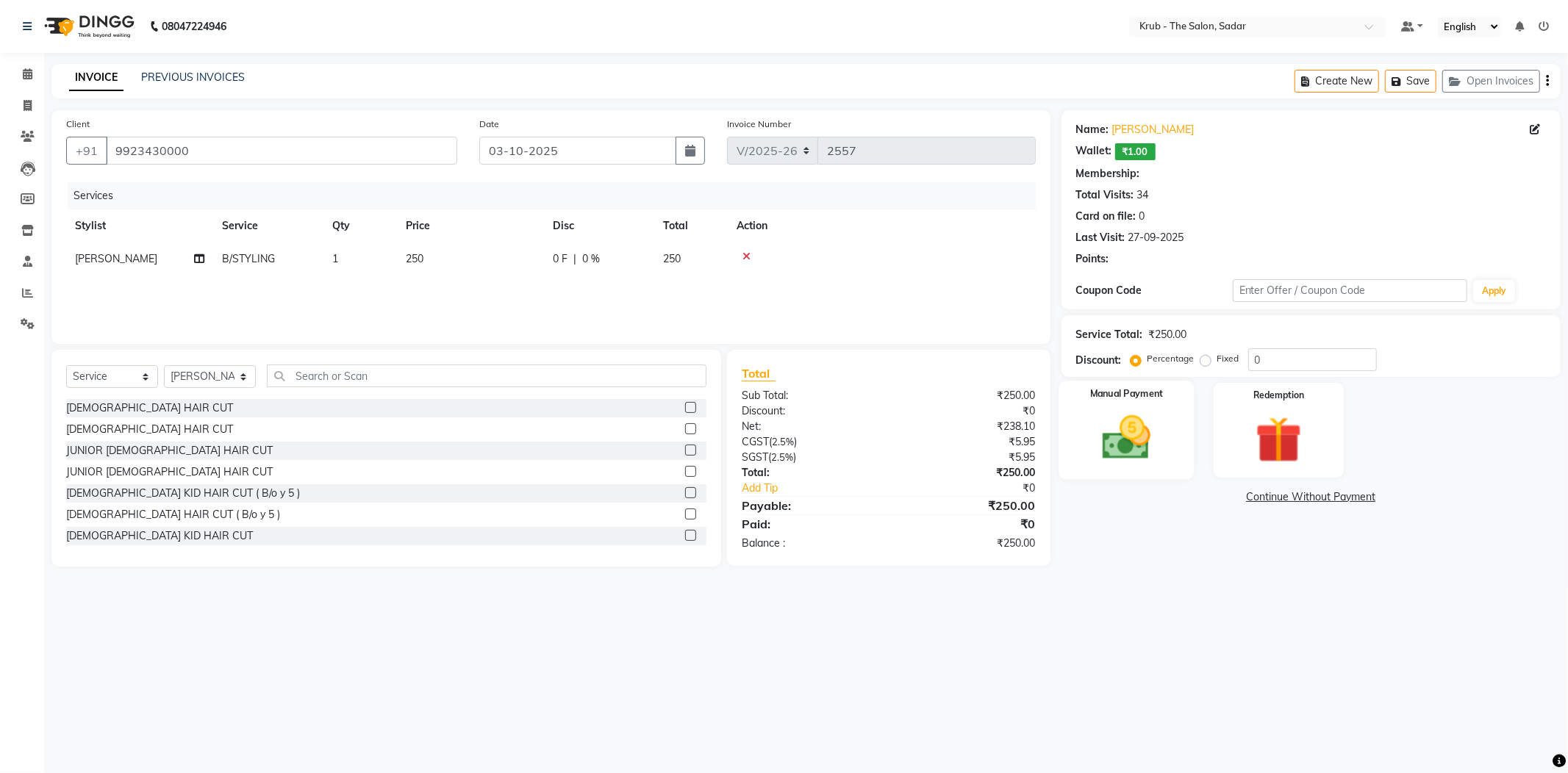
click at [1145, 453] on div "Manual Payment" at bounding box center [1126, 430] width 136 height 99
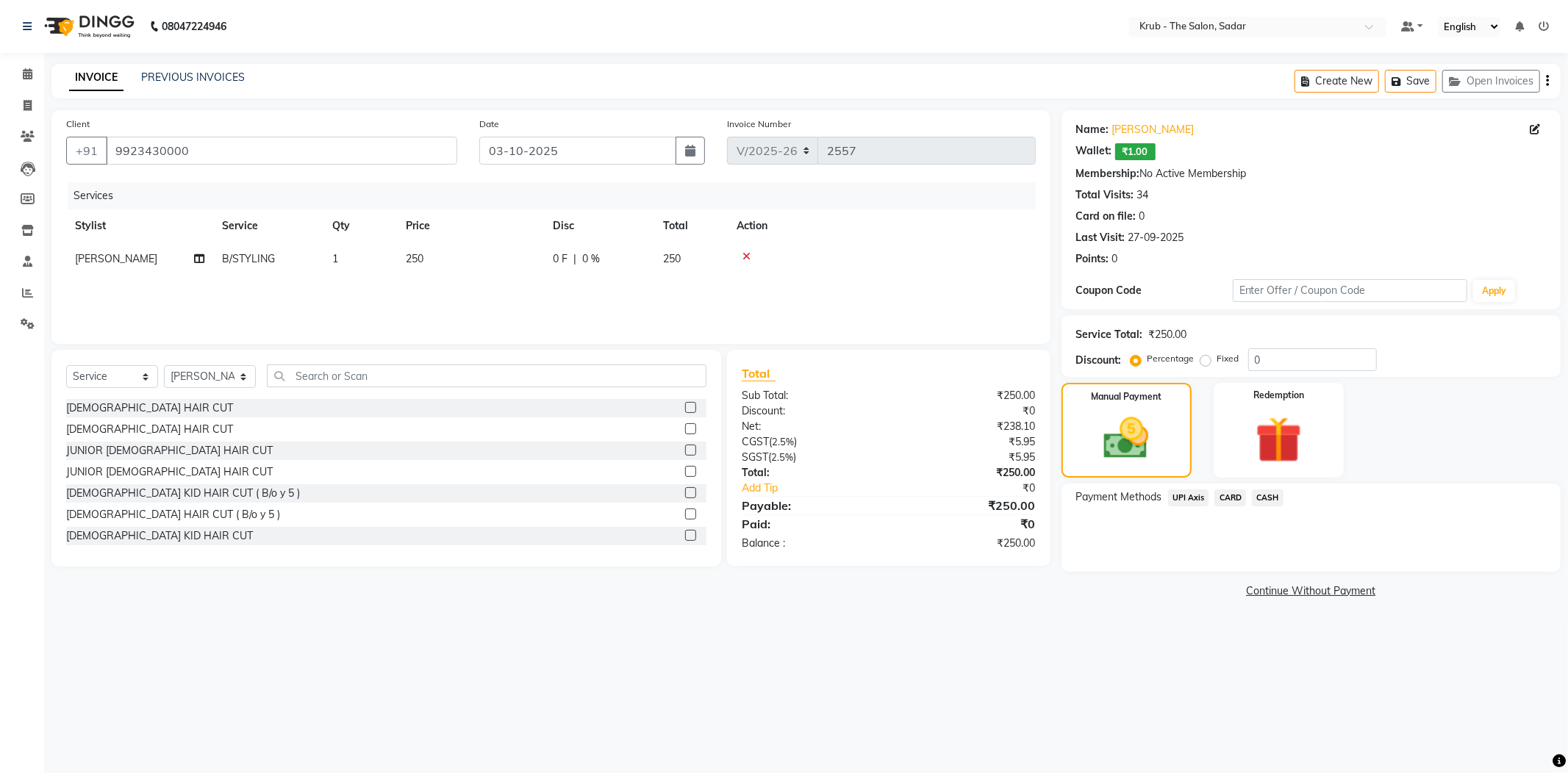
click at [1280, 490] on span "CASH" at bounding box center [1267, 498] width 31 height 17
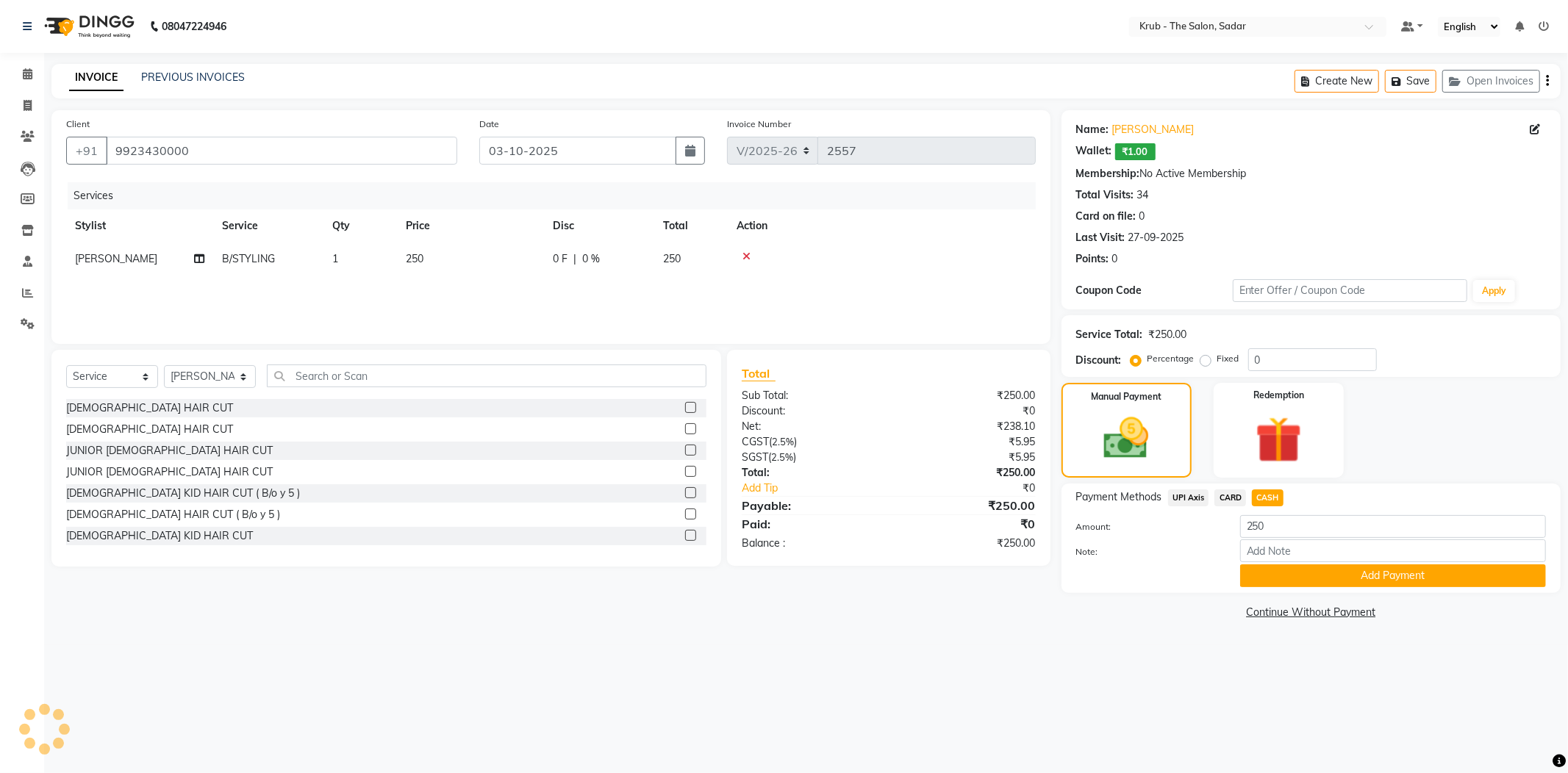
click at [1306, 540] on div "Note:" at bounding box center [1311, 552] width 491 height 25
click at [1274, 564] on button "Add Payment" at bounding box center [1393, 576] width 306 height 23
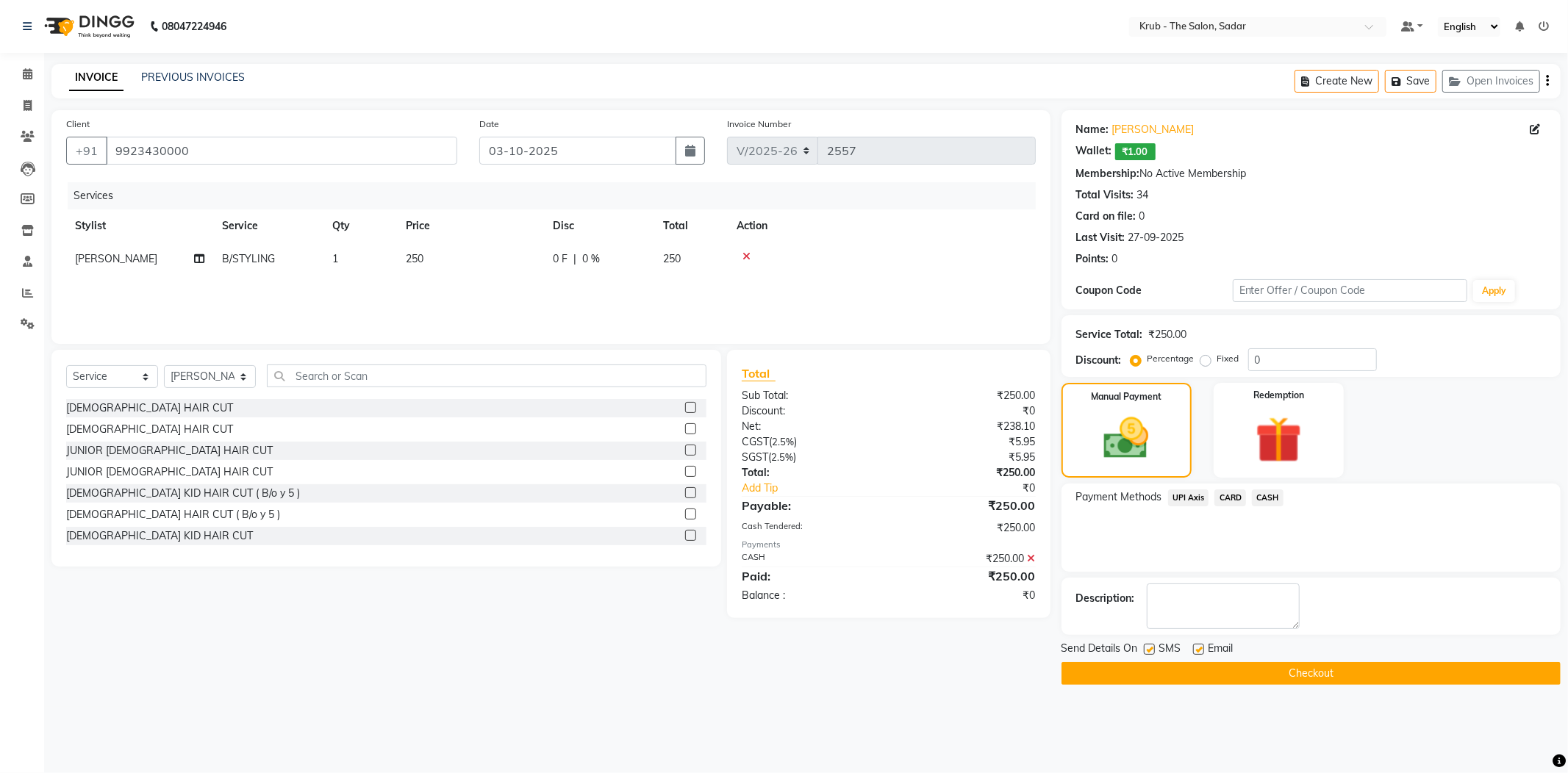
click at [1191, 641] on div "SMS" at bounding box center [1169, 650] width 49 height 18
click at [1151, 644] on label at bounding box center [1149, 649] width 11 height 11
click at [1151, 645] on input "checkbox" at bounding box center [1149, 650] width 10 height 10
checkbox input "false"
click at [1201, 644] on label at bounding box center [1198, 649] width 11 height 11
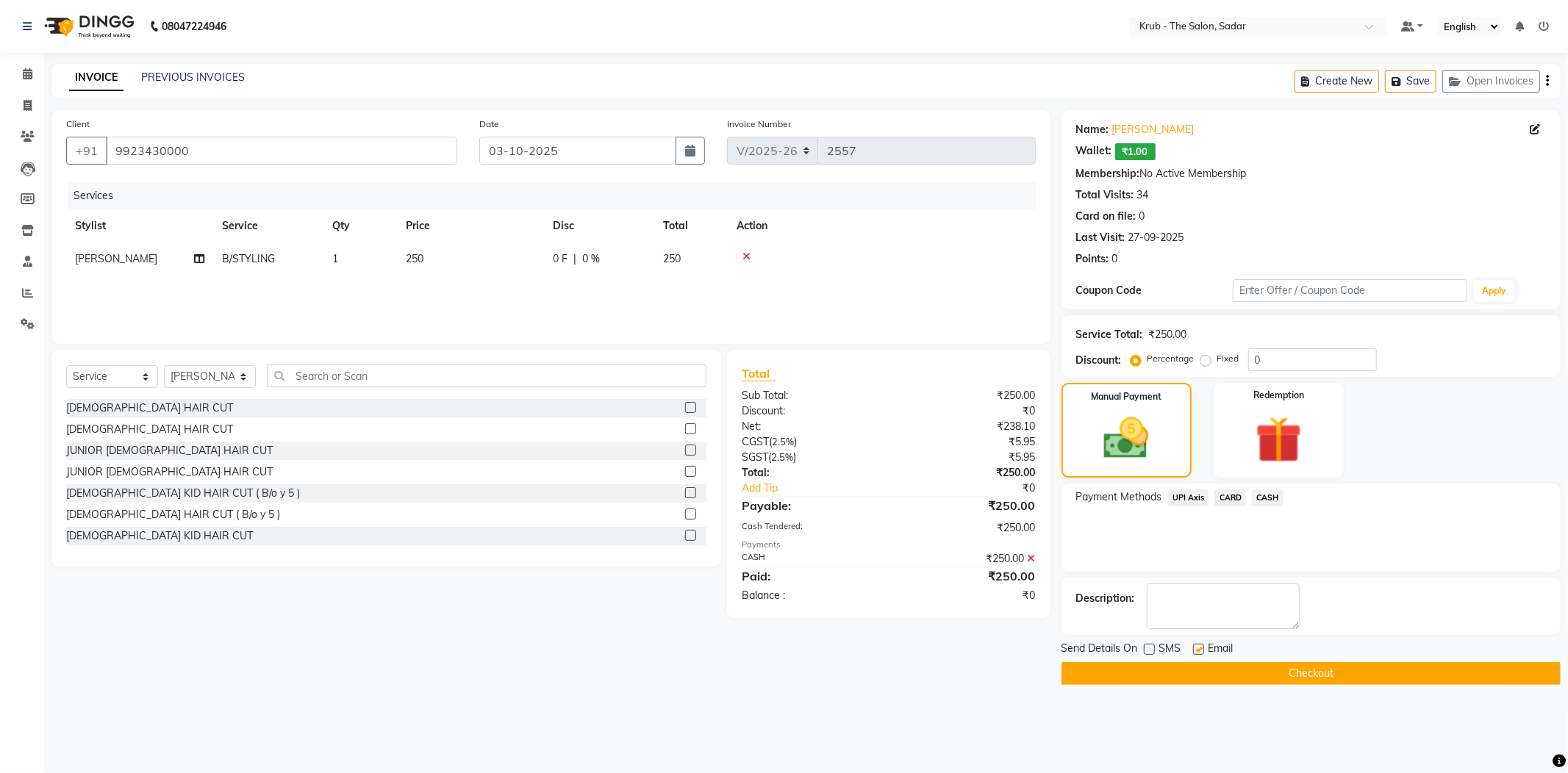
click at [1201, 645] on input "checkbox" at bounding box center [1198, 650] width 10 height 10
checkbox input "false"
click at [1238, 662] on button "Checkout" at bounding box center [1311, 674] width 499 height 23
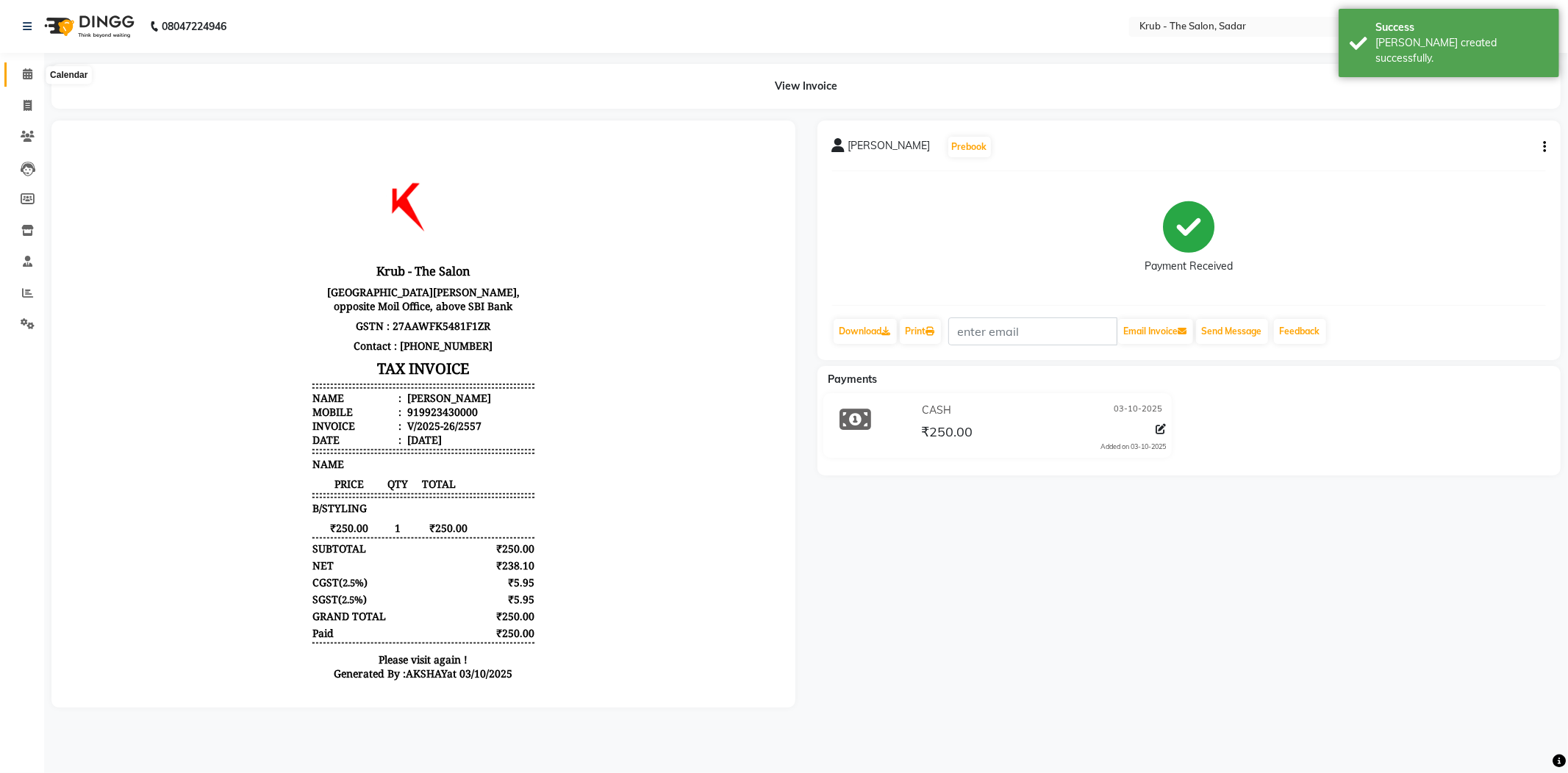
click at [18, 76] on span at bounding box center [27, 75] width 25 height 17
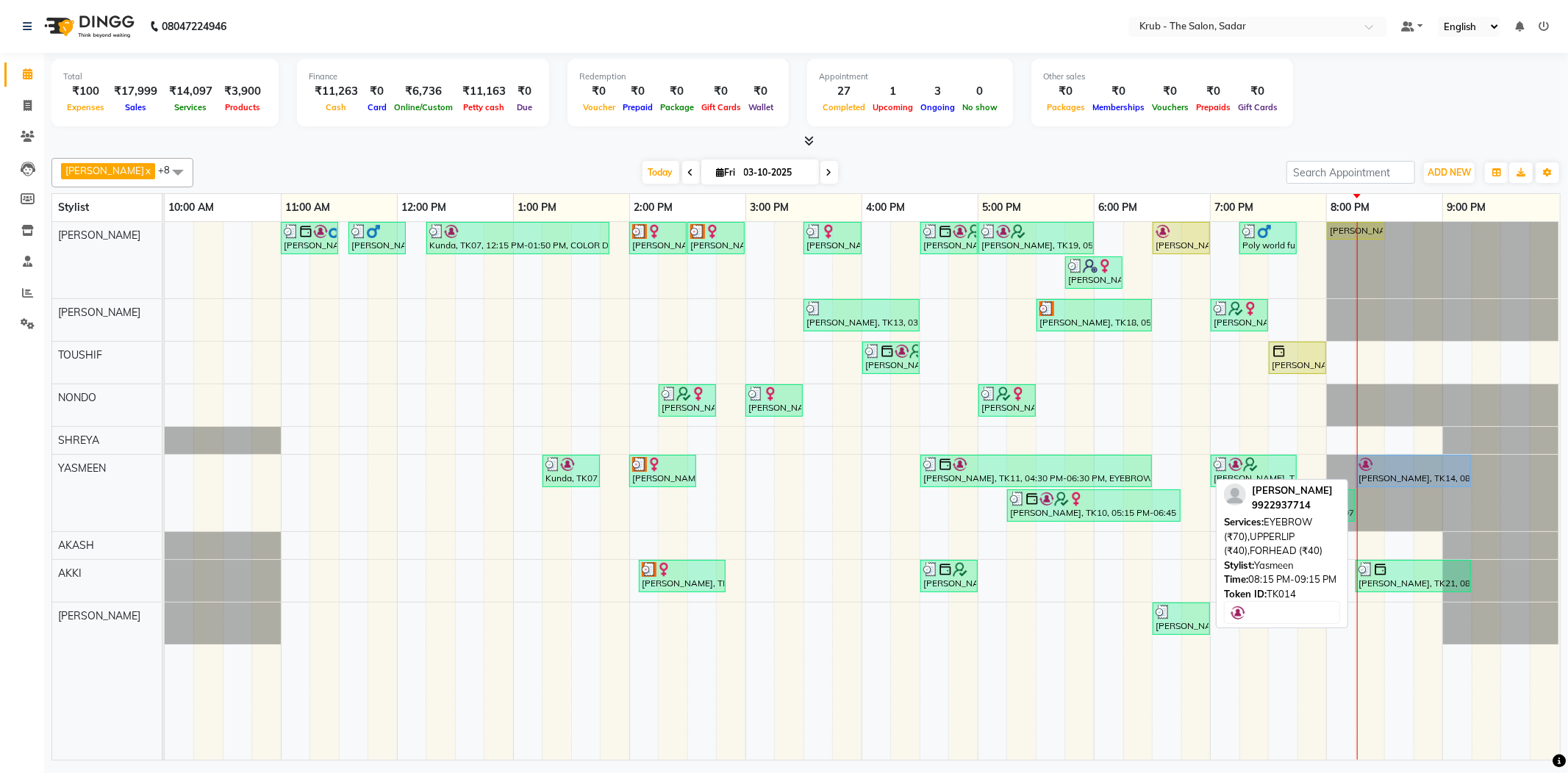
click at [1412, 463] on div at bounding box center [1413, 464] width 109 height 15
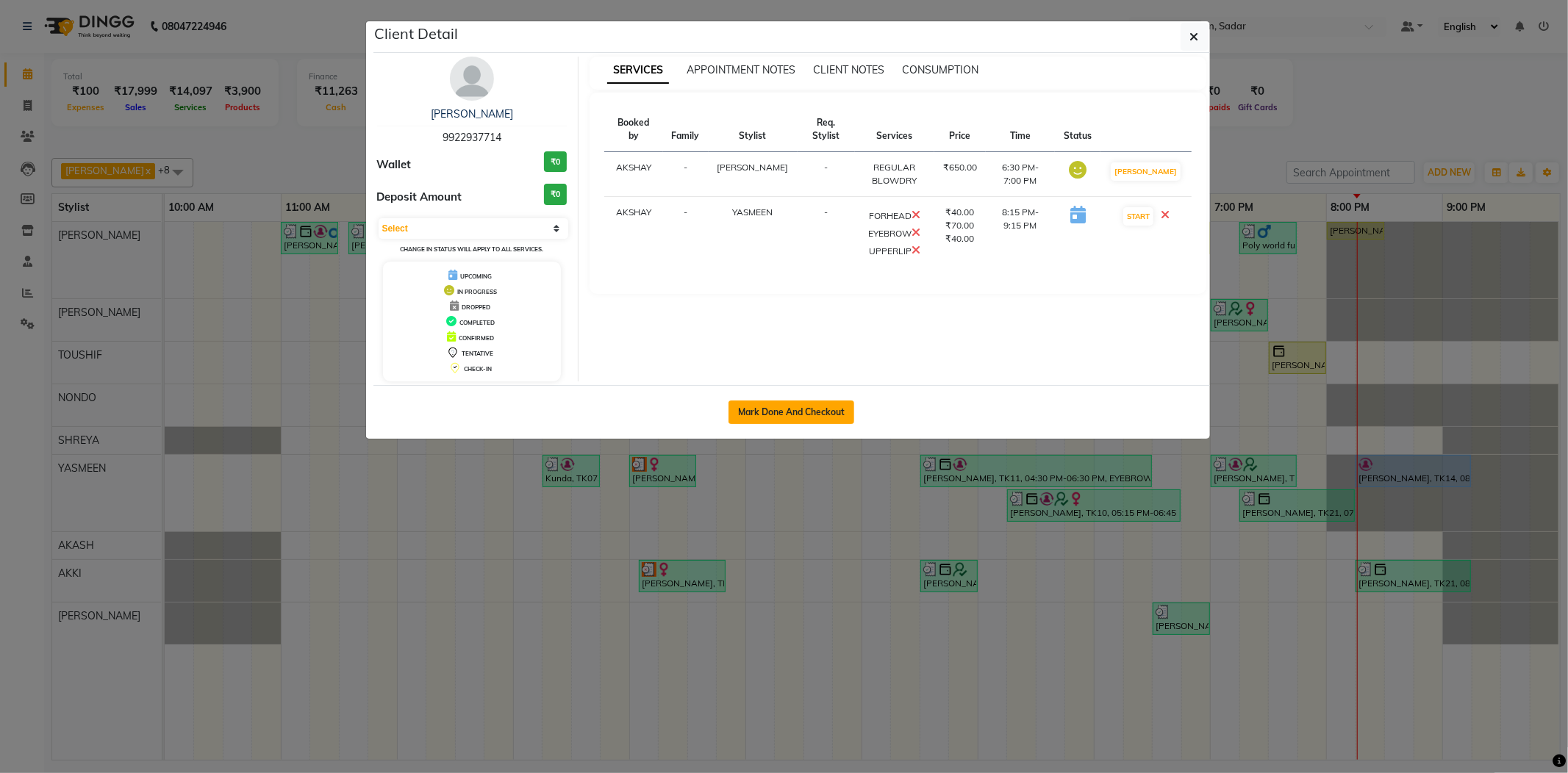
click at [806, 421] on button "Mark Done And Checkout" at bounding box center [791, 412] width 126 height 24
select select "service"
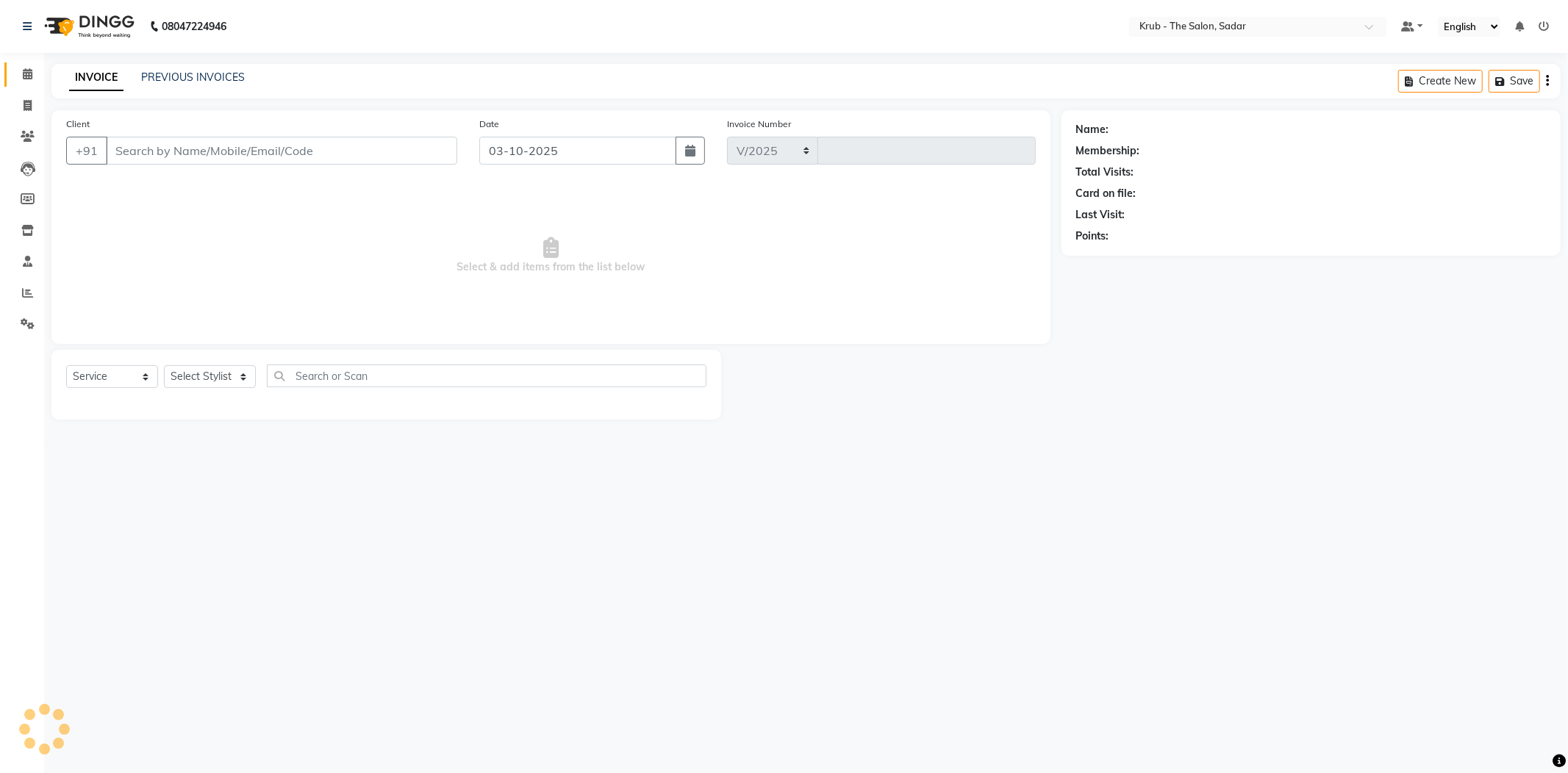
select select "4449"
type input "2558"
type input "9922937714"
select select "24987"
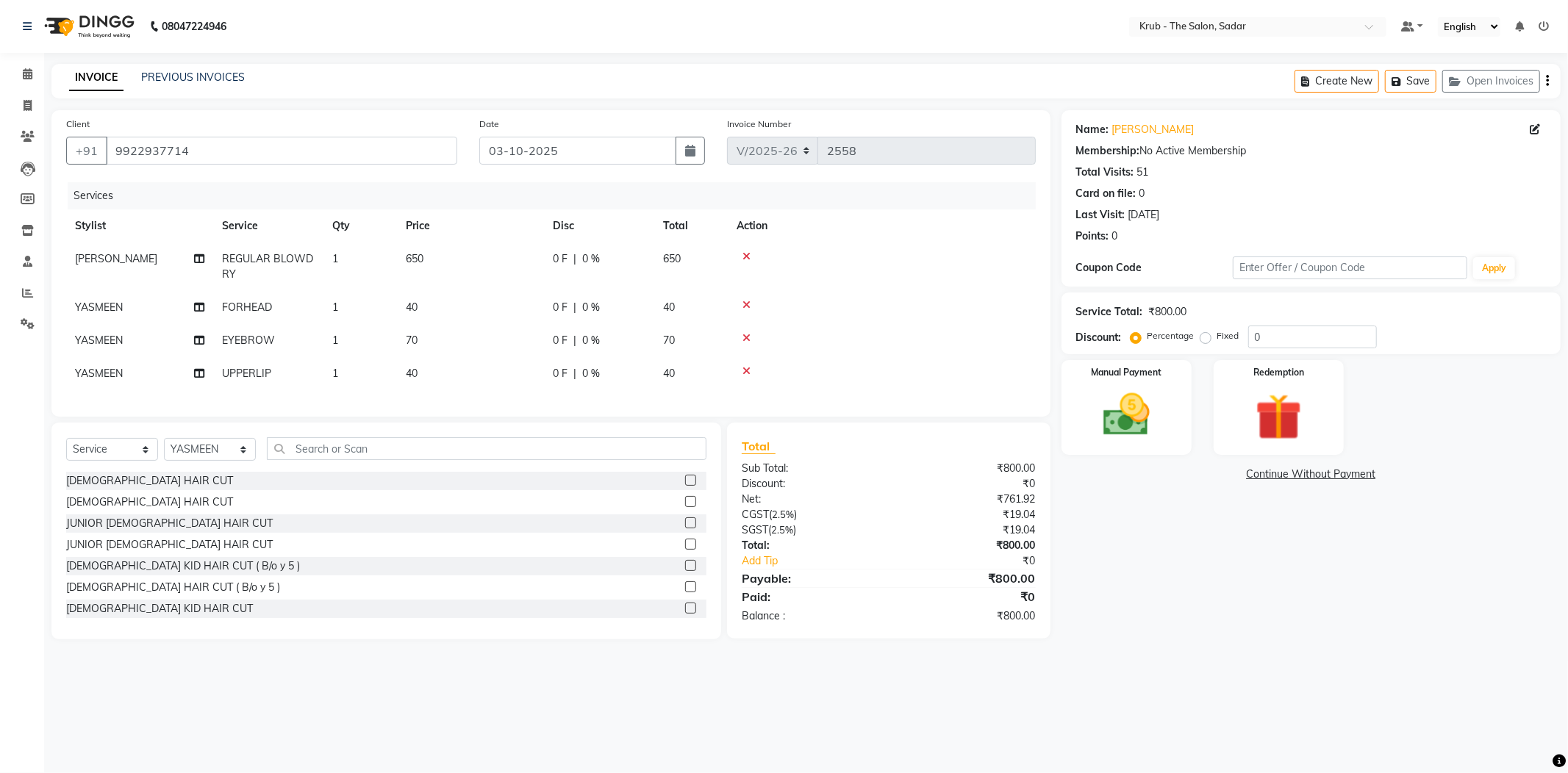
click at [251, 255] on td "REGULAR BLOWDRY" at bounding box center [268, 266] width 110 height 48
select select "24979"
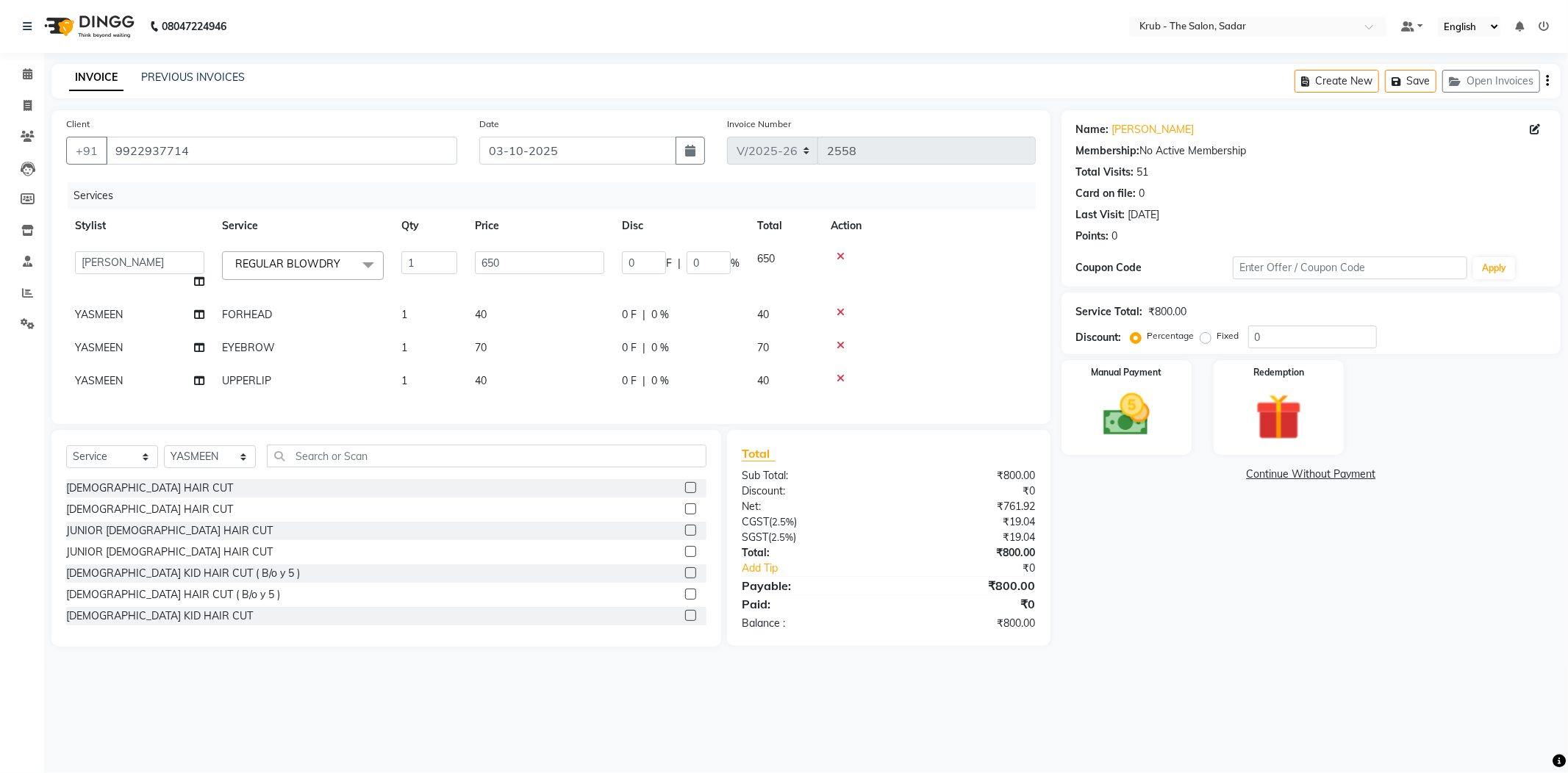
click at [253, 257] on span "REGULAR BLOWDRY" at bounding box center [288, 264] width 105 height 13
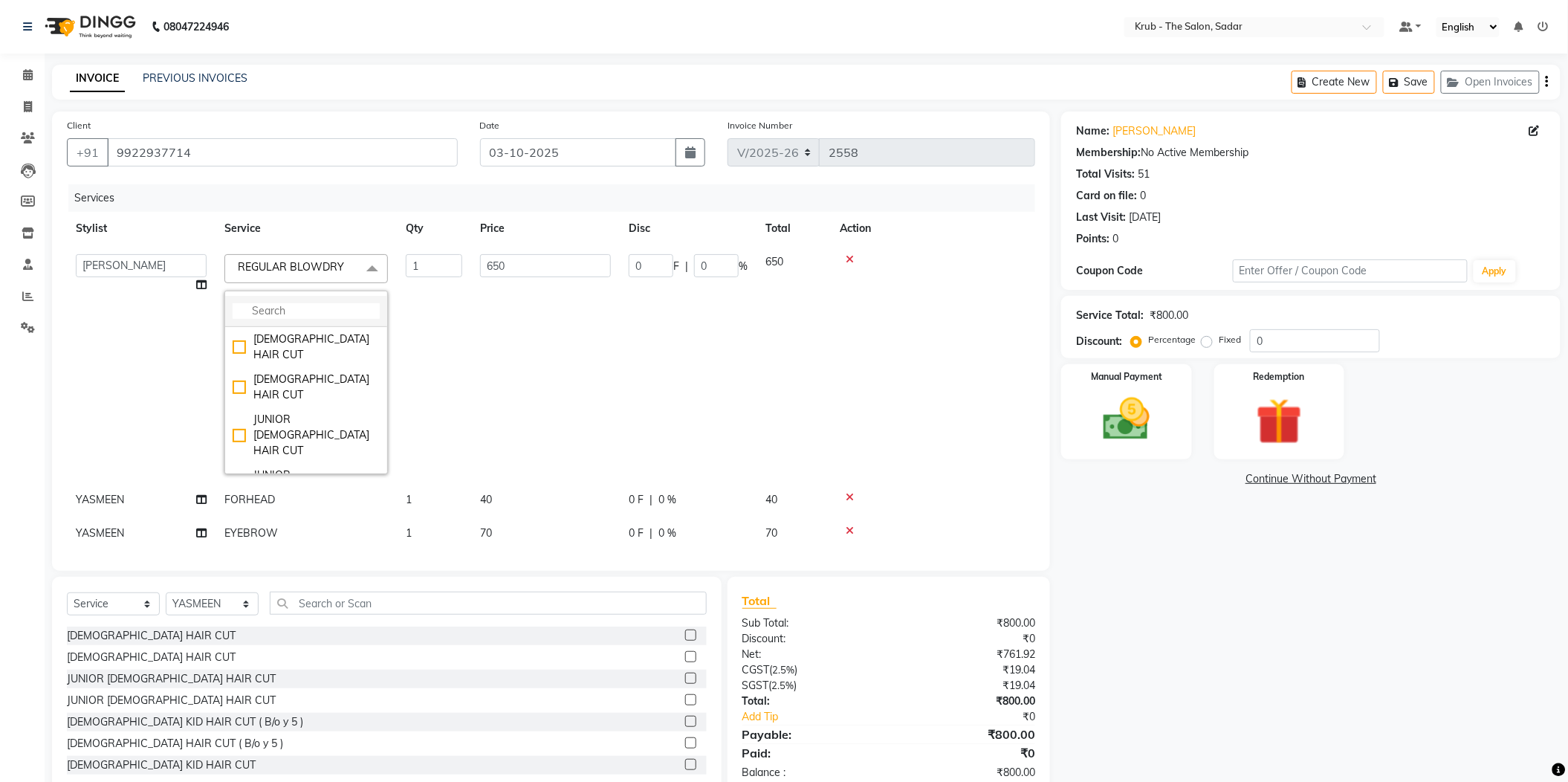
click at [278, 303] on input "multiselect-search" at bounding box center [306, 311] width 147 height 16
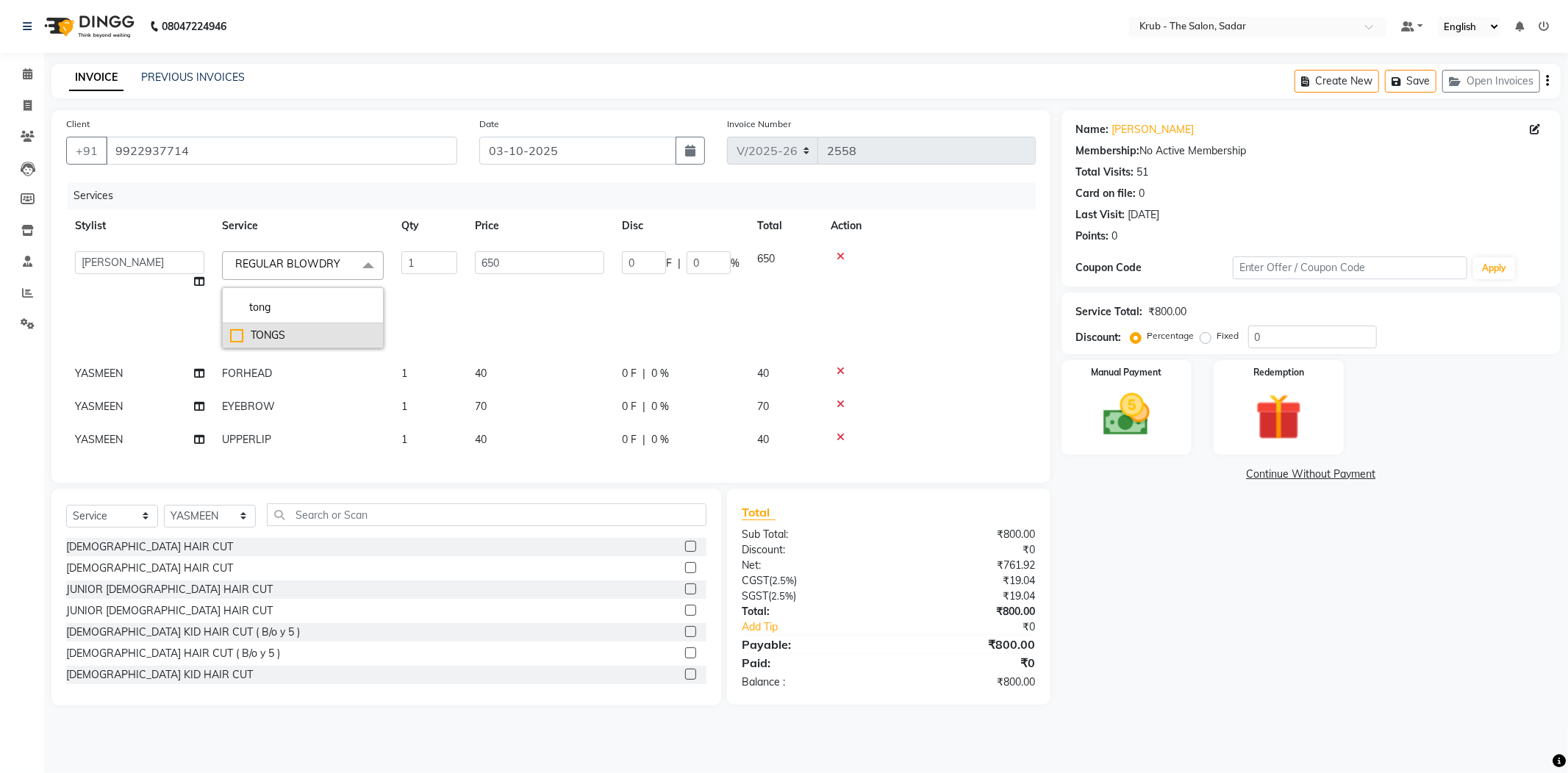
type input "tong"
click at [293, 324] on li "TONGS" at bounding box center [302, 336] width 160 height 25
checkbox input "true"
type input "950"
drag, startPoint x: 496, startPoint y: 240, endPoint x: 539, endPoint y: 209, distance: 53.0
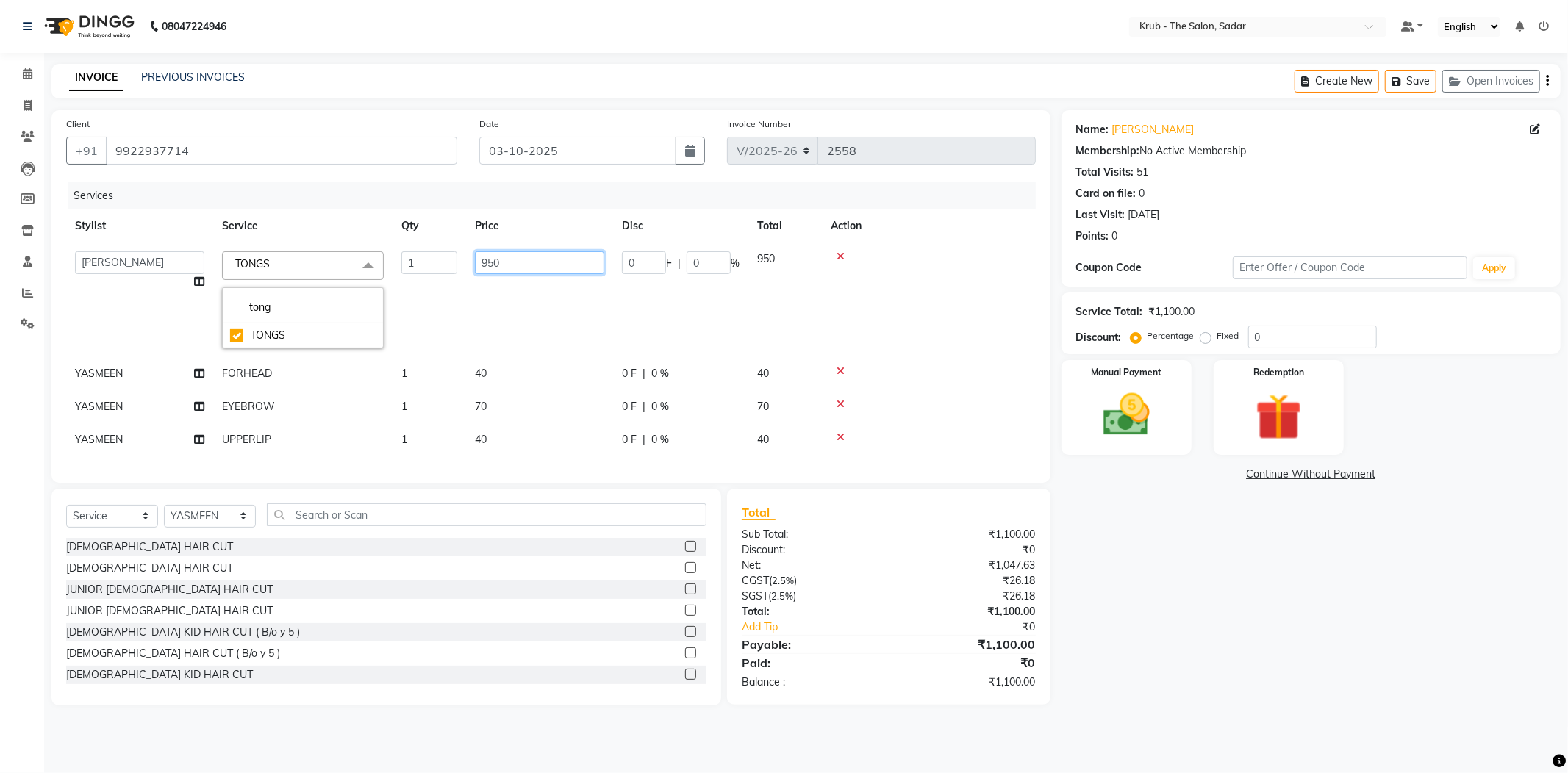
click at [497, 251] on input "950" at bounding box center [539, 263] width 129 height 23
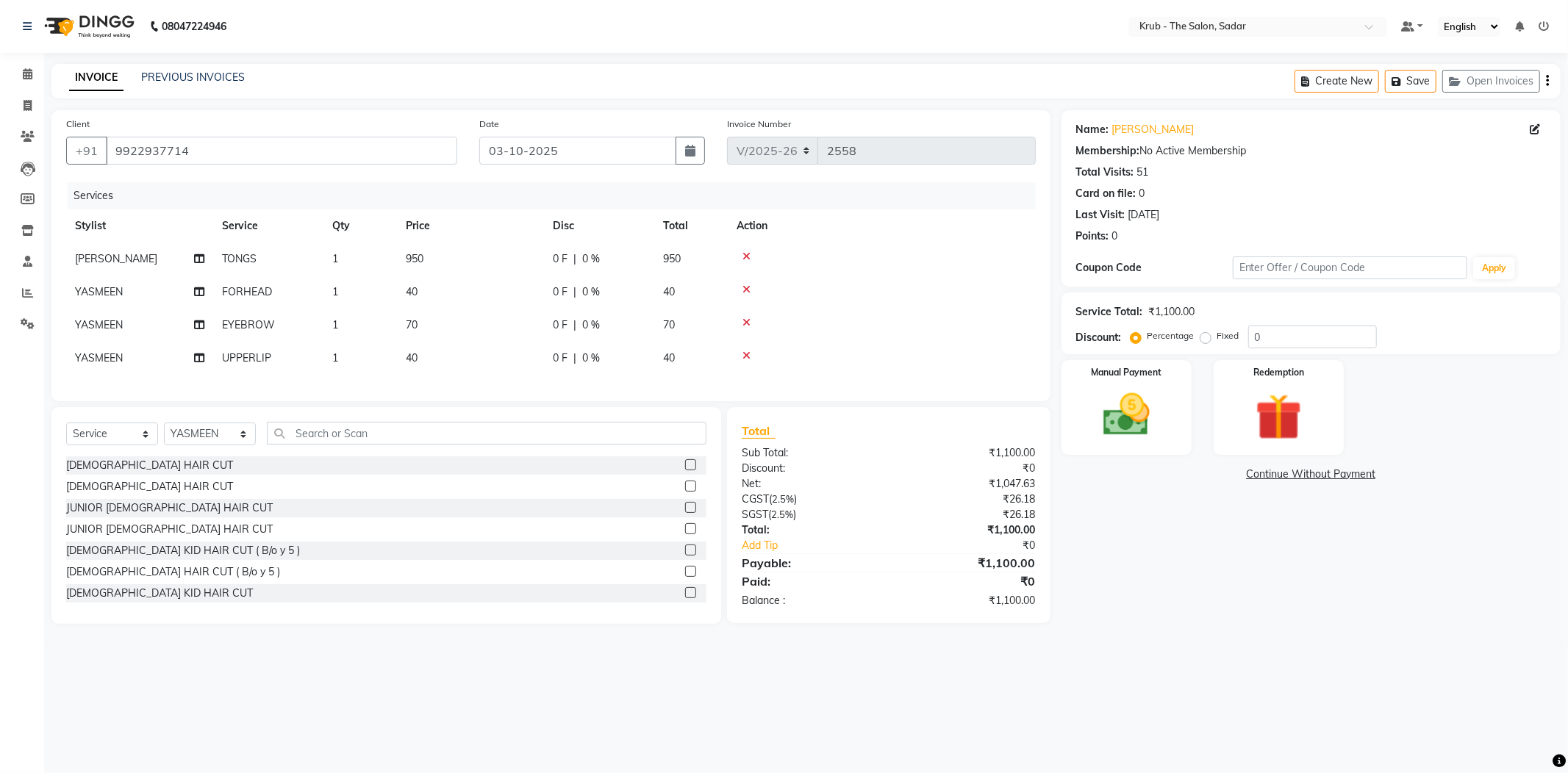
click at [539, 209] on th "Price" at bounding box center [470, 226] width 147 height 33
click at [118, 422] on select "Select Service Product Membership Package Voucher Prepaid Gift Card" at bounding box center [113, 434] width 92 height 23
select select "product"
click at [67, 422] on select "Select Service Product Membership Package Voucher Prepaid Gift Card" at bounding box center [113, 434] width 92 height 23
click at [1174, 385] on div "Manual Payment" at bounding box center [1126, 407] width 136 height 99
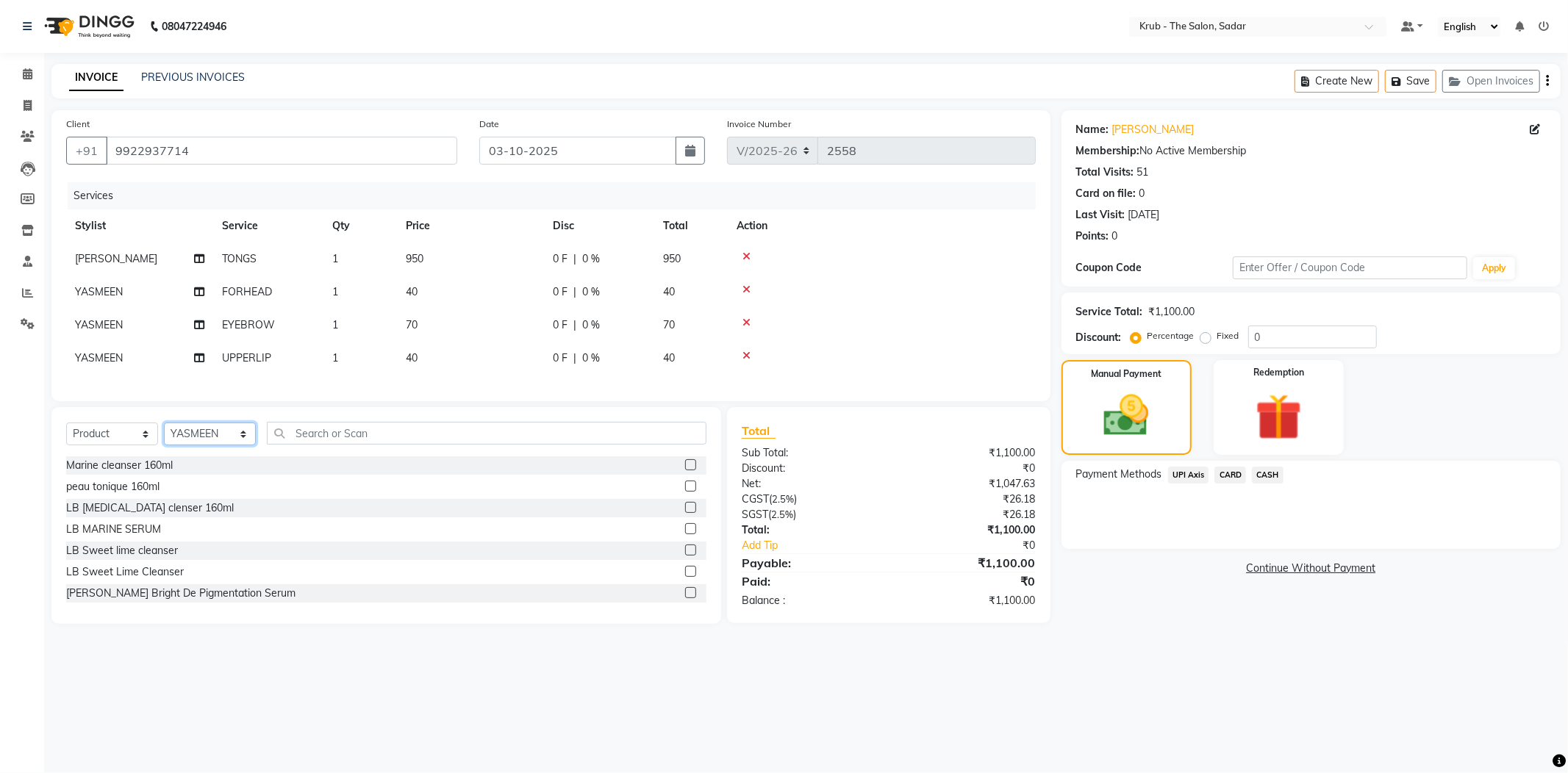
click at [205, 422] on select "Select Stylist AKASH AKKI AKSHAY AMIT Andreas GURVEER Krub Reception KUNAL NOND…" at bounding box center [210, 434] width 92 height 23
select select "24991"
click at [164, 422] on select "Select Stylist AKASH AKKI AKSHAY AMIT Andreas GURVEER Krub Reception KUNAL NOND…" at bounding box center [210, 434] width 92 height 23
click at [331, 421] on input "text" at bounding box center [487, 433] width 440 height 23
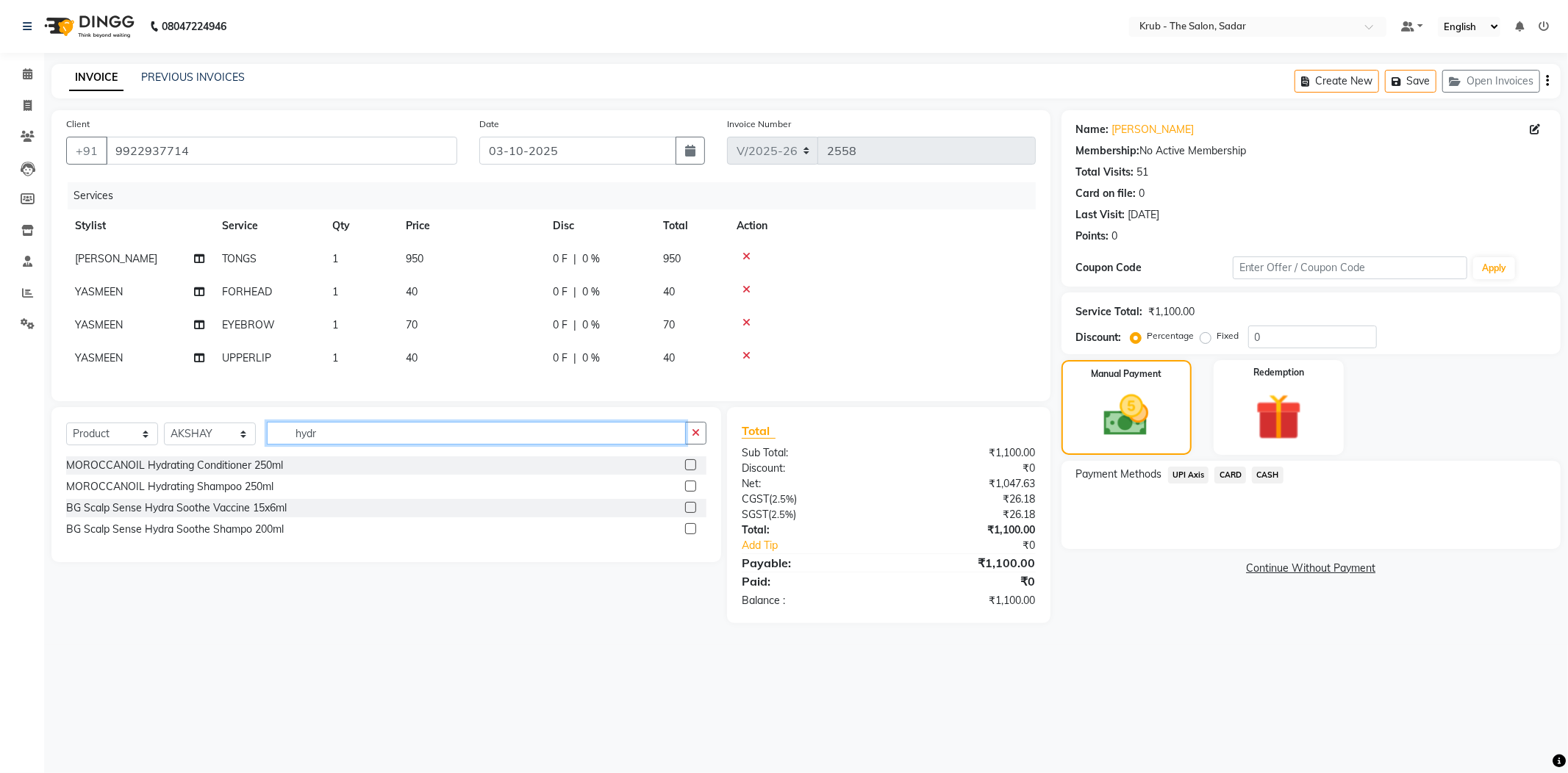
type input "hydr"
click at [692, 481] on label at bounding box center [690, 485] width 11 height 11
click at [692, 482] on input "checkbox" at bounding box center [690, 487] width 10 height 10
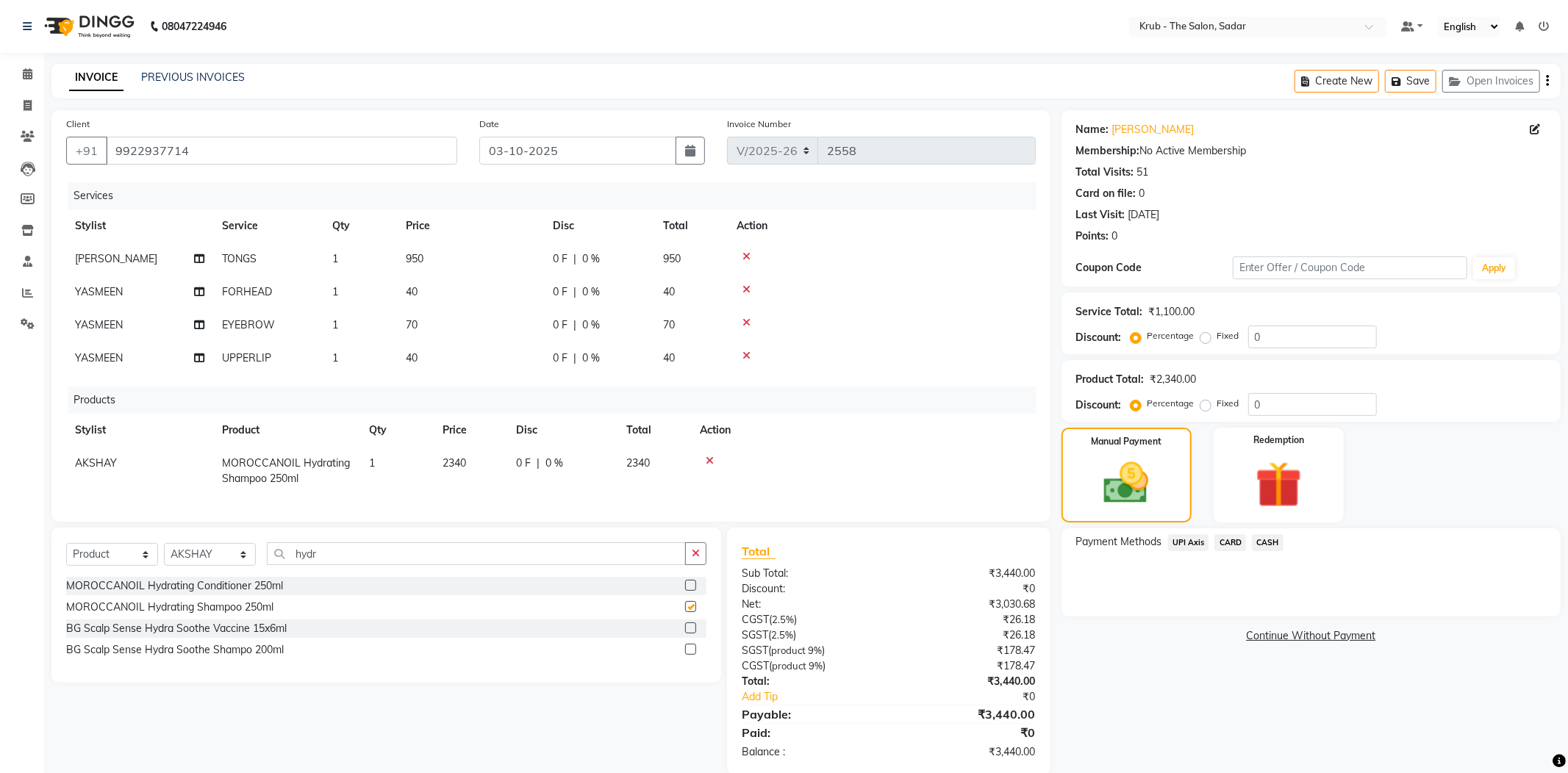
checkbox input "false"
click at [691, 580] on label at bounding box center [690, 585] width 11 height 11
click at [691, 582] on input "checkbox" at bounding box center [690, 587] width 10 height 10
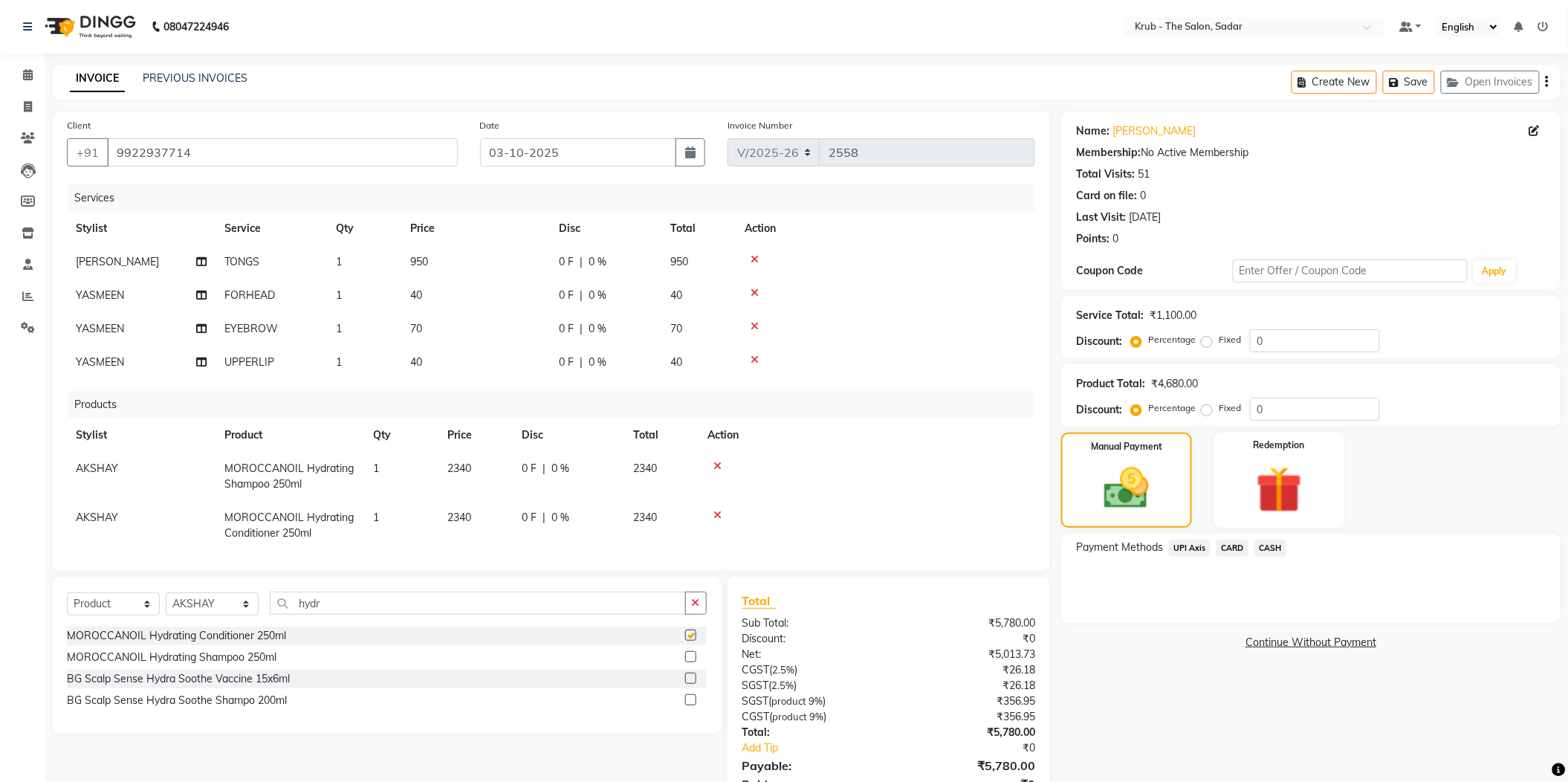
checkbox input "false"
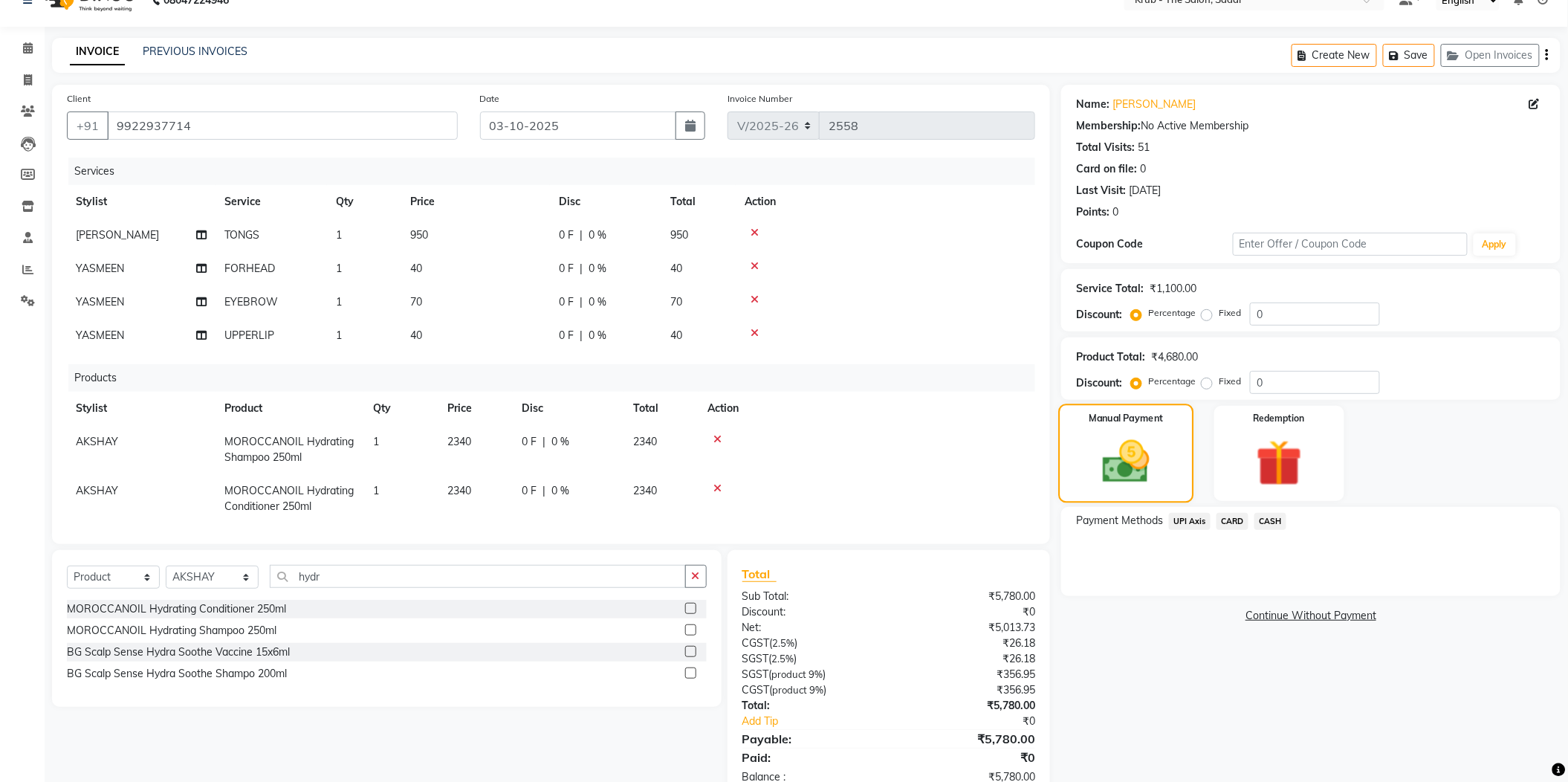
scroll to position [42, 0]
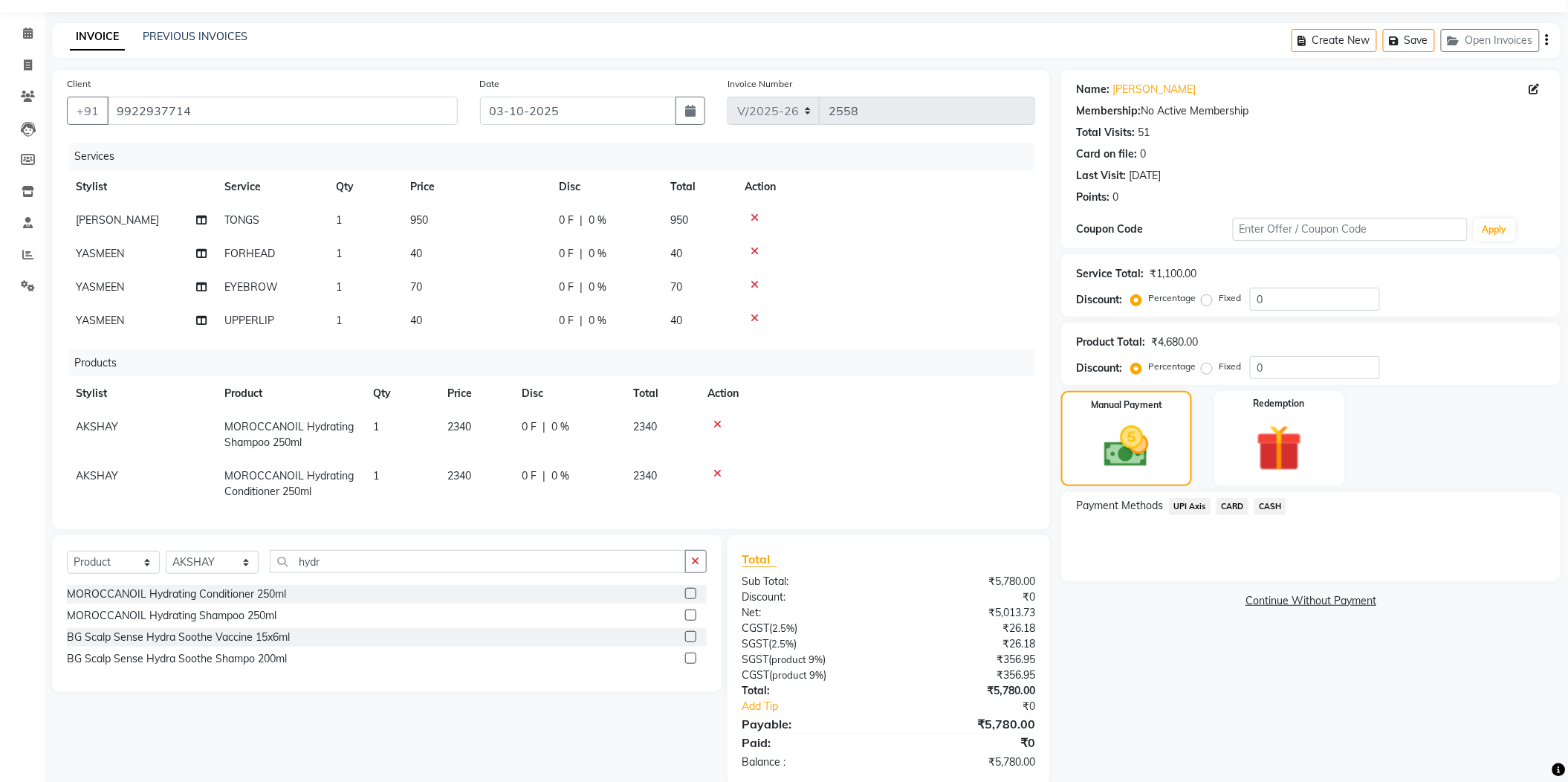
click at [1273, 498] on span "CASH" at bounding box center [1271, 506] width 32 height 17
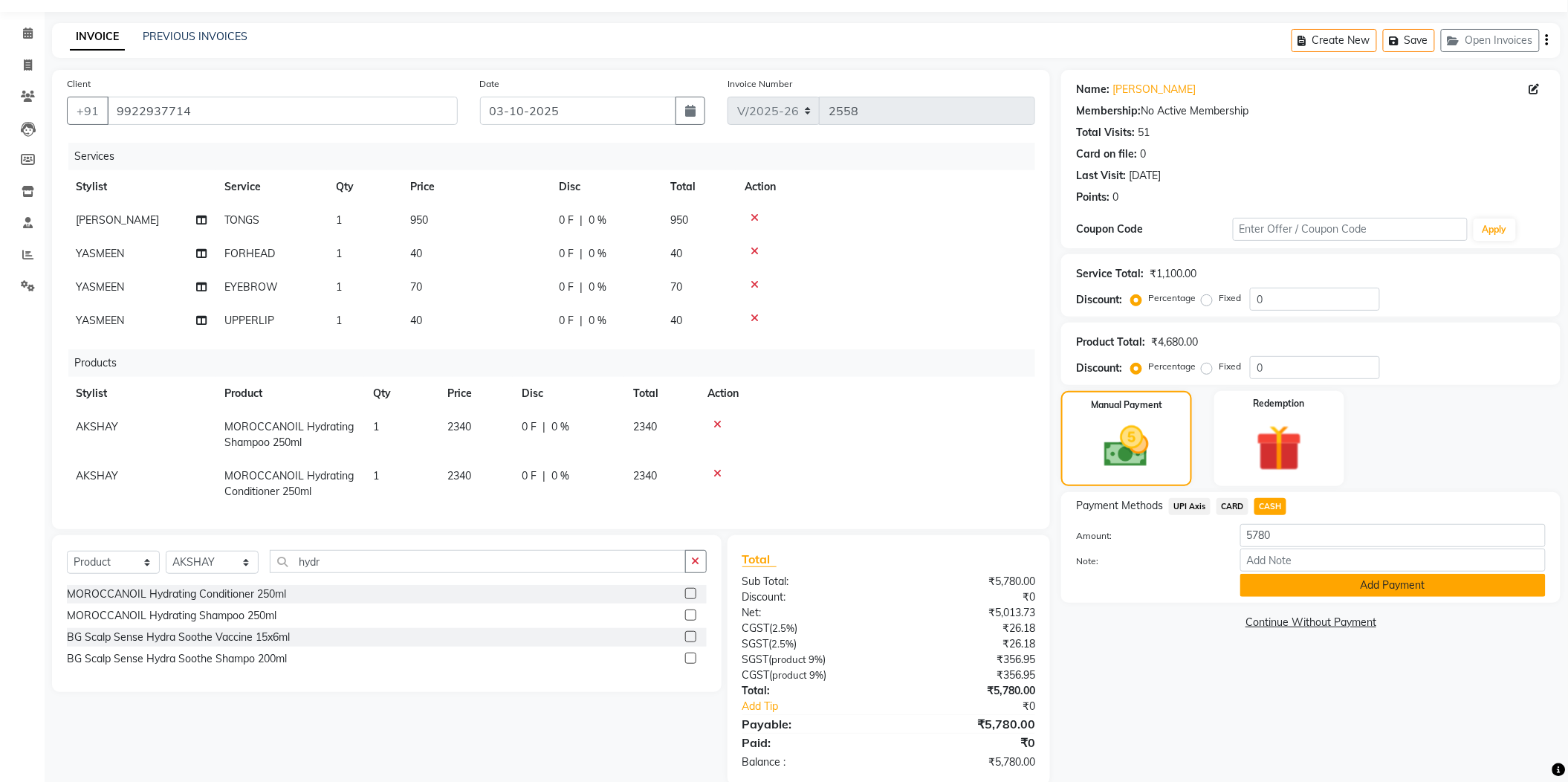
click at [1325, 574] on button "Add Payment" at bounding box center [1394, 586] width 306 height 23
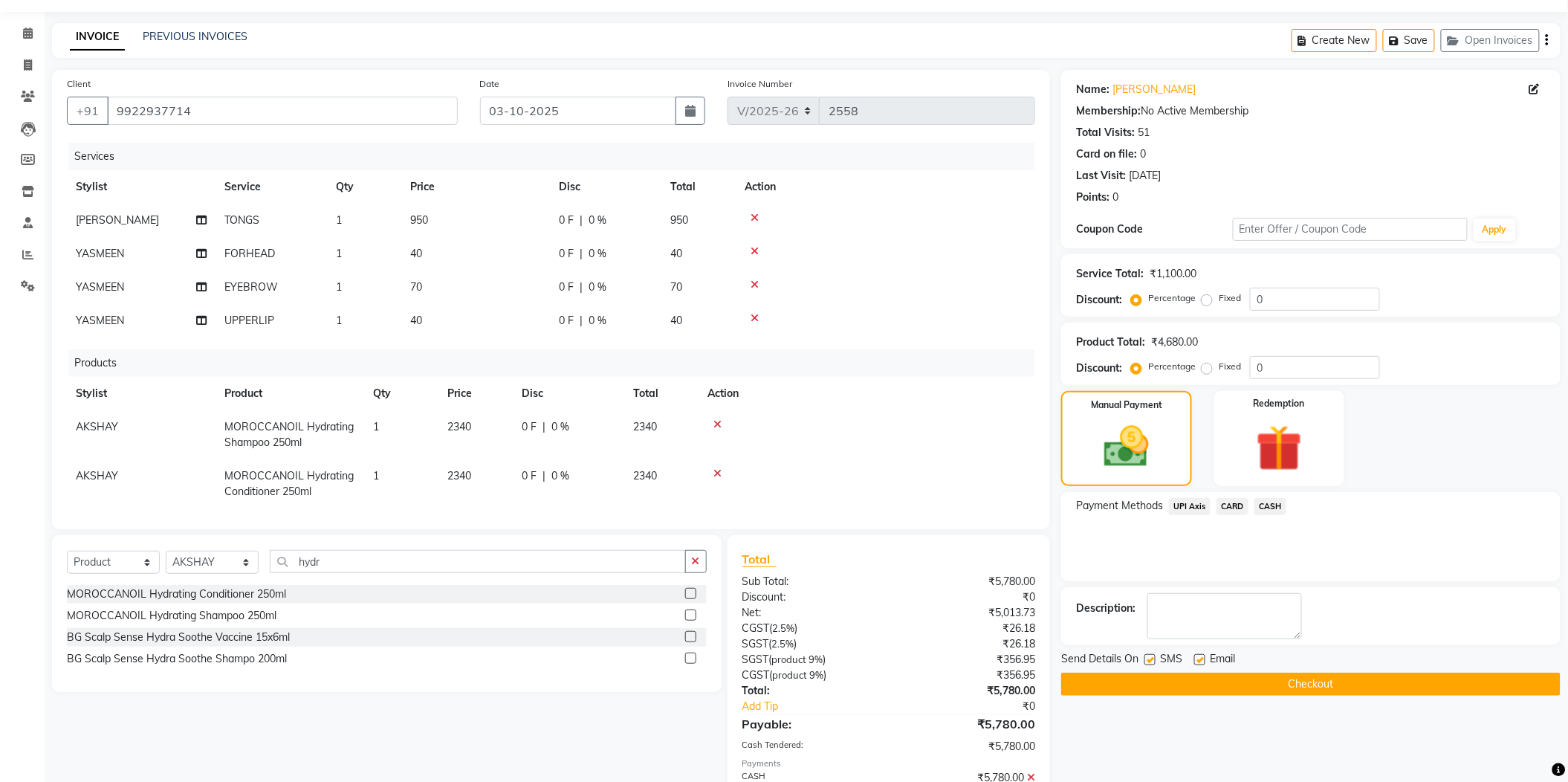
click at [1201, 654] on label at bounding box center [1199, 659] width 11 height 11
click at [1201, 656] on input "checkbox" at bounding box center [1199, 661] width 10 height 10
checkbox input "false"
click at [1142, 652] on div "Send Details On SMS Email" at bounding box center [1310, 661] width 499 height 18
click at [1148, 654] on label at bounding box center [1149, 659] width 11 height 11
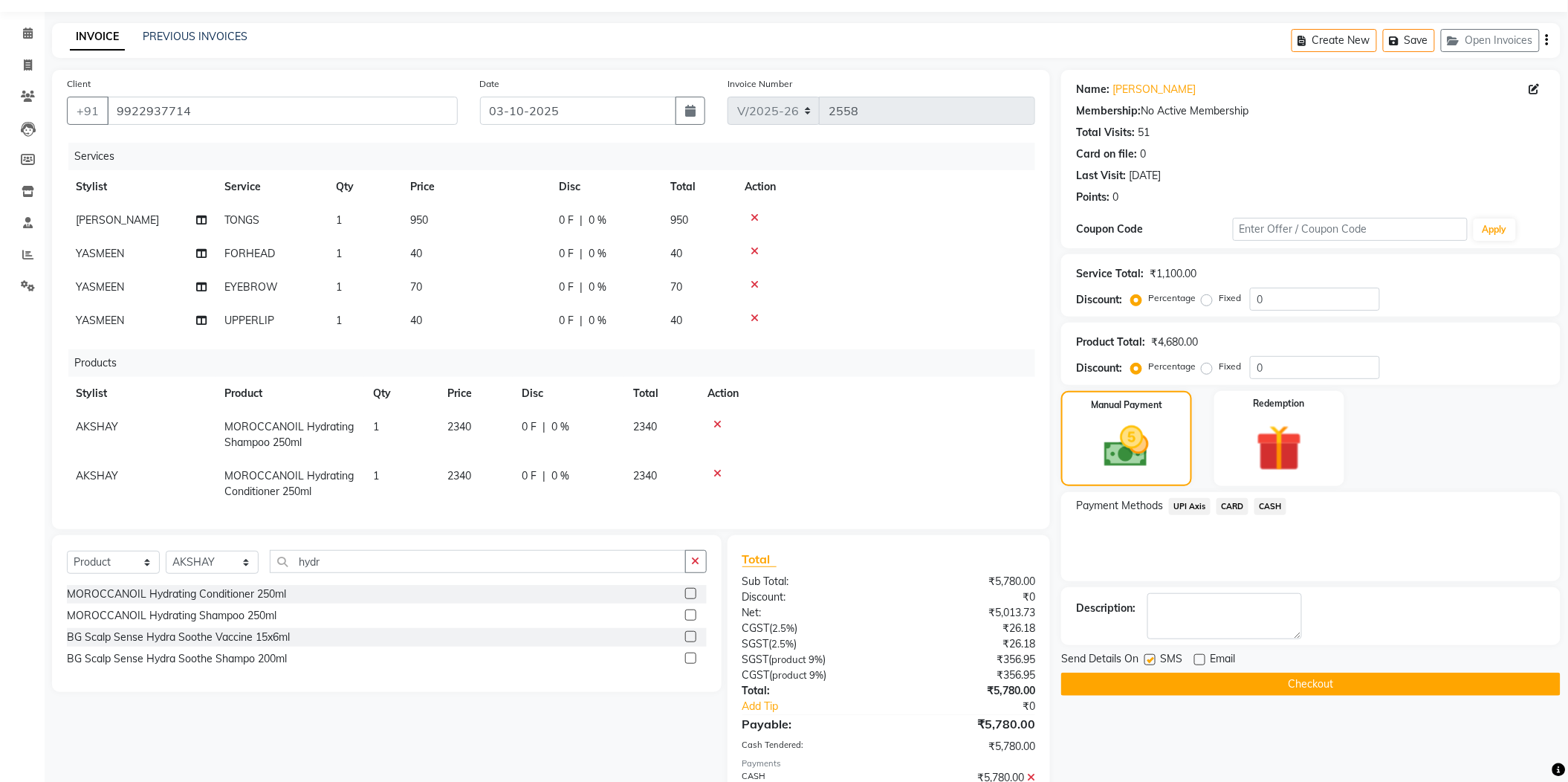
click at [1148, 656] on input "checkbox" at bounding box center [1149, 661] width 10 height 10
checkbox input "false"
click at [1240, 672] on button "Checkout" at bounding box center [1310, 684] width 499 height 23
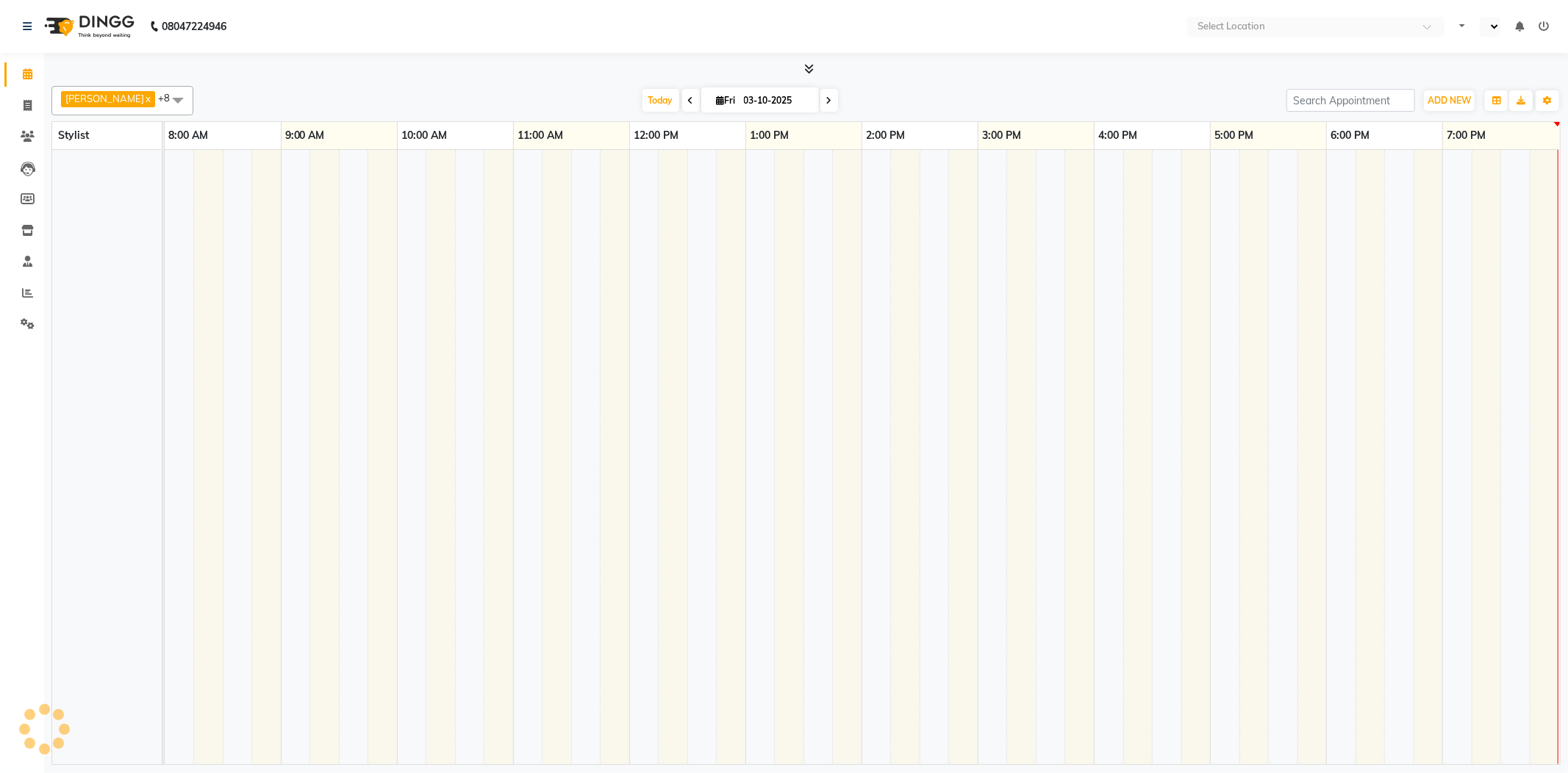
select select "en"
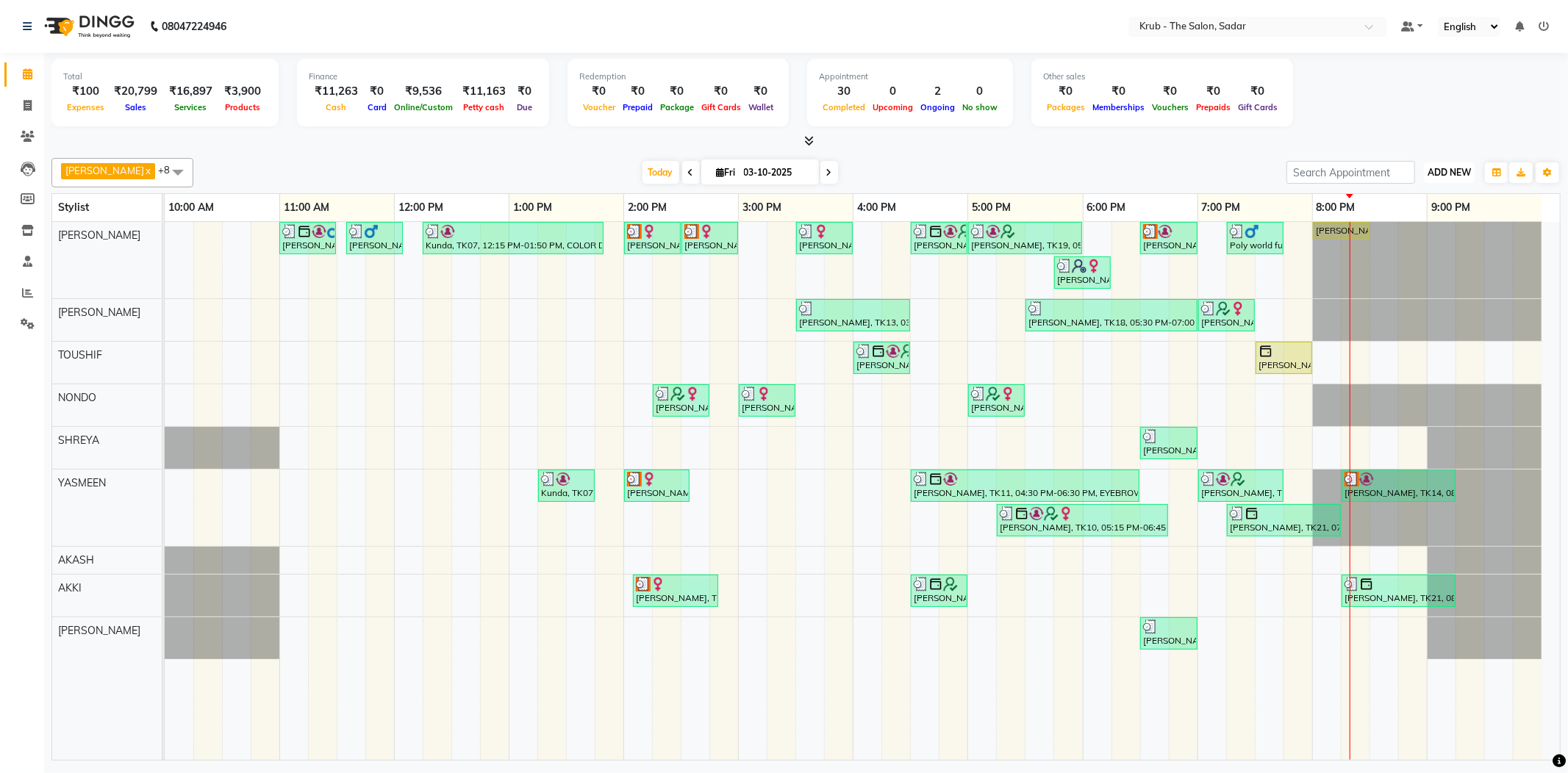
click at [1445, 173] on span "ADD NEW" at bounding box center [1449, 172] width 44 height 11
click at [1418, 236] on link "Add Expense" at bounding box center [1420, 237] width 116 height 19
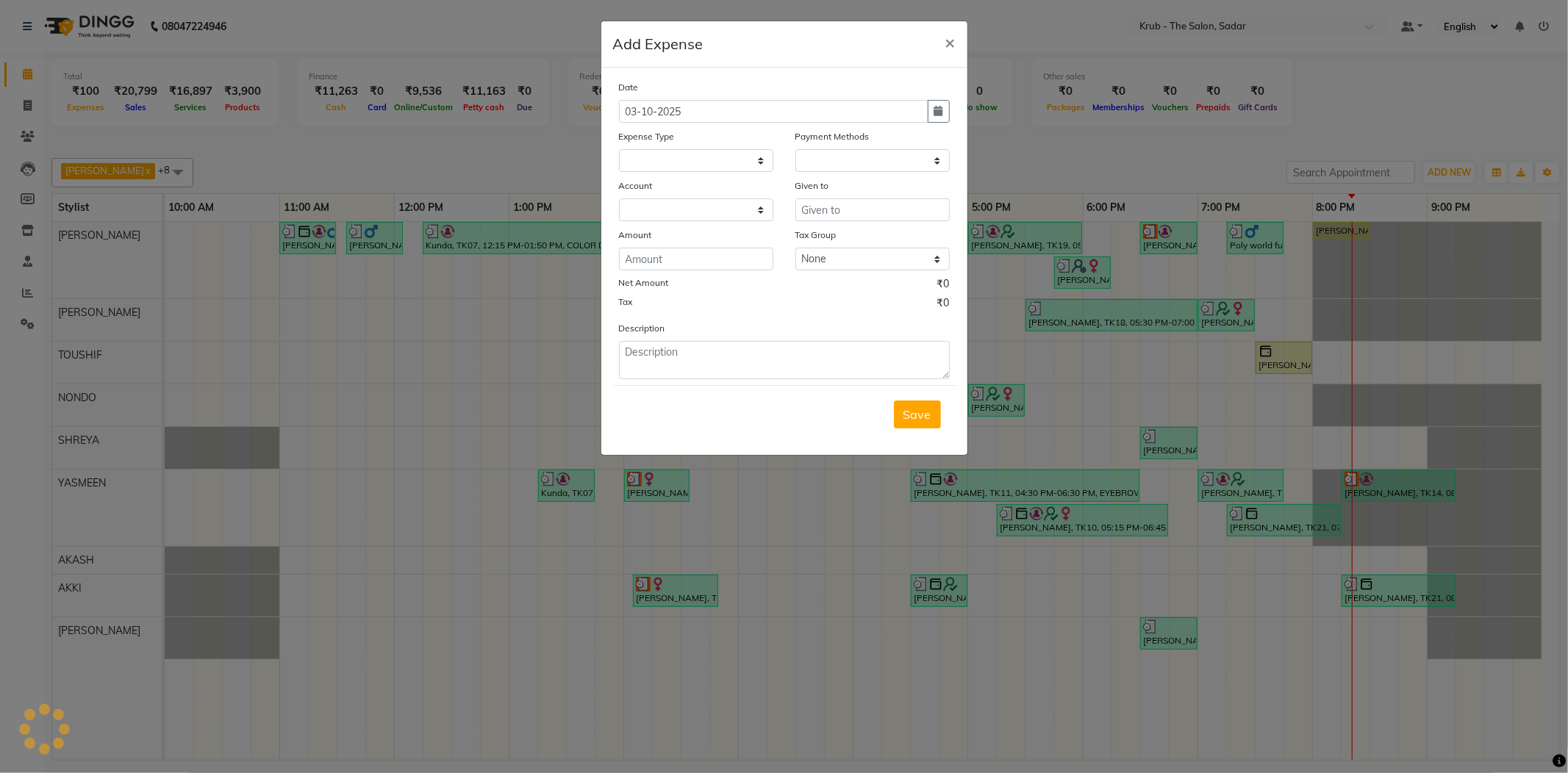
select select "1"
select select "3267"
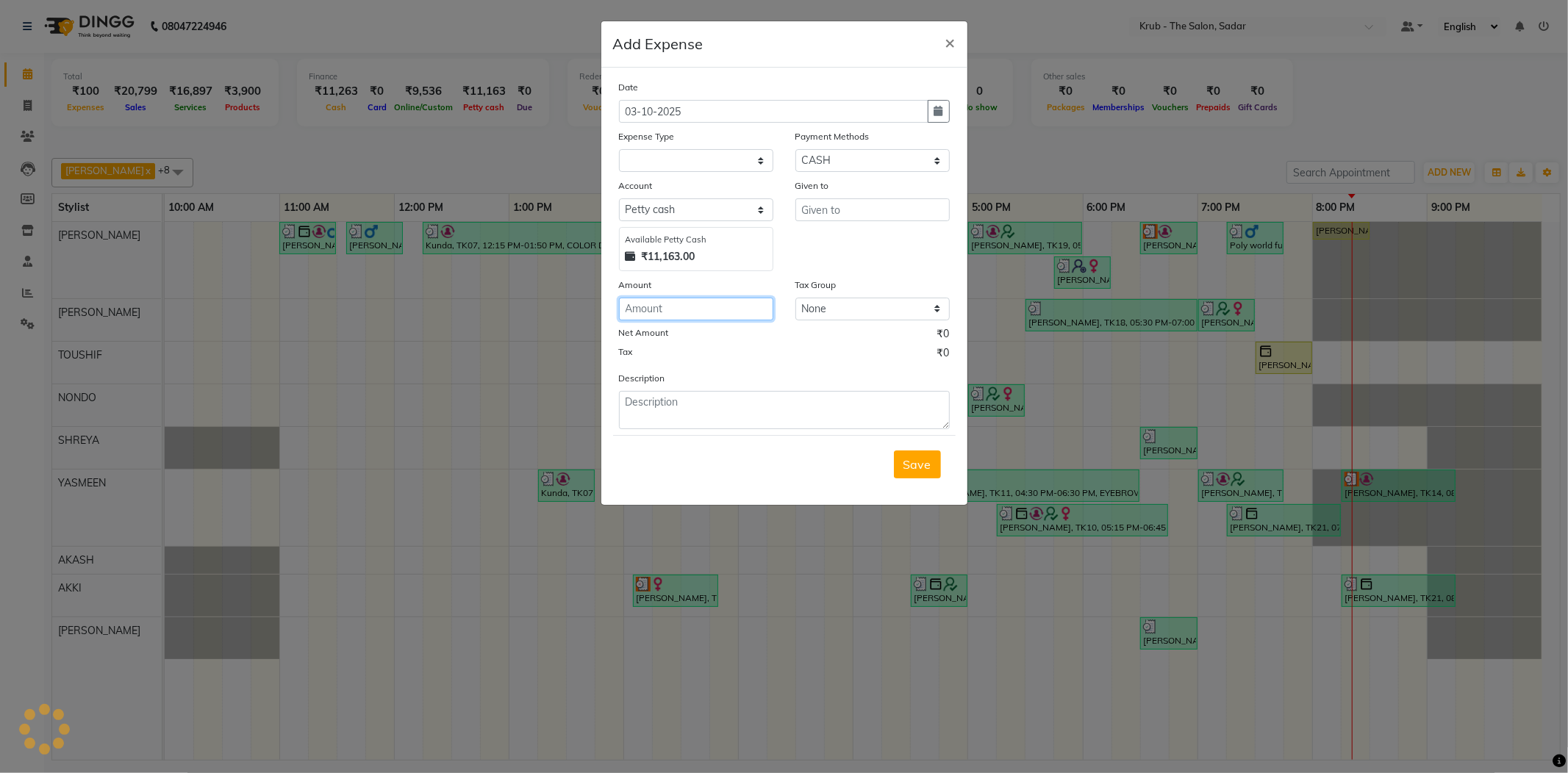
click at [706, 297] on input "number" at bounding box center [696, 309] width 154 height 23
type input "3280"
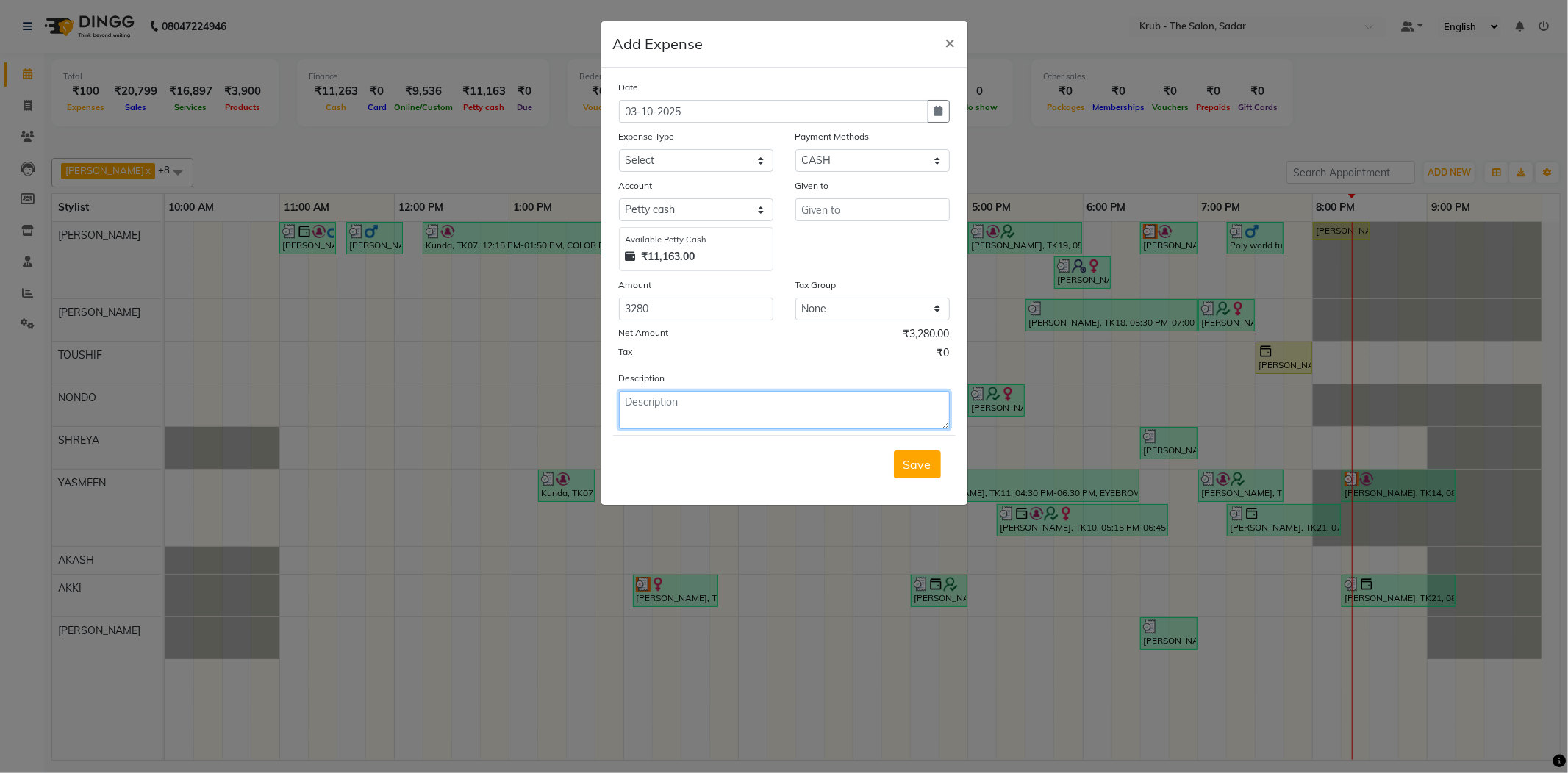
click at [694, 393] on textarea at bounding box center [784, 410] width 331 height 39
type textarea "[PERSON_NAME] towel [DATE] to [DATE]"
click at [879, 199] on input "text" at bounding box center [873, 210] width 154 height 23
type input "rohit towel"
click at [703, 150] on select "Select Advance Salary Client Snacks Maintenance Product Salary Staff Snacks" at bounding box center [696, 161] width 154 height 23
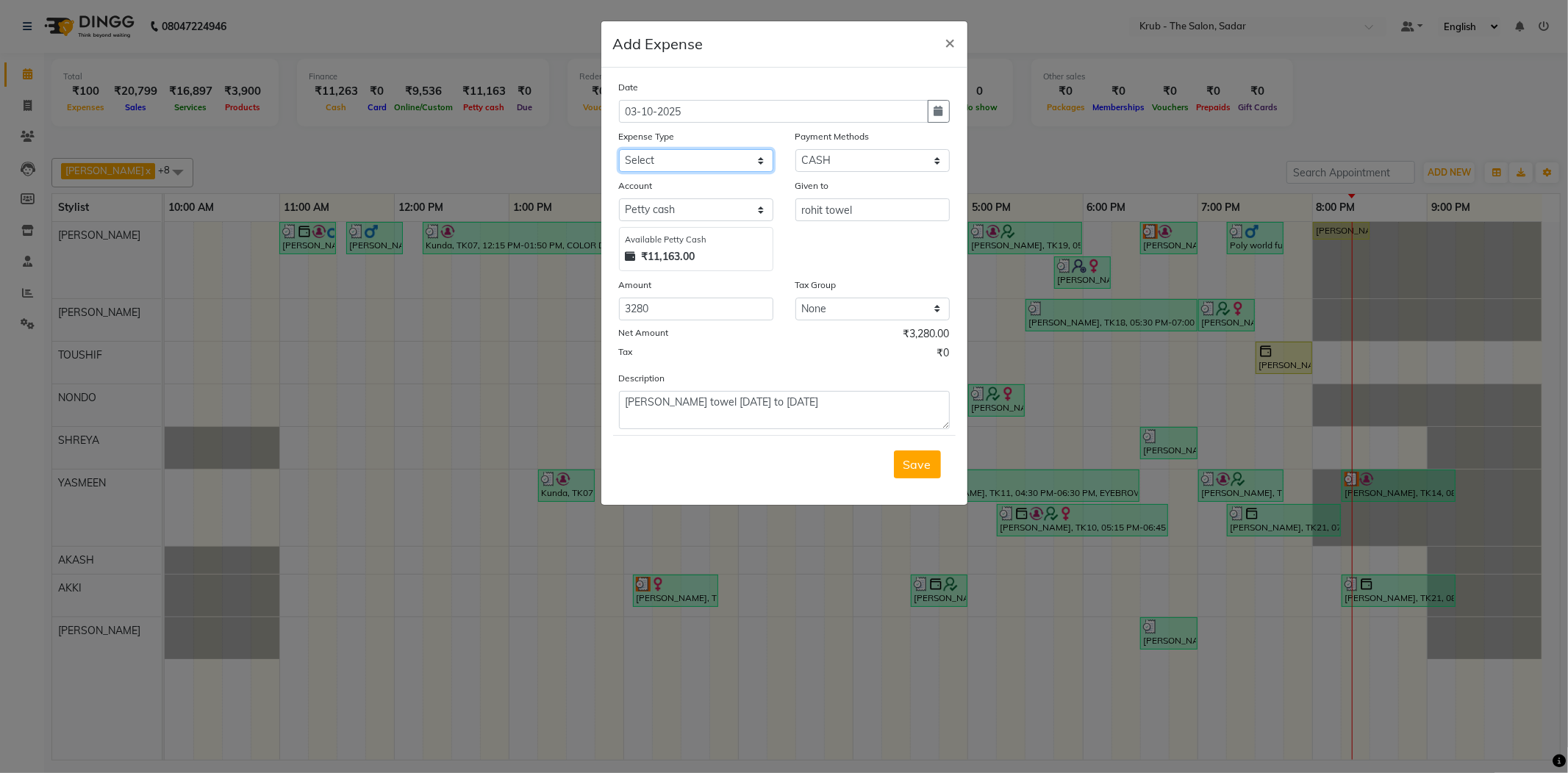
select select "7625"
click at [619, 150] on select "Select Advance Salary Client Snacks Maintenance Product Salary Staff Snacks" at bounding box center [696, 161] width 154 height 23
click at [931, 457] on span "Save" at bounding box center [917, 464] width 28 height 15
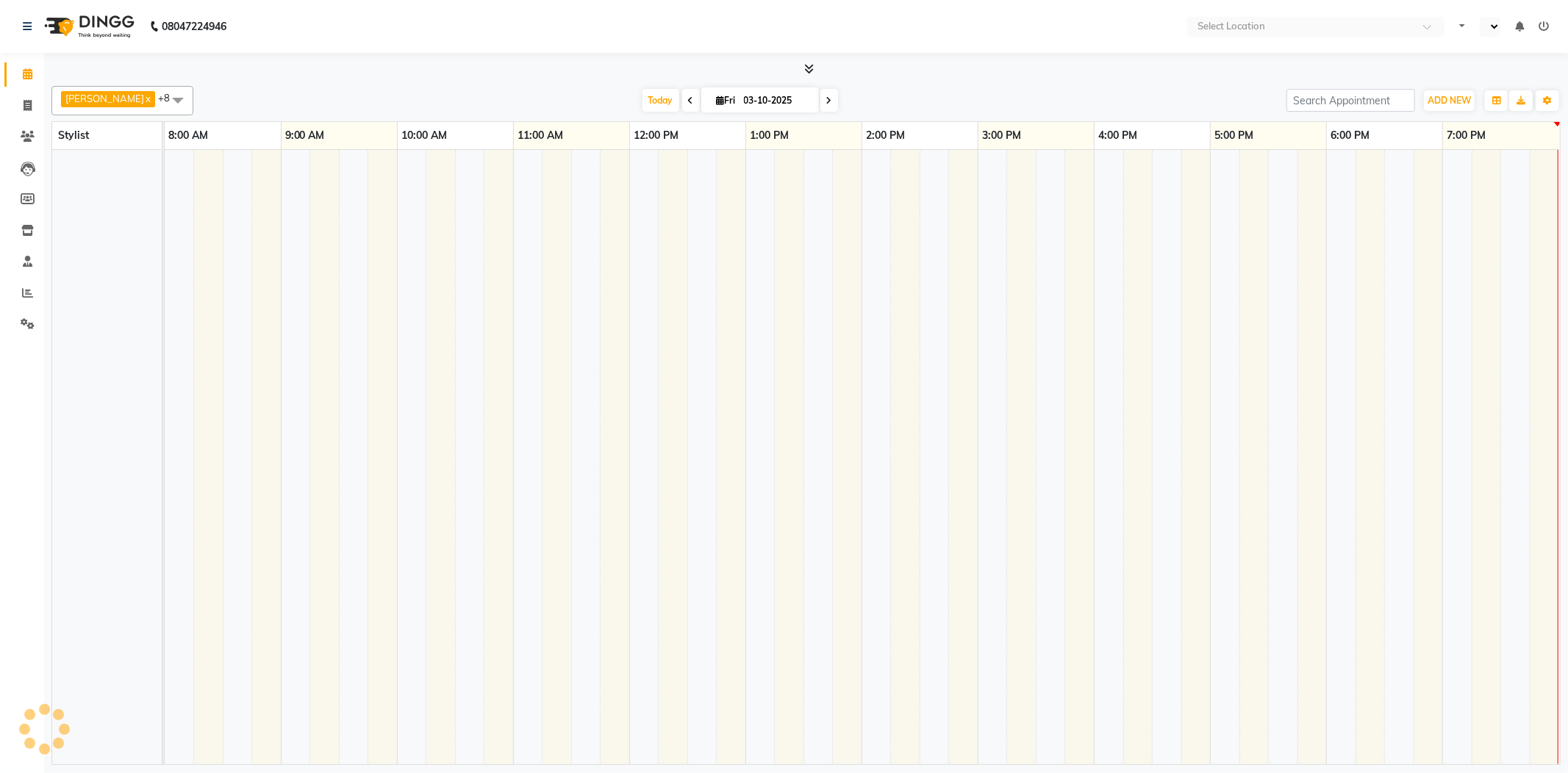
select select "en"
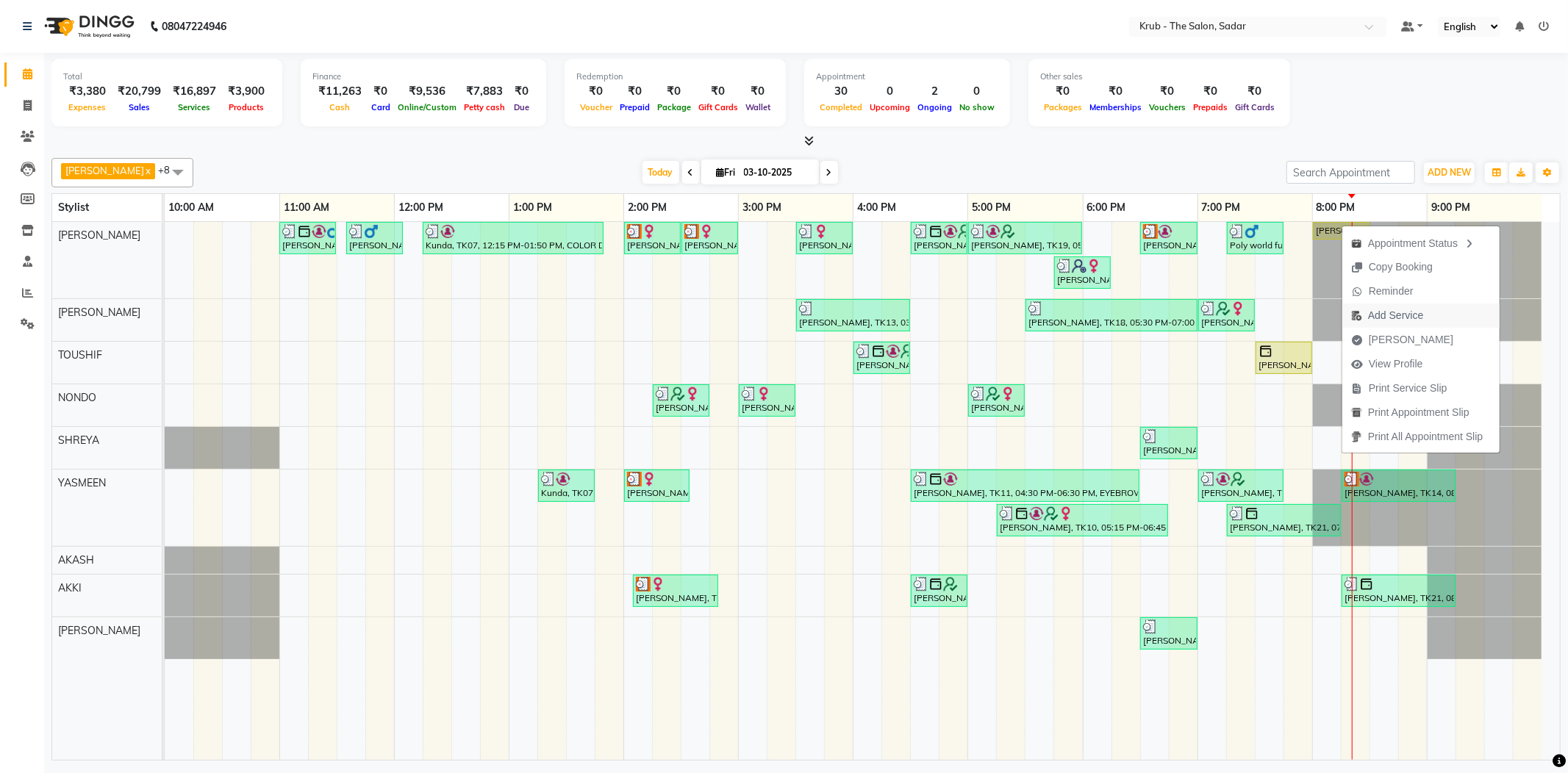
click at [1395, 313] on span "Add Service" at bounding box center [1395, 315] width 55 height 16
select select "24979"
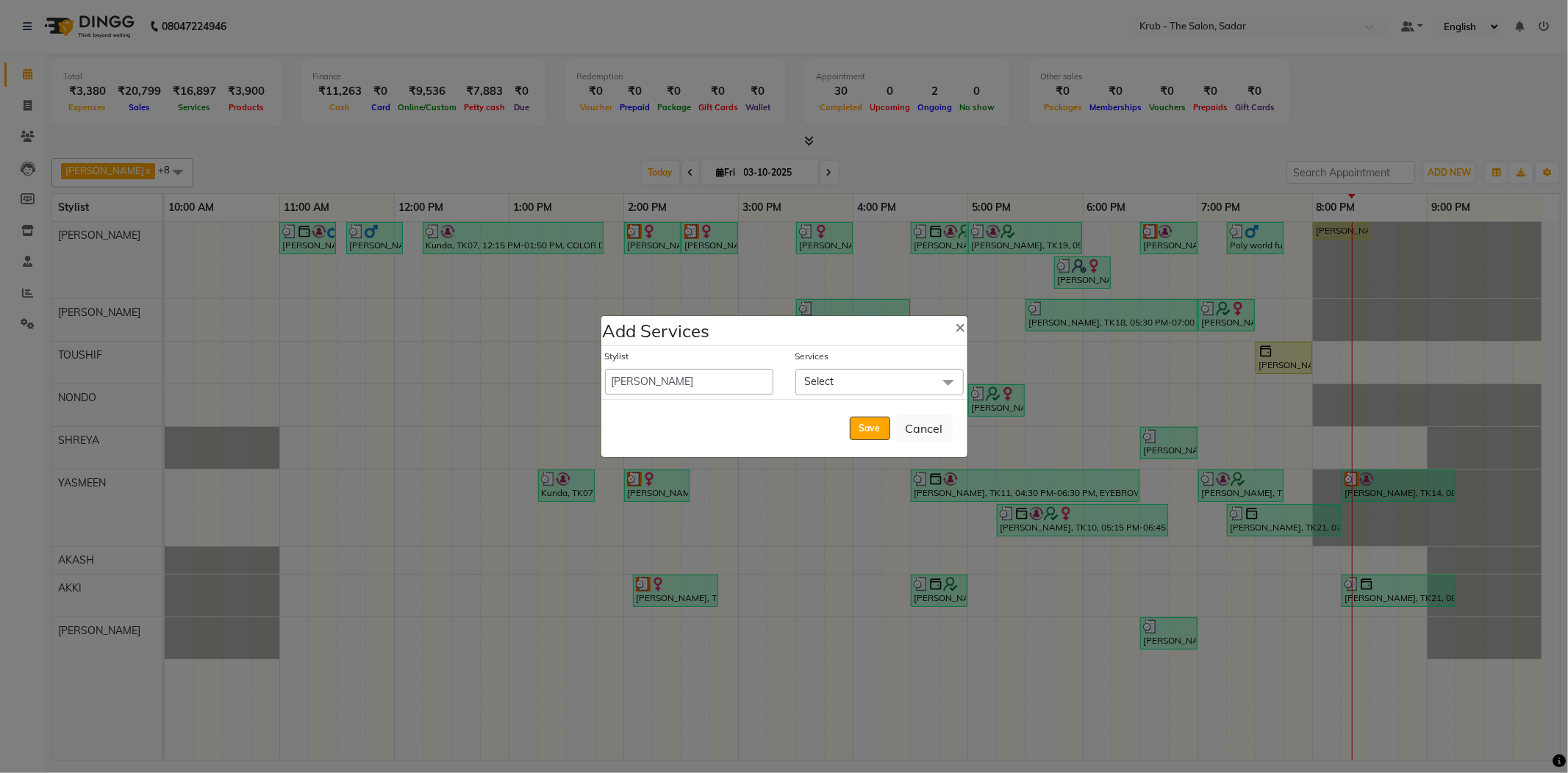
click at [860, 386] on span "Select" at bounding box center [879, 381] width 168 height 25
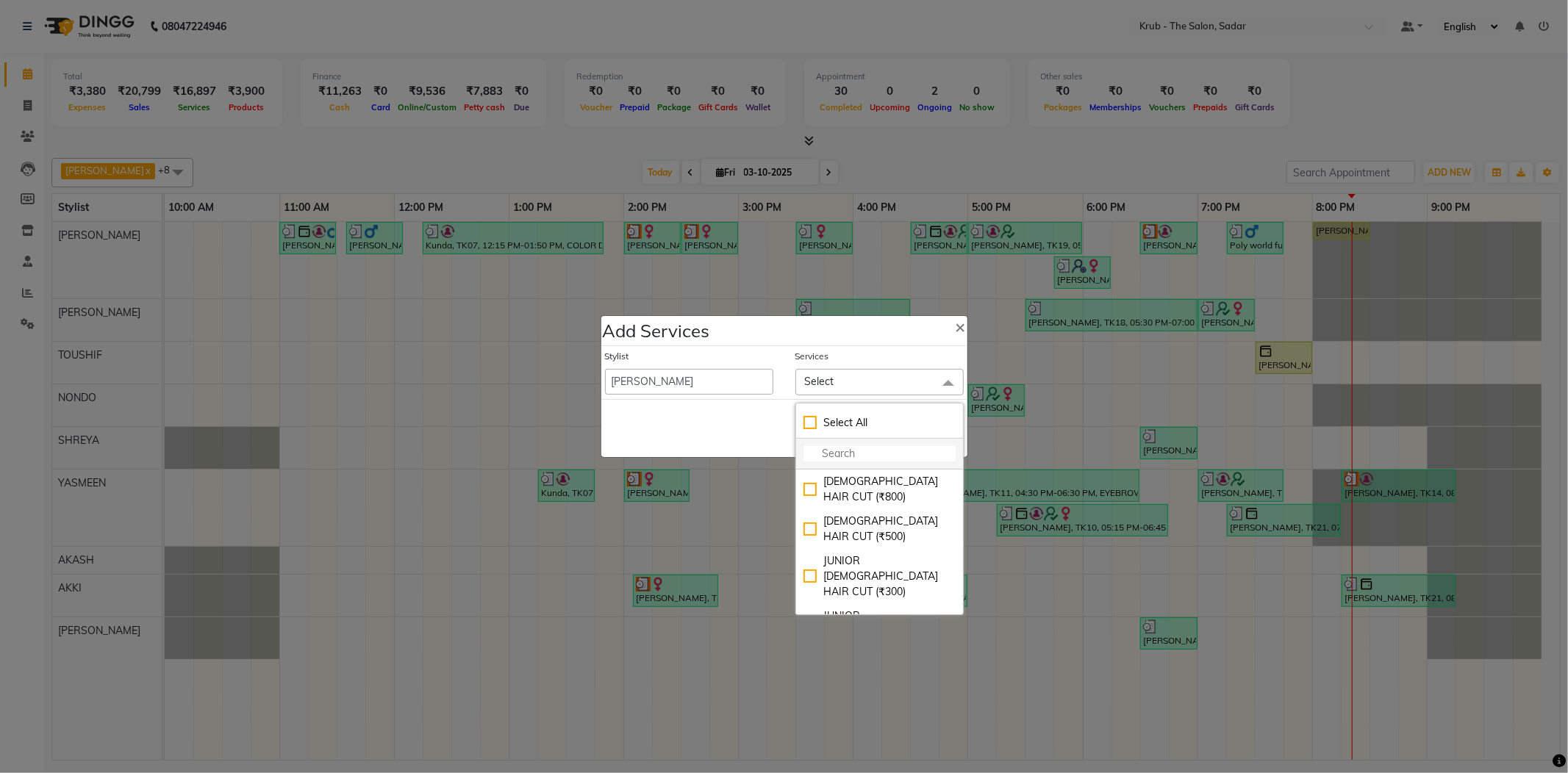
click at [865, 462] on input "multiselect-search" at bounding box center [879, 453] width 152 height 16
type input "tr"
click at [879, 482] on div "B/TRIMMING (₹200)" at bounding box center [879, 481] width 152 height 16
checkbox input "true"
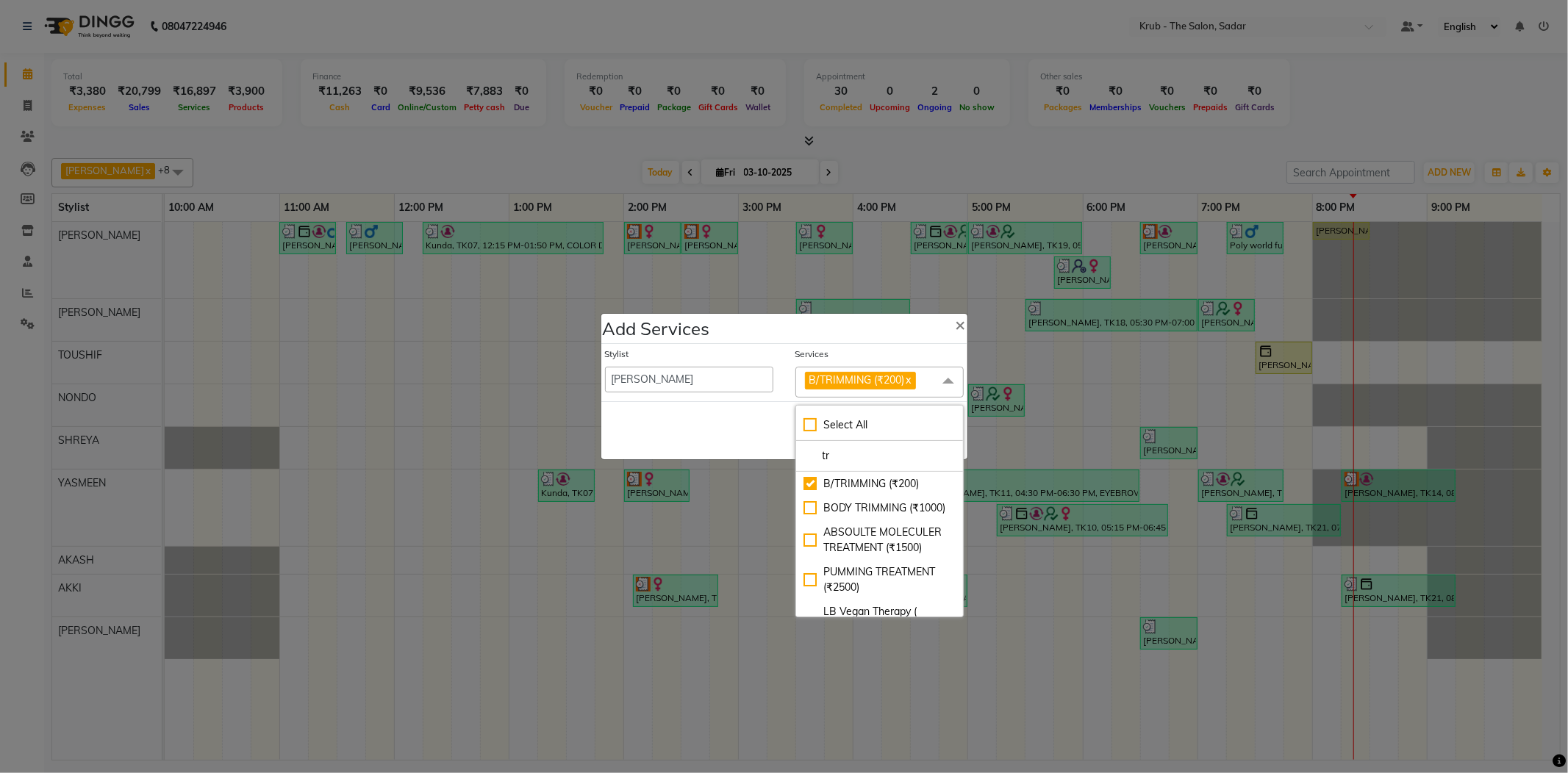
click at [721, 433] on div "Save Cancel" at bounding box center [784, 430] width 366 height 58
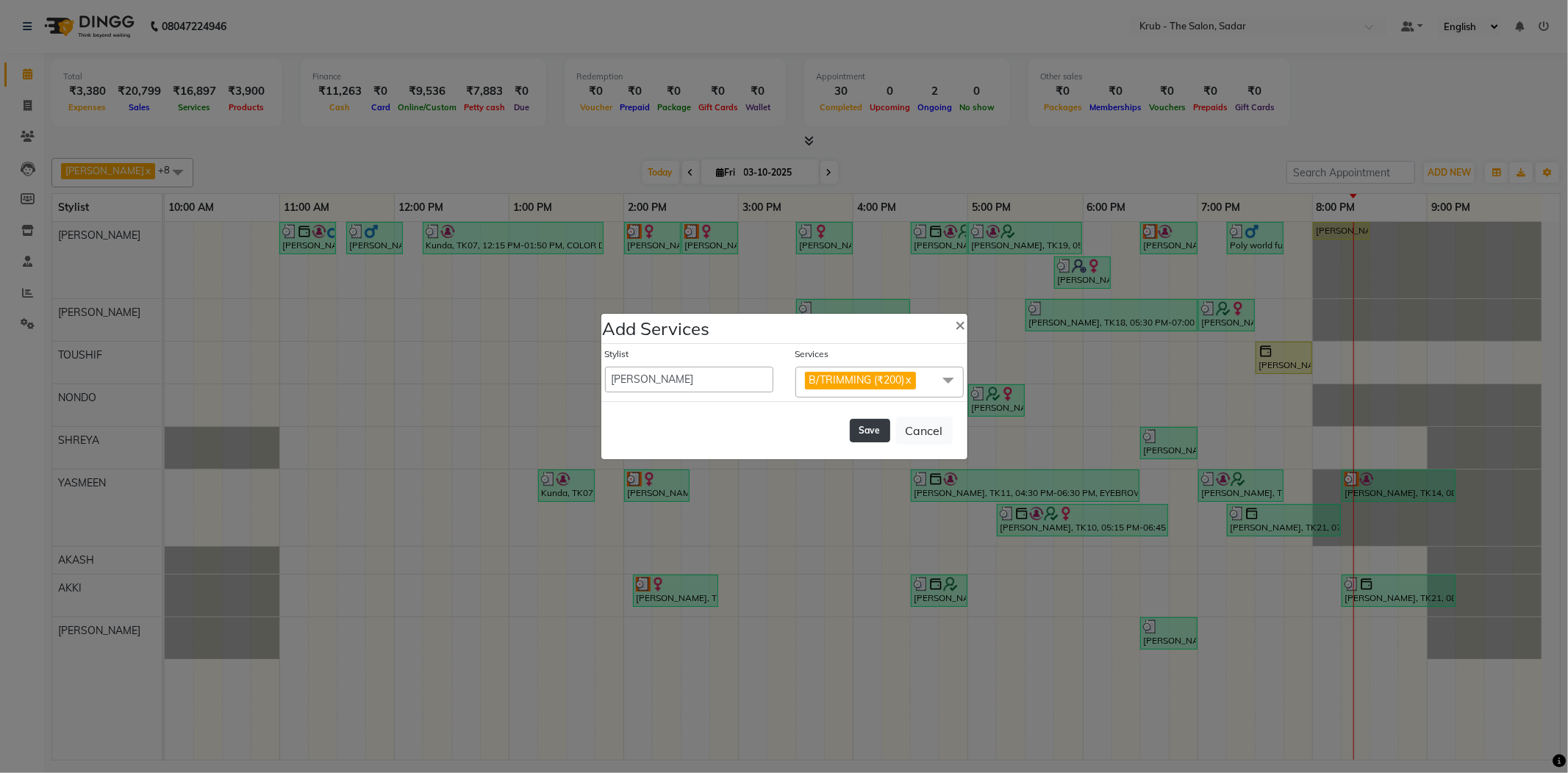
click at [860, 430] on button "Save" at bounding box center [869, 430] width 40 height 24
select select "90733"
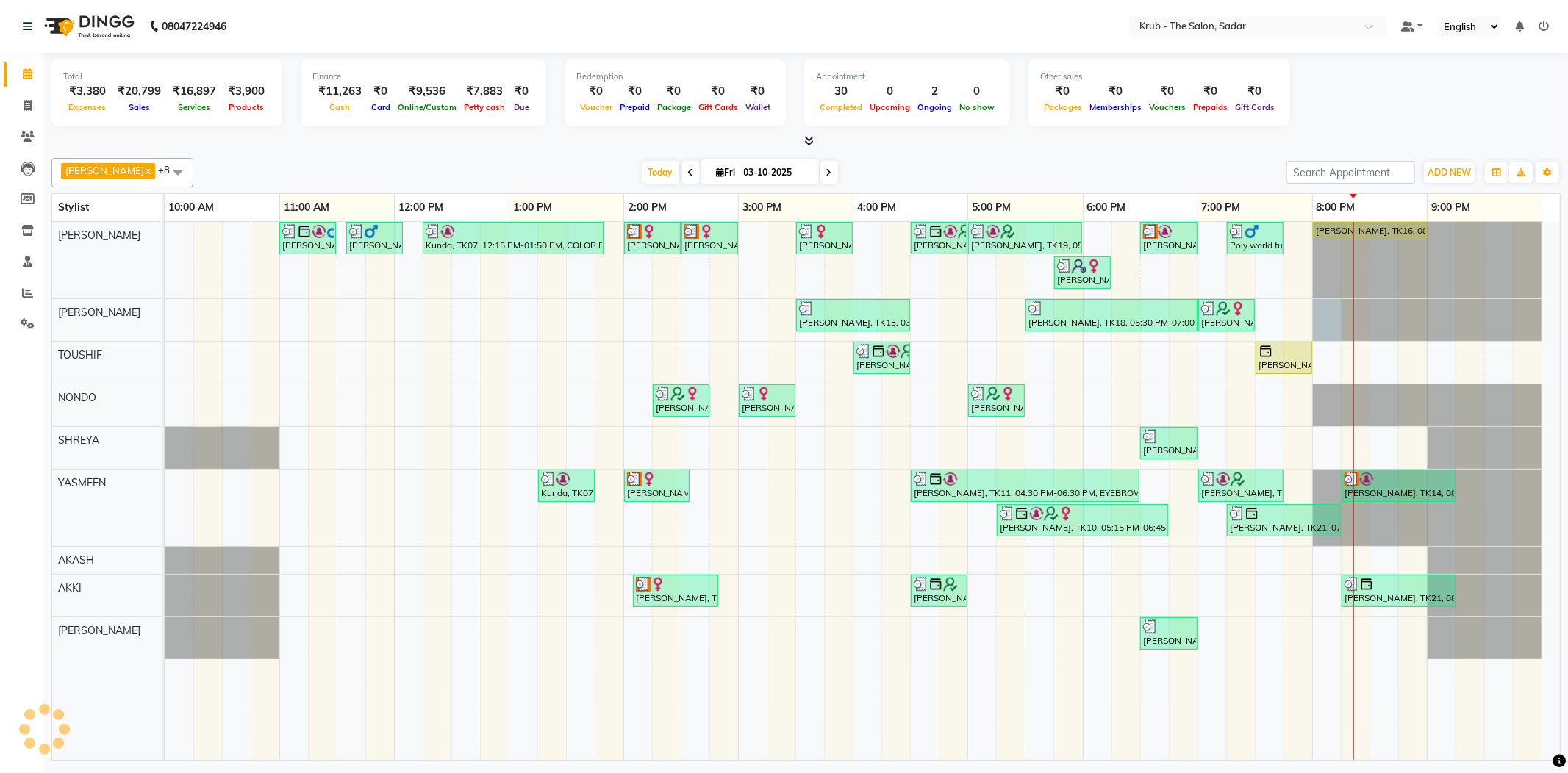
click at [164, 309] on div at bounding box center [164, 320] width 0 height 42
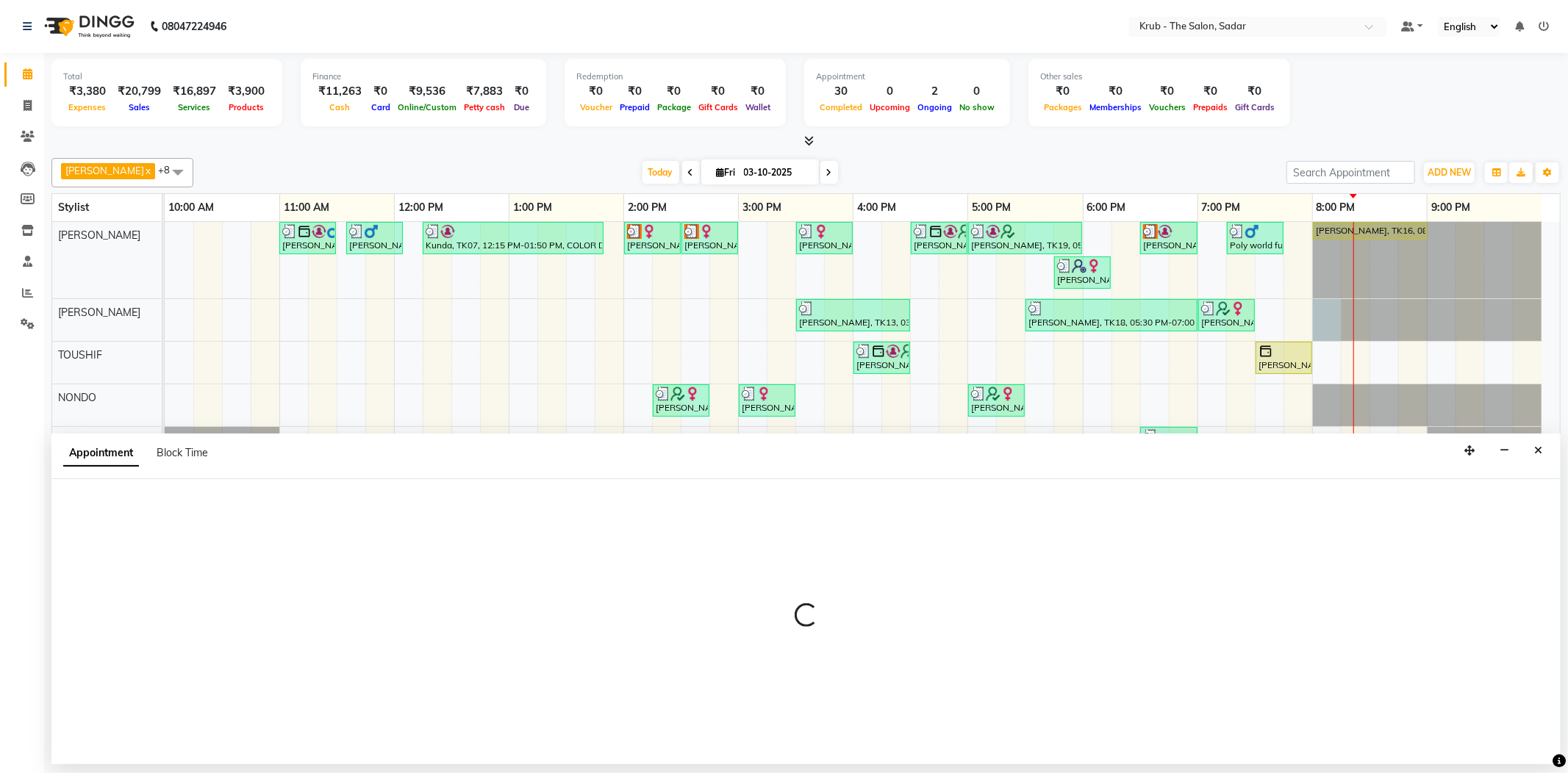
select select "24980"
select select "tentative"
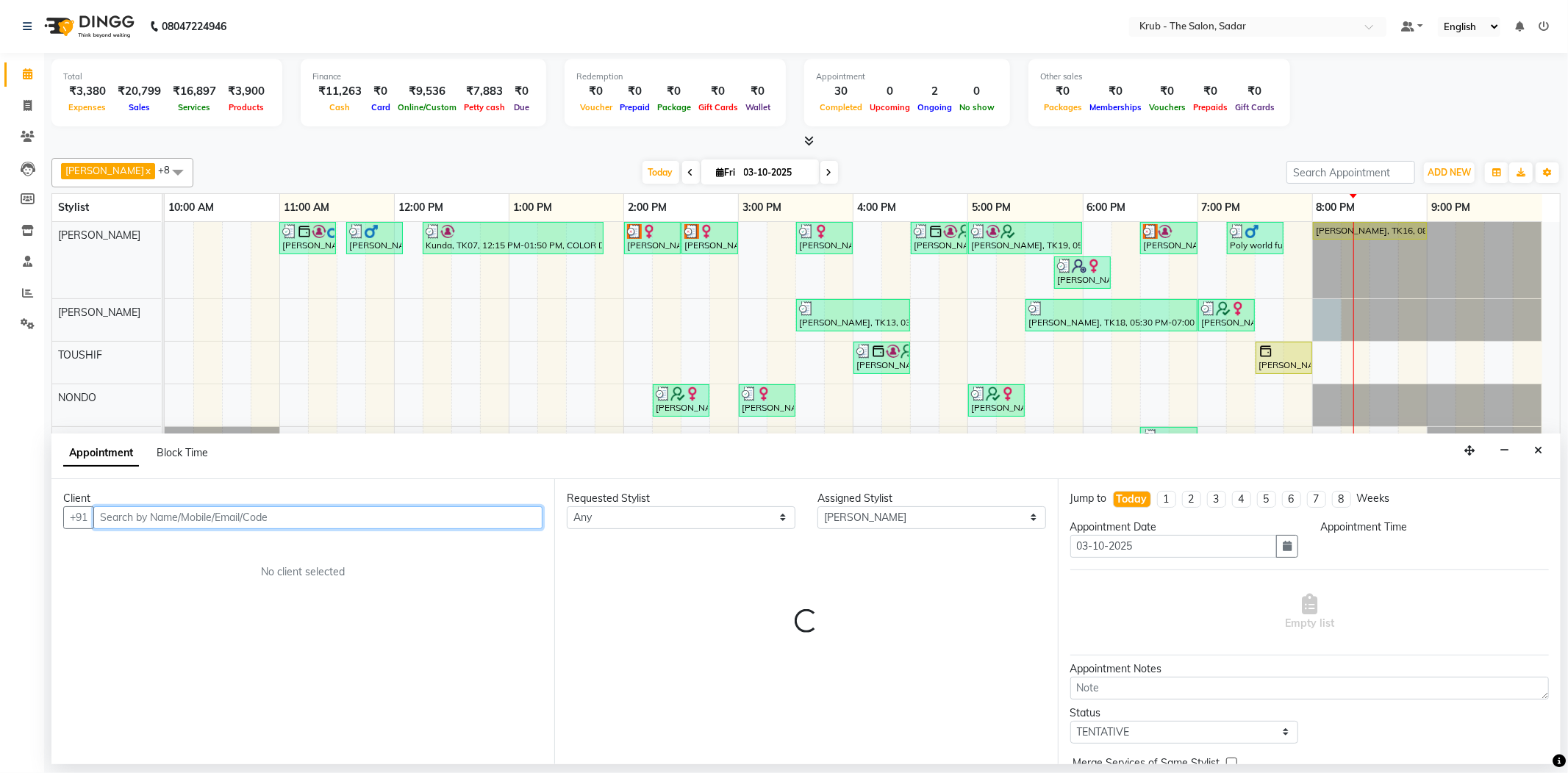
select select "1200"
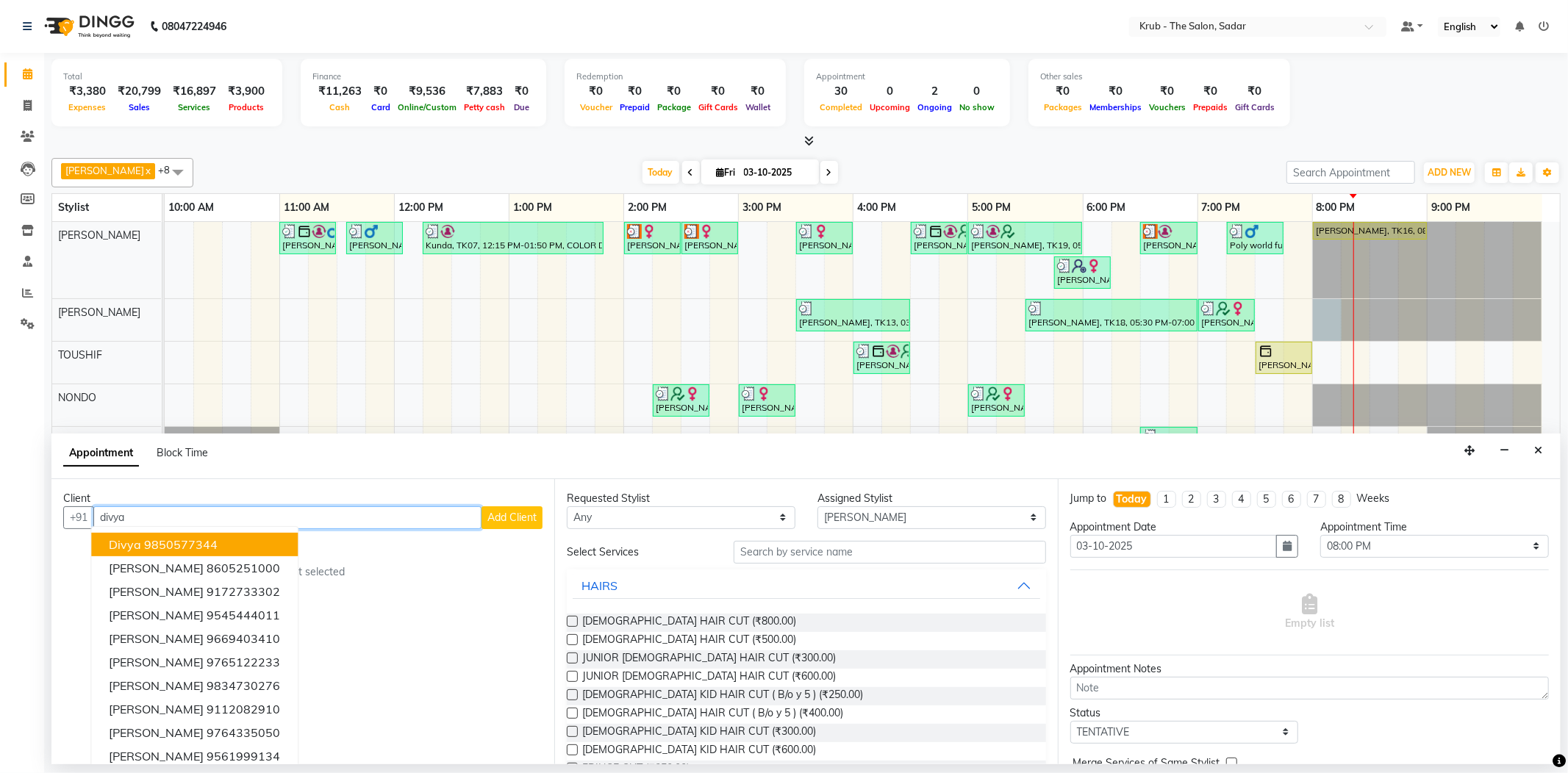
click at [199, 537] on ngb-highlight "9850577344" at bounding box center [180, 545] width 73 height 15
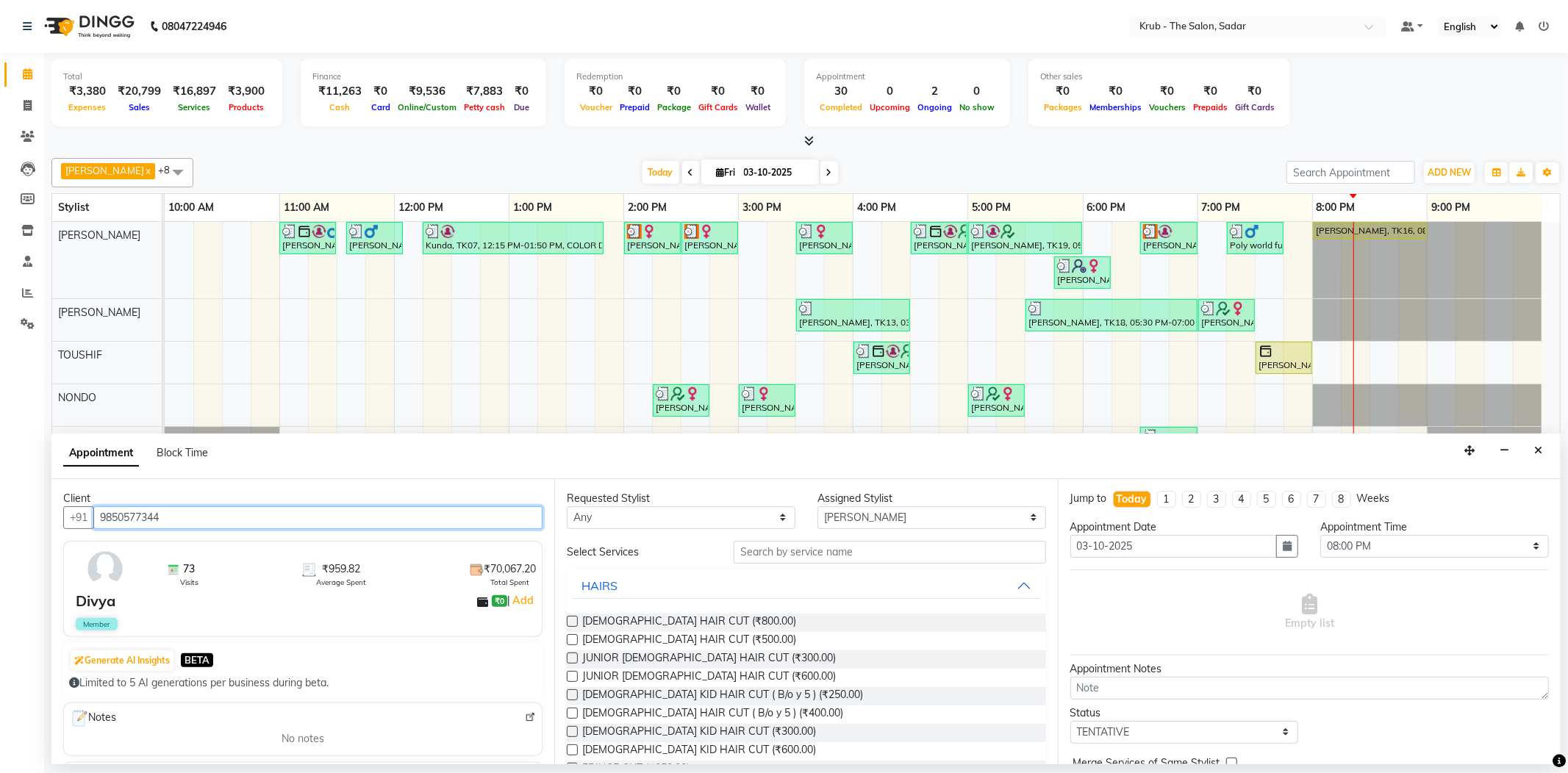
type input "9850577344"
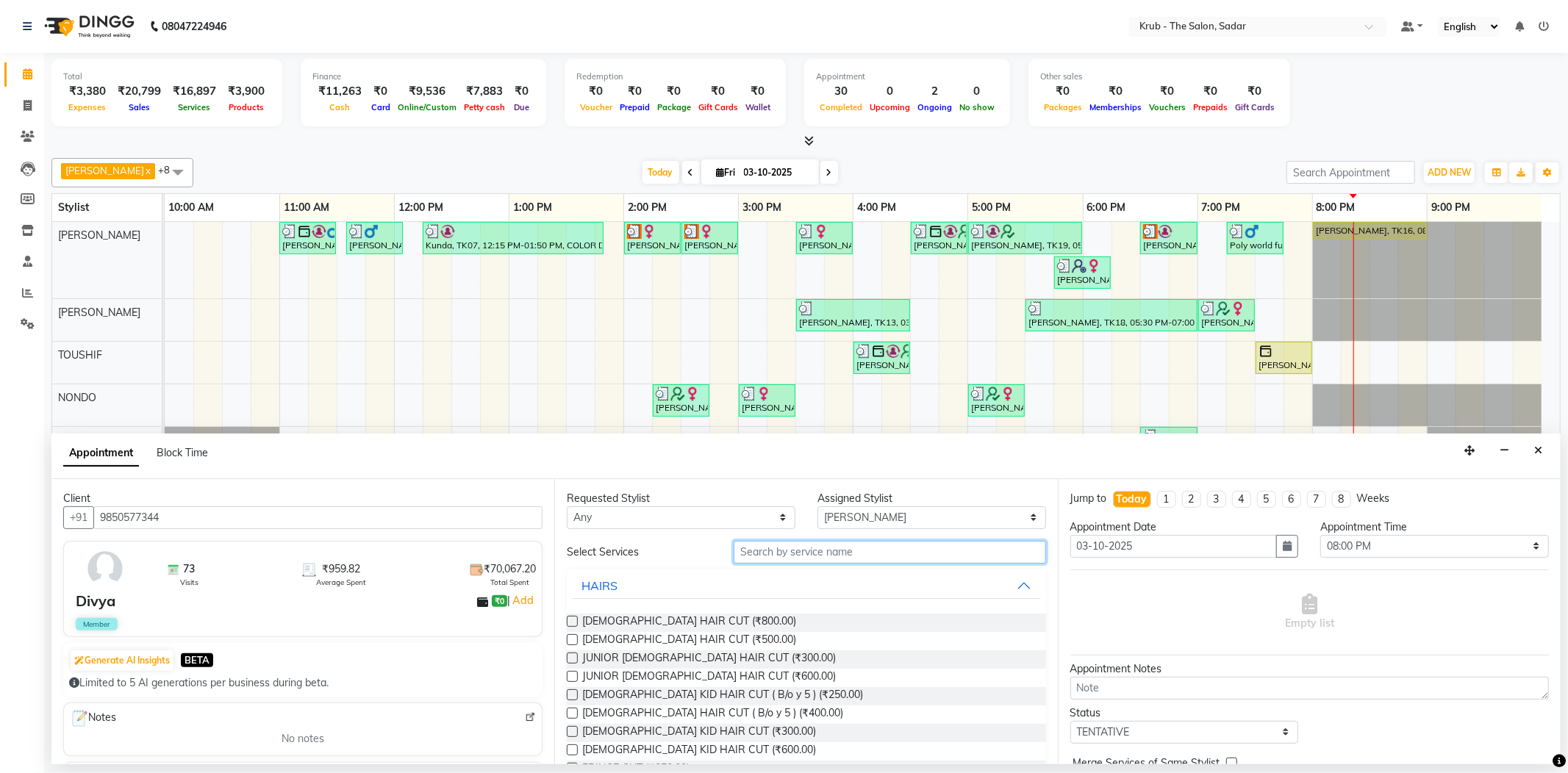
click at [769, 545] on input "text" at bounding box center [889, 552] width 311 height 23
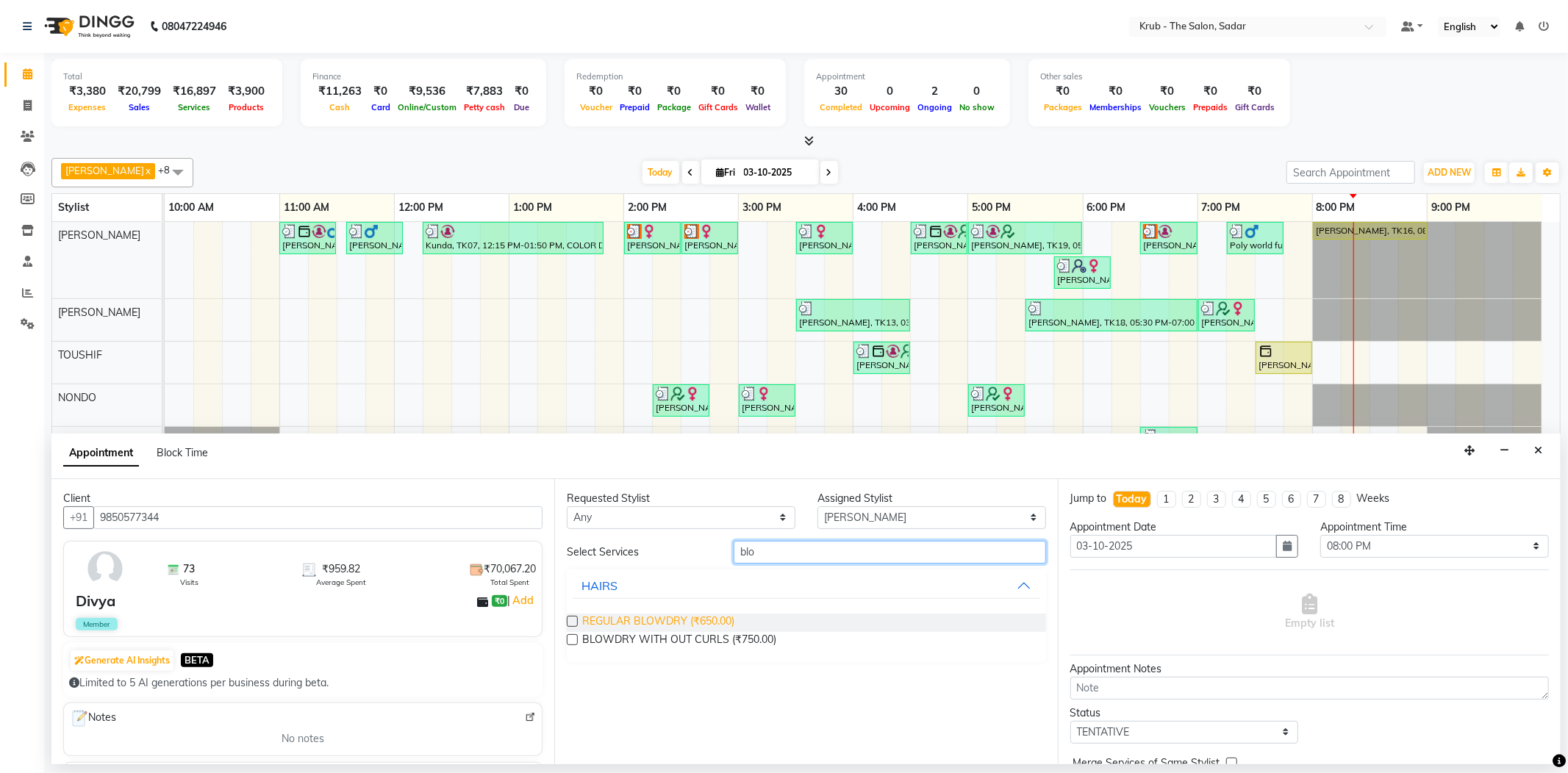
type input "blo"
drag, startPoint x: 667, startPoint y: 598, endPoint x: 1003, endPoint y: 658, distance: 341.3
click at [672, 614] on span "REGULAR BLOWDRY (₹650.00)" at bounding box center [657, 623] width 152 height 18
checkbox input "false"
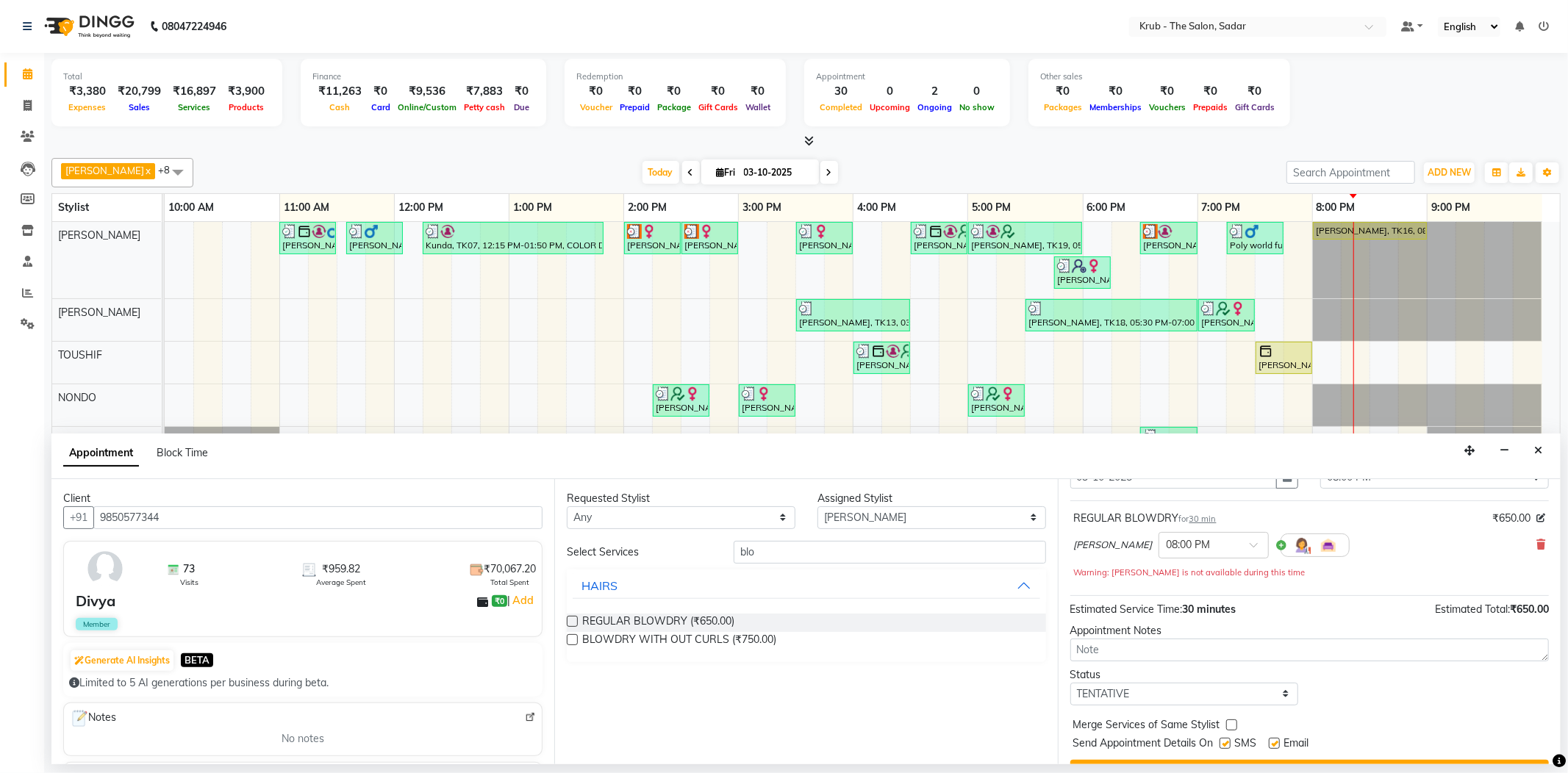
scroll to position [93, 0]
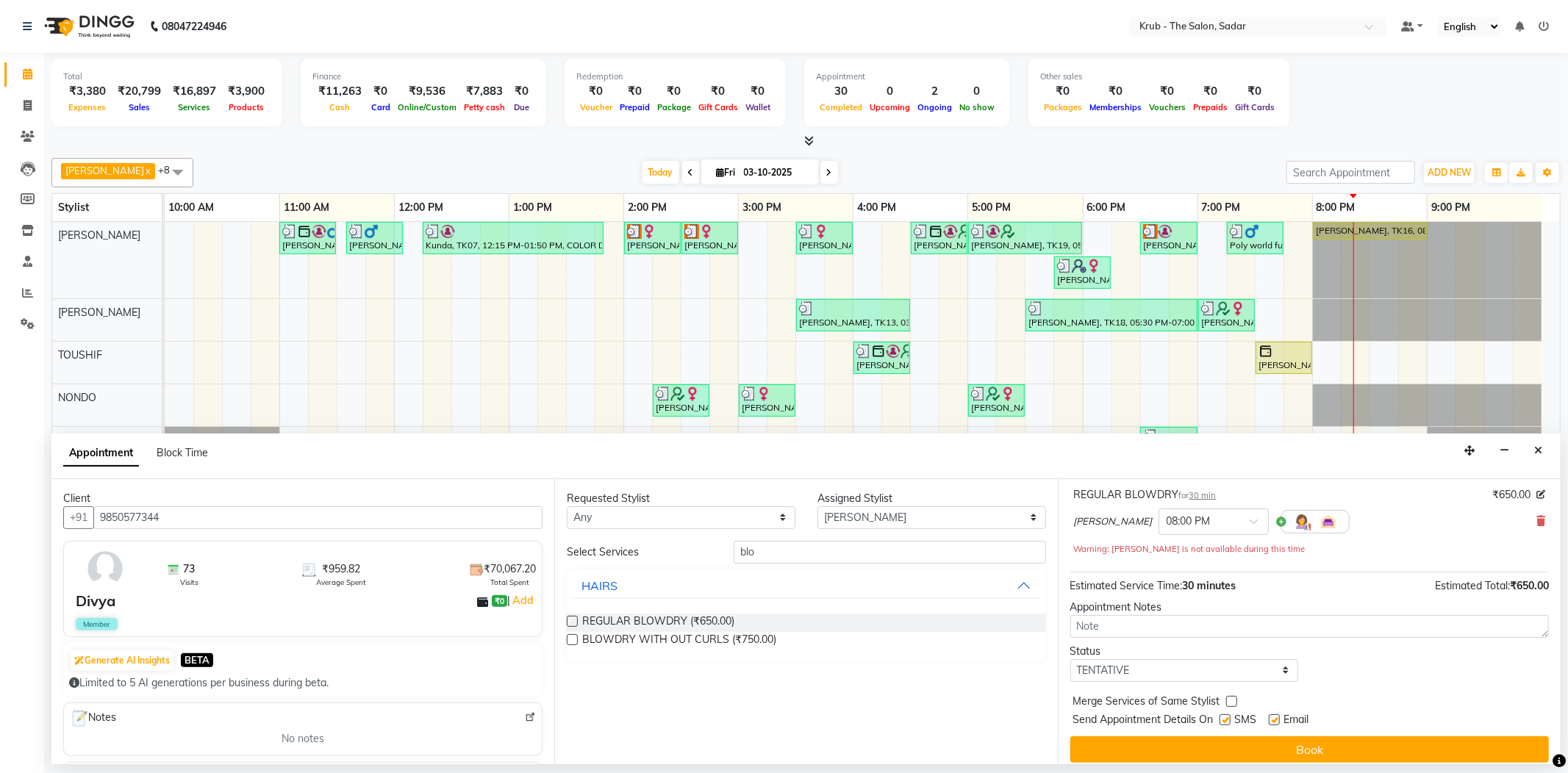
click at [1271, 714] on label at bounding box center [1274, 719] width 11 height 11
click at [1271, 716] on input "checkbox" at bounding box center [1274, 721] width 10 height 10
checkbox input "false"
click at [1222, 714] on label at bounding box center [1224, 719] width 11 height 11
click at [1222, 716] on input "checkbox" at bounding box center [1224, 721] width 10 height 10
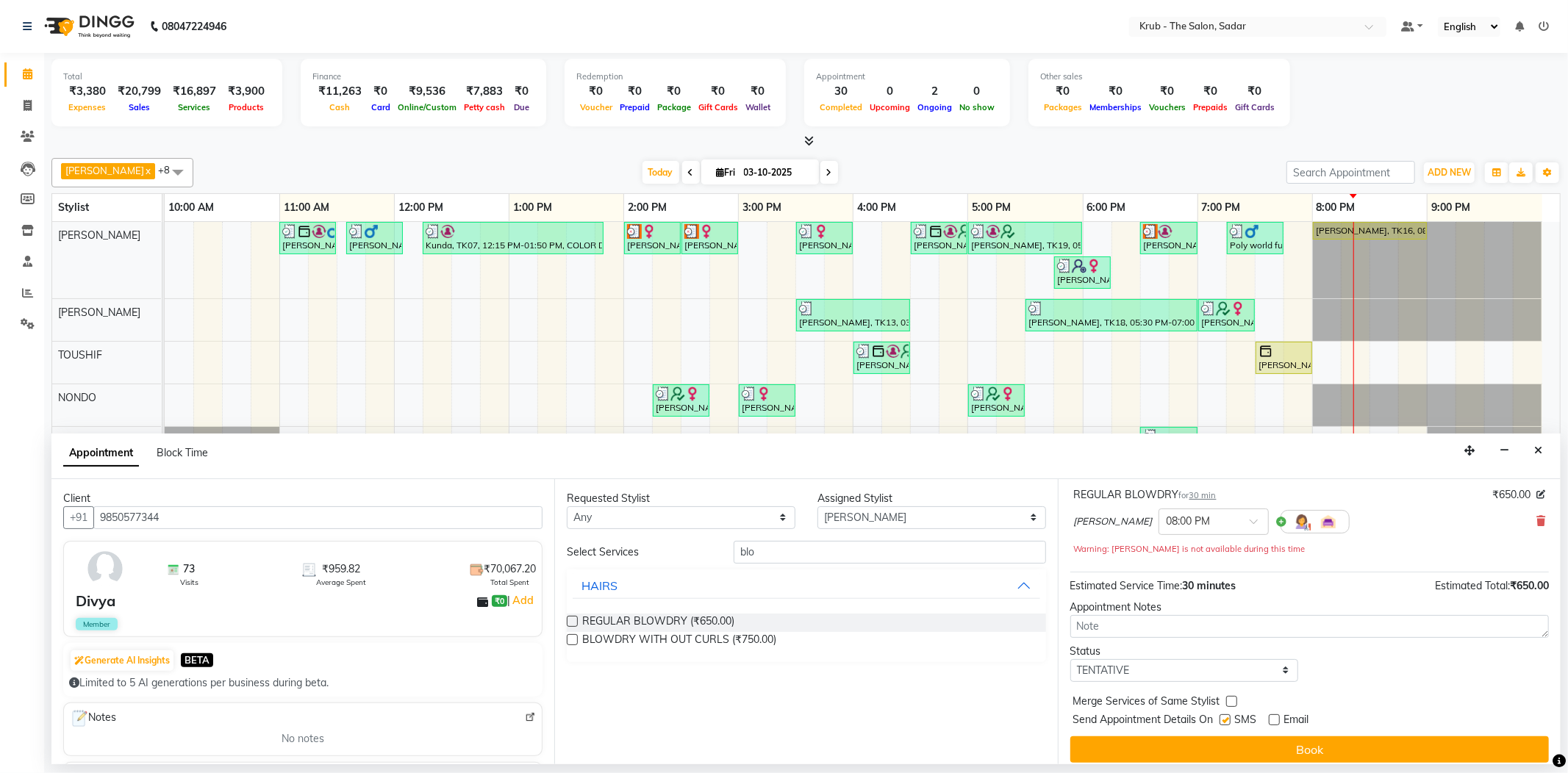
checkbox input "false"
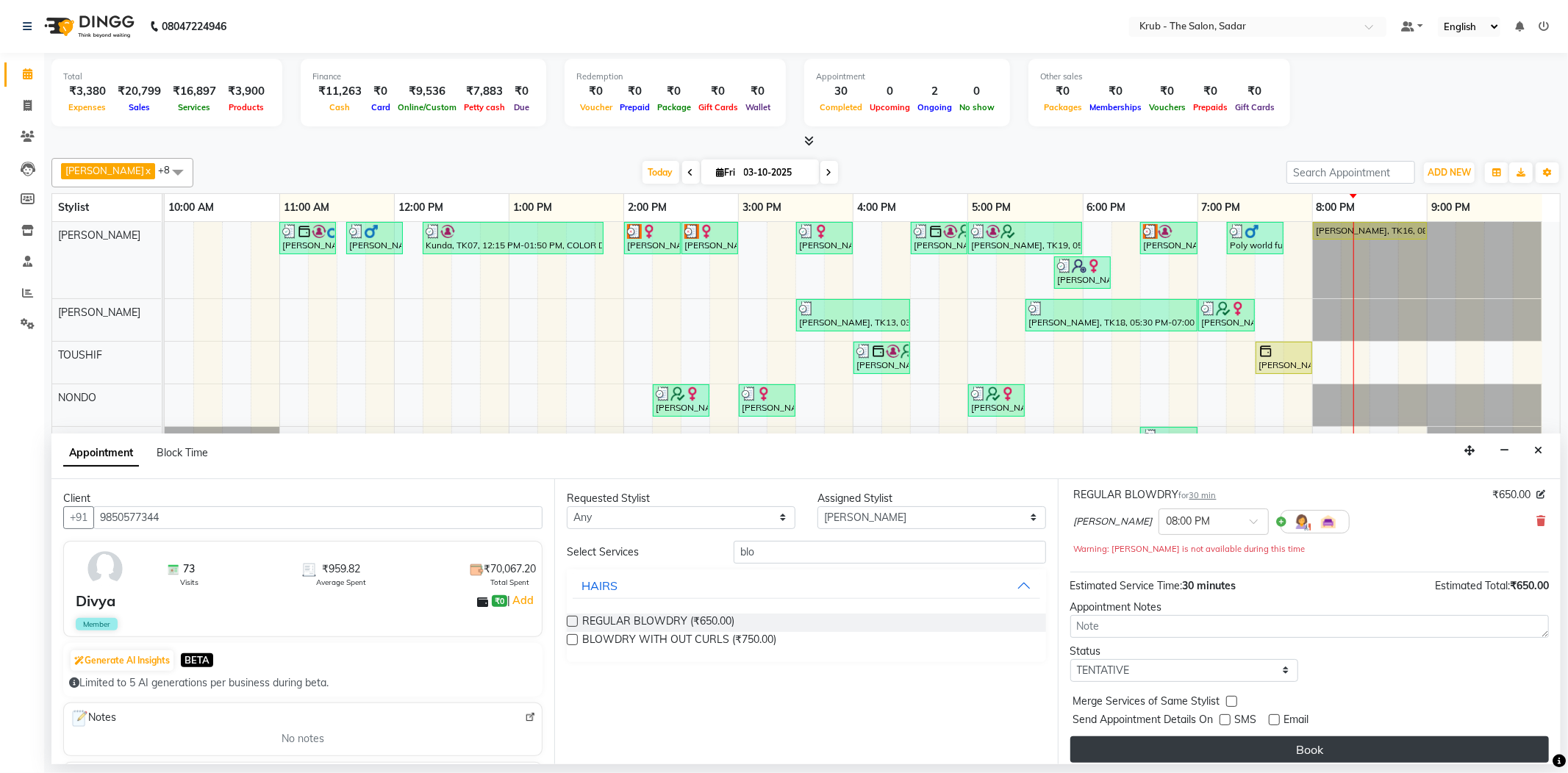
click at [1274, 736] on button "Book" at bounding box center [1309, 749] width 478 height 26
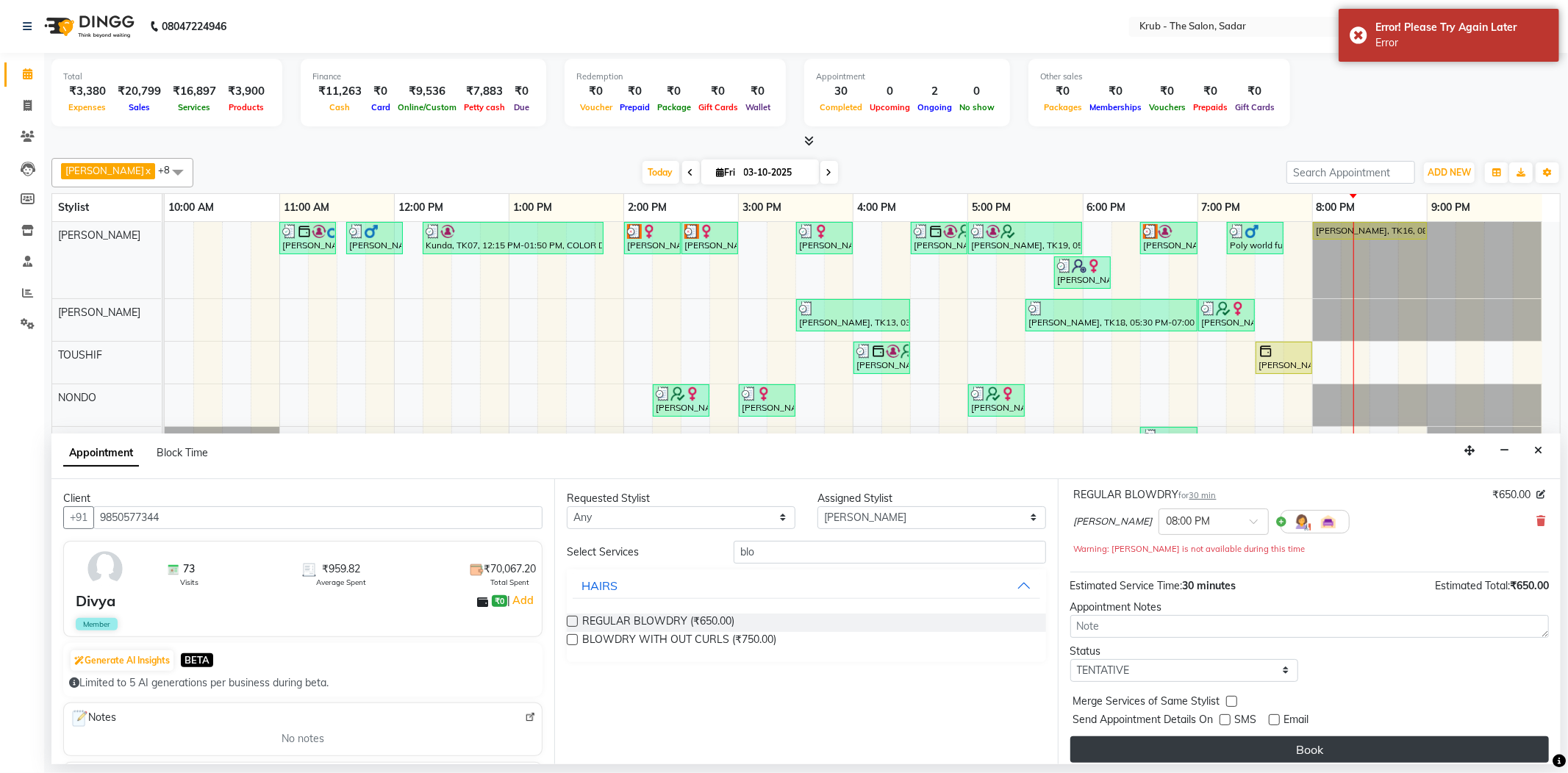
click at [1294, 736] on button "Book" at bounding box center [1309, 749] width 478 height 26
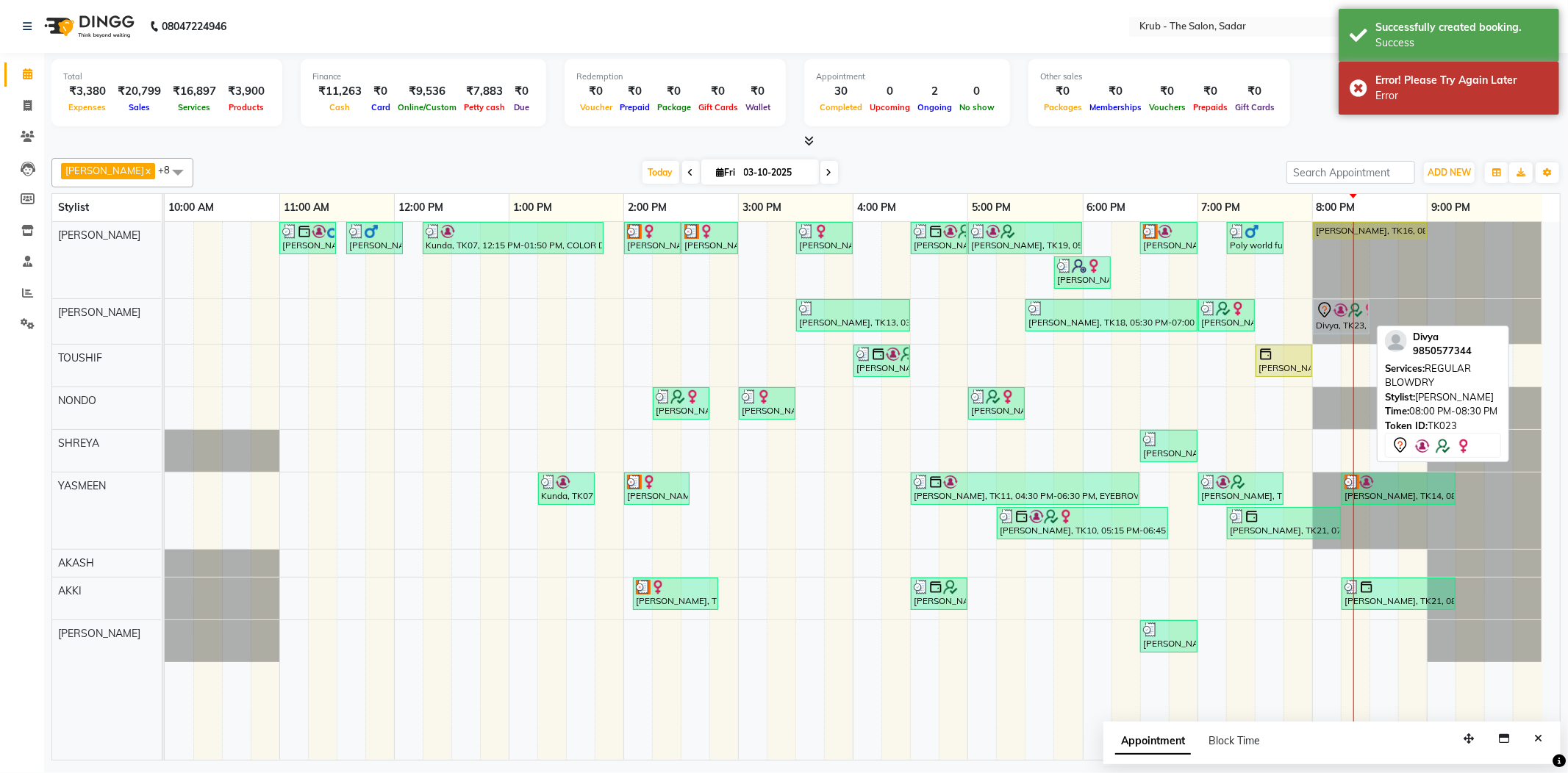
click at [1347, 313] on div at bounding box center [1341, 310] width 51 height 17
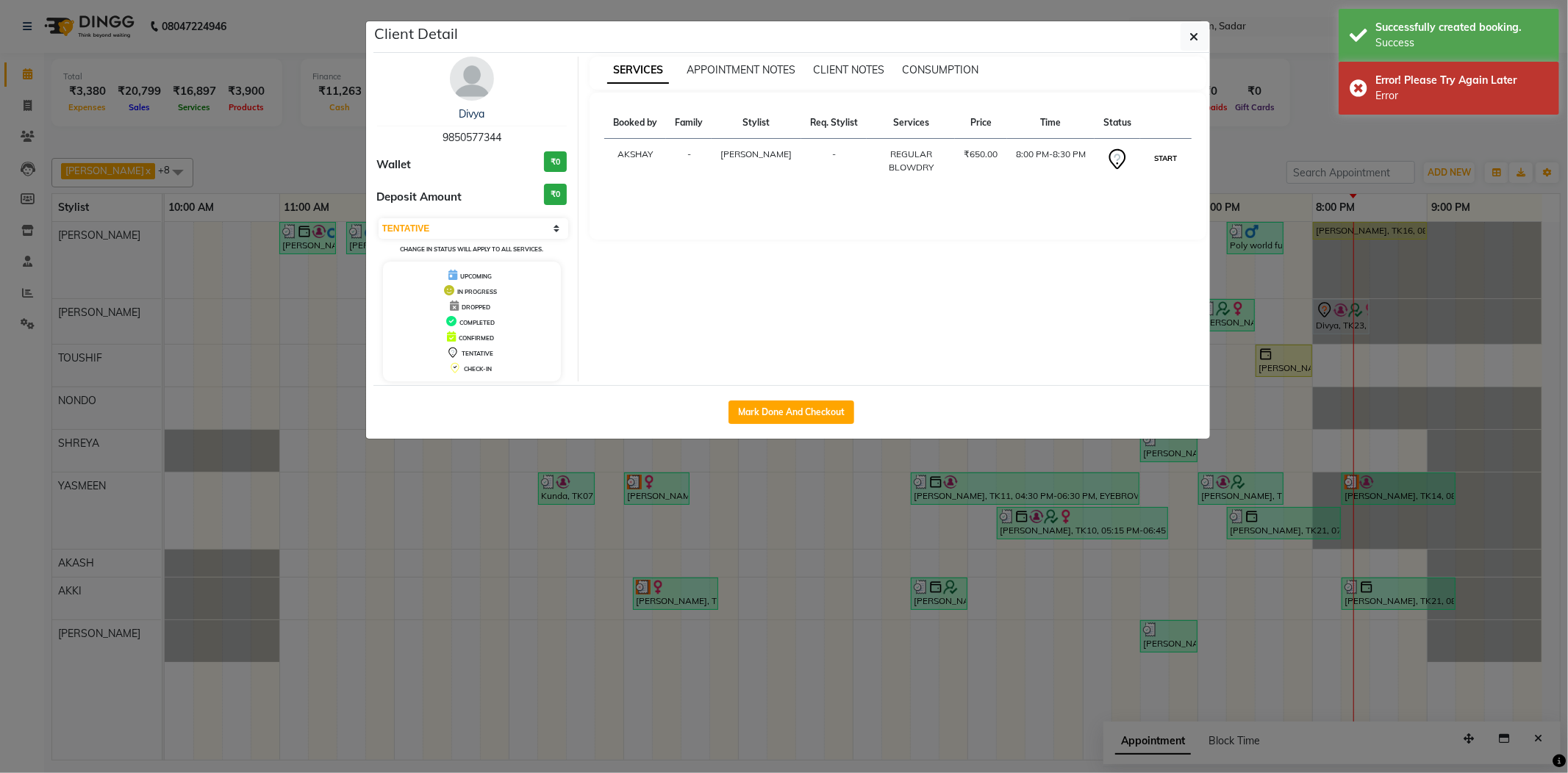
click at [1163, 150] on button "START" at bounding box center [1165, 159] width 30 height 18
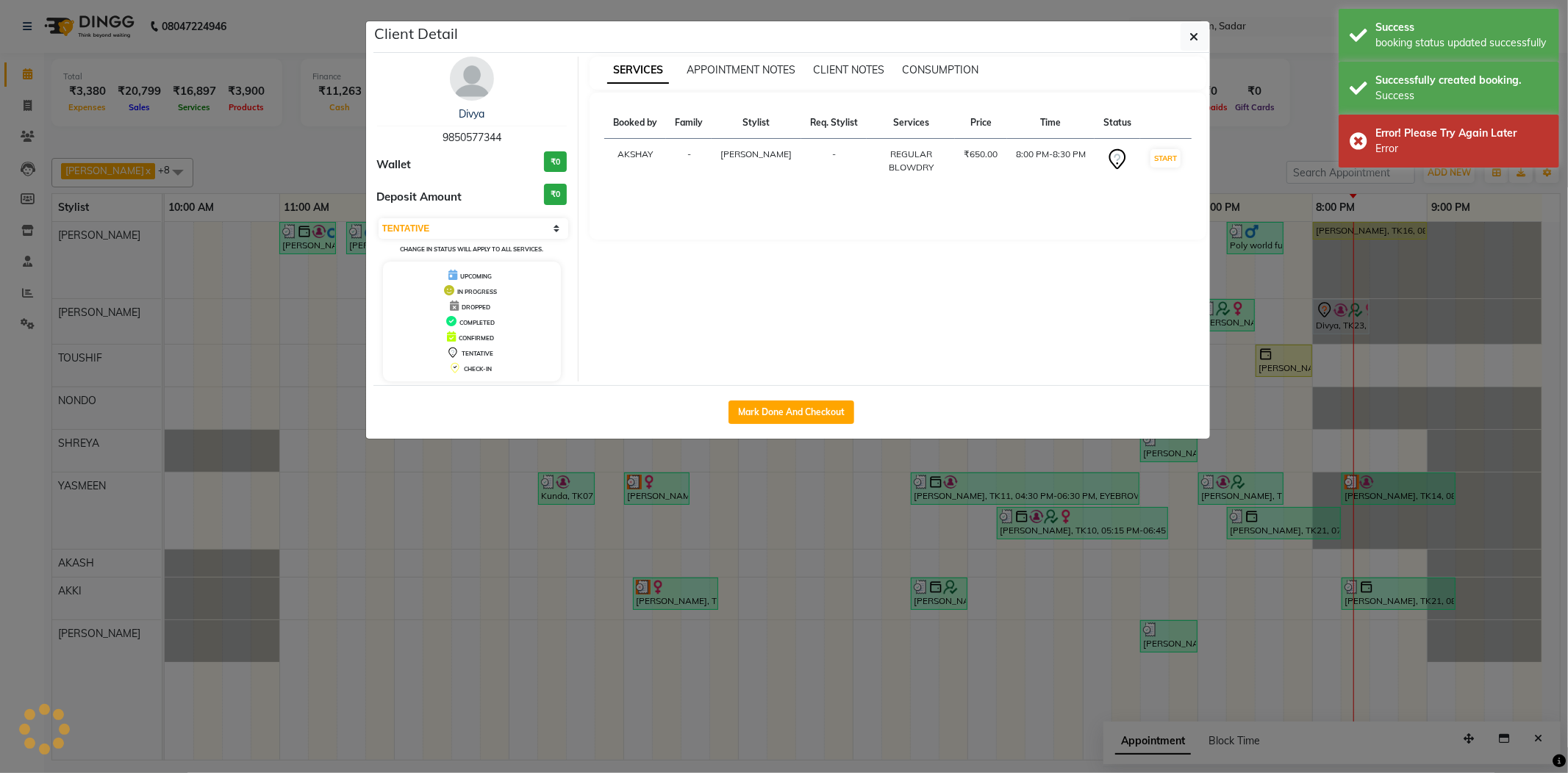
select select "1"
click at [1274, 151] on ngb-modal-window "Client Detail Divya 9850577344 Wallet ₹0 Deposit Amount ₹0 Select IN SERVICE CO…" at bounding box center [784, 386] width 1568 height 773
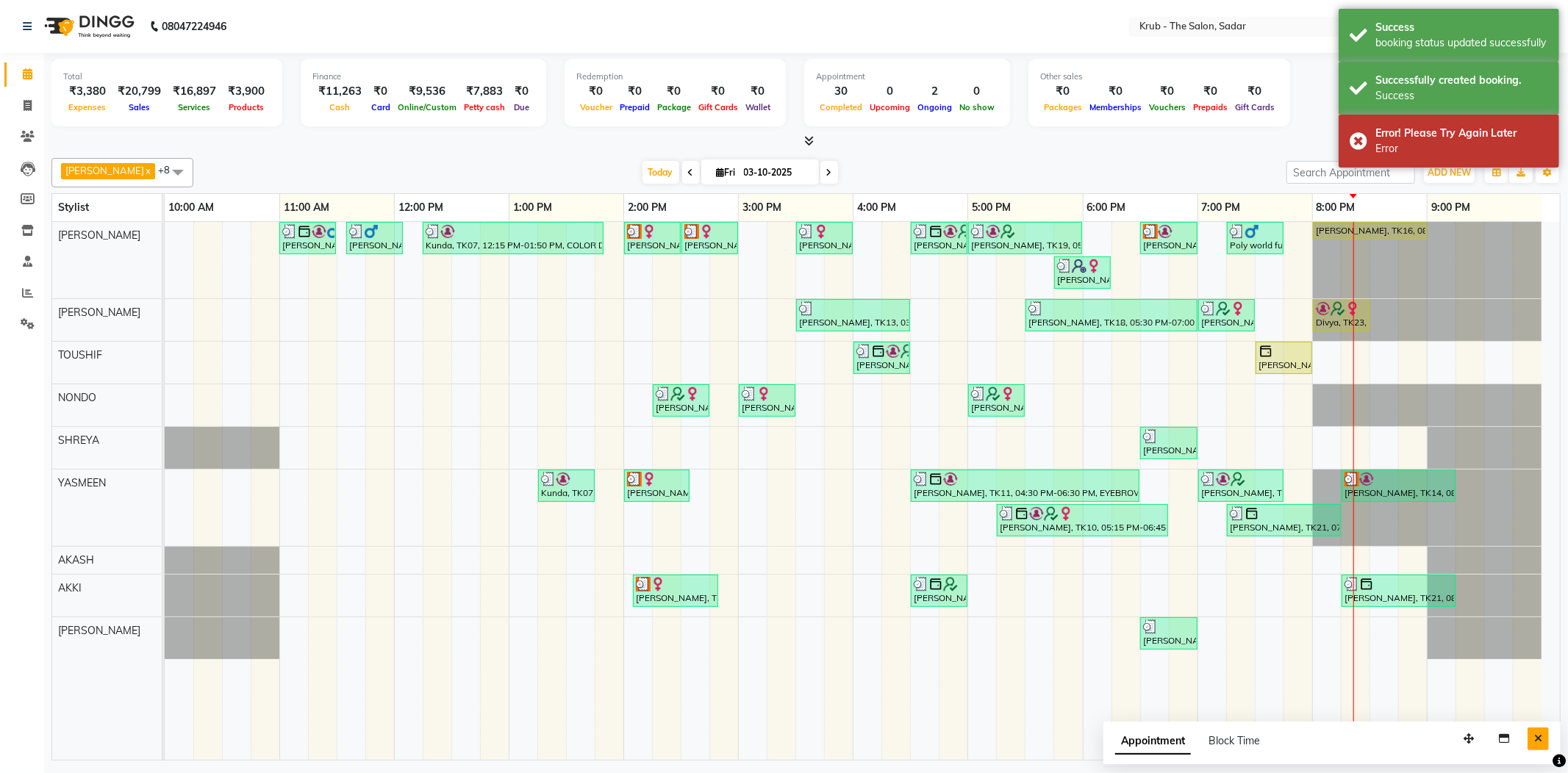
click at [1536, 734] on icon "Close" at bounding box center [1538, 738] width 8 height 11
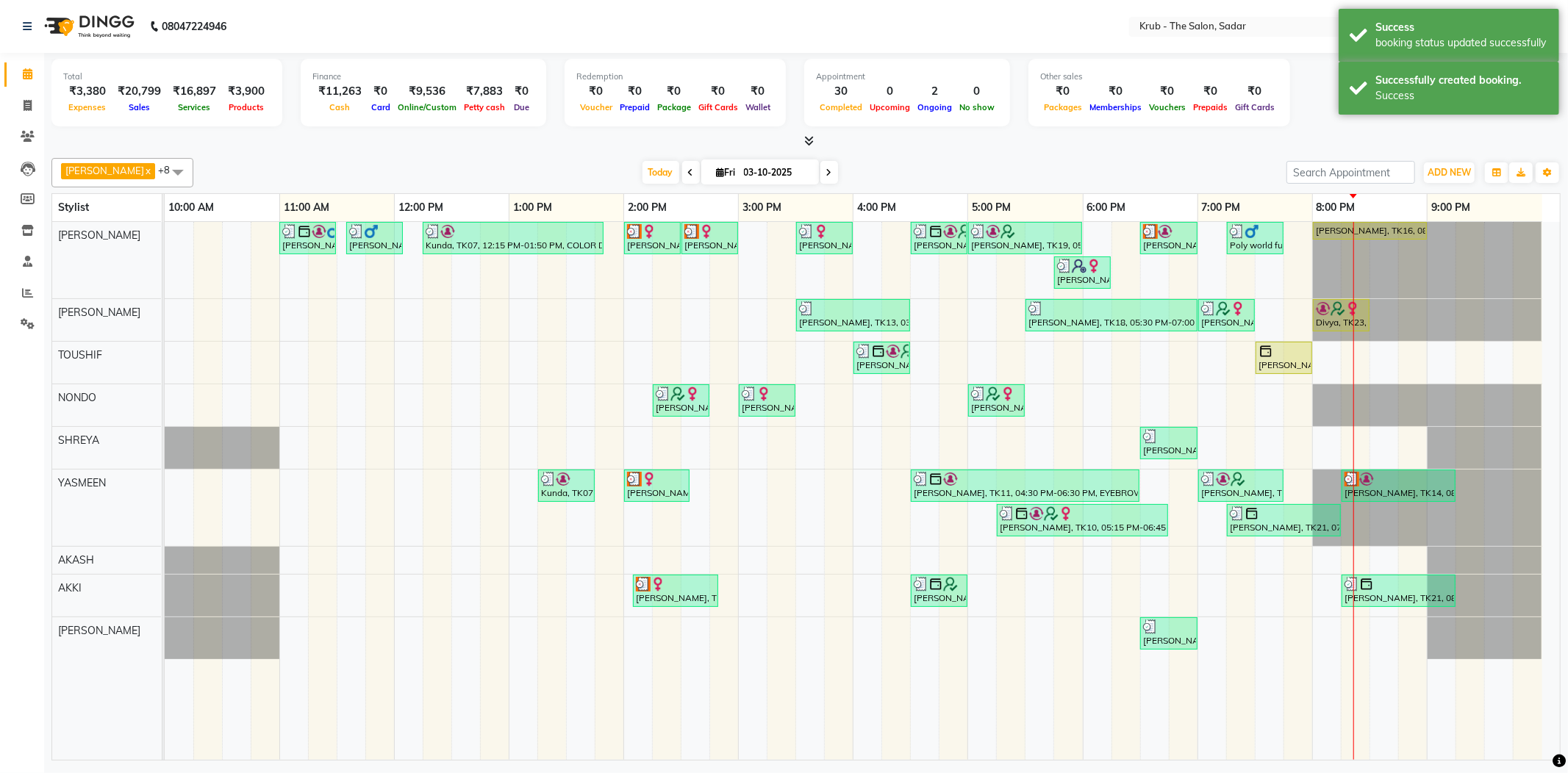
click at [809, 136] on icon at bounding box center [809, 140] width 10 height 11
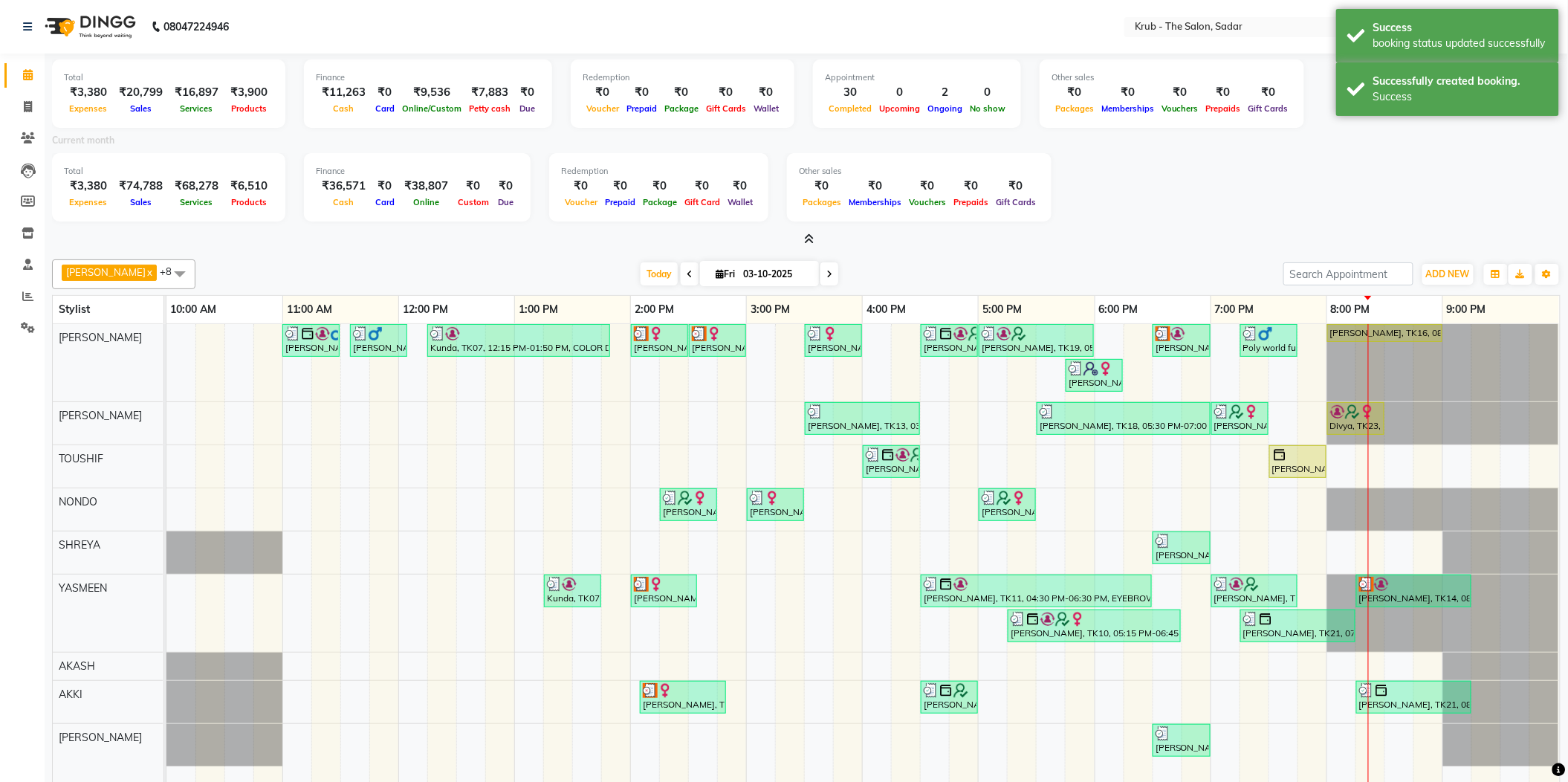
click at [807, 234] on icon at bounding box center [810, 239] width 10 height 11
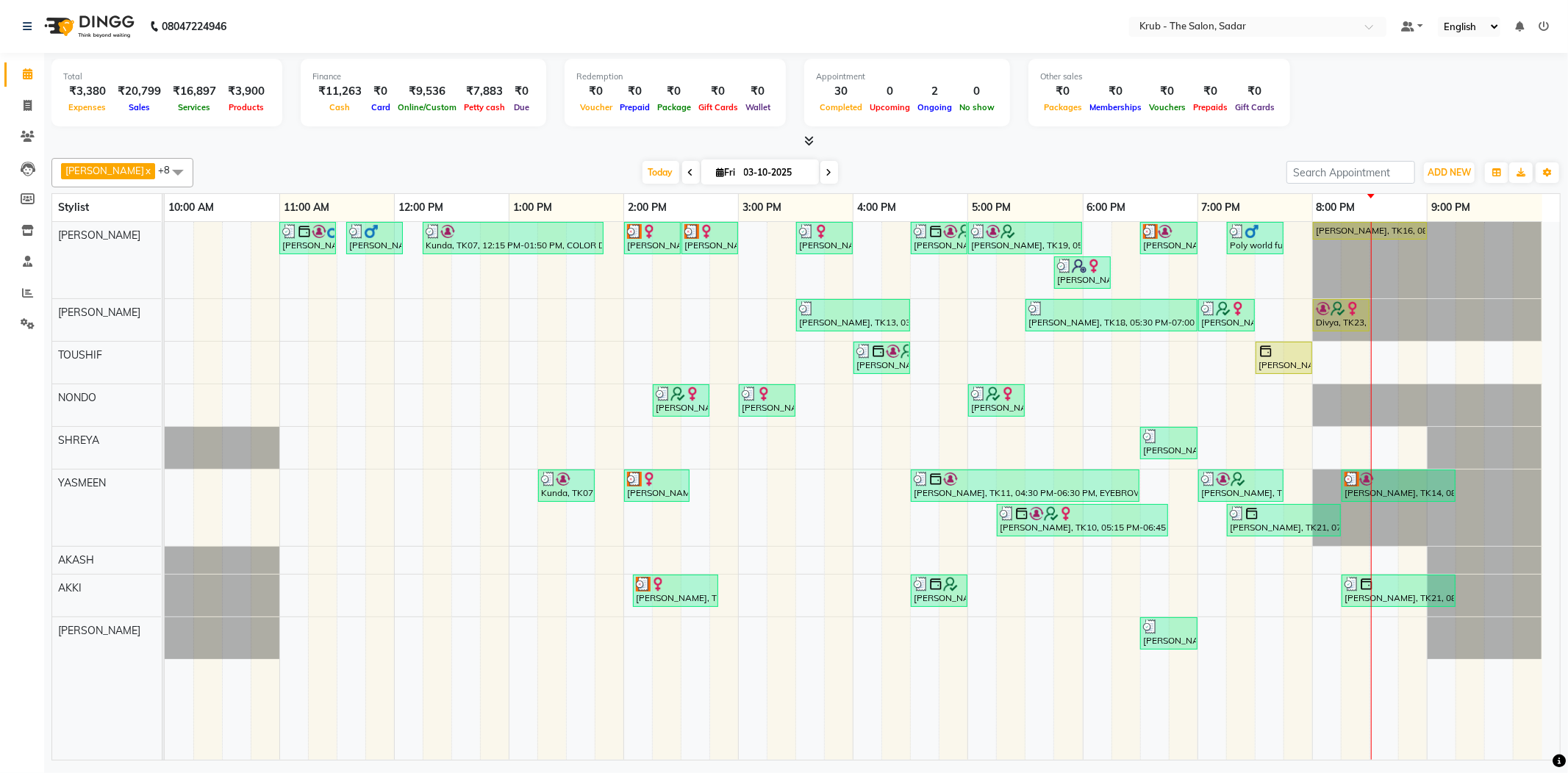
click at [1202, 152] on div "GURVEER x RAJESH x TOUSHIF x NONDO x SHREYA x YASMEEN x AKASH x AKKI x AMIT x +…" at bounding box center [806, 456] width 1509 height 609
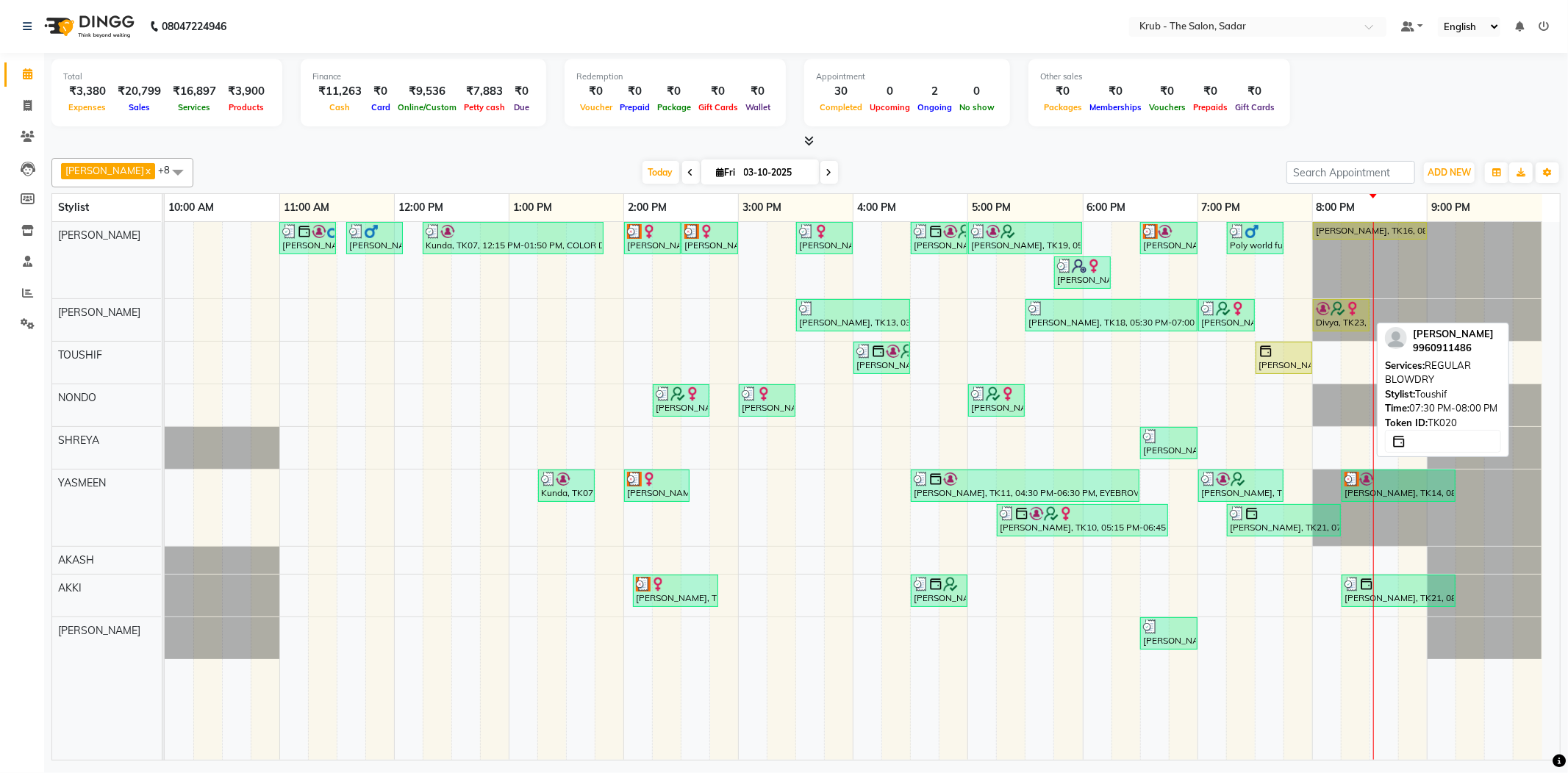
click at [1309, 347] on div at bounding box center [1311, 358] width 6 height 31
select select "1"
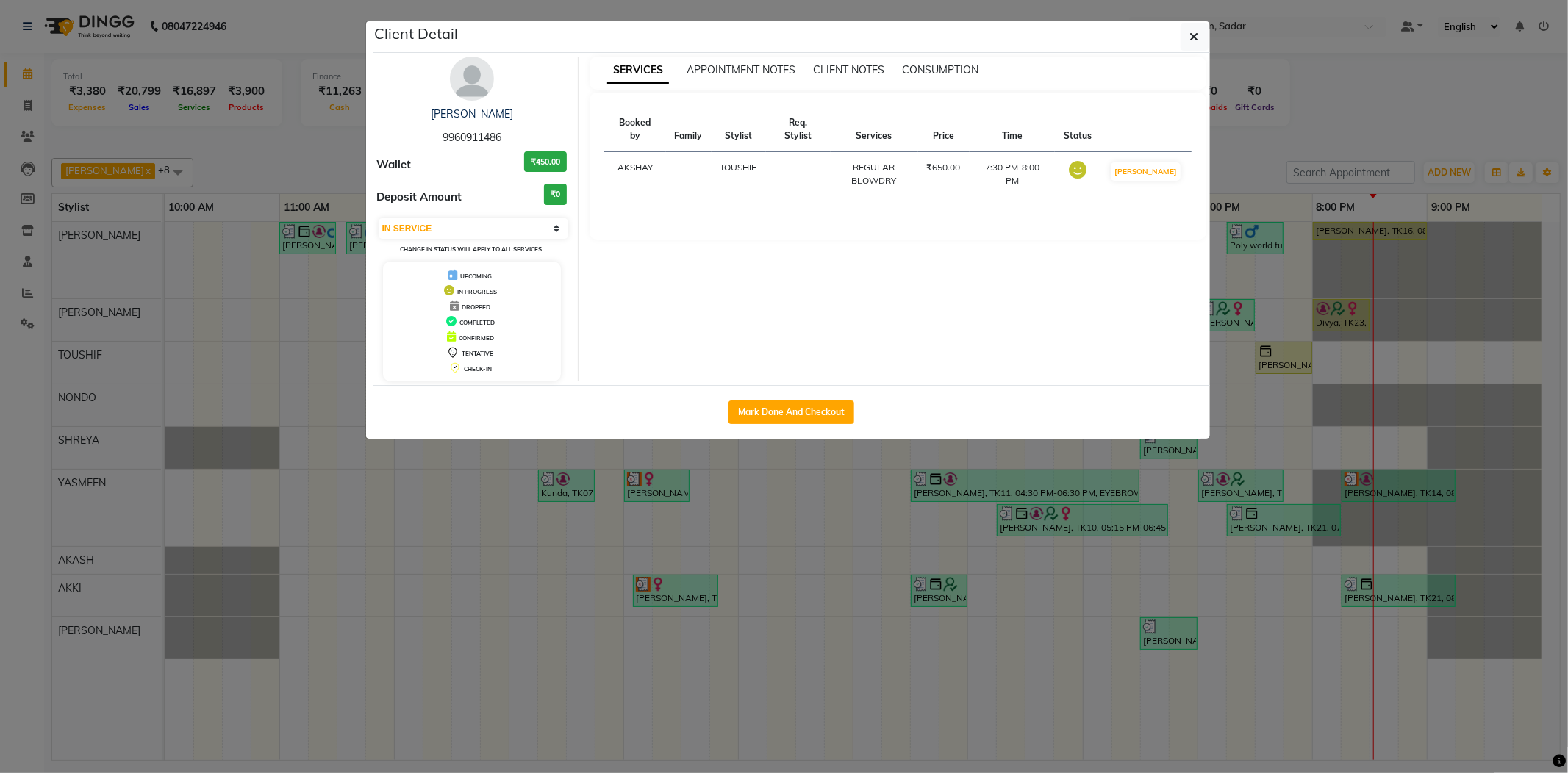
click at [1283, 361] on ngb-modal-window "Client Detail Minakshi Siyal 9960911486 Wallet ₹450.00 Deposit Amount ₹0 Select…" at bounding box center [784, 386] width 1568 height 773
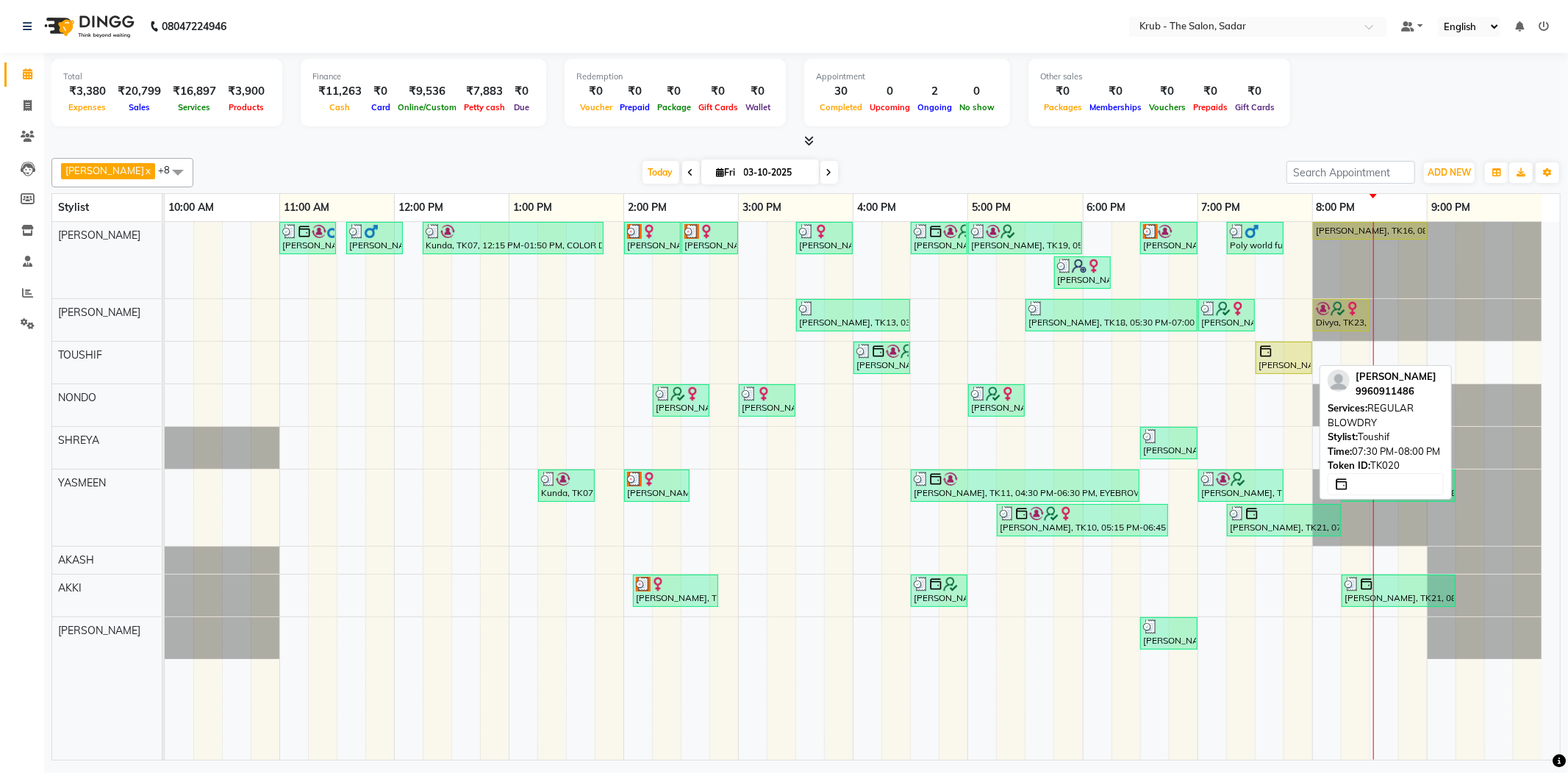
click at [1283, 361] on div "[PERSON_NAME], TK20, 07:30 PM-08:00 PM, REGULAR BLOWDRY" at bounding box center [1284, 358] width 53 height 28
select select "1"
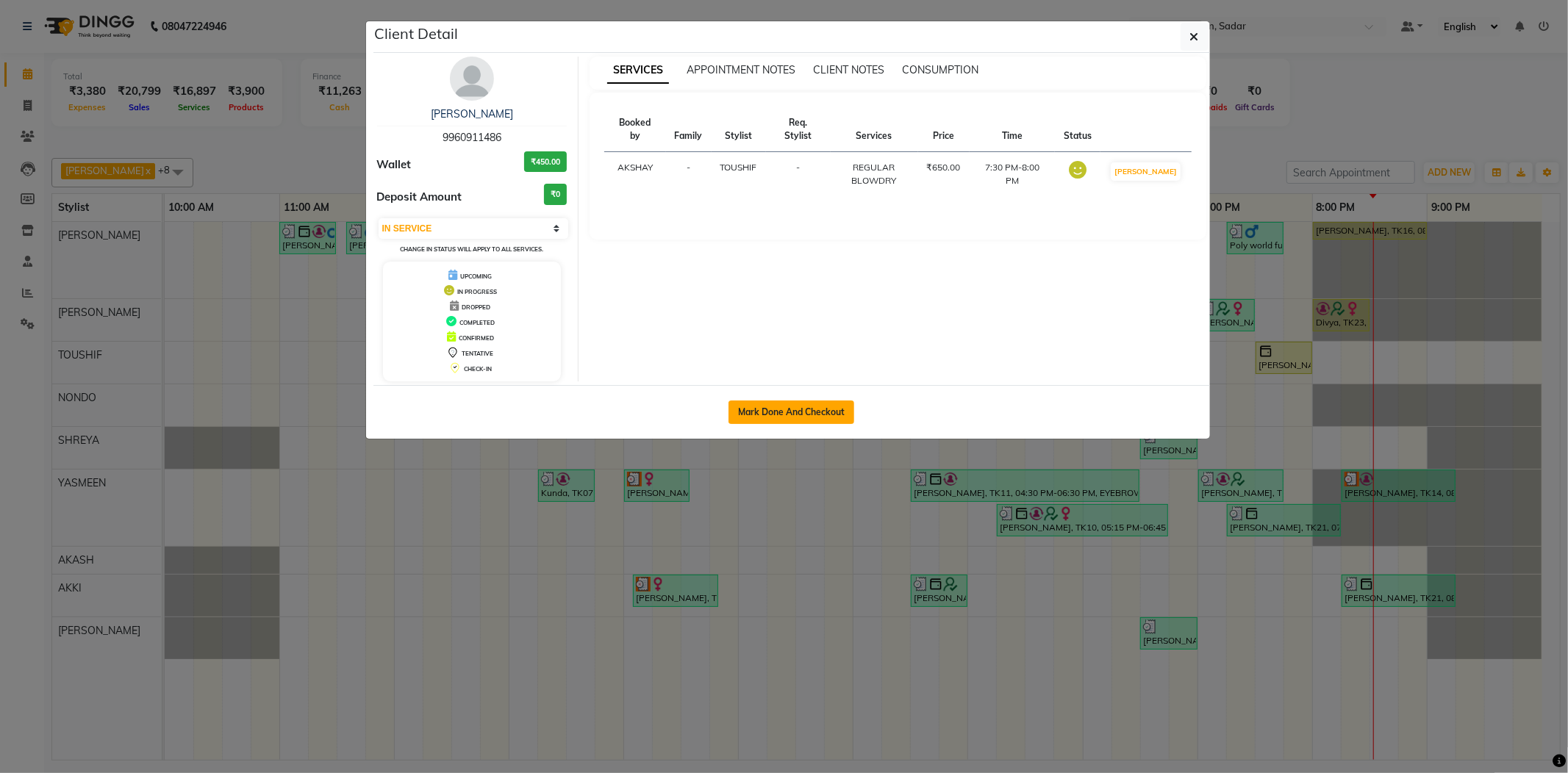
click at [801, 409] on button "Mark Done And Checkout" at bounding box center [791, 412] width 126 height 24
select select "service"
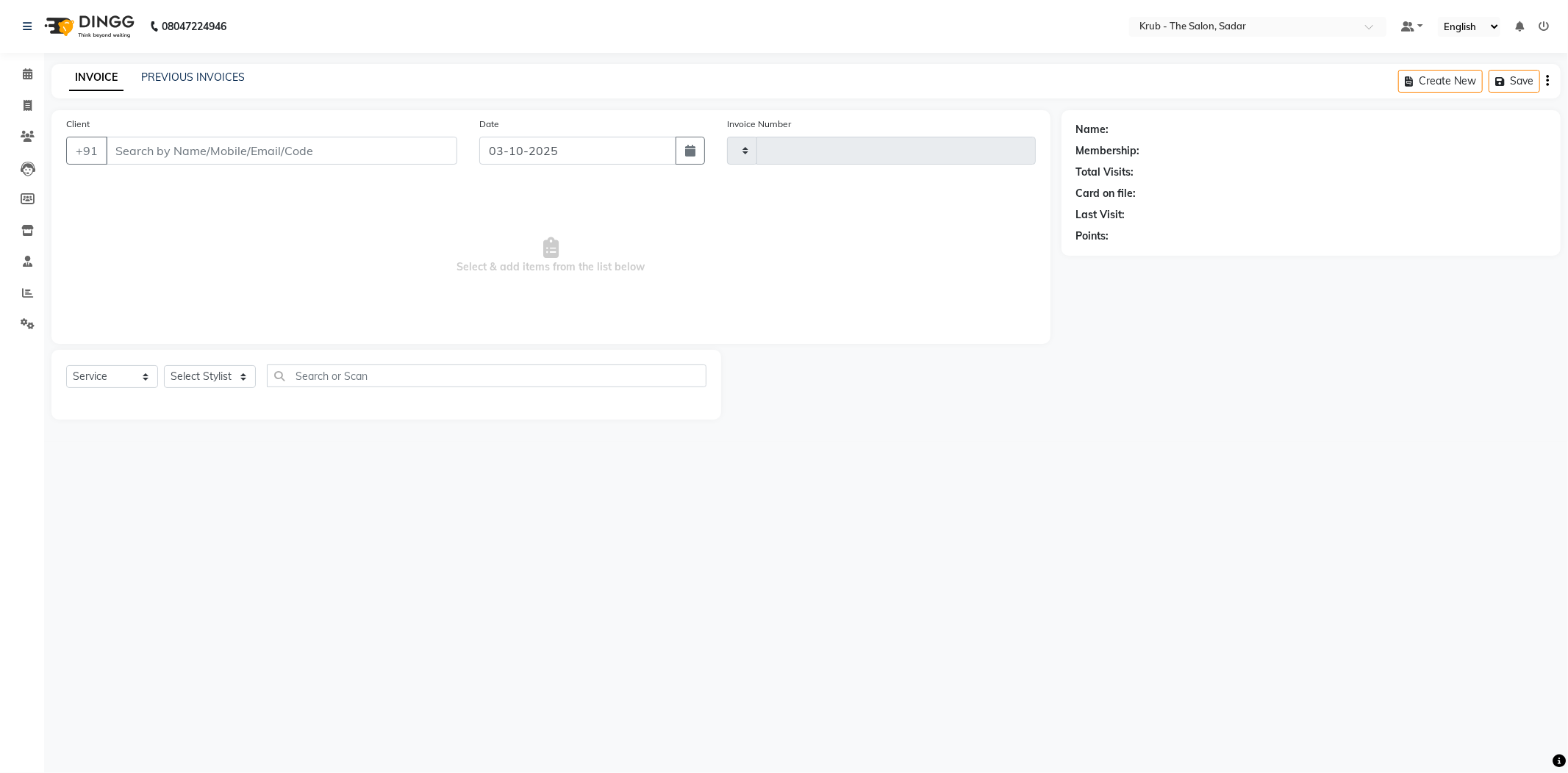
type input "2559"
select select "4449"
type input "9960911486"
select select "46188"
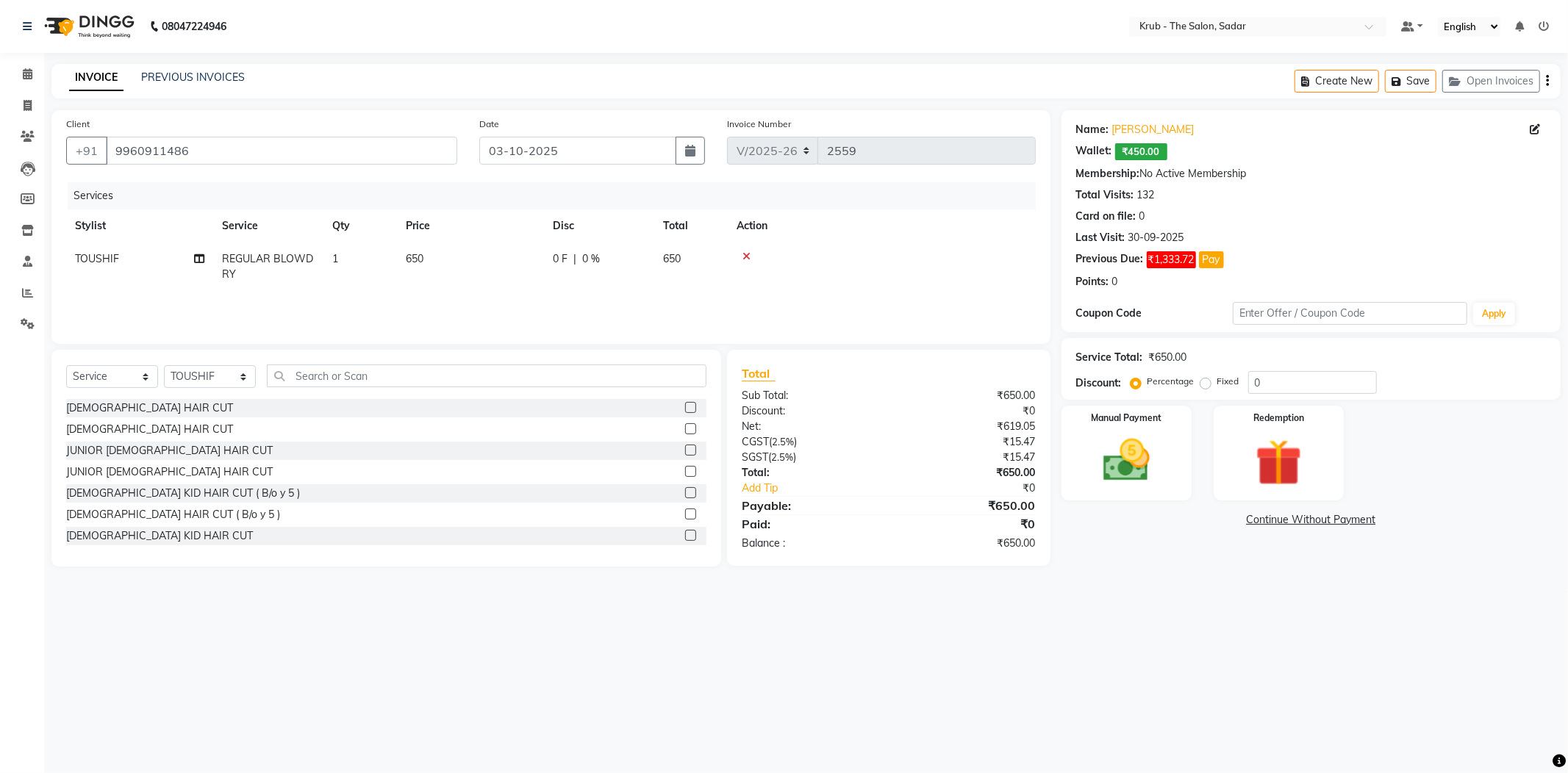
click at [257, 252] on span "REGULAR BLOWDRY" at bounding box center [267, 266] width 91 height 29
select select "46188"
click at [257, 257] on span "REGULAR BLOWDRY" at bounding box center [288, 264] width 105 height 13
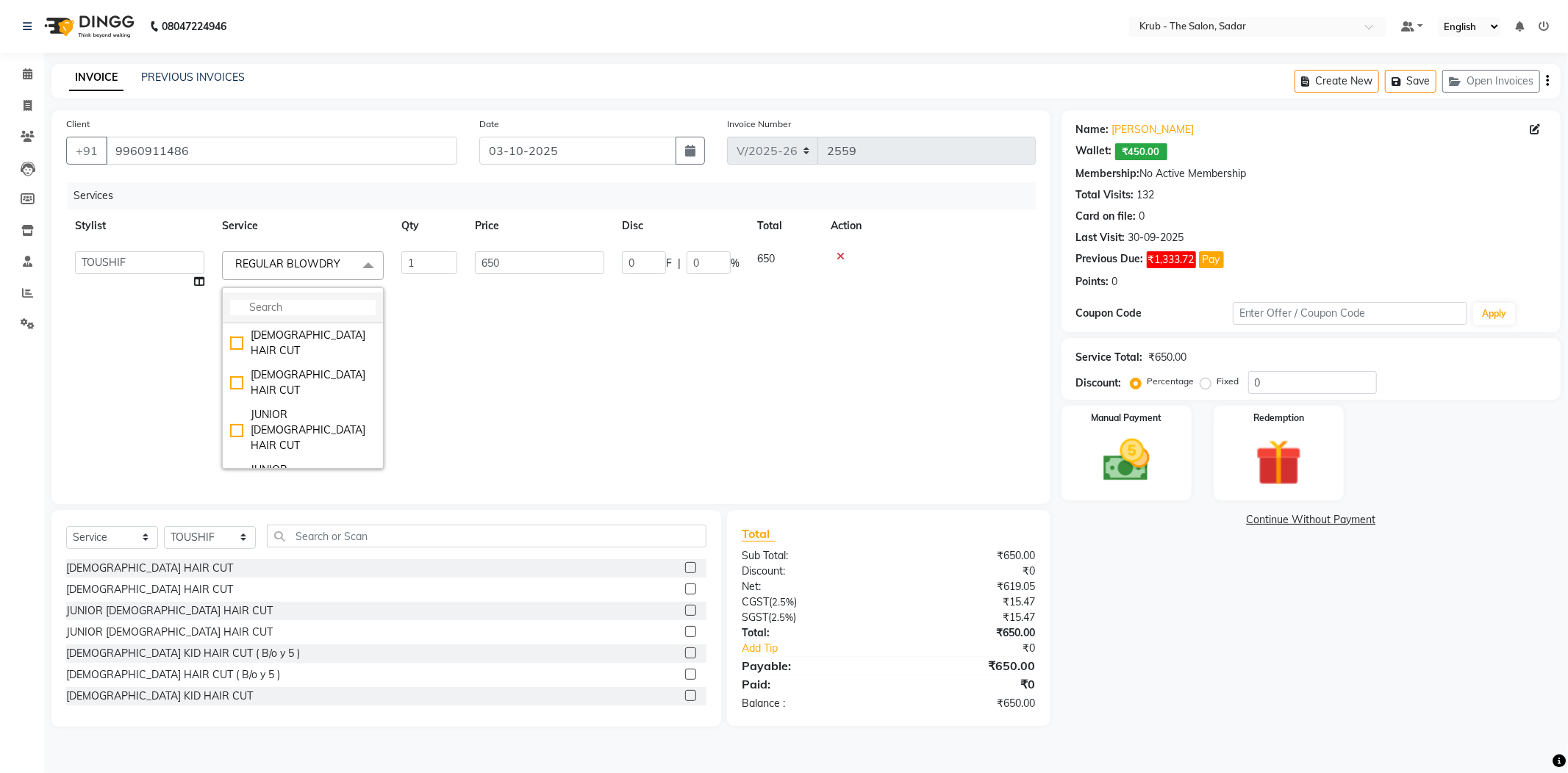
click at [275, 300] on input "multiselect-search" at bounding box center [302, 307] width 145 height 16
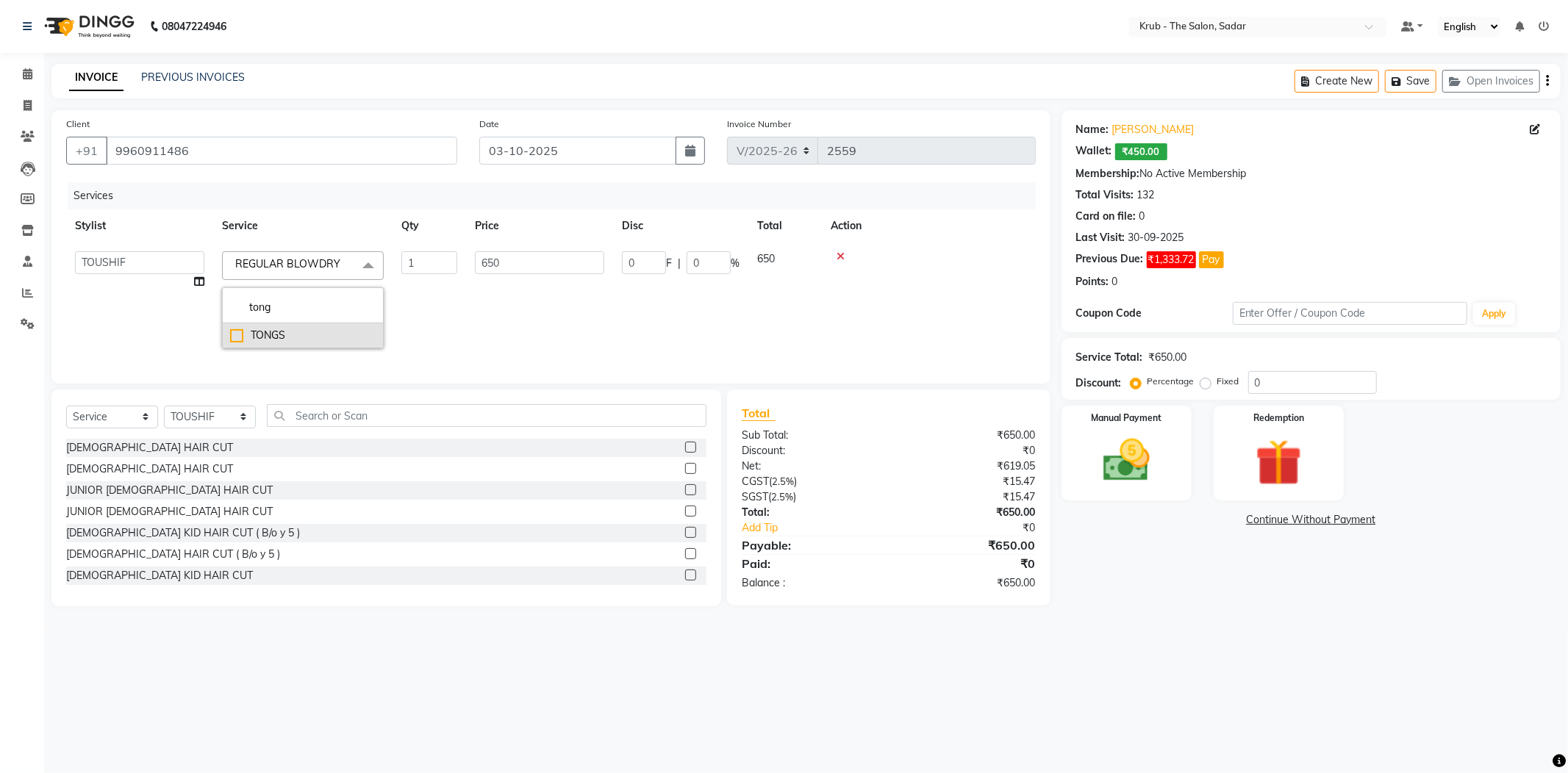
type input "tong"
click at [303, 328] on div "TONGS" at bounding box center [302, 335] width 145 height 16
checkbox input "true"
type input "950"
click at [536, 251] on input "950" at bounding box center [539, 263] width 129 height 23
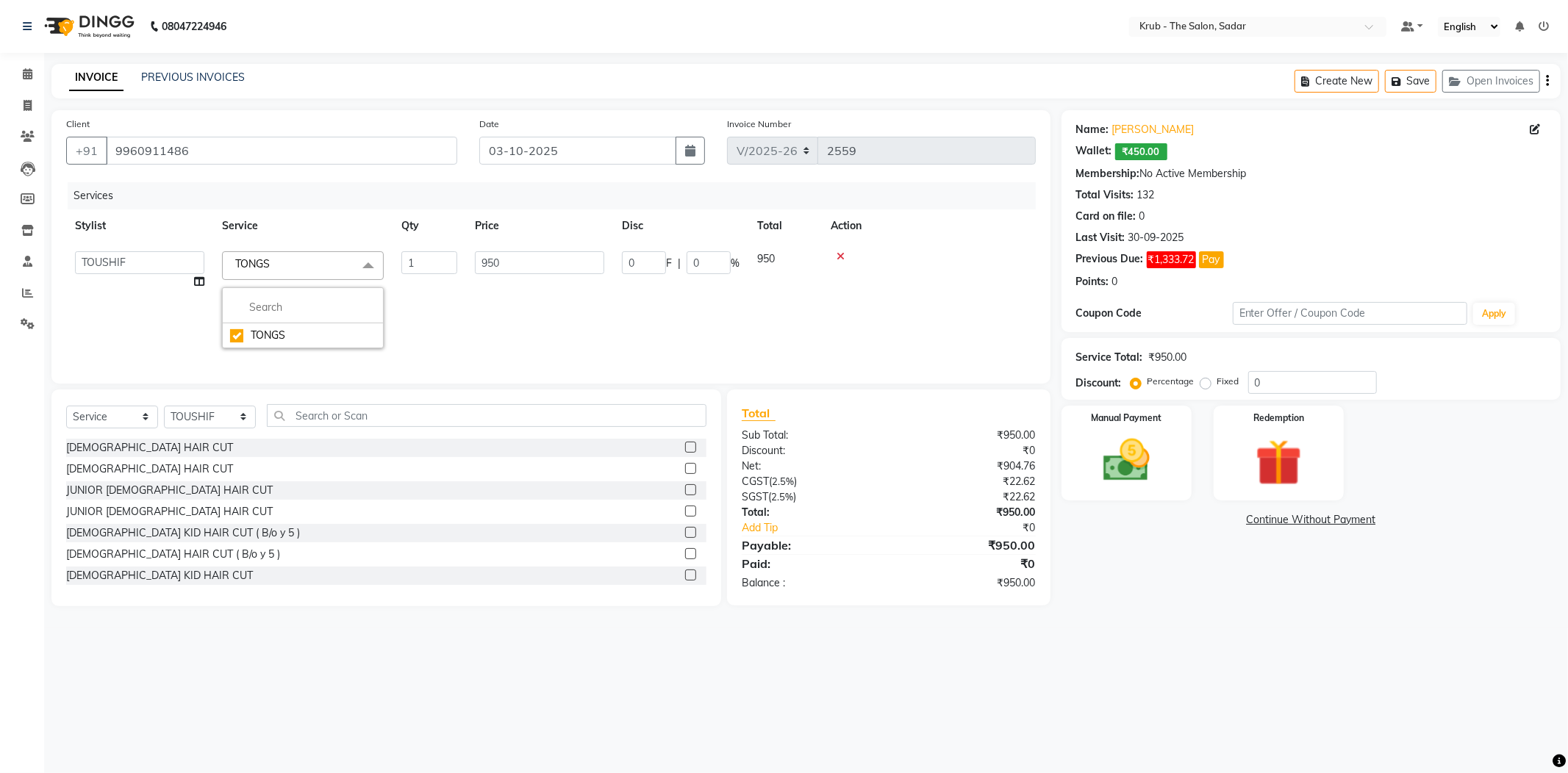
click at [553, 209] on tr "Stylist Service Qty Price Disc Total Action" at bounding box center [551, 226] width 970 height 33
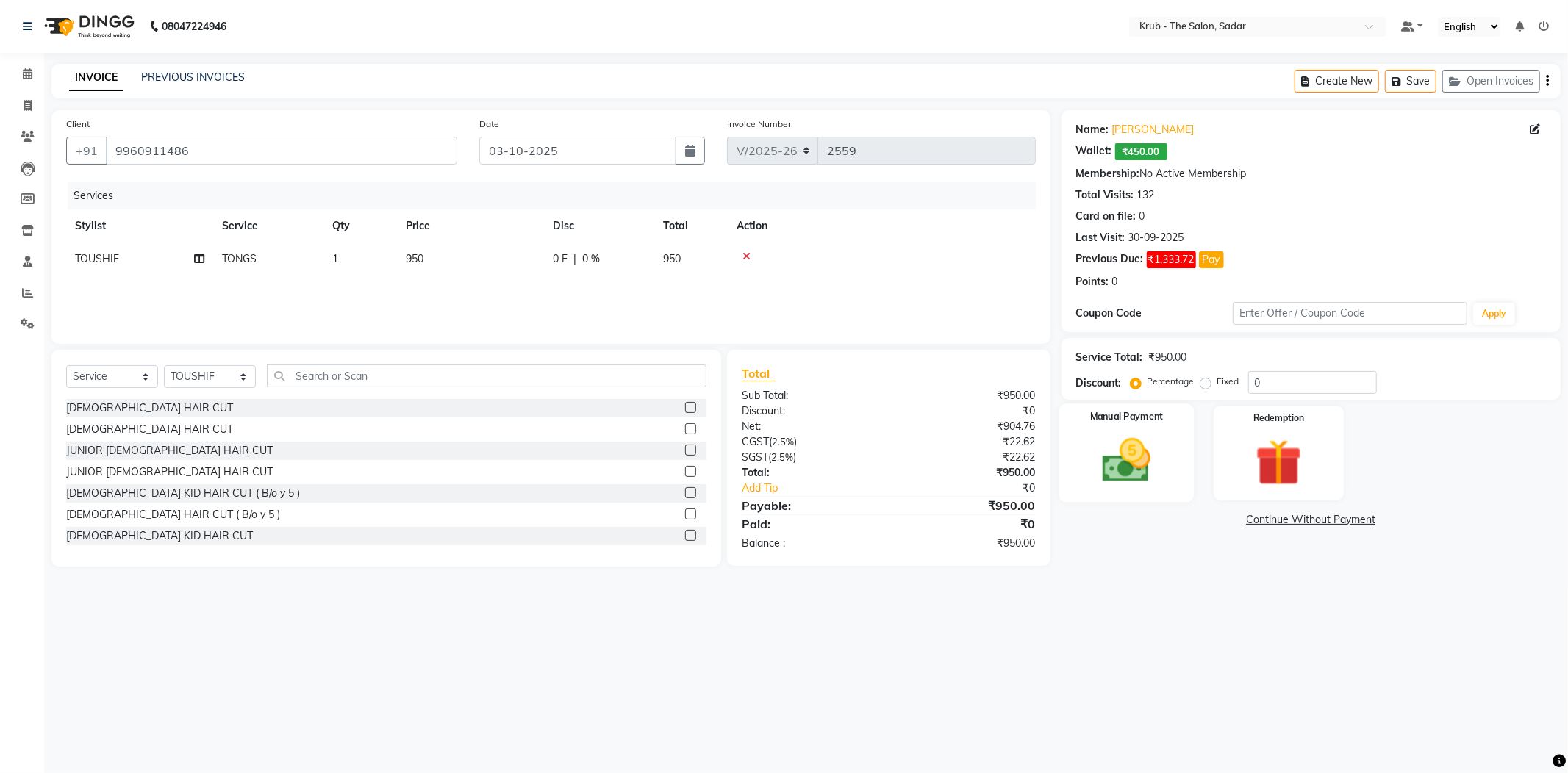
click at [1127, 435] on img at bounding box center [1127, 461] width 79 height 56
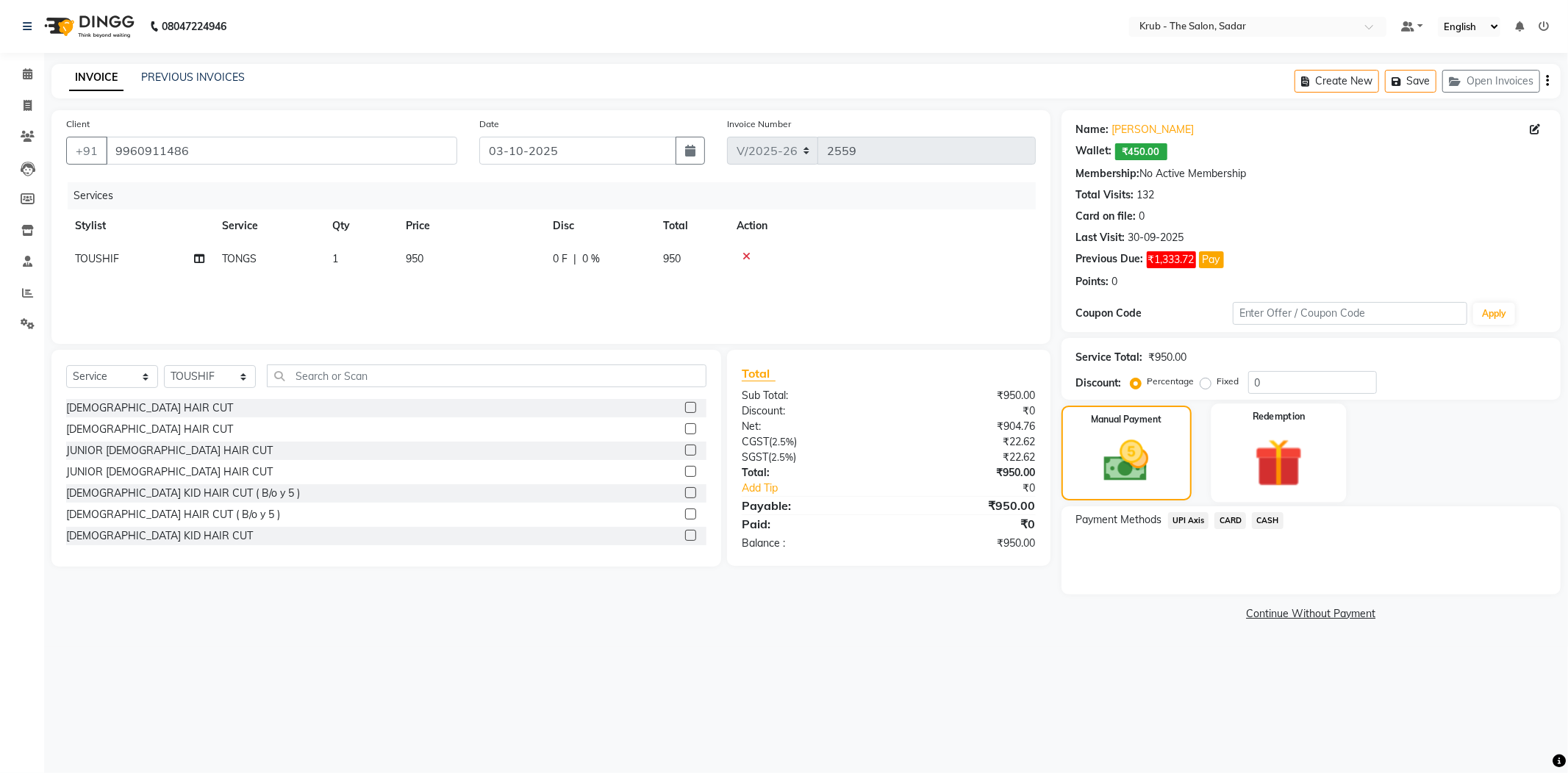
click at [1276, 439] on img at bounding box center [1279, 462] width 79 height 60
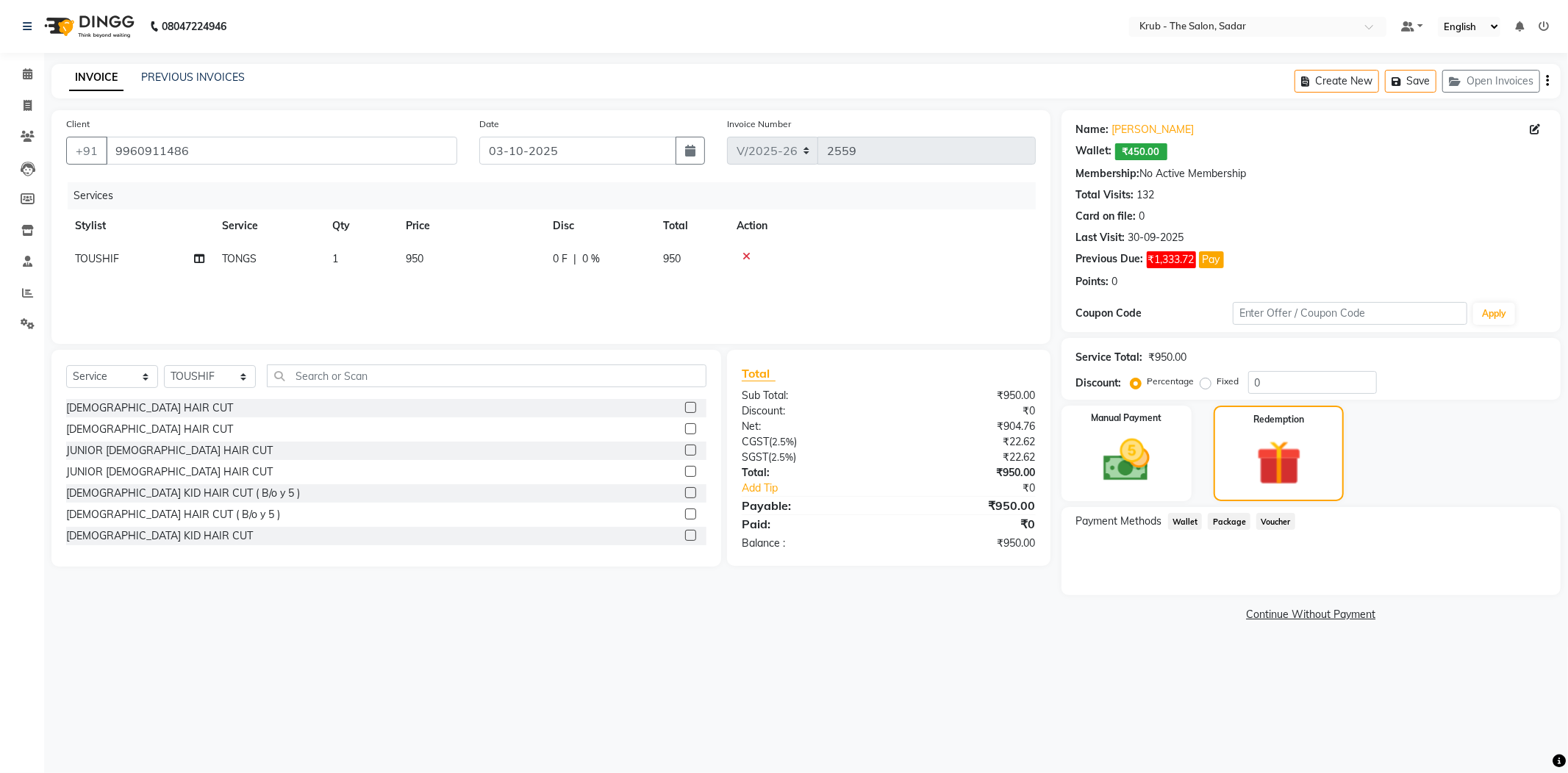
click at [1180, 513] on span "Wallet" at bounding box center [1185, 521] width 35 height 17
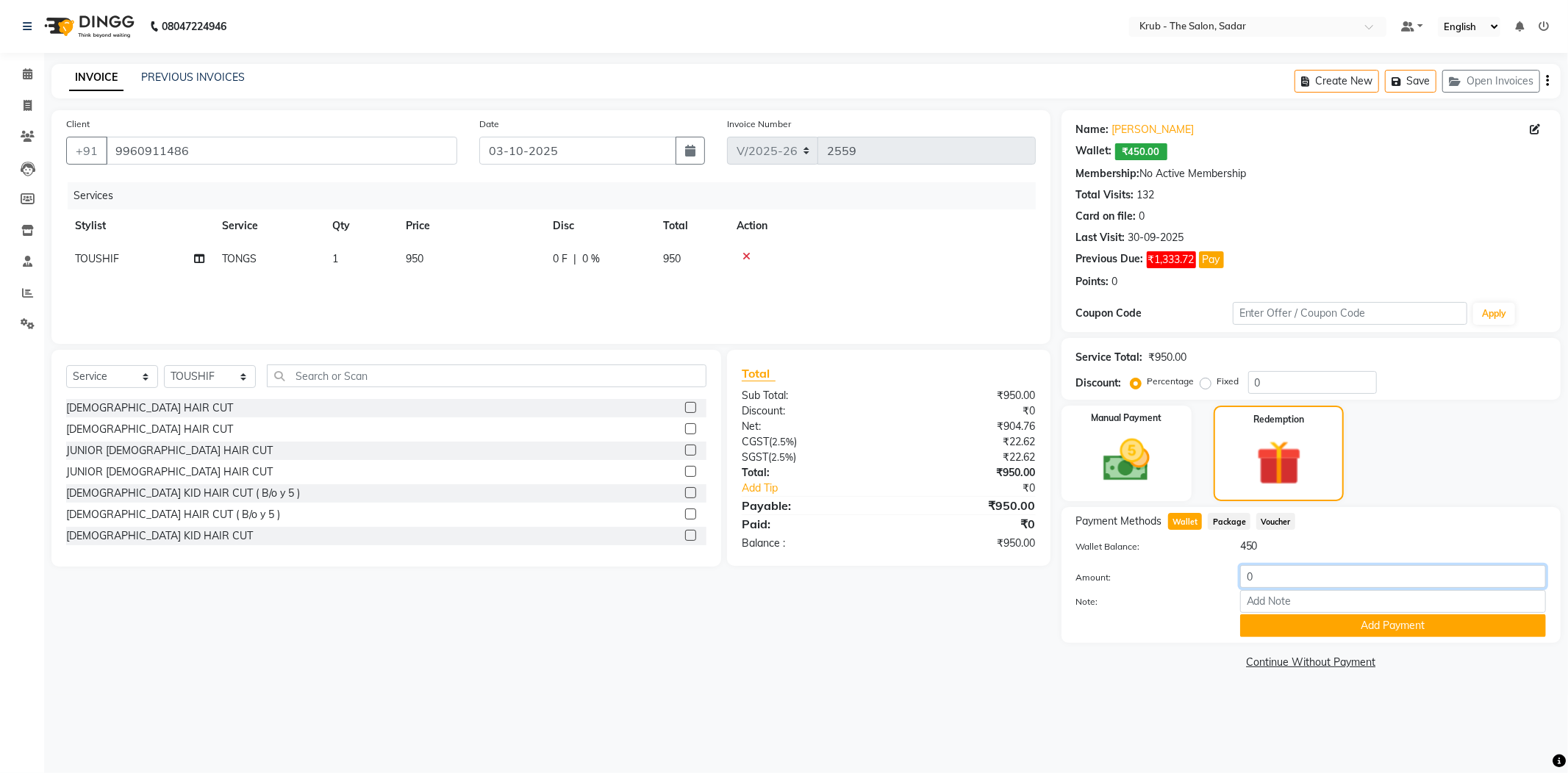
drag, startPoint x: 1258, startPoint y: 551, endPoint x: 1065, endPoint y: 545, distance: 193.1
click at [1161, 565] on div "Amount: 0" at bounding box center [1311, 577] width 491 height 25
type input "450"
click at [1291, 614] on button "Add Payment" at bounding box center [1393, 626] width 306 height 23
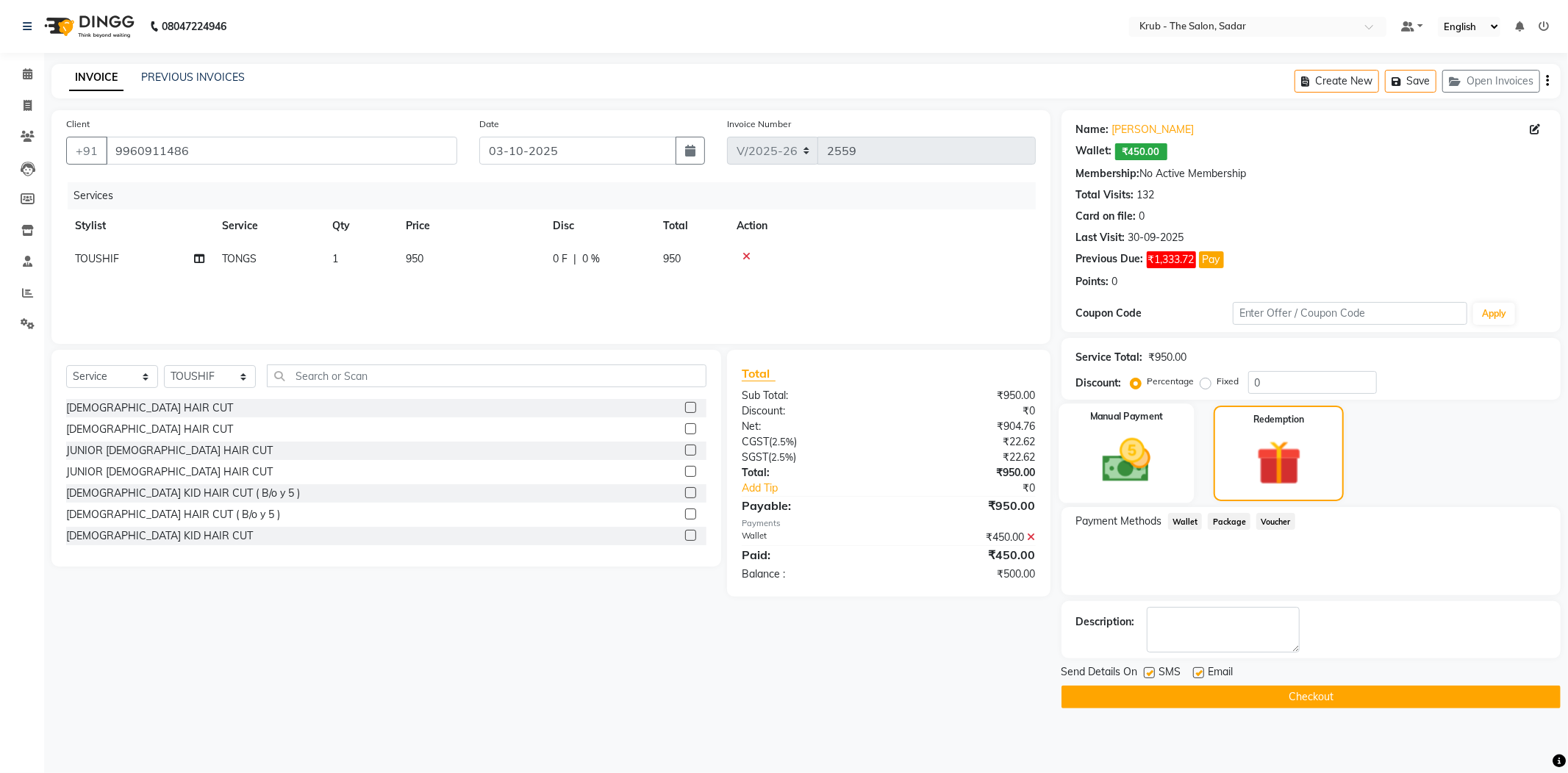
click at [1113, 439] on img at bounding box center [1127, 461] width 79 height 56
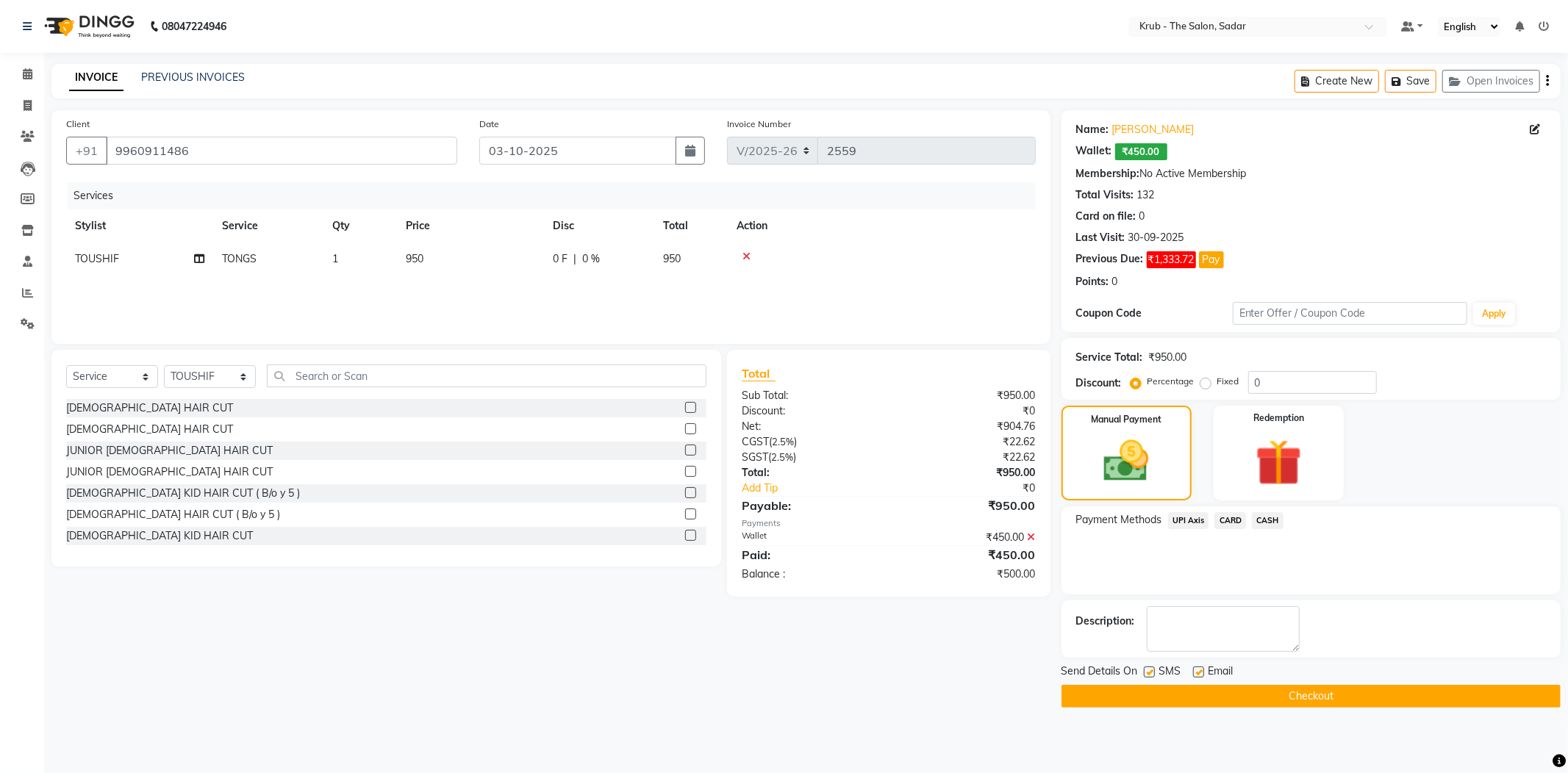
click at [1278, 512] on span "CASH" at bounding box center [1267, 520] width 31 height 17
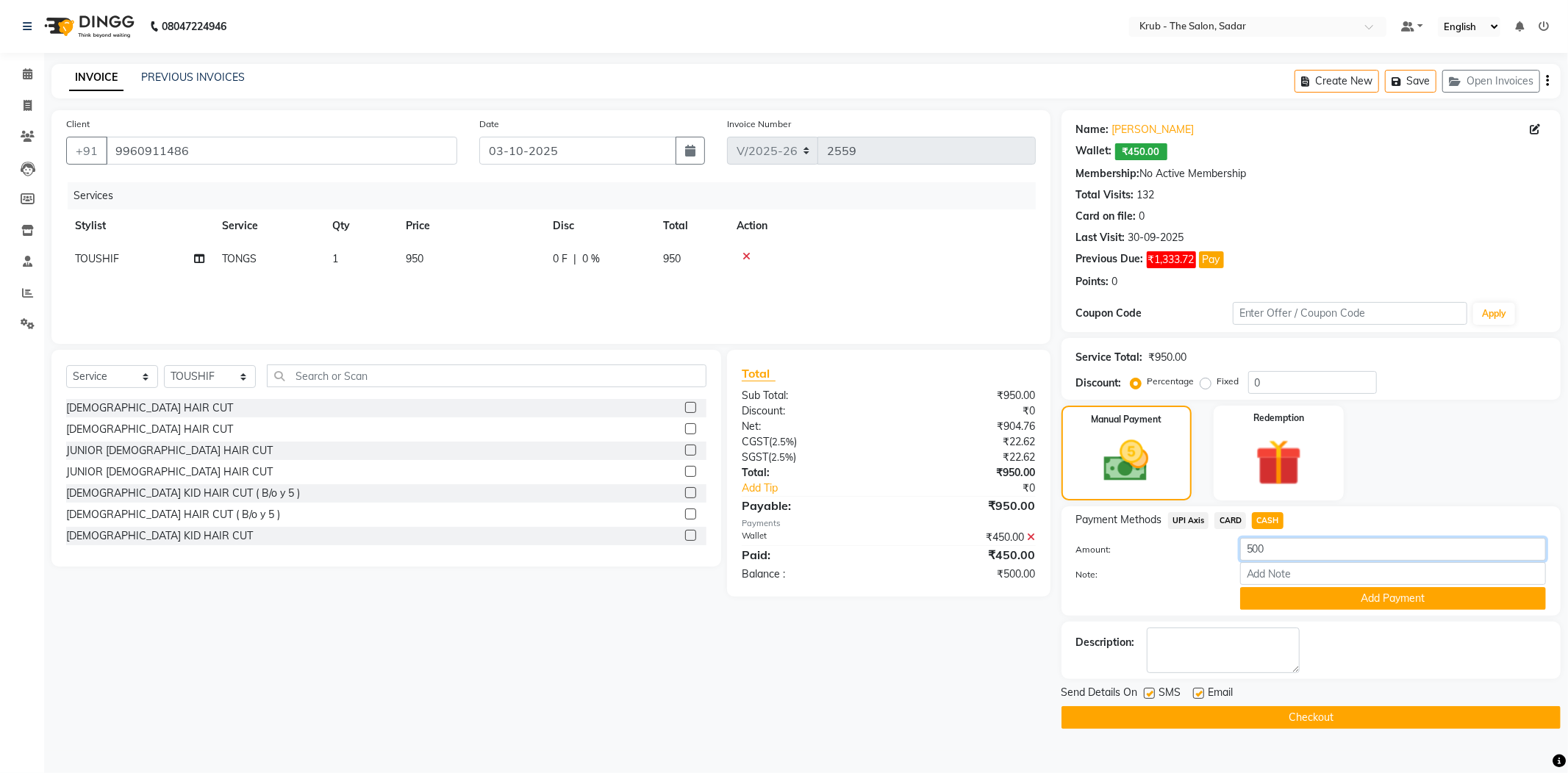
drag, startPoint x: 1301, startPoint y: 527, endPoint x: 1154, endPoint y: 530, distance: 147.0
click at [1154, 538] on div "Amount: 500" at bounding box center [1311, 550] width 491 height 25
type input "550"
drag, startPoint x: 1283, startPoint y: 563, endPoint x: 1153, endPoint y: 600, distance: 135.2
click at [1280, 587] on button "Add Payment" at bounding box center [1393, 599] width 306 height 23
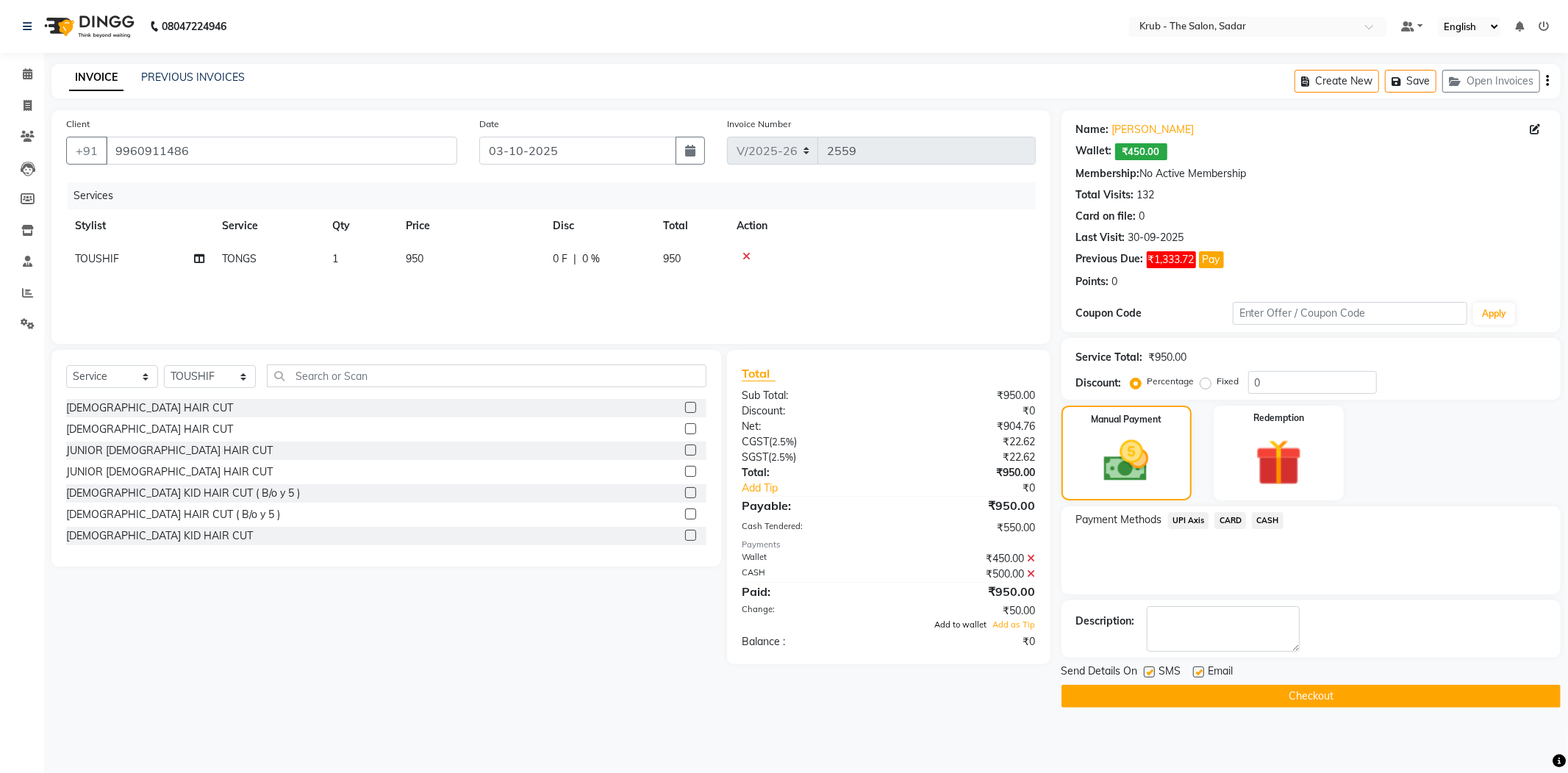
click at [950, 619] on span "Add to wallet" at bounding box center [962, 624] width 53 height 11
click at [1194, 666] on label at bounding box center [1198, 671] width 11 height 11
click at [1194, 668] on input "checkbox" at bounding box center [1198, 673] width 10 height 10
checkbox input "false"
click at [1144, 664] on div "Send Details On SMS Email" at bounding box center [1311, 673] width 499 height 18
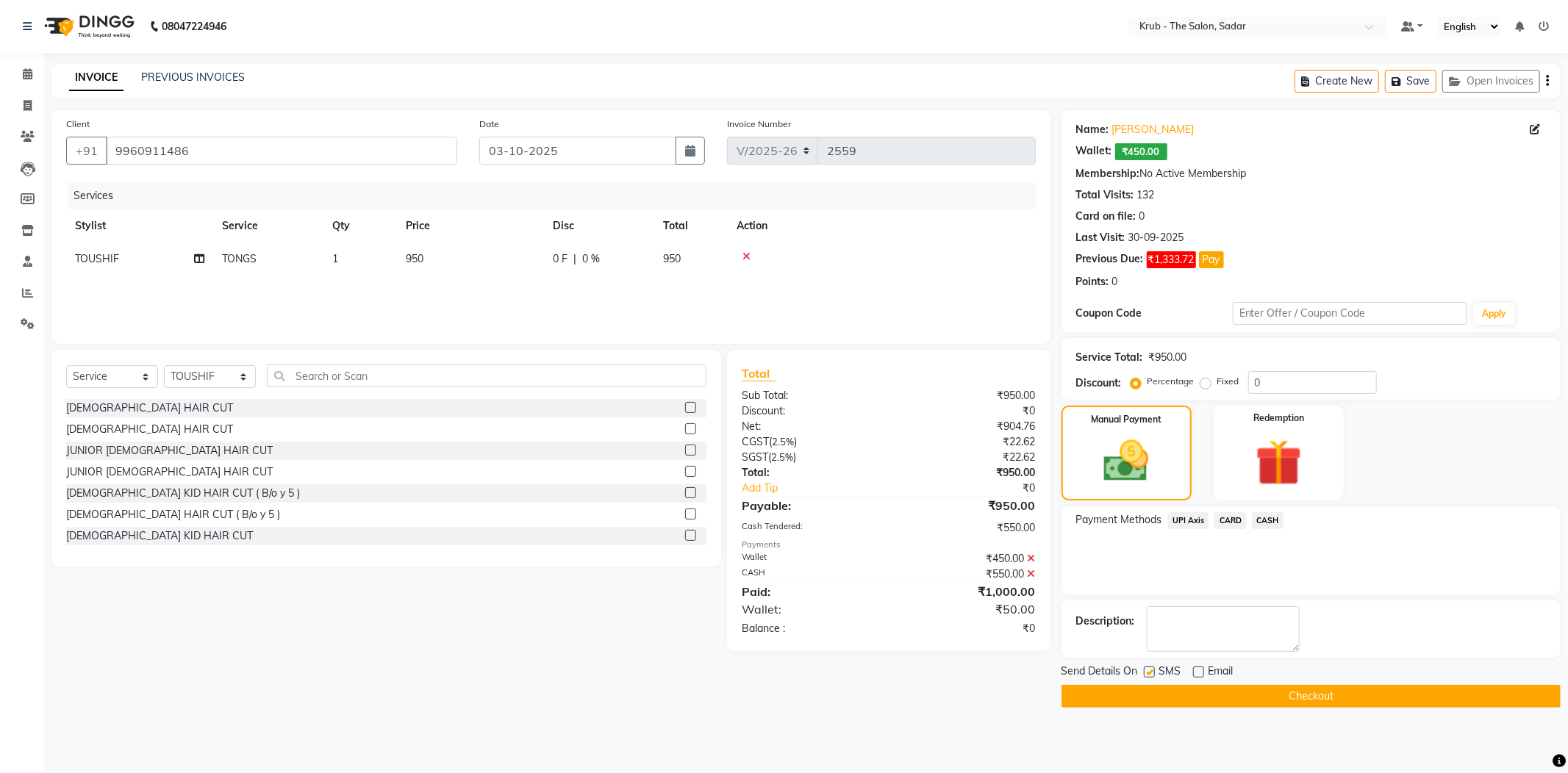
click at [1147, 666] on label at bounding box center [1149, 671] width 11 height 11
click at [1147, 668] on input "checkbox" at bounding box center [1149, 673] width 10 height 10
checkbox input "false"
click at [1241, 685] on button "Checkout" at bounding box center [1311, 697] width 499 height 23
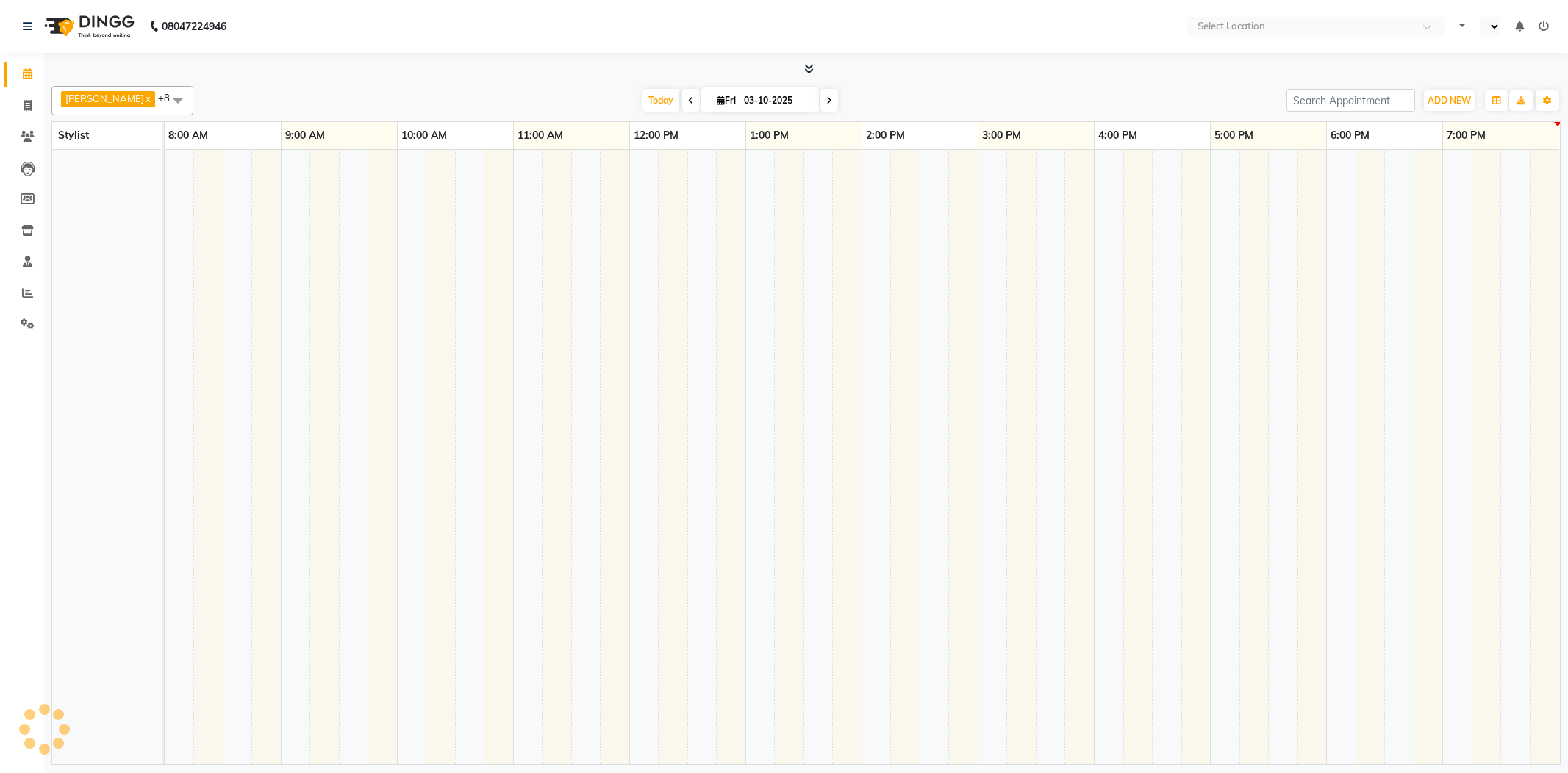
select select "en"
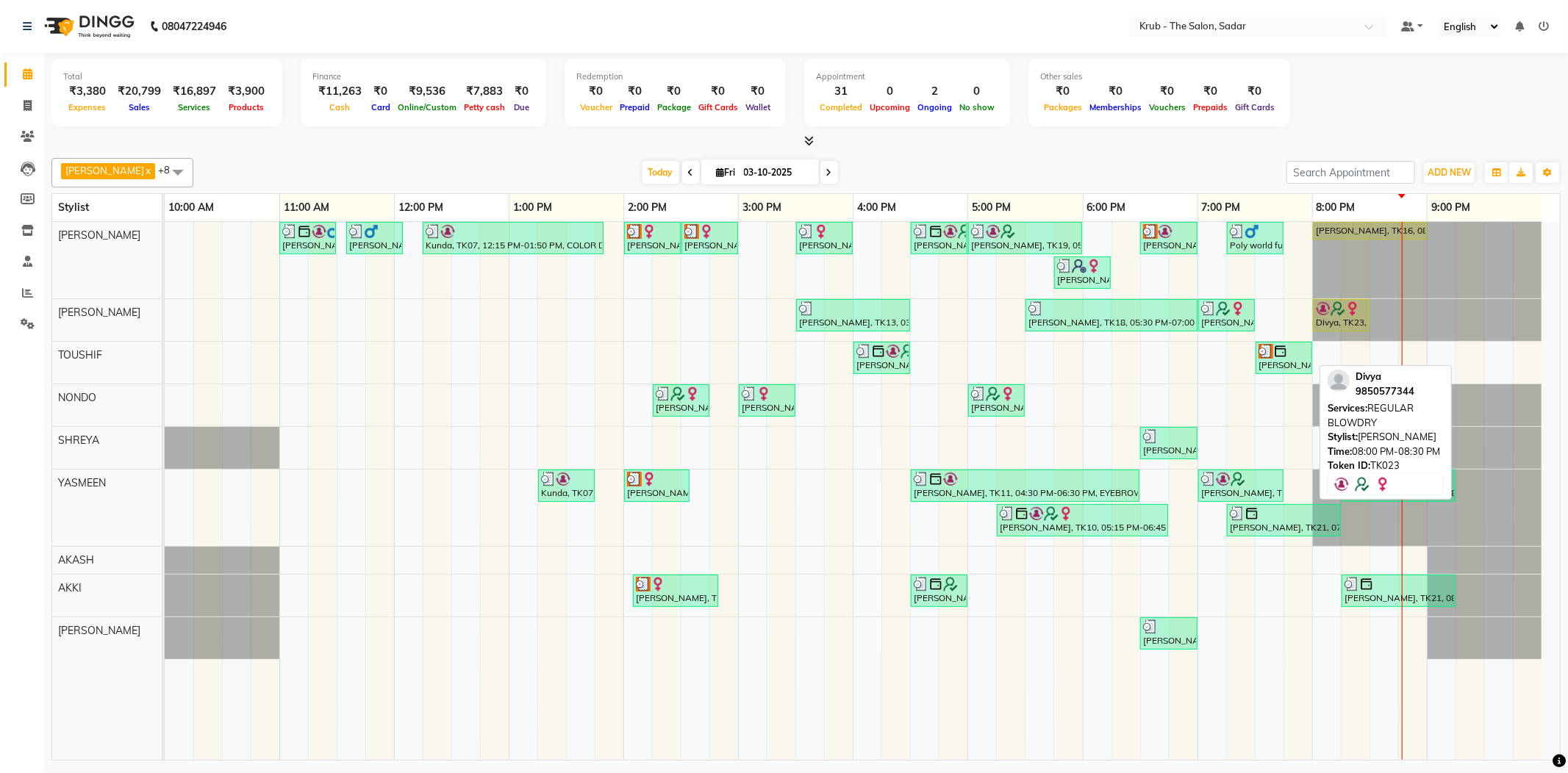
click at [1336, 320] on div "Divya, TK23, 08:00 PM-08:30 PM, REGULAR BLOWDRY" at bounding box center [1340, 315] width 53 height 28
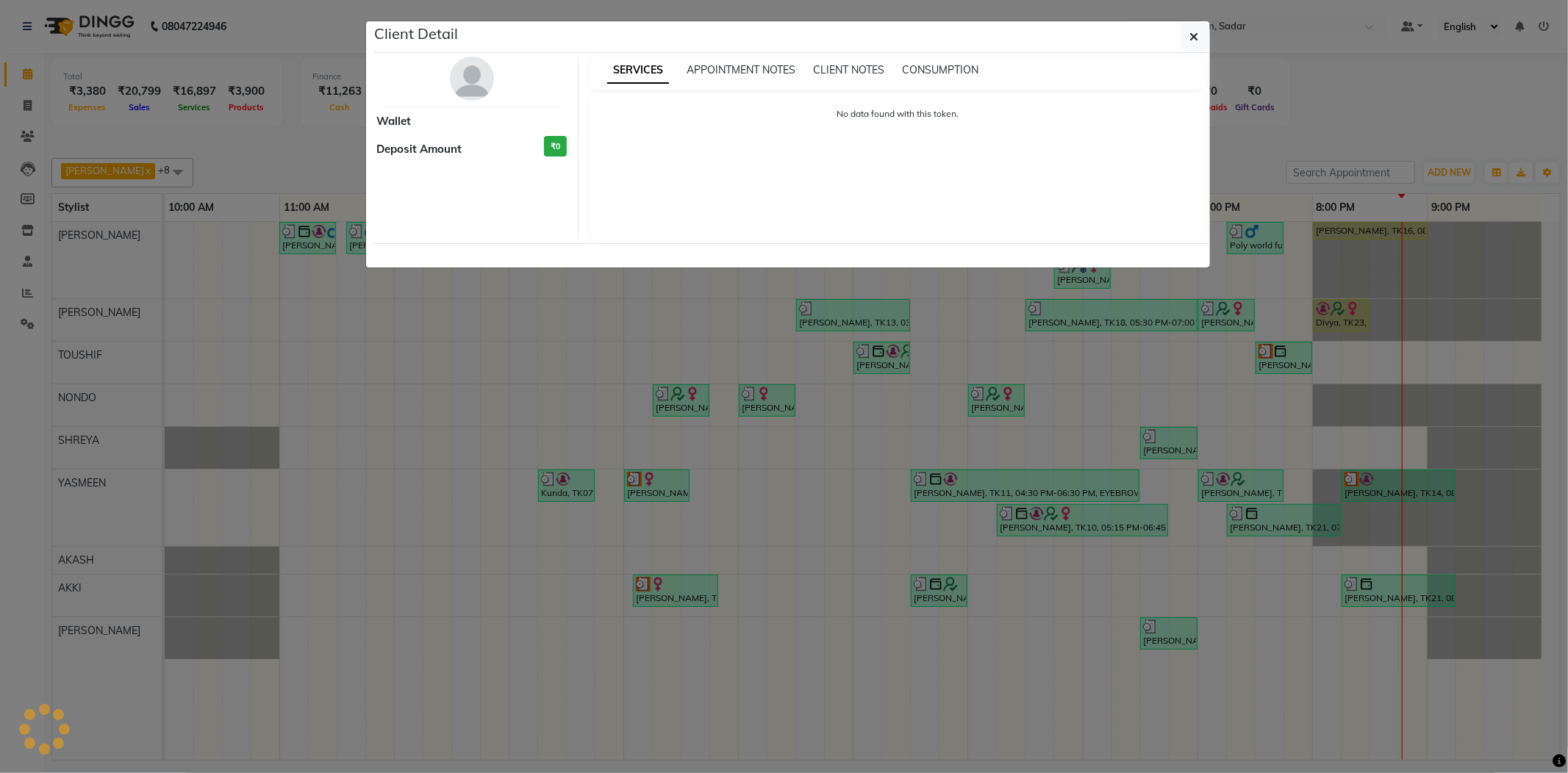
select select "1"
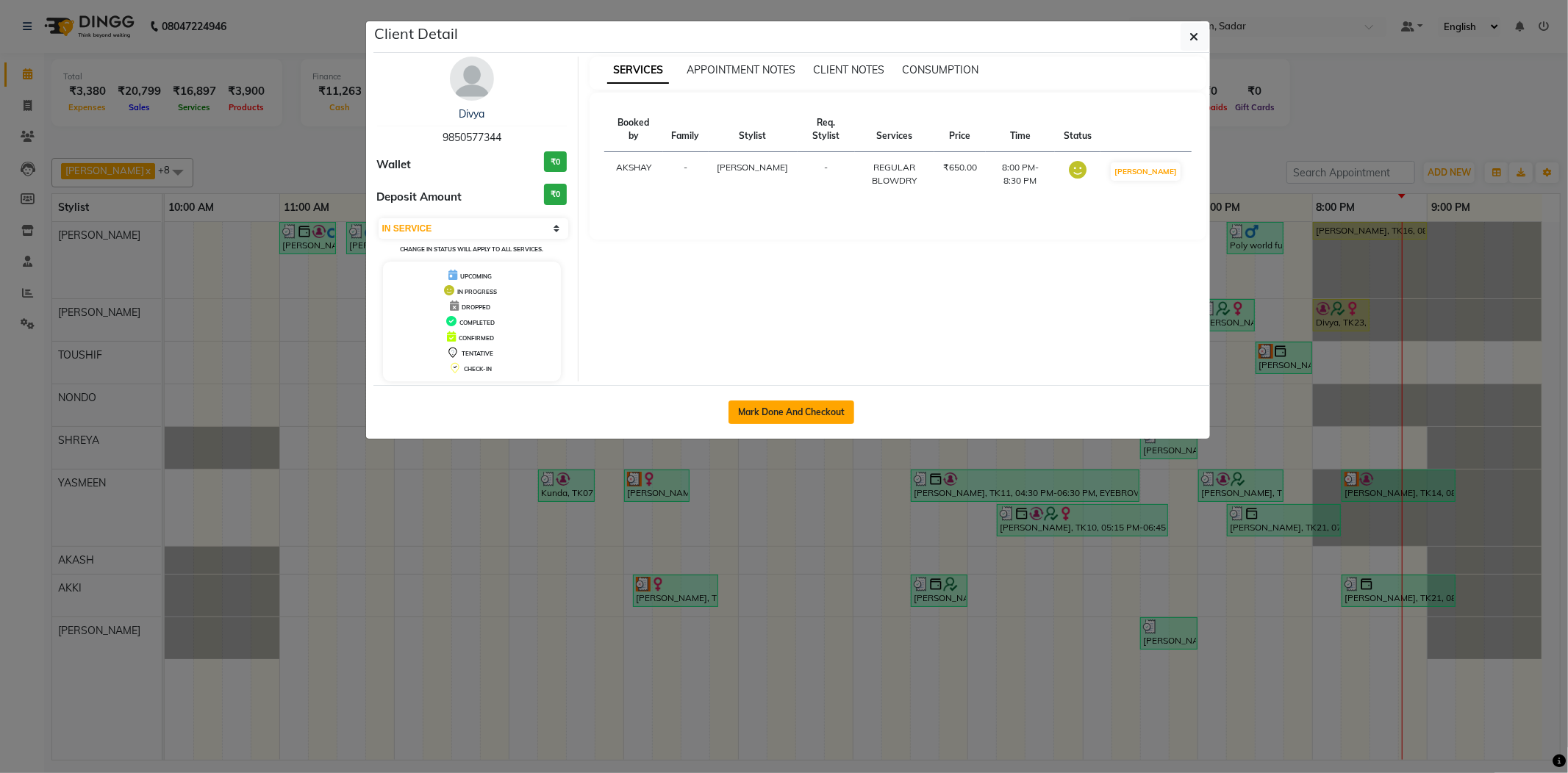
click at [842, 421] on button "Mark Done And Checkout" at bounding box center [791, 412] width 126 height 24
select select "service"
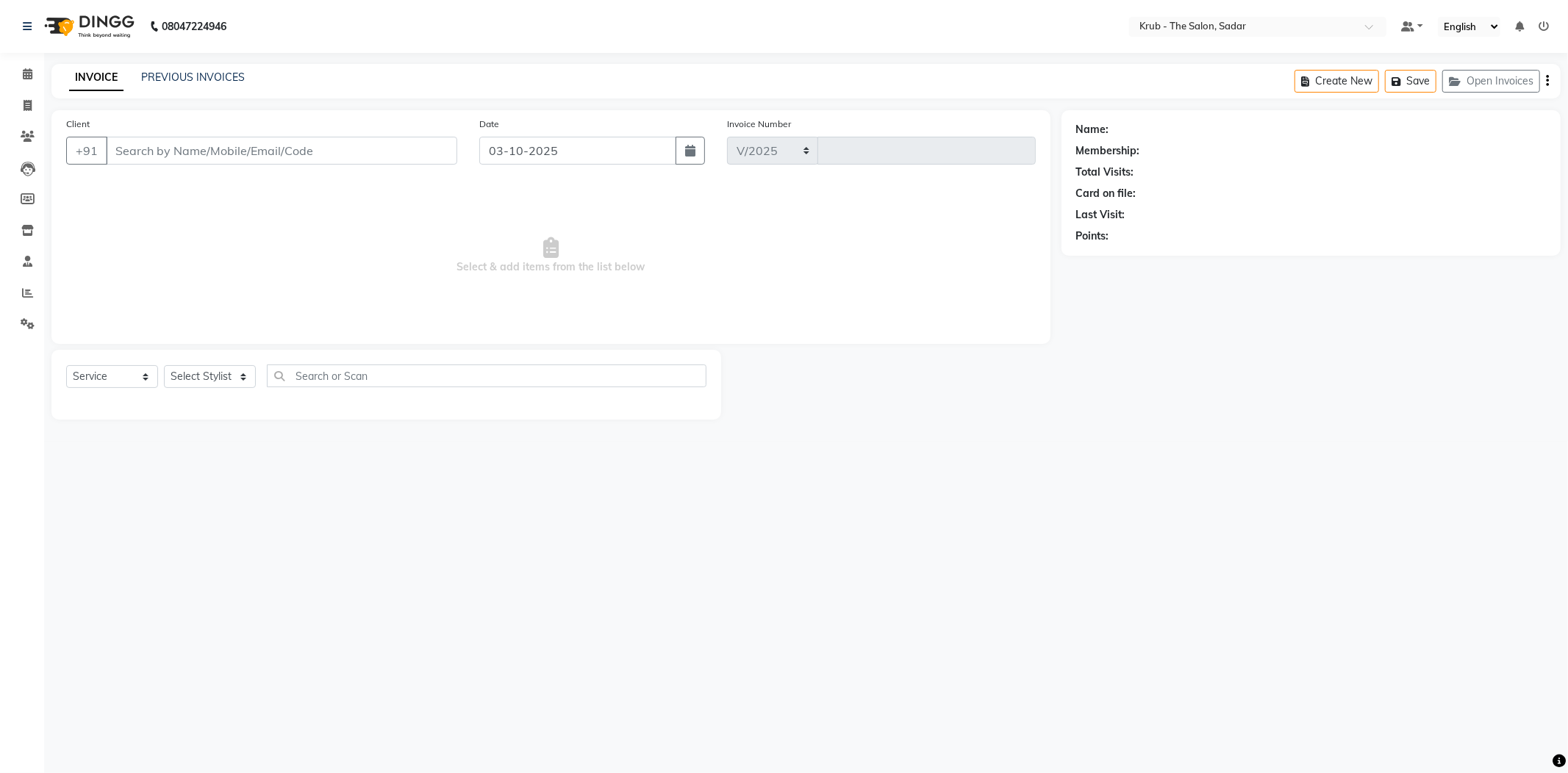
select select "4449"
type input "2562"
type input "9850577344"
select select "24980"
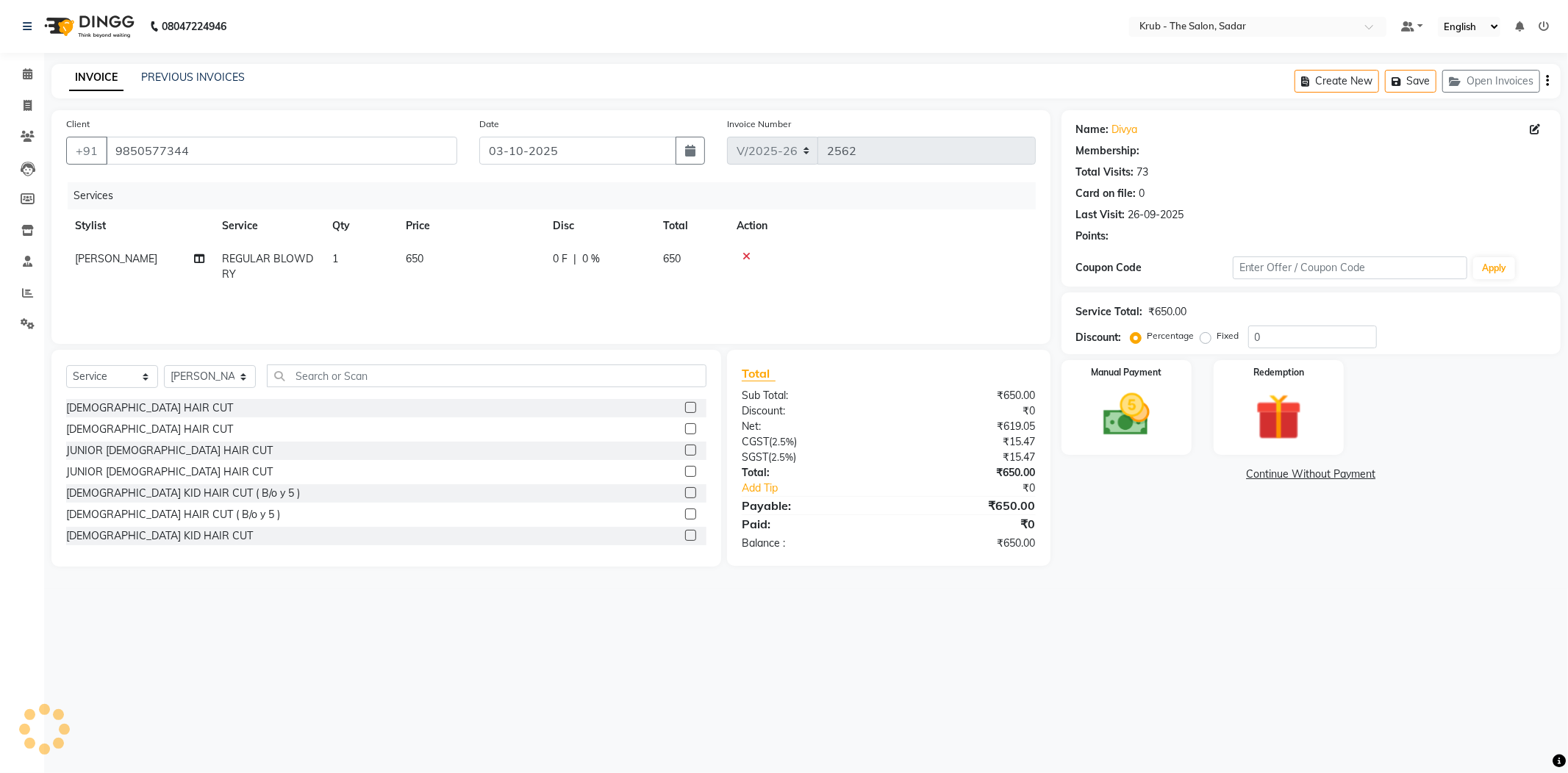
select select "1: Object"
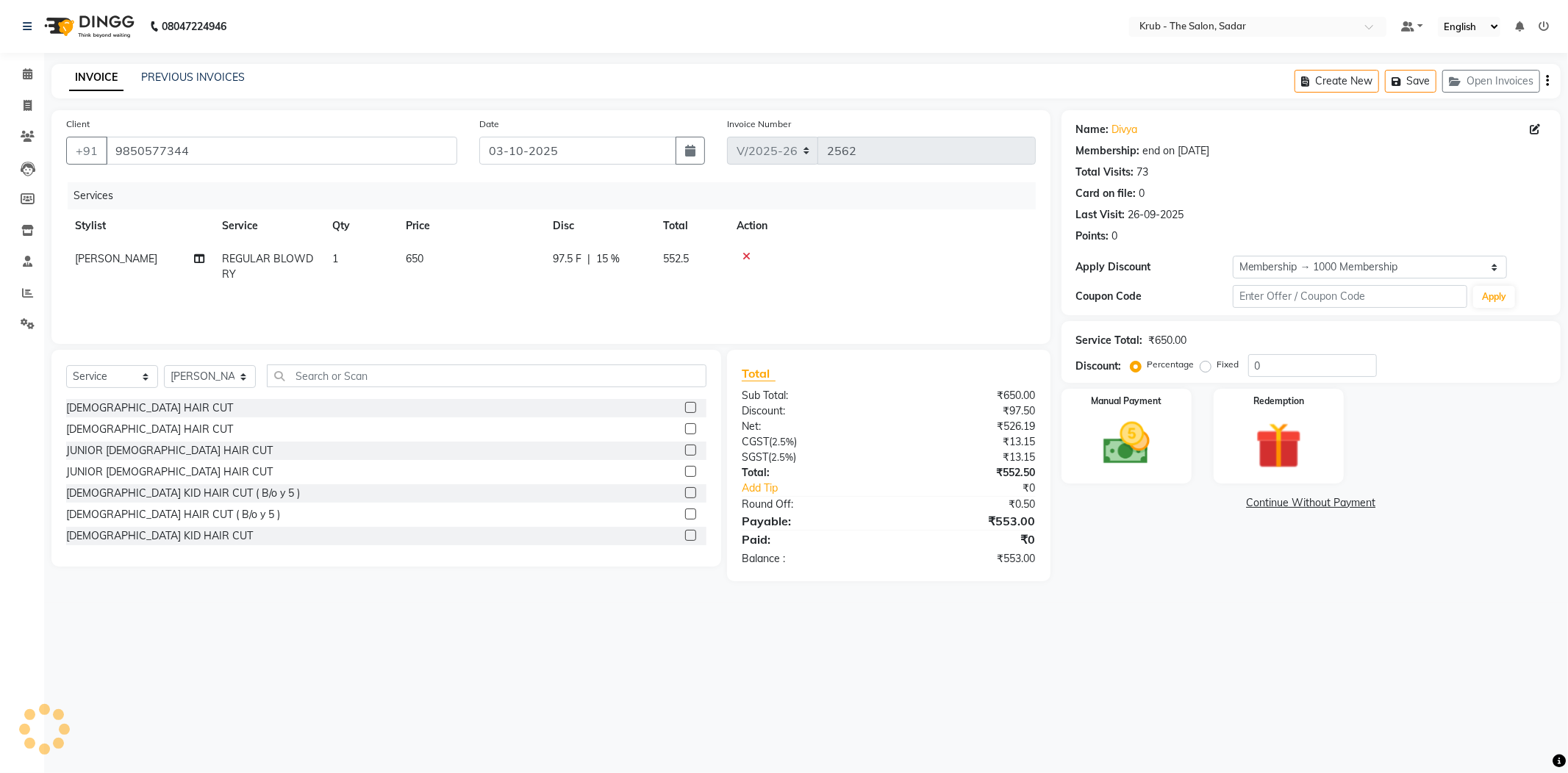
type input "15"
click at [1167, 430] on div "Manual Payment" at bounding box center [1126, 435] width 136 height 99
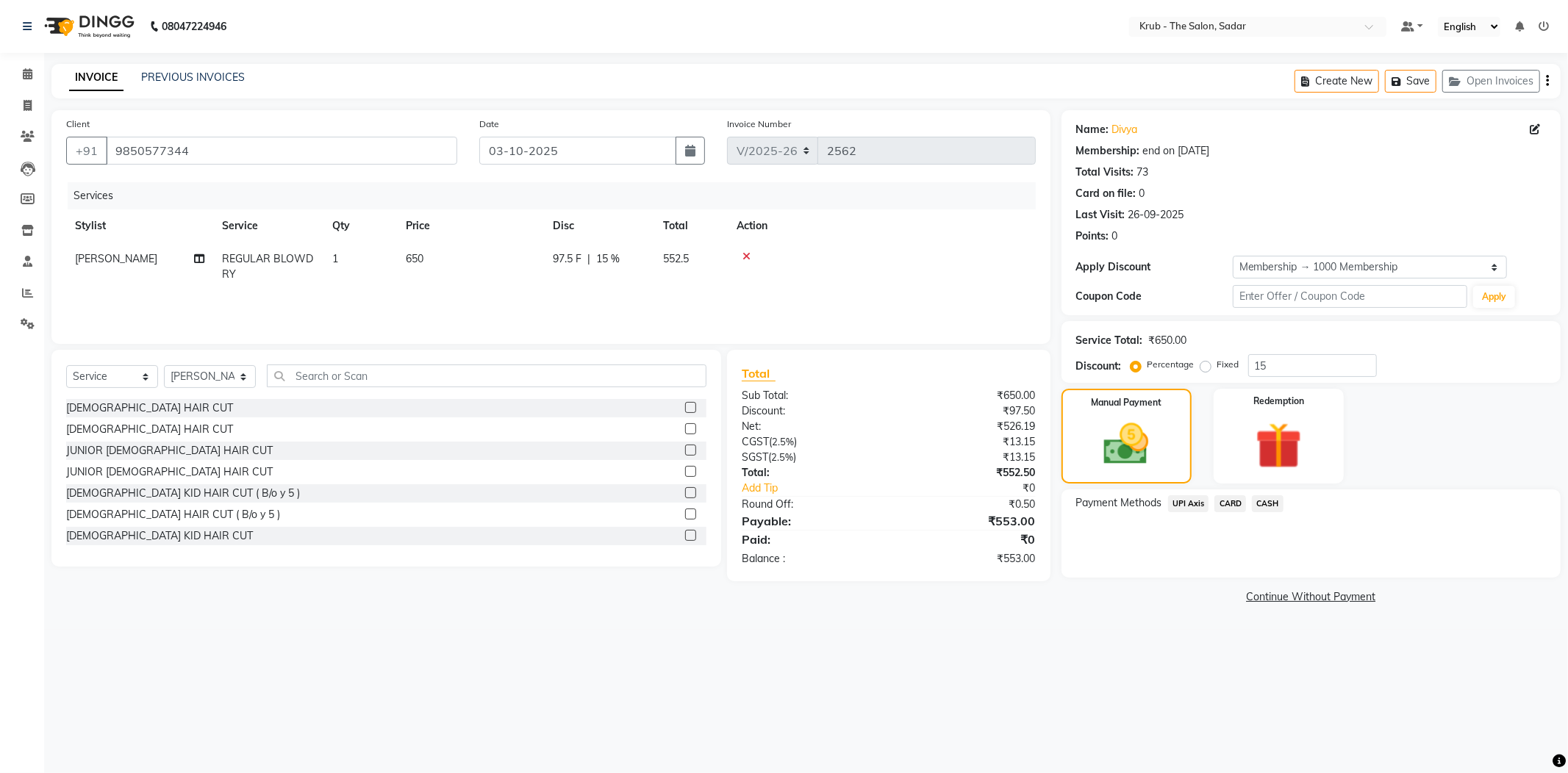
click at [1262, 495] on span "CASH" at bounding box center [1267, 504] width 31 height 17
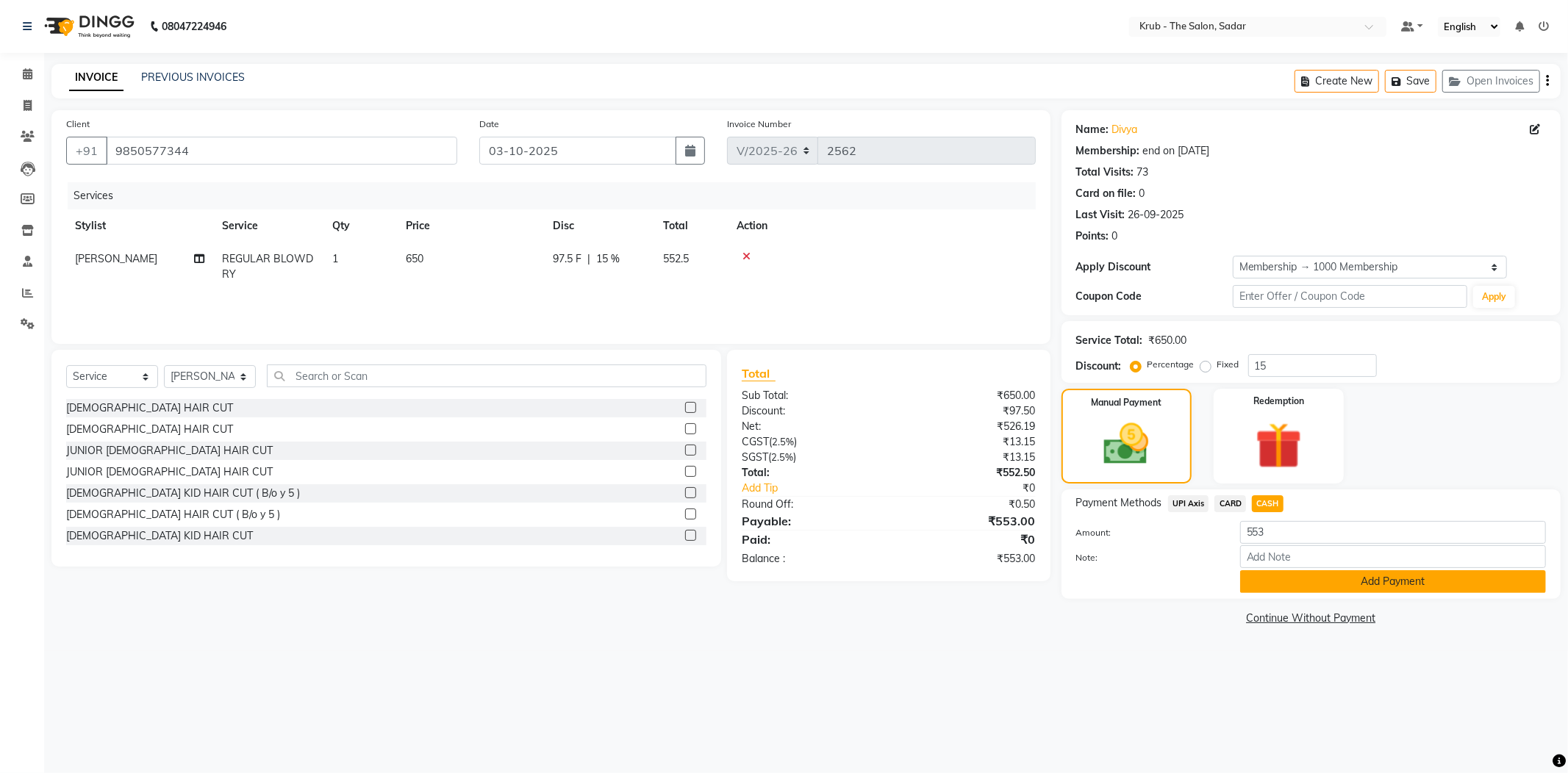
click at [1260, 570] on button "Add Payment" at bounding box center [1393, 582] width 306 height 23
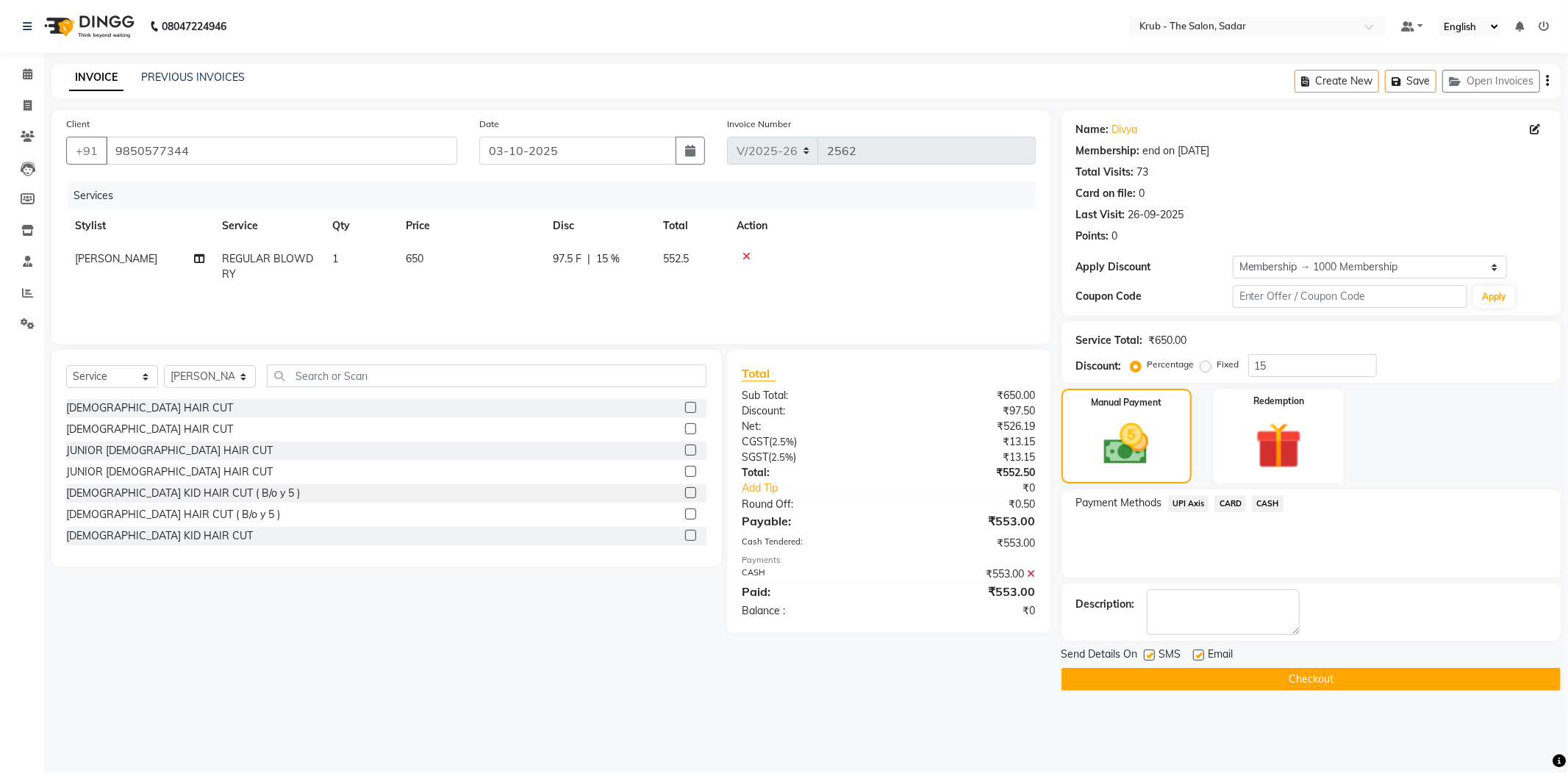
drag, startPoint x: 1197, startPoint y: 624, endPoint x: 1180, endPoint y: 624, distance: 17.0
click at [1194, 650] on label at bounding box center [1198, 655] width 11 height 11
click at [1194, 651] on input "checkbox" at bounding box center [1198, 656] width 10 height 10
checkbox input "false"
click at [1145, 650] on label at bounding box center [1149, 655] width 11 height 11
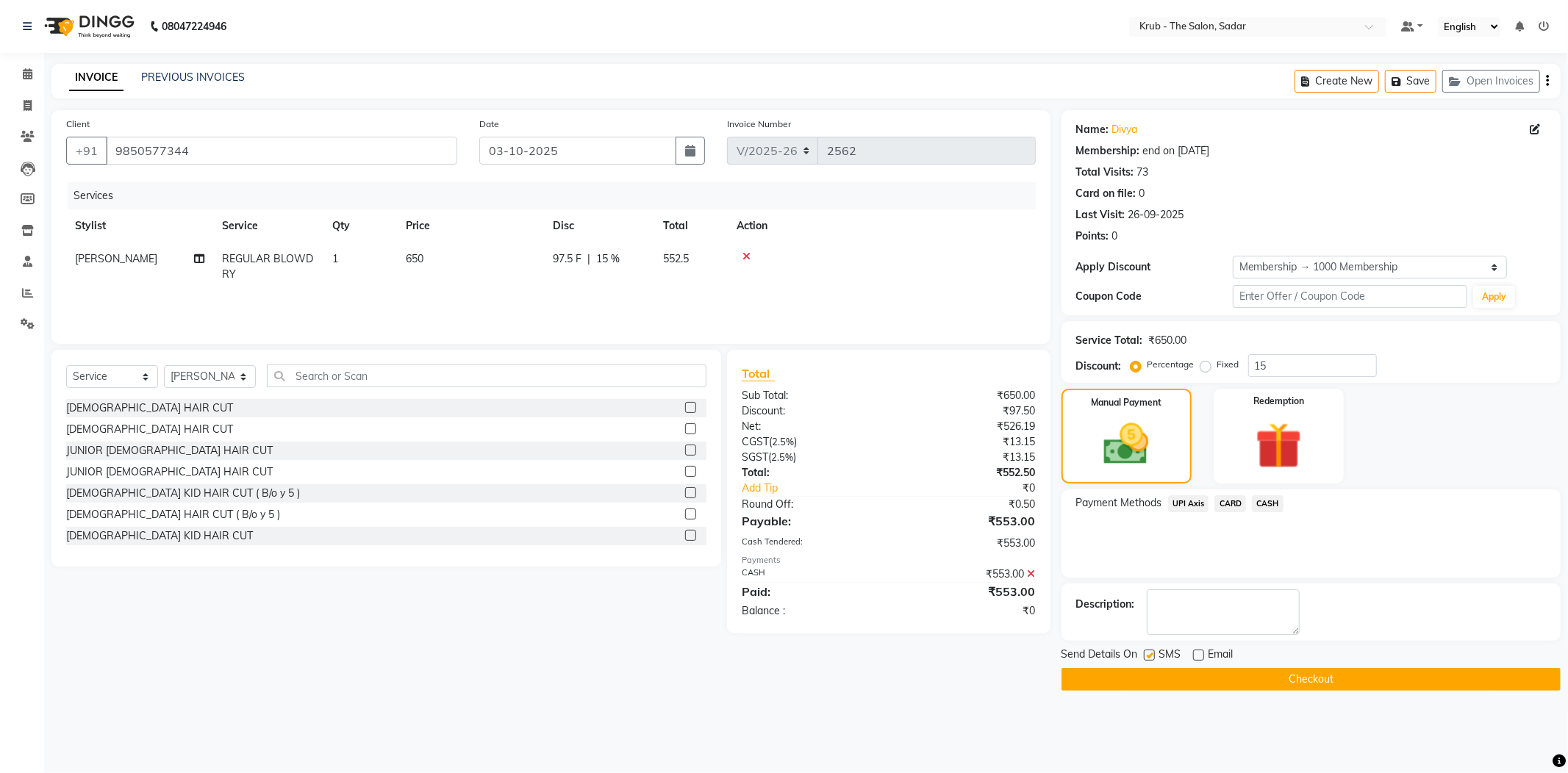
click at [1145, 651] on input "checkbox" at bounding box center [1149, 656] width 10 height 10
checkbox input "false"
click at [1209, 668] on button "Checkout" at bounding box center [1311, 679] width 499 height 23
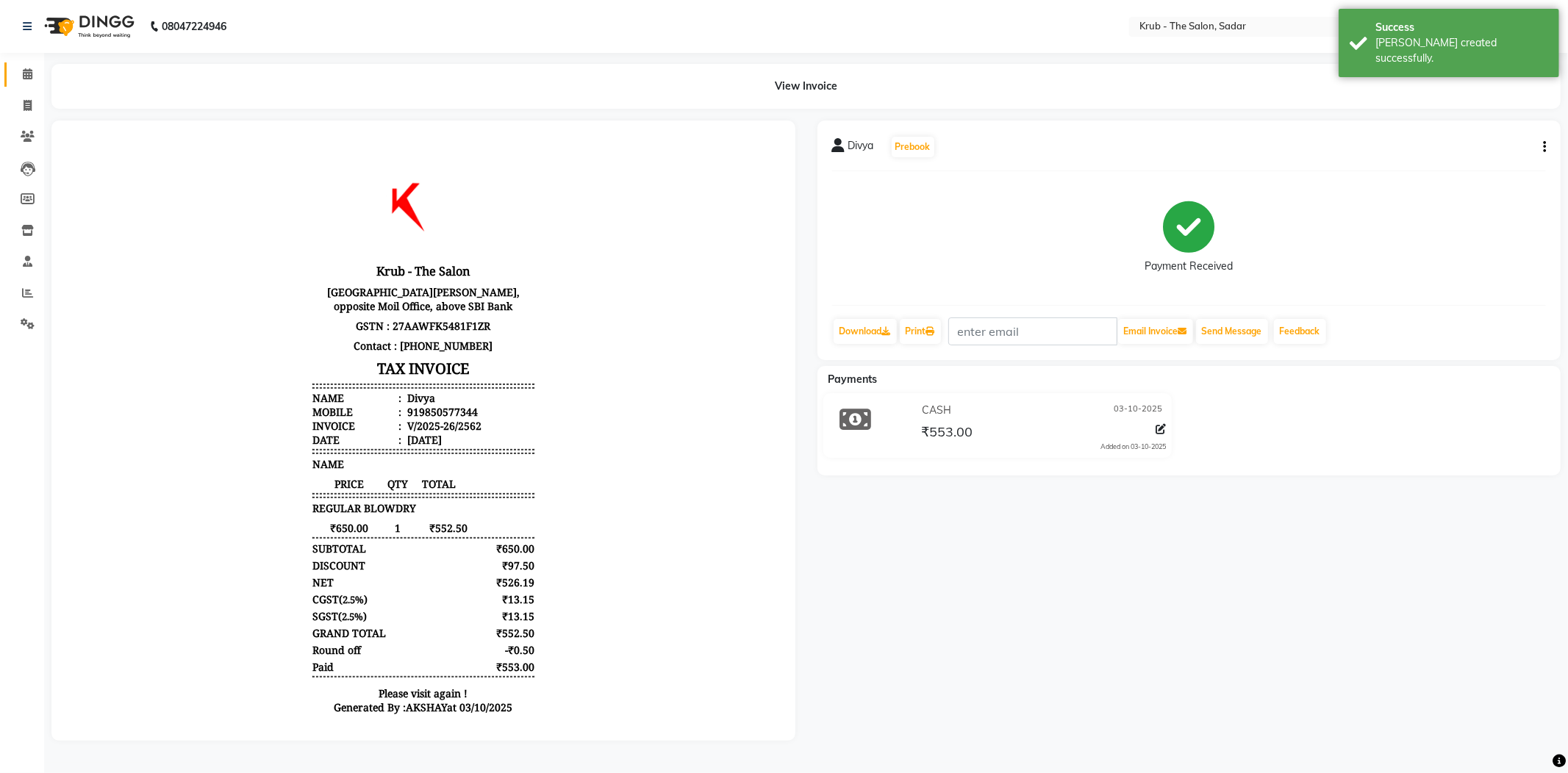
click at [15, 69] on span at bounding box center [27, 75] width 25 height 17
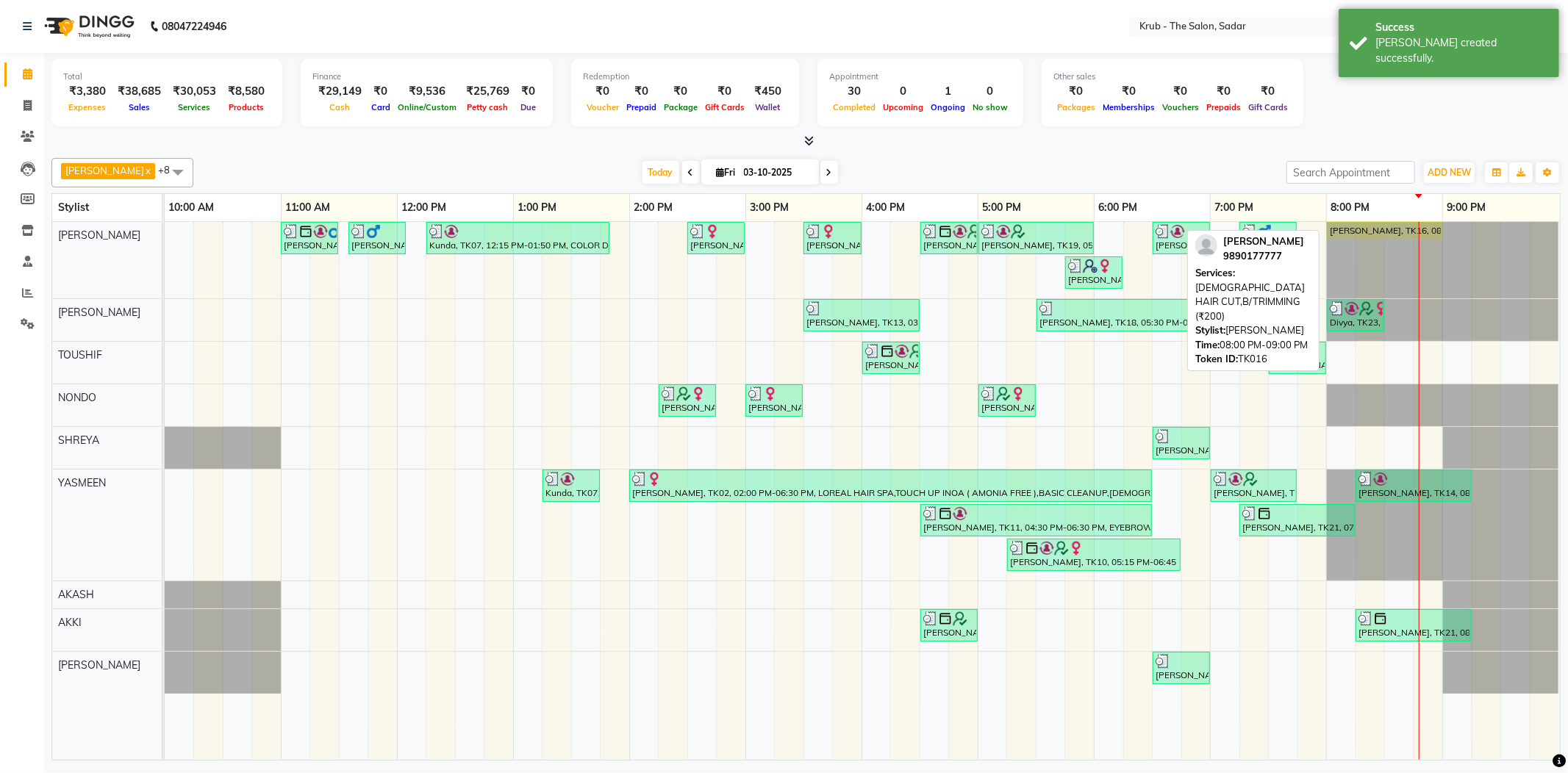
click at [1374, 225] on div "[PERSON_NAME], TK16, 08:00 PM-09:00 PM, [DEMOGRAPHIC_DATA] HAIR CUT,B/TRIMMING …" at bounding box center [1384, 231] width 113 height 13
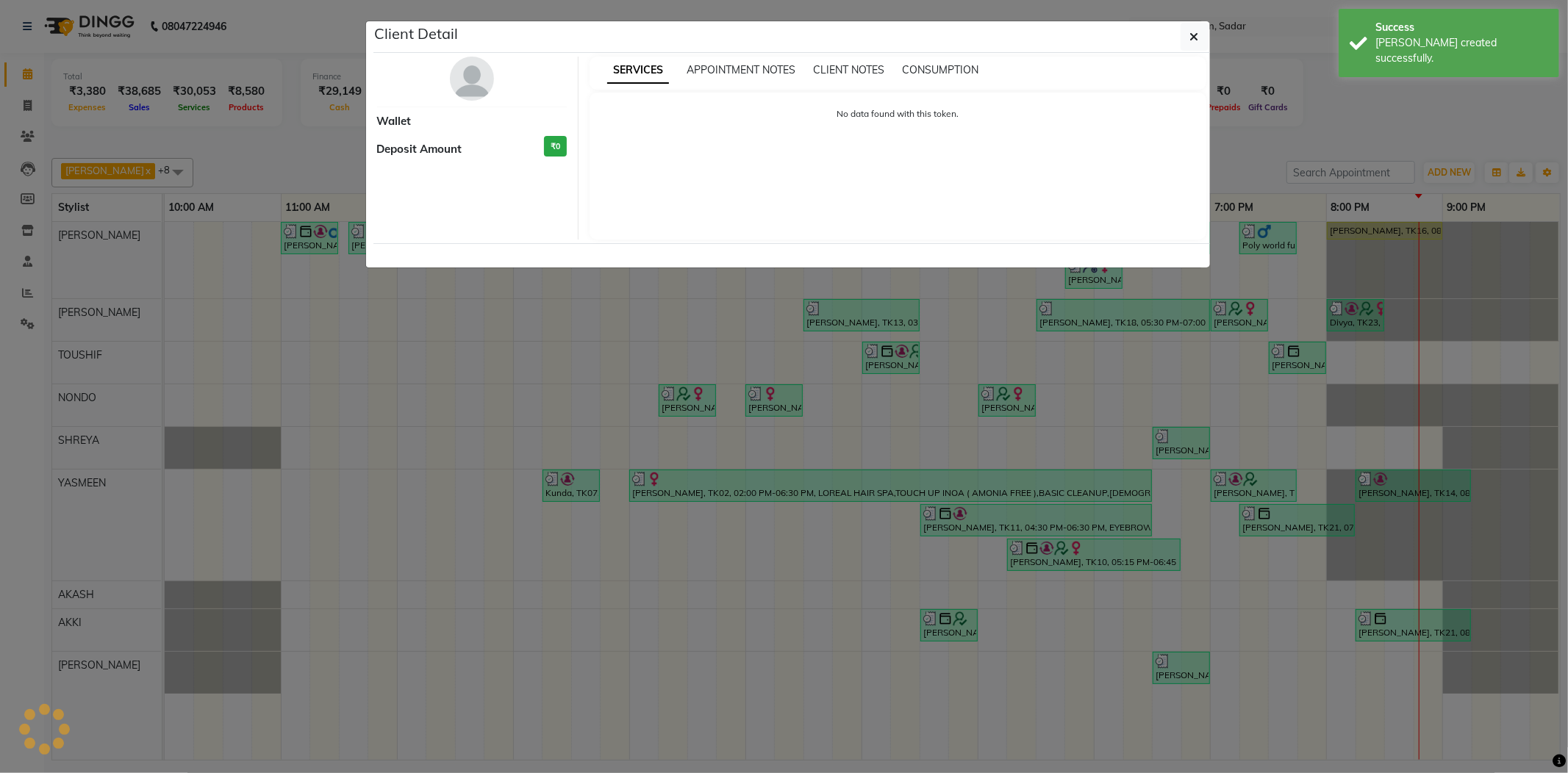
select select "1"
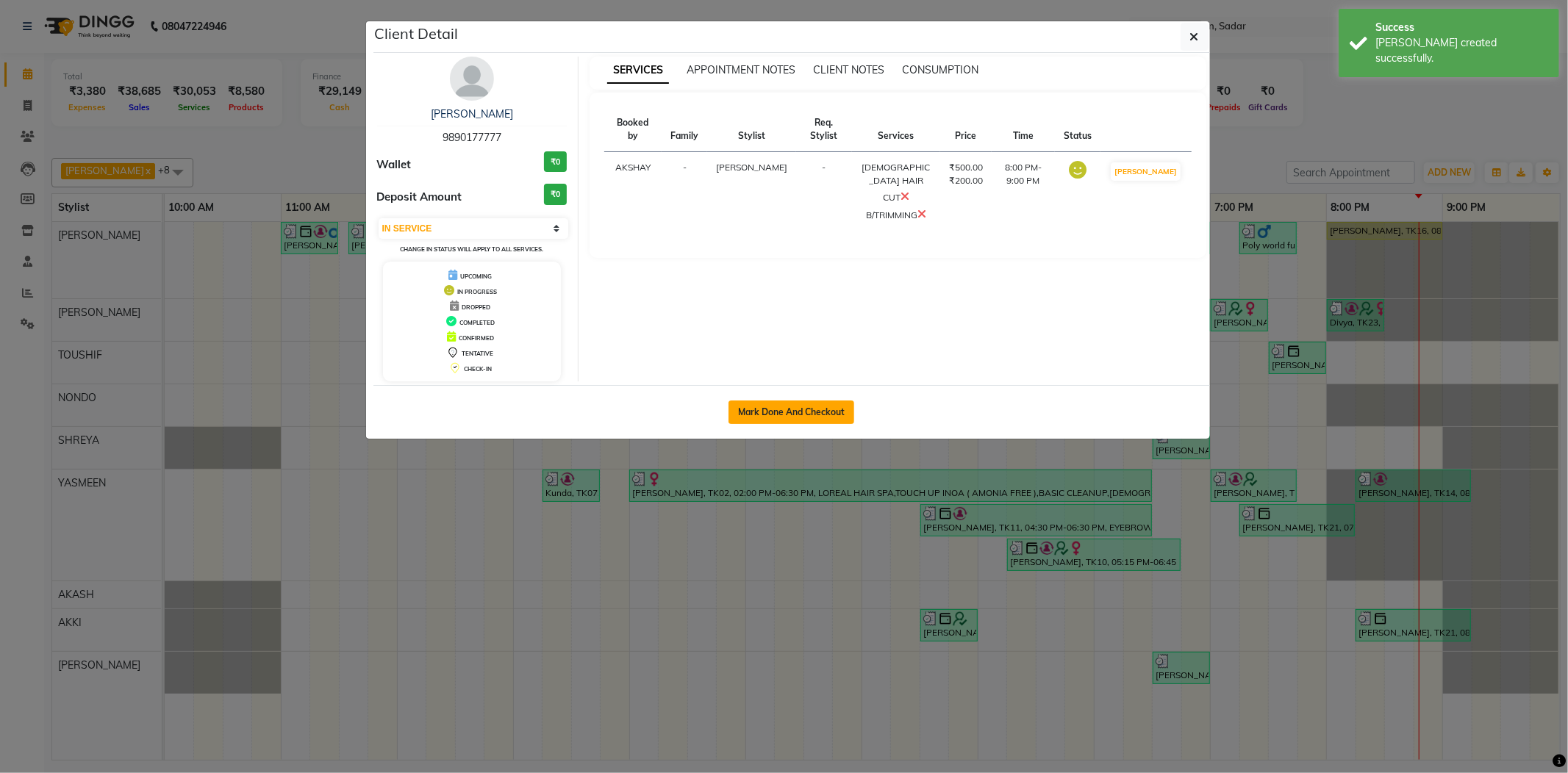
click at [801, 410] on button "Mark Done And Checkout" at bounding box center [791, 412] width 126 height 24
select select "4449"
select select "service"
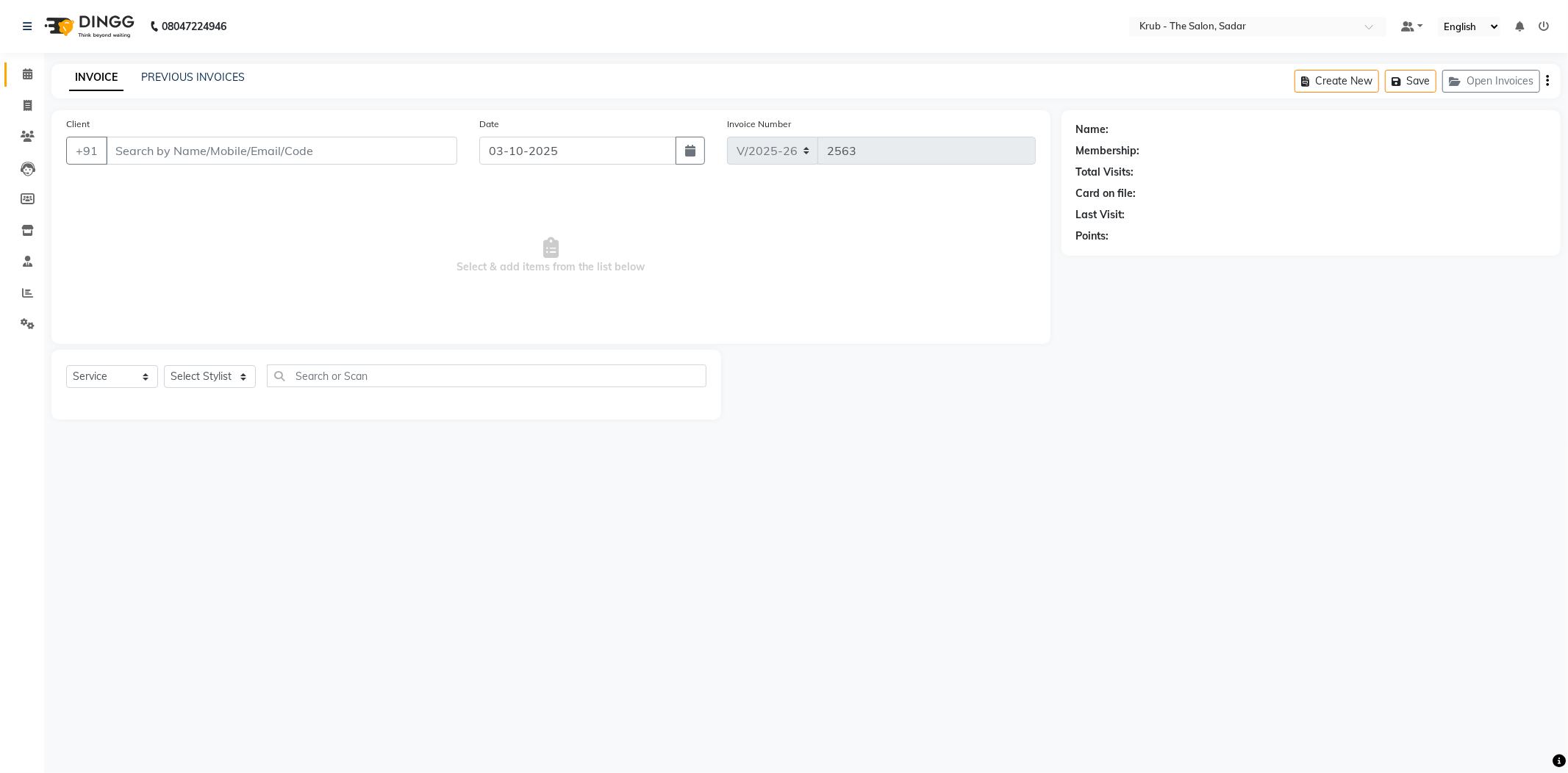
type input "9890177777"
select select "24979"
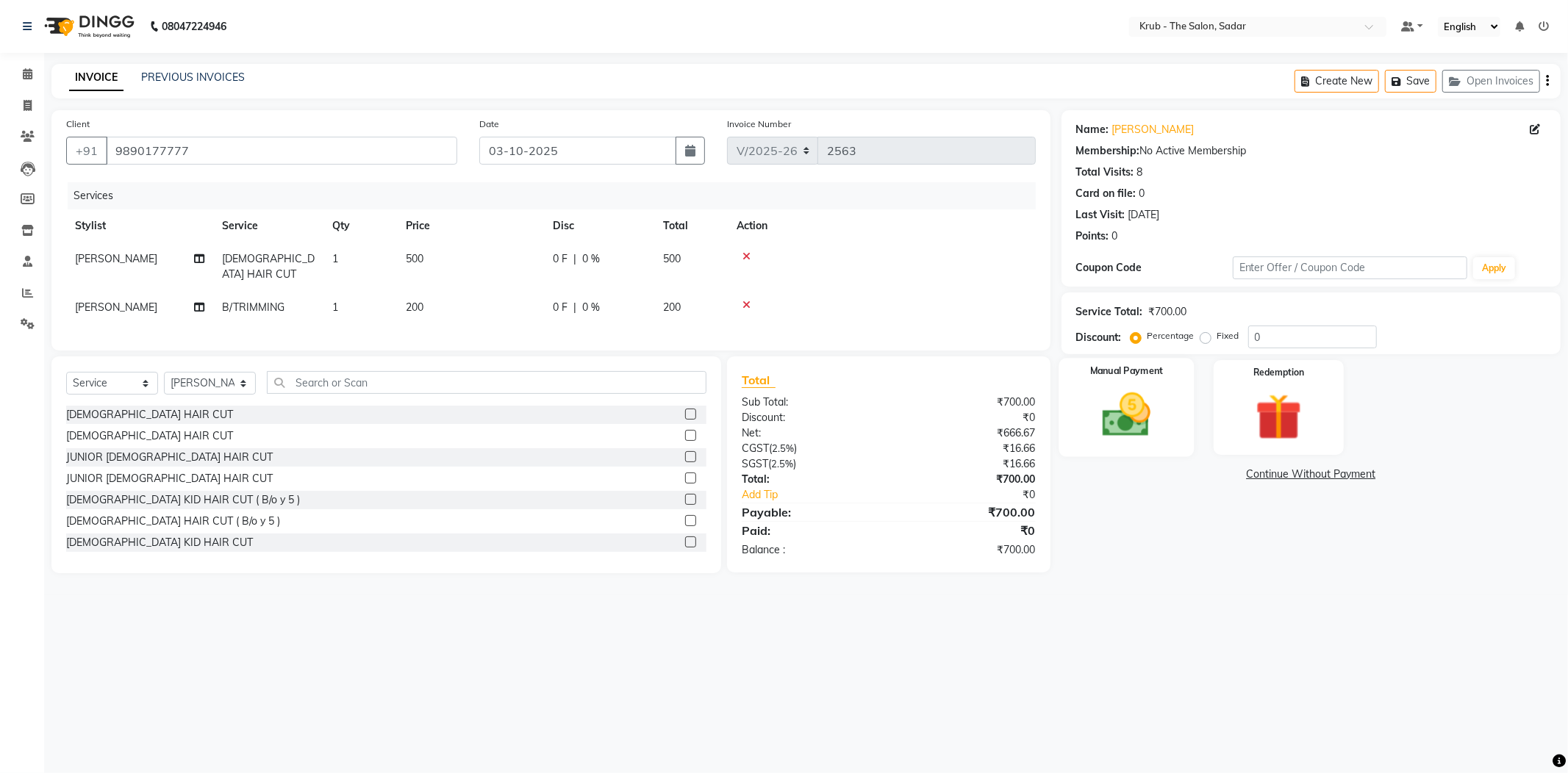
click at [1159, 419] on img at bounding box center [1127, 415] width 79 height 56
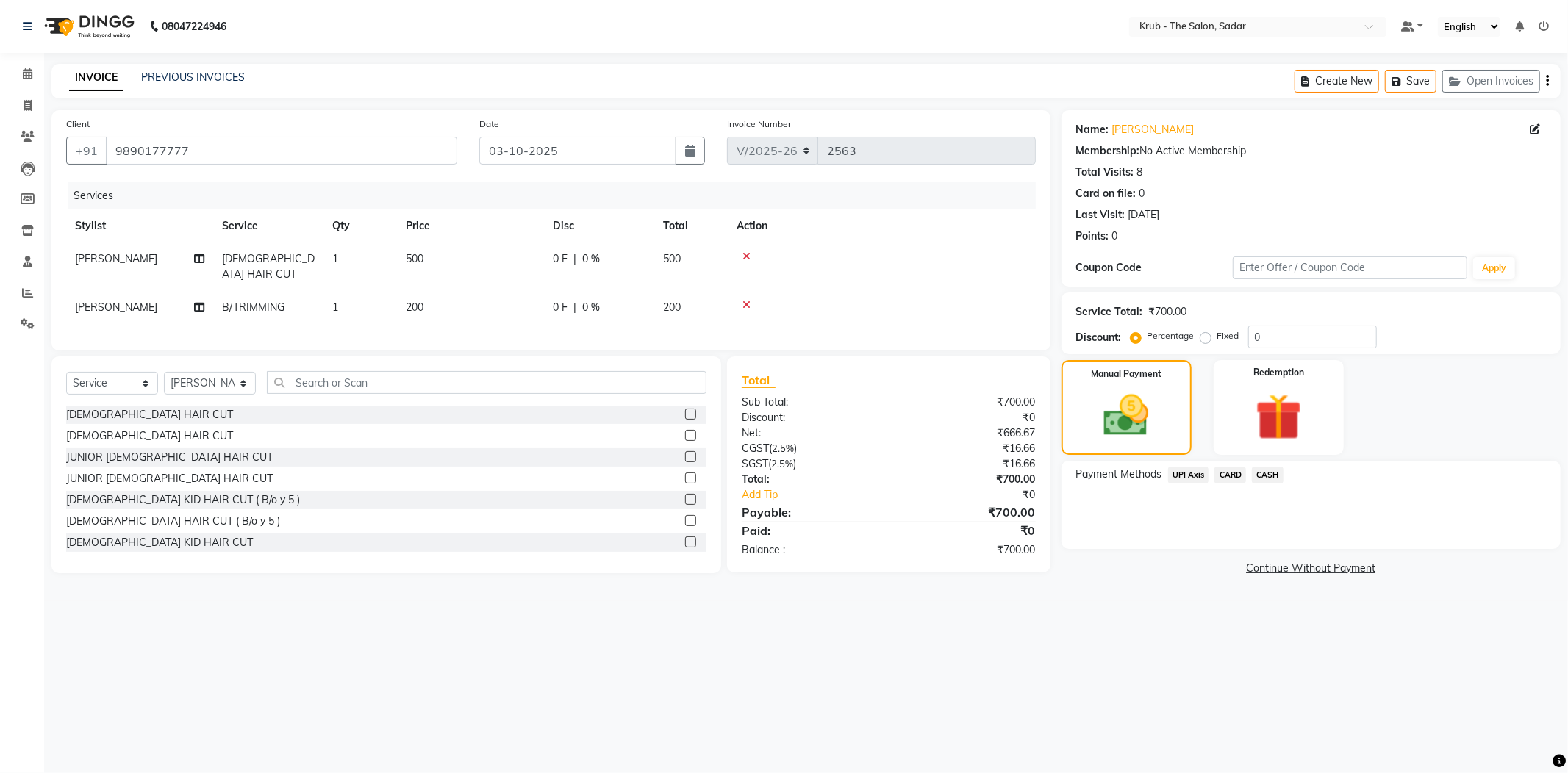
click at [1266, 467] on span "CASH" at bounding box center [1267, 475] width 31 height 17
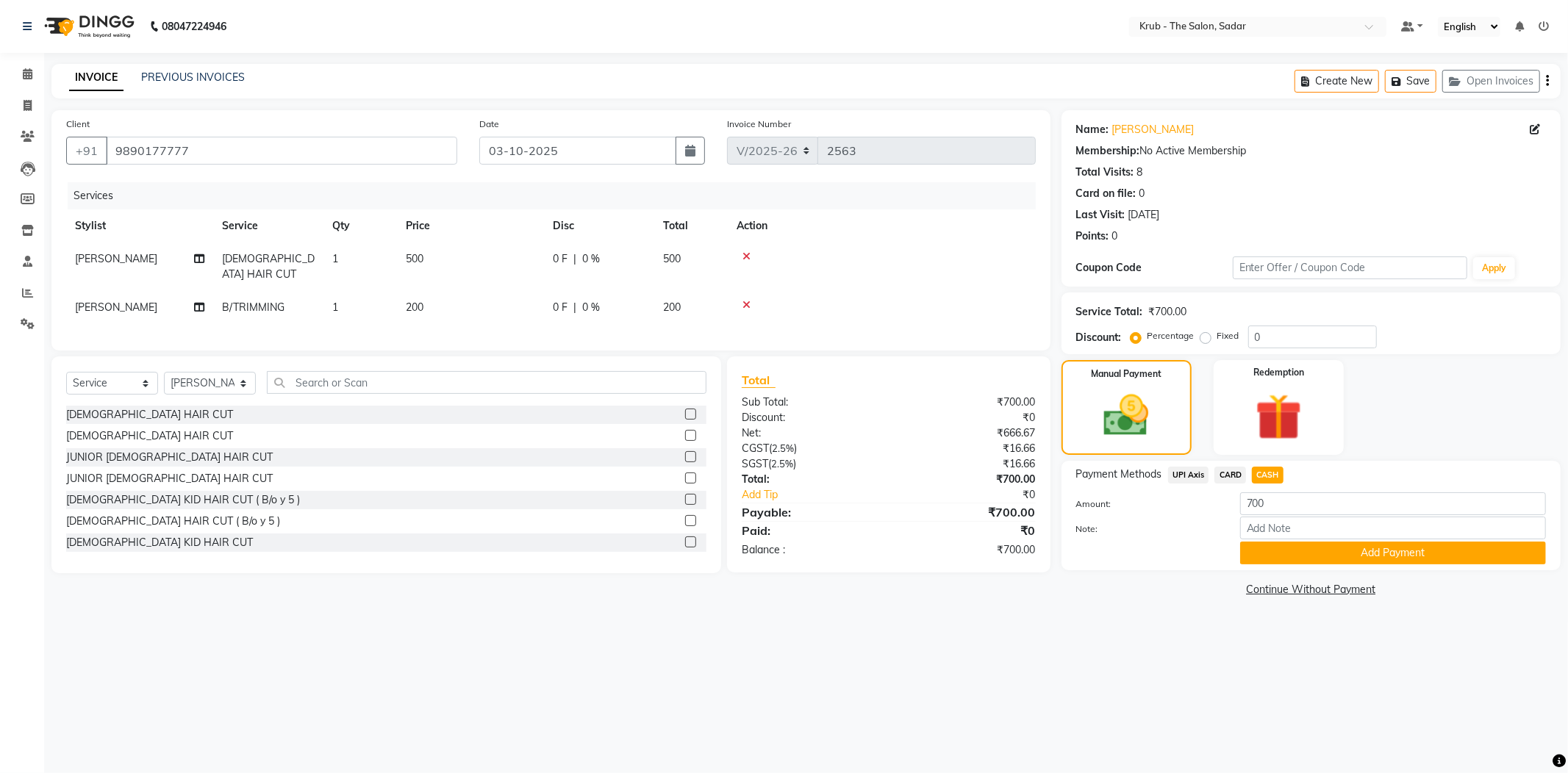
click at [1318, 541] on div "Payment Methods UPI Axis CARD CASH Amount: 700 Note: Add Payment" at bounding box center [1311, 515] width 499 height 109
drag, startPoint x: 1303, startPoint y: 521, endPoint x: 1275, endPoint y: 532, distance: 30.1
click at [1298, 541] on button "Add Payment" at bounding box center [1393, 553] width 306 height 23
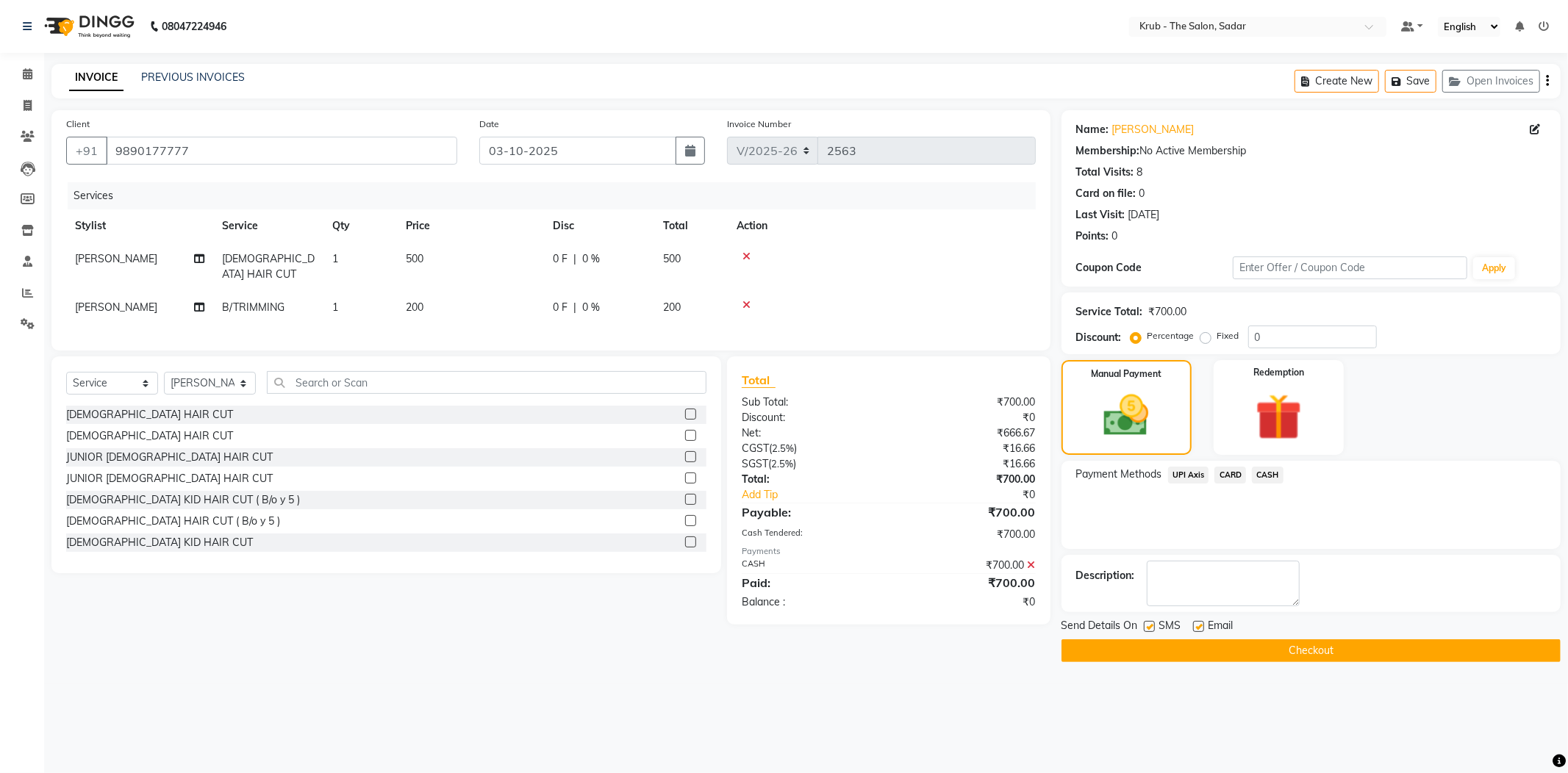
click at [1195, 621] on label at bounding box center [1198, 626] width 11 height 11
click at [1195, 623] on input "checkbox" at bounding box center [1198, 628] width 10 height 10
checkbox input "false"
click at [1156, 618] on div "SMS" at bounding box center [1169, 627] width 49 height 18
click at [1150, 621] on label at bounding box center [1149, 626] width 11 height 11
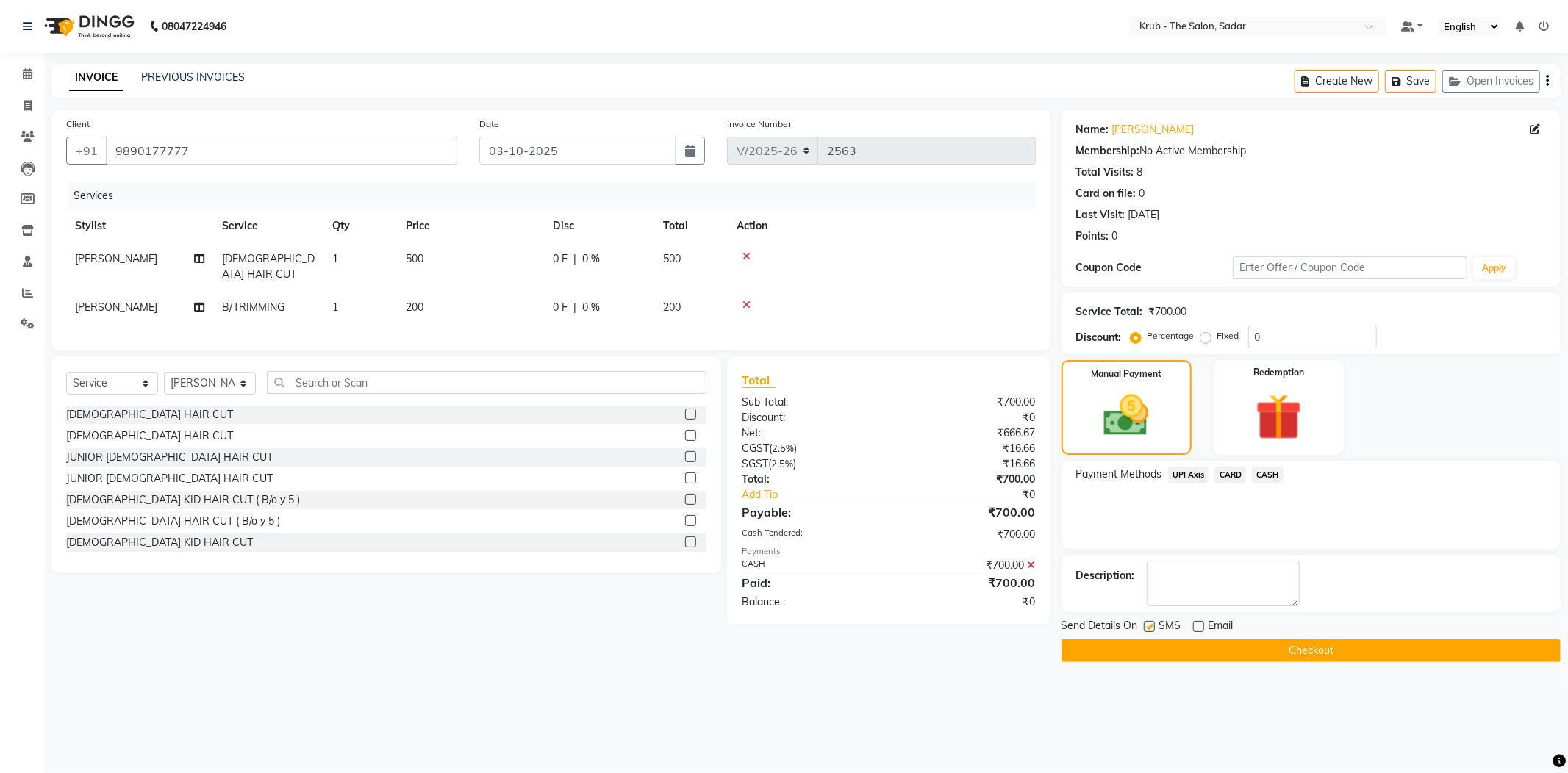
click at [1150, 623] on input "checkbox" at bounding box center [1149, 628] width 10 height 10
checkbox input "false"
click at [1183, 639] on button "Checkout" at bounding box center [1311, 651] width 499 height 23
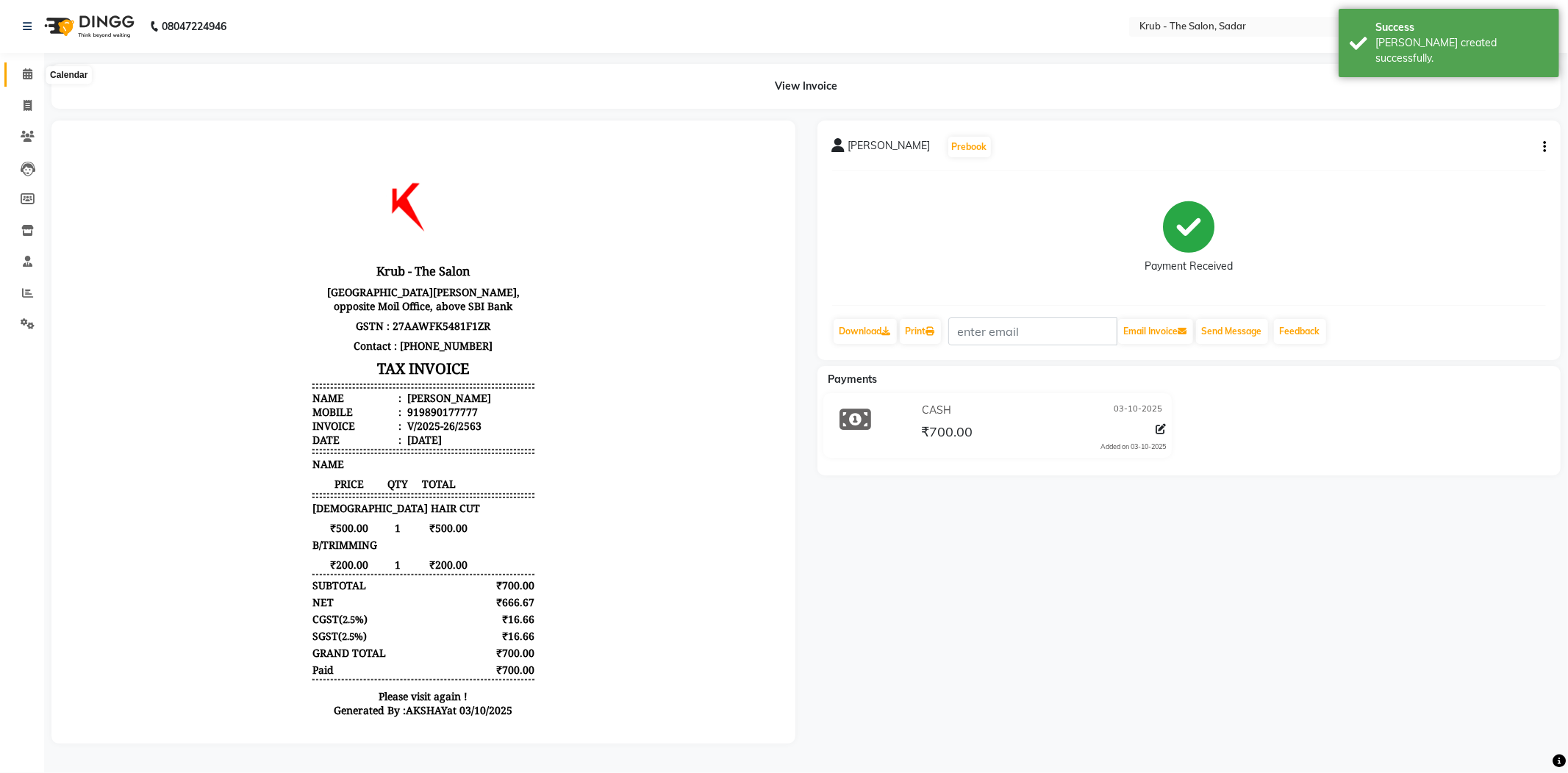
click at [23, 71] on icon at bounding box center [28, 73] width 10 height 11
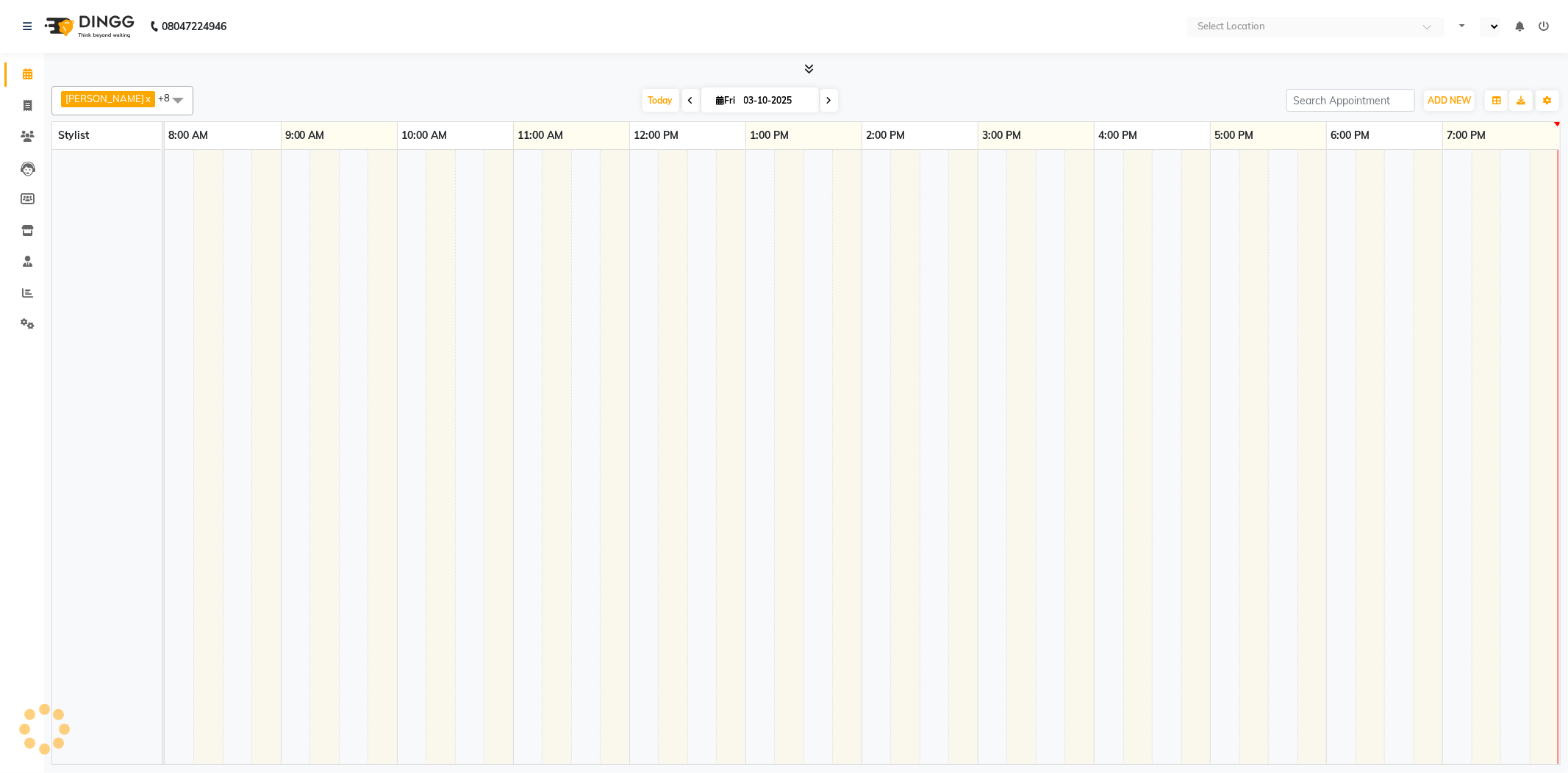
select select "en"
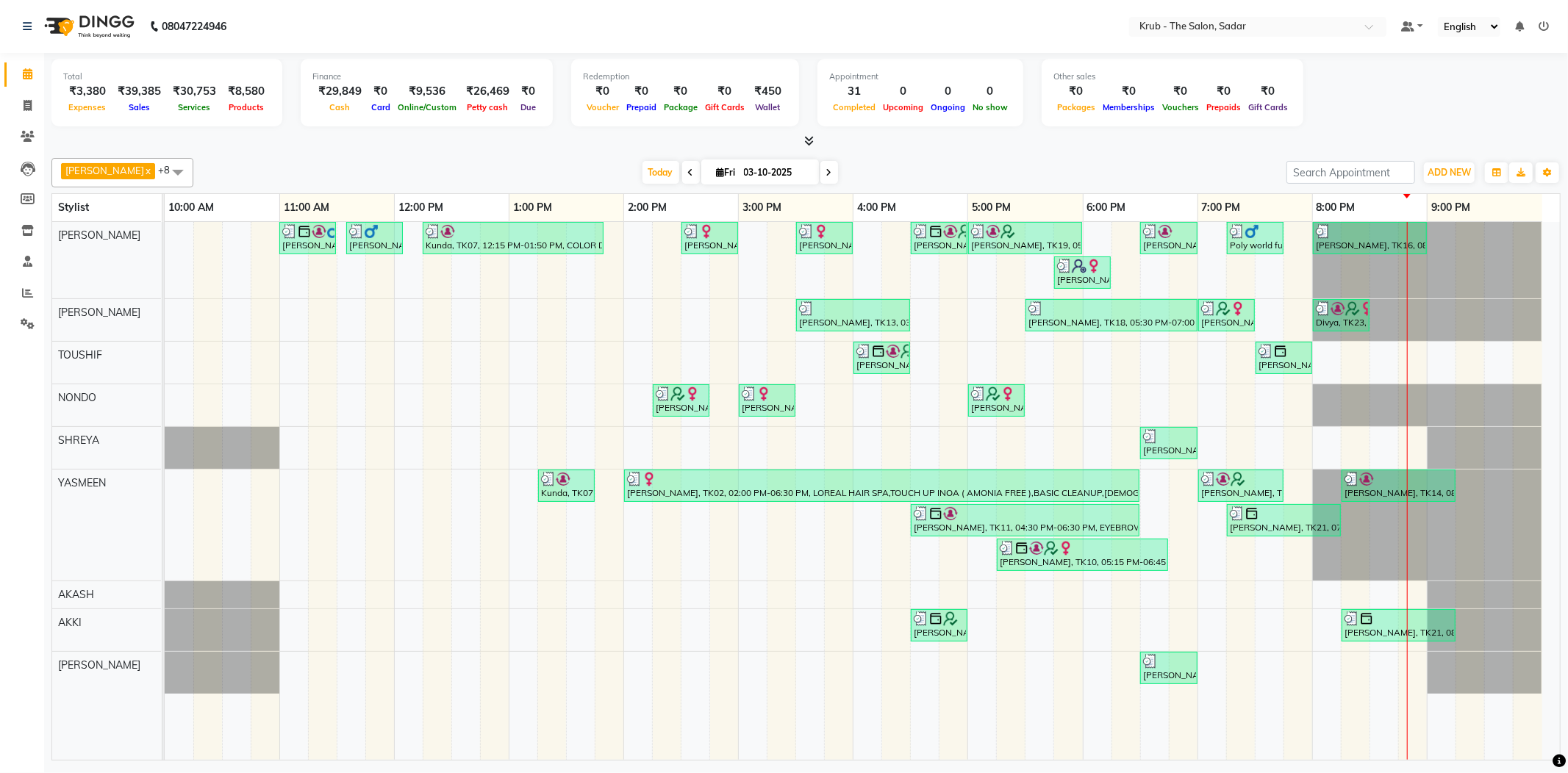
click at [826, 171] on icon at bounding box center [828, 173] width 6 height 9
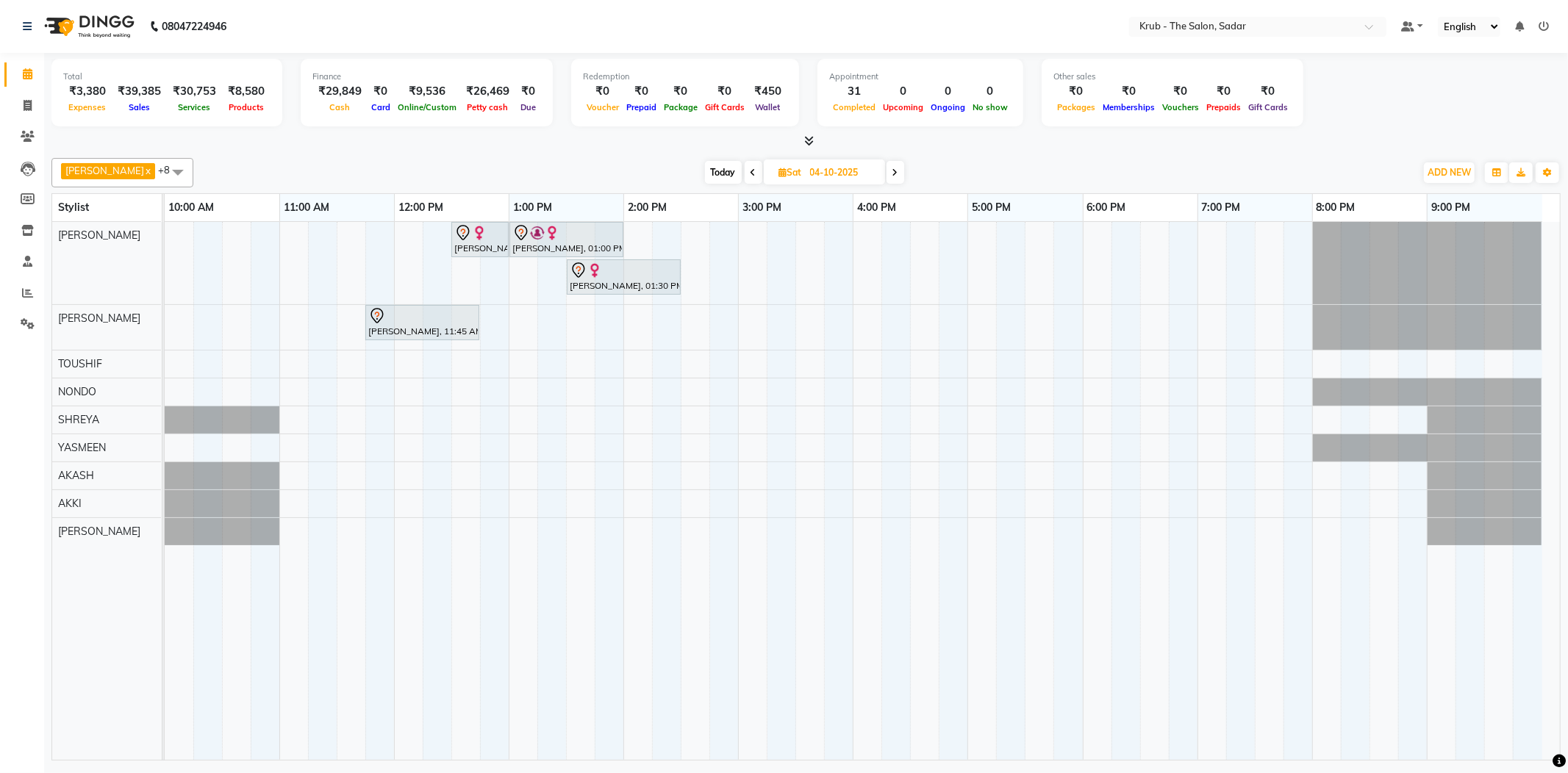
click at [750, 168] on icon at bounding box center [753, 173] width 6 height 9
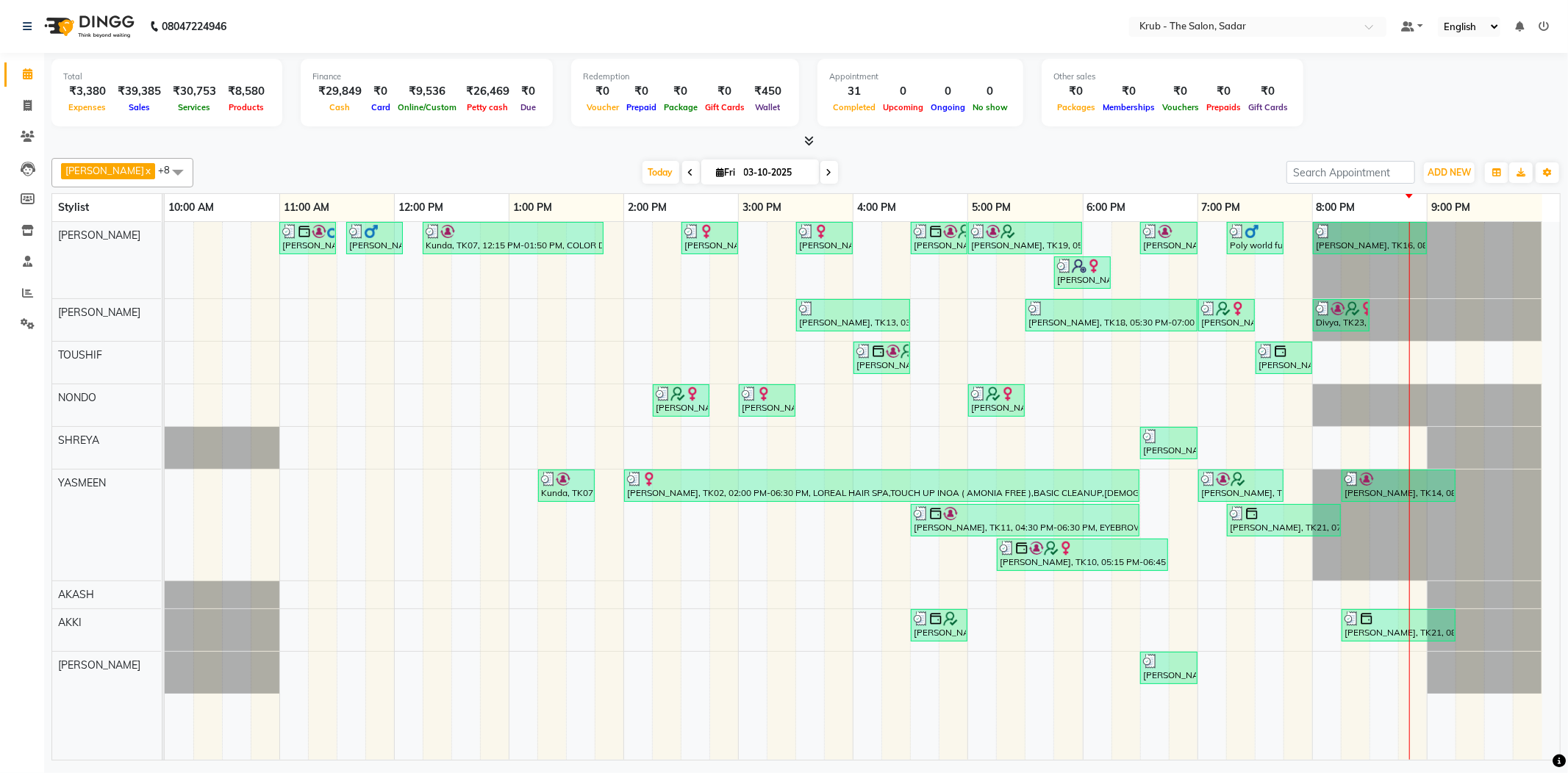
click at [820, 161] on span at bounding box center [828, 173] width 17 height 23
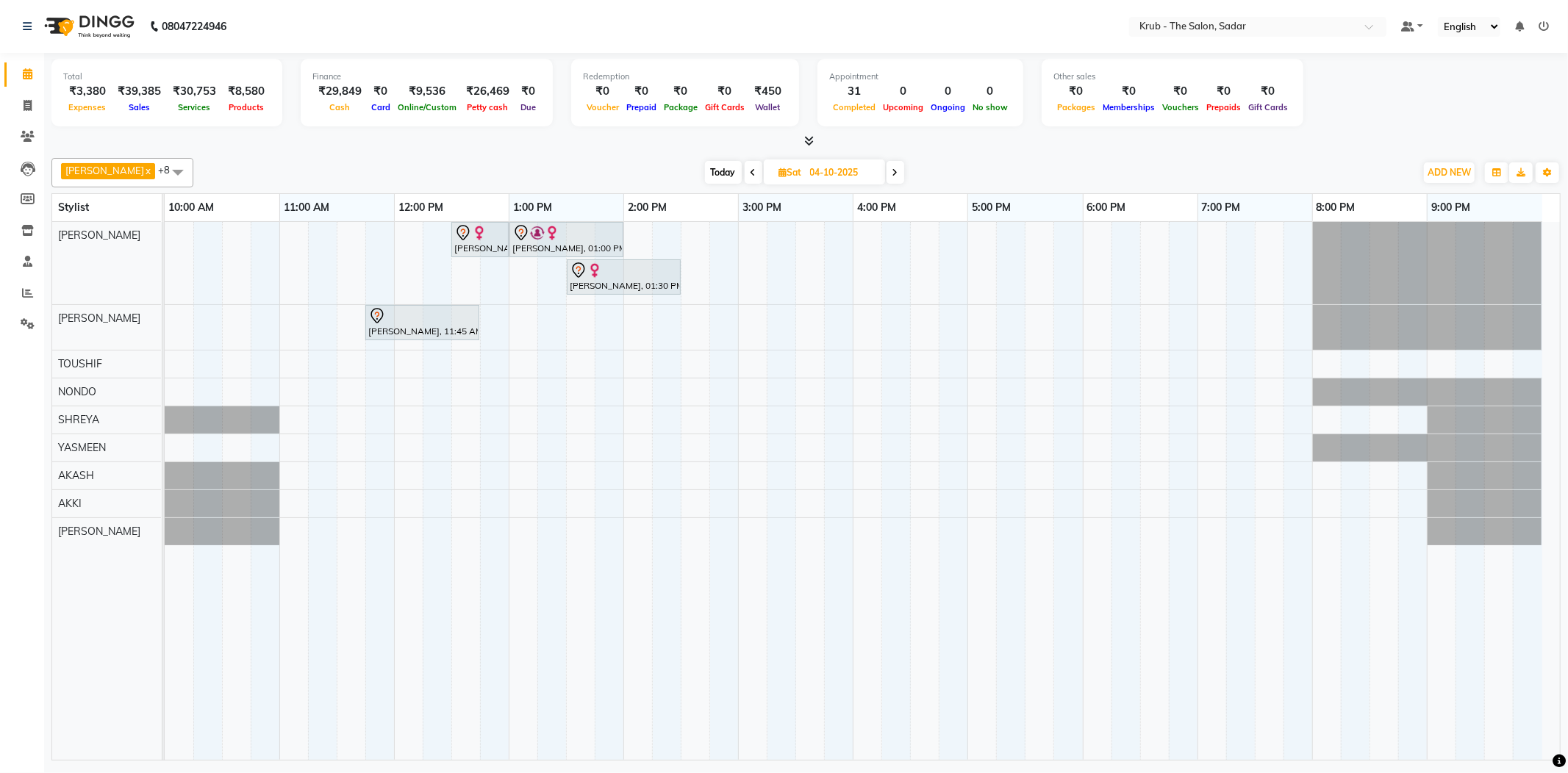
click at [745, 175] on span at bounding box center [753, 173] width 17 height 23
type input "03-10-2025"
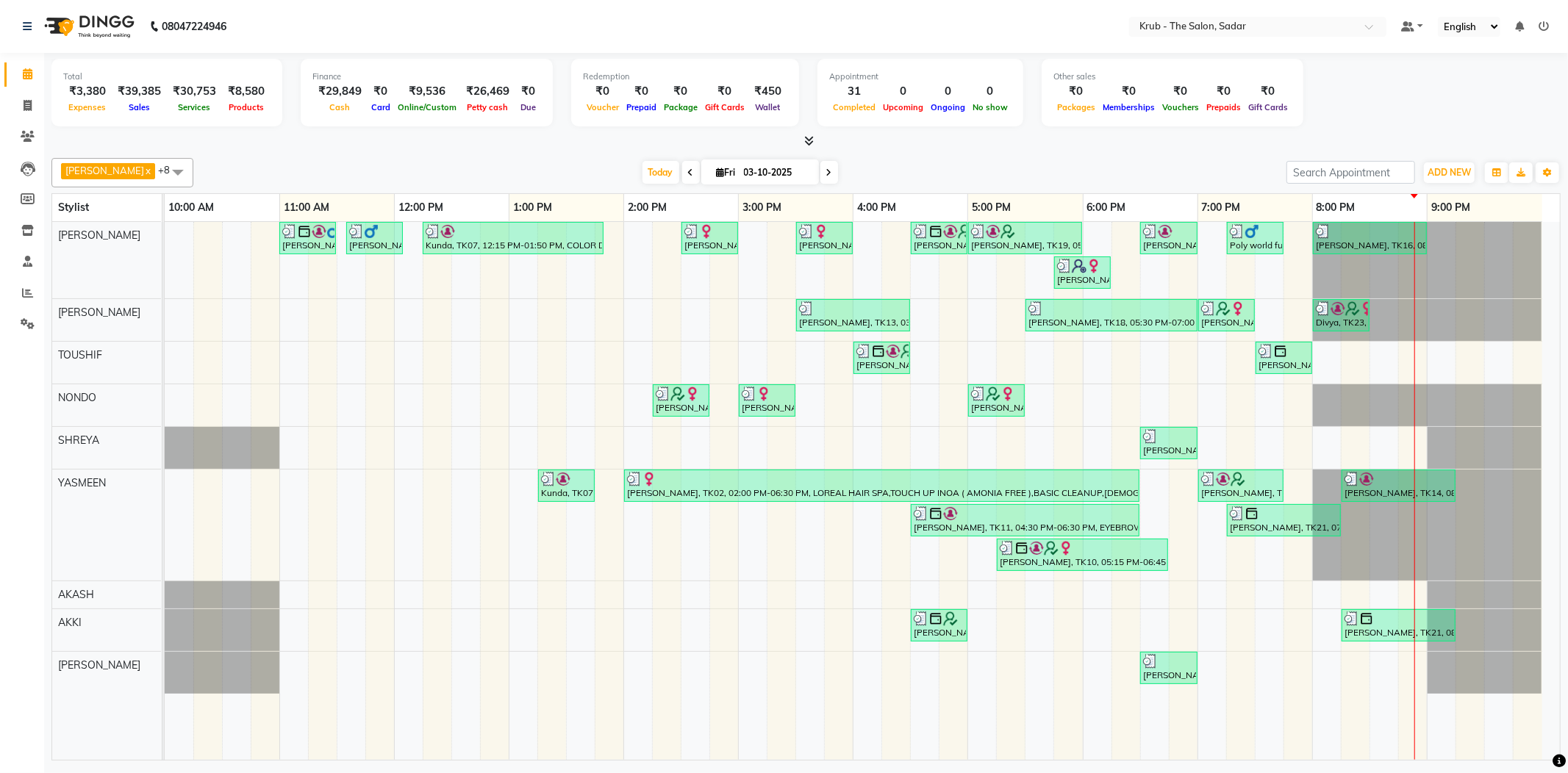
click at [1547, 22] on icon at bounding box center [1543, 26] width 11 height 11
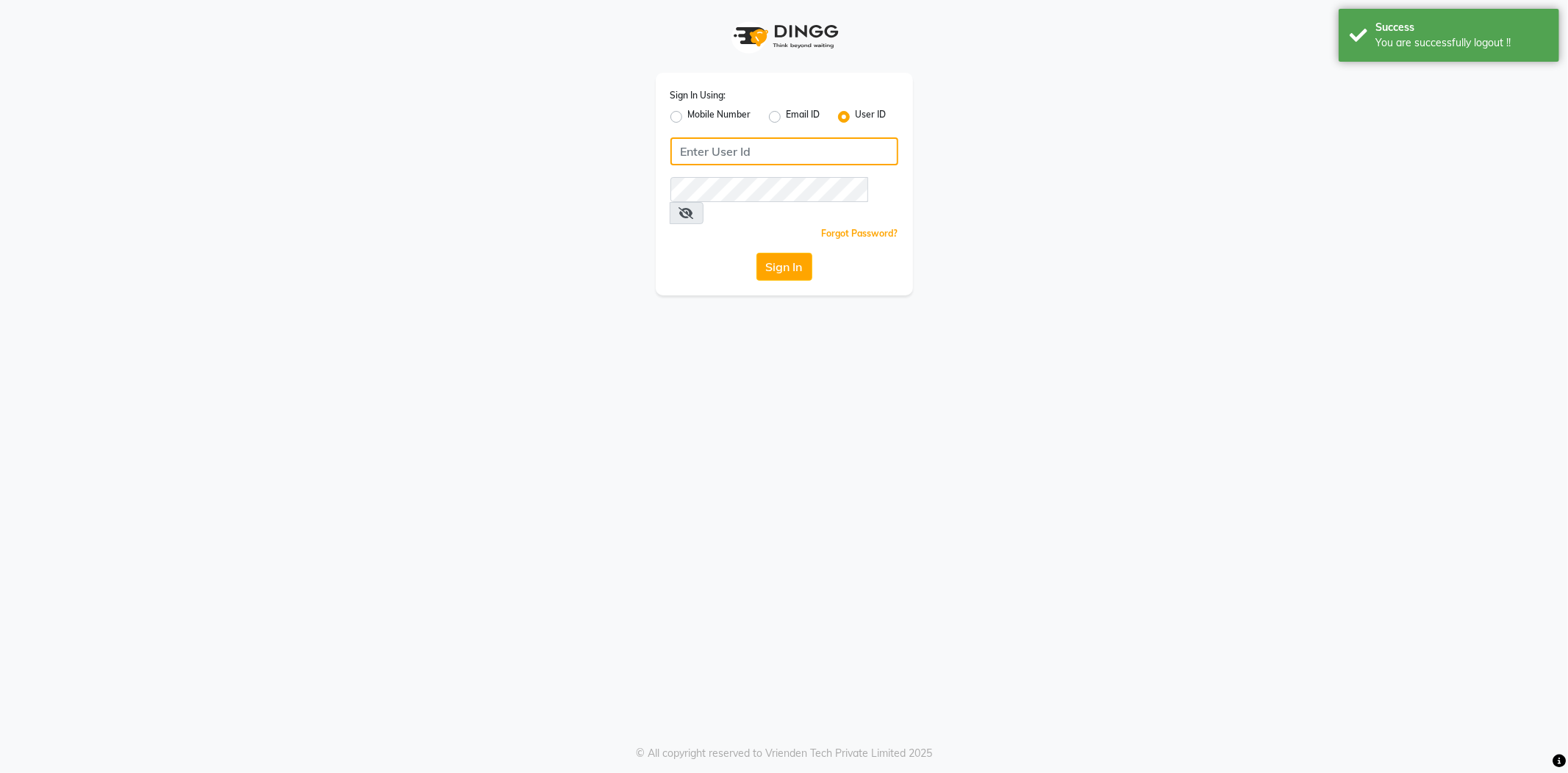
type input "8600687890"
